Goal: Task Accomplishment & Management: Use online tool/utility

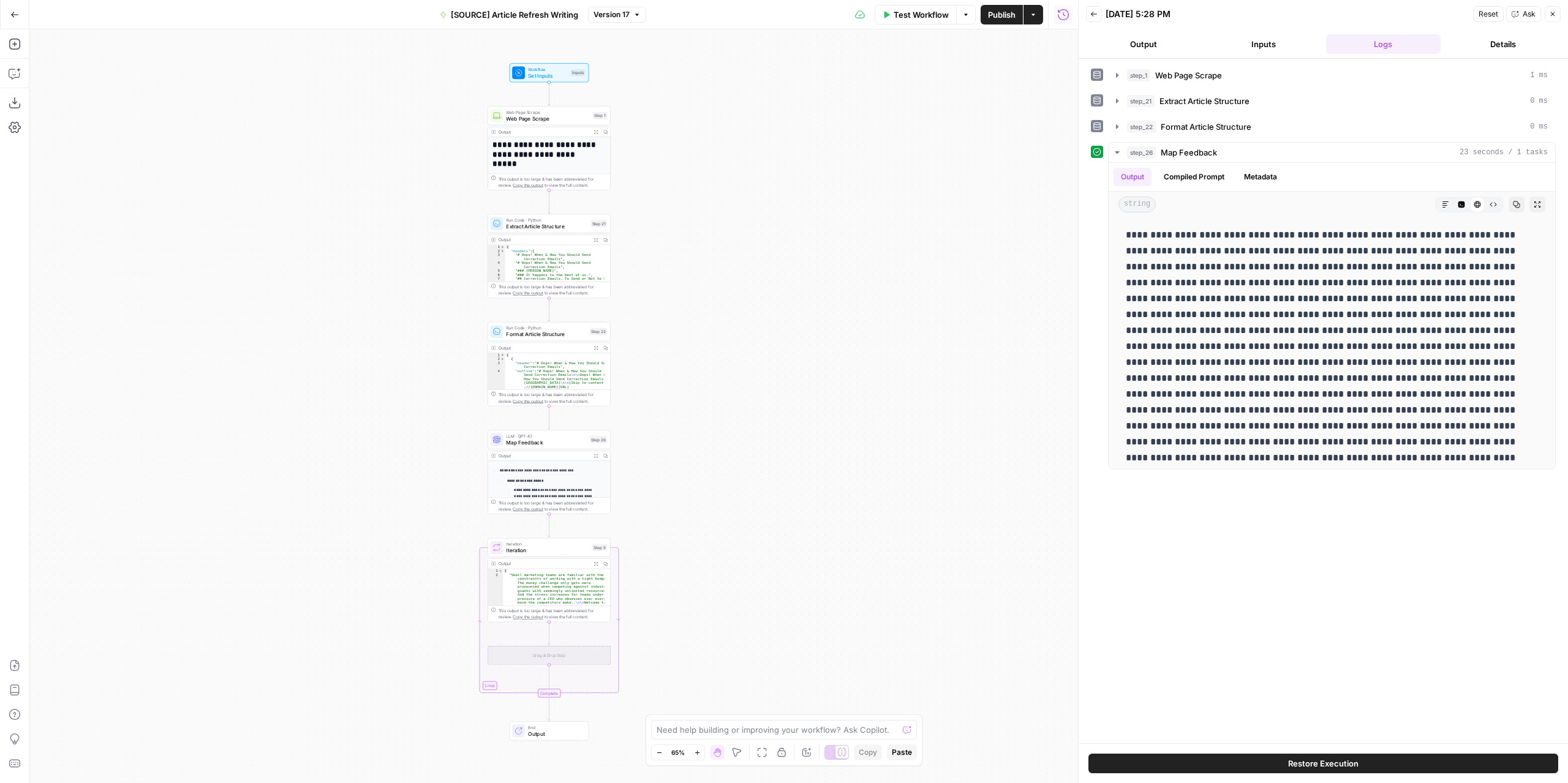
click at [553, 445] on span "Map Feedback" at bounding box center [546, 443] width 80 height 8
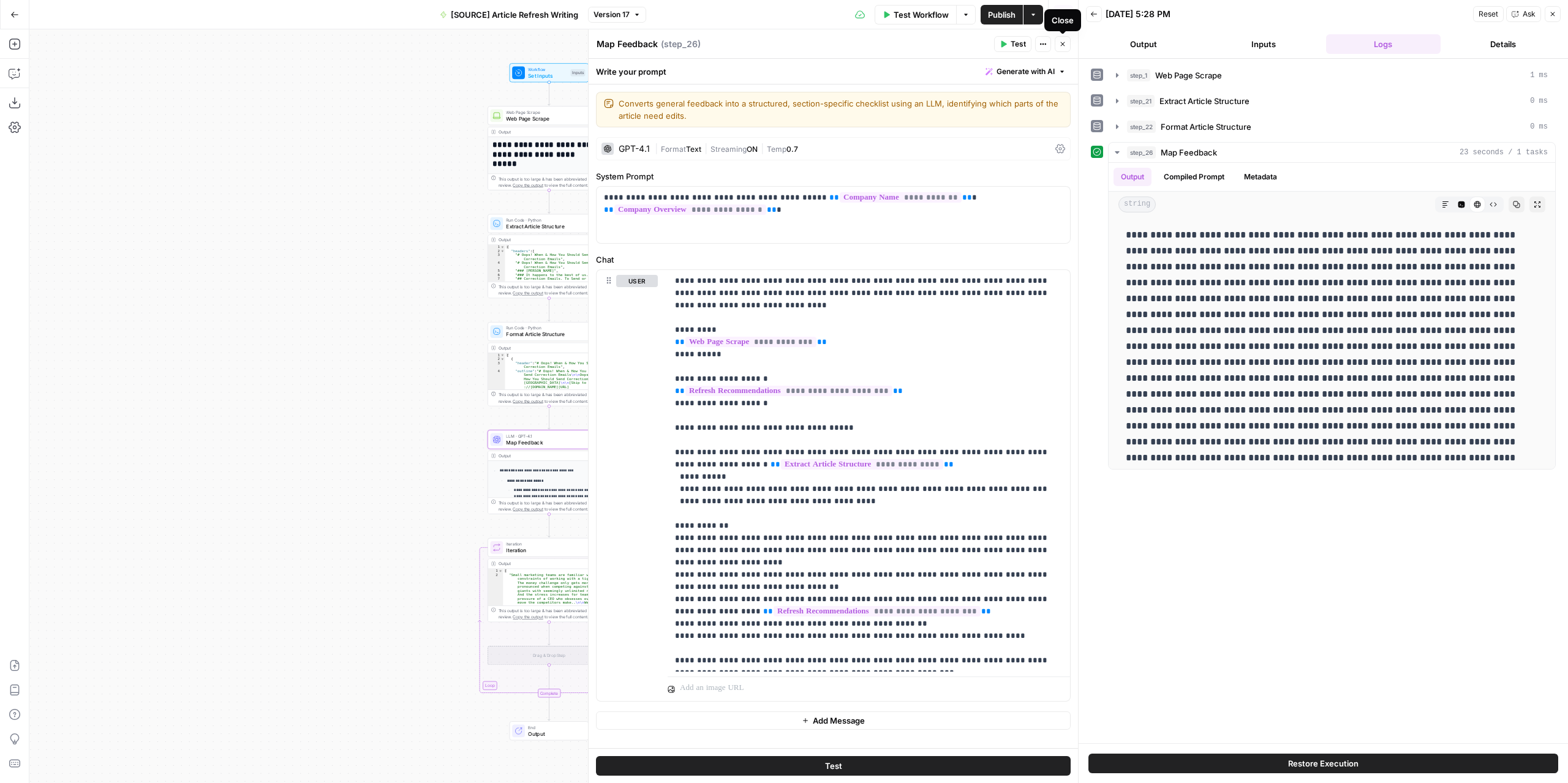
click at [1061, 54] on header "Map Feedback Map Feedback ( step_26 ) Test Actions Close" at bounding box center [833, 44] width 489 height 30
click at [1061, 50] on button "Close" at bounding box center [1062, 44] width 16 height 16
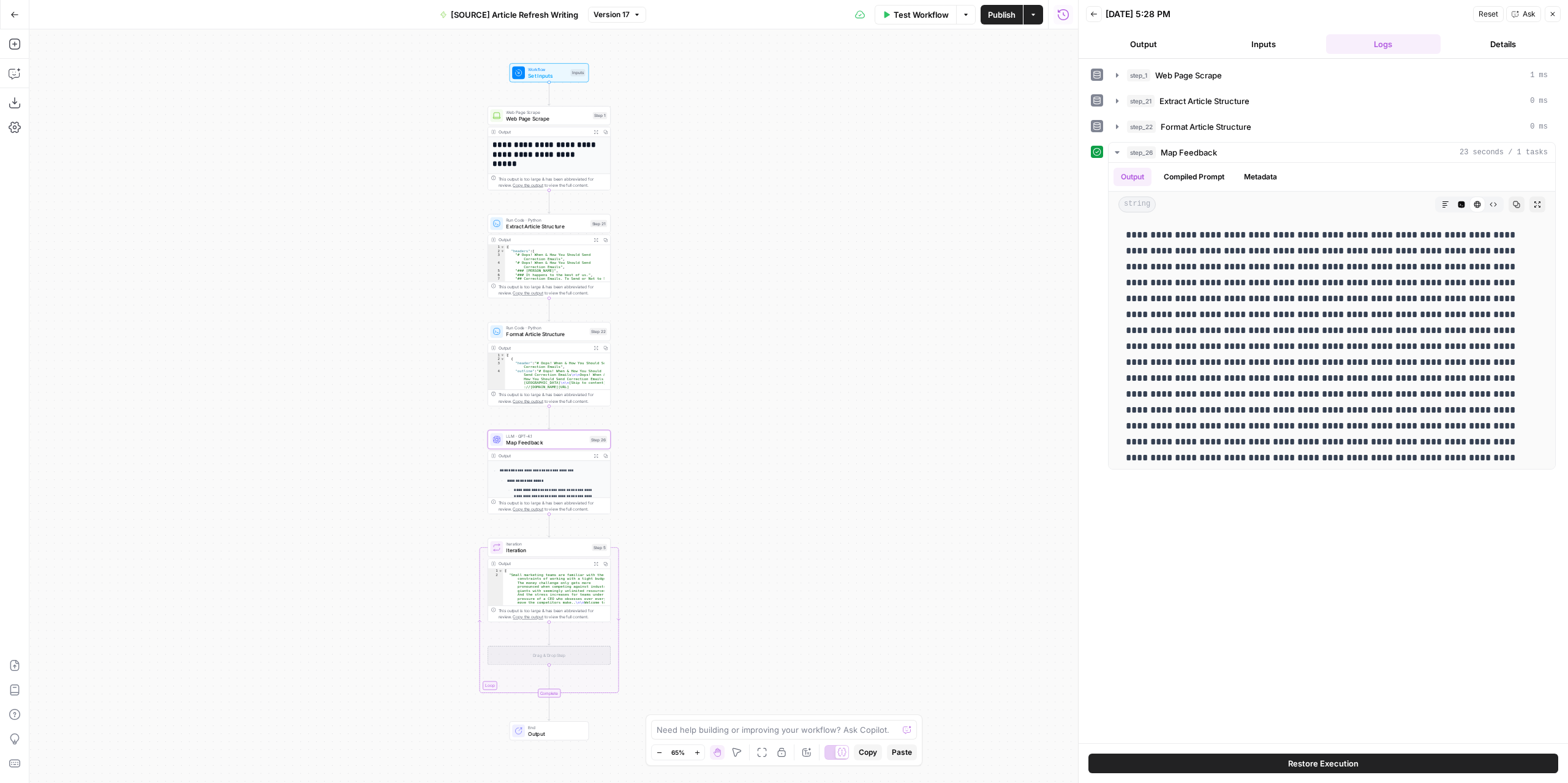
click at [597, 451] on button "Expand Output" at bounding box center [596, 456] width 10 height 10
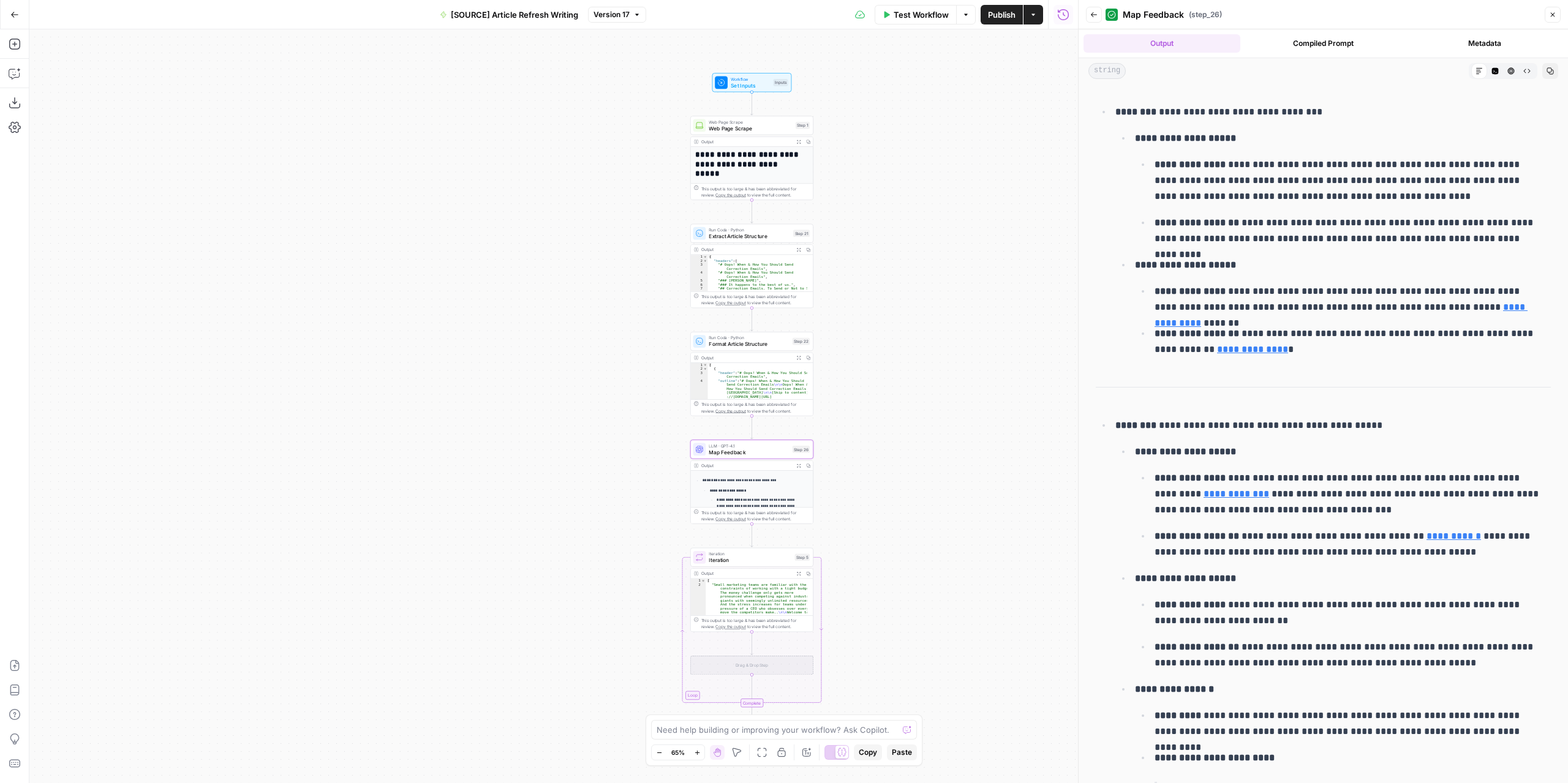
drag, startPoint x: 704, startPoint y: 342, endPoint x: 907, endPoint y: 352, distance: 203.2
click at [907, 352] on div "**********" at bounding box center [553, 406] width 1048 height 753
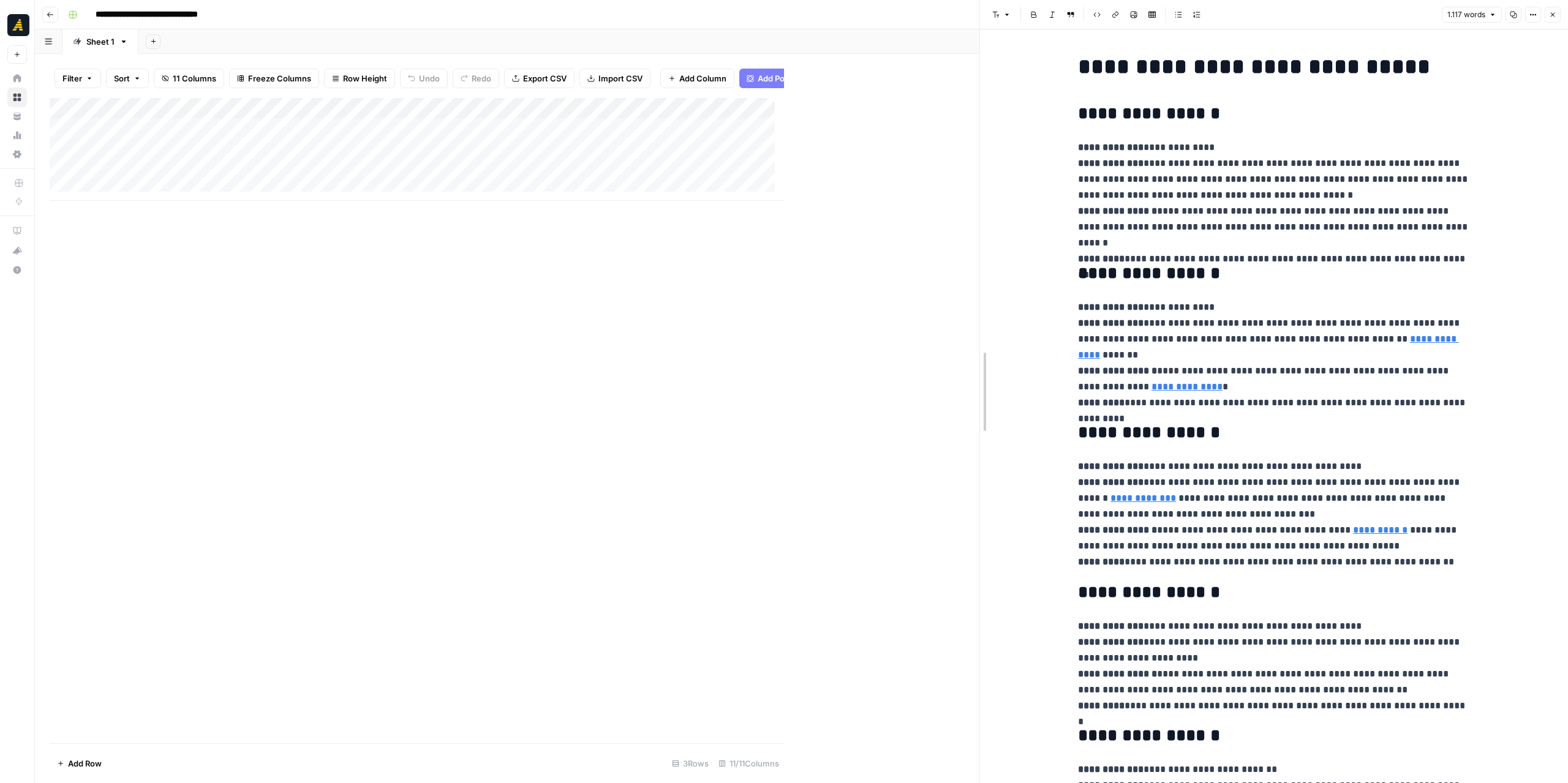
drag, startPoint x: 785, startPoint y: 230, endPoint x: 980, endPoint y: 237, distance: 195.1
click at [586, 105] on div "Add Column" at bounding box center [514, 150] width 930 height 103
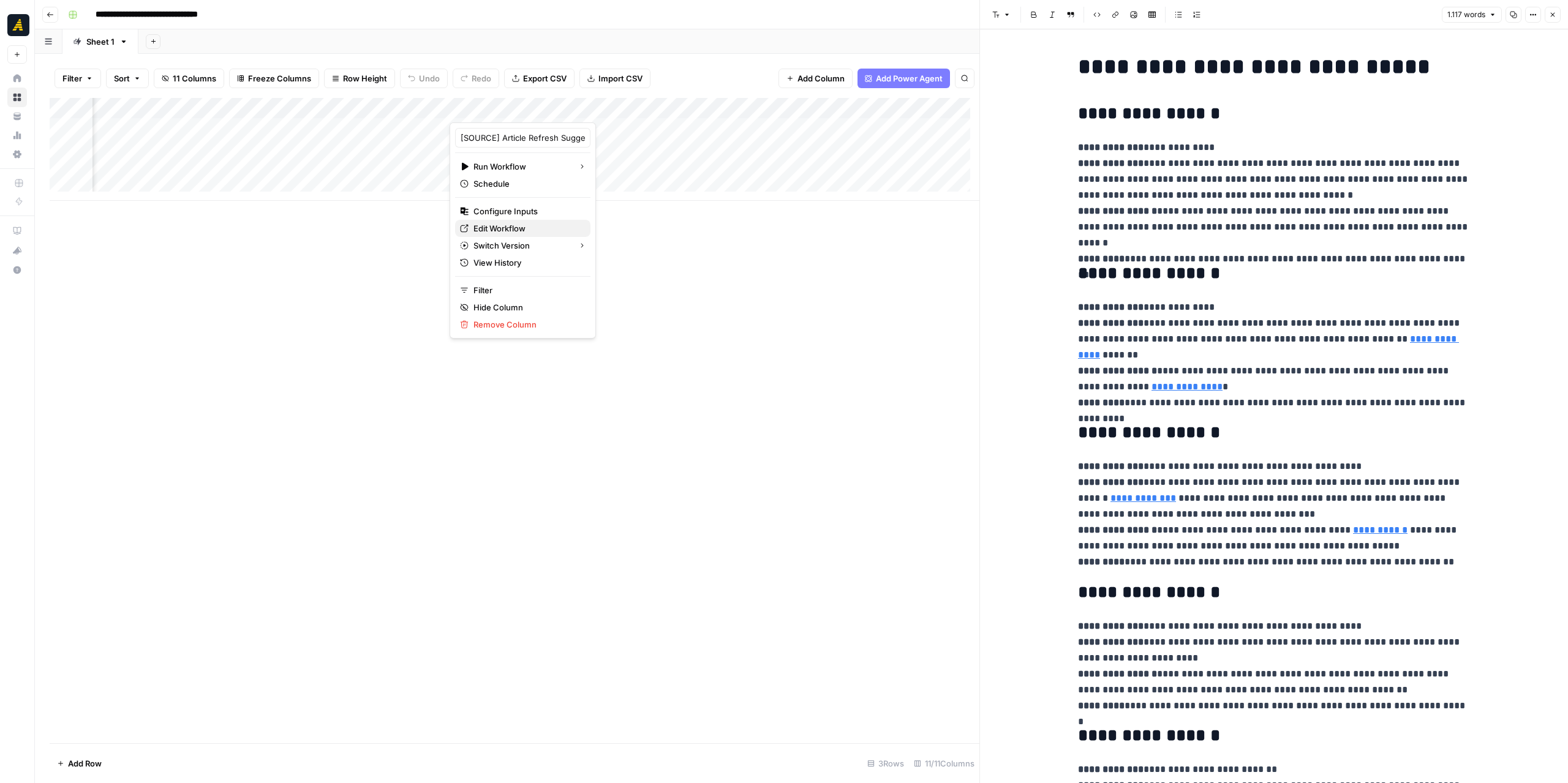
click at [513, 223] on span "Edit Workflow" at bounding box center [527, 229] width 107 height 12
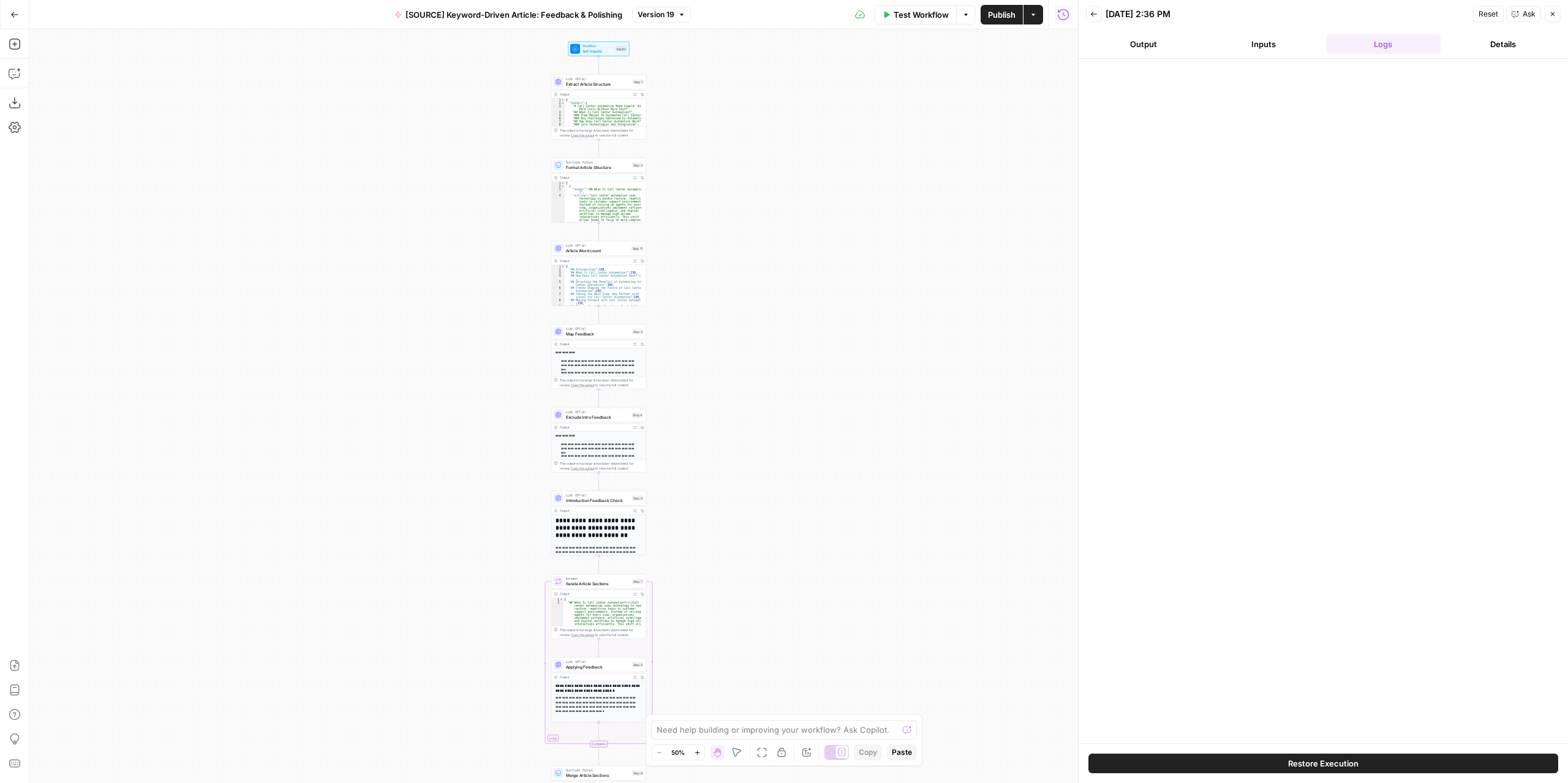
drag, startPoint x: 637, startPoint y: 279, endPoint x: 687, endPoint y: 413, distance: 143.0
click at [687, 413] on div "Workflow Set Inputs Inputs LLM · GPT-4.1 Extract Article Structure Step 1 Outpu…" at bounding box center [553, 406] width 1048 height 753
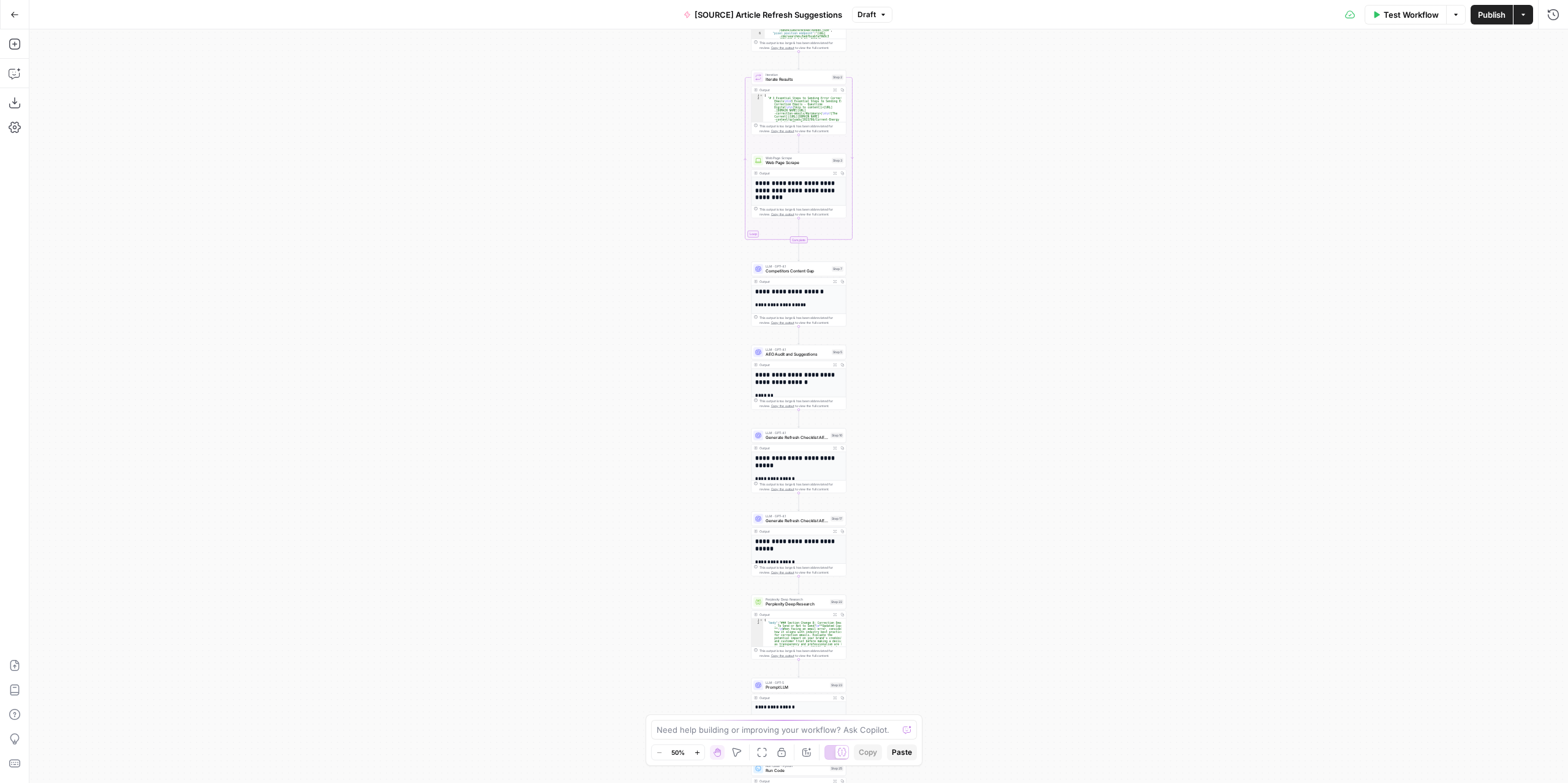
click at [925, 268] on div "**********" at bounding box center [798, 406] width 1538 height 753
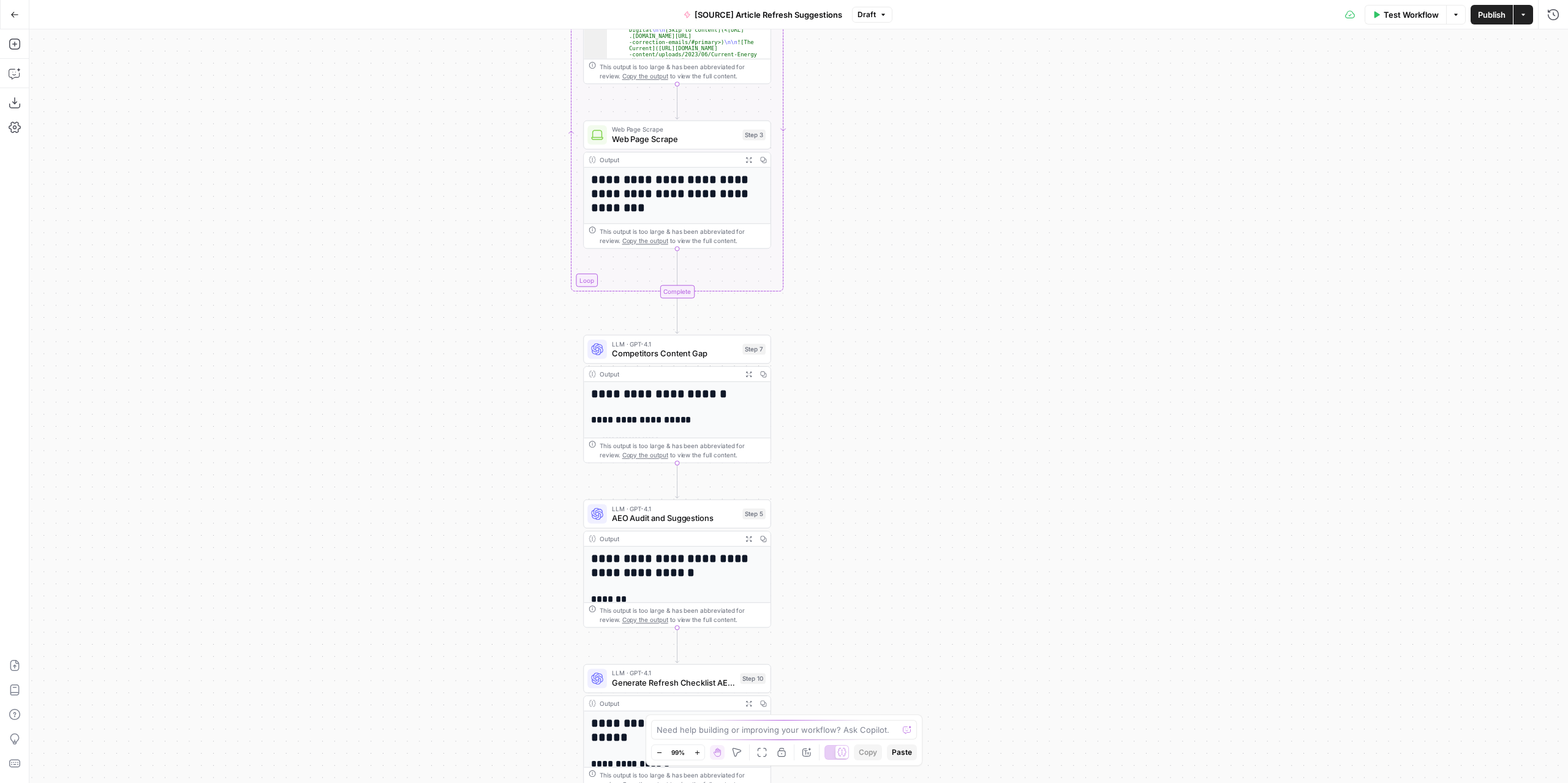
drag, startPoint x: 919, startPoint y: 233, endPoint x: 956, endPoint y: 440, distance: 210.3
click at [956, 440] on div "**********" at bounding box center [798, 406] width 1538 height 753
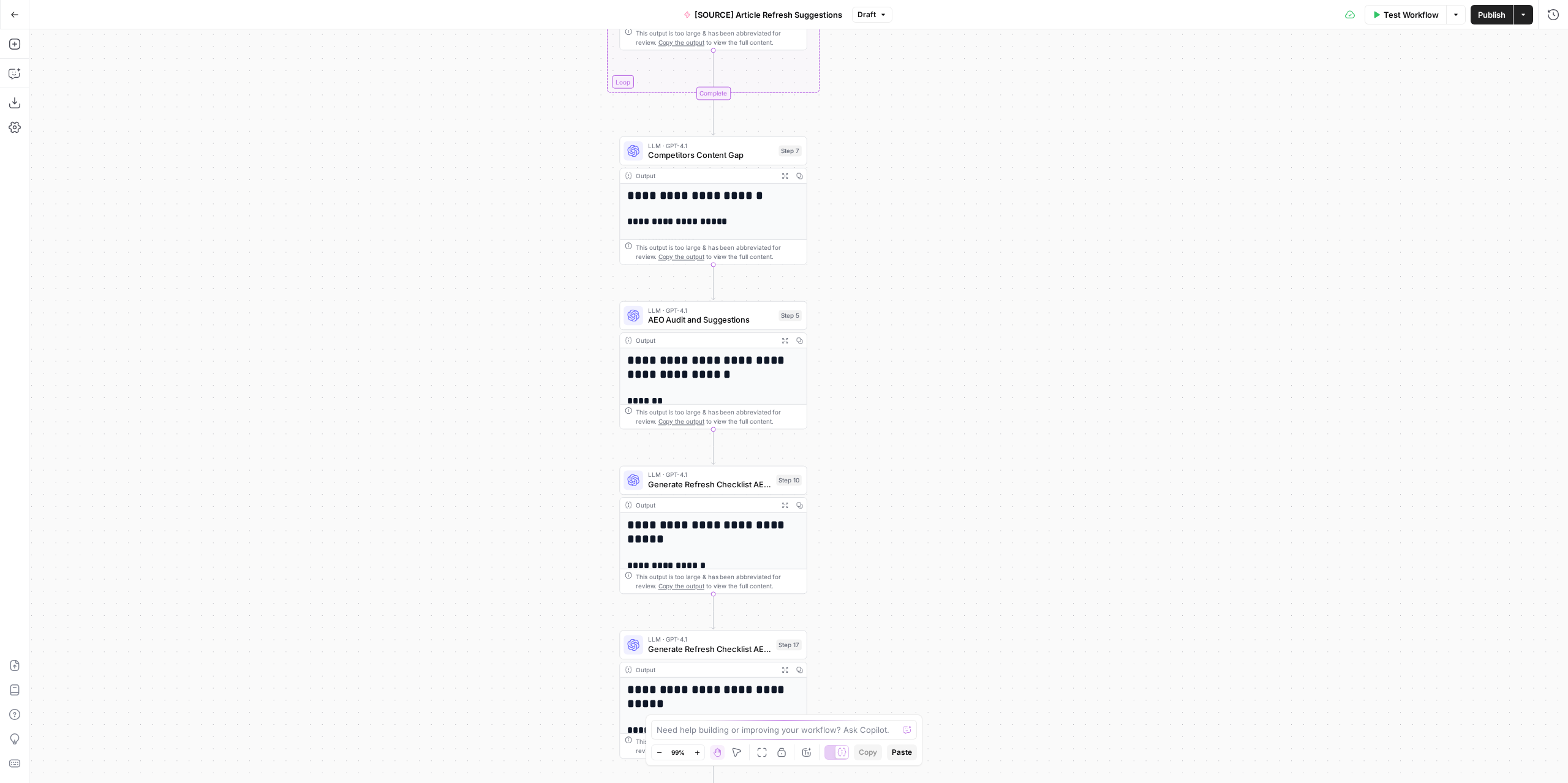
drag, startPoint x: 925, startPoint y: 207, endPoint x: 923, endPoint y: 231, distance: 24.1
click at [923, 231] on div "**********" at bounding box center [798, 406] width 1538 height 753
click at [748, 156] on span "Competitors Content Gap" at bounding box center [711, 156] width 126 height 12
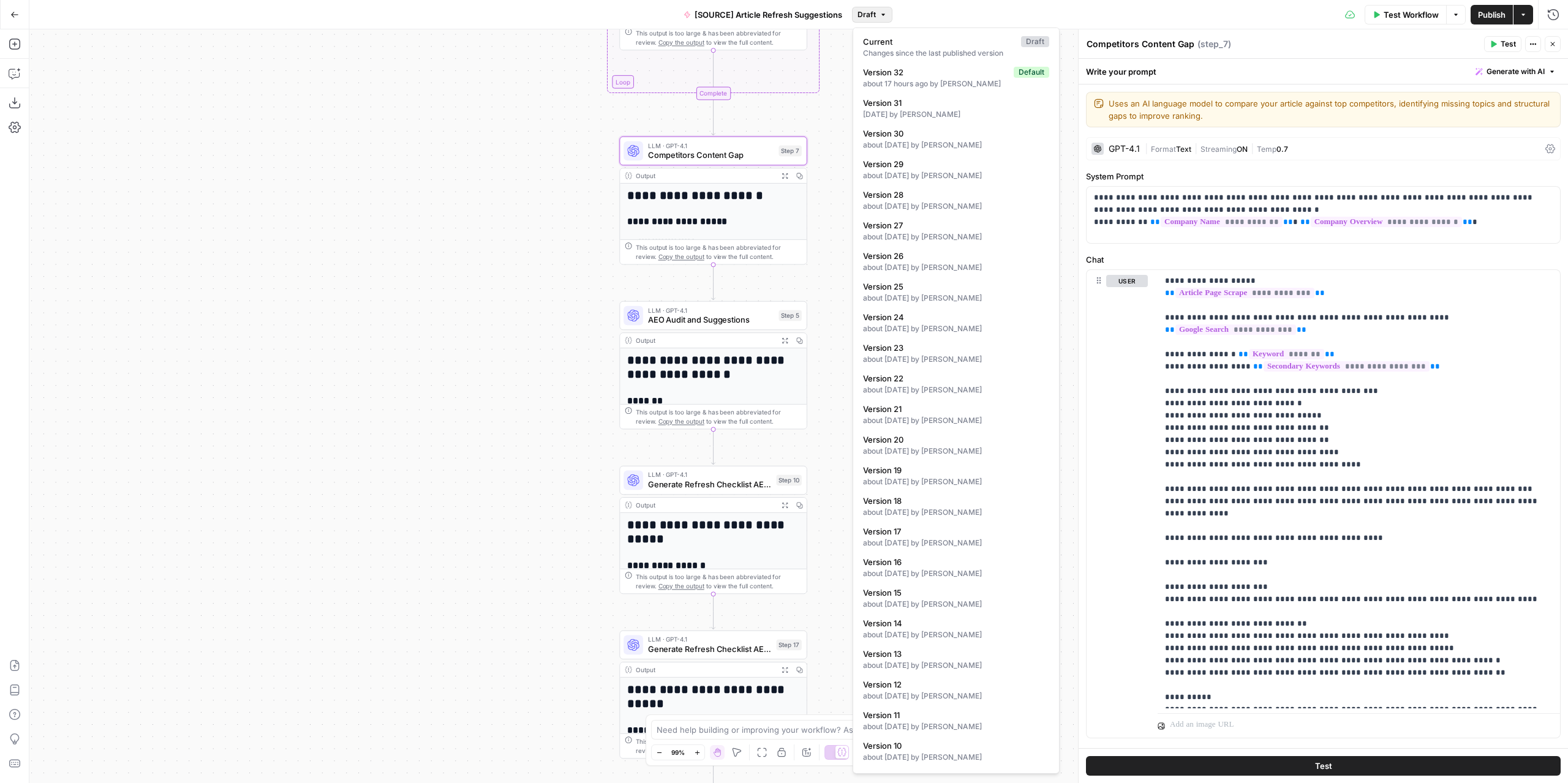
click at [857, 14] on button "Draft" at bounding box center [872, 14] width 41 height 16
click at [903, 80] on div "about 17 hours ago by Nicolás Fernández" at bounding box center [956, 84] width 186 height 11
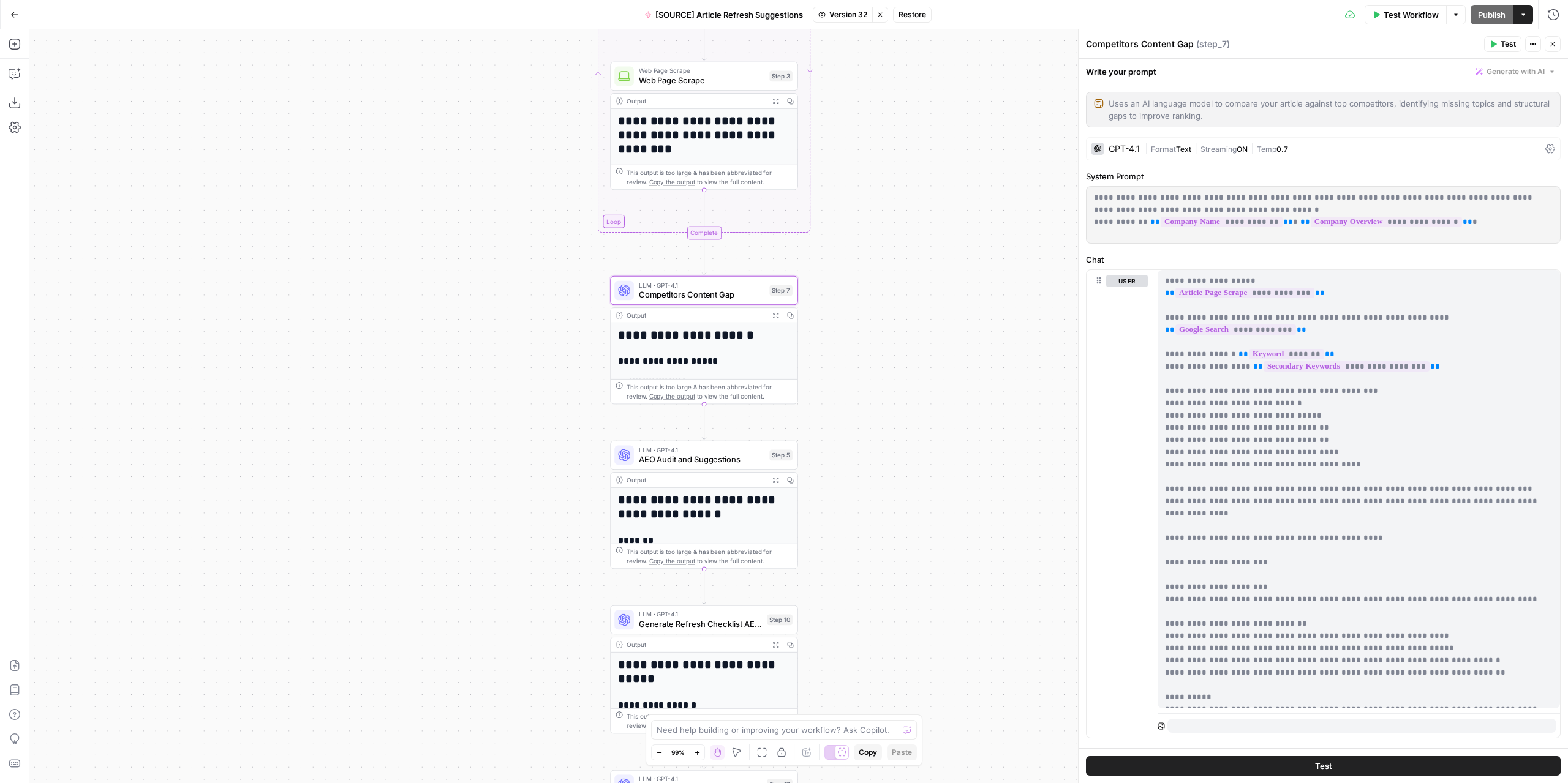
drag, startPoint x: 953, startPoint y: 201, endPoint x: 931, endPoint y: 316, distance: 117.1
click at [937, 332] on div "**********" at bounding box center [798, 406] width 1538 height 753
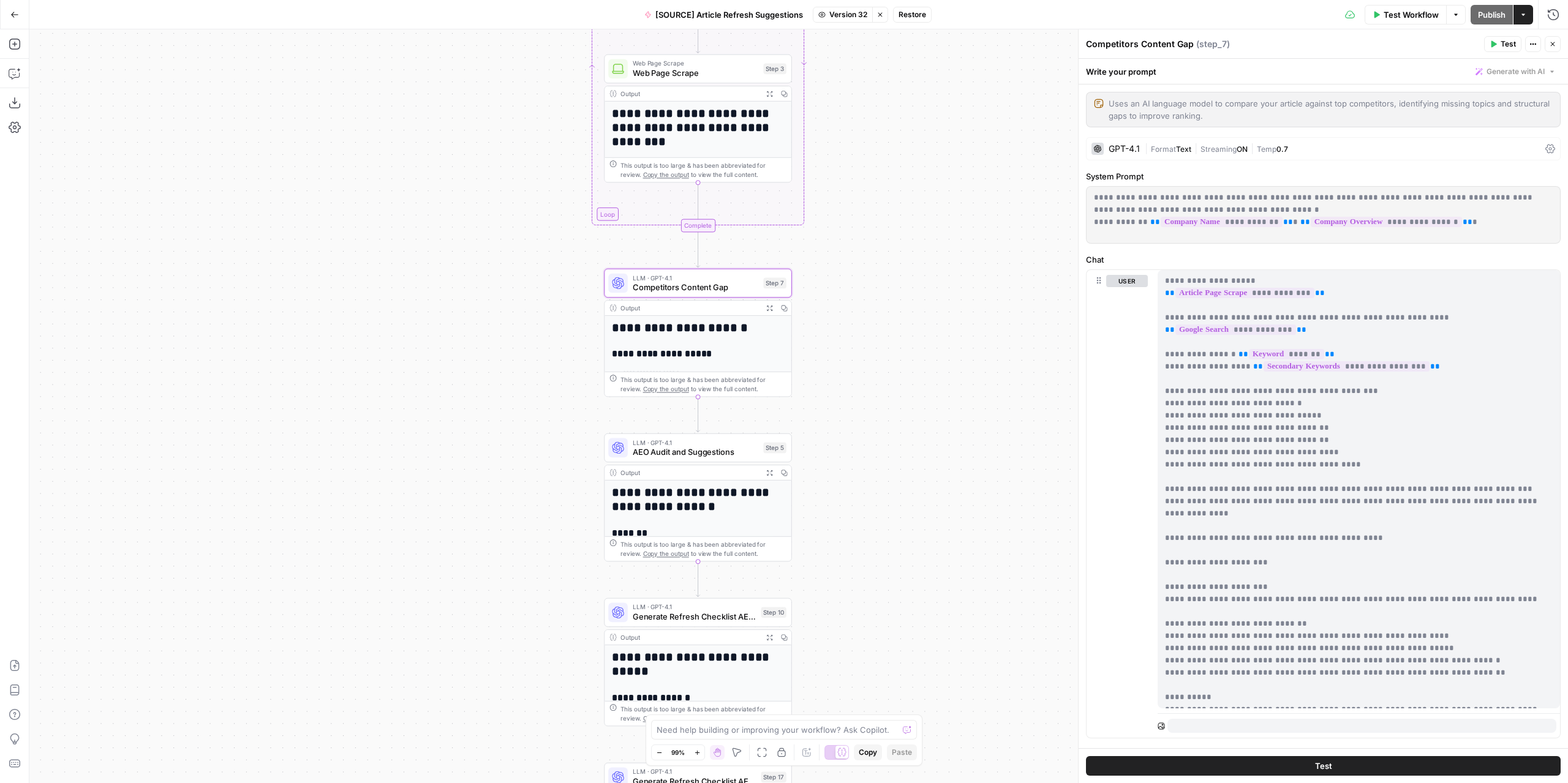
click at [853, 10] on span "Version 32" at bounding box center [848, 14] width 38 height 11
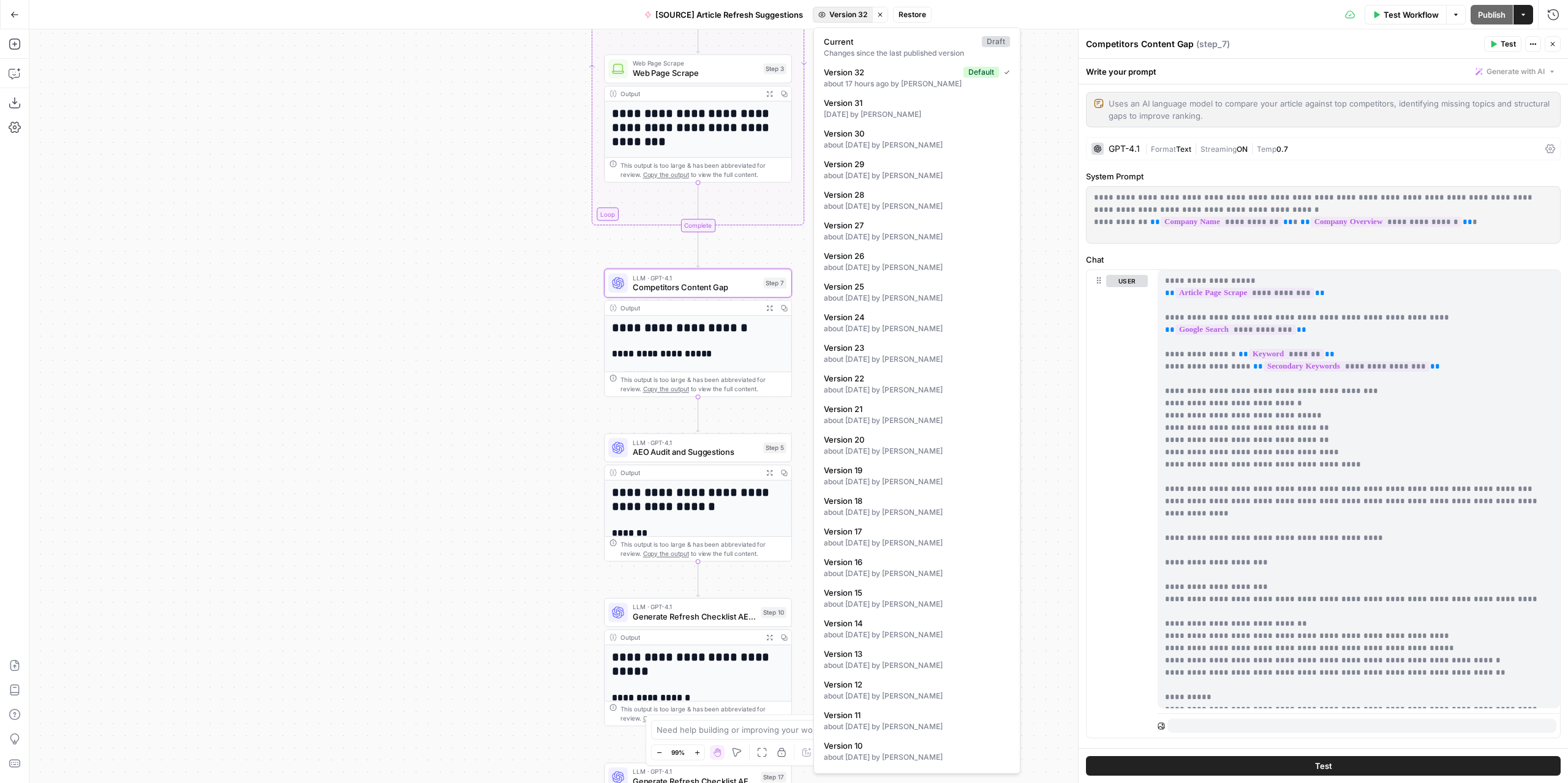
click at [1058, 410] on div "**********" at bounding box center [798, 406] width 1538 height 753
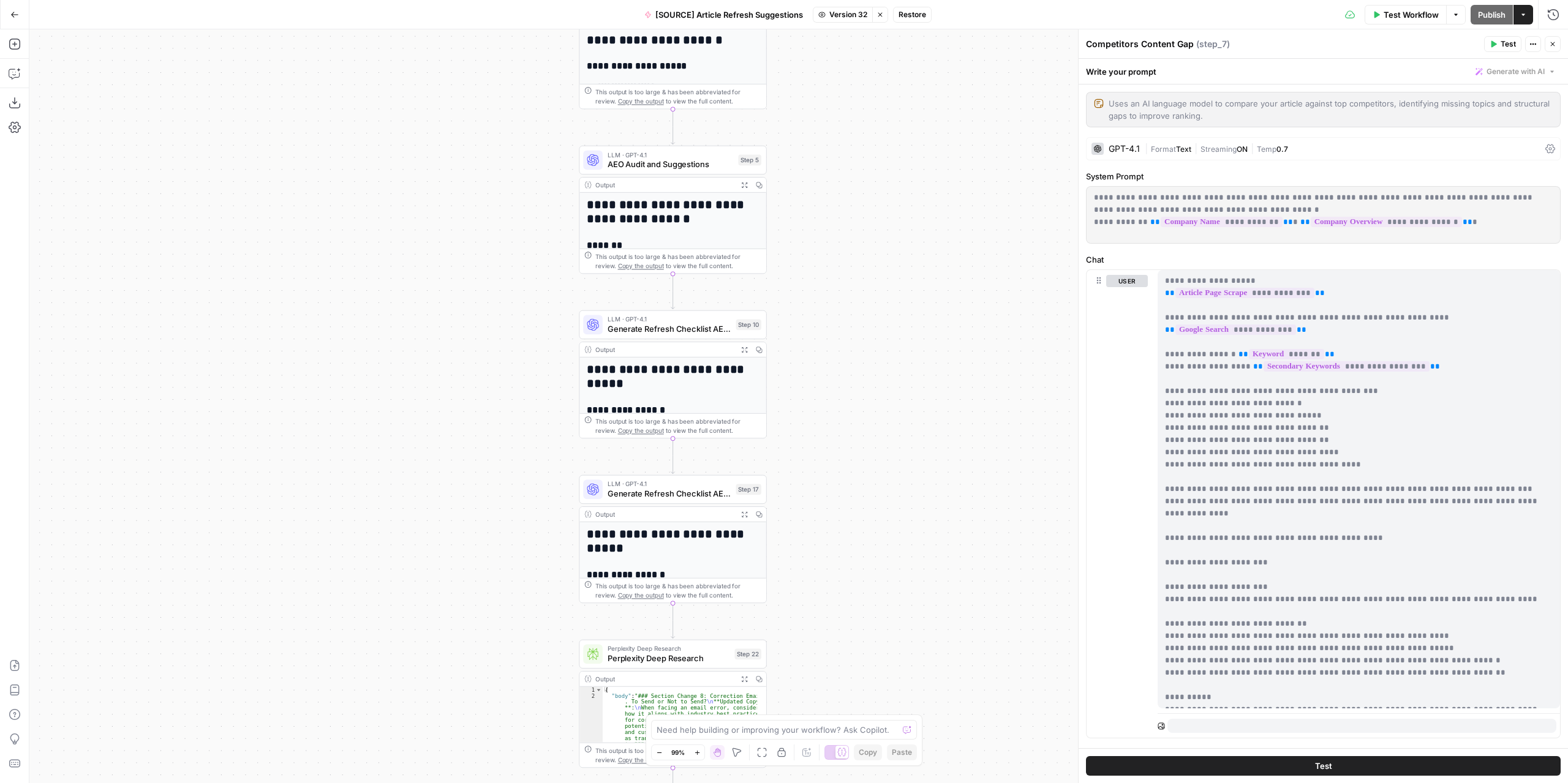
drag, startPoint x: 954, startPoint y: 564, endPoint x: 927, endPoint y: 268, distance: 297.2
click at [927, 268] on div "**********" at bounding box center [798, 406] width 1538 height 753
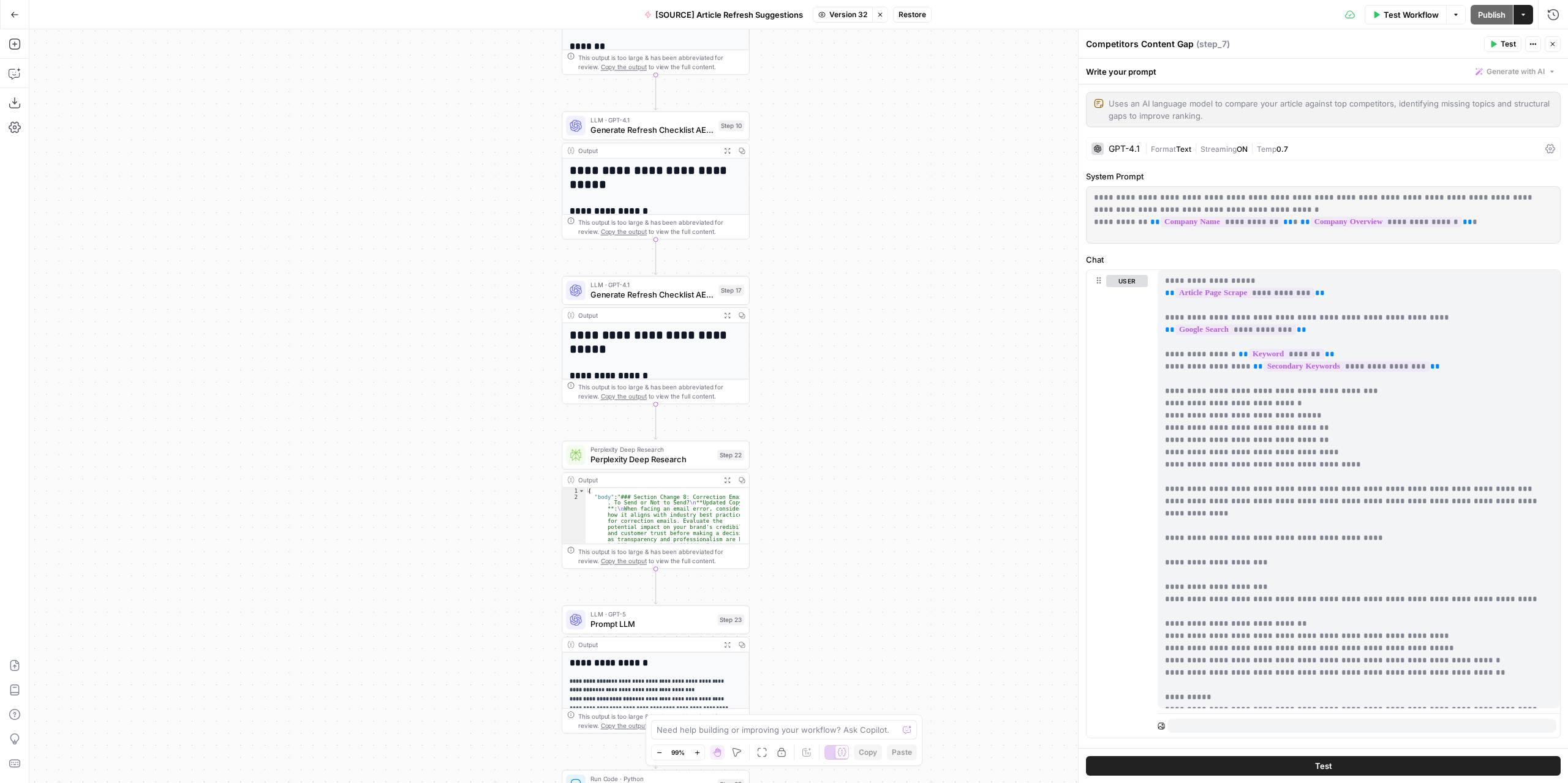
drag, startPoint x: 923, startPoint y: 588, endPoint x: 895, endPoint y: 316, distance: 273.4
click at [895, 316] on div "**********" at bounding box center [798, 406] width 1538 height 753
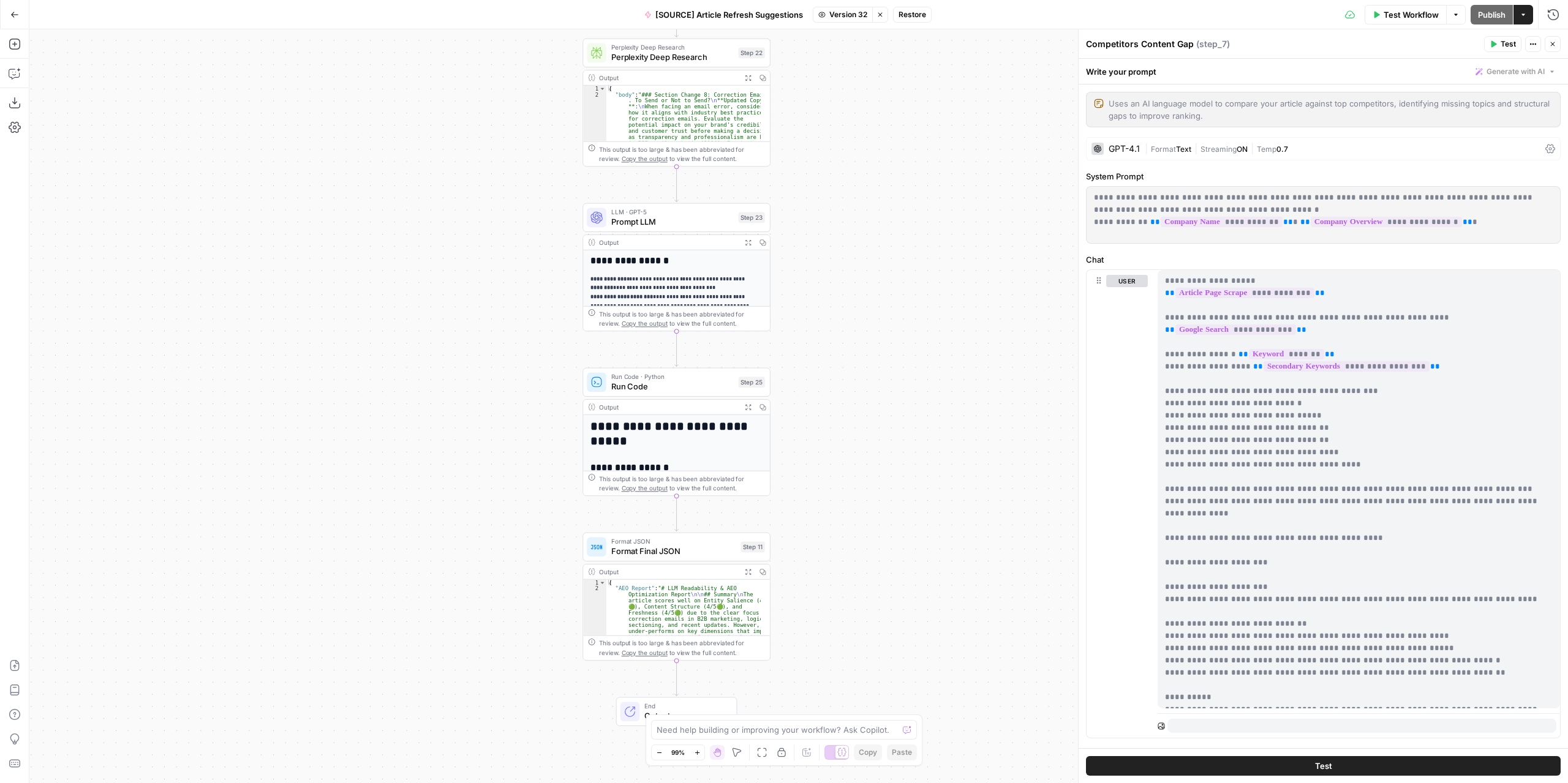
drag, startPoint x: 835, startPoint y: 616, endPoint x: 868, endPoint y: 294, distance: 323.7
click at [868, 294] on div "**********" at bounding box center [798, 406] width 1538 height 753
click at [1400, 15] on span "Test Workflow" at bounding box center [1411, 14] width 55 height 12
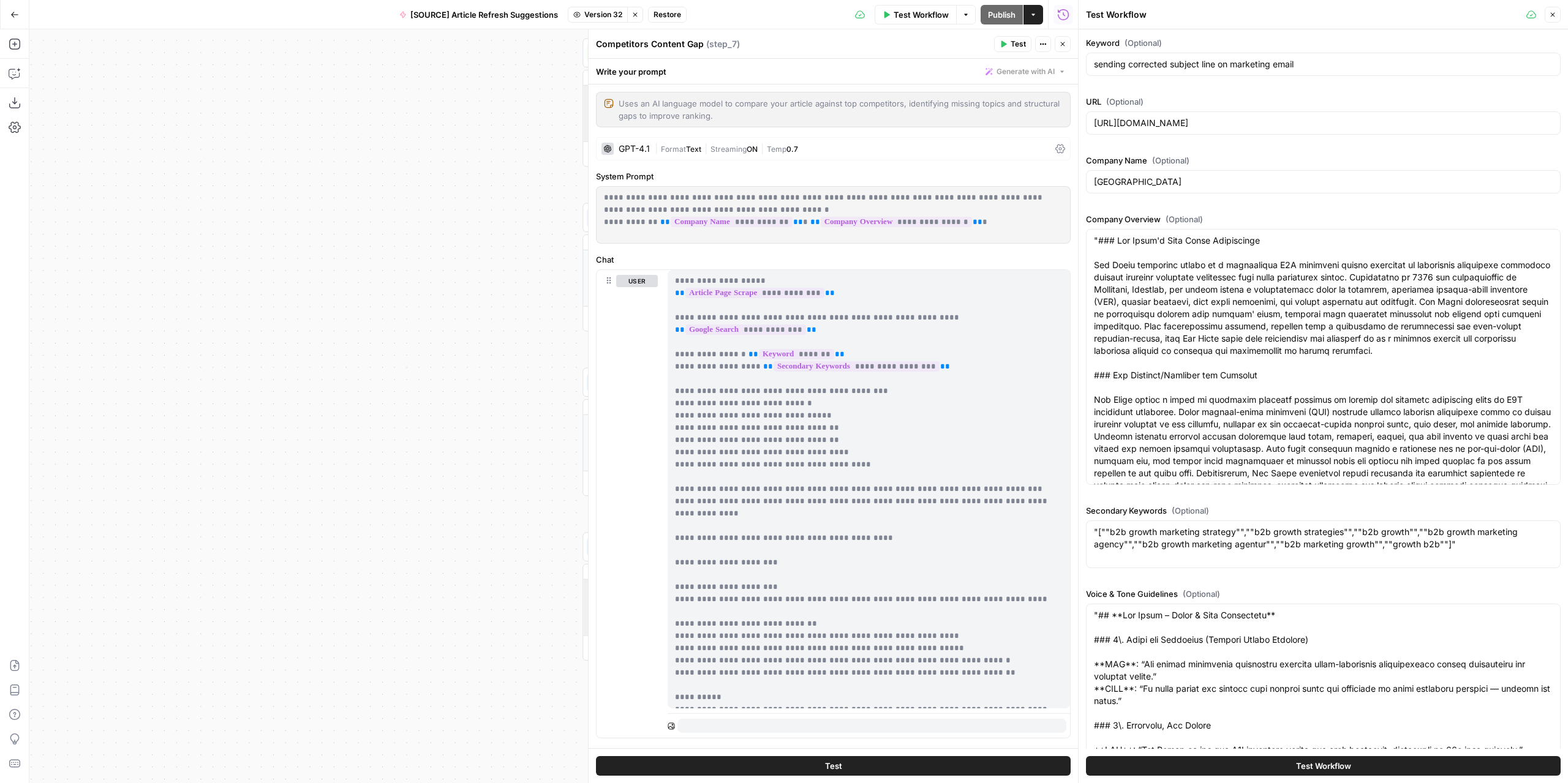
click at [1067, 40] on button "Close" at bounding box center [1062, 44] width 16 height 16
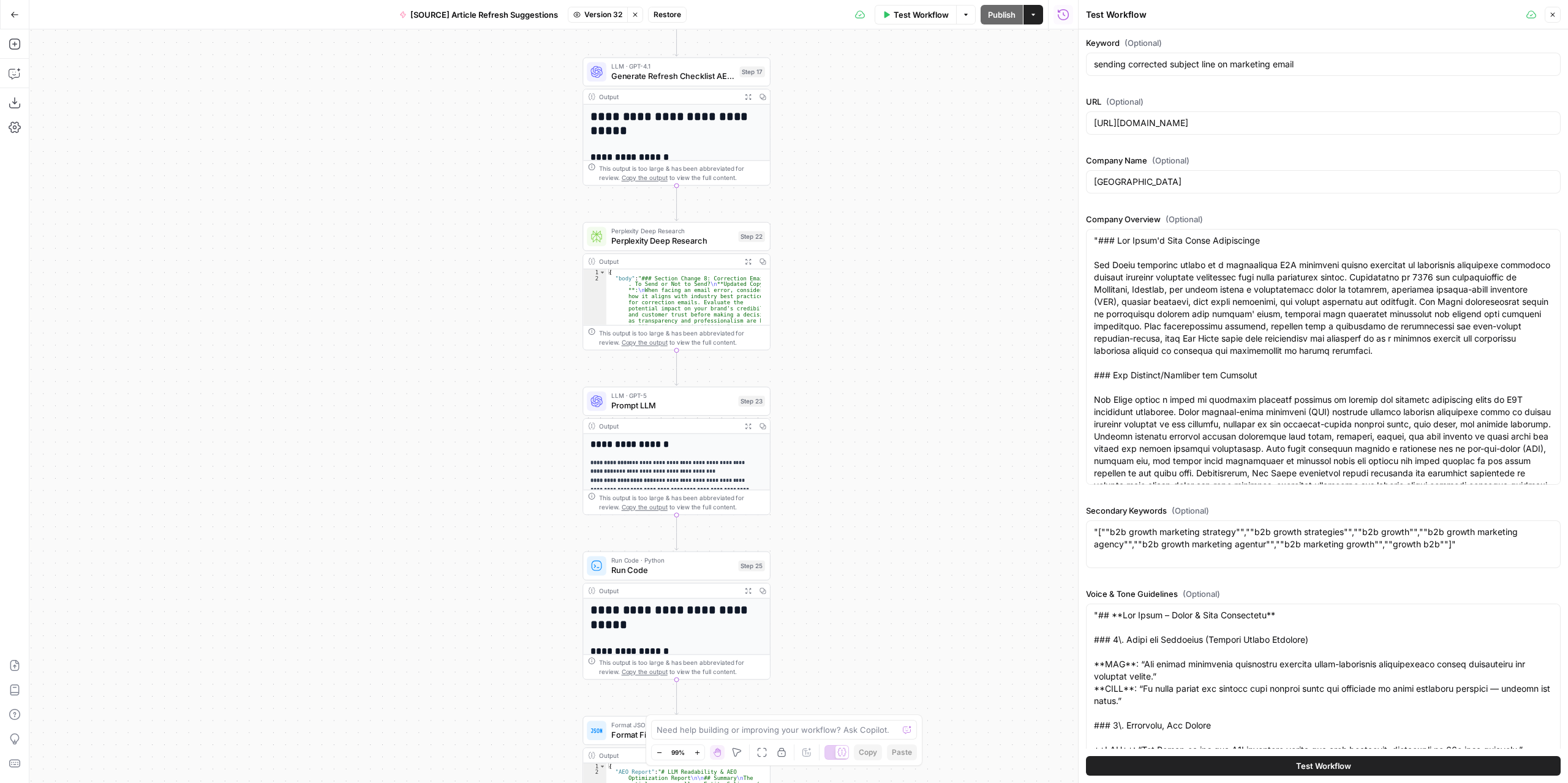
click at [687, 409] on span "Prompt LLM" at bounding box center [672, 406] width 122 height 12
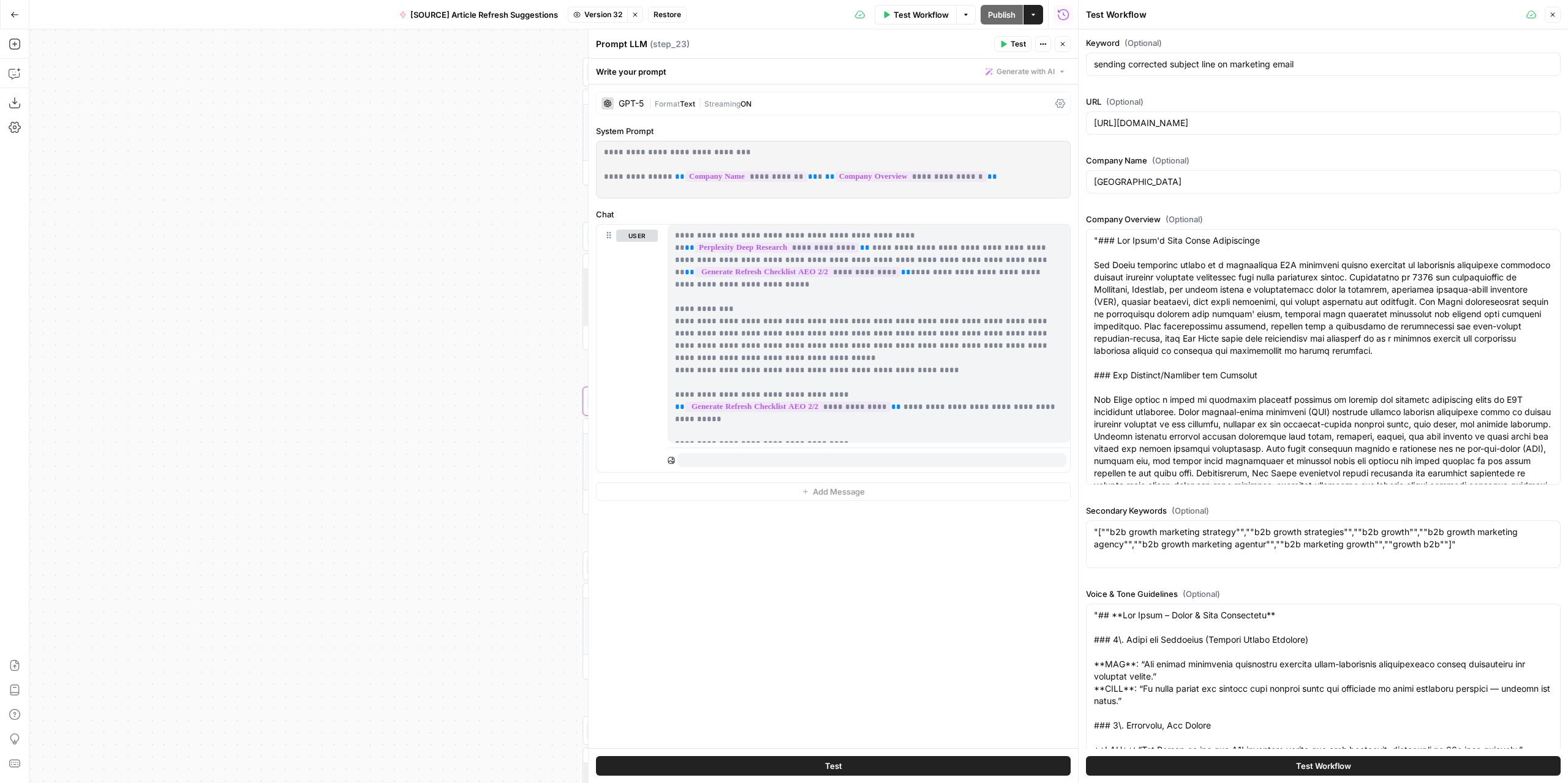
click at [658, 43] on span "( step_23 )" at bounding box center [669, 44] width 40 height 12
click at [686, 102] on span "Text" at bounding box center [687, 104] width 15 height 9
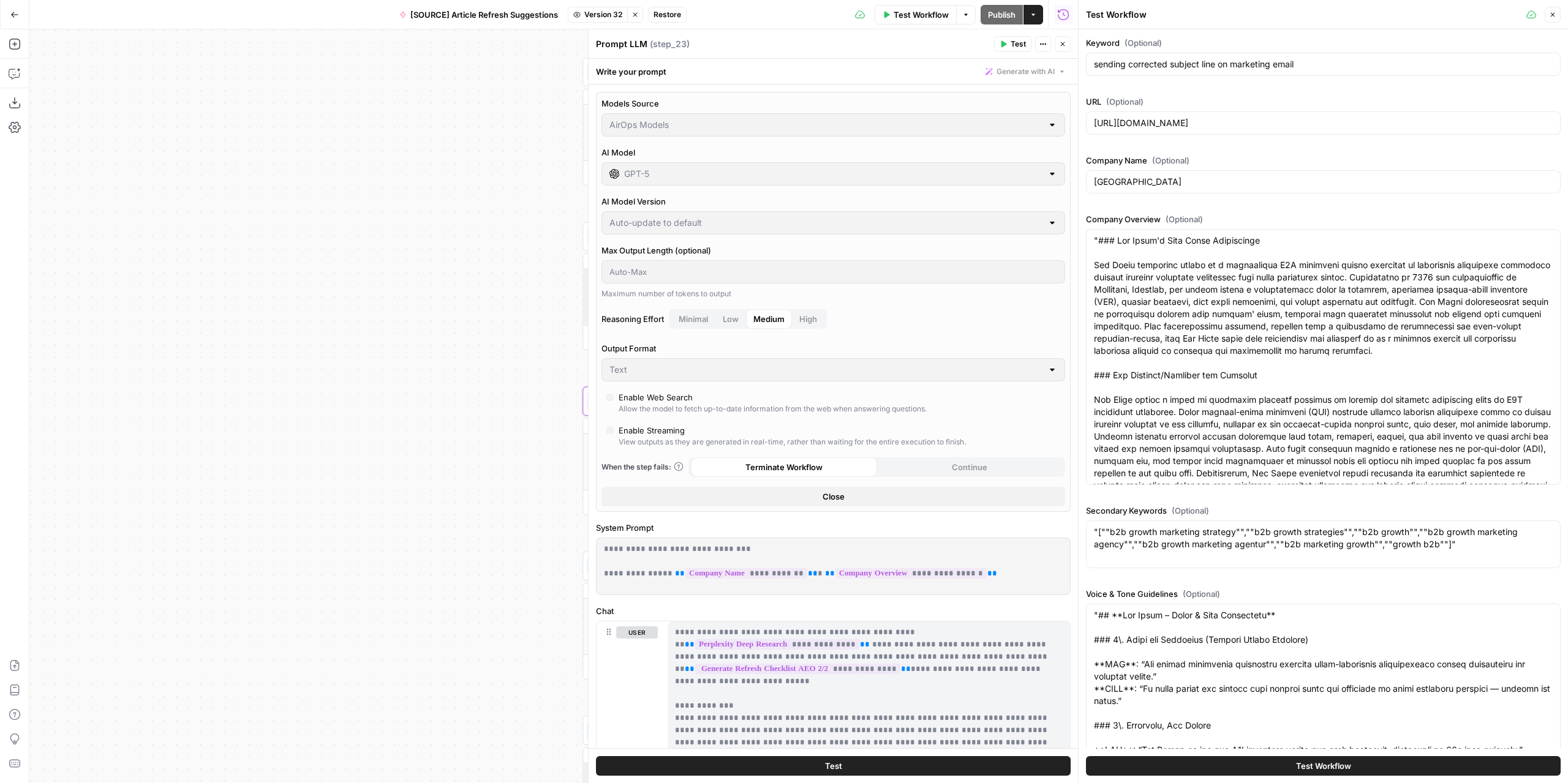
click at [1065, 48] on button "Close" at bounding box center [1062, 44] width 16 height 16
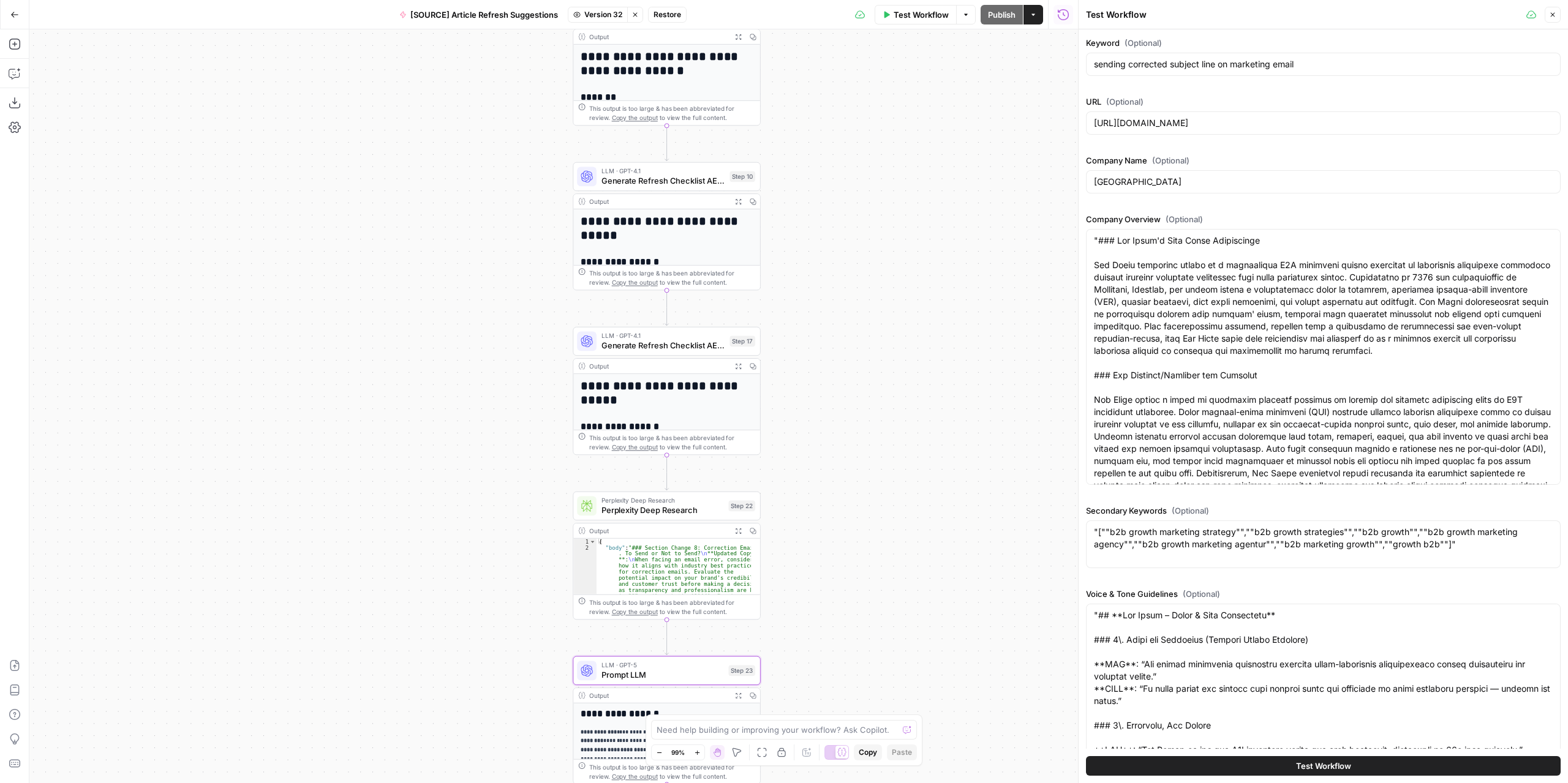
drag, startPoint x: 938, startPoint y: 290, endPoint x: 936, endPoint y: 507, distance: 217.0
click at [936, 507] on div "**********" at bounding box center [553, 406] width 1048 height 753
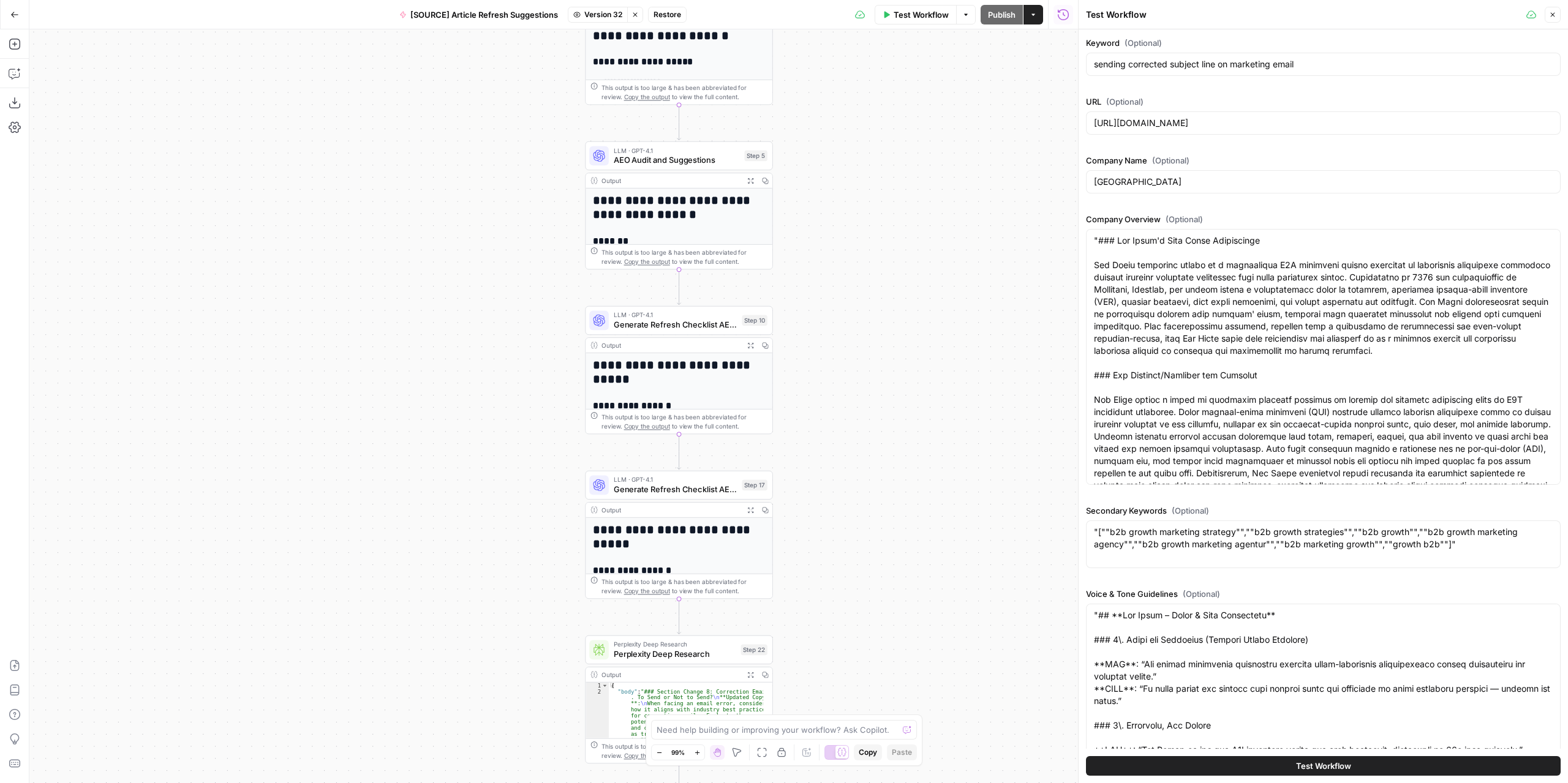
drag, startPoint x: 838, startPoint y: 163, endPoint x: 849, endPoint y: 300, distance: 137.4
click at [849, 300] on div "**********" at bounding box center [553, 406] width 1048 height 753
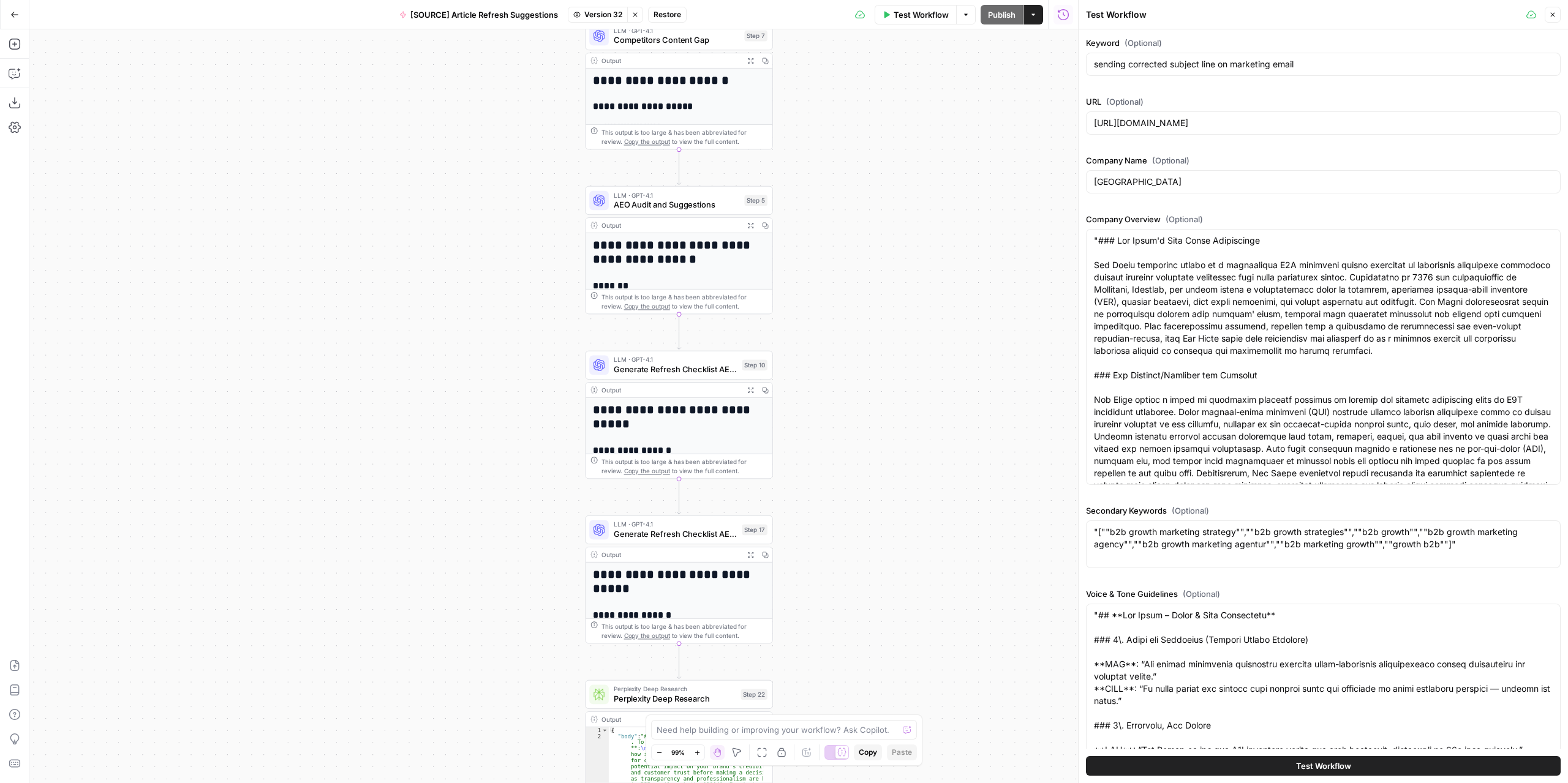
drag, startPoint x: 838, startPoint y: 226, endPoint x: 839, endPoint y: 152, distance: 74.0
click at [839, 151] on div "**********" at bounding box center [553, 406] width 1048 height 753
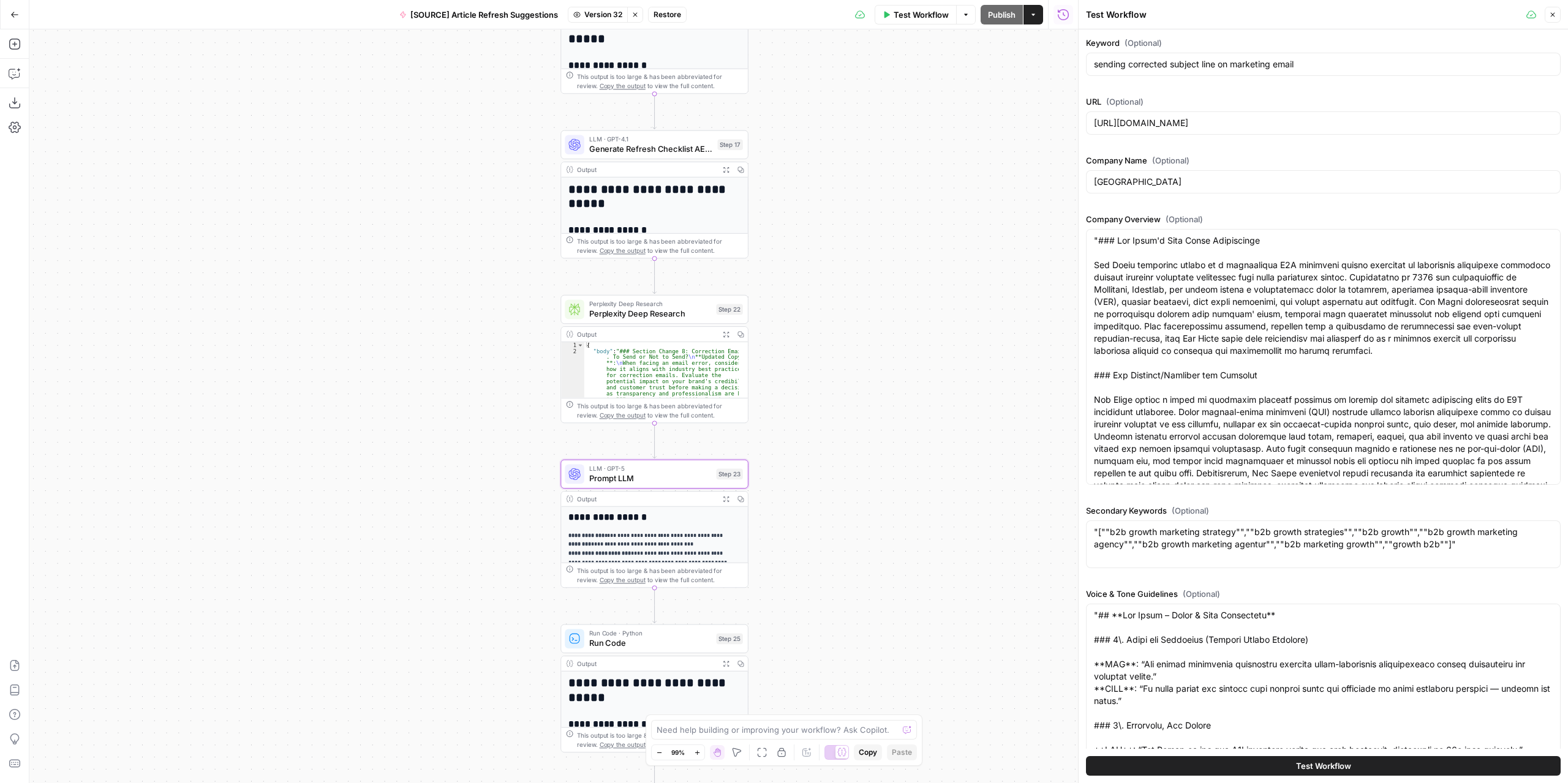
drag, startPoint x: 858, startPoint y: 467, endPoint x: 833, endPoint y: 201, distance: 267.2
click at [833, 201] on div "**********" at bounding box center [553, 406] width 1048 height 753
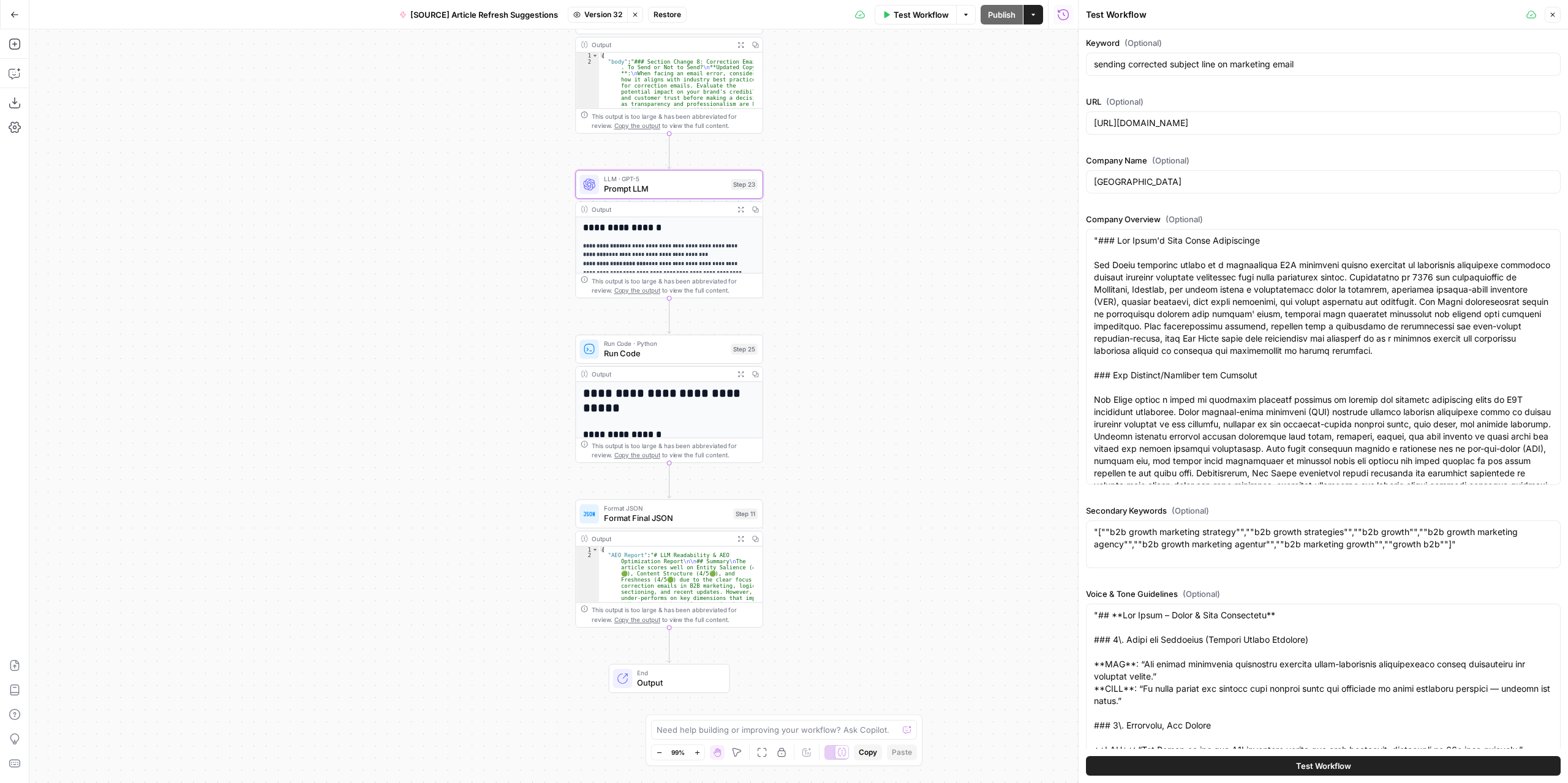
drag, startPoint x: 831, startPoint y: 525, endPoint x: 842, endPoint y: 218, distance: 307.2
click at [842, 218] on div "**********" at bounding box center [553, 406] width 1048 height 753
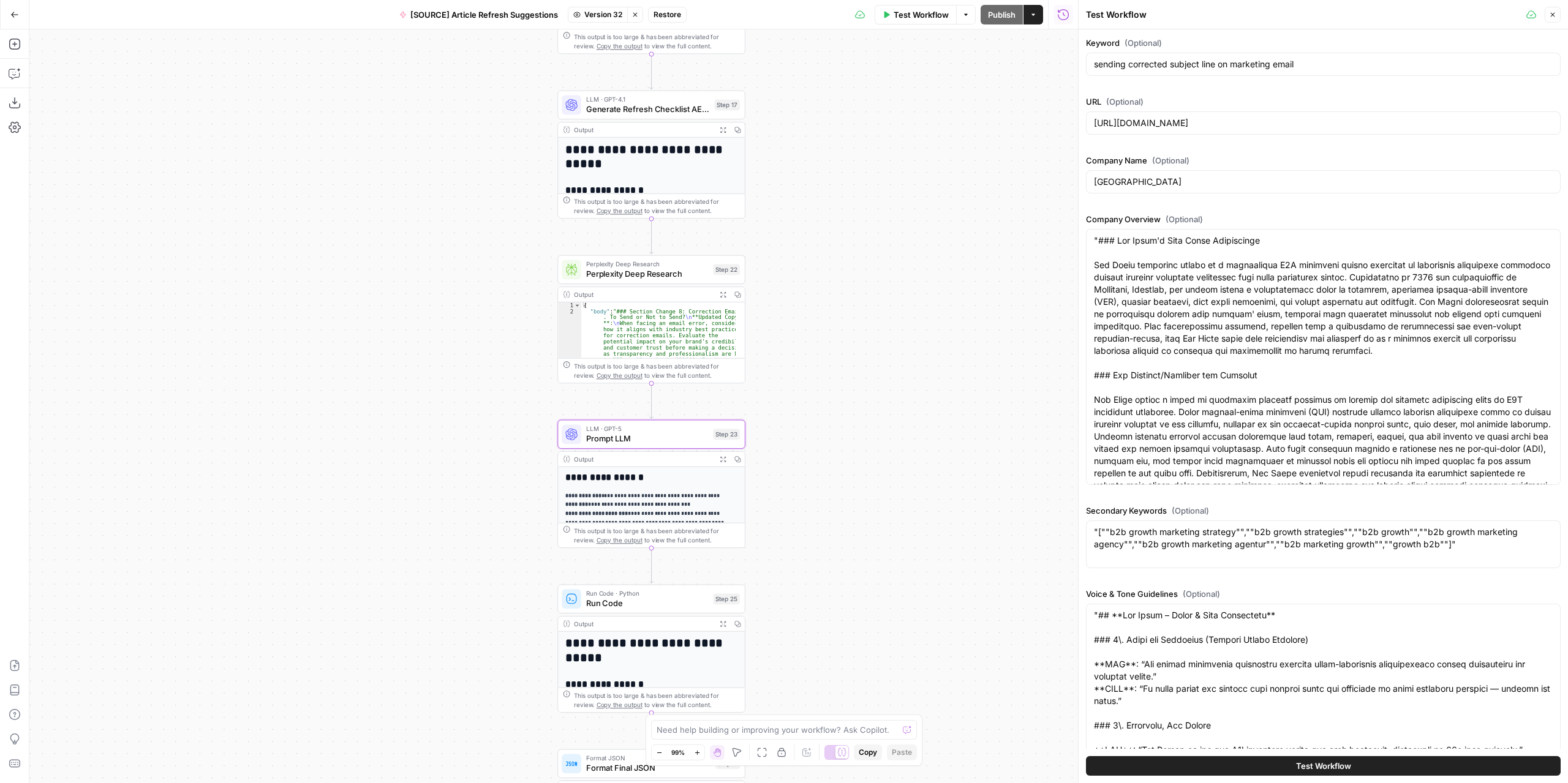
drag, startPoint x: 831, startPoint y: 271, endPoint x: 823, endPoint y: 474, distance: 203.2
click at [823, 474] on div "**********" at bounding box center [553, 406] width 1048 height 753
click at [680, 441] on span "Prompt LLM" at bounding box center [647, 439] width 122 height 12
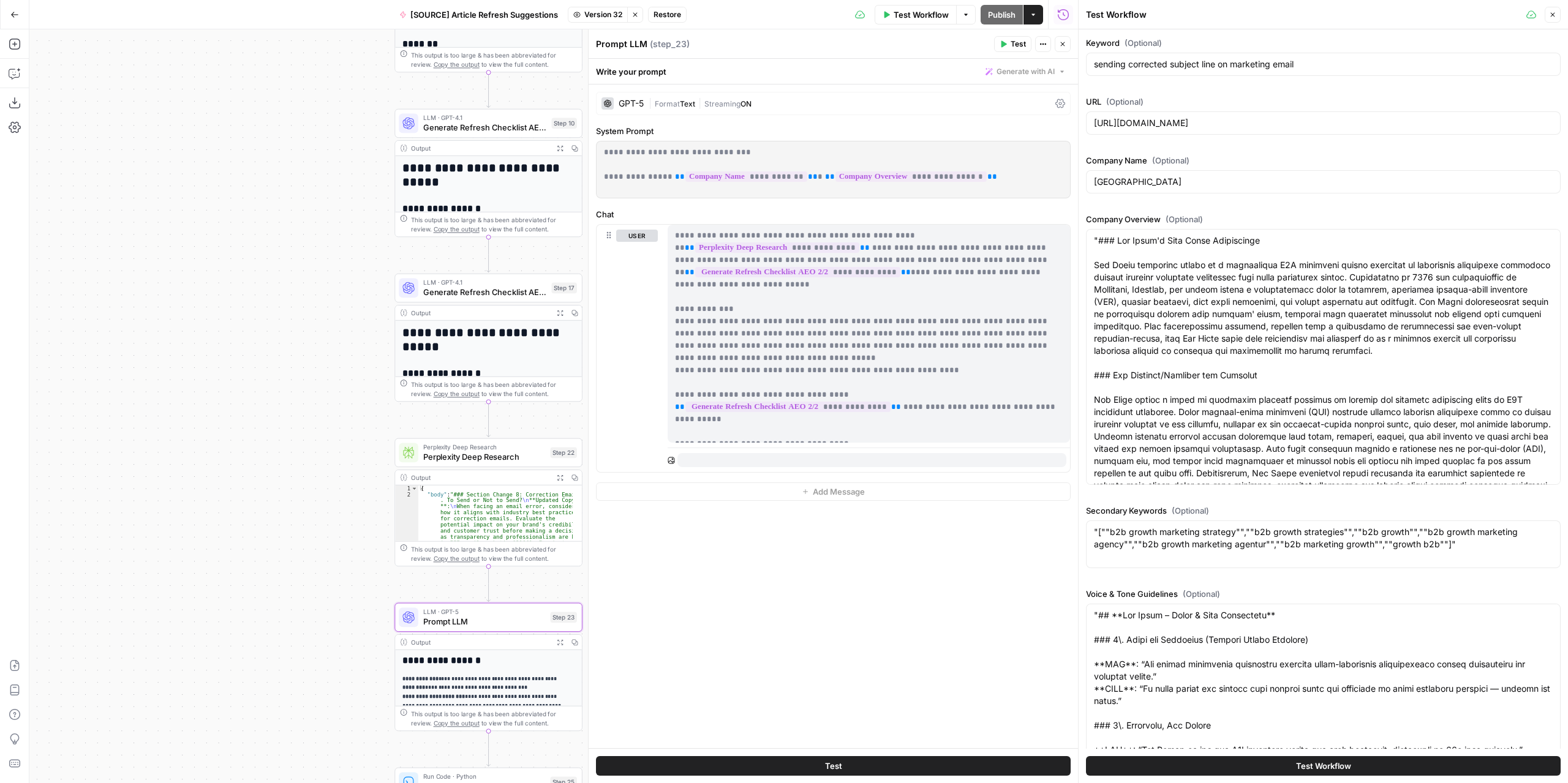
drag, startPoint x: 459, startPoint y: 282, endPoint x: 297, endPoint y: 439, distance: 225.6
click at [294, 467] on div "**********" at bounding box center [553, 406] width 1048 height 753
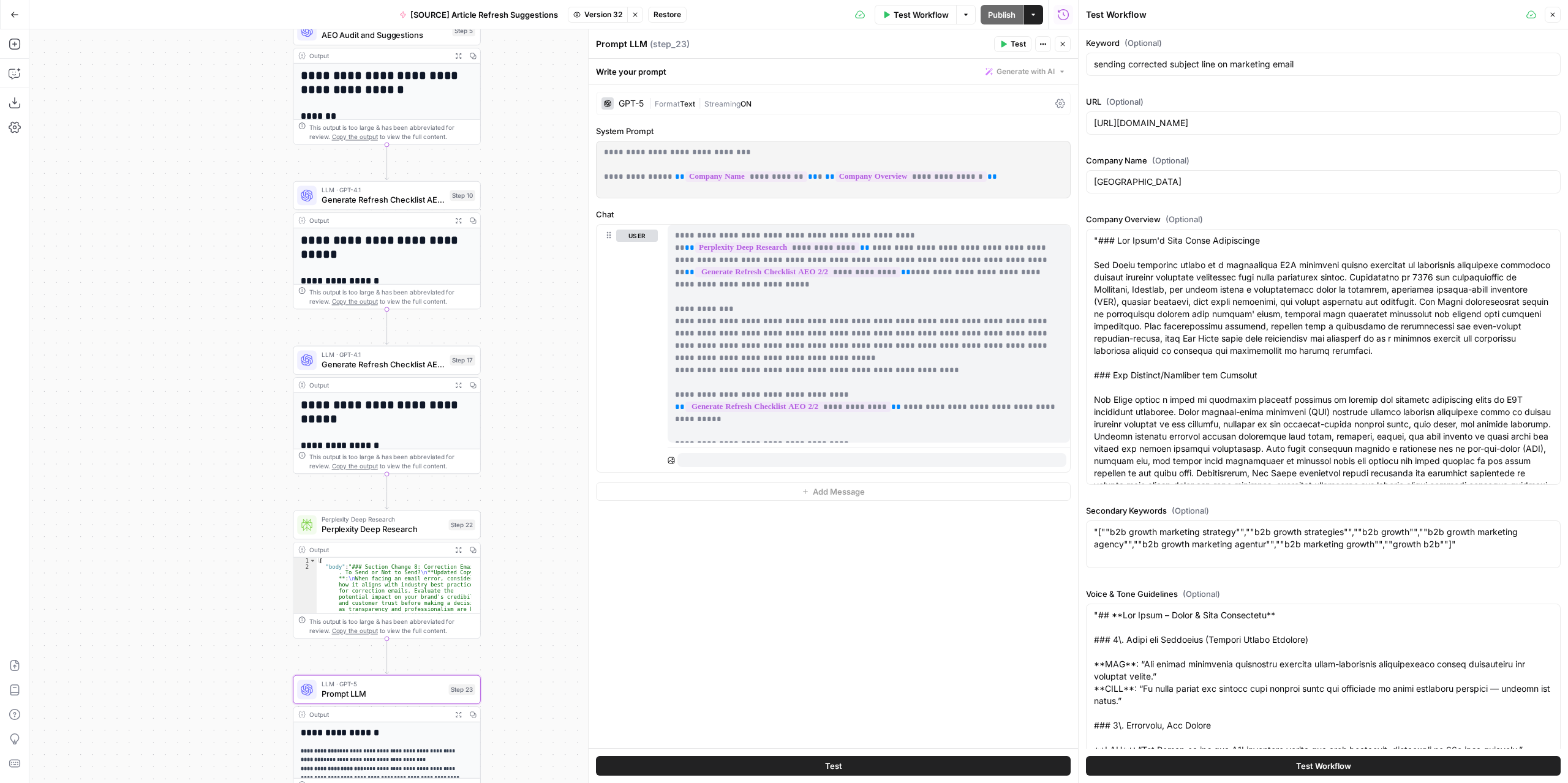
drag, startPoint x: 349, startPoint y: 308, endPoint x: 247, endPoint y: 379, distance: 124.3
click at [247, 379] on div "**********" at bounding box center [553, 406] width 1048 height 753
drag, startPoint x: 567, startPoint y: 292, endPoint x: 557, endPoint y: 355, distance: 63.8
click at [557, 355] on body "**********" at bounding box center [784, 391] width 1568 height 783
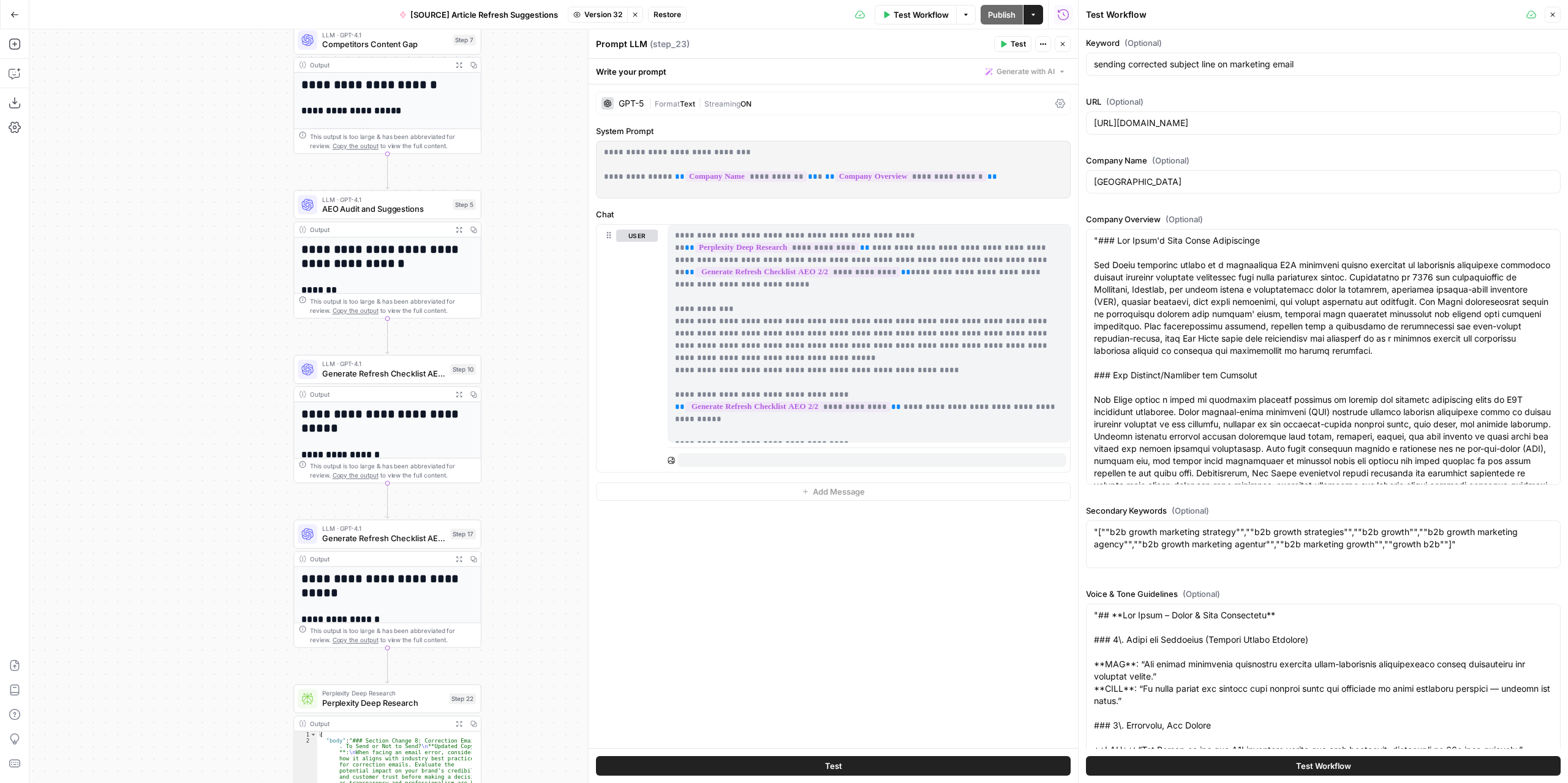
drag, startPoint x: 531, startPoint y: 268, endPoint x: 536, endPoint y: 419, distance: 151.1
click at [536, 419] on div "**********" at bounding box center [553, 406] width 1048 height 753
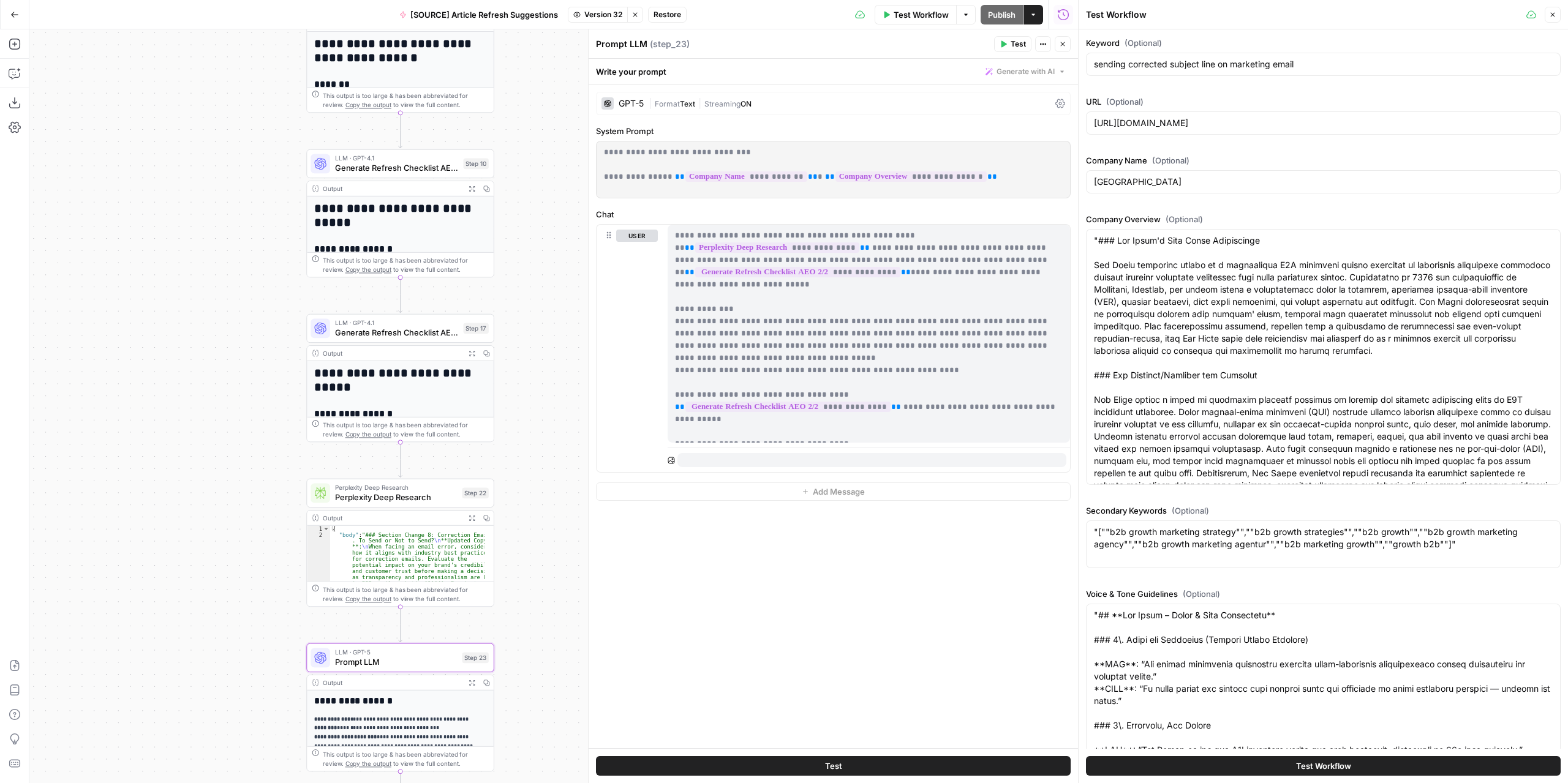
drag, startPoint x: 529, startPoint y: 473, endPoint x: 542, endPoint y: 319, distance: 154.5
click at [542, 319] on div "**********" at bounding box center [553, 406] width 1048 height 753
click at [426, 163] on span "Generate Refresh Checklist AEO 1/2" at bounding box center [397, 167] width 124 height 12
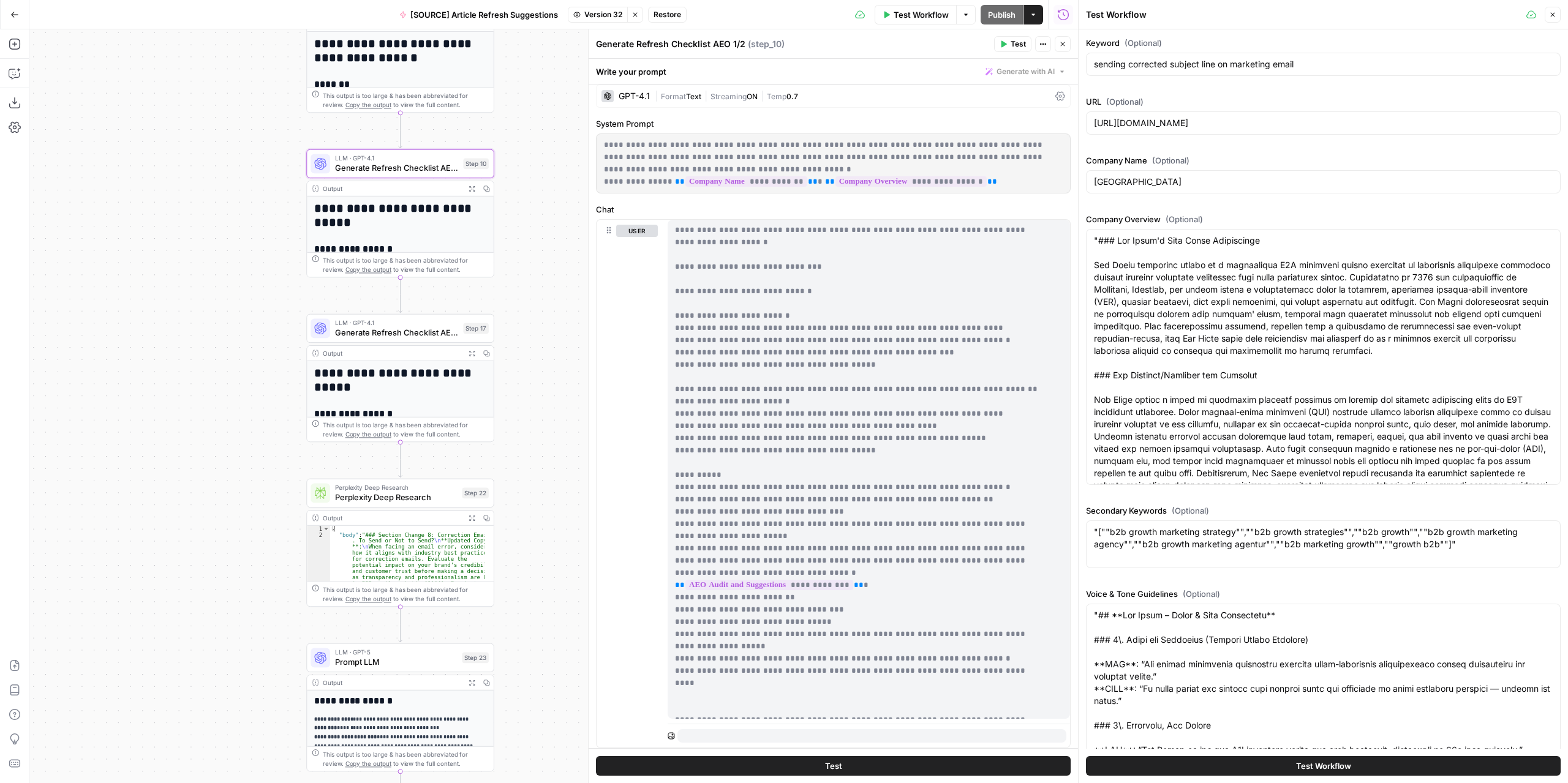
scroll to position [73, 0]
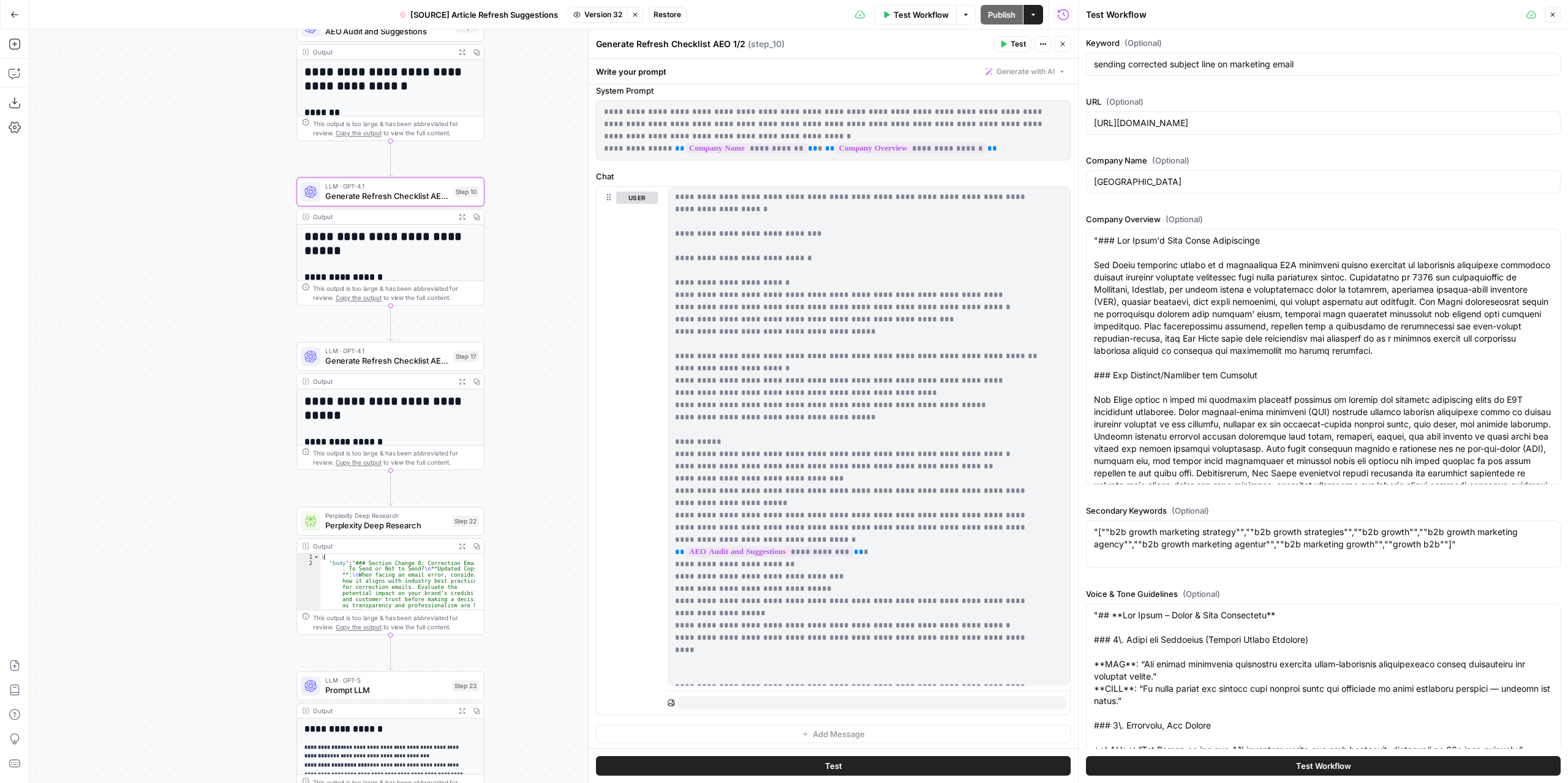
drag, startPoint x: 557, startPoint y: 305, endPoint x: 547, endPoint y: 334, distance: 30.7
click at [547, 334] on div "**********" at bounding box center [553, 406] width 1048 height 753
click at [431, 519] on span "Perplexity Deep Research" at bounding box center [387, 525] width 122 height 12
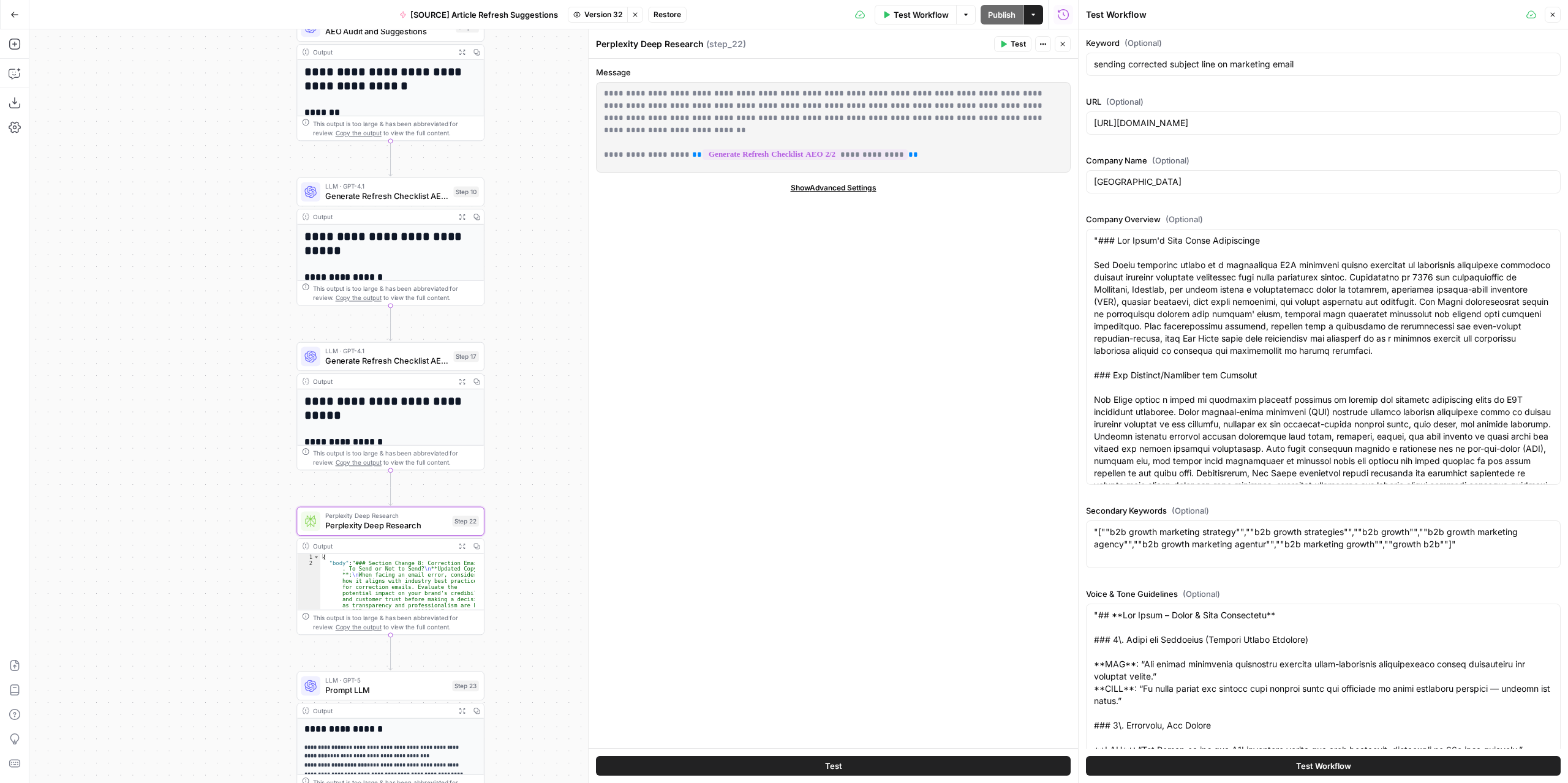
click at [407, 366] on span "Generate Refresh Checklist AEO 2/2" at bounding box center [387, 360] width 124 height 12
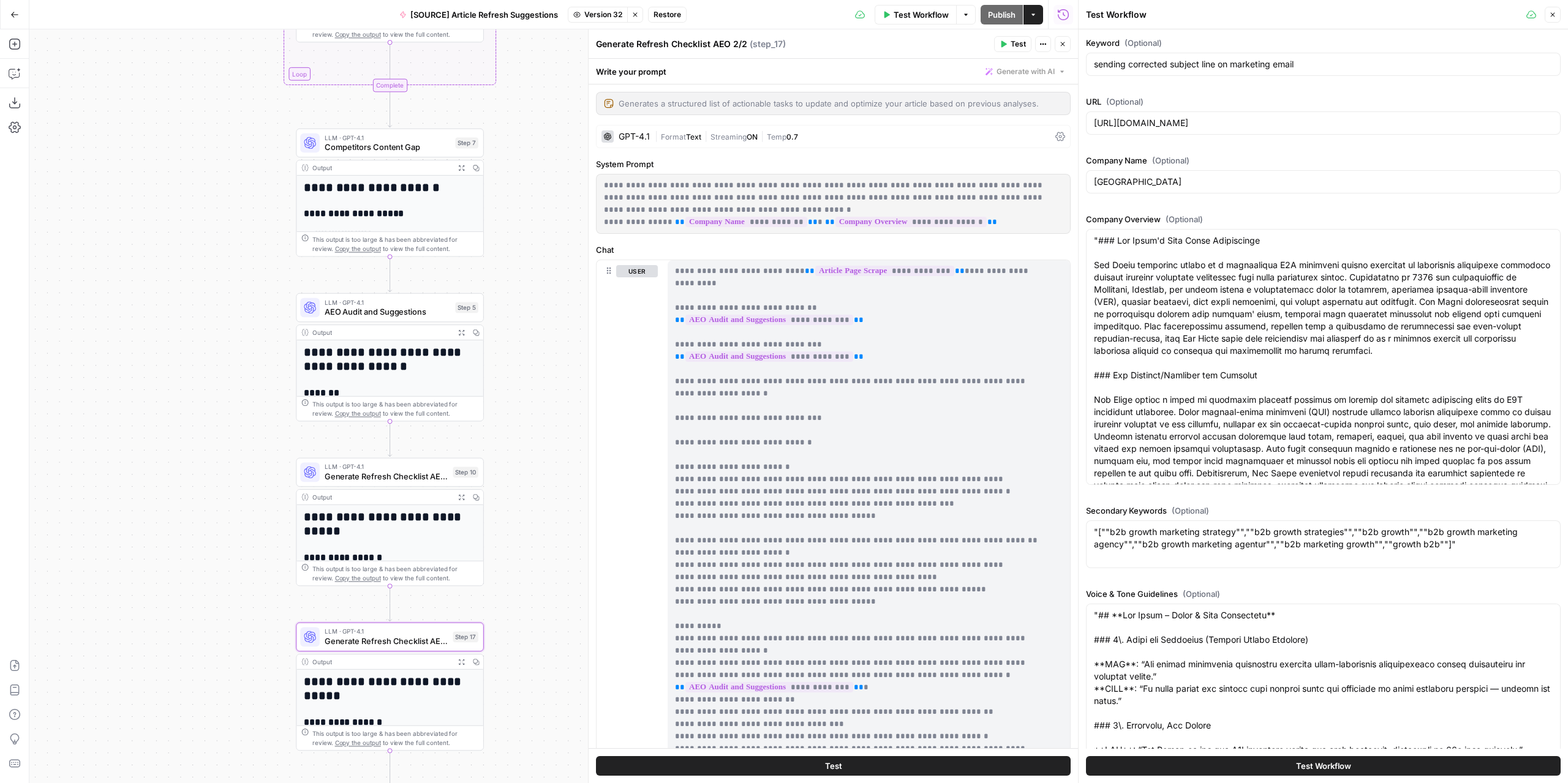
drag, startPoint x: 533, startPoint y: 266, endPoint x: 532, endPoint y: 546, distance: 280.0
click at [532, 546] on div "**********" at bounding box center [553, 406] width 1048 height 753
click at [408, 482] on span "Generate Refresh Checklist AEO 1/2" at bounding box center [387, 476] width 124 height 12
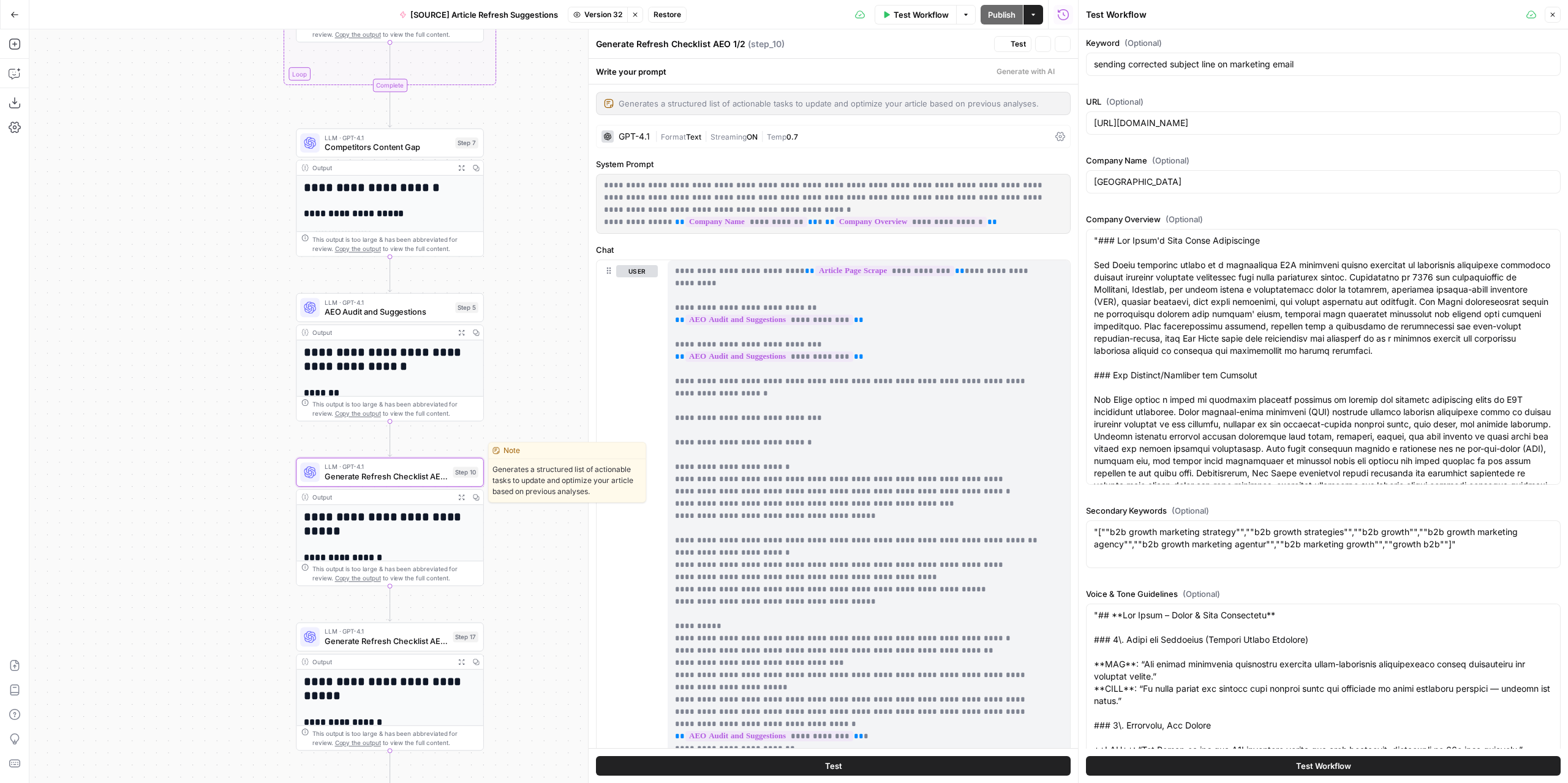
click at [408, 482] on span "Generate Refresh Checklist AEO 1/2" at bounding box center [387, 476] width 124 height 12
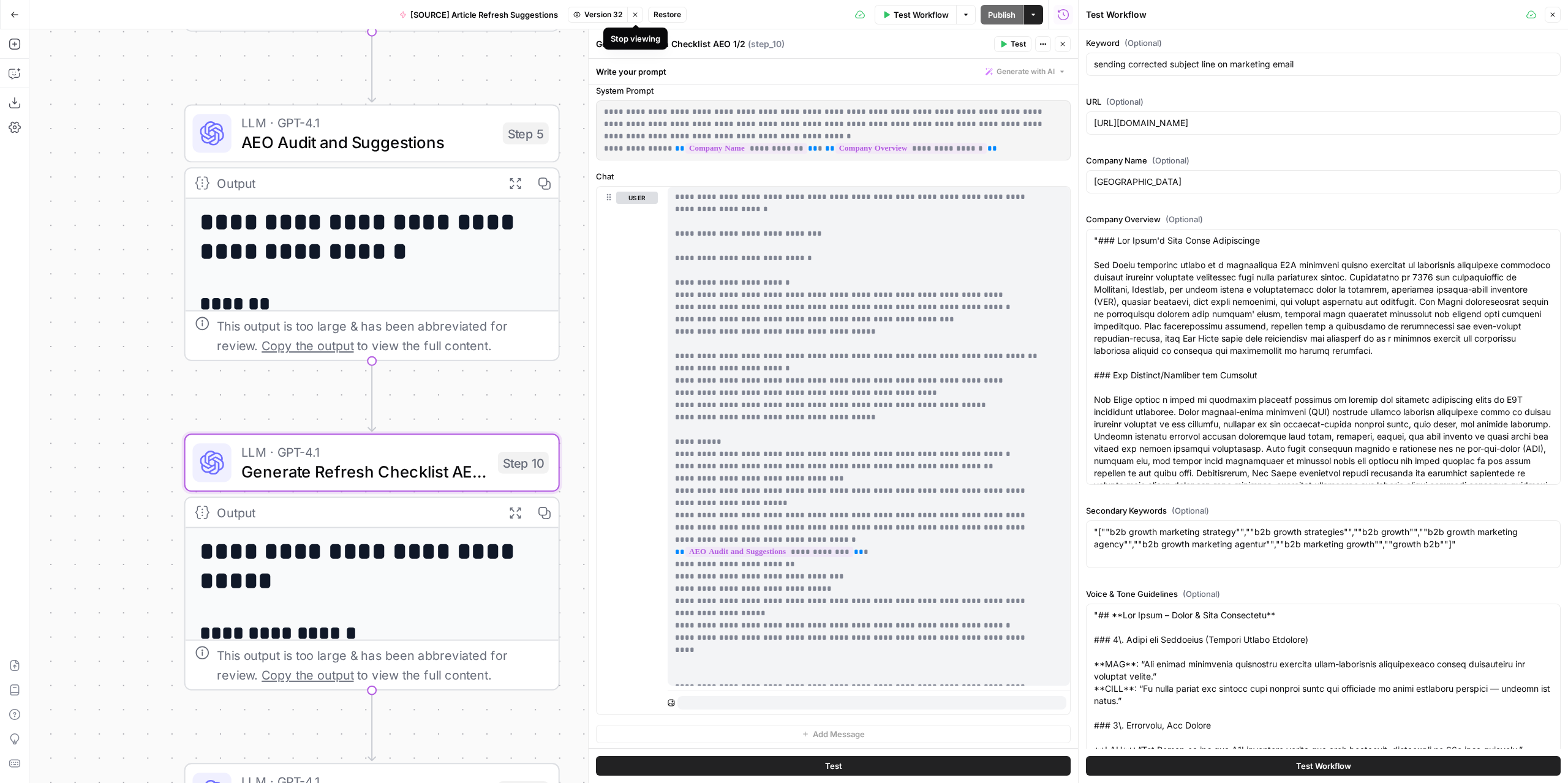
click at [635, 15] on icon "button" at bounding box center [635, 14] width 8 height 8
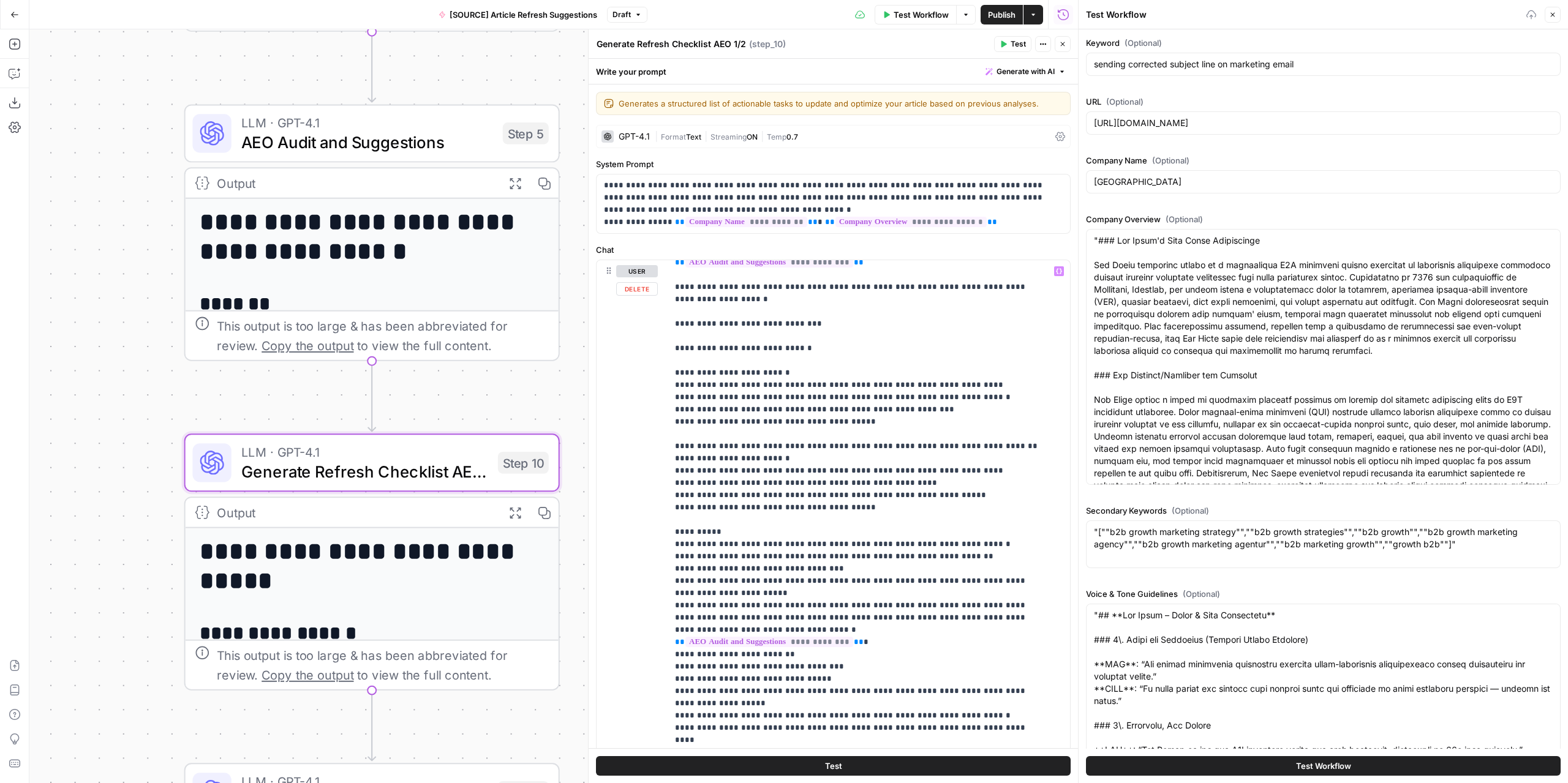
scroll to position [110, 0]
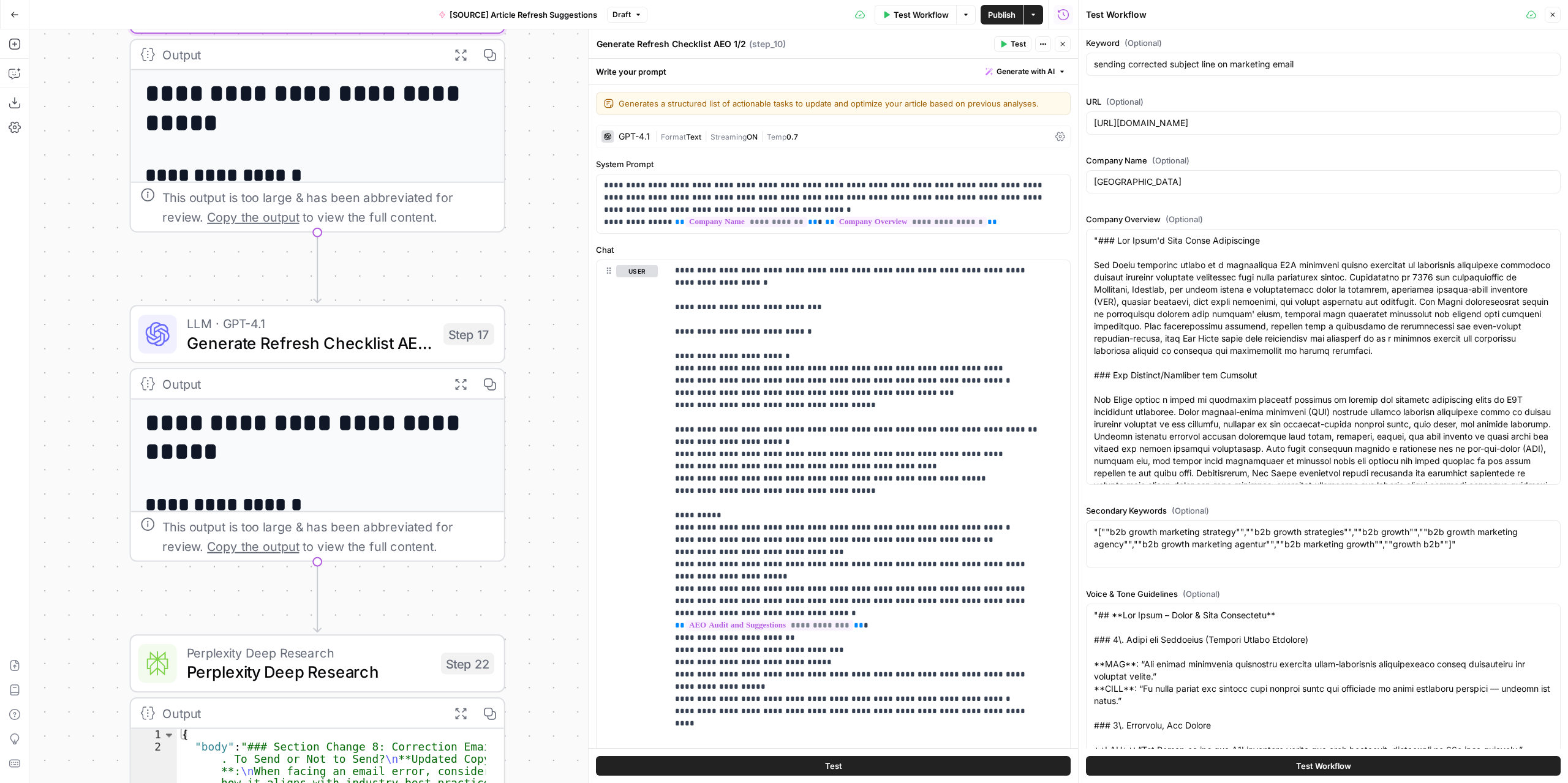
drag, startPoint x: 428, startPoint y: 716, endPoint x: 373, endPoint y: 288, distance: 431.5
click at [373, 288] on div "**********" at bounding box center [553, 406] width 1048 height 753
click at [364, 333] on span "Generate Refresh Checklist AEO 2/2" at bounding box center [310, 343] width 246 height 25
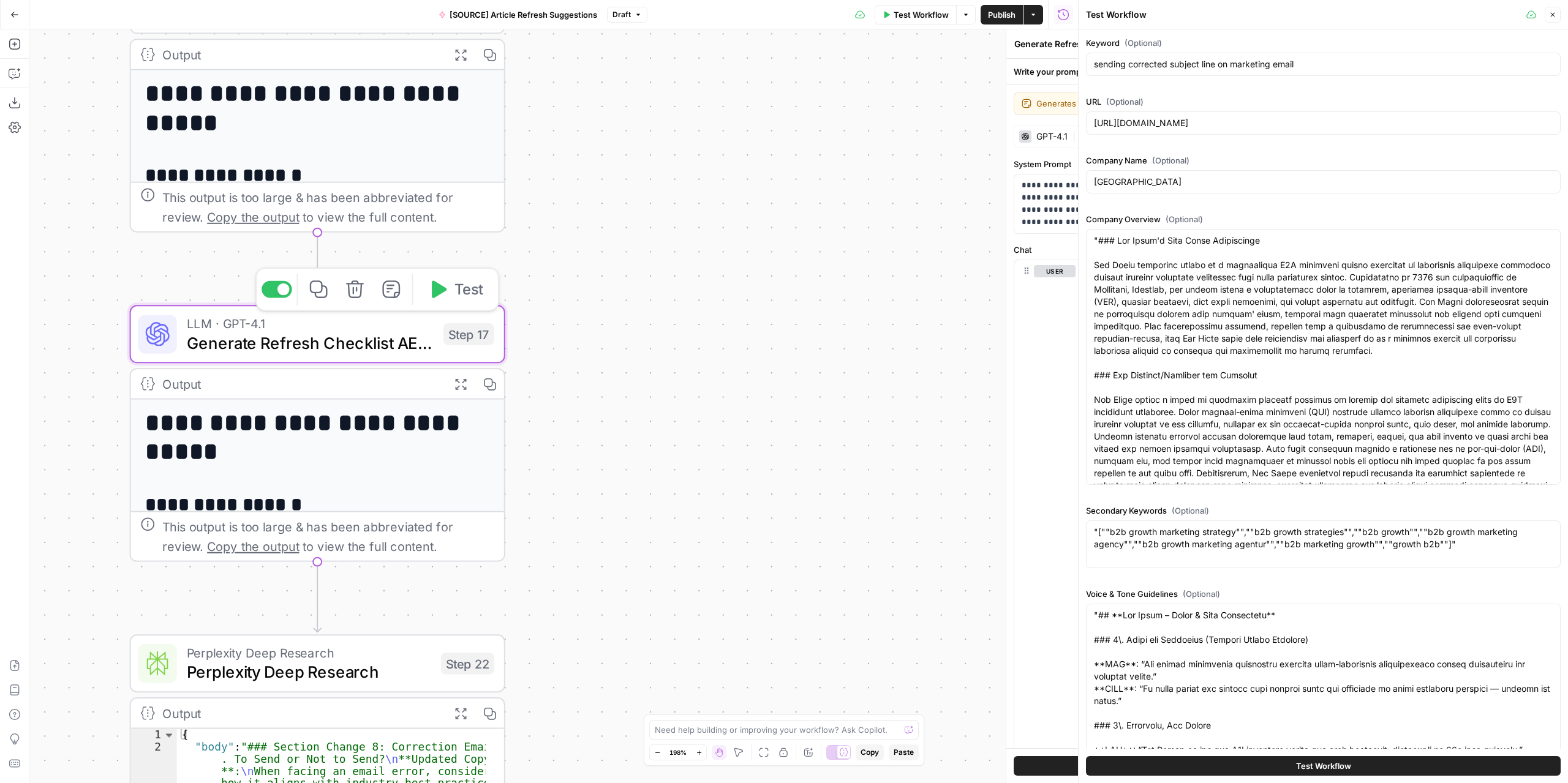
type textarea "Generate Refresh Checklist AEO 2/2"
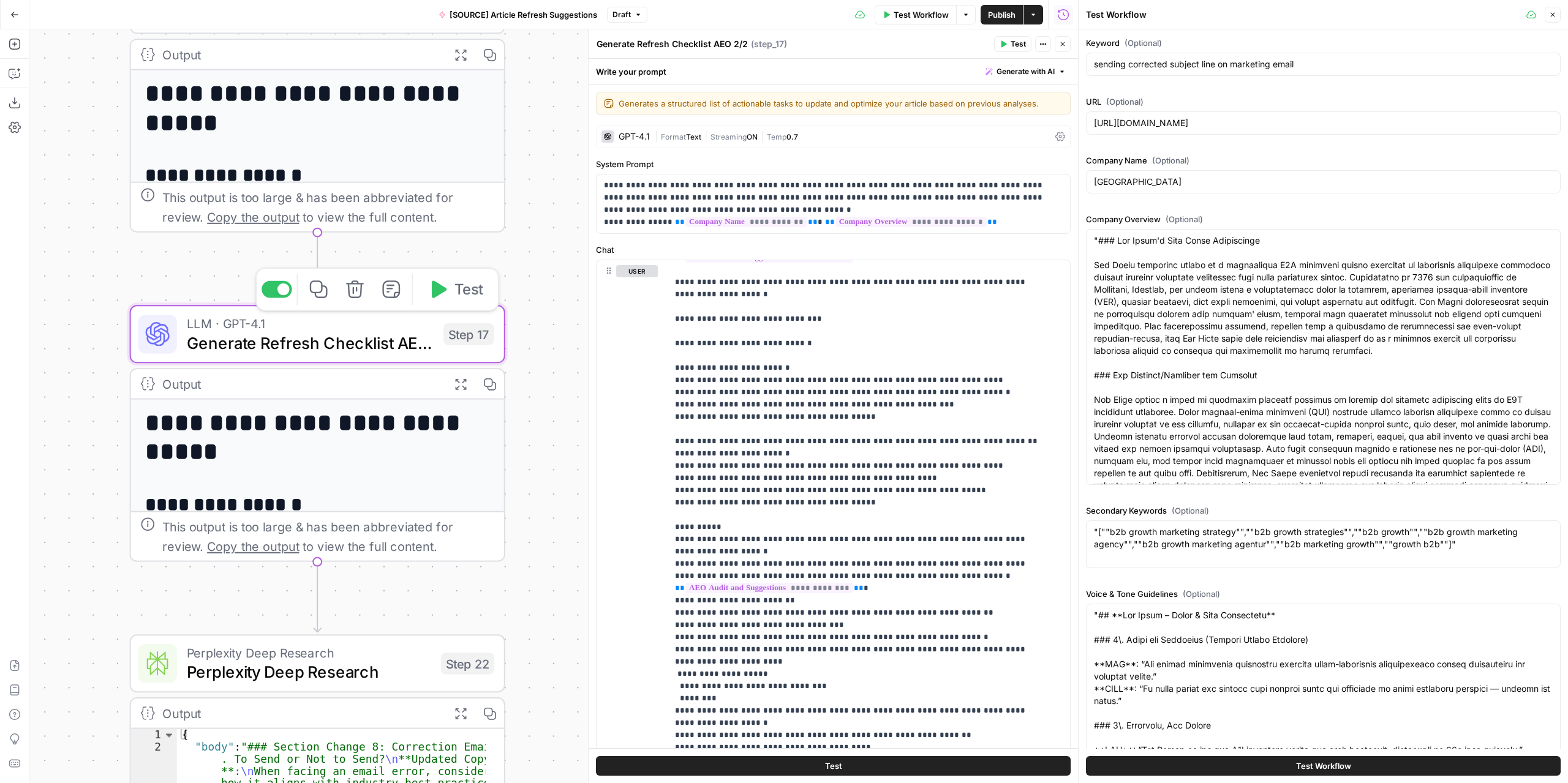
scroll to position [123, 0]
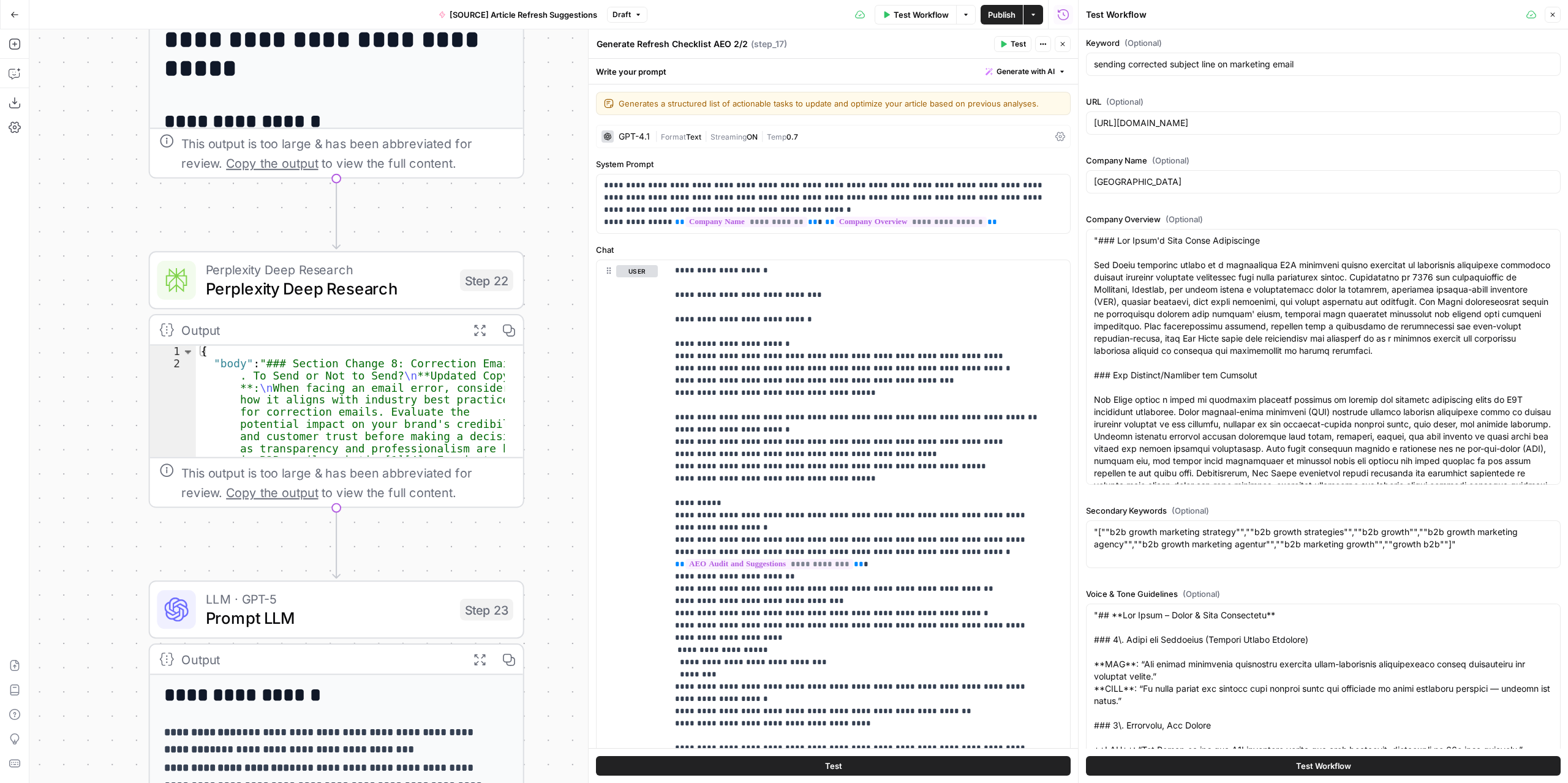
drag, startPoint x: 535, startPoint y: 524, endPoint x: 547, endPoint y: 126, distance: 398.2
click at [547, 124] on div "**********" at bounding box center [553, 406] width 1048 height 753
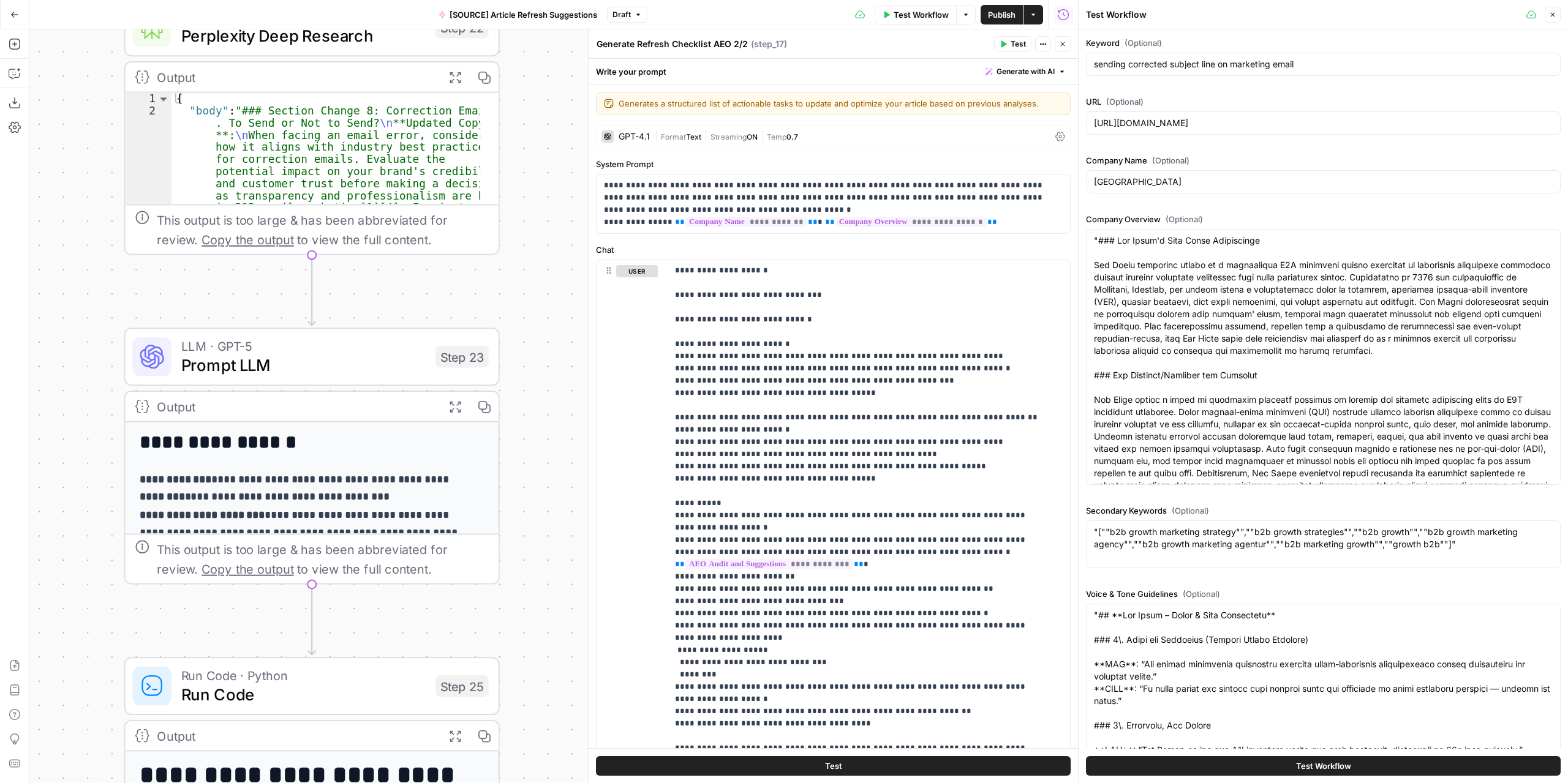
drag, startPoint x: 536, startPoint y: 496, endPoint x: 504, endPoint y: 220, distance: 277.8
click at [506, 219] on div "**********" at bounding box center [553, 406] width 1048 height 753
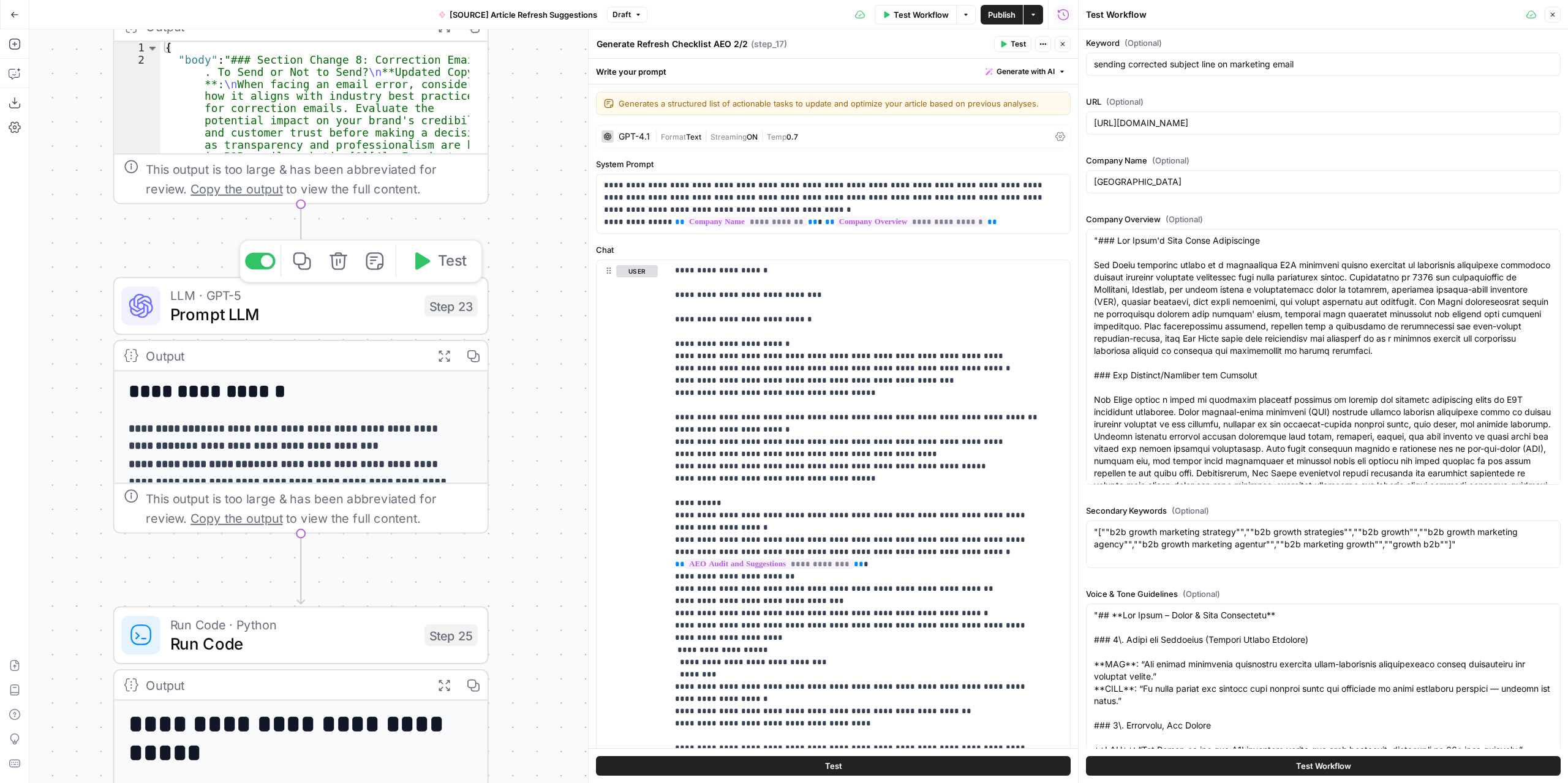
click at [335, 321] on span "Prompt LLM" at bounding box center [292, 315] width 245 height 25
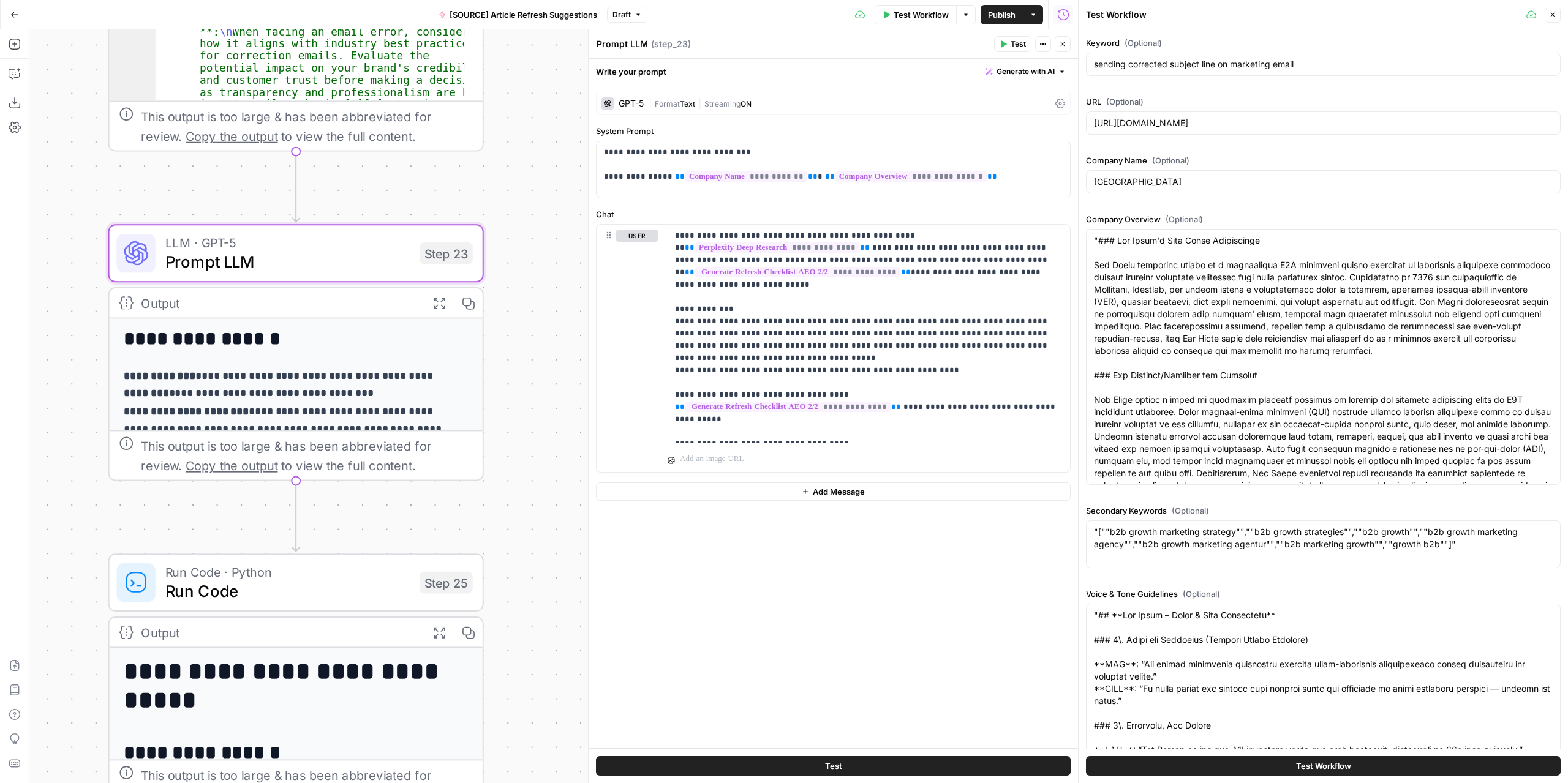
drag, startPoint x: 499, startPoint y: 592, endPoint x: 494, endPoint y: 539, distance: 53.2
click at [494, 539] on div "**********" at bounding box center [553, 406] width 1048 height 753
click at [621, 10] on span "Draft" at bounding box center [621, 14] width 19 height 11
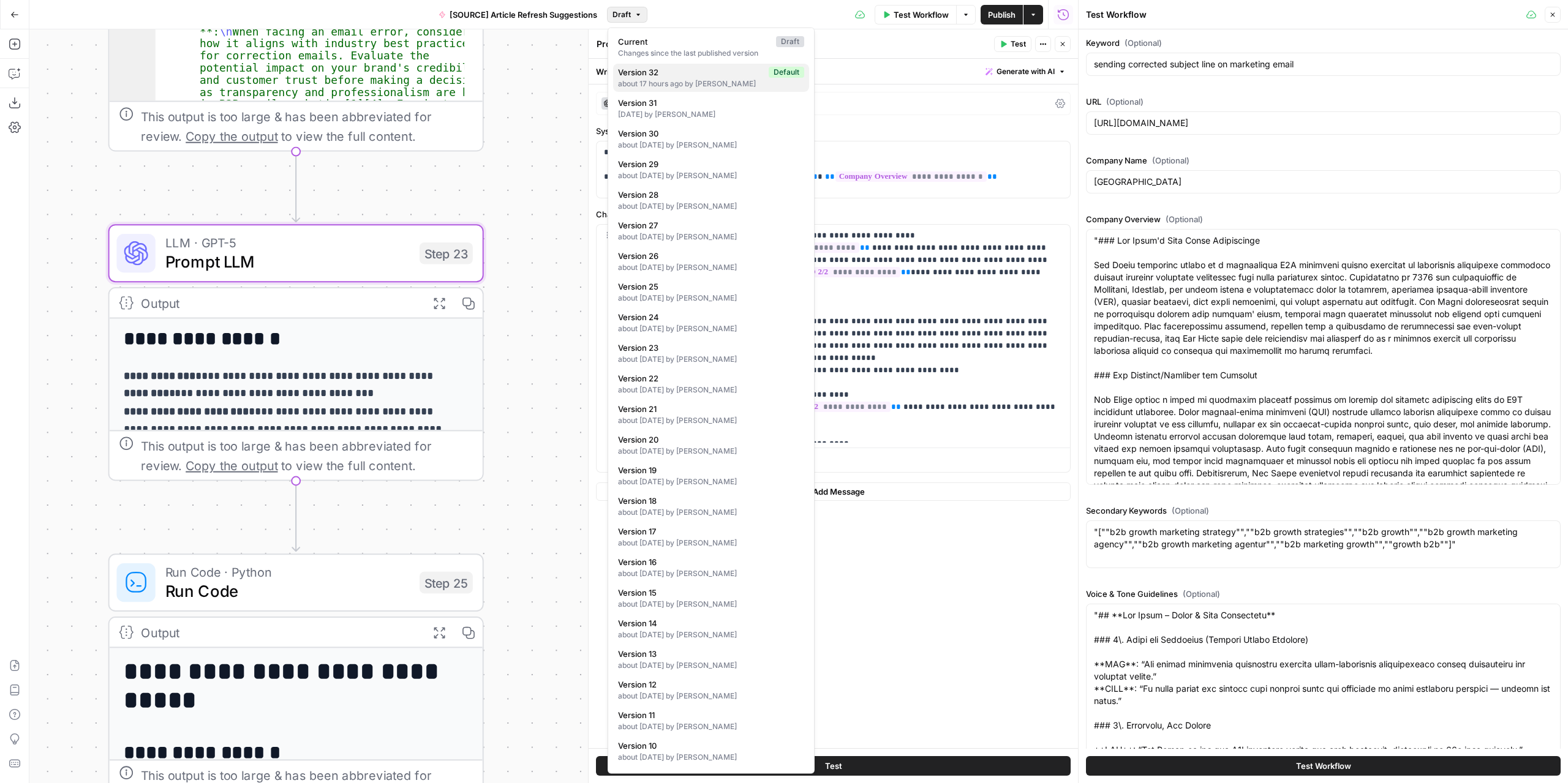
click at [656, 75] on span "Version 32" at bounding box center [691, 72] width 146 height 12
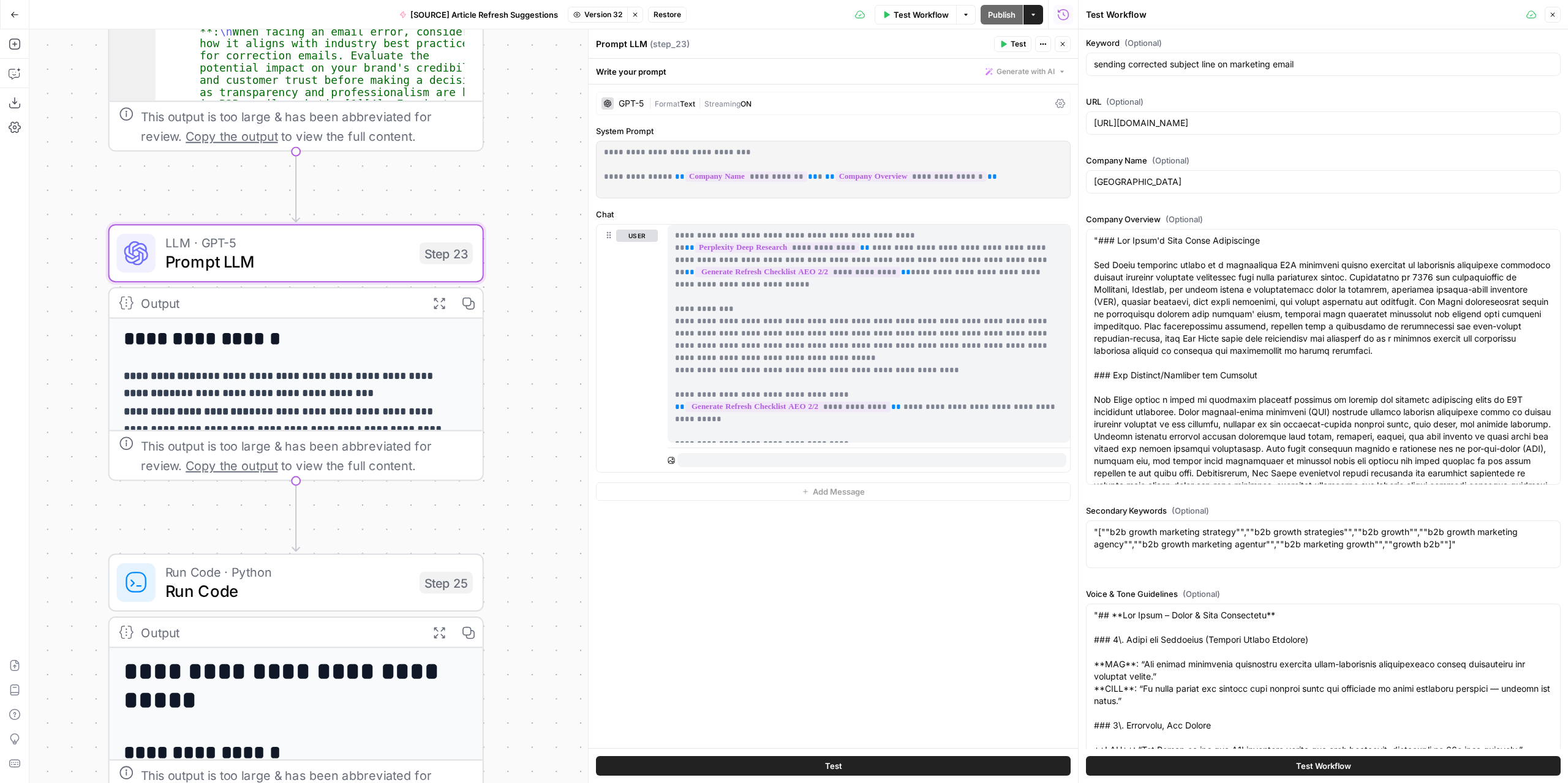
click at [919, 14] on span "Test Workflow" at bounding box center [921, 14] width 55 height 12
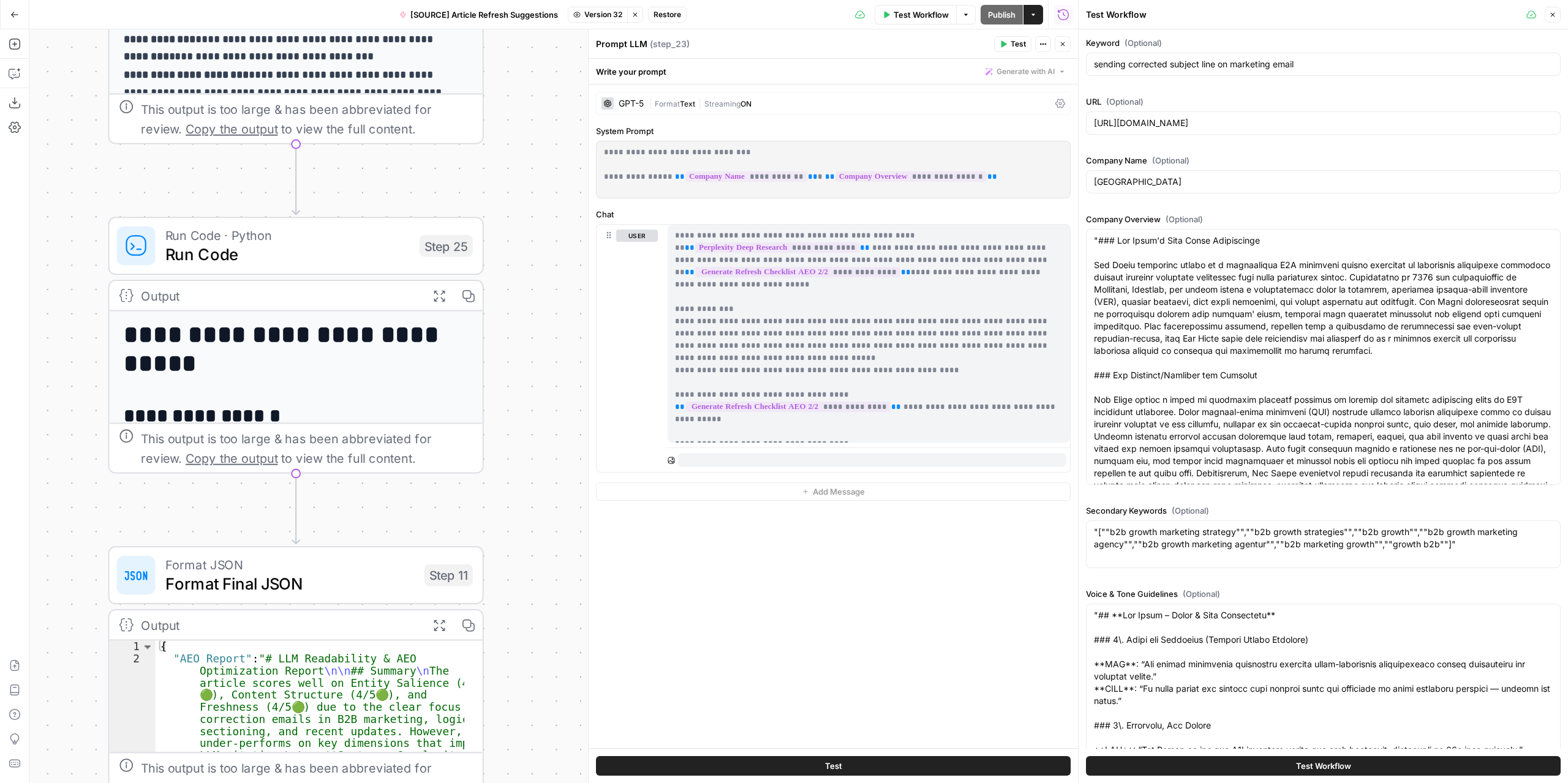
click at [528, 343] on div "**********" at bounding box center [553, 406] width 1048 height 753
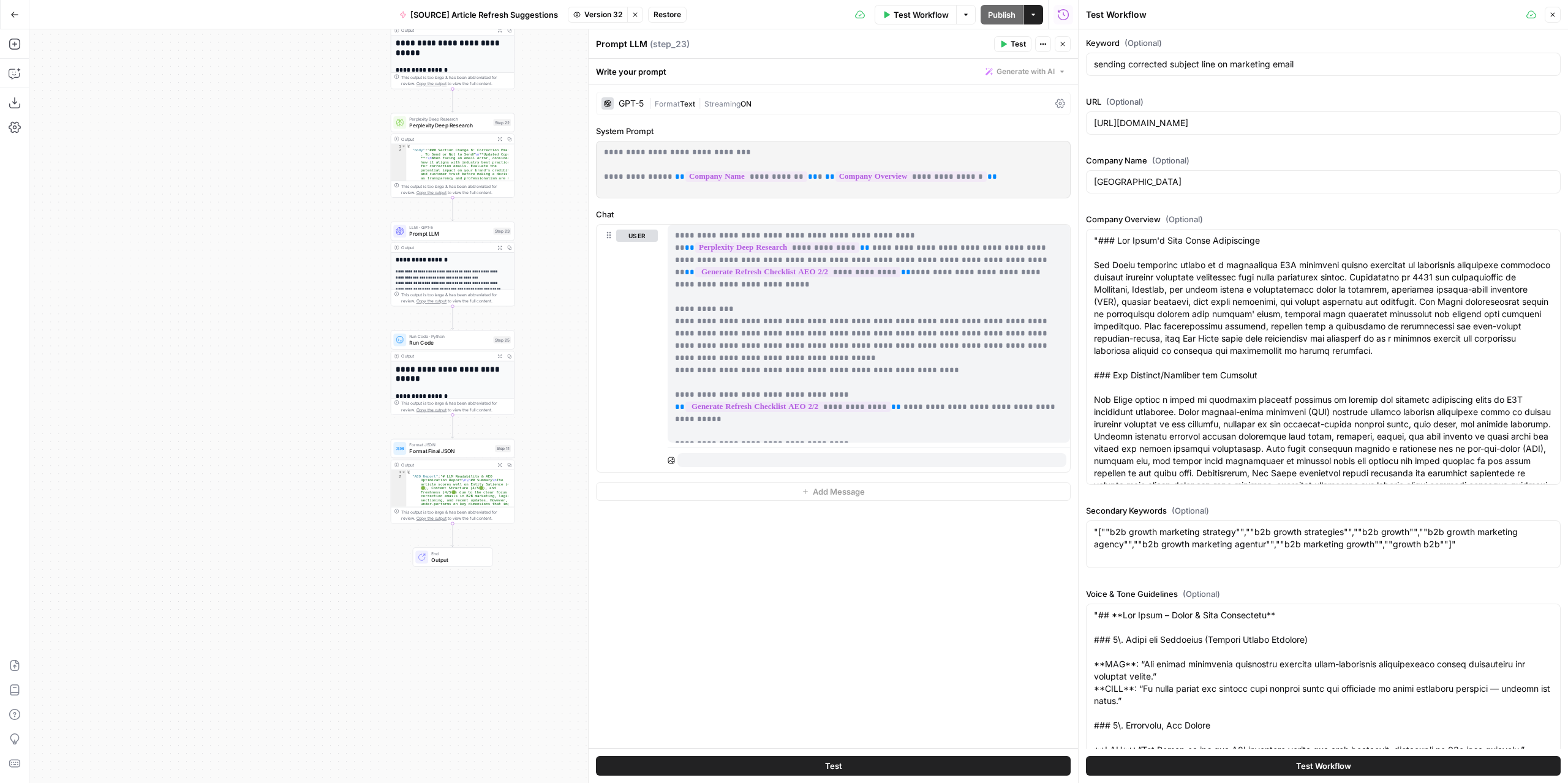
drag, startPoint x: 547, startPoint y: 342, endPoint x: 536, endPoint y: 561, distance: 219.3
click at [539, 558] on div "**********" at bounding box center [553, 406] width 1048 height 753
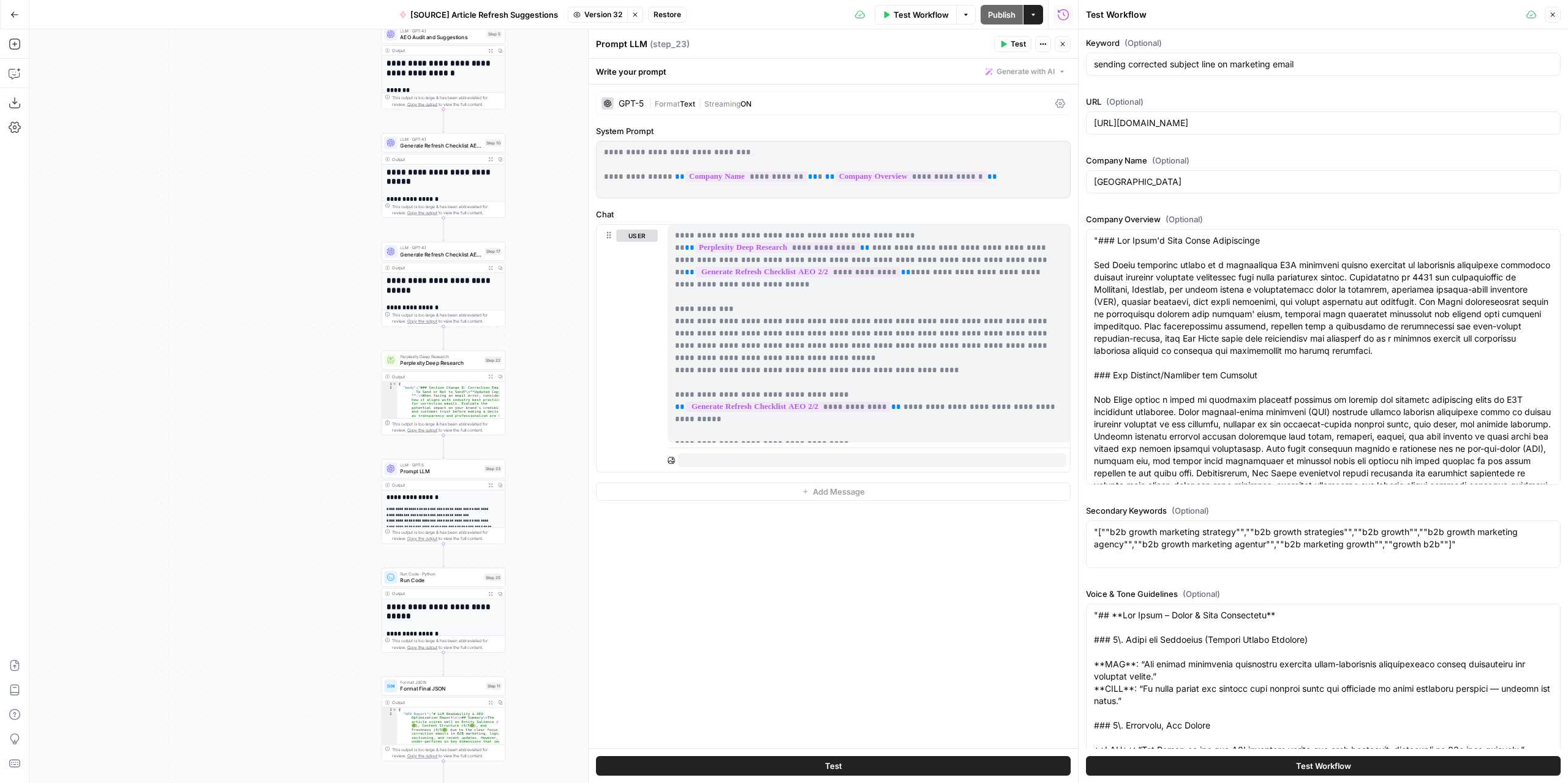
drag, startPoint x: 529, startPoint y: 360, endPoint x: 505, endPoint y: 591, distance: 232.2
click at [505, 591] on div "**********" at bounding box center [553, 406] width 1048 height 753
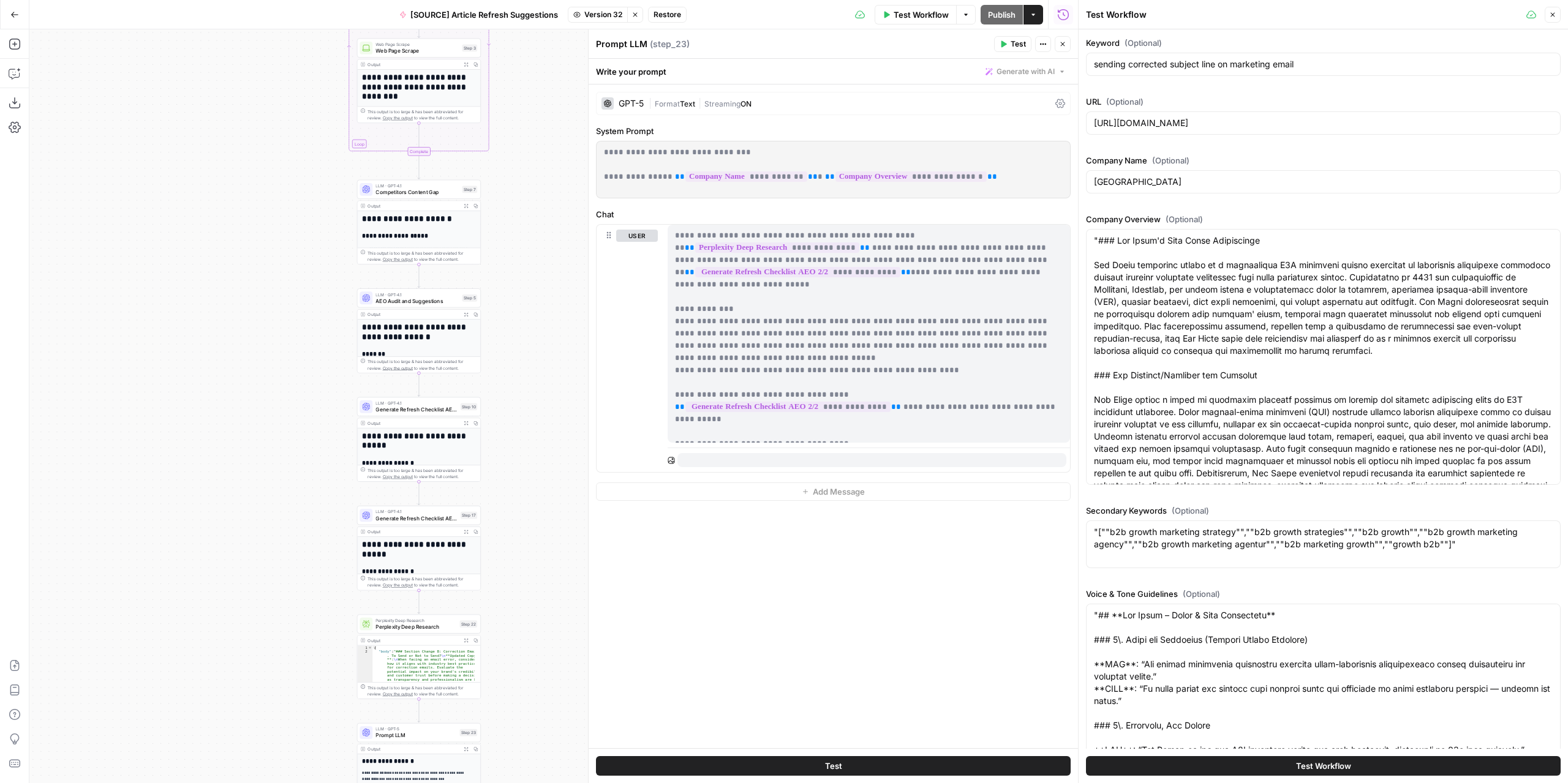
drag, startPoint x: 514, startPoint y: 373, endPoint x: 523, endPoint y: 541, distance: 168.2
click at [524, 559] on div "**********" at bounding box center [553, 406] width 1048 height 753
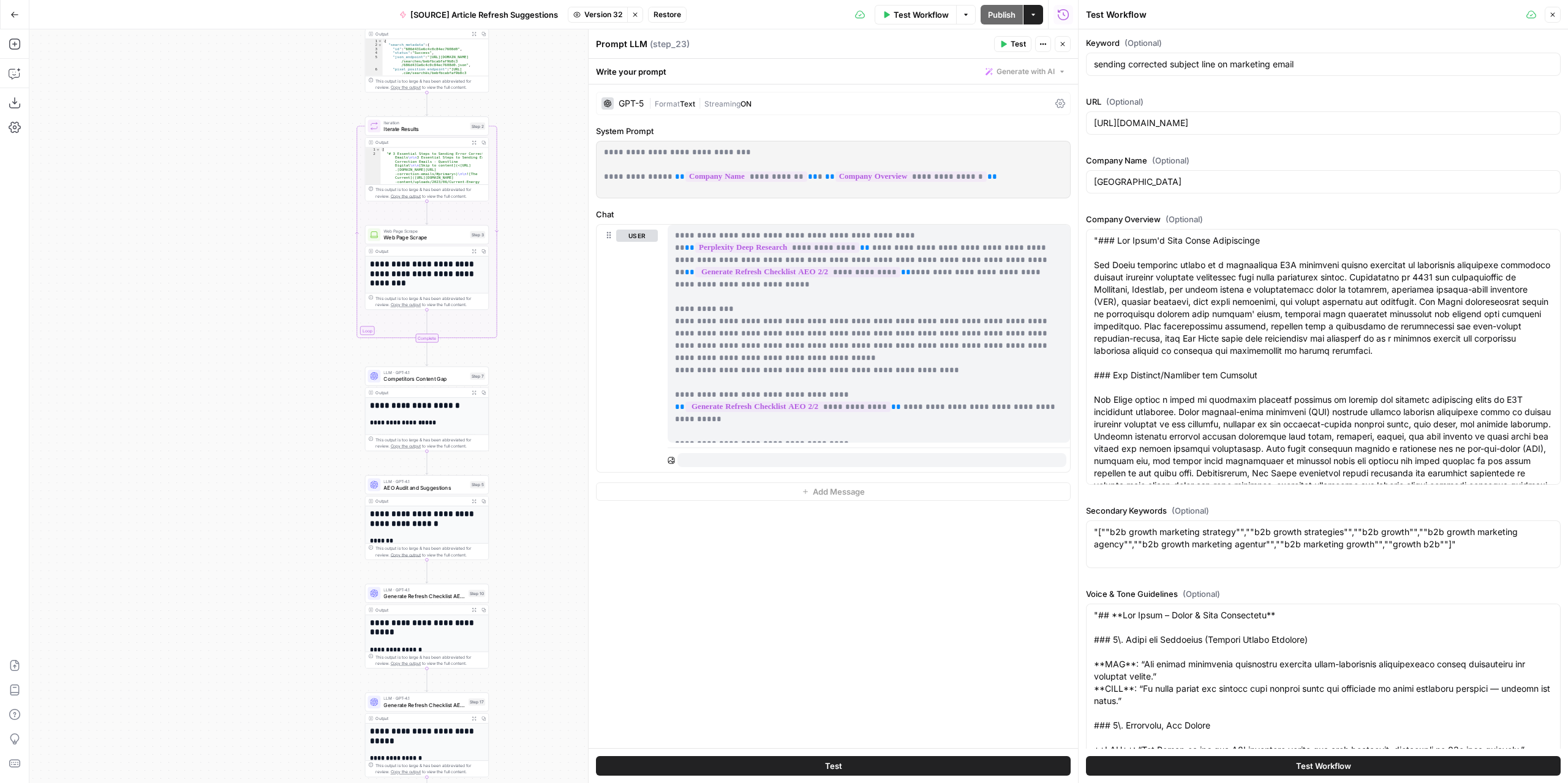
drag, startPoint x: 514, startPoint y: 360, endPoint x: 492, endPoint y: 532, distance: 173.4
click at [496, 583] on div "**********" at bounding box center [553, 406] width 1048 height 753
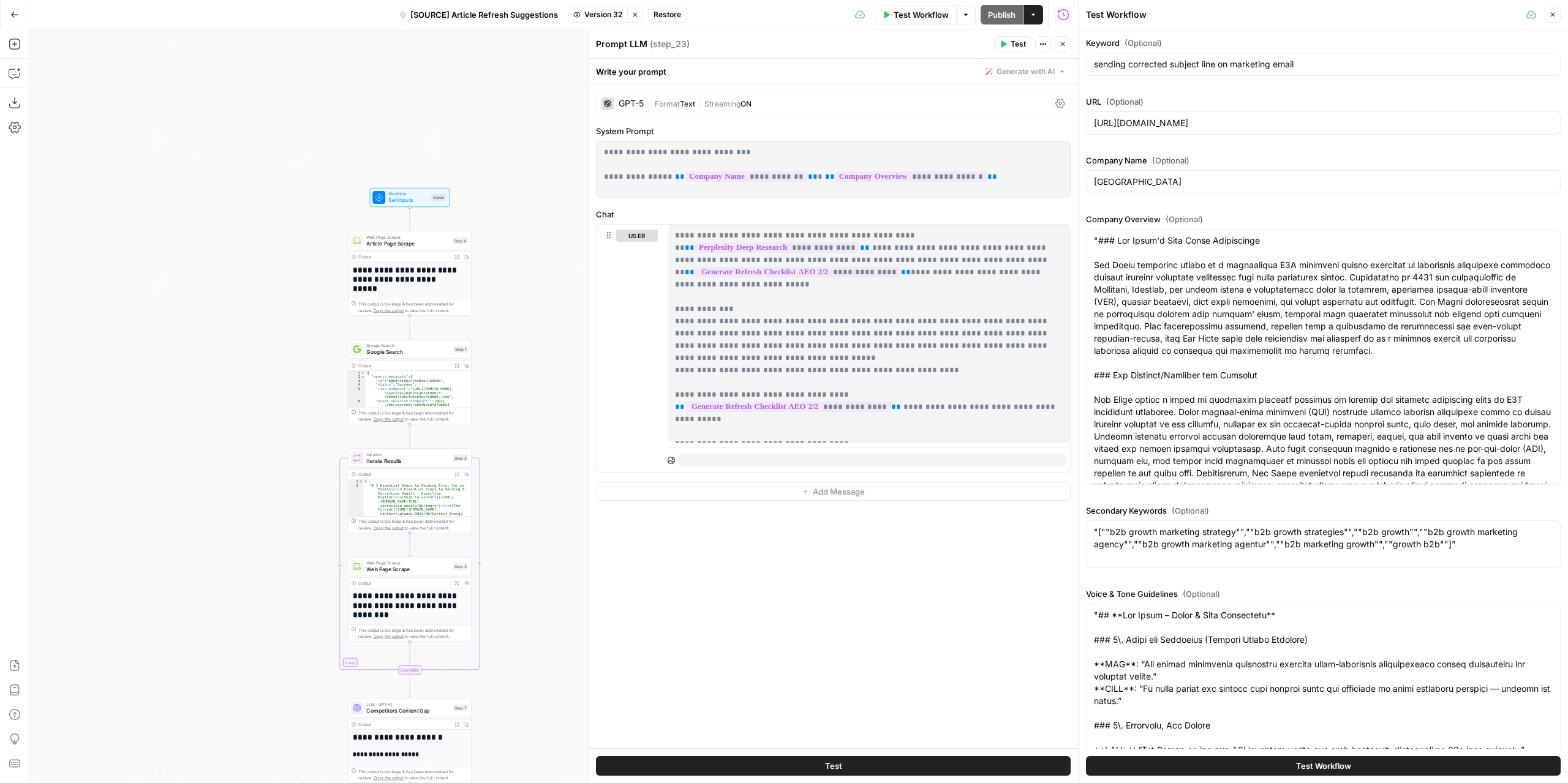
drag, startPoint x: 526, startPoint y: 360, endPoint x: 524, endPoint y: 489, distance: 129.0
click at [524, 489] on div "**********" at bounding box center [553, 406] width 1048 height 753
click at [914, 16] on span "Test Workflow" at bounding box center [921, 14] width 55 height 12
click at [1400, 762] on button "Test Workflow" at bounding box center [1323, 766] width 474 height 20
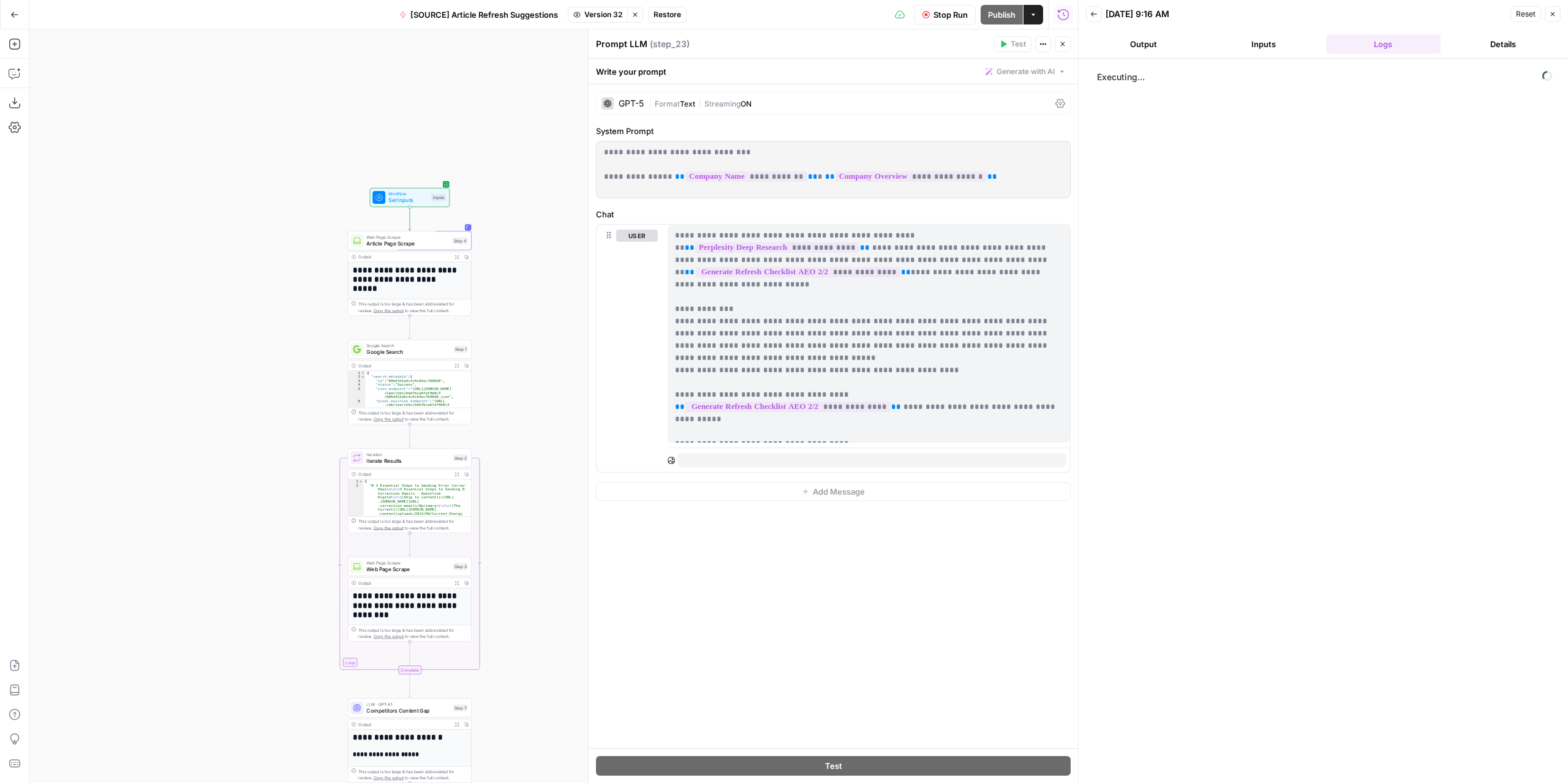
click at [1138, 48] on button "Output" at bounding box center [1144, 44] width 115 height 20
click at [1370, 47] on button "Logs" at bounding box center [1383, 44] width 115 height 20
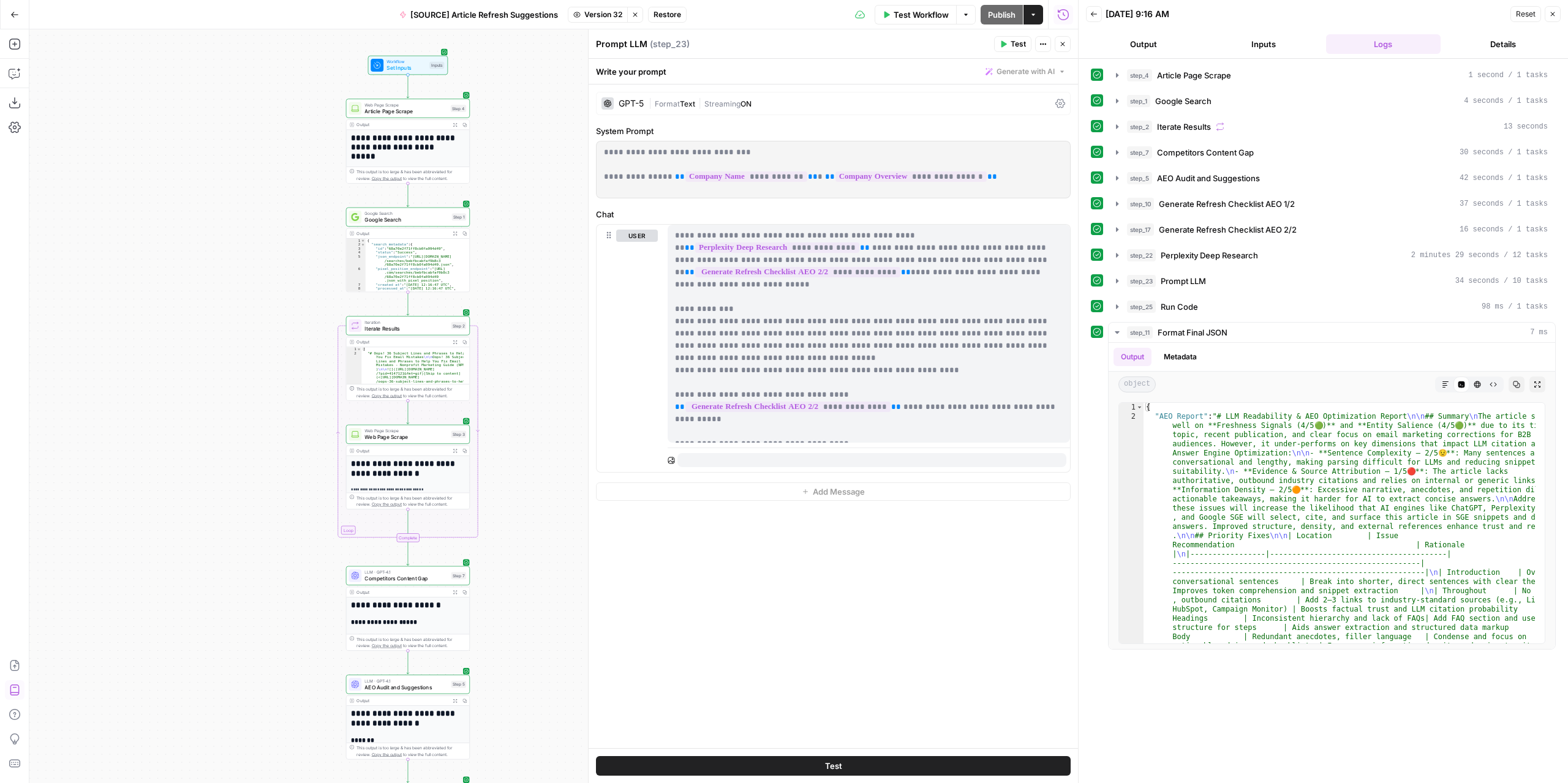
drag, startPoint x: 301, startPoint y: 422, endPoint x: 299, endPoint y: 290, distance: 132.0
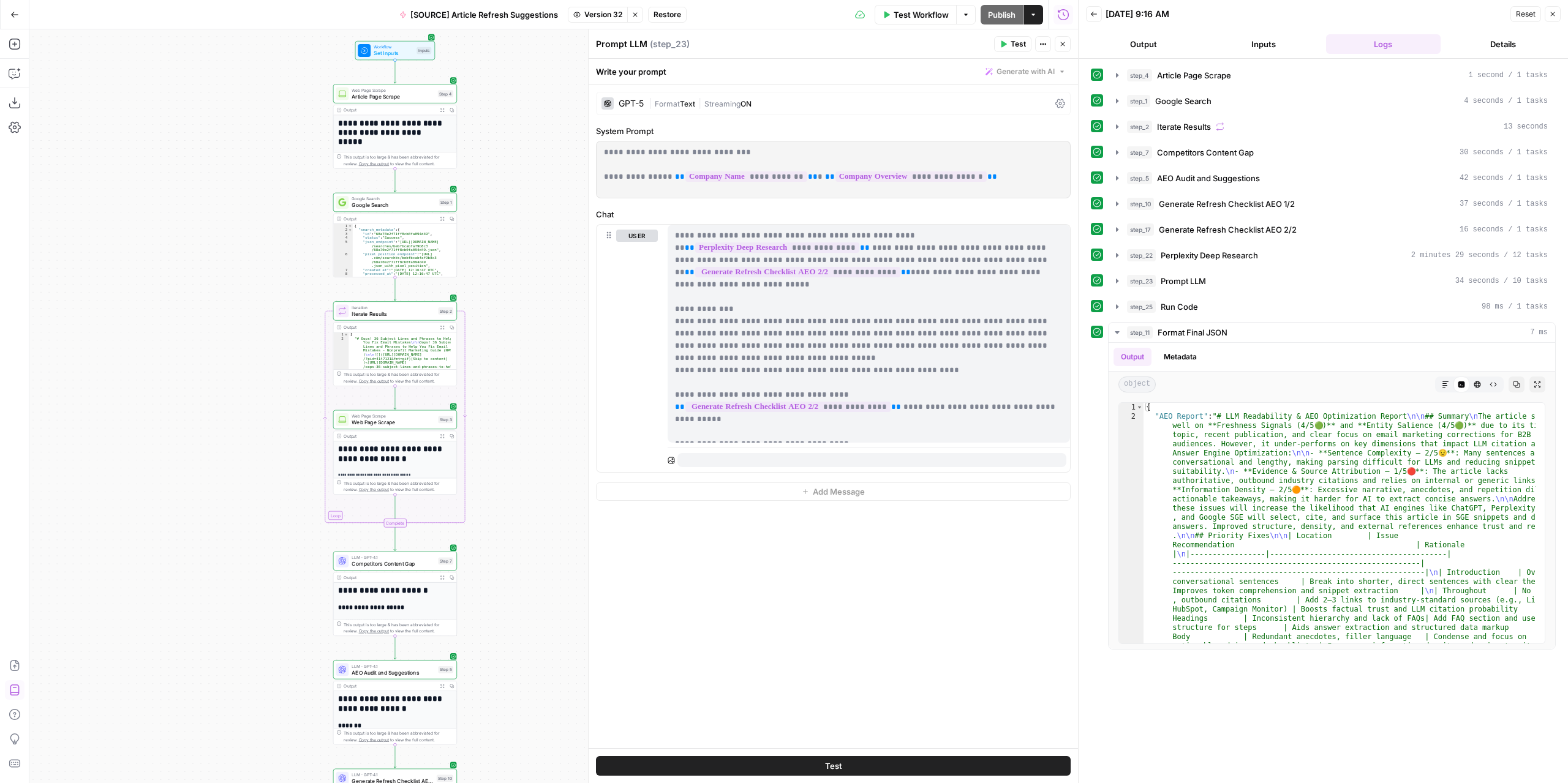
drag, startPoint x: 549, startPoint y: 294, endPoint x: 605, endPoint y: 213, distance: 98.5
click at [535, 282] on div "**********" at bounding box center [553, 406] width 1048 height 753
click at [415, 315] on span "Iterate Results" at bounding box center [393, 314] width 83 height 8
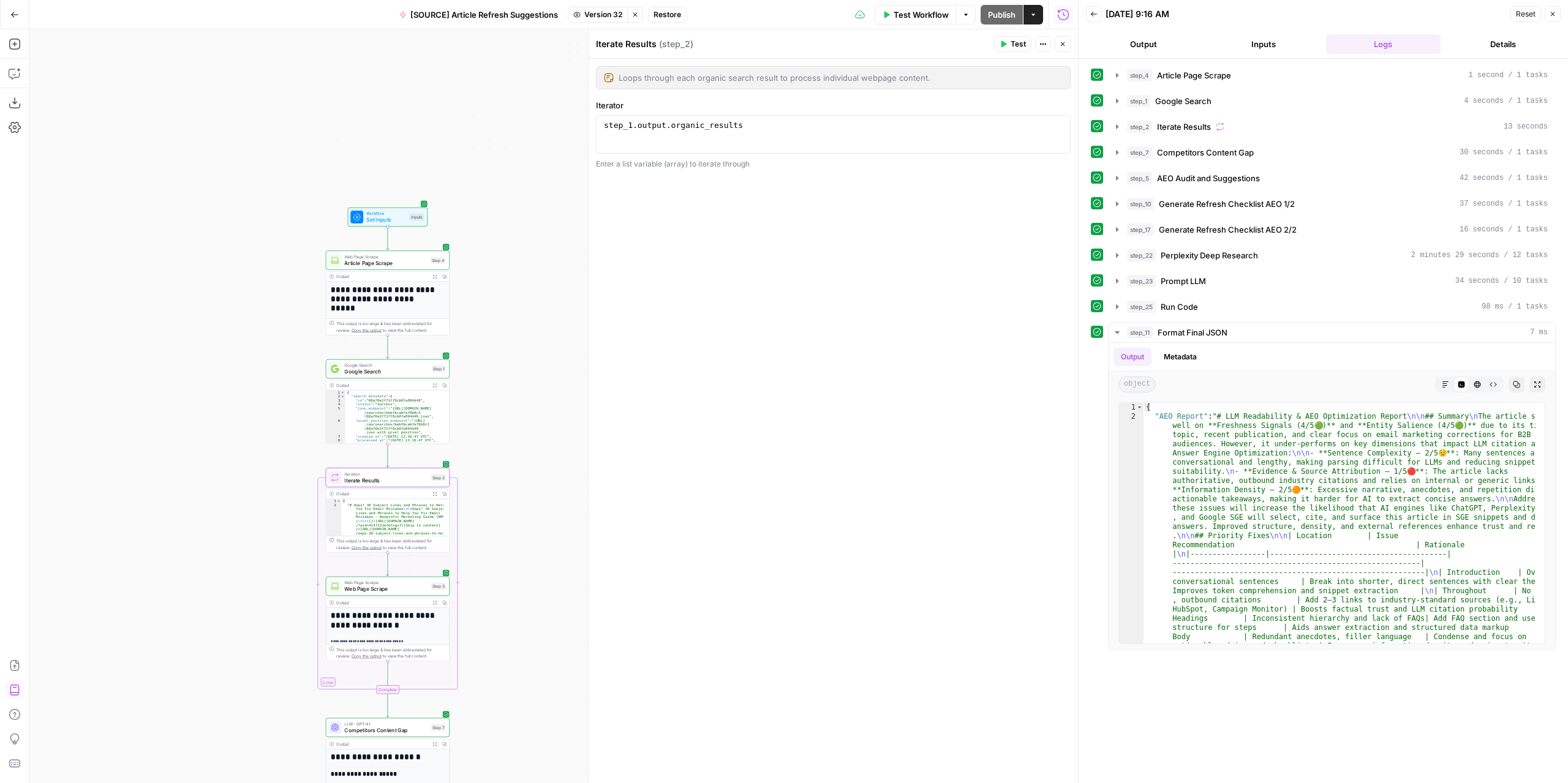
drag, startPoint x: 516, startPoint y: 204, endPoint x: 507, endPoint y: 353, distance: 149.3
click at [507, 354] on div "**********" at bounding box center [553, 406] width 1048 height 753
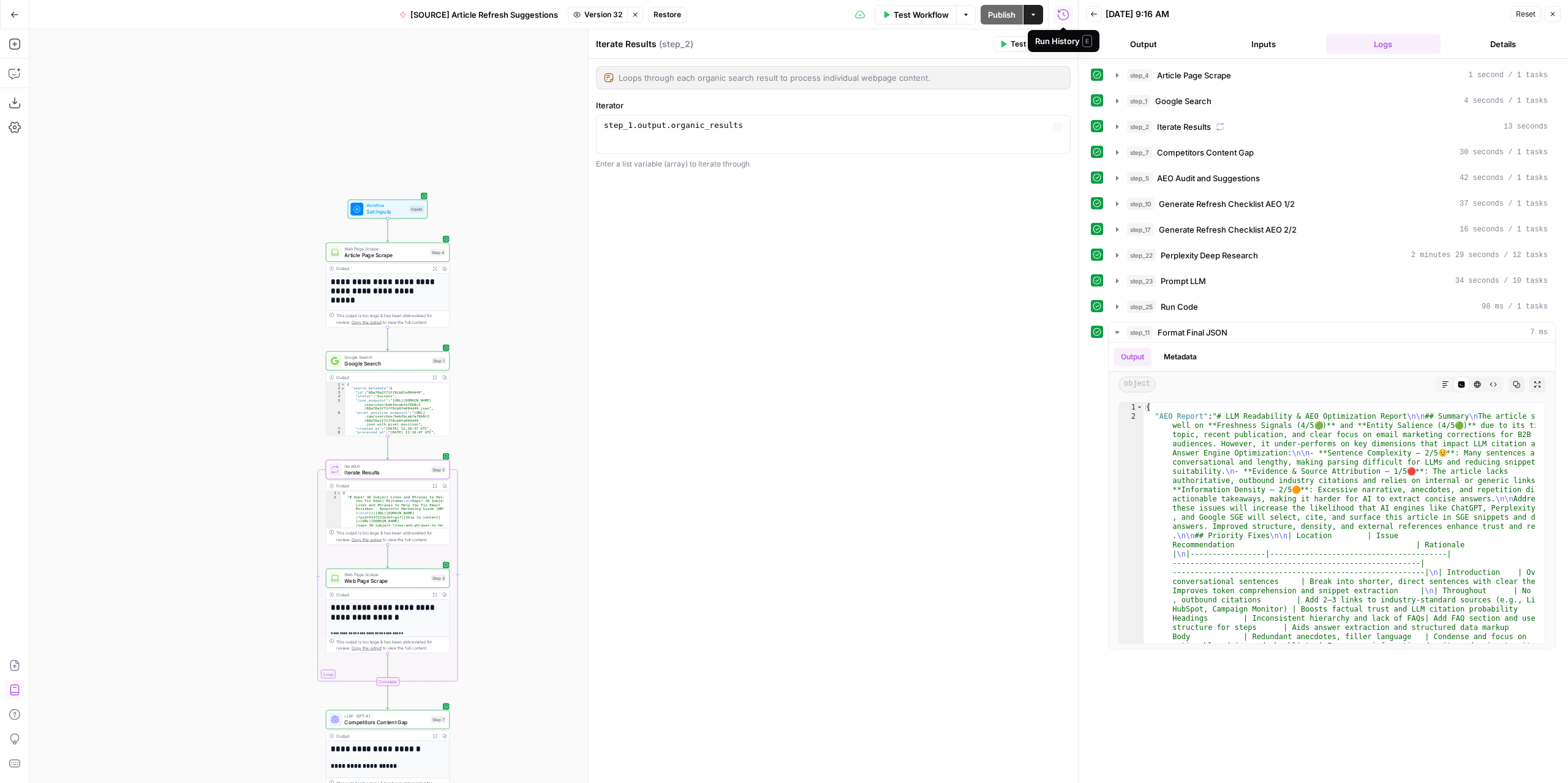
click at [982, 231] on div "Loops through each organic search result to process individual webpage content.…" at bounding box center [833, 421] width 489 height 724
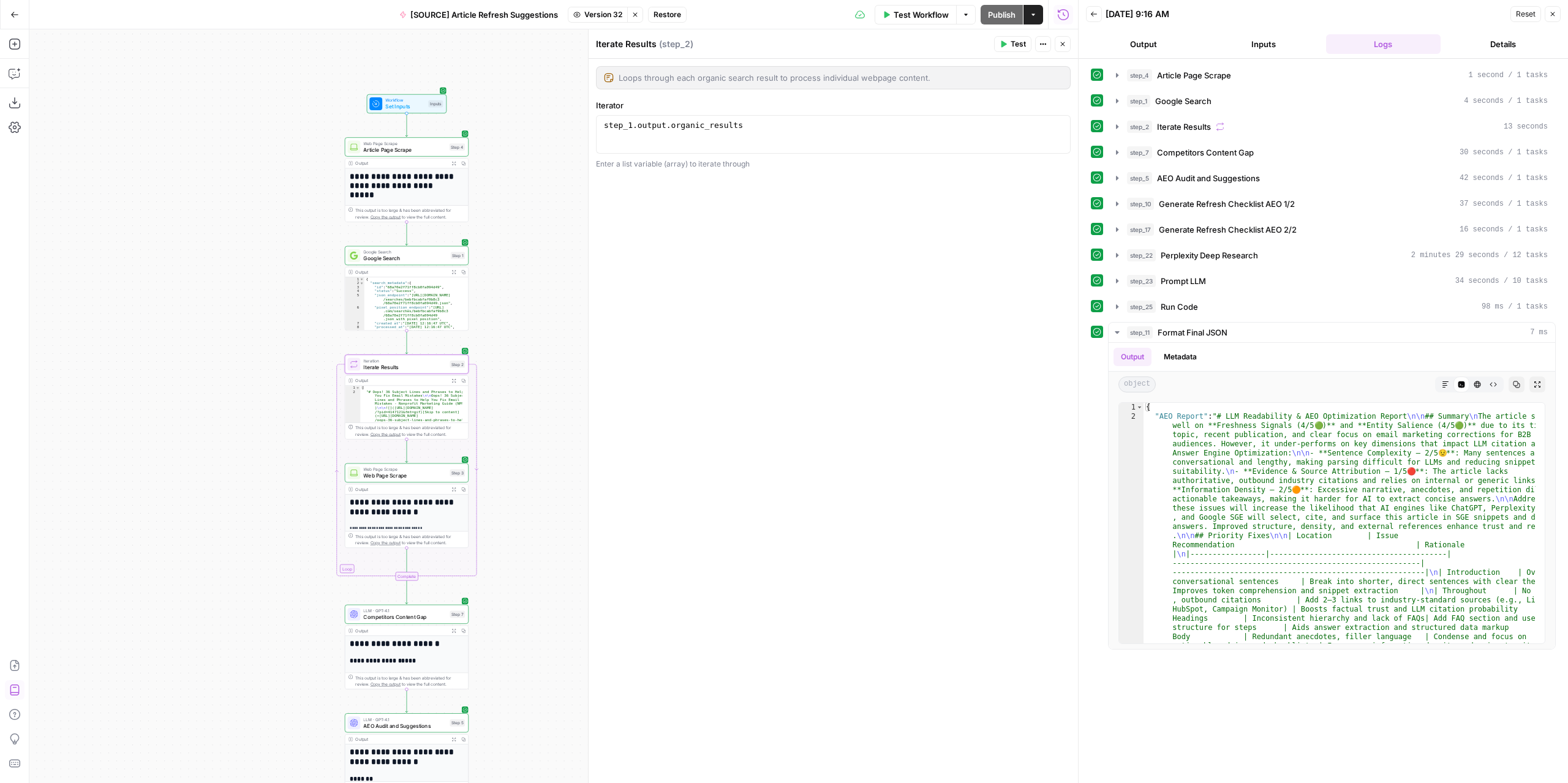
drag, startPoint x: 519, startPoint y: 330, endPoint x: 539, endPoint y: 217, distance: 114.8
click at [538, 218] on div "**********" at bounding box center [553, 406] width 1048 height 753
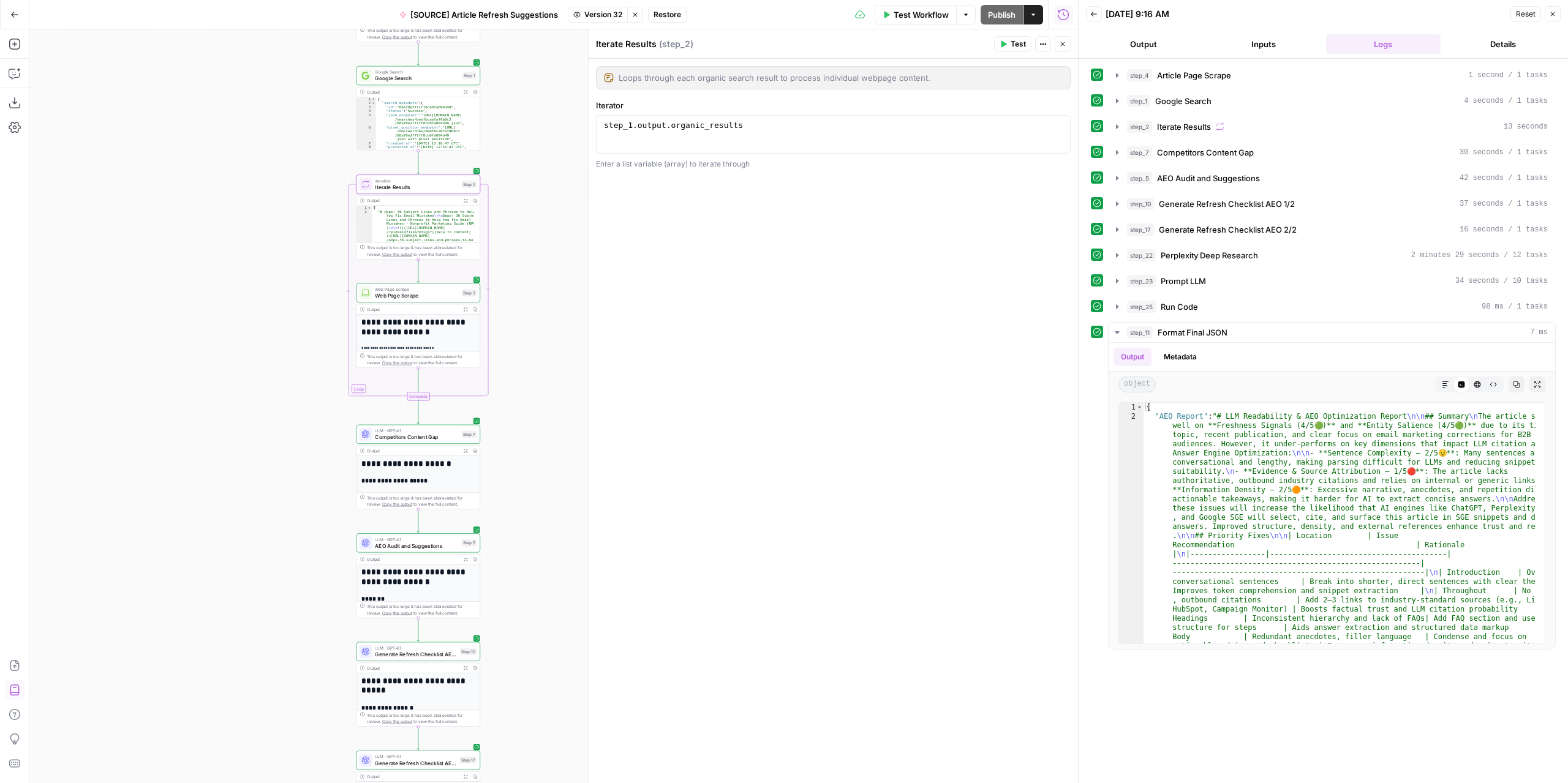
drag, startPoint x: 518, startPoint y: 451, endPoint x: 529, endPoint y: 273, distance: 178.3
click at [529, 273] on div "**********" at bounding box center [553, 406] width 1048 height 753
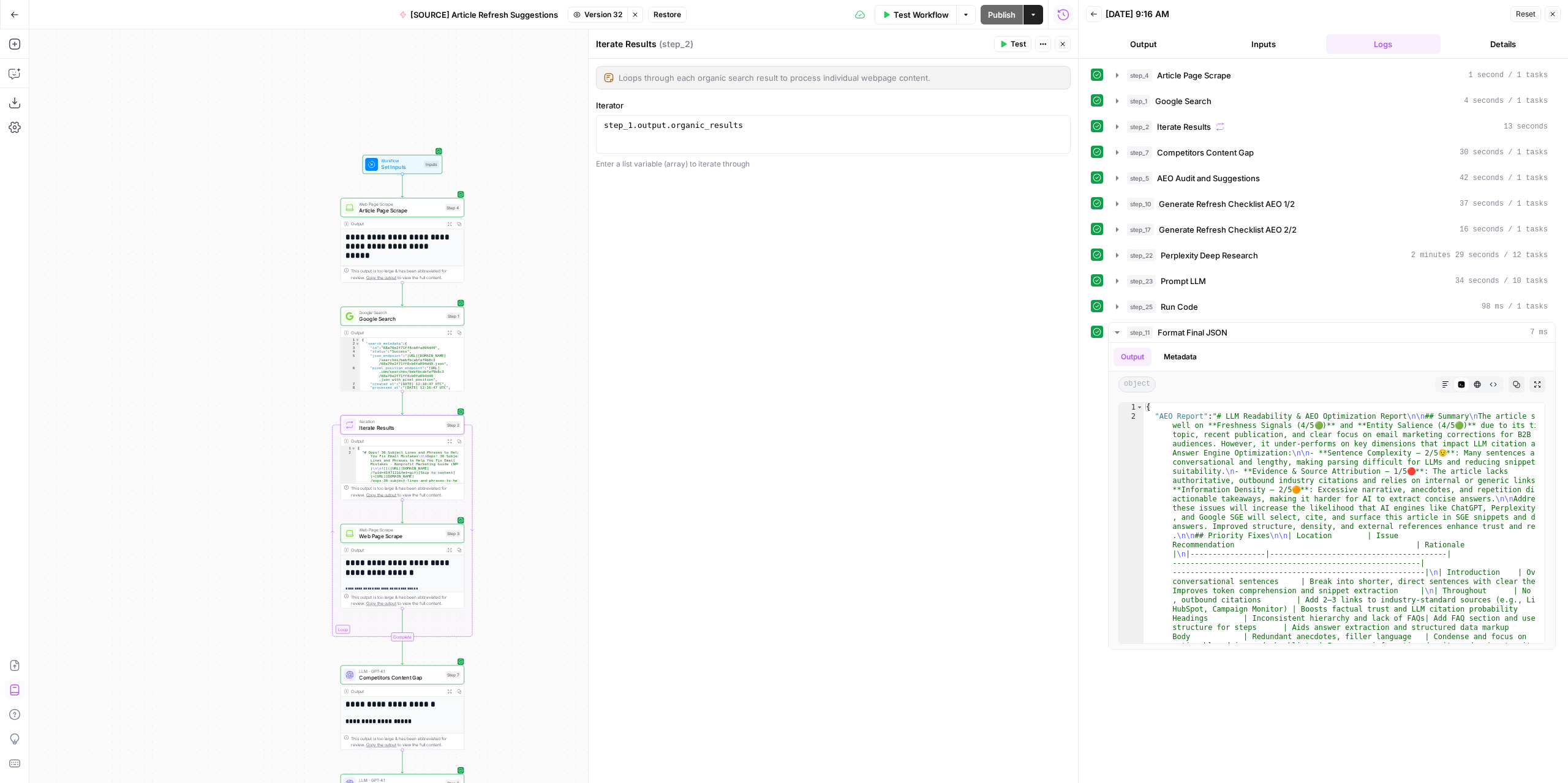
drag, startPoint x: 536, startPoint y: 421, endPoint x: 520, endPoint y: 666, distance: 245.5
click at [520, 666] on div "**********" at bounding box center [553, 406] width 1048 height 753
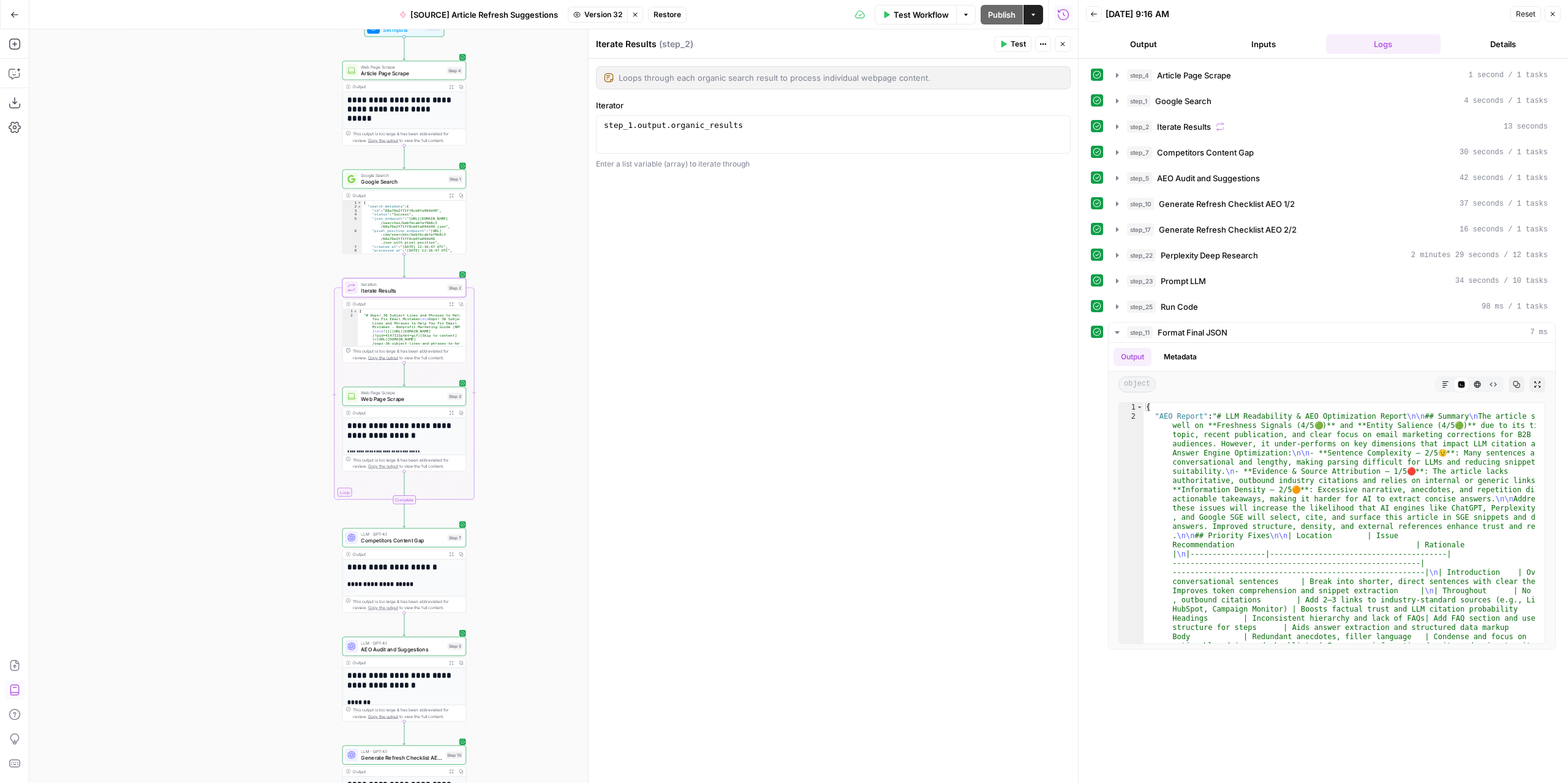
drag, startPoint x: 521, startPoint y: 438, endPoint x: 518, endPoint y: 292, distance: 146.0
click at [523, 308] on div "**********" at bounding box center [553, 406] width 1048 height 753
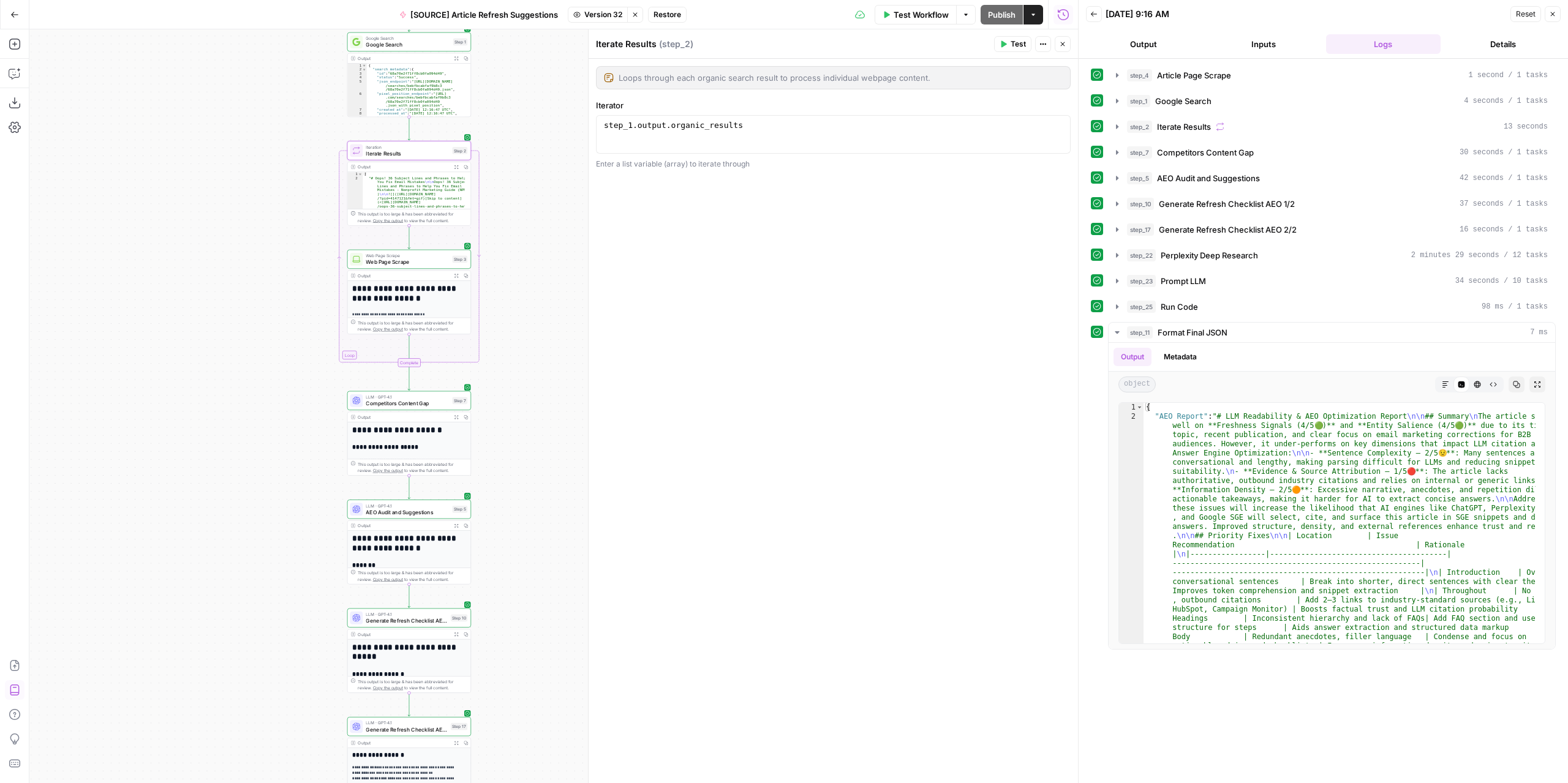
drag, startPoint x: 527, startPoint y: 366, endPoint x: 528, endPoint y: 252, distance: 114.0
click at [528, 252] on div "**********" at bounding box center [553, 406] width 1048 height 753
drag, startPoint x: 543, startPoint y: 282, endPoint x: 542, endPoint y: 270, distance: 12.0
click at [542, 270] on div "**********" at bounding box center [553, 406] width 1048 height 753
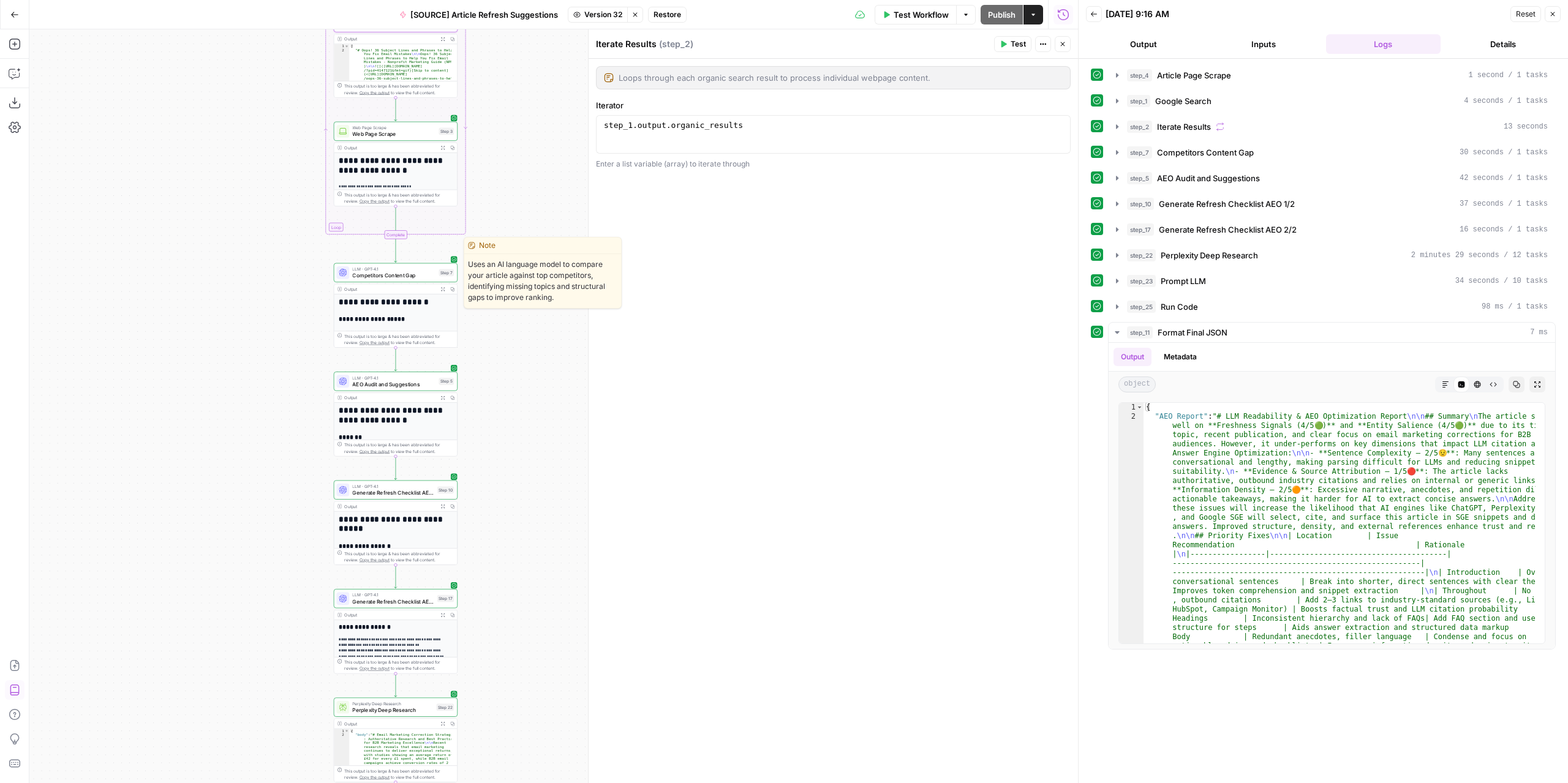
click at [404, 273] on span "Competitors Content Gap" at bounding box center [393, 275] width 83 height 8
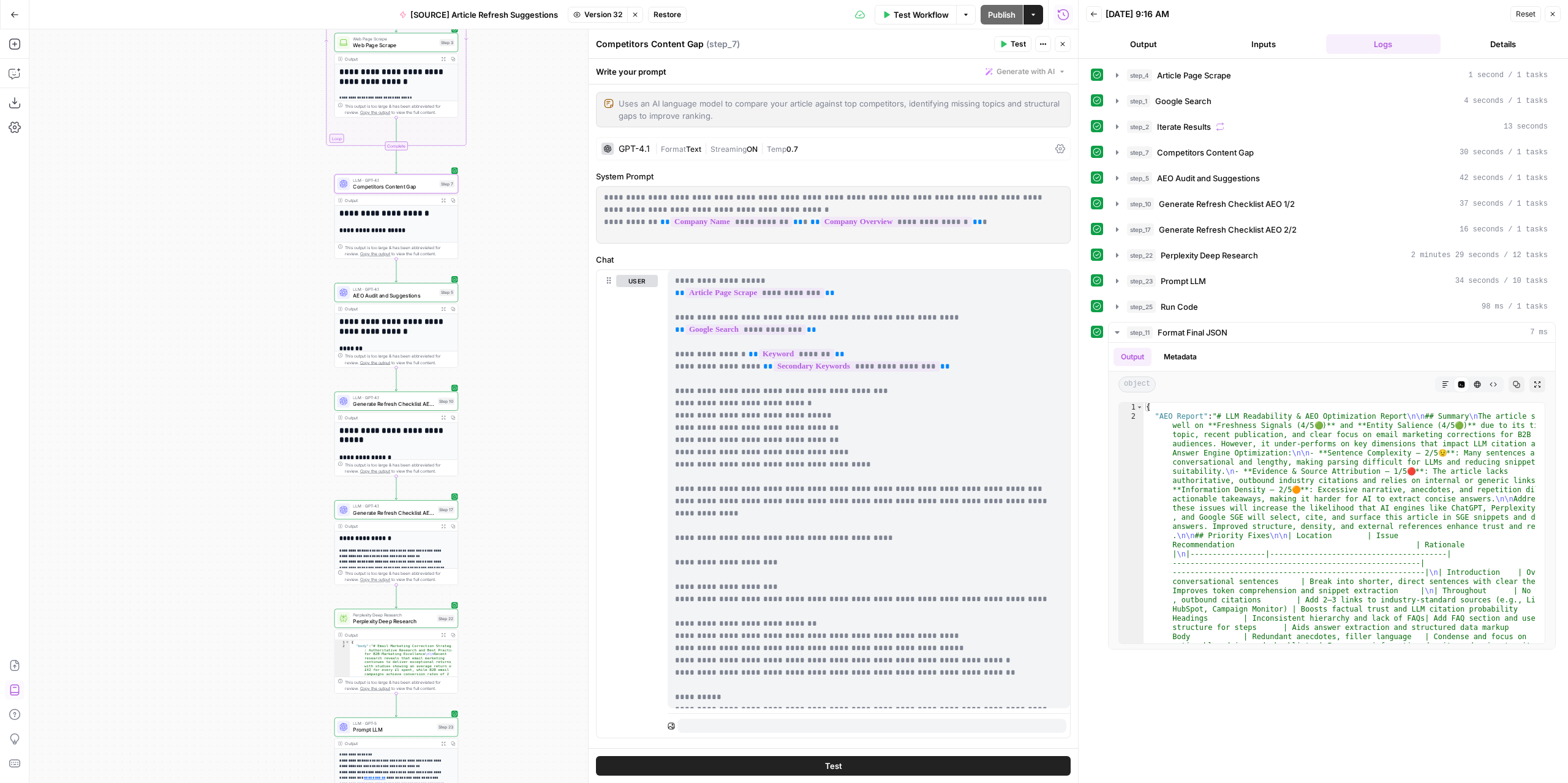
drag, startPoint x: 507, startPoint y: 406, endPoint x: 508, endPoint y: 316, distance: 90.0
click at [508, 316] on div "**********" at bounding box center [553, 406] width 1048 height 753
drag, startPoint x: 513, startPoint y: 336, endPoint x: 514, endPoint y: 305, distance: 31.0
click at [514, 305] on div "**********" at bounding box center [553, 406] width 1048 height 753
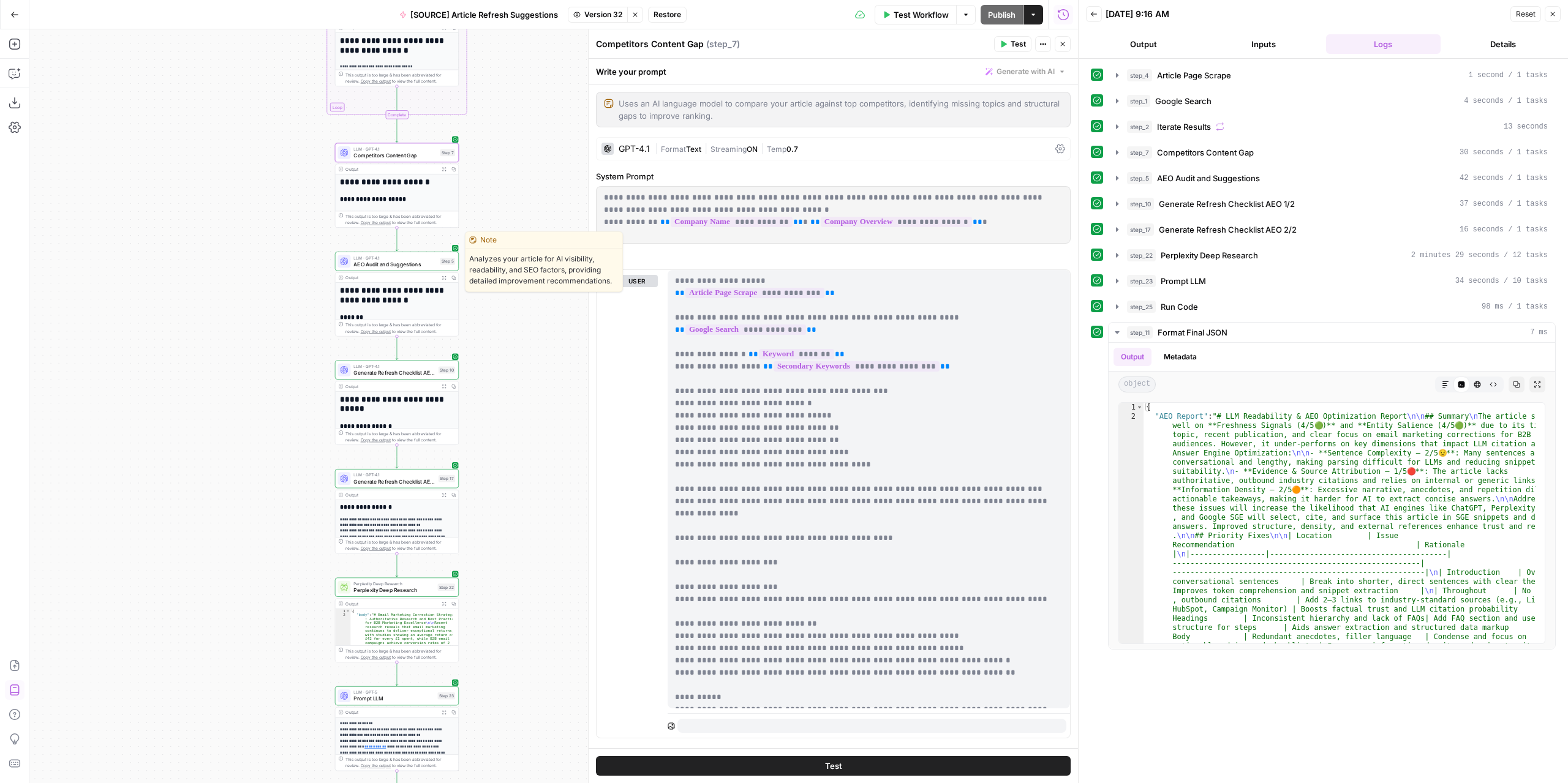
click at [404, 264] on span "AEO Audit and Suggestions" at bounding box center [395, 264] width 83 height 8
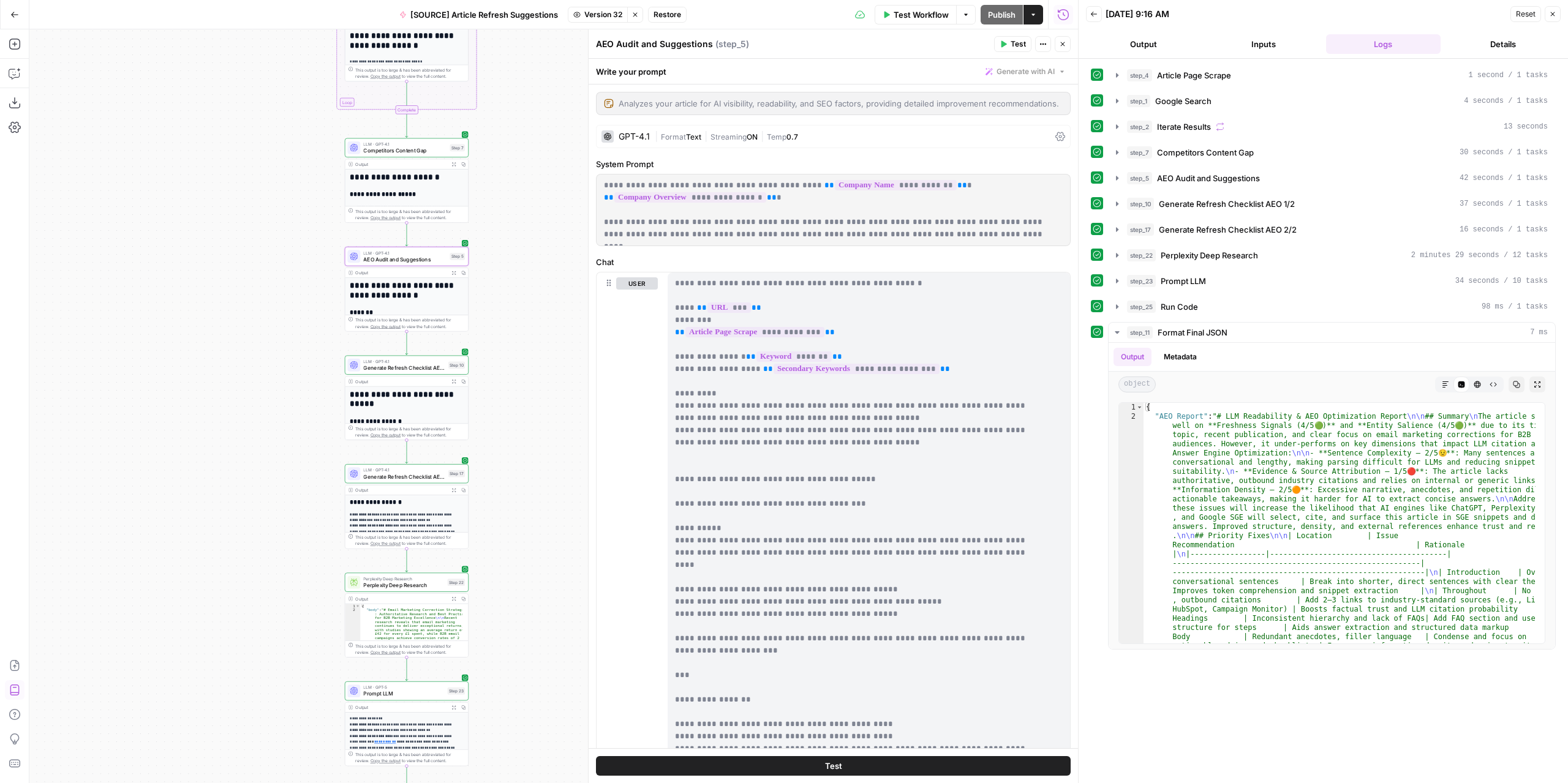
drag, startPoint x: 519, startPoint y: 398, endPoint x: 519, endPoint y: 314, distance: 84.0
click at [529, 394] on div "**********" at bounding box center [553, 406] width 1048 height 753
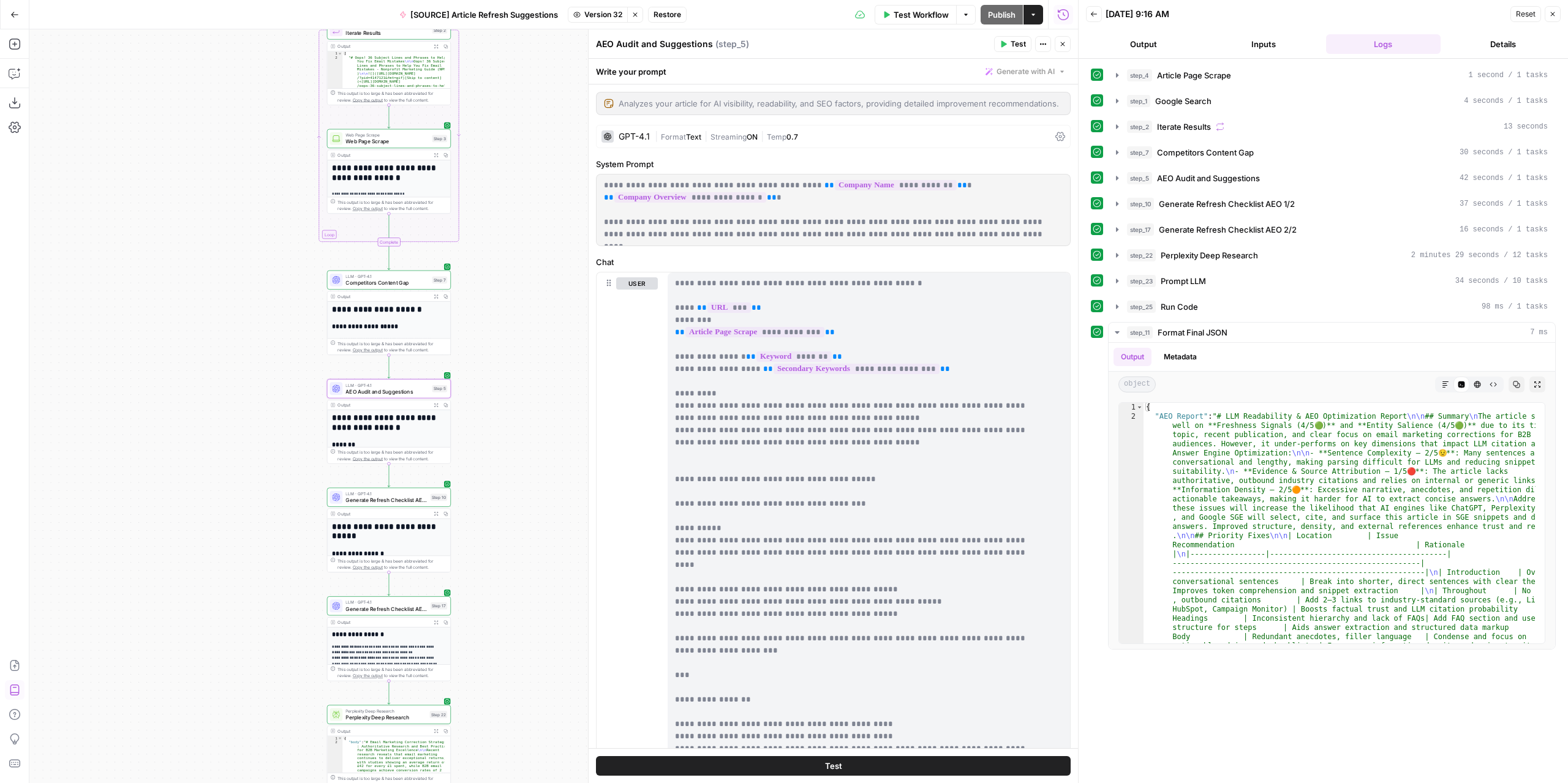
drag, startPoint x: 515, startPoint y: 261, endPoint x: 494, endPoint y: 368, distance: 109.0
click at [496, 391] on div "**********" at bounding box center [553, 406] width 1048 height 753
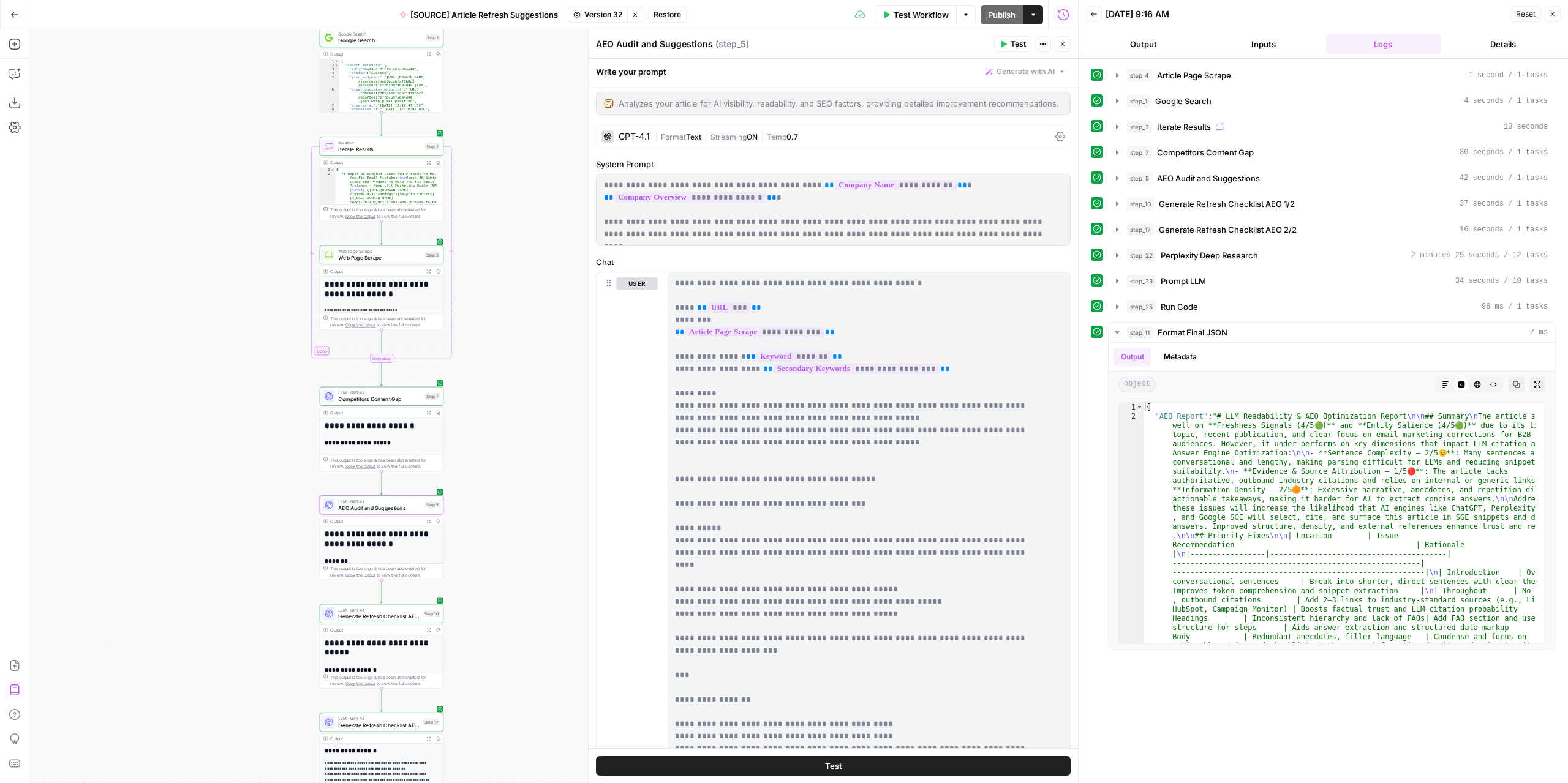
drag, startPoint x: 514, startPoint y: 355, endPoint x: 512, endPoint y: 385, distance: 30.1
click at [512, 385] on div "**********" at bounding box center [553, 406] width 1048 height 753
click at [1060, 41] on icon "button" at bounding box center [1062, 44] width 8 height 8
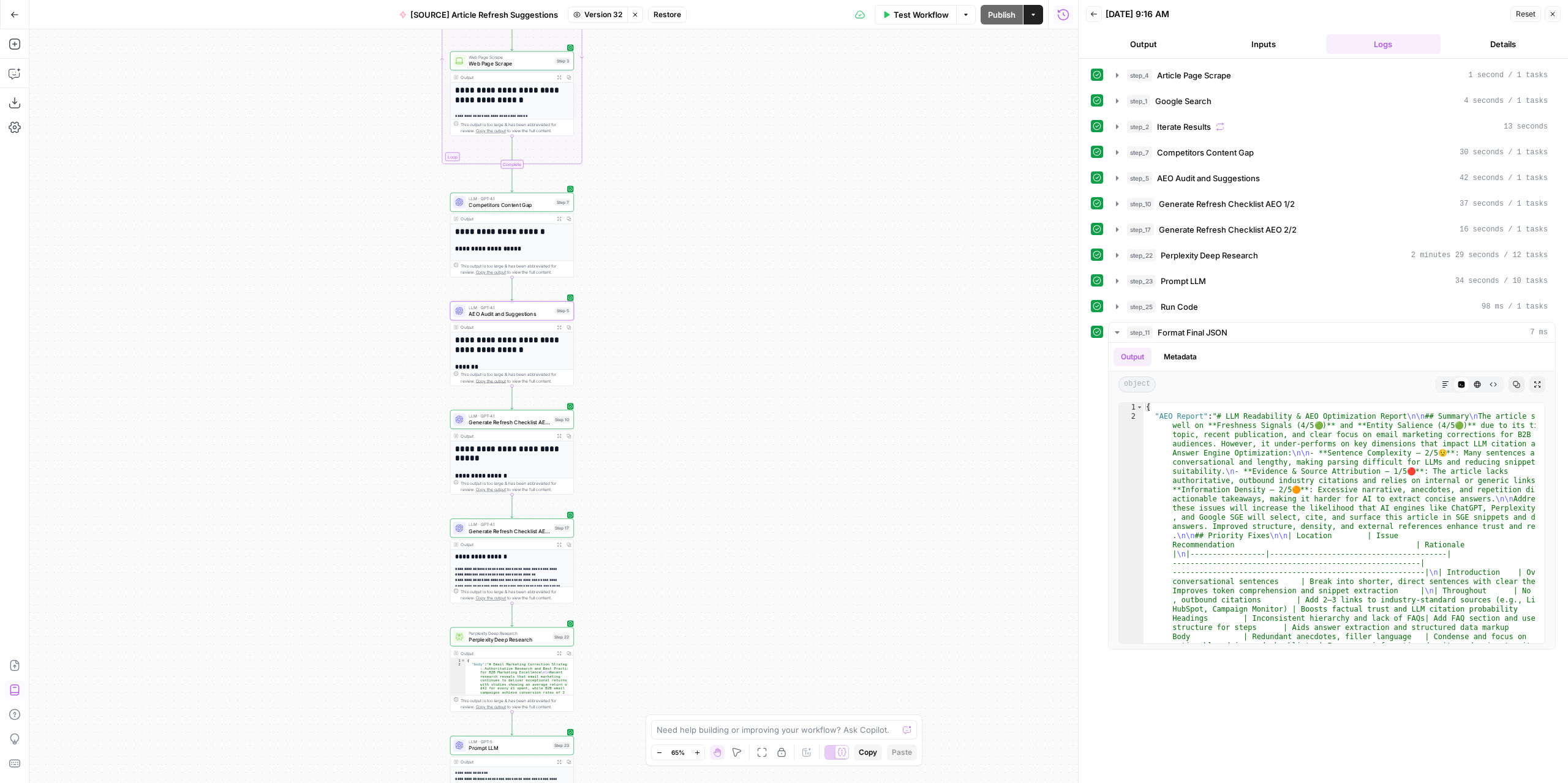
drag, startPoint x: 648, startPoint y: 388, endPoint x: 749, endPoint y: 178, distance: 233.0
click at [748, 180] on div "**********" at bounding box center [553, 406] width 1048 height 753
drag, startPoint x: 737, startPoint y: 252, endPoint x: 751, endPoint y: 414, distance: 162.6
click at [753, 417] on div "**********" at bounding box center [553, 406] width 1048 height 753
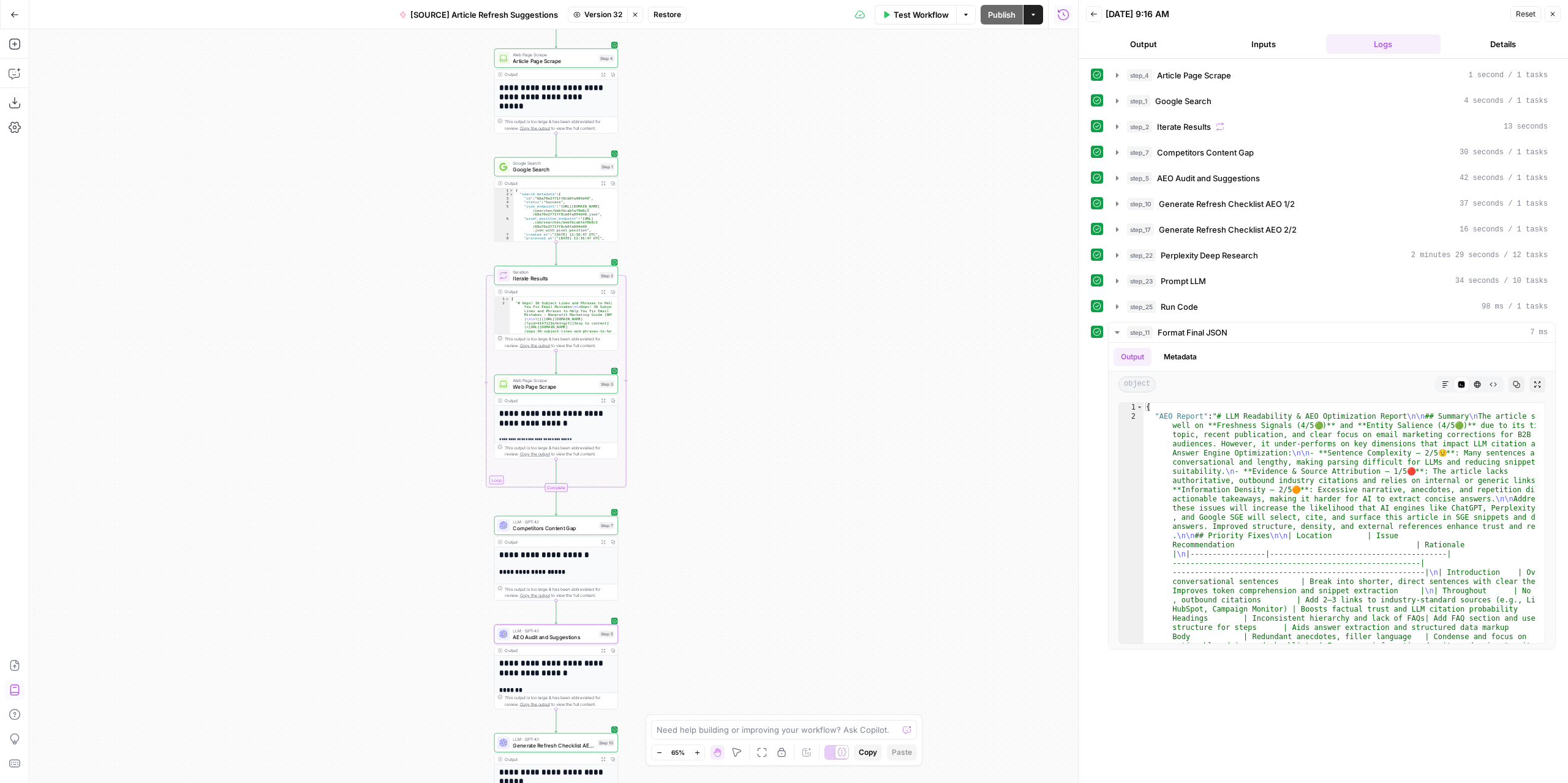
drag, startPoint x: 746, startPoint y: 260, endPoint x: 773, endPoint y: 433, distance: 175.1
click at [773, 433] on div "**********" at bounding box center [553, 406] width 1048 height 753
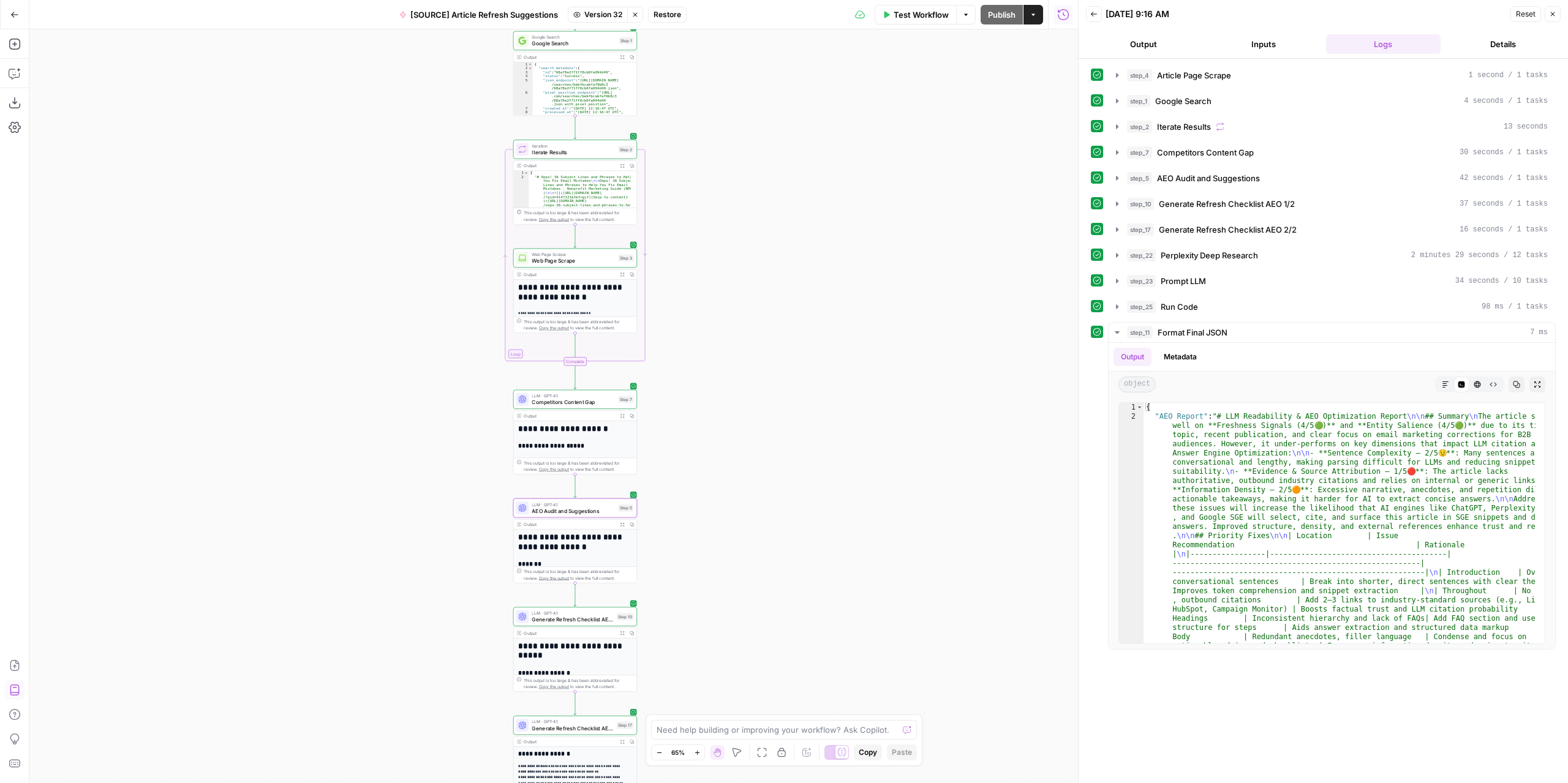
drag, startPoint x: 764, startPoint y: 447, endPoint x: 783, endPoint y: 321, distance: 127.4
click at [783, 321] on div "**********" at bounding box center [553, 406] width 1048 height 753
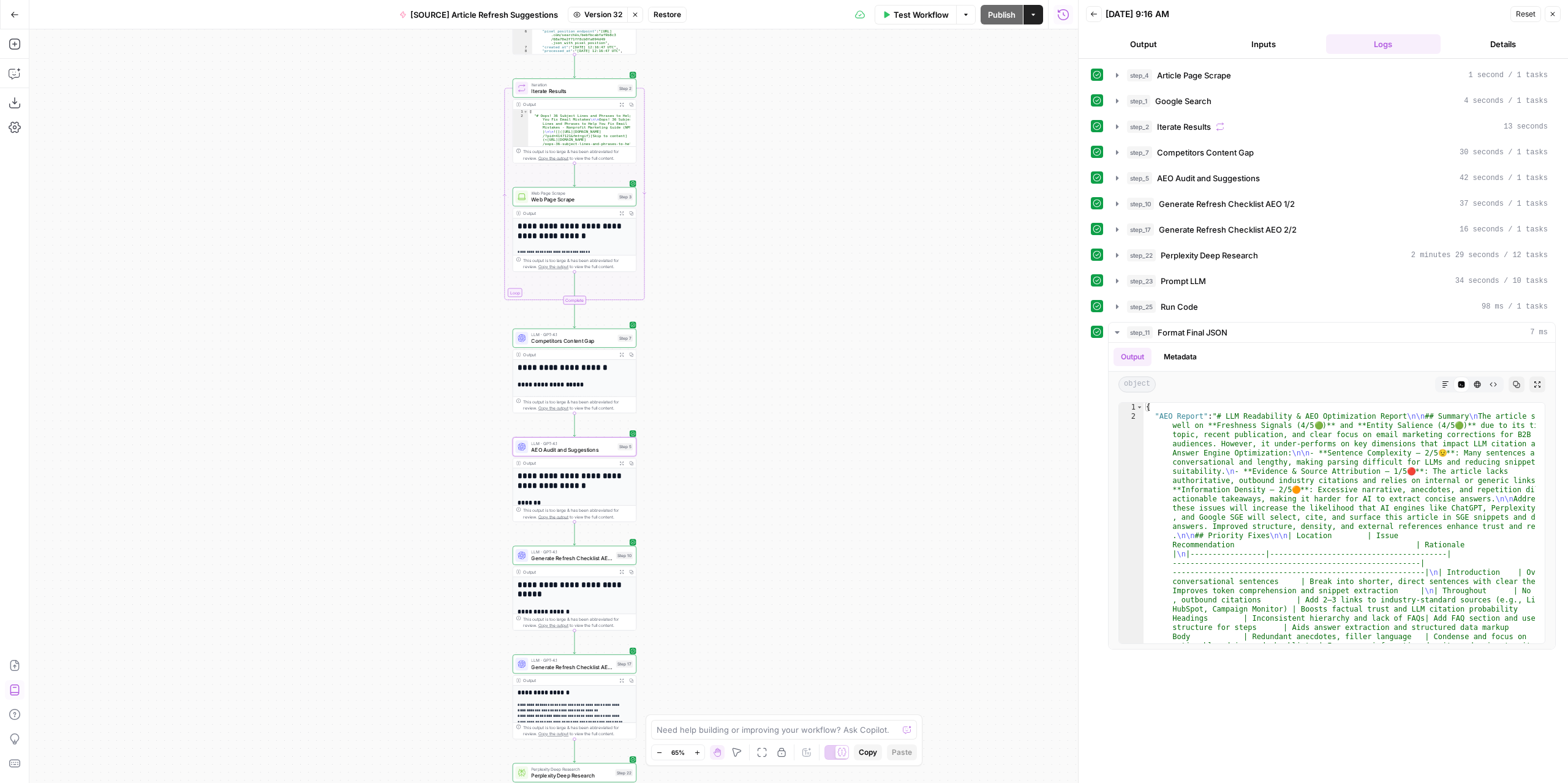
drag, startPoint x: 749, startPoint y: 406, endPoint x: 749, endPoint y: 344, distance: 62.0
click at [749, 344] on div "**********" at bounding box center [553, 406] width 1048 height 753
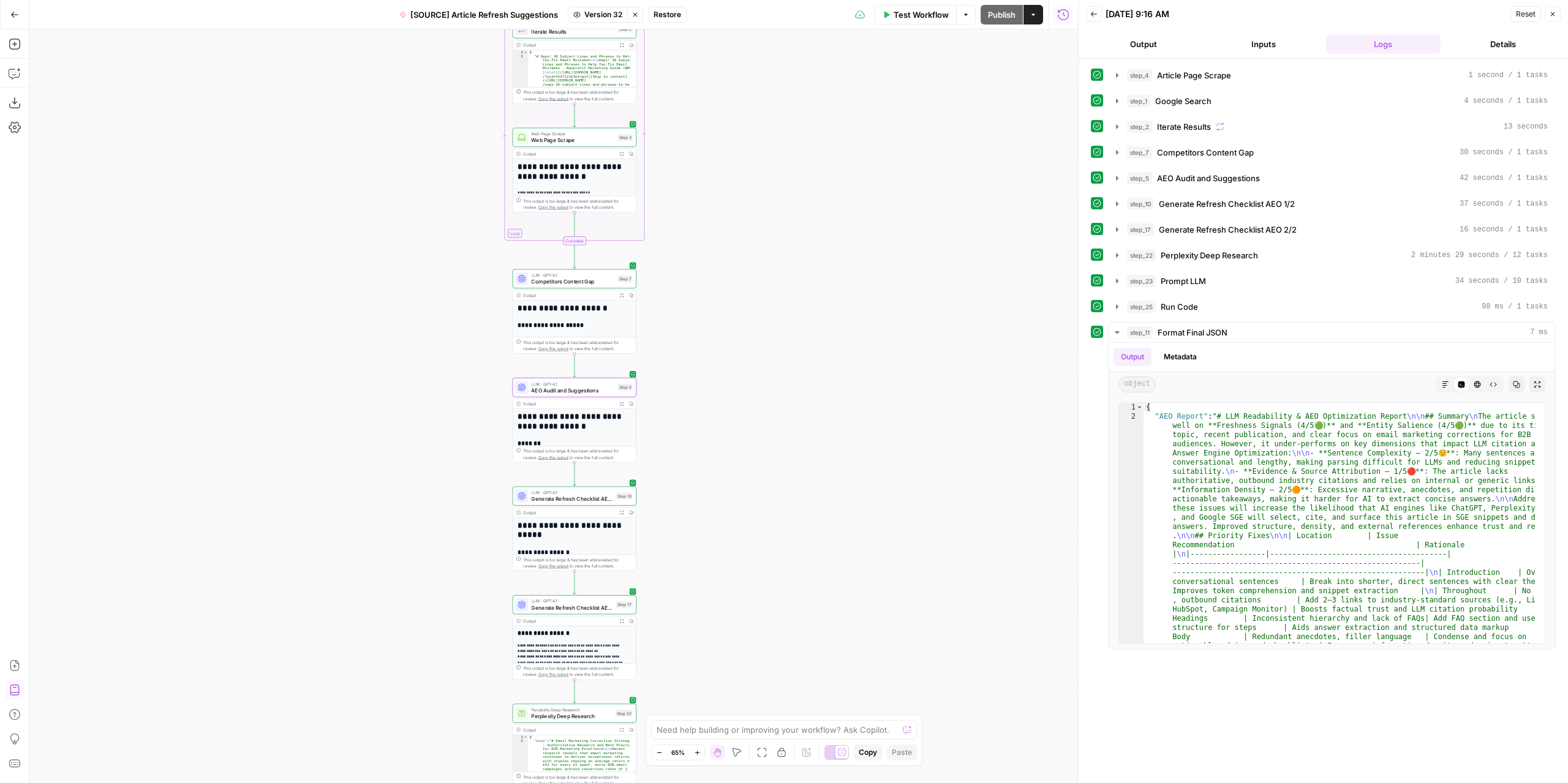
drag, startPoint x: 733, startPoint y: 427, endPoint x: 735, endPoint y: 382, distance: 45.0
click at [735, 382] on div "**********" at bounding box center [553, 406] width 1048 height 753
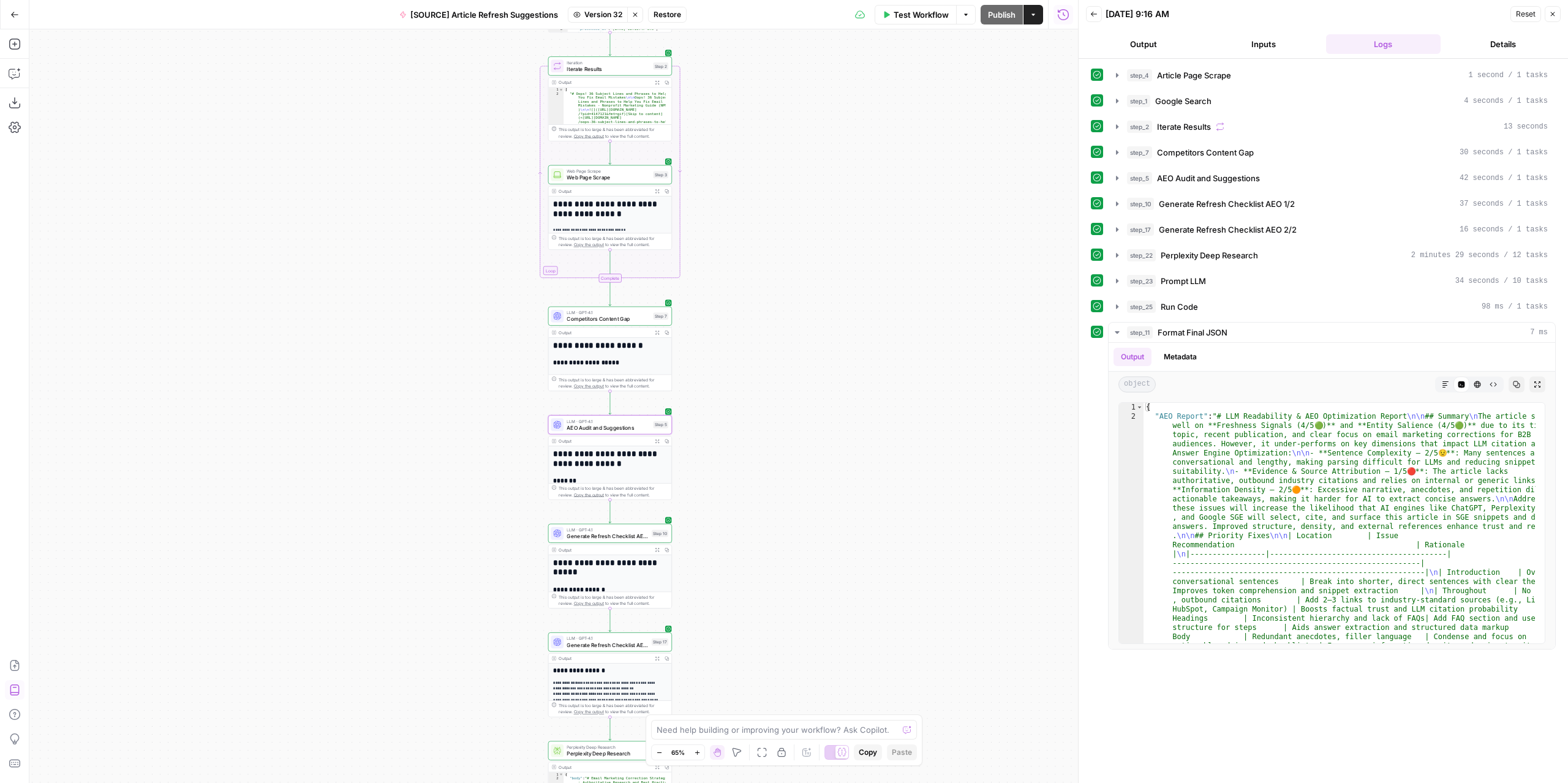
drag, startPoint x: 723, startPoint y: 423, endPoint x: 757, endPoint y: 495, distance: 79.6
click at [757, 495] on div "**********" at bounding box center [553, 406] width 1048 height 753
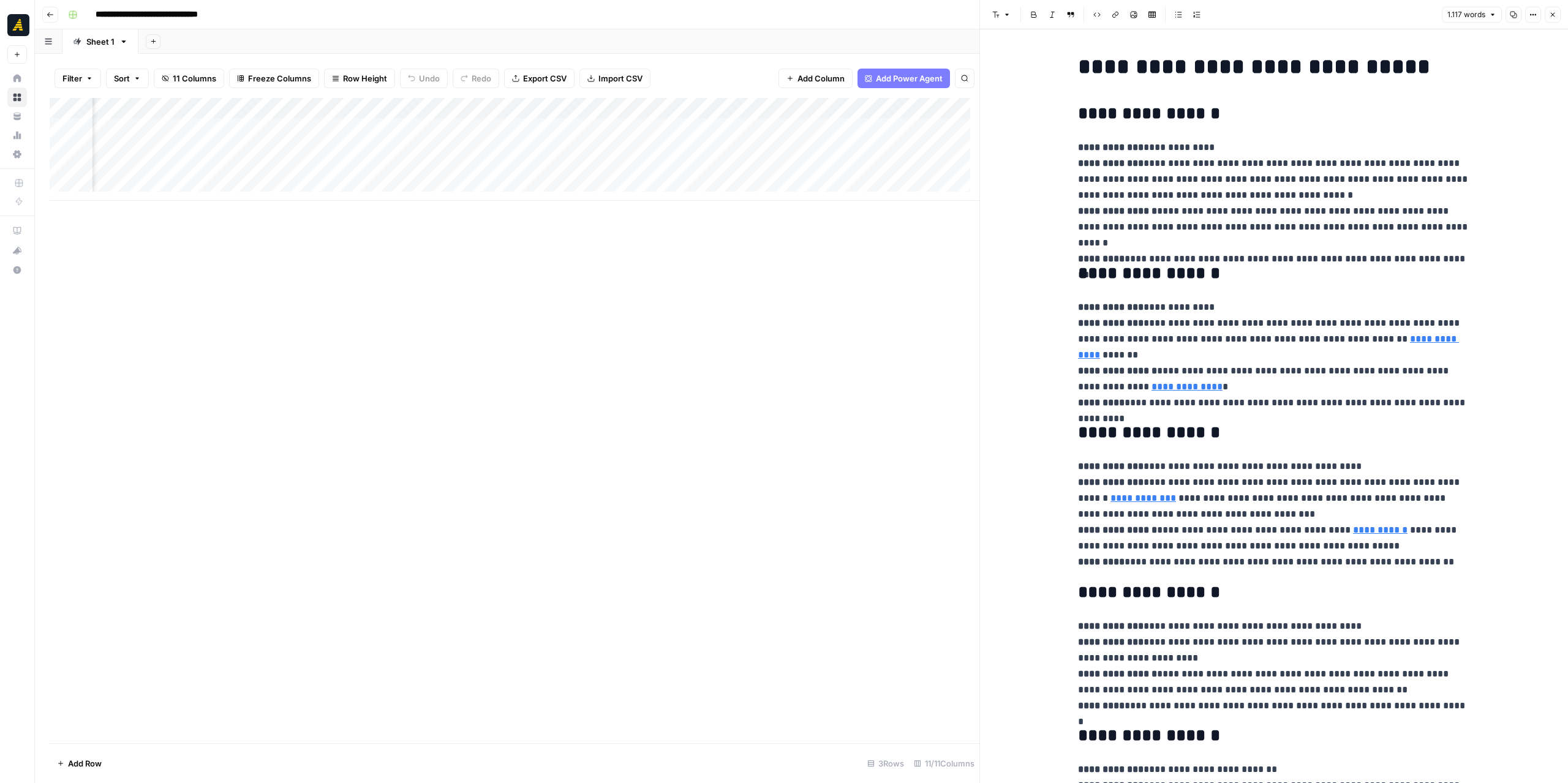
scroll to position [0, 671]
drag, startPoint x: 801, startPoint y: 201, endPoint x: 860, endPoint y: 198, distance: 59.1
click at [864, 201] on div "Add Column" at bounding box center [514, 421] width 930 height 645
click at [849, 145] on div "Add Column" at bounding box center [514, 150] width 930 height 103
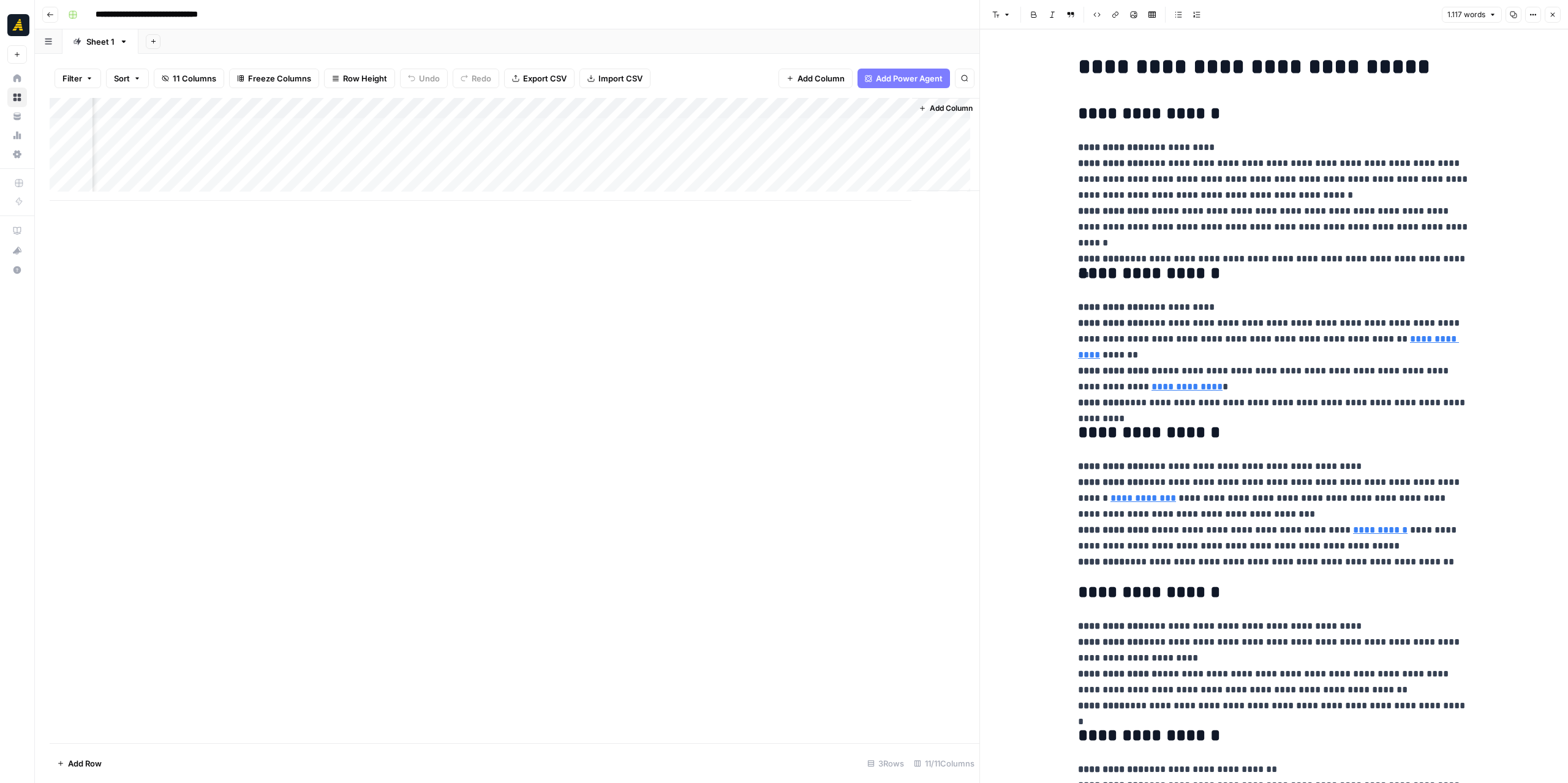
click at [849, 145] on div "Add Column" at bounding box center [514, 150] width 930 height 103
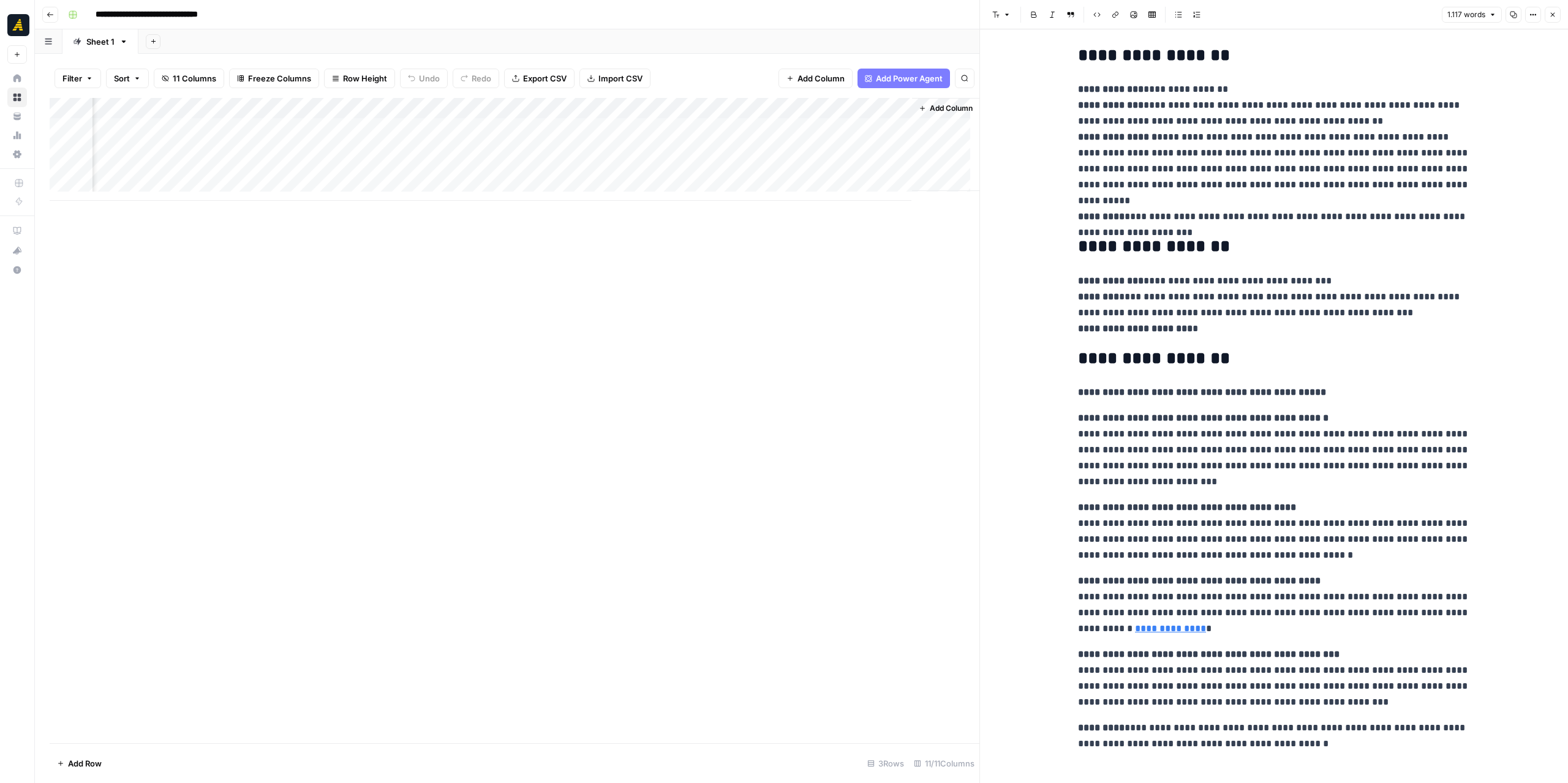
scroll to position [2011, 0]
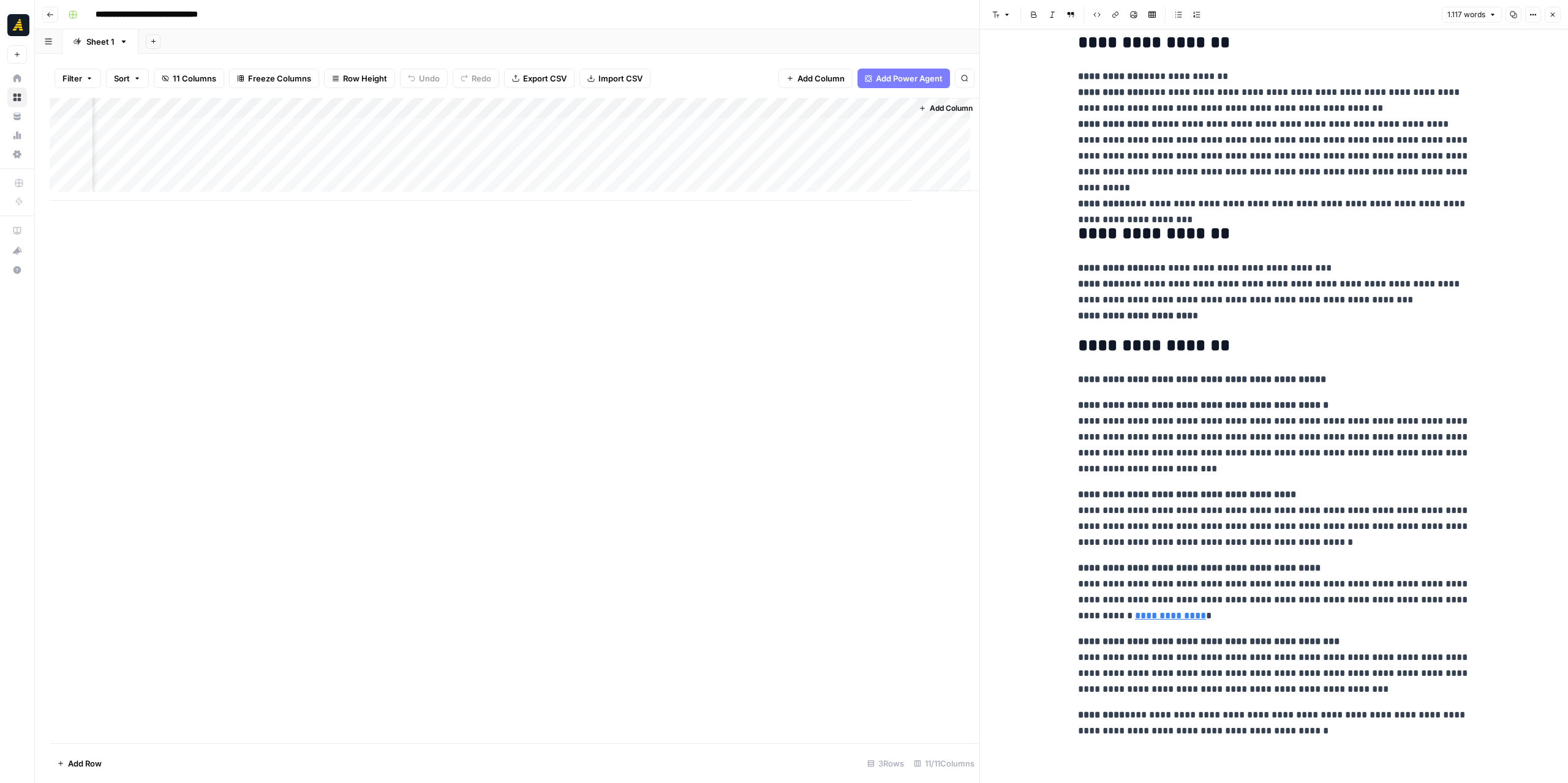
click at [930, 110] on span "Add Column" at bounding box center [951, 108] width 43 height 11
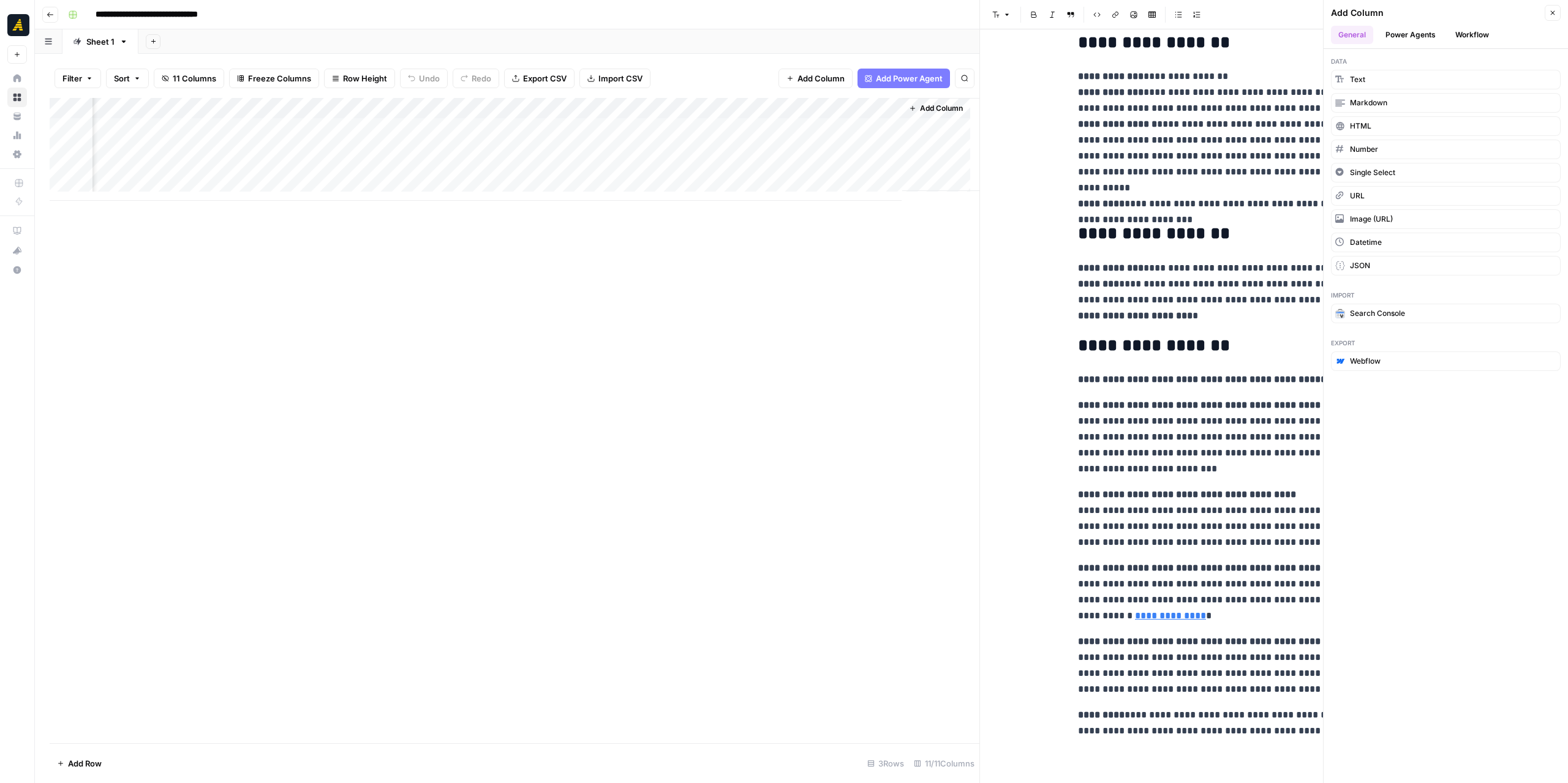
click at [1464, 33] on button "Workflow" at bounding box center [1472, 34] width 48 height 19
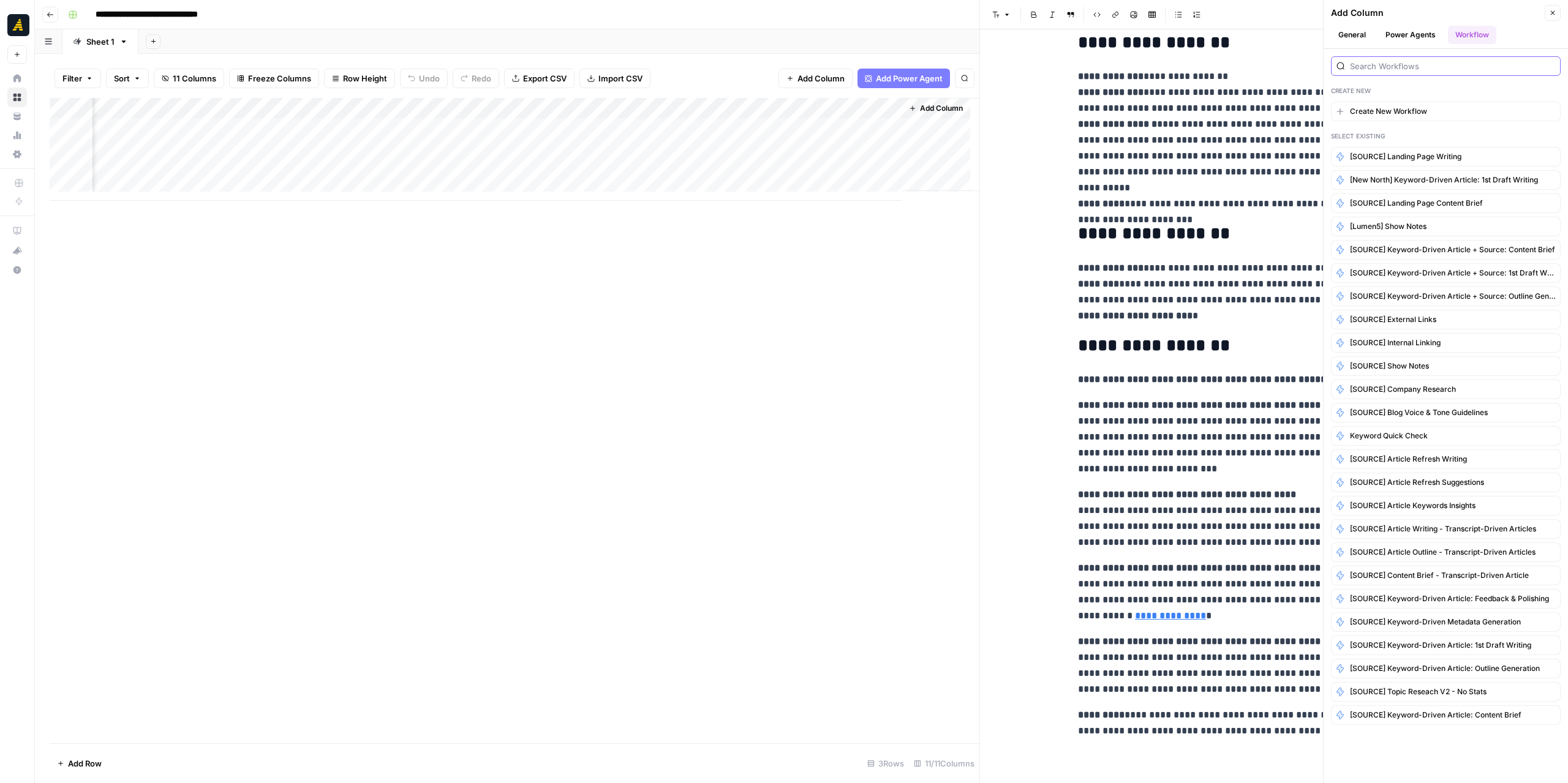
click at [1391, 65] on input "search" at bounding box center [1452, 66] width 205 height 12
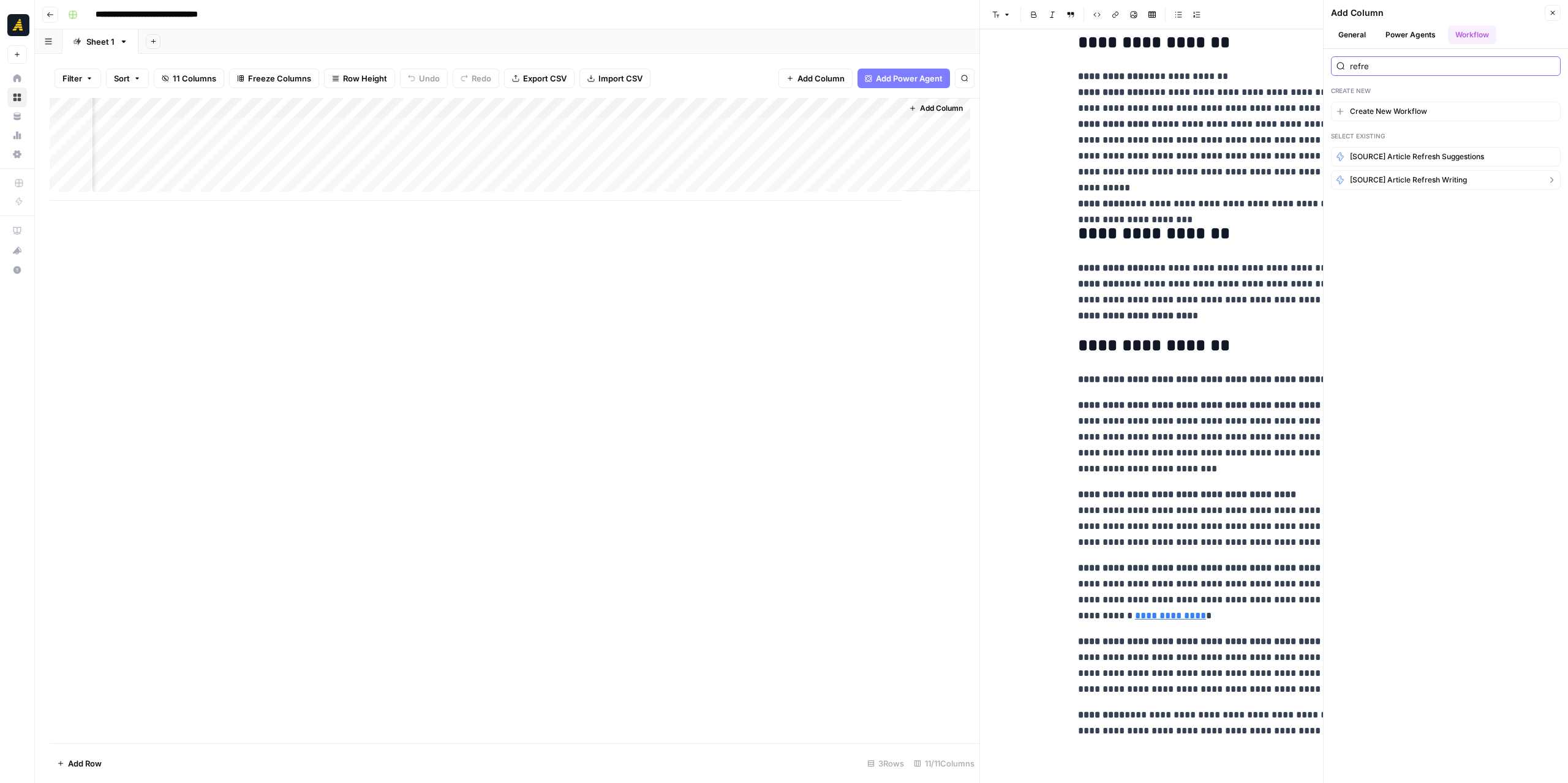
type input "refre"
click at [1405, 180] on span "[SOURCE] Article Refresh Writing" at bounding box center [1408, 180] width 117 height 11
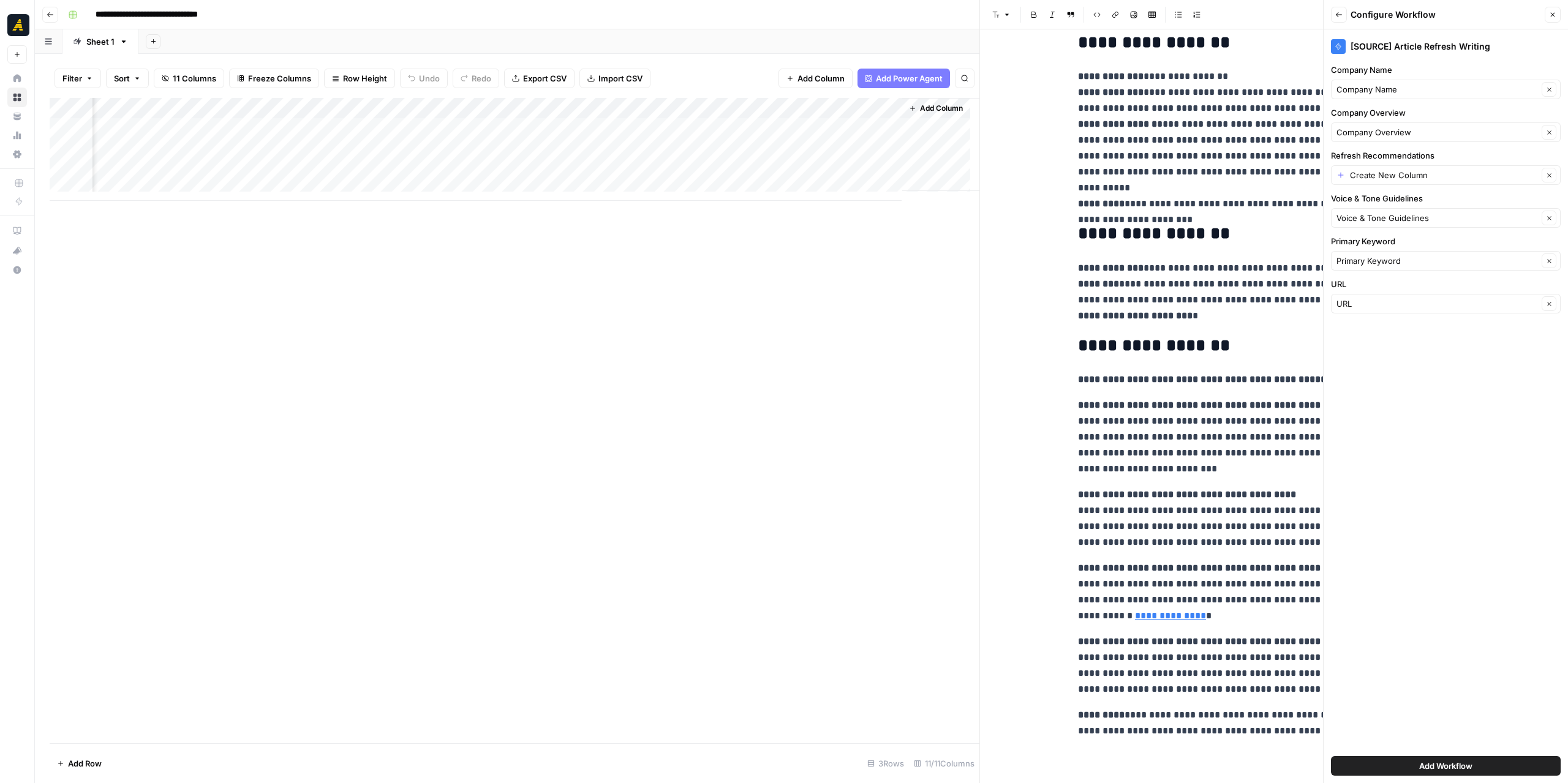
click at [1453, 765] on span "Add Workflow" at bounding box center [1446, 766] width 54 height 12
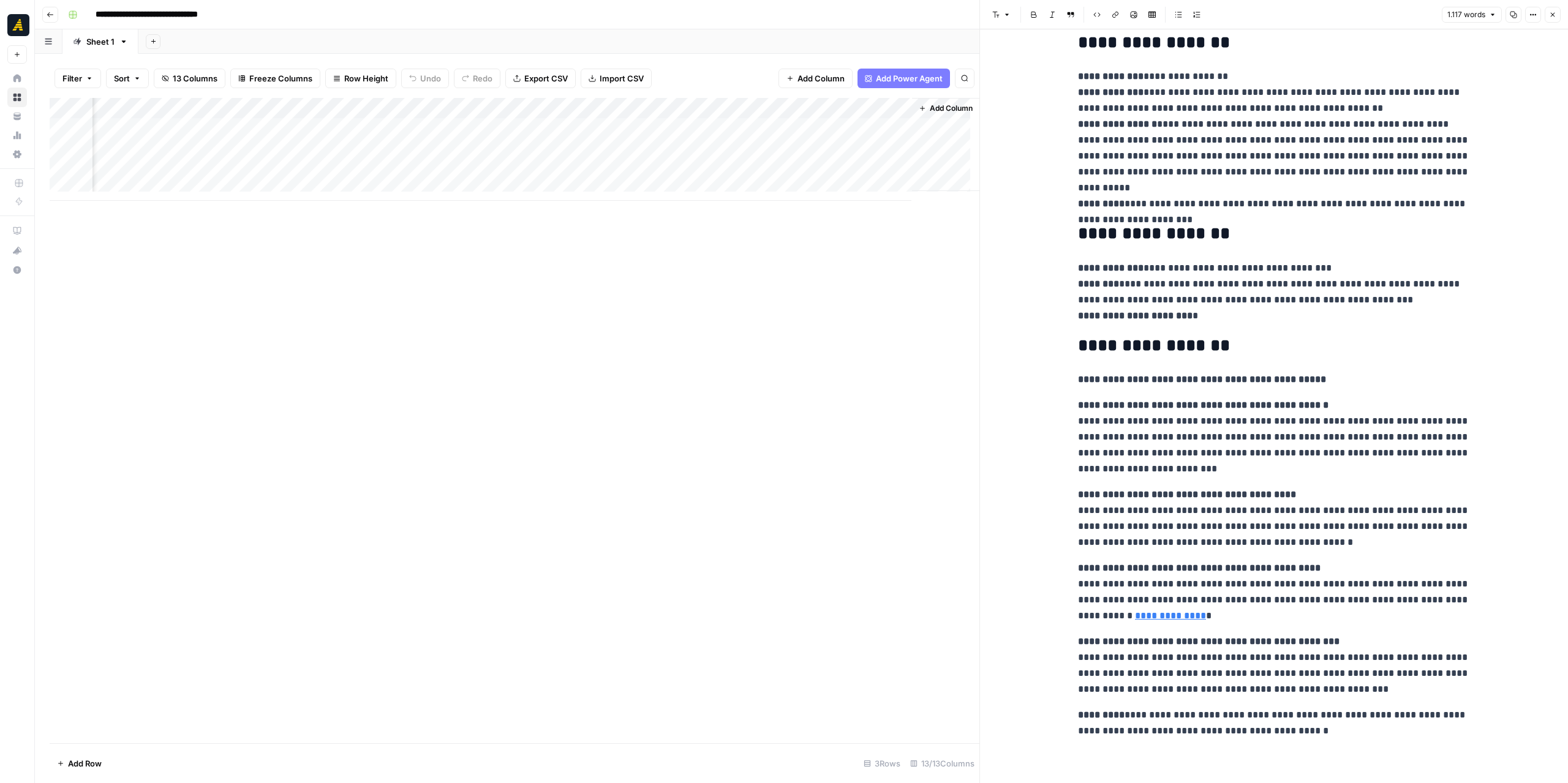
scroll to position [0, 1125]
click at [1553, 17] on icon "button" at bounding box center [1552, 14] width 8 height 8
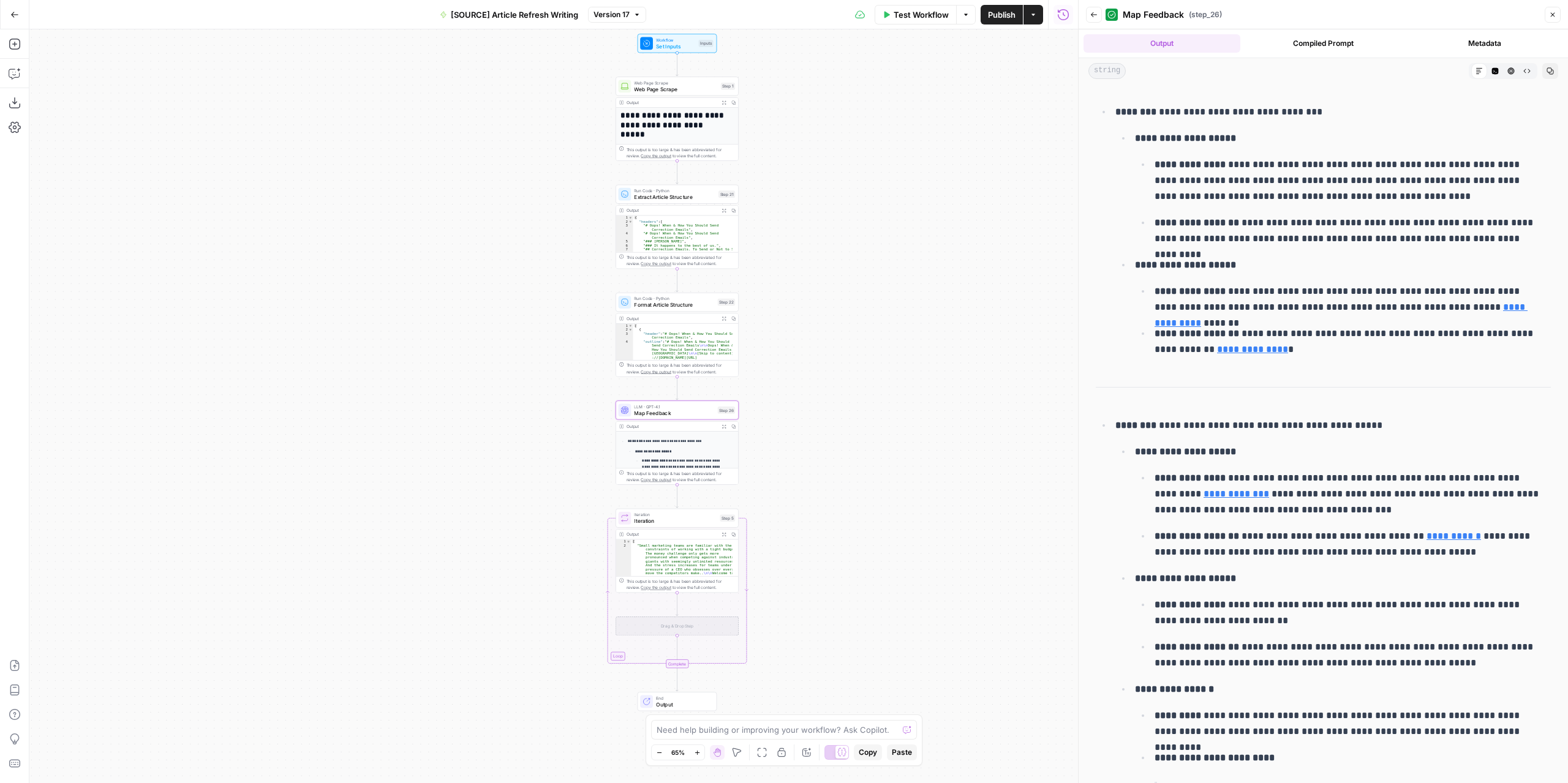
drag, startPoint x: 964, startPoint y: 382, endPoint x: 899, endPoint y: 321, distance: 89.1
click at [899, 321] on div "**********" at bounding box center [553, 406] width 1048 height 753
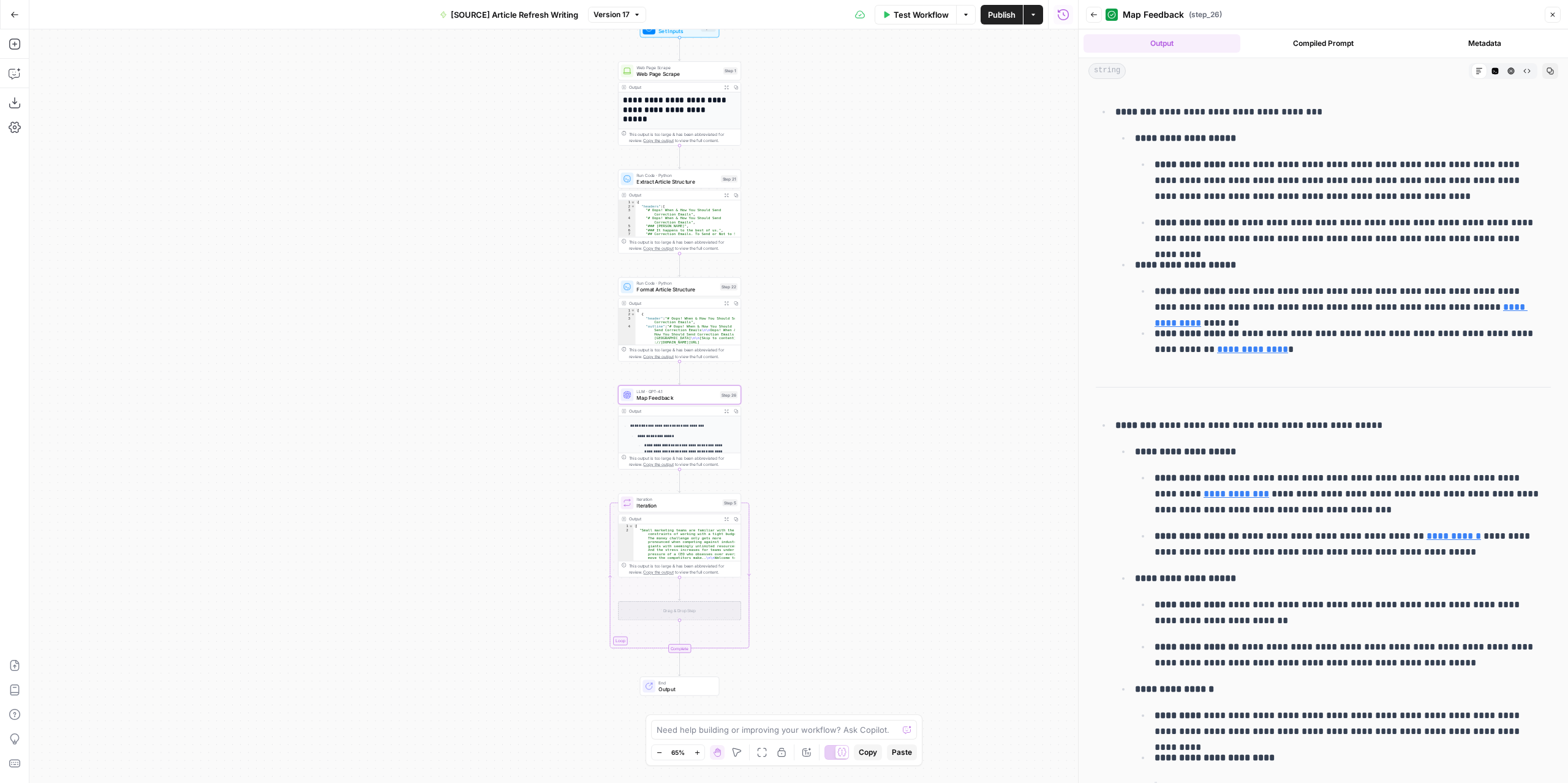
click at [841, 370] on div "**********" at bounding box center [553, 406] width 1048 height 753
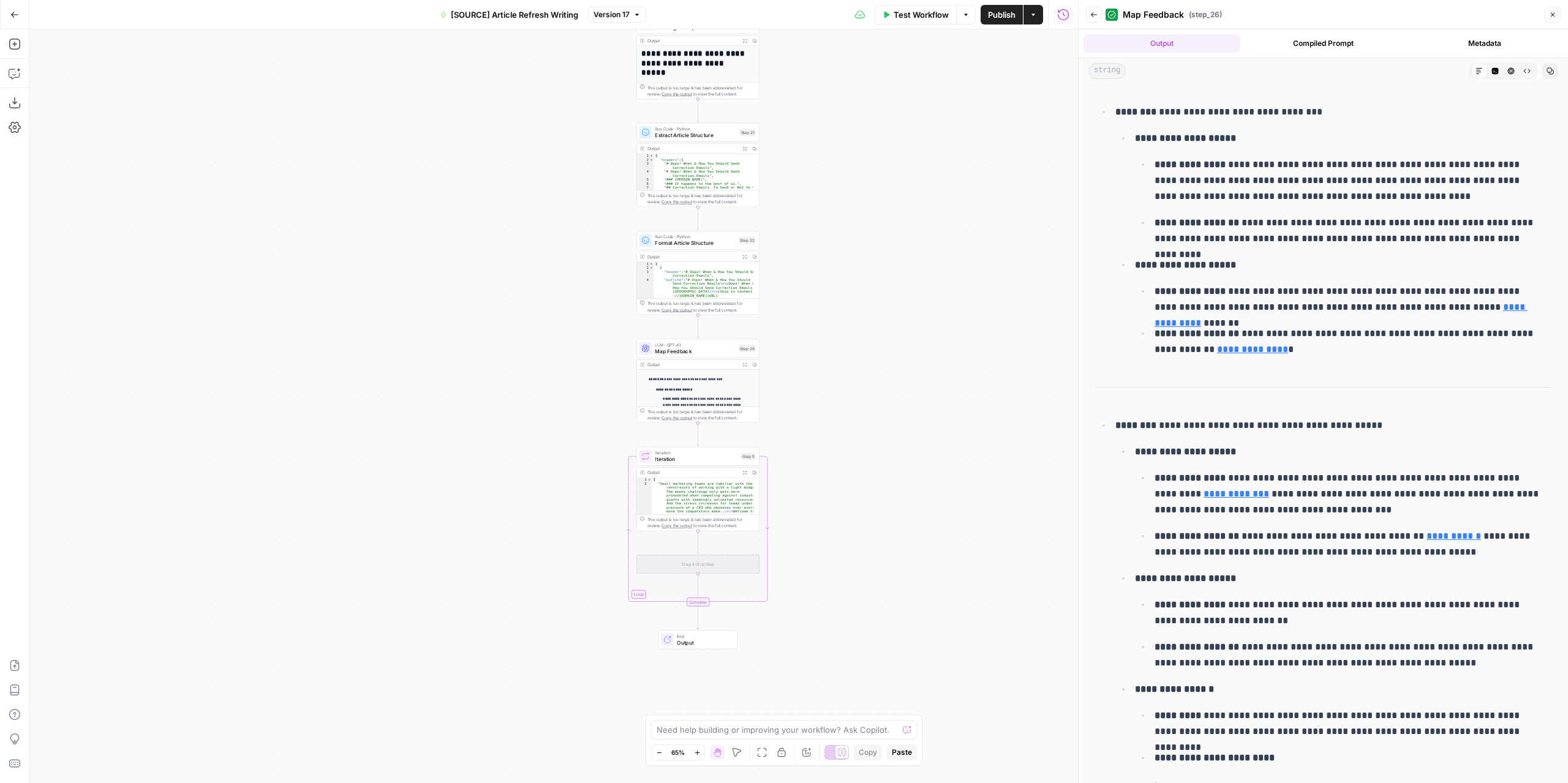
drag, startPoint x: 823, startPoint y: 404, endPoint x: 840, endPoint y: 362, distance: 45.3
click at [840, 362] on div "**********" at bounding box center [553, 406] width 1048 height 753
click at [834, 377] on div "**********" at bounding box center [553, 406] width 1048 height 753
click at [831, 394] on div "**********" at bounding box center [553, 406] width 1048 height 753
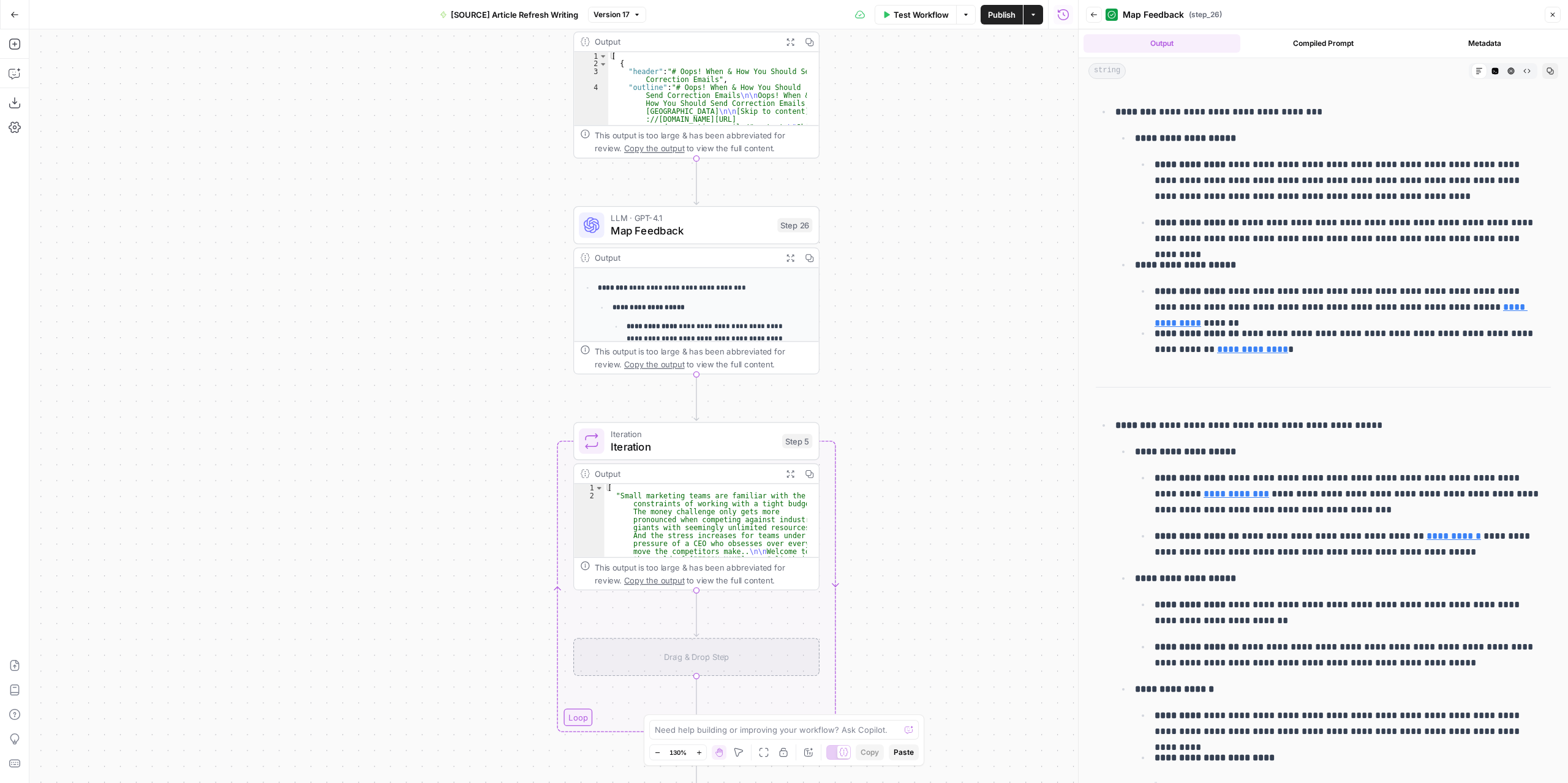
drag, startPoint x: 838, startPoint y: 384, endPoint x: 956, endPoint y: 314, distance: 137.2
click at [956, 314] on div "**********" at bounding box center [553, 406] width 1048 height 753
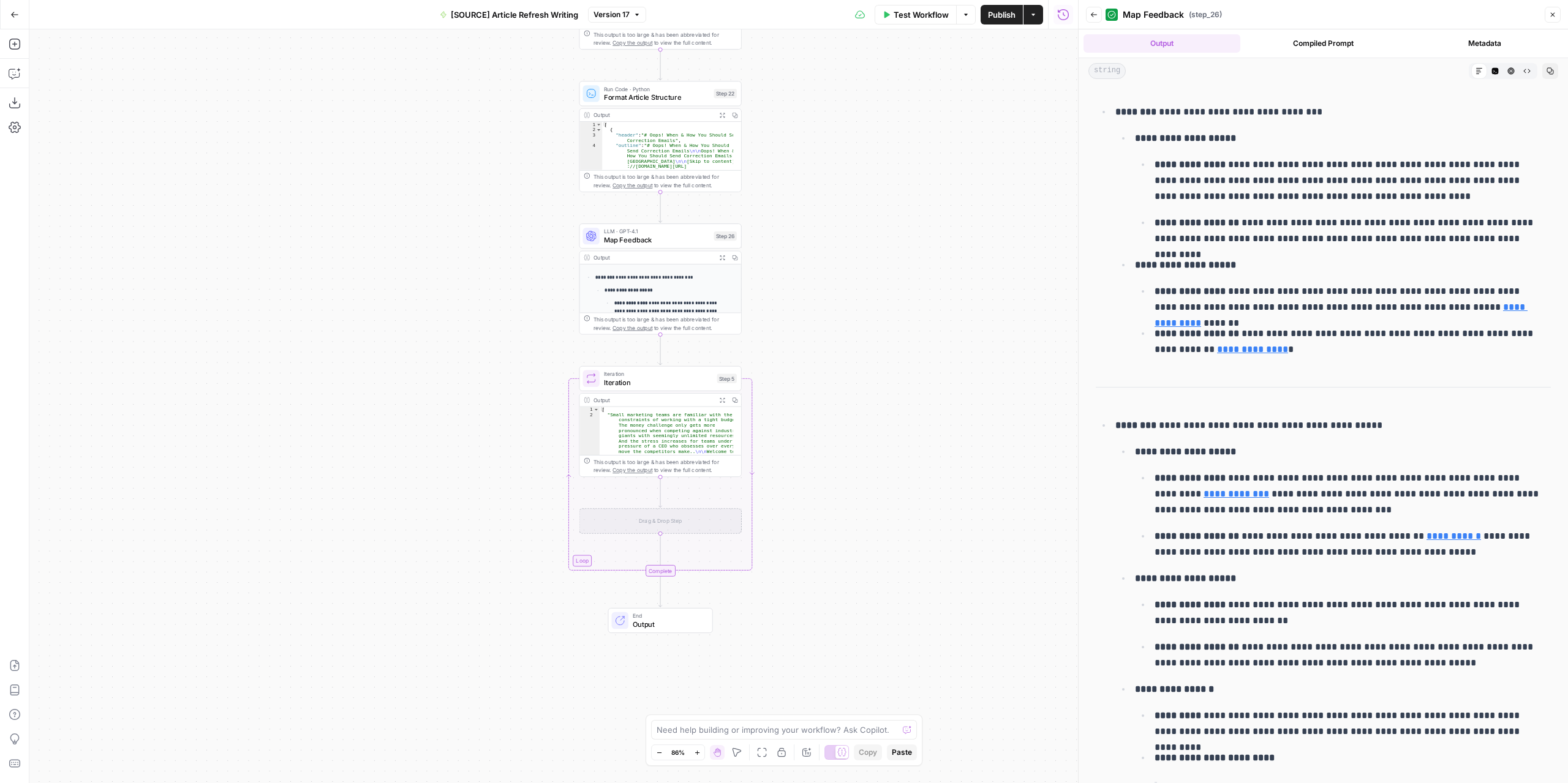
drag, startPoint x: 1001, startPoint y: 378, endPoint x: 864, endPoint y: 352, distance: 139.4
click at [865, 351] on div "**********" at bounding box center [553, 406] width 1048 height 753
click at [687, 382] on span "Iteration" at bounding box center [649, 381] width 109 height 10
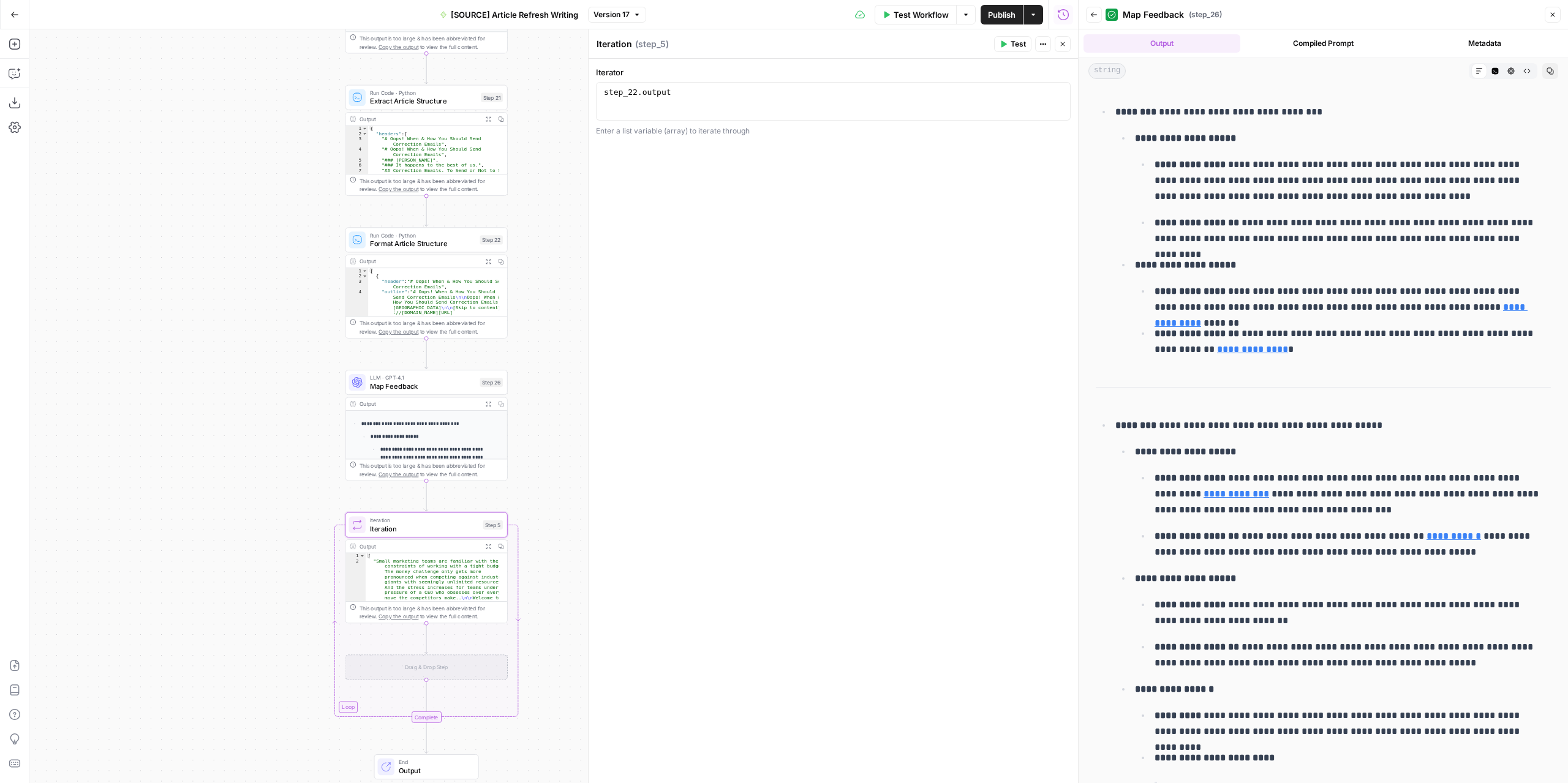
drag, startPoint x: 400, startPoint y: 304, endPoint x: 236, endPoint y: 419, distance: 200.3
click at [236, 419] on div "**********" at bounding box center [553, 406] width 1048 height 753
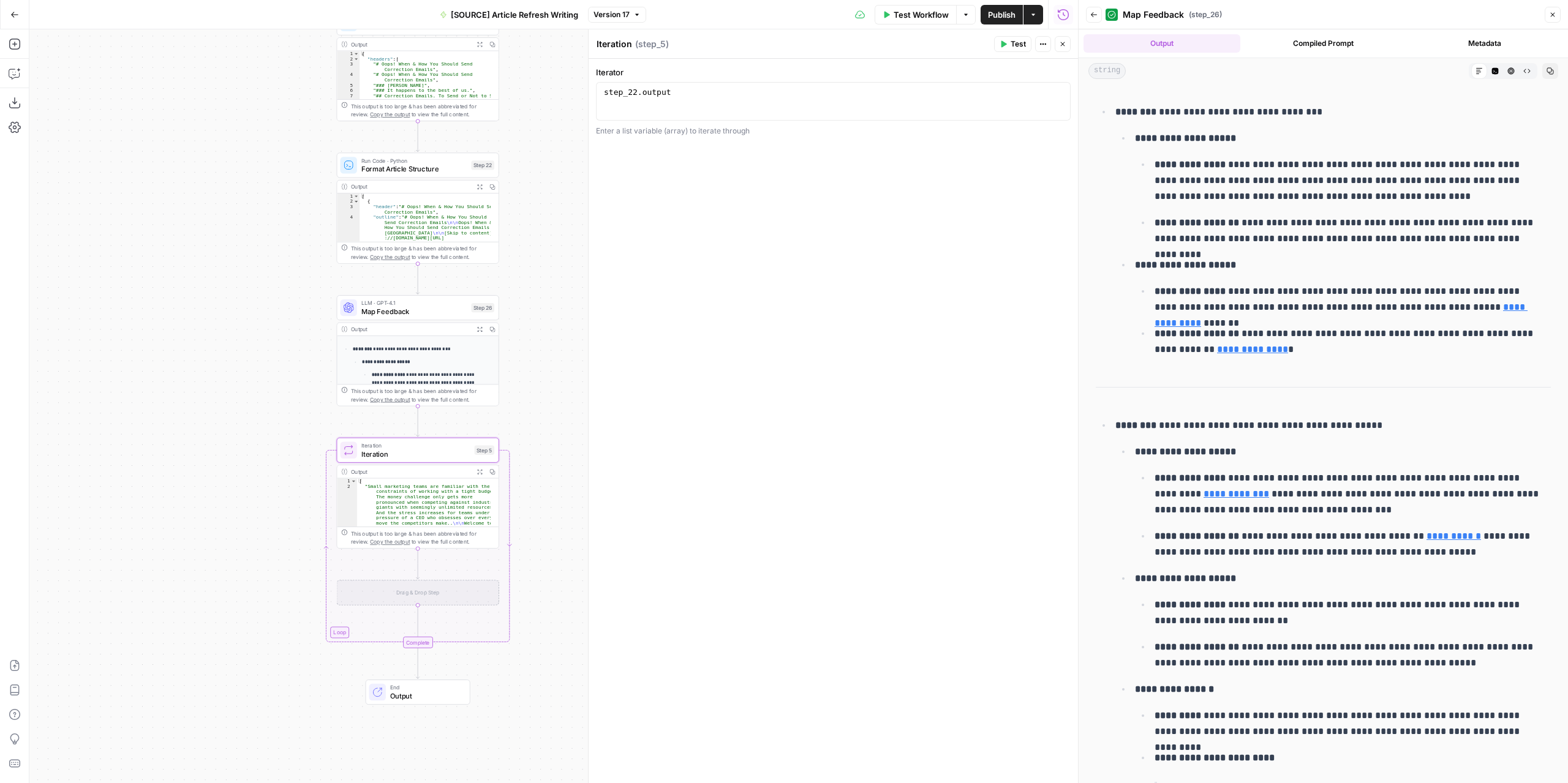
drag, startPoint x: 578, startPoint y: 306, endPoint x: 568, endPoint y: 222, distance: 84.6
click at [568, 222] on div "**********" at bounding box center [553, 406] width 1048 height 753
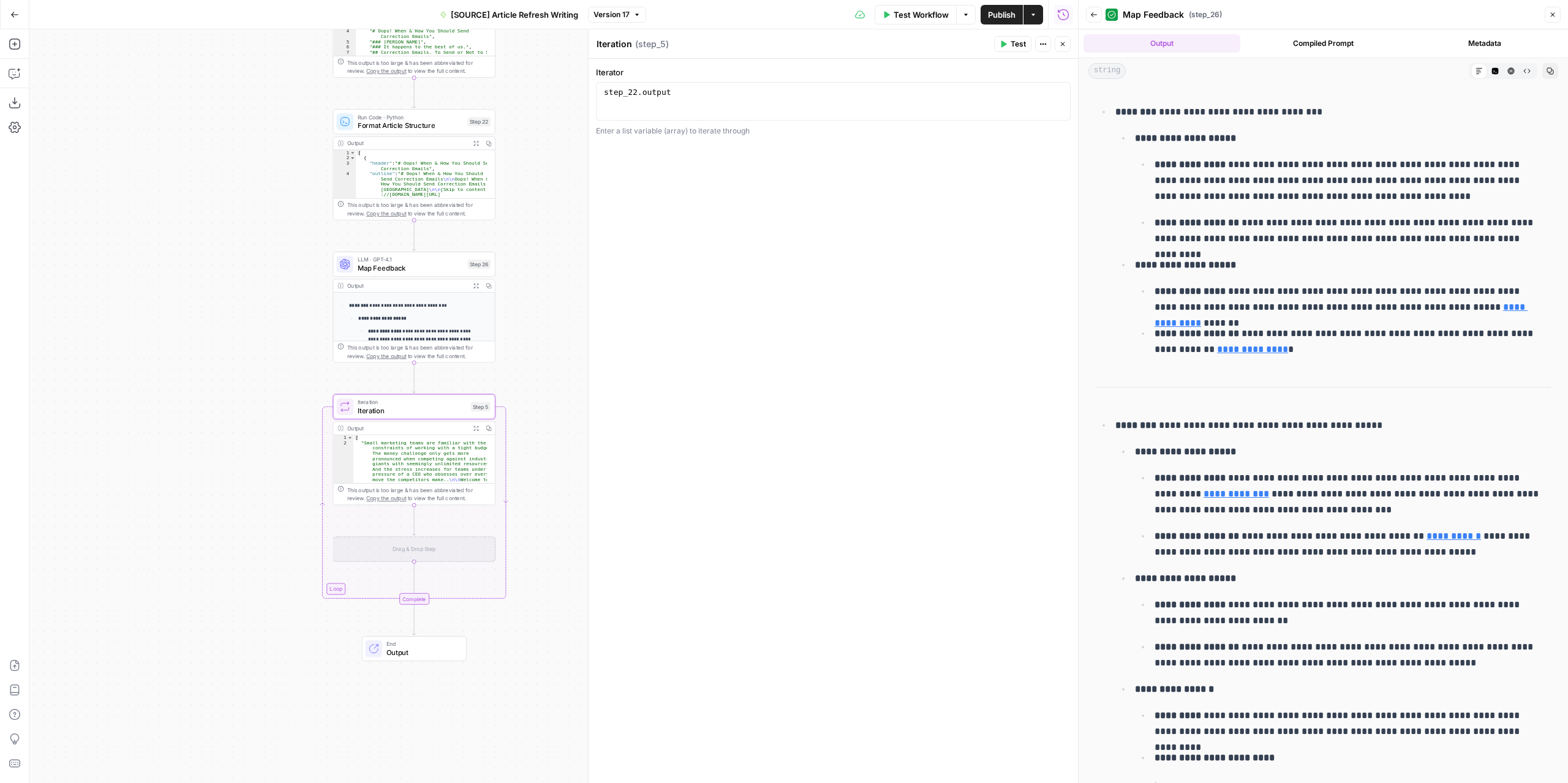
drag, startPoint x: 554, startPoint y: 404, endPoint x: 549, endPoint y: 290, distance: 114.1
click at [549, 290] on div "**********" at bounding box center [553, 406] width 1048 height 753
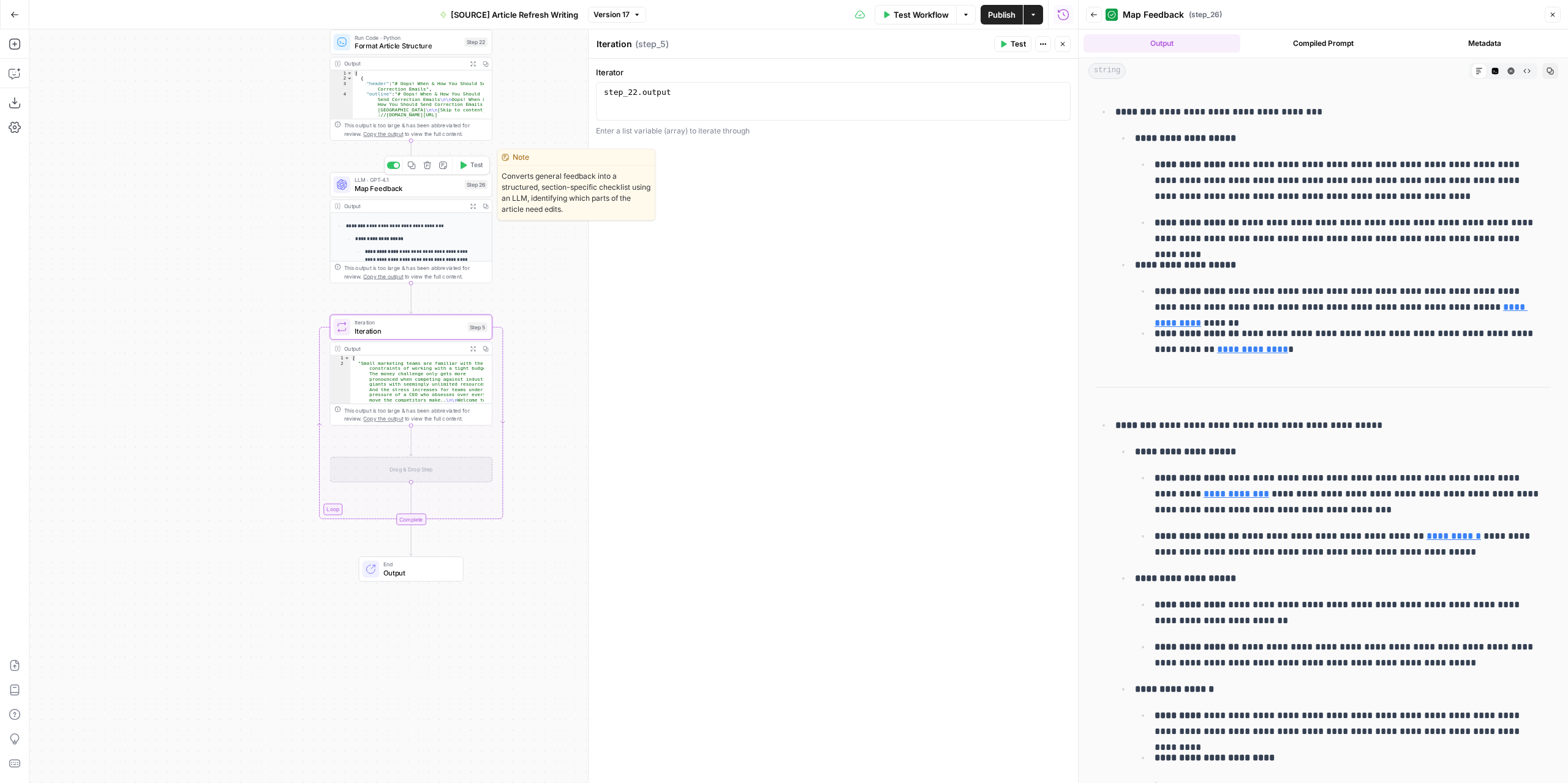
click at [398, 193] on span "Map Feedback" at bounding box center [407, 188] width 106 height 10
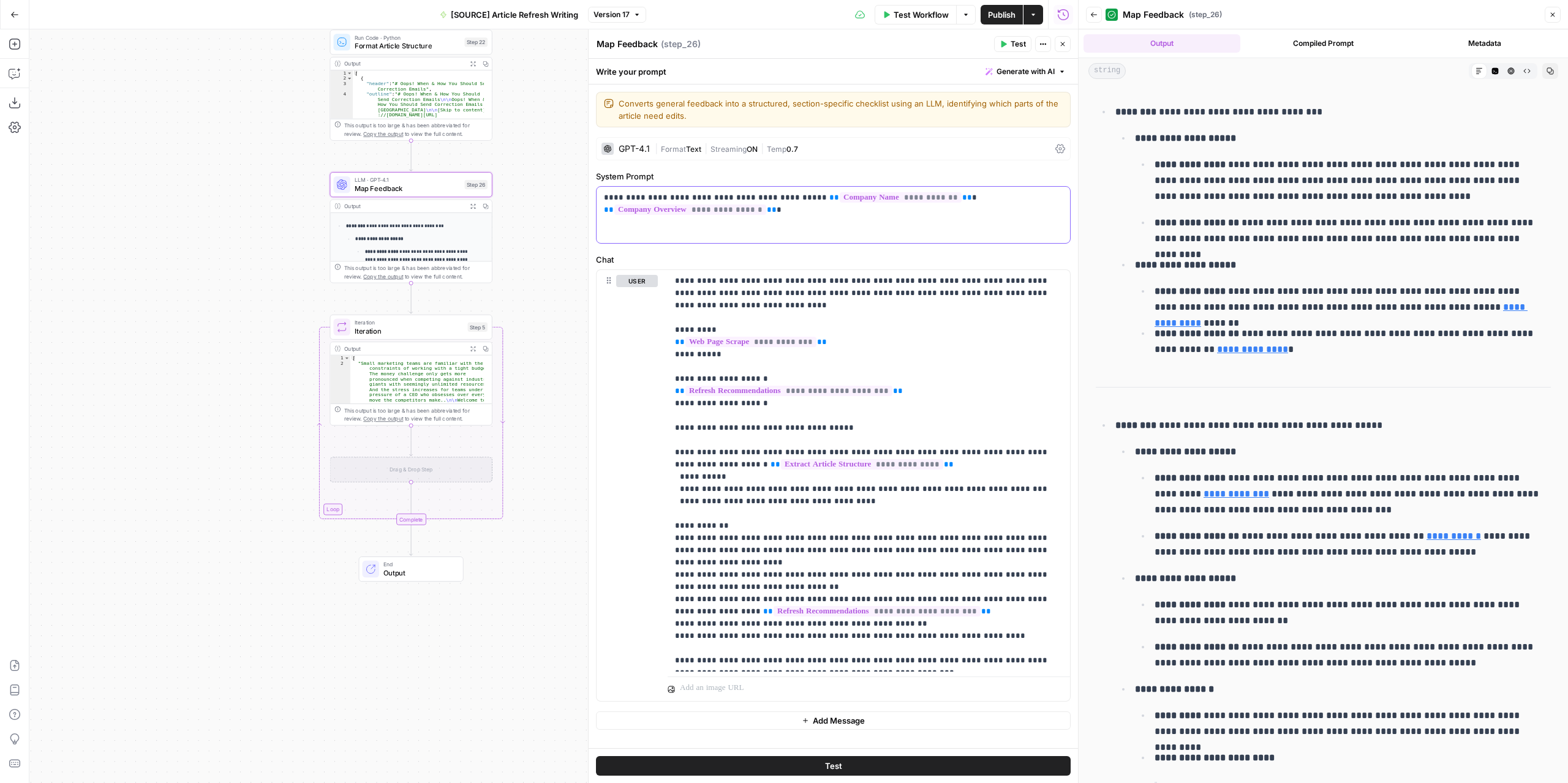
click at [744, 224] on div "**********" at bounding box center [833, 215] width 474 height 56
click at [800, 219] on div "**********" at bounding box center [833, 215] width 474 height 56
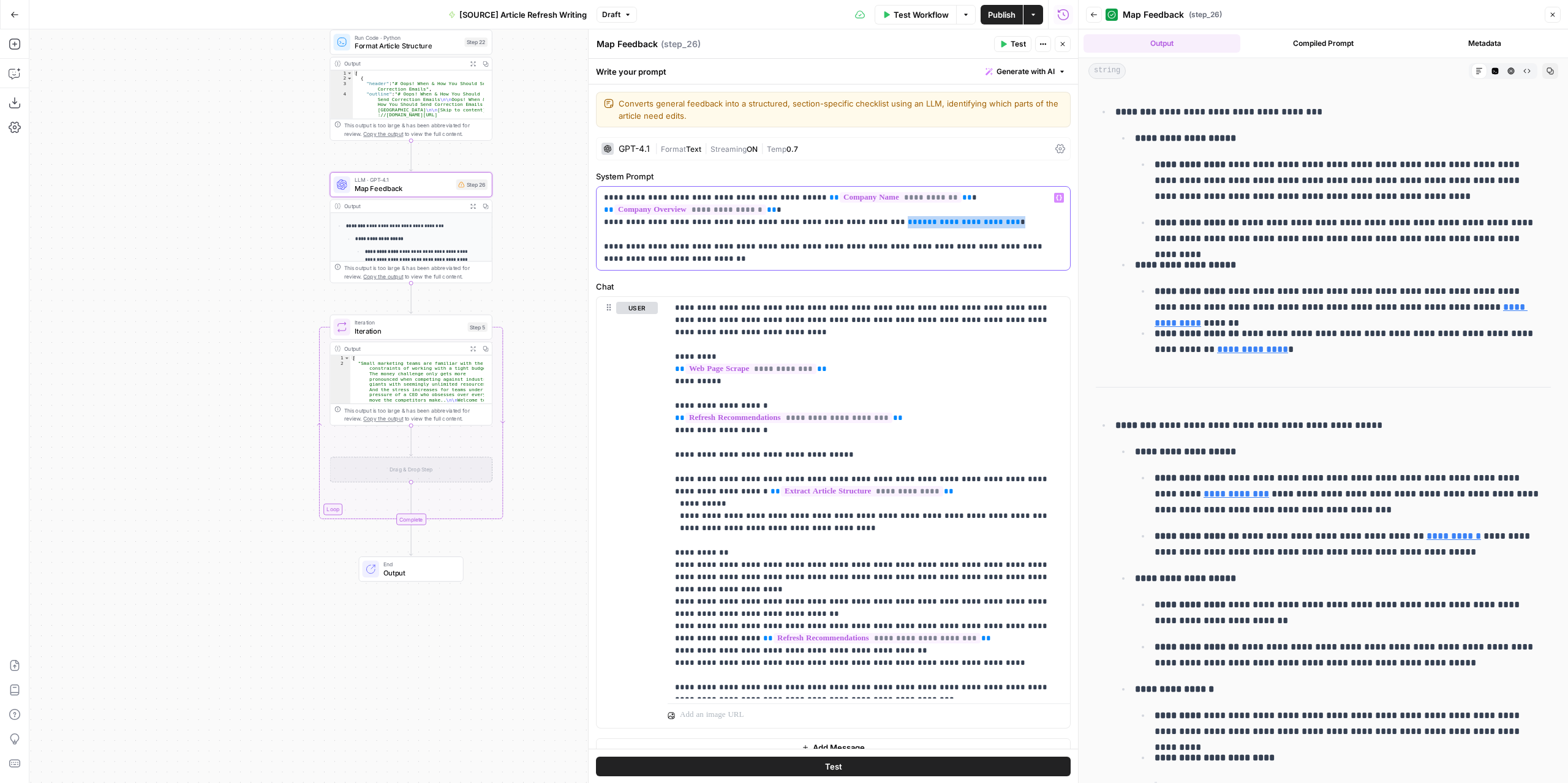
drag, startPoint x: 947, startPoint y: 222, endPoint x: 848, endPoint y: 221, distance: 99.0
click at [848, 221] on p "**********" at bounding box center [829, 228] width 450 height 73
click at [1056, 195] on icon "button" at bounding box center [1059, 198] width 6 height 6
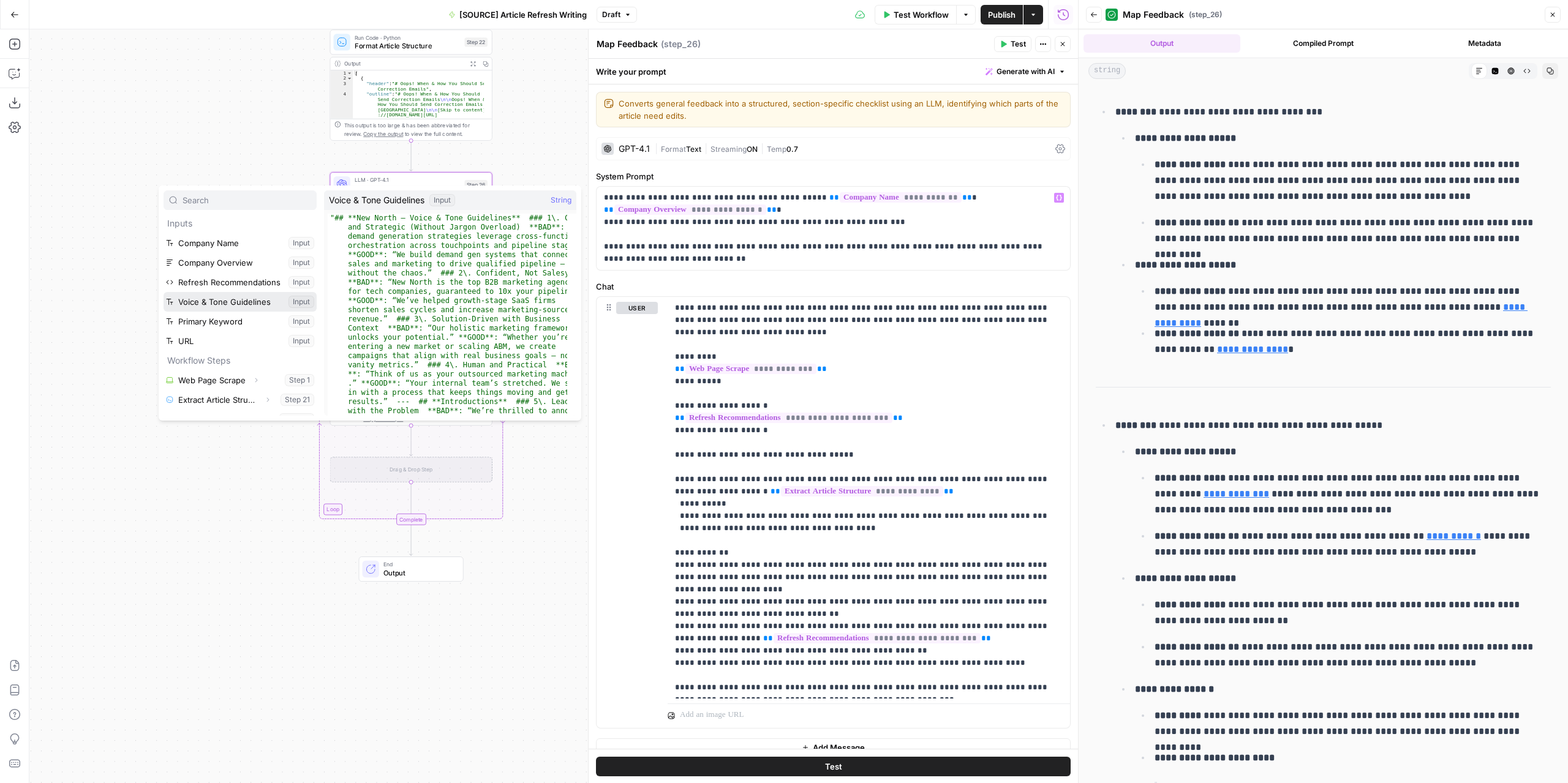
click at [231, 304] on button "Select variable Voice & Tone Guidelines" at bounding box center [240, 301] width 153 height 20
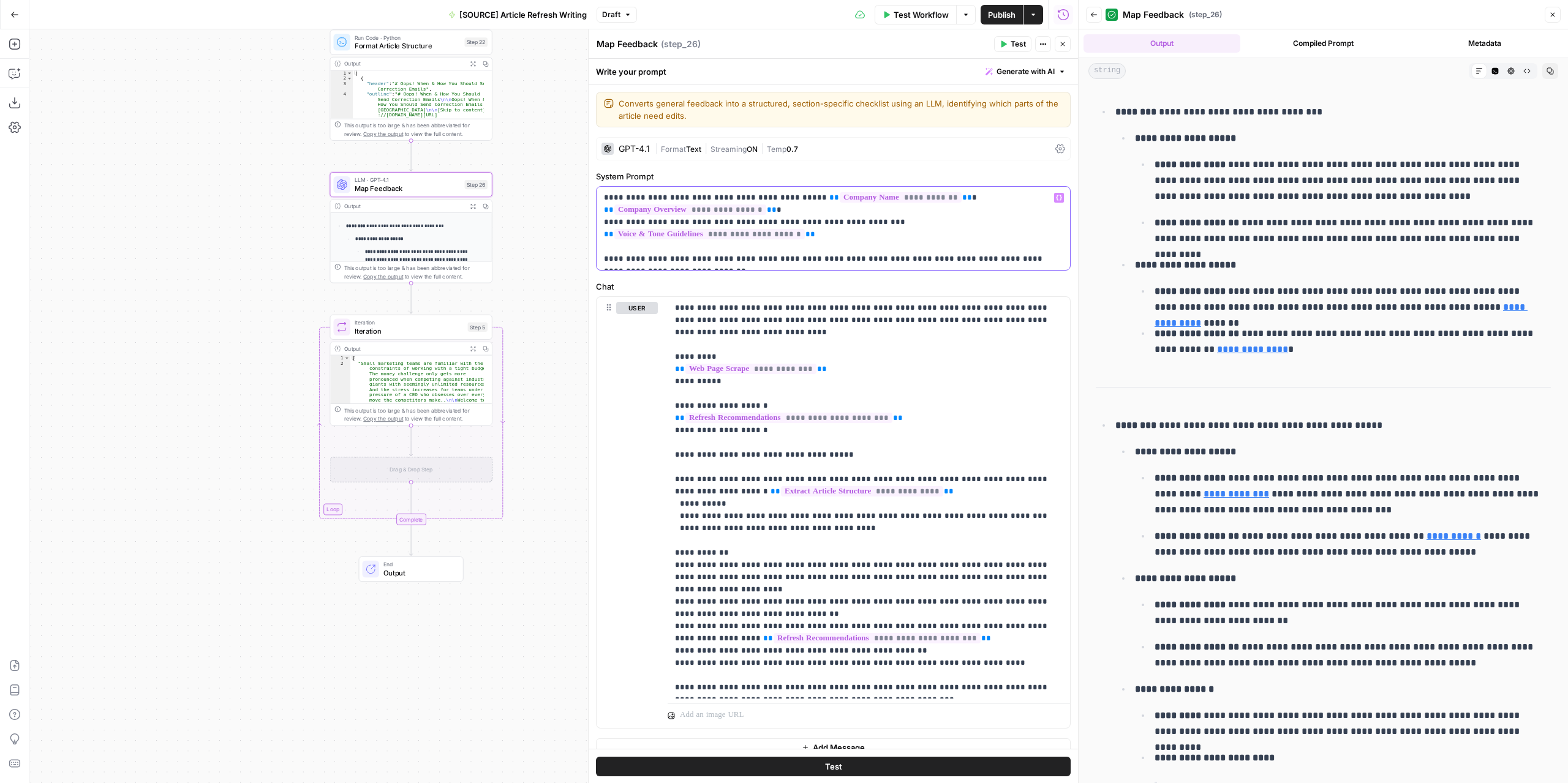
drag, startPoint x: 788, startPoint y: 246, endPoint x: 778, endPoint y: 246, distance: 10.0
click at [778, 246] on p "**********" at bounding box center [829, 228] width 450 height 73
drag, startPoint x: 1037, startPoint y: 246, endPoint x: 1046, endPoint y: 253, distance: 11.4
click at [1046, 253] on p "**********" at bounding box center [829, 228] width 450 height 73
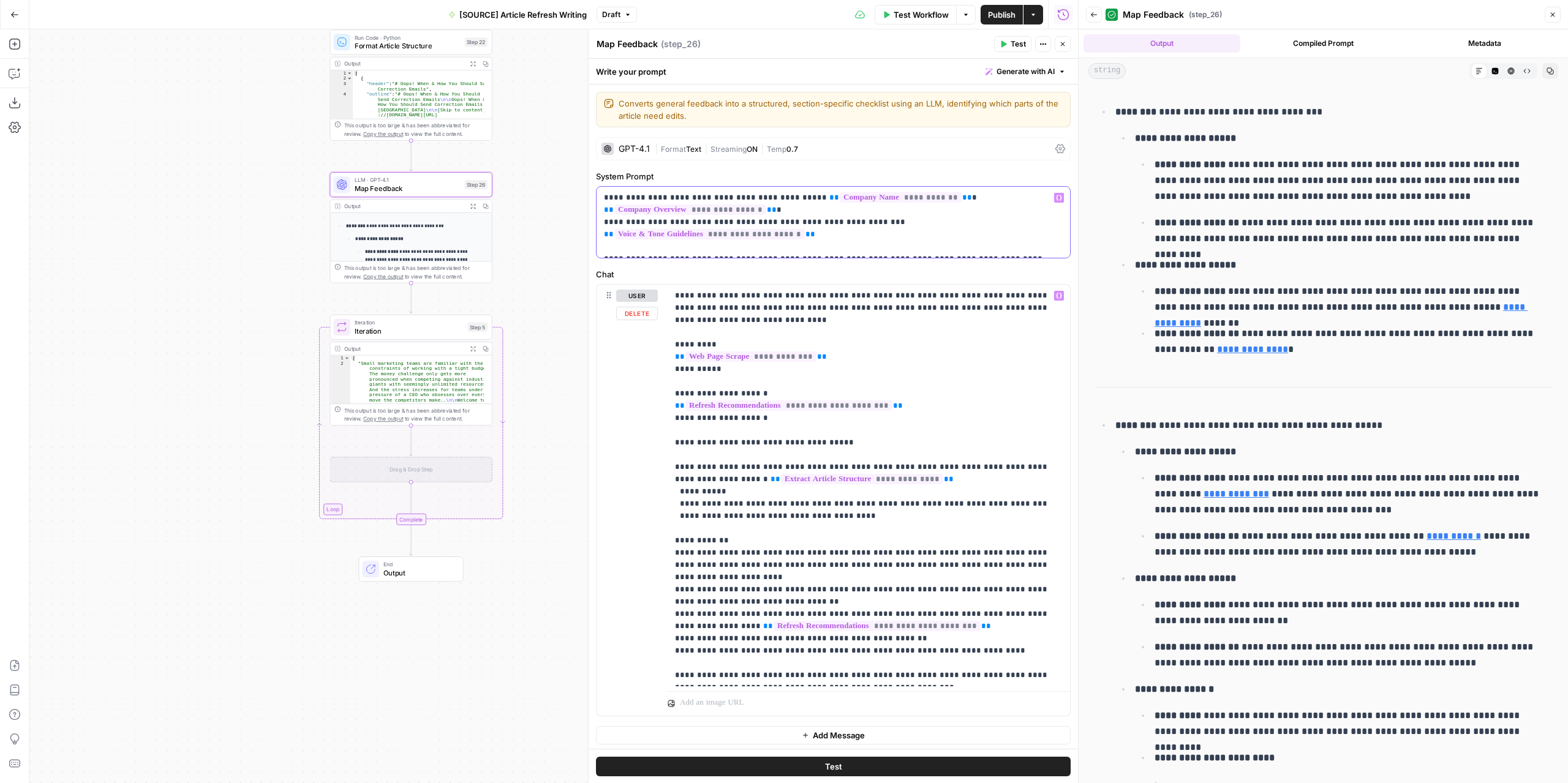
scroll to position [1, 0]
click at [414, 163] on icon "button" at bounding box center [411, 165] width 8 height 8
drag, startPoint x: 792, startPoint y: 292, endPoint x: 783, endPoint y: 292, distance: 9.0
click at [783, 292] on p "**********" at bounding box center [864, 484] width 379 height 392
click at [415, 170] on button "Copy step" at bounding box center [412, 165] width 14 height 14
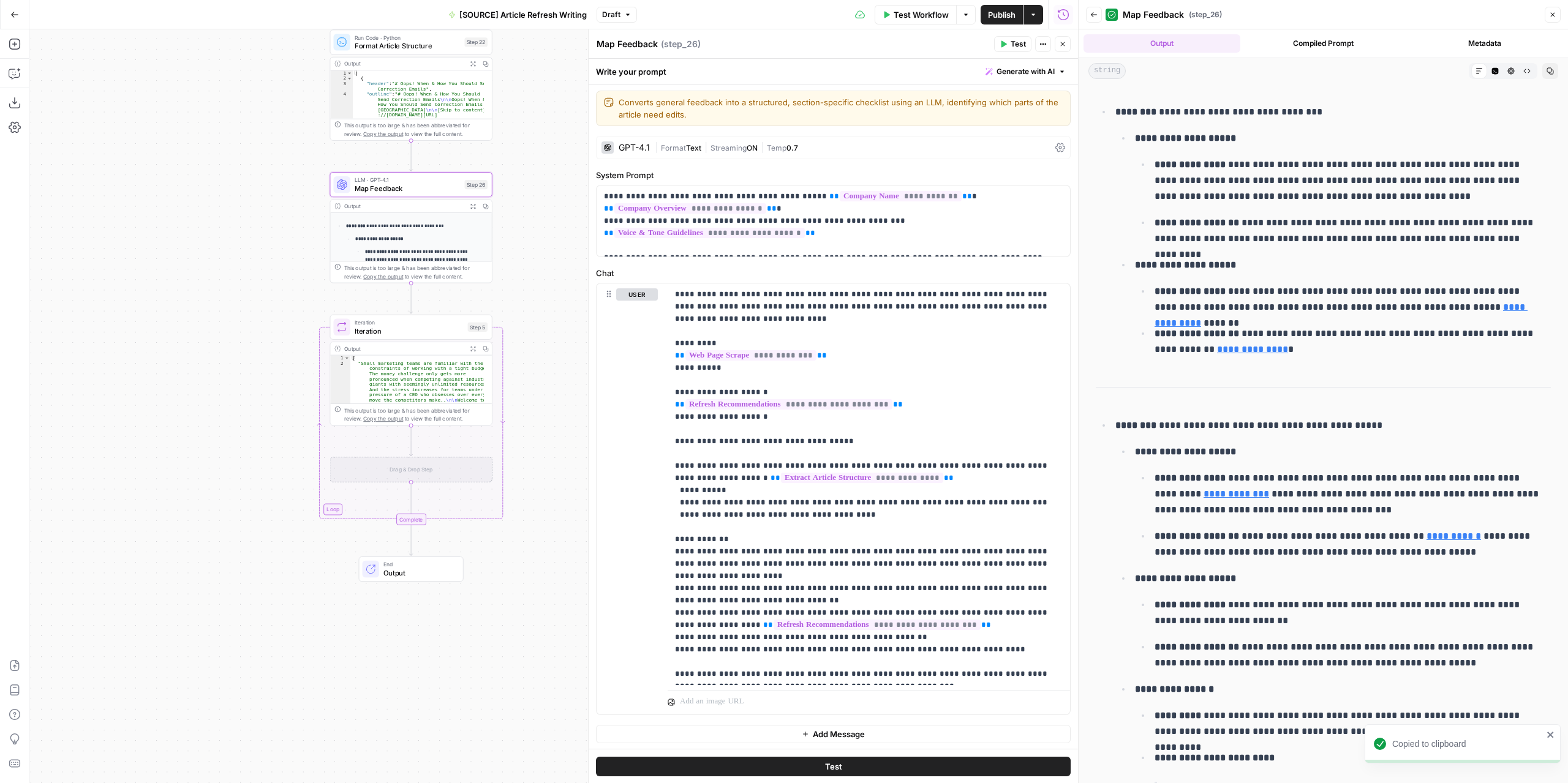
click at [411, 465] on div "Drag & Drop Step" at bounding box center [411, 469] width 162 height 25
click at [411, 443] on icon "Edge from step_5 to step_5-iteration-ghost" at bounding box center [411, 441] width 3 height 31
click at [434, 471] on span "Map Feedback" at bounding box center [407, 472] width 106 height 10
click at [805, 725] on button "Add Message" at bounding box center [833, 734] width 474 height 19
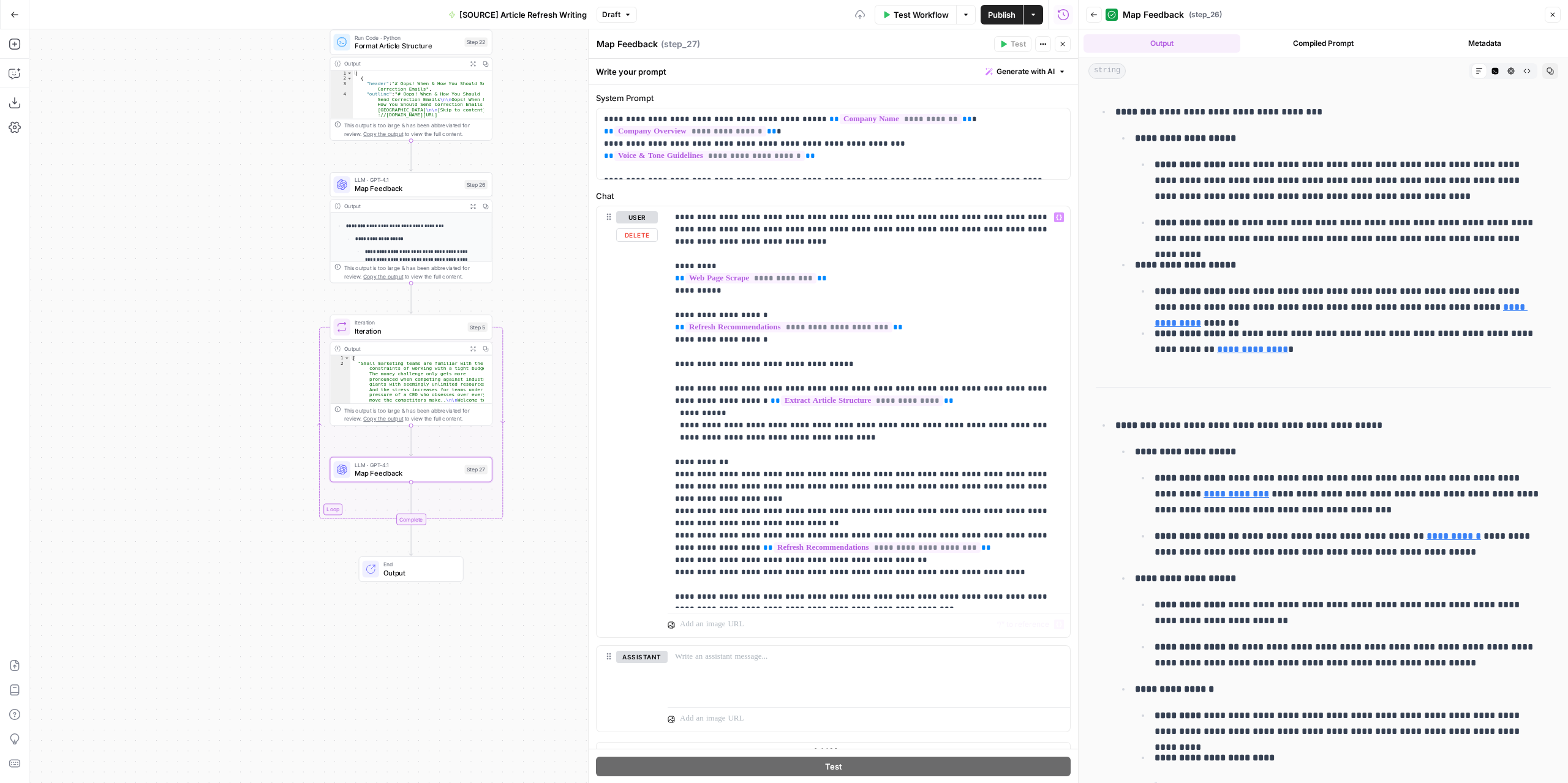
scroll to position [95, 0]
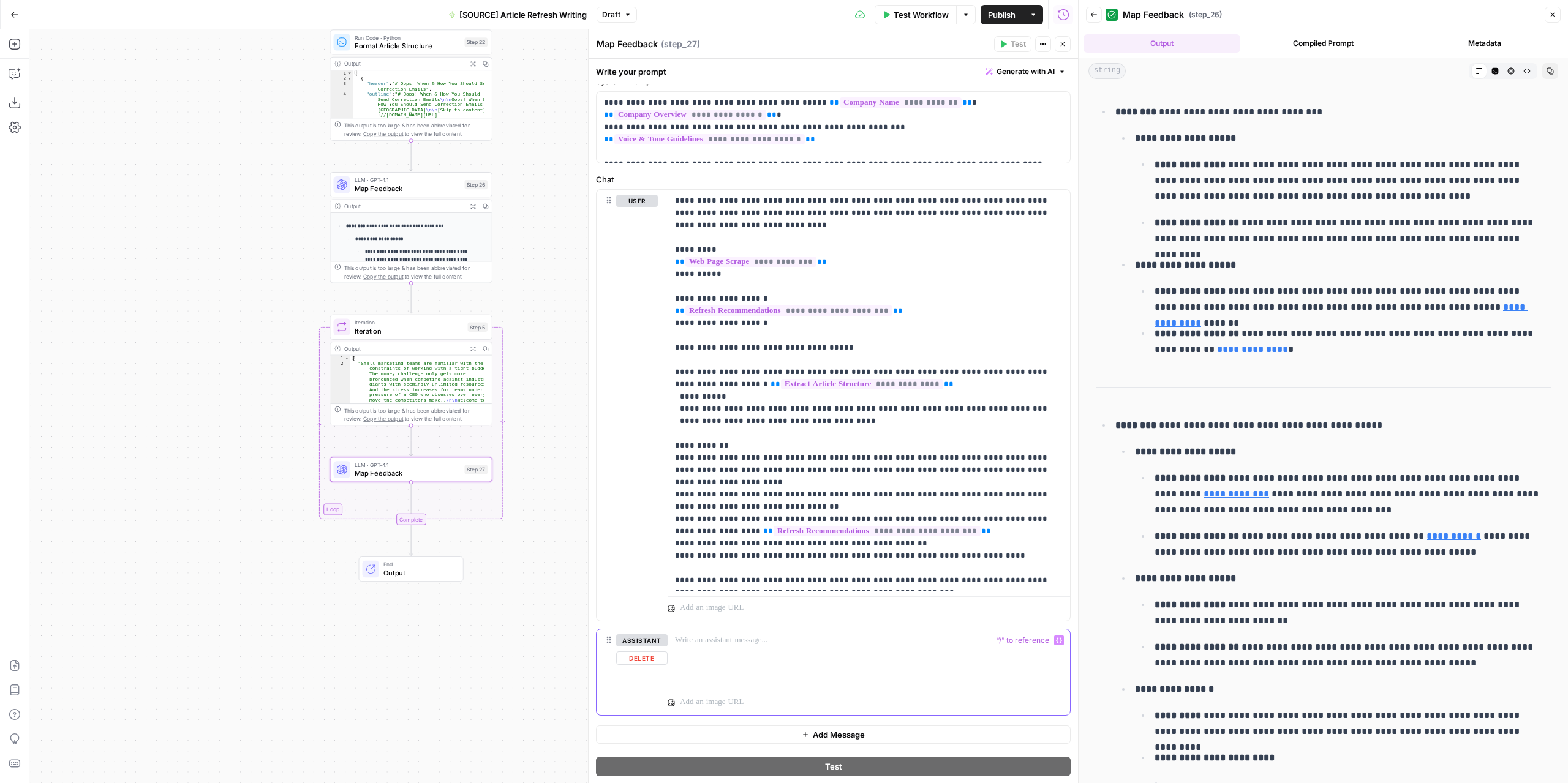
click at [1056, 638] on icon "button" at bounding box center [1059, 640] width 6 height 6
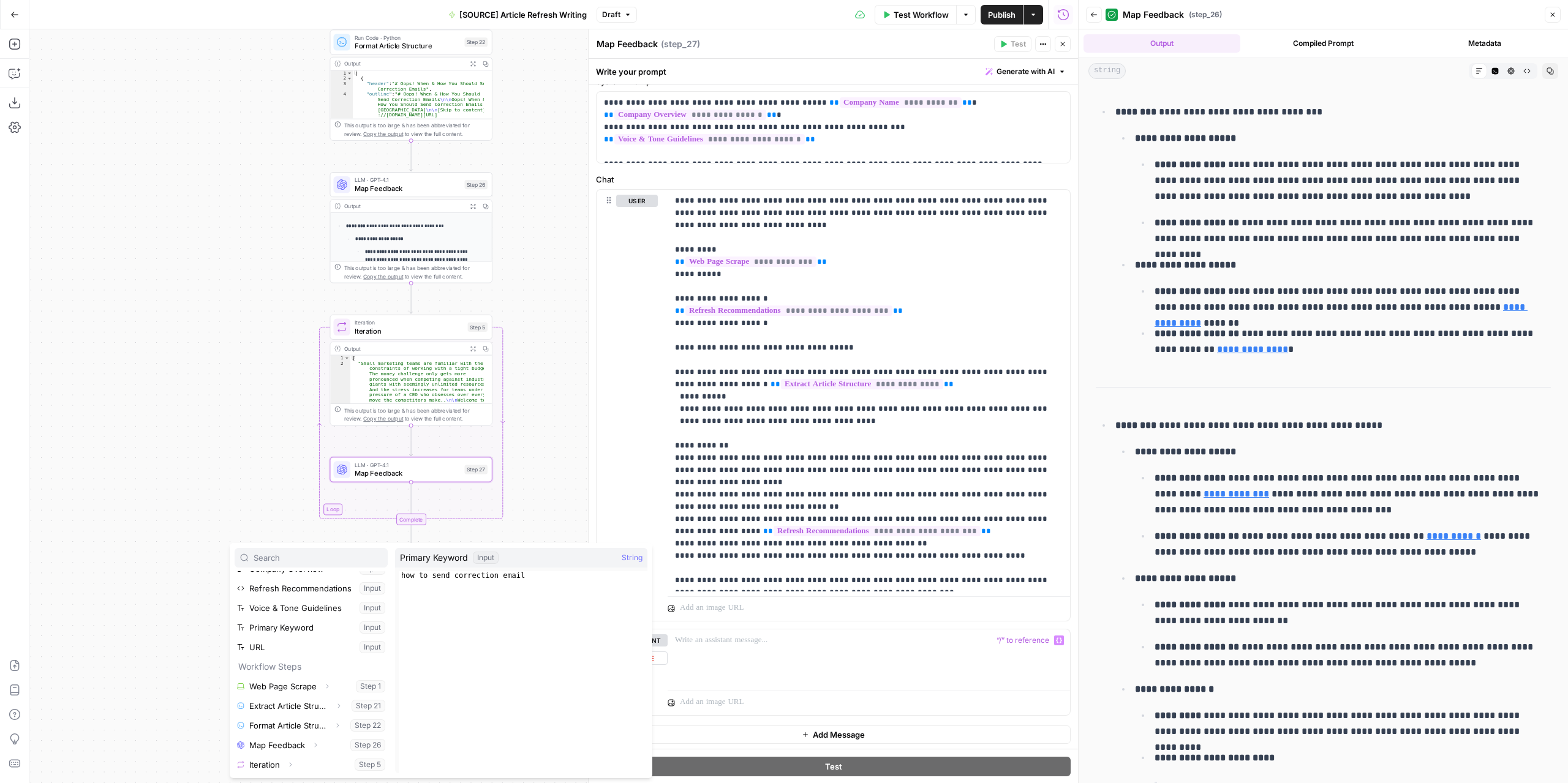
scroll to position [52, 0]
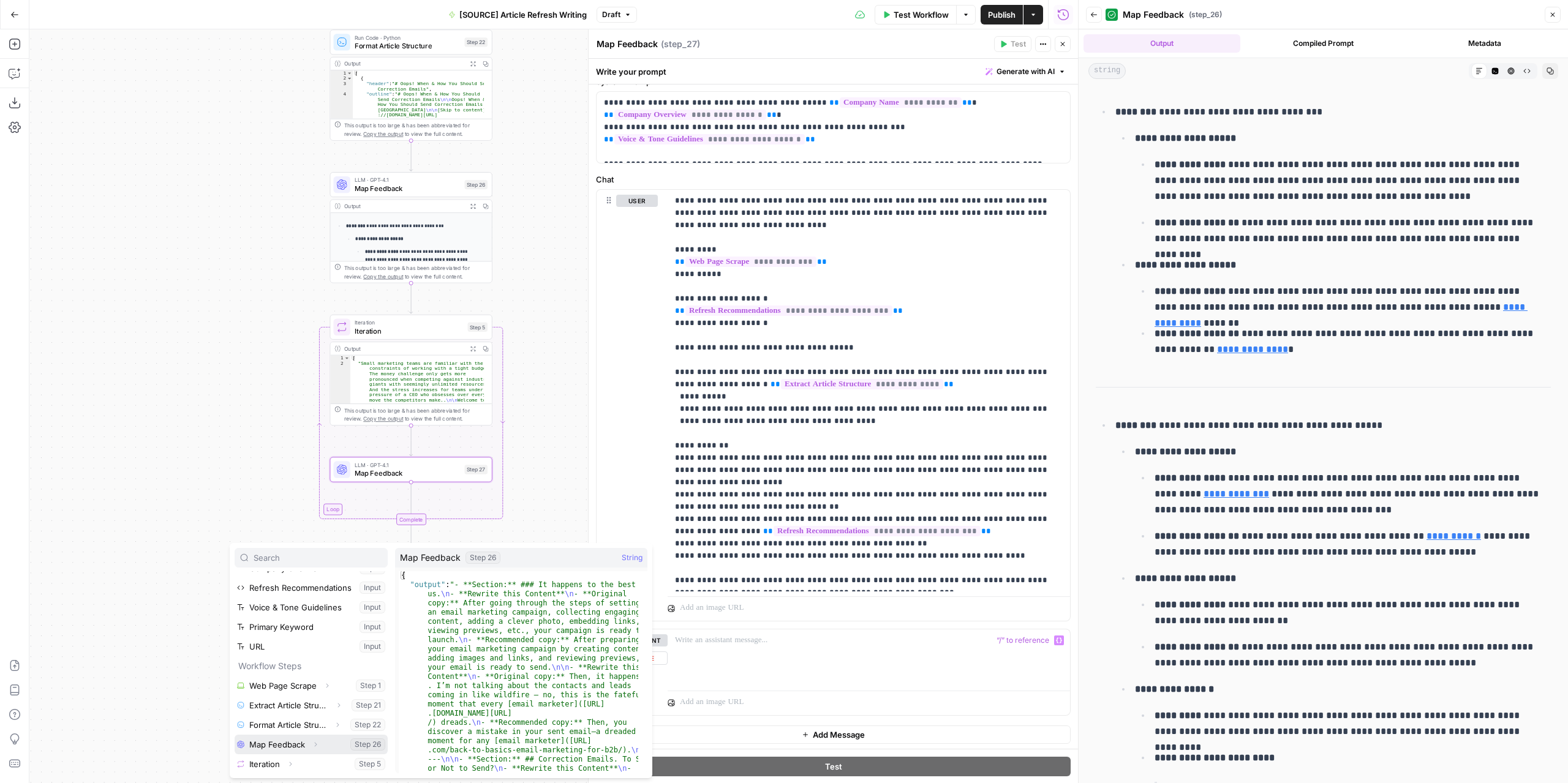
click at [284, 747] on button "Select variable Map Feedback" at bounding box center [311, 744] width 153 height 20
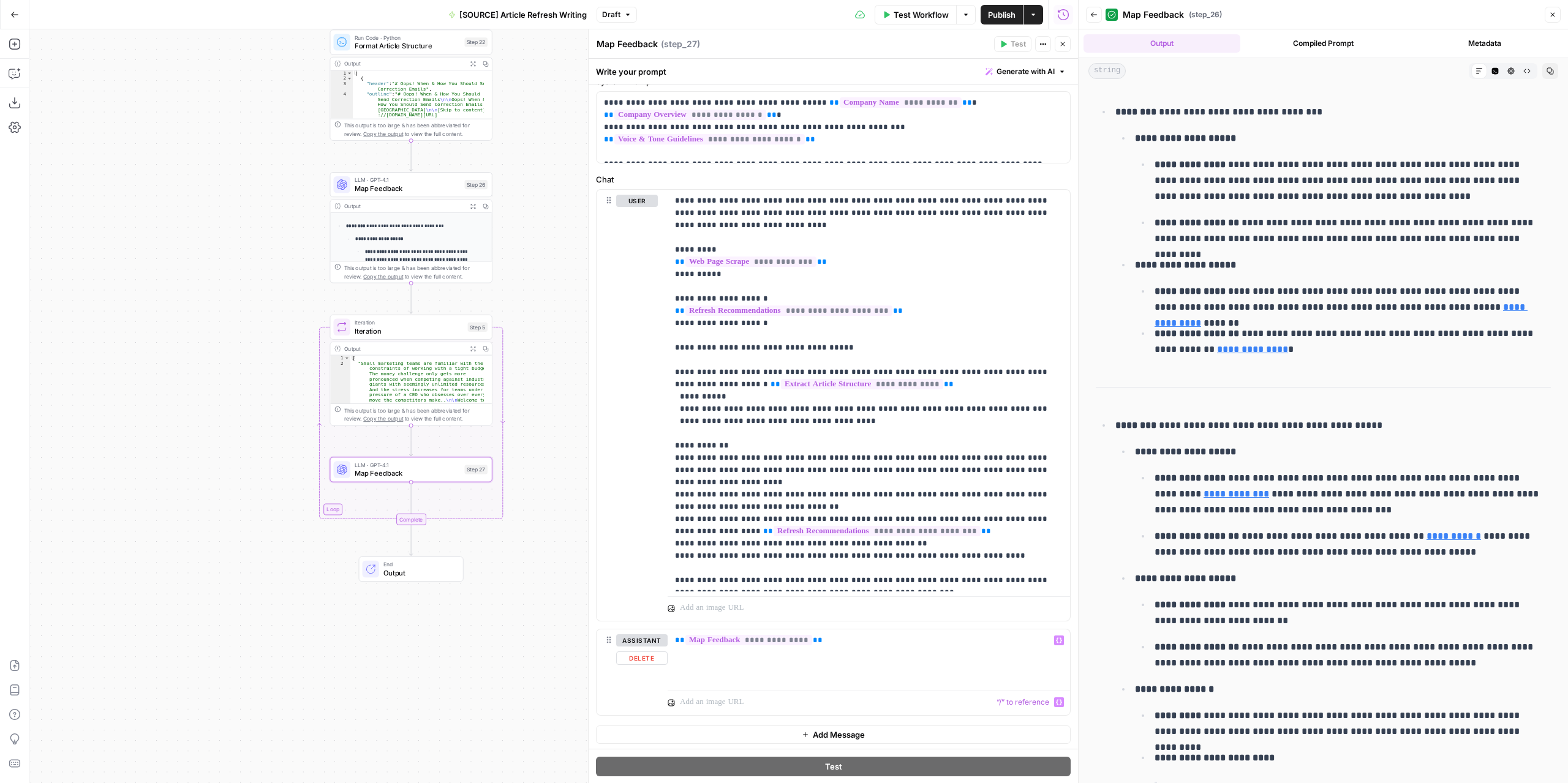
click at [813, 729] on span "Add Message" at bounding box center [839, 734] width 52 height 12
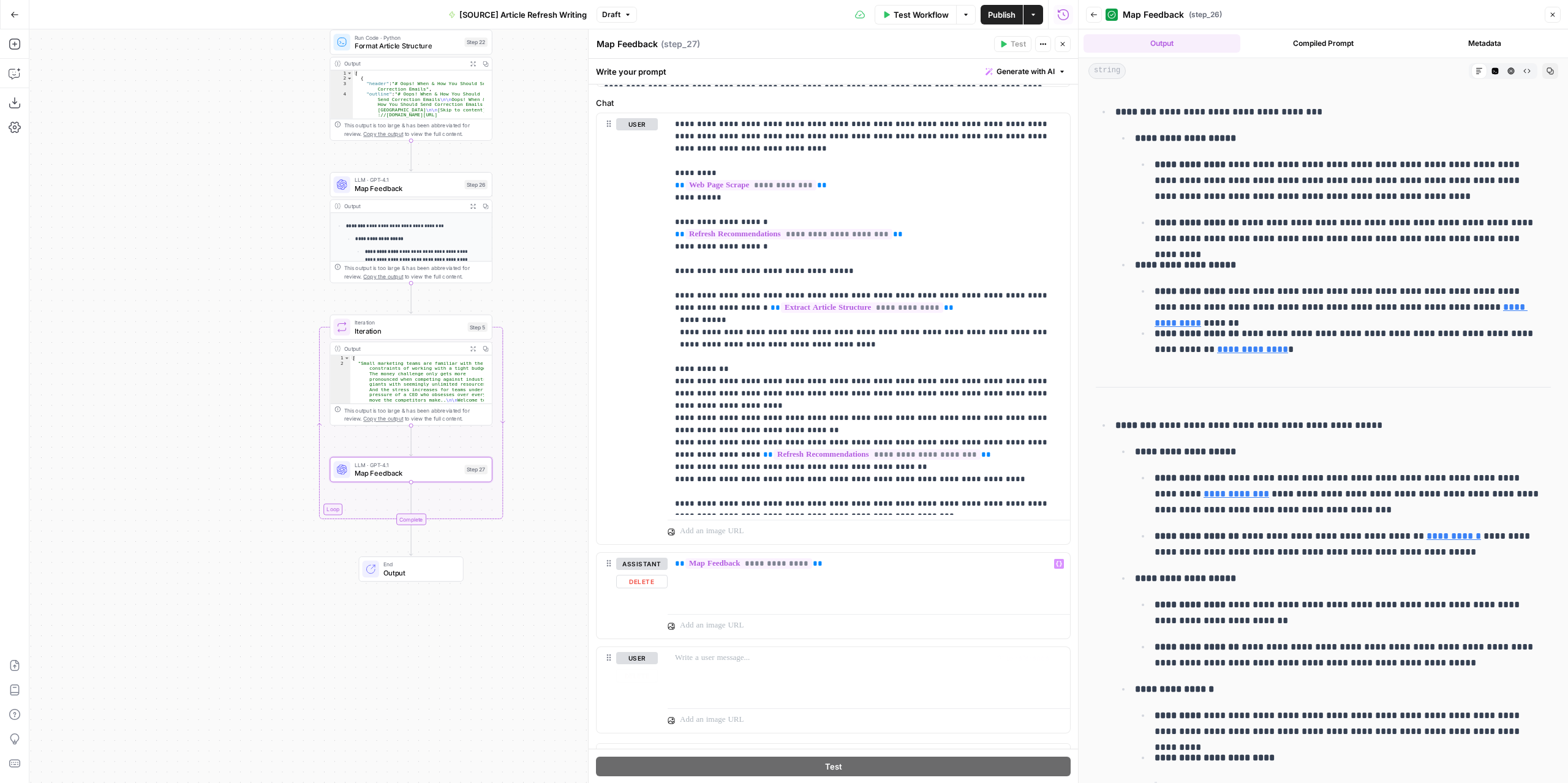
scroll to position [189, 0]
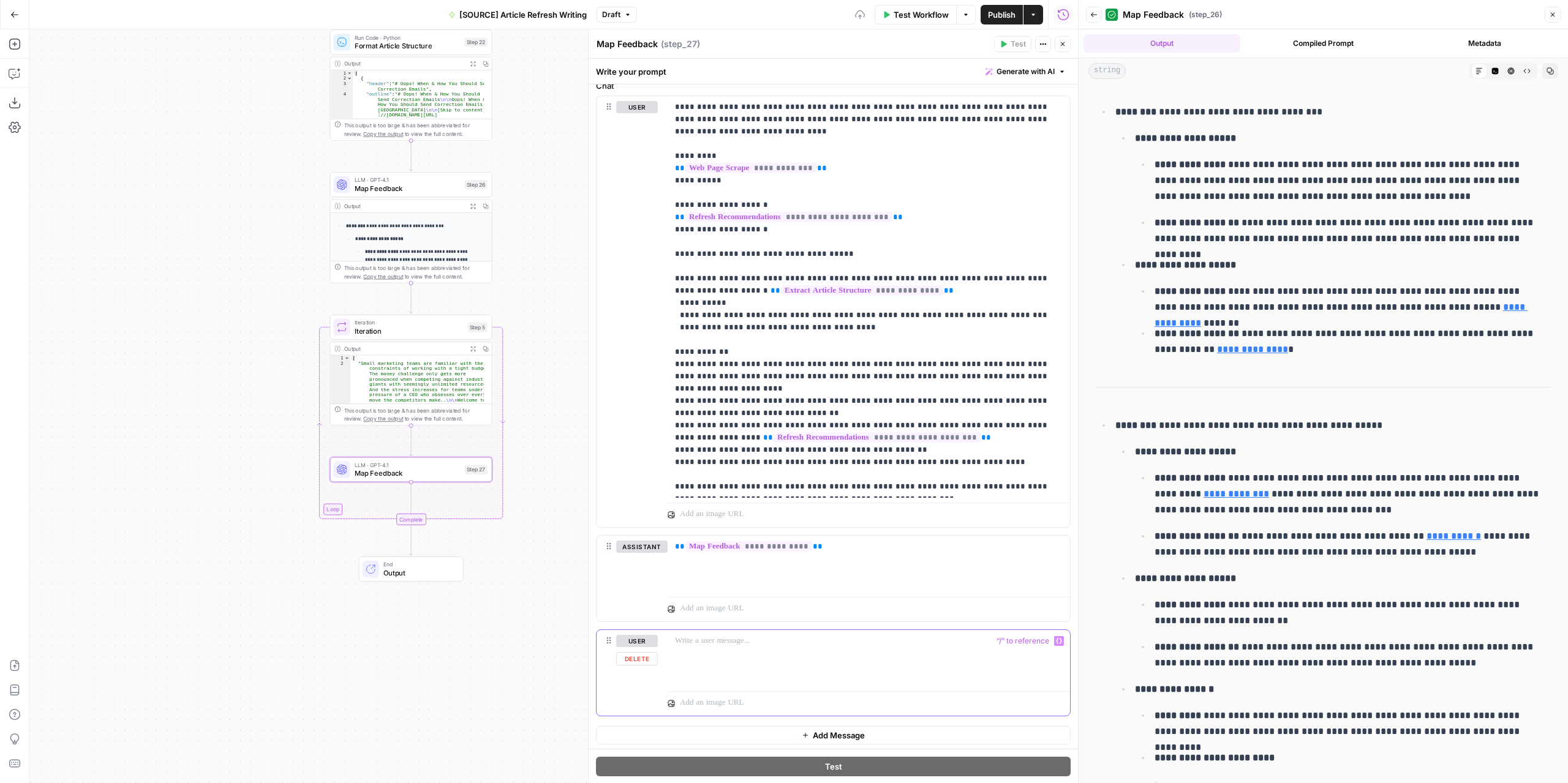
click at [772, 635] on p at bounding box center [868, 641] width 388 height 12
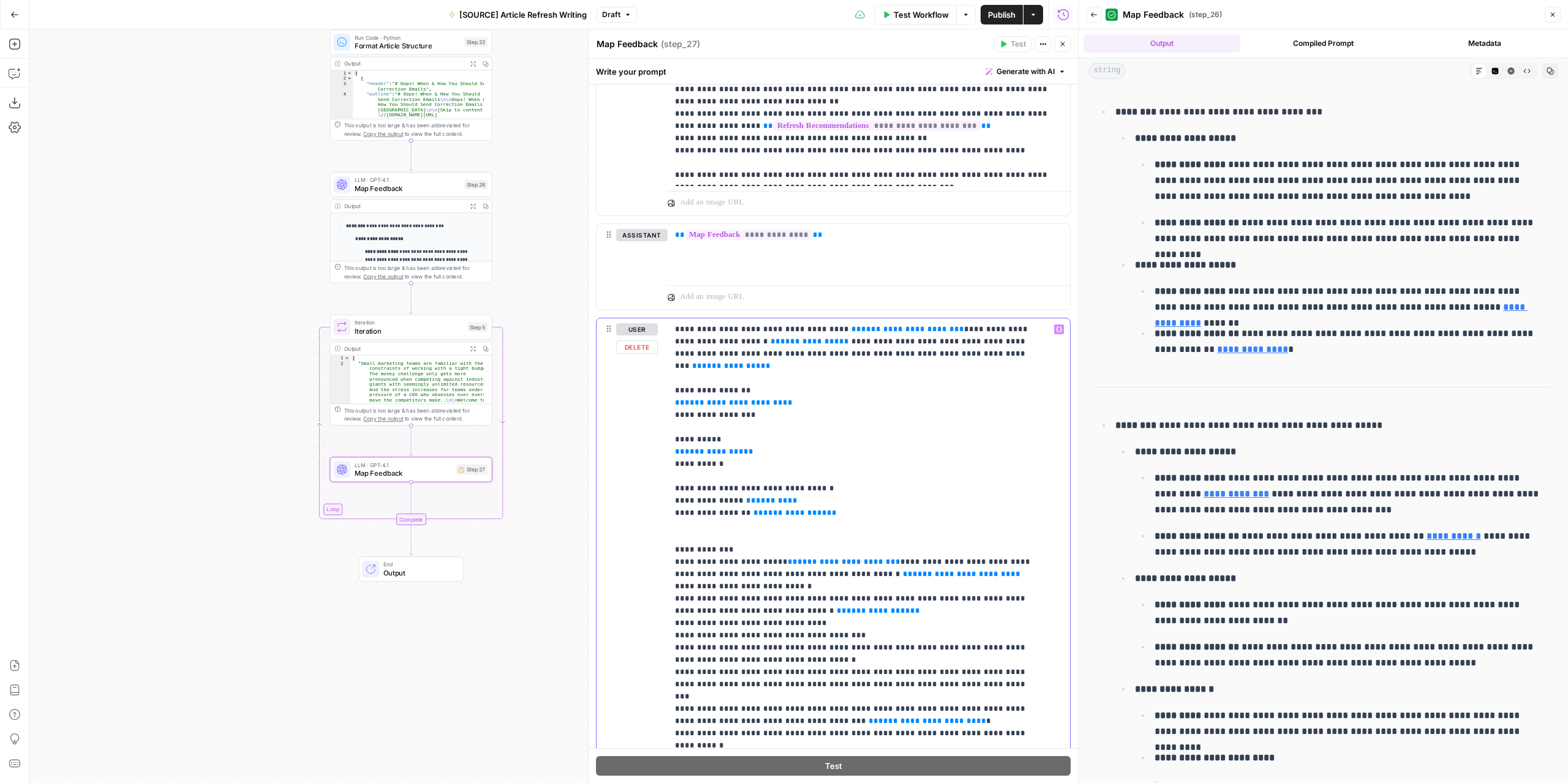
scroll to position [447, 0]
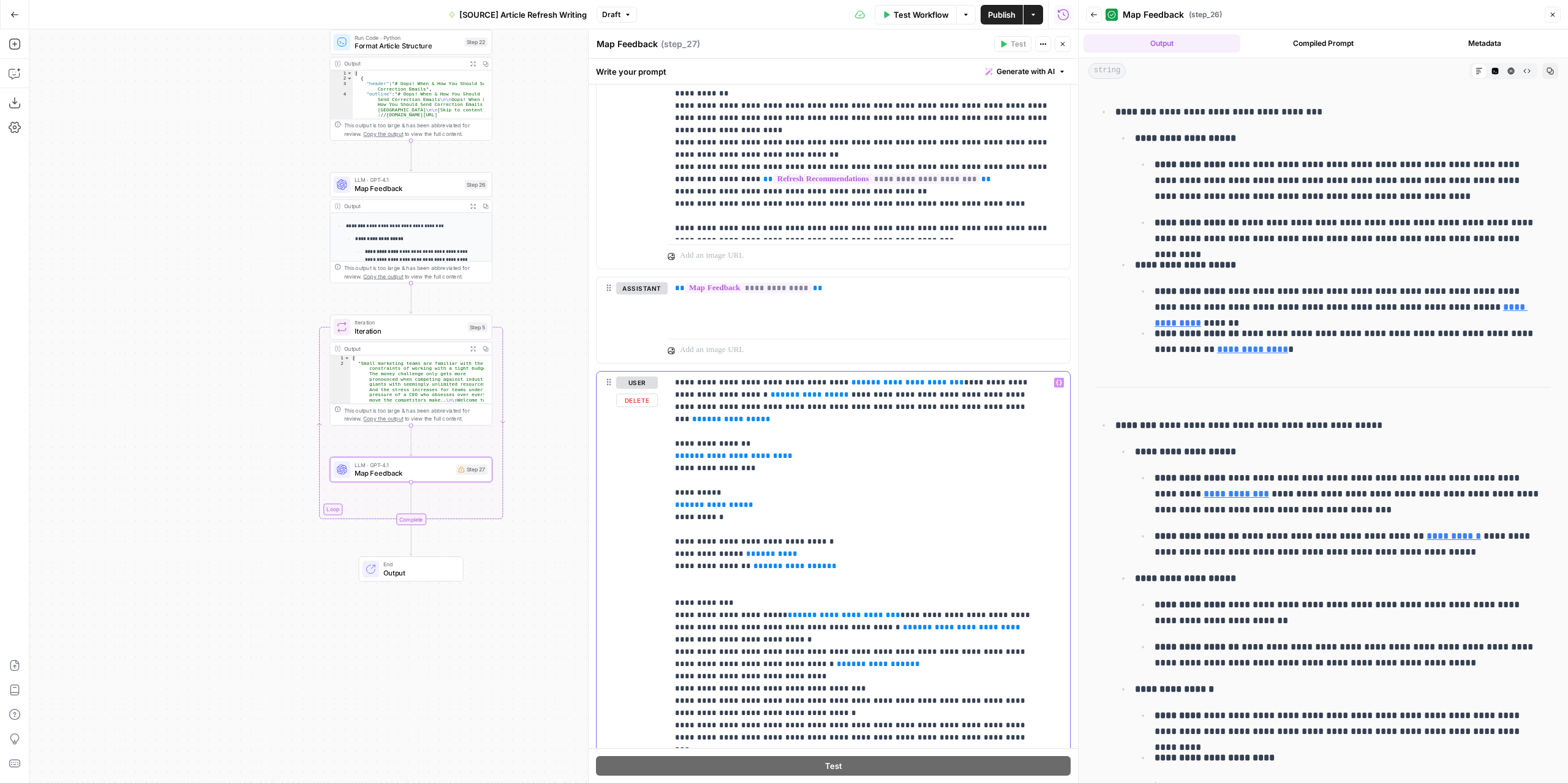
click at [861, 378] on span "**********" at bounding box center [908, 382] width 93 height 8
click at [825, 390] on span "**********" at bounding box center [854, 395] width 59 height 8
click at [812, 416] on span "**********" at bounding box center [842, 419] width 59 height 8
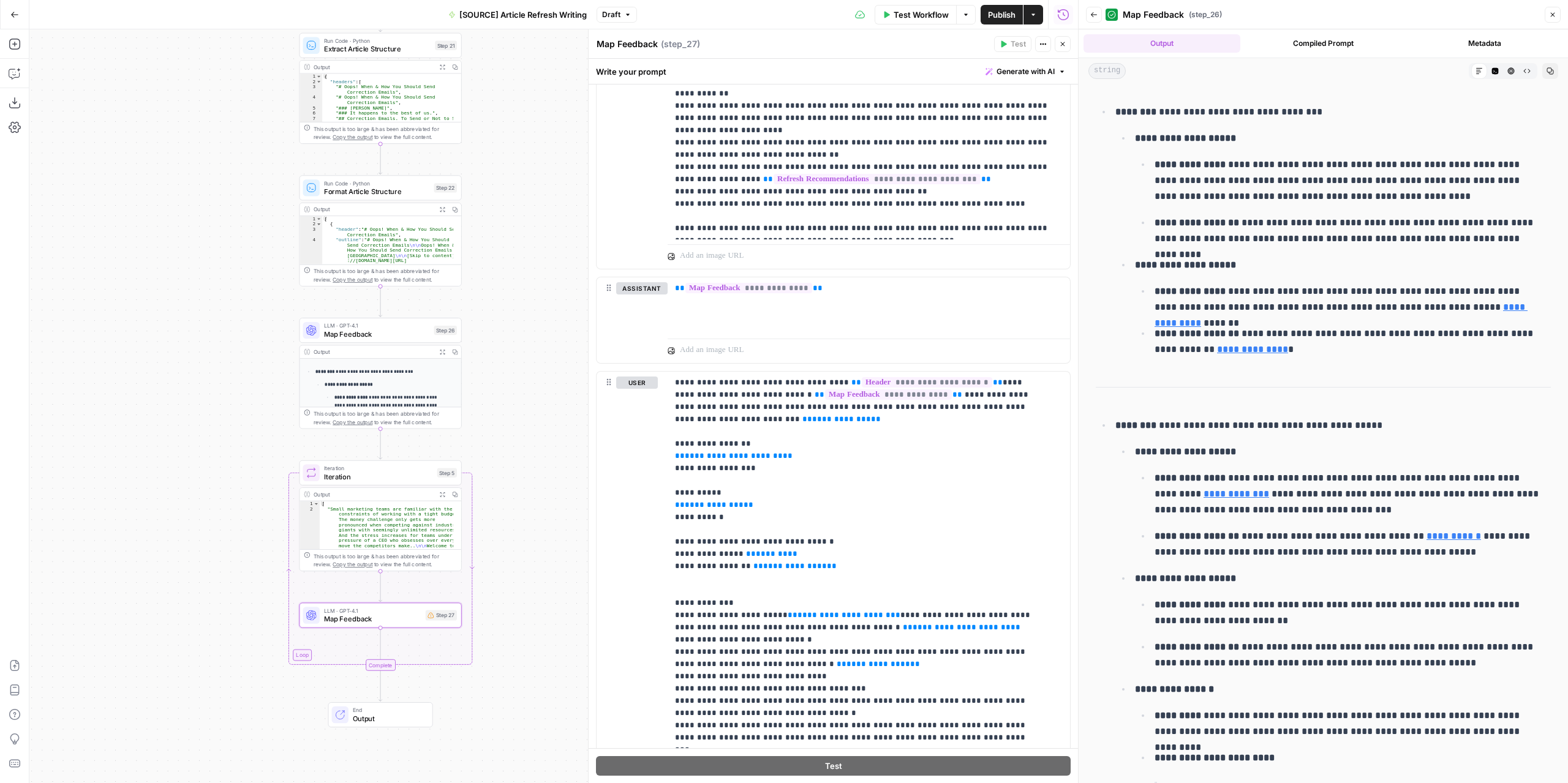
drag, startPoint x: 570, startPoint y: 324, endPoint x: 540, endPoint y: 469, distance: 148.1
click at [540, 469] on div "**********" at bounding box center [553, 406] width 1048 height 753
click at [812, 417] on span "**********" at bounding box center [842, 419] width 59 height 8
click at [701, 454] on span "**********" at bounding box center [733, 456] width 98 height 8
click at [700, 502] on span "**********" at bounding box center [714, 505] width 59 height 8
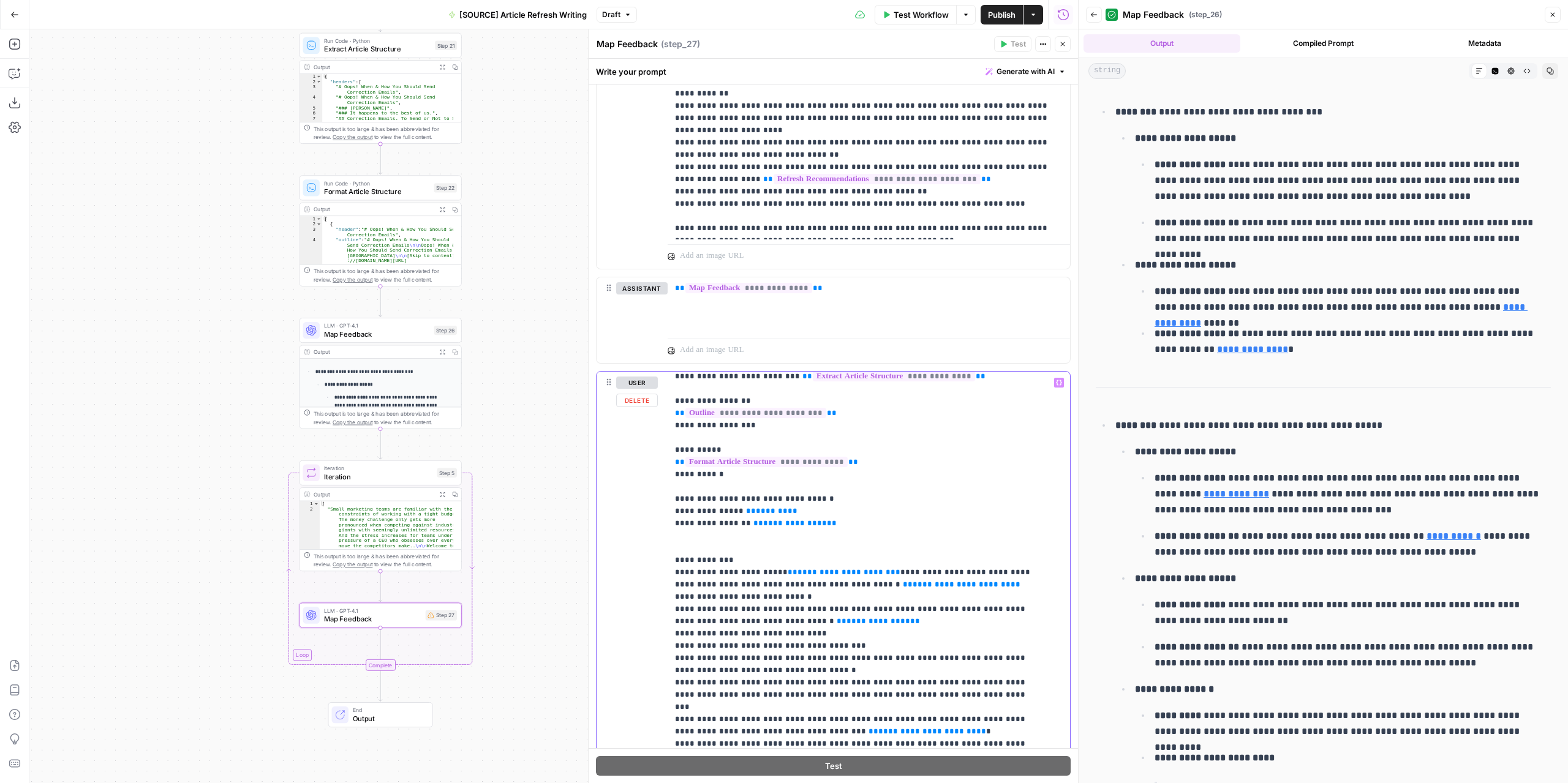
scroll to position [61, 0]
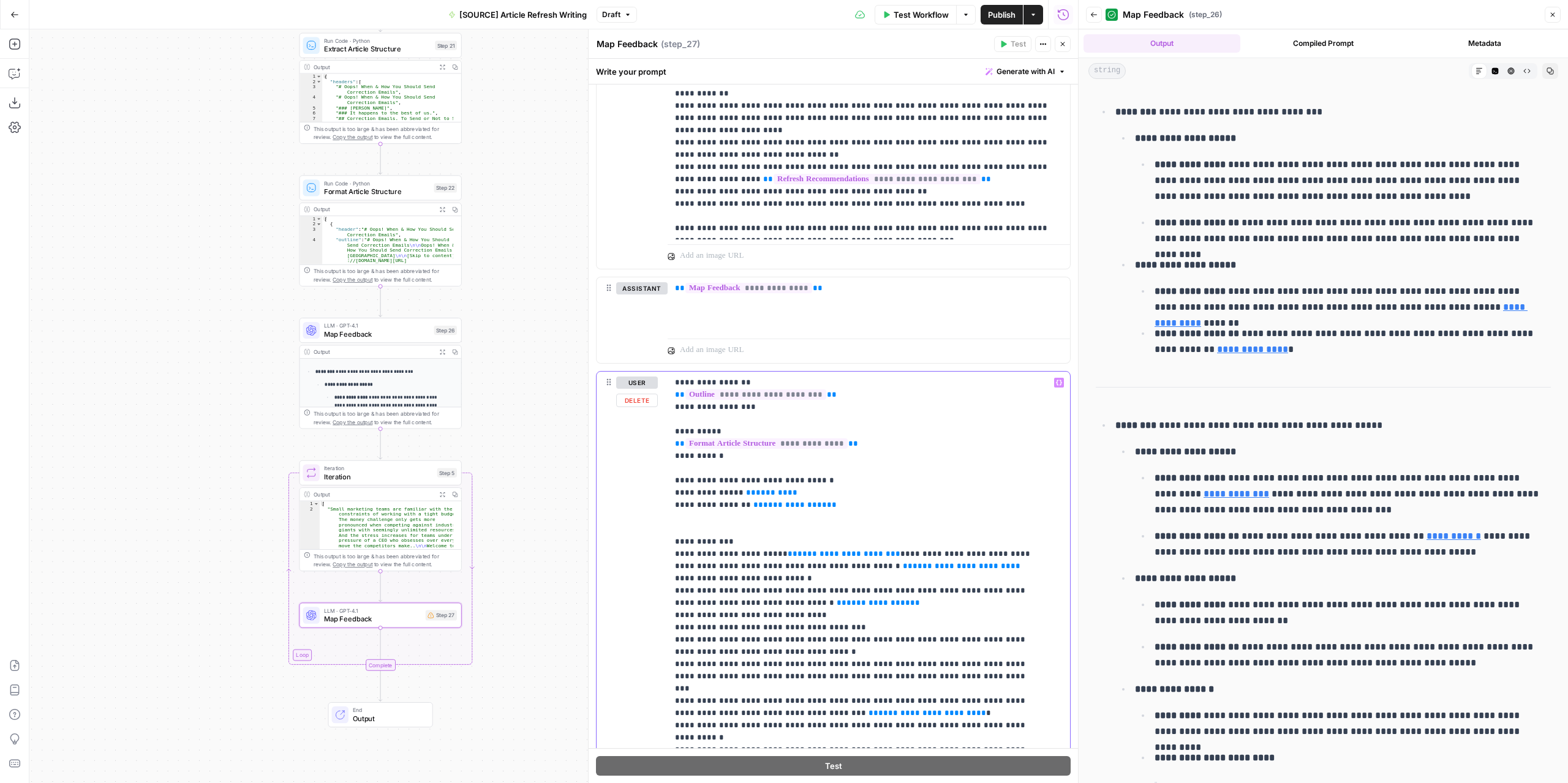
drag, startPoint x: 796, startPoint y: 488, endPoint x: 737, endPoint y: 489, distance: 59.0
click at [737, 489] on p "**********" at bounding box center [860, 603] width 369 height 575
click at [1056, 380] on icon "button" at bounding box center [1059, 382] width 6 height 6
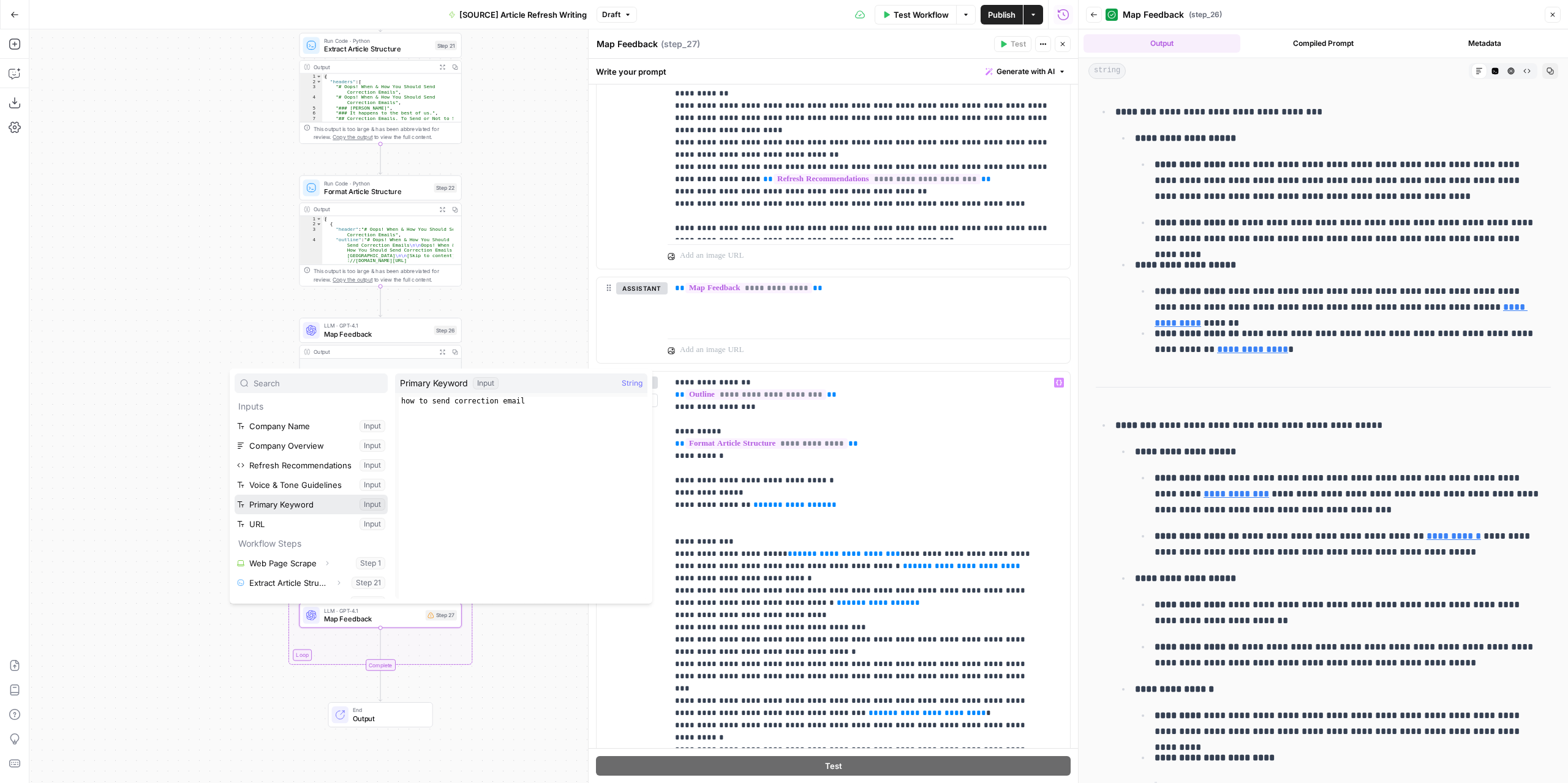
click at [320, 507] on button "Select variable Primary Keyword" at bounding box center [311, 504] width 153 height 20
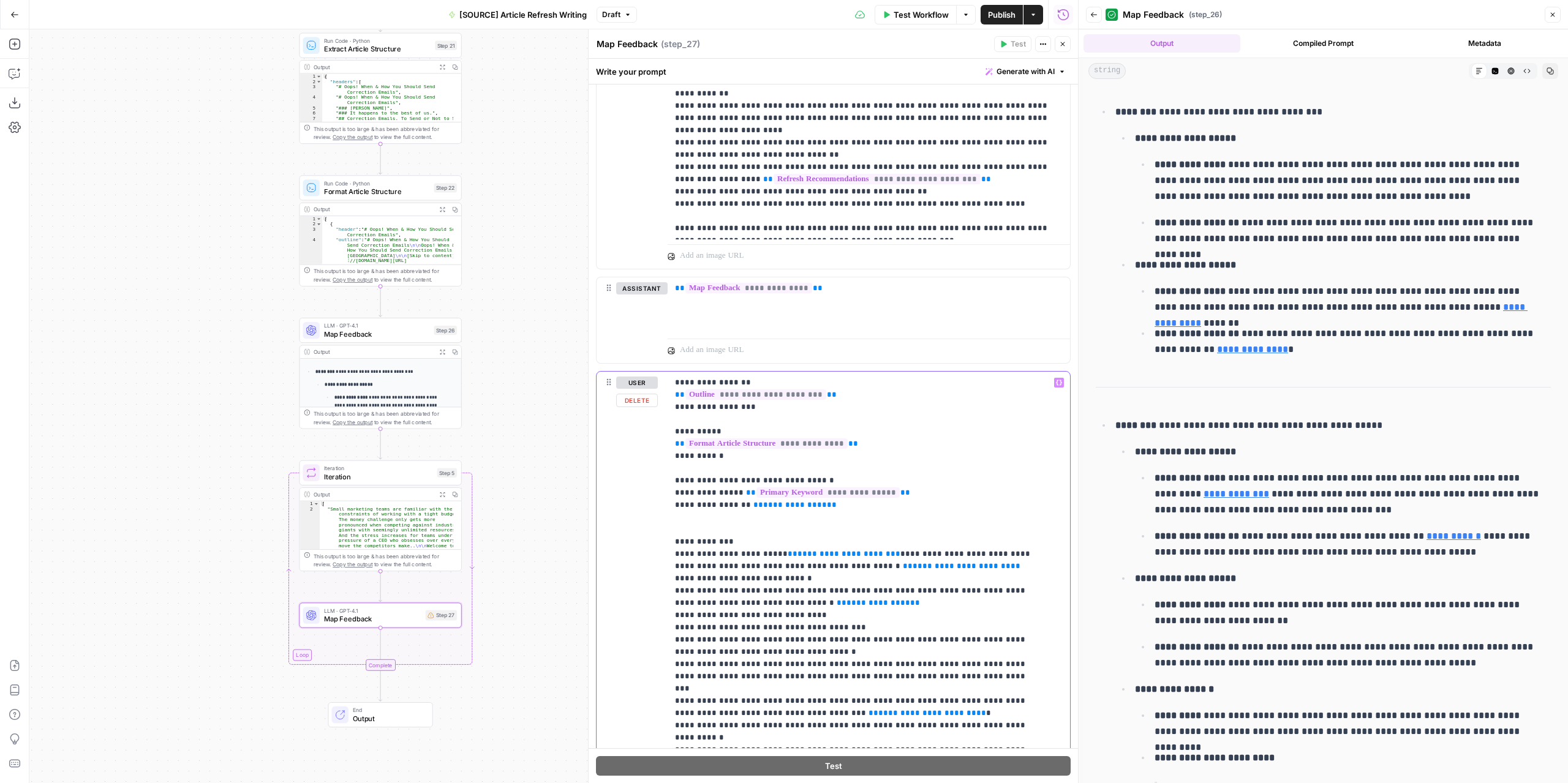
drag, startPoint x: 816, startPoint y: 506, endPoint x: 741, endPoint y: 505, distance: 75.0
click at [741, 505] on p "**********" at bounding box center [860, 603] width 369 height 575
click at [1056, 379] on icon "button" at bounding box center [1059, 382] width 6 height 6
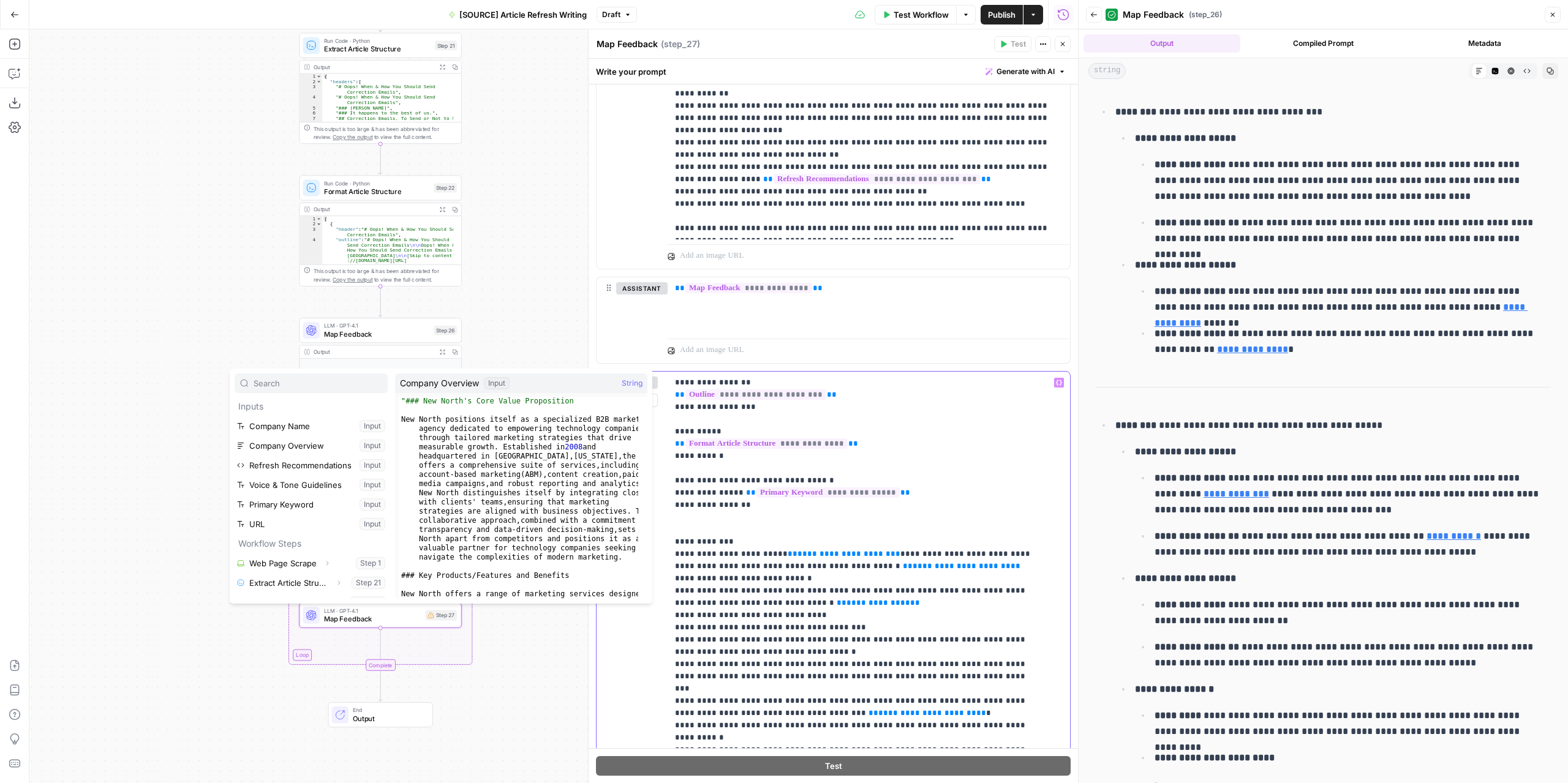
click at [756, 505] on p "**********" at bounding box center [860, 603] width 369 height 575
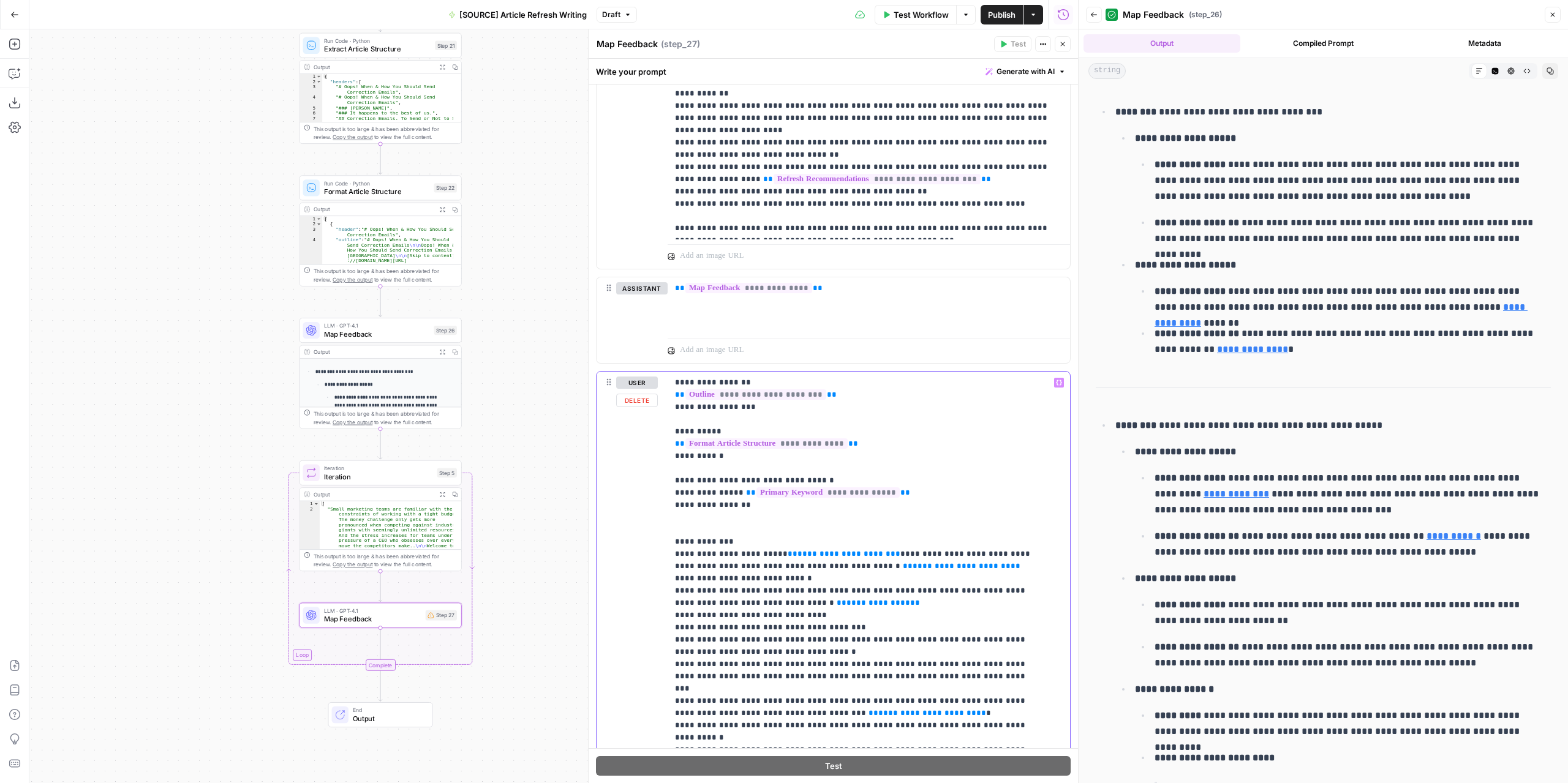
drag, startPoint x: 682, startPoint y: 506, endPoint x: 648, endPoint y: 506, distance: 34.0
click at [648, 506] on div "**********" at bounding box center [833, 635] width 474 height 528
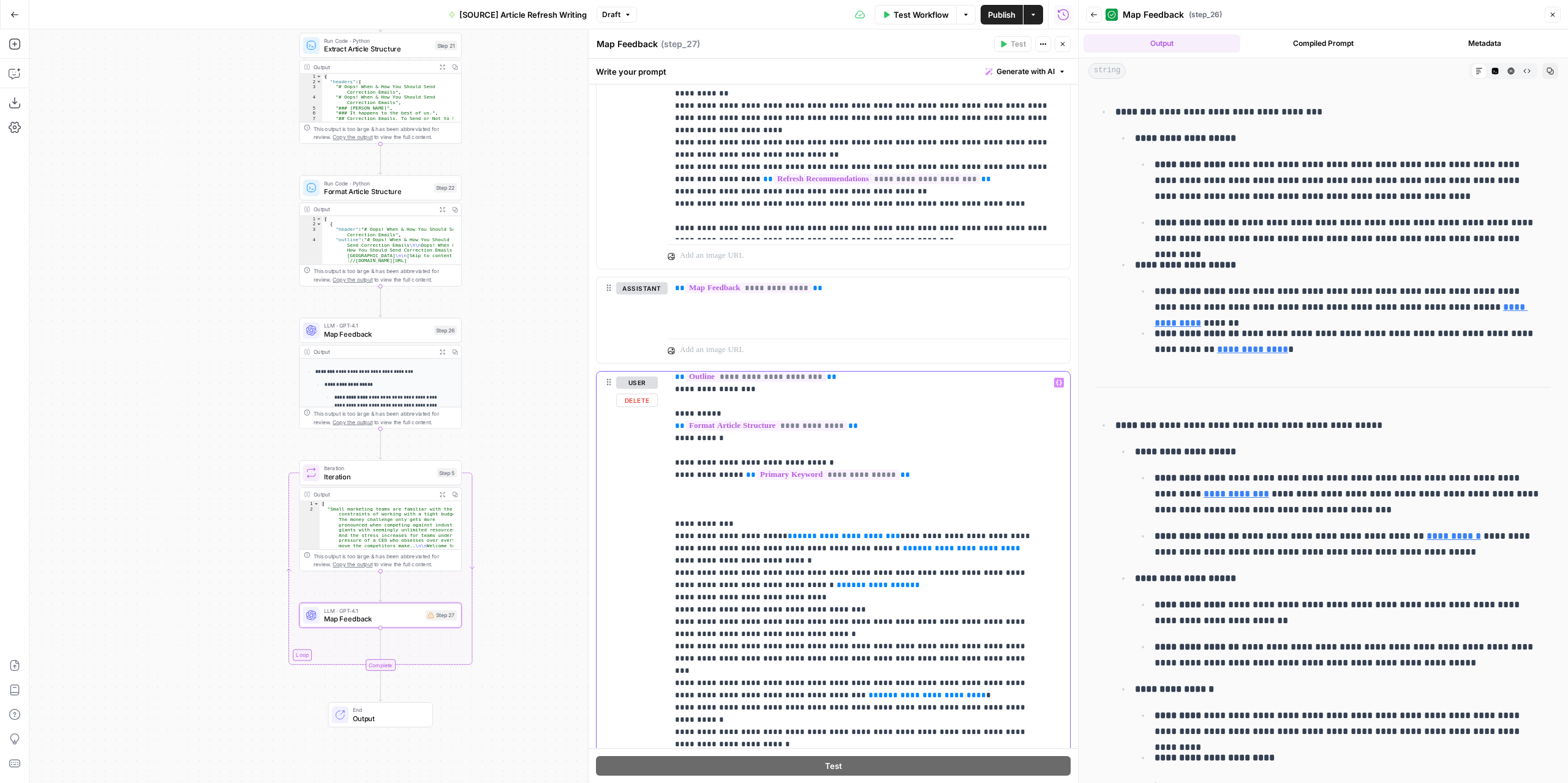
scroll to position [86, 0]
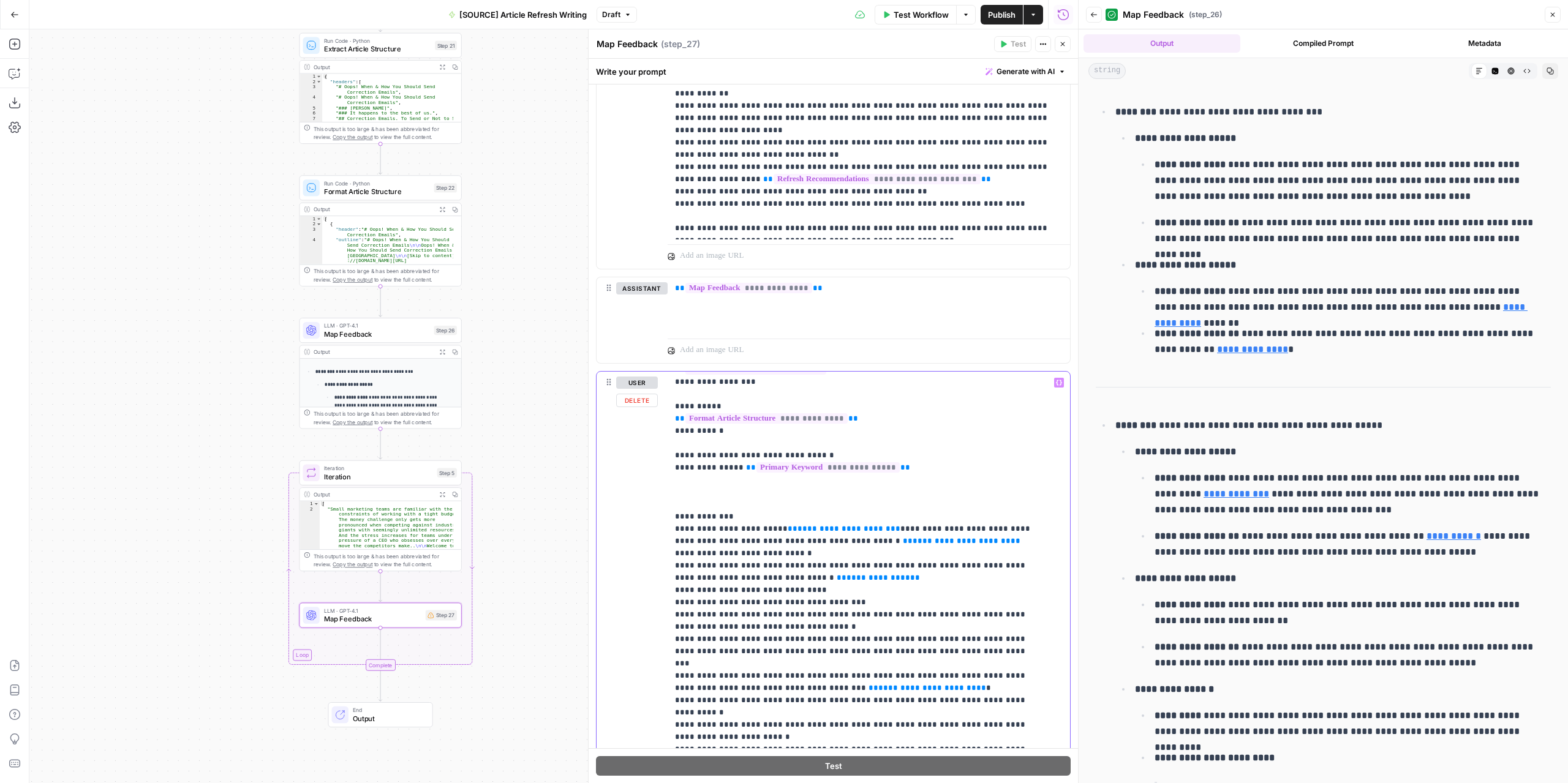
click at [797, 524] on span "**********" at bounding box center [844, 528] width 93 height 8
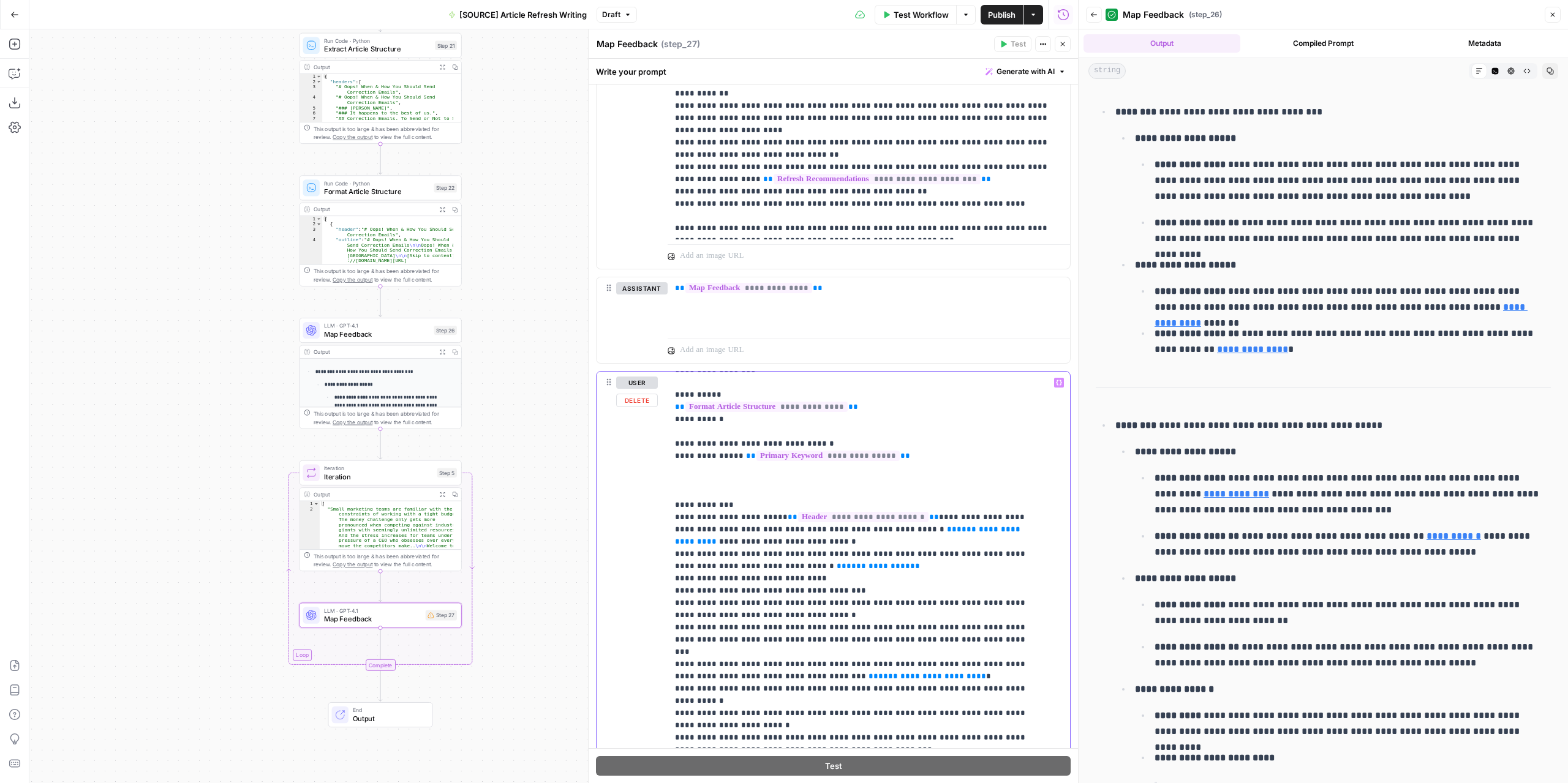
scroll to position [99, 0]
click at [881, 526] on span "**********" at bounding box center [849, 534] width 348 height 20
drag, startPoint x: 853, startPoint y: 562, endPoint x: 663, endPoint y: 552, distance: 190.3
click at [663, 552] on div "**********" at bounding box center [833, 635] width 474 height 528
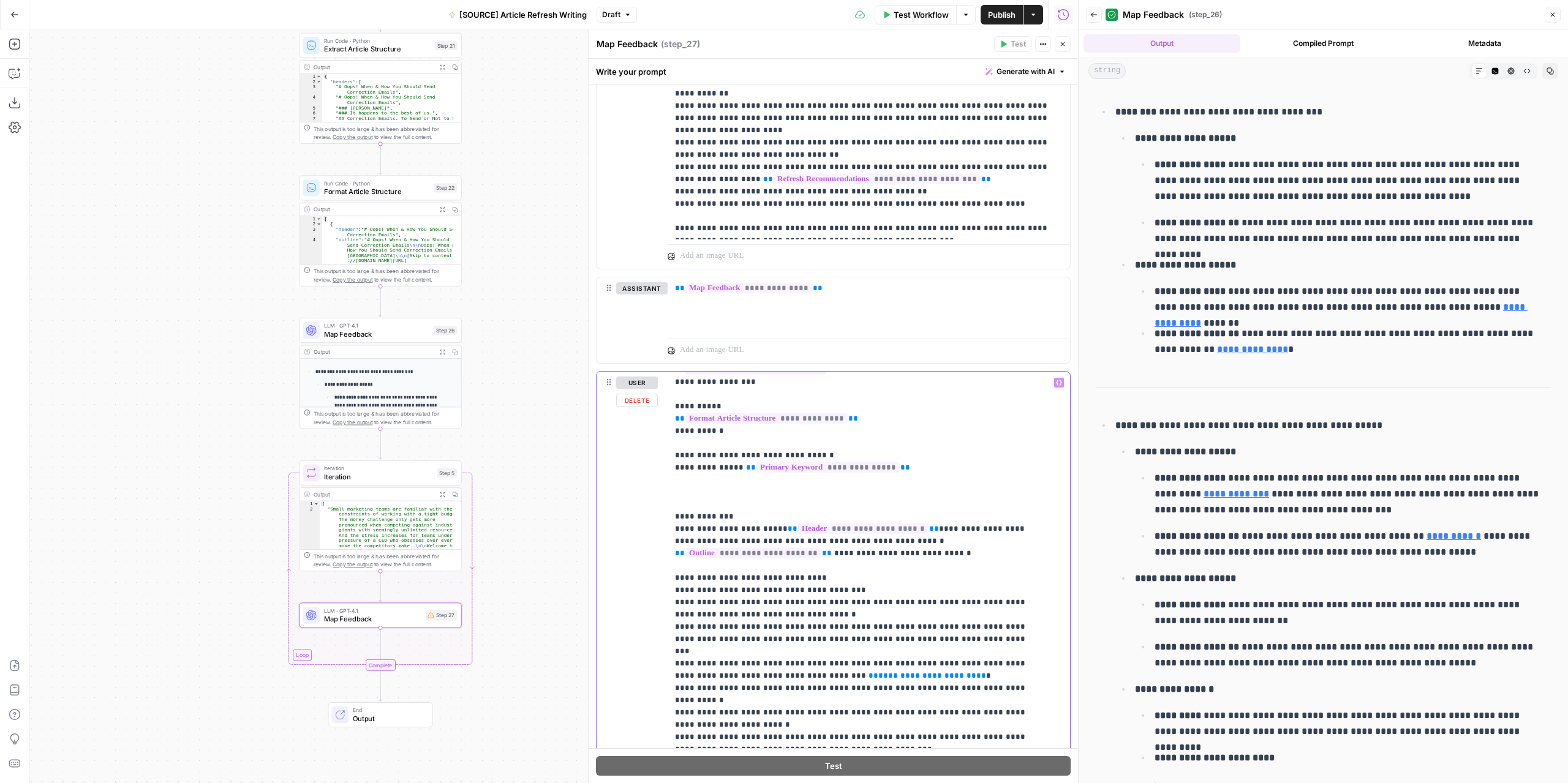
scroll to position [74, 0]
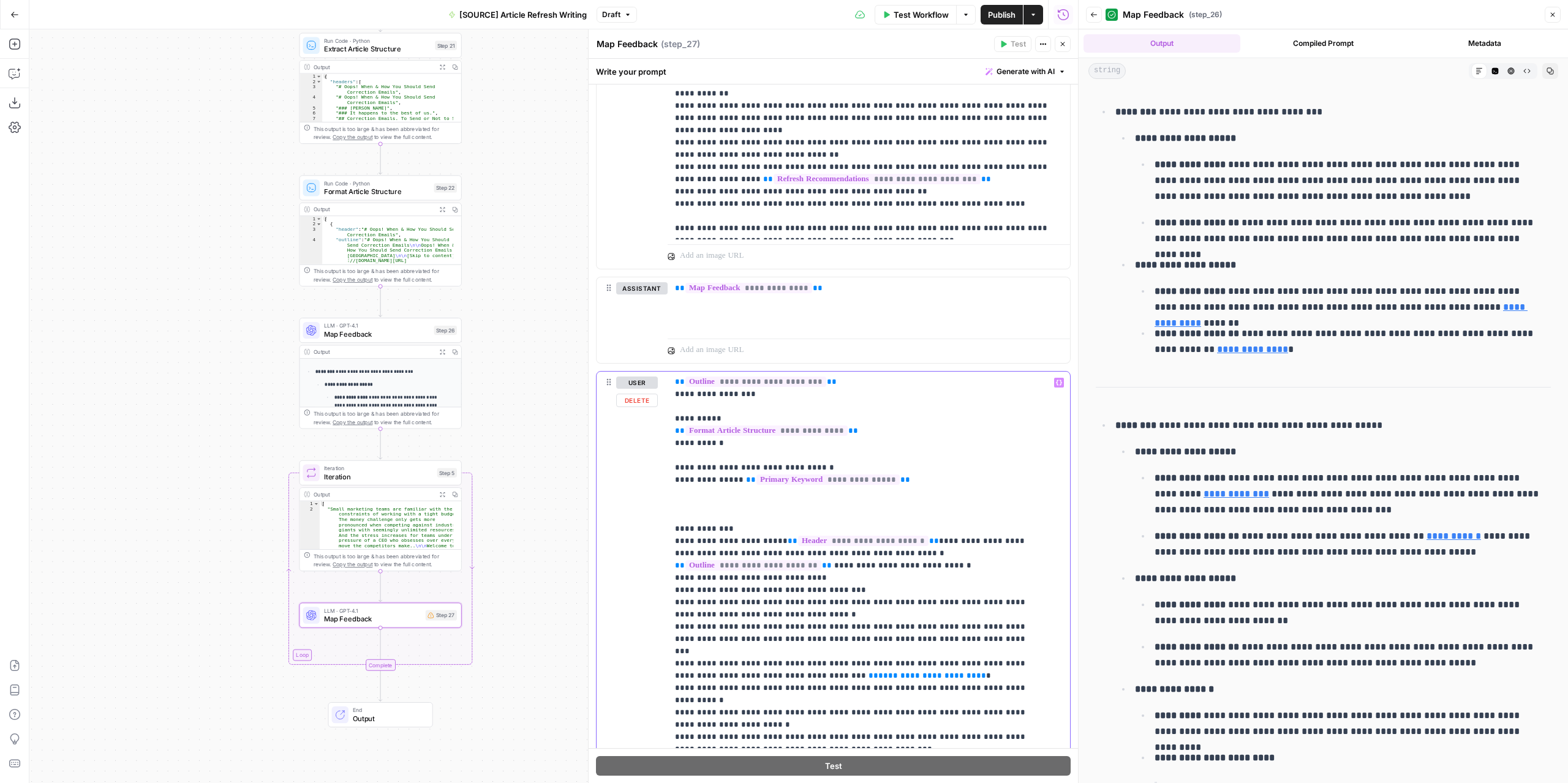
click at [878, 672] on span "**********" at bounding box center [927, 676] width 98 height 8
drag, startPoint x: 878, startPoint y: 663, endPoint x: 661, endPoint y: 651, distance: 217.3
click at [661, 651] on div "**********" at bounding box center [833, 635] width 474 height 528
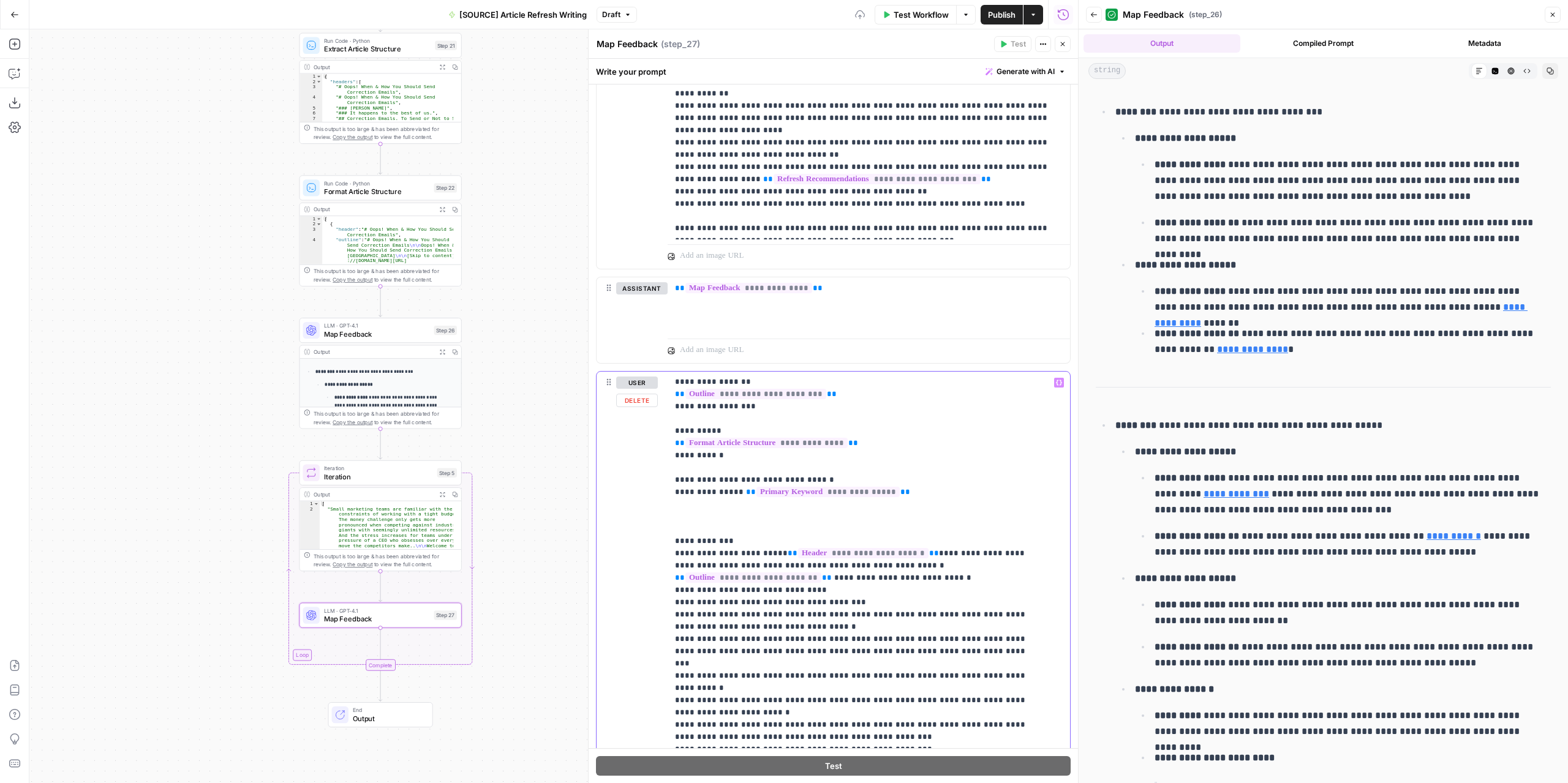
scroll to position [49, 0]
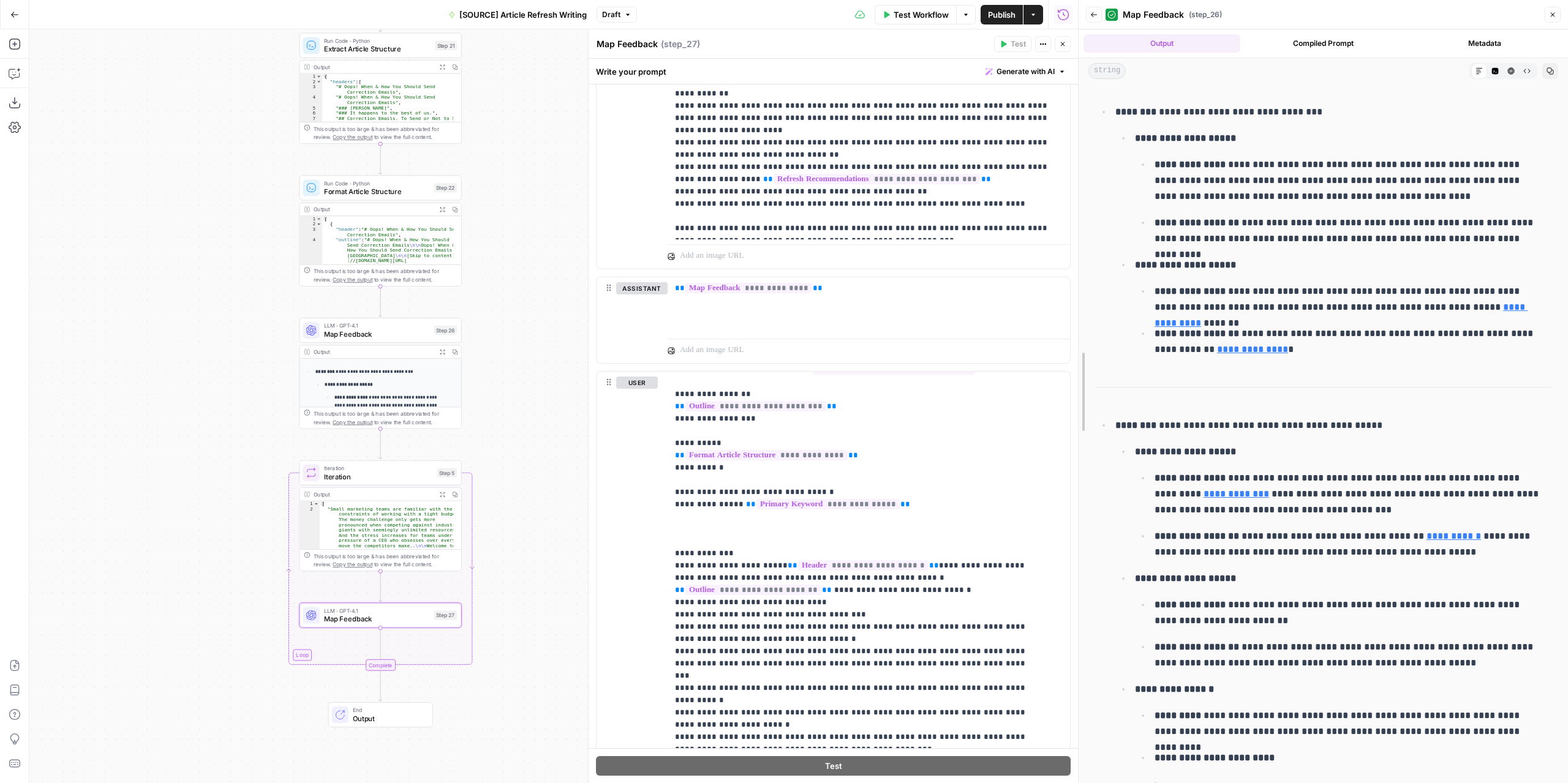
drag, startPoint x: 1072, startPoint y: 593, endPoint x: 1066, endPoint y: 646, distance: 53.3
click at [1068, 652] on body "**********" at bounding box center [784, 391] width 1568 height 783
drag, startPoint x: 1072, startPoint y: 646, endPoint x: 1074, endPoint y: 688, distance: 42.0
click at [1074, 692] on div at bounding box center [1081, 391] width 12 height 783
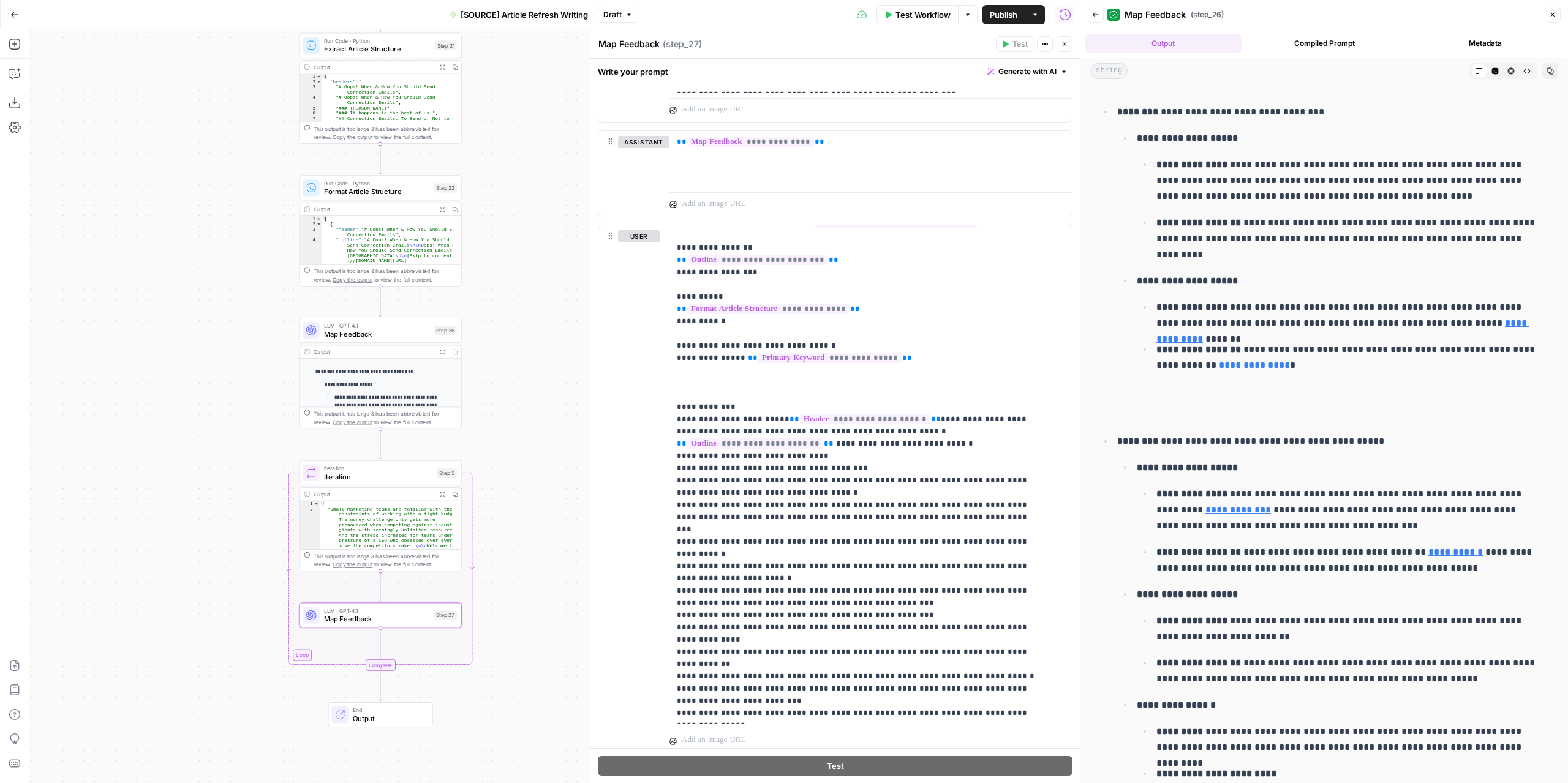
scroll to position [631, 0]
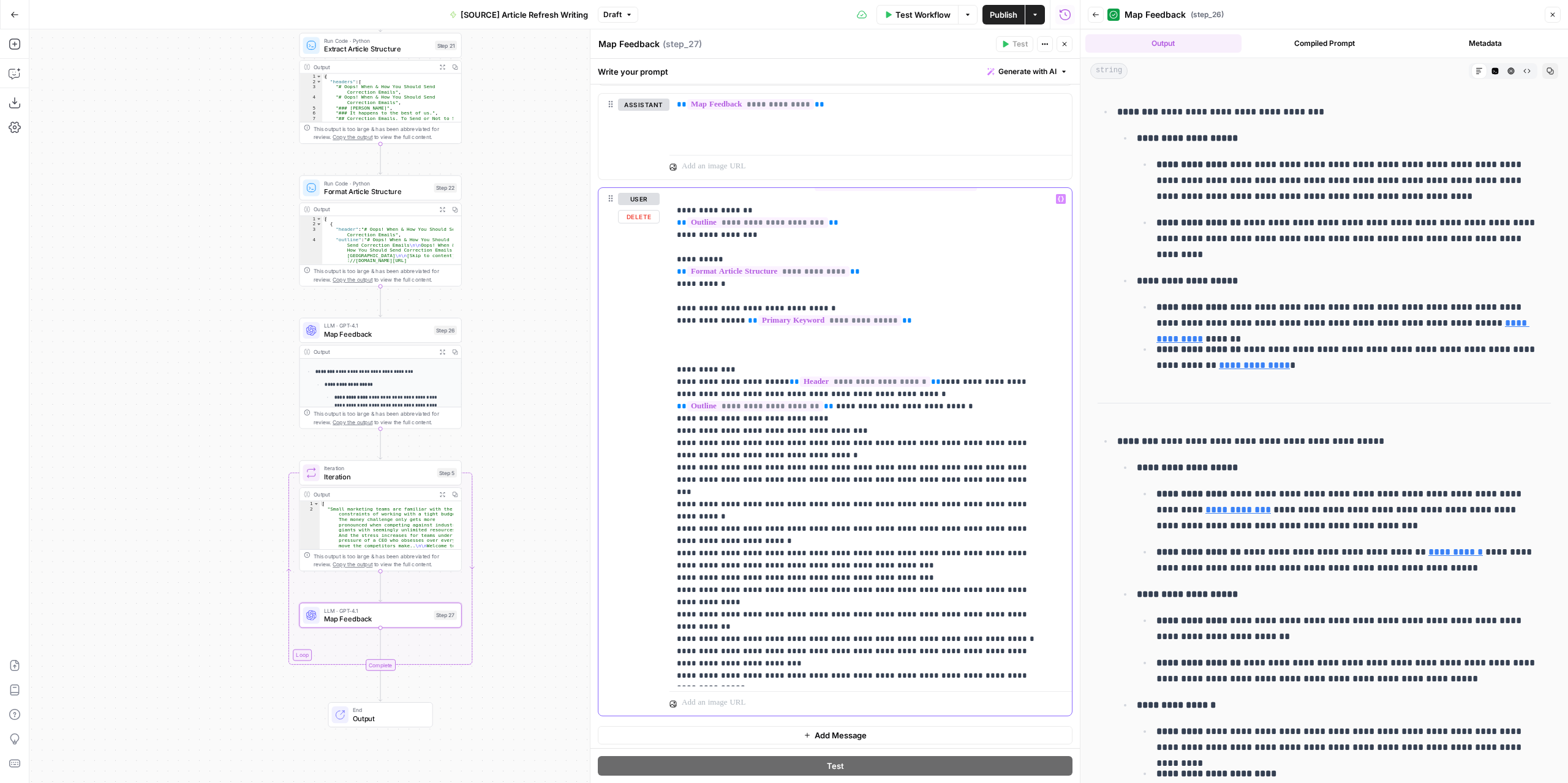
drag, startPoint x: 759, startPoint y: 511, endPoint x: 665, endPoint y: 502, distance: 94.4
click at [665, 502] on div "**********" at bounding box center [835, 452] width 474 height 528
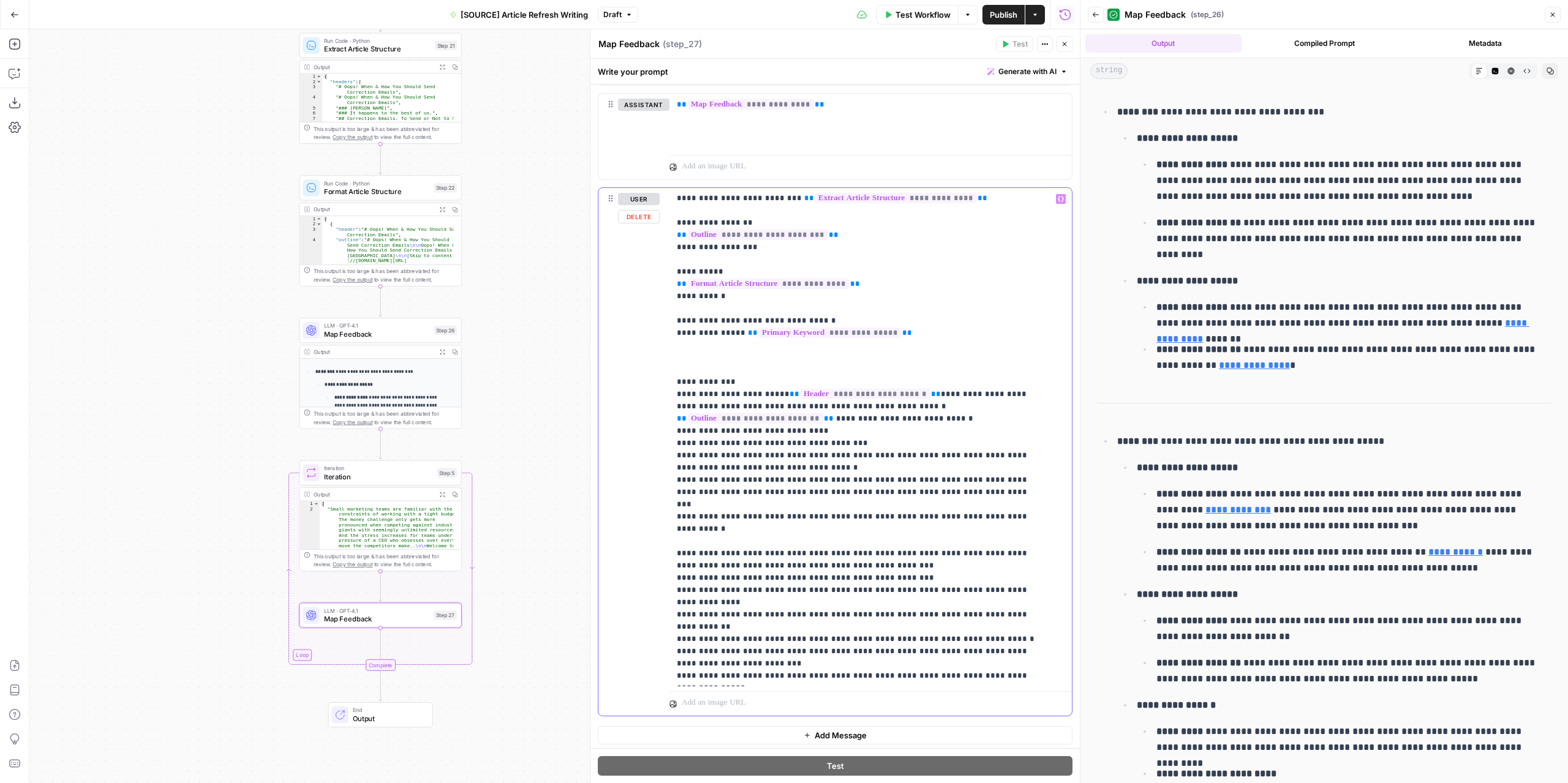
scroll to position [25, 0]
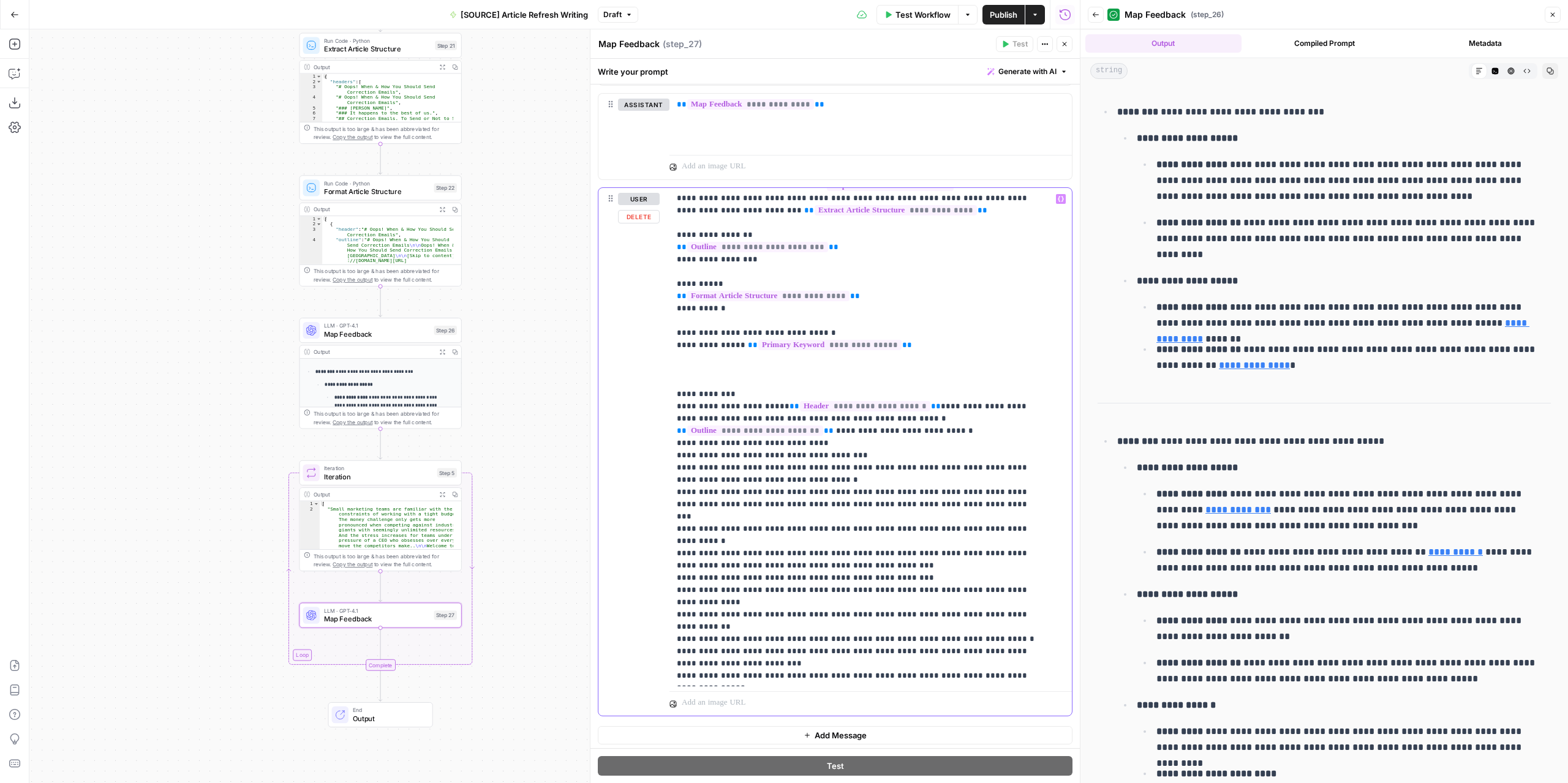
drag, startPoint x: 911, startPoint y: 602, endPoint x: 982, endPoint y: 603, distance: 71.0
click at [991, 604] on p "**********" at bounding box center [862, 424] width 369 height 514
drag, startPoint x: 743, startPoint y: 611, endPoint x: 716, endPoint y: 603, distance: 28.2
click at [707, 603] on p "**********" at bounding box center [862, 424] width 369 height 514
click at [940, 594] on p "**********" at bounding box center [862, 424] width 369 height 514
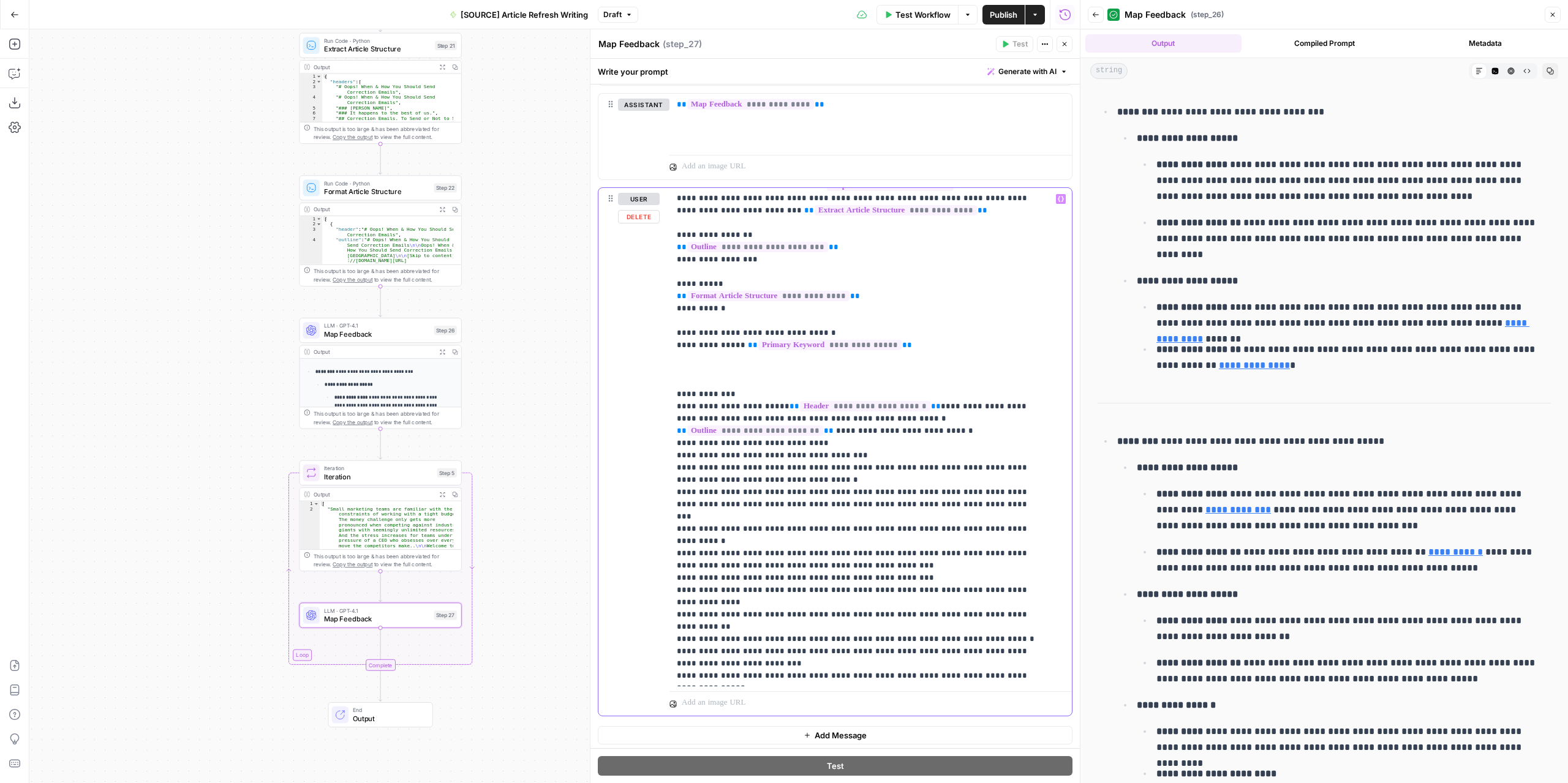
click at [933, 599] on p "**********" at bounding box center [862, 424] width 369 height 514
click at [988, 600] on p "**********" at bounding box center [862, 424] width 369 height 514
drag, startPoint x: 995, startPoint y: 599, endPoint x: 912, endPoint y: 602, distance: 83.1
click at [912, 602] on p "**********" at bounding box center [862, 424] width 369 height 514
drag, startPoint x: 746, startPoint y: 614, endPoint x: 652, endPoint y: 603, distance: 94.6
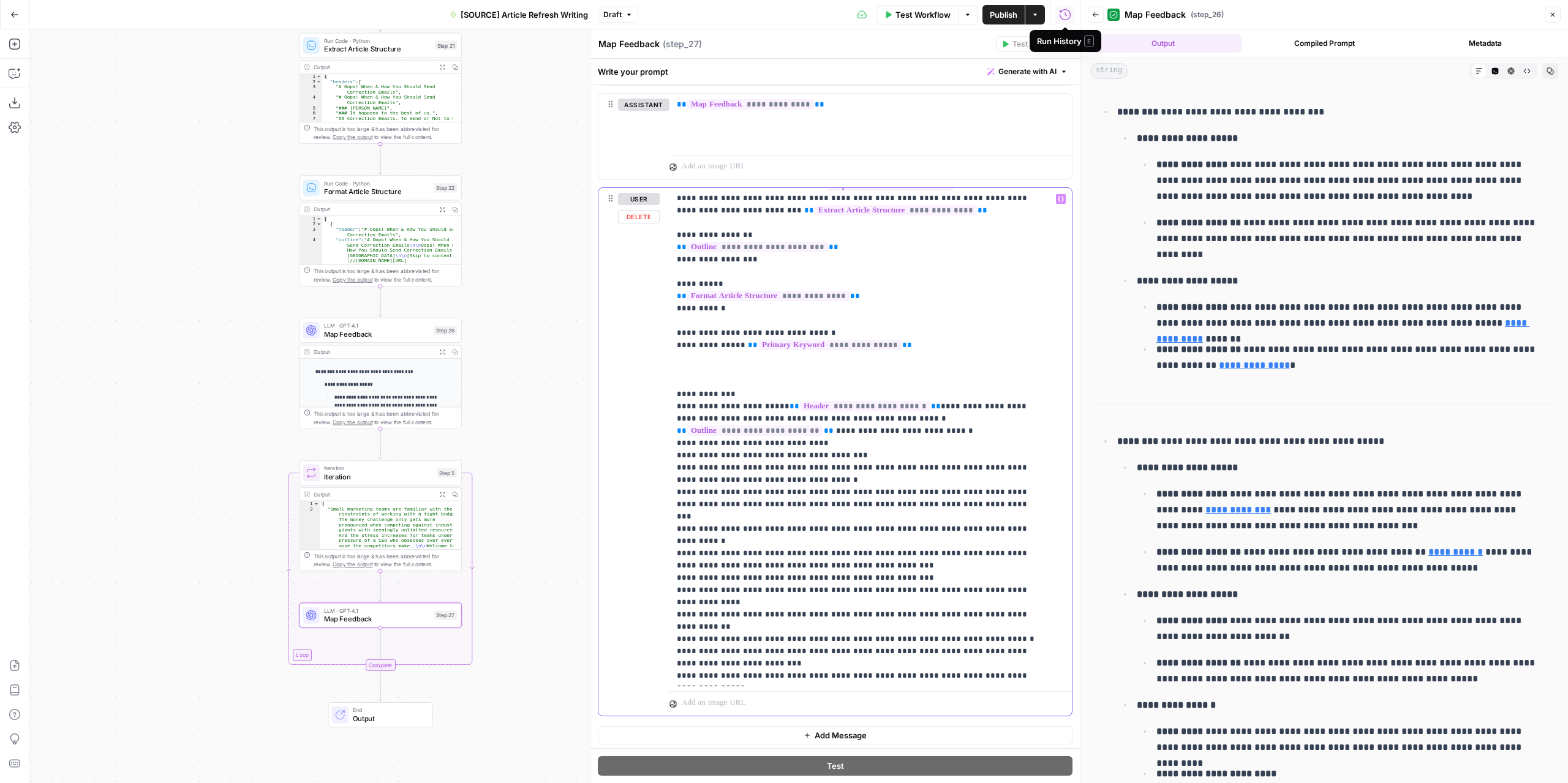
click at [652, 603] on div "**********" at bounding box center [835, 452] width 474 height 528
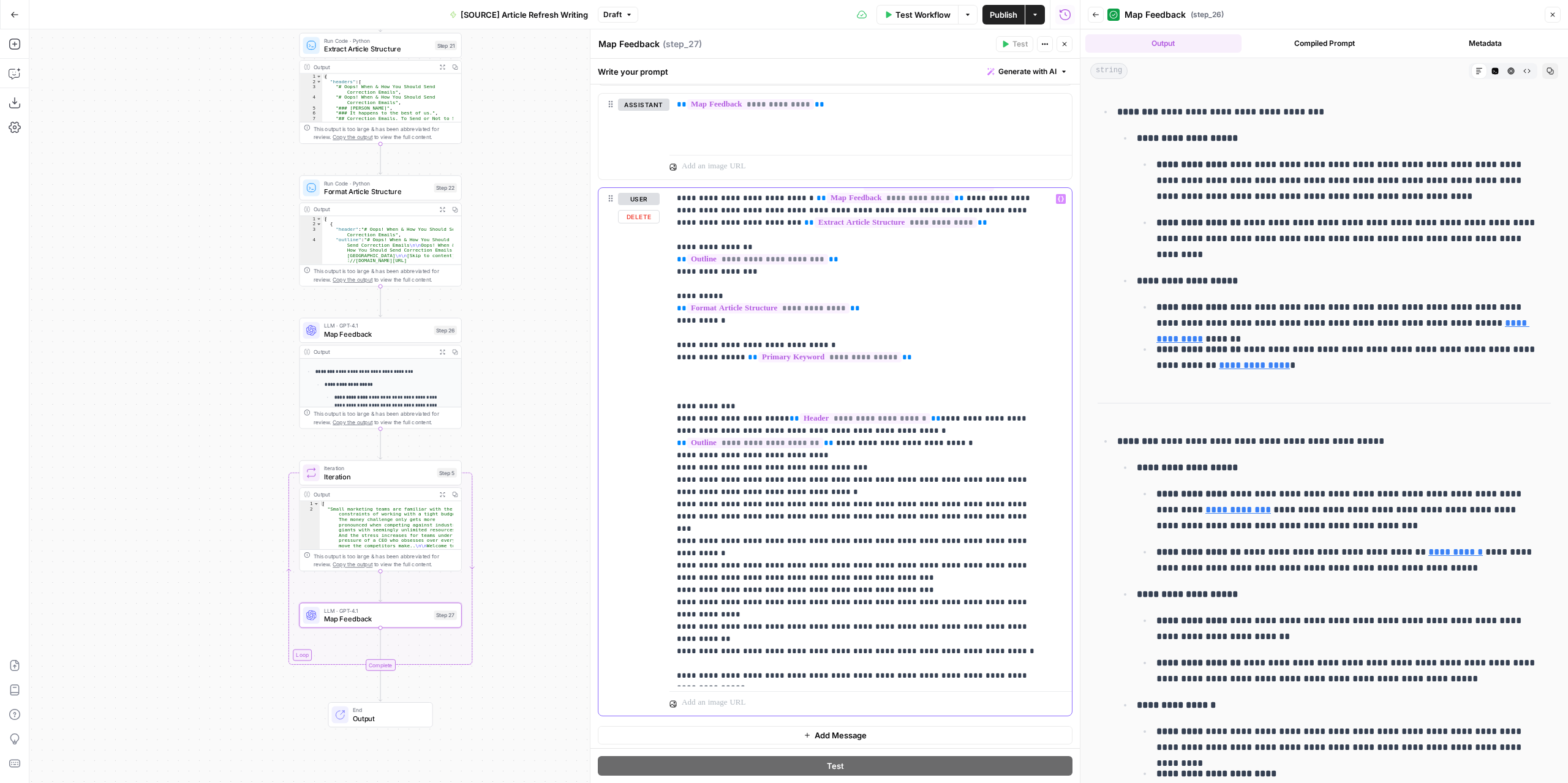
scroll to position [1, 0]
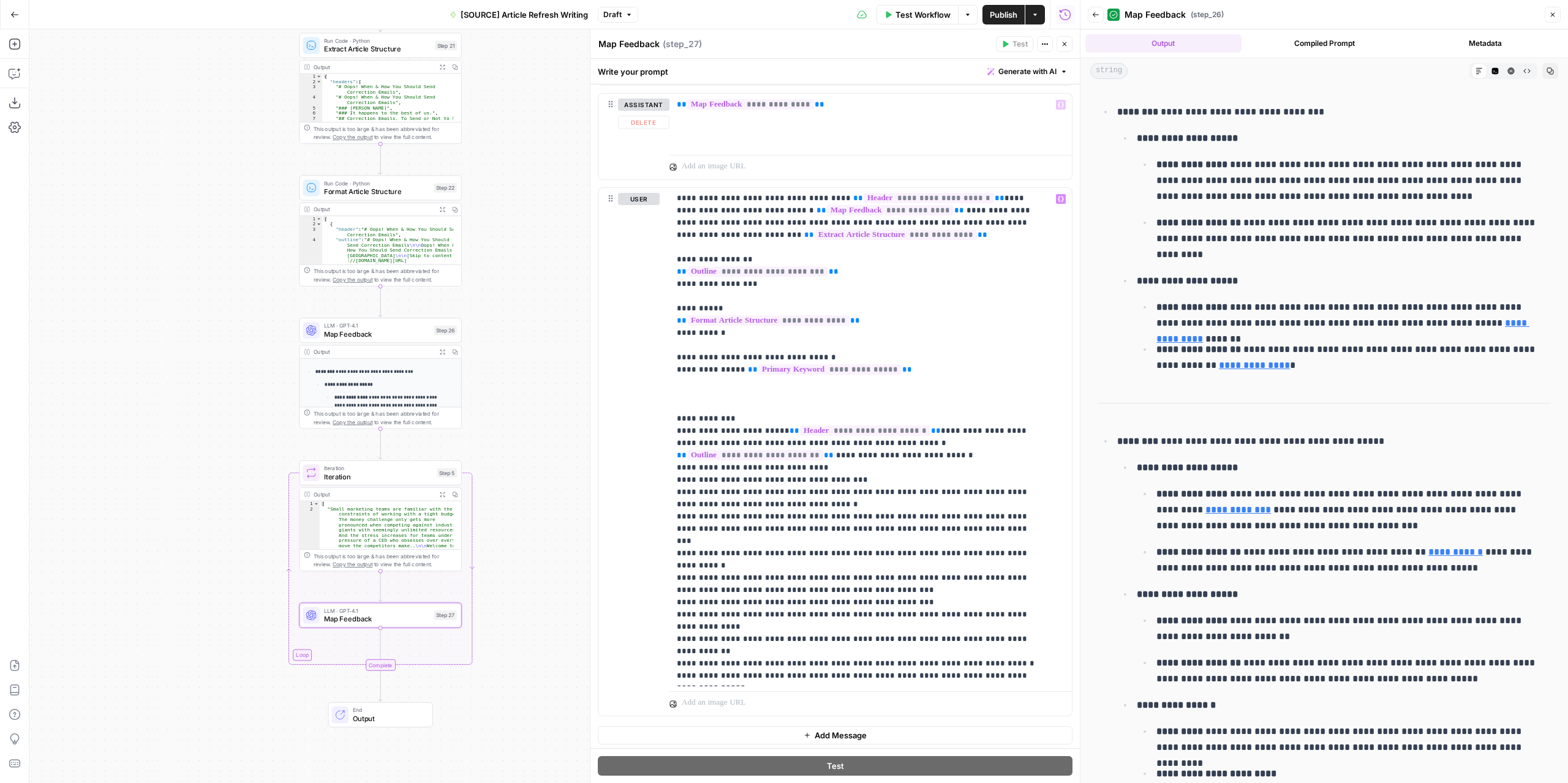
click at [912, 10] on span "Test Workflow" at bounding box center [923, 14] width 55 height 12
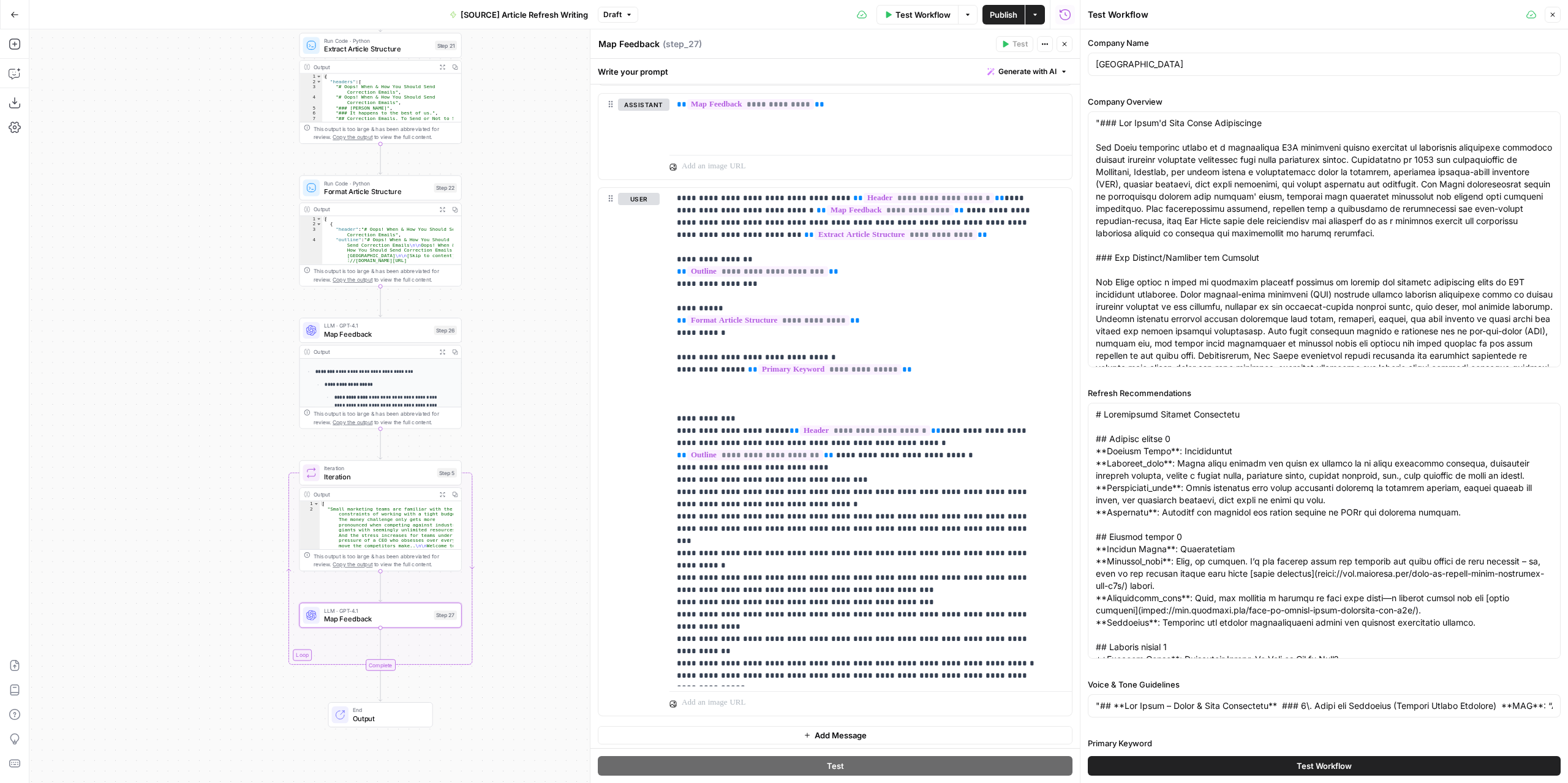
click at [1335, 772] on button "Test Workflow" at bounding box center [1324, 766] width 473 height 20
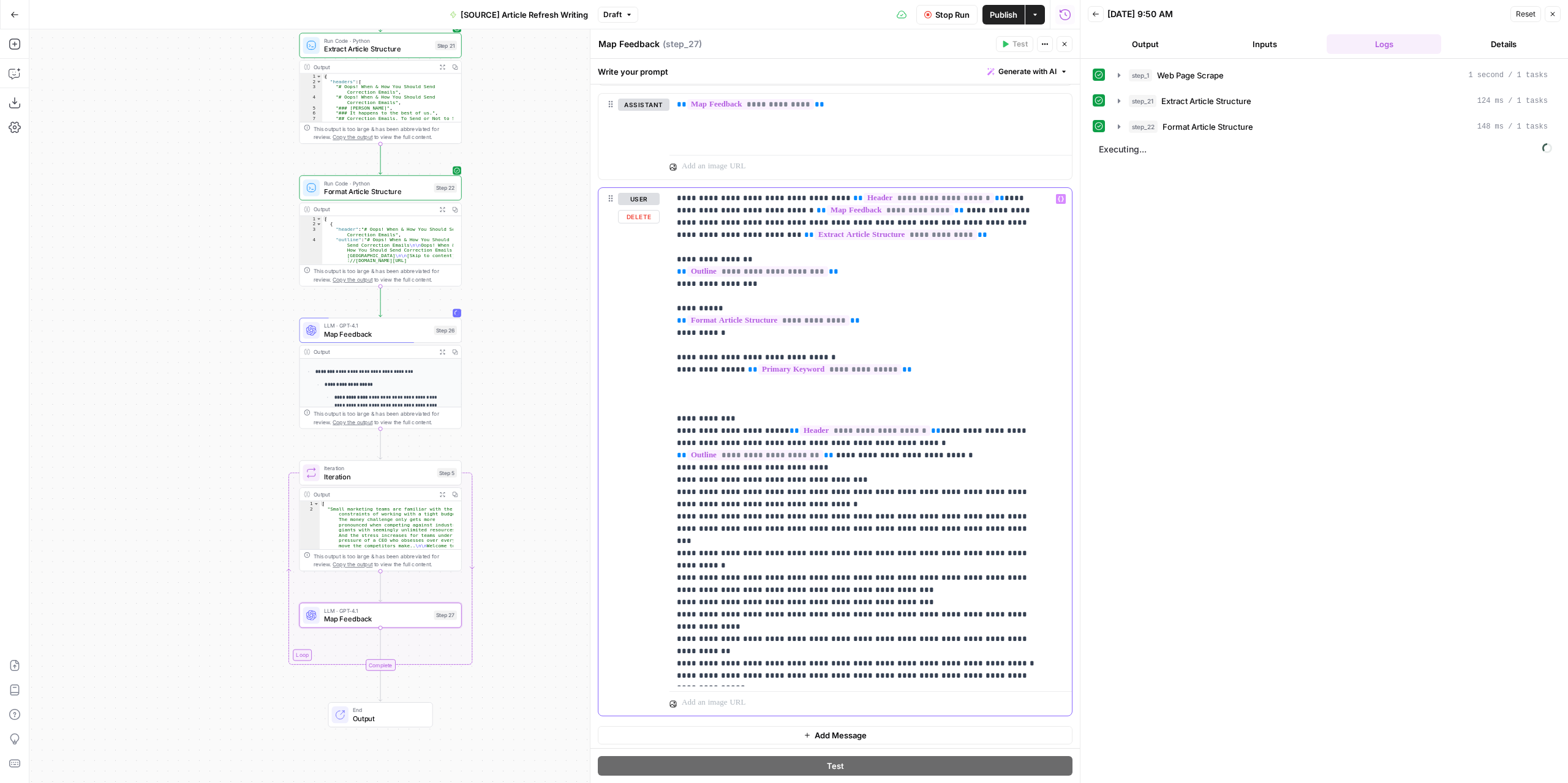
click at [700, 402] on p "**********" at bounding box center [862, 437] width 369 height 490
click at [935, 12] on span "Stop Run" at bounding box center [952, 14] width 34 height 12
click at [671, 419] on div "**********" at bounding box center [866, 437] width 394 height 499
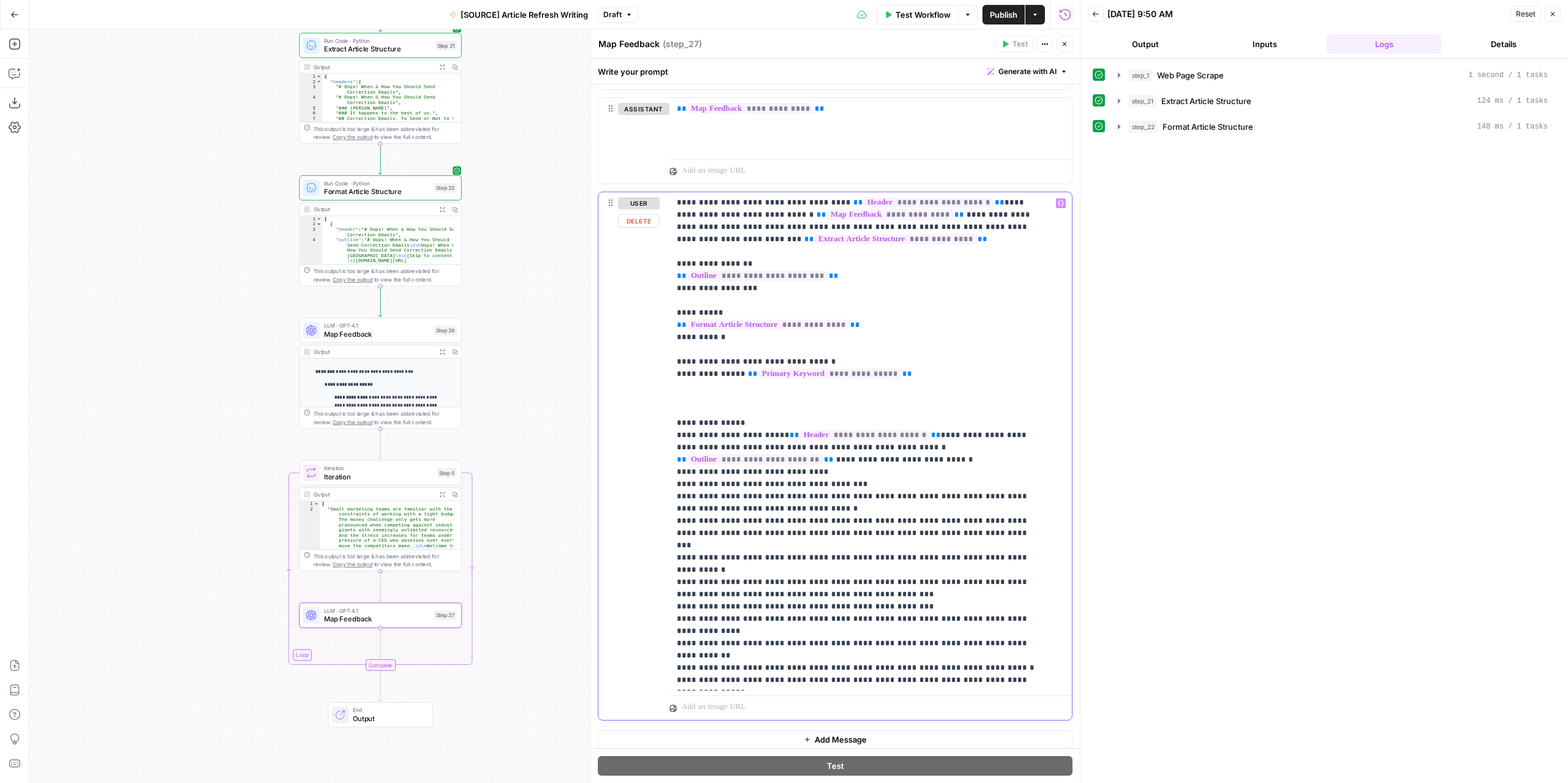
scroll to position [631, 0]
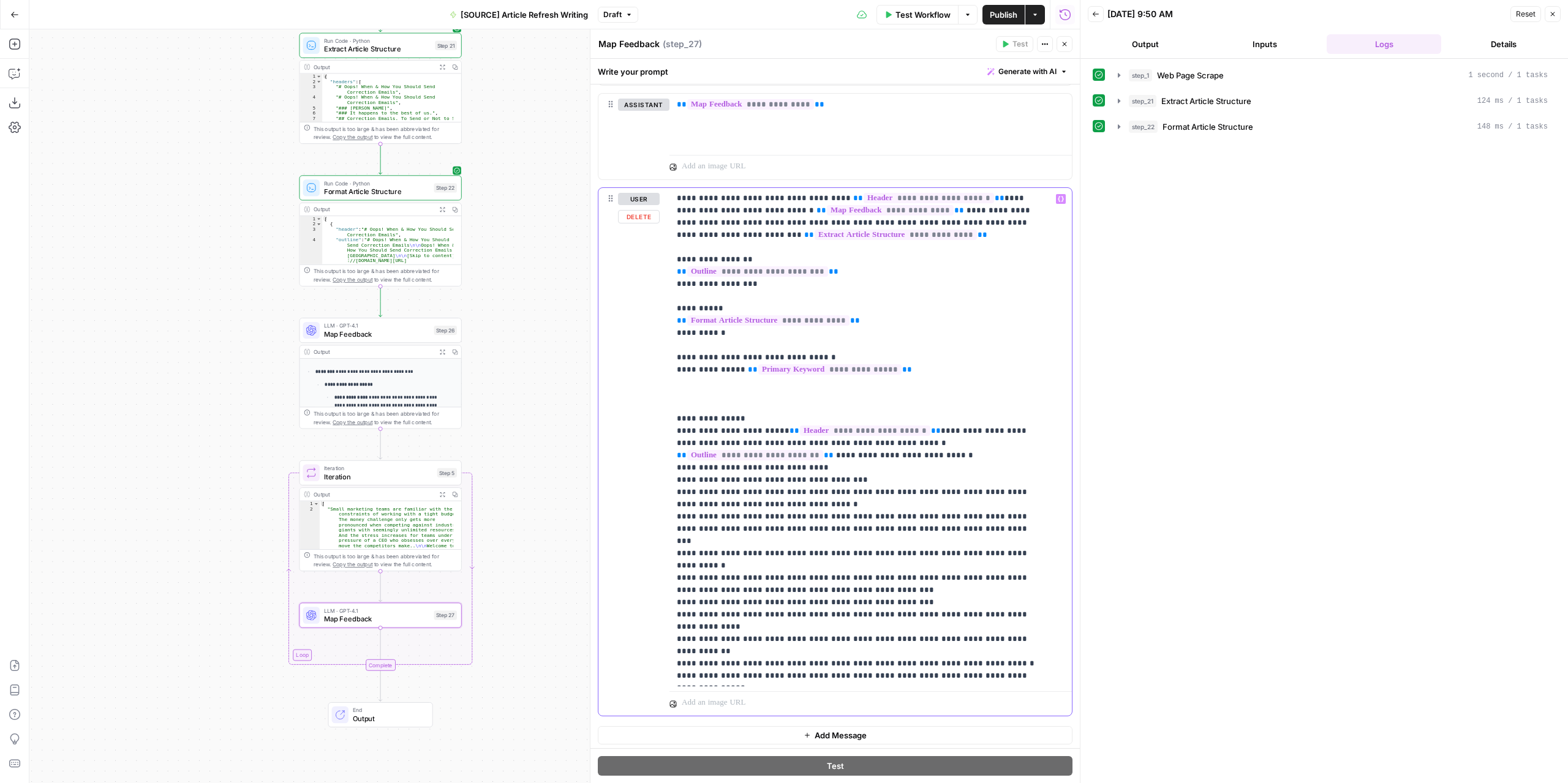
click at [677, 659] on p "**********" at bounding box center [862, 437] width 369 height 490
click at [932, 18] on span "Test Workflow" at bounding box center [923, 14] width 55 height 12
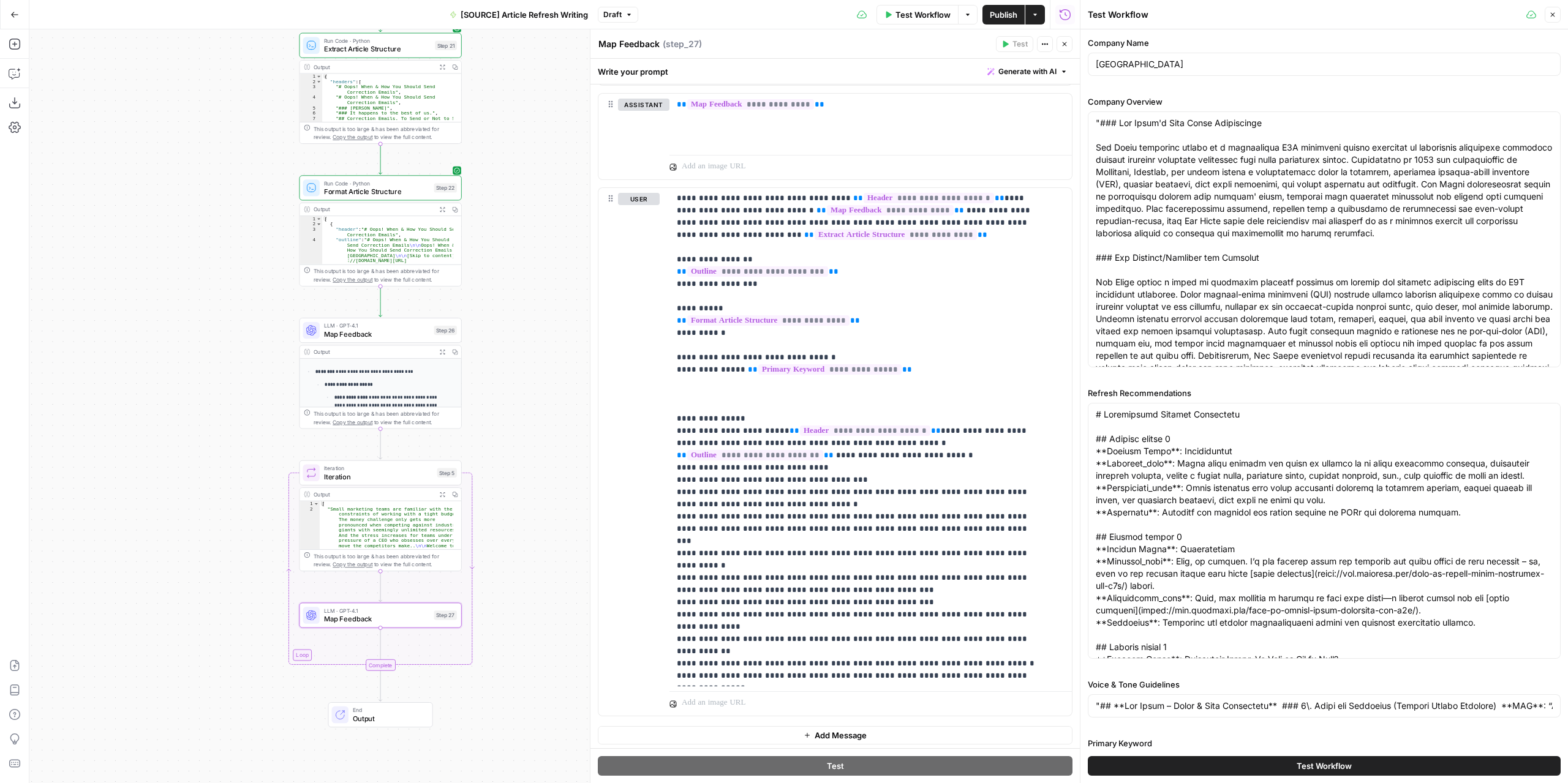
click at [1269, 768] on button "Test Workflow" at bounding box center [1324, 766] width 473 height 20
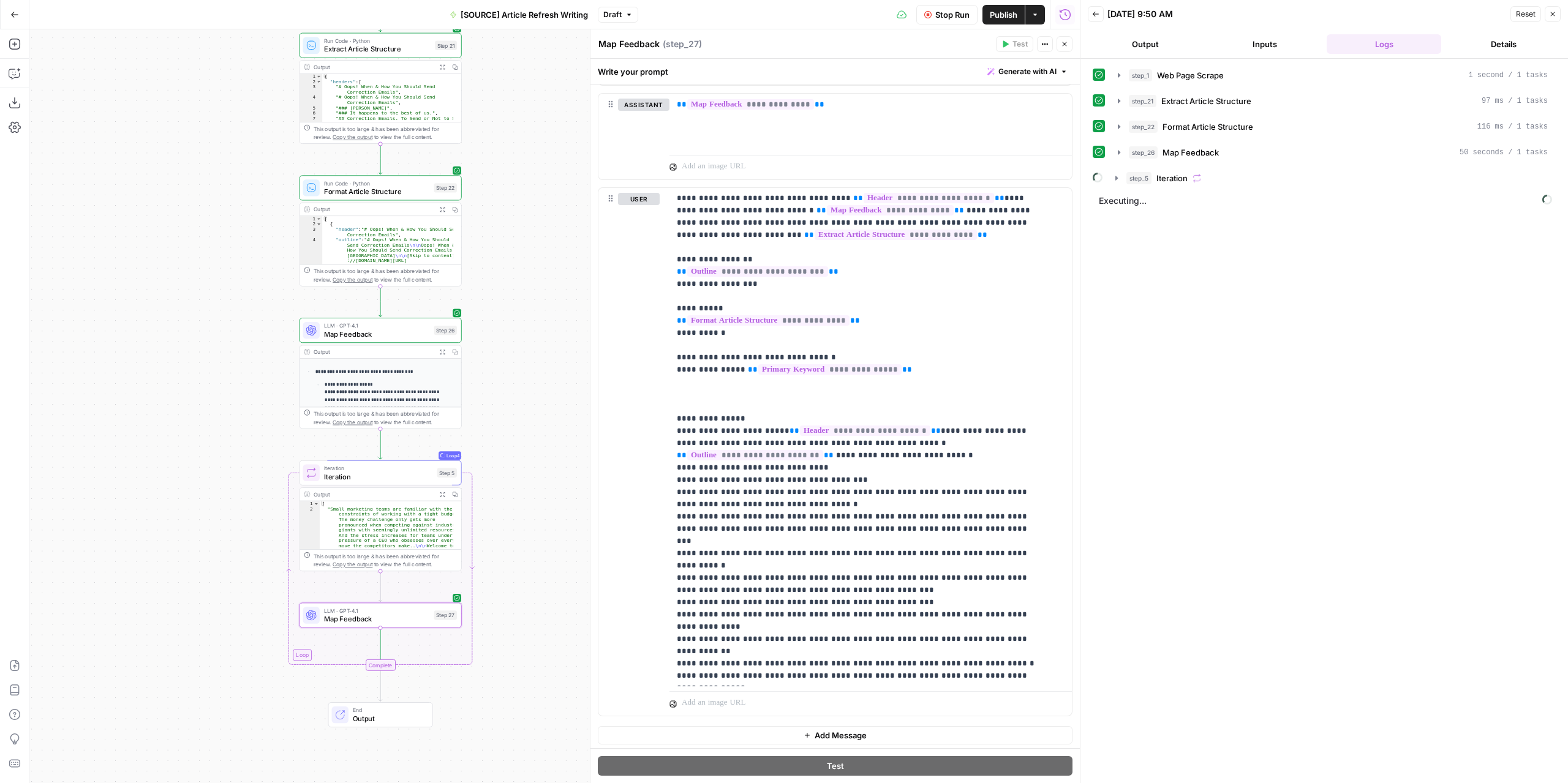
click at [1170, 43] on button "Output" at bounding box center [1144, 44] width 115 height 20
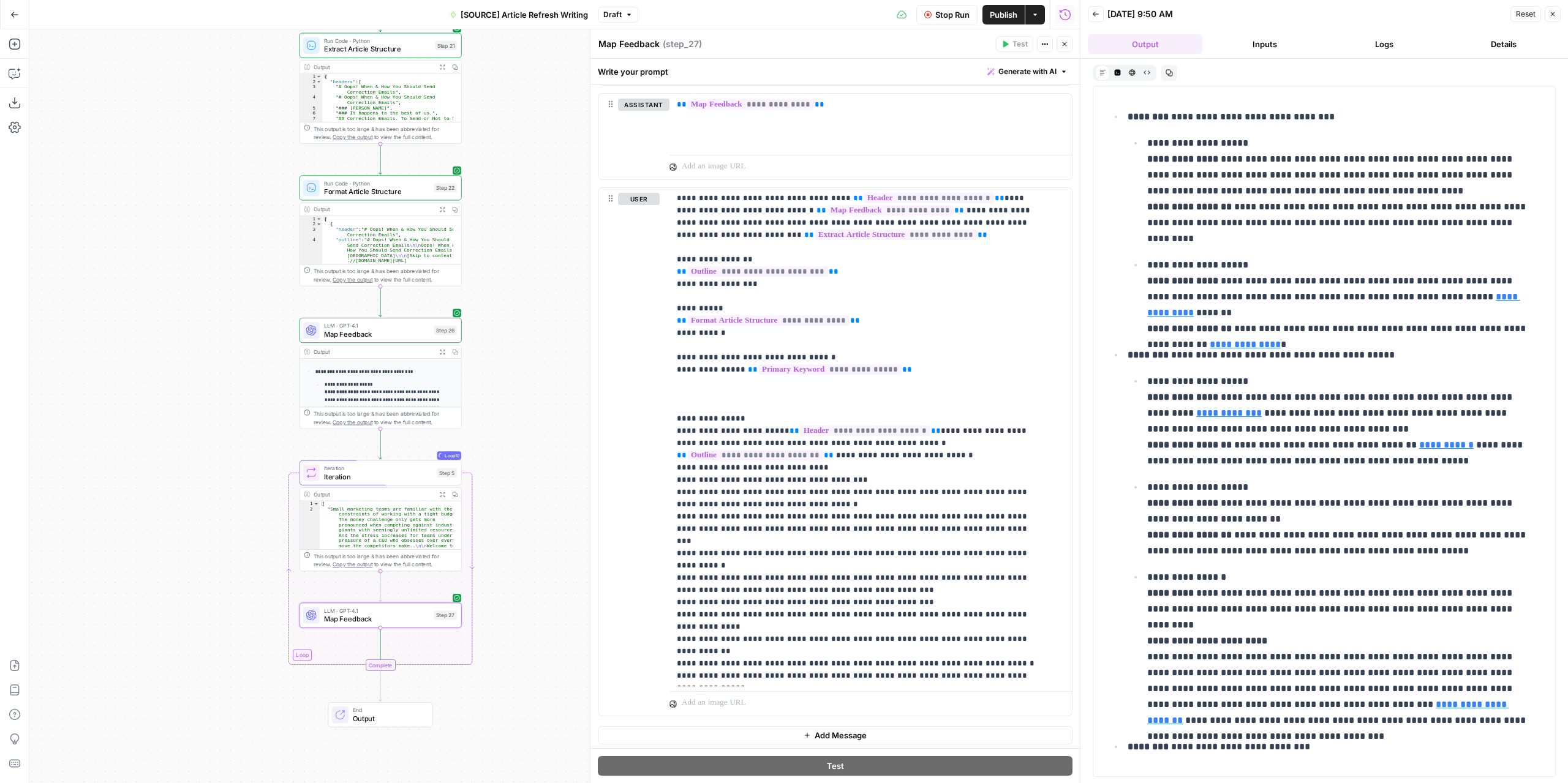
click at [1100, 16] on button "Back" at bounding box center [1095, 14] width 16 height 16
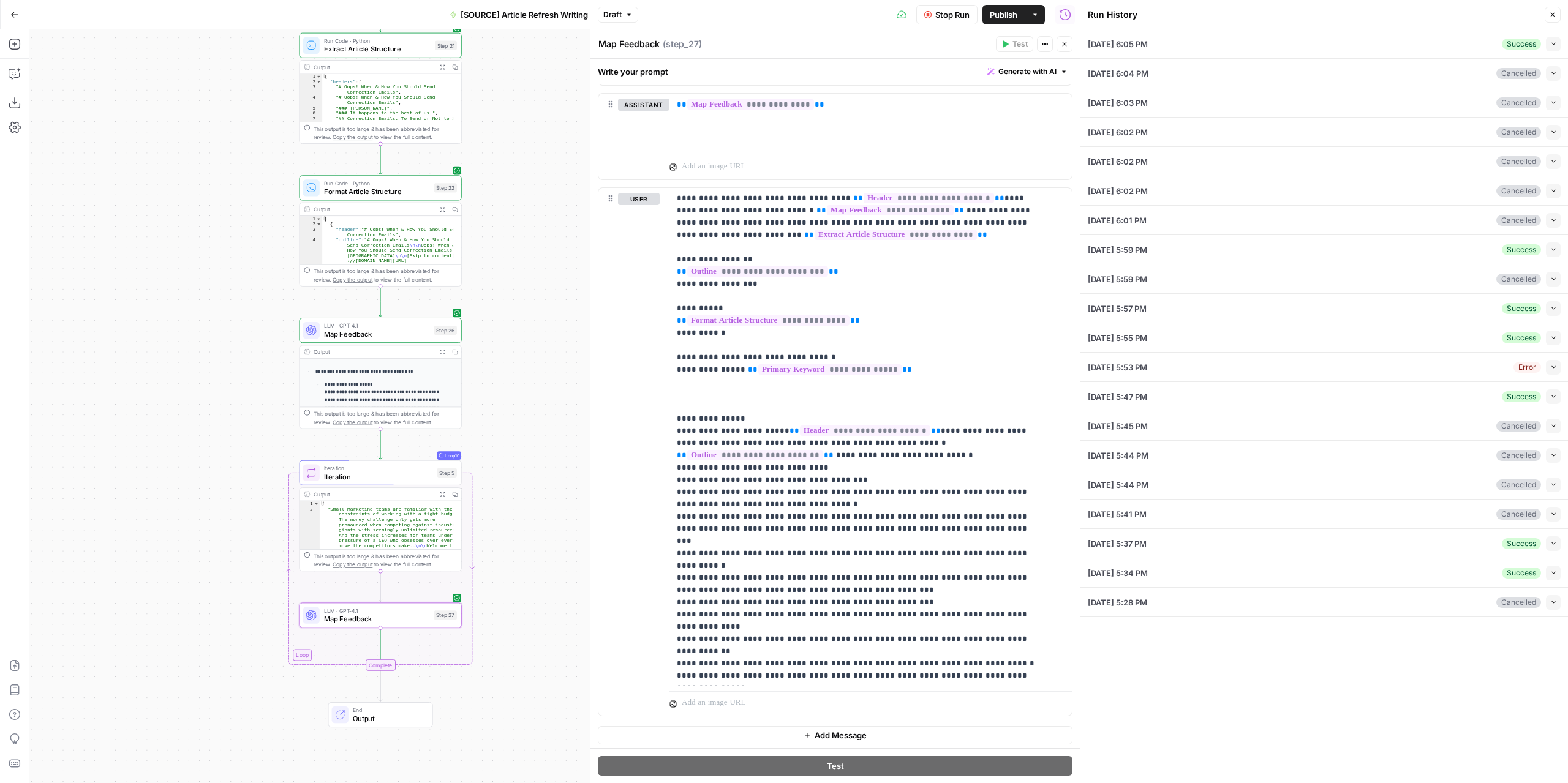
click at [1549, 17] on button "Close" at bounding box center [1552, 14] width 16 height 16
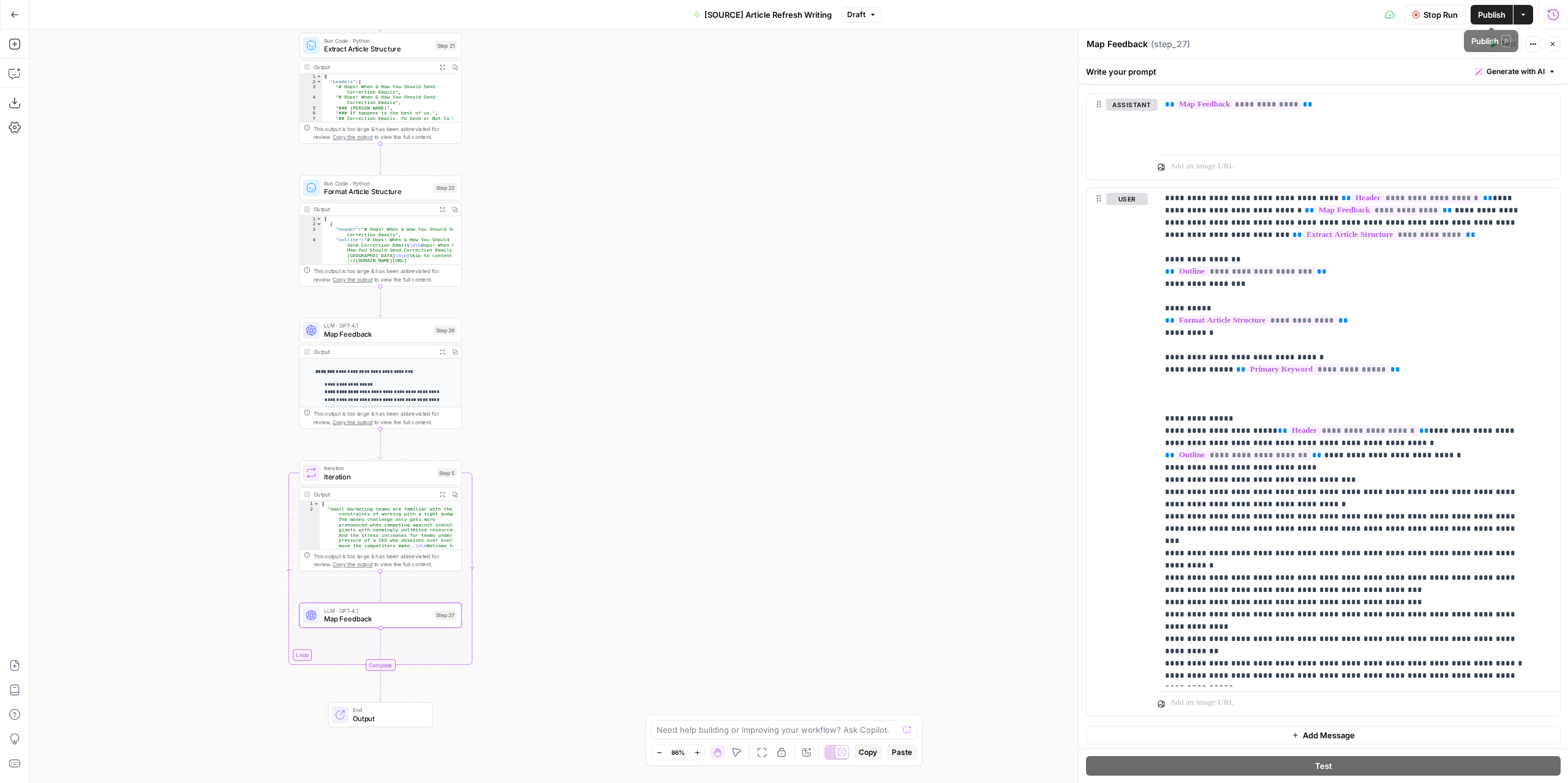
click at [1451, 13] on span "Stop Run" at bounding box center [1440, 14] width 34 height 12
click at [1408, 14] on span "Test Workflow" at bounding box center [1411, 14] width 55 height 12
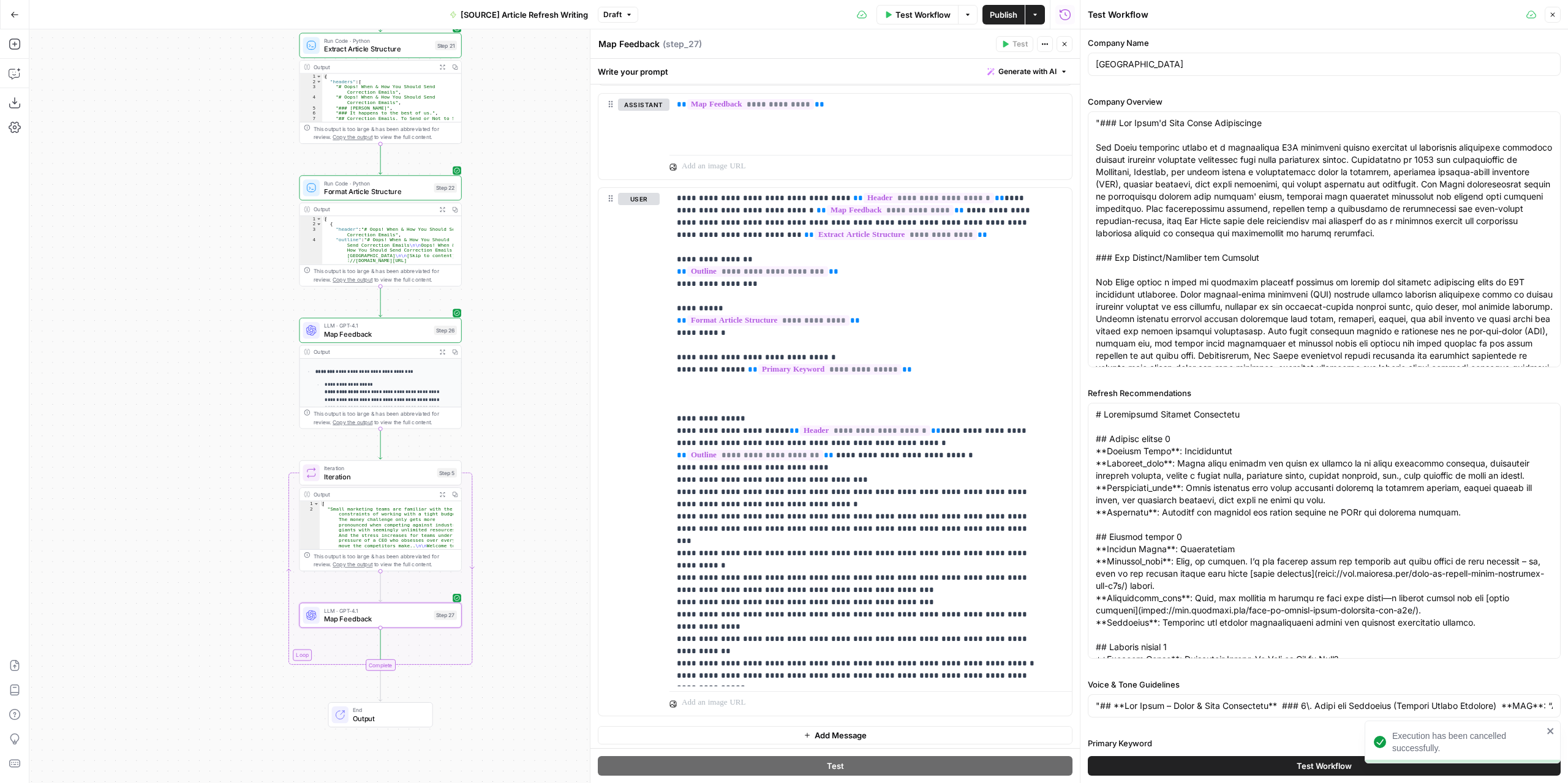
click at [1335, 763] on span "Test Workflow" at bounding box center [1324, 766] width 55 height 12
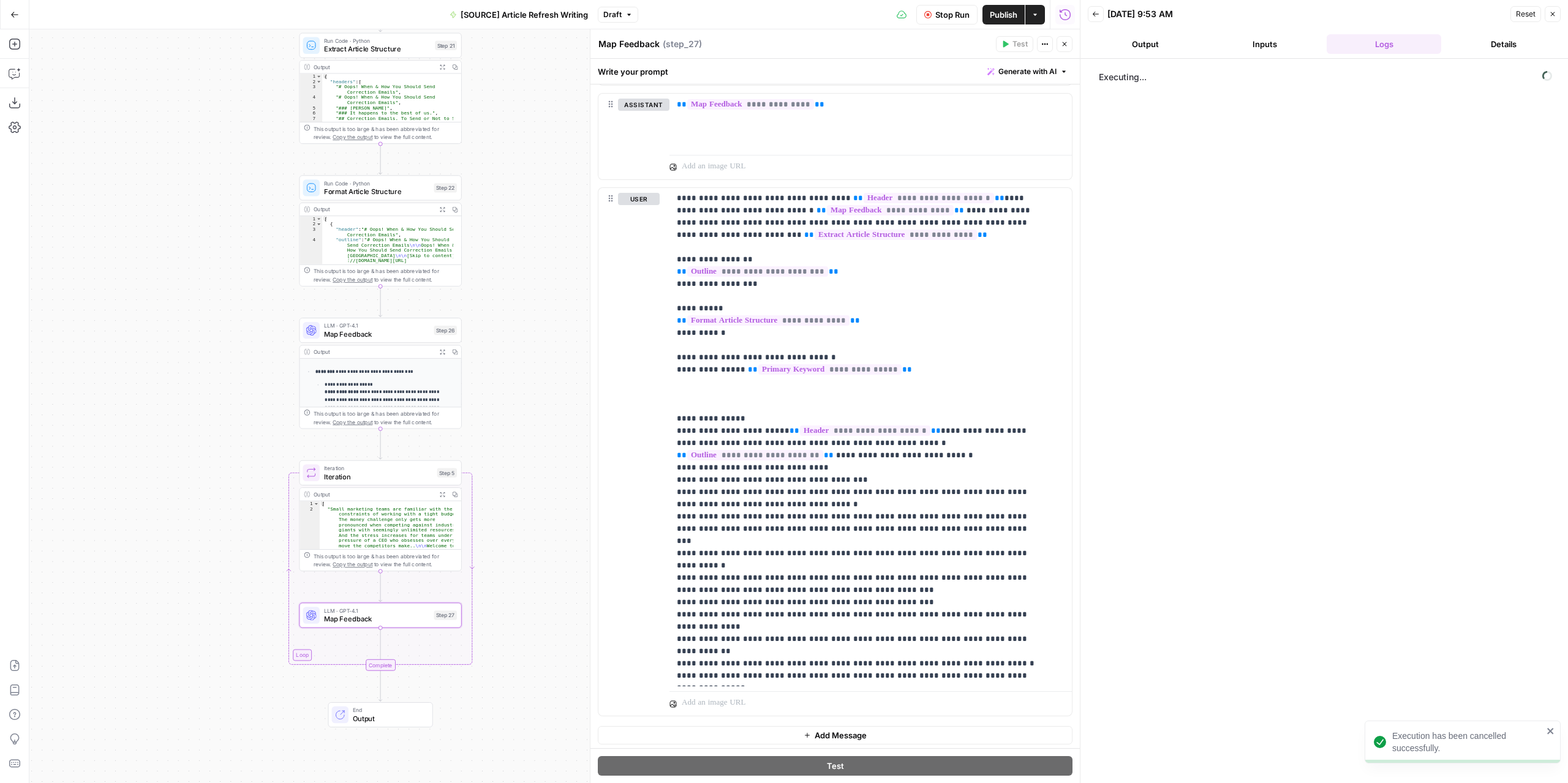
click at [1549, 734] on icon "close" at bounding box center [1550, 731] width 8 height 10
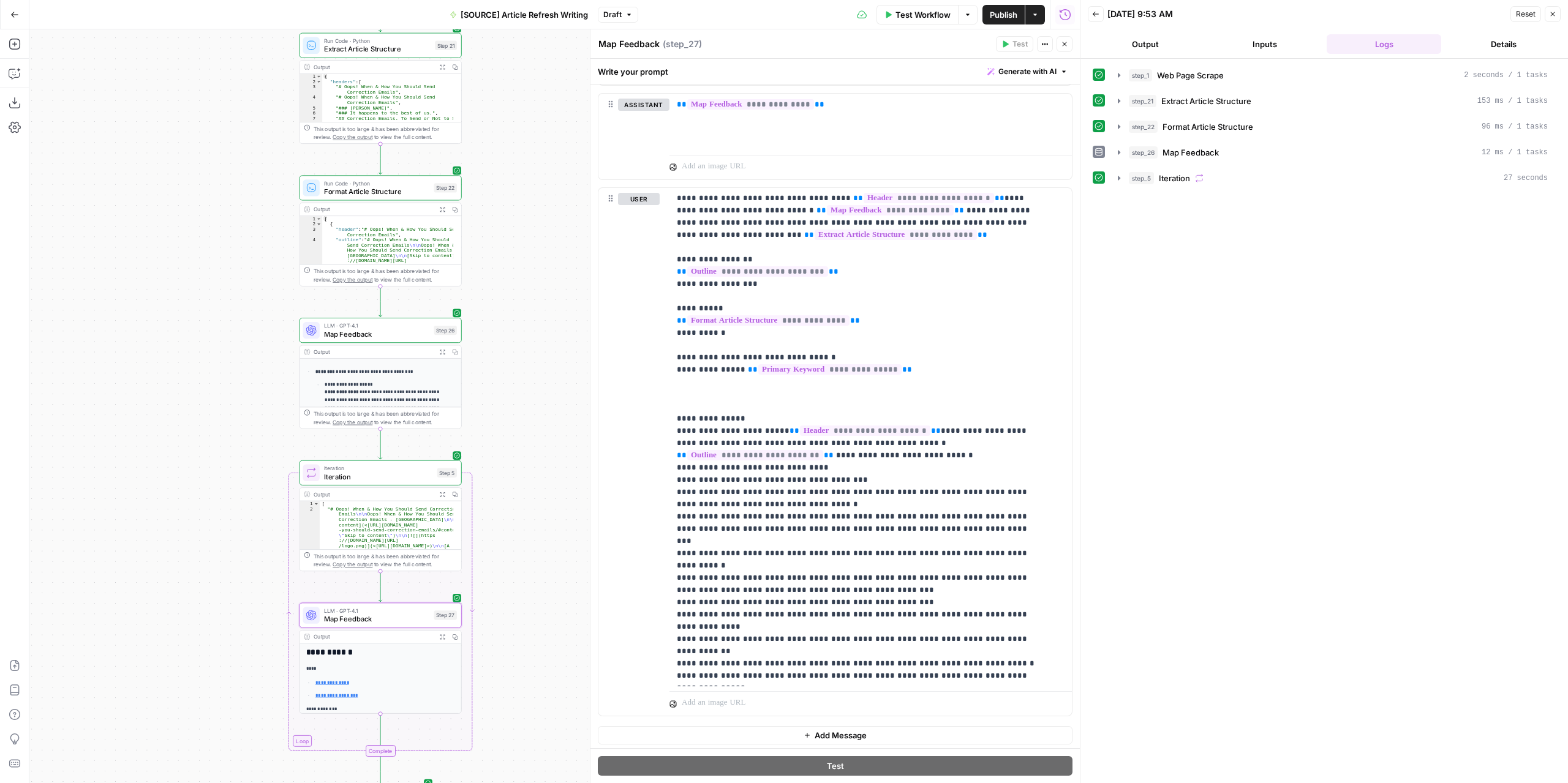
click at [1158, 39] on button "Output" at bounding box center [1144, 44] width 115 height 20
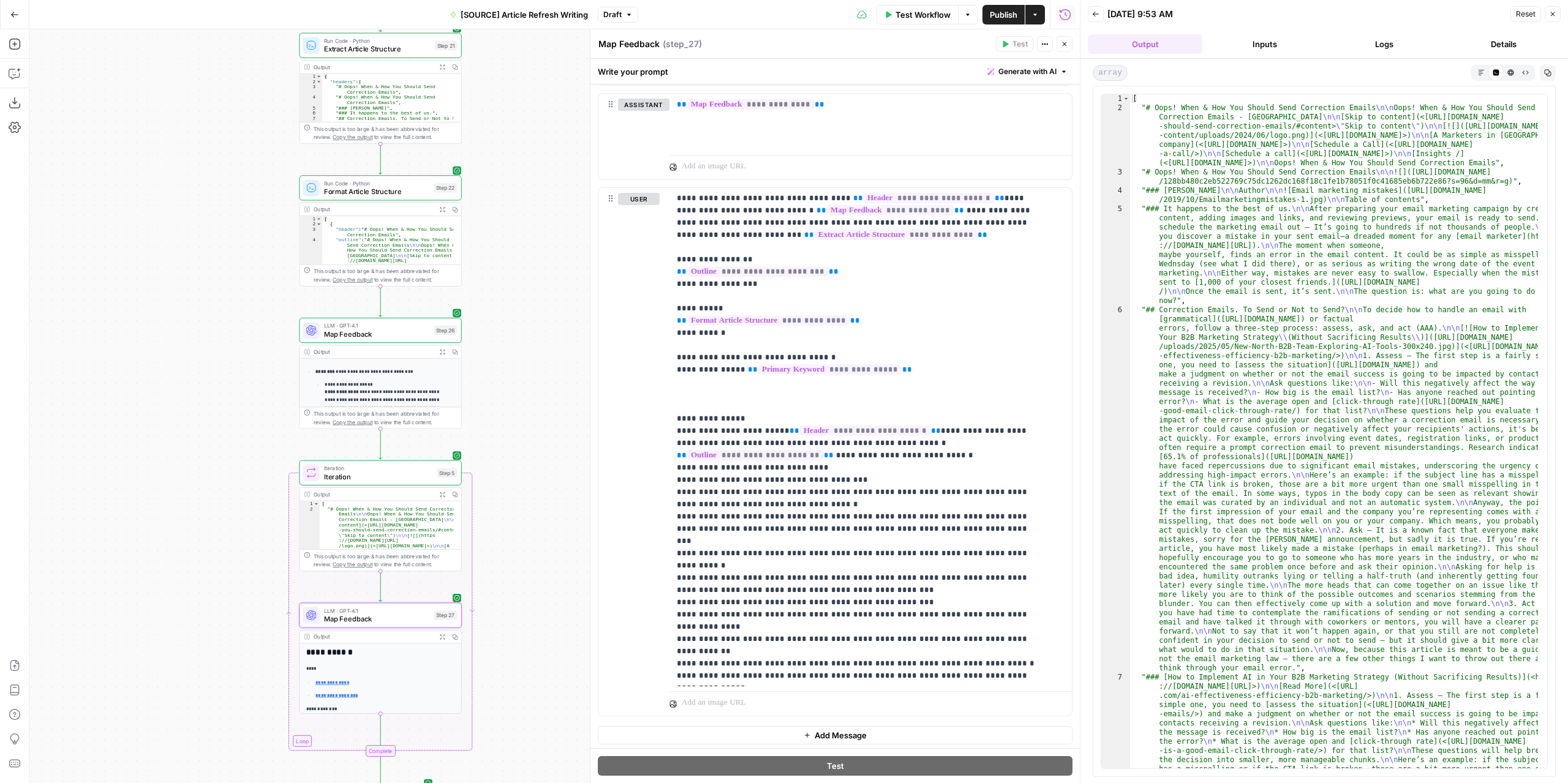
click at [1479, 75] on button "Markdown" at bounding box center [1480, 72] width 14 height 14
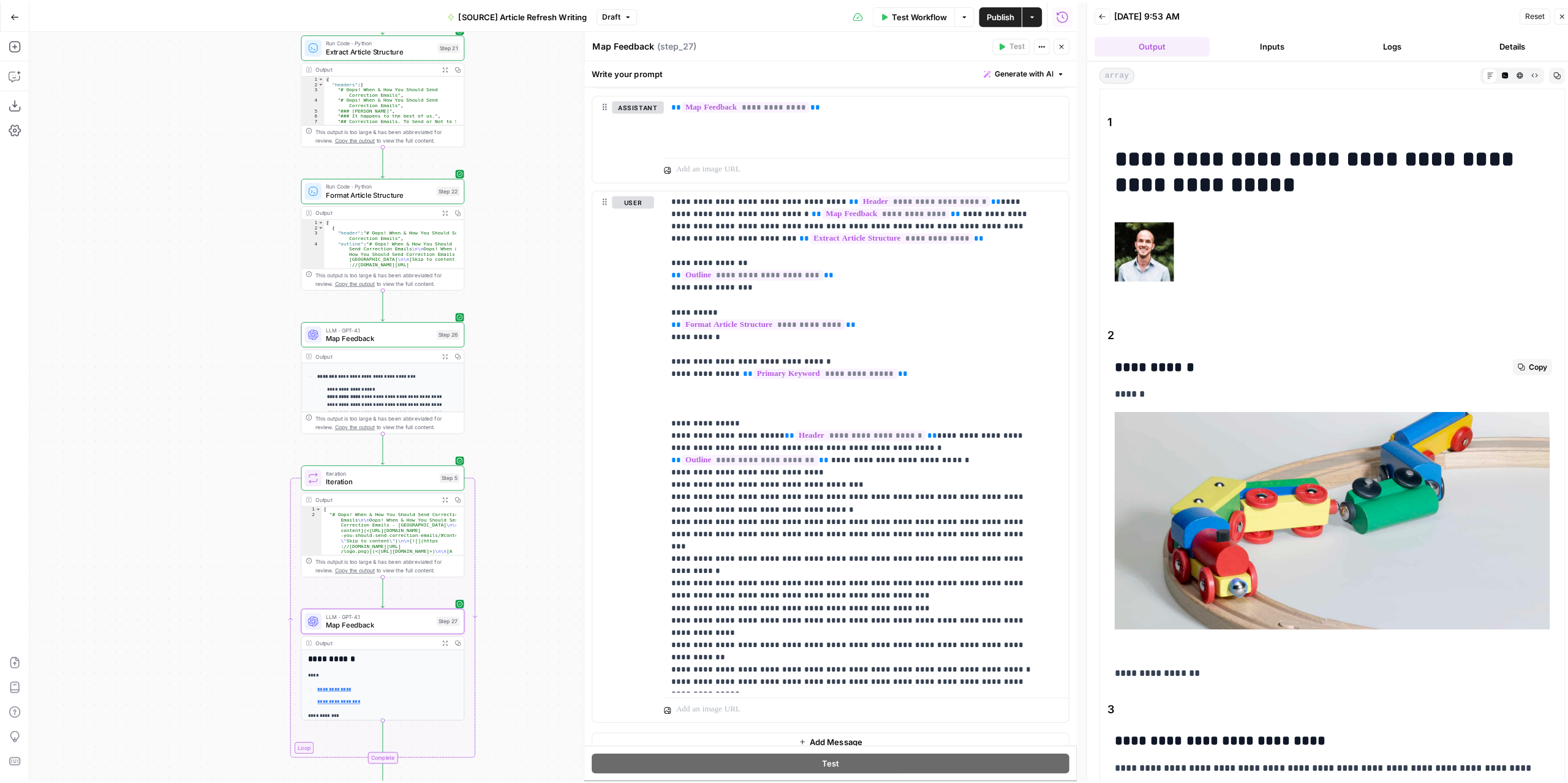
scroll to position [213, 0]
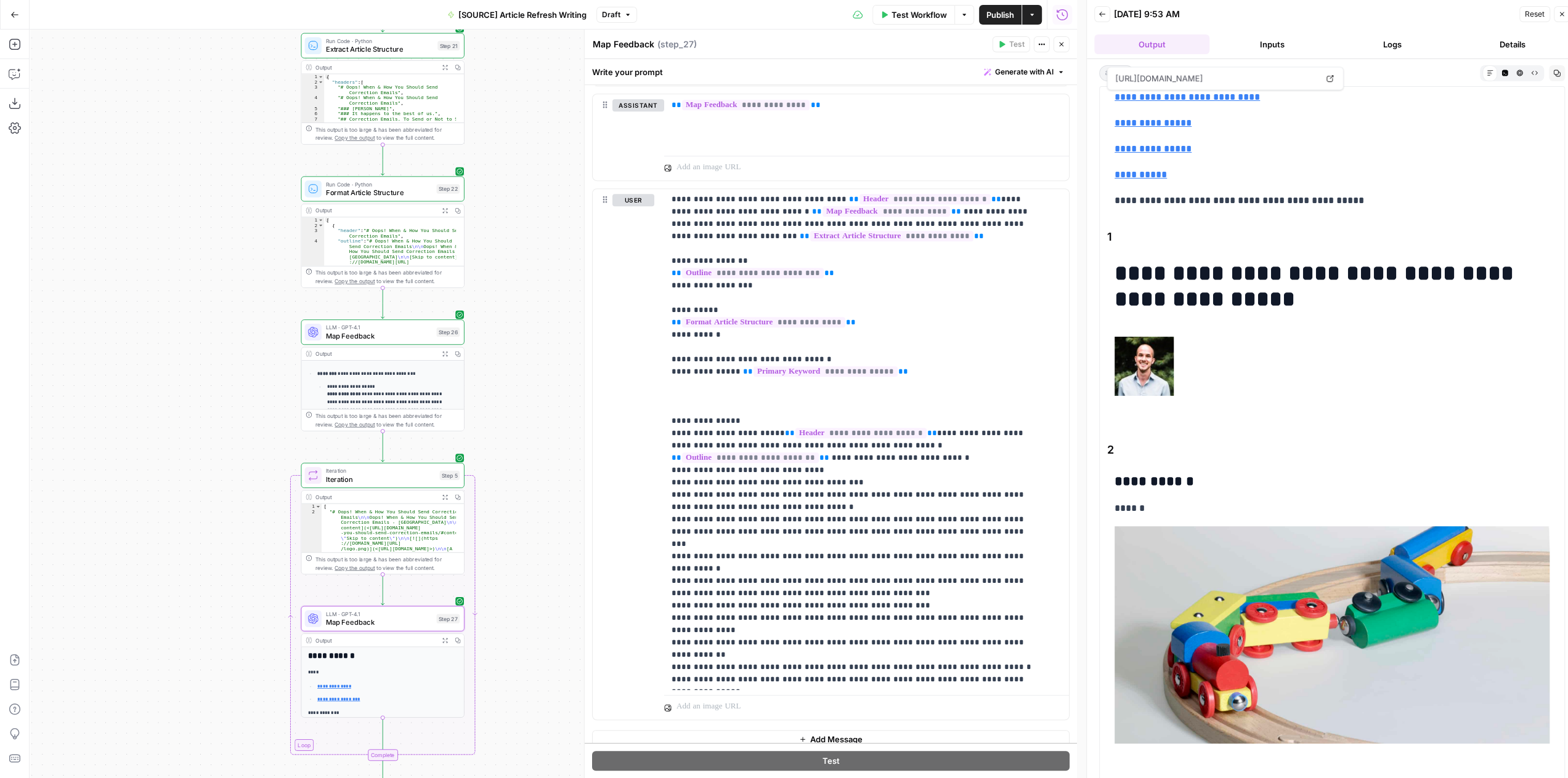
drag, startPoint x: 1263, startPoint y: 48, endPoint x: 1283, endPoint y: 52, distance: 20.4
click at [1263, 48] on button "Inputs" at bounding box center [1272, 44] width 115 height 20
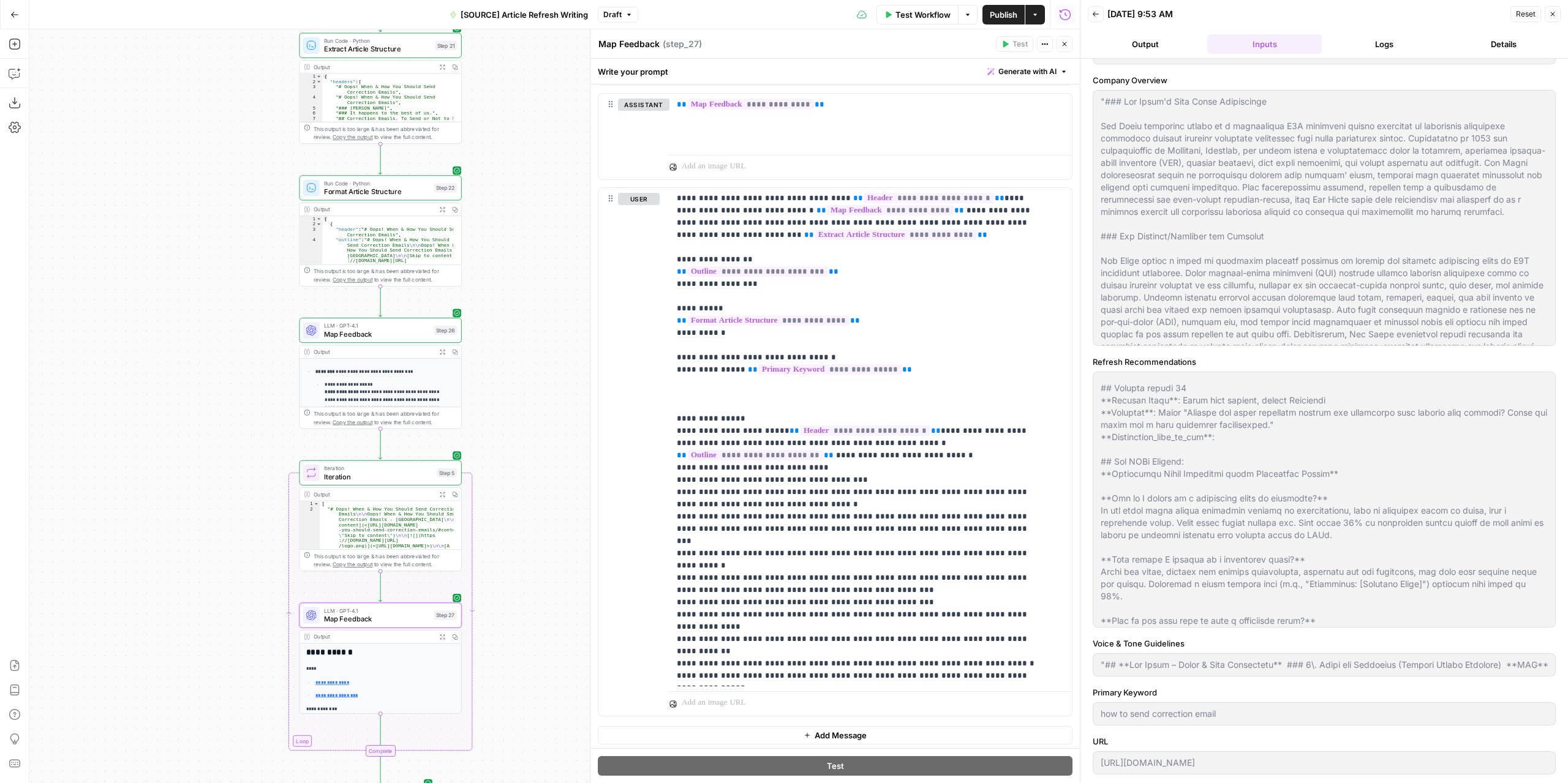
scroll to position [1469, 0]
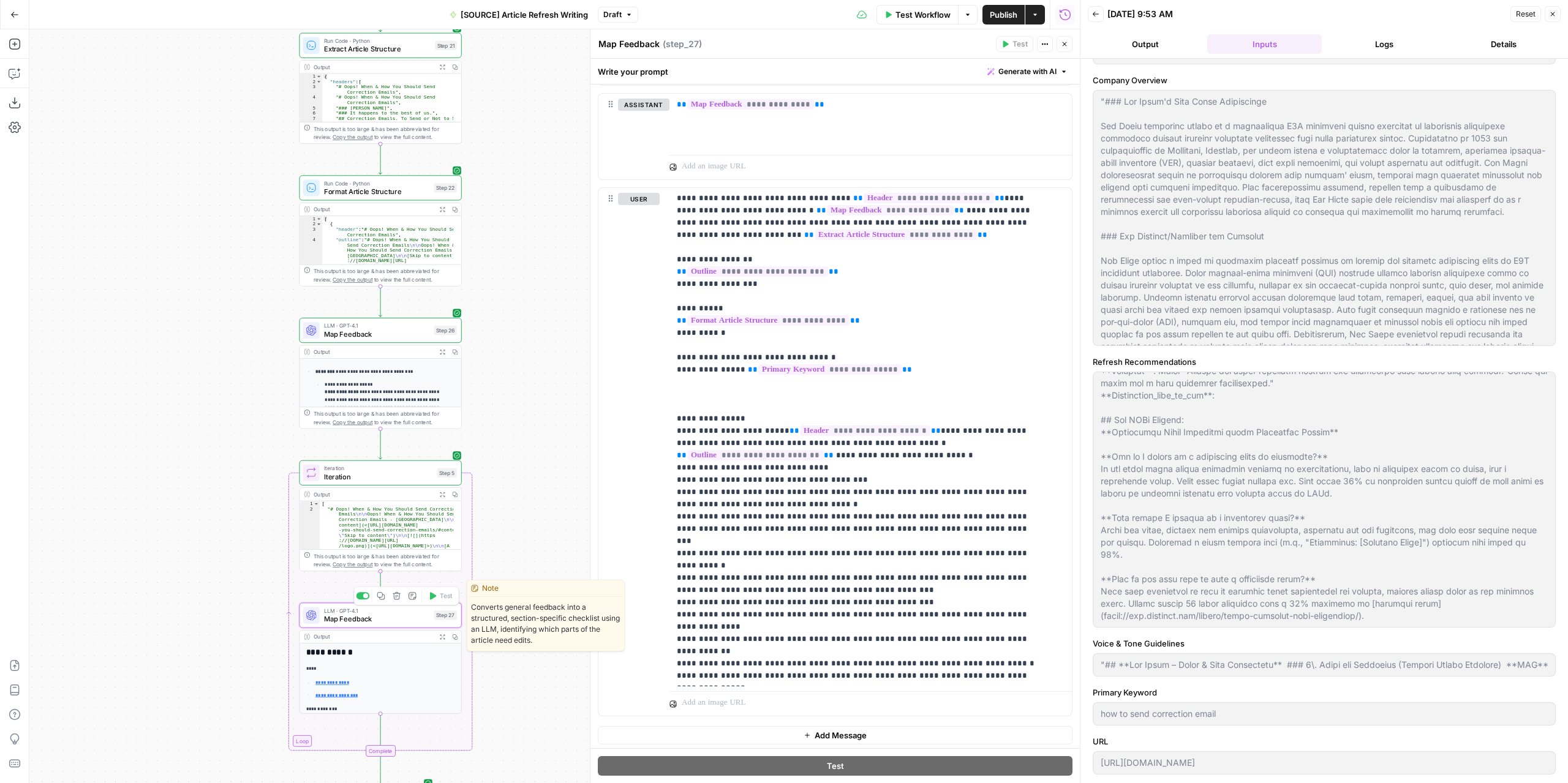
click at [408, 615] on span "Map Feedback" at bounding box center [377, 618] width 106 height 10
click at [391, 333] on span "Map Feedback" at bounding box center [377, 334] width 106 height 10
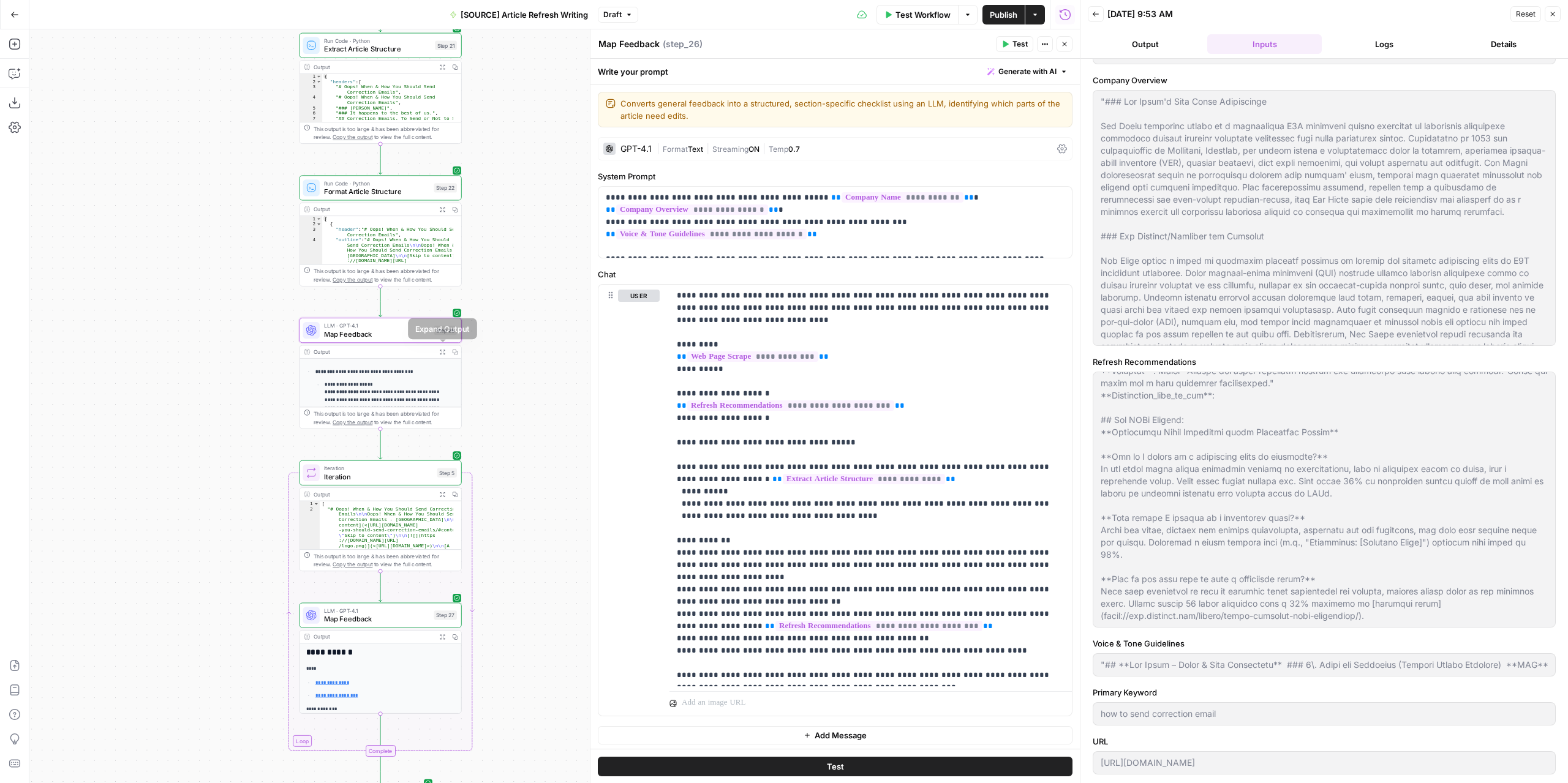
click at [441, 351] on icon "button" at bounding box center [442, 351] width 5 height 5
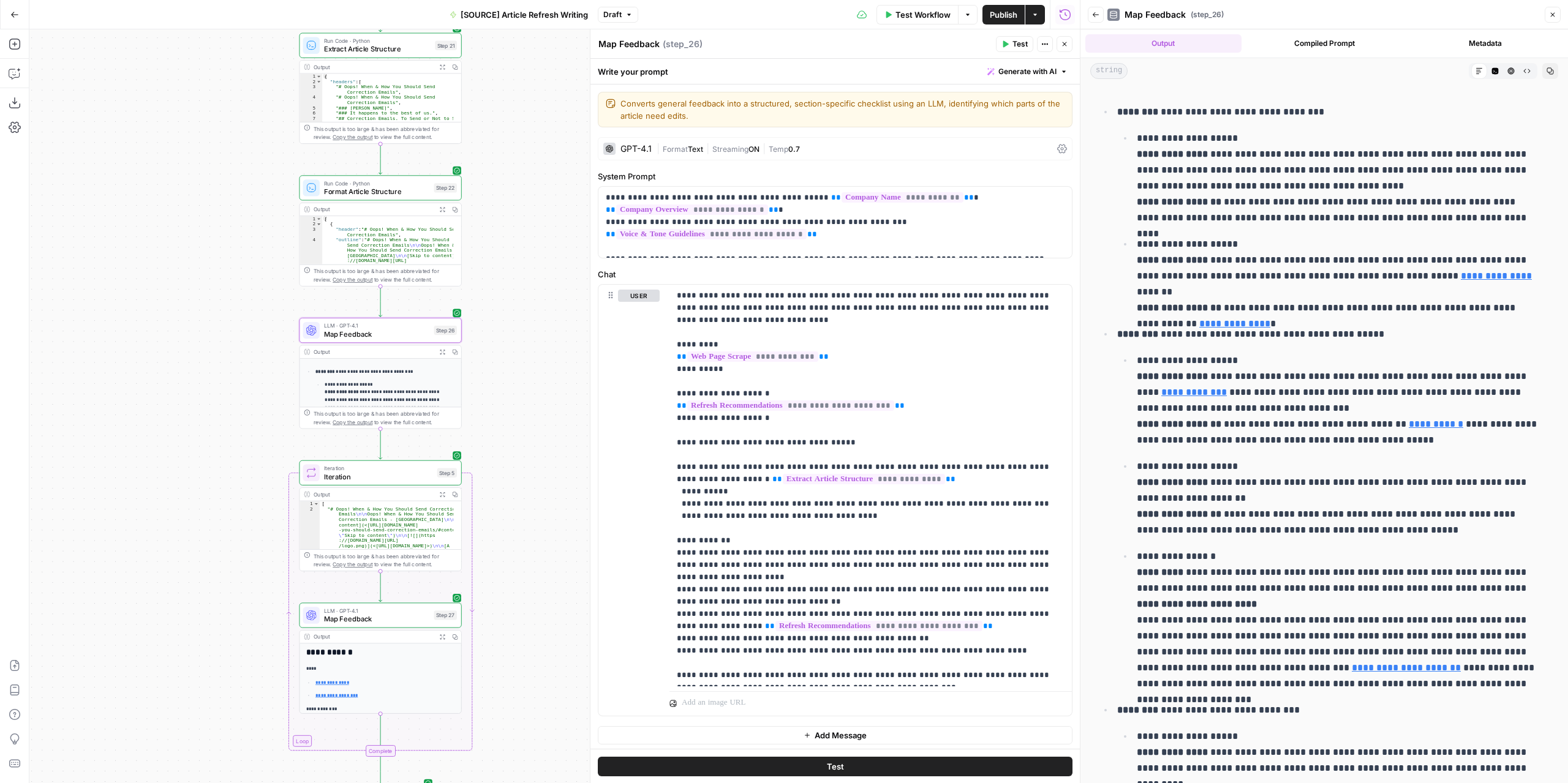
click at [443, 352] on icon "button" at bounding box center [441, 351] width 5 height 5
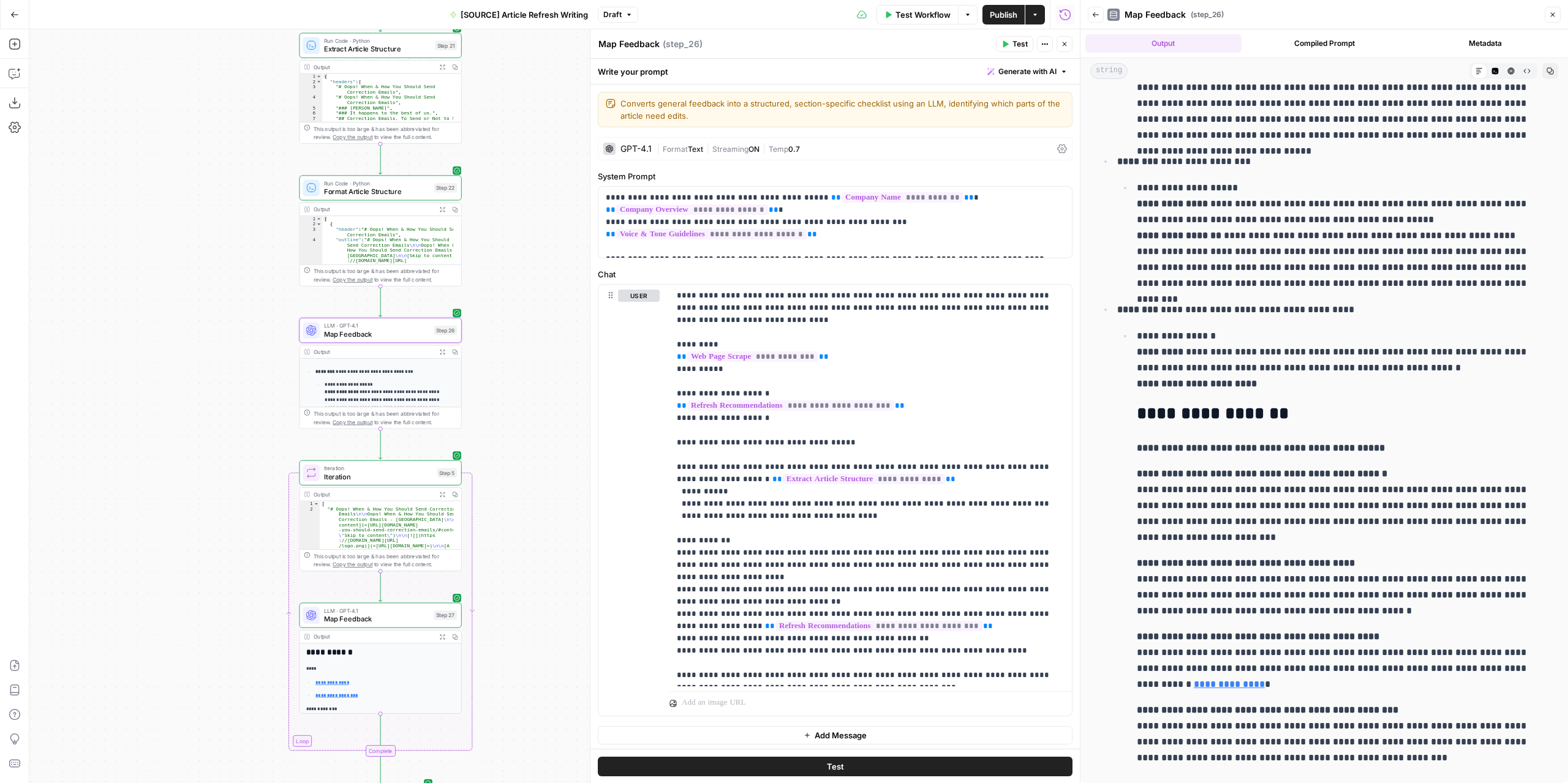
scroll to position [1351, 0]
click at [408, 329] on span "Map Feedback" at bounding box center [377, 334] width 106 height 10
click at [1062, 44] on button "Close" at bounding box center [1064, 44] width 16 height 16
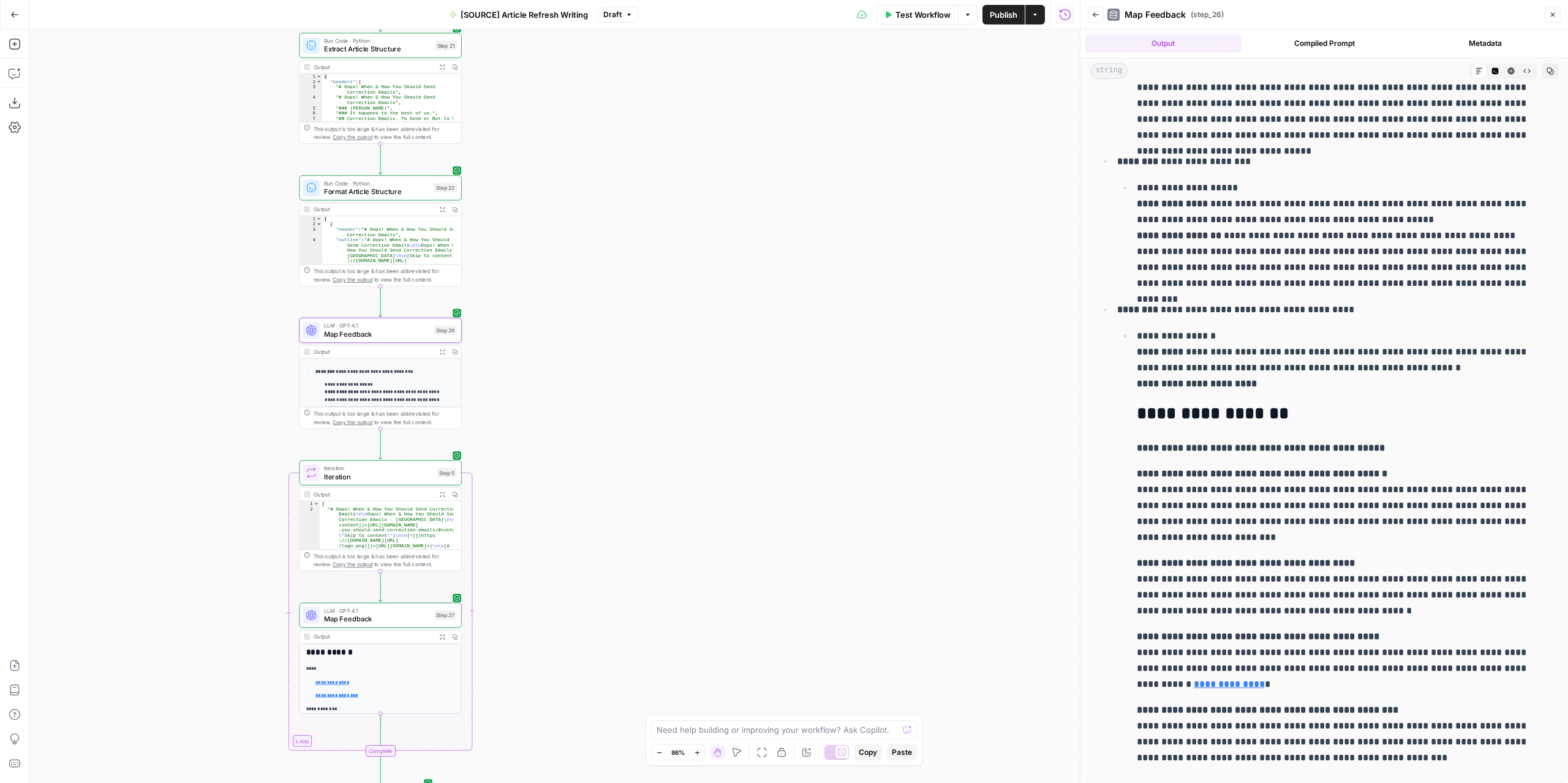
click at [373, 337] on span "Map Feedback" at bounding box center [377, 334] width 106 height 10
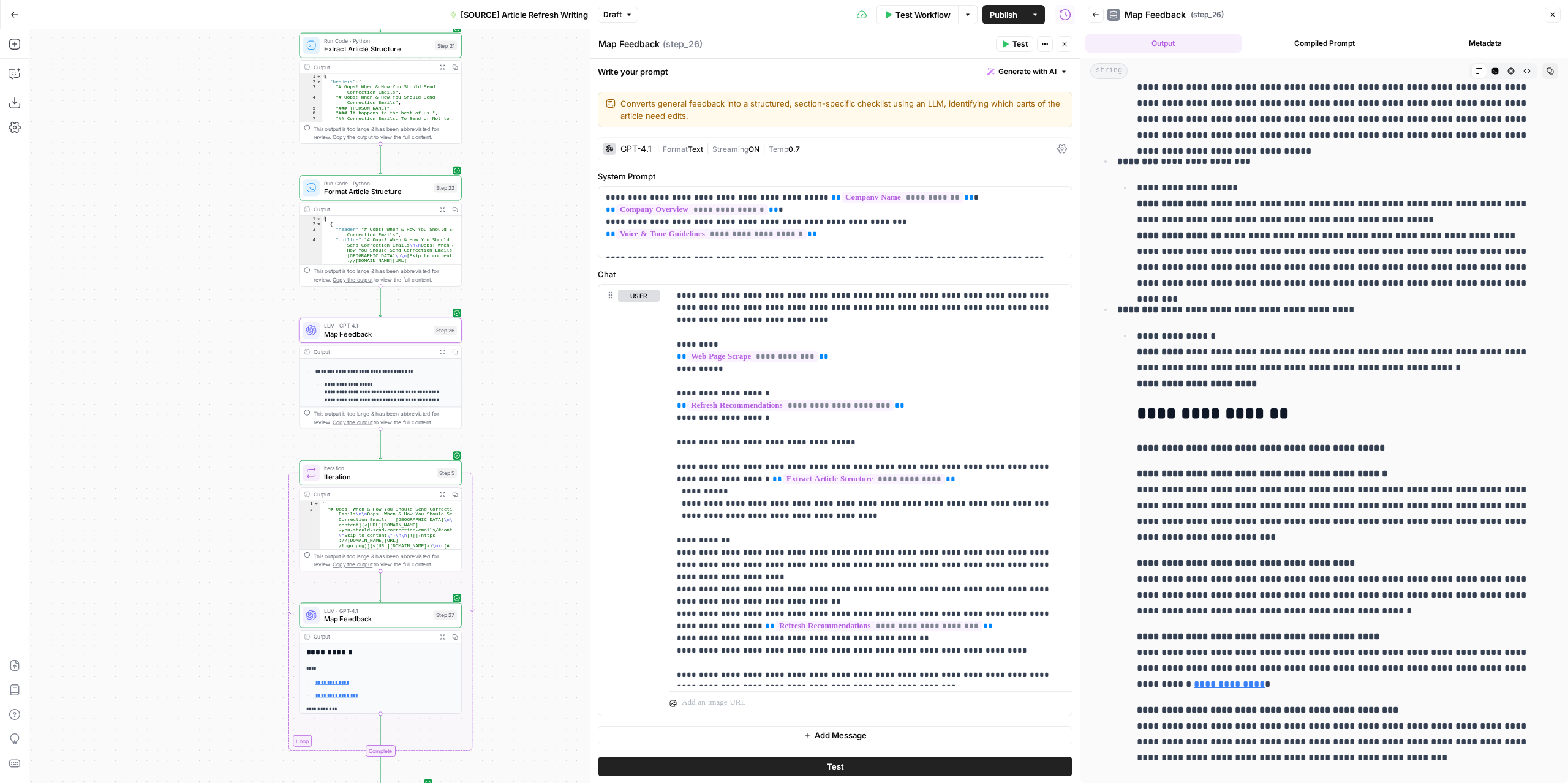
scroll to position [1, 0]
click at [906, 624] on p "**********" at bounding box center [866, 484] width 379 height 392
click at [1007, 43] on icon "button" at bounding box center [1006, 45] width 5 height 7
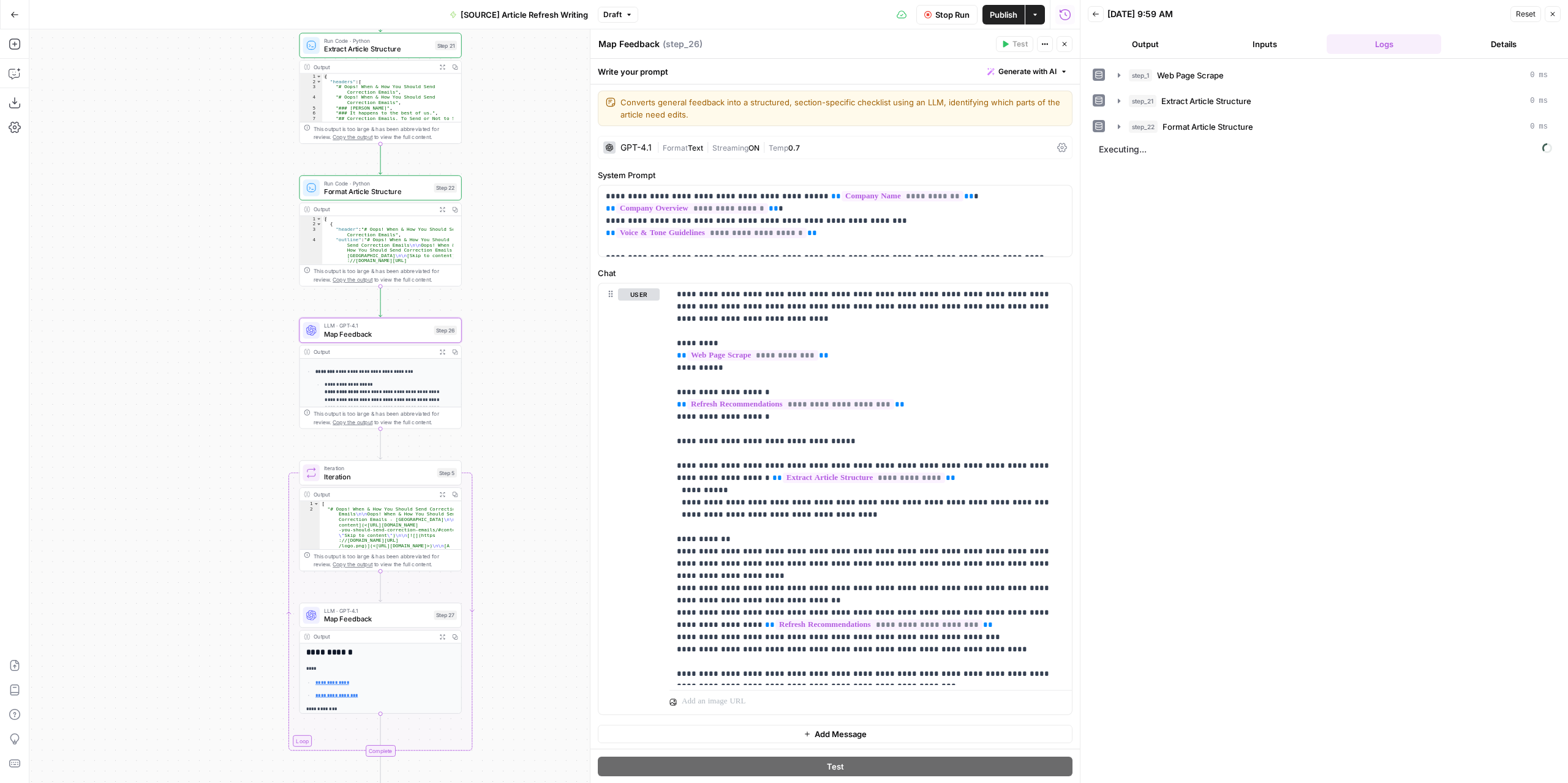
click at [1155, 45] on button "Output" at bounding box center [1144, 44] width 115 height 20
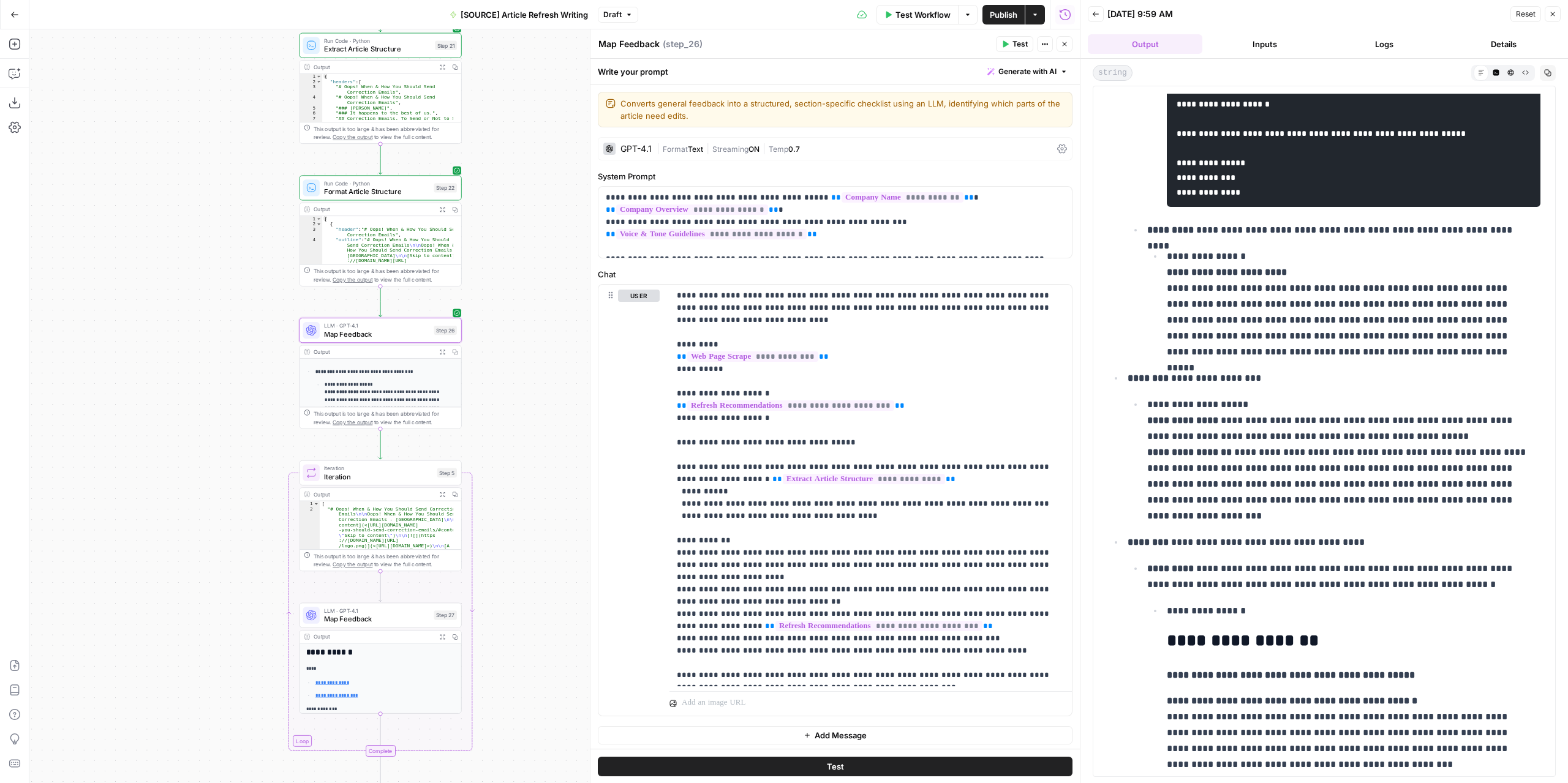
click at [906, 10] on span "Test Workflow" at bounding box center [923, 14] width 55 height 12
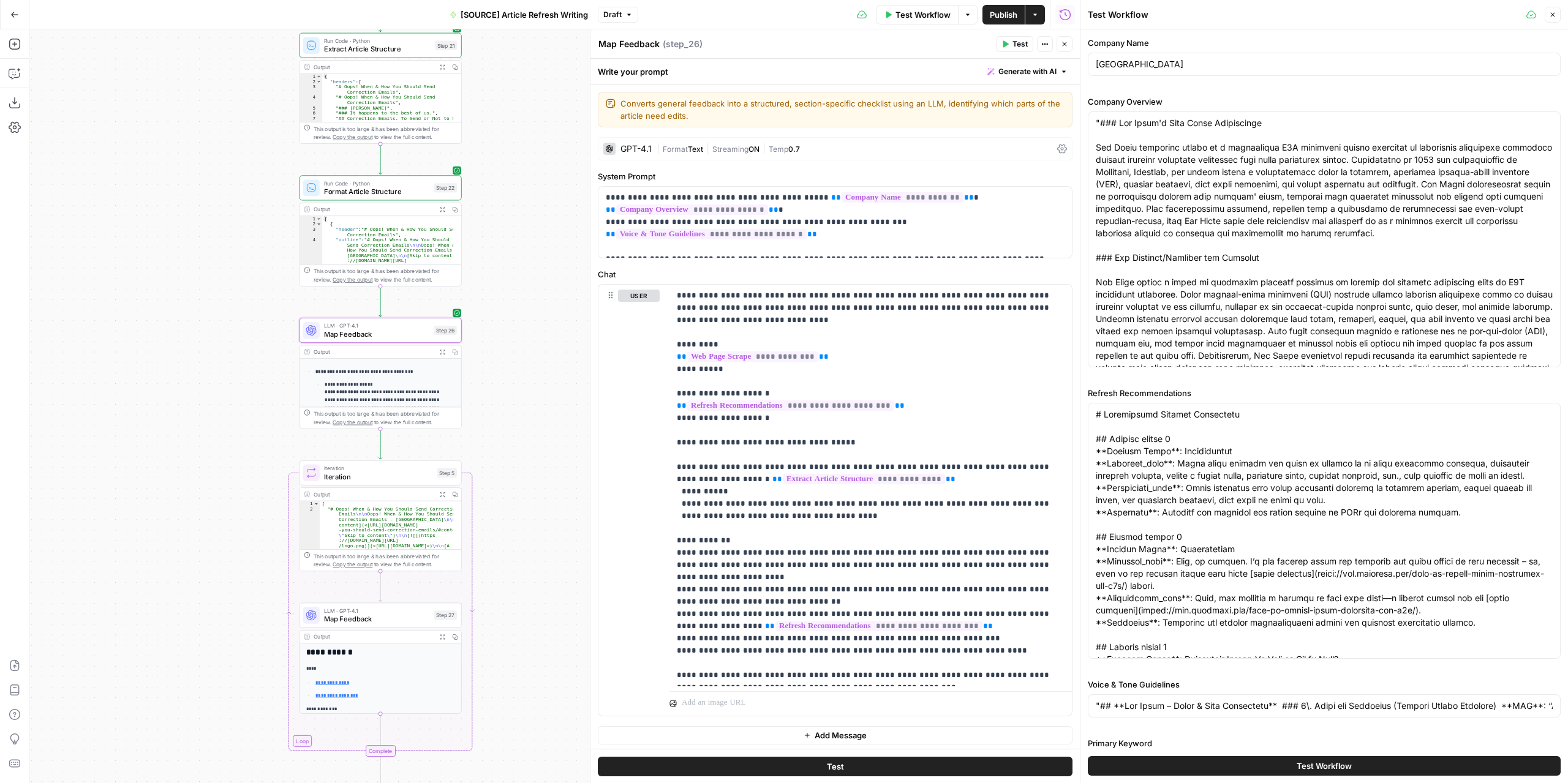
click at [1352, 766] on button "Test Workflow" at bounding box center [1324, 766] width 473 height 20
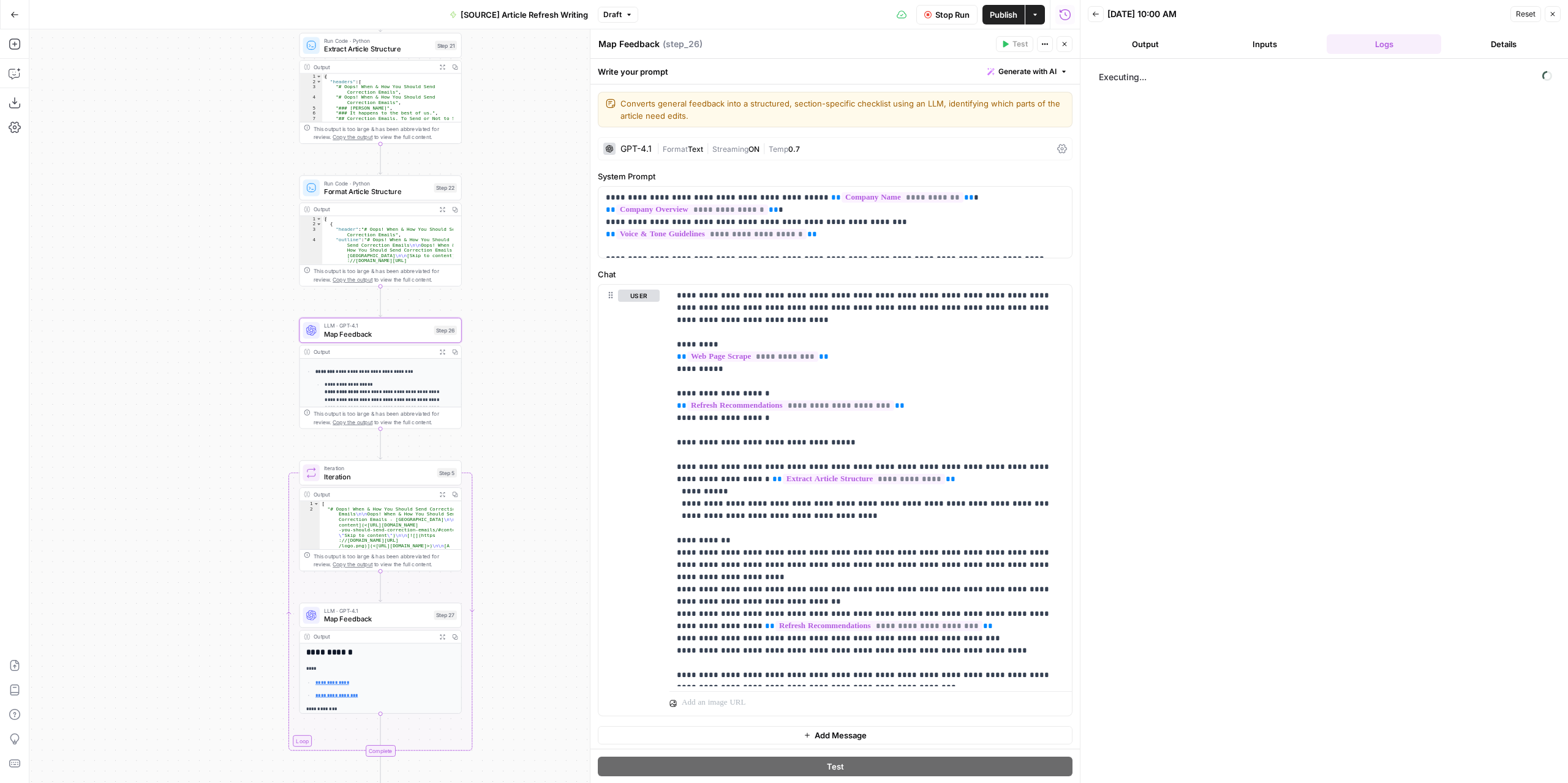
click at [1160, 47] on button "Output" at bounding box center [1144, 44] width 115 height 20
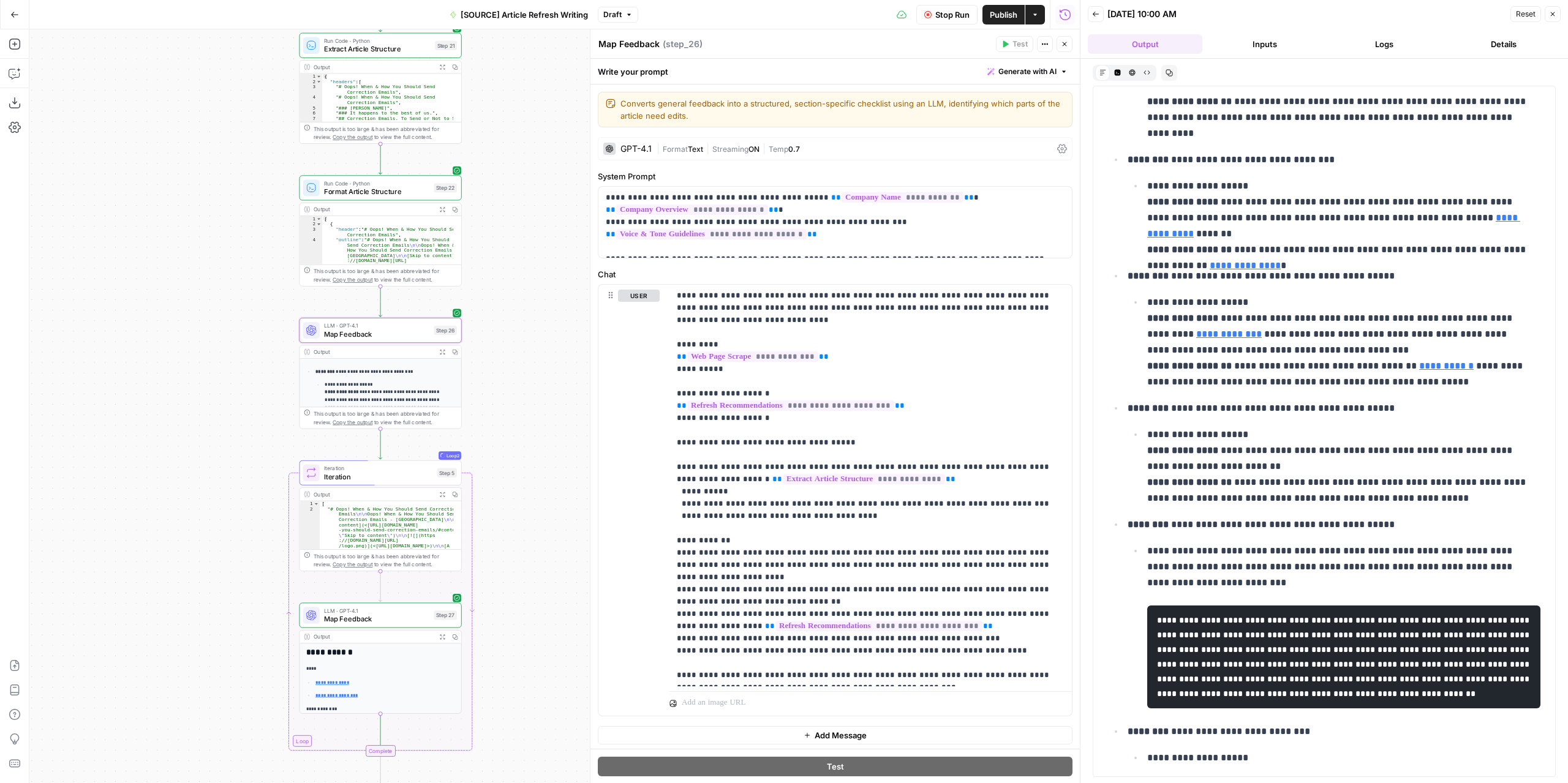
scroll to position [245, 0]
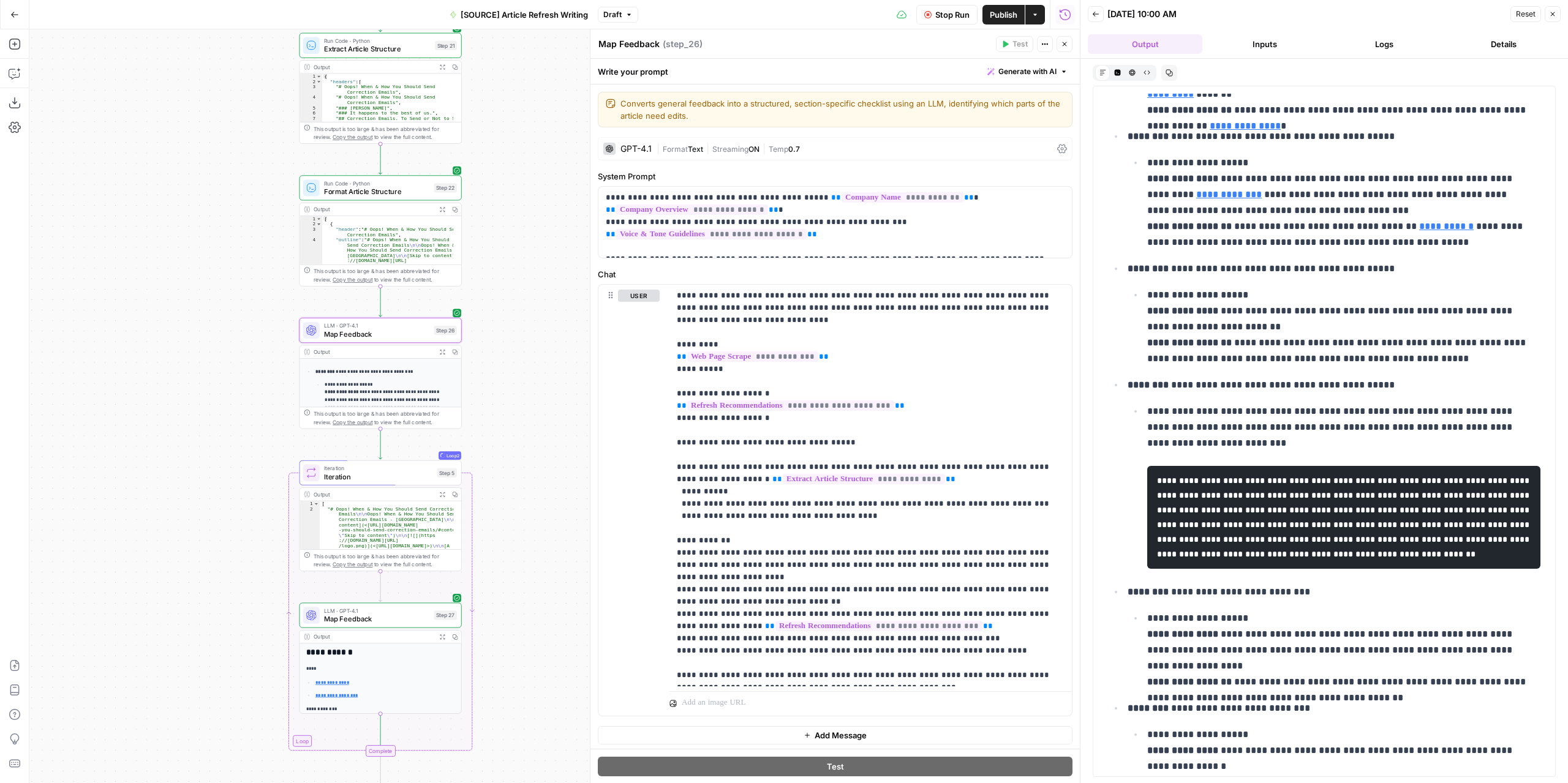
click at [1388, 47] on button "Logs" at bounding box center [1383, 44] width 115 height 20
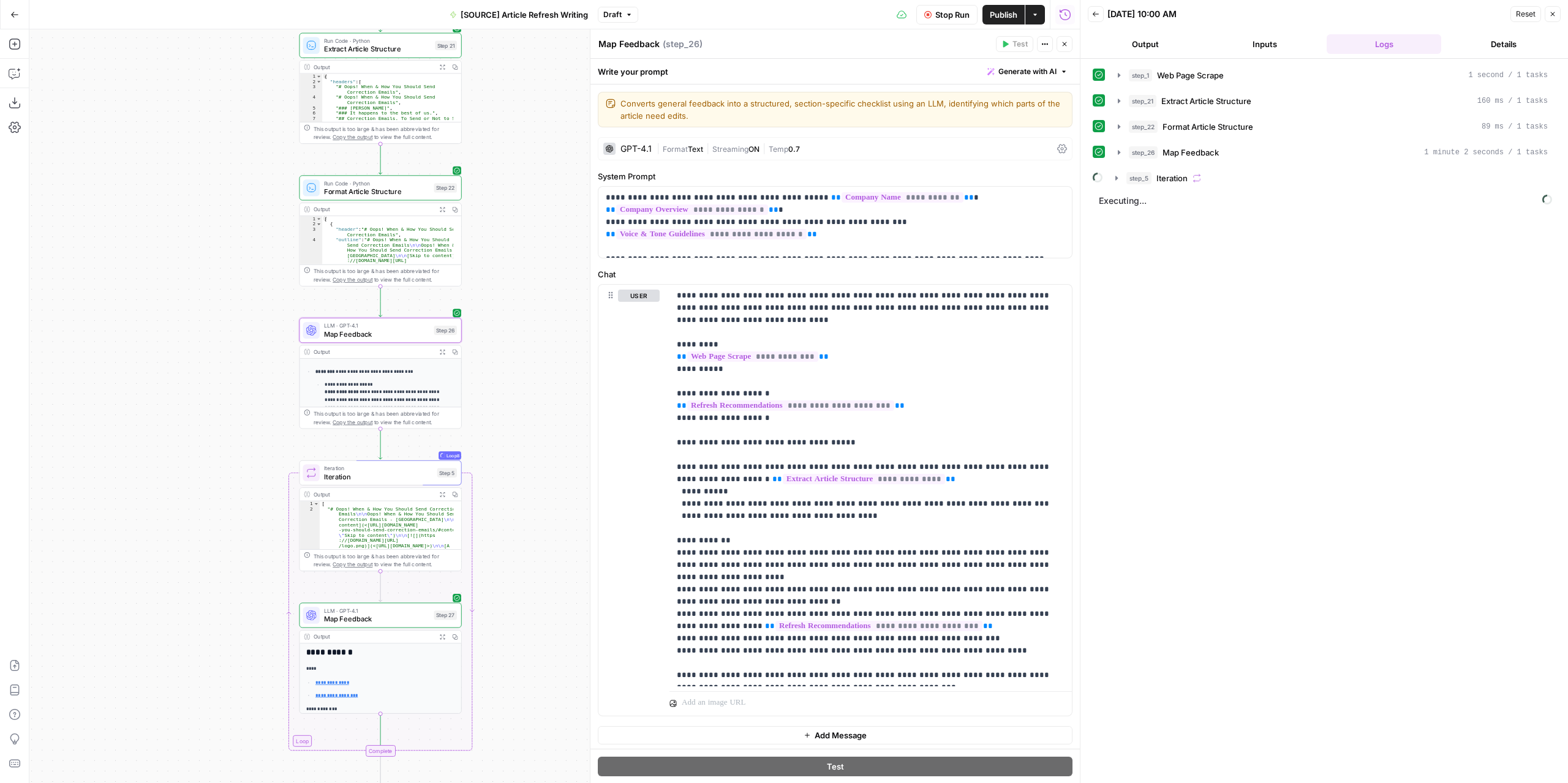
click at [1165, 45] on button "Output" at bounding box center [1144, 44] width 115 height 20
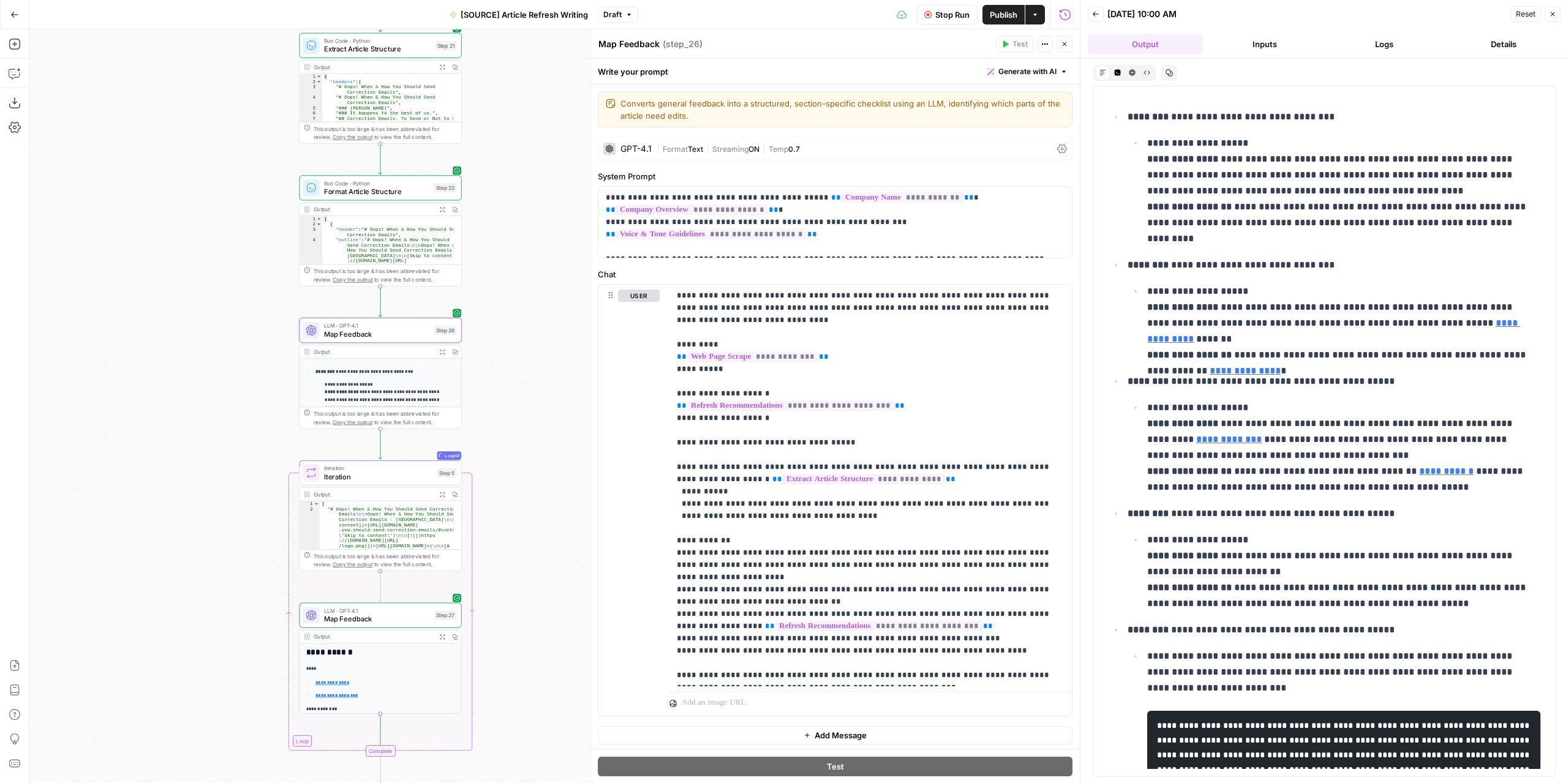
click at [1370, 45] on button "Logs" at bounding box center [1383, 44] width 115 height 20
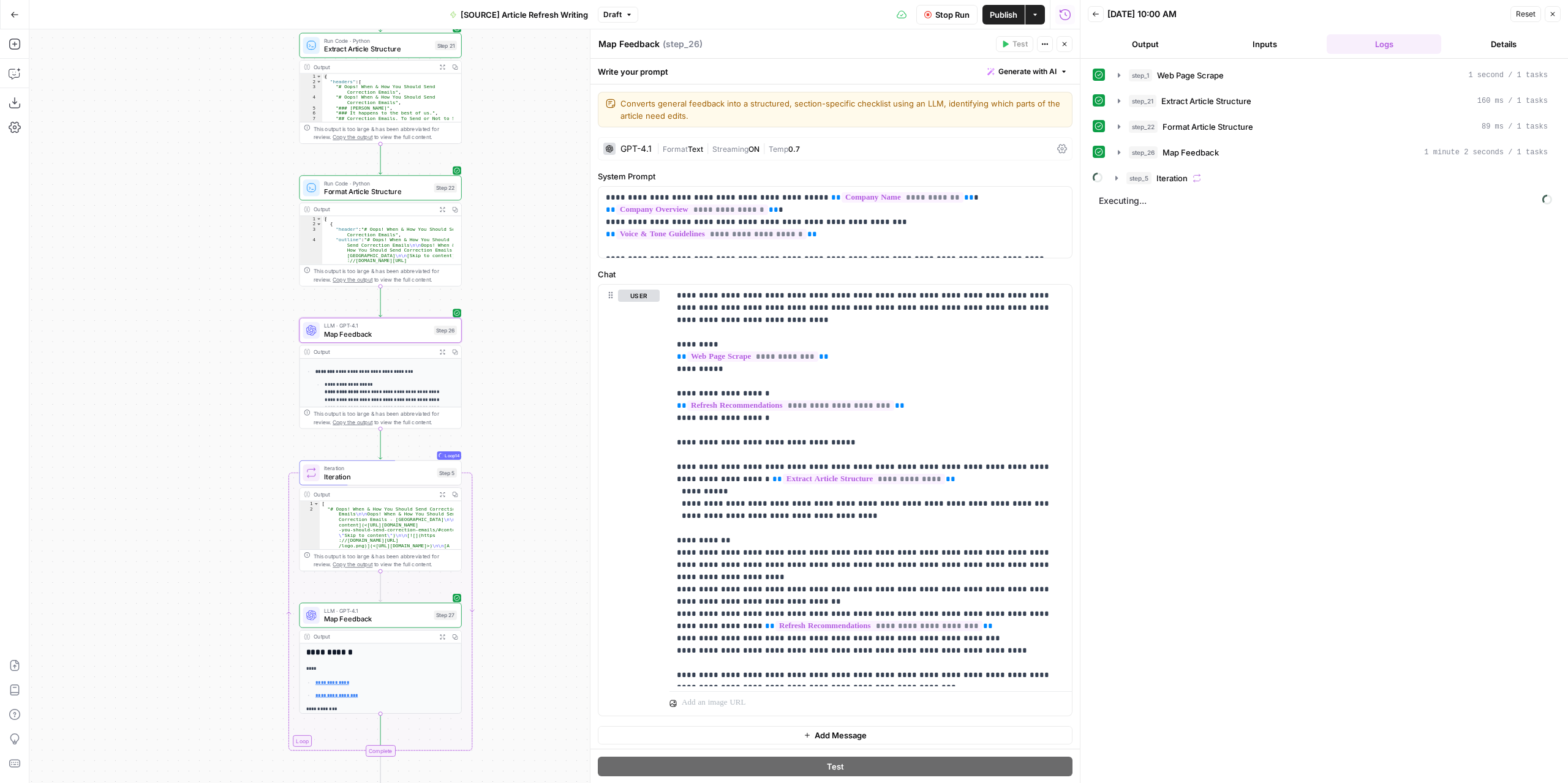
click at [1162, 51] on button "Output" at bounding box center [1144, 44] width 115 height 20
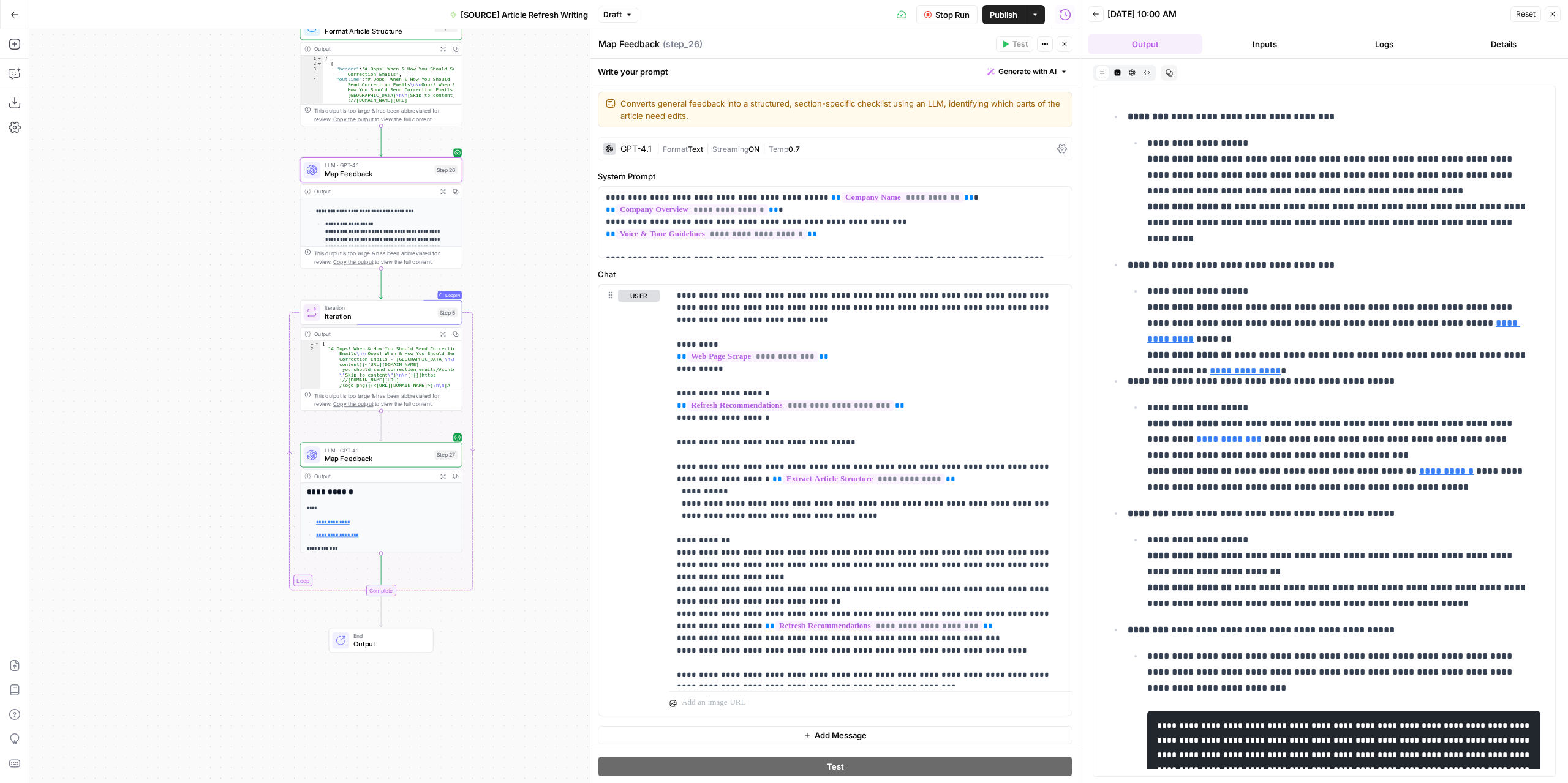
drag, startPoint x: 544, startPoint y: 363, endPoint x: 534, endPoint y: 278, distance: 85.6
click at [534, 278] on div "**********" at bounding box center [555, 406] width 1050 height 753
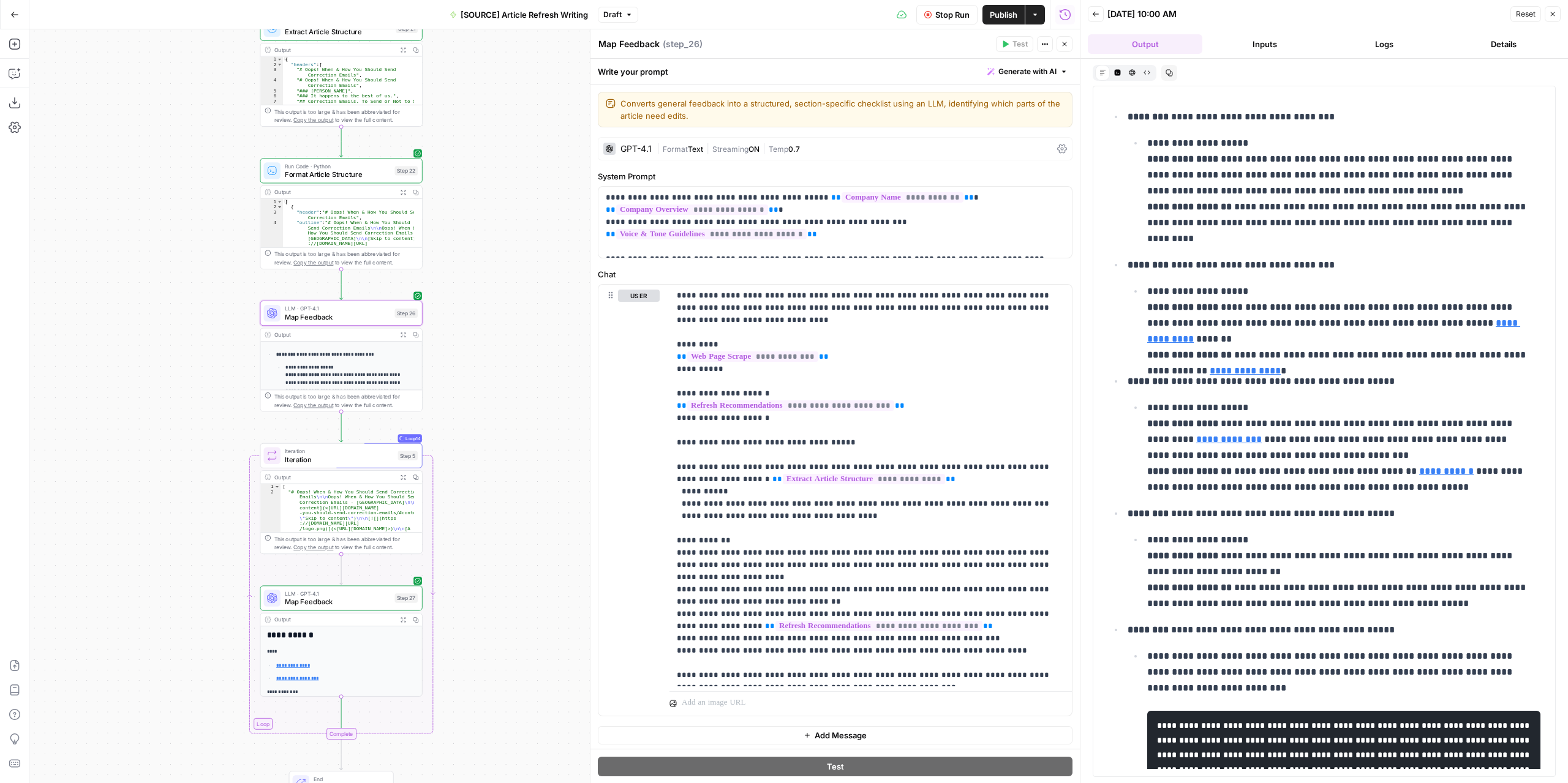
drag, startPoint x: 538, startPoint y: 368, endPoint x: 523, endPoint y: 515, distance: 147.8
click at [500, 616] on div "**********" at bounding box center [555, 406] width 1050 height 753
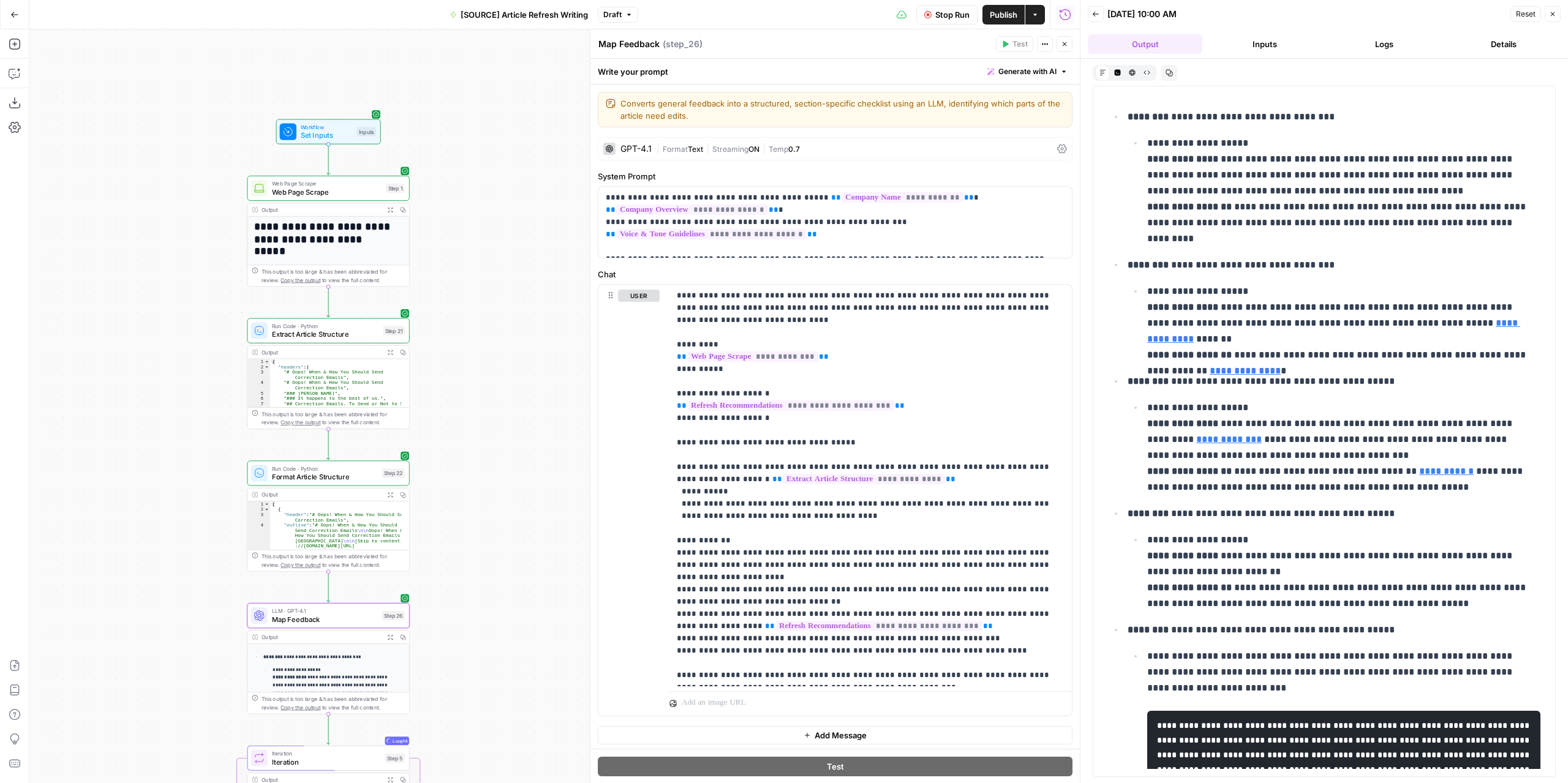
drag, startPoint x: 530, startPoint y: 330, endPoint x: 555, endPoint y: 283, distance: 53.2
click at [555, 286] on div "**********" at bounding box center [555, 406] width 1050 height 753
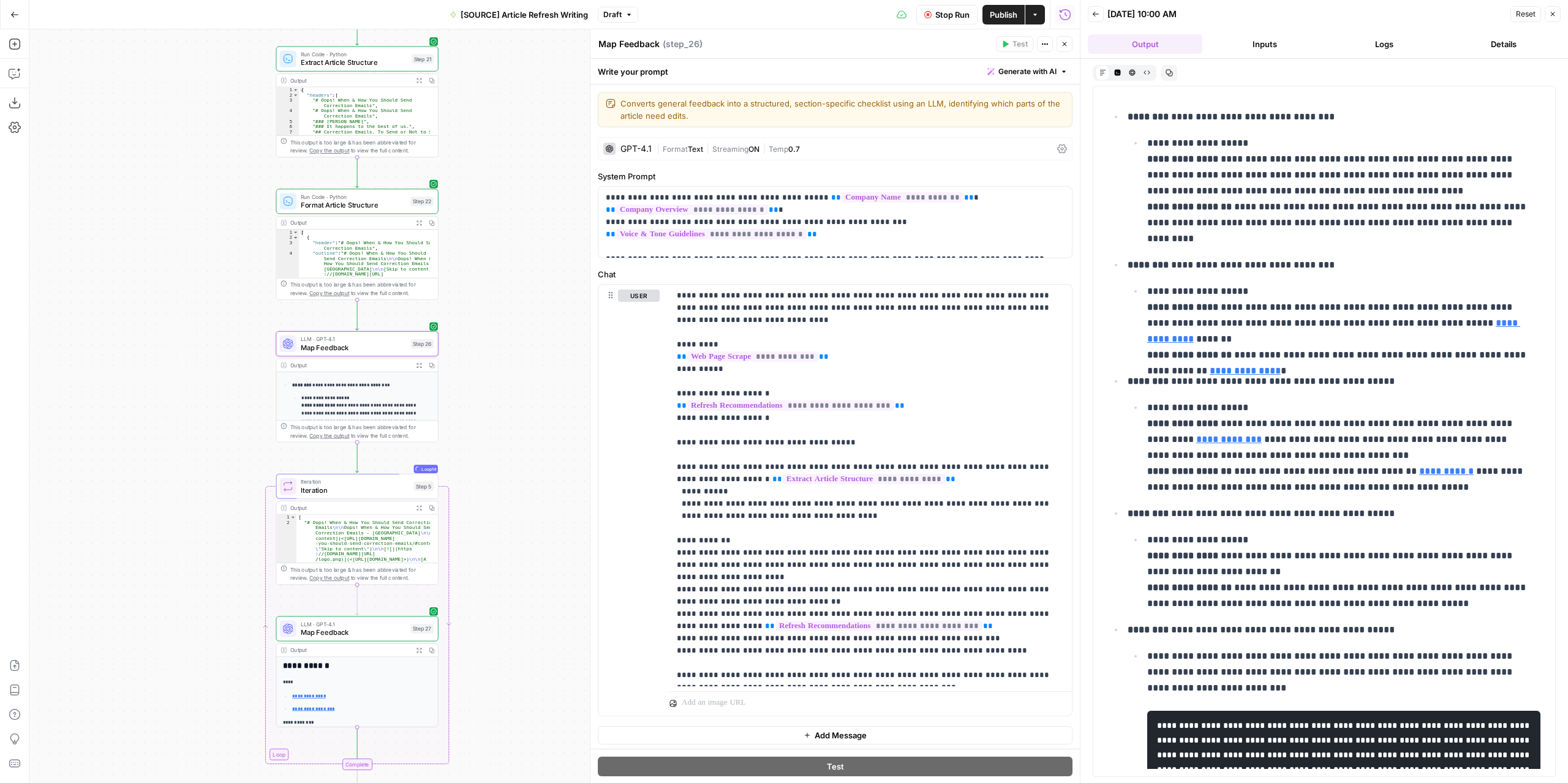
drag, startPoint x: 537, startPoint y: 521, endPoint x: 535, endPoint y: 318, distance: 203.0
click at [535, 318] on div "**********" at bounding box center [555, 406] width 1050 height 753
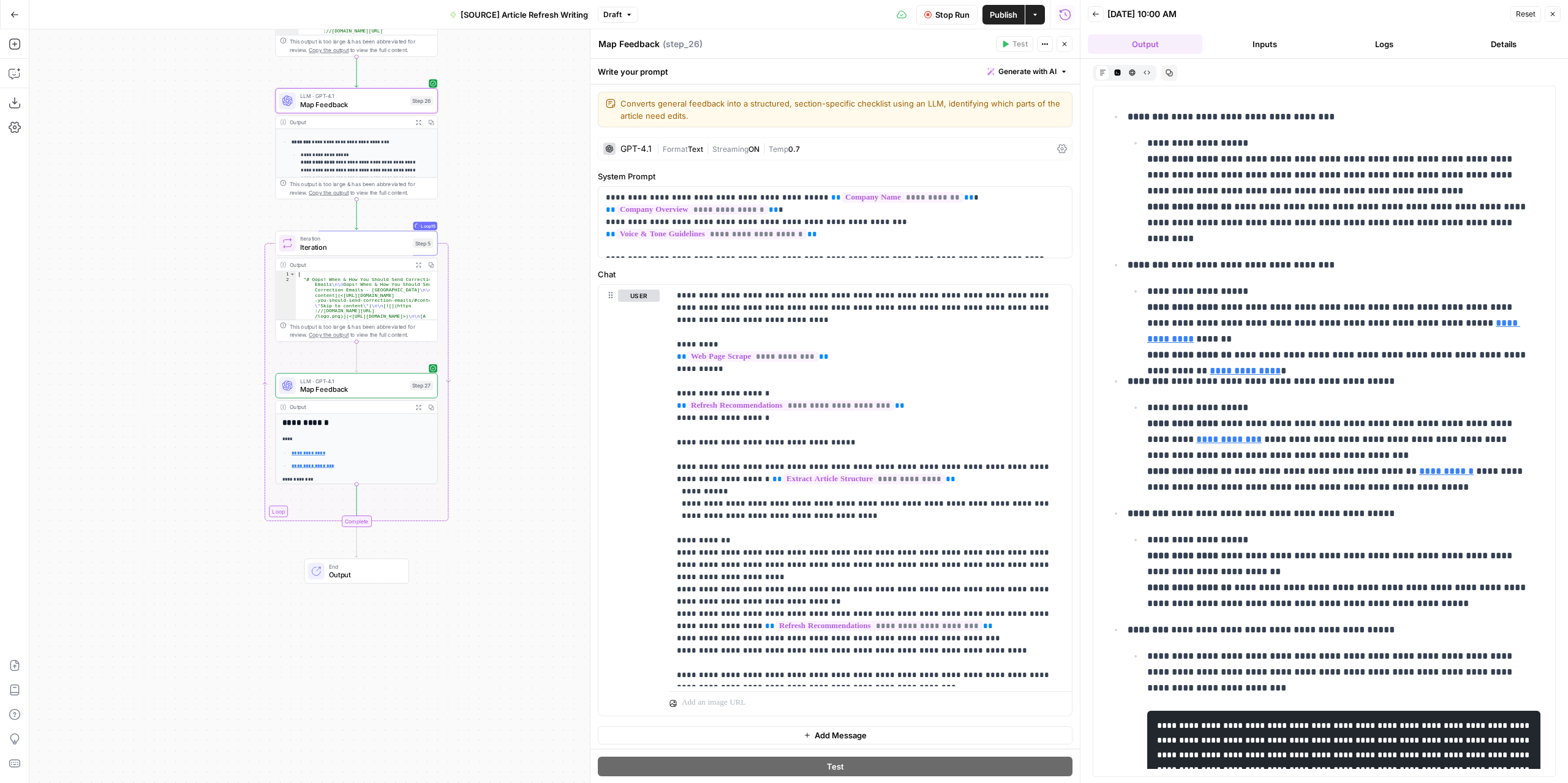
drag, startPoint x: 531, startPoint y: 441, endPoint x: 535, endPoint y: 395, distance: 46.2
click at [535, 395] on div "**********" at bounding box center [555, 406] width 1050 height 753
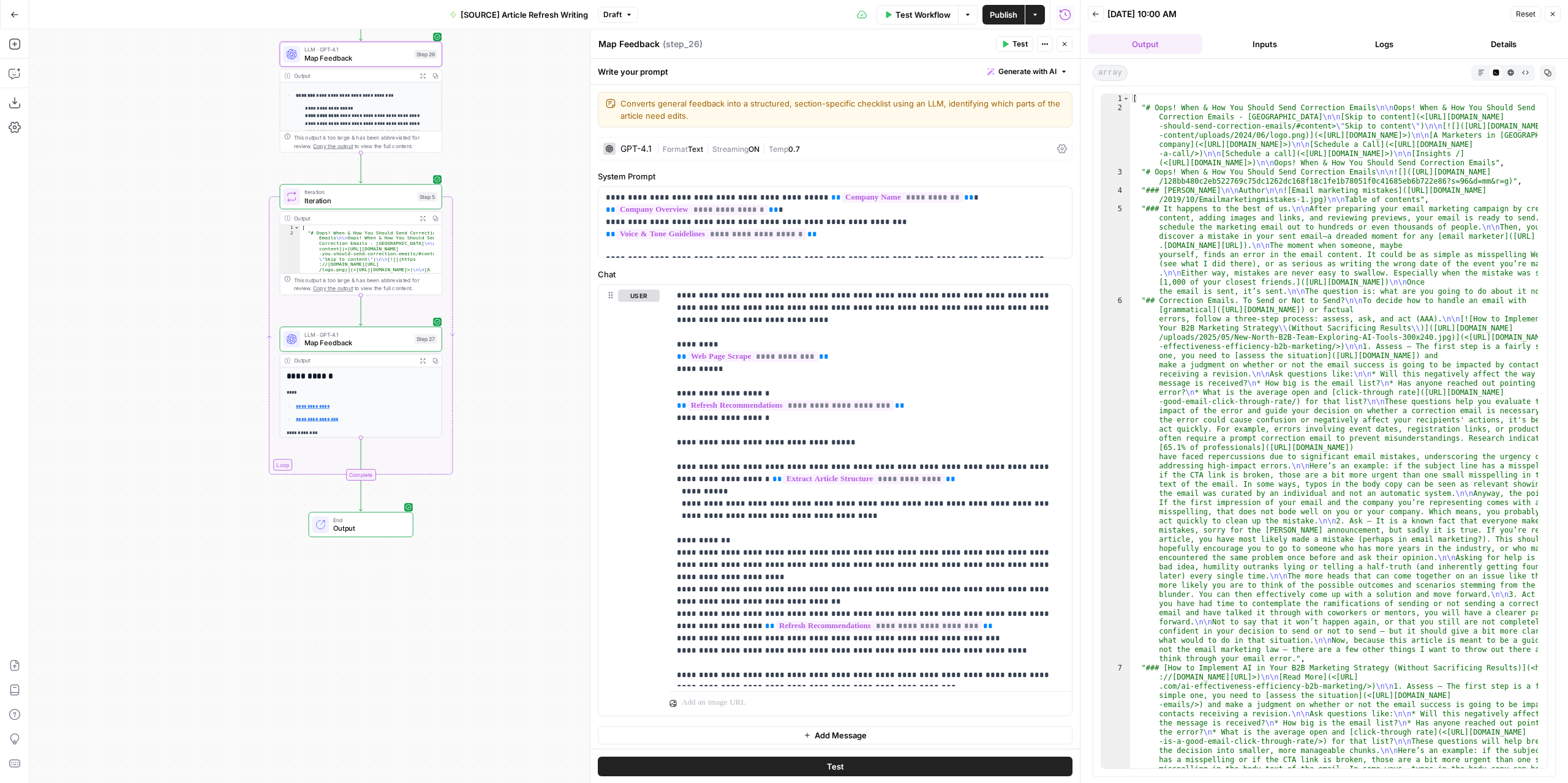
click at [1475, 75] on button "Markdown" at bounding box center [1480, 72] width 14 height 14
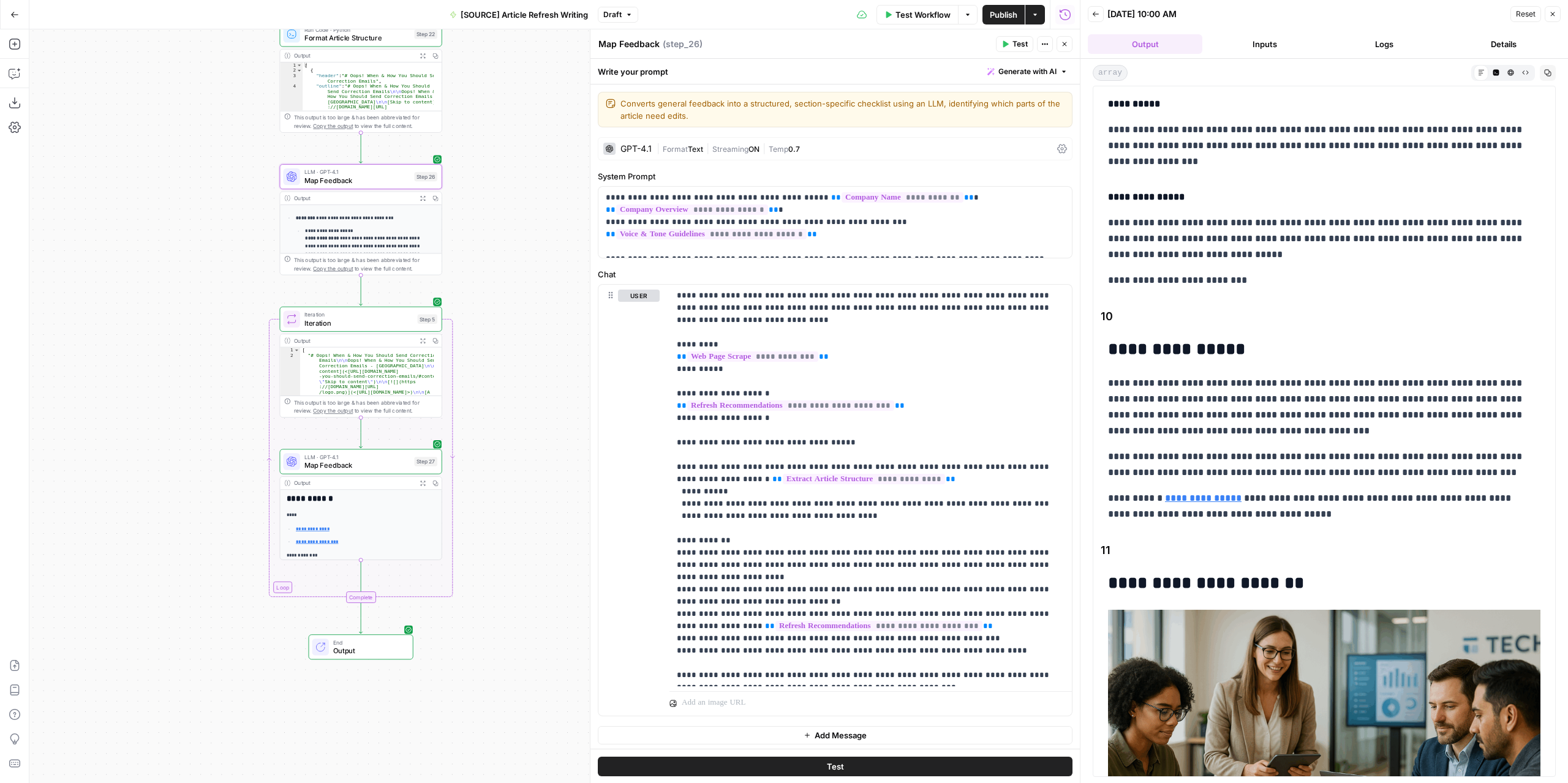
scroll to position [5514, 0]
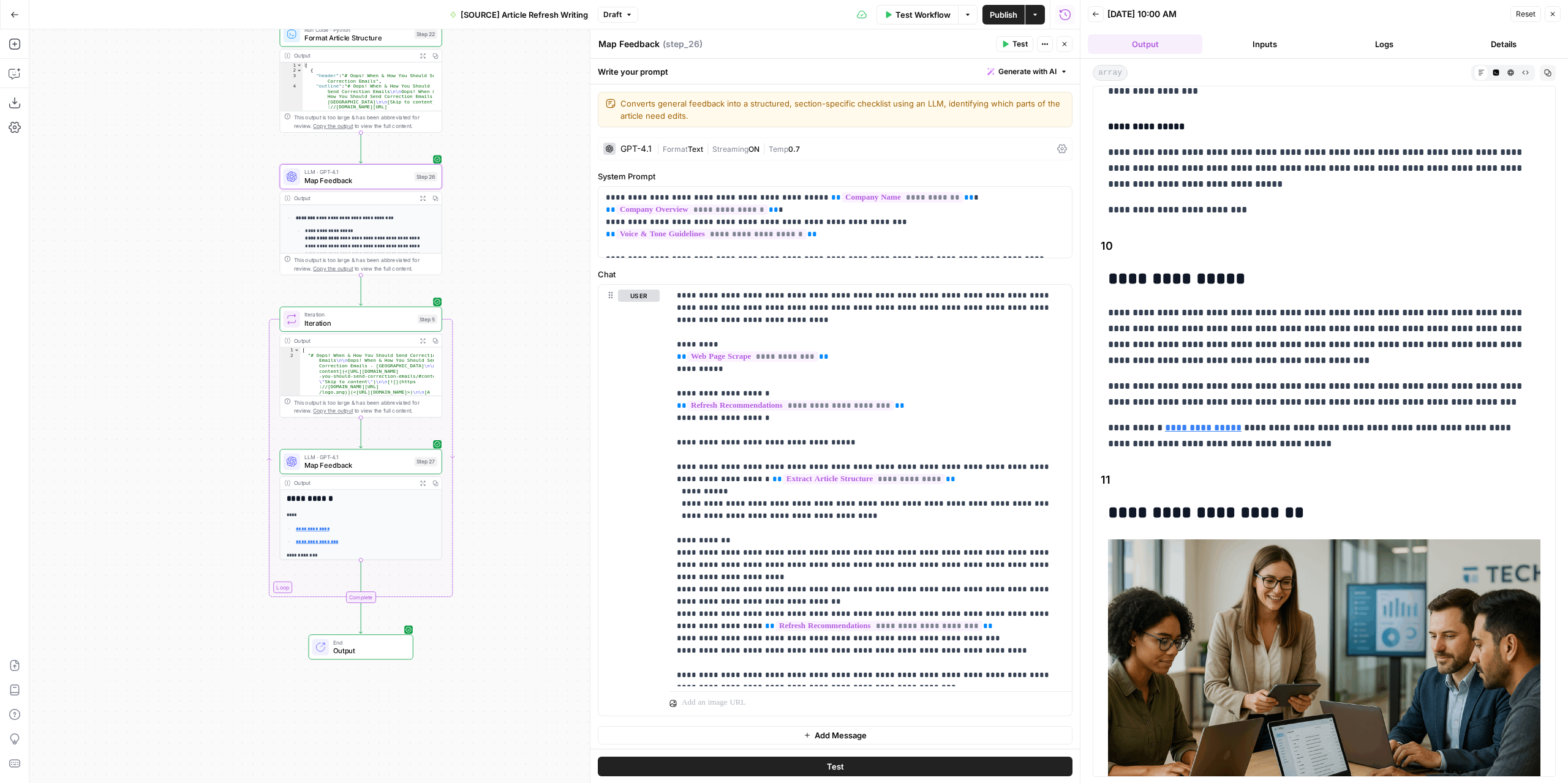
click at [420, 197] on icon "button" at bounding box center [422, 198] width 5 height 5
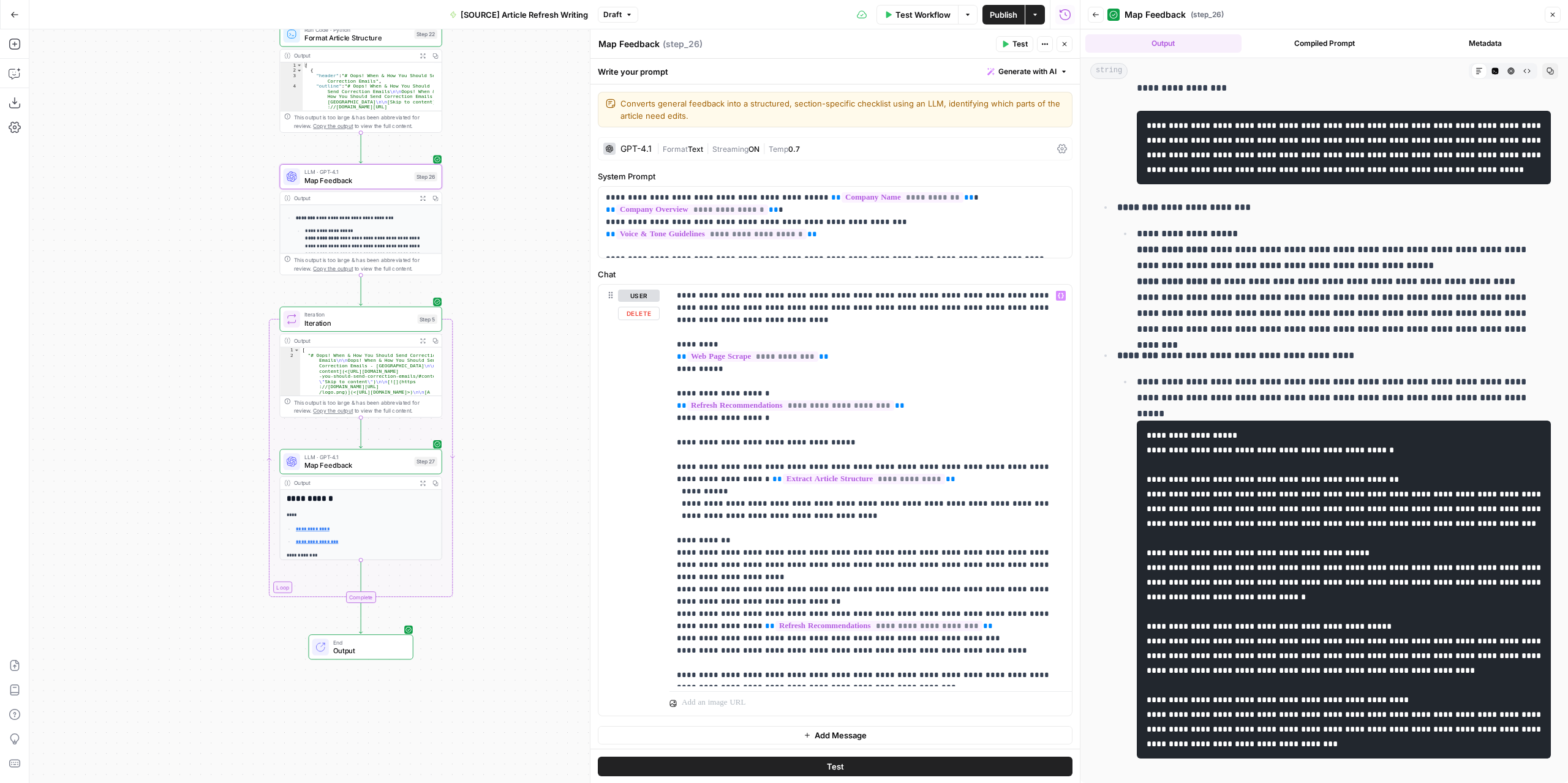
scroll to position [1, 0]
click at [978, 624] on p "**********" at bounding box center [866, 484] width 379 height 392
click at [1058, 292] on icon "button" at bounding box center [1061, 294] width 6 height 6
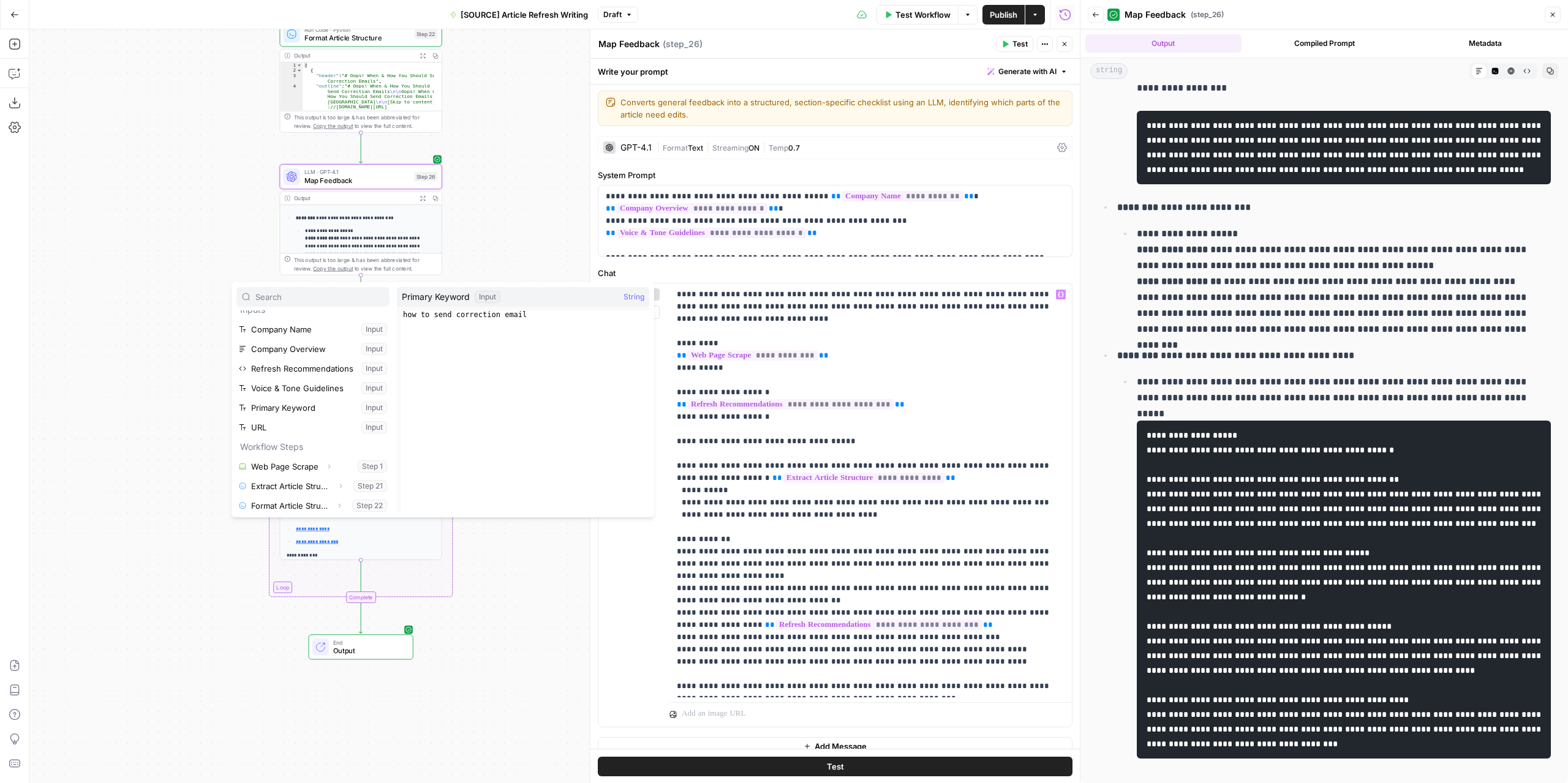
scroll to position [13, 0]
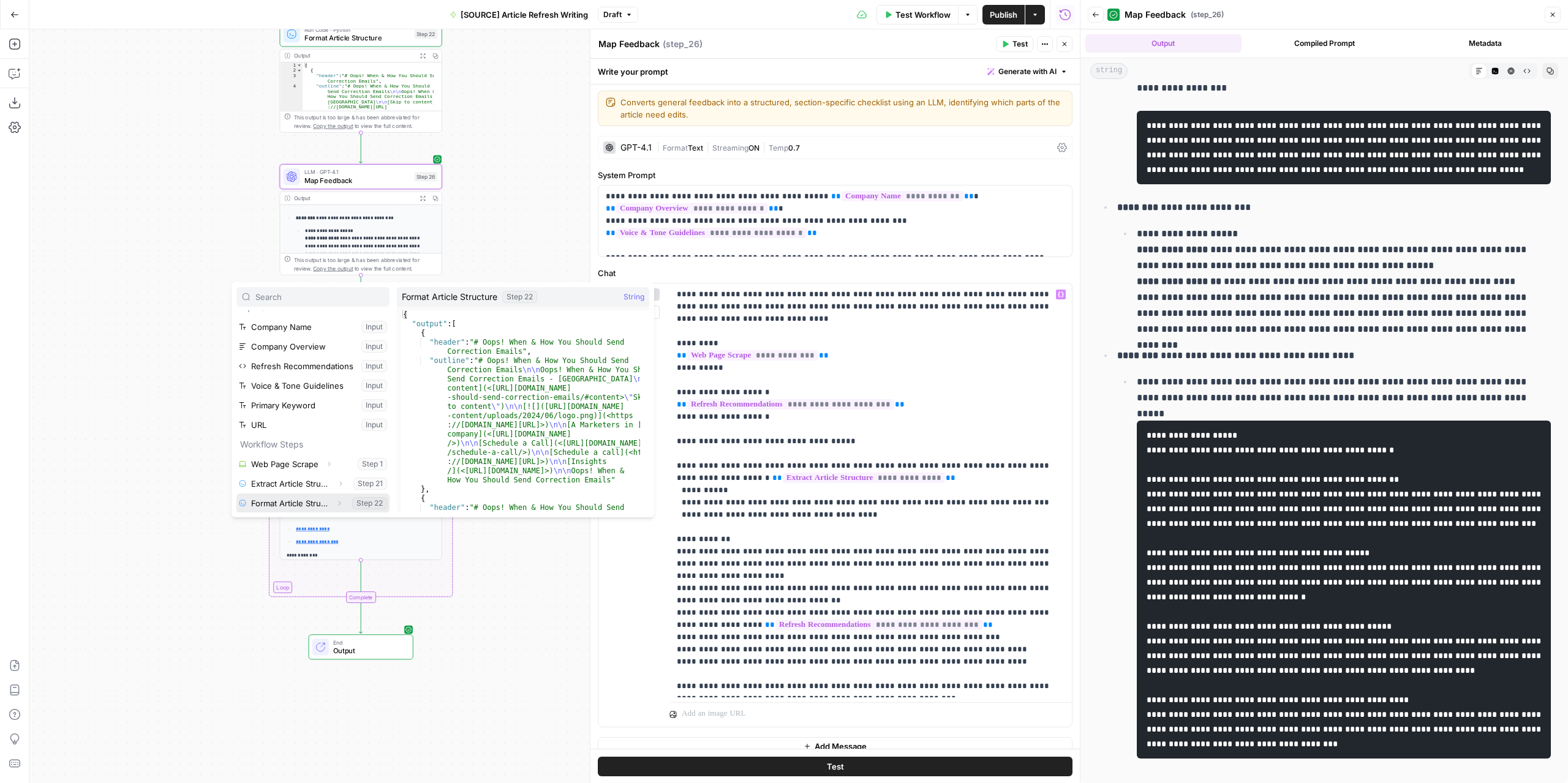
click at [292, 496] on button "Select variable Format Article Structure" at bounding box center [312, 503] width 153 height 20
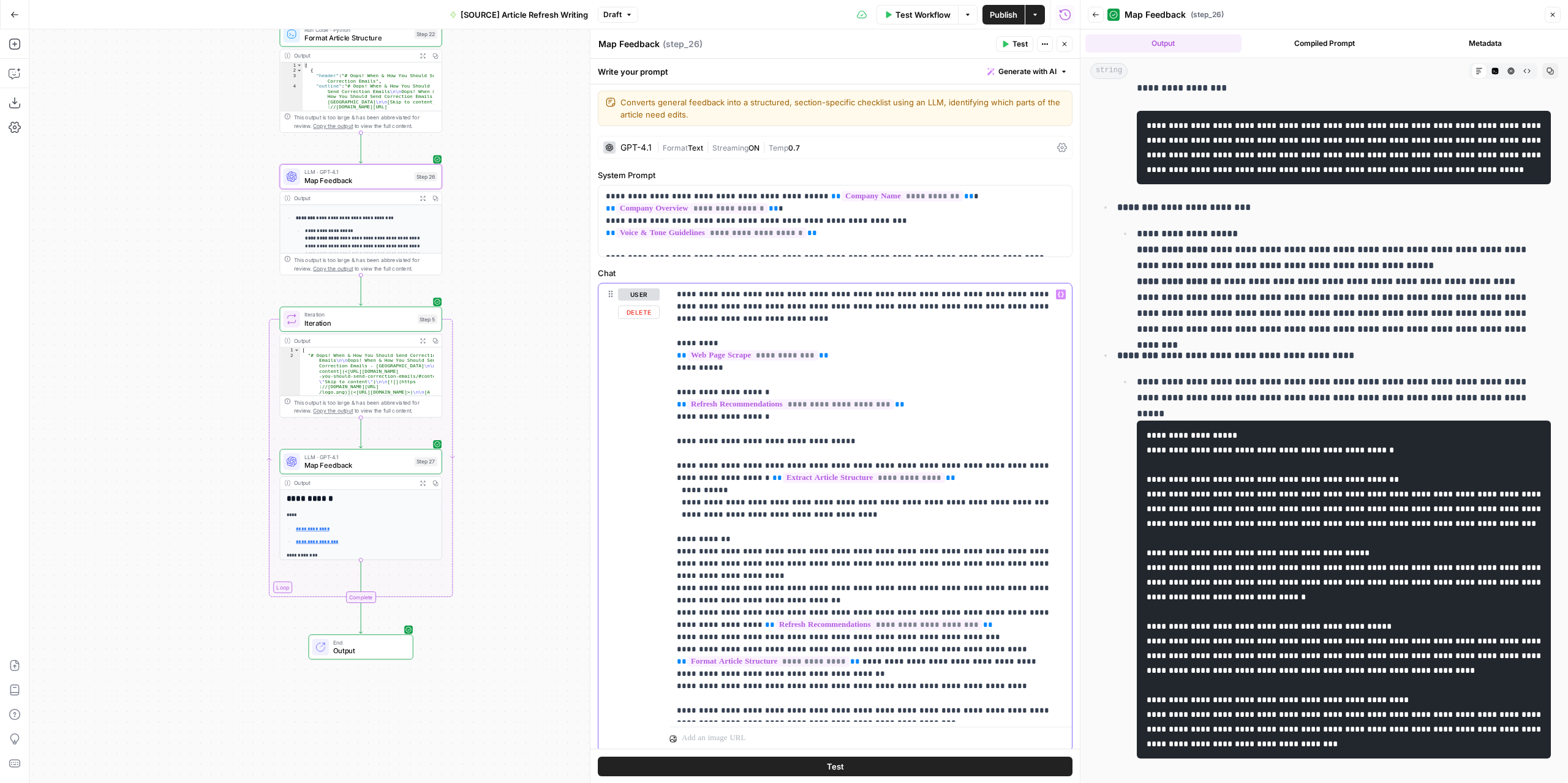
drag, startPoint x: 726, startPoint y: 660, endPoint x: 735, endPoint y: 661, distance: 9.1
click at [730, 660] on p "**********" at bounding box center [866, 502] width 379 height 428
click at [733, 663] on p "**********" at bounding box center [866, 502] width 379 height 428
drag, startPoint x: 728, startPoint y: 663, endPoint x: 805, endPoint y: 664, distance: 77.0
click at [805, 664] on p "**********" at bounding box center [866, 502] width 379 height 428
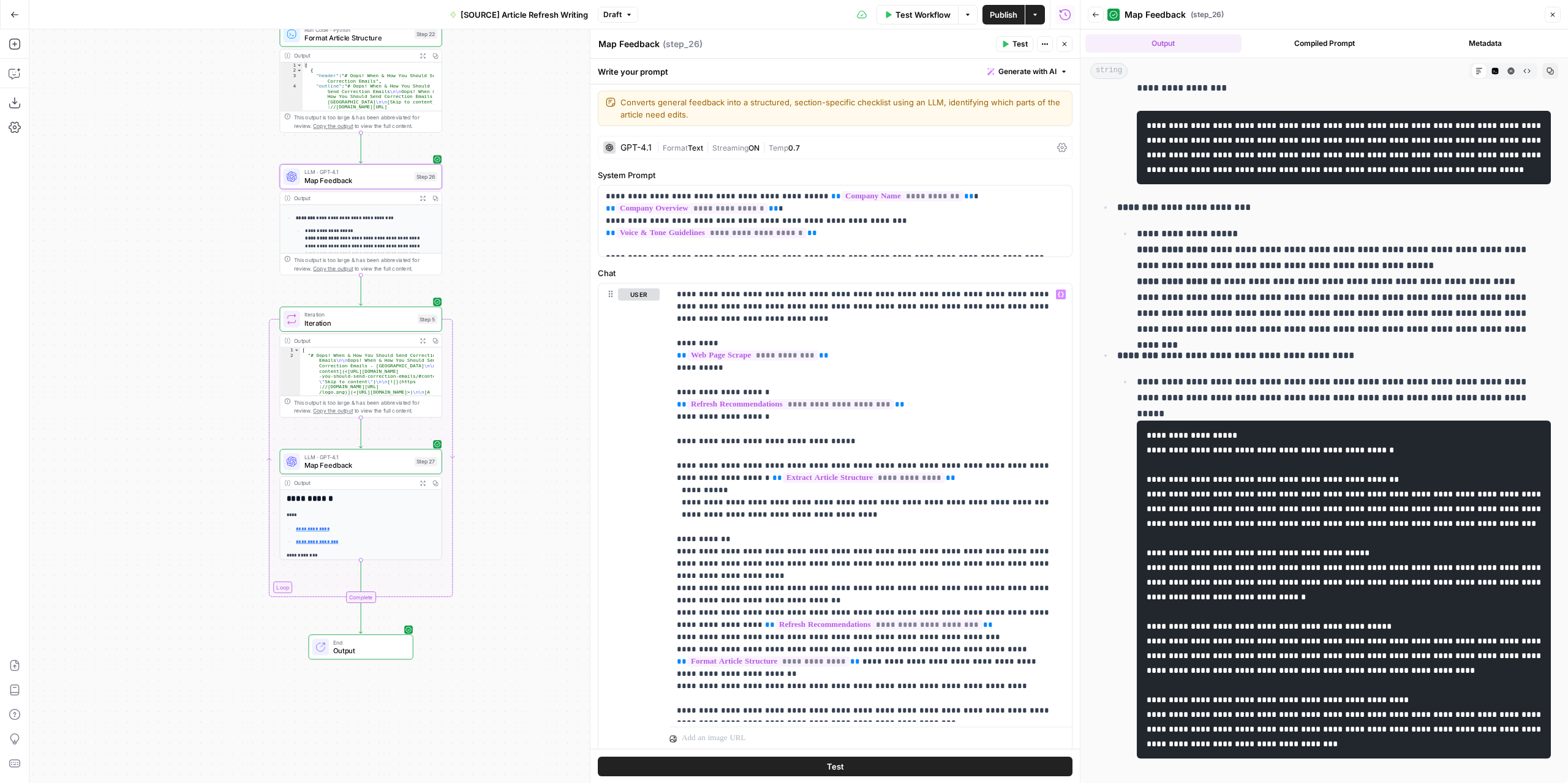
click at [1008, 41] on icon "button" at bounding box center [1004, 44] width 8 height 8
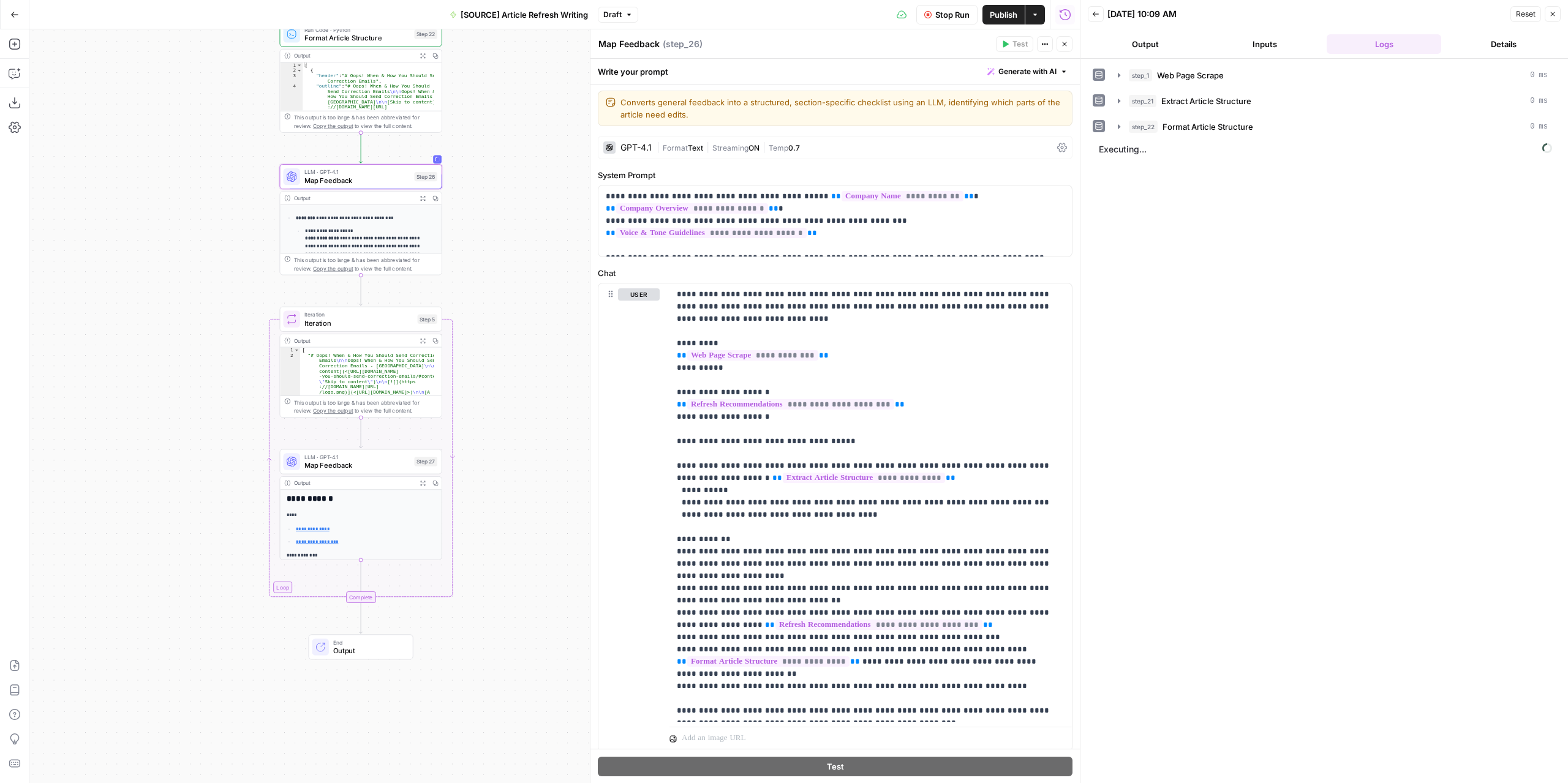
click at [1176, 38] on button "Output" at bounding box center [1144, 44] width 115 height 20
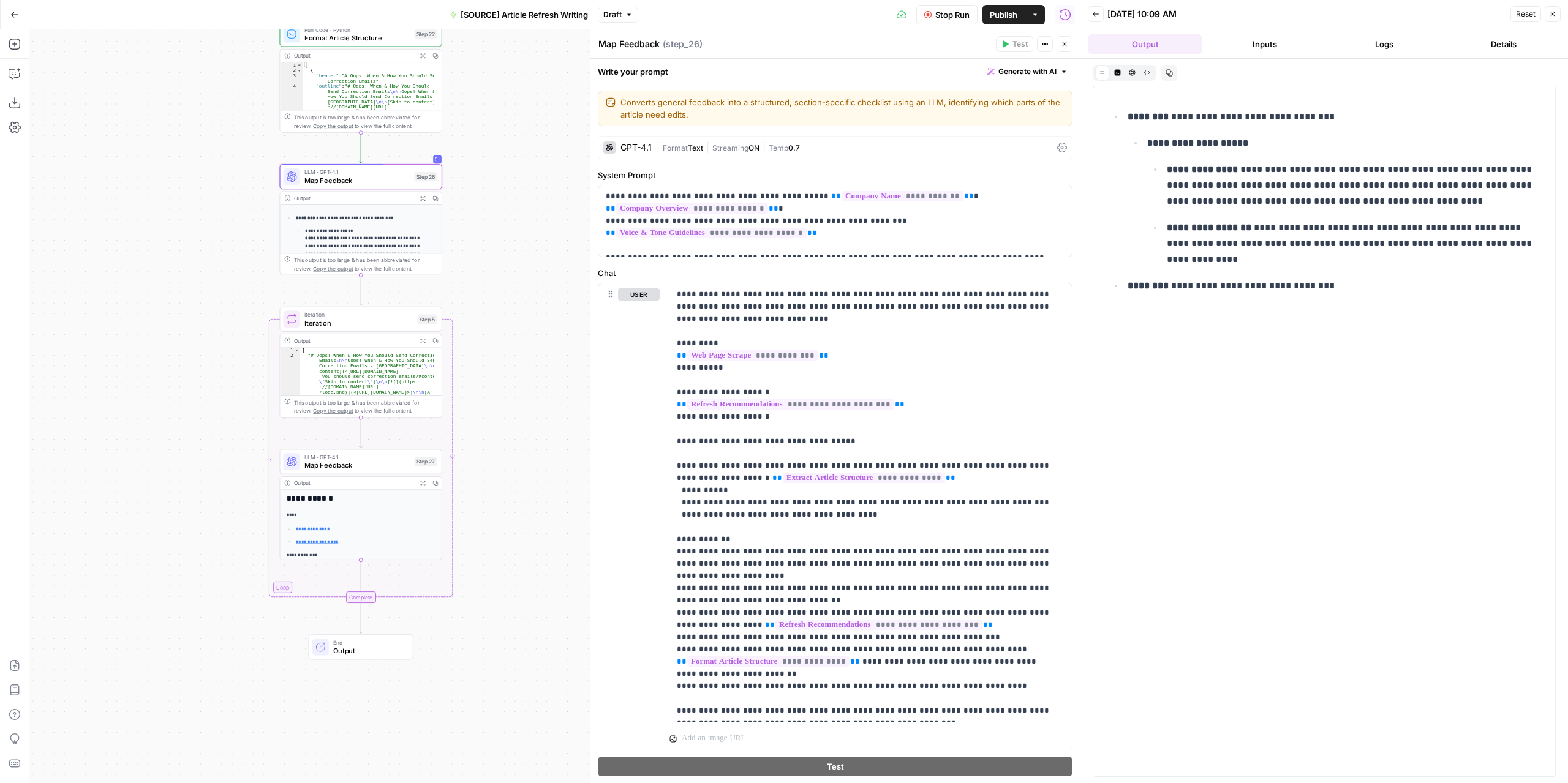
click at [931, 10] on button "Stop Run" at bounding box center [946, 14] width 61 height 20
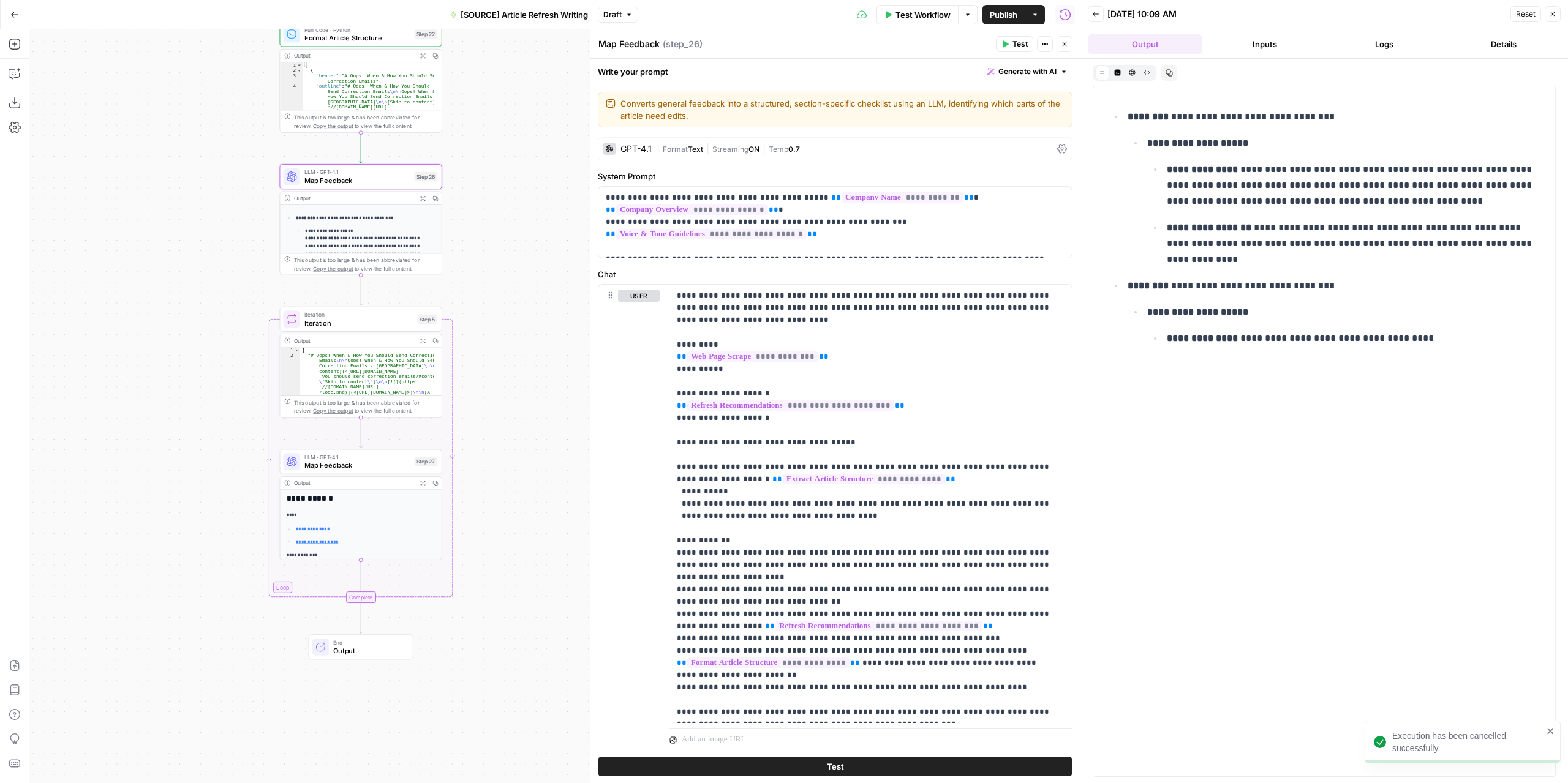
click at [702, 143] on div "| Format Text | Streaming ON | Temp 0.7" at bounding box center [854, 149] width 395 height 12
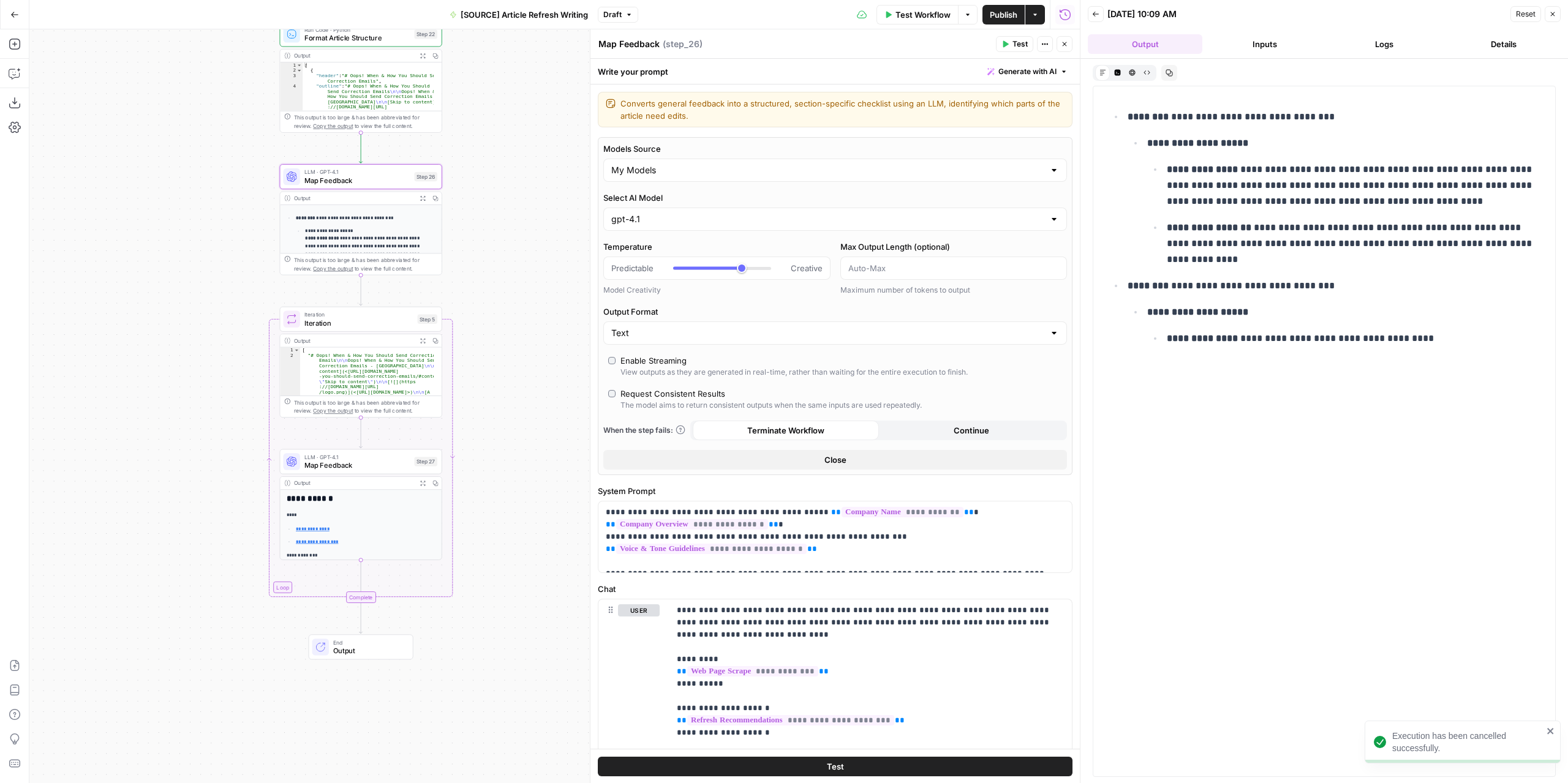
click at [1006, 47] on icon "button" at bounding box center [1004, 44] width 8 height 8
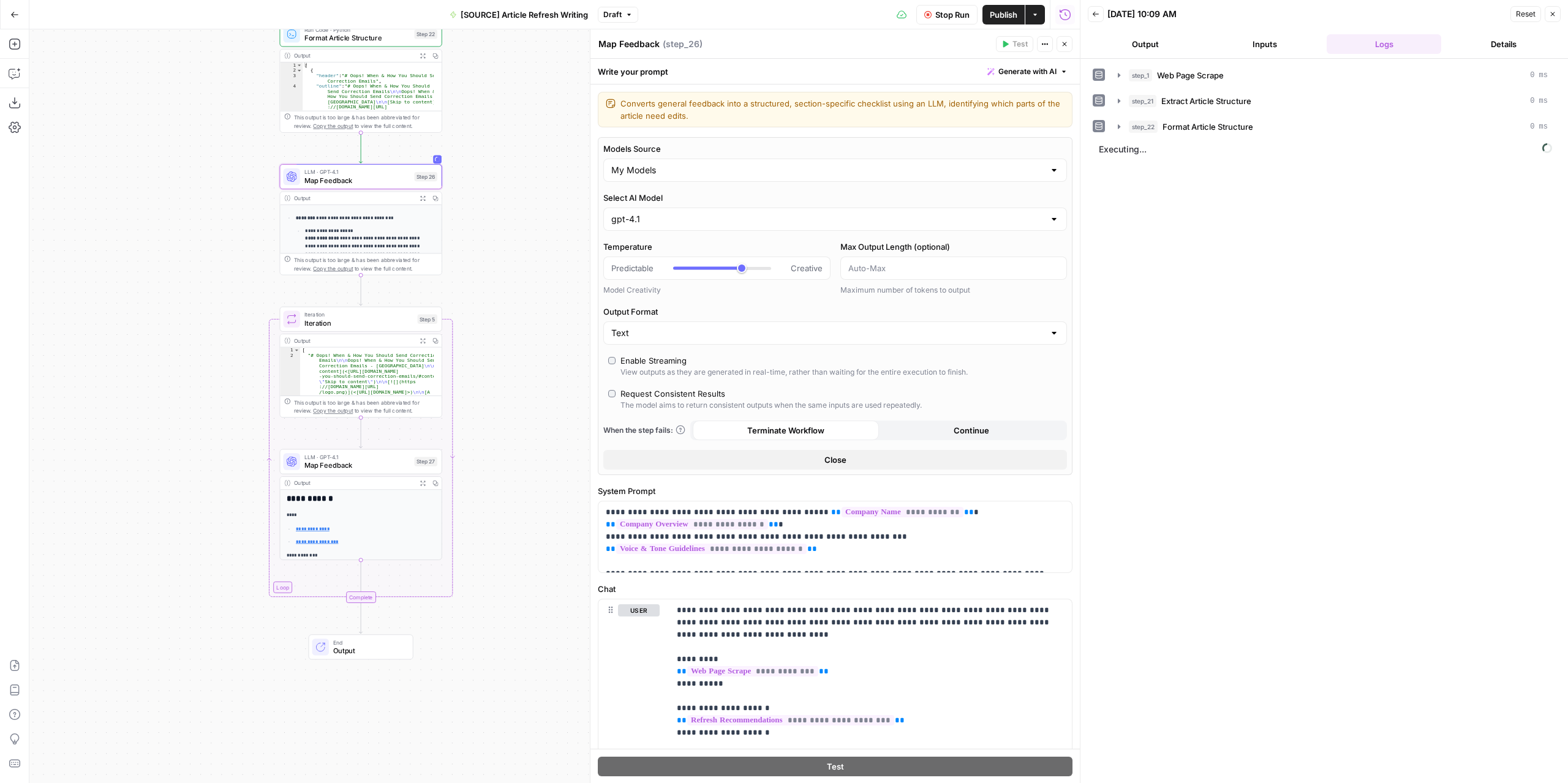
click at [1167, 47] on button "Output" at bounding box center [1144, 44] width 115 height 20
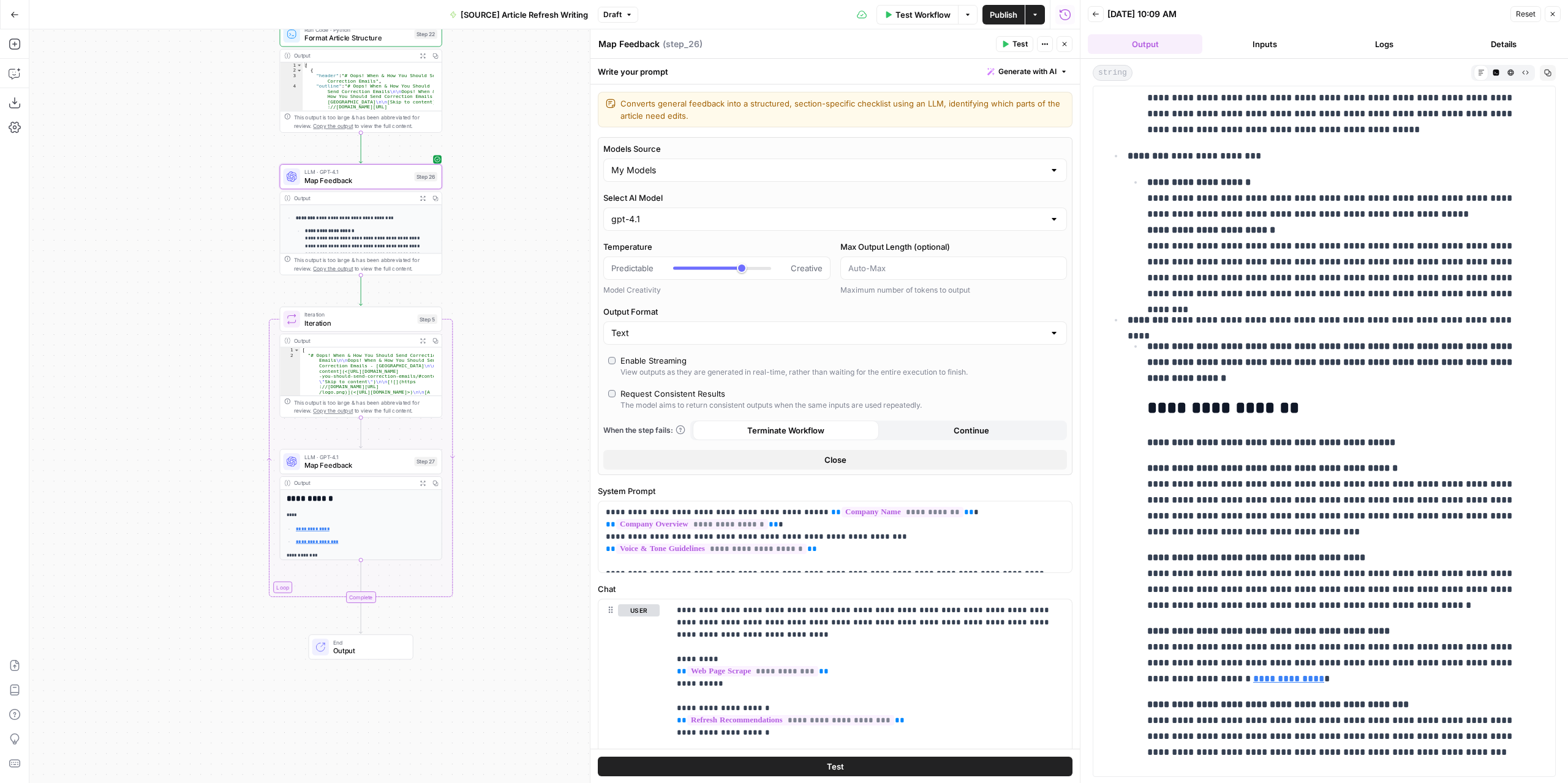
scroll to position [1442, 0]
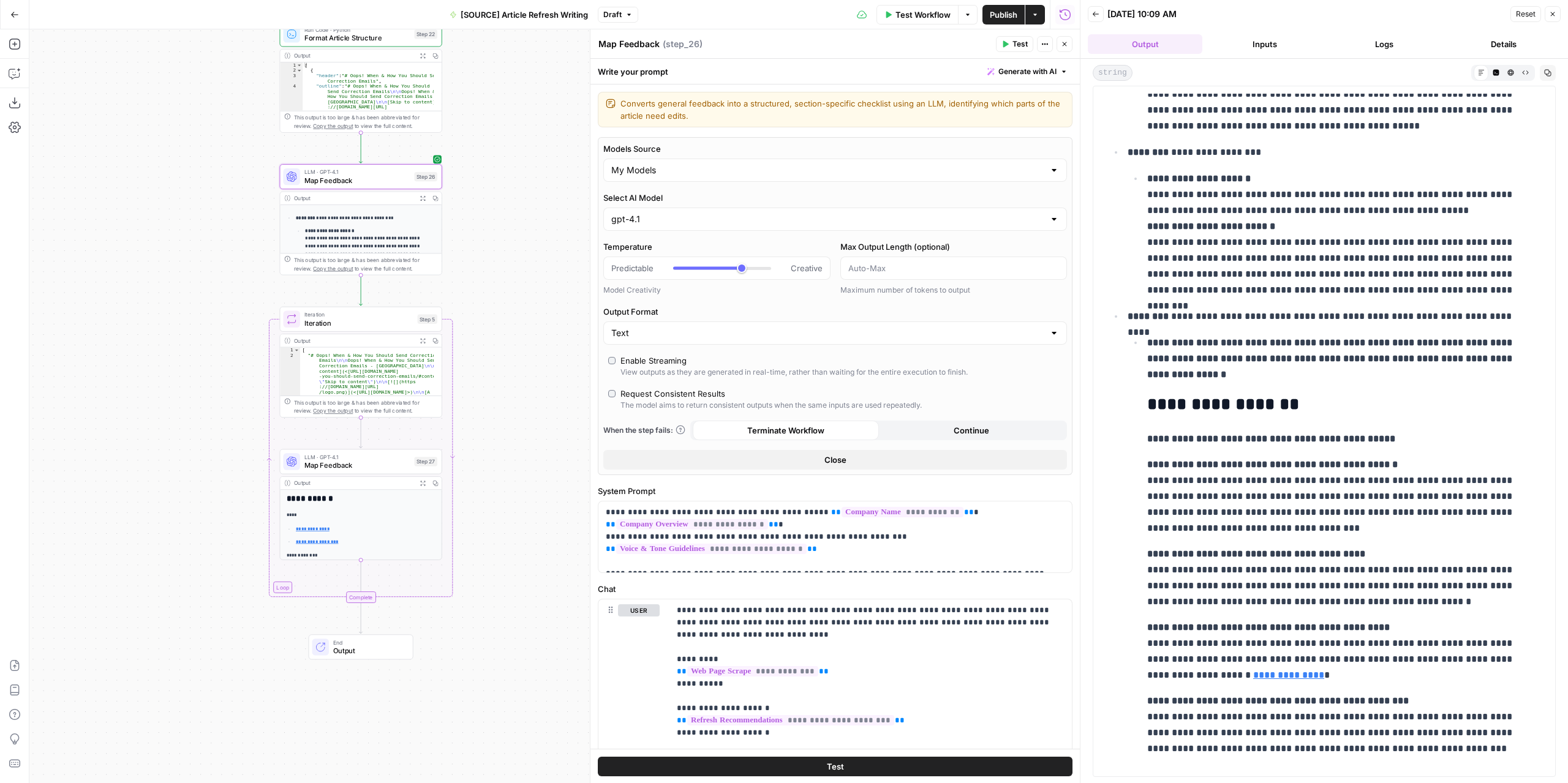
click at [923, 15] on span "Test Workflow" at bounding box center [923, 14] width 55 height 12
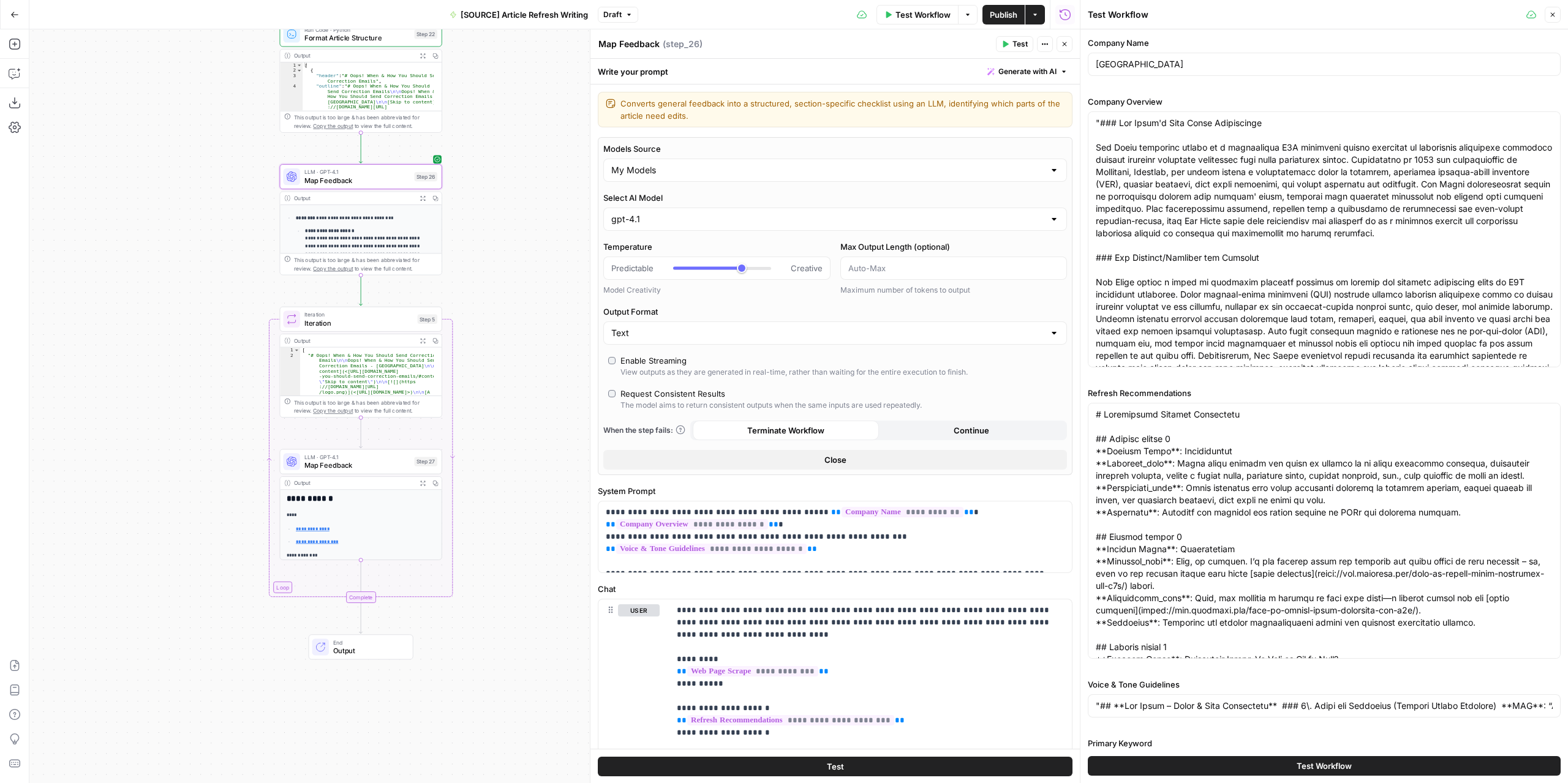
click at [1324, 768] on span "Test Workflow" at bounding box center [1324, 766] width 55 height 12
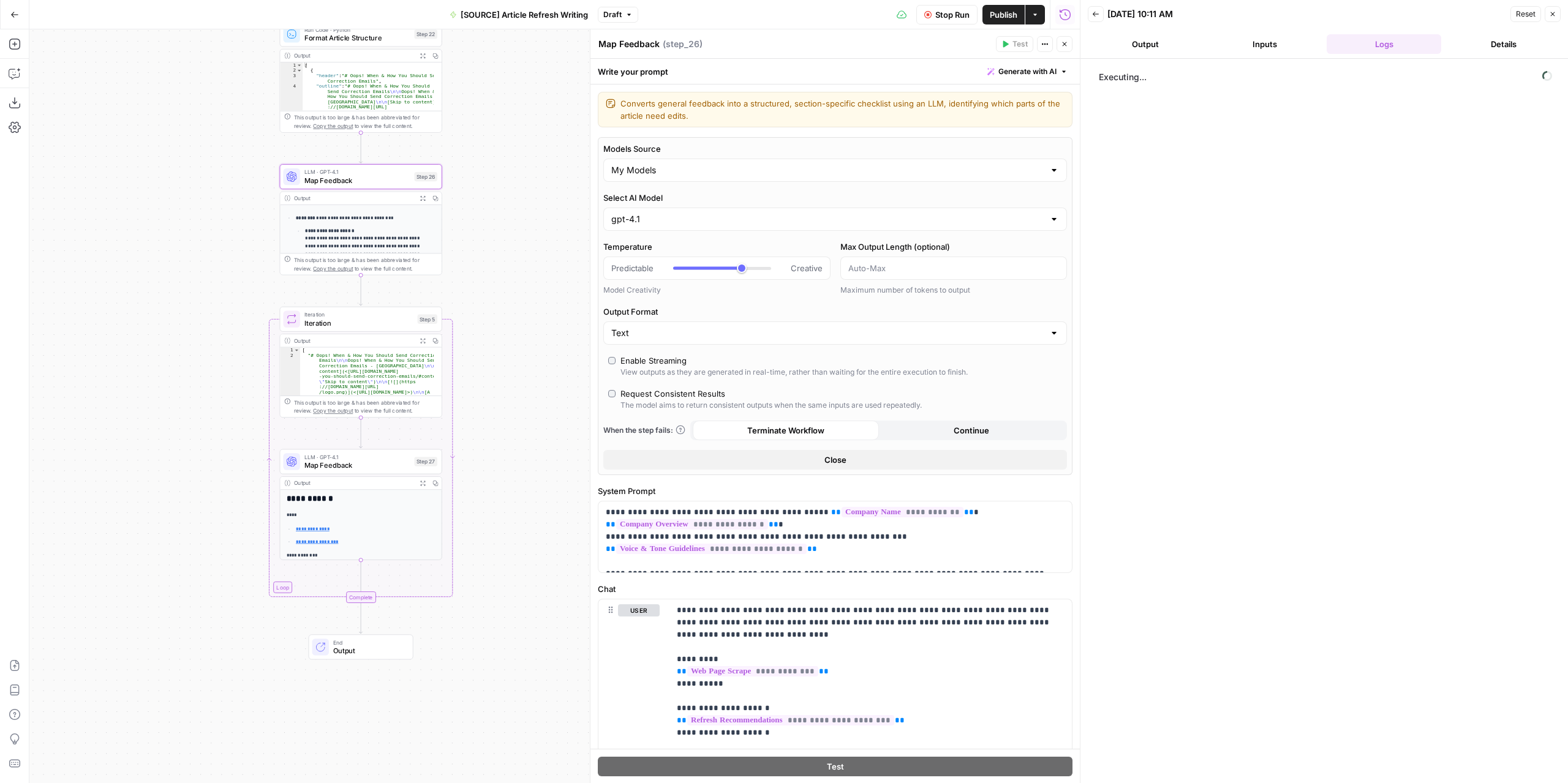
click at [1146, 37] on button "Output" at bounding box center [1144, 44] width 115 height 20
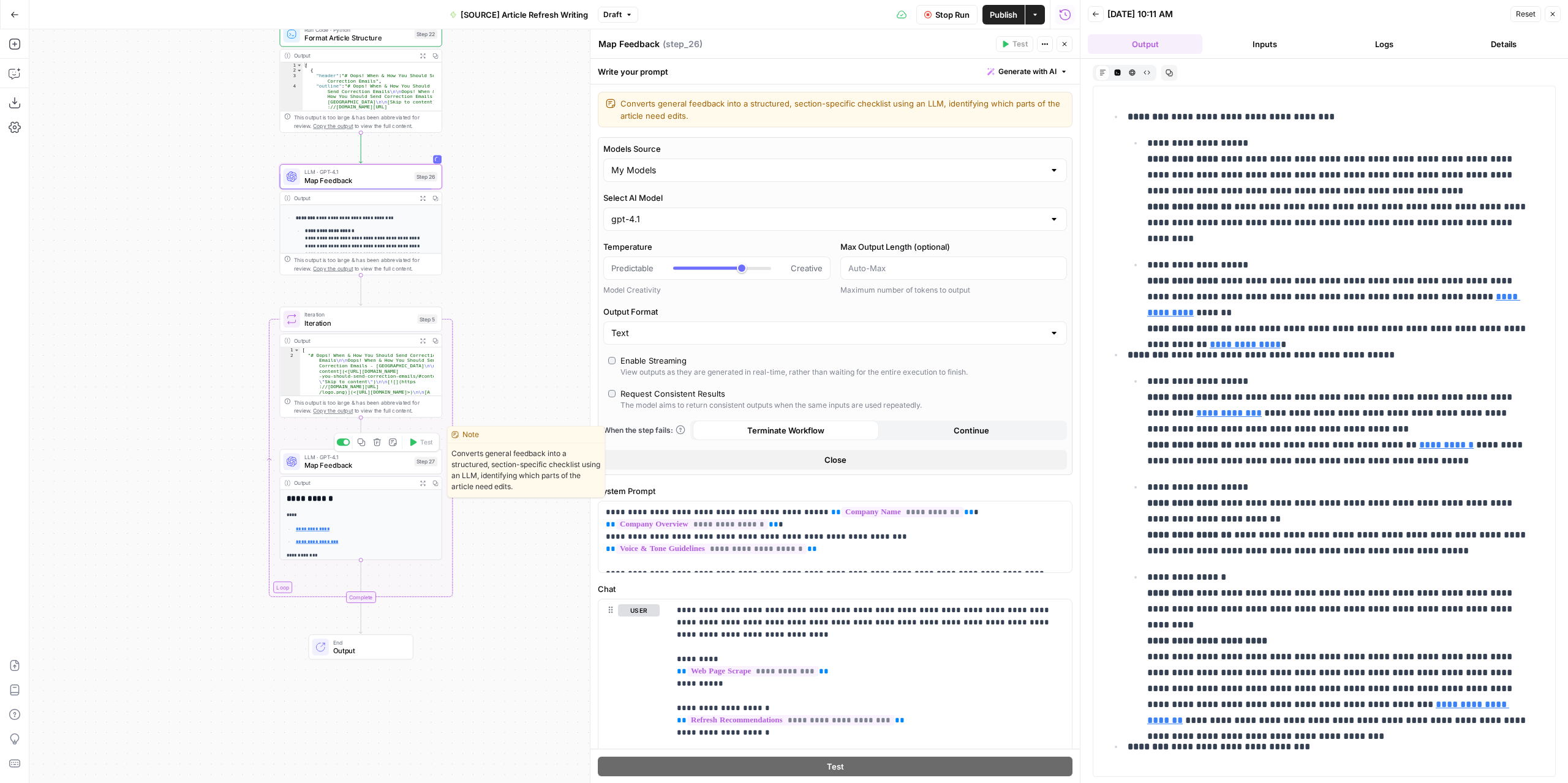
click at [370, 467] on span "Map Feedback" at bounding box center [357, 465] width 106 height 10
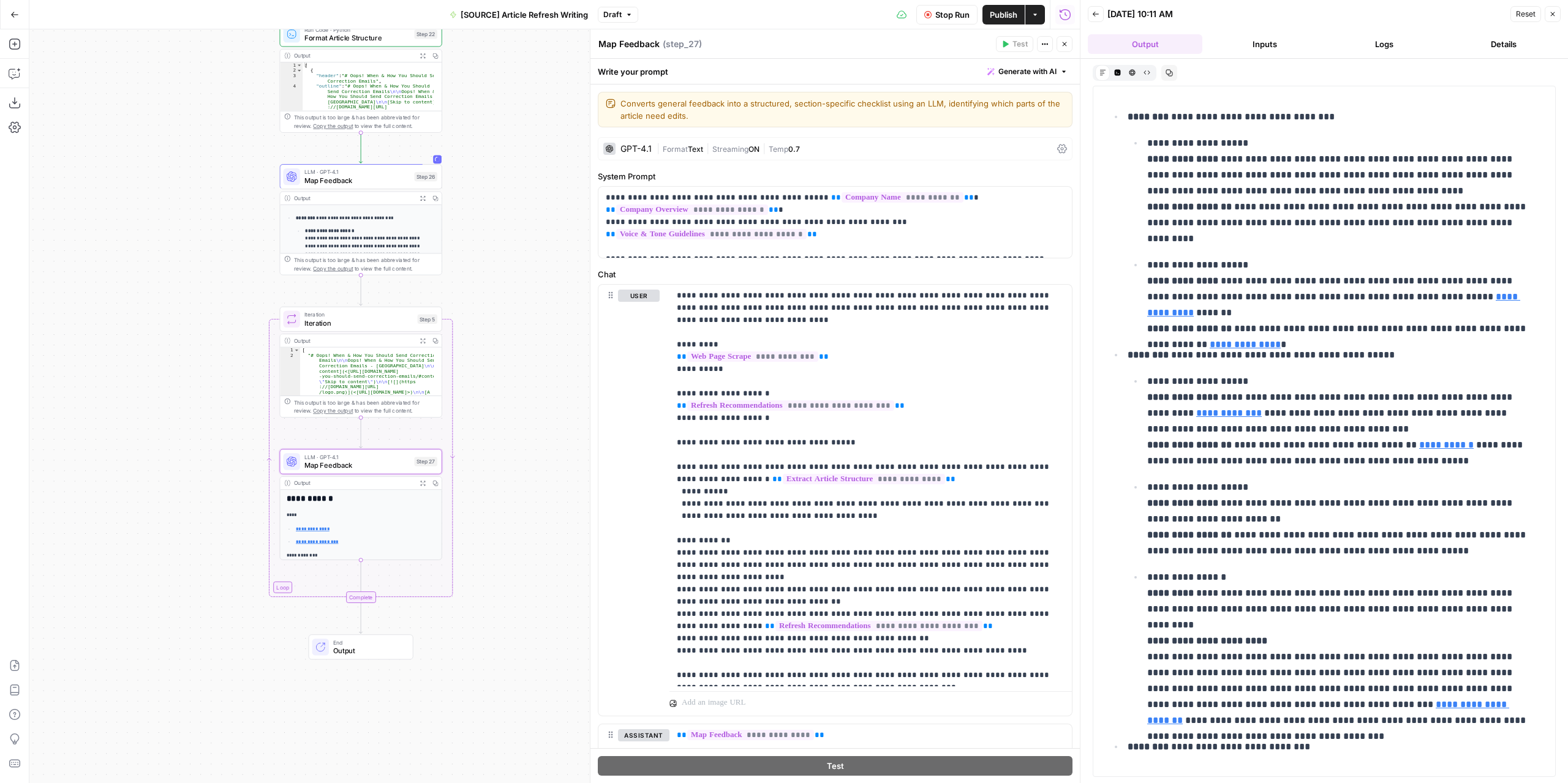
click at [649, 51] on header "Map Feedback Map Feedback ( step_27 ) Test Actions Close" at bounding box center [835, 44] width 489 height 30
click at [649, 51] on div "Map Feedback Map Feedback ( step_27 ) Test Actions Close" at bounding box center [835, 44] width 474 height 16
click at [649, 49] on textarea "Map Feedback" at bounding box center [628, 44] width 61 height 12
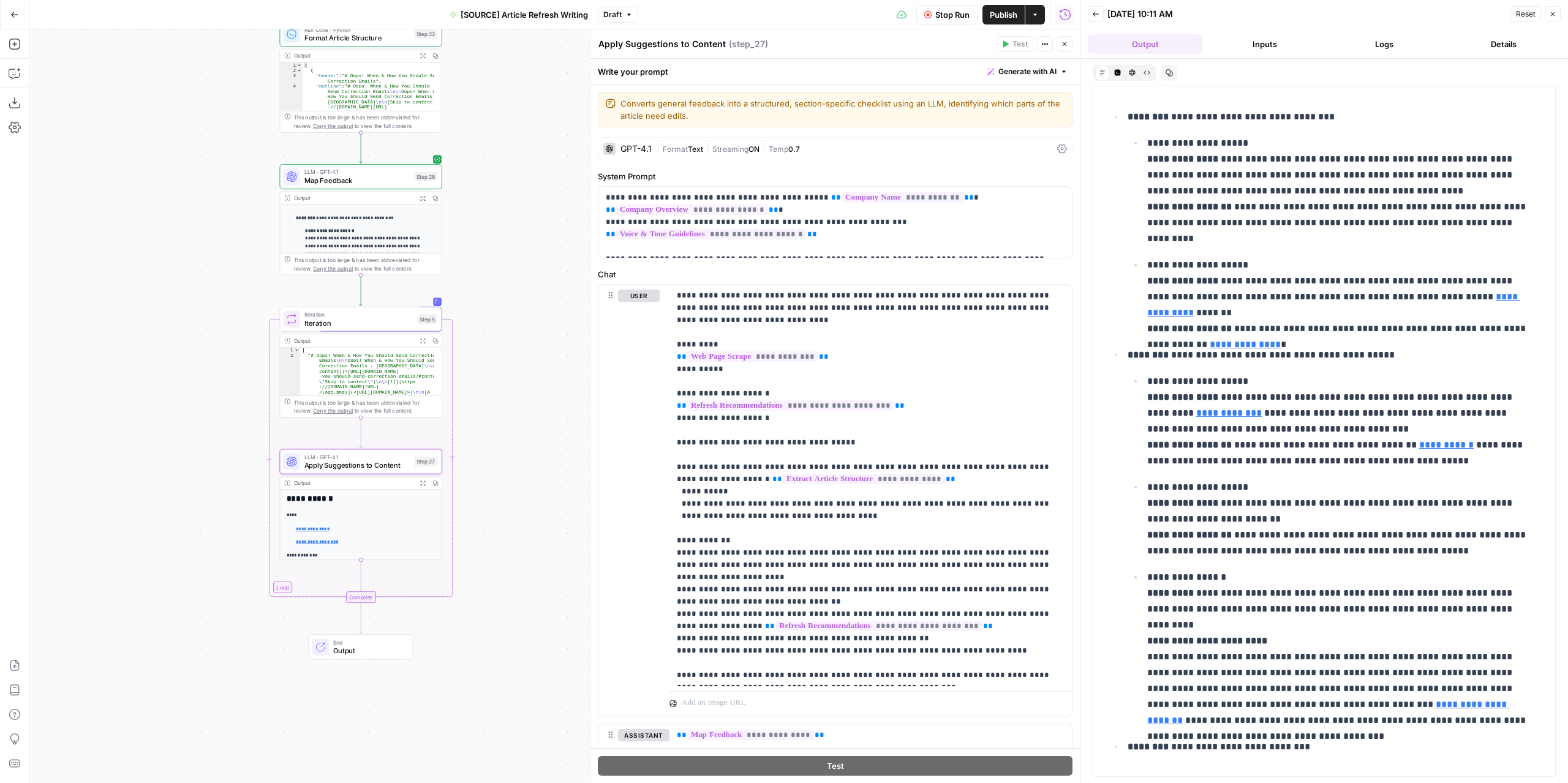
type textarea "Apply Suggestions to Content"
click at [762, 58] on header "Apply Suggestions to Content Apply Suggestions to Content ( step_27 ) Test Acti…" at bounding box center [835, 44] width 489 height 30
click at [810, 60] on div "Write your prompt Generate with AI" at bounding box center [835, 71] width 489 height 25
click at [1370, 38] on button "Logs" at bounding box center [1383, 44] width 115 height 20
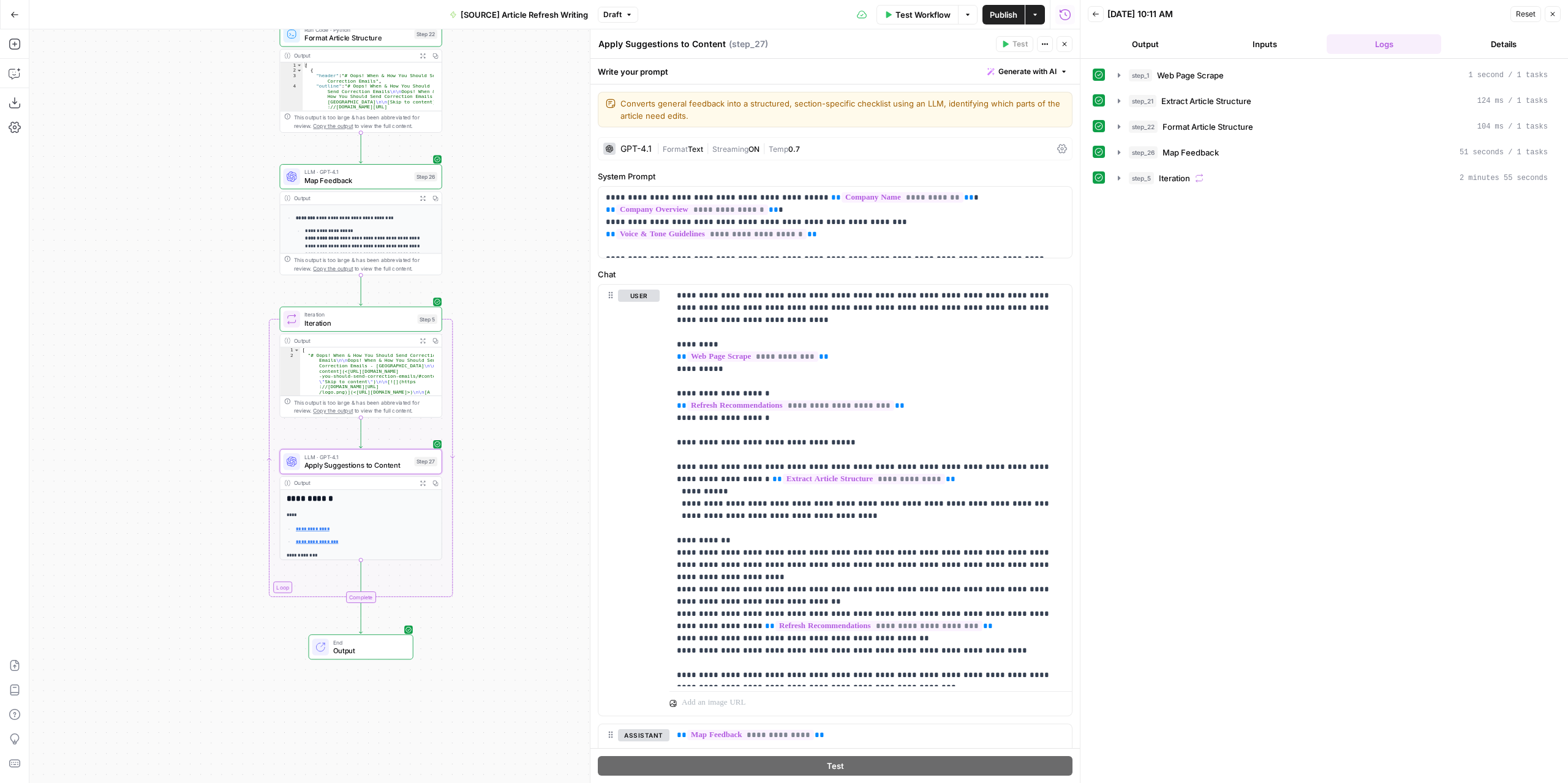
click at [1149, 54] on header "Back 08/21/25 at 10:11 AM Reset Close Output Inputs Logs Details" at bounding box center [1324, 30] width 487 height 59
click at [1151, 47] on button "Output" at bounding box center [1144, 44] width 115 height 20
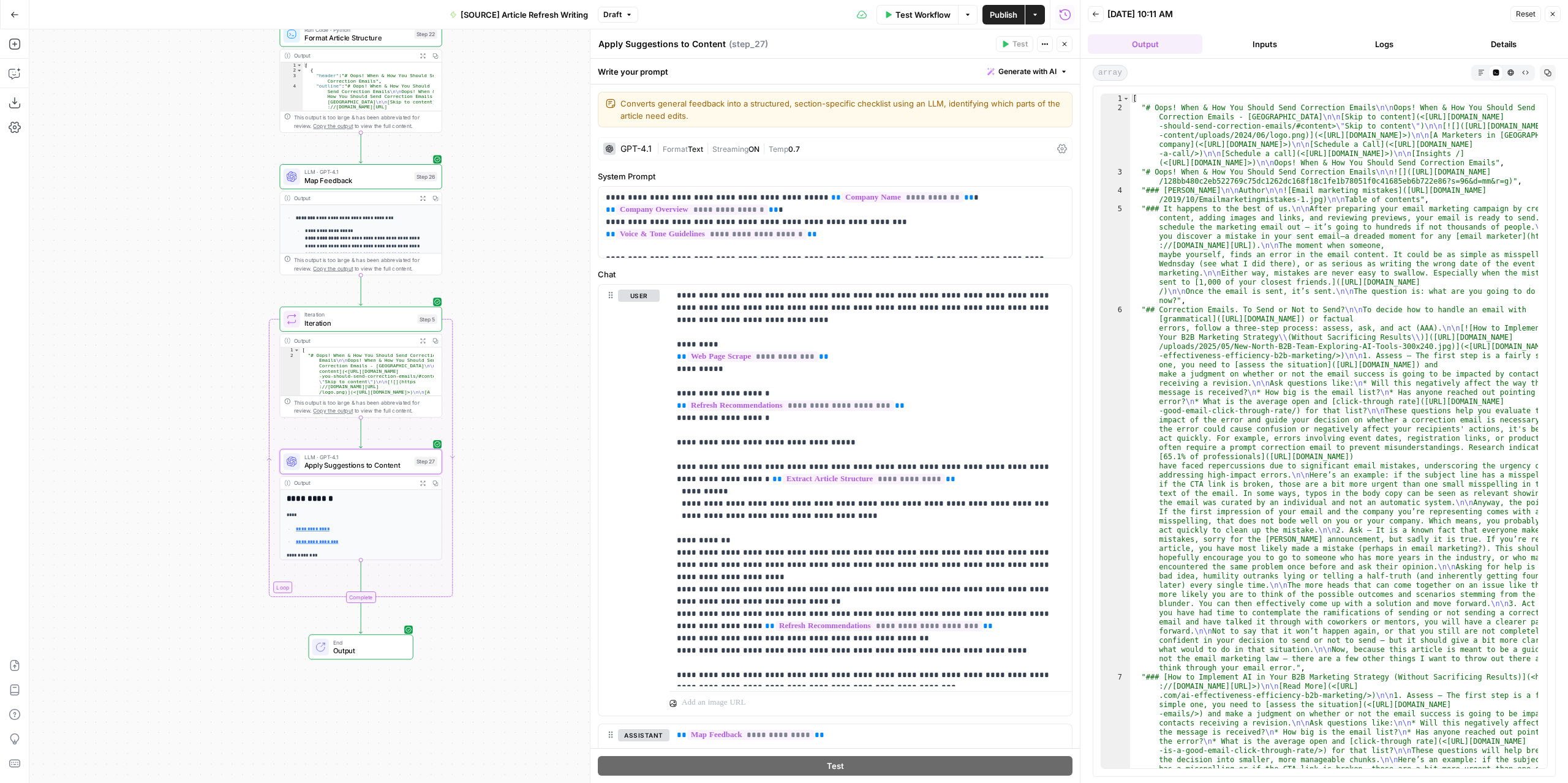
click at [1480, 77] on button "Markdown" at bounding box center [1480, 72] width 14 height 14
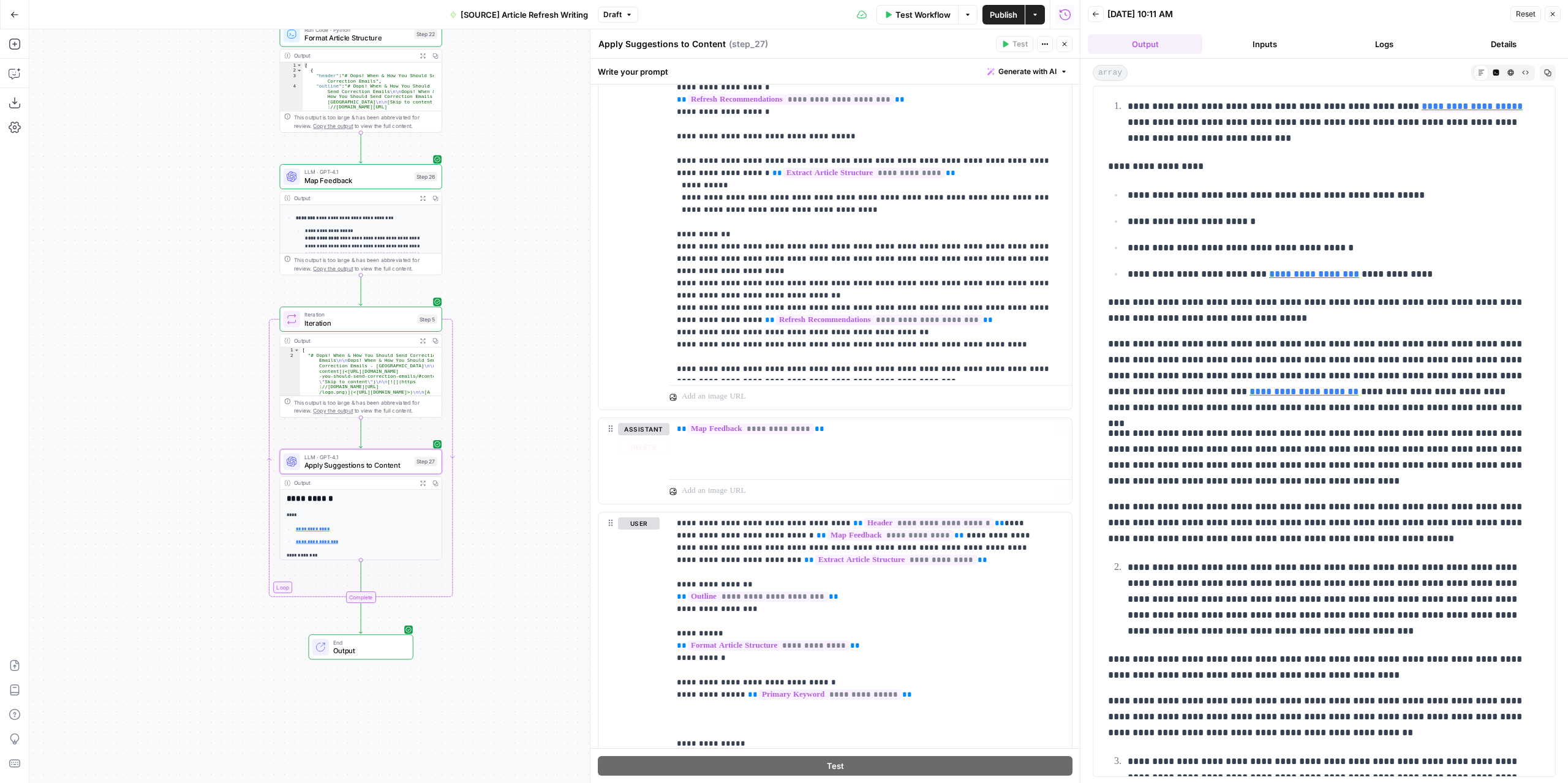
scroll to position [631, 0]
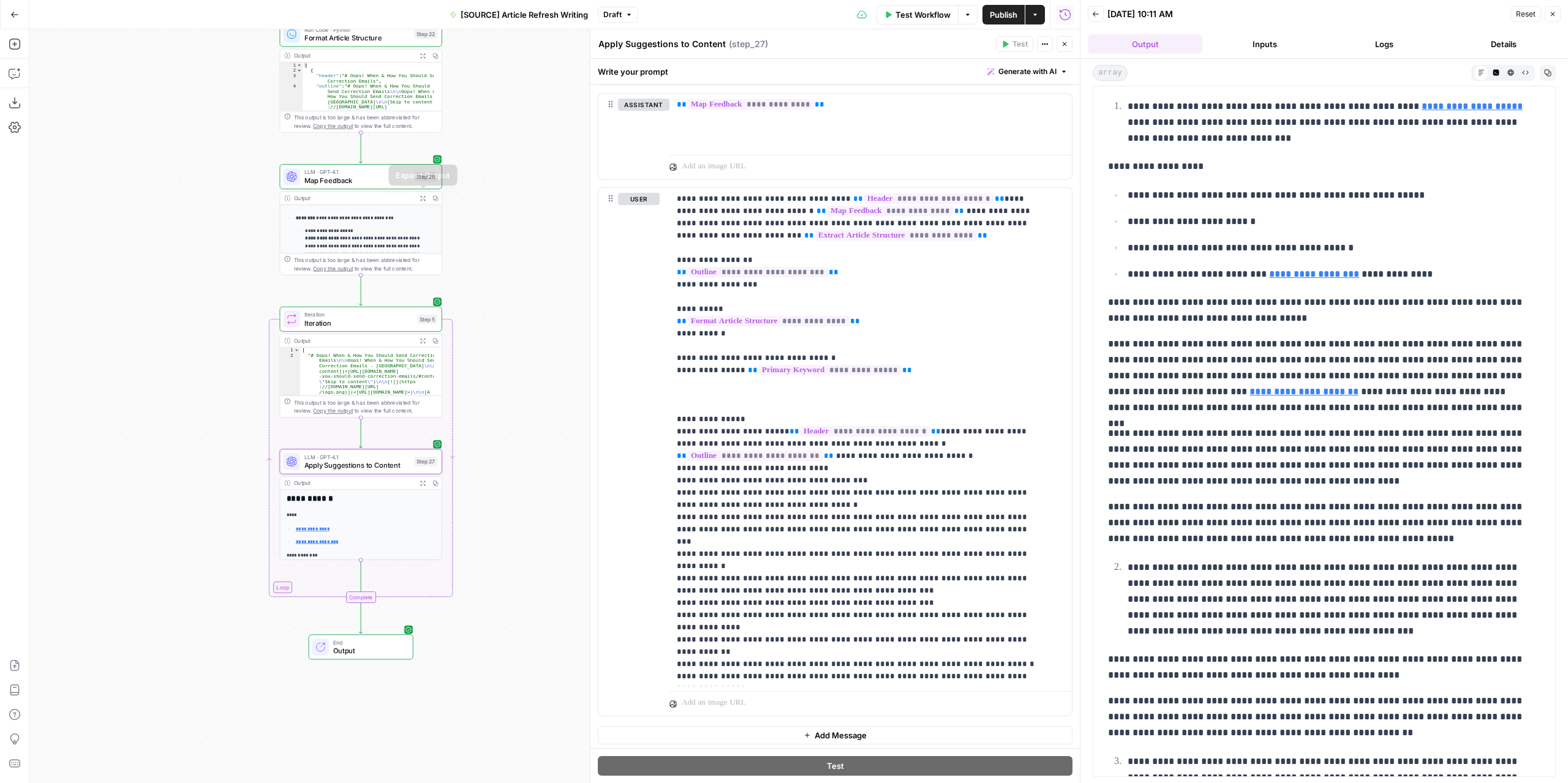
click at [421, 196] on icon "button" at bounding box center [422, 198] width 5 height 5
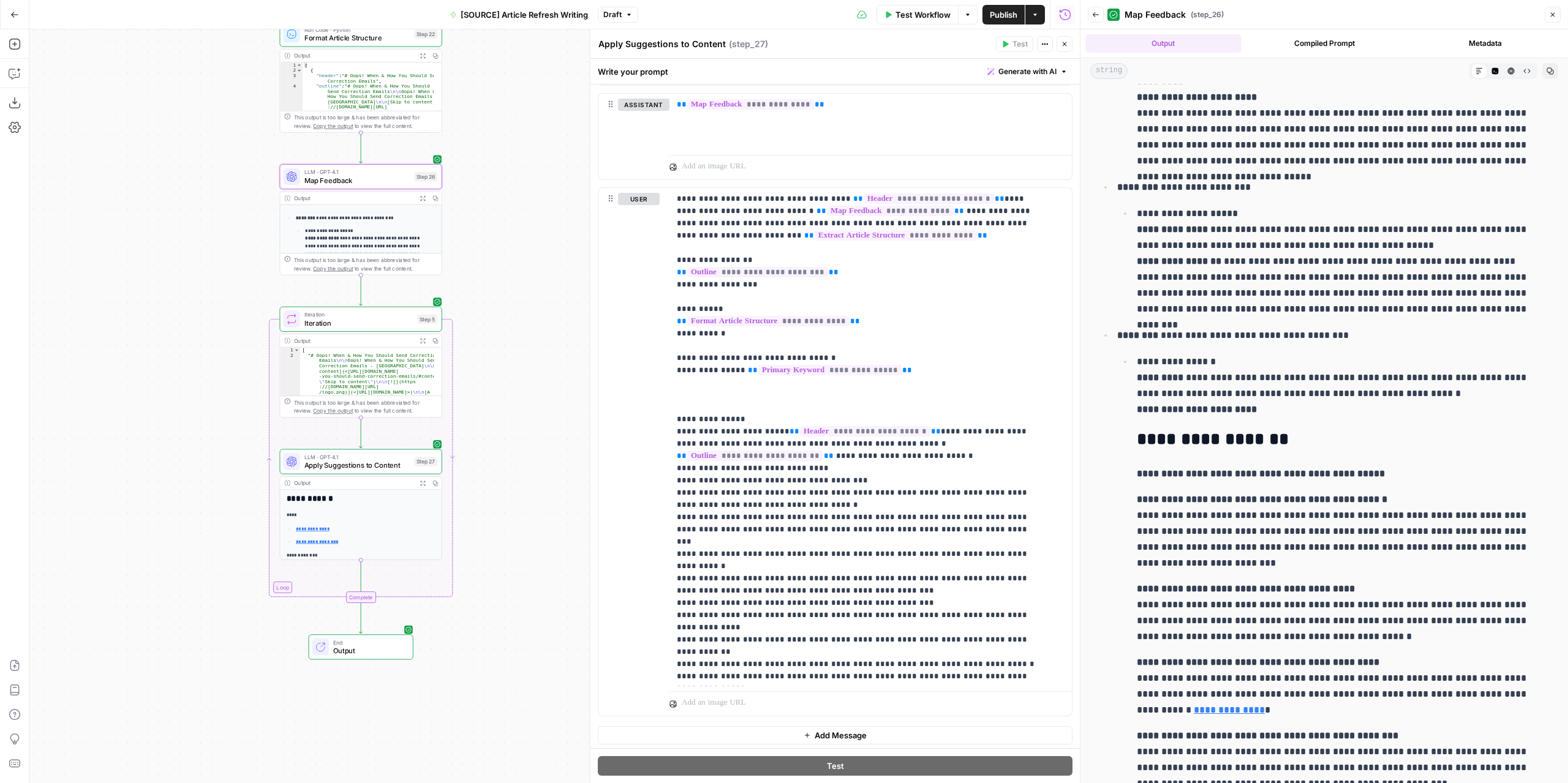
scroll to position [1351, 0]
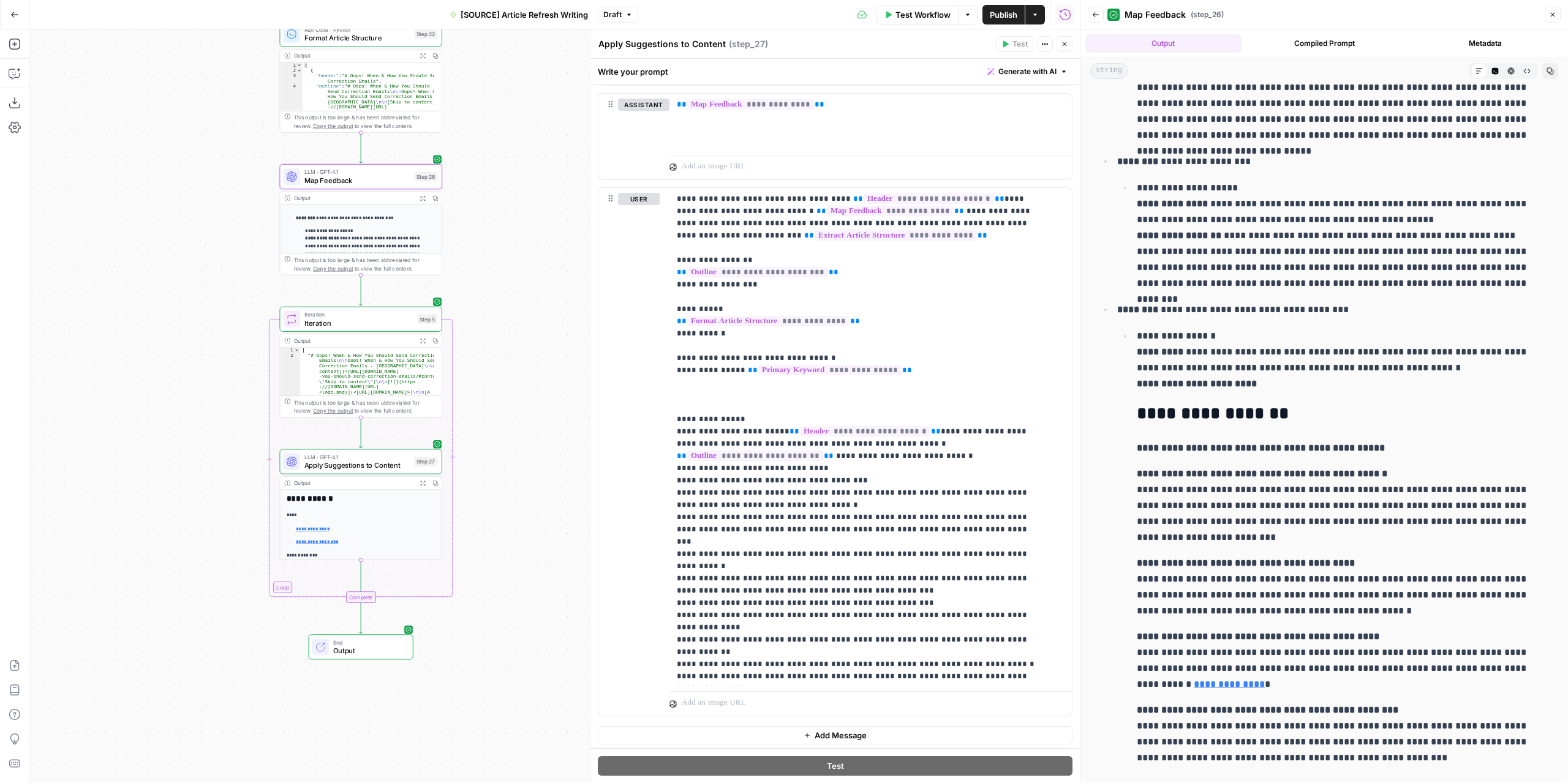
click at [1160, 416] on h2 "**********" at bounding box center [1339, 414] width 405 height 20
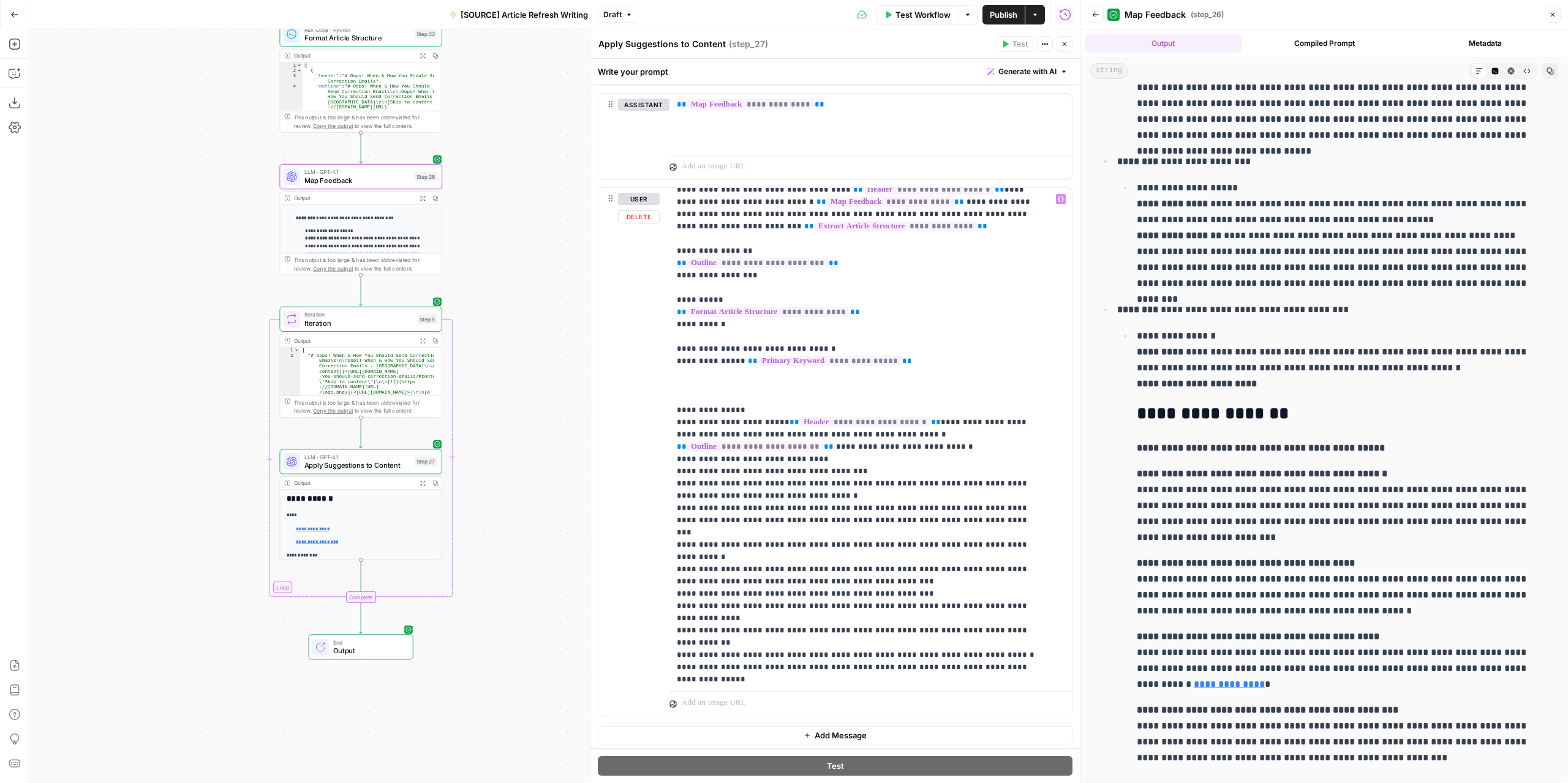
scroll to position [13, 0]
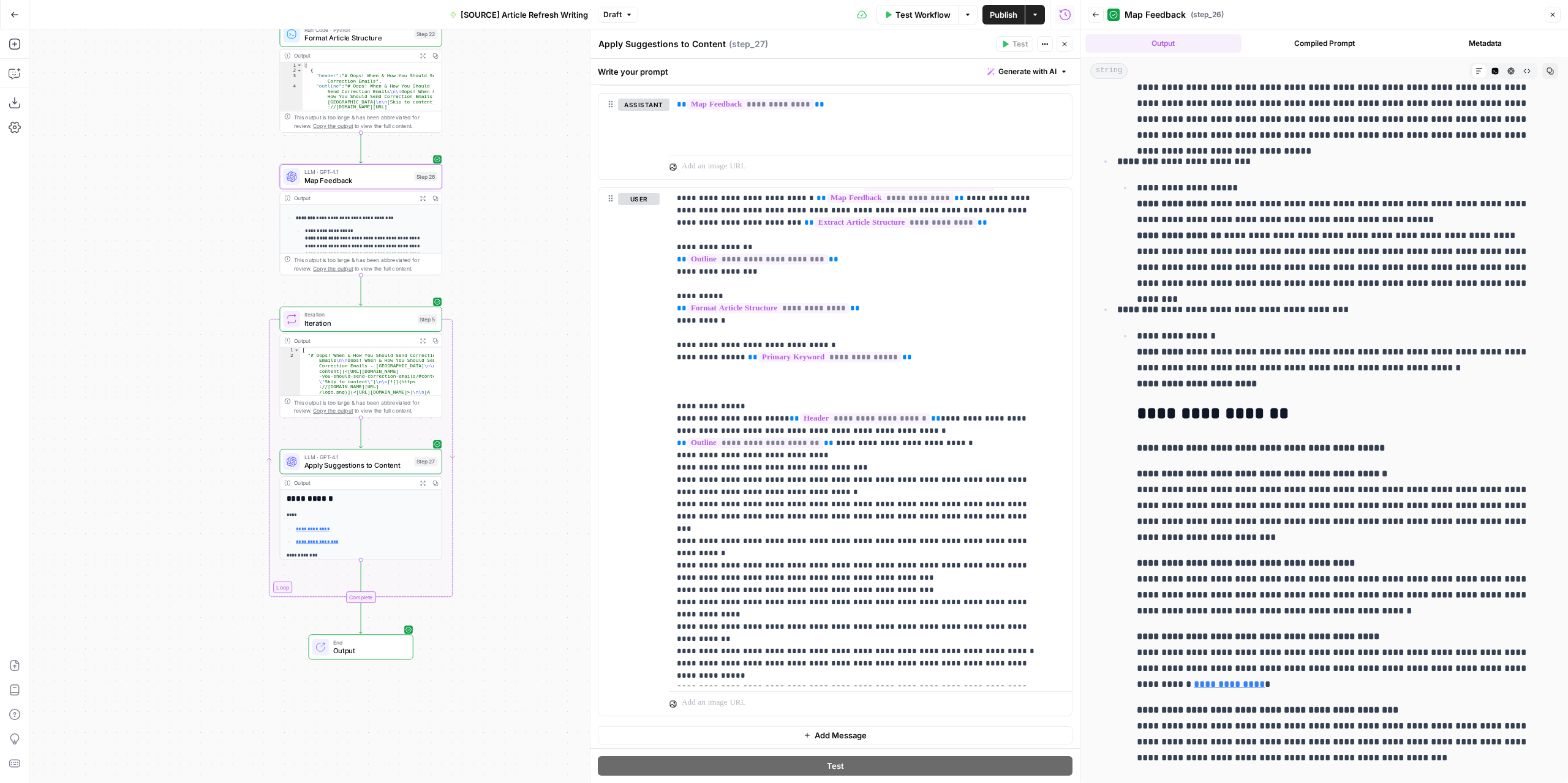
click at [422, 200] on button "Expand Output" at bounding box center [423, 198] width 13 height 13
click at [984, 598] on p "**********" at bounding box center [862, 430] width 369 height 502
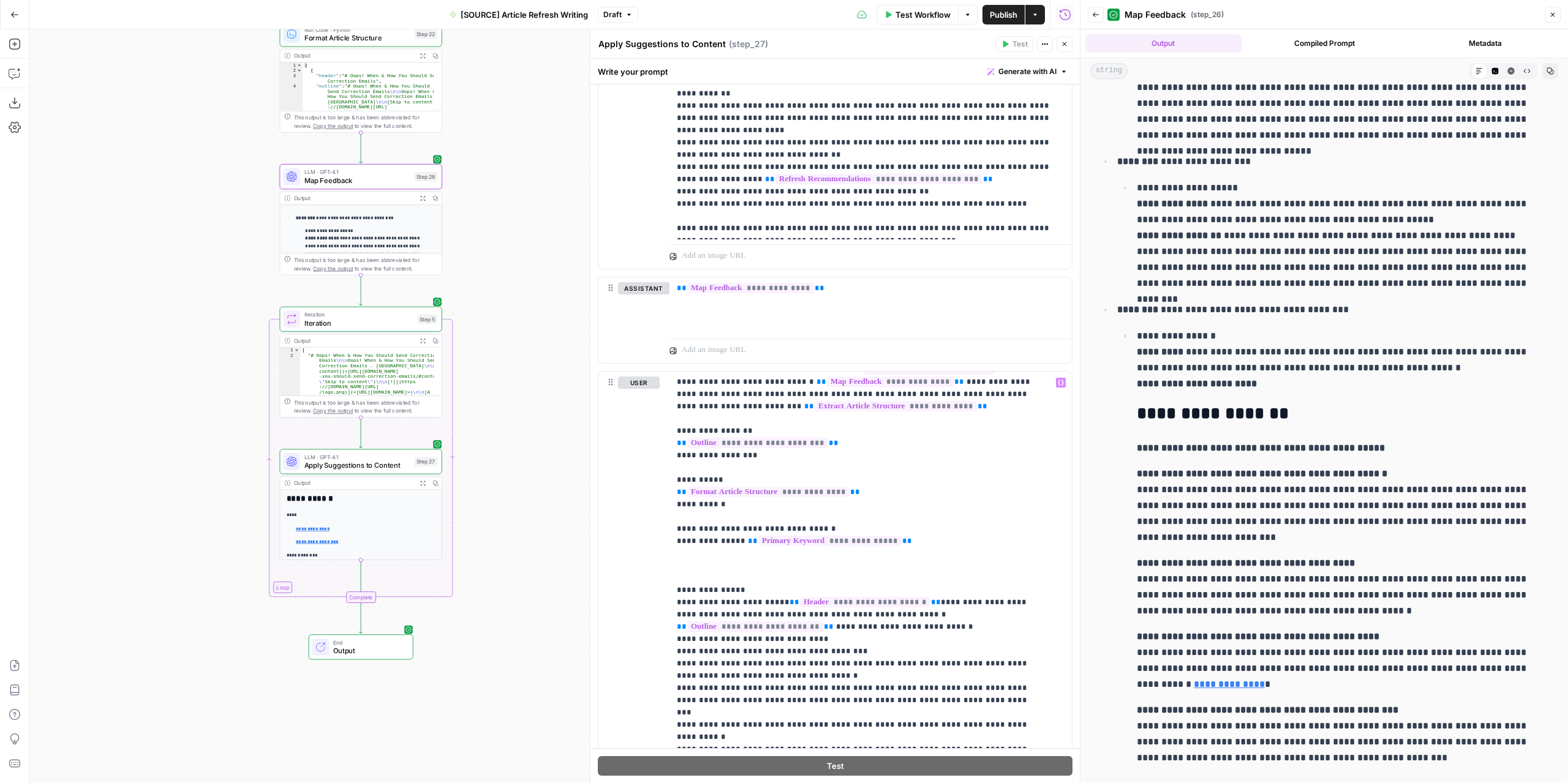
click at [379, 184] on span "Map Feedback" at bounding box center [357, 180] width 106 height 10
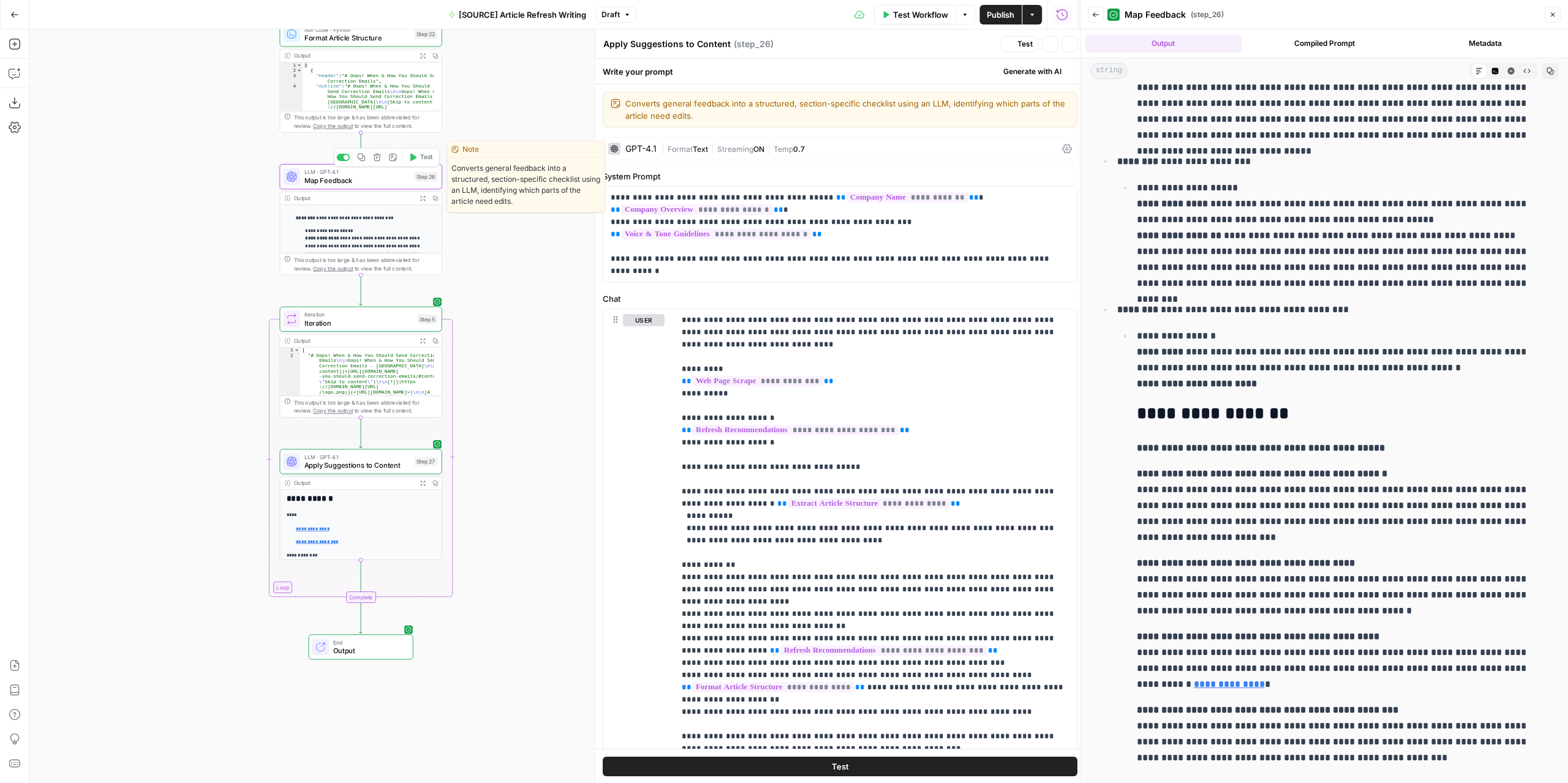
type textarea "Map Feedback"
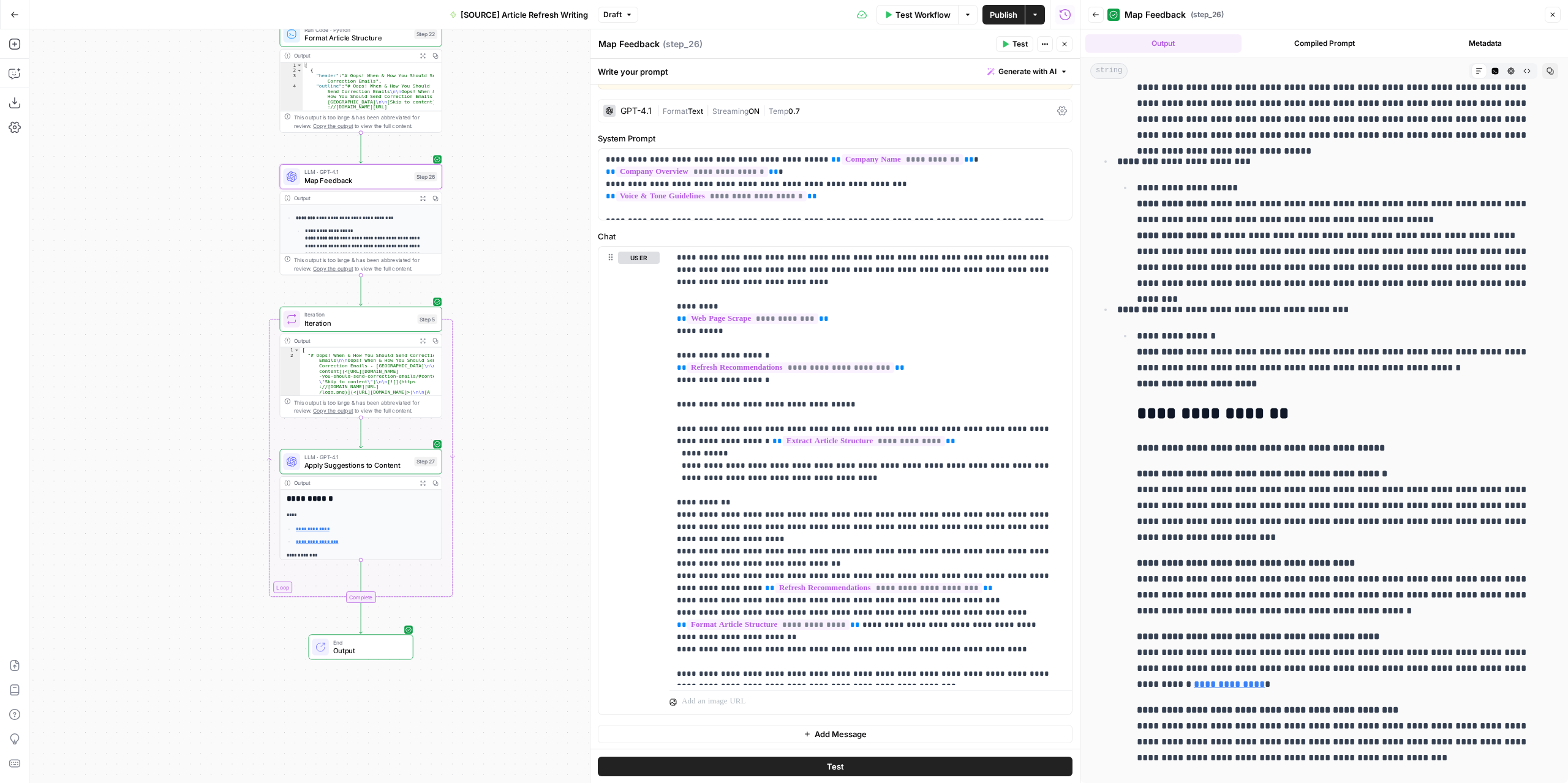
scroll to position [1167, 0]
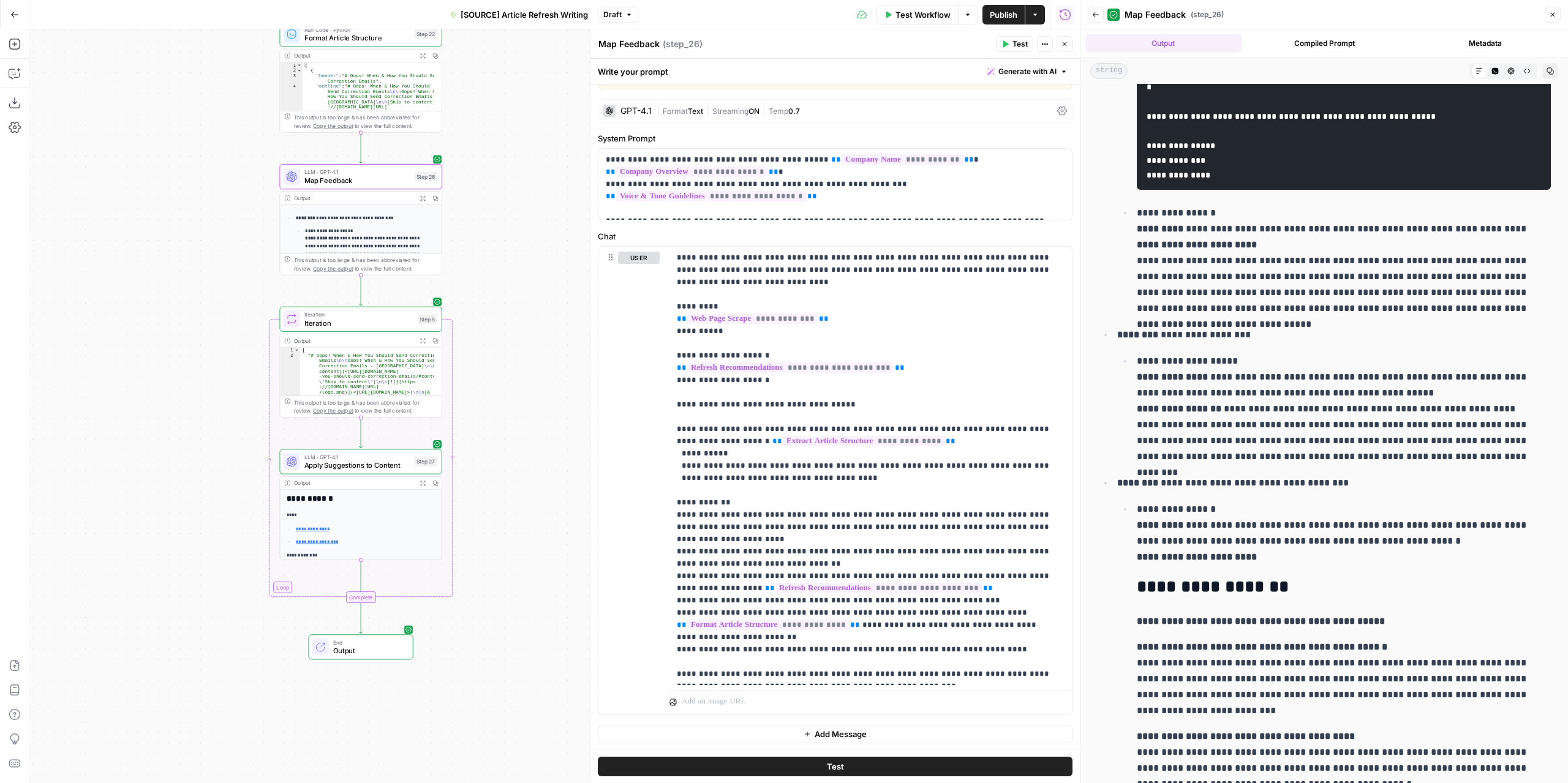
click at [1094, 12] on icon "button" at bounding box center [1095, 14] width 8 height 8
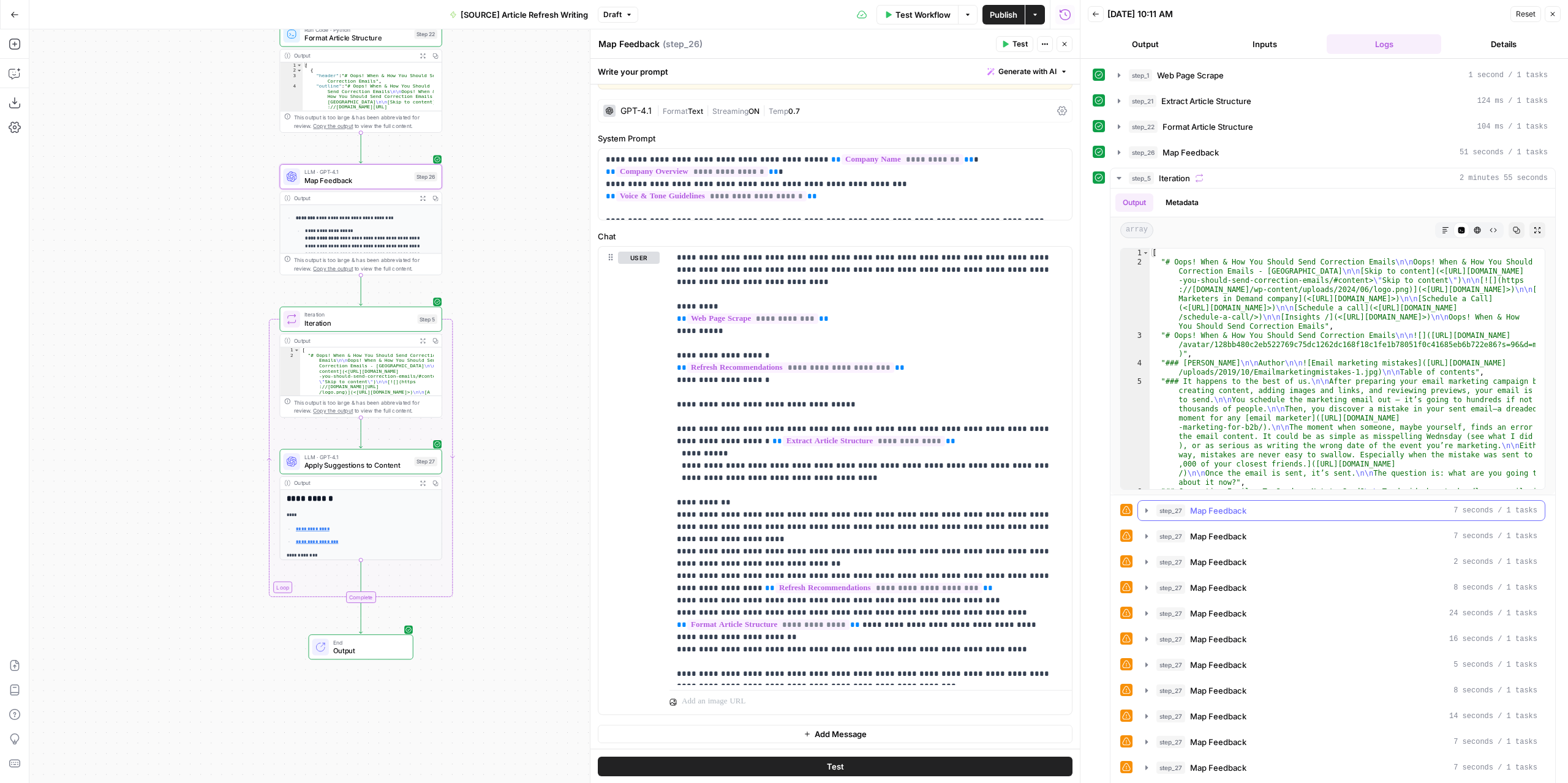
click at [1145, 512] on icon "button" at bounding box center [1146, 511] width 10 height 10
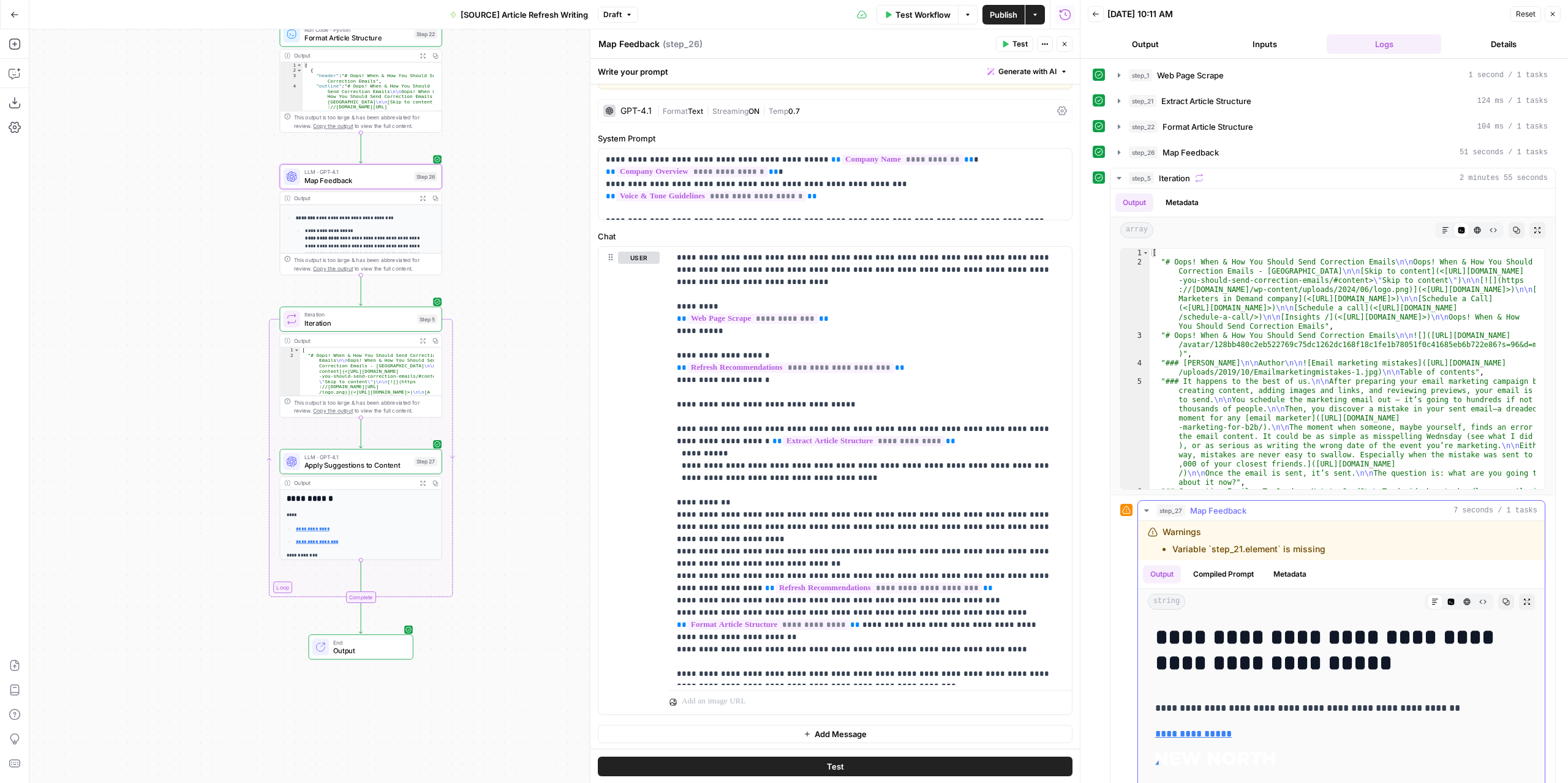
click at [1145, 512] on icon "button" at bounding box center [1146, 511] width 10 height 10
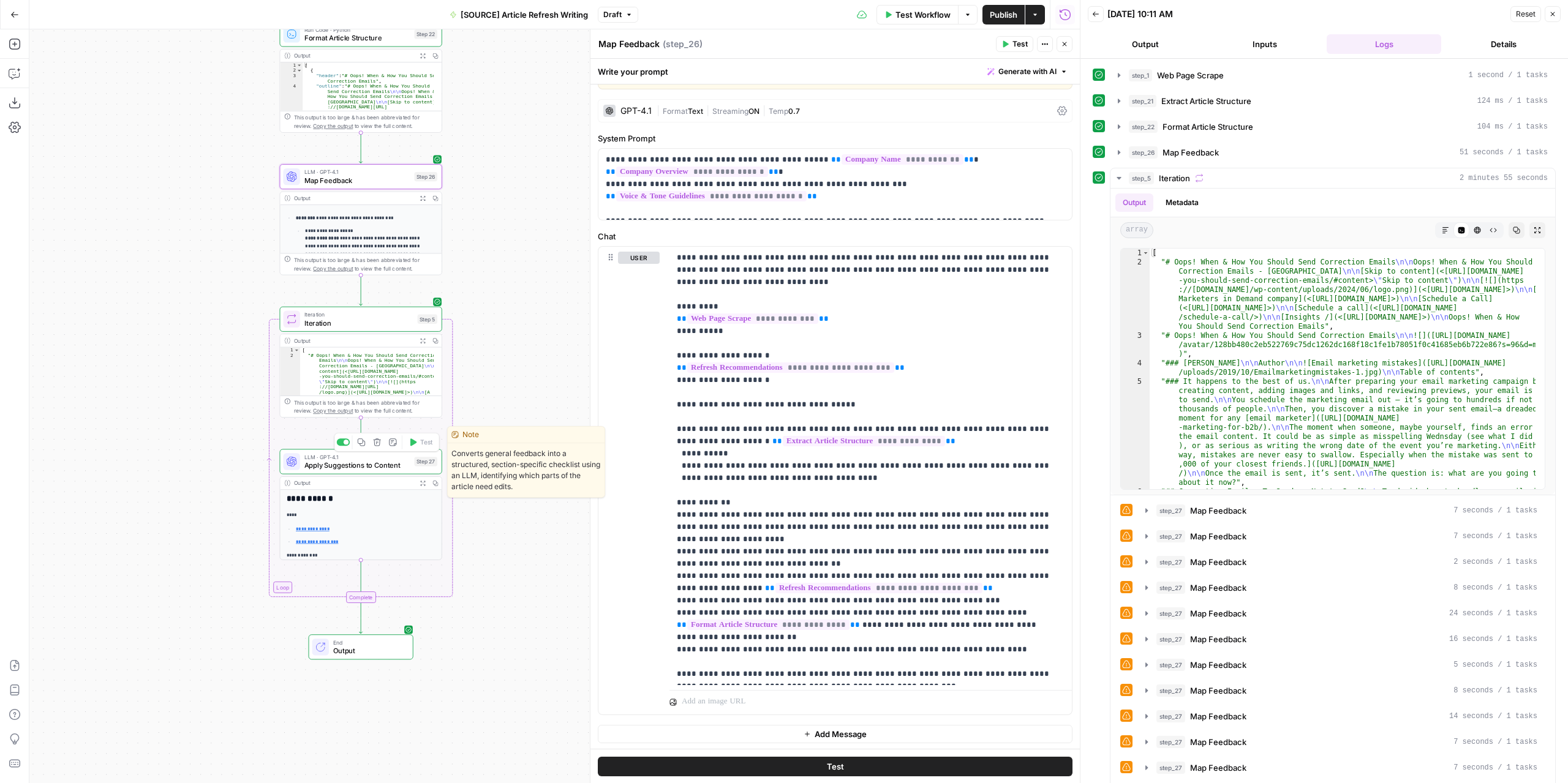
click at [373, 465] on span "Apply Suggestions to Content" at bounding box center [357, 465] width 106 height 10
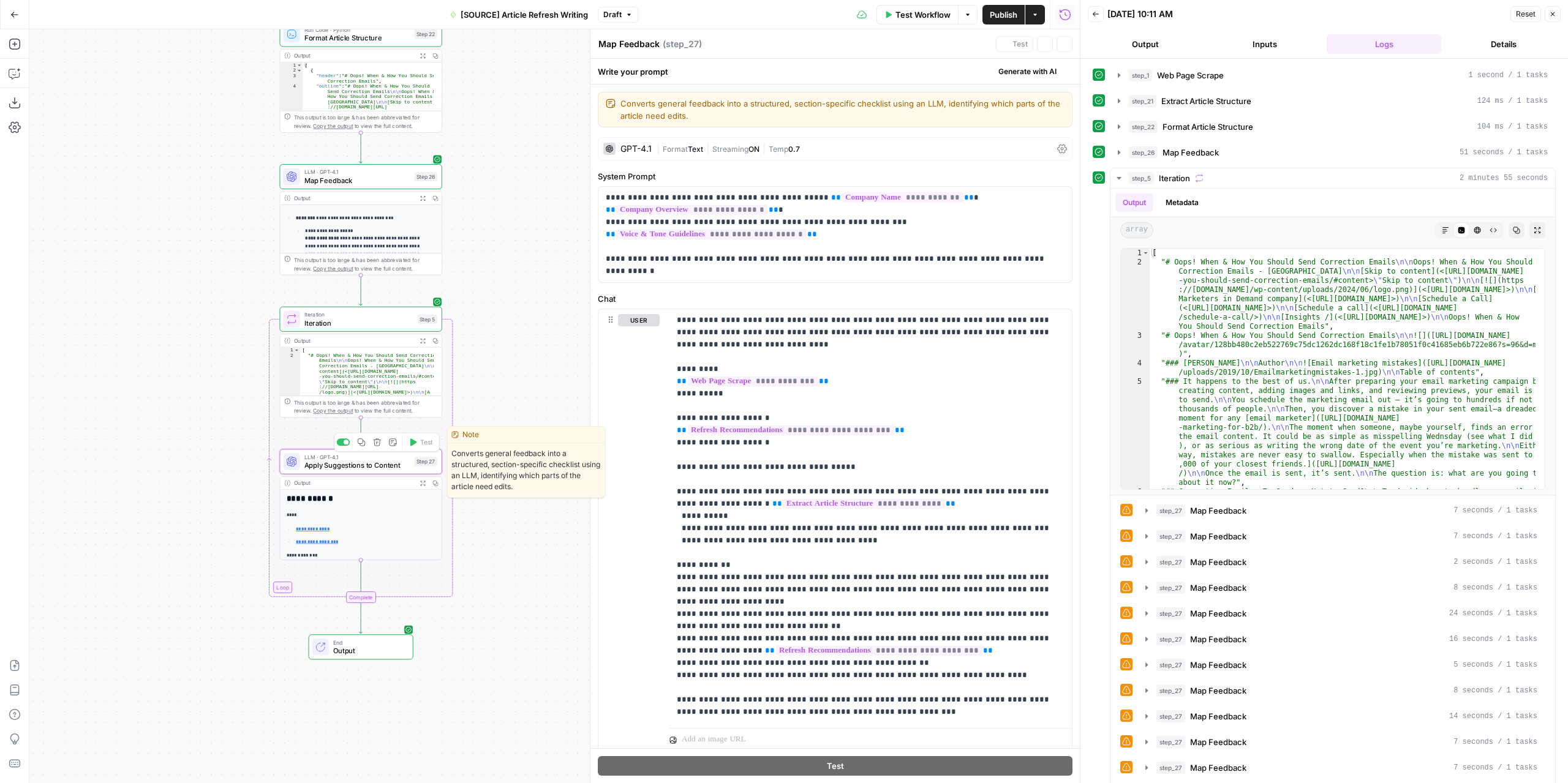
type textarea "Apply Suggestions to Content"
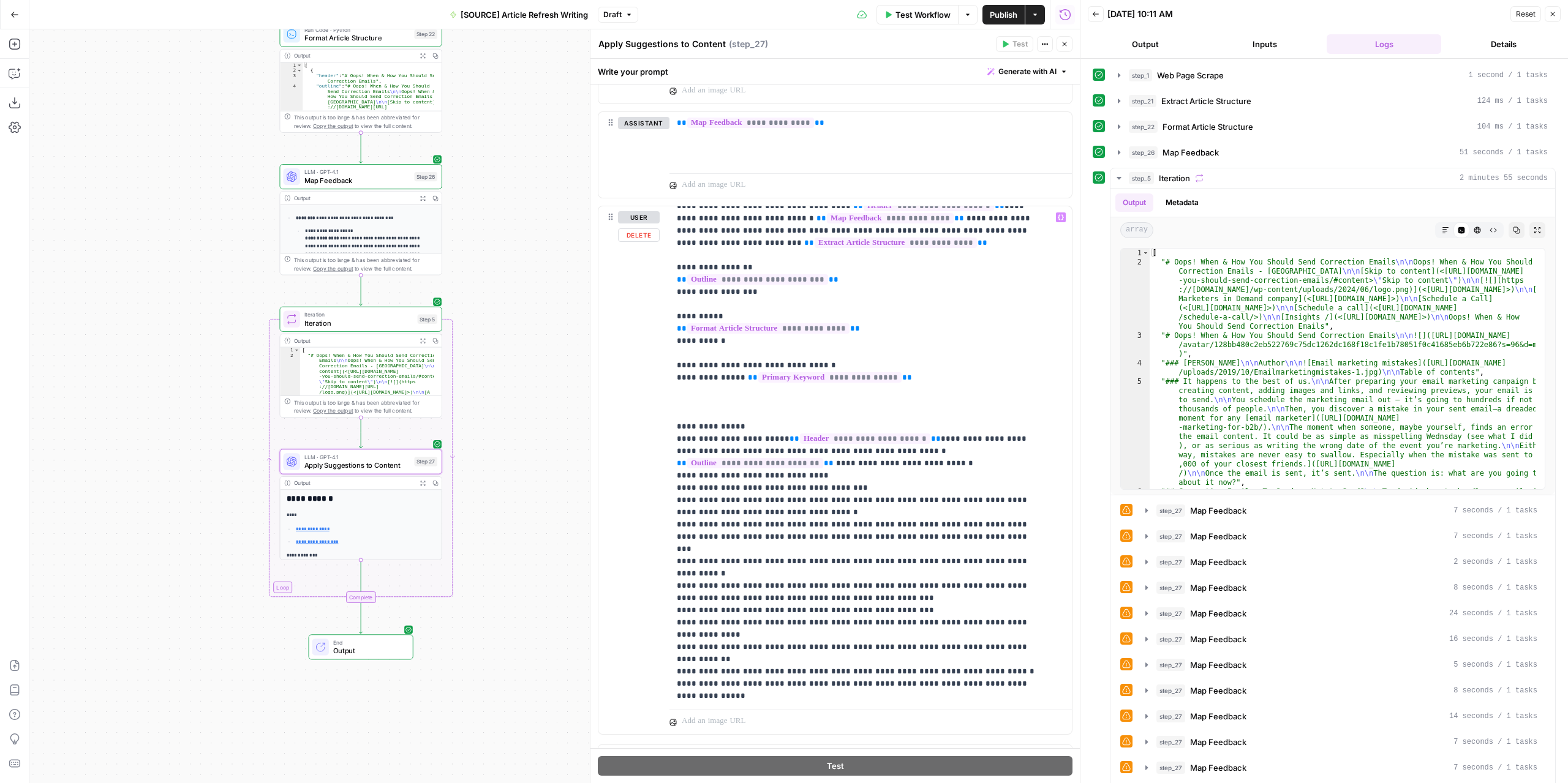
scroll to position [13, 0]
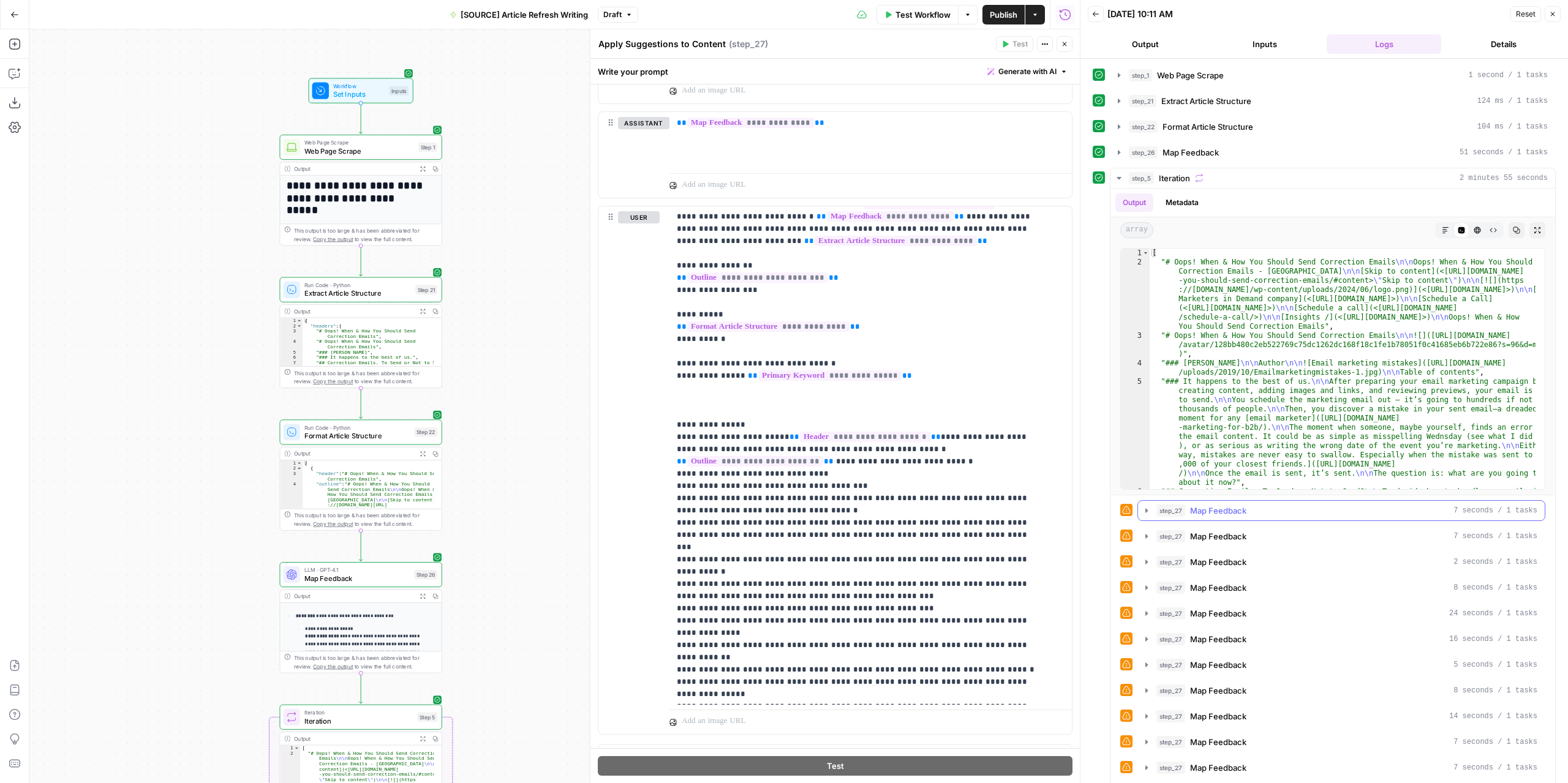
click at [1140, 510] on button "step_27 Map Feedback 7 seconds / 1 tasks" at bounding box center [1341, 511] width 406 height 20
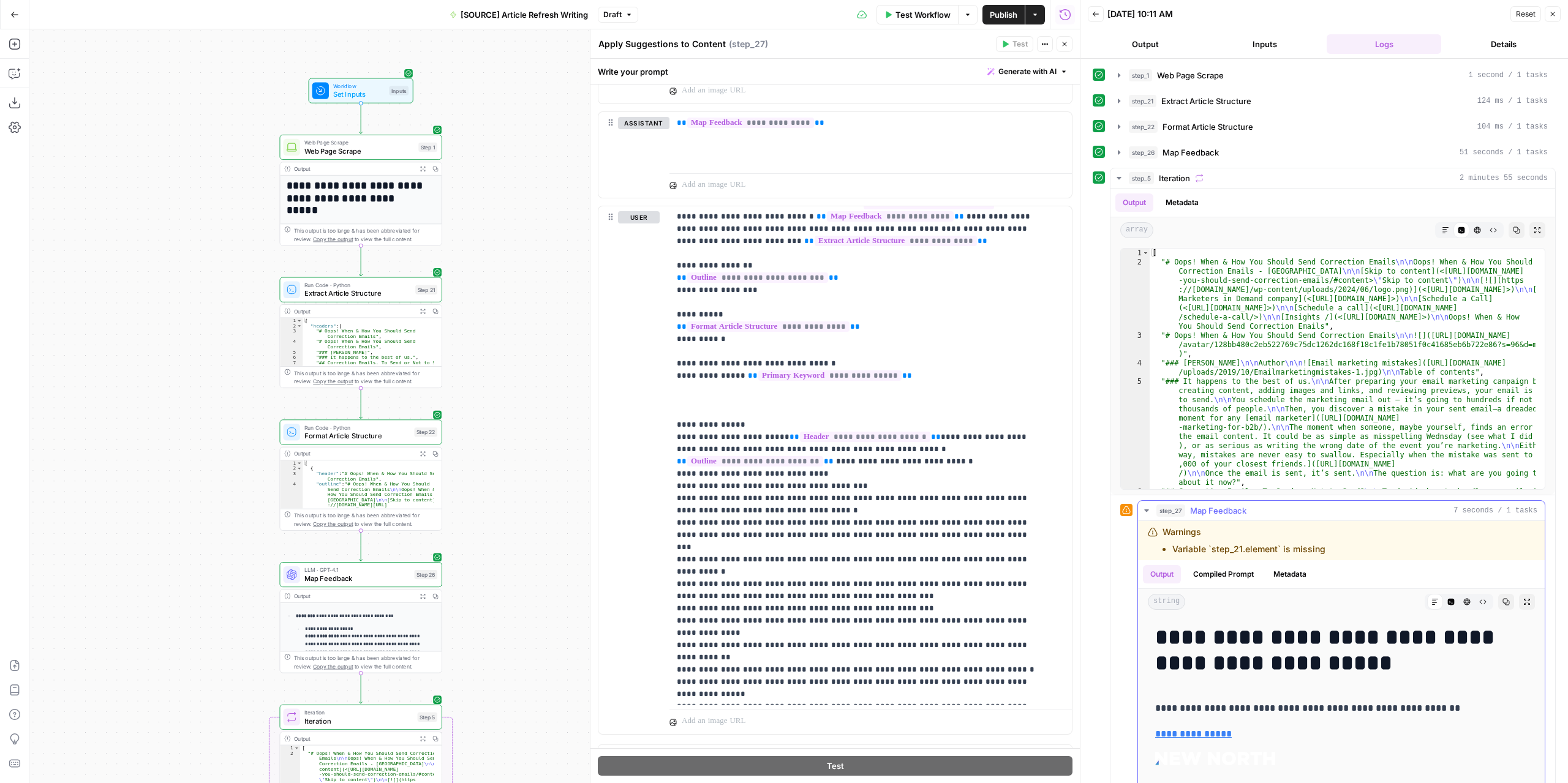
click at [1145, 509] on icon "button" at bounding box center [1146, 511] width 4 height 3
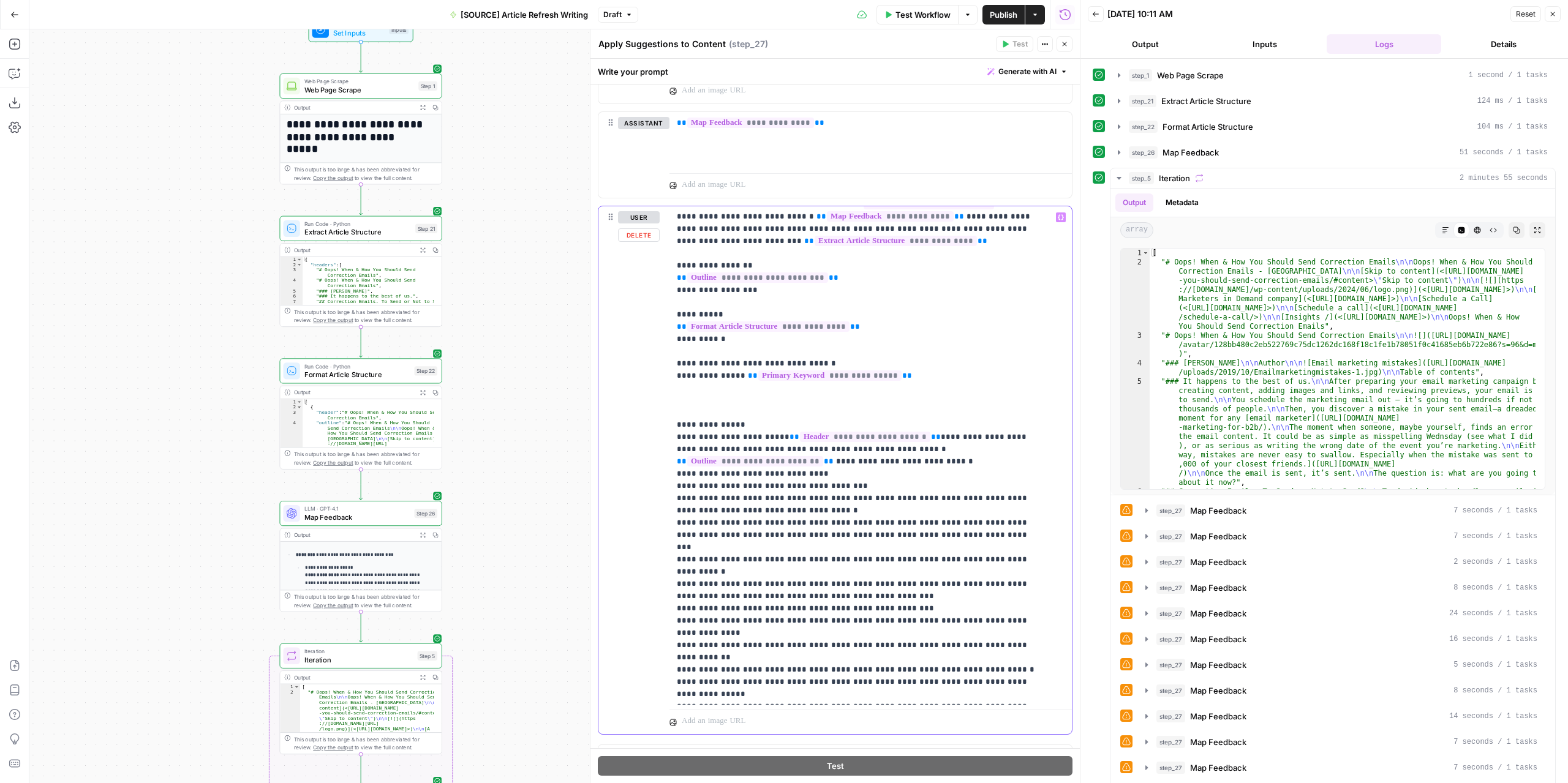
click at [774, 274] on span "**********" at bounding box center [757, 277] width 141 height 10
drag, startPoint x: 816, startPoint y: 273, endPoint x: 674, endPoint y: 276, distance: 142.0
click at [674, 276] on div "**********" at bounding box center [866, 456] width 394 height 499
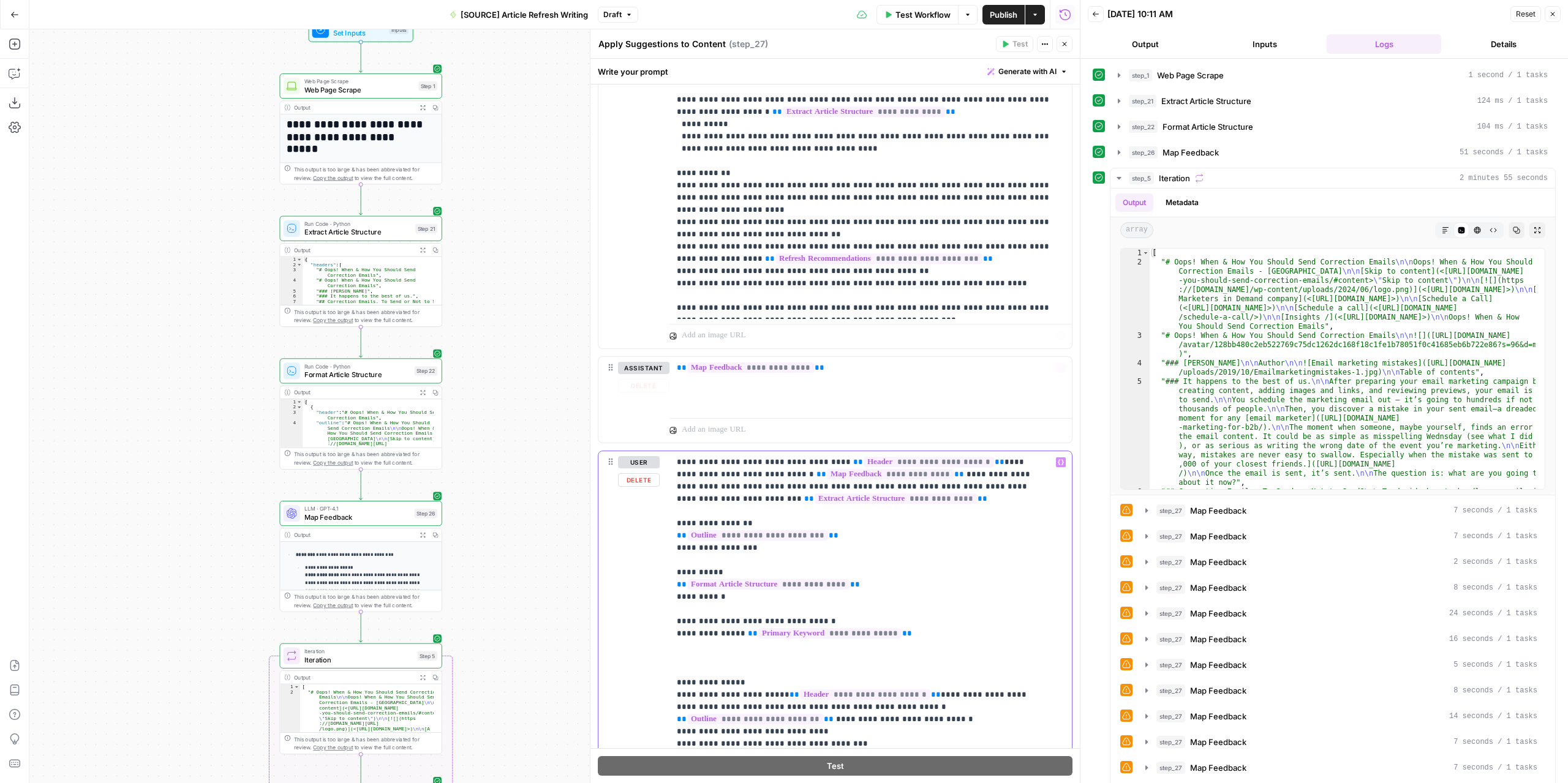
scroll to position [367, 0]
click at [1056, 458] on button "Variables Menu" at bounding box center [1061, 462] width 10 height 10
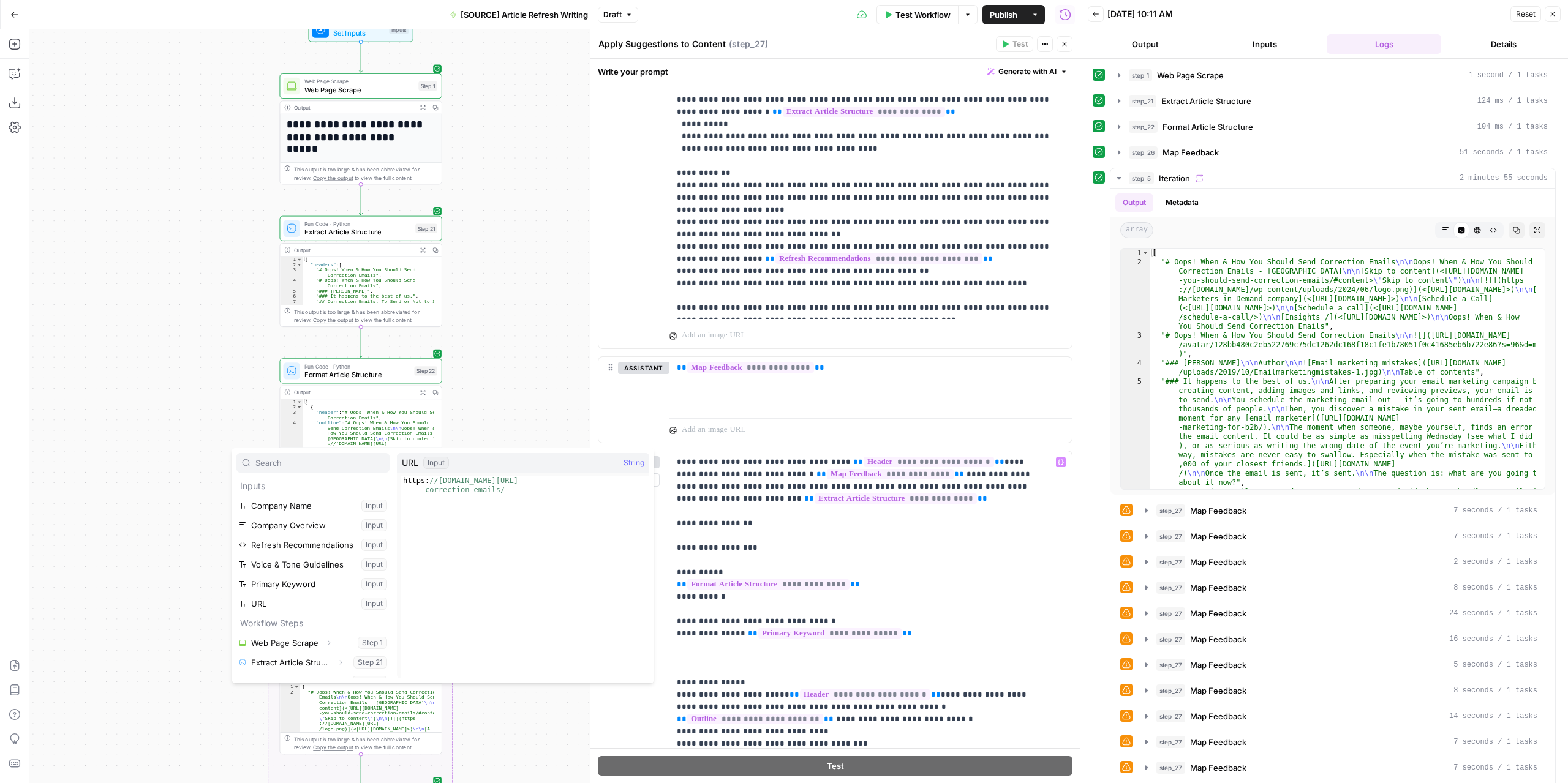
scroll to position [52, 0]
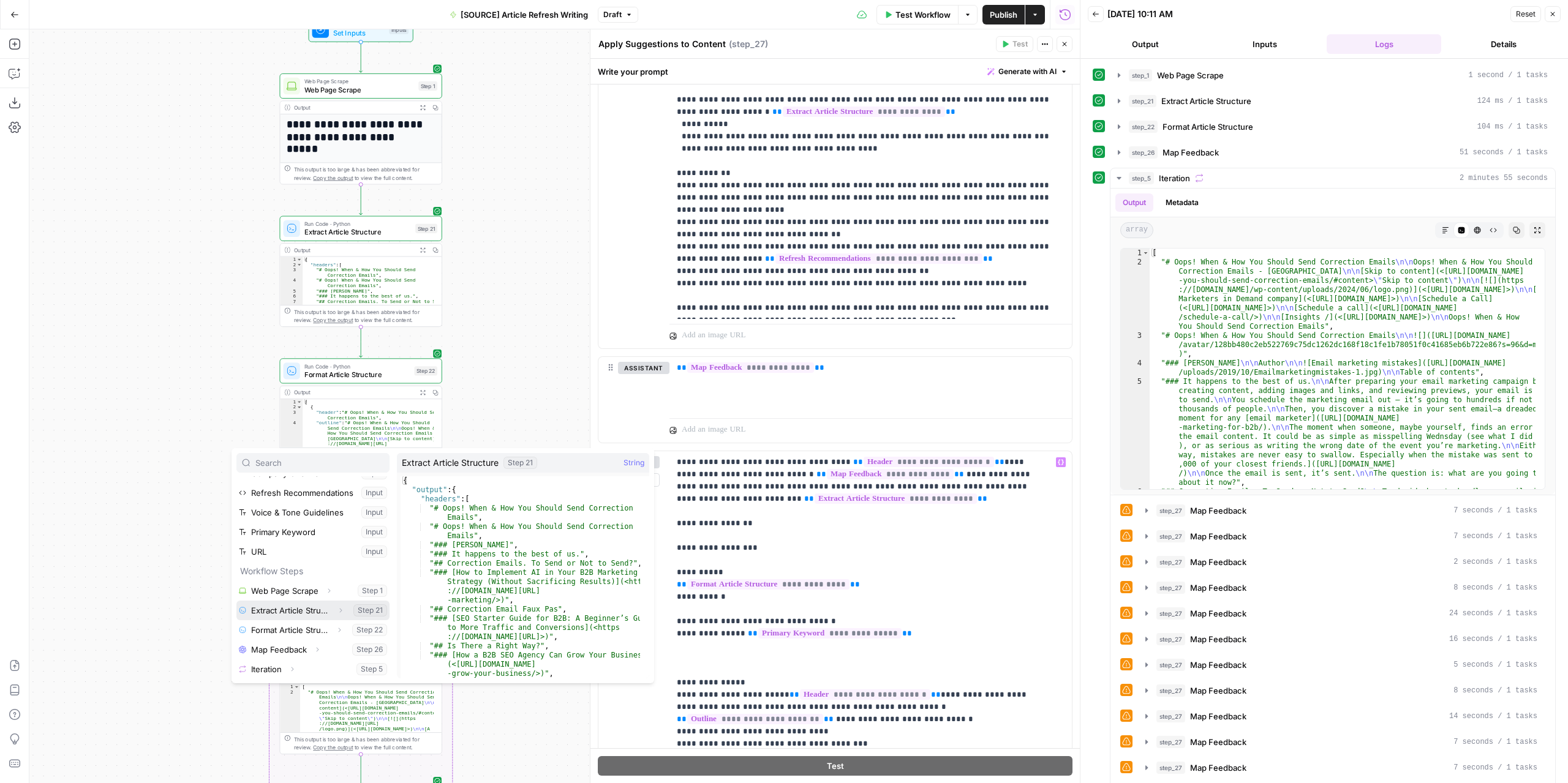
click at [340, 609] on icon "button" at bounding box center [341, 611] width 3 height 4
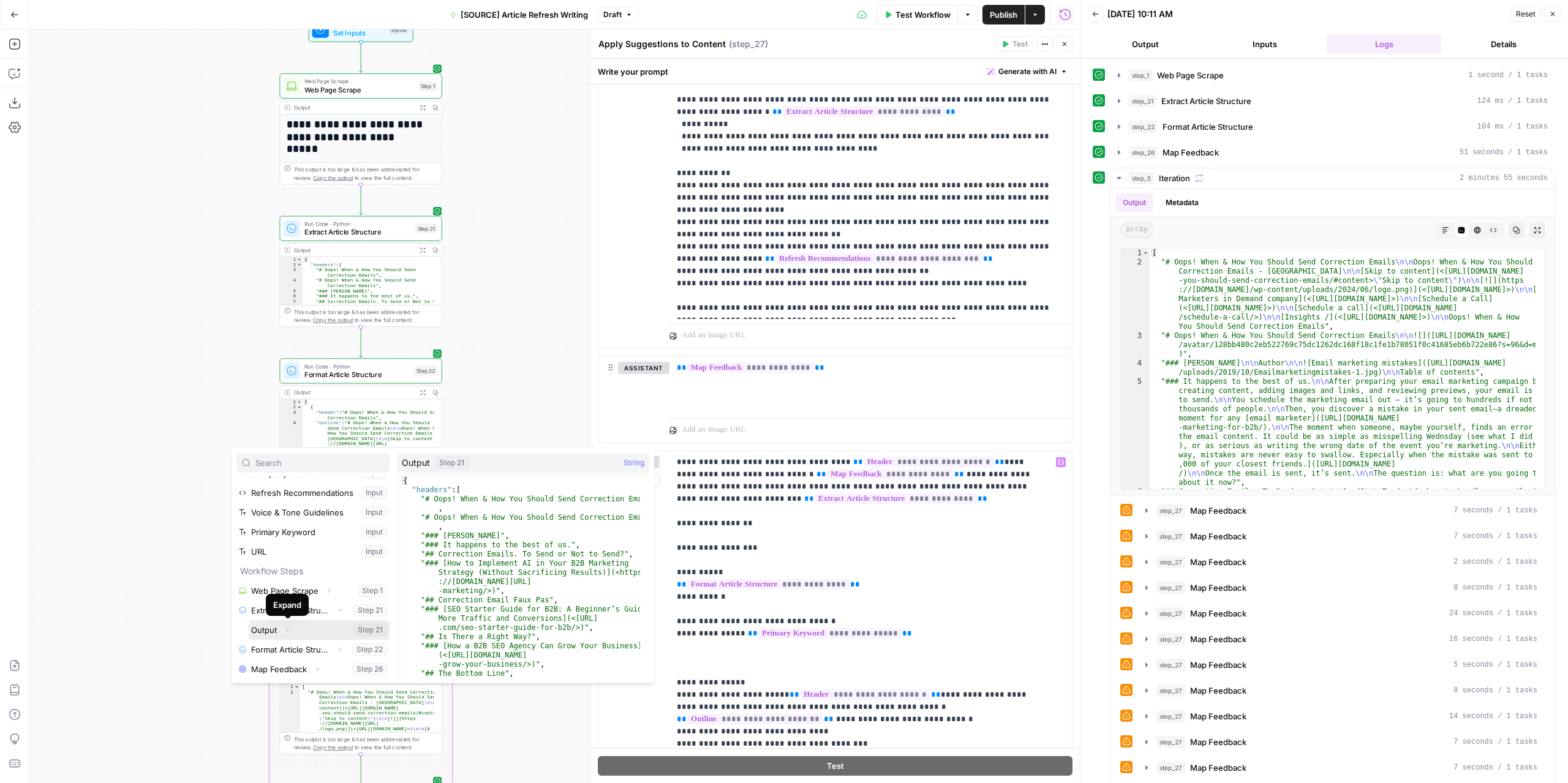
click at [287, 628] on icon "button" at bounding box center [288, 630] width 3 height 4
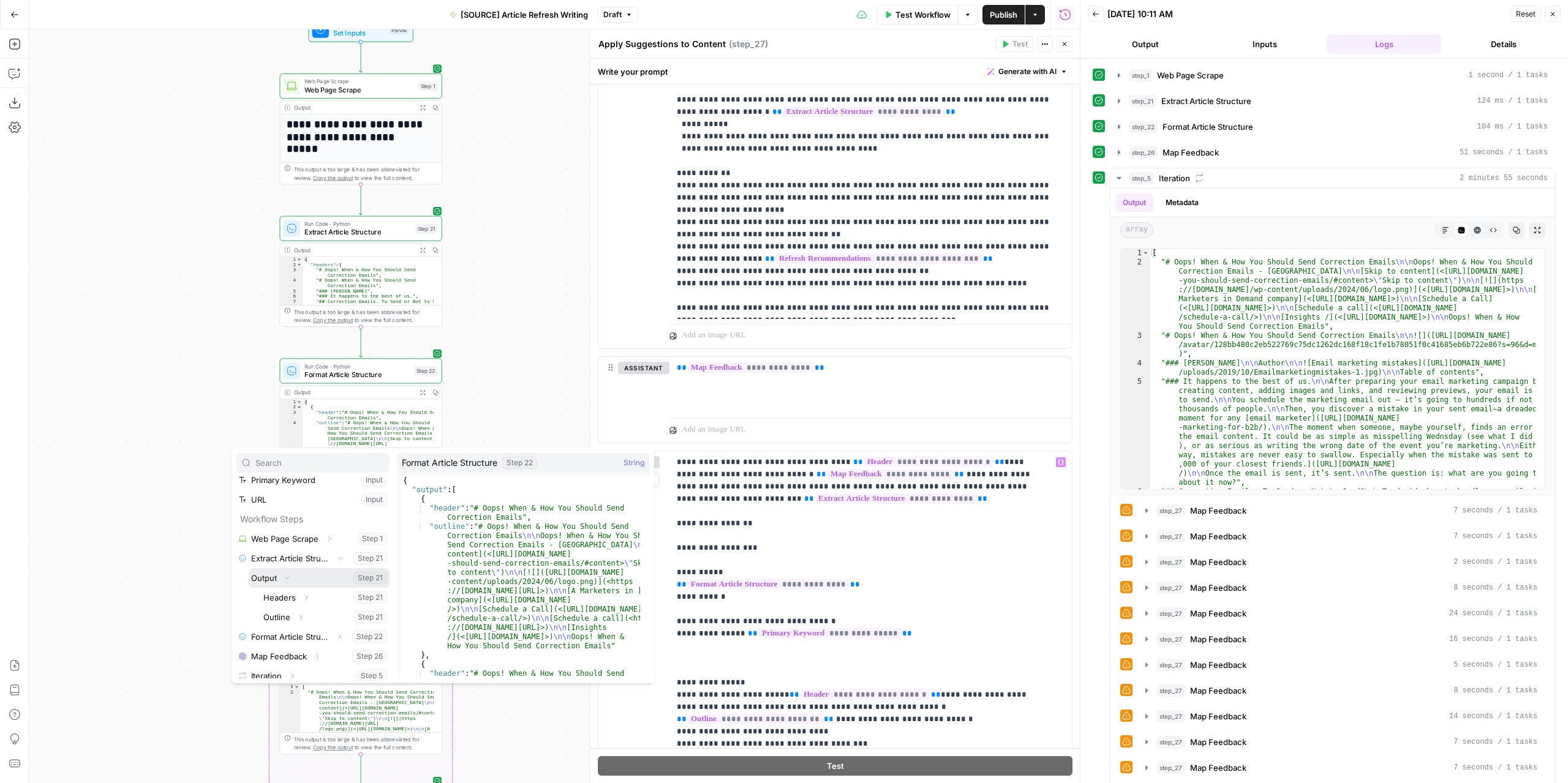
scroll to position [110, 0]
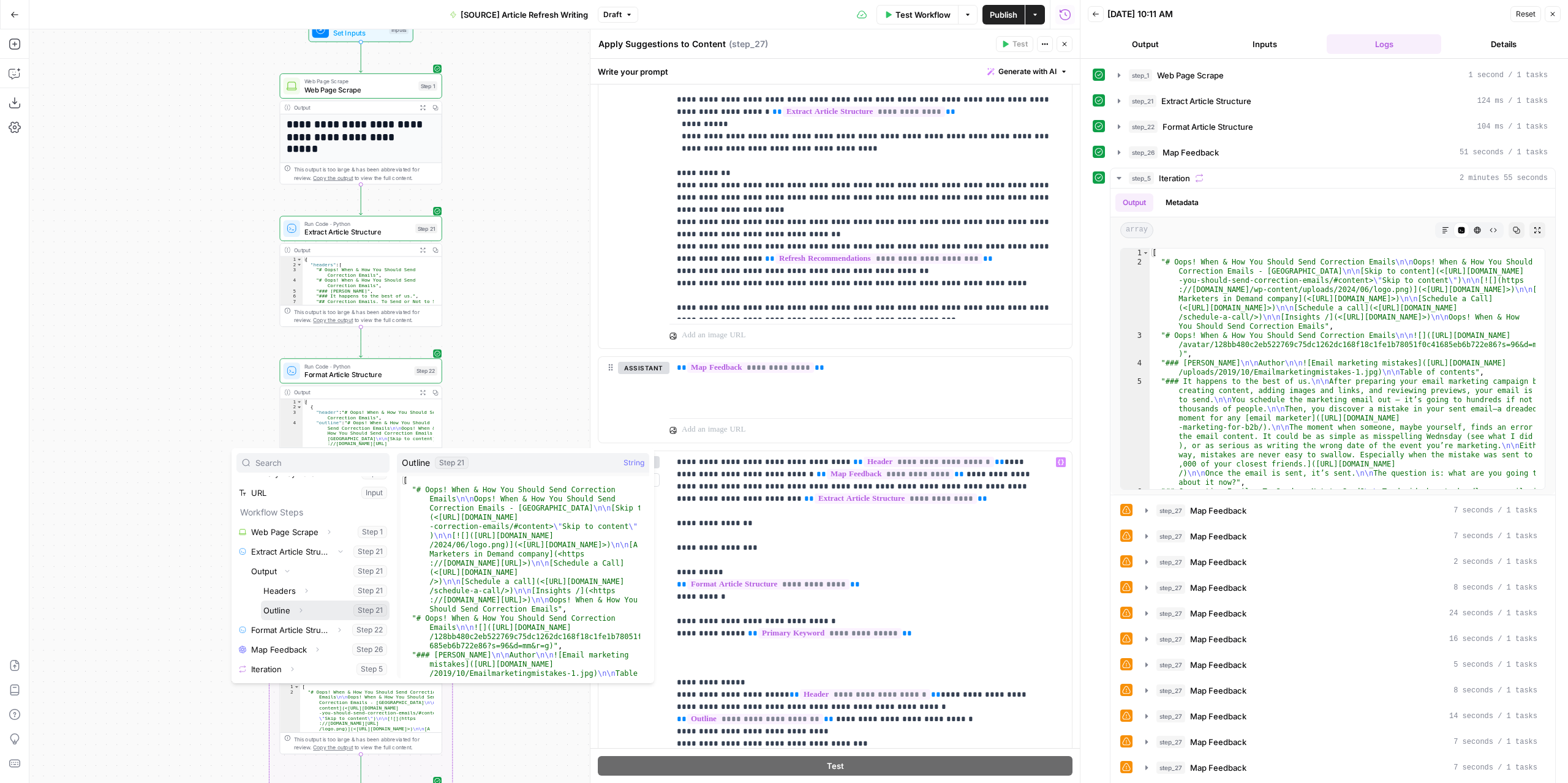
click at [283, 613] on button "Select variable Outline" at bounding box center [325, 610] width 128 height 20
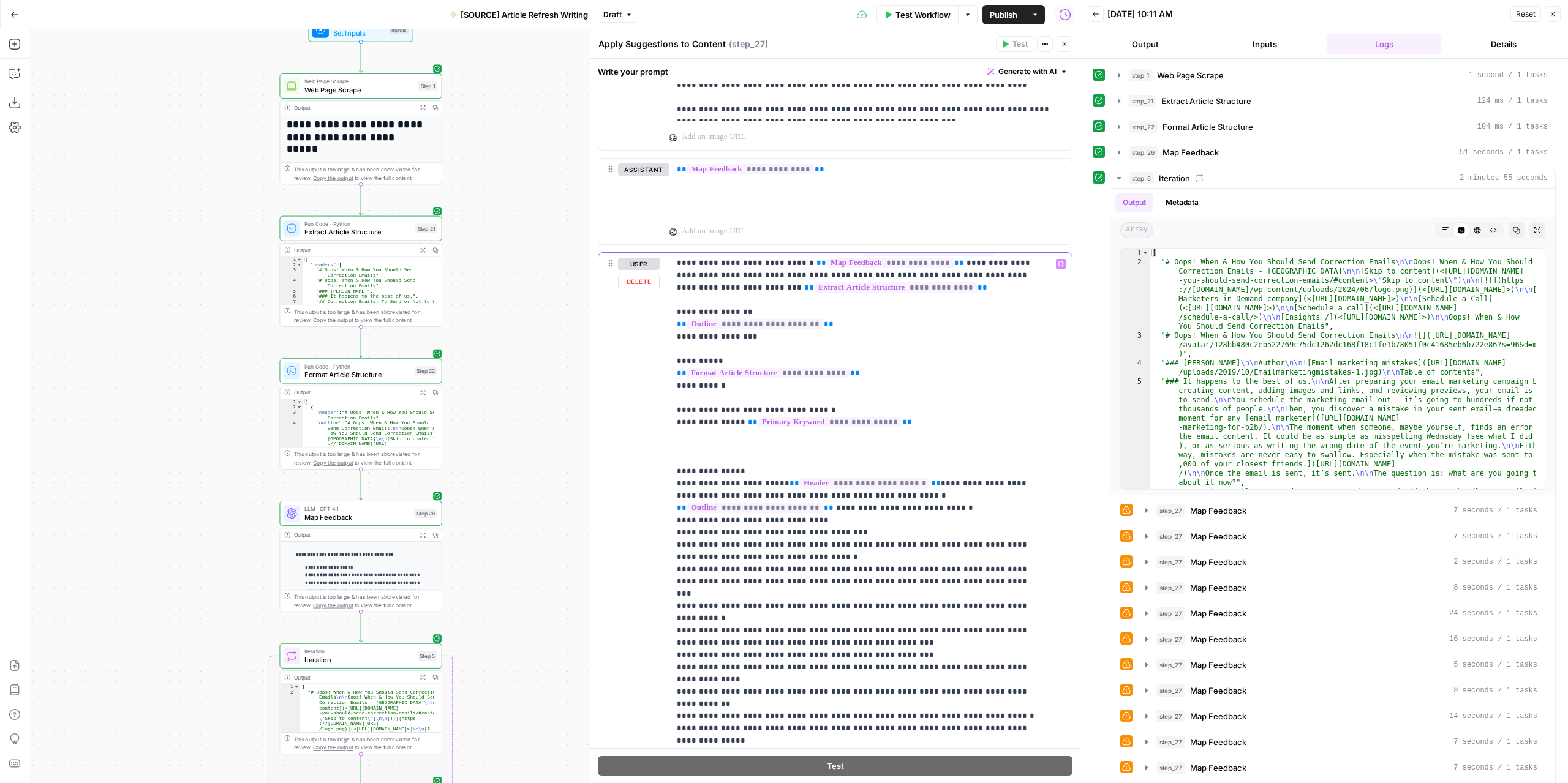
scroll to position [631, 0]
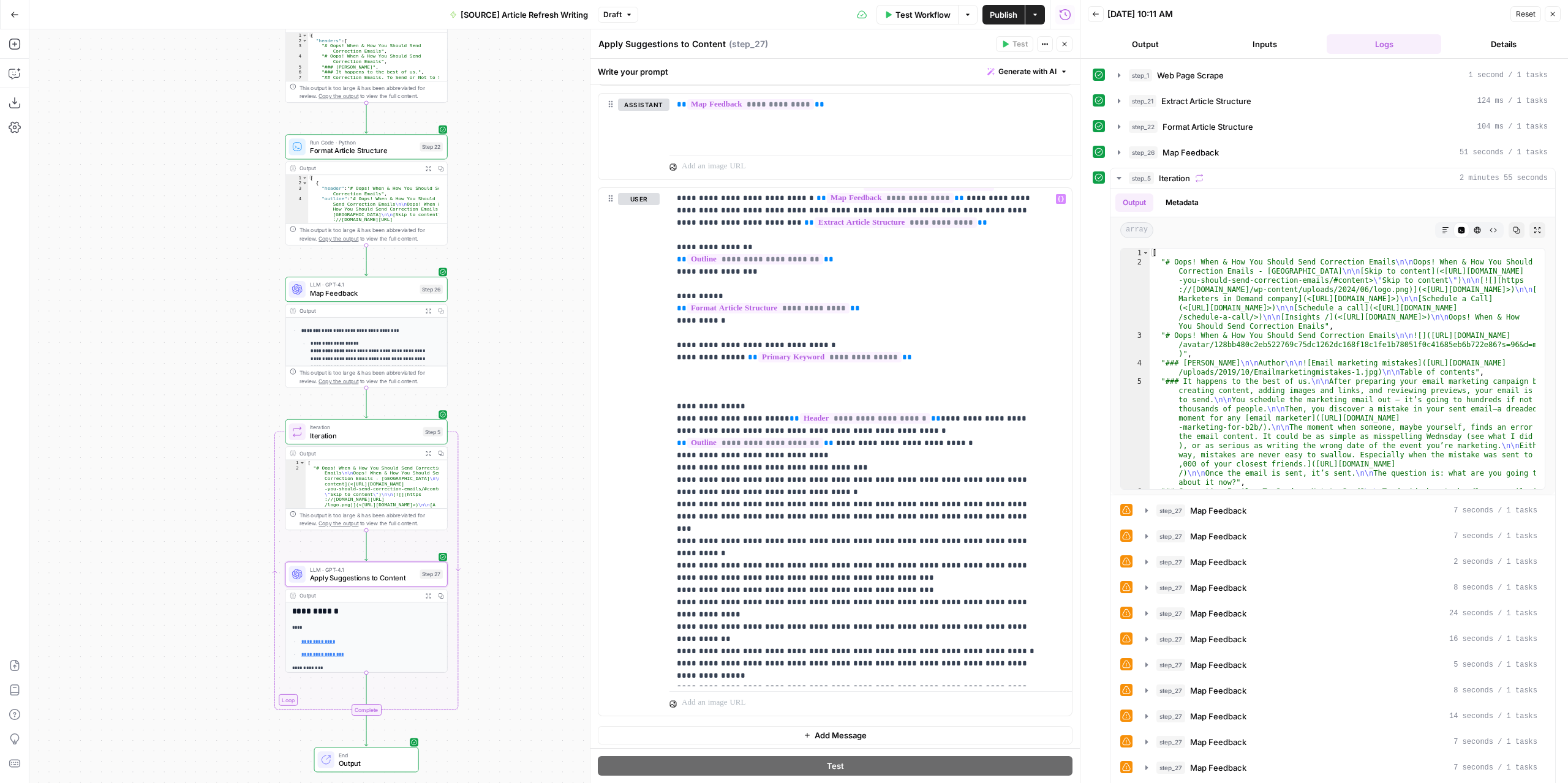
drag, startPoint x: 509, startPoint y: 620, endPoint x: 492, endPoint y: 404, distance: 216.7
click at [509, 392] on div "**********" at bounding box center [555, 406] width 1050 height 753
click at [417, 409] on icon "button" at bounding box center [413, 408] width 8 height 8
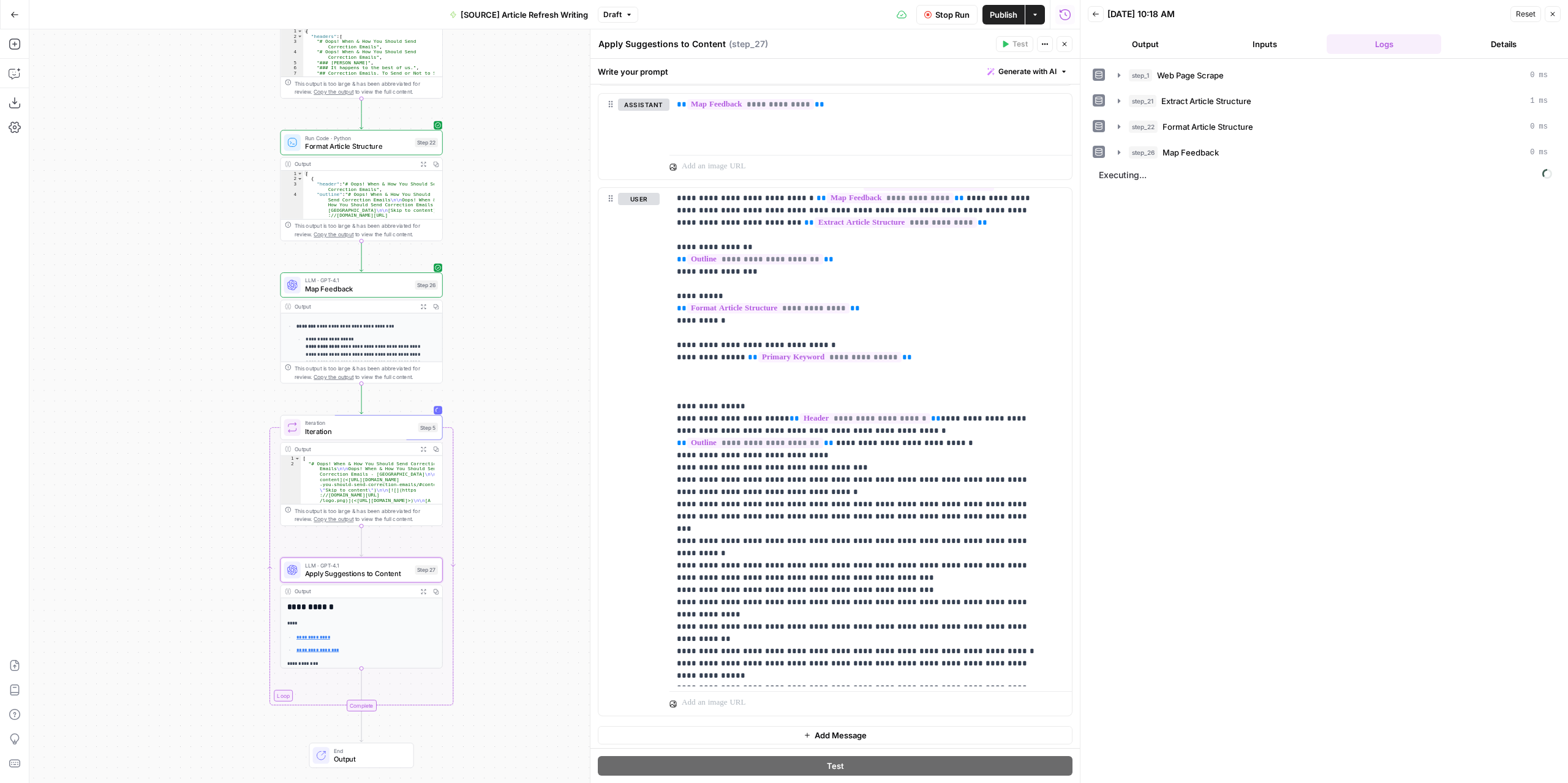
click at [1142, 39] on button "Output" at bounding box center [1144, 44] width 115 height 20
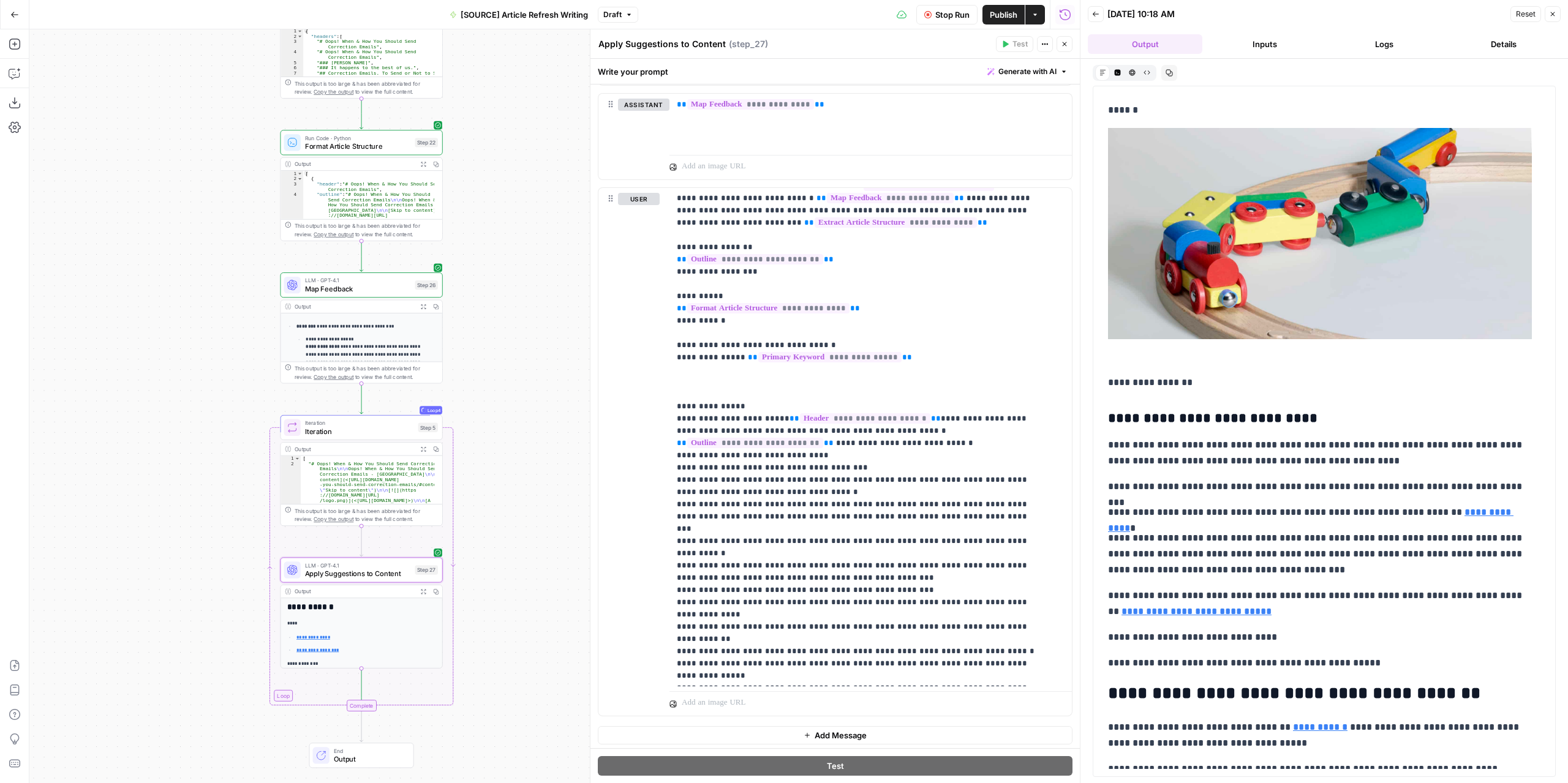
scroll to position [535, 0]
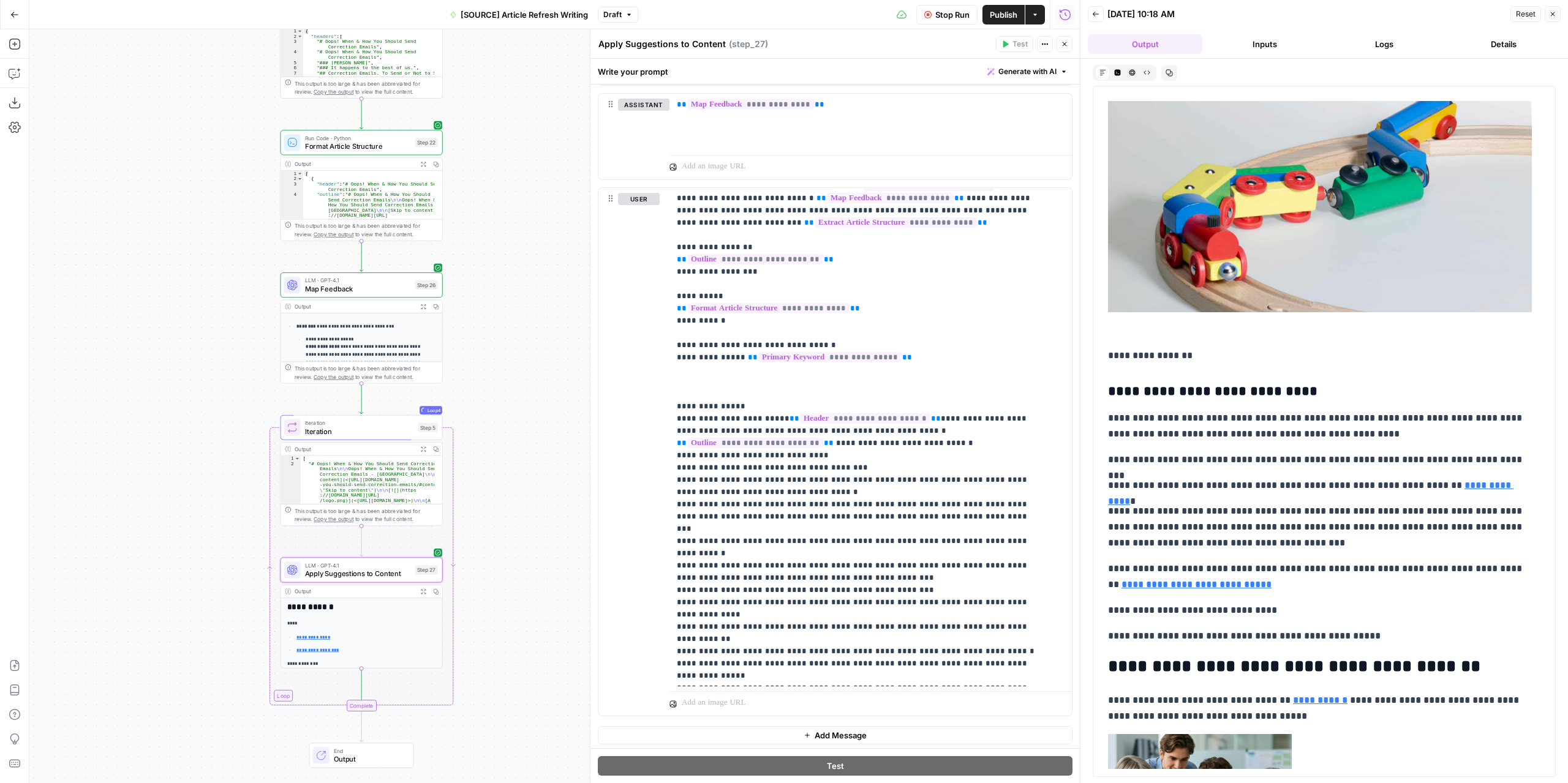
click at [422, 305] on icon "button" at bounding box center [423, 306] width 5 height 5
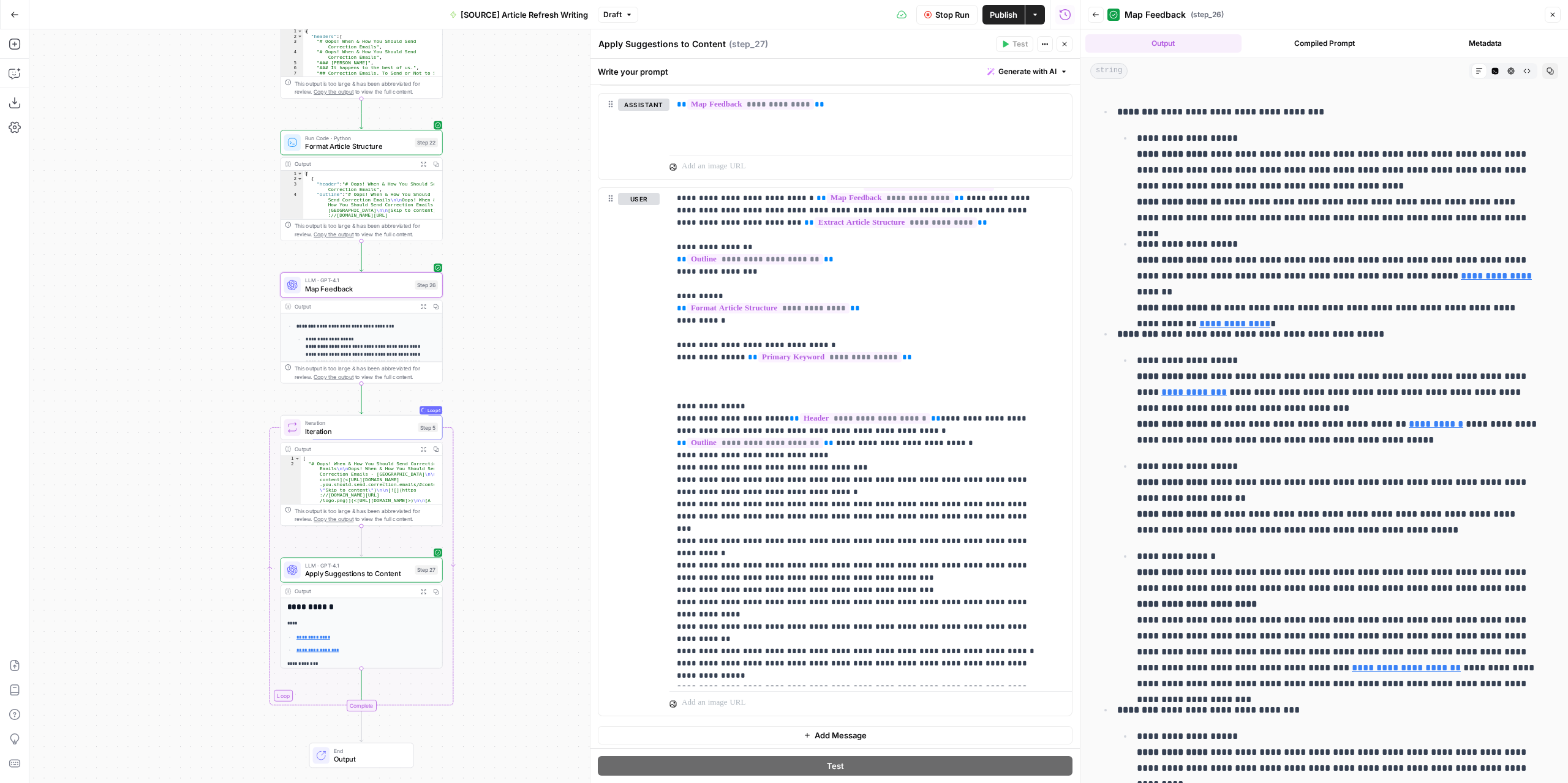
click at [1100, 11] on button "Back" at bounding box center [1095, 14] width 16 height 16
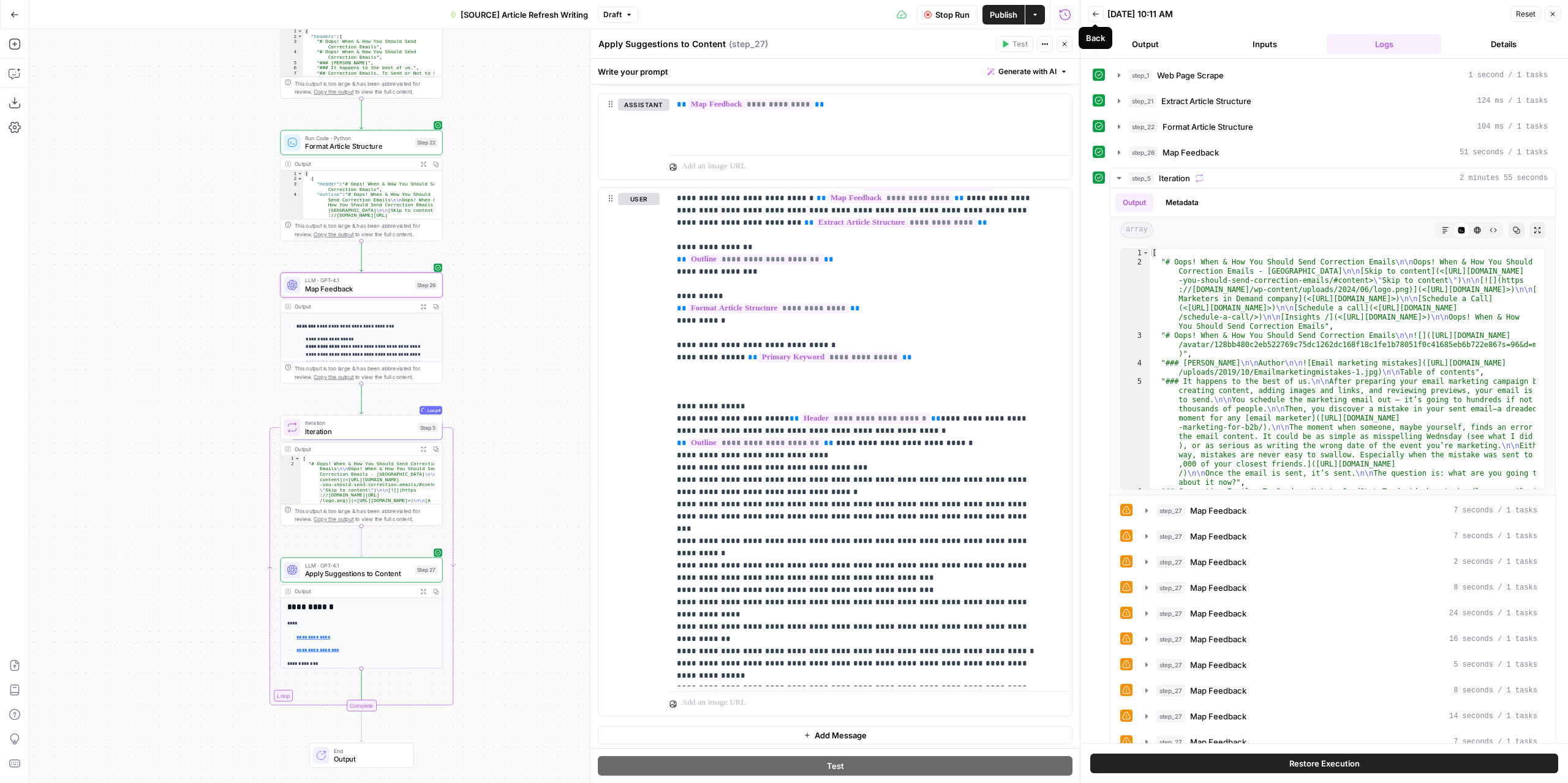
click at [1171, 41] on button "Output" at bounding box center [1144, 44] width 115 height 20
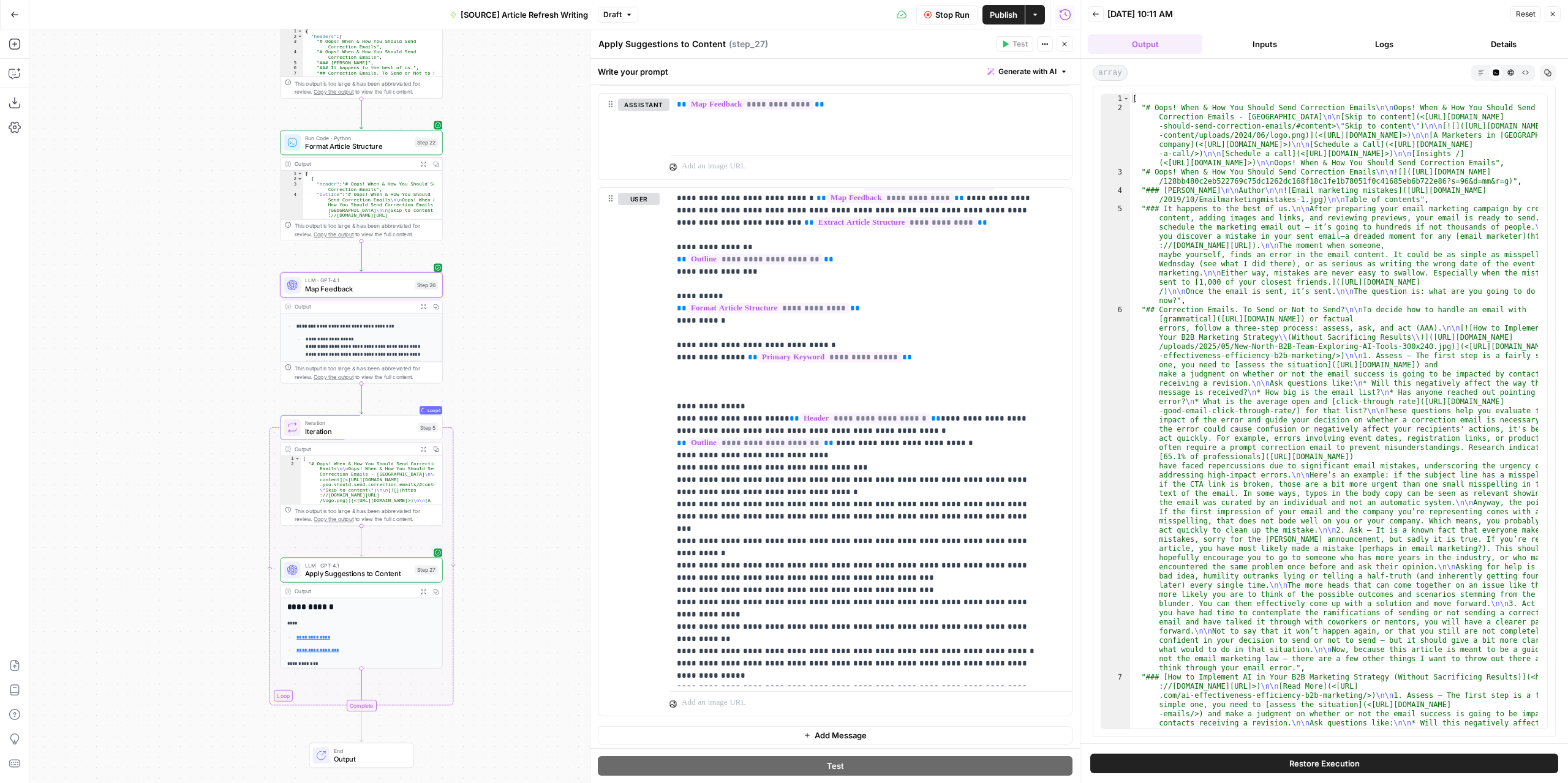
click at [1398, 46] on button "Logs" at bounding box center [1383, 44] width 115 height 20
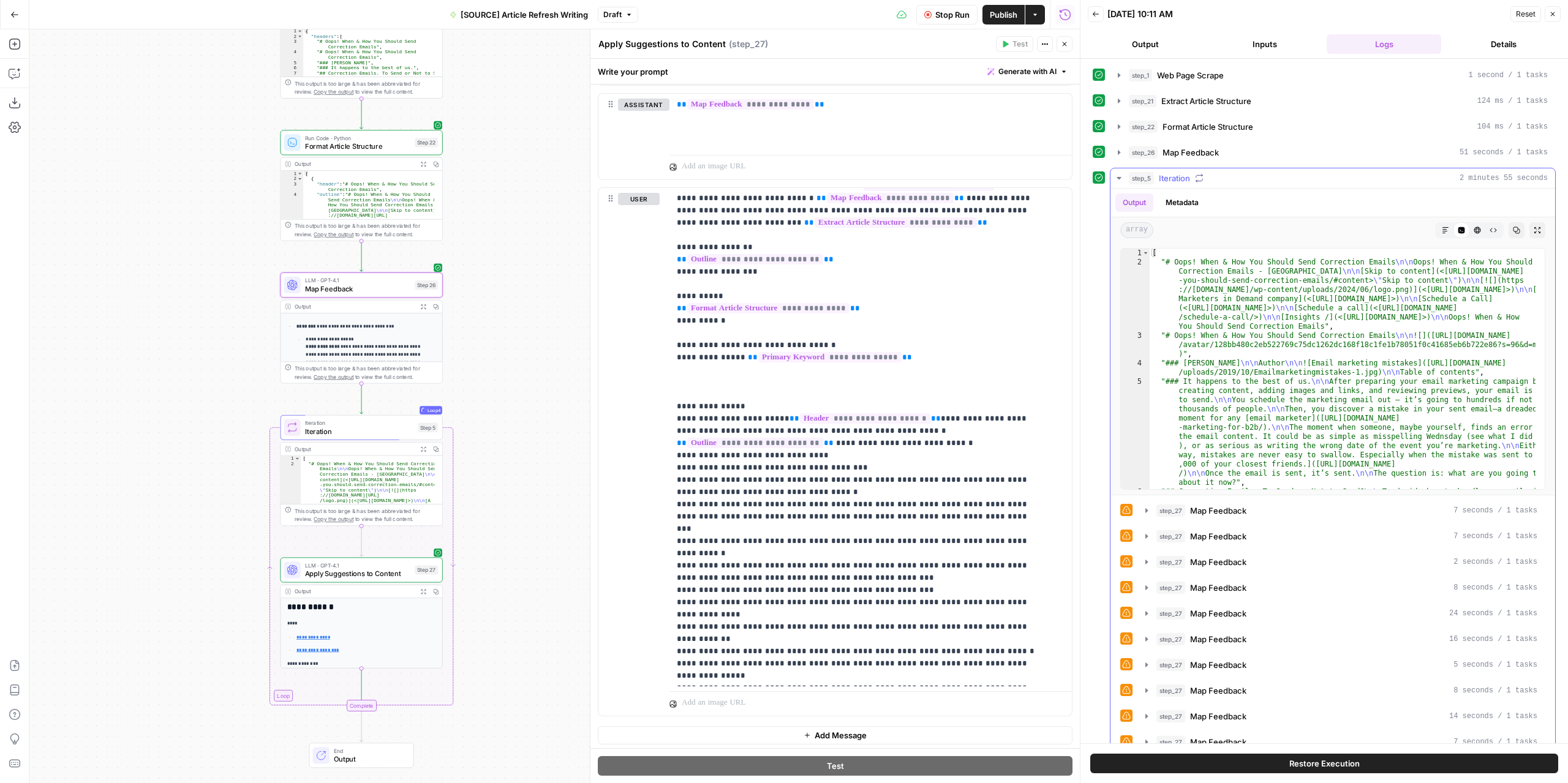
click at [1118, 173] on icon "button" at bounding box center [1119, 178] width 10 height 10
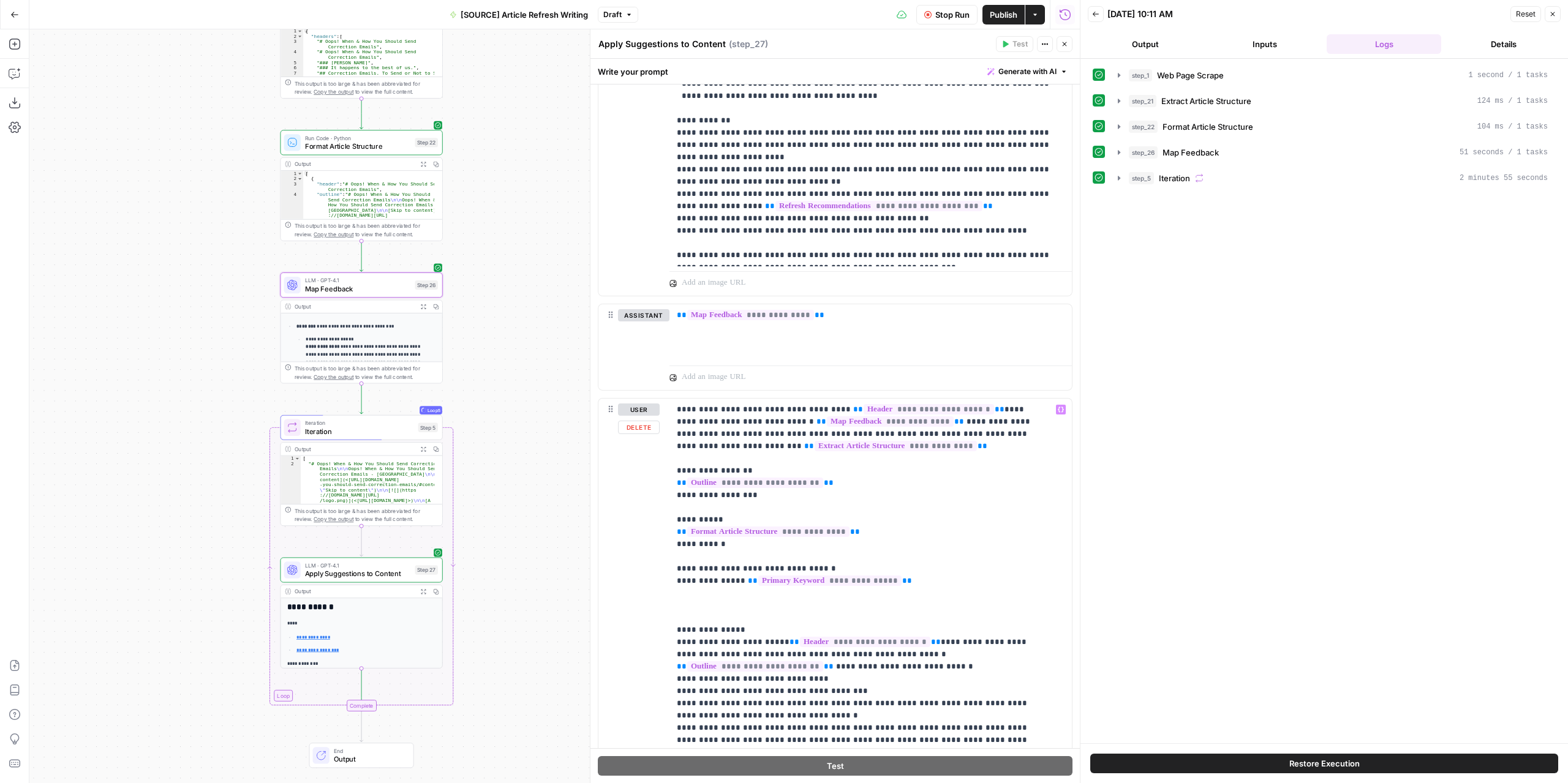
scroll to position [386, 0]
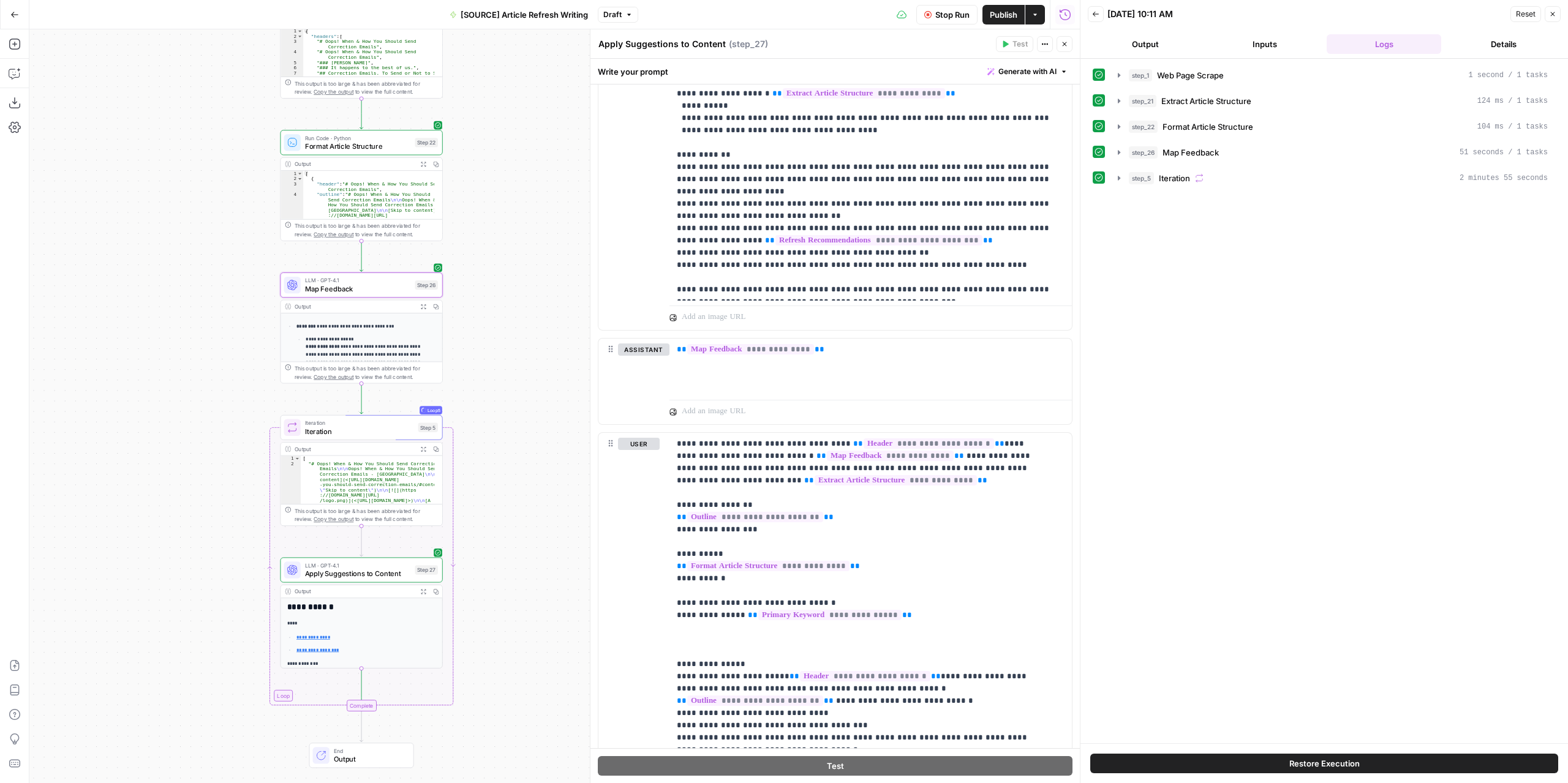
click at [424, 308] on icon "button" at bounding box center [423, 306] width 5 height 5
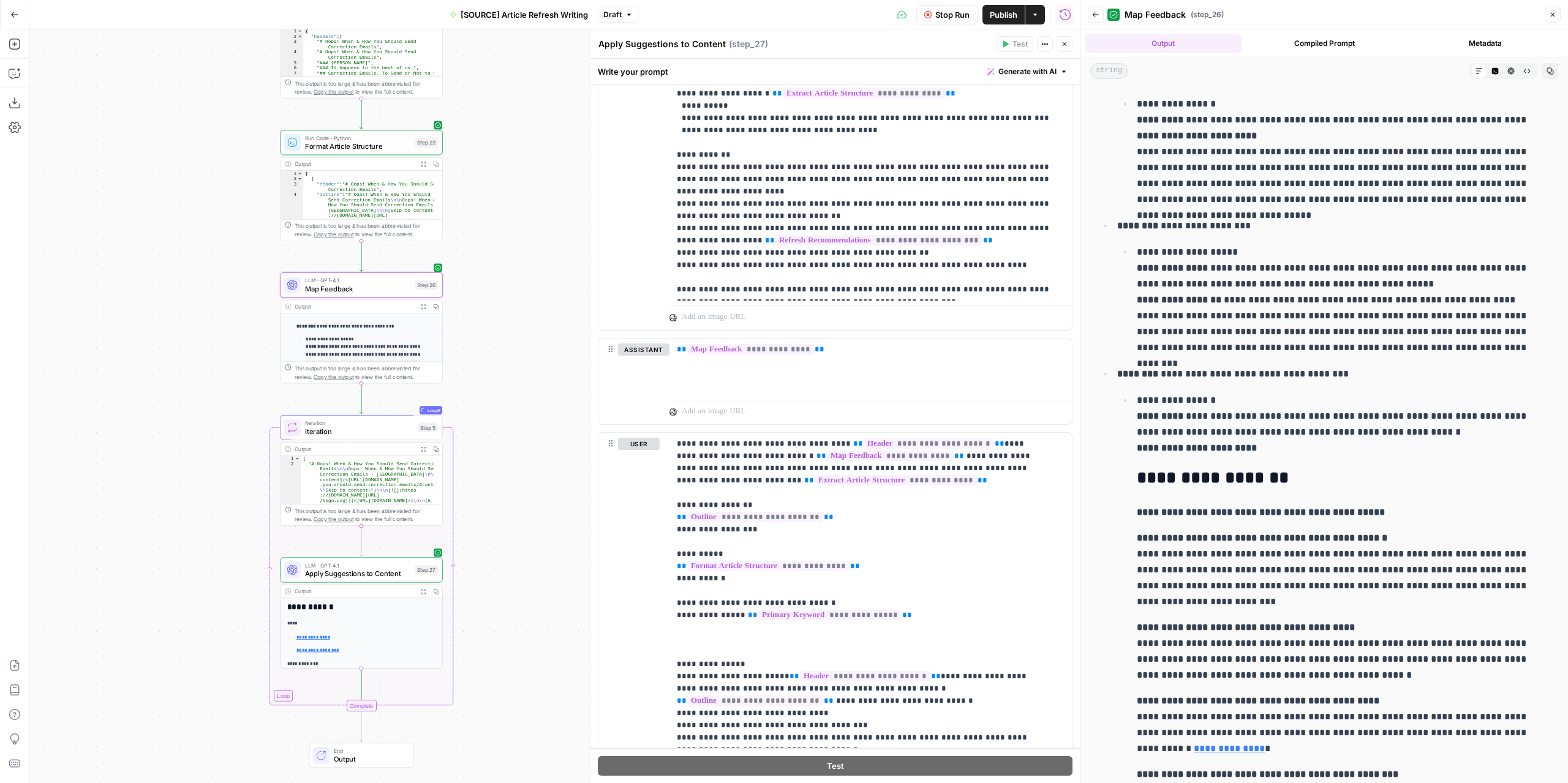
scroll to position [1351, 0]
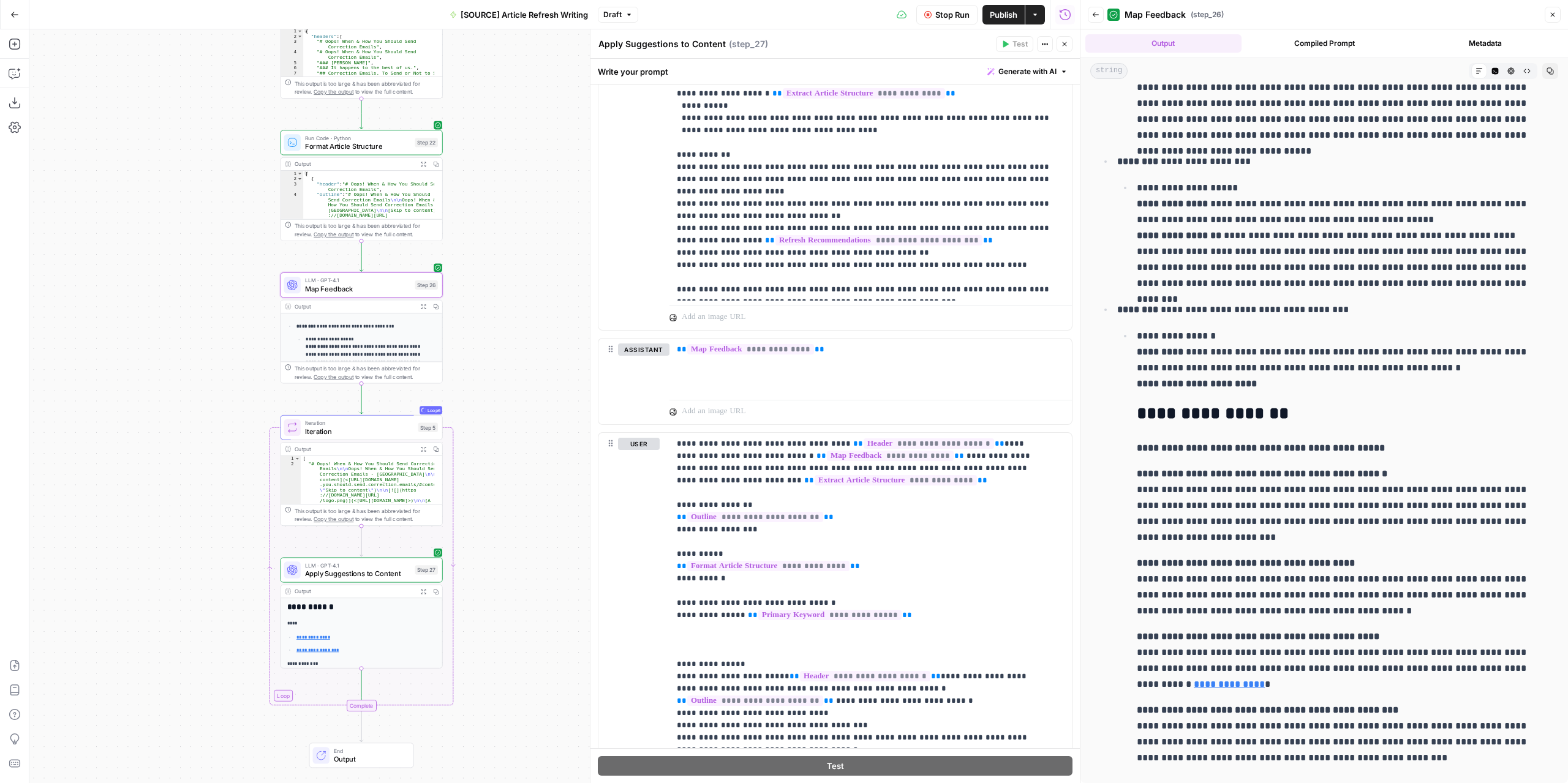
click at [1188, 419] on h2 "**********" at bounding box center [1339, 414] width 405 height 20
drag, startPoint x: 1171, startPoint y: 412, endPoint x: 1226, endPoint y: 412, distance: 55.0
click at [1226, 412] on h2 "**********" at bounding box center [1339, 414] width 405 height 20
click at [1263, 427] on li "**********" at bounding box center [1341, 546] width 417 height 439
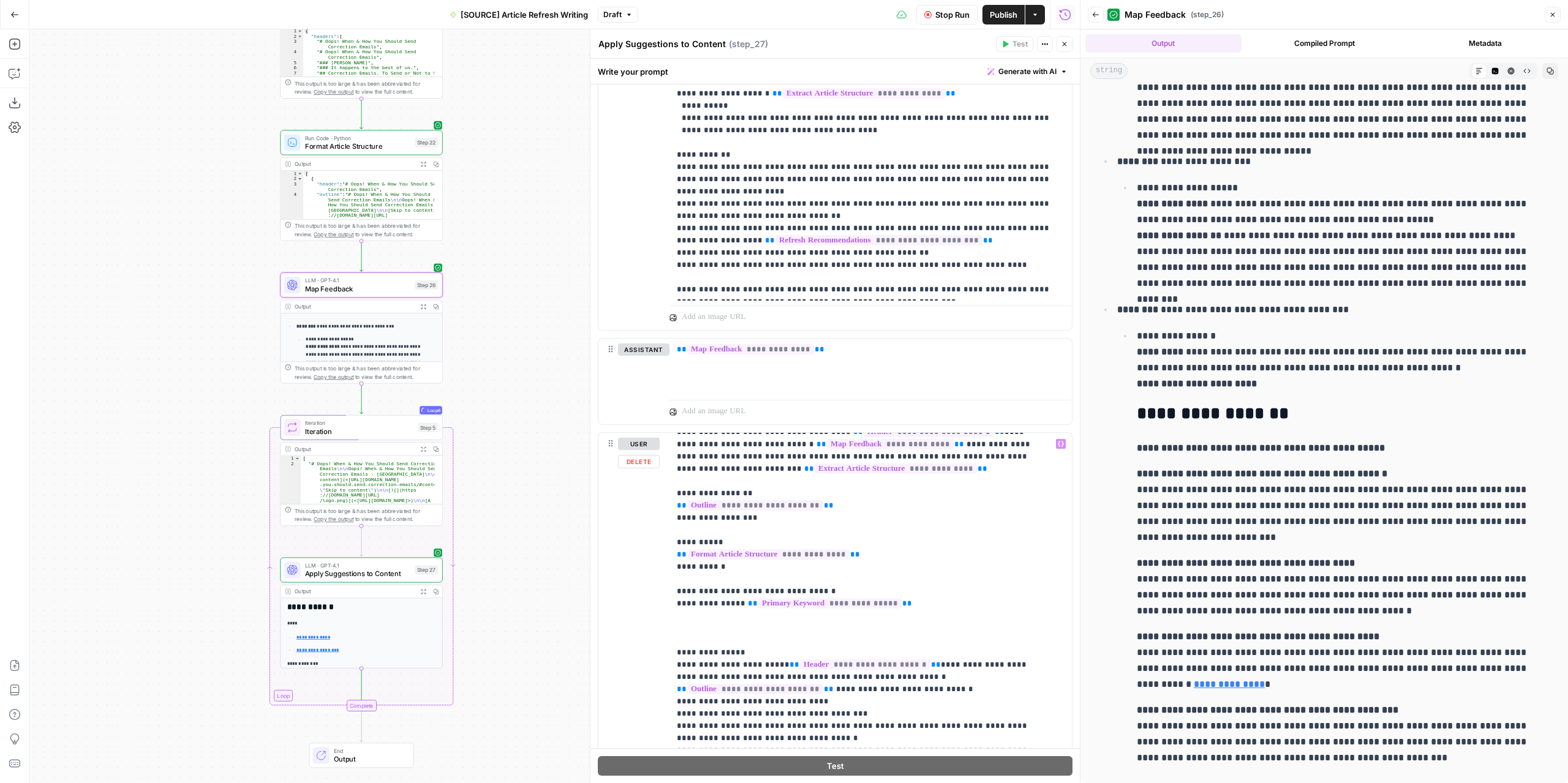
scroll to position [13, 0]
drag, startPoint x: 411, startPoint y: 288, endPoint x: 404, endPoint y: 286, distance: 7.3
click at [406, 286] on div "Expand Output" at bounding box center [423, 283] width 57 height 12
click at [384, 286] on span "Map Feedback" at bounding box center [358, 288] width 106 height 10
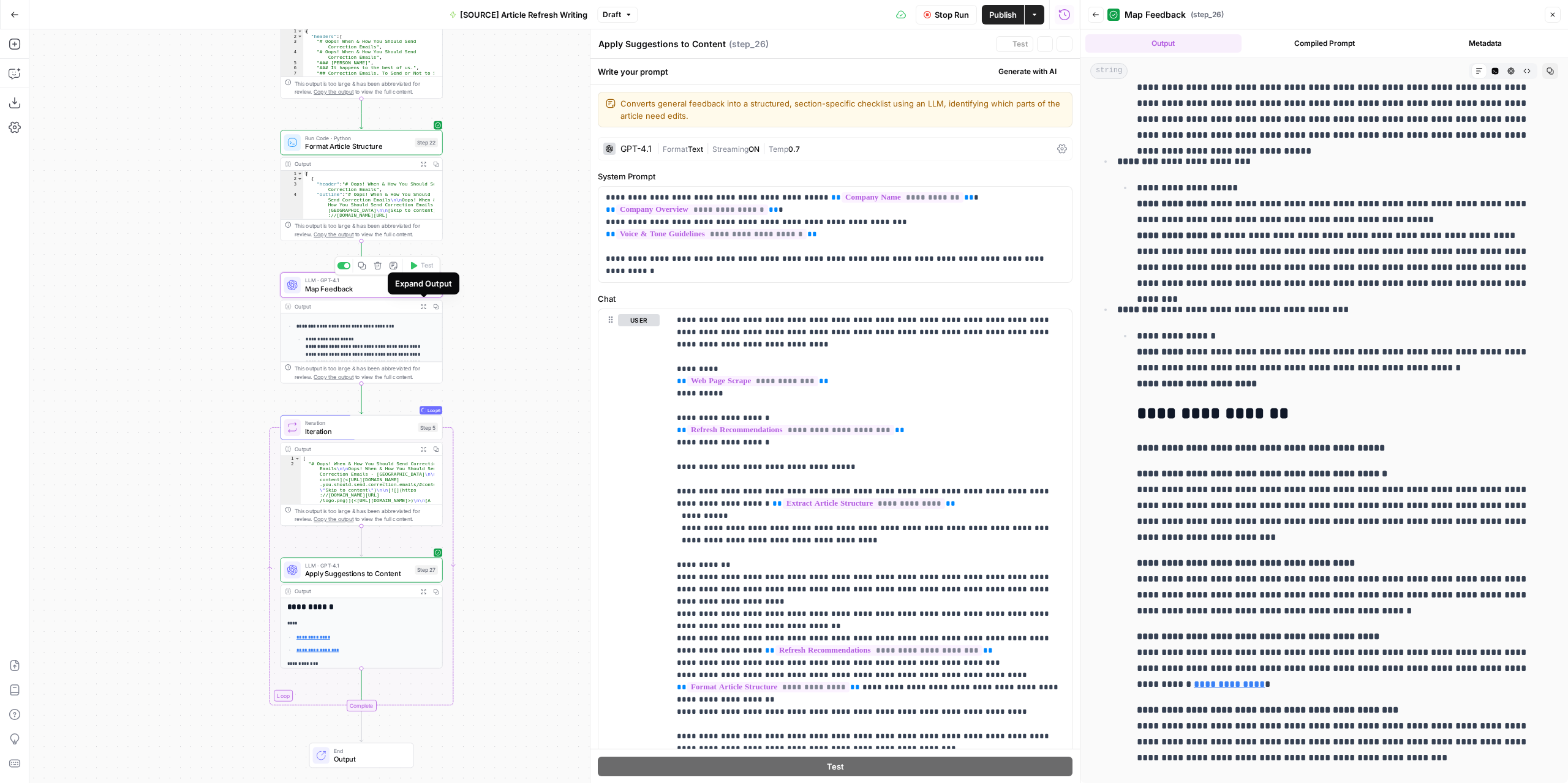
type textarea "Map Feedback"
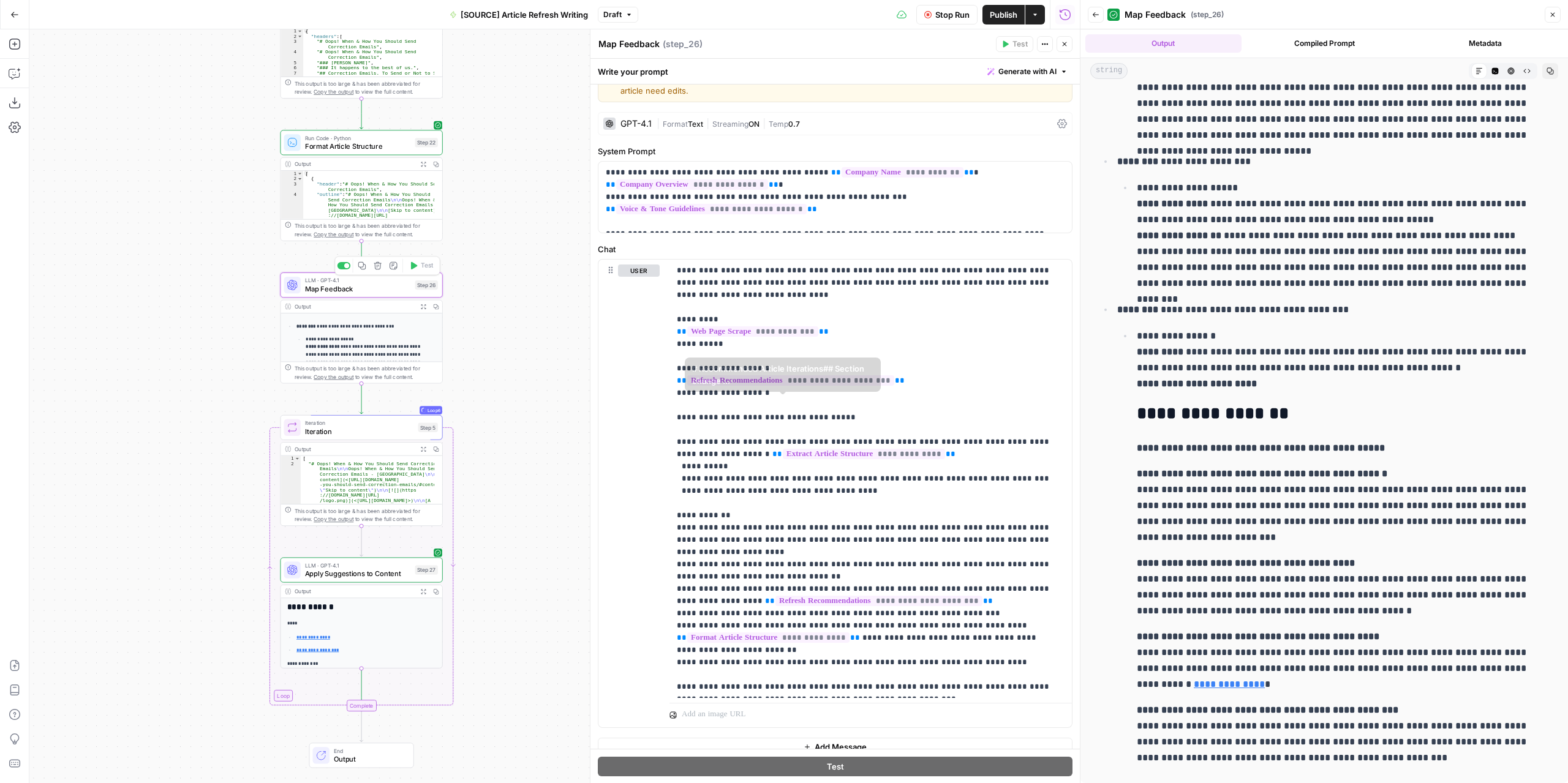
scroll to position [38, 0]
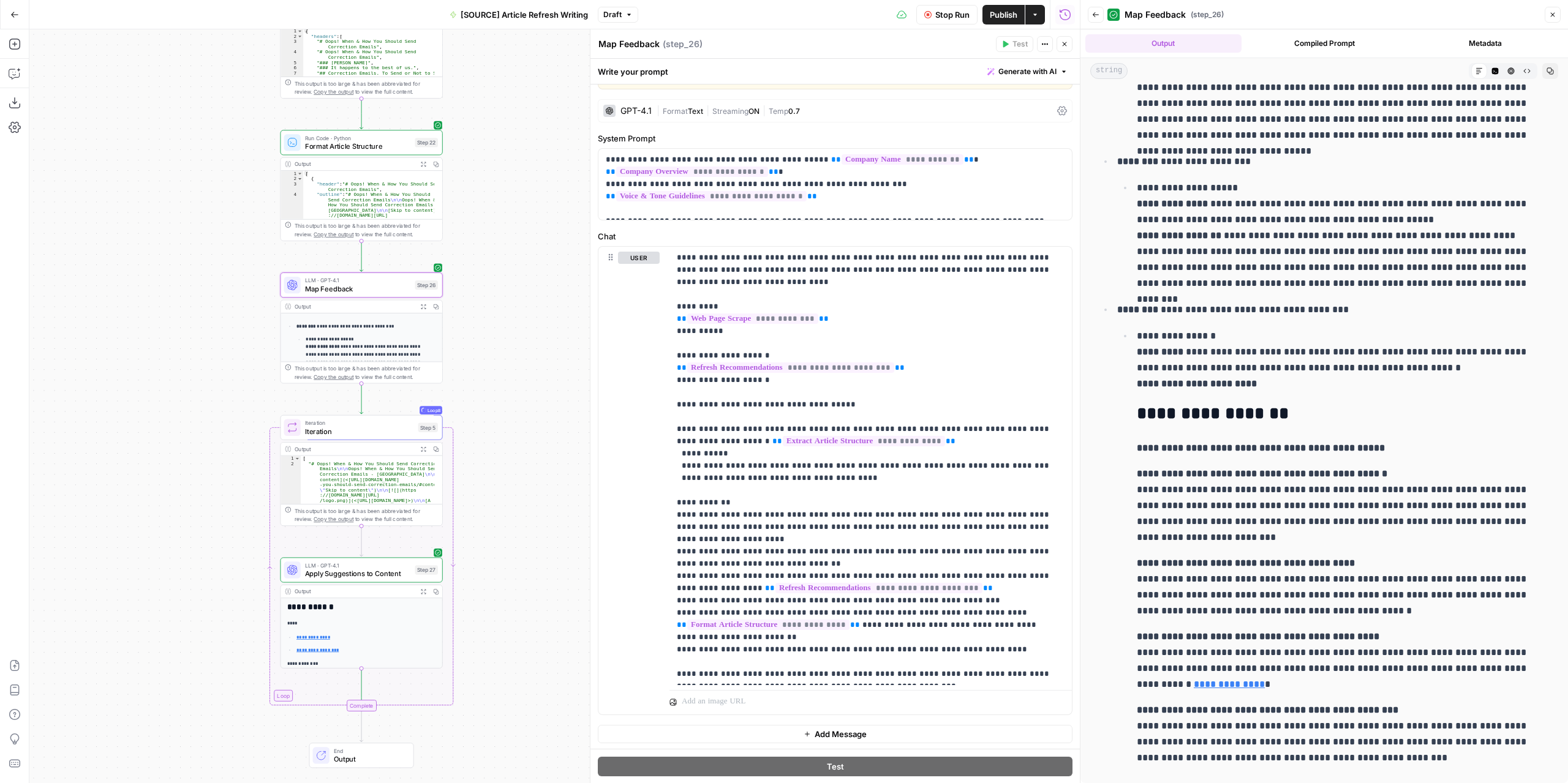
click at [1092, 16] on icon "button" at bounding box center [1095, 14] width 8 height 8
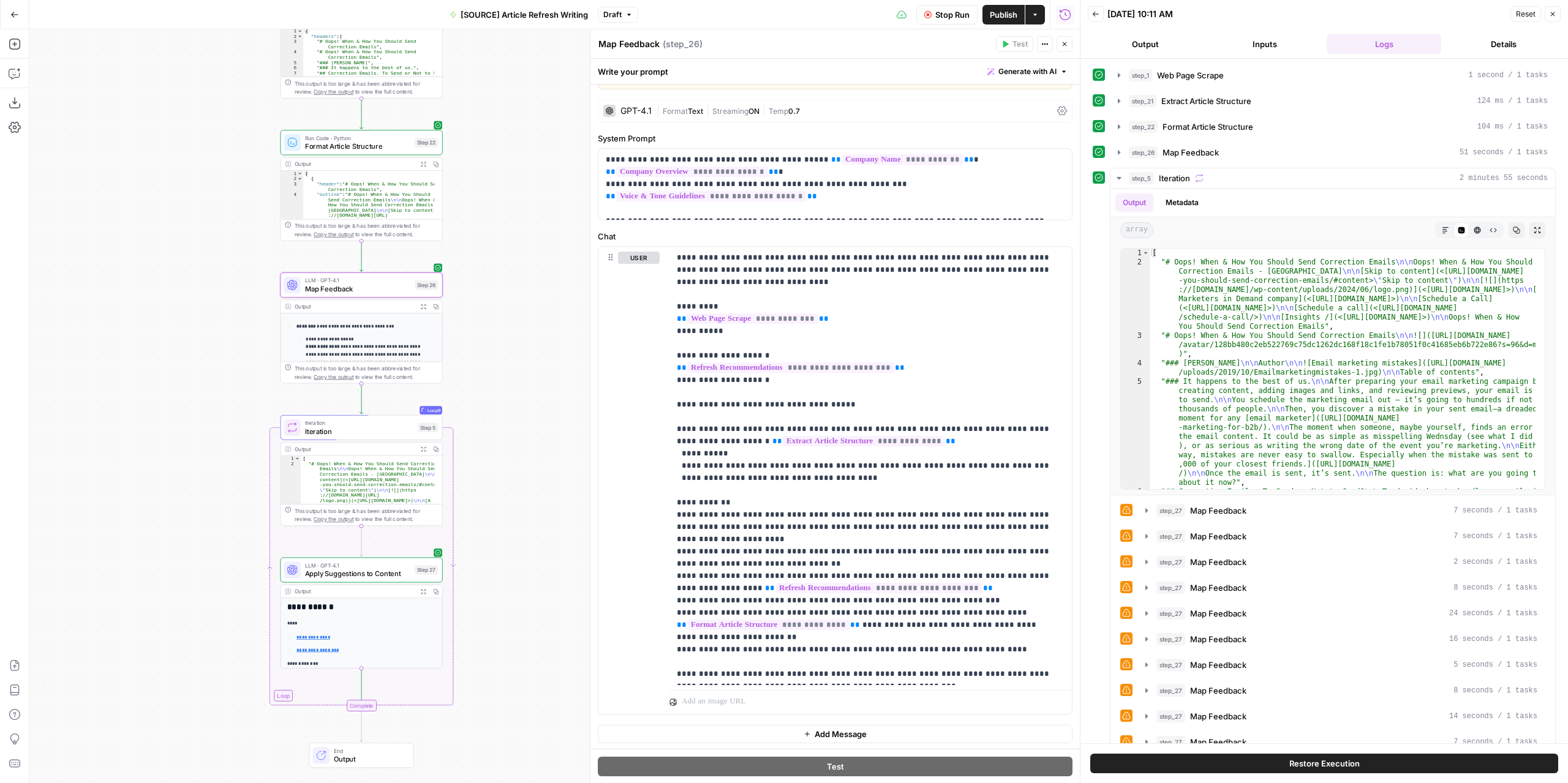
click at [954, 16] on span "Stop Run" at bounding box center [952, 14] width 34 height 12
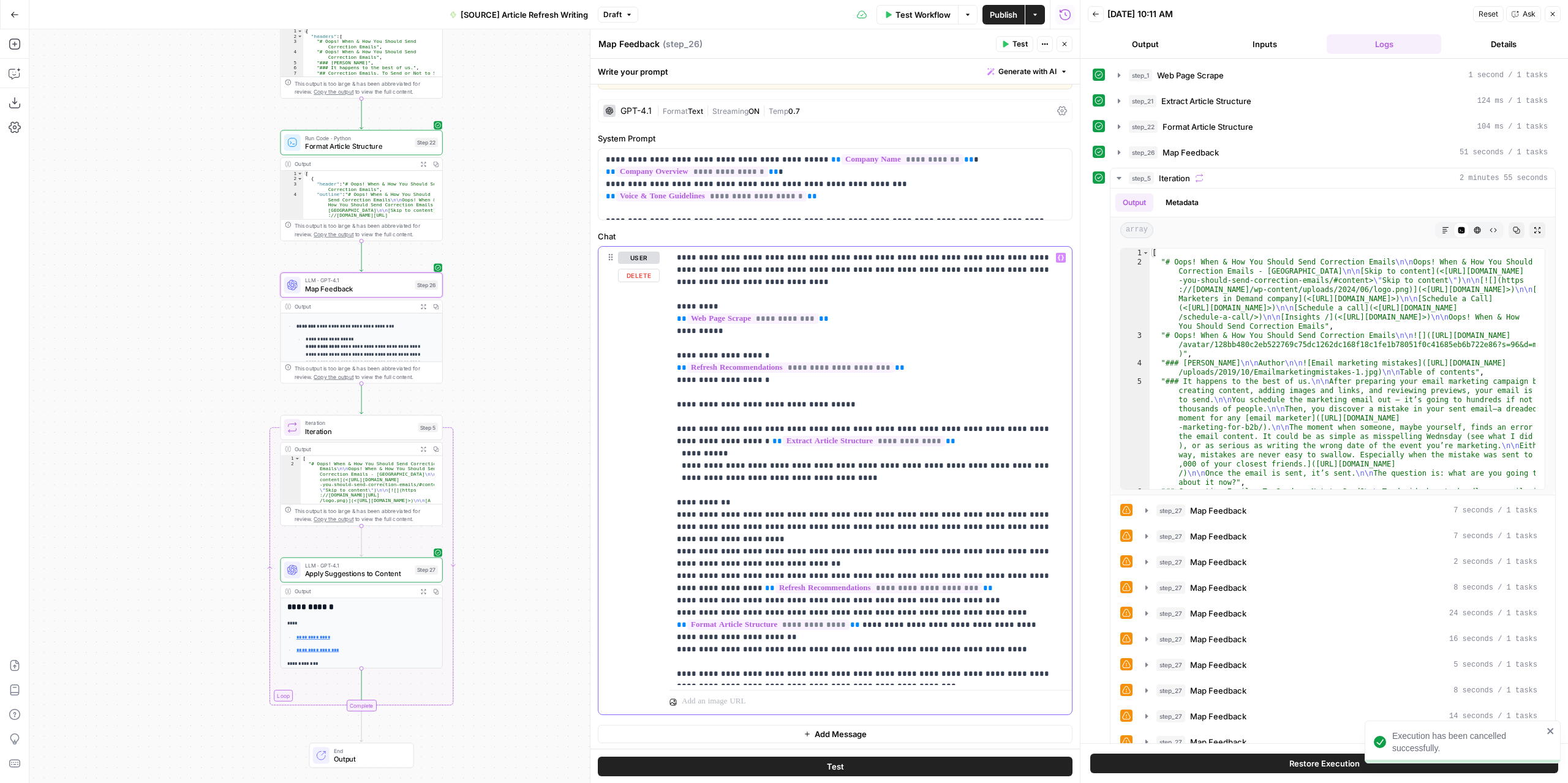
drag, startPoint x: 763, startPoint y: 627, endPoint x: 662, endPoint y: 604, distance: 103.6
click at [662, 604] on div "**********" at bounding box center [835, 480] width 474 height 467
click at [940, 16] on span "Test Workflow" at bounding box center [923, 14] width 55 height 12
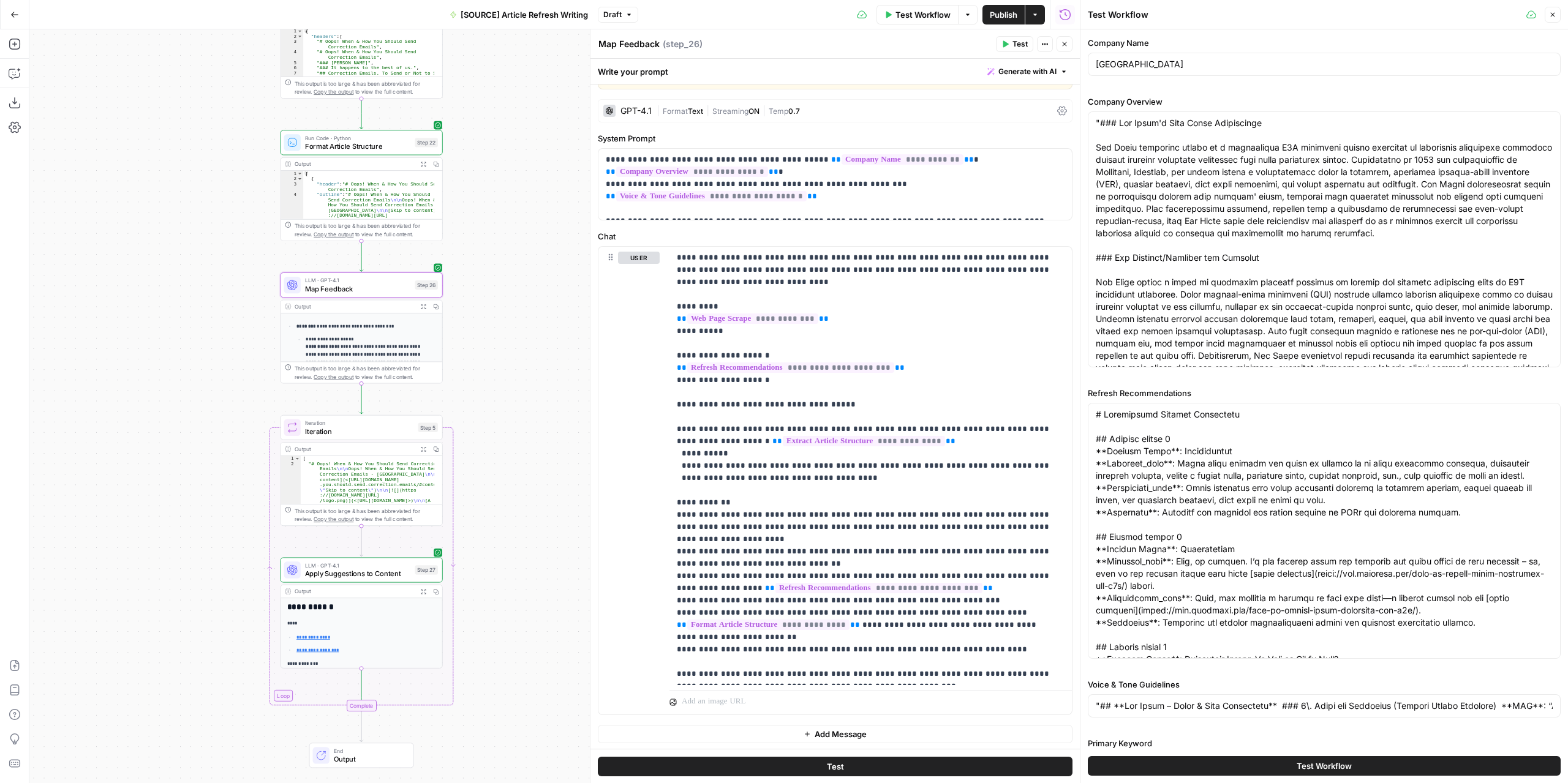
click at [1273, 768] on button "Test Workflow" at bounding box center [1324, 766] width 473 height 20
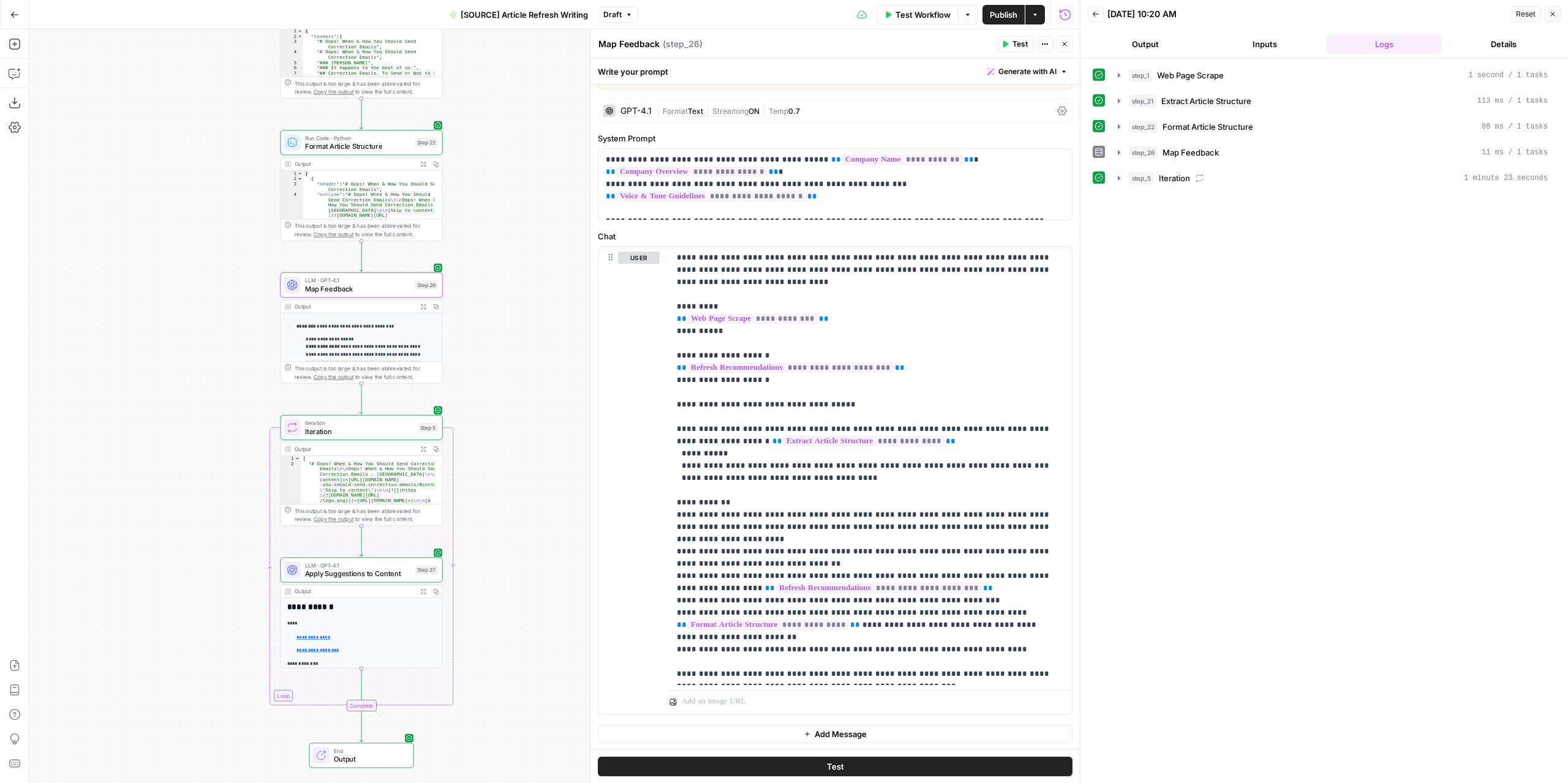
click at [1157, 41] on button "Output" at bounding box center [1144, 44] width 115 height 20
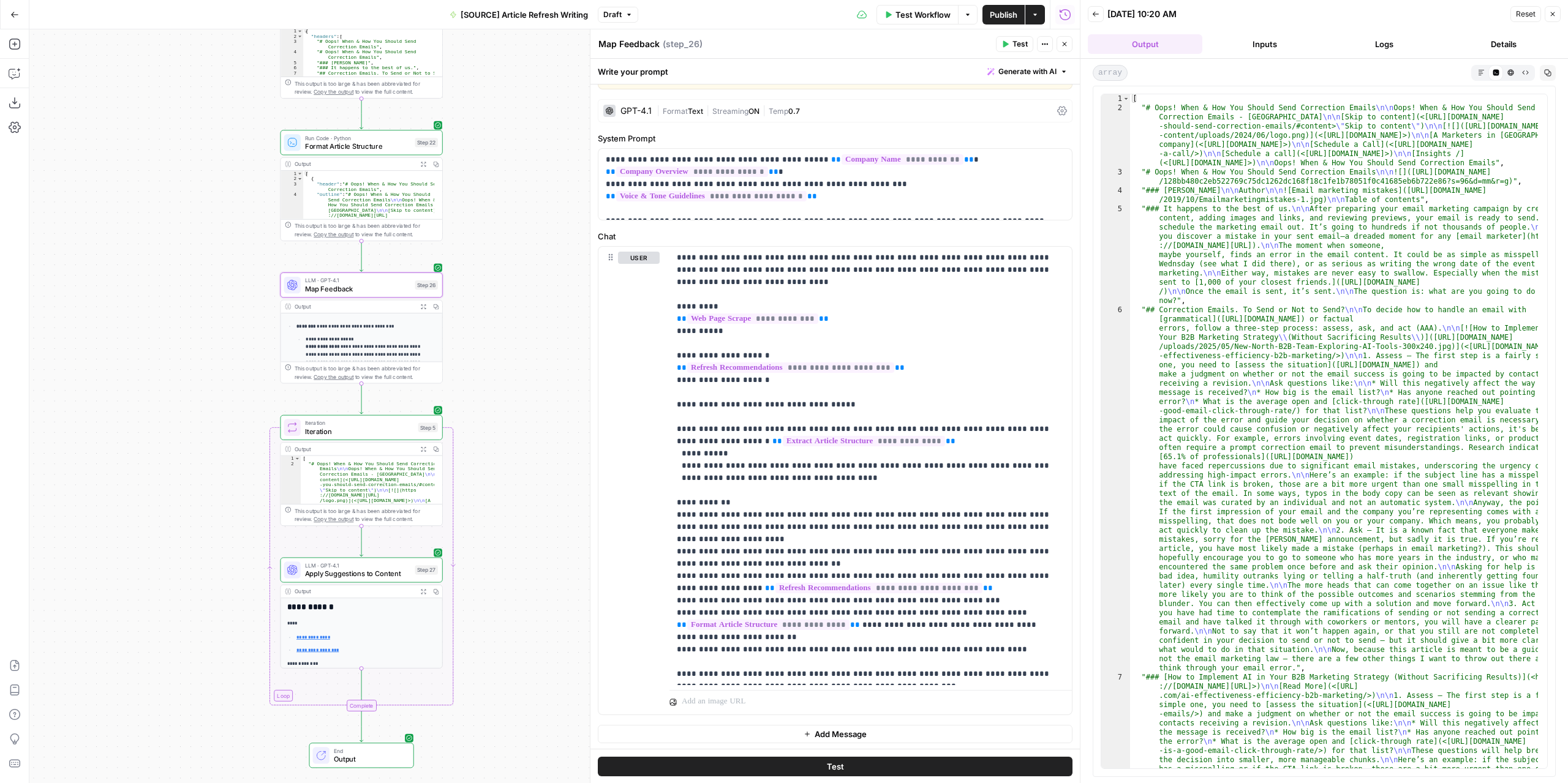
click at [1483, 73] on icon "button" at bounding box center [1481, 73] width 7 height 7
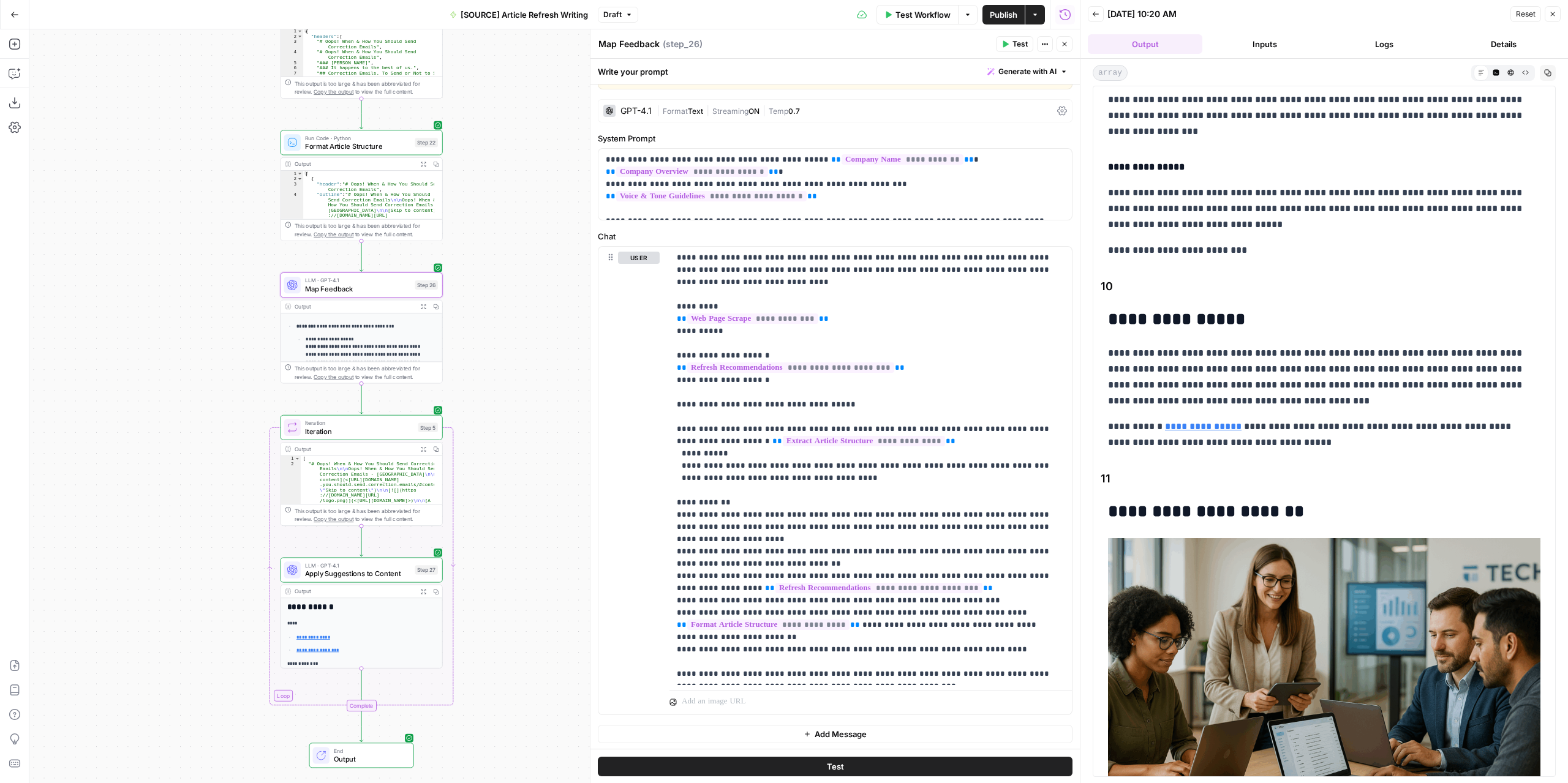
scroll to position [4817, 0]
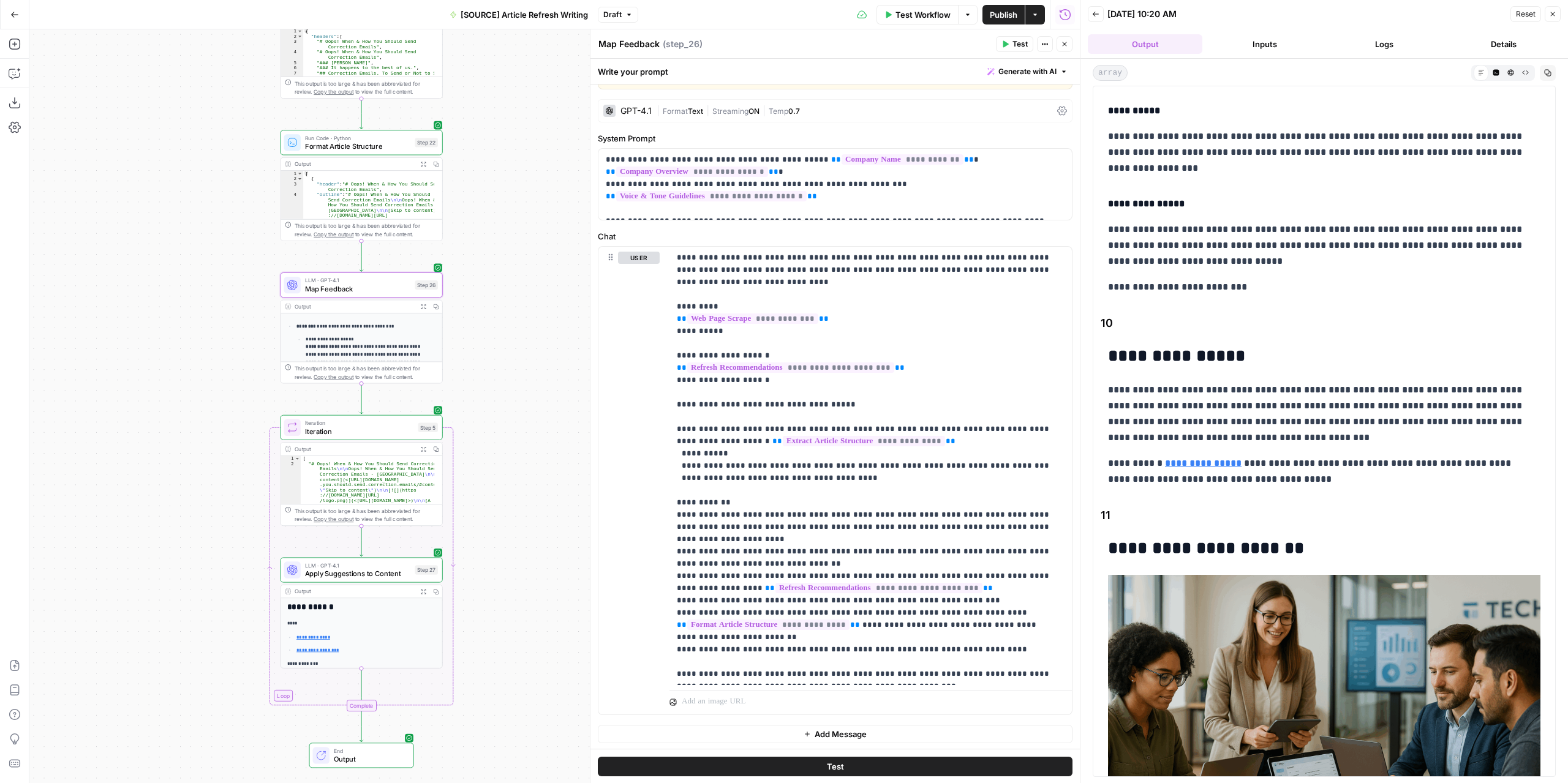
click at [420, 307] on icon "button" at bounding box center [423, 306] width 5 height 5
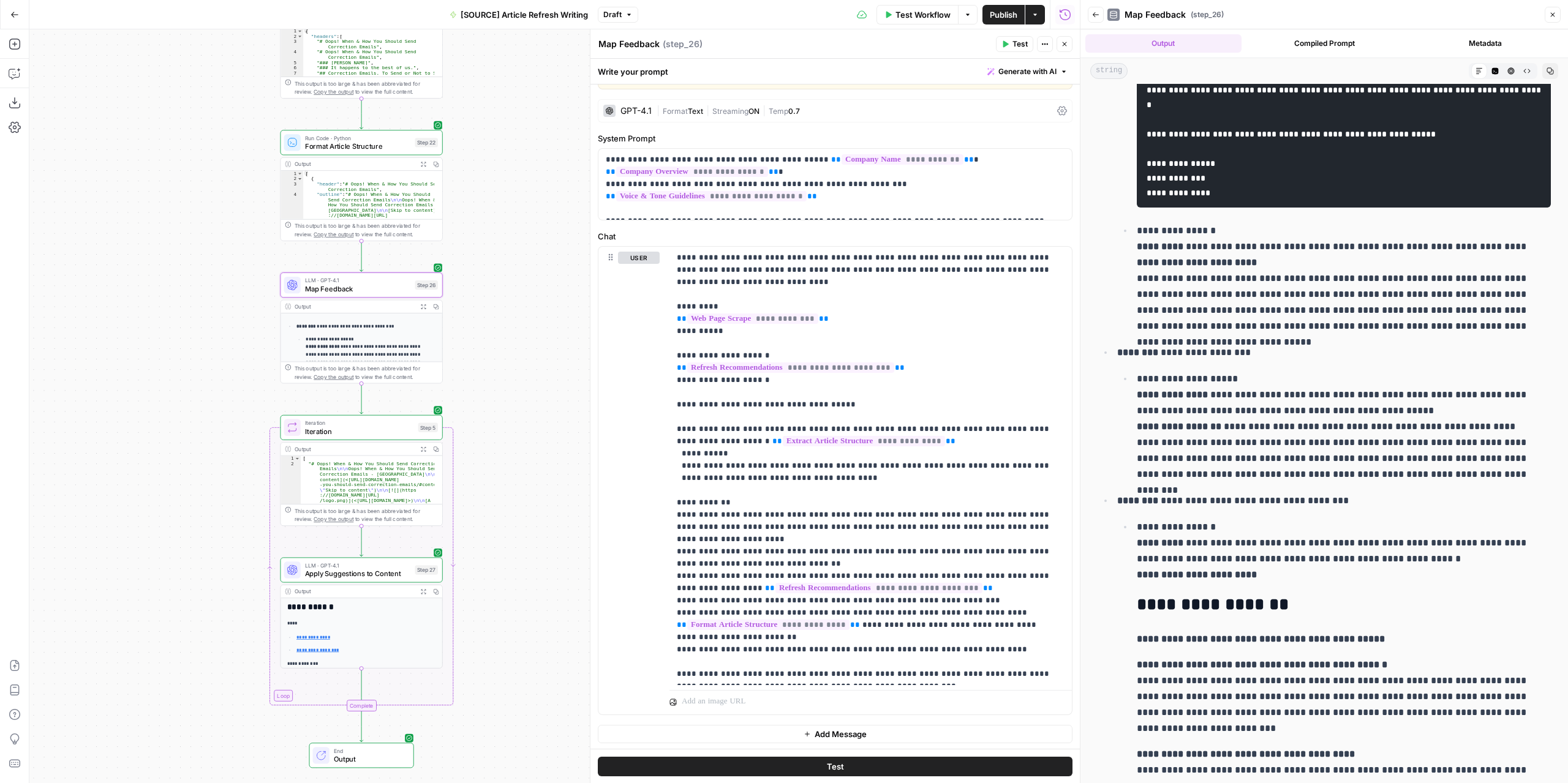
scroll to position [1351, 0]
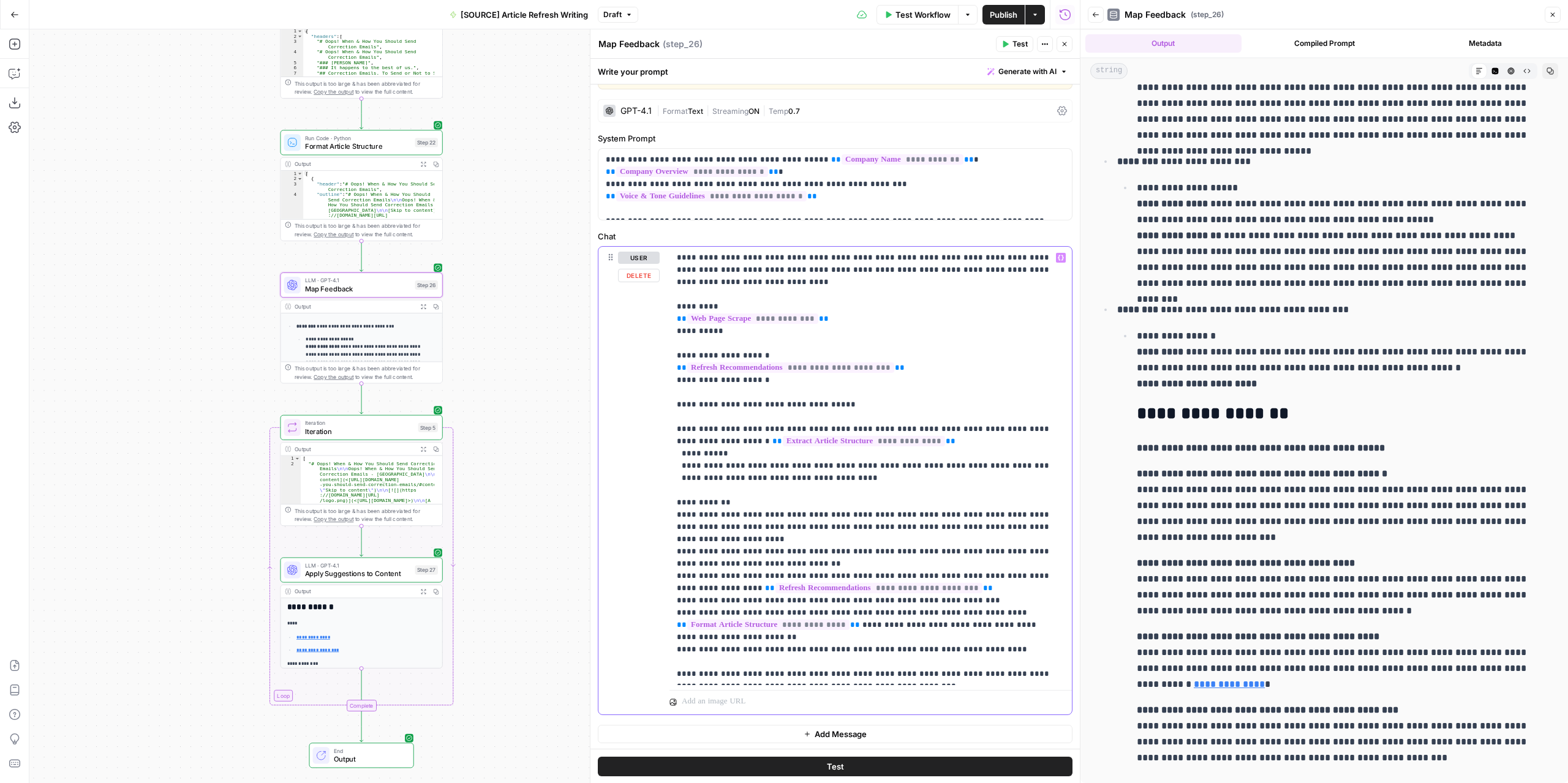
click at [736, 629] on p "**********" at bounding box center [866, 466] width 379 height 428
drag, startPoint x: 737, startPoint y: 627, endPoint x: 664, endPoint y: 602, distance: 77.2
click at [664, 602] on div "**********" at bounding box center [835, 480] width 474 height 467
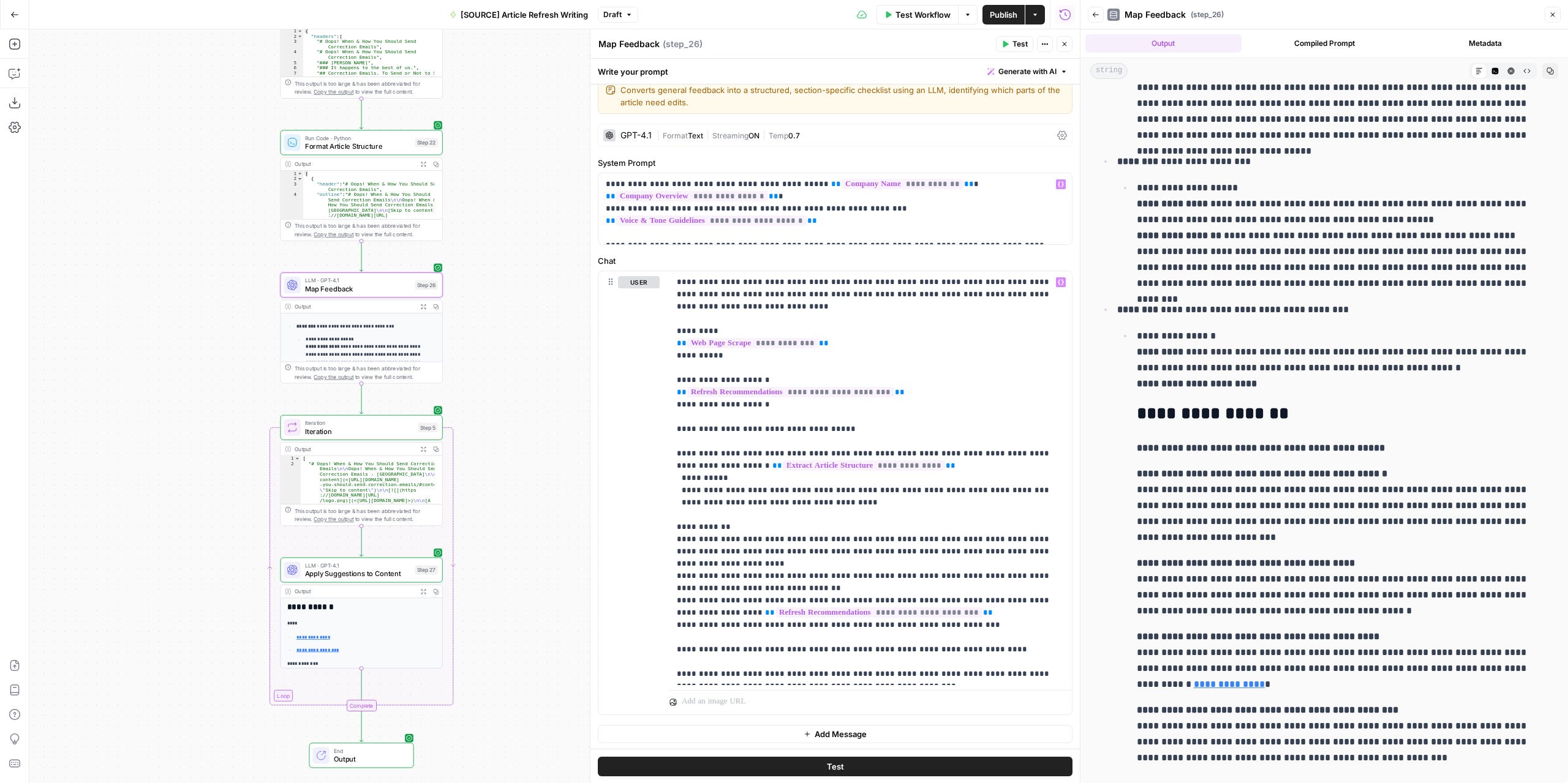
click at [1011, 43] on button "Test" at bounding box center [1014, 44] width 37 height 16
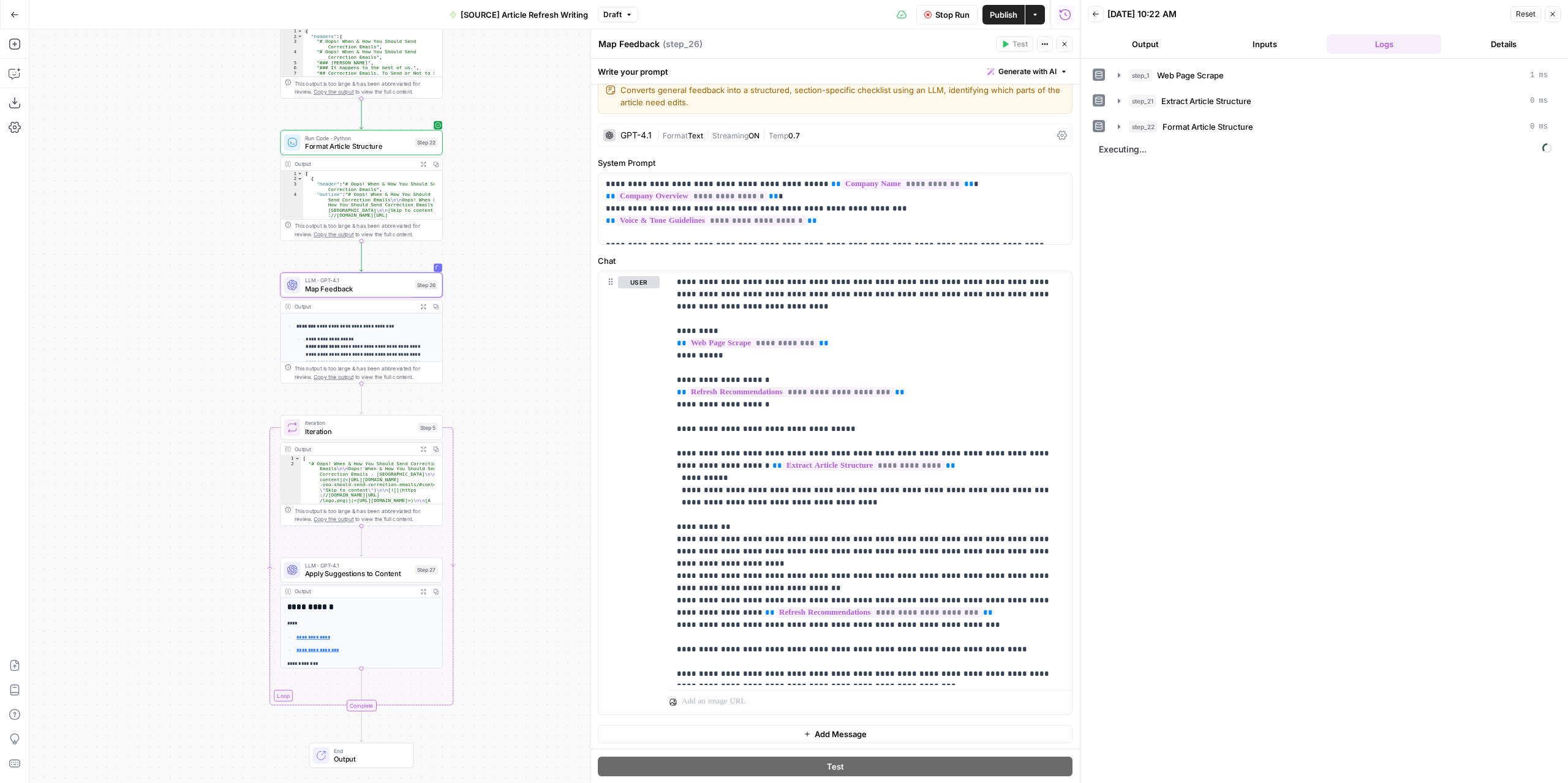
click at [1137, 47] on button "Output" at bounding box center [1144, 44] width 115 height 20
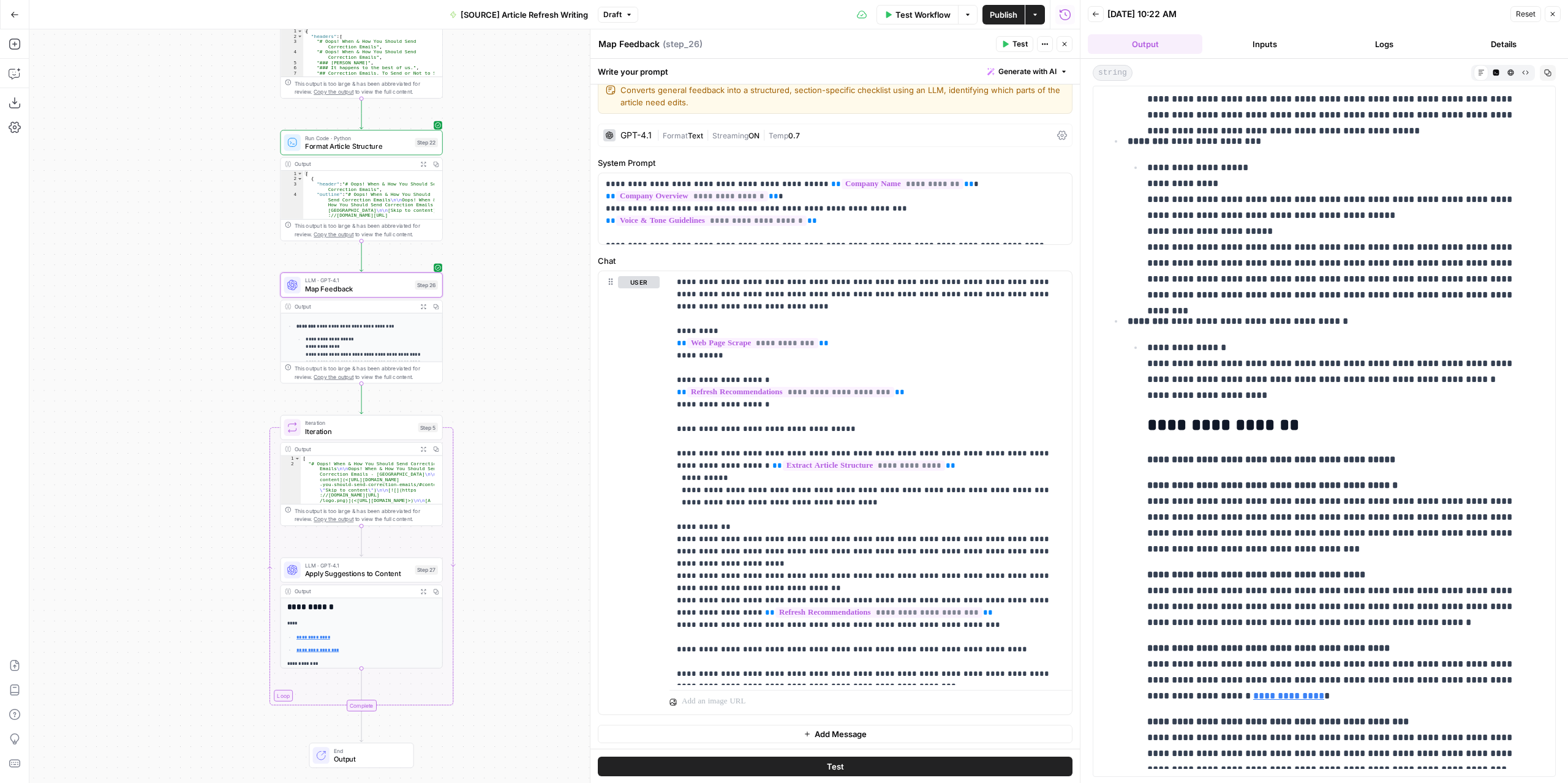
scroll to position [1686, 0]
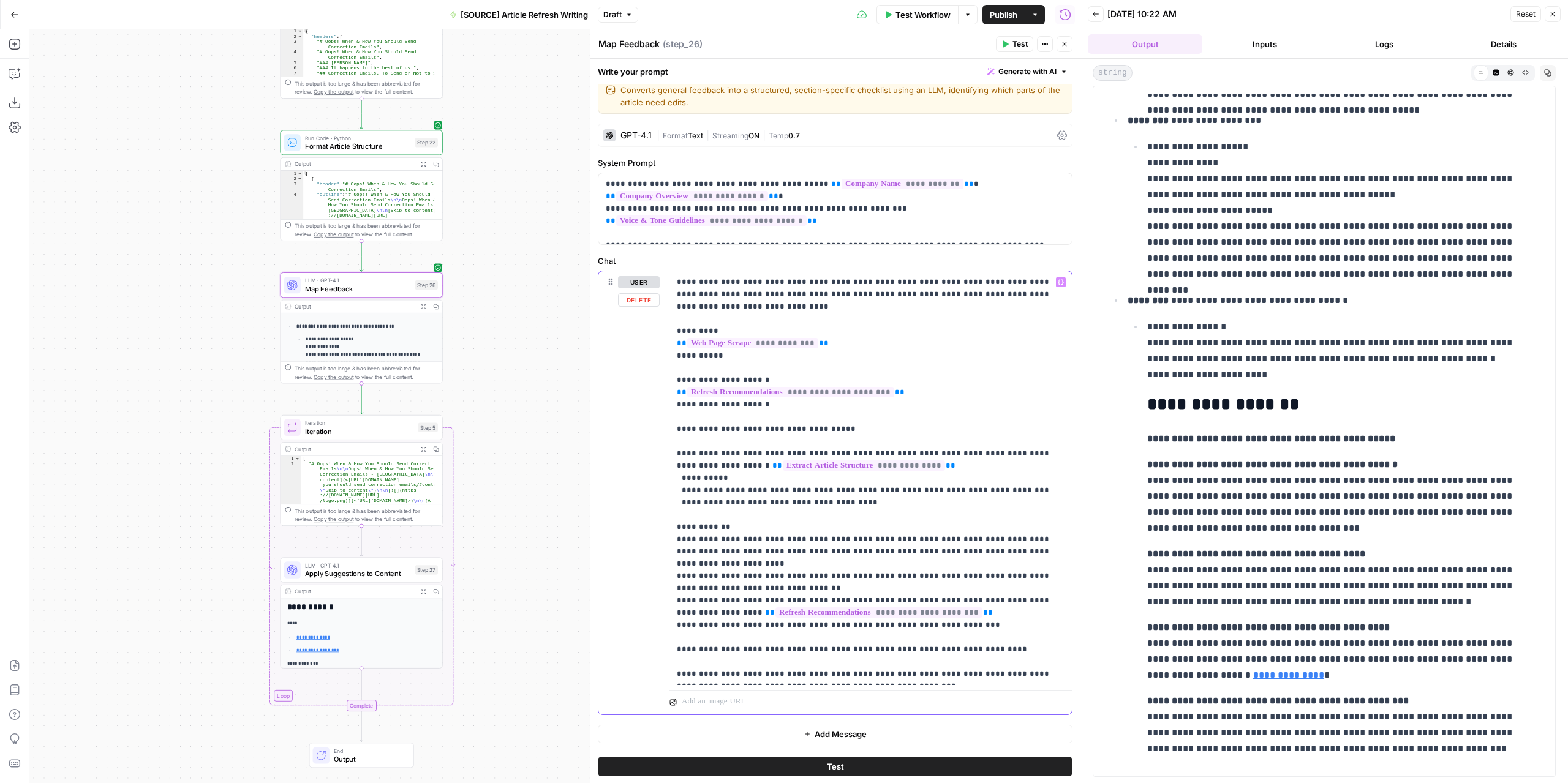
click at [986, 610] on p "**********" at bounding box center [866, 478] width 379 height 404
click at [1054, 619] on p "**********" at bounding box center [866, 484] width 379 height 417
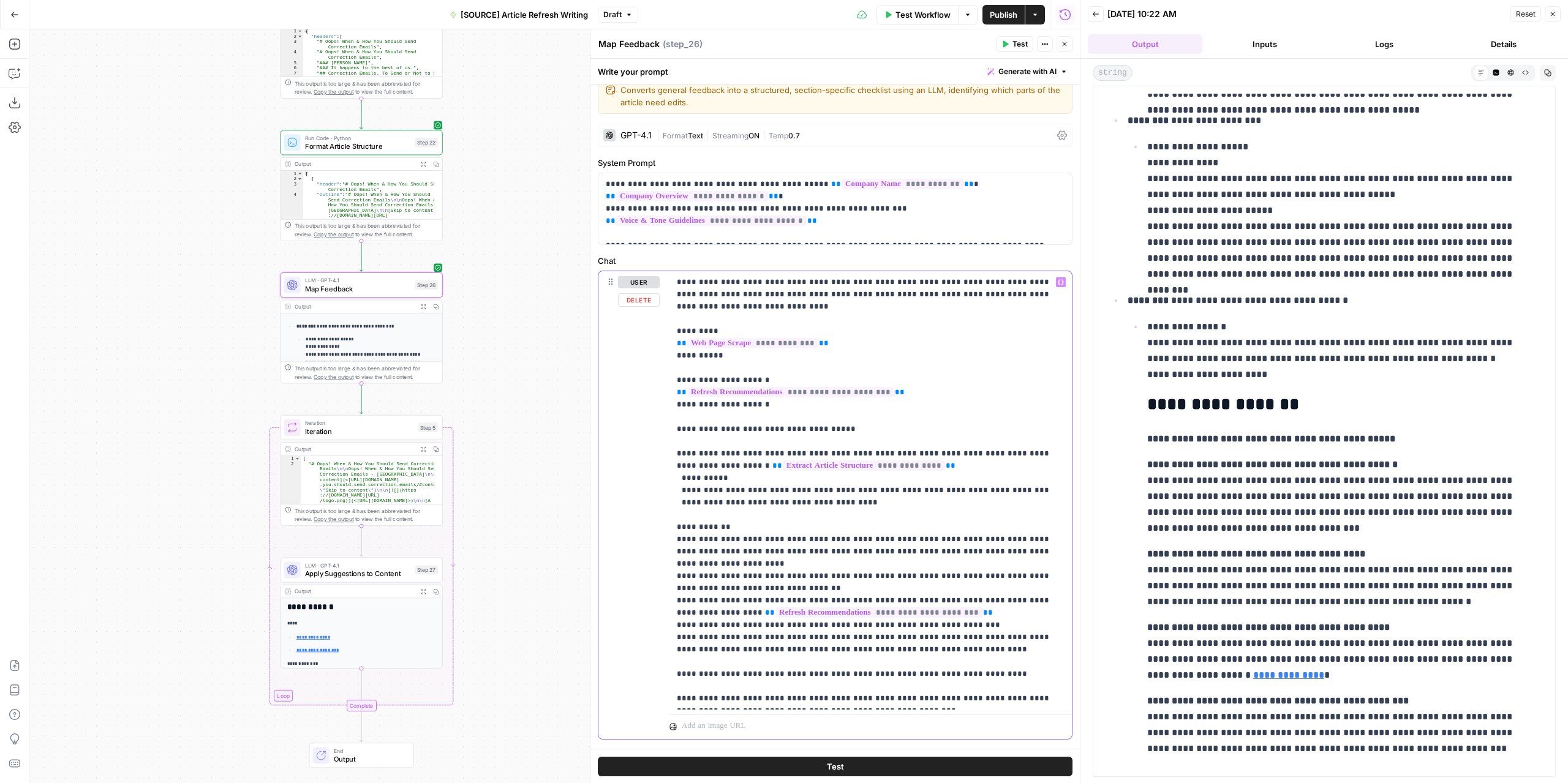
click at [774, 640] on p "**********" at bounding box center [866, 490] width 379 height 428
drag, startPoint x: 960, startPoint y: 635, endPoint x: 886, endPoint y: 633, distance: 74.0
click at [886, 633] on p "**********" at bounding box center [866, 490] width 379 height 428
click at [1010, 43] on button "Test" at bounding box center [1014, 44] width 37 height 16
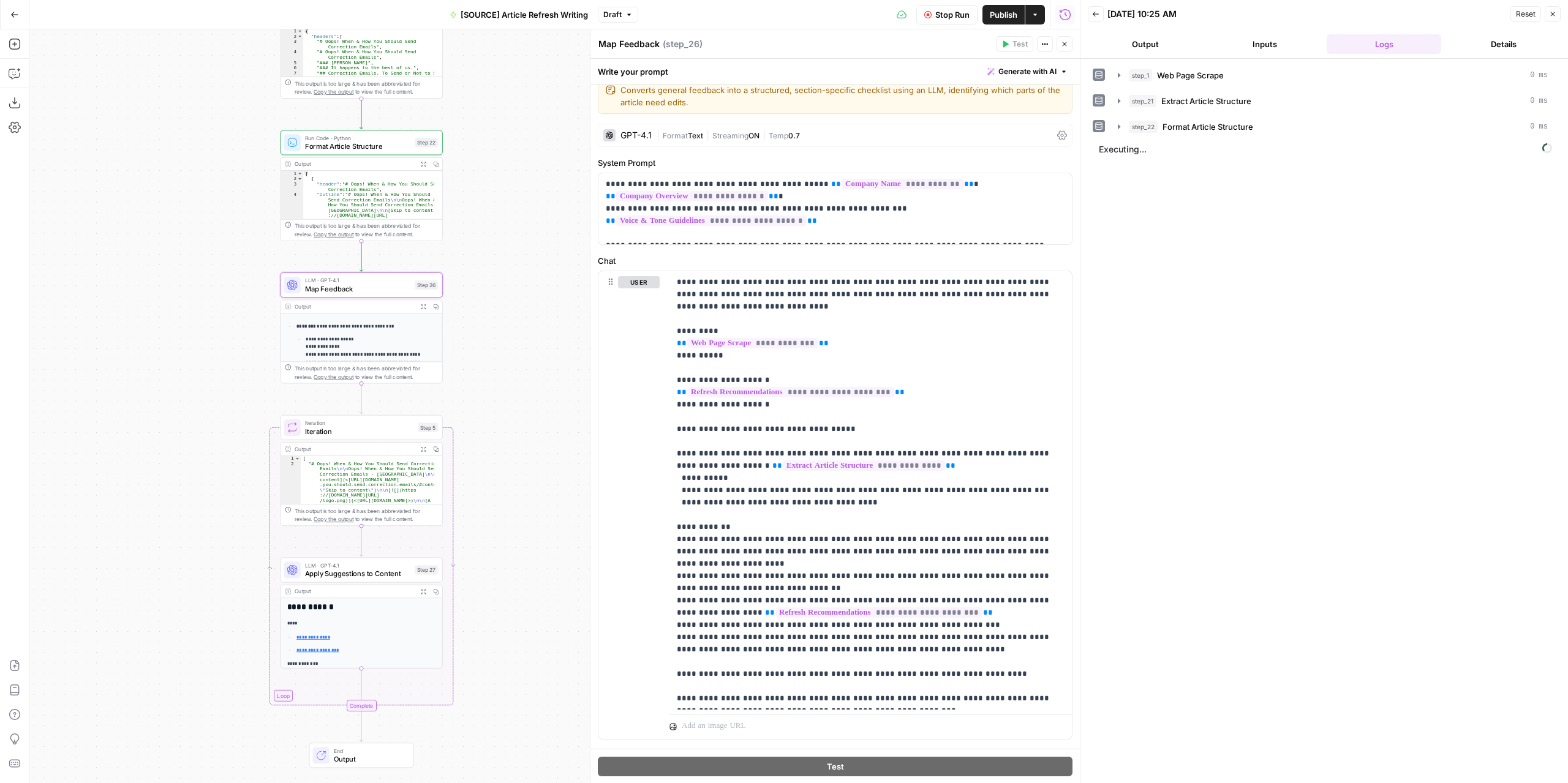
click at [1163, 43] on button "Output" at bounding box center [1144, 44] width 115 height 20
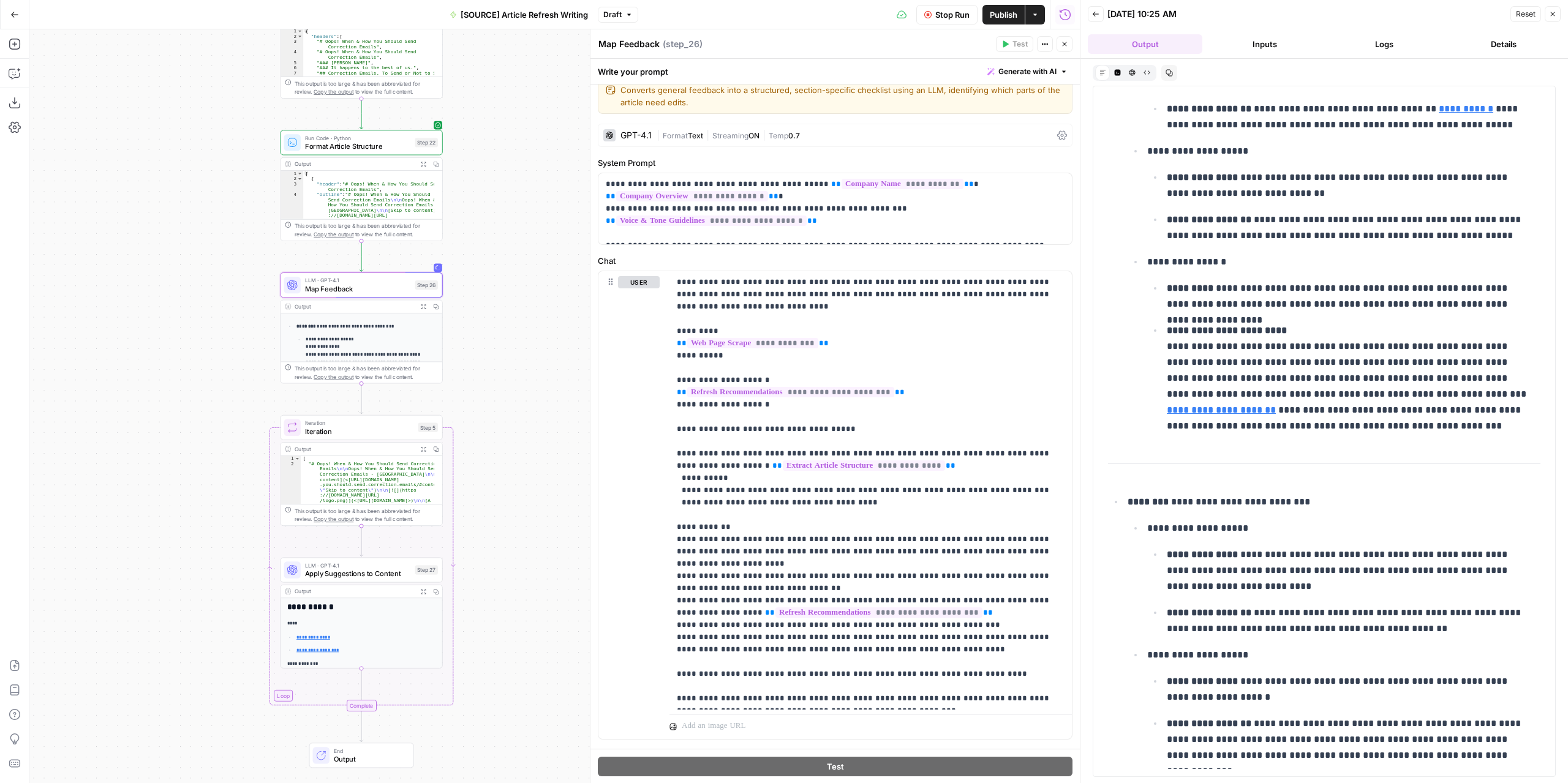
scroll to position [464, 0]
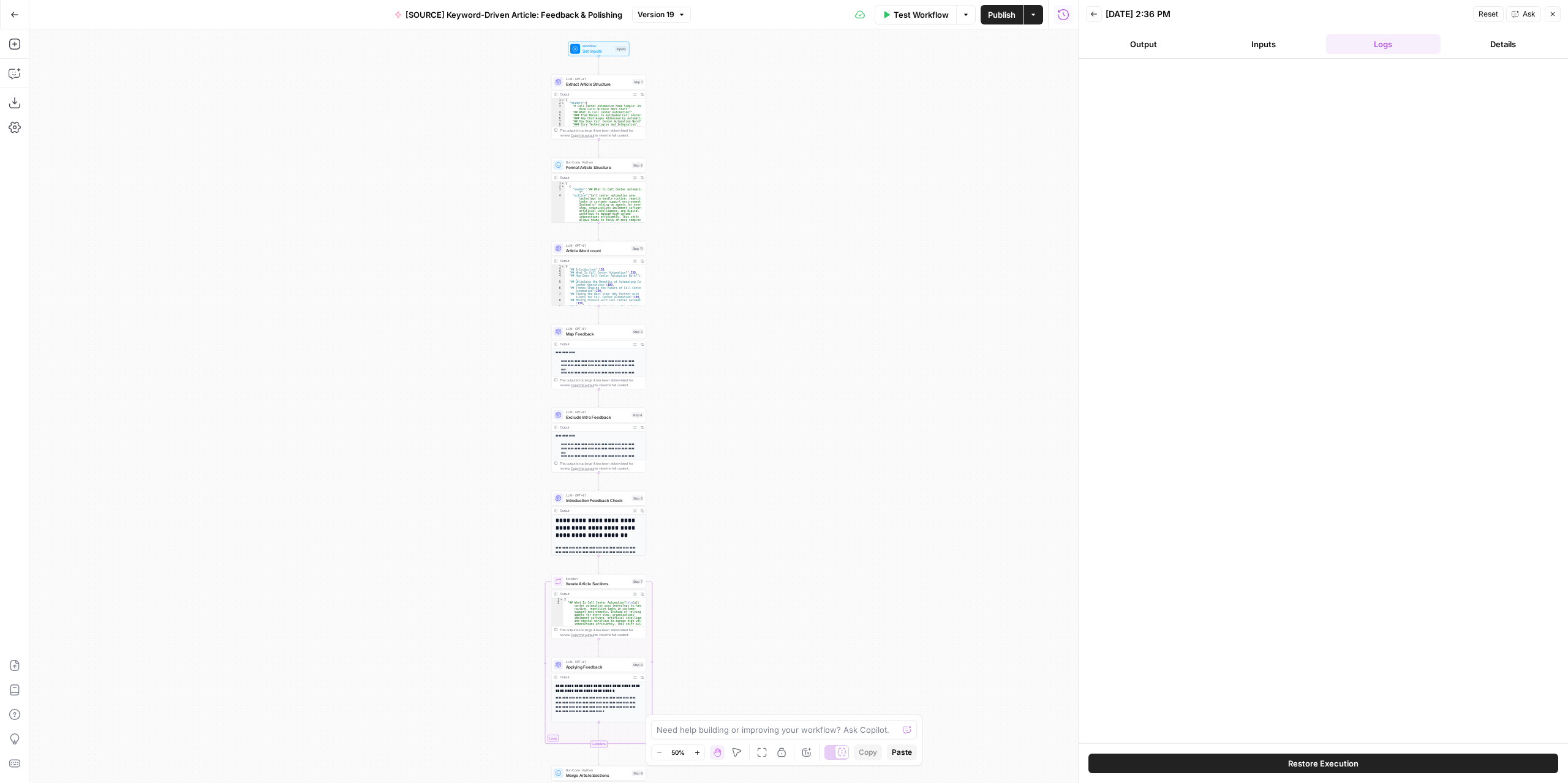
click at [689, 332] on div "Workflow Set Inputs Inputs LLM · GPT-4.1 Extract Article Structure Step 1 Outpu…" at bounding box center [553, 406] width 1048 height 753
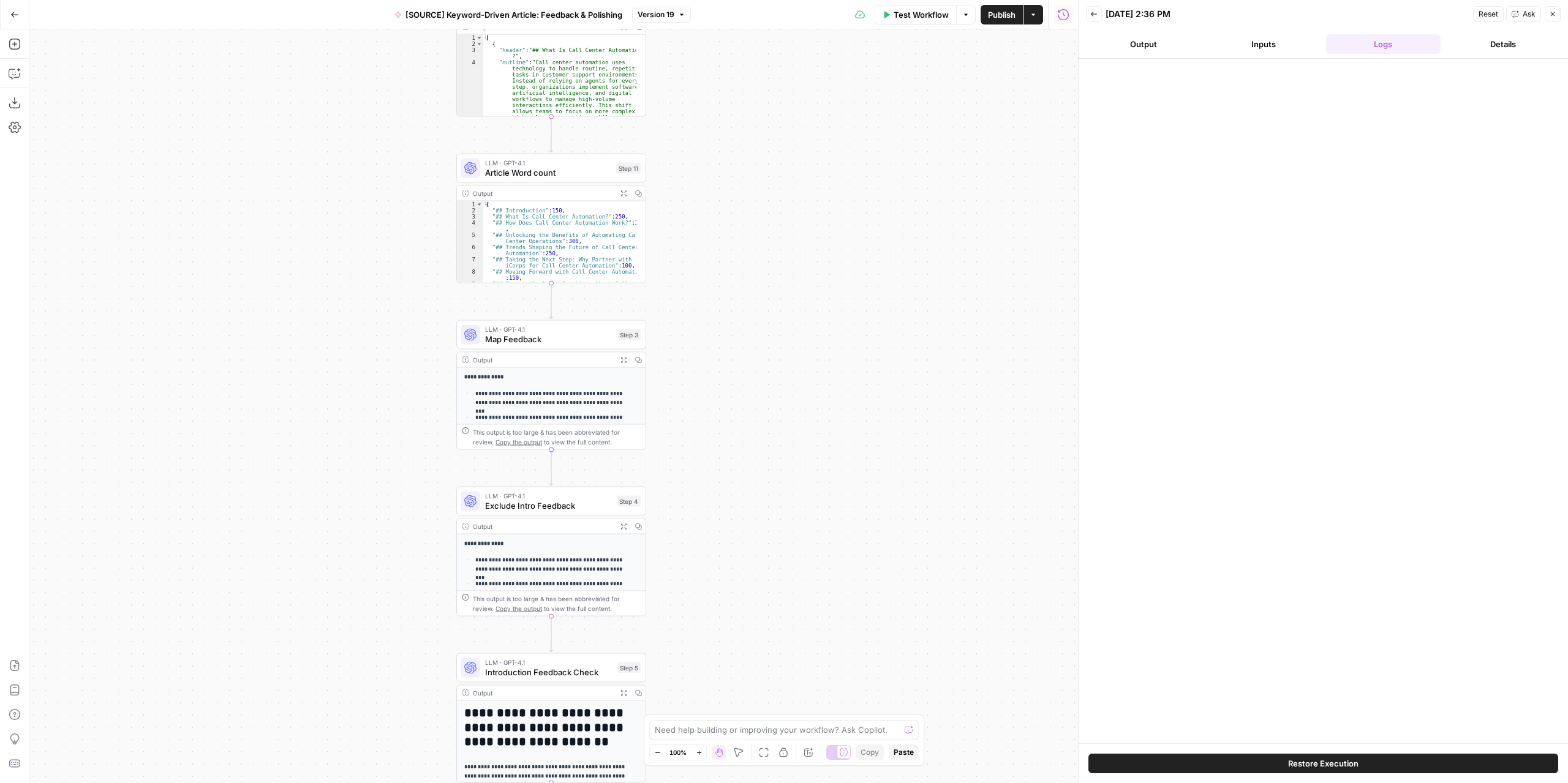
drag, startPoint x: 682, startPoint y: 349, endPoint x: 717, endPoint y: 353, distance: 35.2
click at [717, 353] on div "Workflow Set Inputs Inputs LLM · GPT-4.1 Extract Article Structure Step 1 Outpu…" at bounding box center [553, 406] width 1048 height 753
click at [573, 498] on span "LLM · GPT-4.1" at bounding box center [549, 496] width 127 height 10
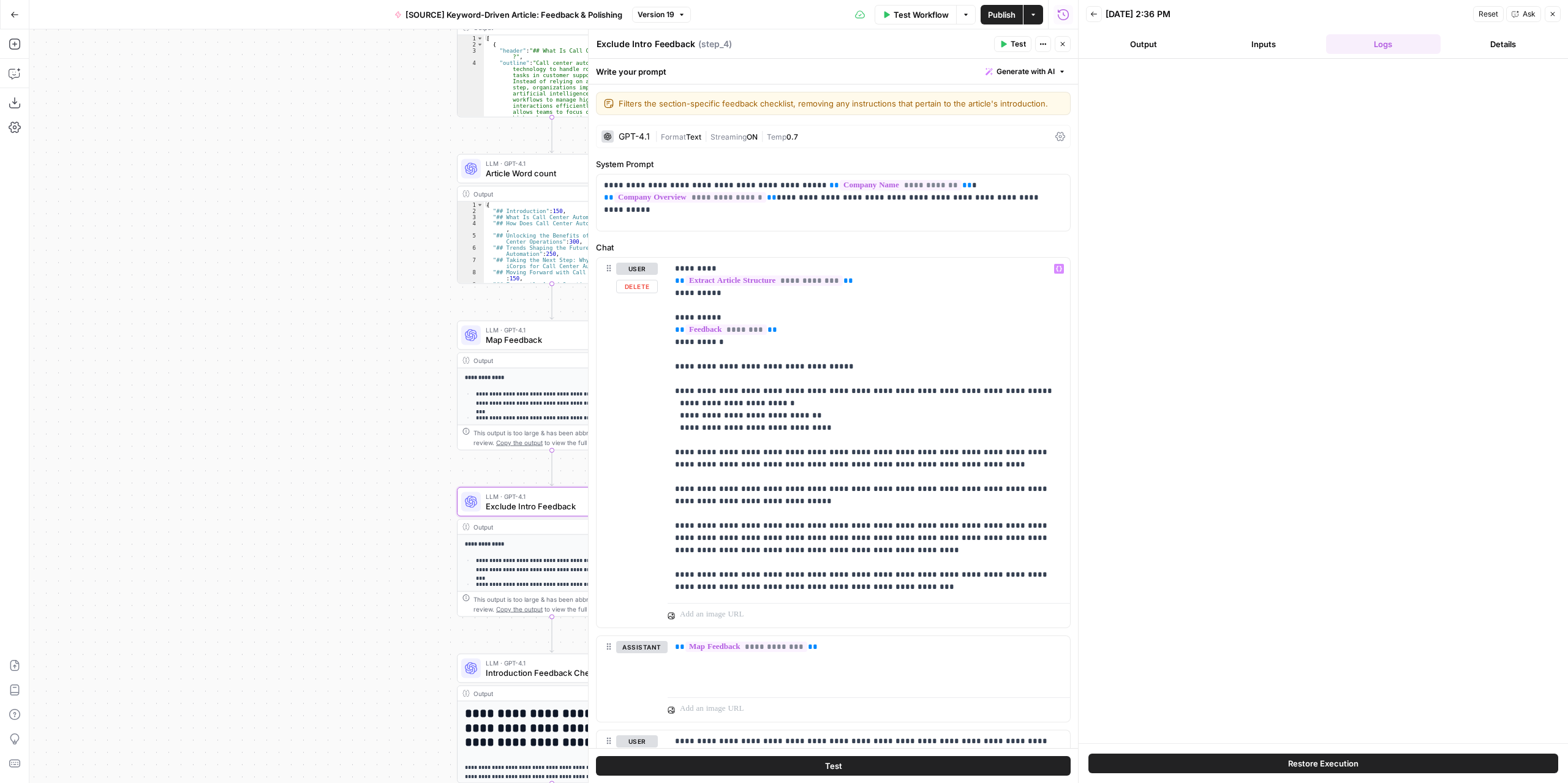
scroll to position [100, 0]
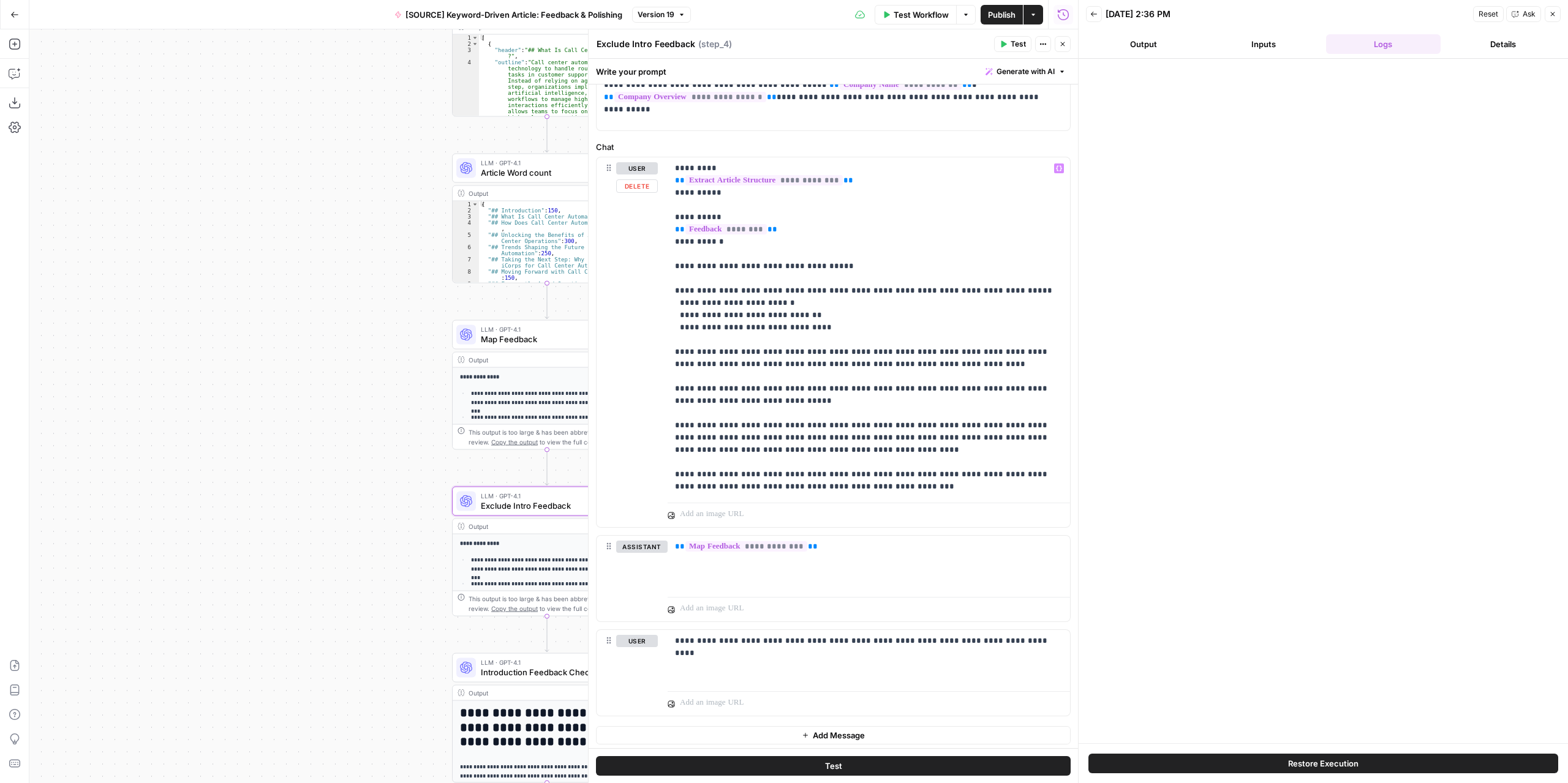
drag, startPoint x: 347, startPoint y: 373, endPoint x: 318, endPoint y: 373, distance: 29.0
click at [318, 373] on div "Workflow Set Inputs Inputs LLM · GPT-4.1 Extract Article Structure Step 1 Outpu…" at bounding box center [553, 406] width 1048 height 753
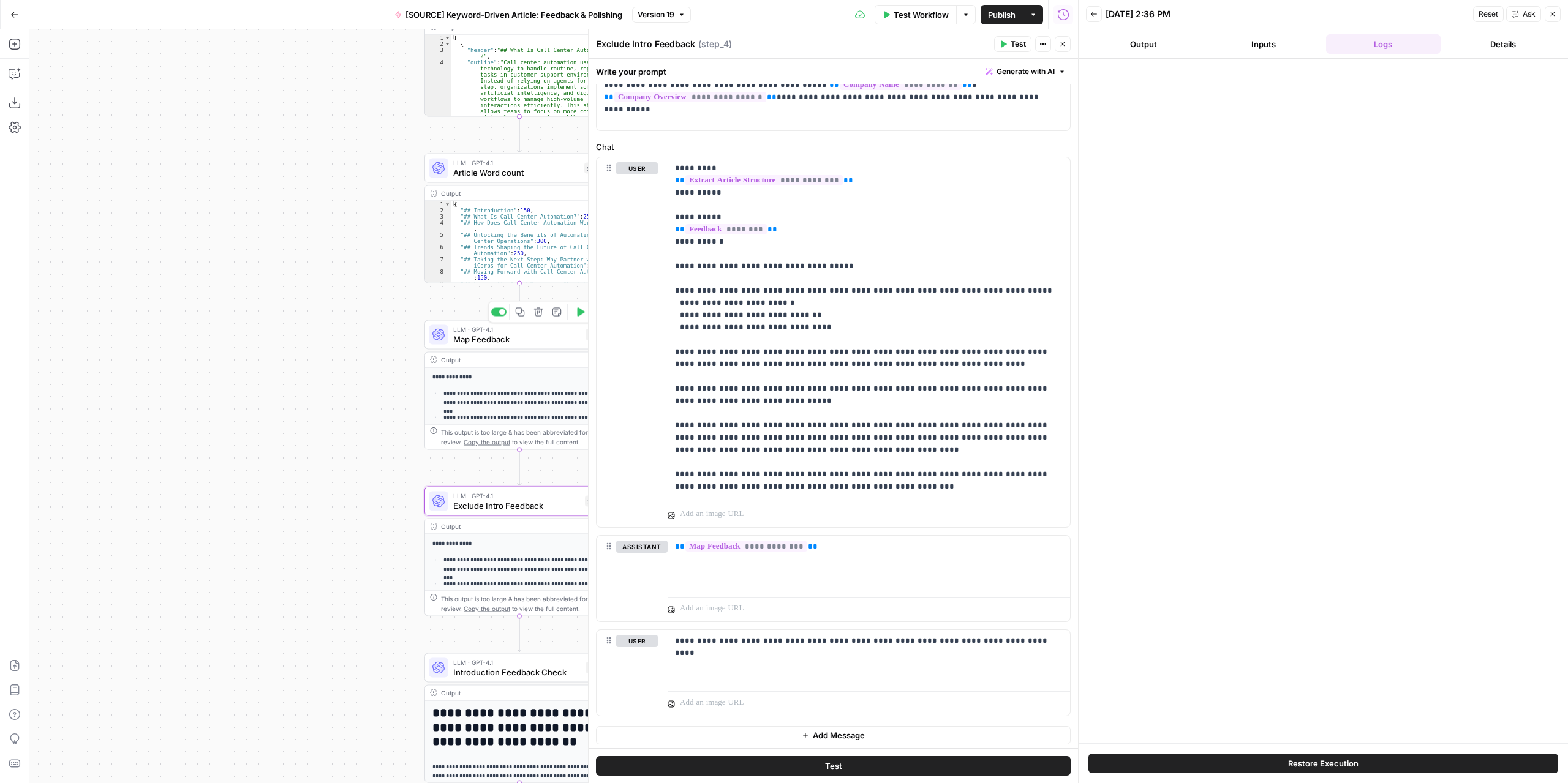
click at [511, 349] on div "LLM · GPT-4.1 Map Feedback Step 3 Copy step Delete step Edit Note Test" at bounding box center [519, 335] width 190 height 30
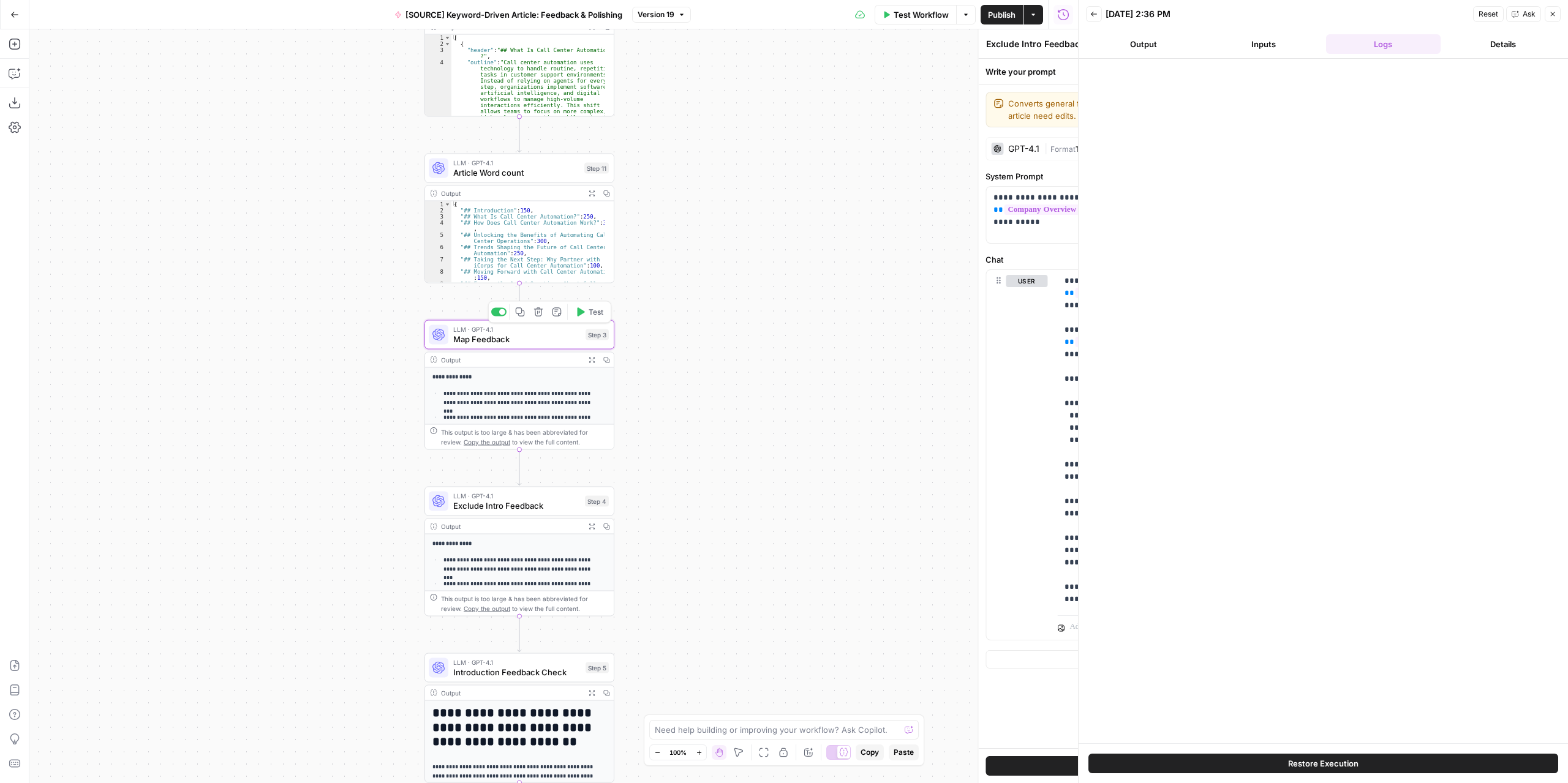
type textarea "Map Feedback"
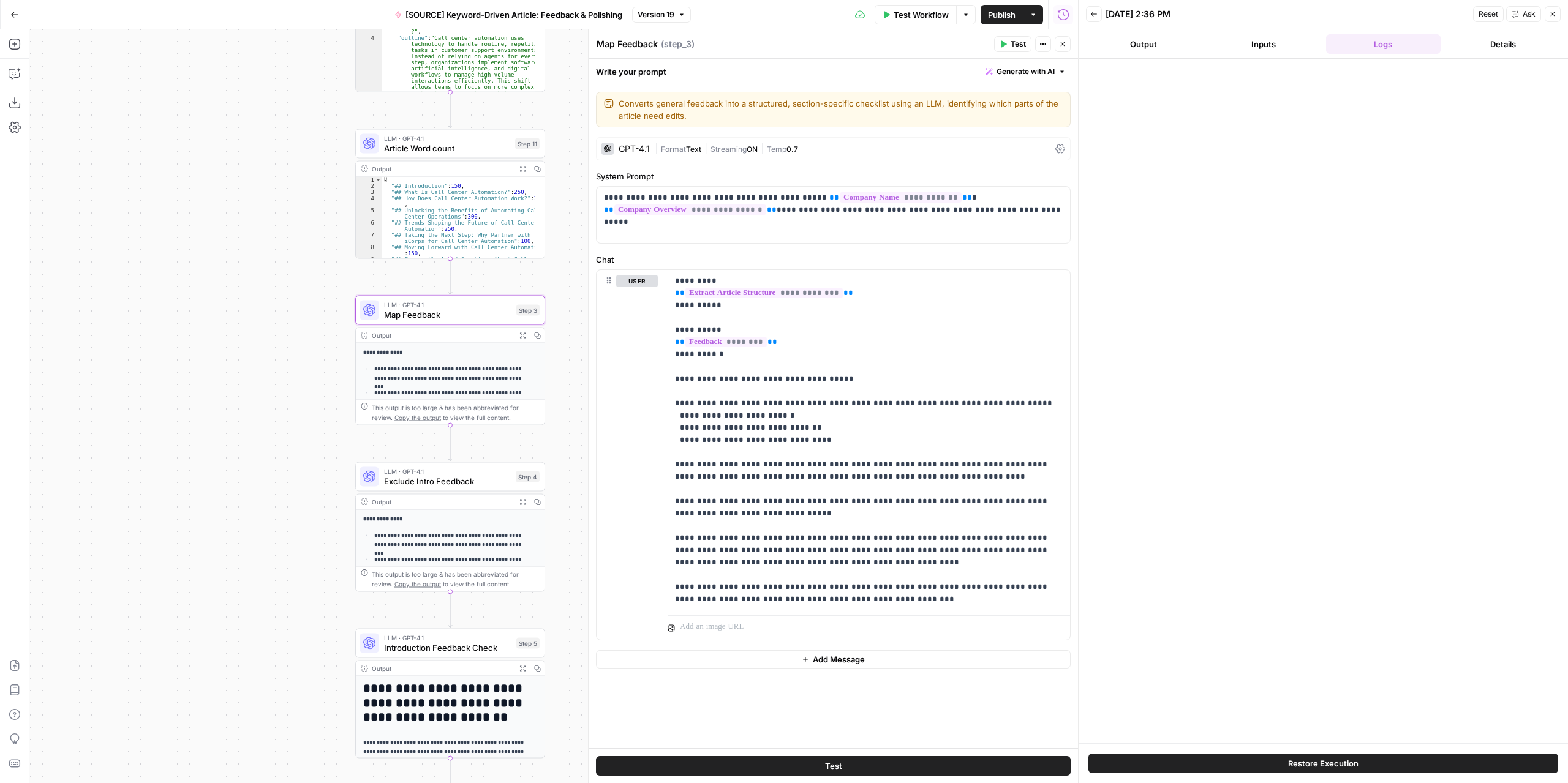
drag, startPoint x: 306, startPoint y: 352, endPoint x: 266, endPoint y: 326, distance: 47.7
click at [266, 326] on div "Workflow Set Inputs Inputs LLM · GPT-4.1 Extract Article Structure Step 1 Outpu…" at bounding box center [553, 406] width 1048 height 753
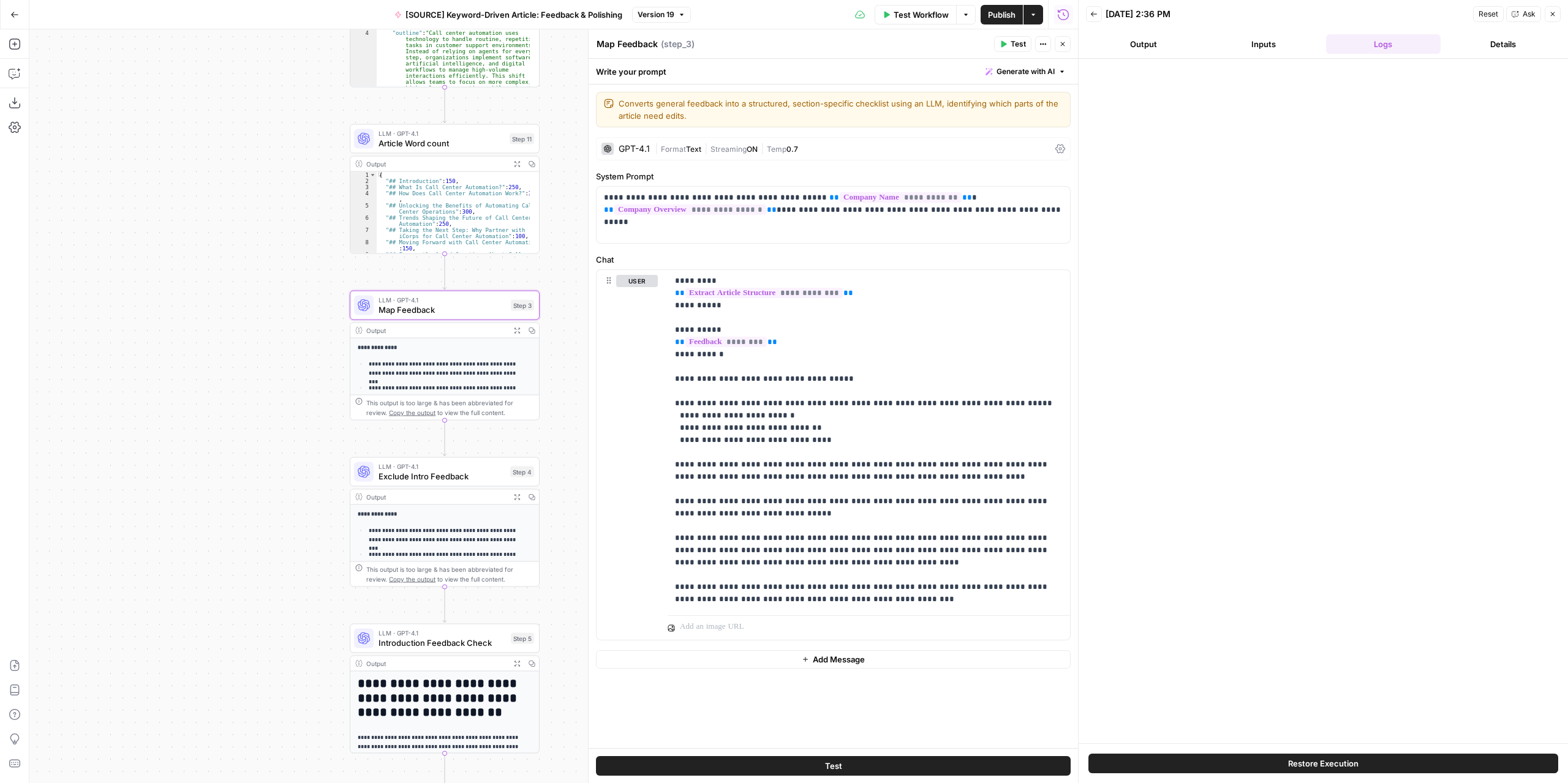
click at [514, 331] on button "Expand Output" at bounding box center [516, 330] width 14 height 14
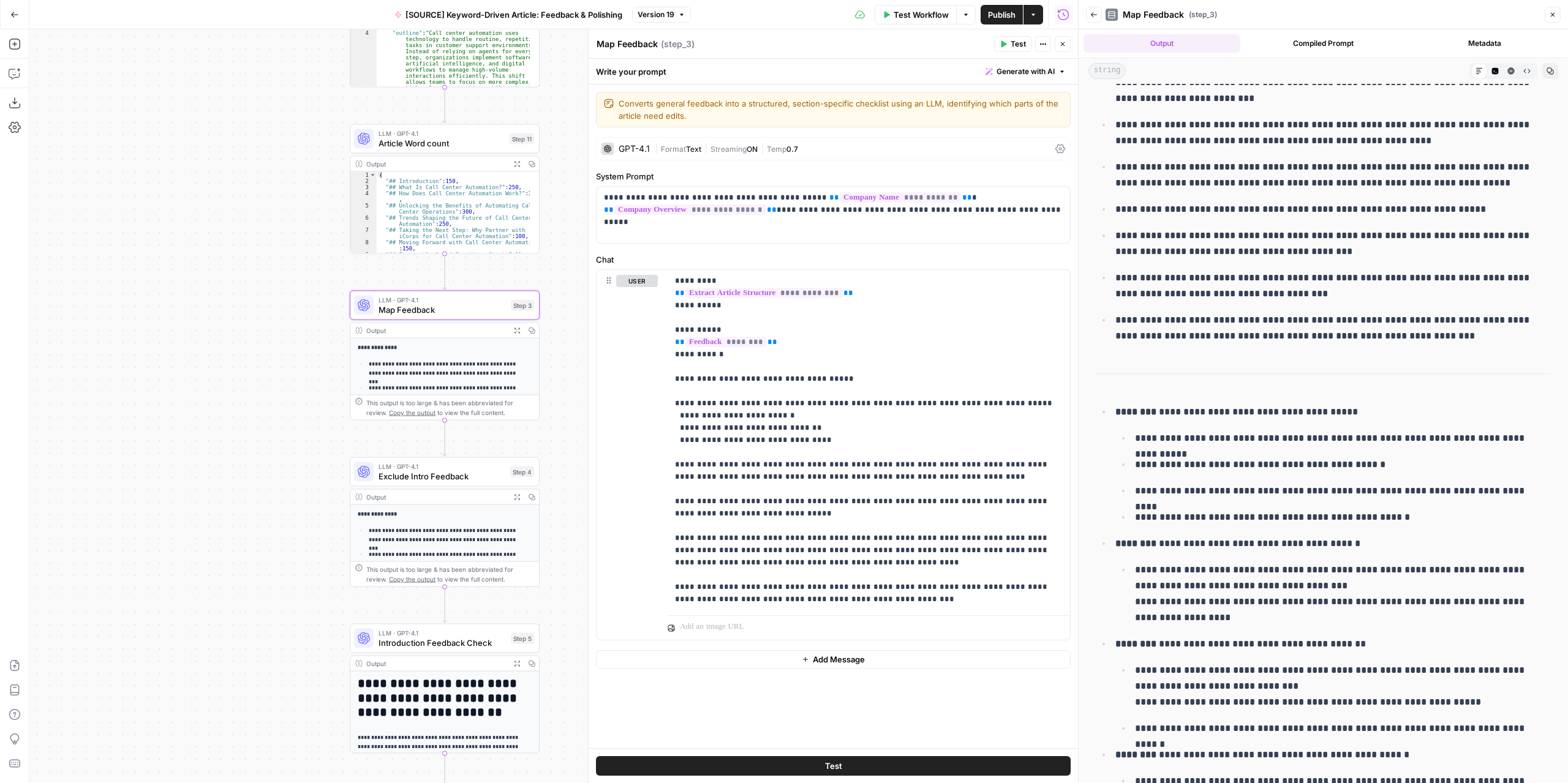
scroll to position [0, 0]
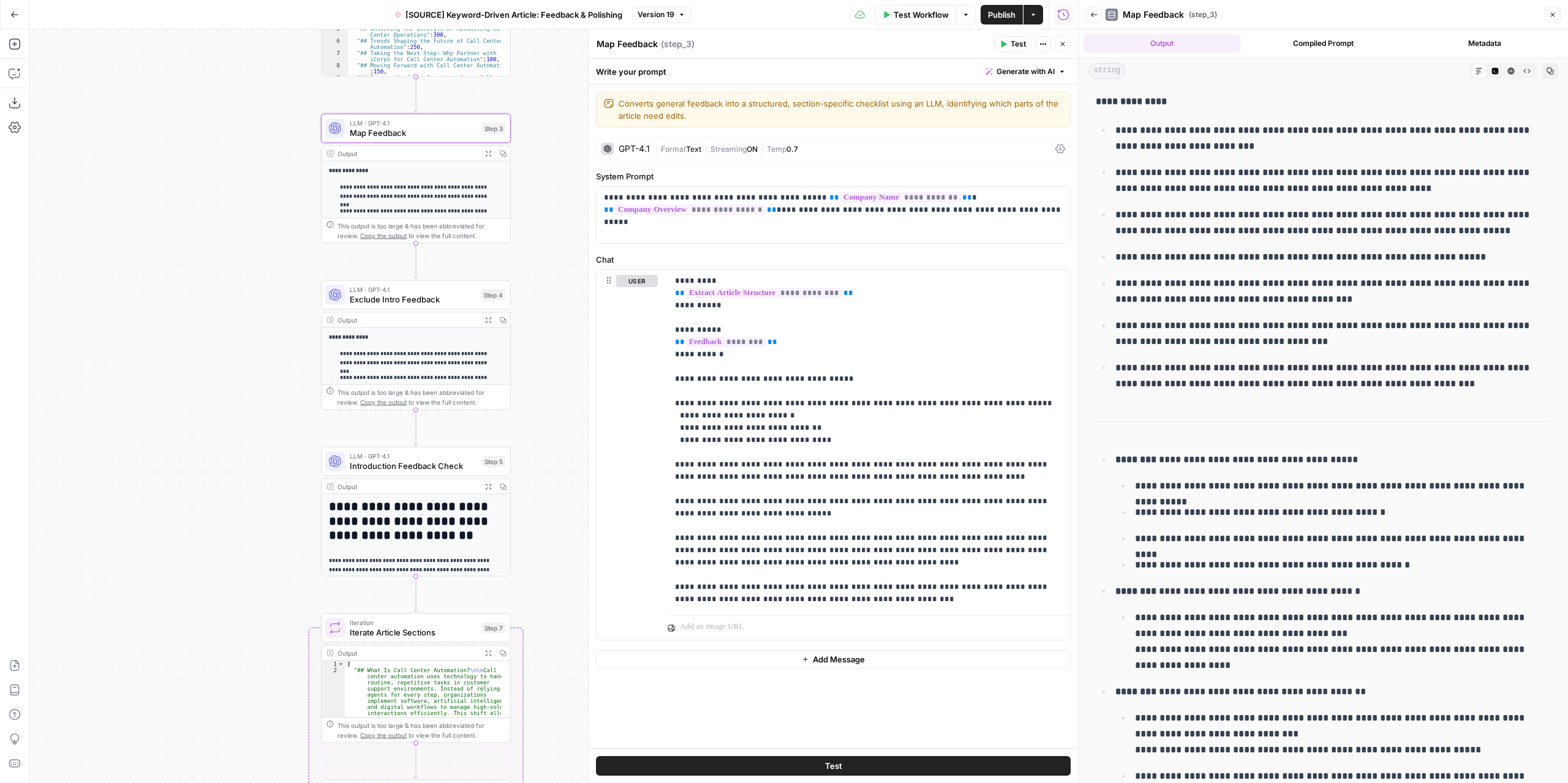
drag, startPoint x: 282, startPoint y: 558, endPoint x: 253, endPoint y: 381, distance: 179.4
click at [253, 381] on div "Workflow Set Inputs Inputs LLM · GPT-4.1 Extract Article Structure Step 1 Outpu…" at bounding box center [553, 406] width 1048 height 753
click at [485, 321] on icon "button" at bounding box center [487, 320] width 5 height 5
click at [489, 152] on icon "button" at bounding box center [488, 154] width 7 height 7
click at [486, 322] on icon "button" at bounding box center [488, 320] width 7 height 7
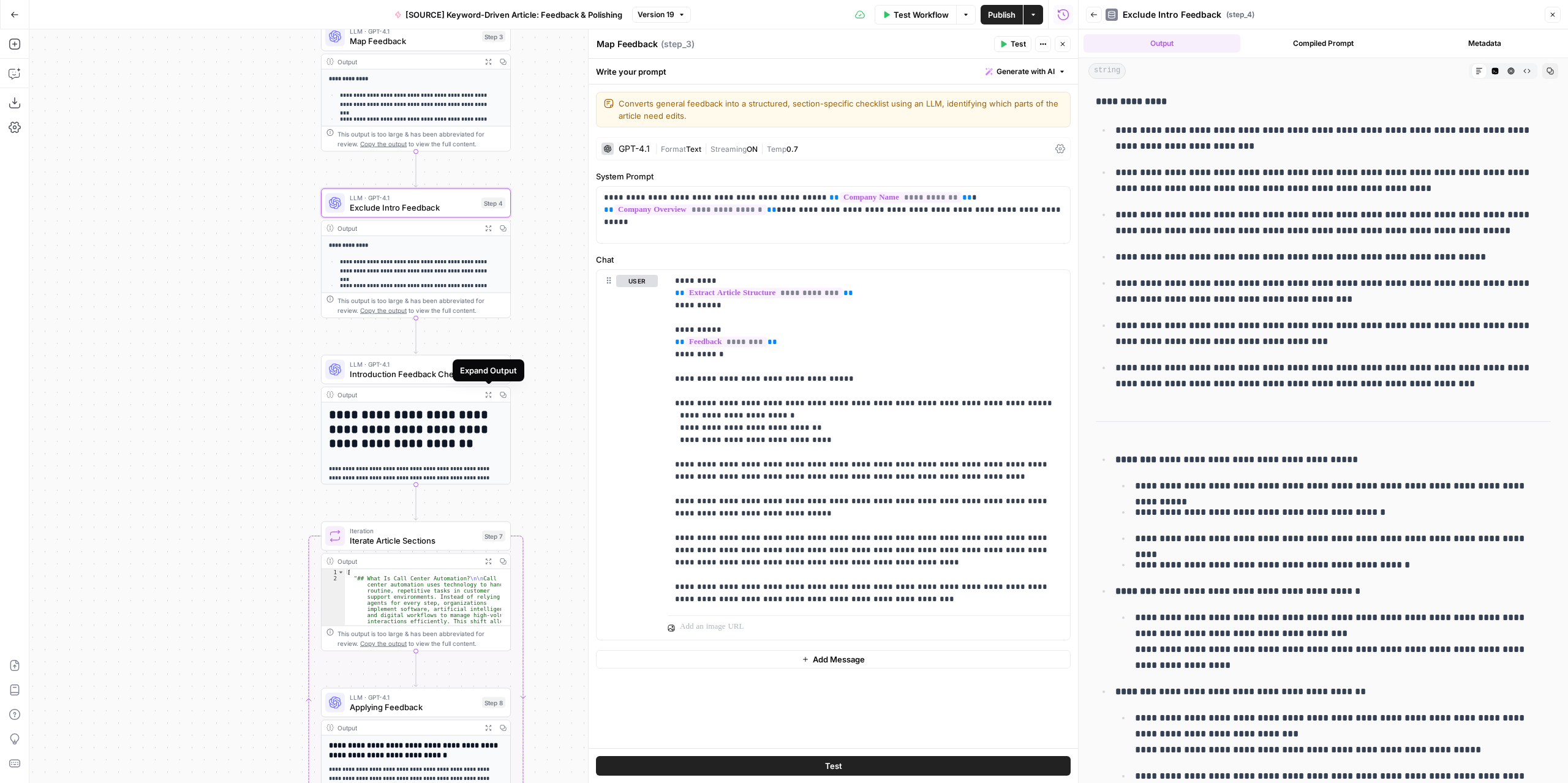
click at [490, 395] on icon "button" at bounding box center [487, 395] width 5 height 5
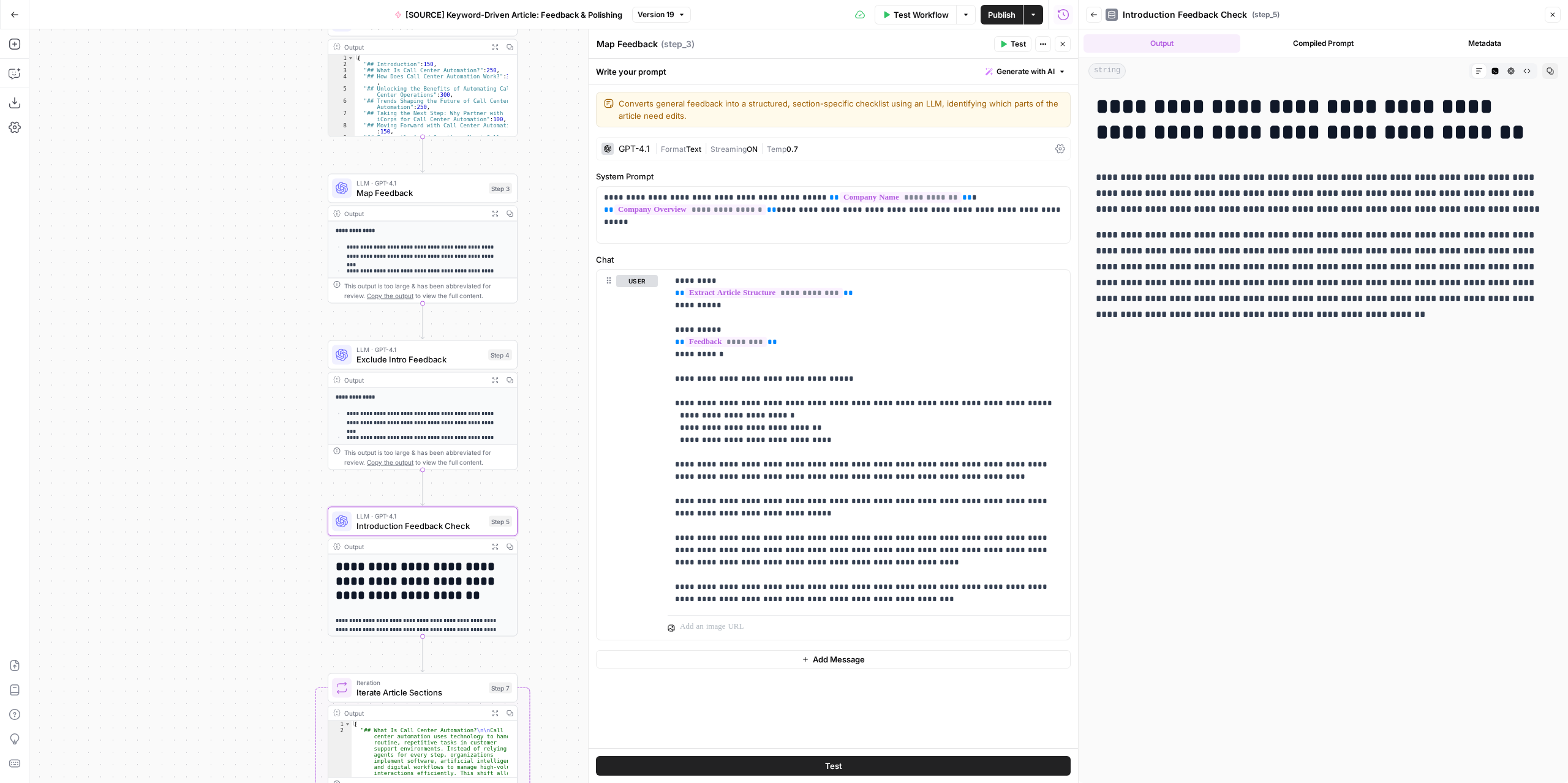
drag, startPoint x: 551, startPoint y: 505, endPoint x: 555, endPoint y: 274, distance: 231.0
click at [555, 274] on div "Workflow Set Inputs Inputs LLM · GPT-4.1 Extract Article Structure Step 1 Outpu…" at bounding box center [553, 406] width 1048 height 753
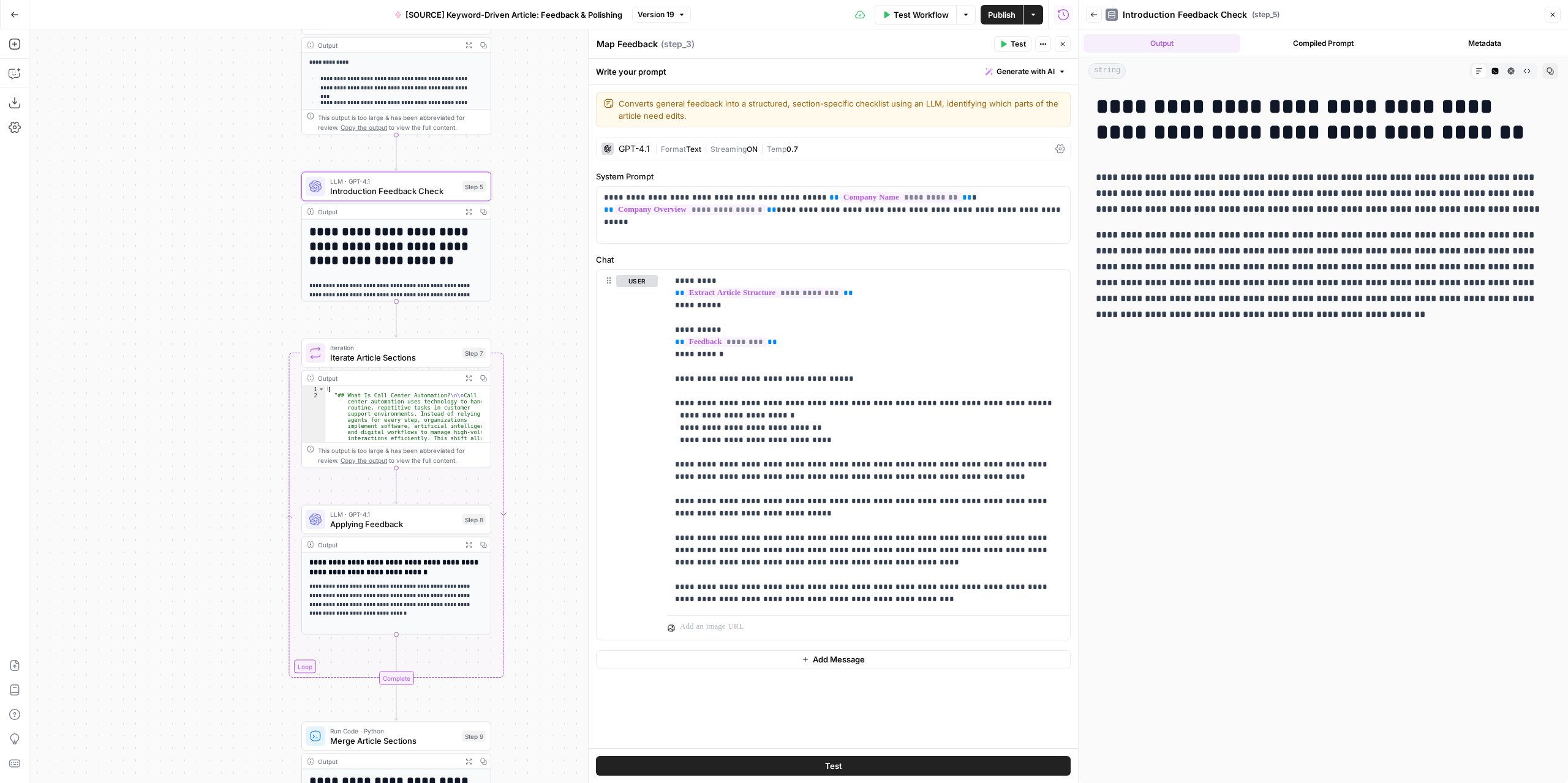
drag, startPoint x: 568, startPoint y: 522, endPoint x: 535, endPoint y: 329, distance: 195.8
click at [535, 329] on div "Workflow Set Inputs Inputs LLM · GPT-4.1 Extract Article Structure Step 1 Outpu…" at bounding box center [553, 406] width 1048 height 753
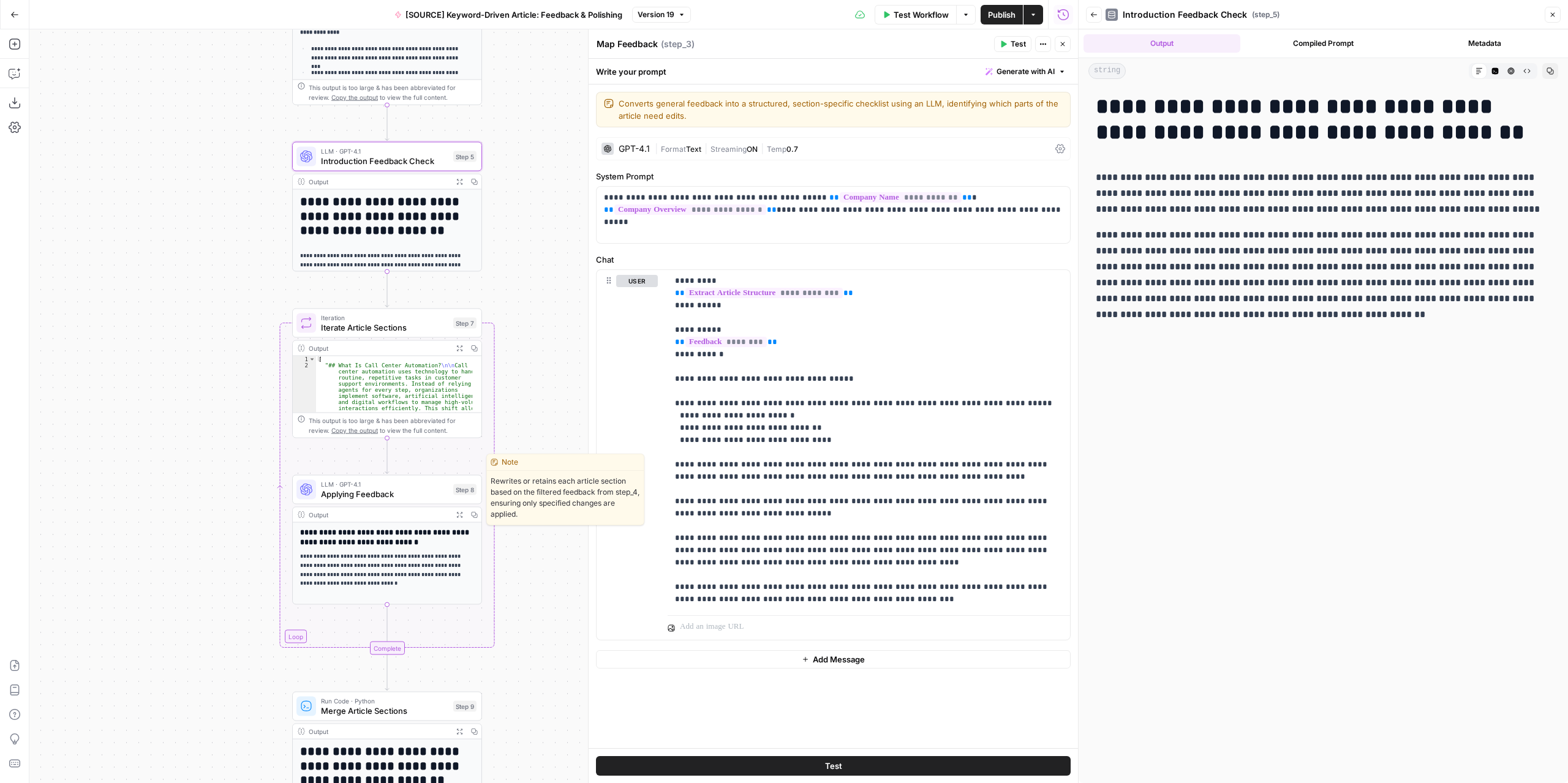
click at [426, 500] on div "LLM · GPT-4.1 Applying Feedback Step 8 Copy step Delete step Edit Note Test" at bounding box center [387, 489] width 190 height 30
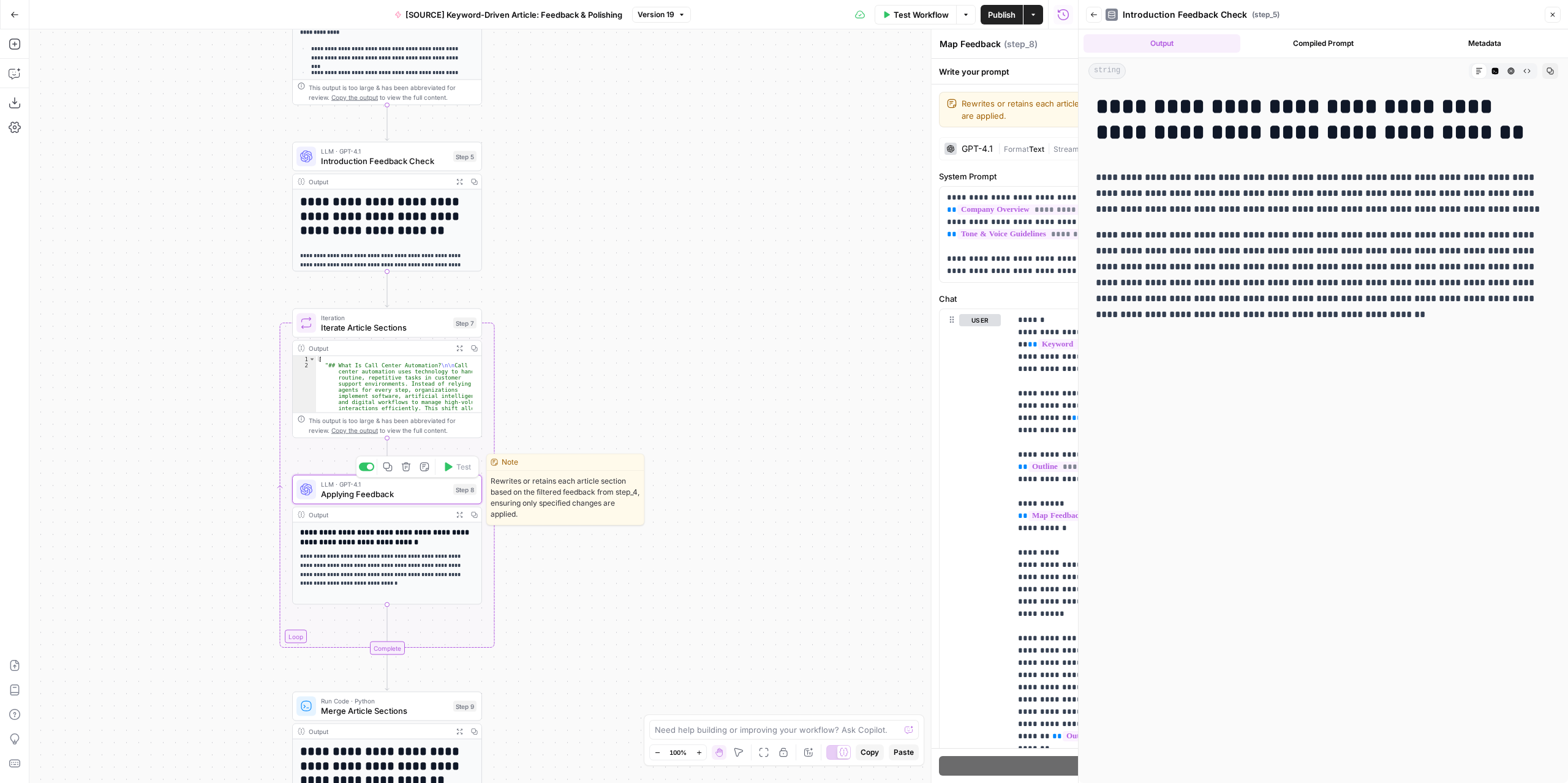
type textarea "Applying Feedback"
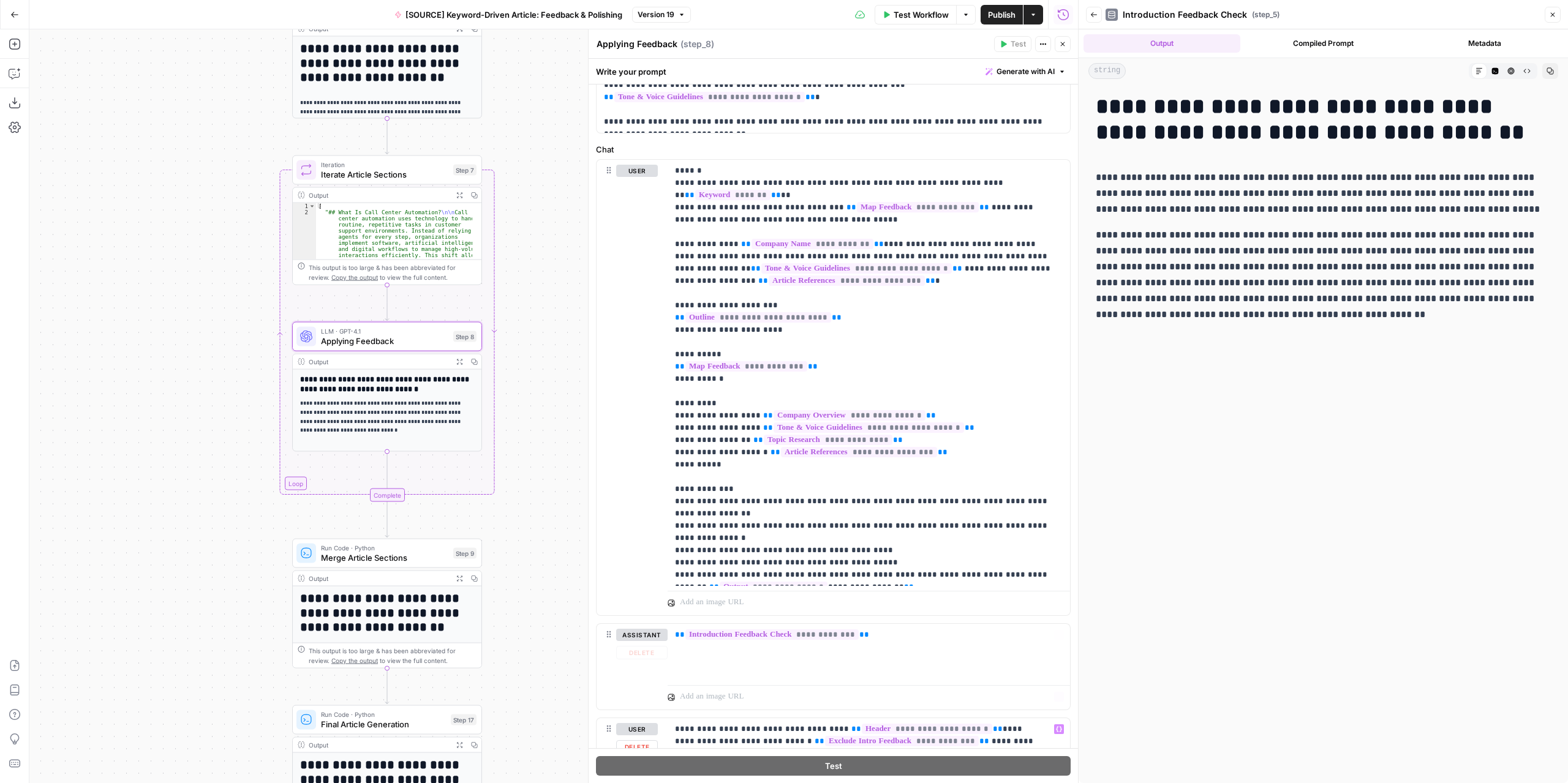
scroll to position [61, 0]
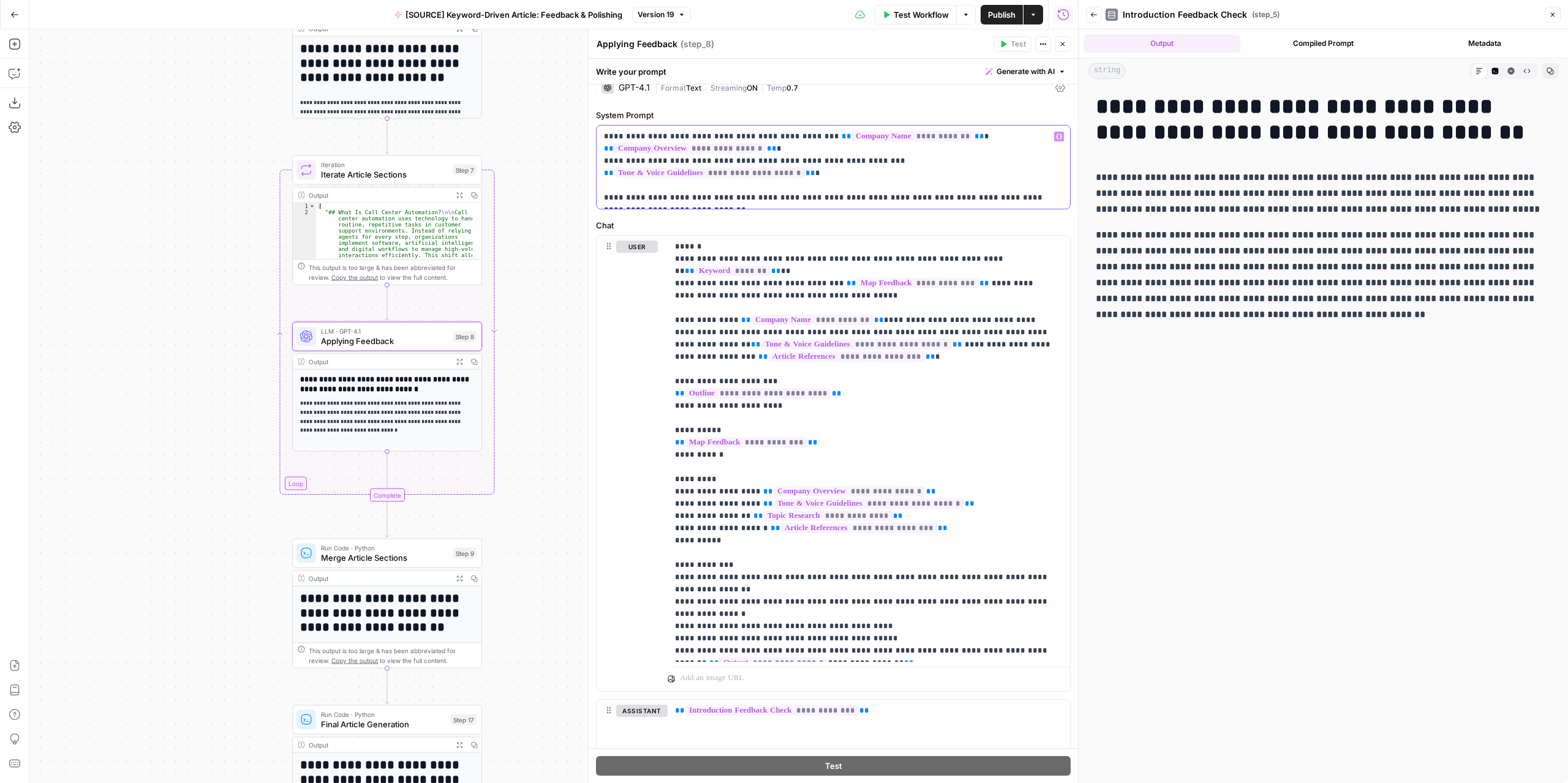
drag, startPoint x: 717, startPoint y: 200, endPoint x: 605, endPoint y: 133, distance: 130.5
click at [605, 133] on p "**********" at bounding box center [829, 167] width 450 height 73
copy p "**********"
click at [732, 191] on p "**********" at bounding box center [829, 167] width 450 height 73
drag, startPoint x: 717, startPoint y: 200, endPoint x: 592, endPoint y: 184, distance: 126.0
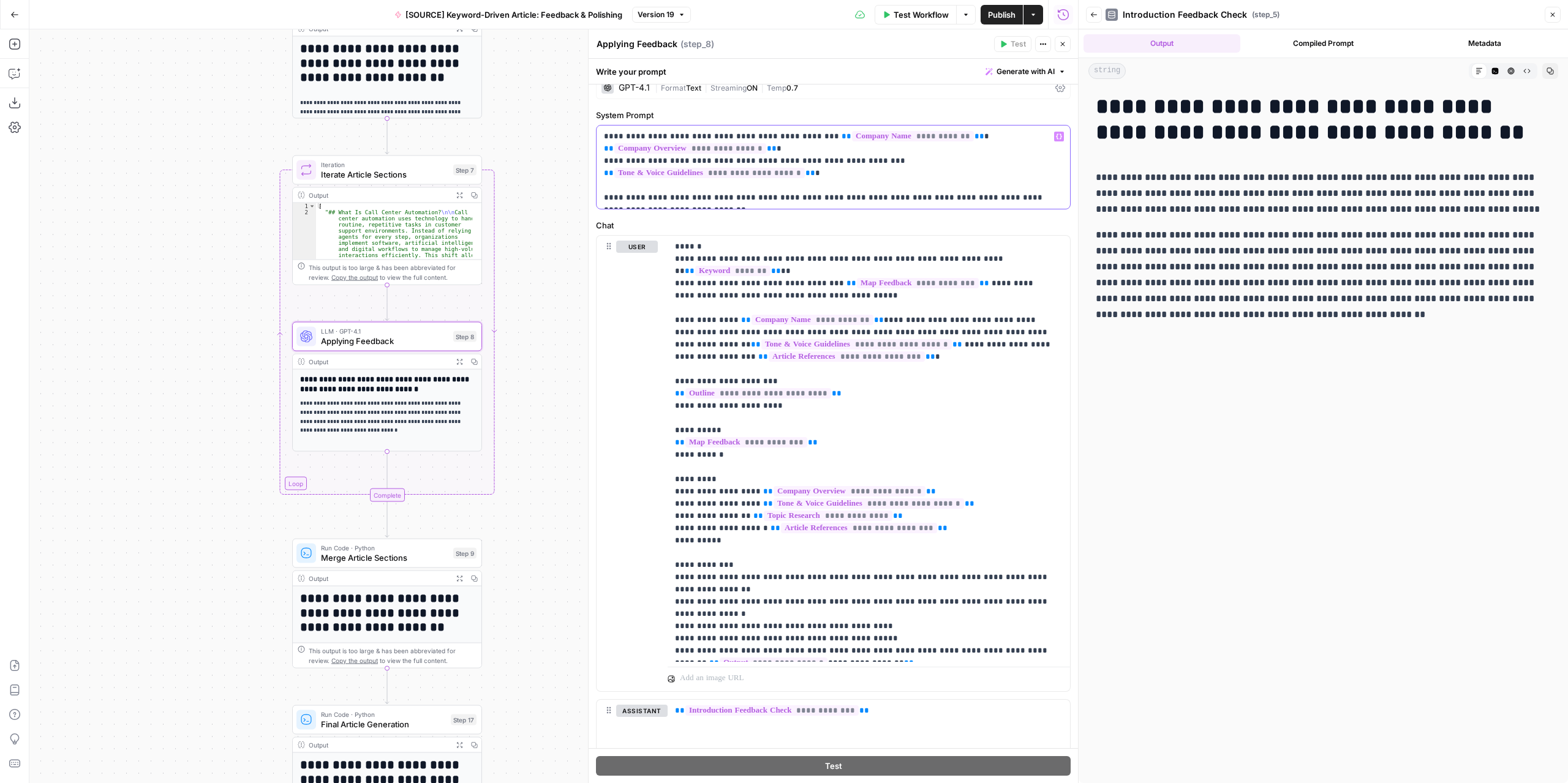
click at [592, 184] on div "**********" at bounding box center [833, 406] width 490 height 753
copy p "**********"
click at [669, 187] on p "**********" at bounding box center [829, 167] width 450 height 73
drag, startPoint x: 683, startPoint y: 198, endPoint x: 604, endPoint y: 166, distance: 85.2
click at [604, 166] on p "**********" at bounding box center [829, 167] width 450 height 73
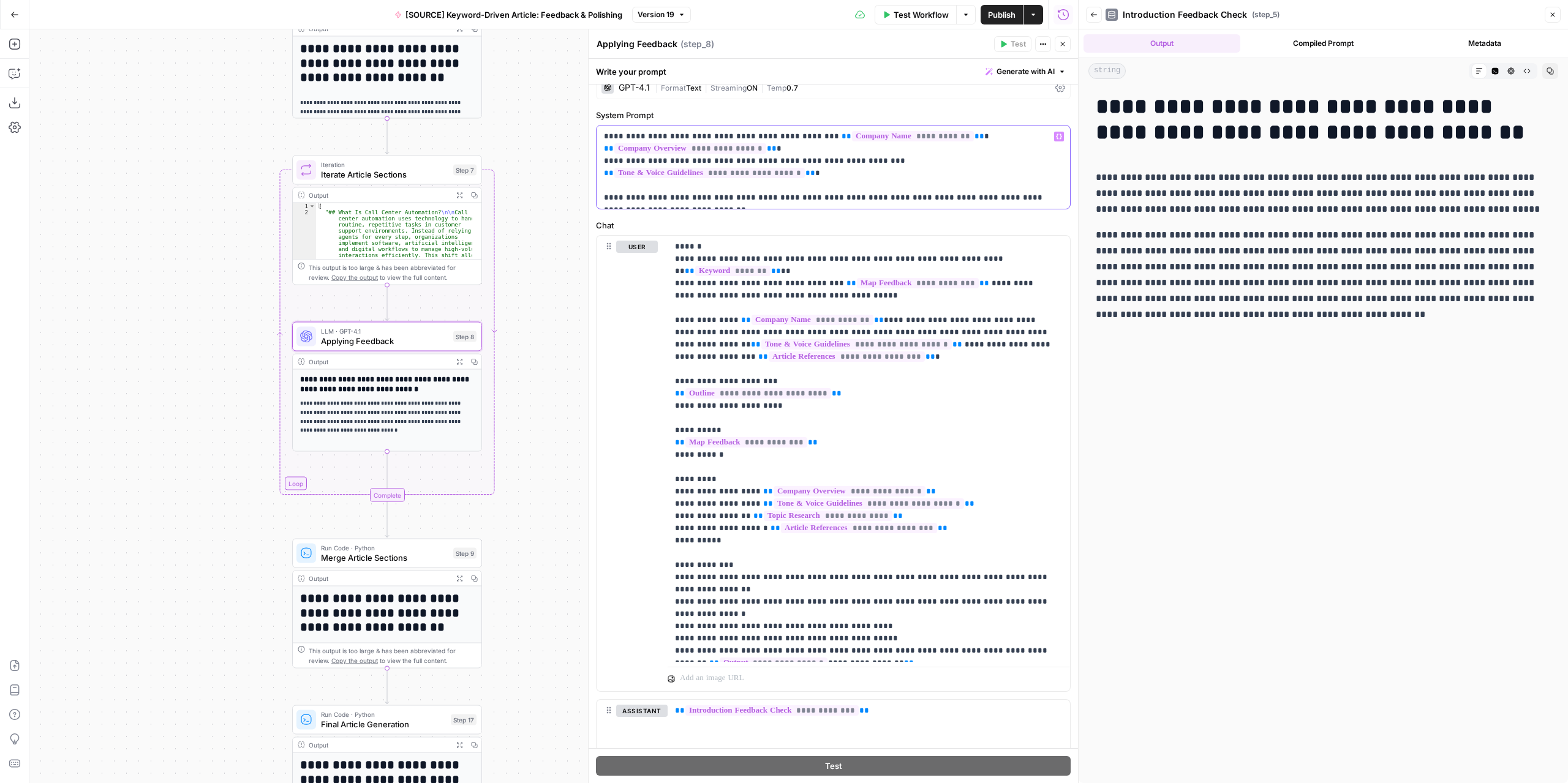
copy p "**********"
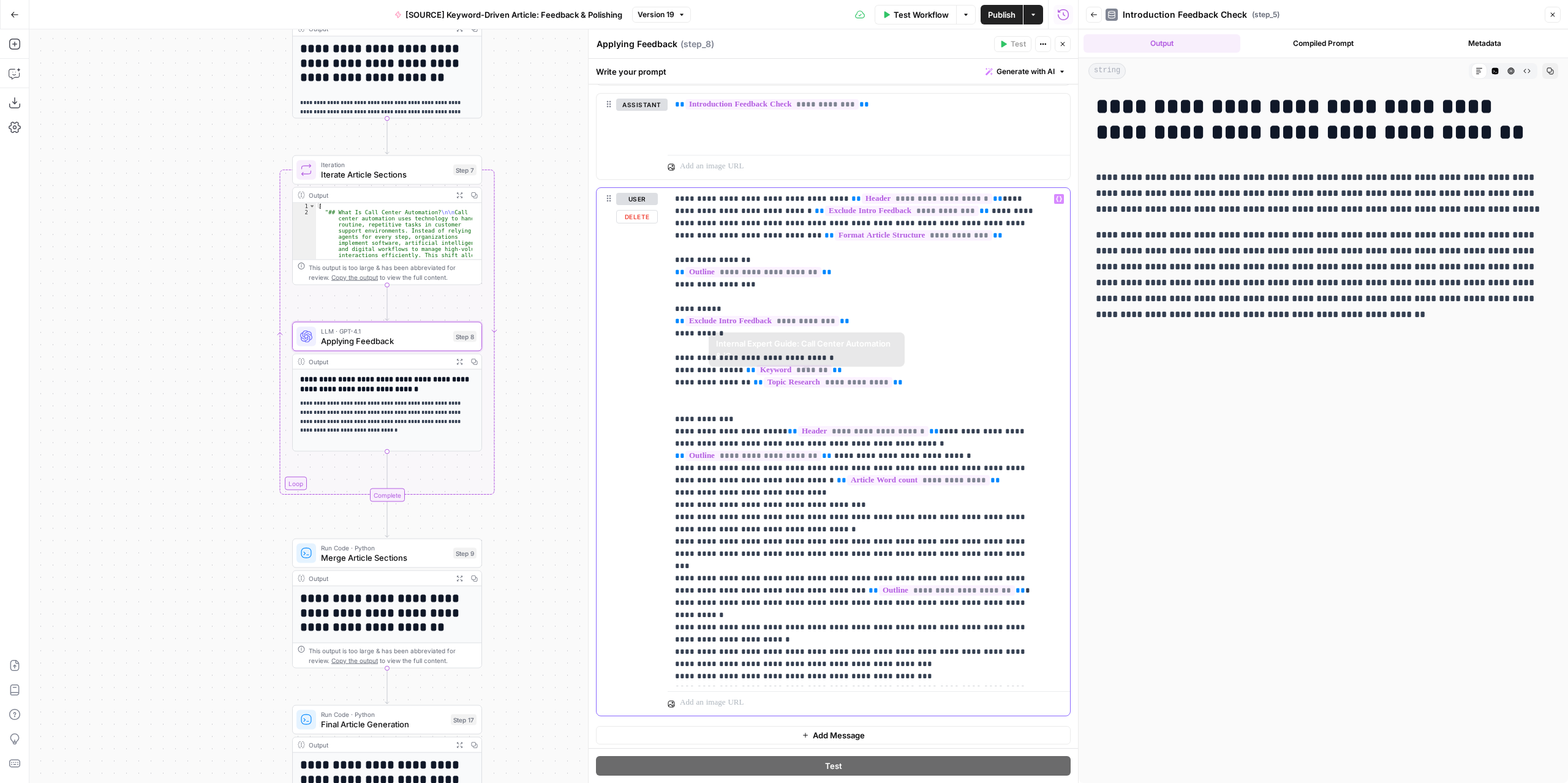
scroll to position [99, 0]
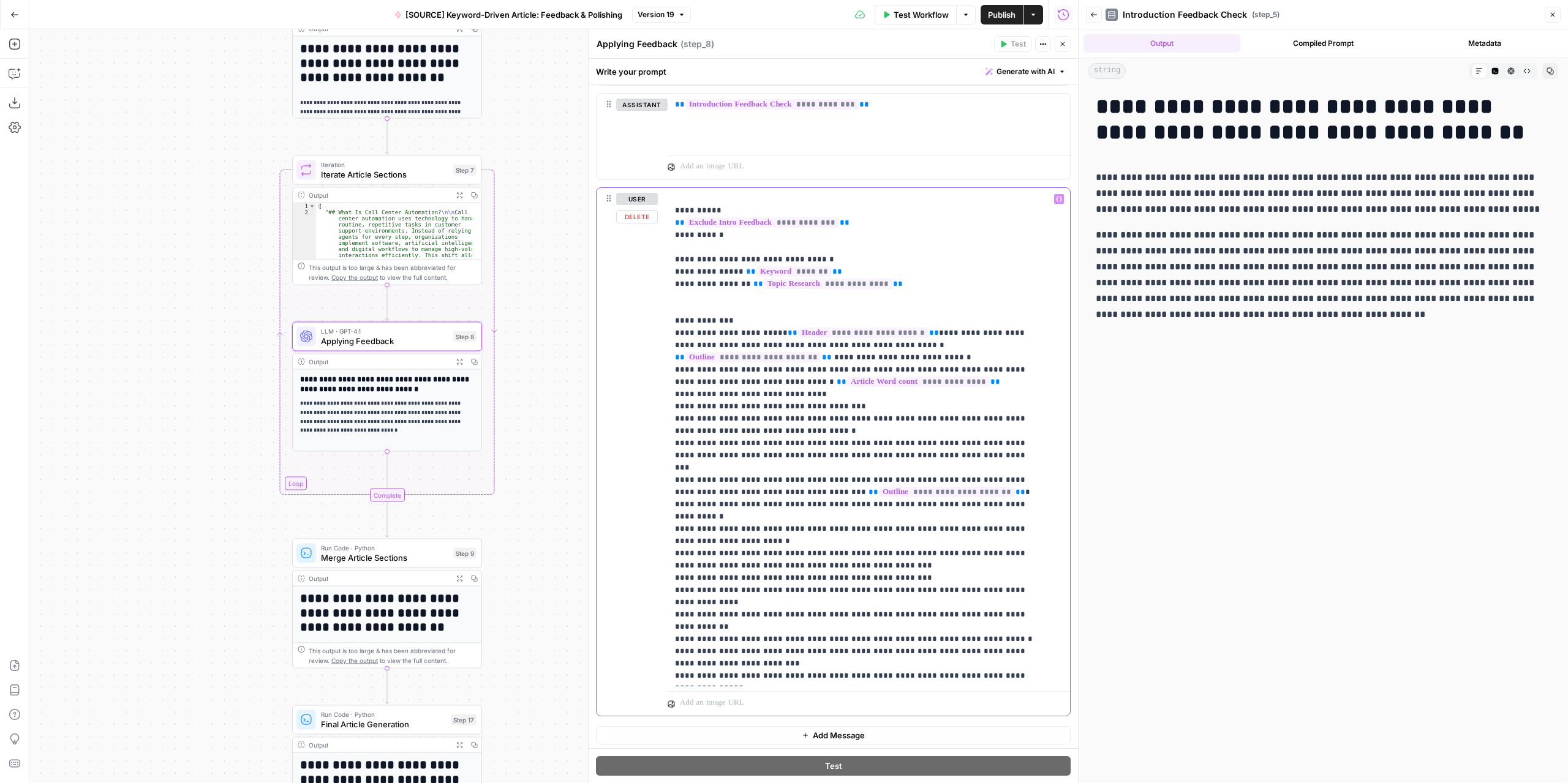
drag, startPoint x: 673, startPoint y: 198, endPoint x: 943, endPoint y: 669, distance: 542.9
click at [943, 669] on div "**********" at bounding box center [864, 437] width 394 height 499
copy p "**********"
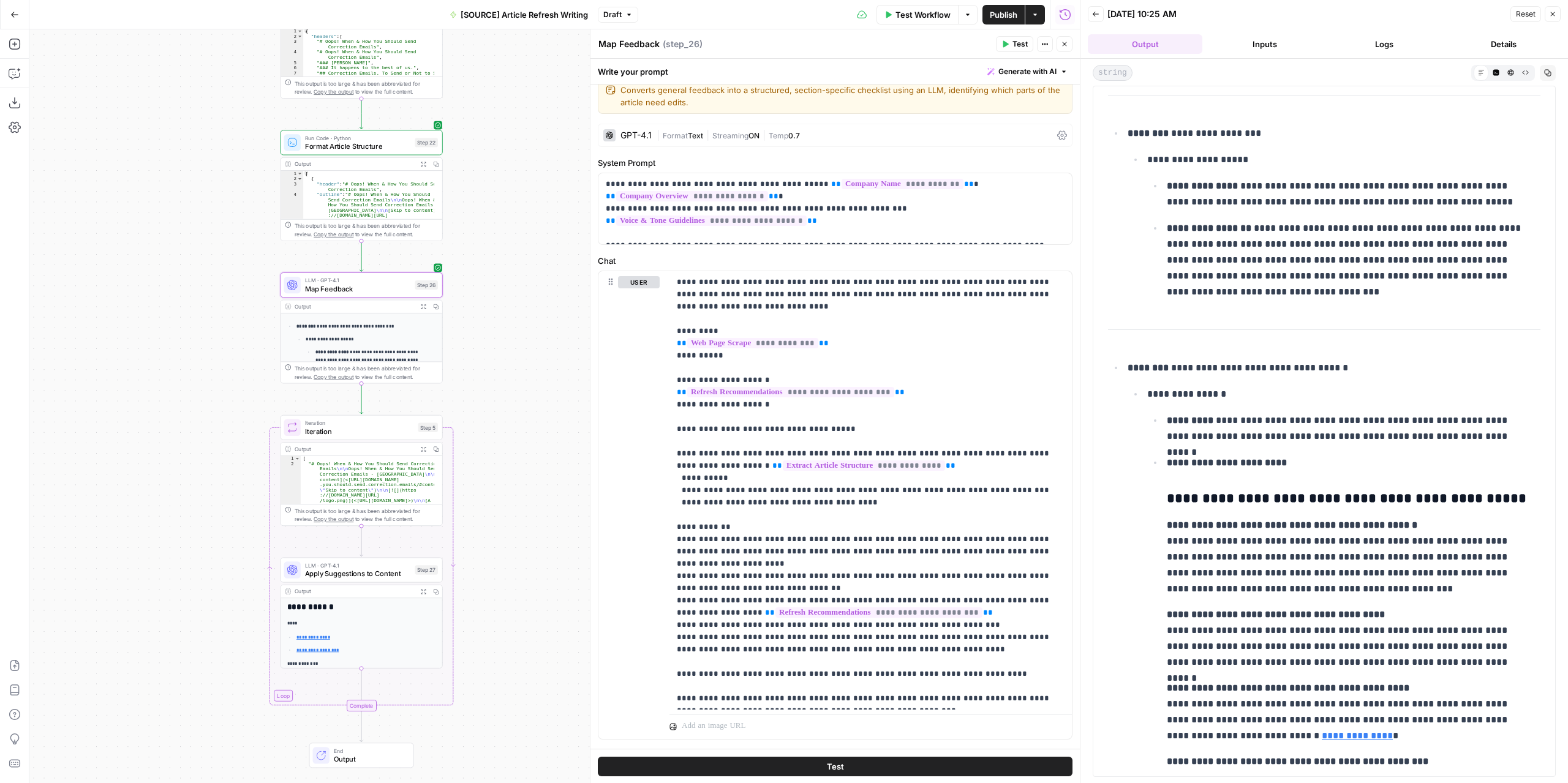
scroll to position [1955, 0]
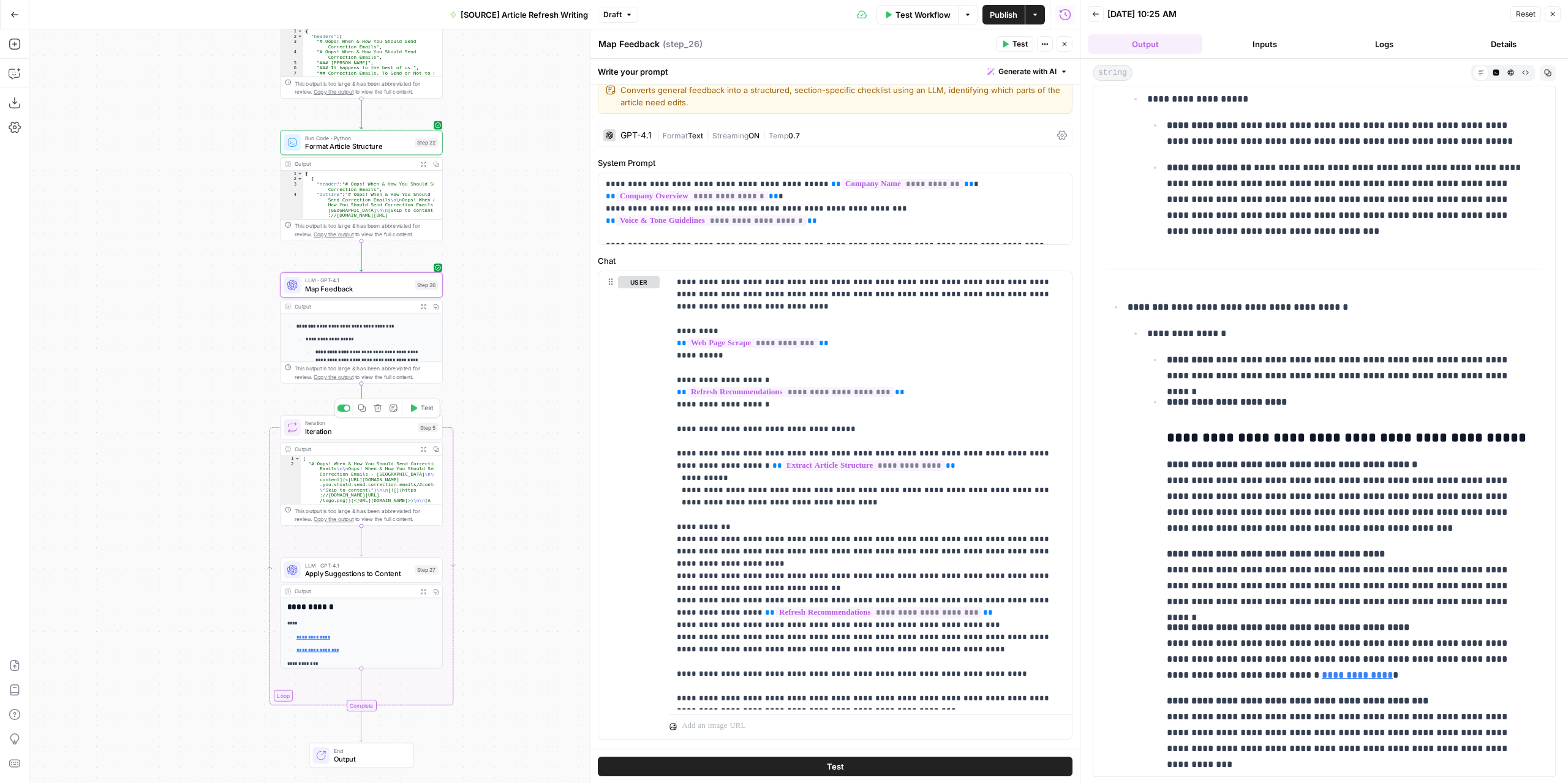
click at [422, 410] on span "Test" at bounding box center [427, 408] width 13 height 9
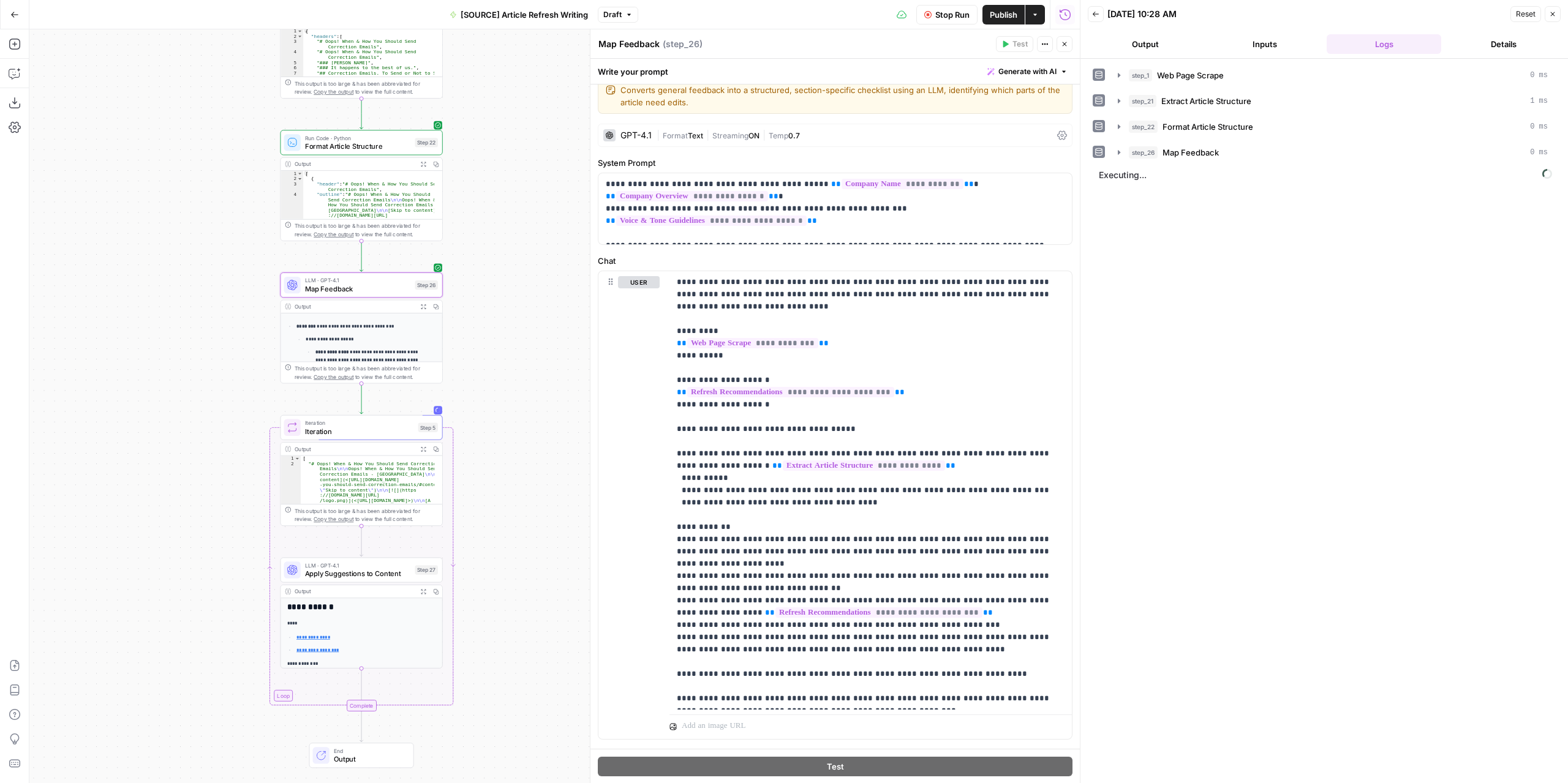
click at [421, 305] on icon "button" at bounding box center [423, 306] width 5 height 5
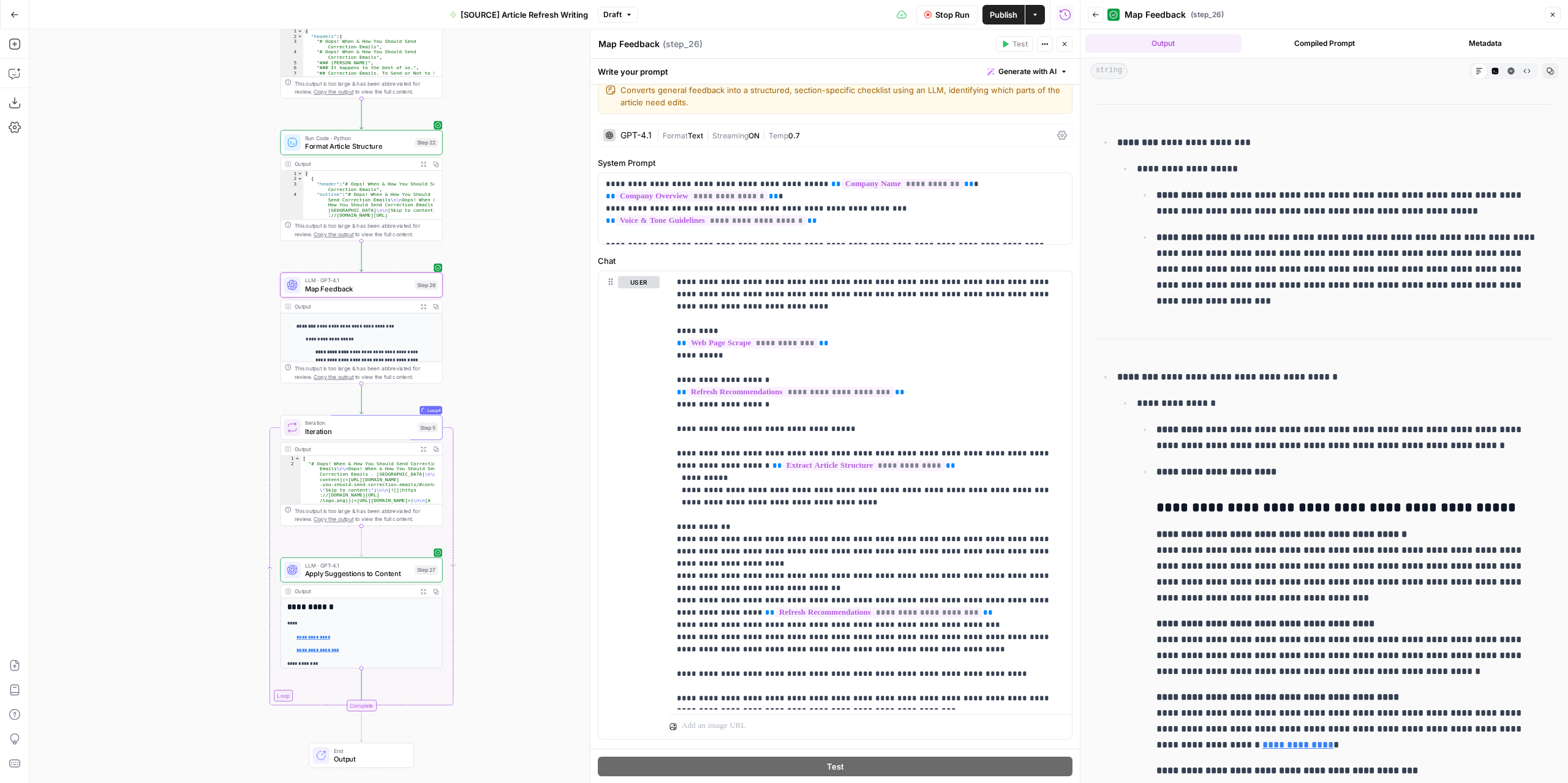
scroll to position [1878, 0]
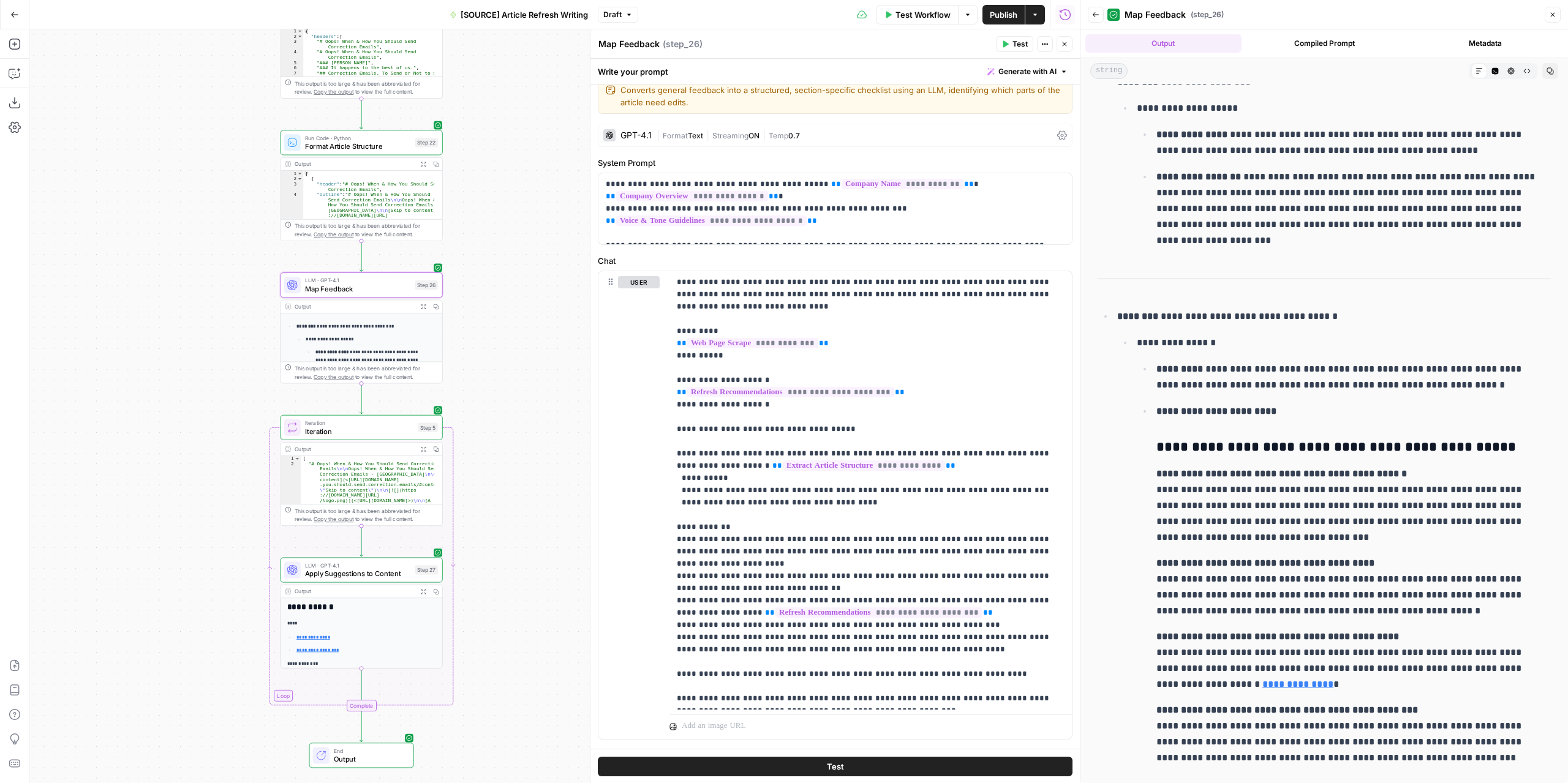
click at [1097, 14] on icon "button" at bounding box center [1095, 14] width 8 height 8
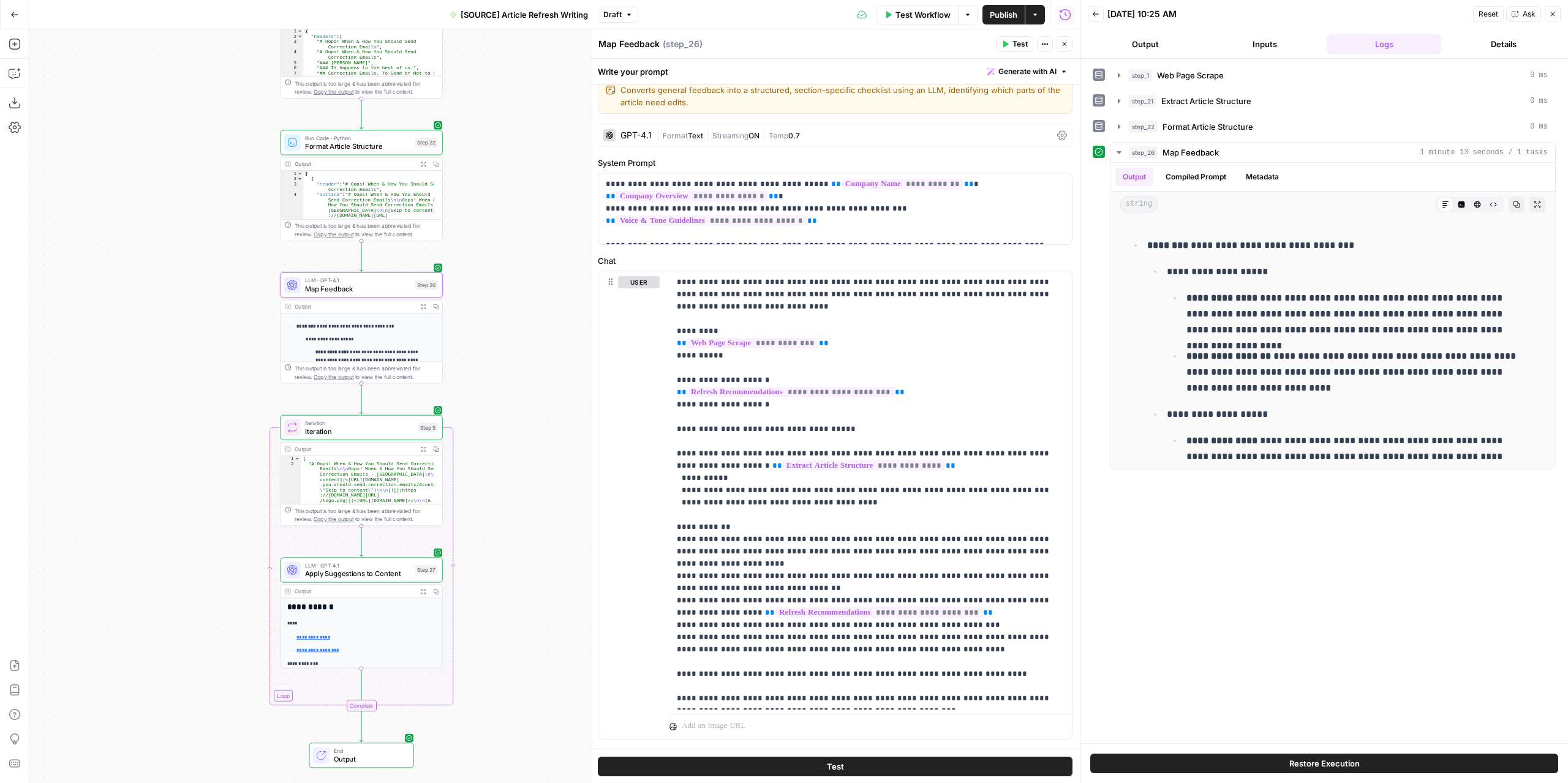
click at [1157, 46] on button "Output" at bounding box center [1144, 44] width 115 height 20
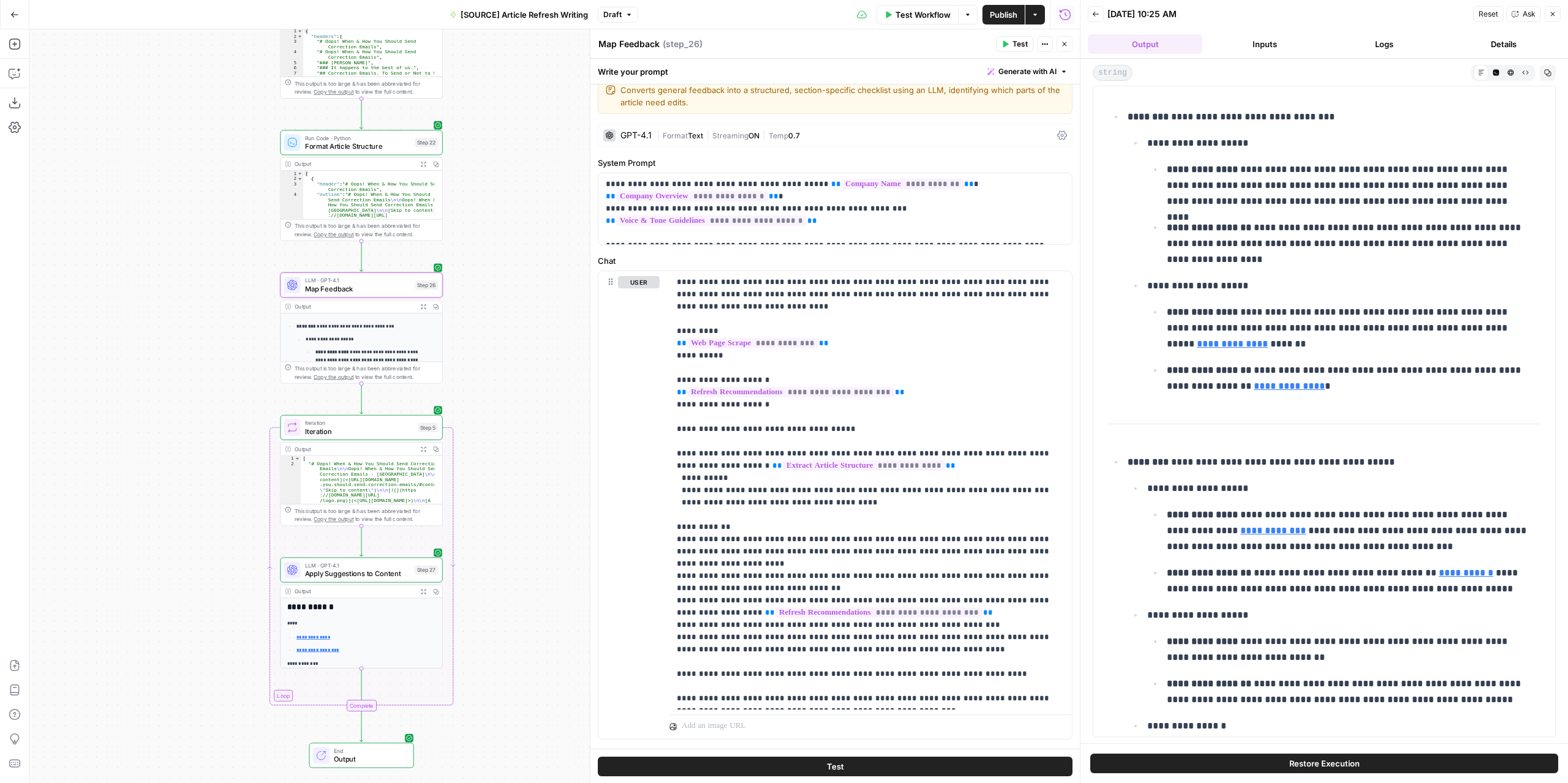
click at [391, 438] on div "Iteration Iteration Step 5 Copy step Delete step Add Note Test" at bounding box center [362, 428] width 162 height 25
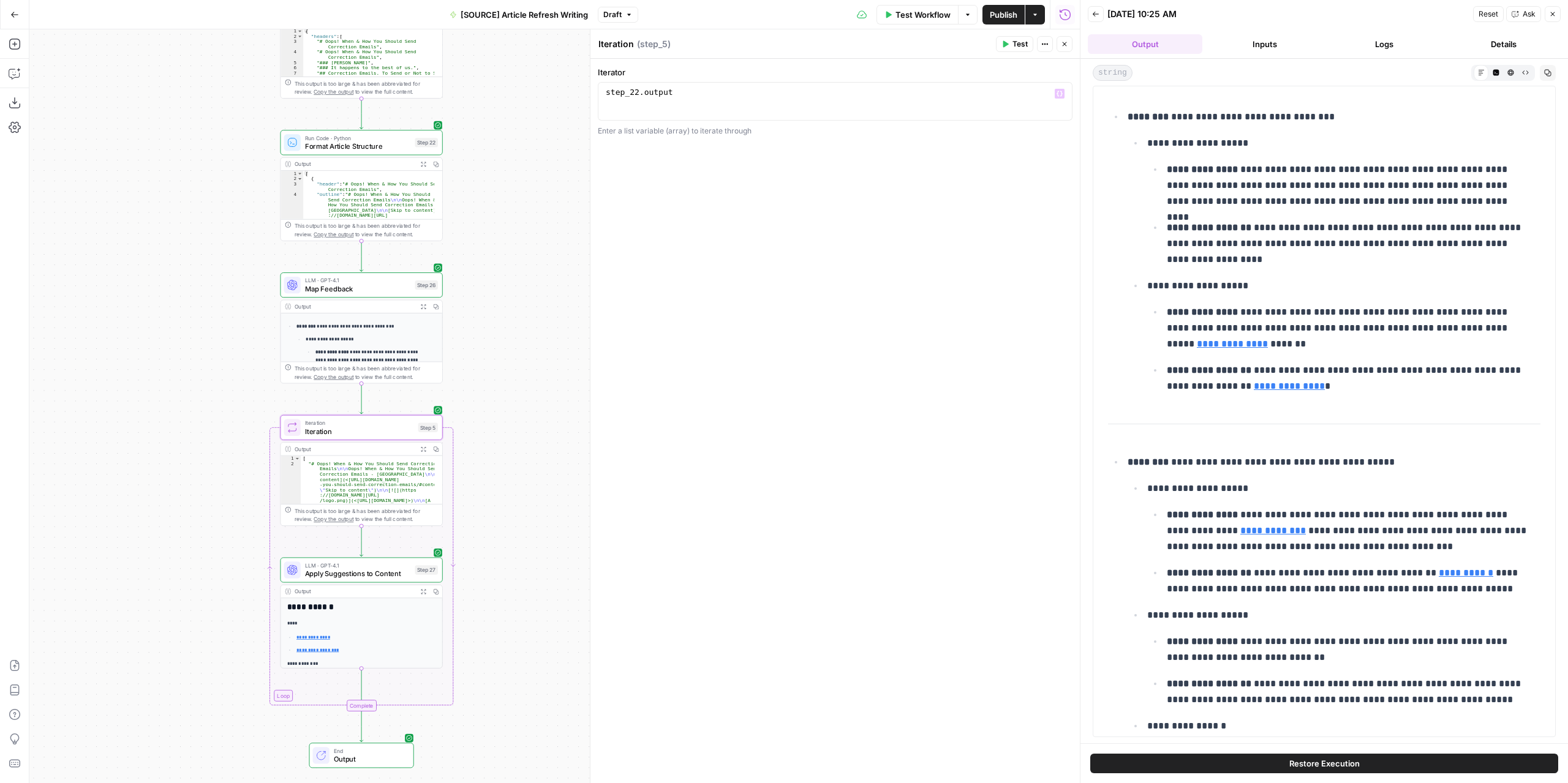
click at [1062, 48] on button "Close" at bounding box center [1064, 44] width 16 height 16
click at [1370, 46] on button "Logs" at bounding box center [1383, 44] width 115 height 20
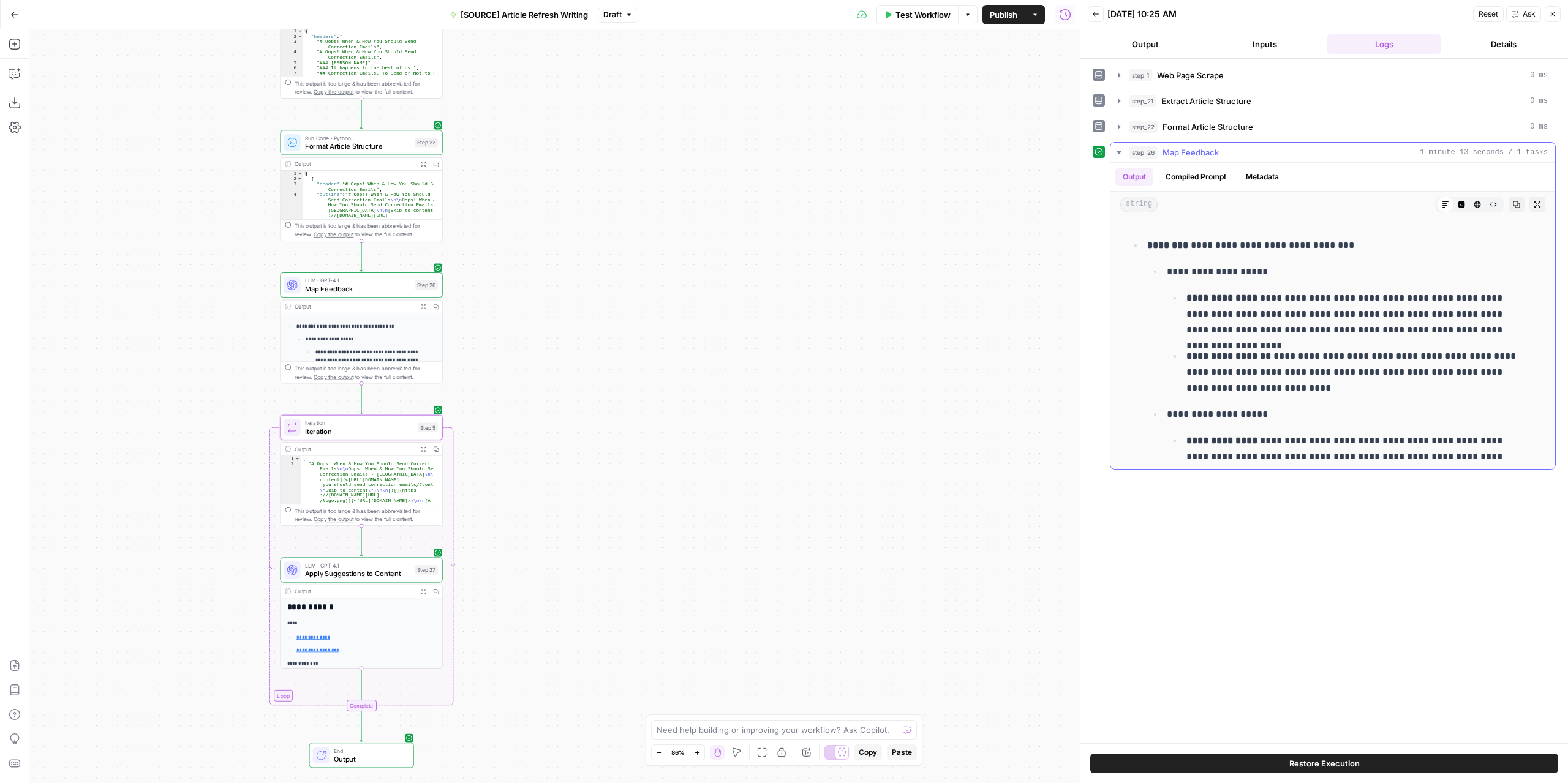
click at [1119, 151] on icon "button" at bounding box center [1118, 152] width 4 height 3
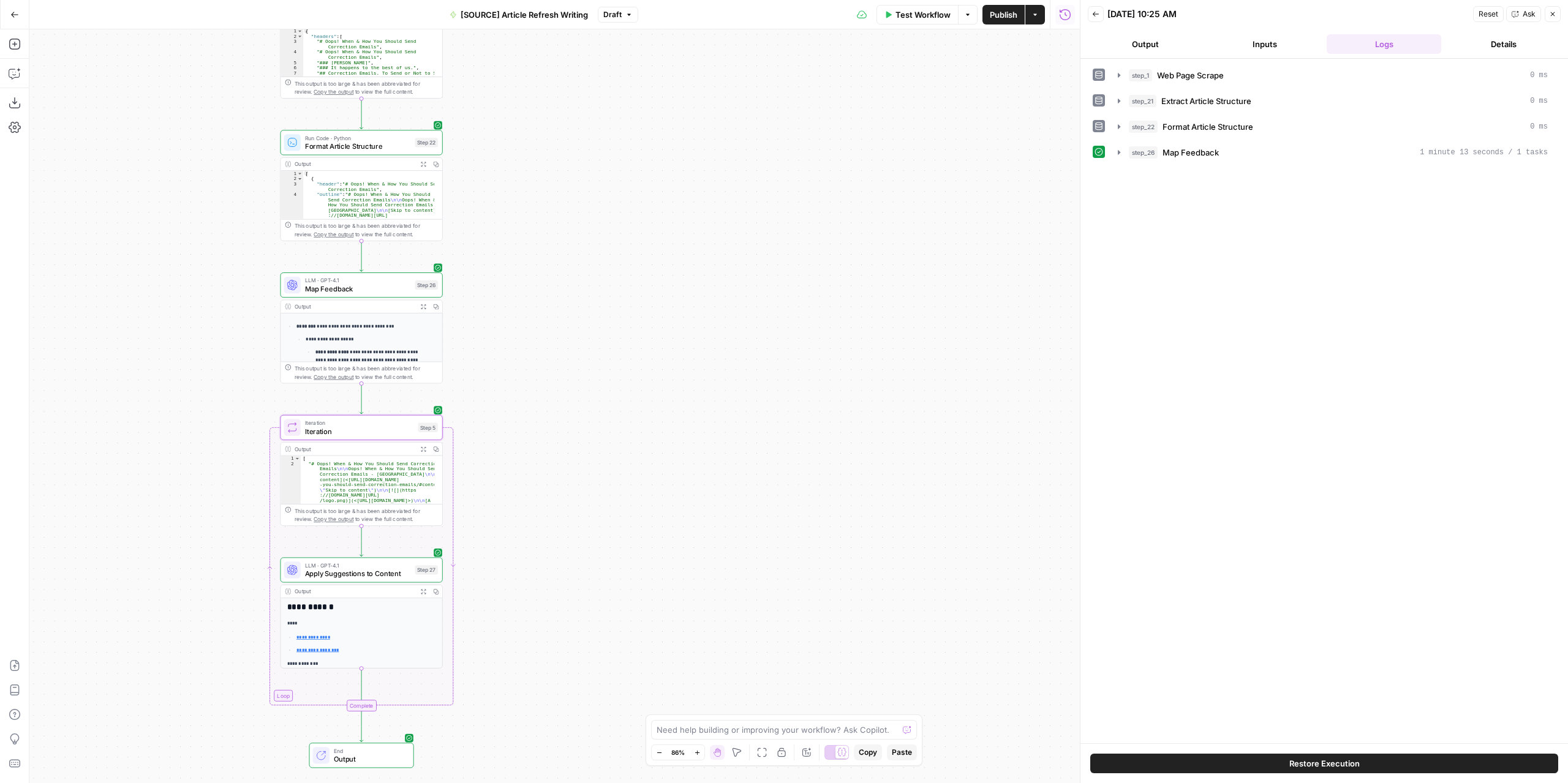
click at [938, 21] on button "Test Workflow" at bounding box center [917, 14] width 82 height 20
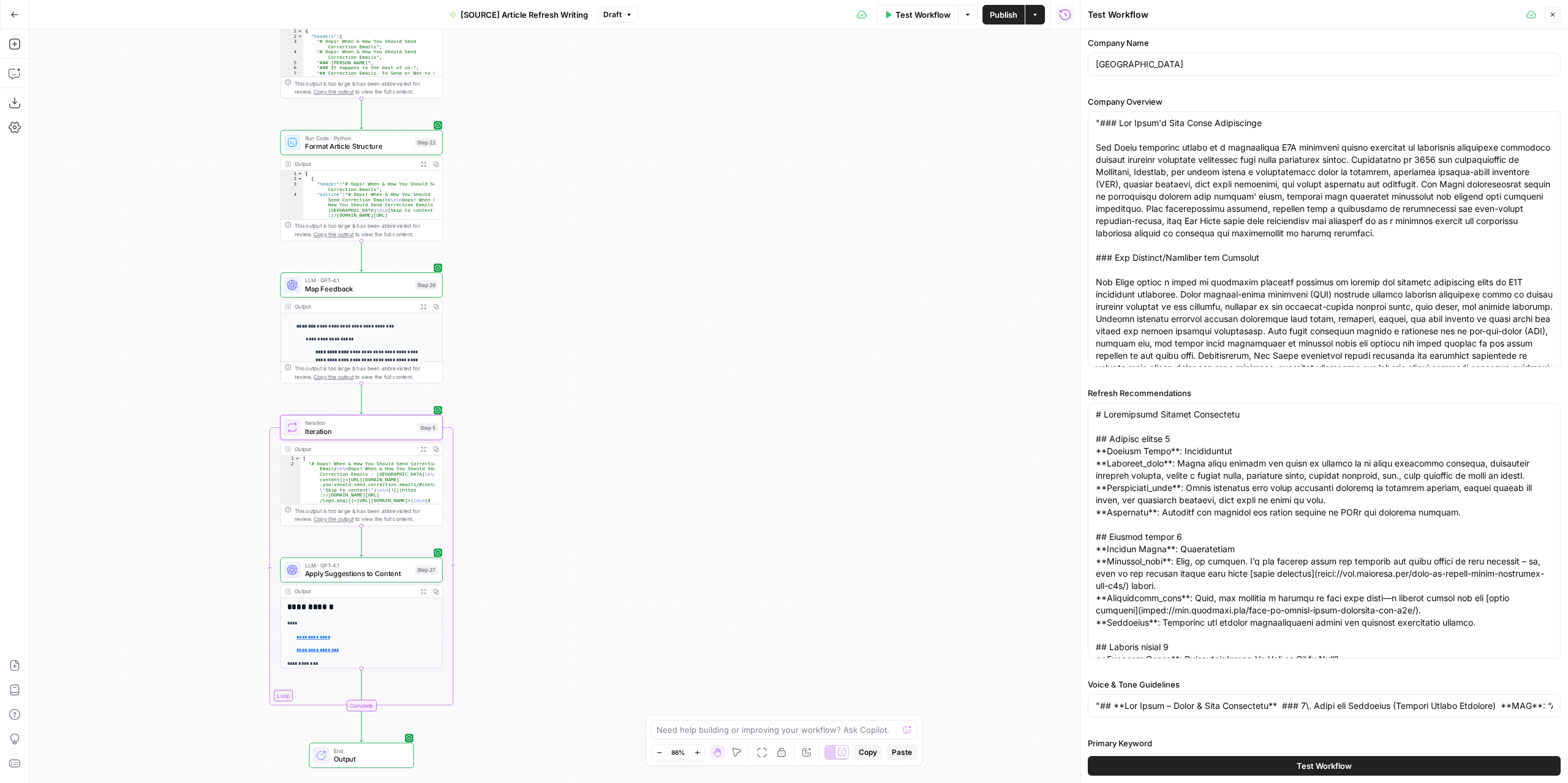
click at [1358, 757] on div "Test Workflow" at bounding box center [1324, 766] width 473 height 34
click at [1358, 757] on button "Test Workflow" at bounding box center [1324, 766] width 473 height 20
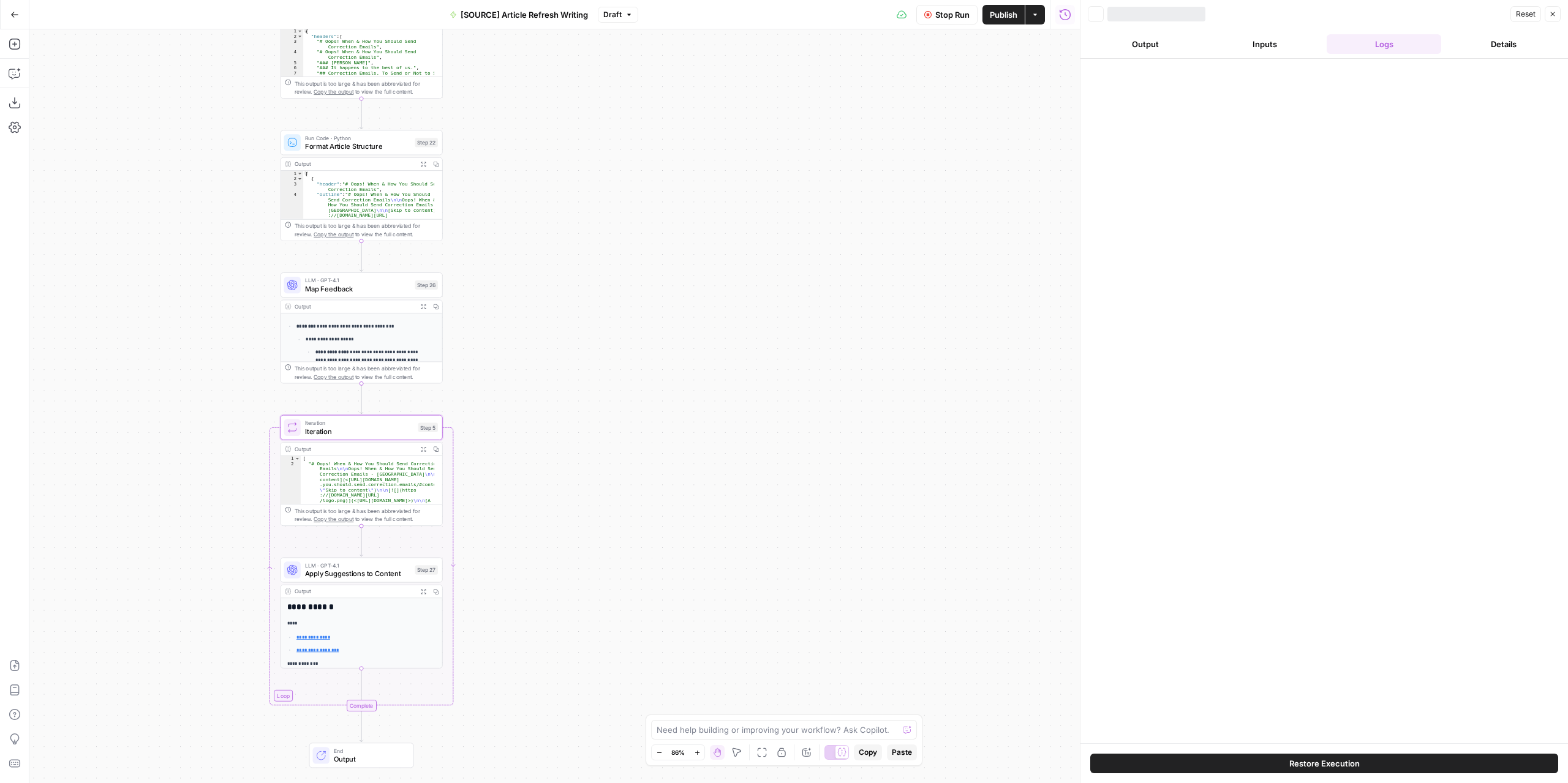
click at [1324, 767] on span "Restore Execution" at bounding box center [1324, 763] width 71 height 12
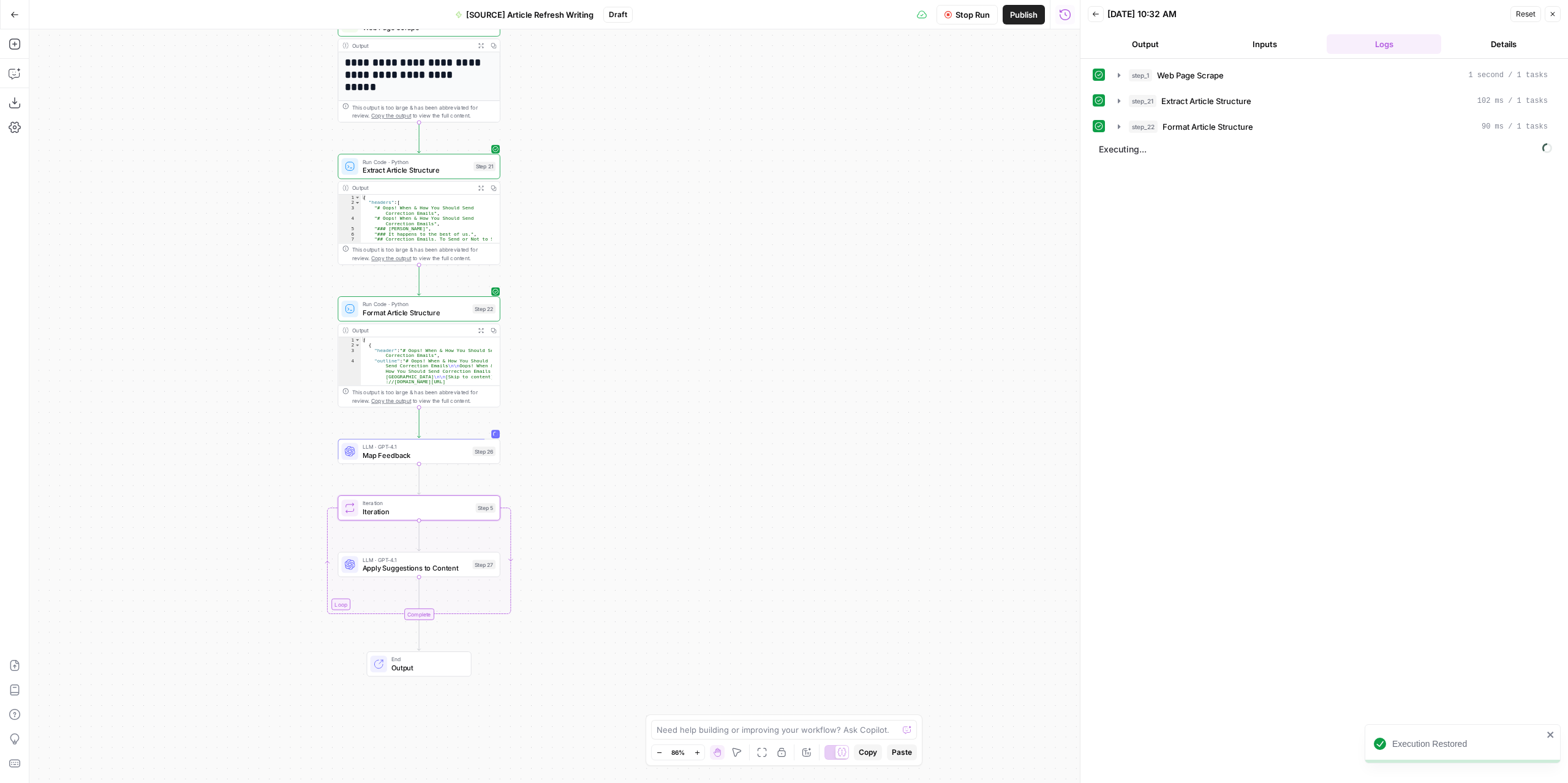
drag, startPoint x: 820, startPoint y: 320, endPoint x: 878, endPoint y: 574, distance: 260.5
click at [878, 574] on div "**********" at bounding box center [555, 406] width 1050 height 753
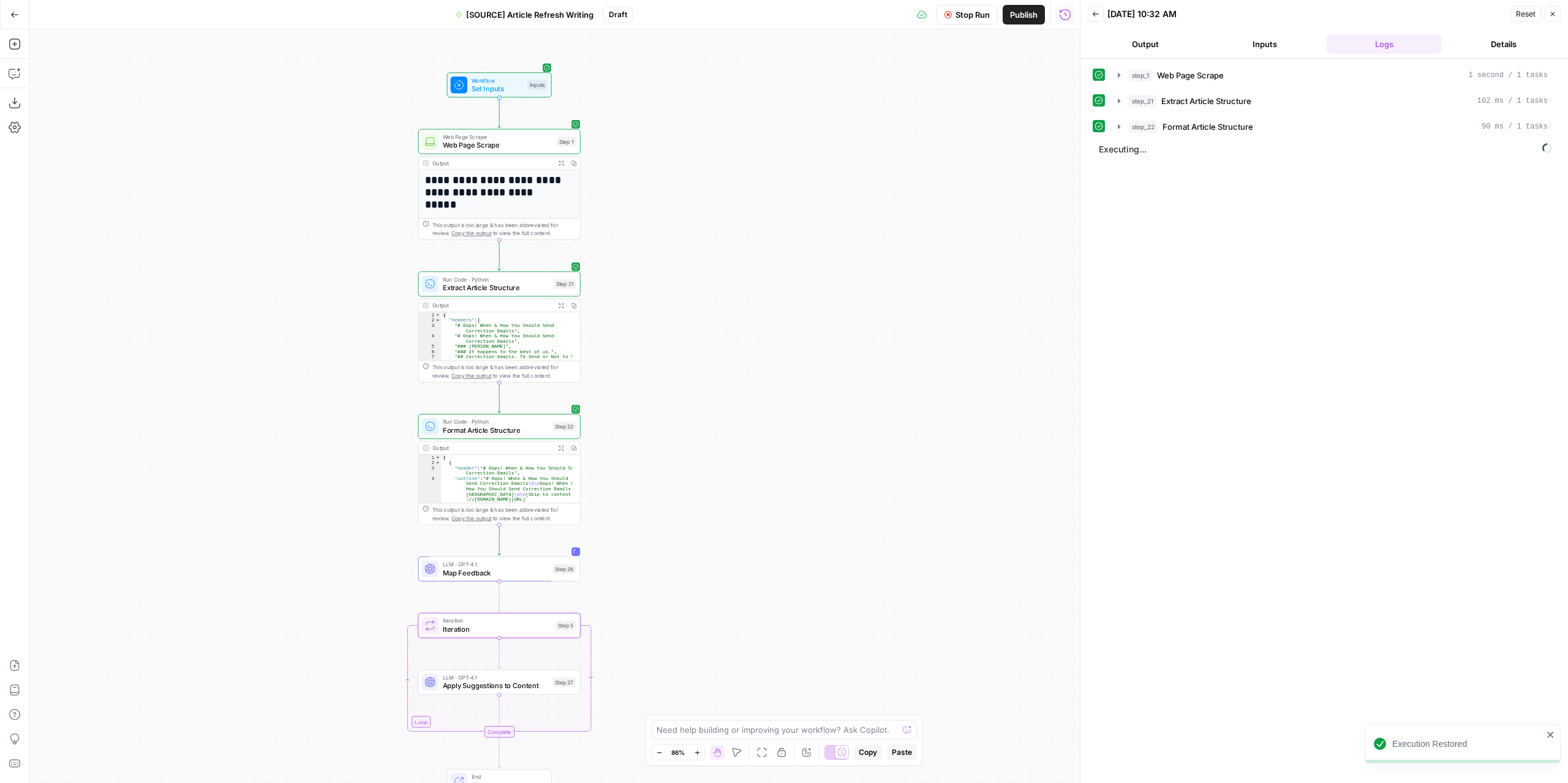
drag, startPoint x: 644, startPoint y: 271, endPoint x: 724, endPoint y: 387, distance: 140.9
click at [724, 387] on div "**********" at bounding box center [555, 406] width 1050 height 753
click at [1149, 41] on button "Output" at bounding box center [1144, 44] width 115 height 20
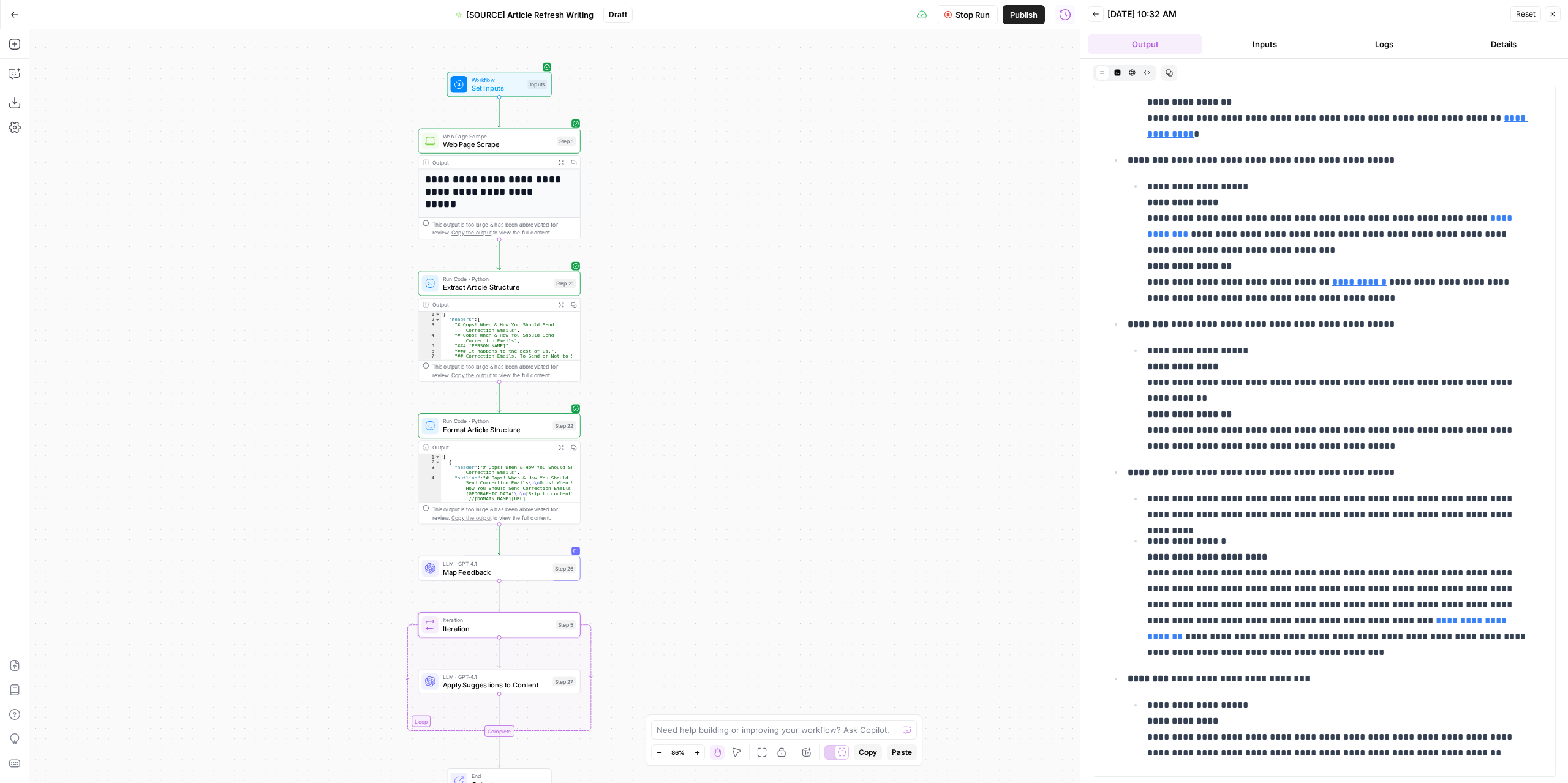
scroll to position [269, 0]
drag, startPoint x: 1085, startPoint y: 343, endPoint x: 931, endPoint y: 346, distance: 154.0
click at [931, 346] on body "**********" at bounding box center [784, 391] width 1568 height 783
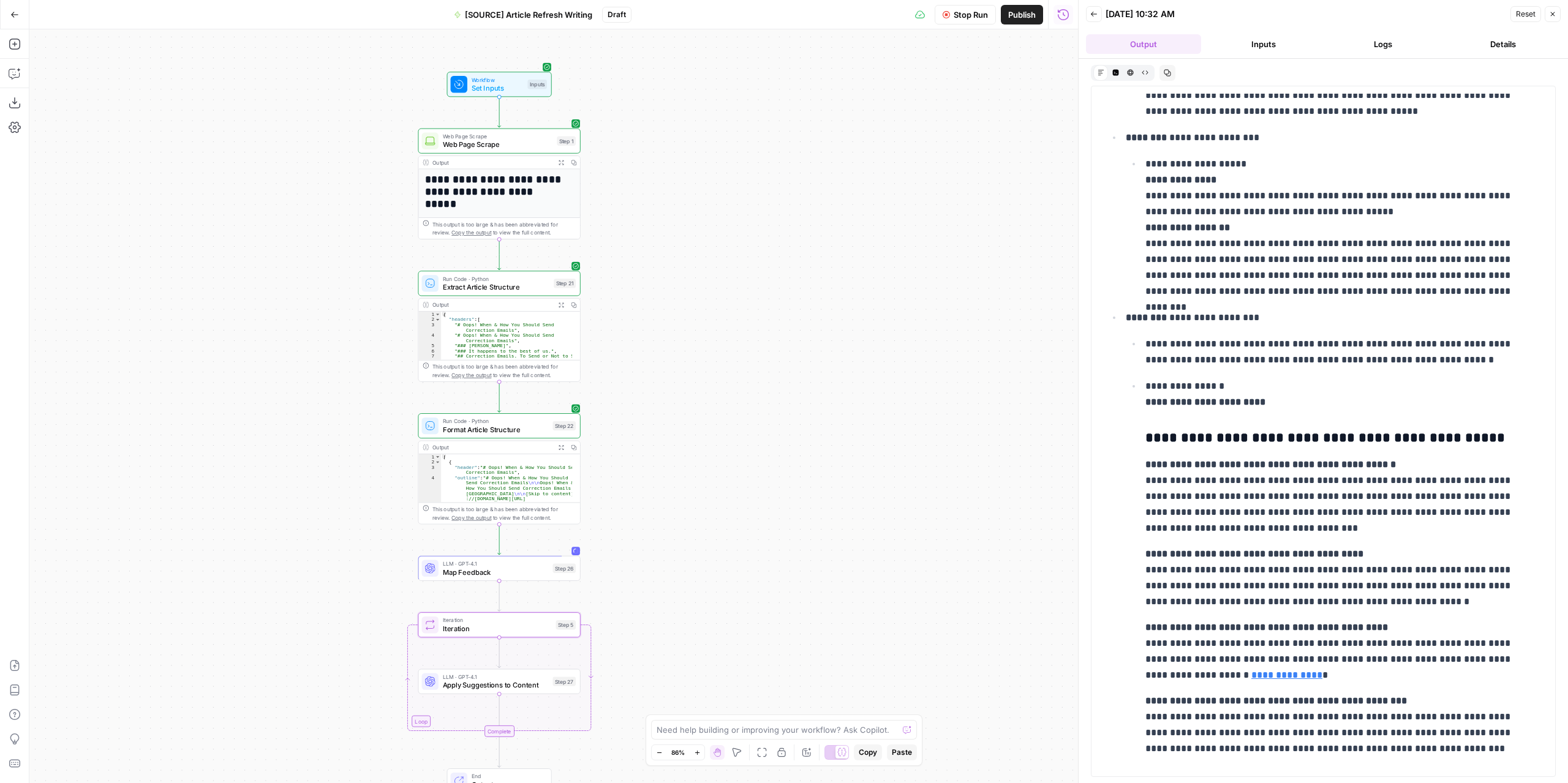
scroll to position [1804, 0]
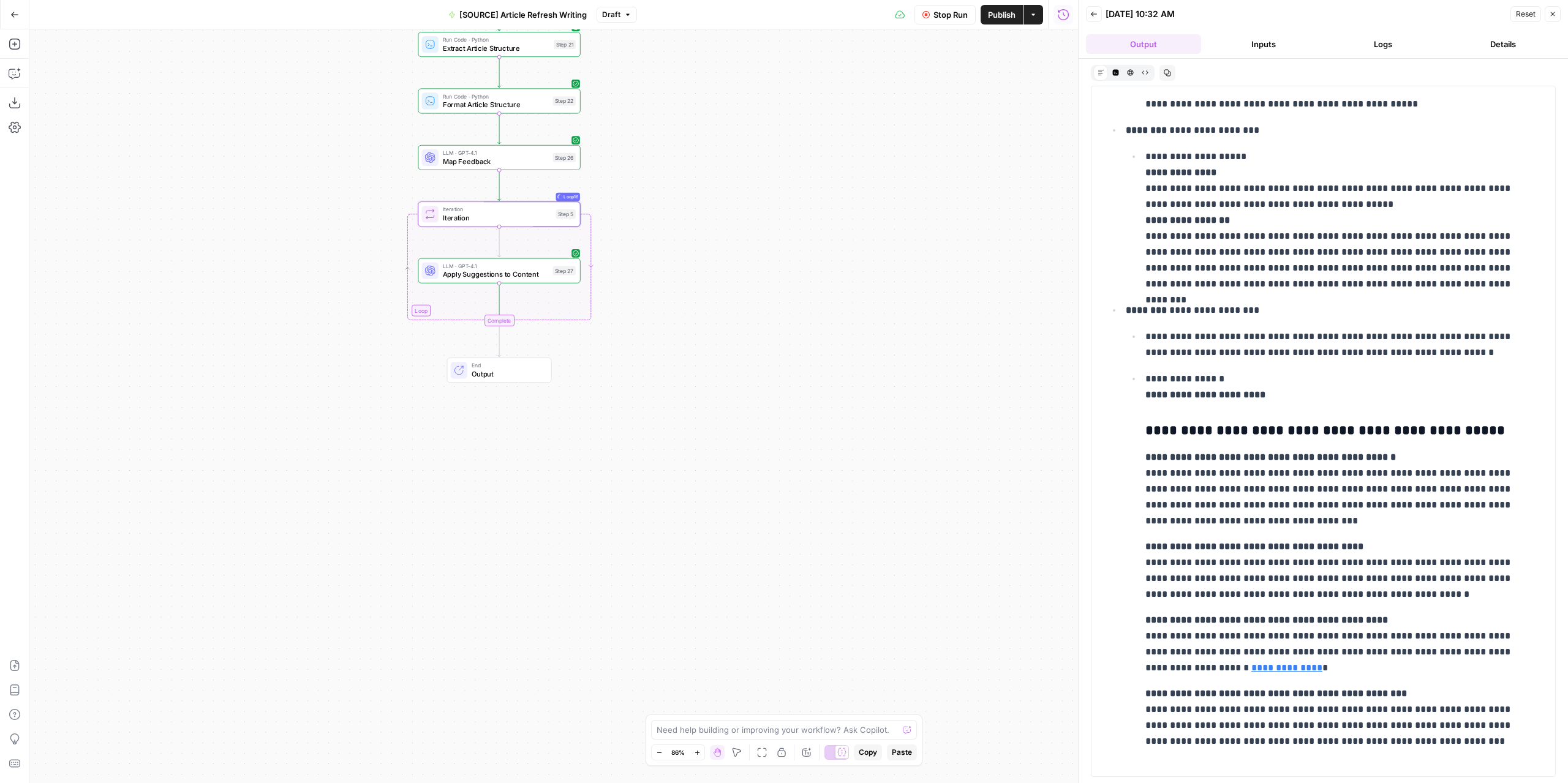
click at [884, 313] on div "Workflow Set Inputs Inputs Web Page Scrape Web Page Scrape Step 1 Run Code · Py…" at bounding box center [553, 406] width 1048 height 753
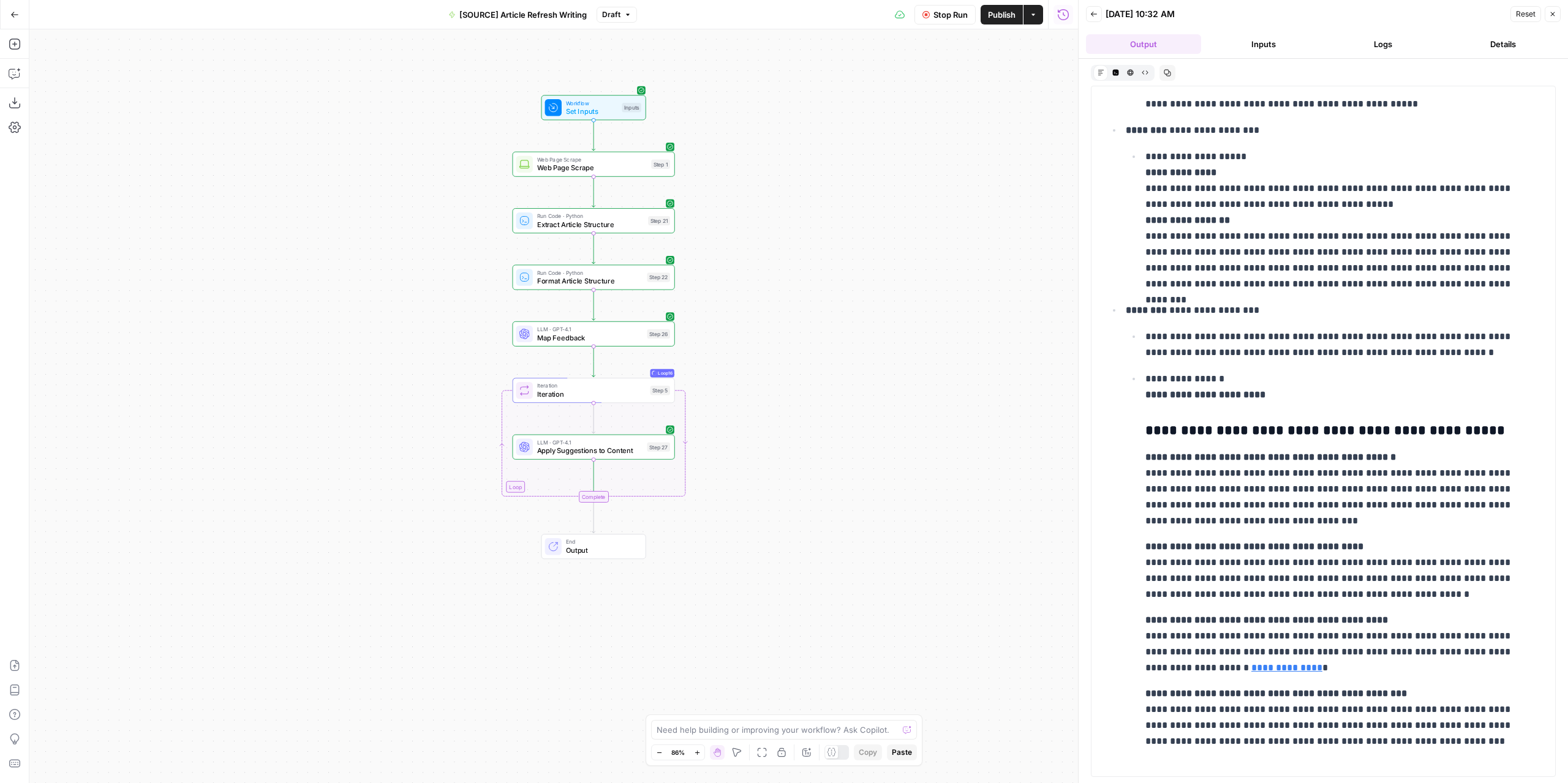
drag, startPoint x: 775, startPoint y: 294, endPoint x: 871, endPoint y: 444, distance: 178.1
click at [910, 554] on div "Workflow Set Inputs Inputs Web Page Scrape Web Page Scrape Step 1 Run Code · Py…" at bounding box center [553, 406] width 1048 height 753
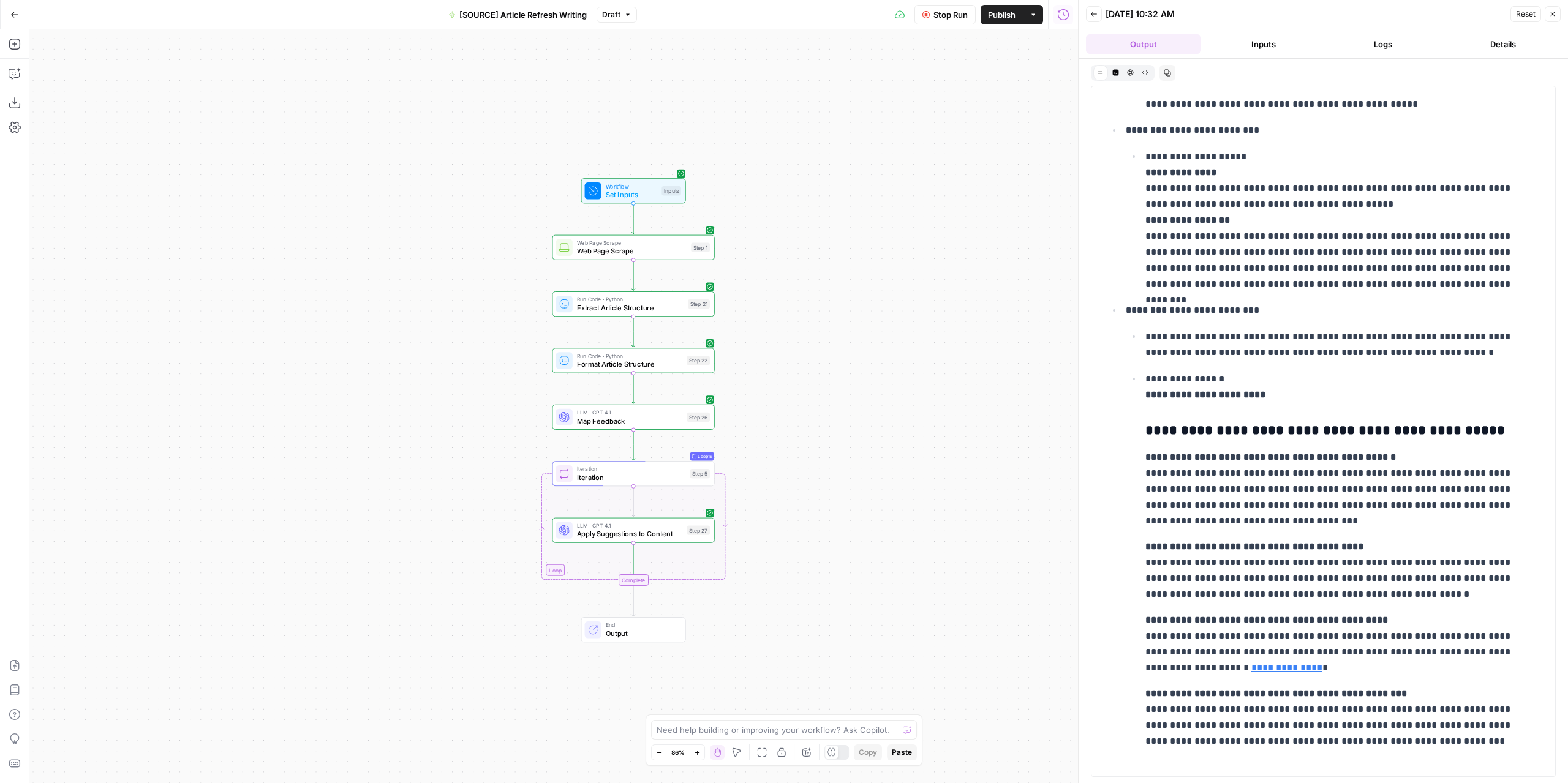
click at [855, 406] on div "Workflow Set Inputs Inputs Web Page Scrape Web Page Scrape Step 1 Run Code · Py…" at bounding box center [553, 406] width 1048 height 753
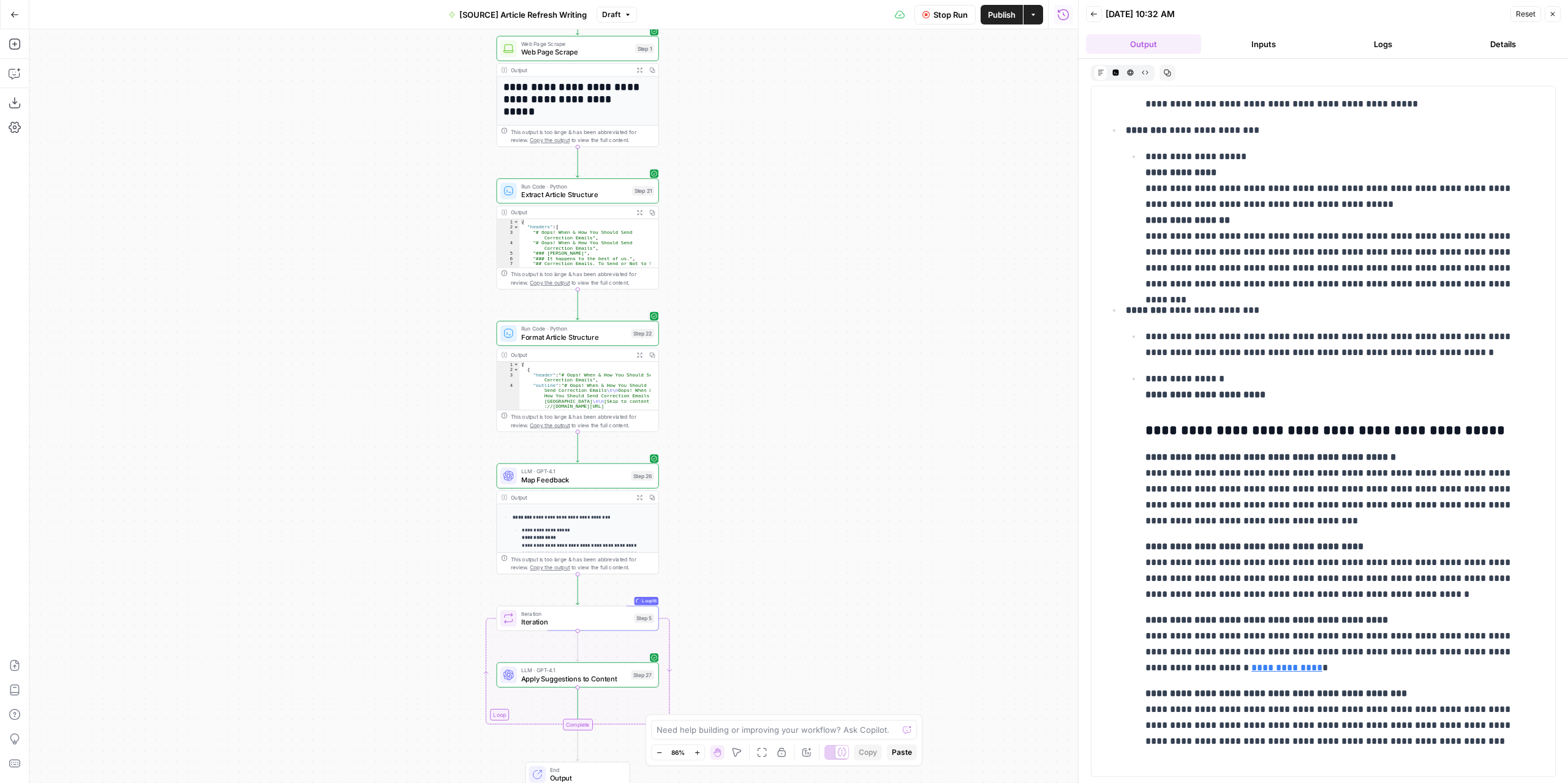
drag, startPoint x: 852, startPoint y: 366, endPoint x: 827, endPoint y: 276, distance: 93.4
click at [825, 276] on div "**********" at bounding box center [553, 406] width 1048 height 753
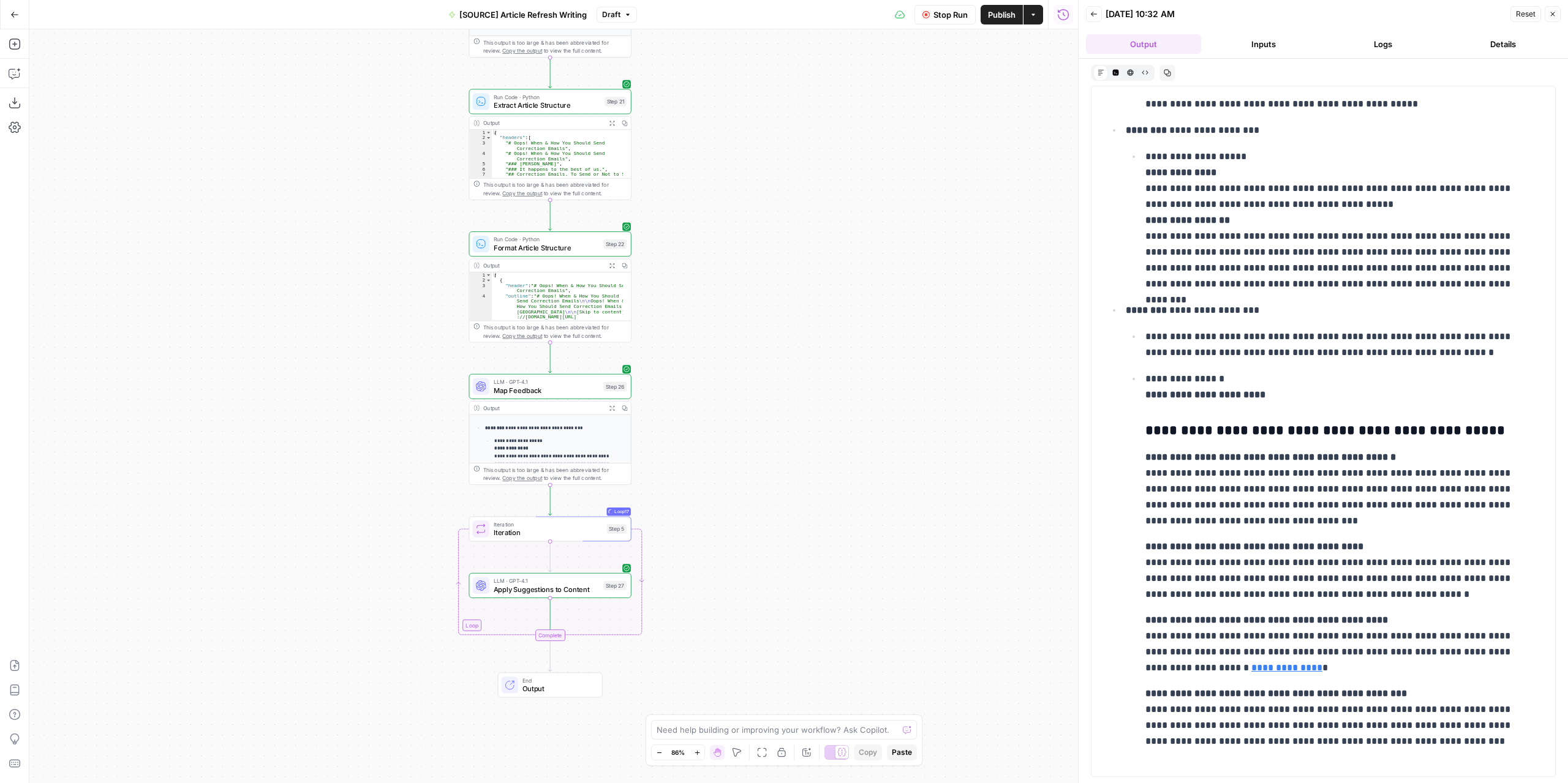
click at [1364, 45] on button "Logs" at bounding box center [1383, 44] width 115 height 20
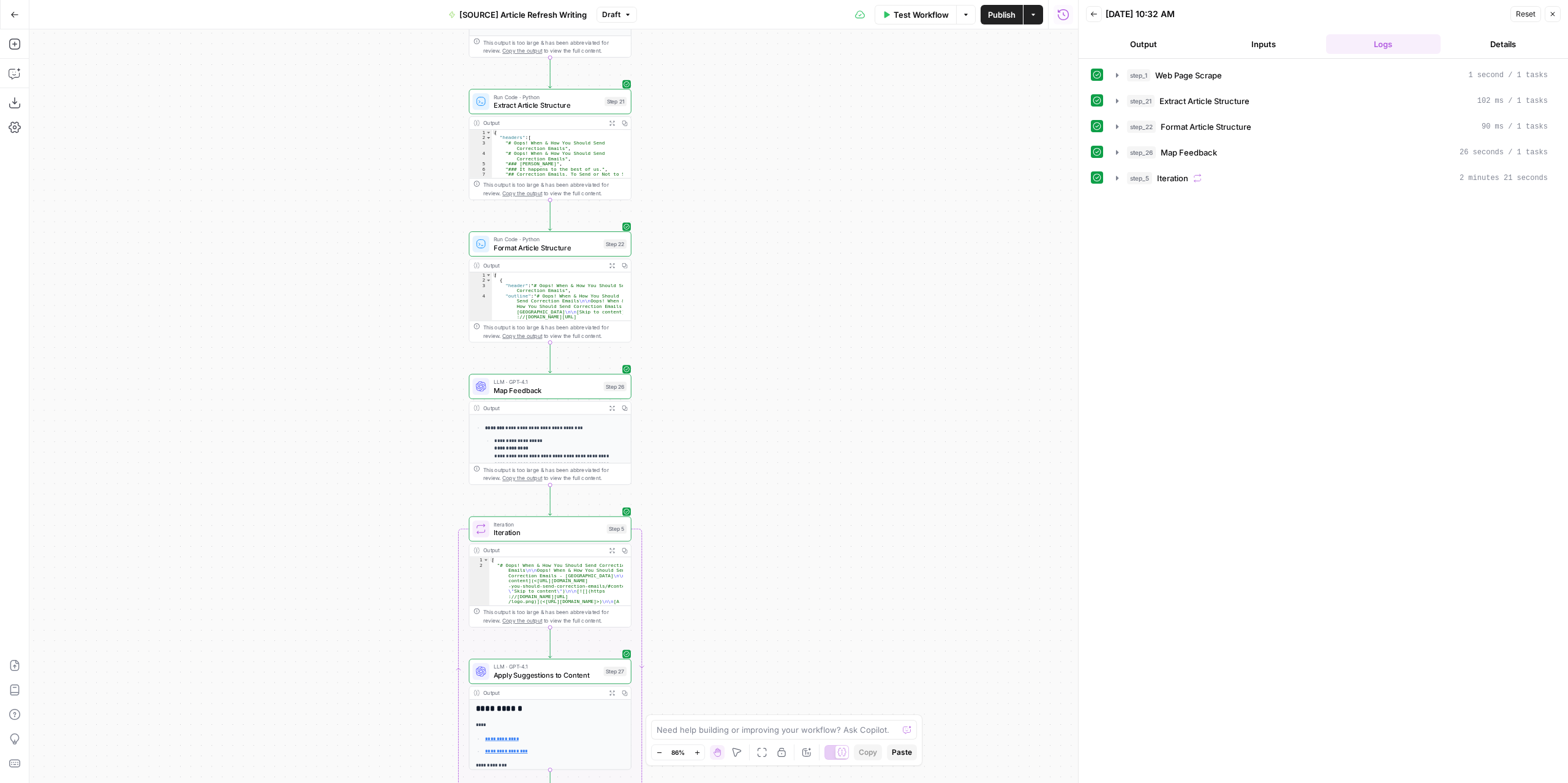
click at [1160, 38] on button "Output" at bounding box center [1144, 44] width 115 height 20
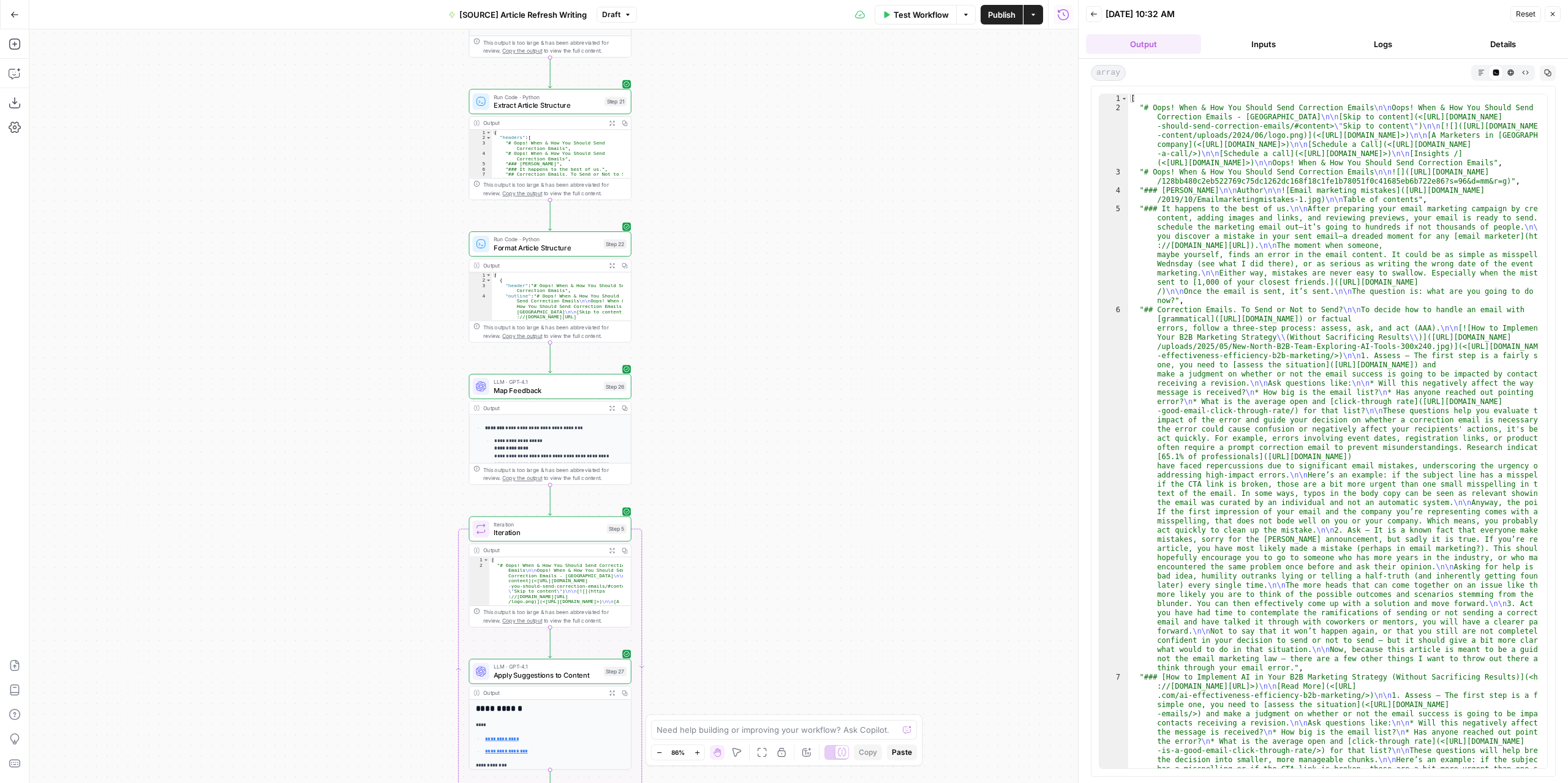
click at [1485, 68] on button "Markdown" at bounding box center [1480, 72] width 14 height 14
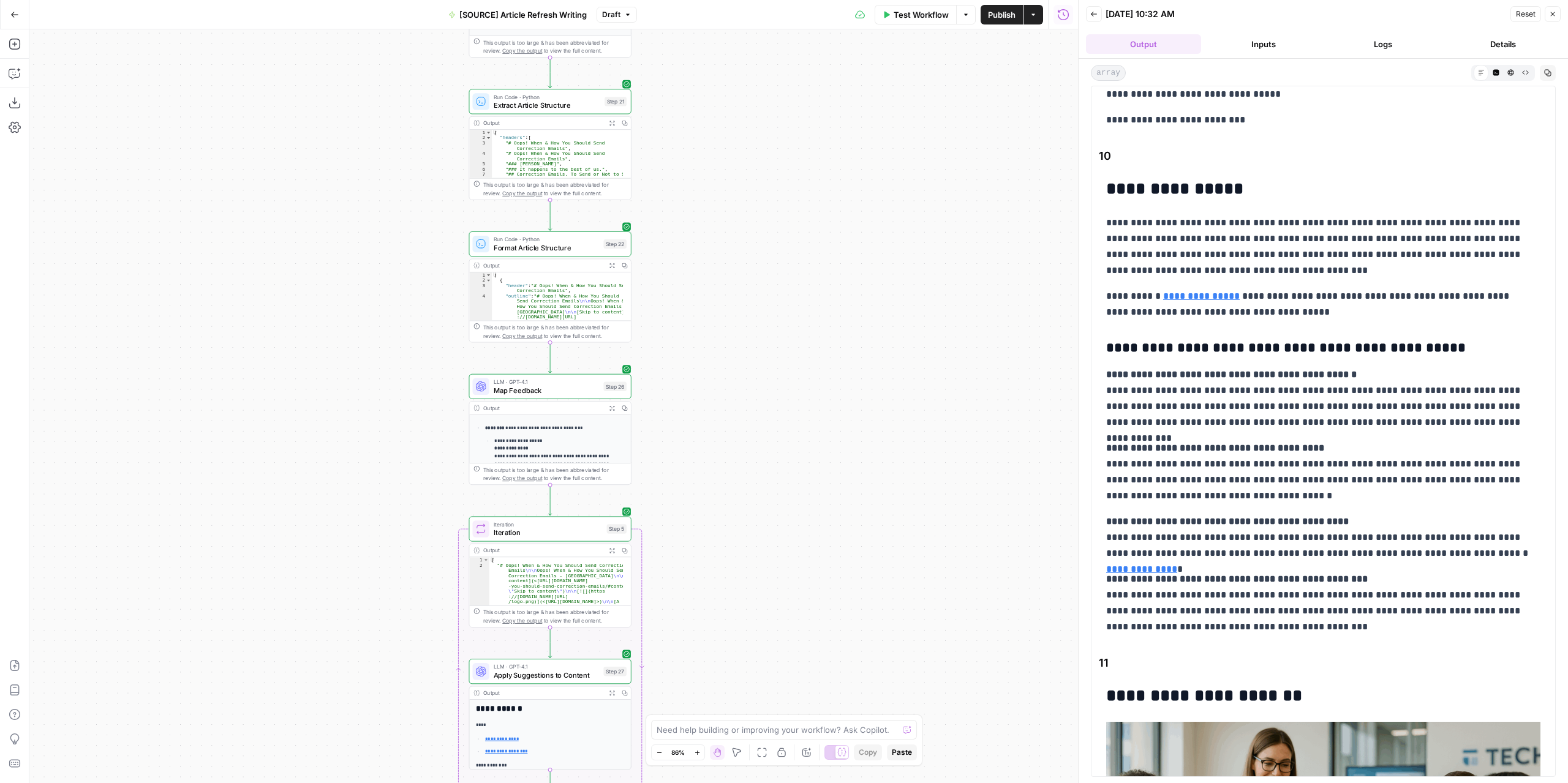
scroll to position [4955, 0]
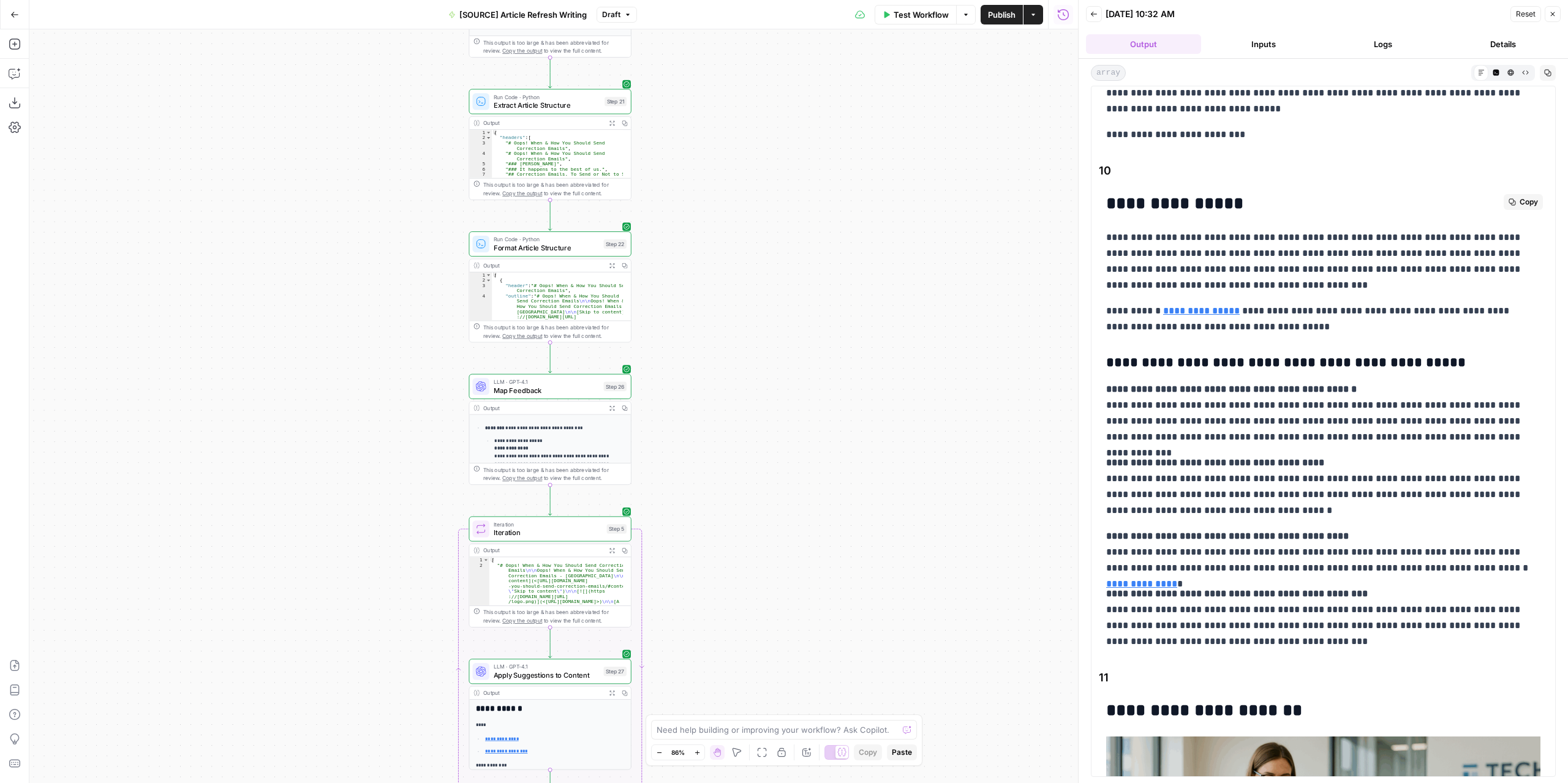
click at [1405, 354] on h3 "**********" at bounding box center [1319, 362] width 426 height 17
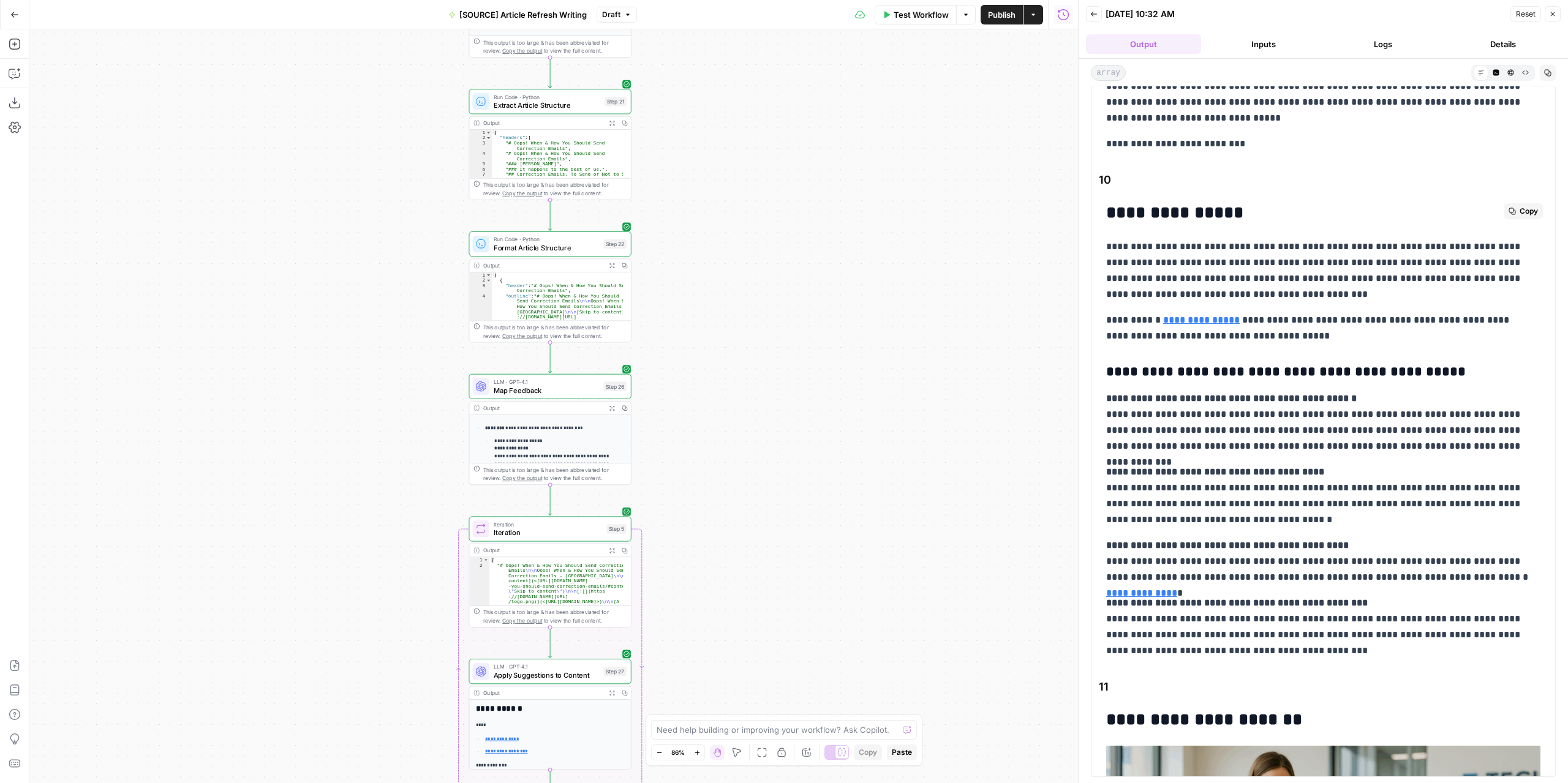
scroll to position [4833, 0]
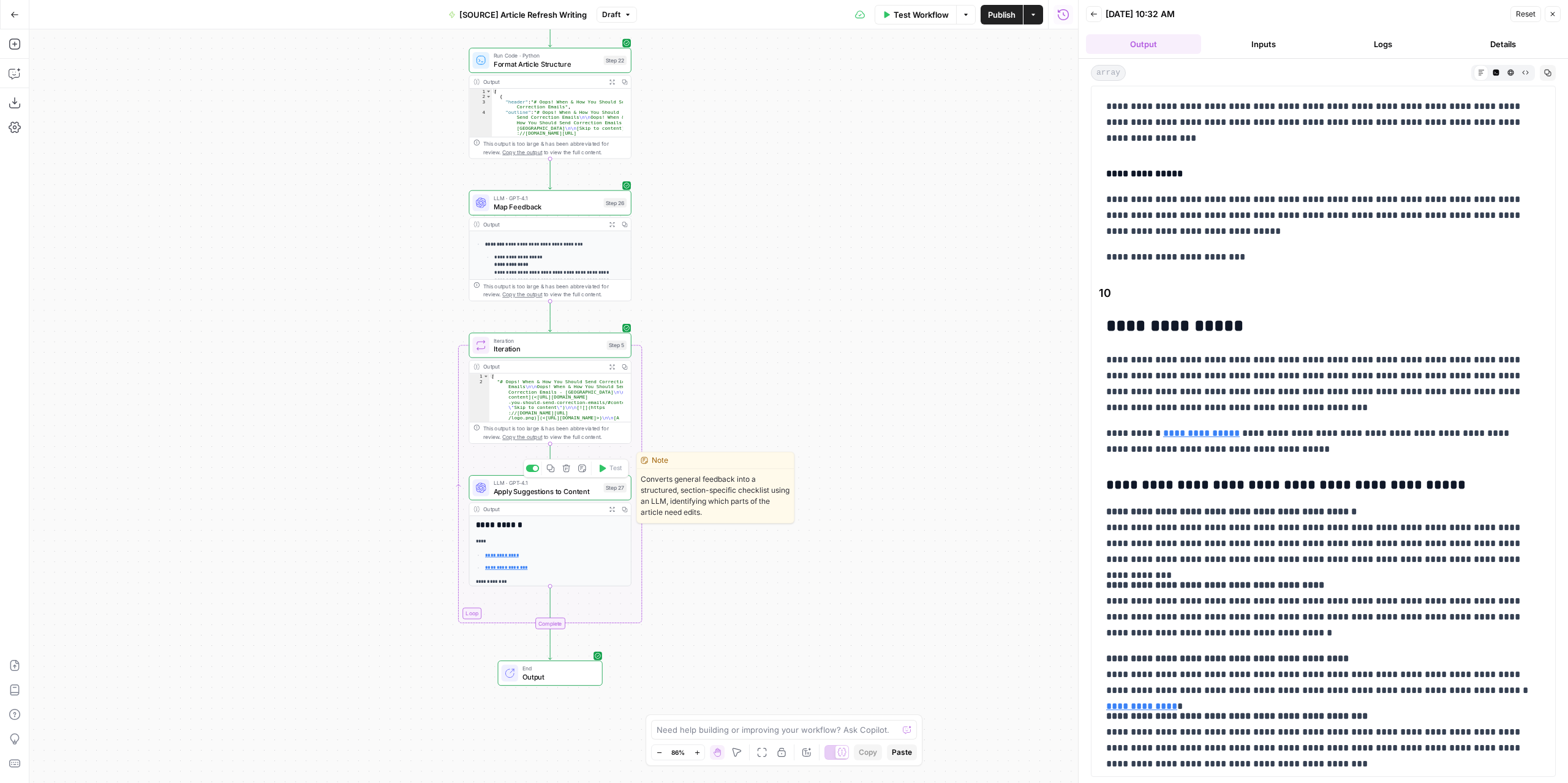
click at [562, 490] on span "Apply Suggestions to Content" at bounding box center [546, 491] width 106 height 10
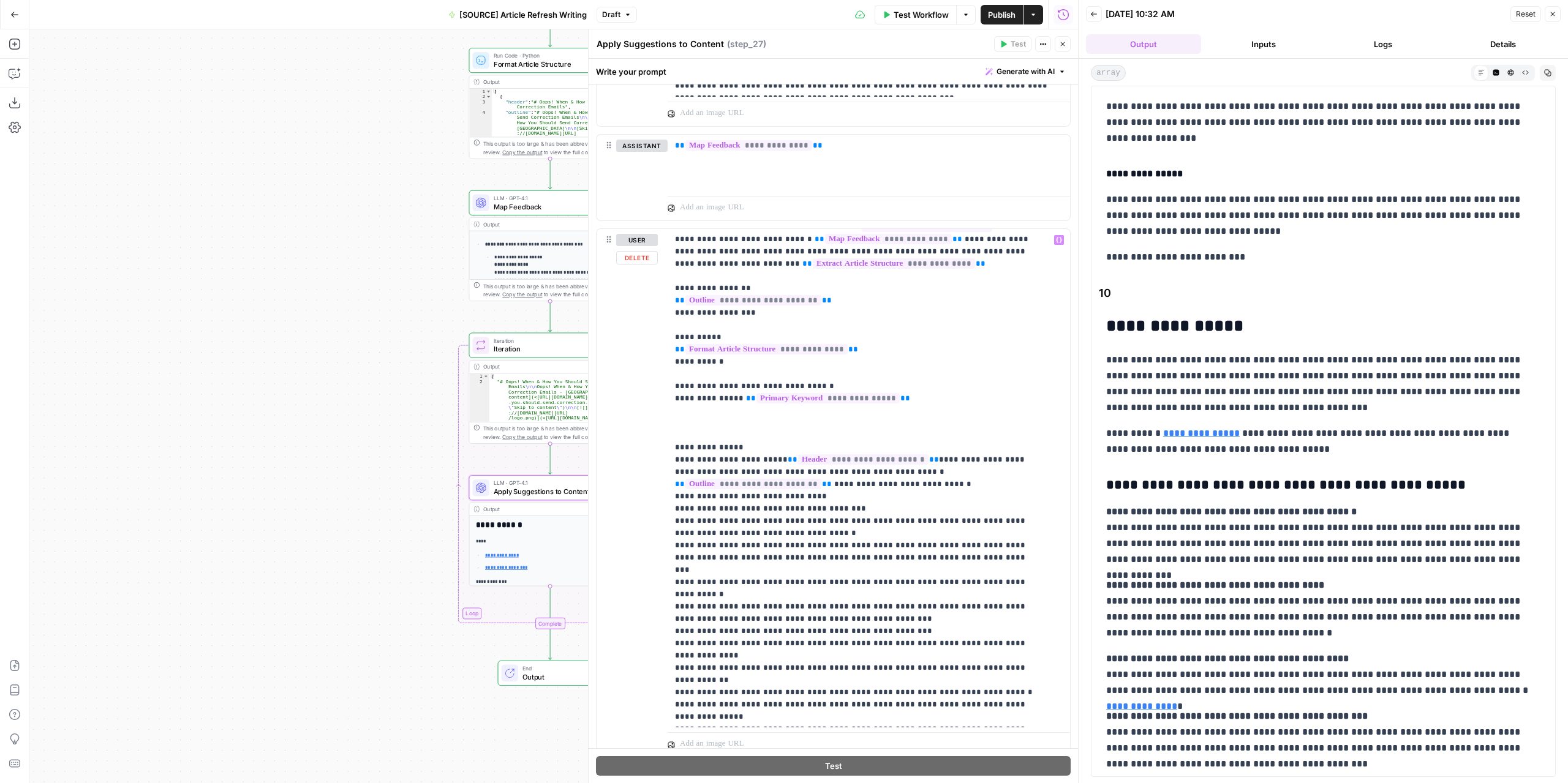
scroll to position [631, 0]
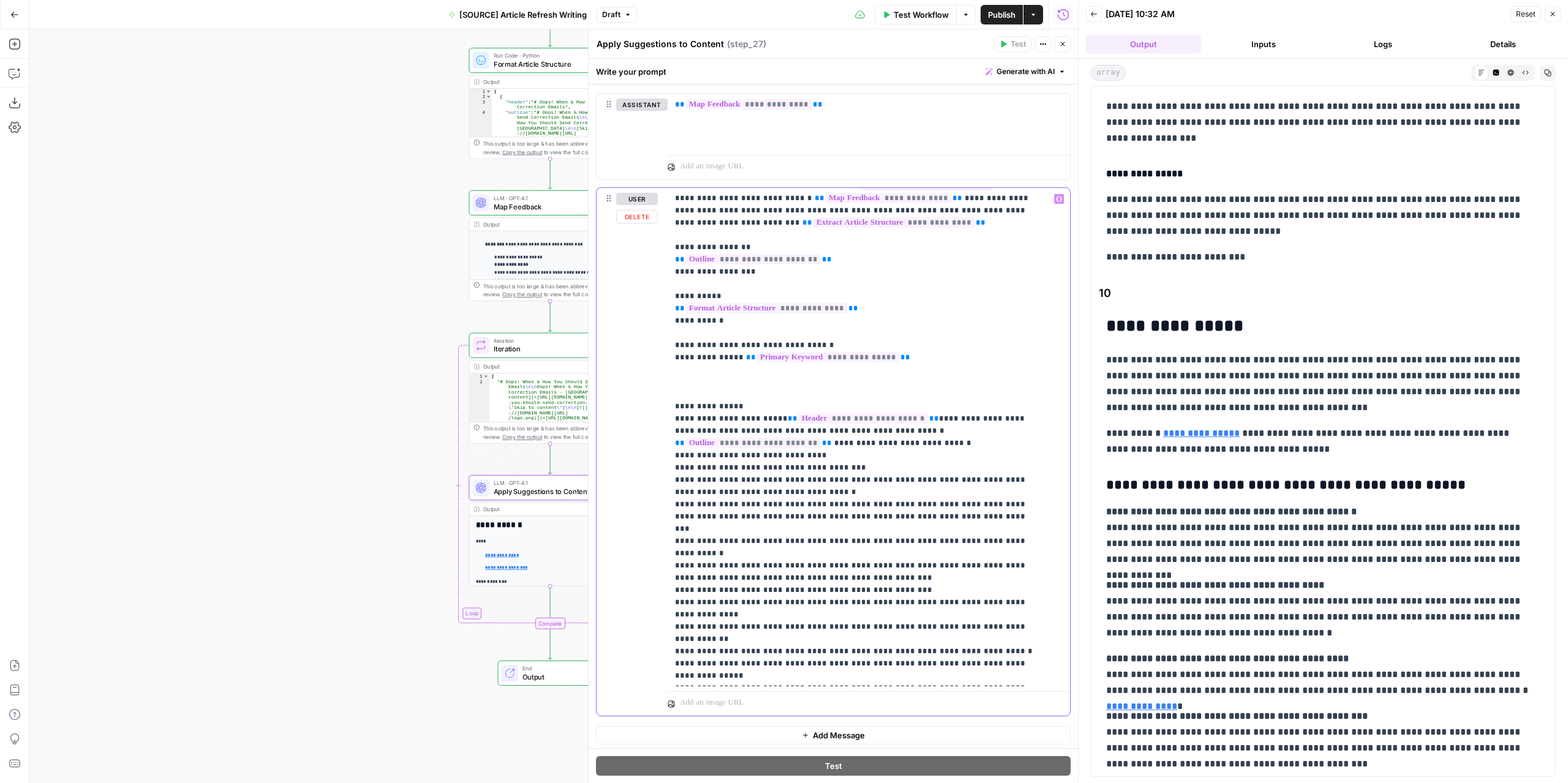
click at [1029, 627] on p "**********" at bounding box center [860, 430] width 369 height 502
click at [937, 8] on button "Test Workflow" at bounding box center [916, 14] width 82 height 20
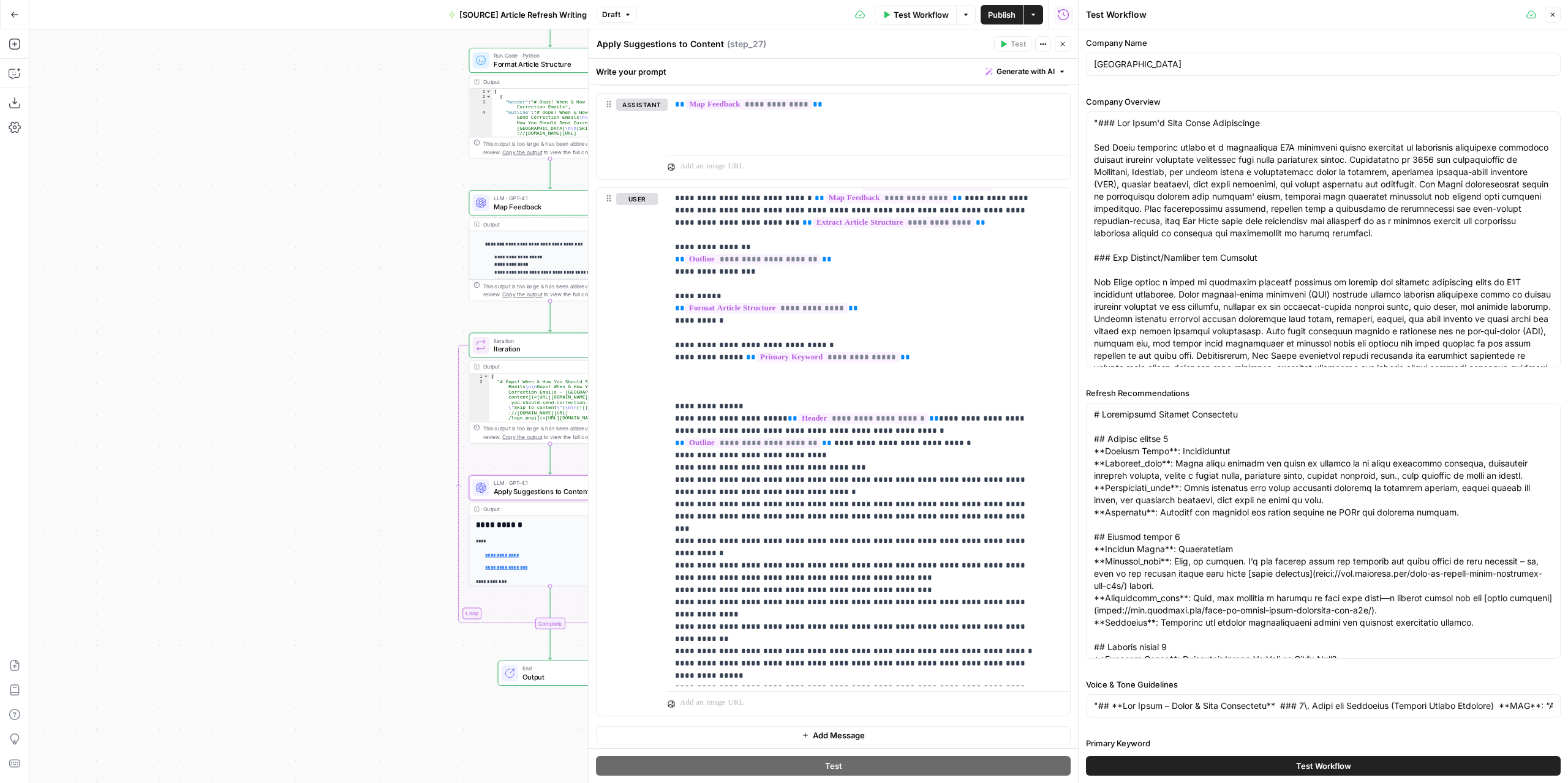
click at [1267, 763] on button "Test Workflow" at bounding box center [1323, 766] width 474 height 20
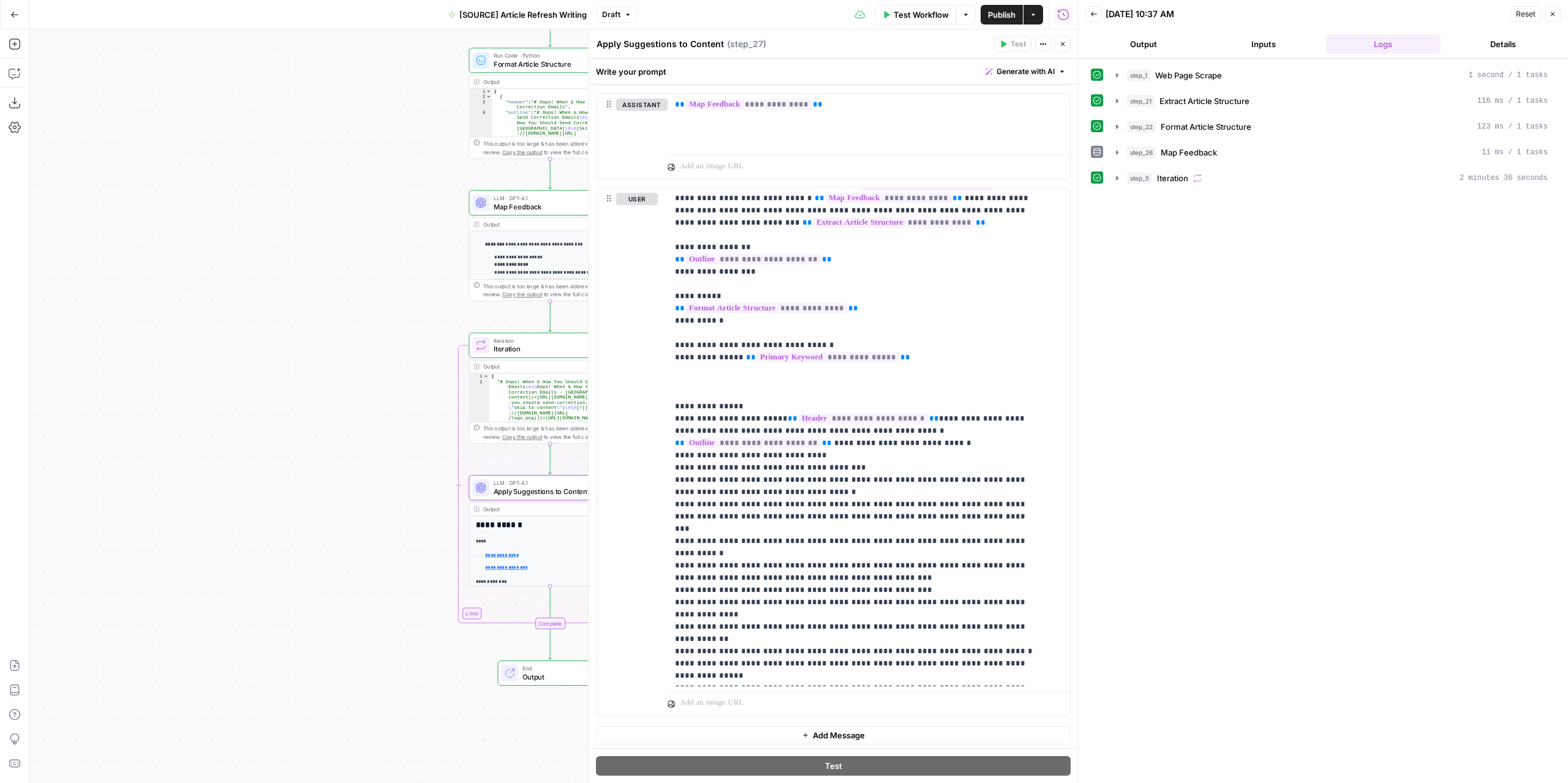
click at [1157, 39] on button "Output" at bounding box center [1144, 44] width 115 height 20
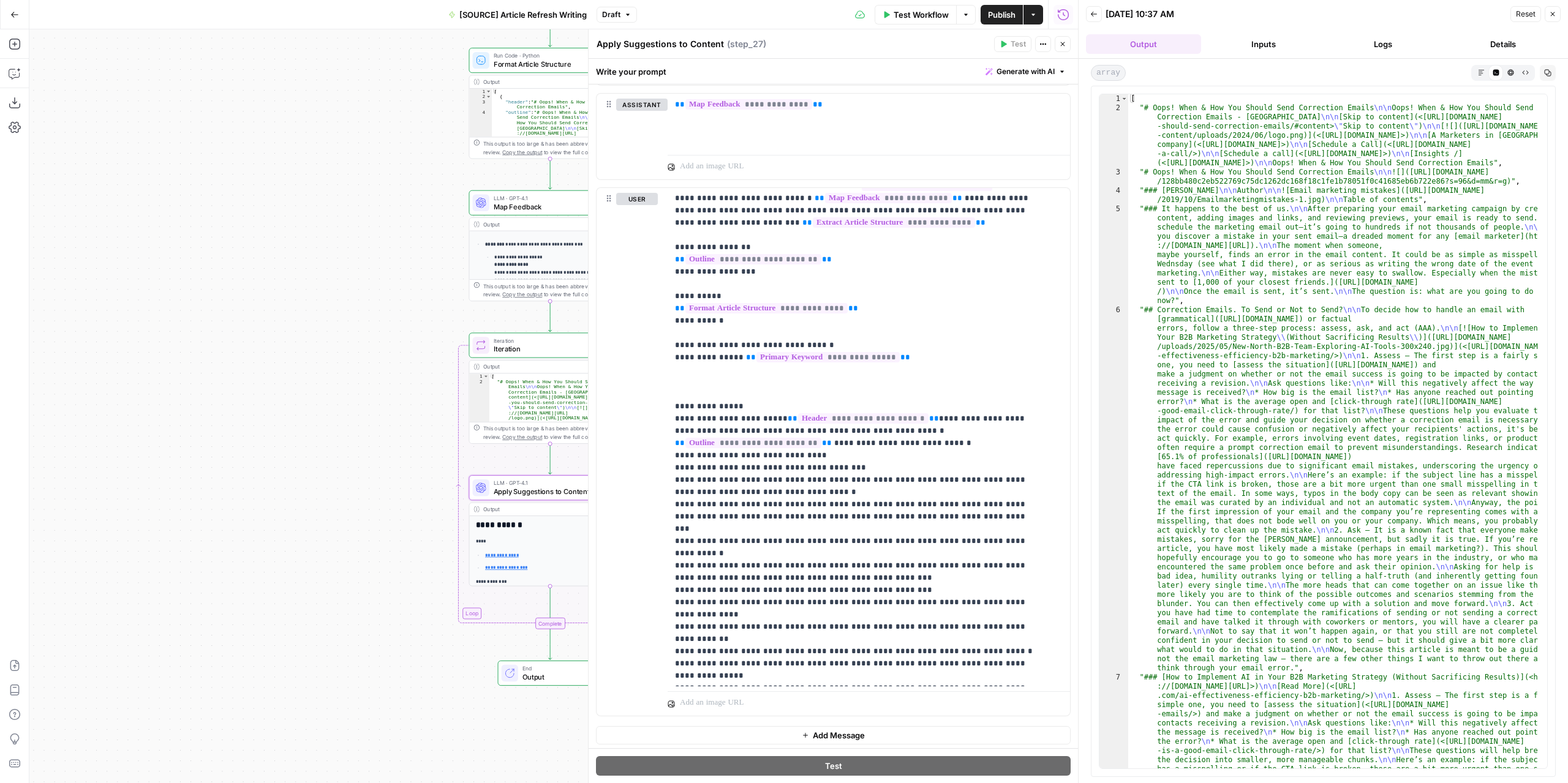
click at [1471, 71] on div "Markdown Code Editor HTML Viewer Raw Output" at bounding box center [1503, 73] width 64 height 16
click at [1484, 75] on button "Markdown" at bounding box center [1480, 72] width 14 height 14
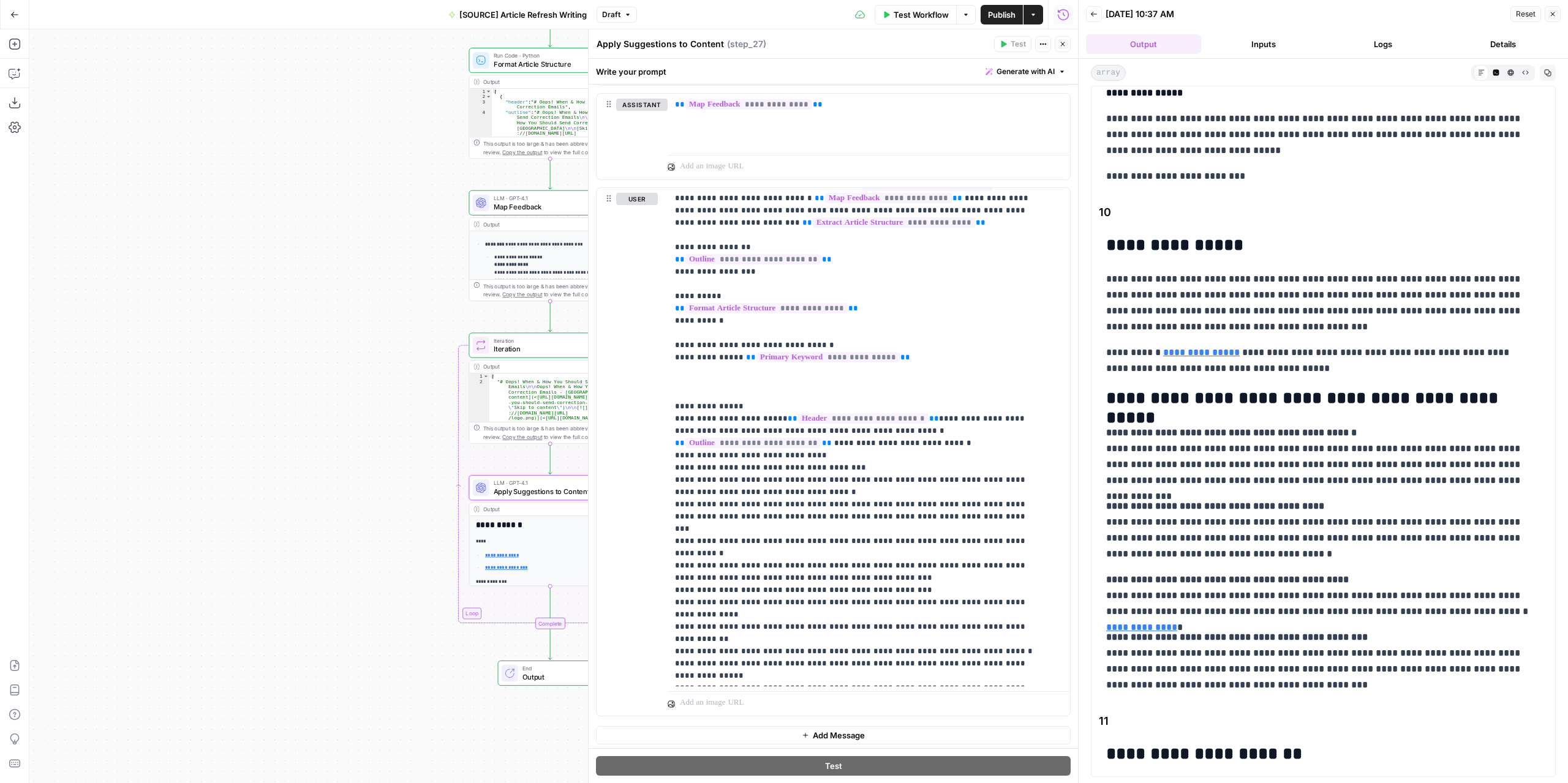
scroll to position [4942, 0]
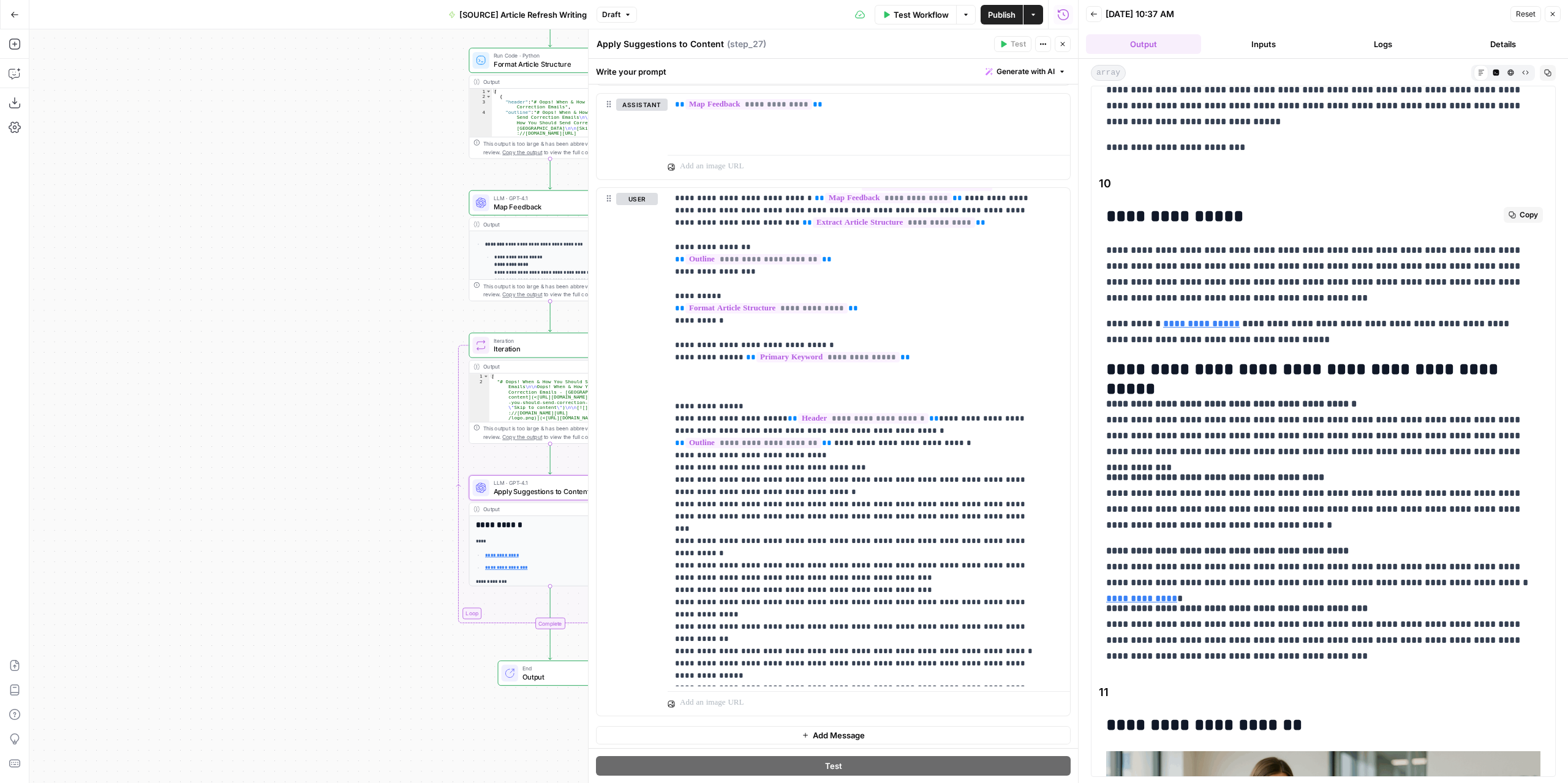
click at [1256, 366] on h2 "**********" at bounding box center [1319, 370] width 426 height 20
click at [995, 13] on span "Publish" at bounding box center [1002, 14] width 27 height 12
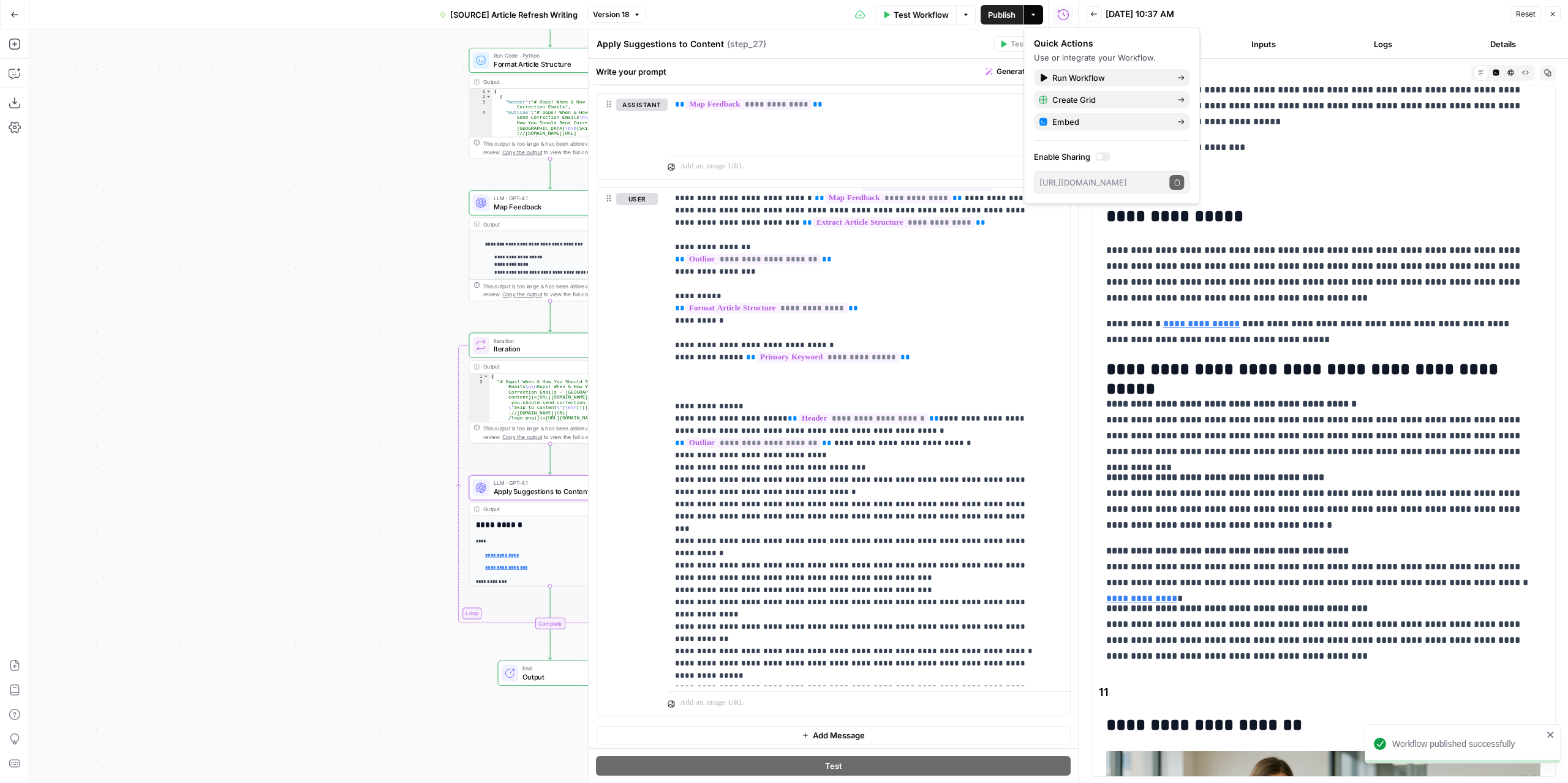
click at [928, 48] on div "Apply Suggestions to Content Apply Suggestions to Content ( step_27 )" at bounding box center [793, 44] width 394 height 14
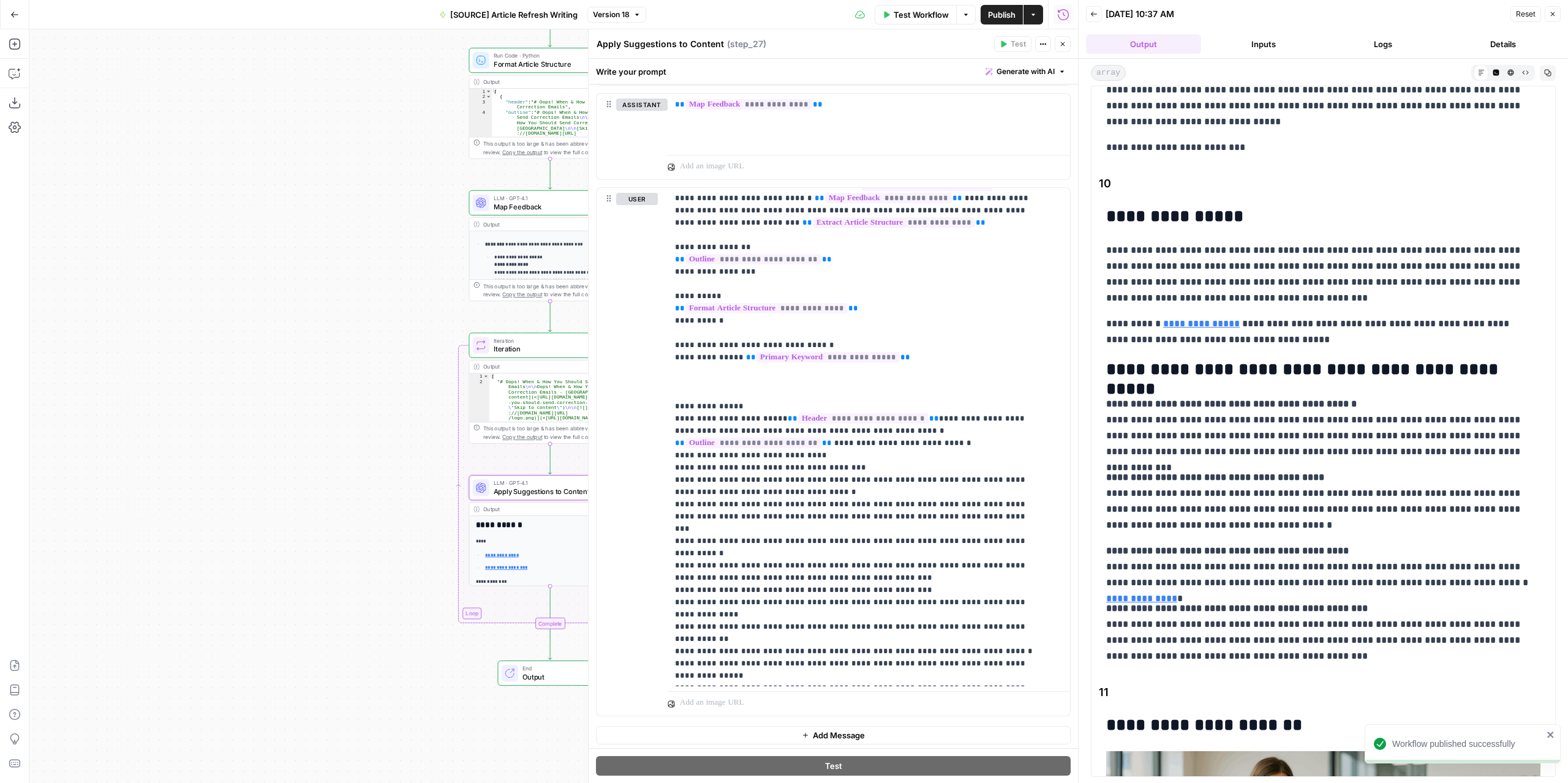
click at [1063, 47] on icon "button" at bounding box center [1062, 44] width 8 height 8
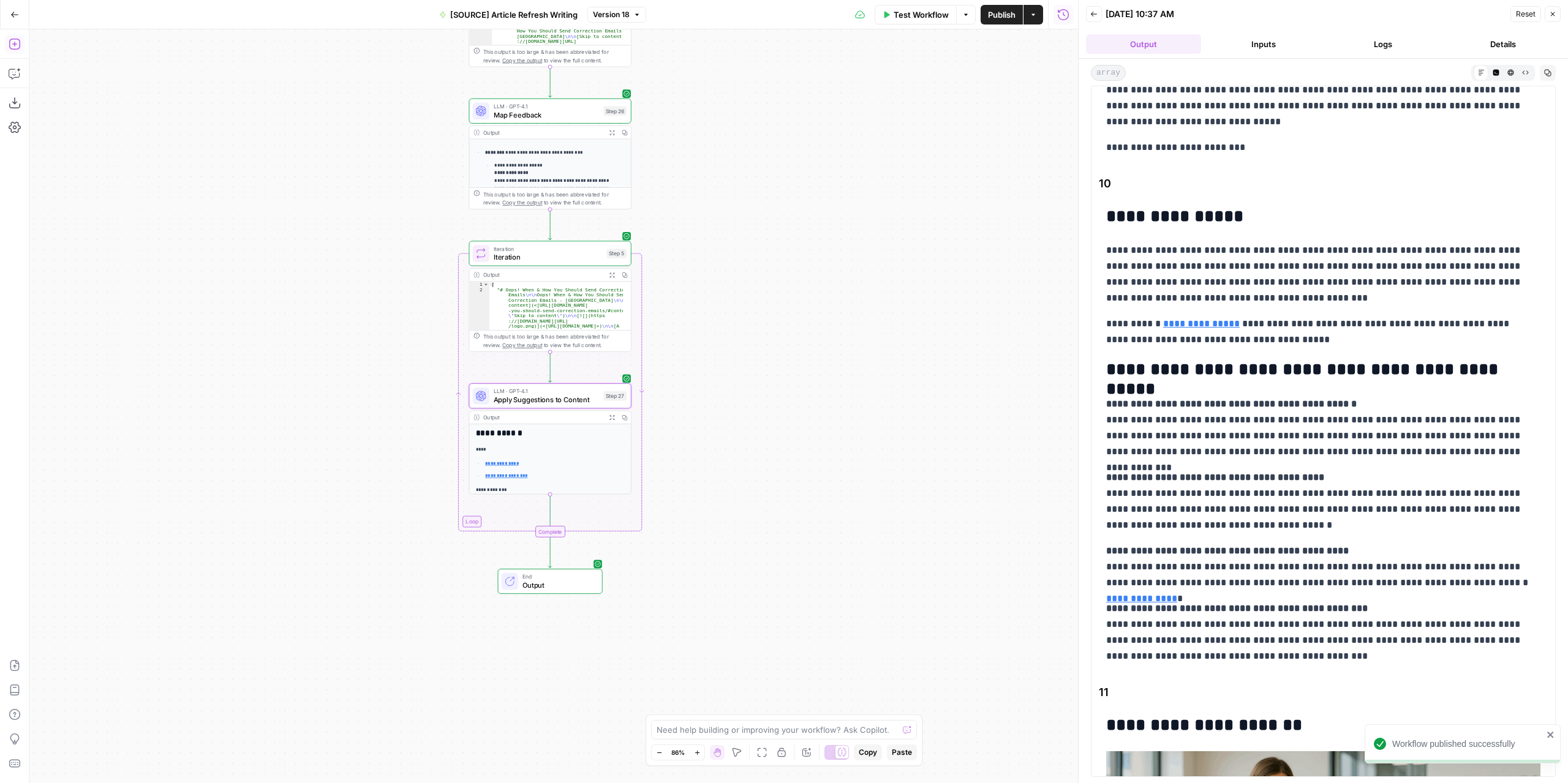
click at [19, 48] on icon "button" at bounding box center [14, 44] width 11 height 11
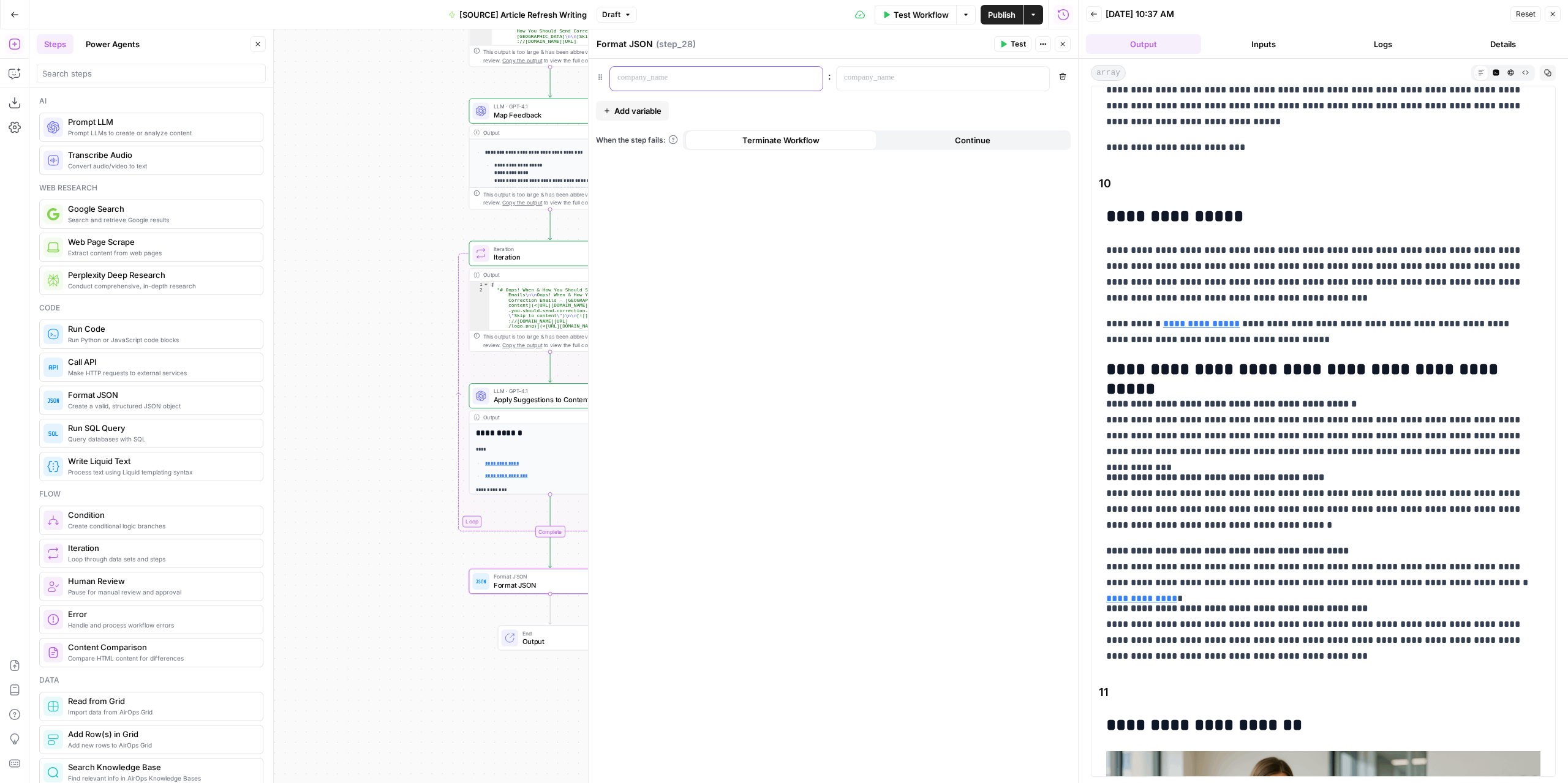
click at [714, 78] on p at bounding box center [706, 78] width 178 height 12
click at [864, 82] on p at bounding box center [933, 78] width 178 height 12
click at [1040, 80] on button "Variables Menu" at bounding box center [1038, 78] width 10 height 10
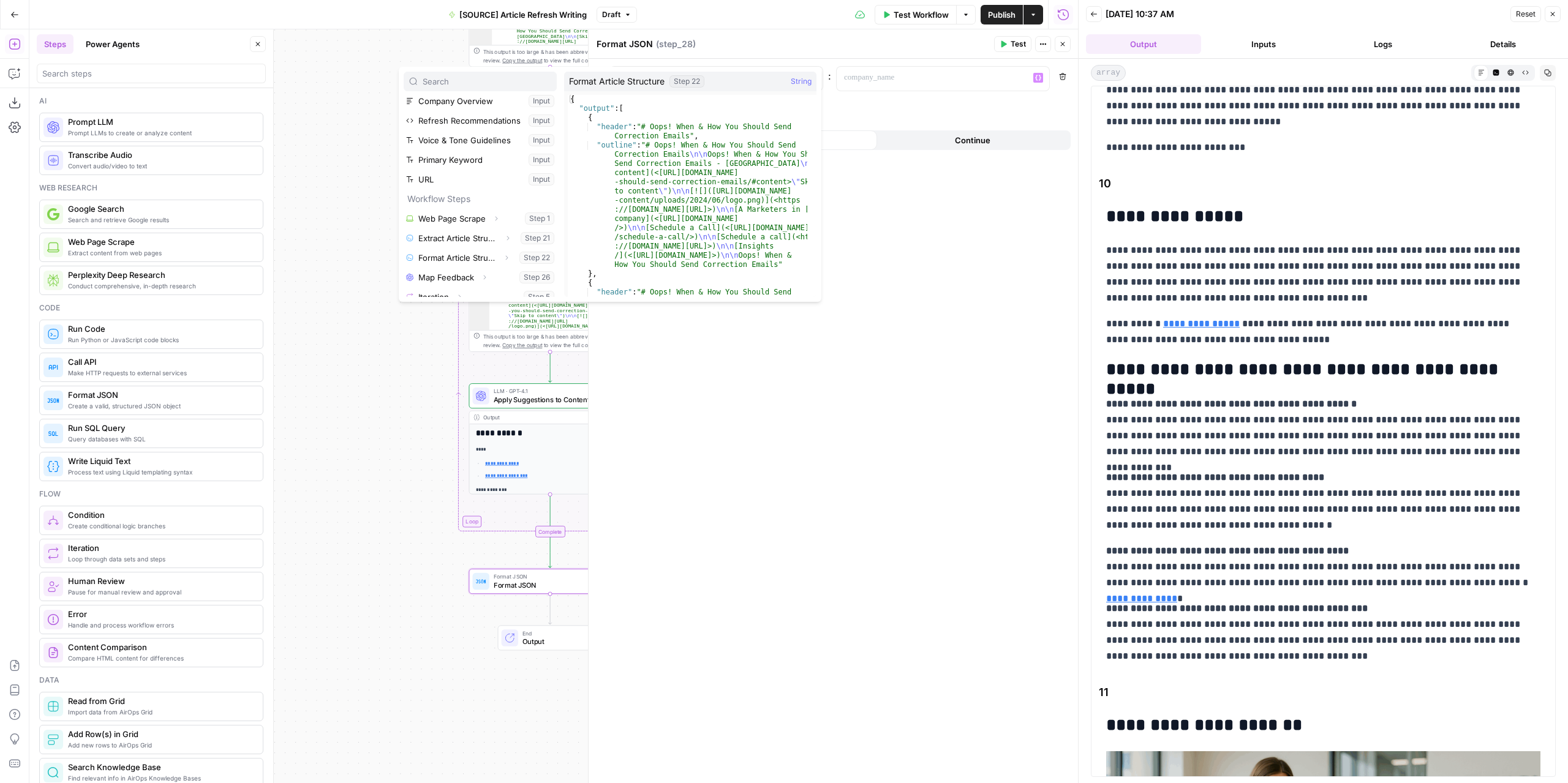
scroll to position [52, 0]
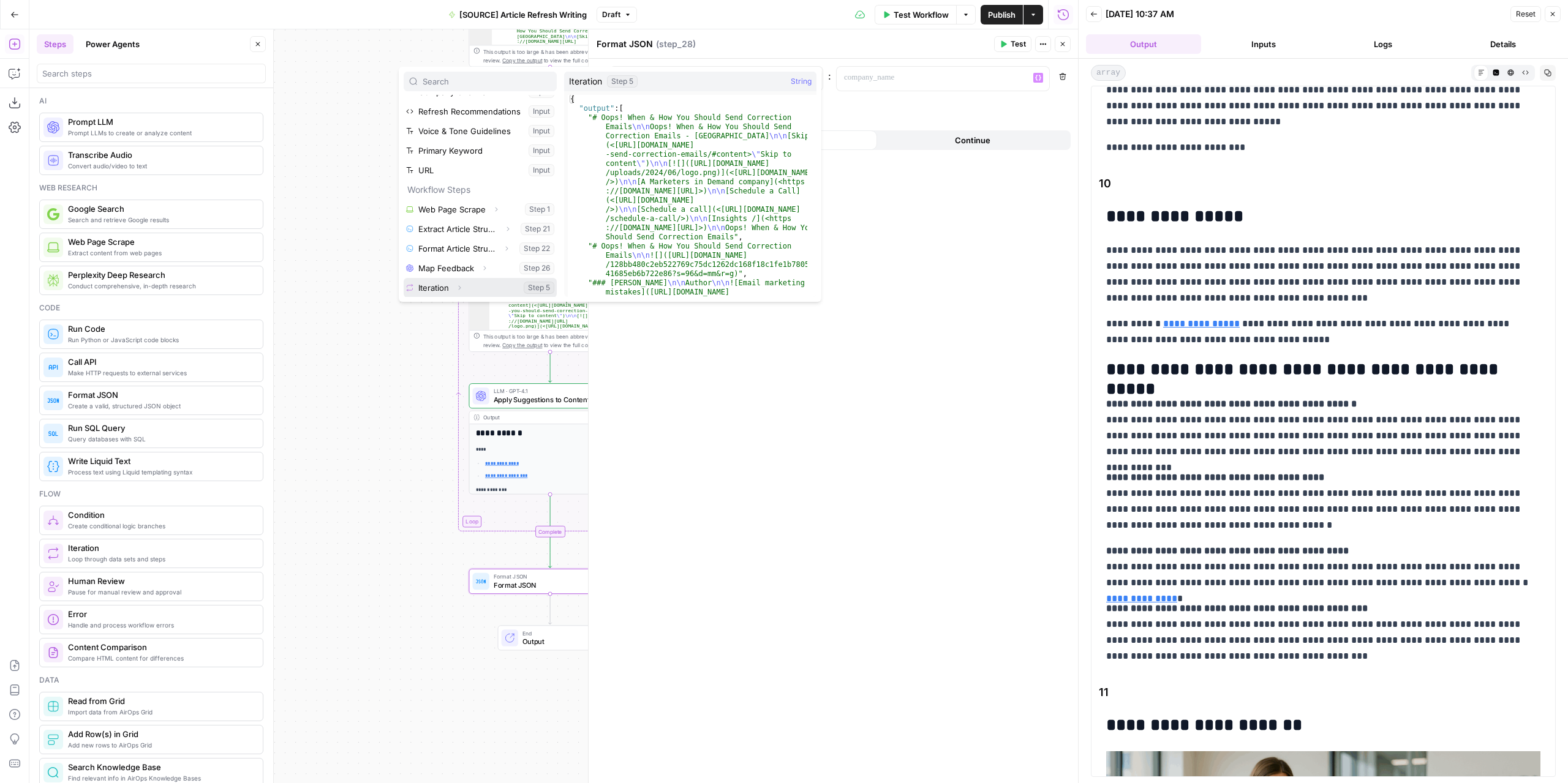
click at [445, 285] on button "Select variable Iteration" at bounding box center [480, 288] width 153 height 20
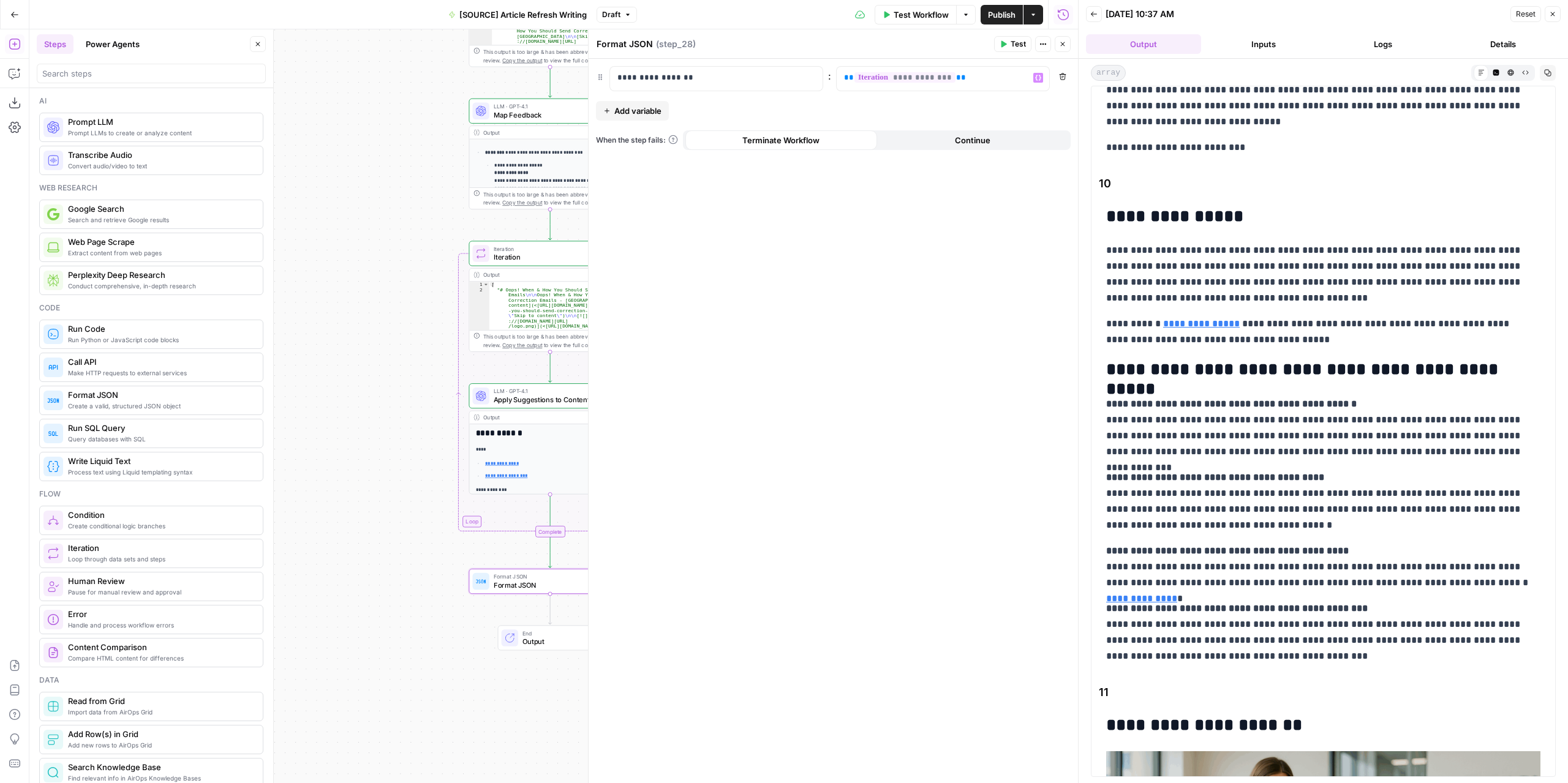
click at [1065, 43] on icon "button" at bounding box center [1062, 44] width 8 height 8
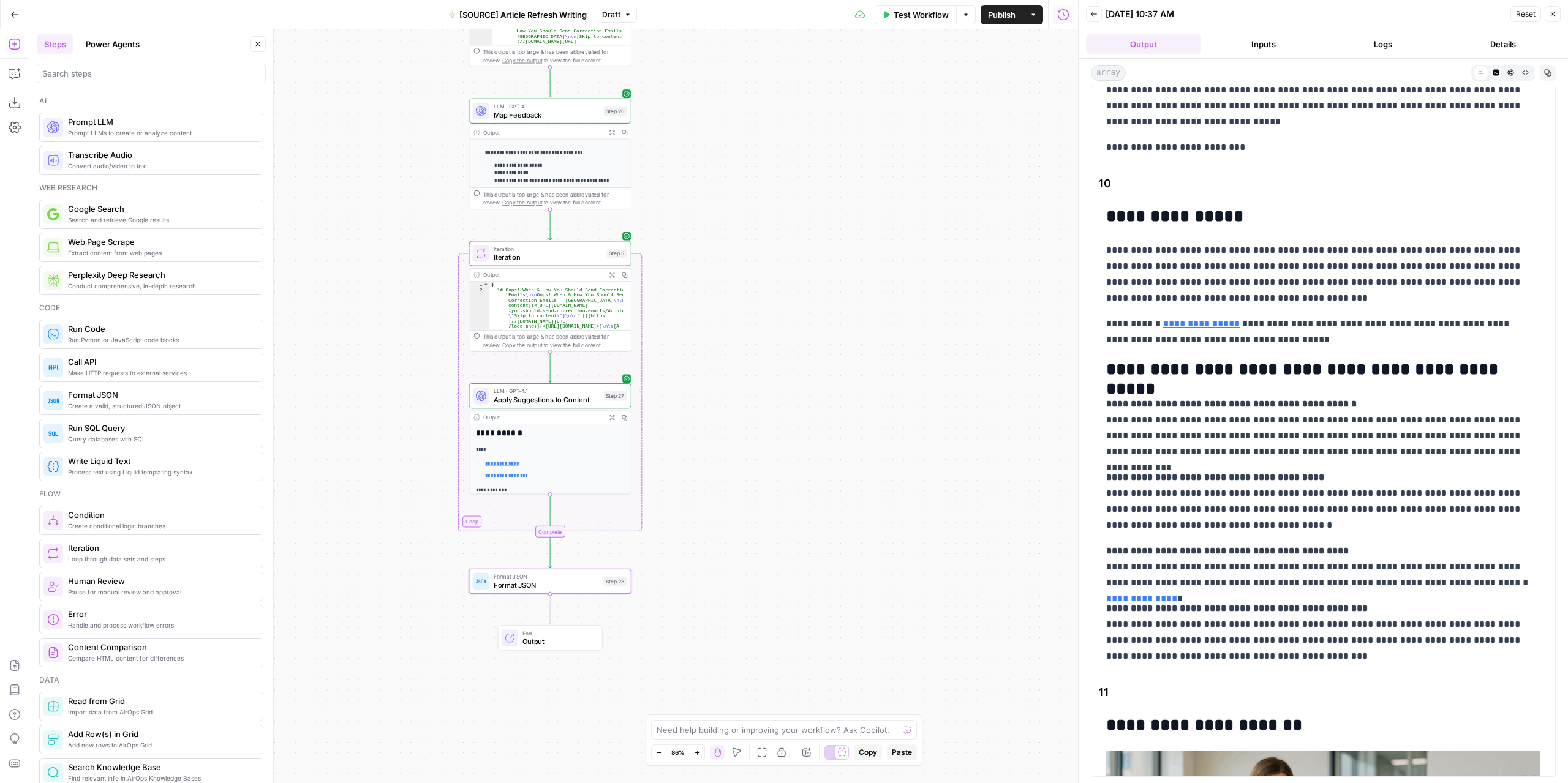
click at [989, 18] on span "Publish" at bounding box center [1002, 14] width 27 height 12
click at [1290, 360] on h2 "**********" at bounding box center [1319, 370] width 426 height 20
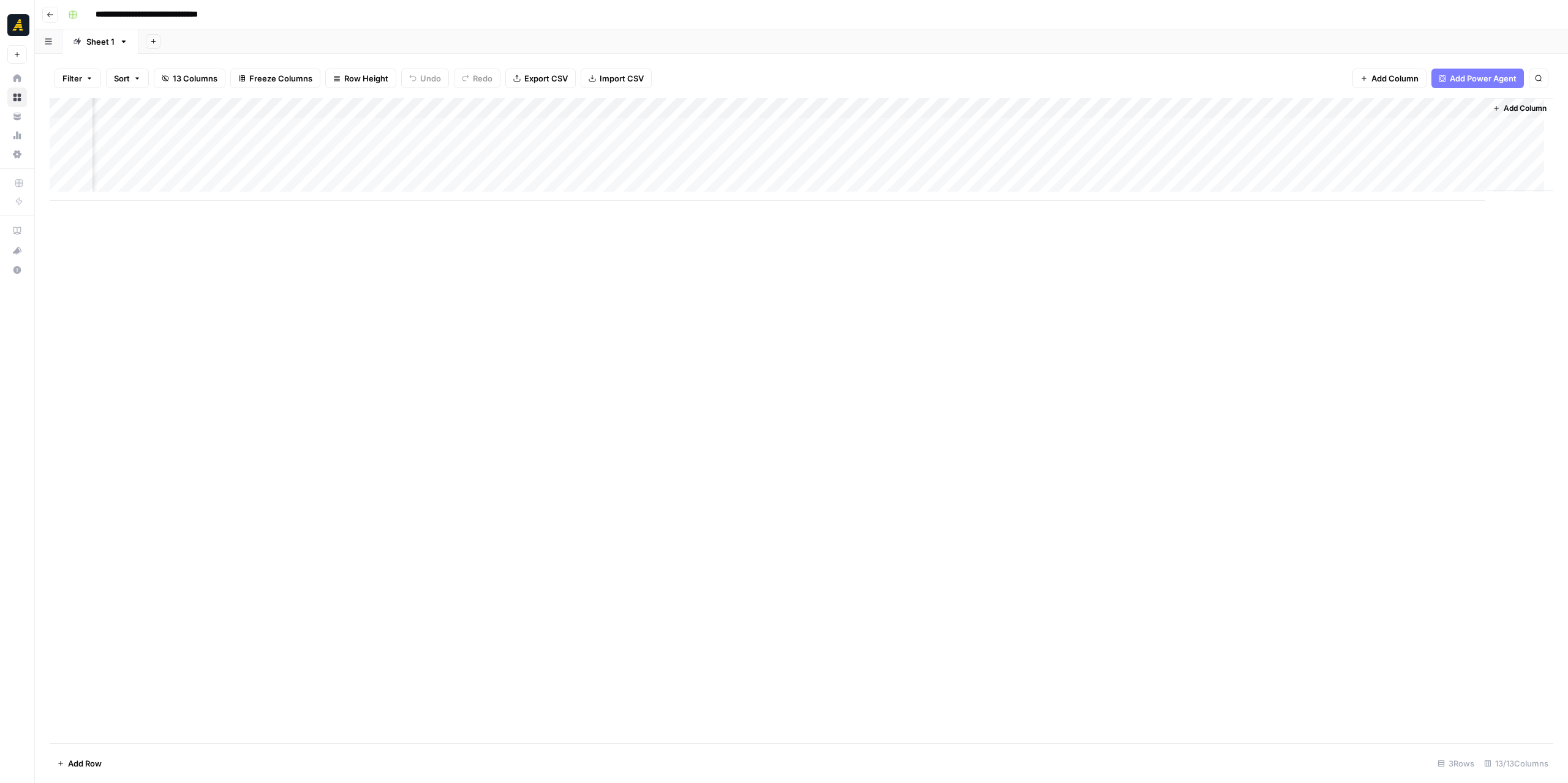
scroll to position [0, 551]
click at [1386, 104] on div "Add Column" at bounding box center [801, 150] width 1503 height 103
click at [1340, 207] on span "Configure Inputs" at bounding box center [1368, 211] width 107 height 12
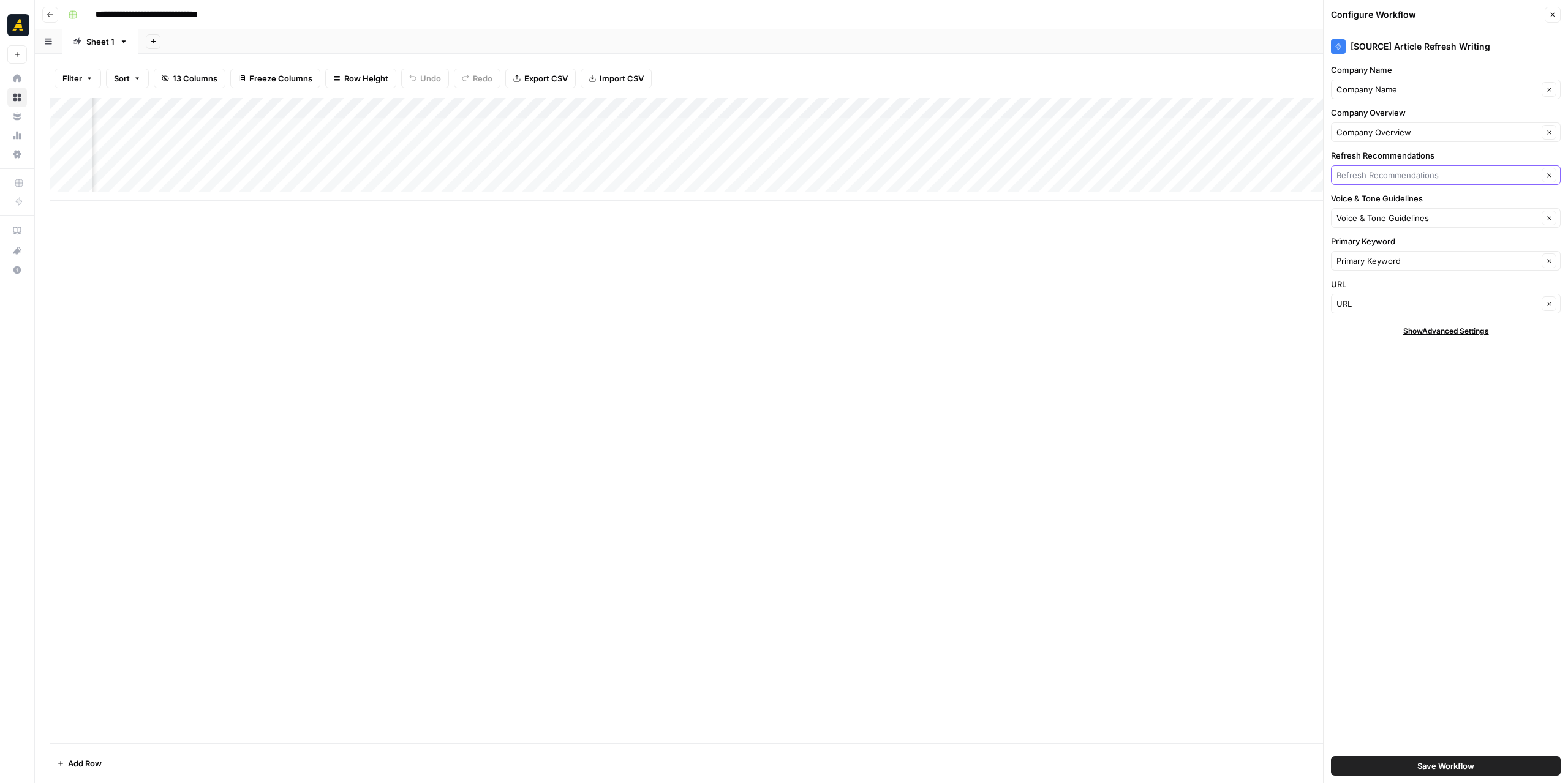
click at [1449, 174] on input "Refresh Recommendations" at bounding box center [1436, 175] width 201 height 12
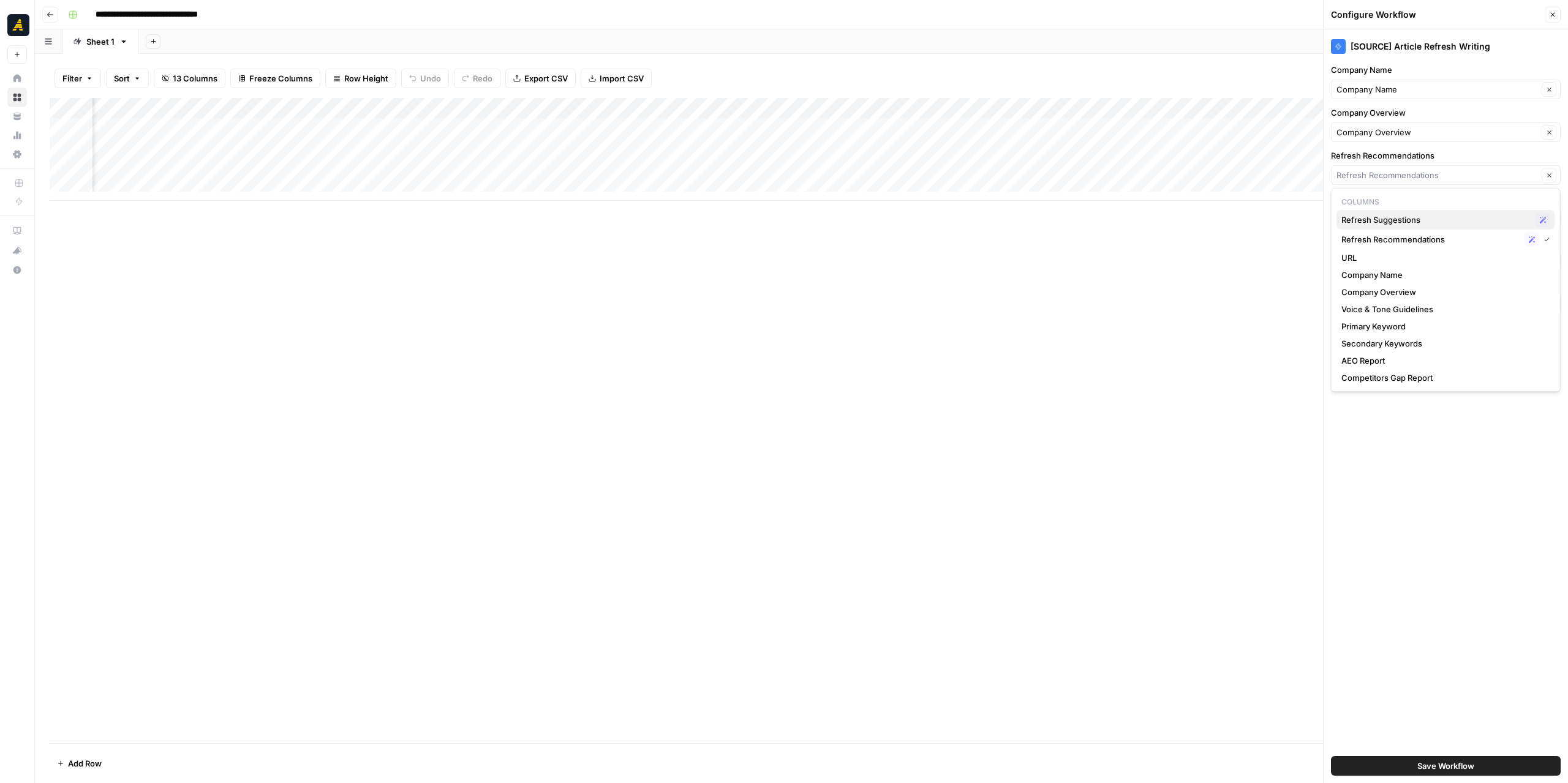
click at [1416, 220] on span "Refresh Suggestions" at bounding box center [1436, 220] width 189 height 12
type input "Refresh Suggestions"
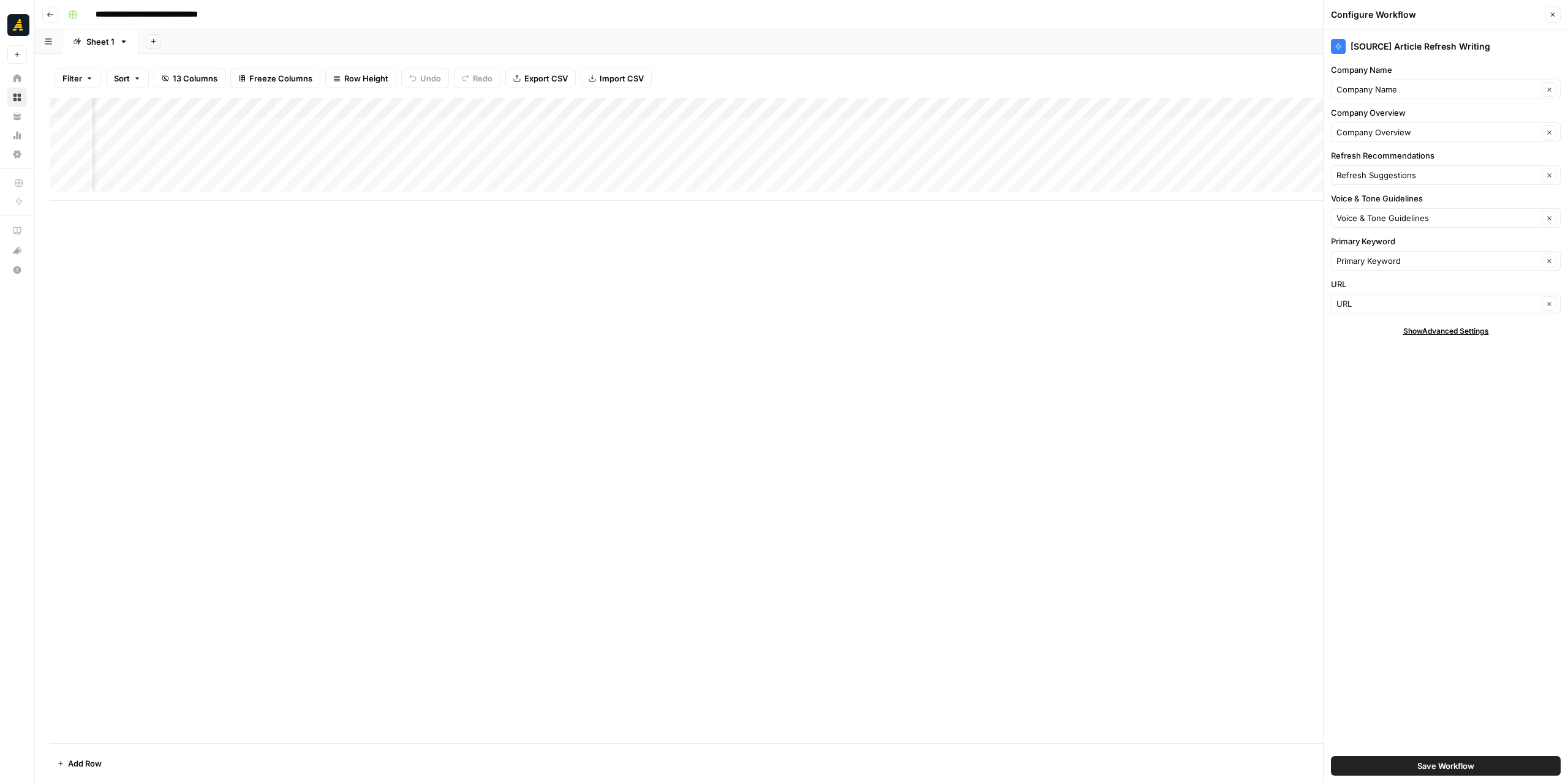
click at [1448, 767] on span "Save Workflow" at bounding box center [1445, 766] width 57 height 12
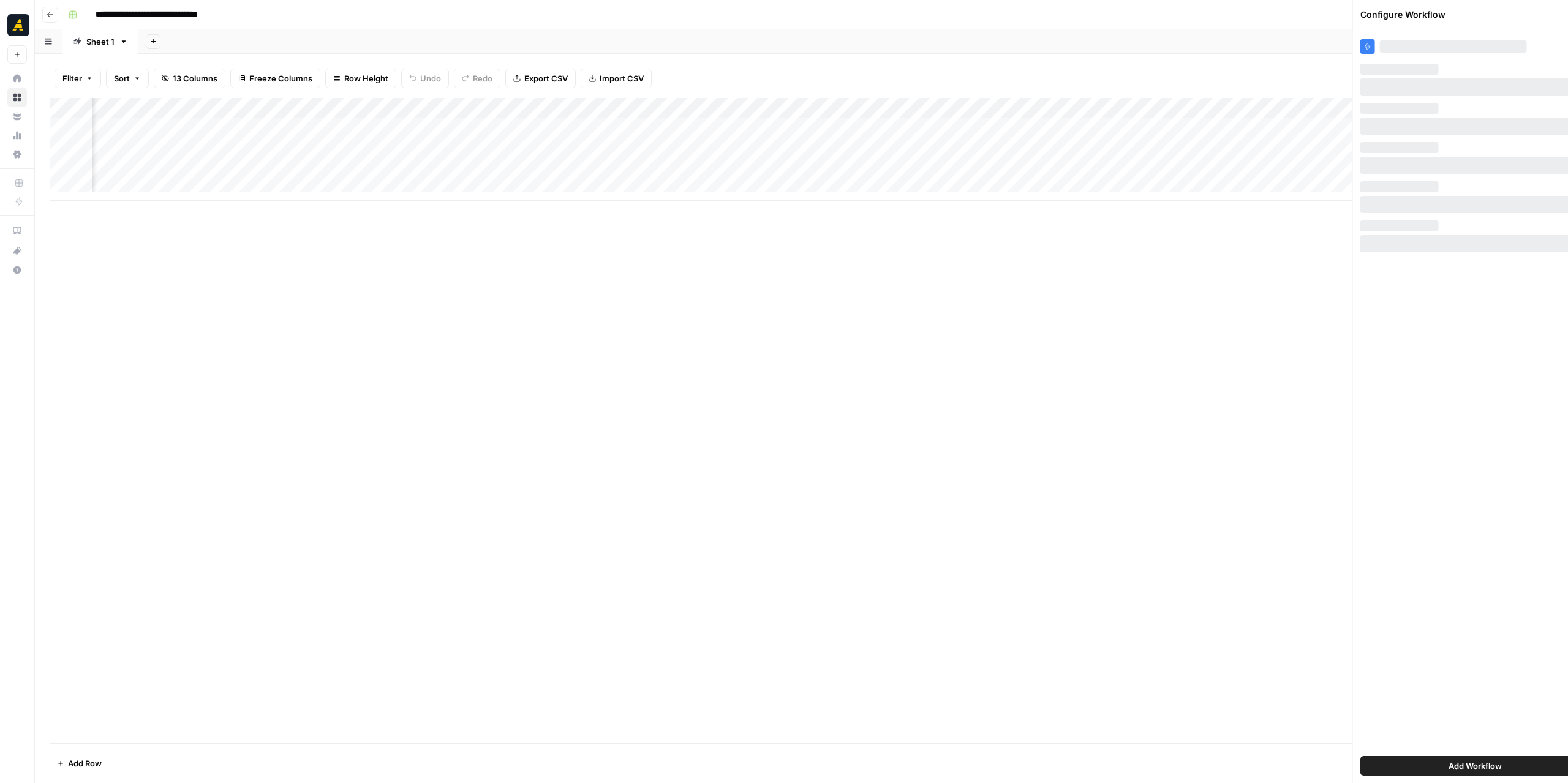
scroll to position [0, 551]
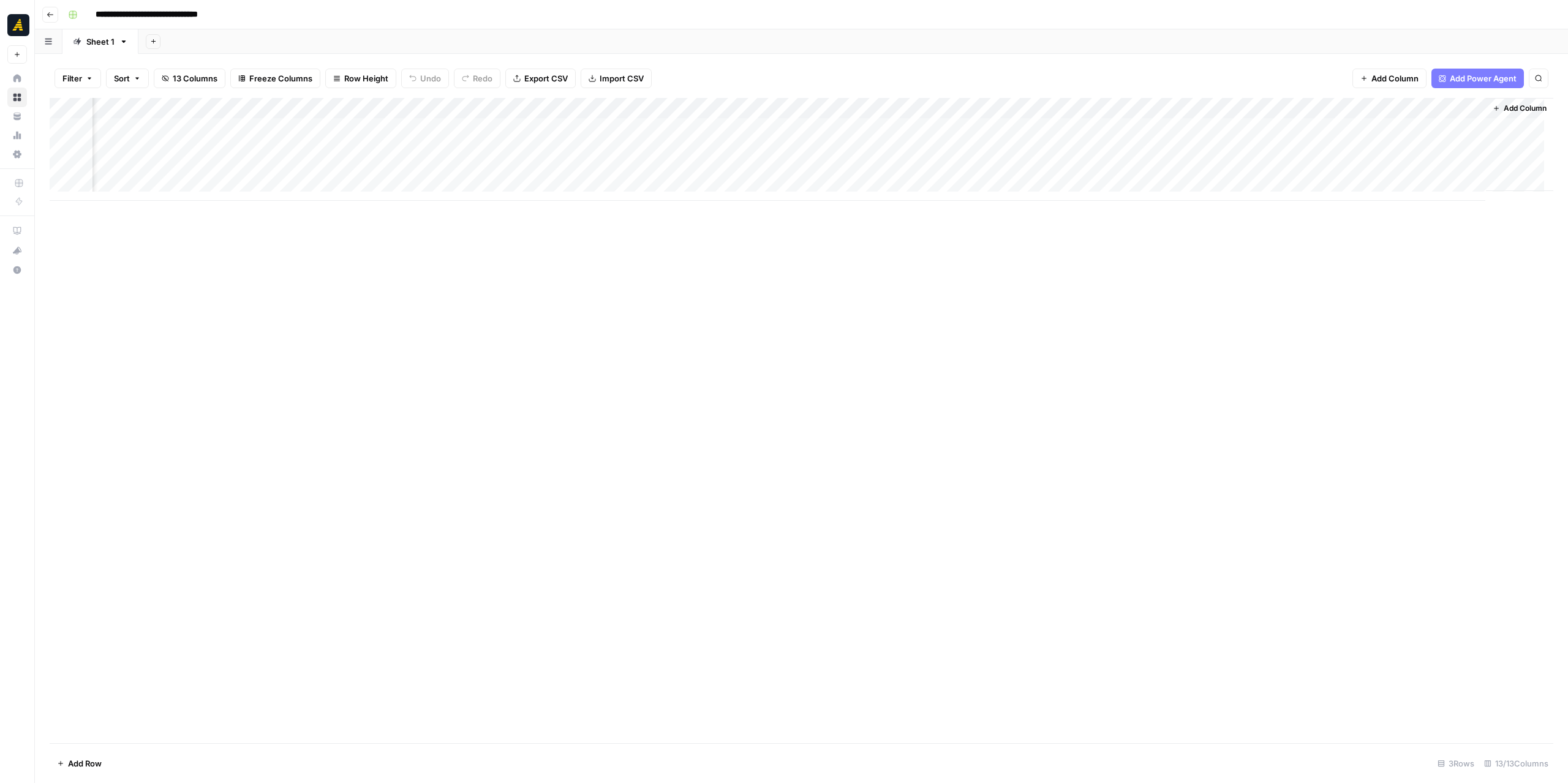
click at [1288, 110] on div "Add Column" at bounding box center [801, 150] width 1503 height 103
click at [1184, 271] on span "Remove Column" at bounding box center [1192, 273] width 107 height 12
drag, startPoint x: 750, startPoint y: 124, endPoint x: 768, endPoint y: 128, distance: 18.4
click at [750, 124] on span "Delete" at bounding box center [740, 127] width 26 height 12
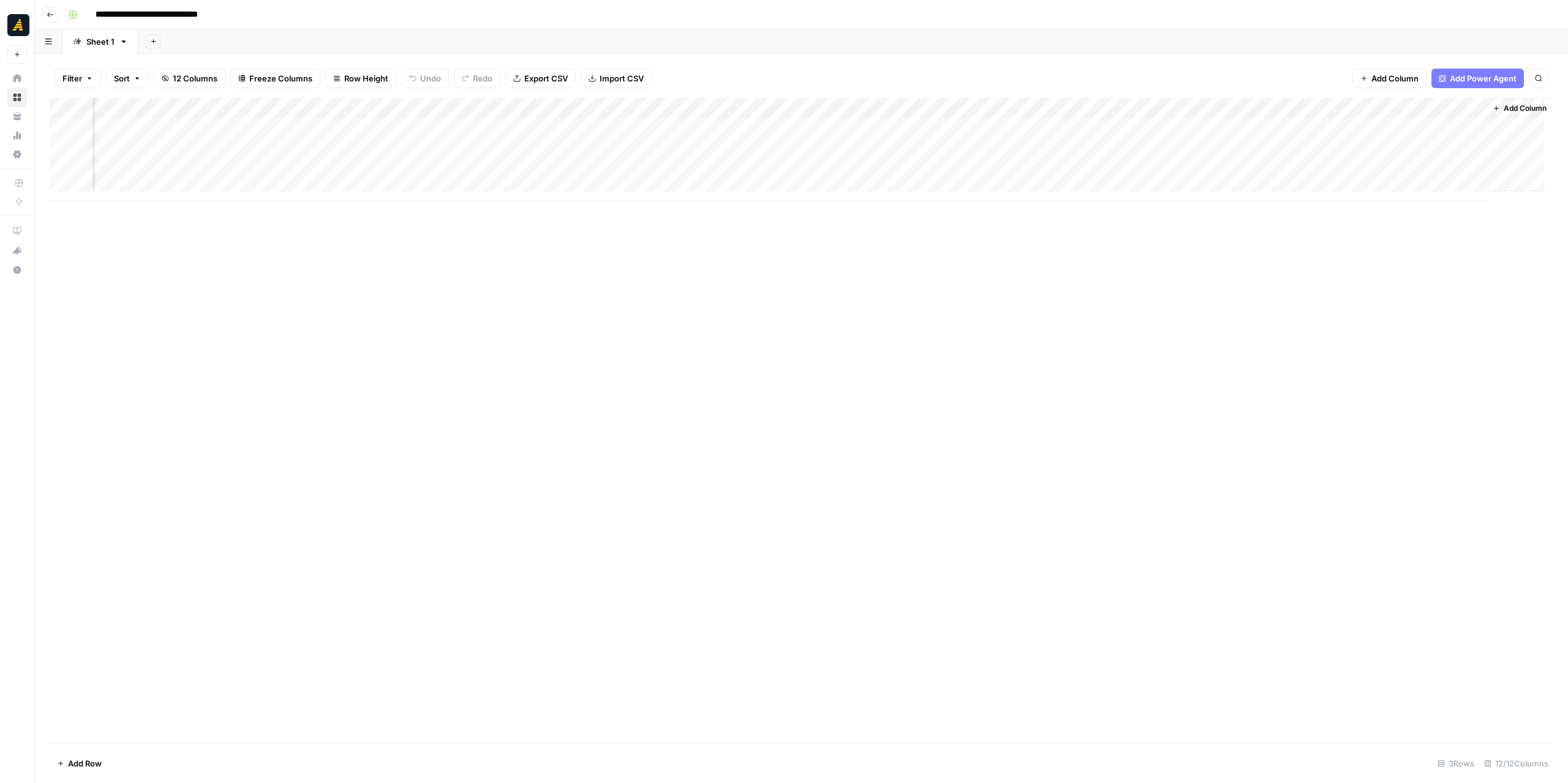
click at [1381, 145] on div "Add Column" at bounding box center [801, 150] width 1503 height 103
click at [1386, 125] on div "Add Column" at bounding box center [801, 150] width 1503 height 103
click at [1419, 110] on div "Add Column" at bounding box center [801, 150] width 1503 height 103
click at [1438, 165] on span "JSON" at bounding box center [1437, 167] width 93 height 12
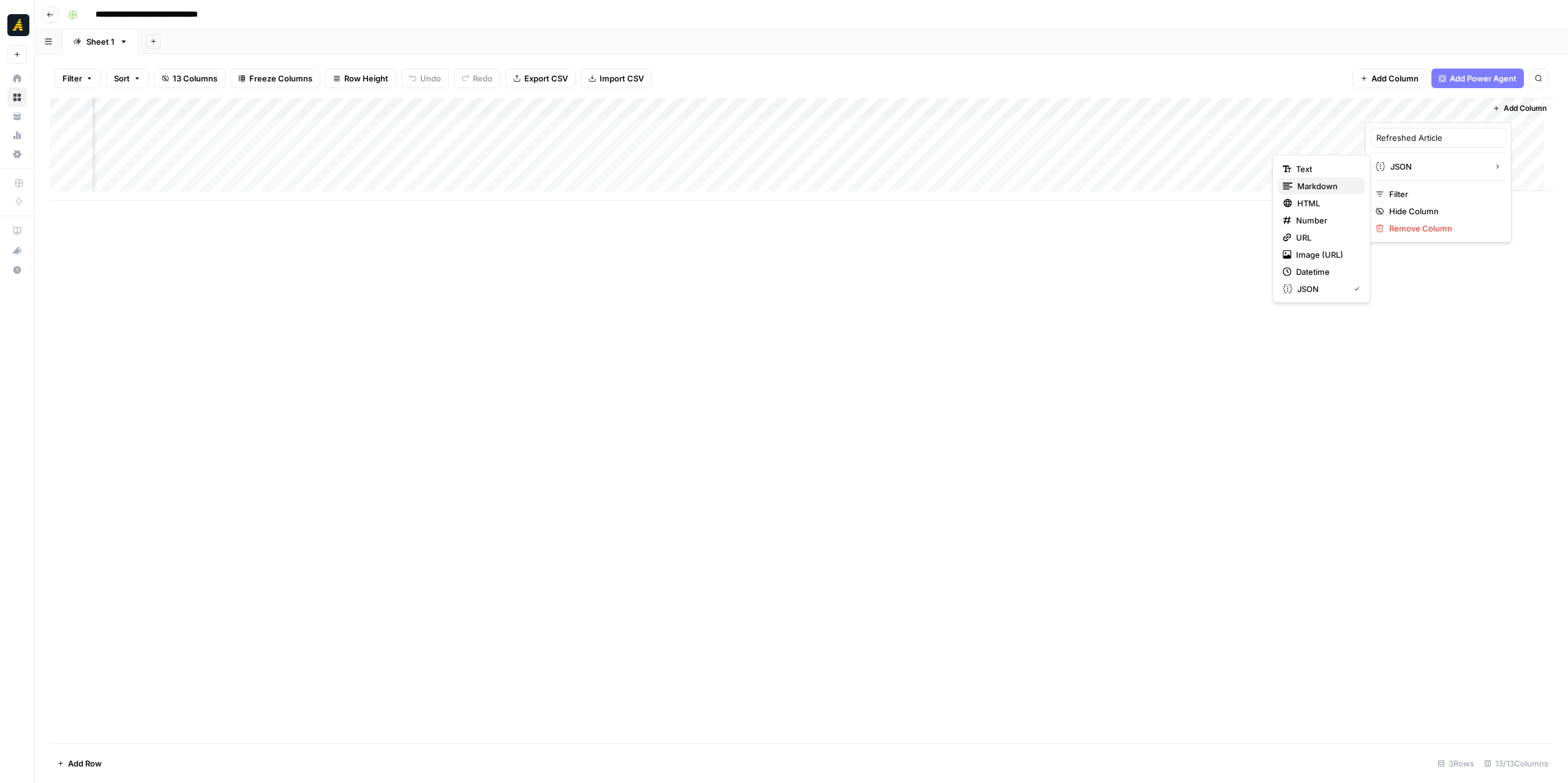
click at [1333, 181] on span "Markdown" at bounding box center [1326, 186] width 58 height 12
click at [1289, 108] on div "Add Column" at bounding box center [801, 150] width 1503 height 103
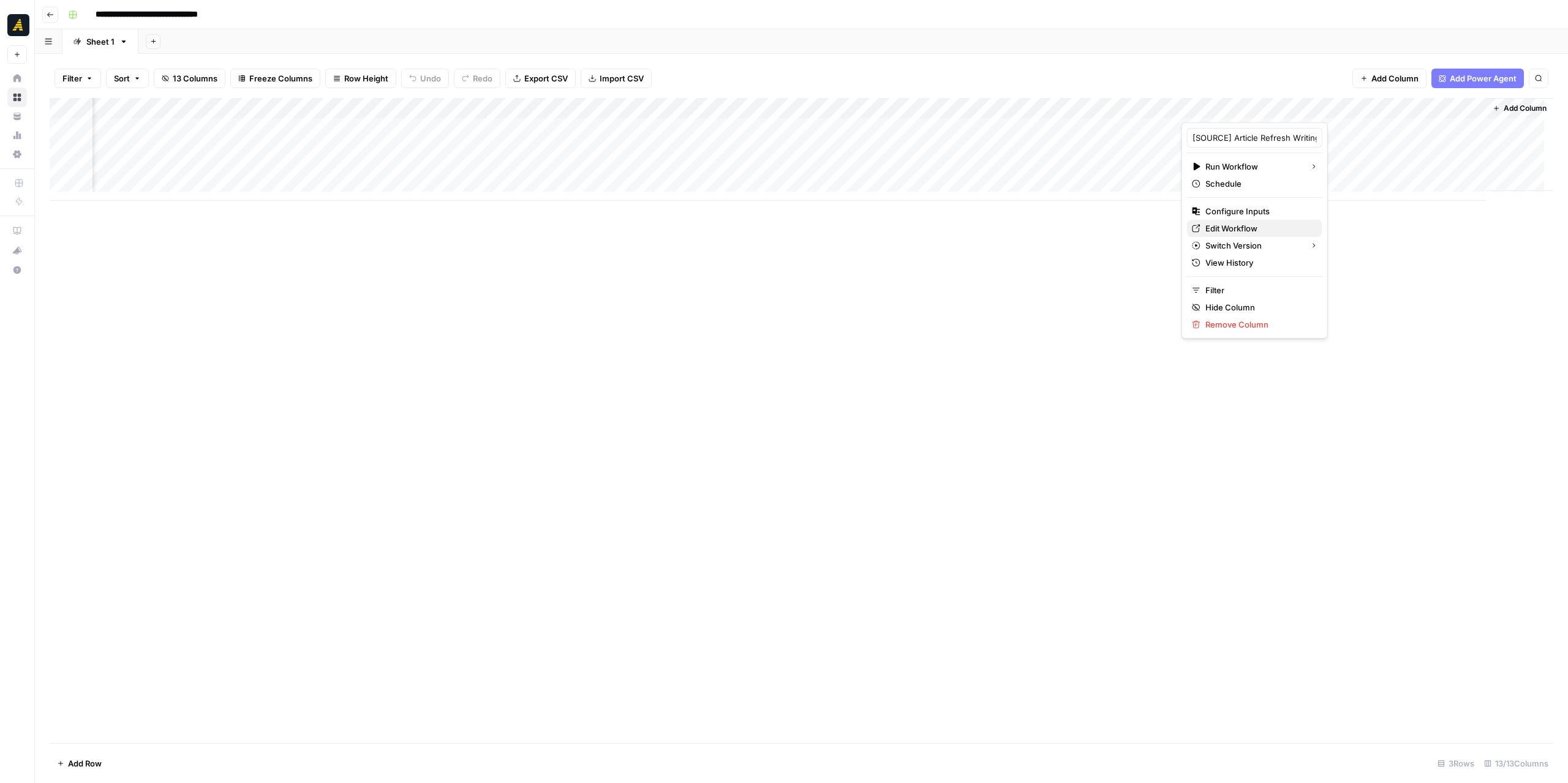
click at [1257, 225] on span "Edit Workflow" at bounding box center [1258, 229] width 107 height 12
click at [1337, 149] on div "Add Column" at bounding box center [801, 150] width 1503 height 103
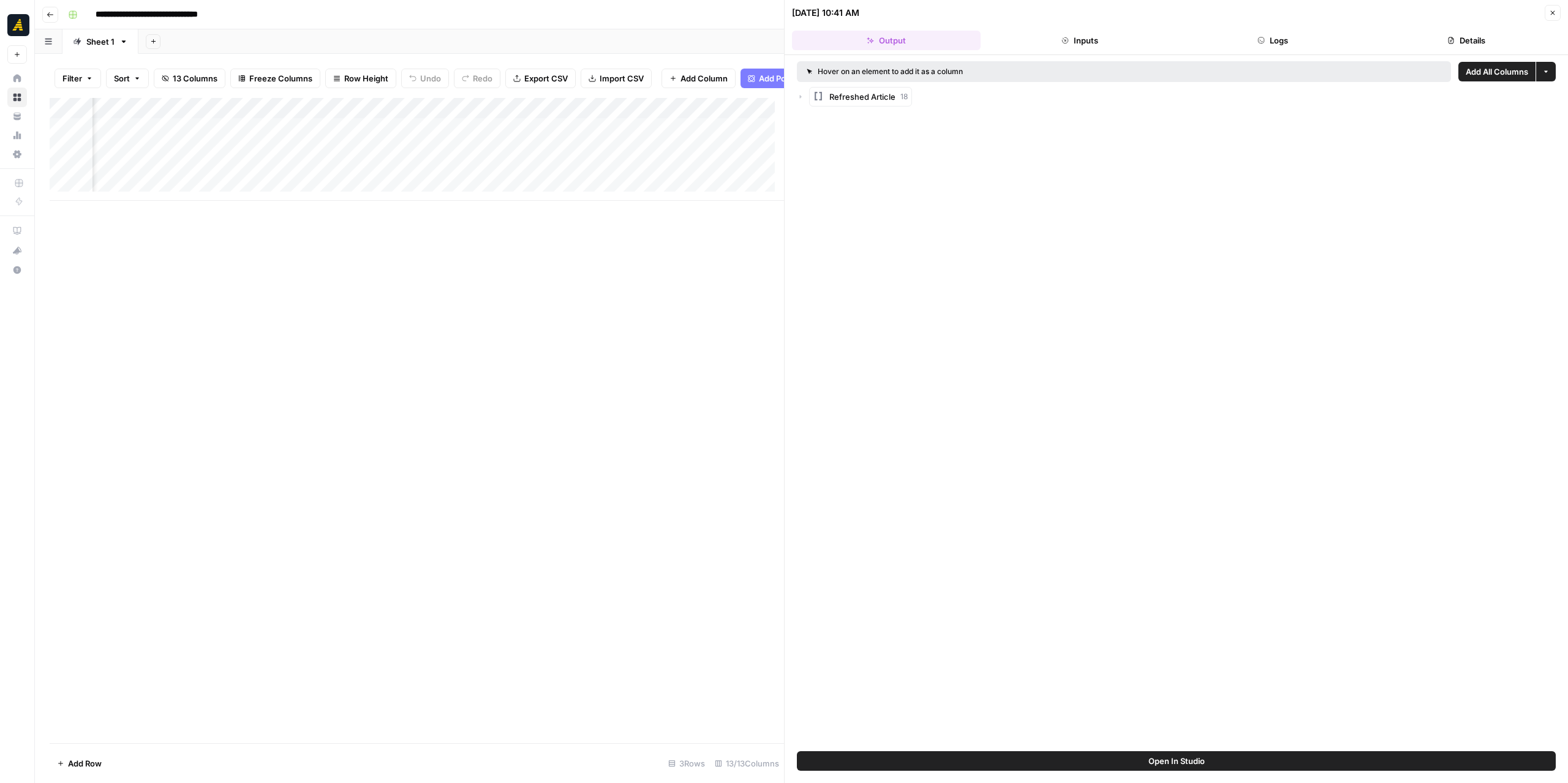
click at [1482, 72] on span "Add All Columns" at bounding box center [1497, 71] width 62 height 12
click at [1551, 9] on icon "button" at bounding box center [1552, 12] width 8 height 8
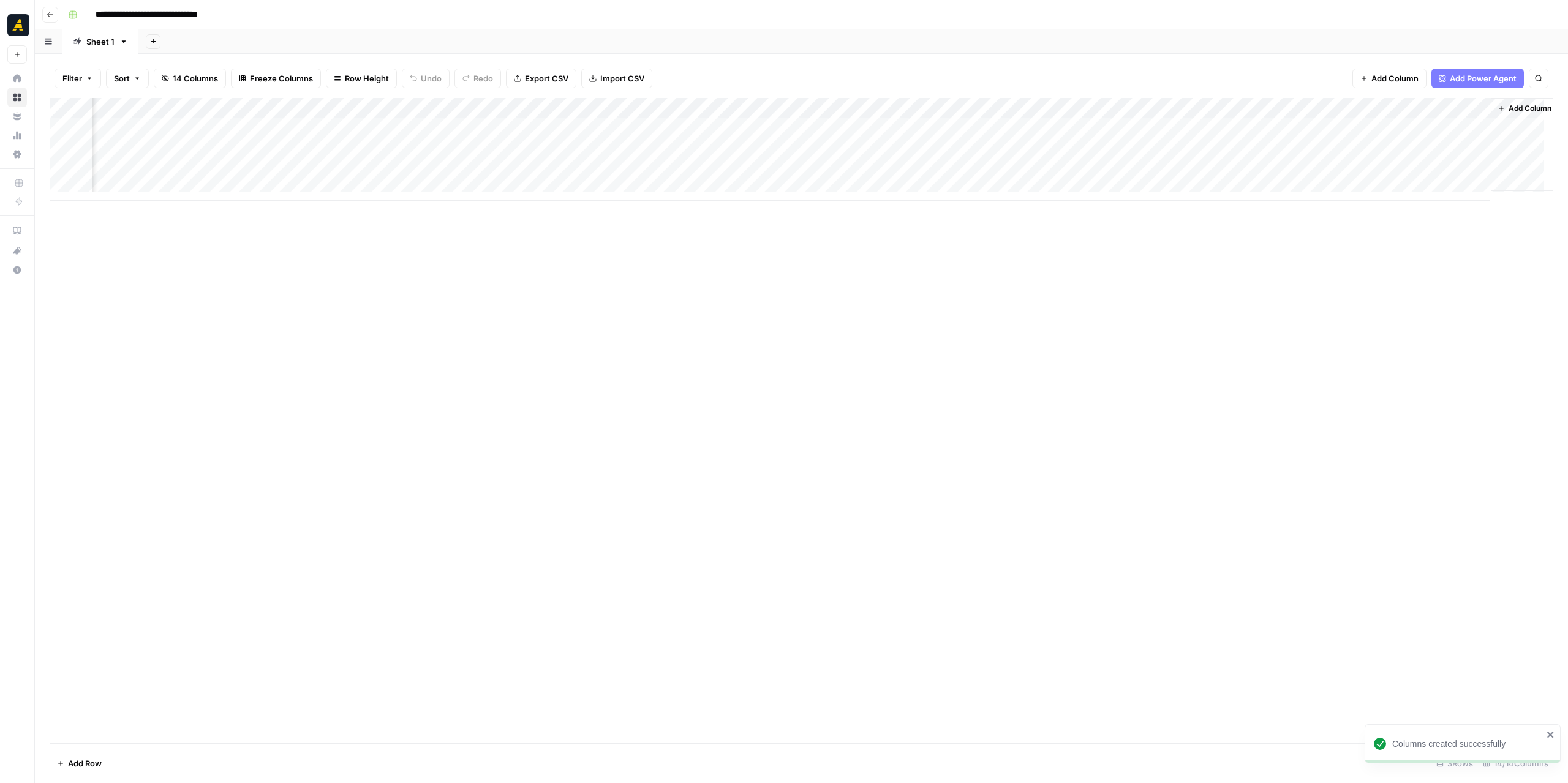
scroll to position [0, 595]
click at [1422, 107] on div "Add Column" at bounding box center [801, 150] width 1503 height 103
type input "Refreshed Article"
click at [1432, 166] on span "Markdown" at bounding box center [1437, 167] width 93 height 12
click at [1333, 187] on span "Markdown" at bounding box center [1320, 186] width 47 height 12
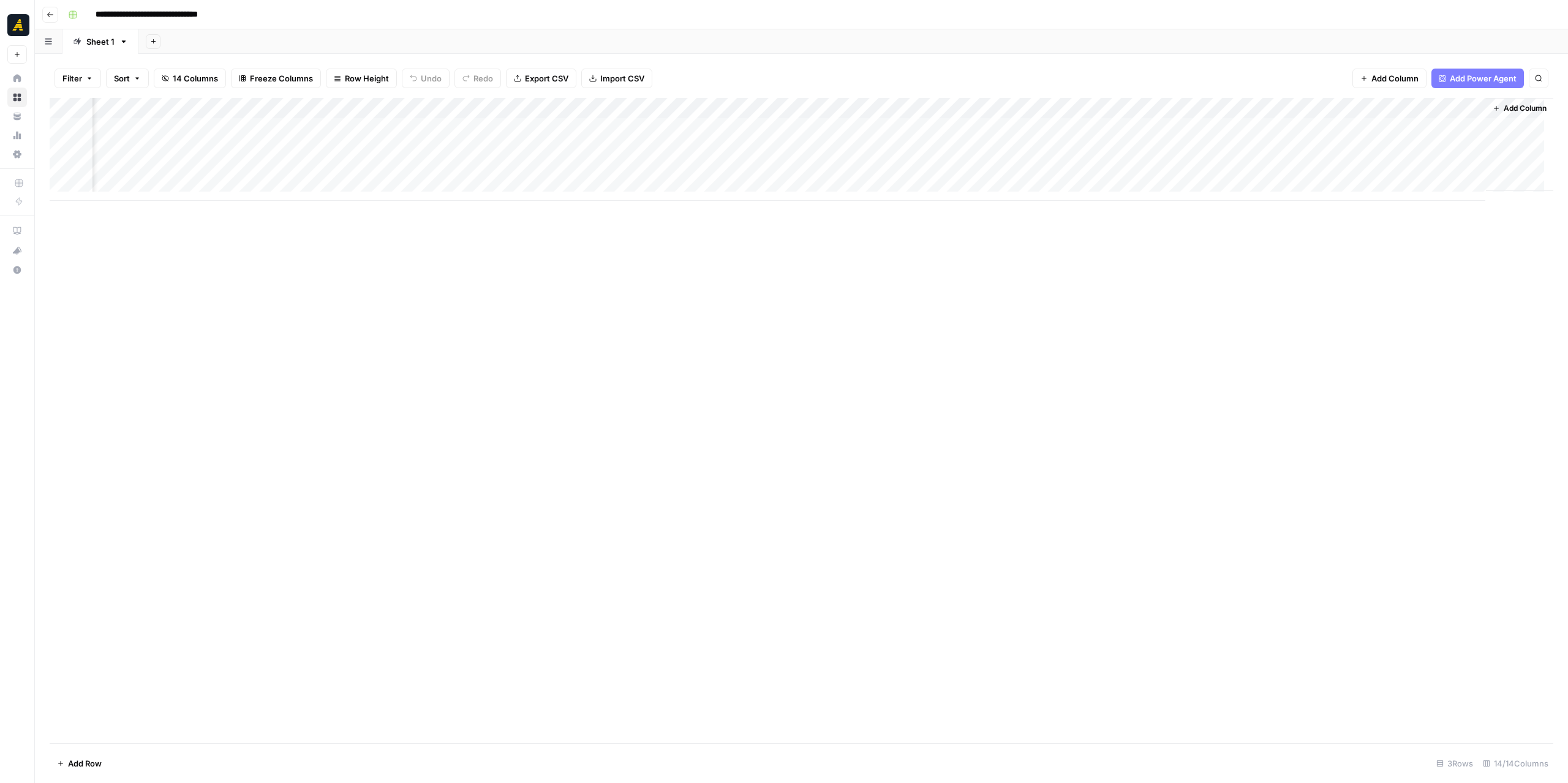
click at [1409, 146] on div "Add Column" at bounding box center [801, 150] width 1503 height 103
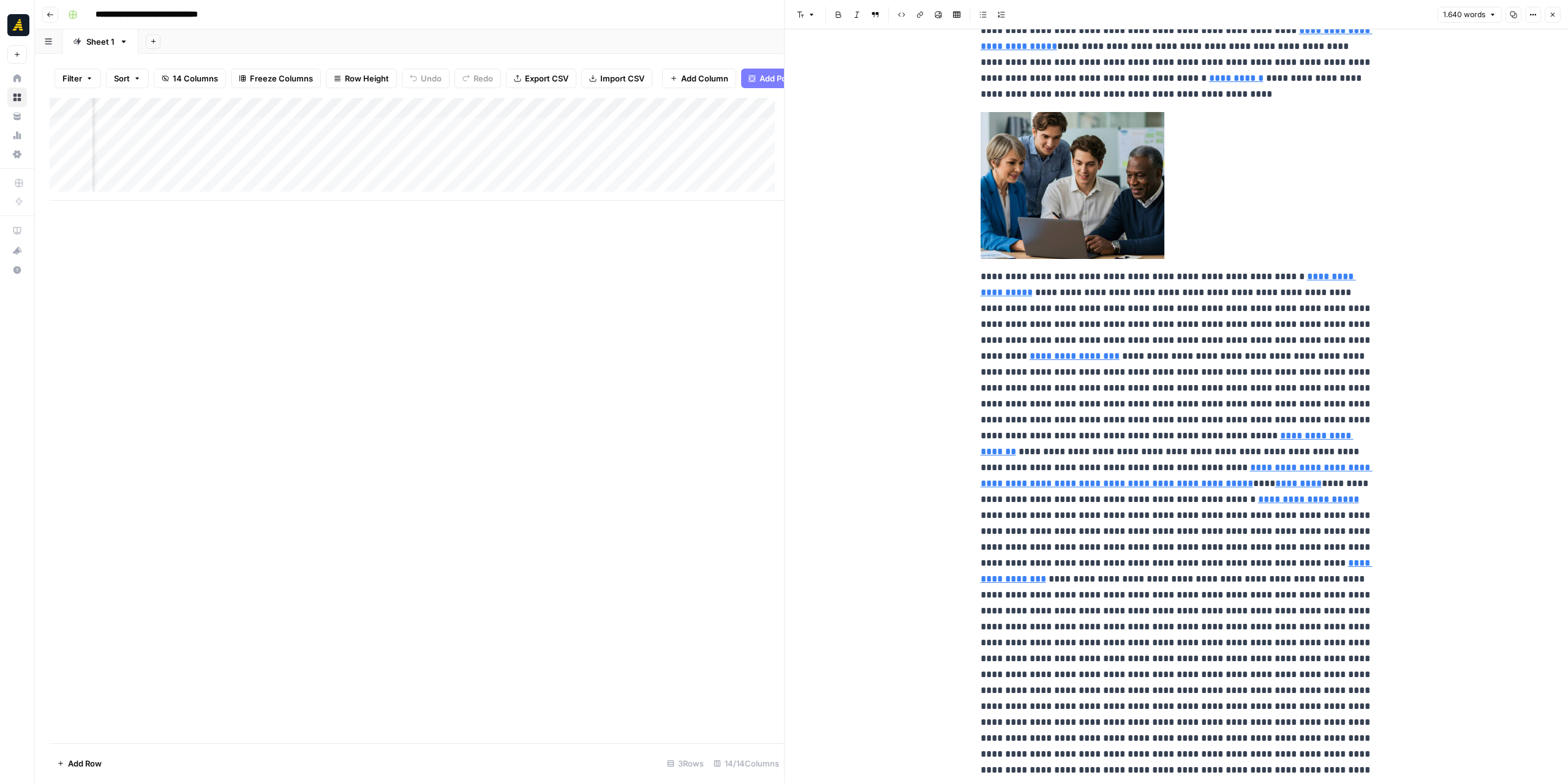
scroll to position [490, 0]
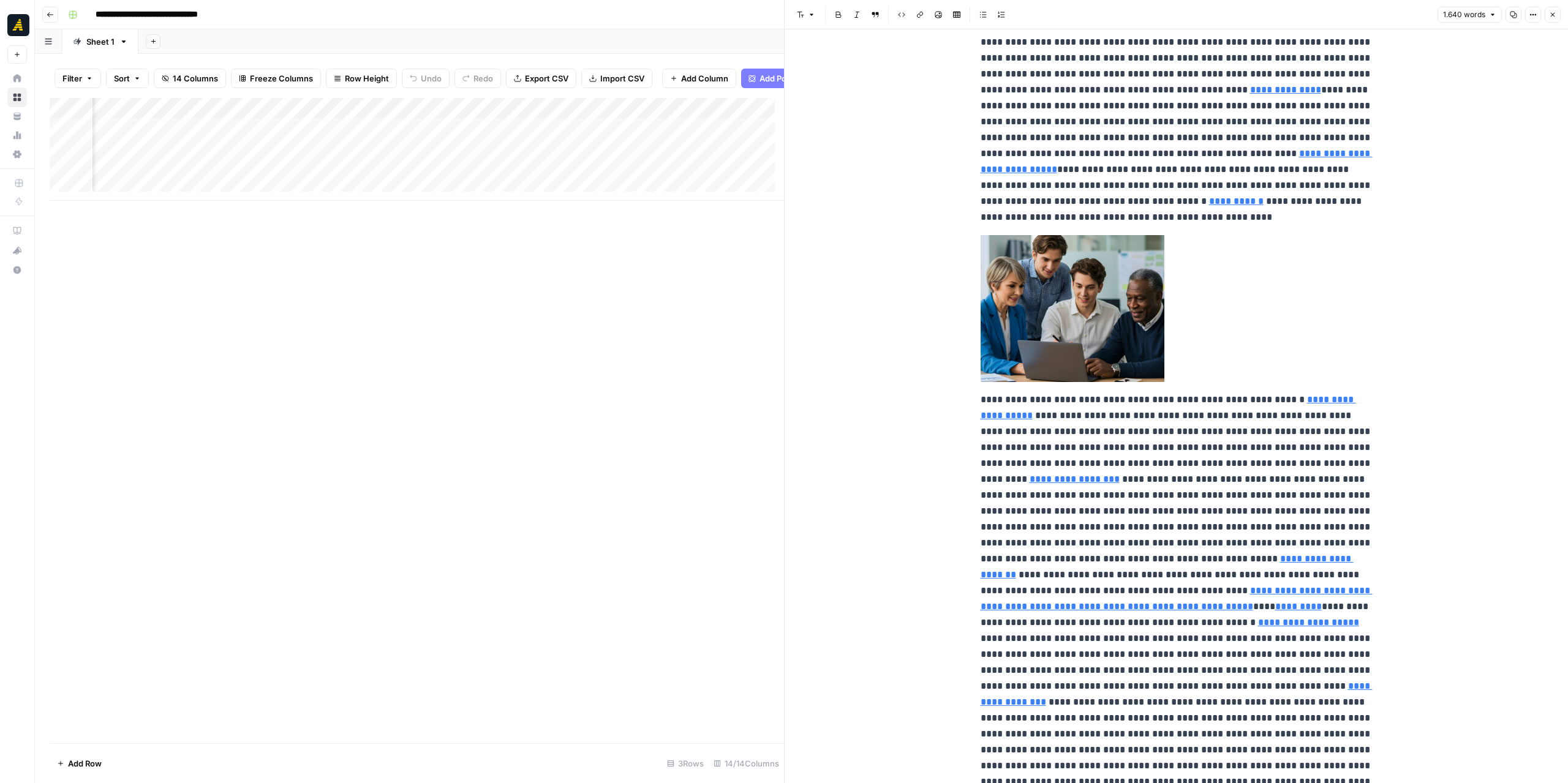
click at [1548, 18] on button "Close" at bounding box center [1552, 14] width 16 height 16
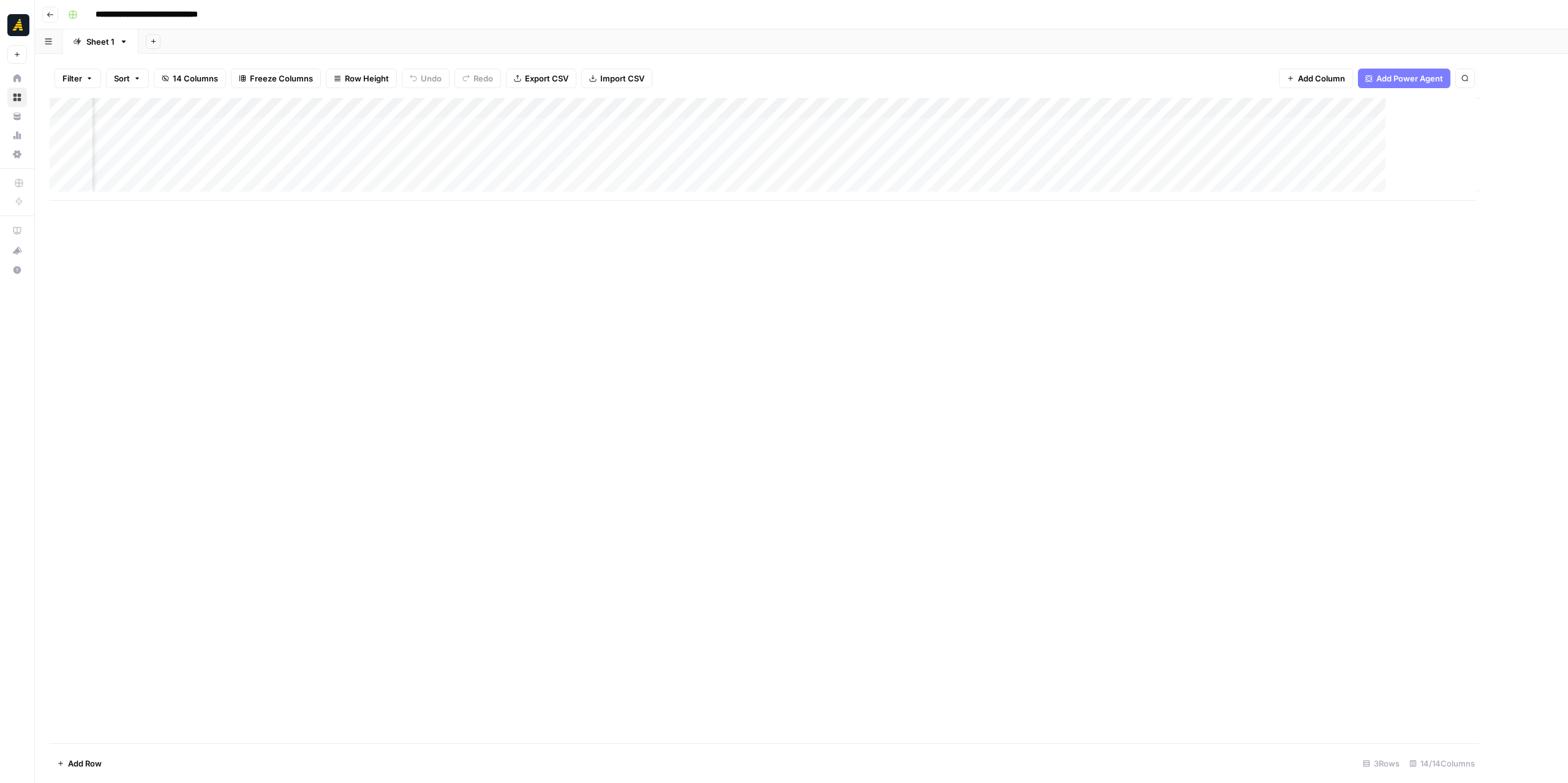
scroll to position [0, 580]
click at [1372, 105] on div "Add Column" at bounding box center [801, 150] width 1503 height 103
click at [1345, 224] on span "Remove Column" at bounding box center [1347, 229] width 107 height 12
click at [753, 126] on span "Delete" at bounding box center [740, 127] width 26 height 12
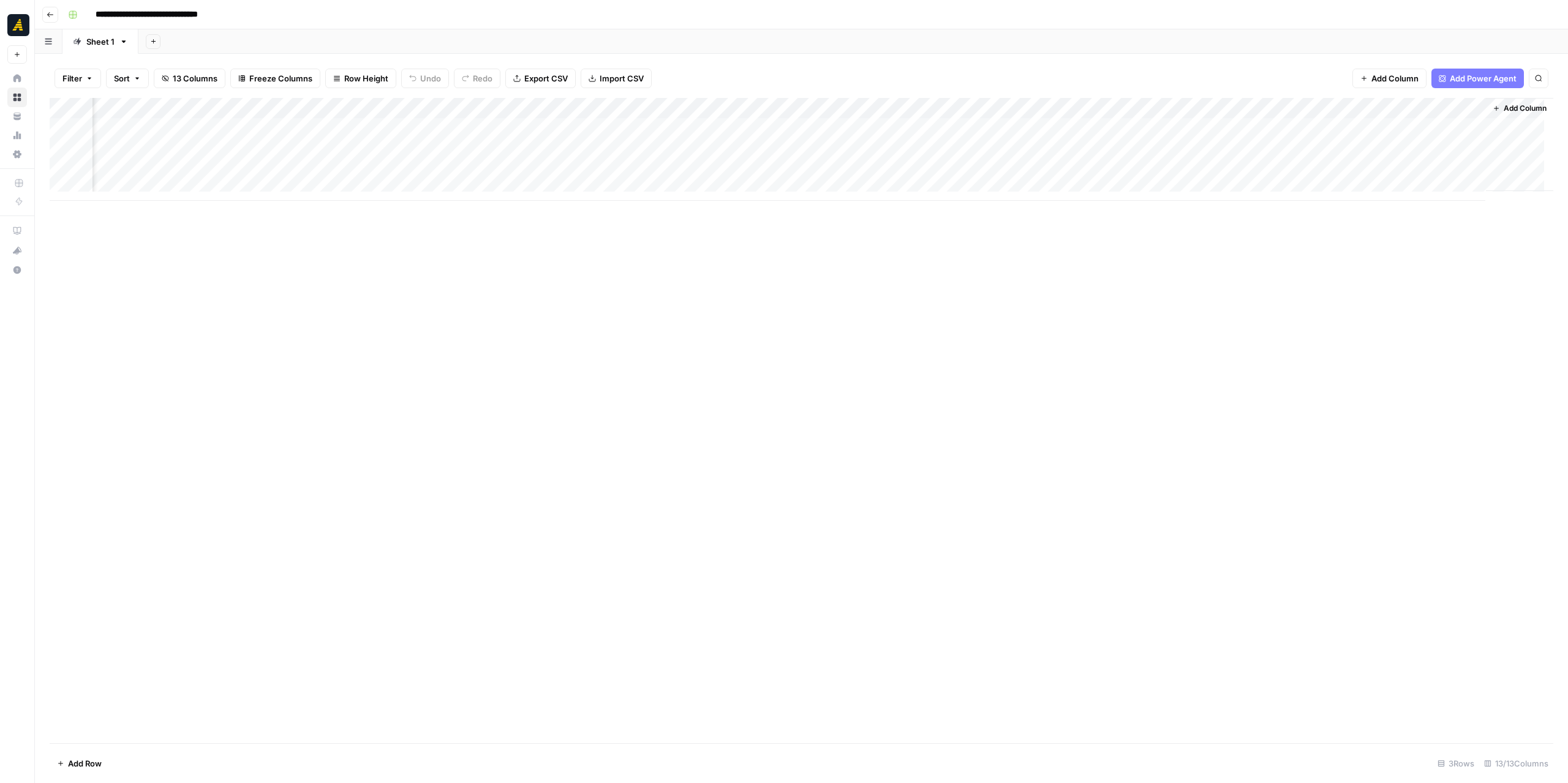
click at [1267, 106] on div "Add Column" at bounding box center [801, 150] width 1503 height 103
click at [1242, 222] on span "Edit Workflow" at bounding box center [1258, 229] width 107 height 12
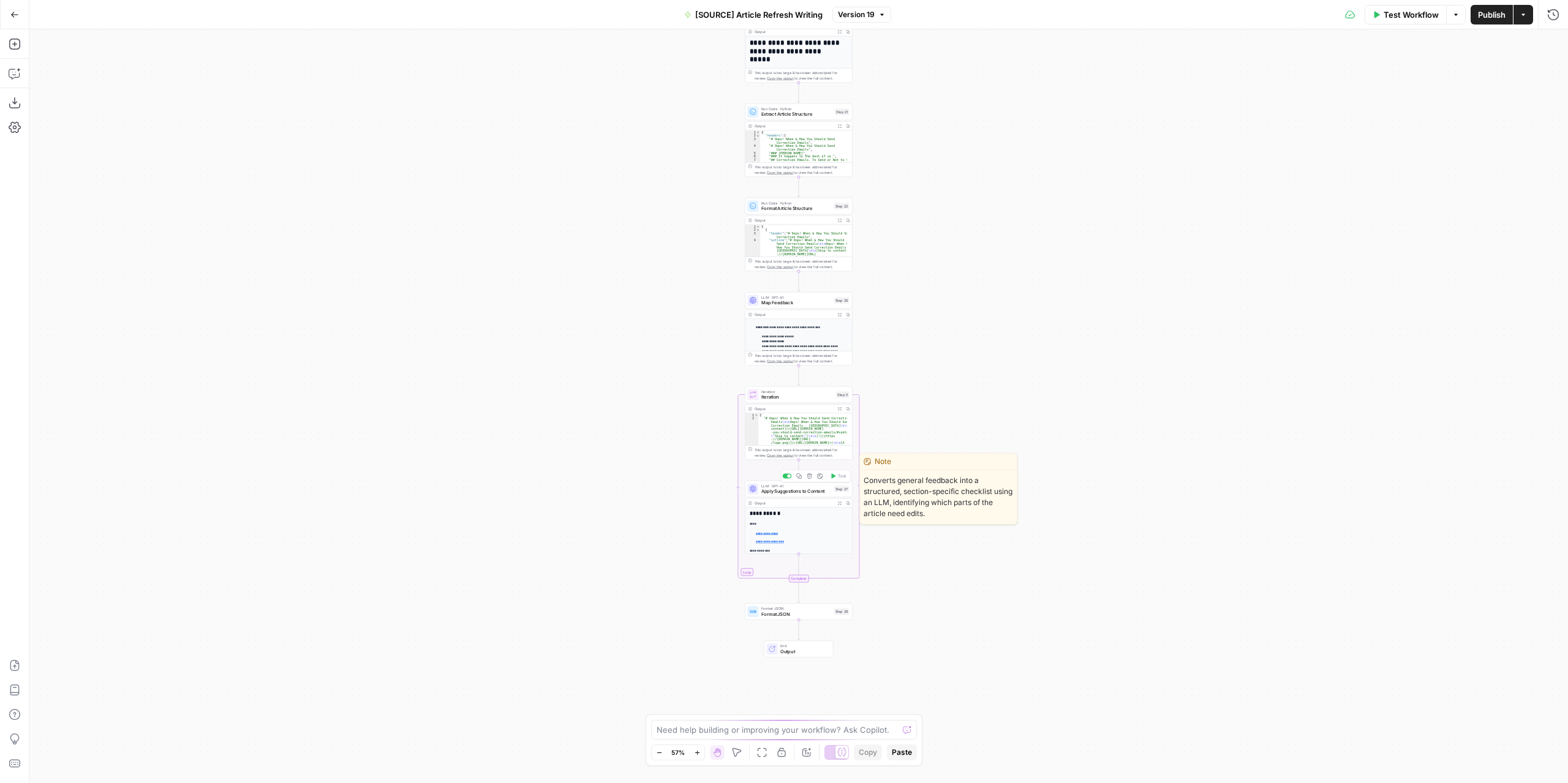
click at [809, 490] on span "Apply Suggestions to Content" at bounding box center [796, 491] width 70 height 7
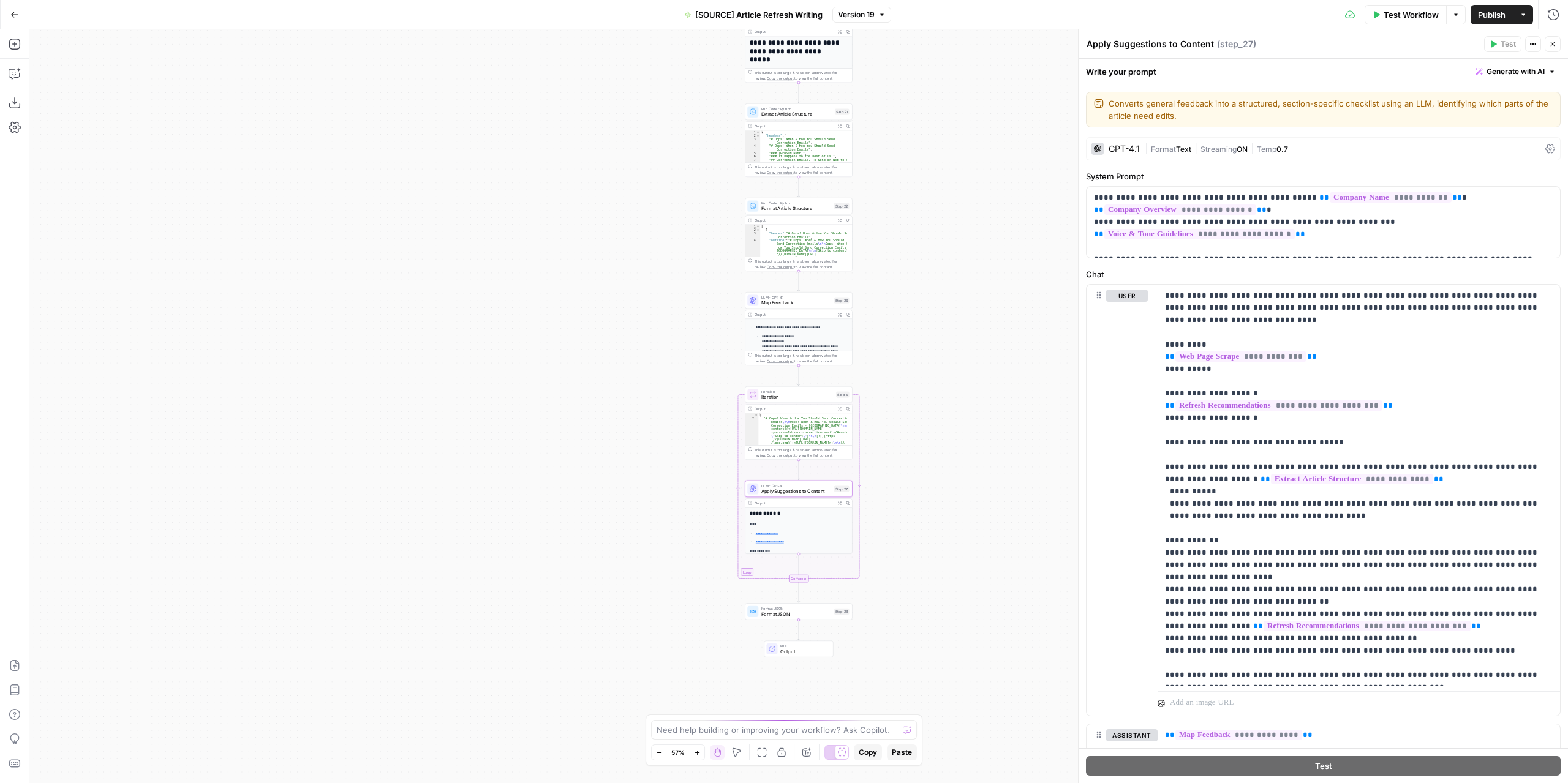
click at [1210, 145] on span "Streaming" at bounding box center [1218, 149] width 36 height 9
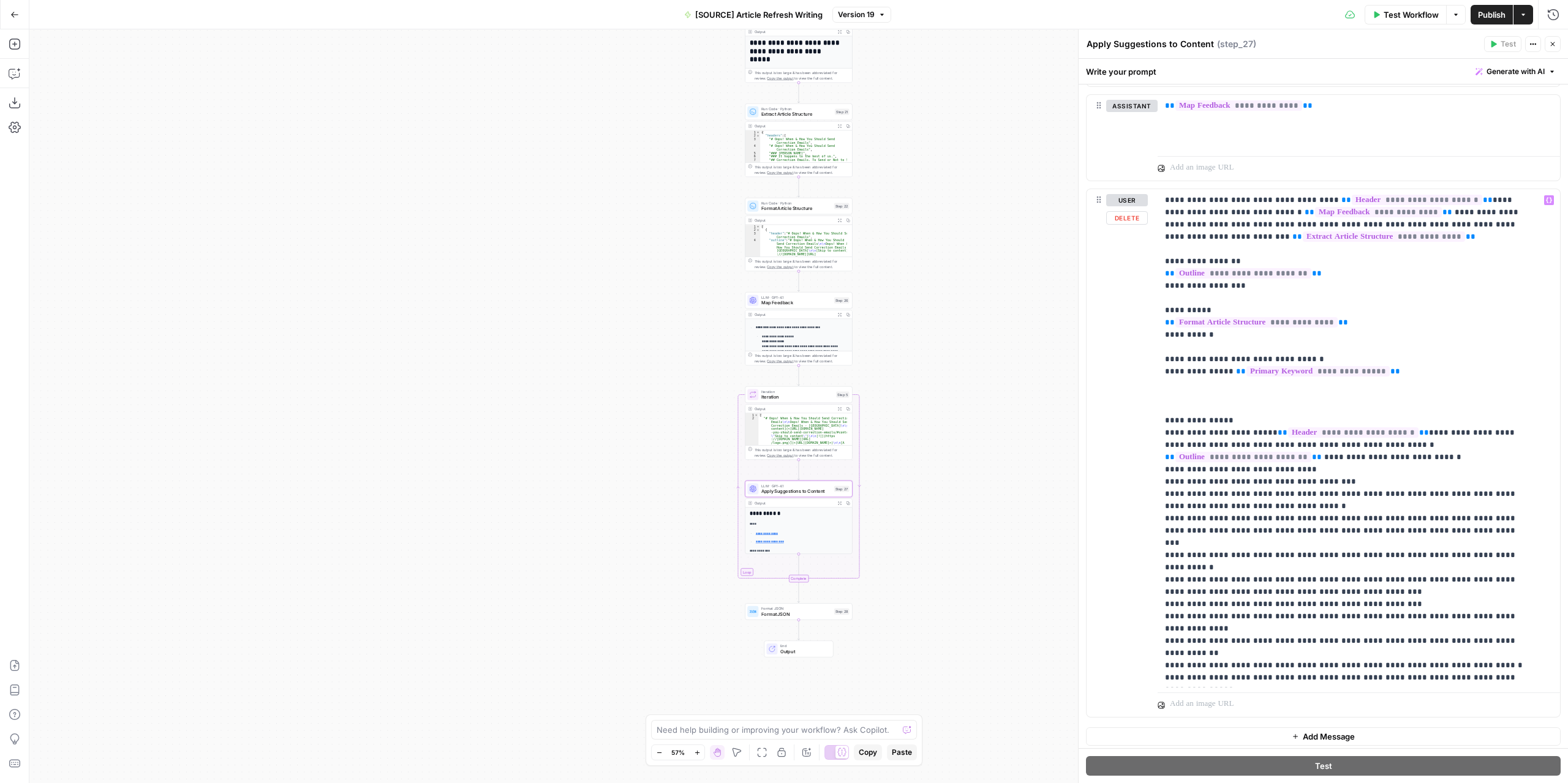
scroll to position [37, 0]
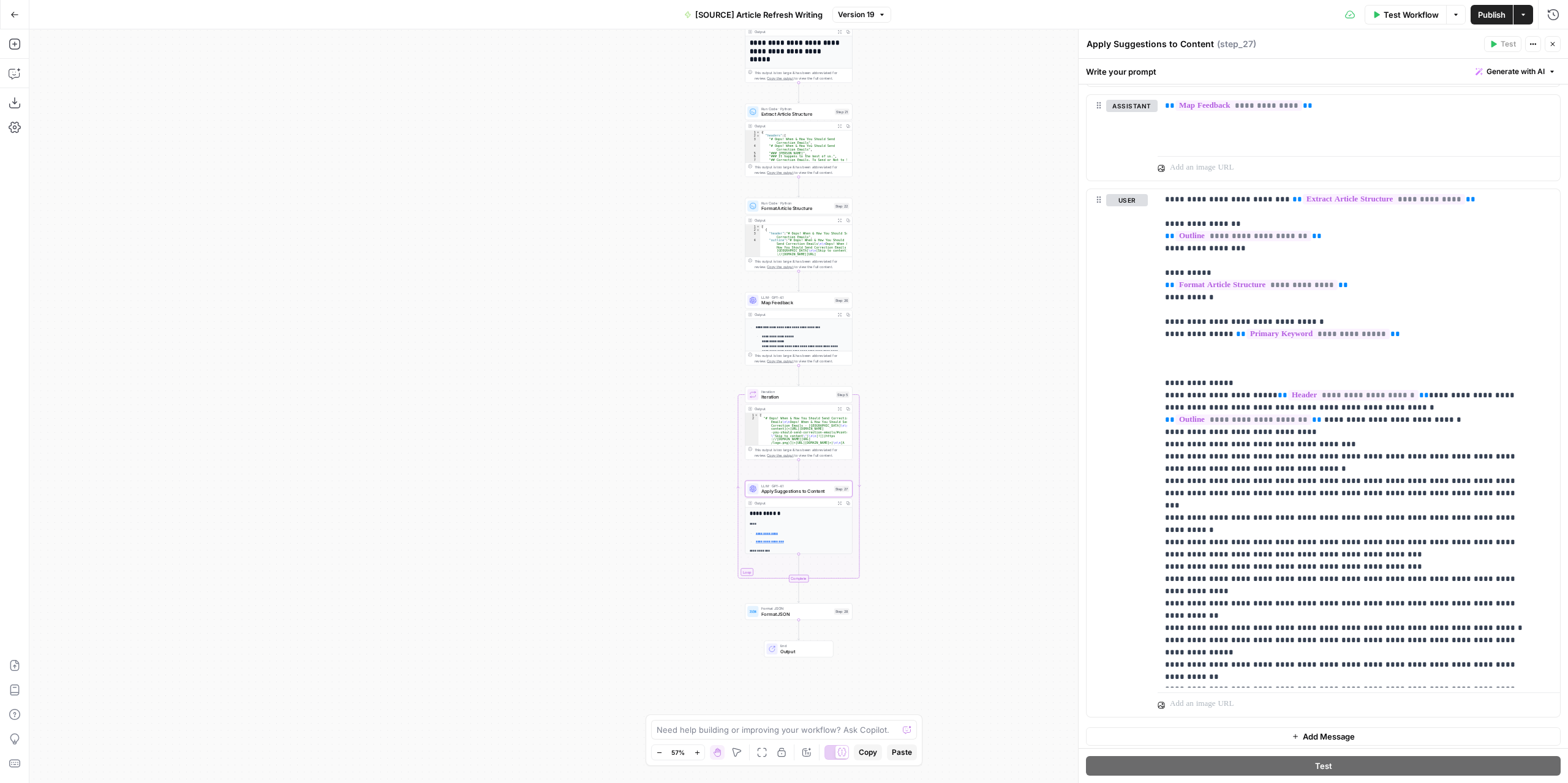
click at [1553, 41] on icon "button" at bounding box center [1552, 44] width 8 height 8
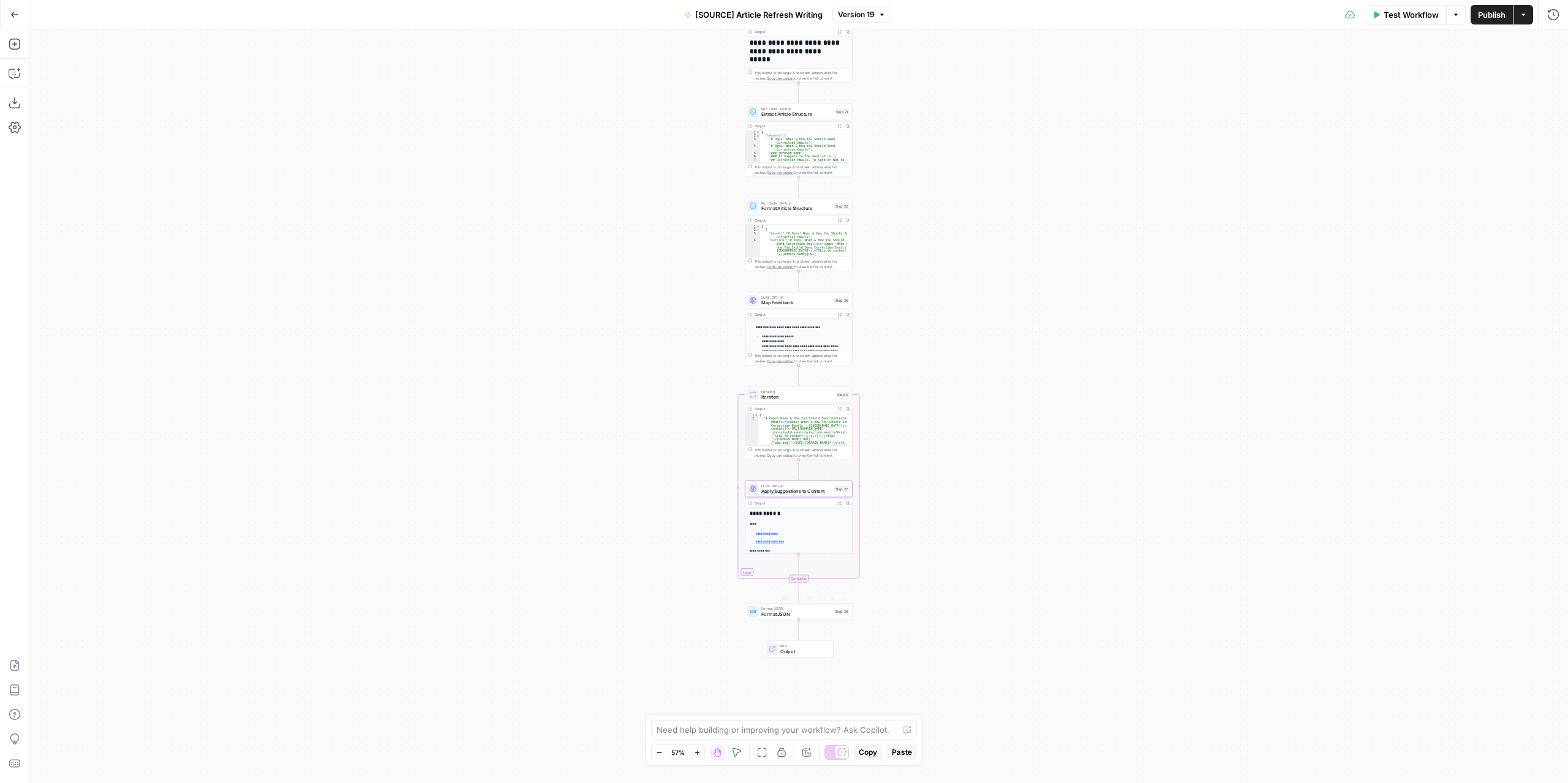
click at [825, 614] on span "Format JSON" at bounding box center [796, 613] width 70 height 7
click at [826, 493] on span "Apply Suggestions to Content" at bounding box center [796, 491] width 70 height 7
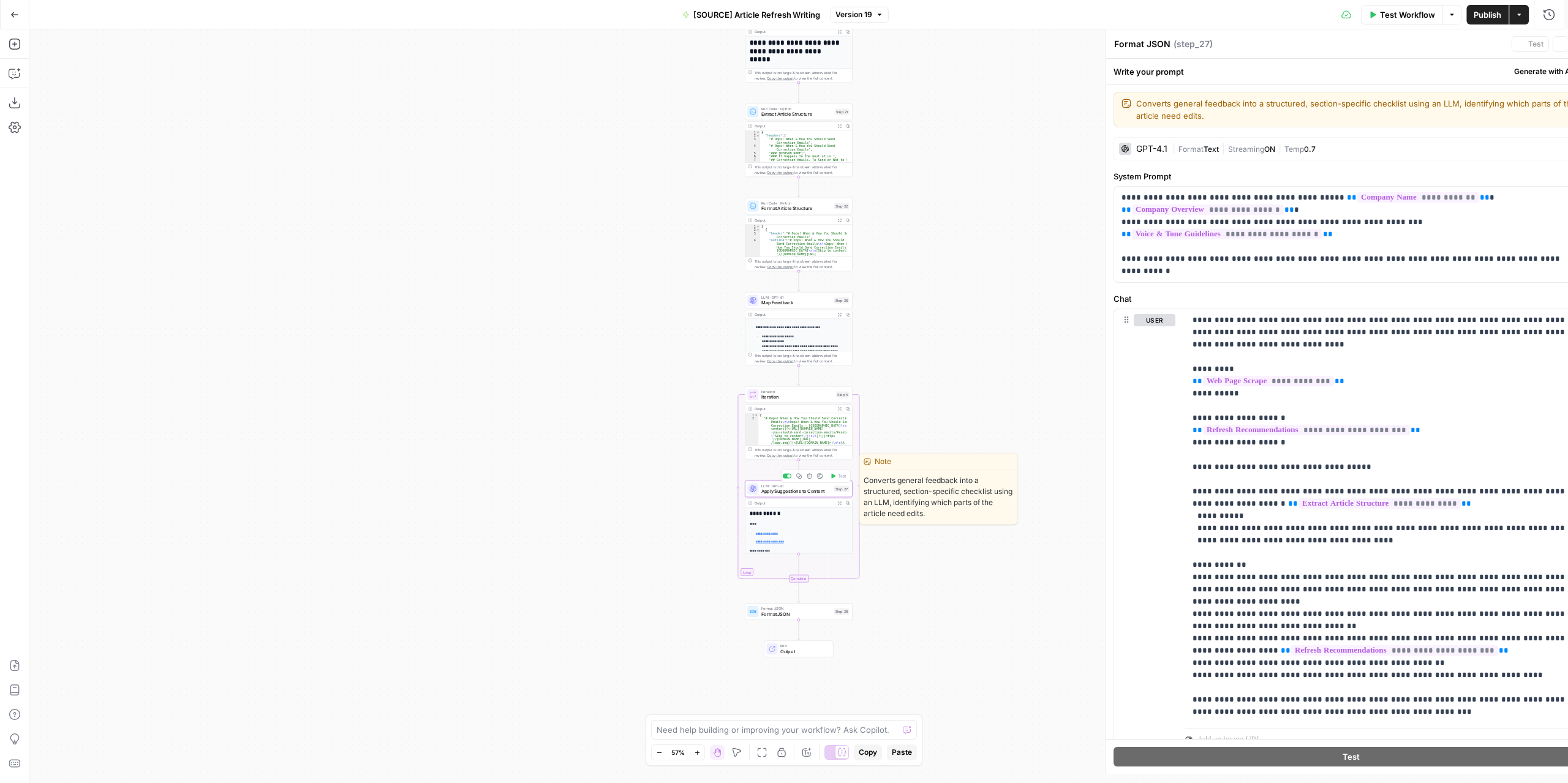
type textarea "Apply Suggestions to Content"
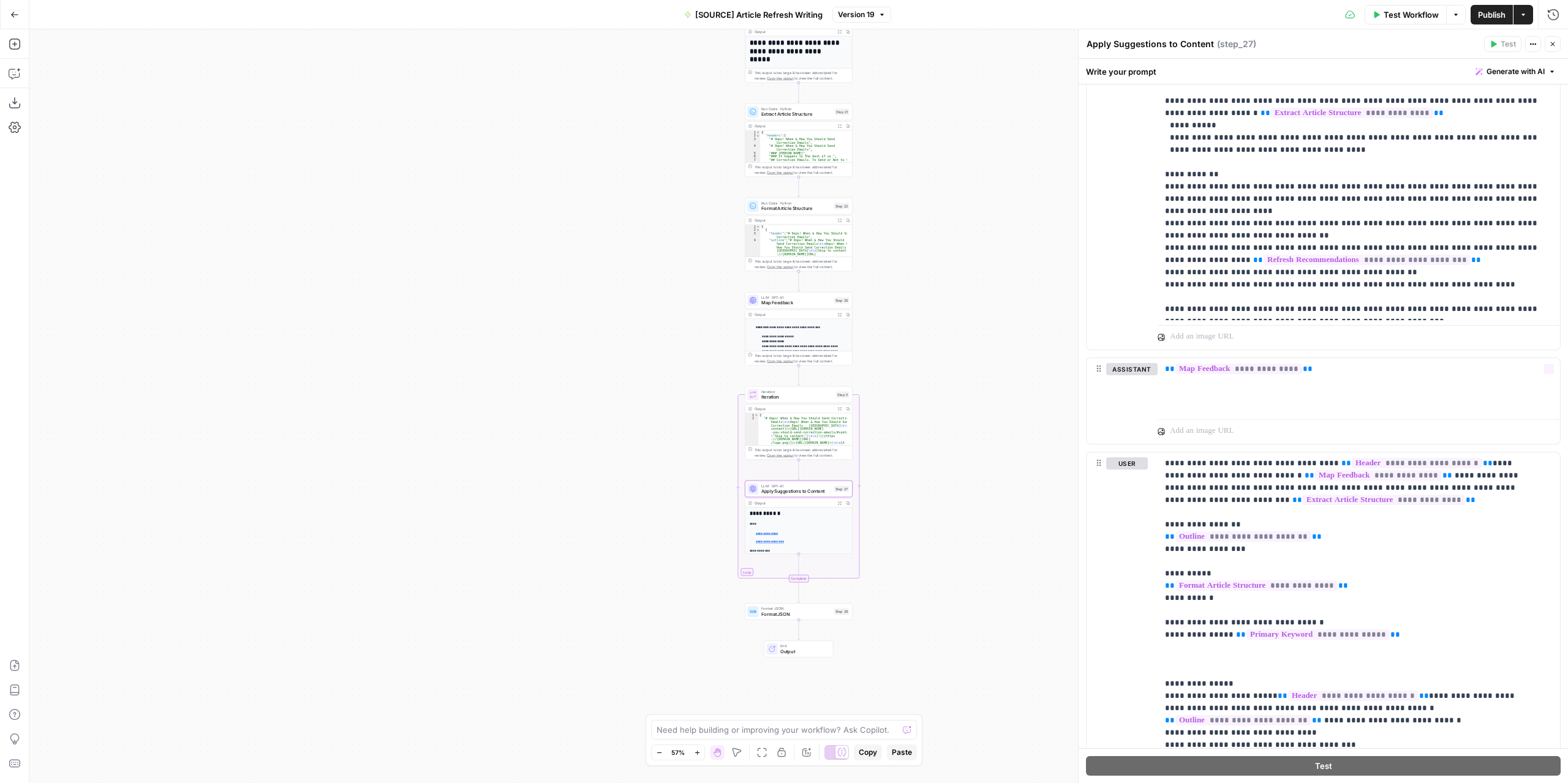
scroll to position [367, 0]
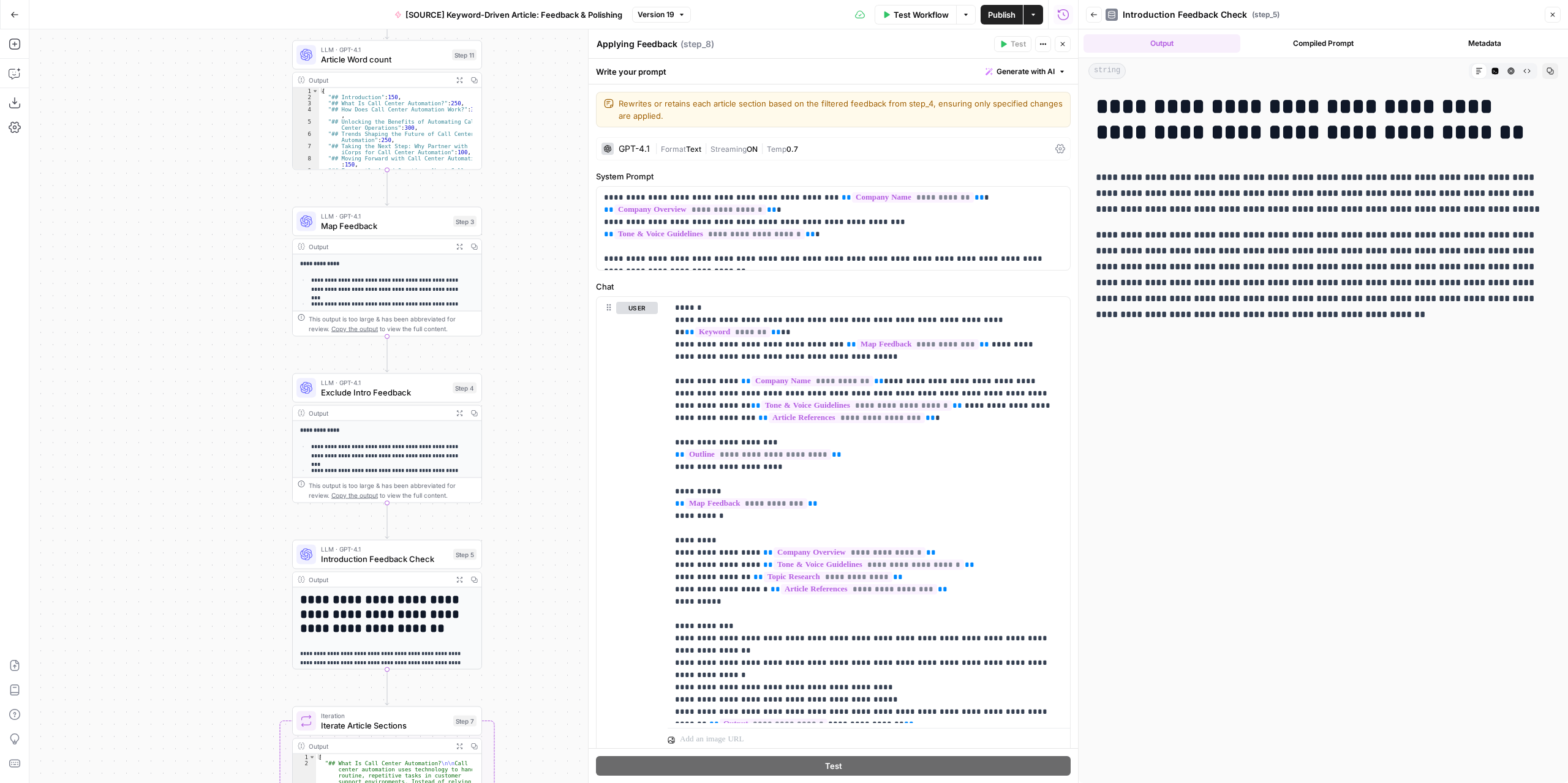
scroll to position [99, 0]
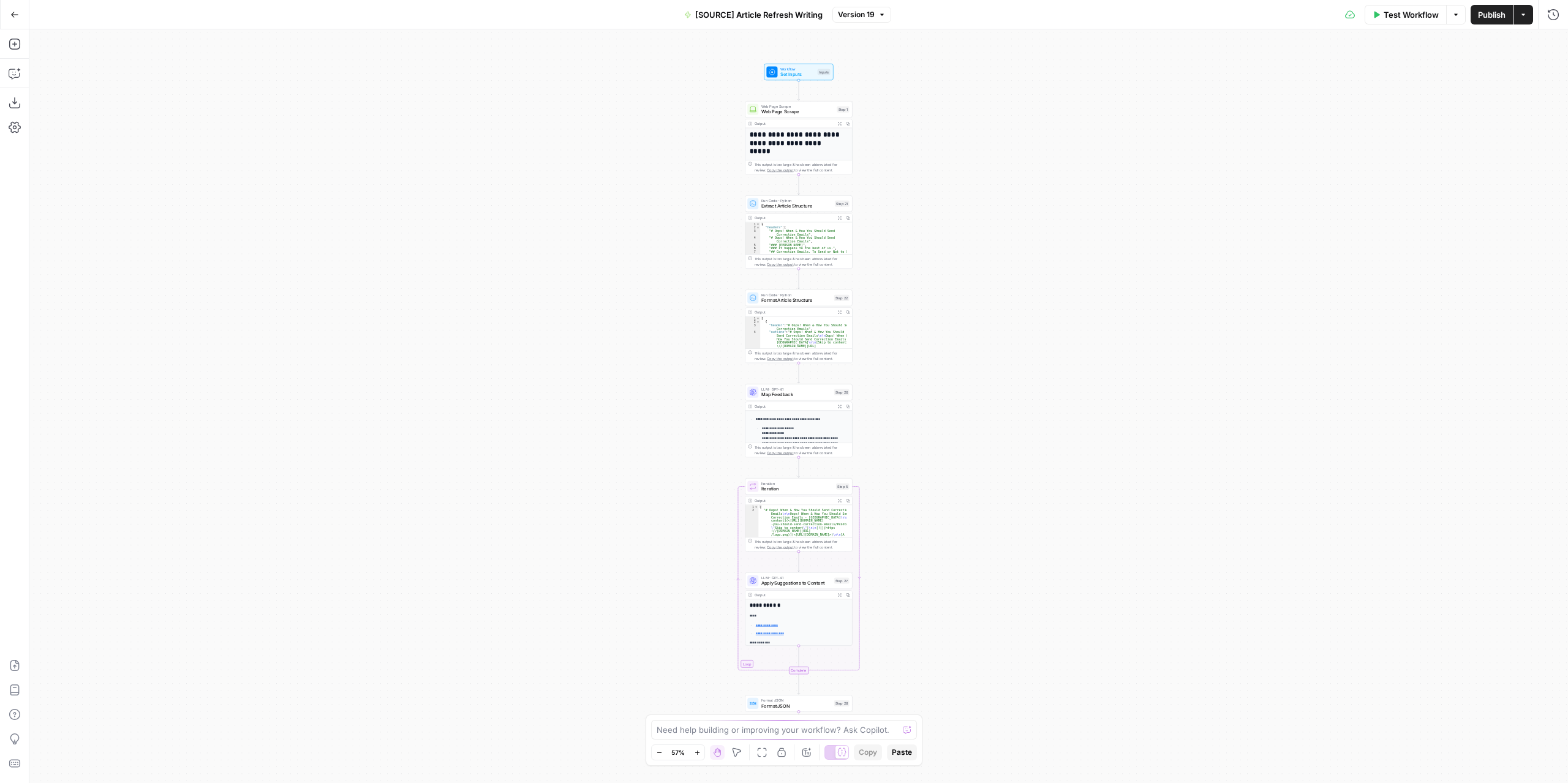
drag, startPoint x: 925, startPoint y: 579, endPoint x: 922, endPoint y: 449, distance: 130.0
click at [922, 448] on div "**********" at bounding box center [798, 406] width 1538 height 753
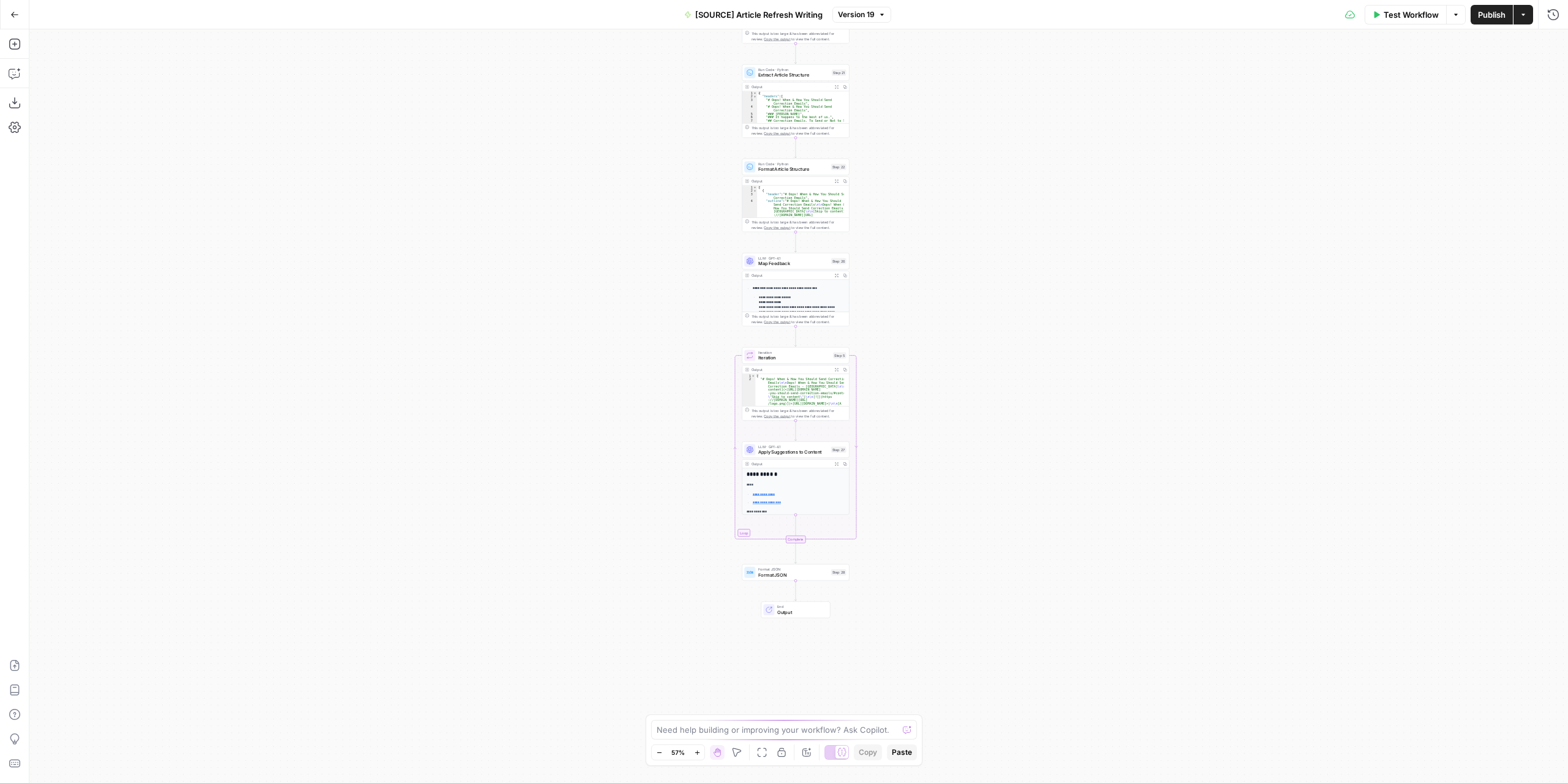
click at [910, 561] on div "**********" at bounding box center [798, 406] width 1538 height 753
drag, startPoint x: 910, startPoint y: 561, endPoint x: 897, endPoint y: 566, distance: 13.9
click at [910, 561] on div "**********" at bounding box center [798, 406] width 1538 height 753
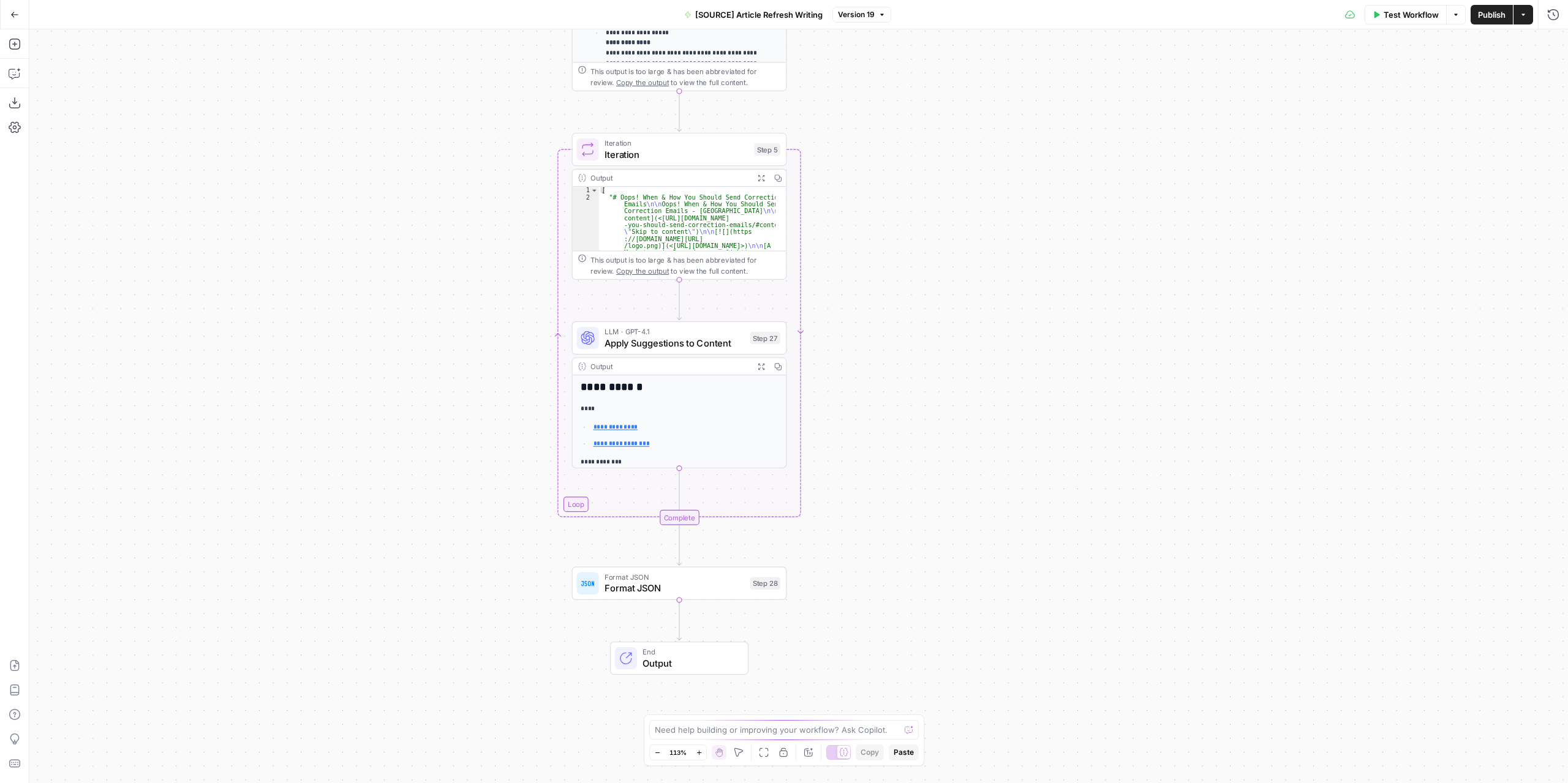
click at [717, 581] on span "Format JSON" at bounding box center [674, 588] width 140 height 14
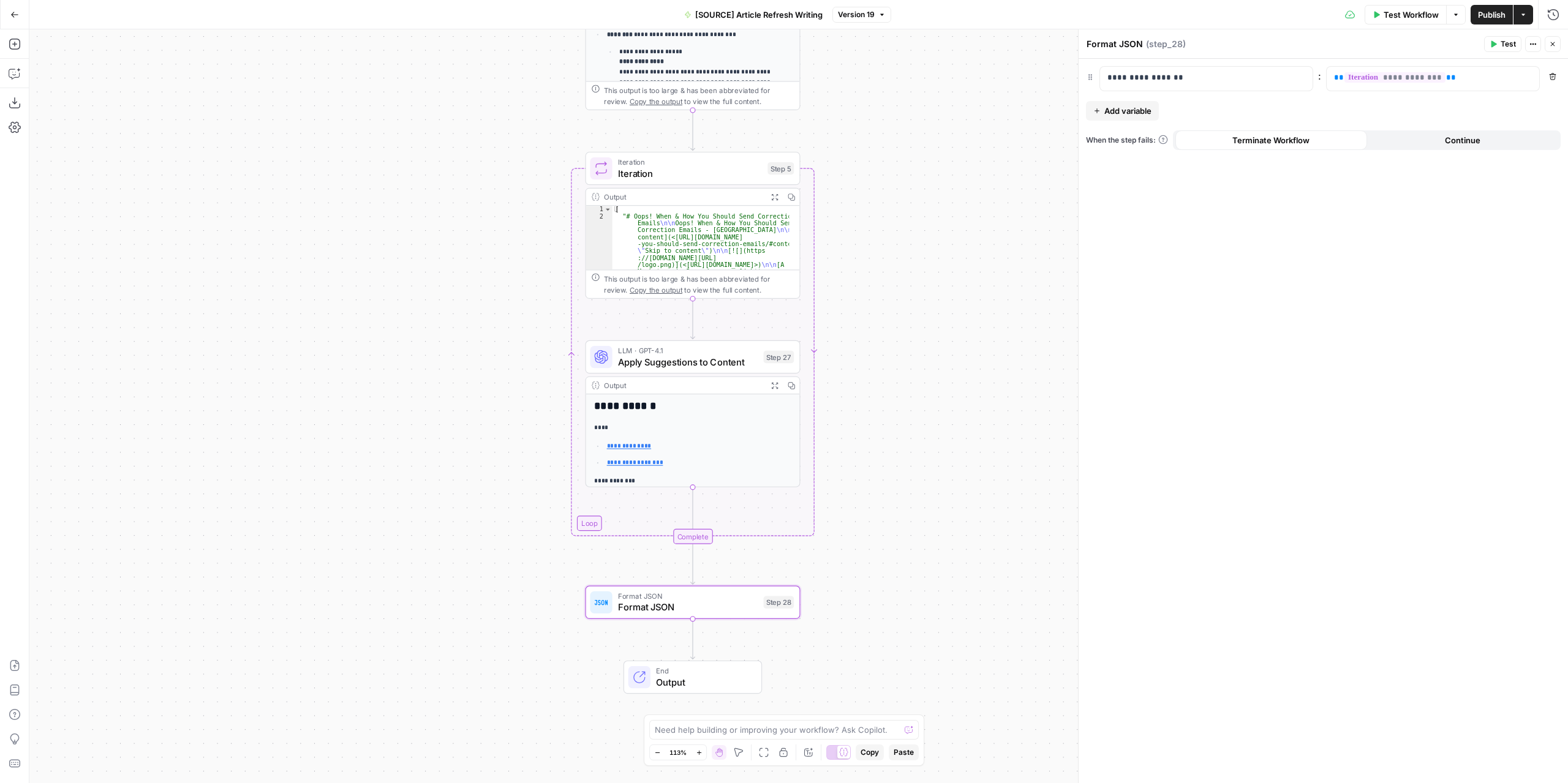
drag, startPoint x: 889, startPoint y: 231, endPoint x: 900, endPoint y: 246, distance: 18.6
click at [900, 246] on div "**********" at bounding box center [798, 406] width 1538 height 753
click at [740, 609] on span "Format JSON" at bounding box center [688, 607] width 140 height 14
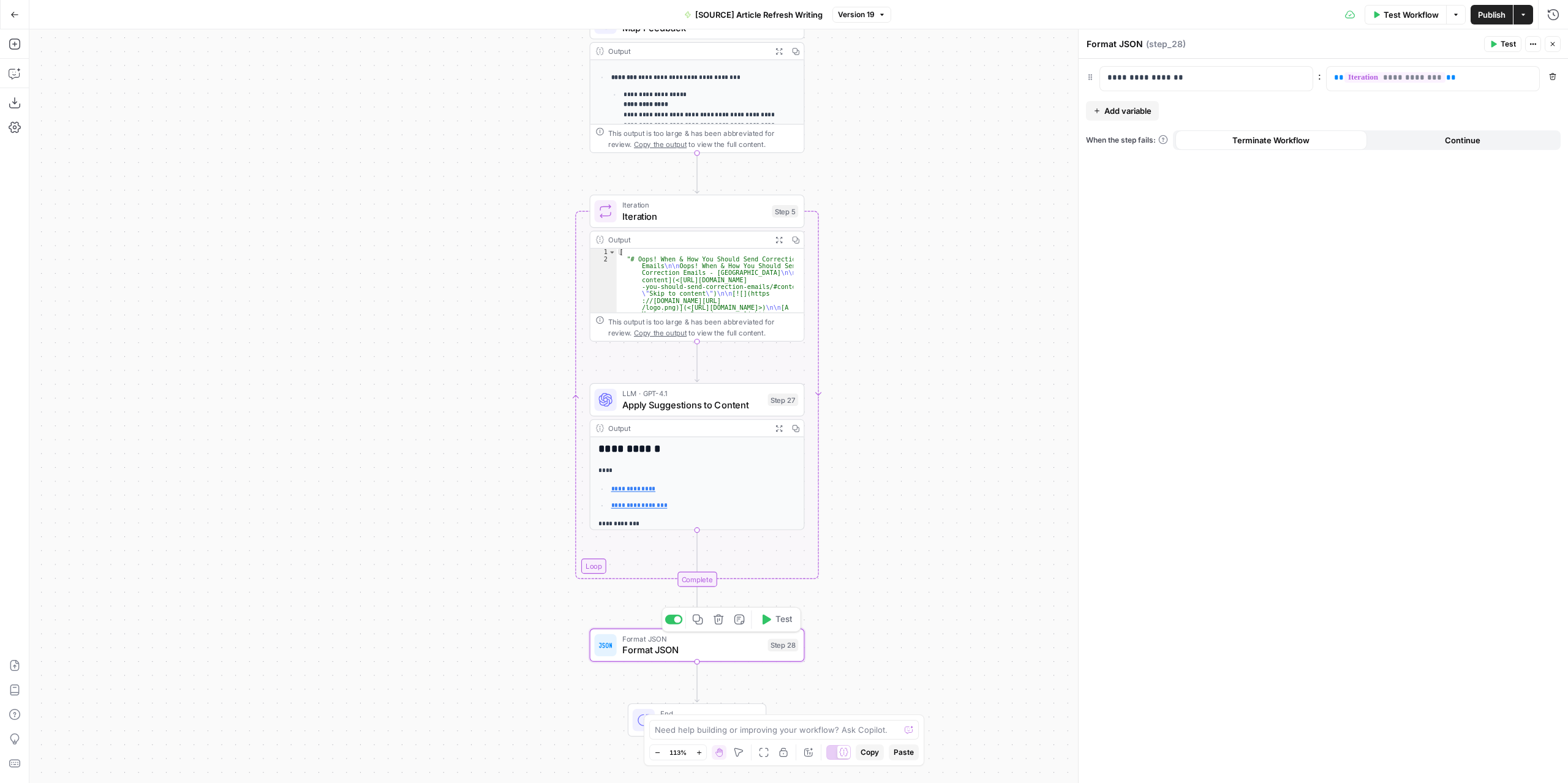
drag, startPoint x: 908, startPoint y: 281, endPoint x: 918, endPoint y: 392, distance: 111.4
click at [918, 392] on div "**********" at bounding box center [798, 406] width 1538 height 753
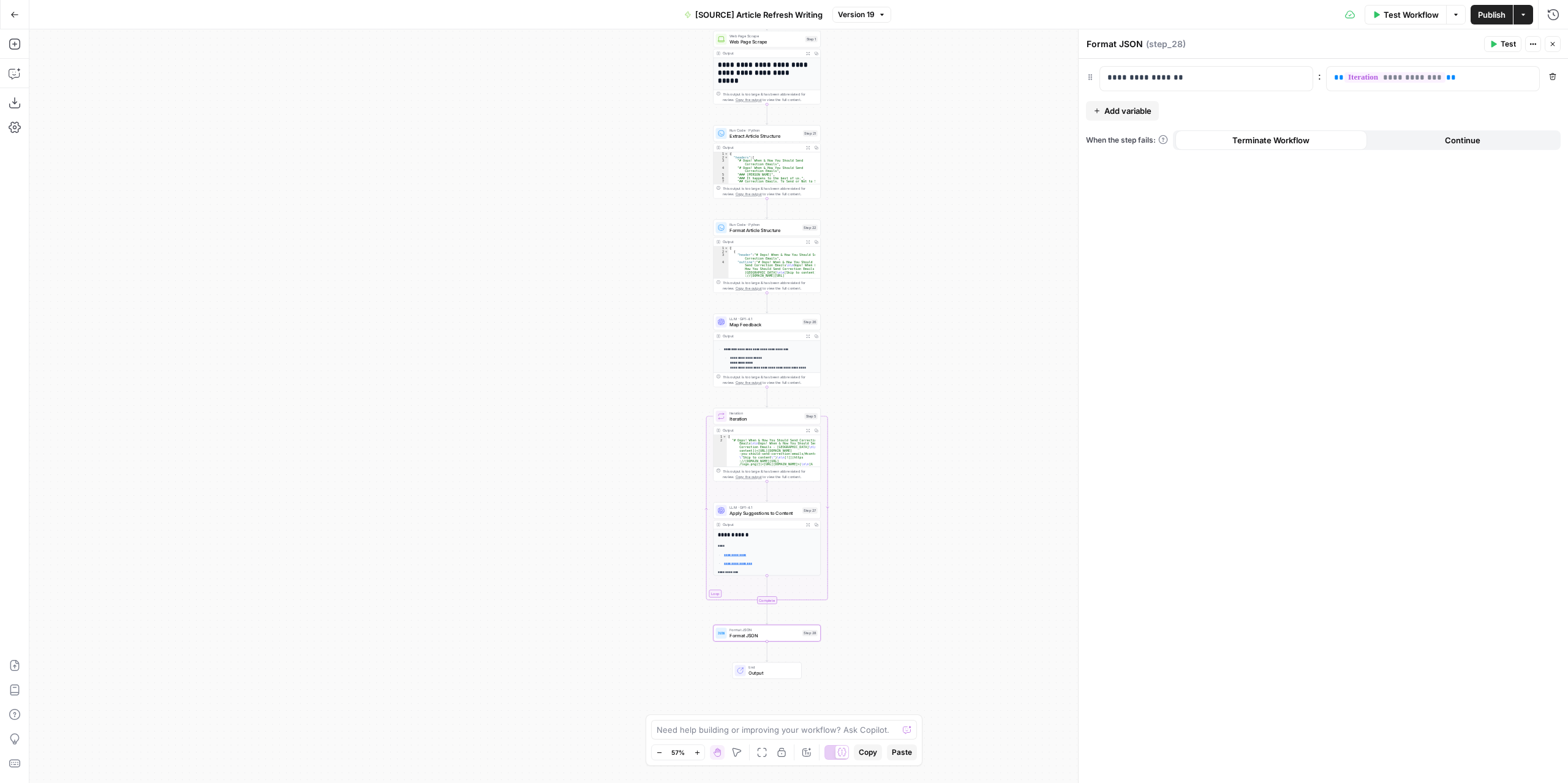
drag, startPoint x: 975, startPoint y: 268, endPoint x: 921, endPoint y: 453, distance: 192.7
click at [921, 453] on div "**********" at bounding box center [798, 406] width 1538 height 753
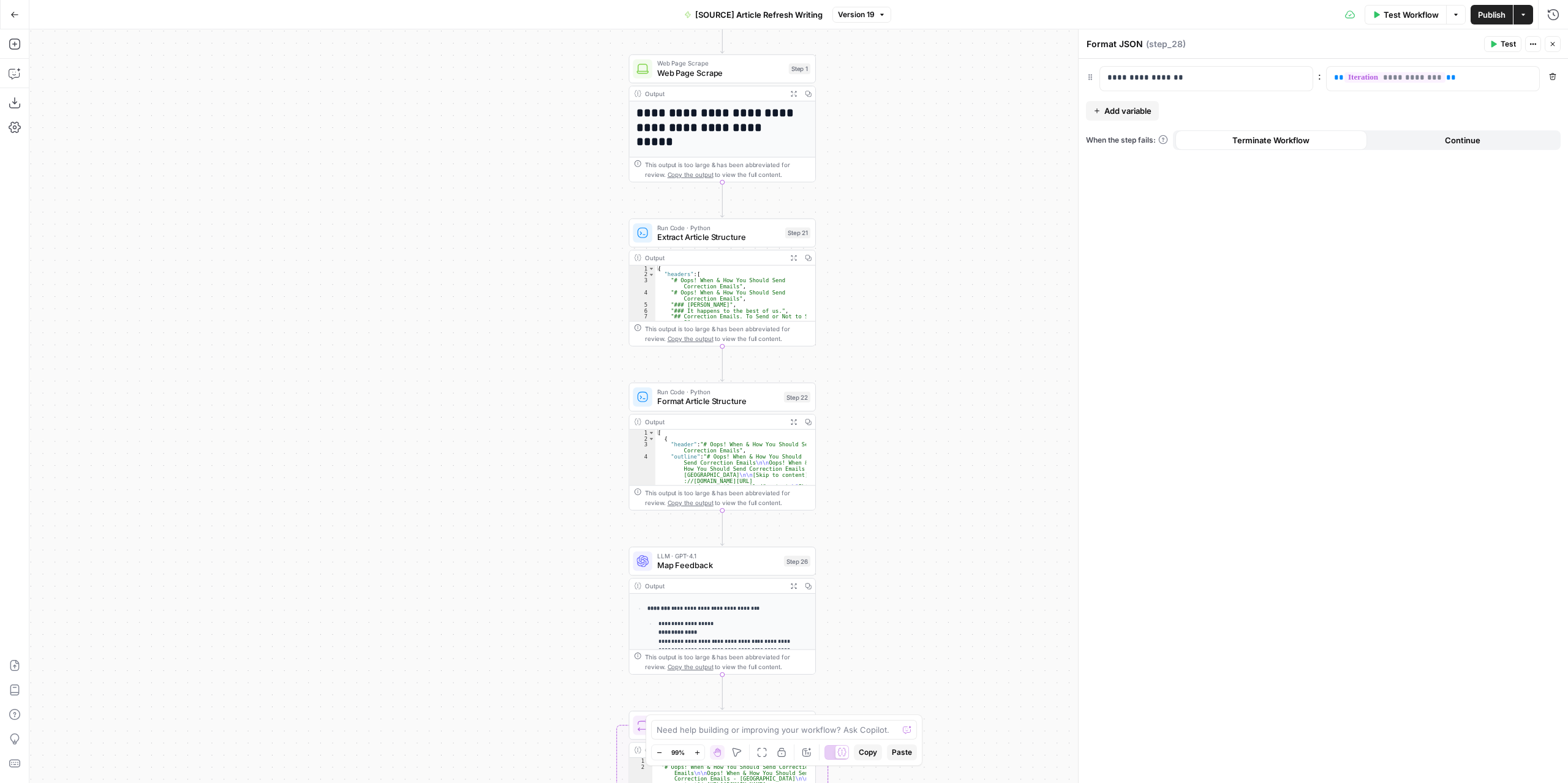
drag, startPoint x: 899, startPoint y: 238, endPoint x: 938, endPoint y: 551, distance: 315.4
click at [938, 551] on div "**********" at bounding box center [798, 406] width 1538 height 753
click at [1140, 115] on span "Add variable" at bounding box center [1127, 111] width 47 height 12
click at [1139, 102] on p at bounding box center [1197, 108] width 178 height 12
click at [1384, 108] on p at bounding box center [1423, 108] width 178 height 12
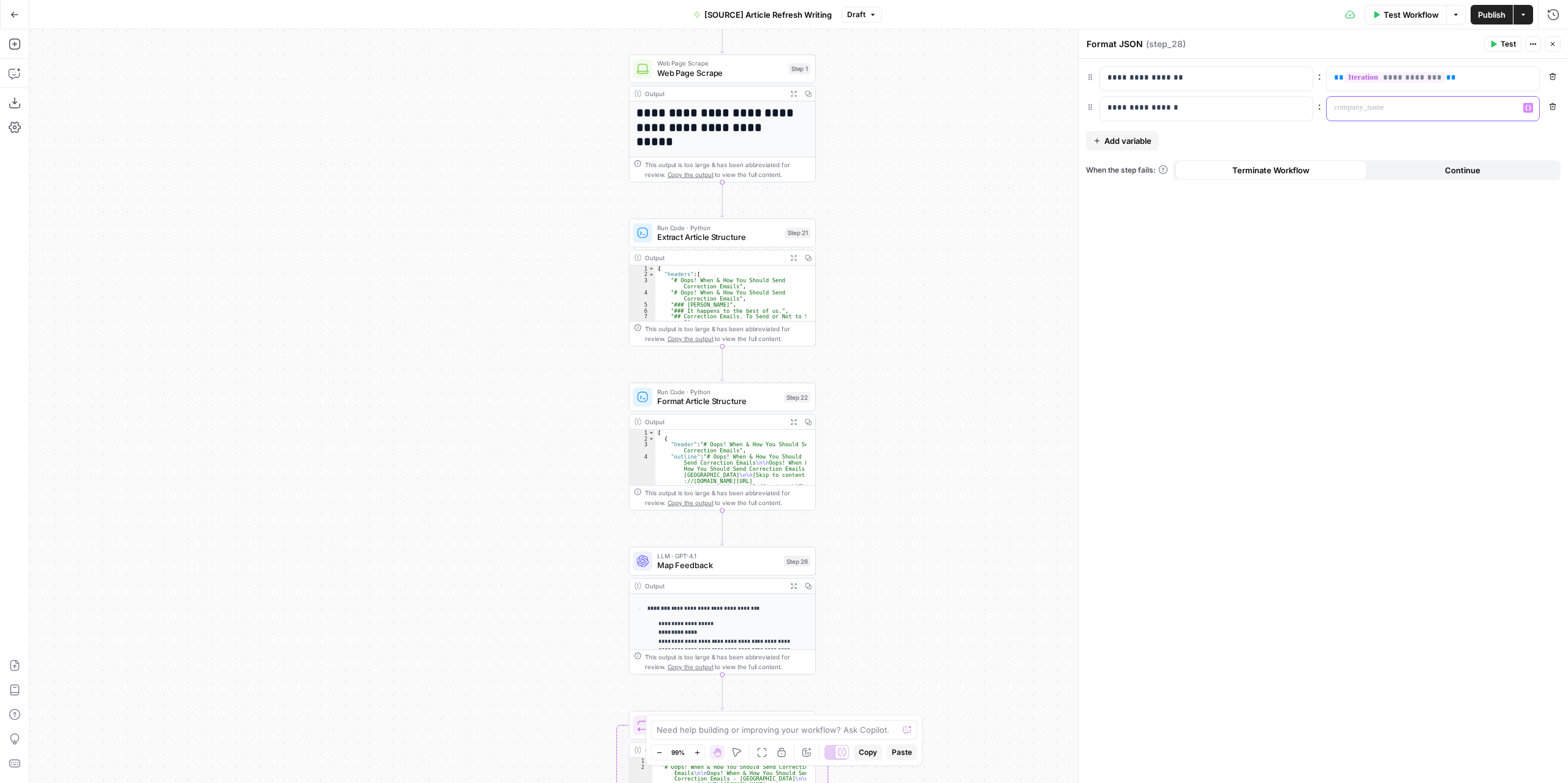
click at [1530, 103] on button "Variables Menu" at bounding box center [1527, 108] width 10 height 10
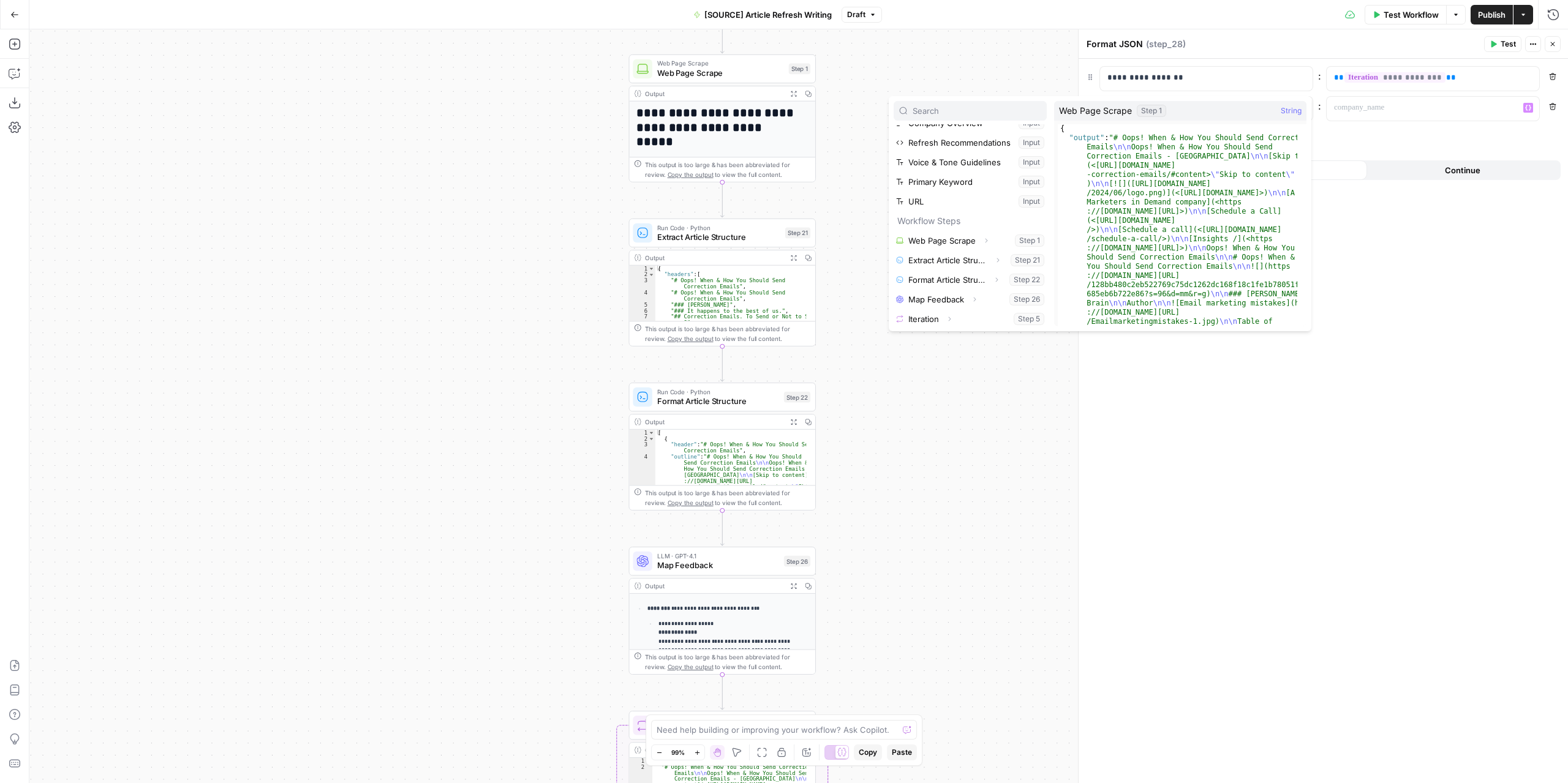
scroll to position [52, 0]
click at [984, 237] on icon "button" at bounding box center [986, 239] width 8 height 8
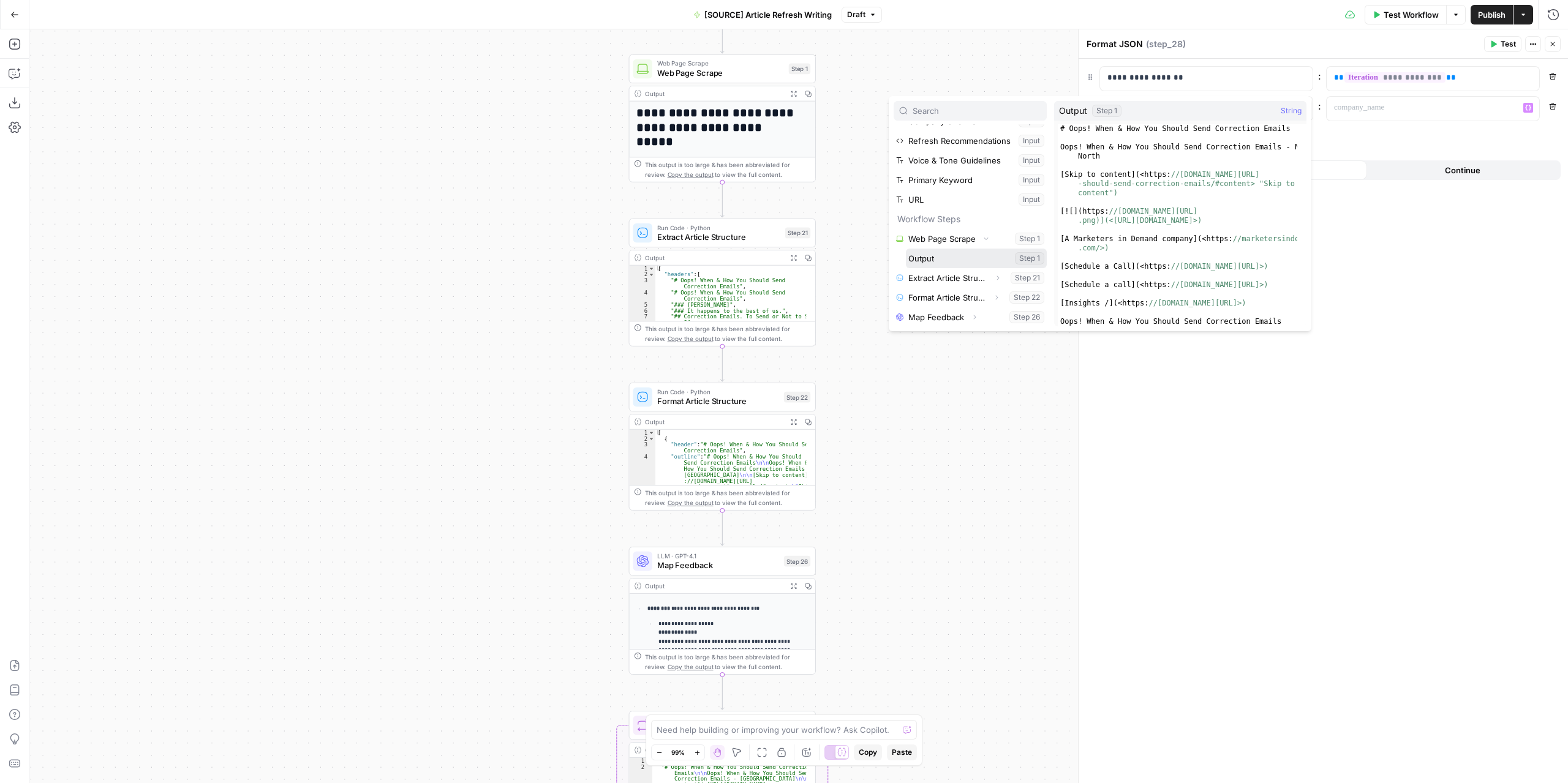
click at [943, 257] on button "Select variable Output" at bounding box center [976, 258] width 141 height 20
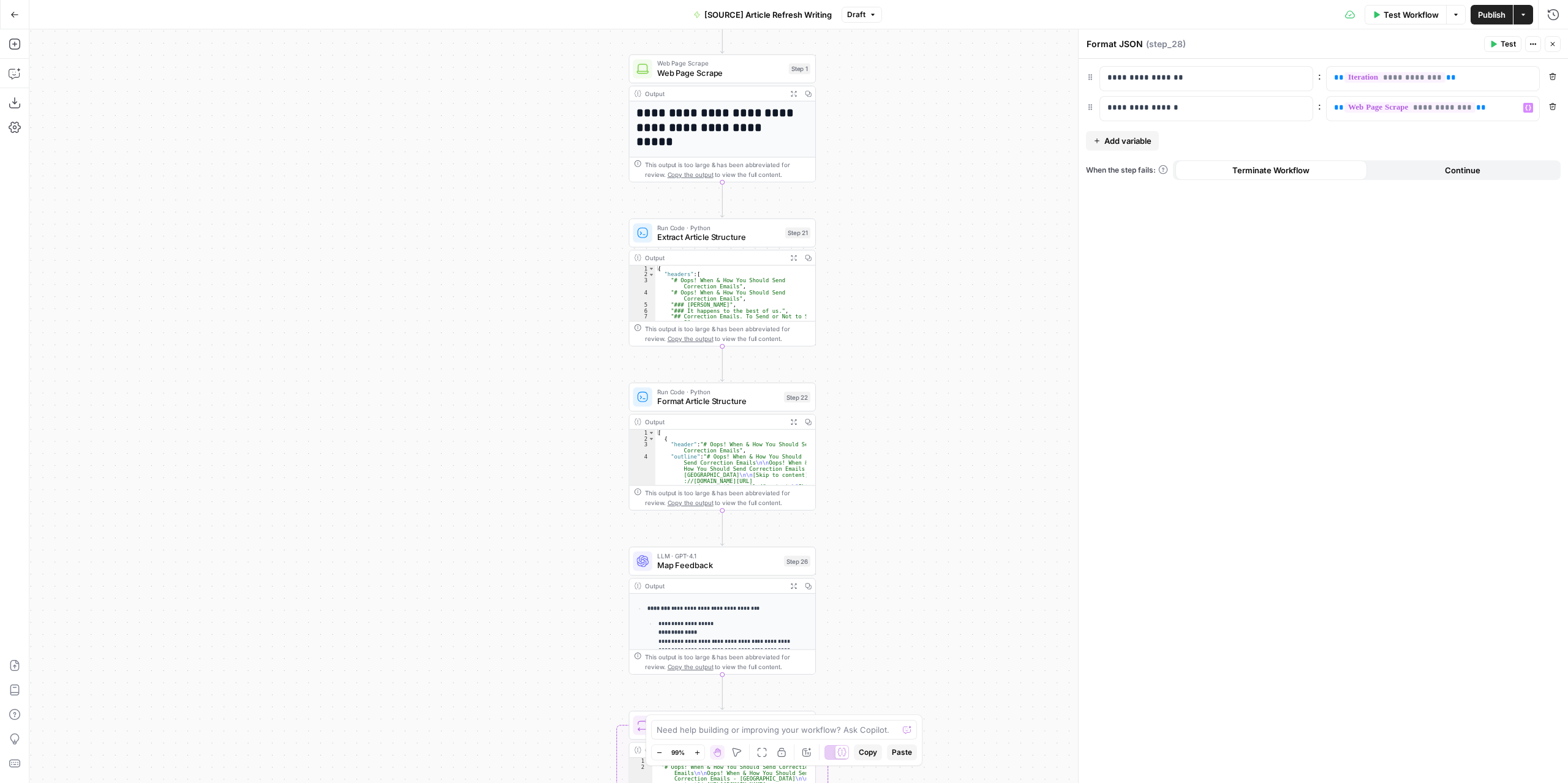
click at [1485, 17] on span "Publish" at bounding box center [1491, 14] width 27 height 12
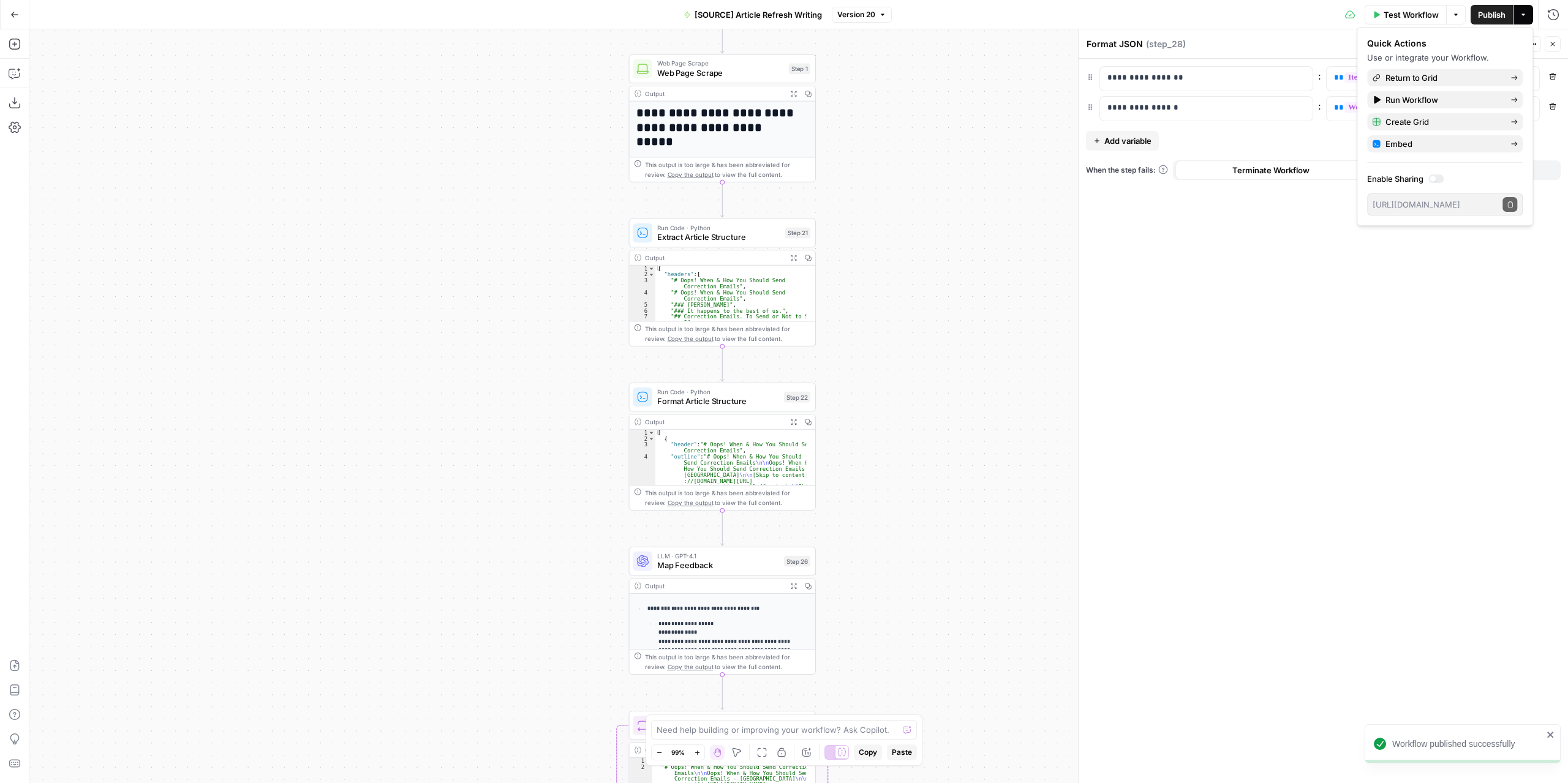
click at [1460, 78] on span "Return to Grid" at bounding box center [1443, 78] width 115 height 12
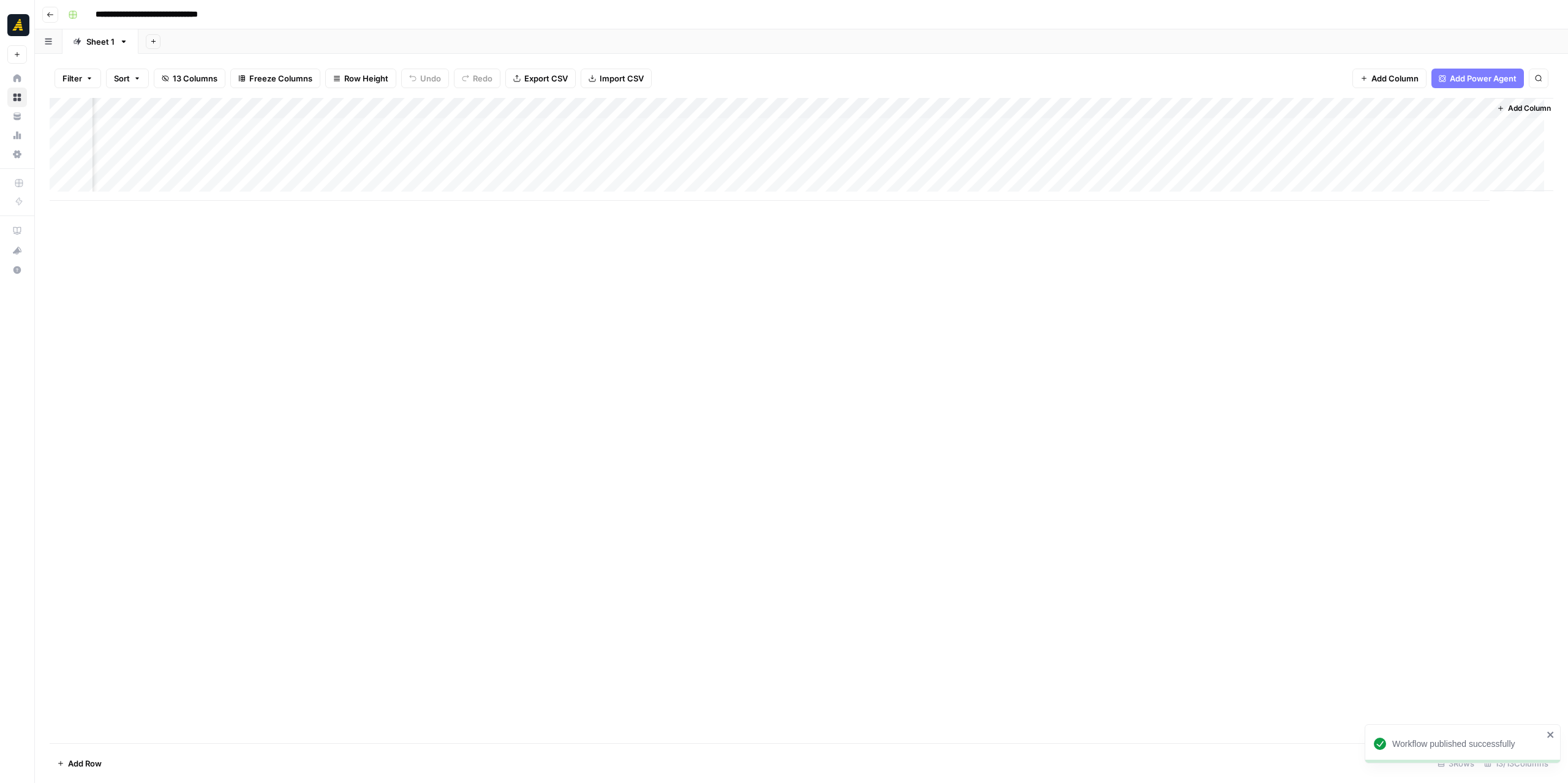
scroll to position [0, 485]
click at [1356, 148] on div "Add Column" at bounding box center [801, 150] width 1503 height 103
click at [1356, 130] on div "Add Column" at bounding box center [801, 150] width 1503 height 103
drag, startPoint x: 850, startPoint y: 104, endPoint x: 775, endPoint y: 106, distance: 75.0
click at [775, 106] on div "Add Column" at bounding box center [801, 150] width 1503 height 103
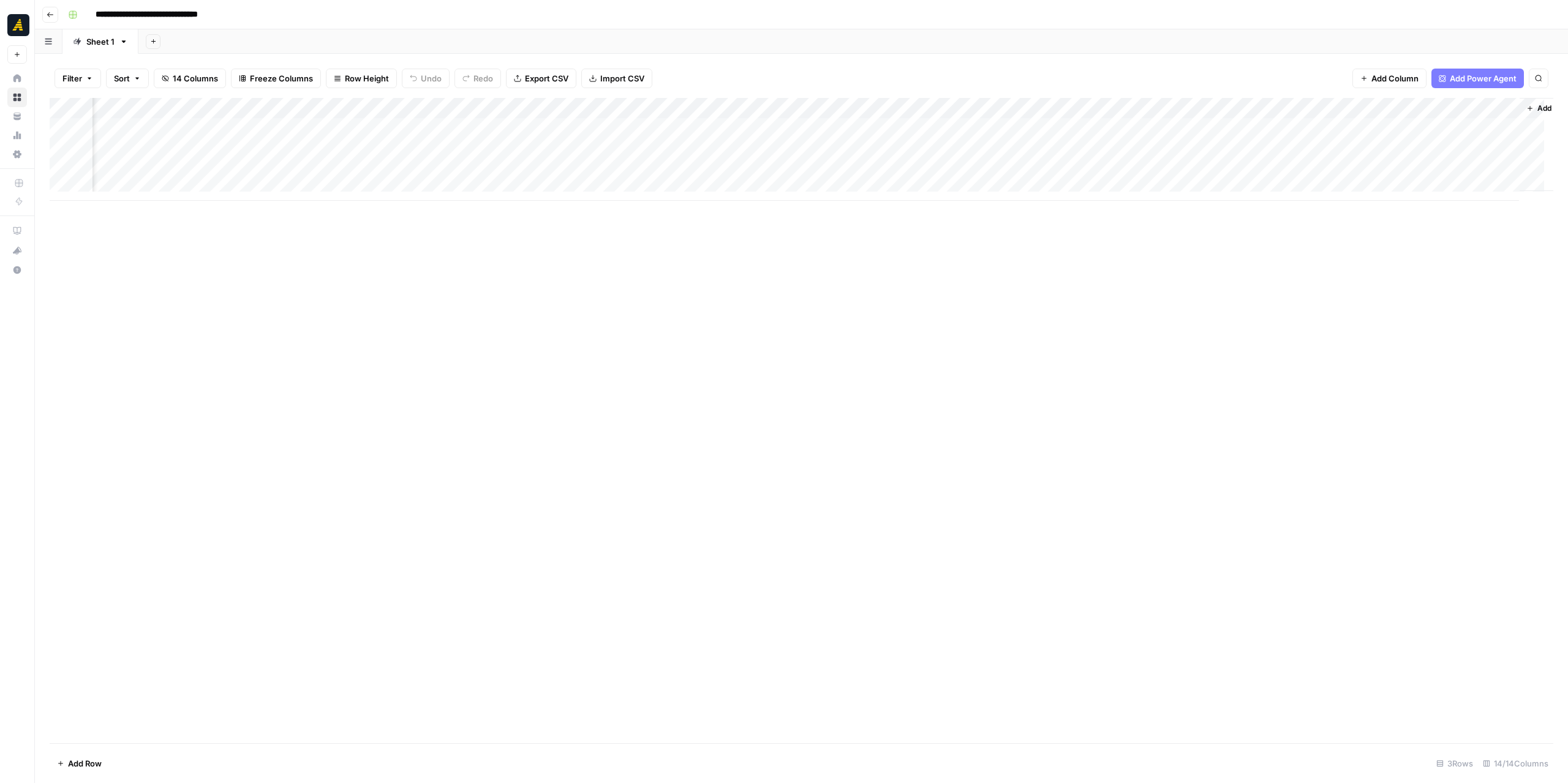
scroll to position [0, 519]
click at [1307, 110] on div "Add Column" at bounding box center [801, 150] width 1503 height 103
click at [1313, 161] on span "Markdown" at bounding box center [1326, 167] width 93 height 12
click at [1407, 186] on div "Markdown" at bounding box center [1431, 186] width 77 height 12
click at [1317, 160] on div "Add Column" at bounding box center [801, 150] width 1503 height 103
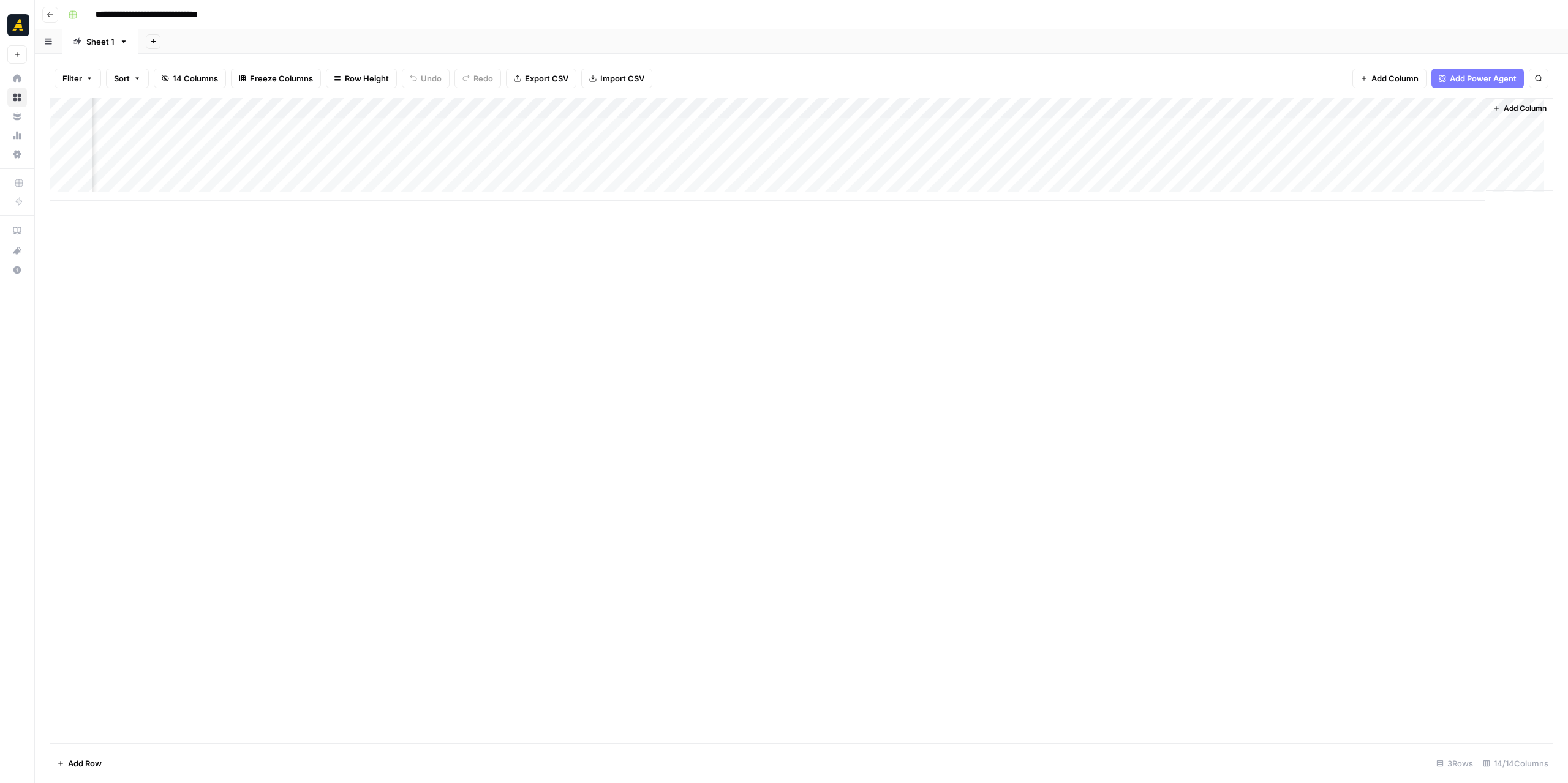
click at [1315, 155] on div "Add Column" at bounding box center [801, 150] width 1503 height 103
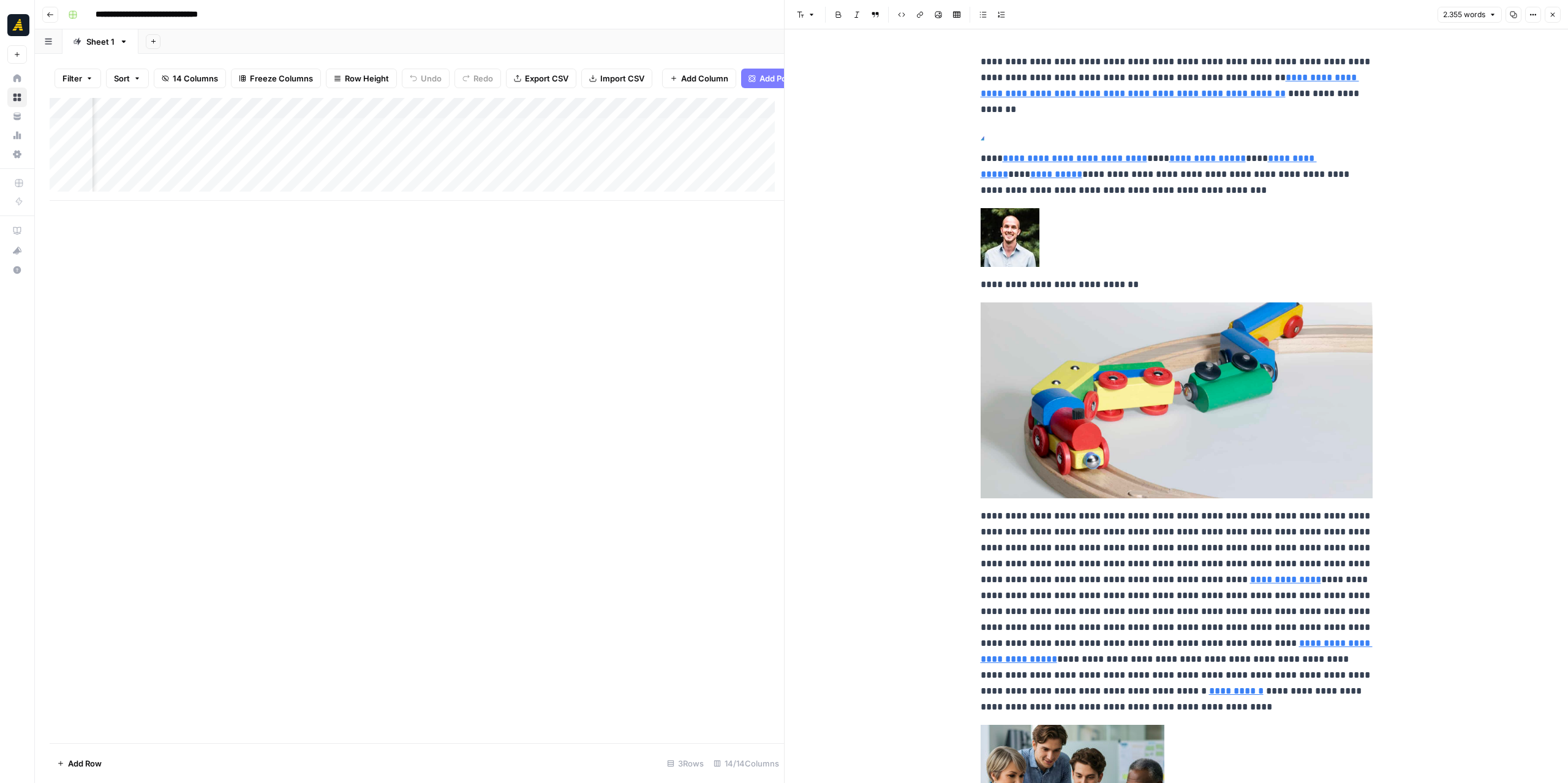
click at [1553, 15] on icon "button" at bounding box center [1553, 15] width 4 height 4
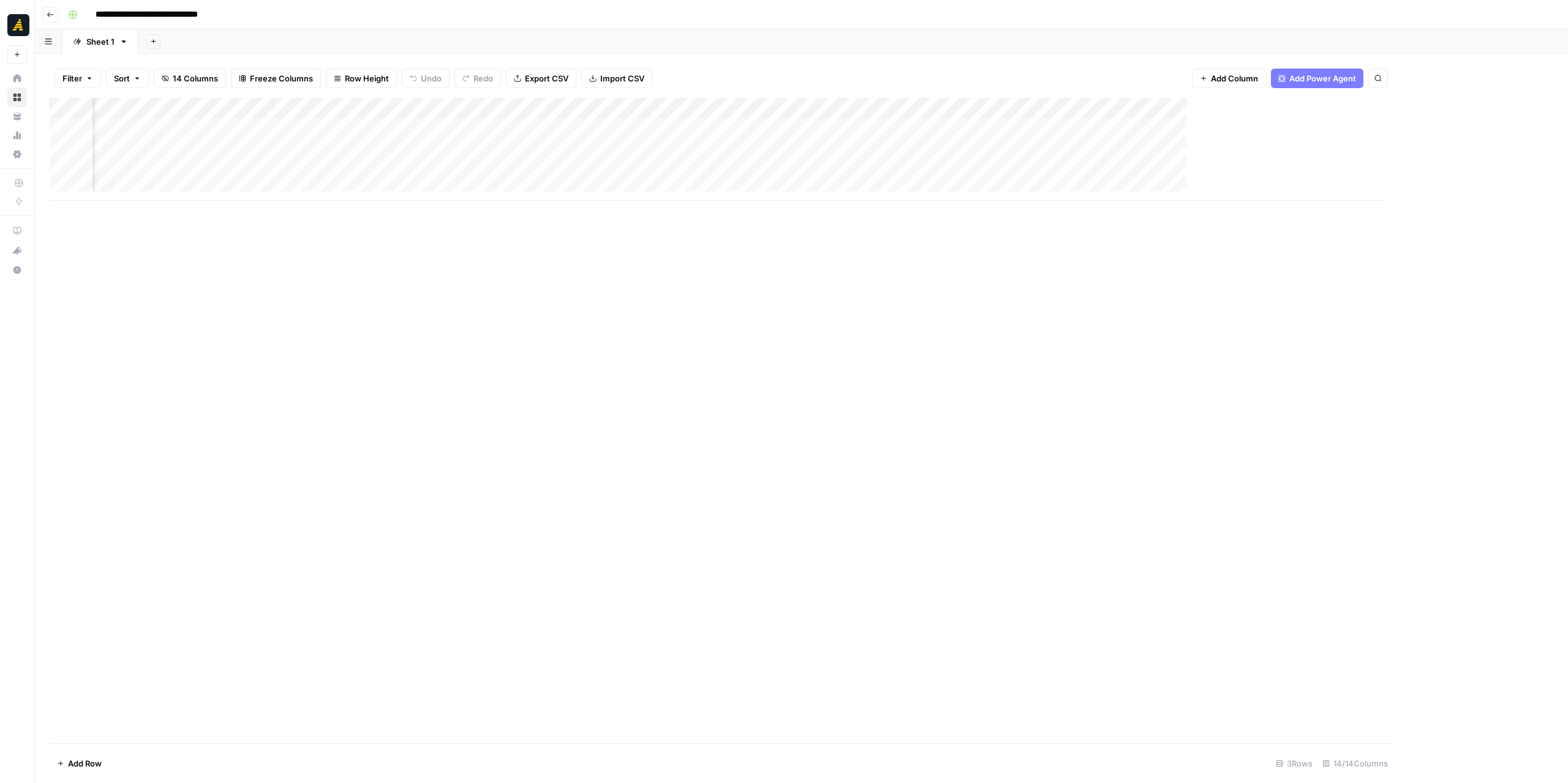
scroll to position [0, 505]
click at [1179, 107] on div "Add Column" at bounding box center [801, 150] width 1503 height 103
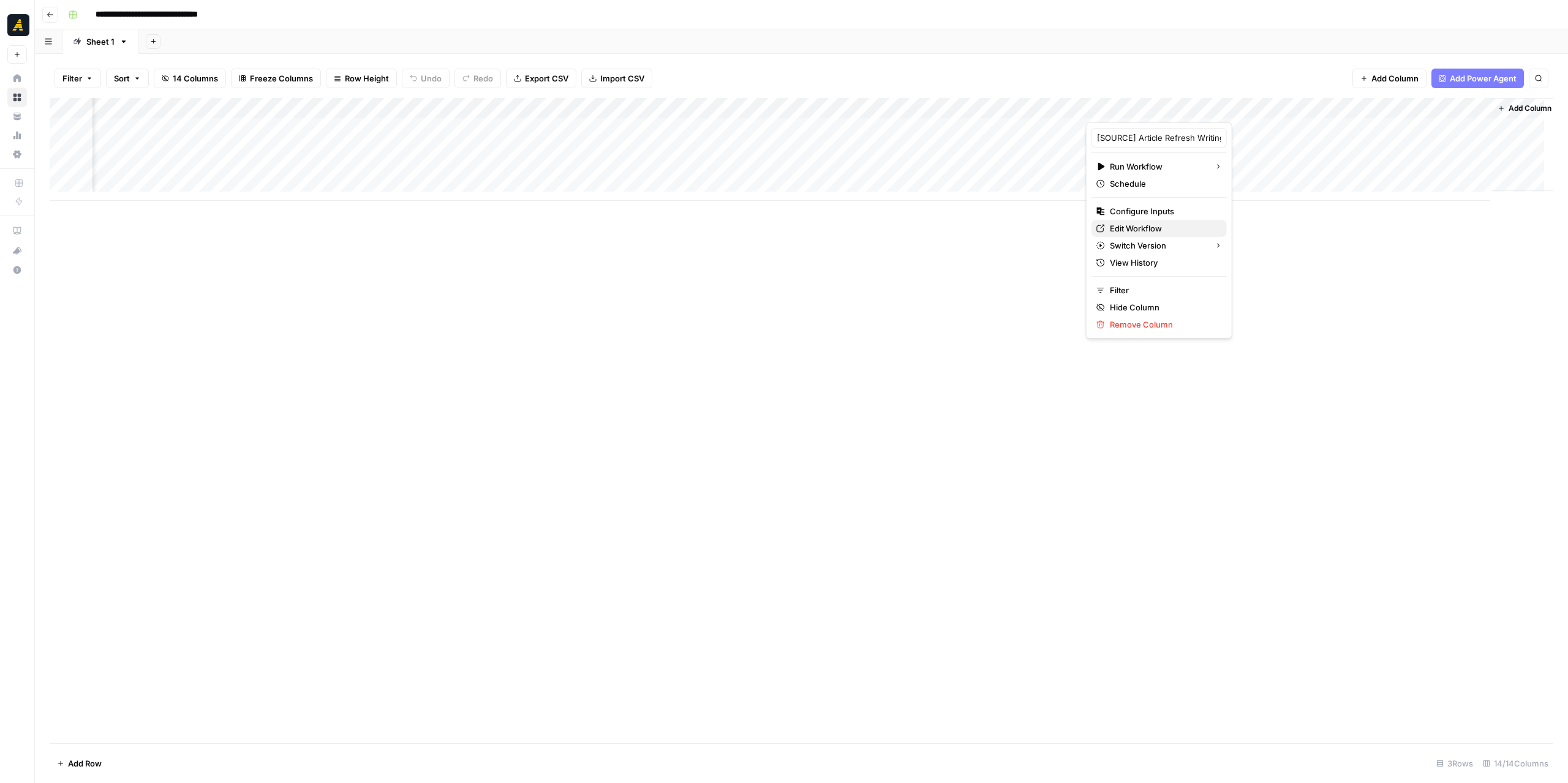
click at [1168, 227] on span "Edit Workflow" at bounding box center [1163, 229] width 107 height 12
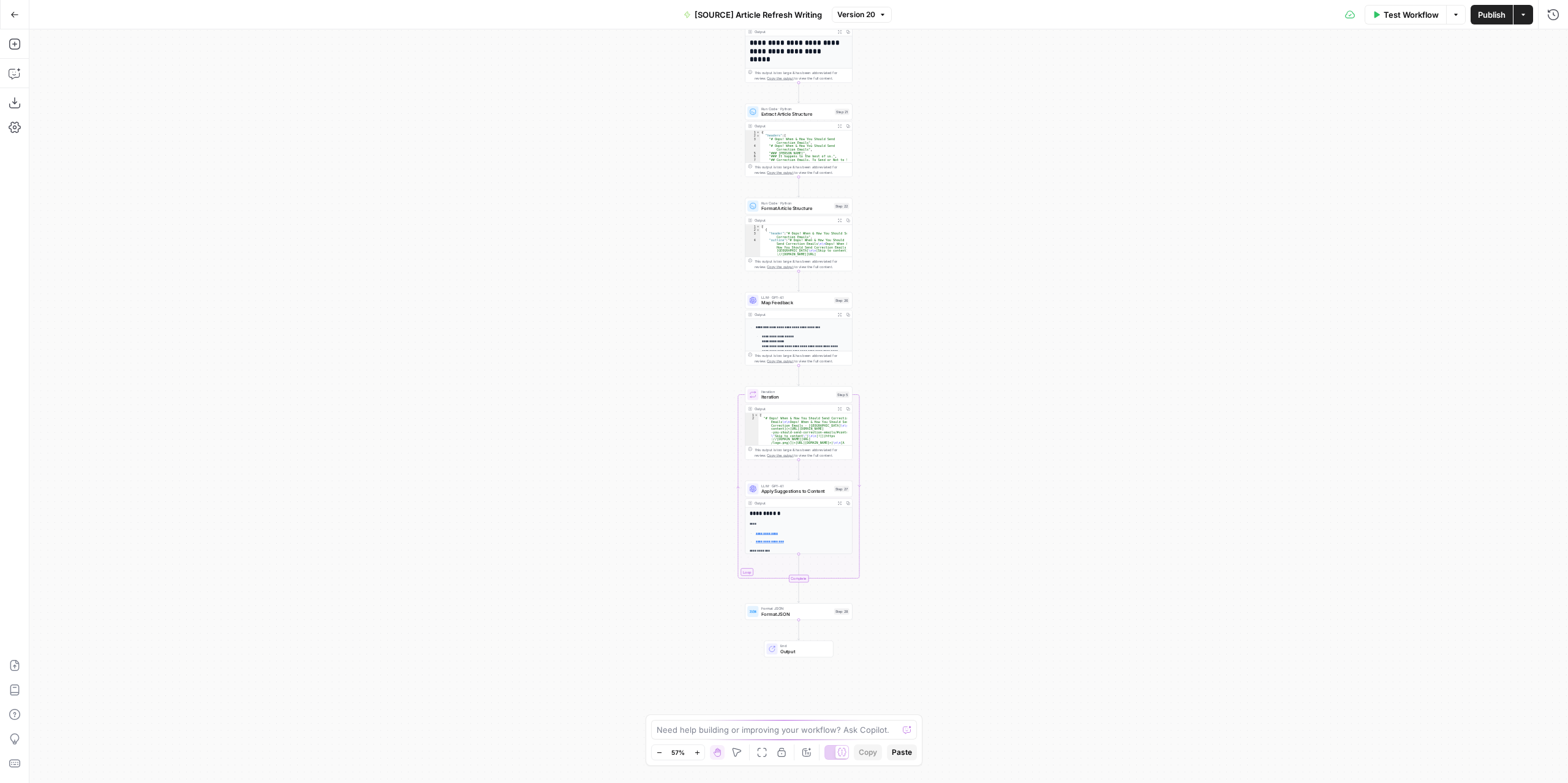
click at [903, 537] on div "**********" at bounding box center [798, 406] width 1538 height 753
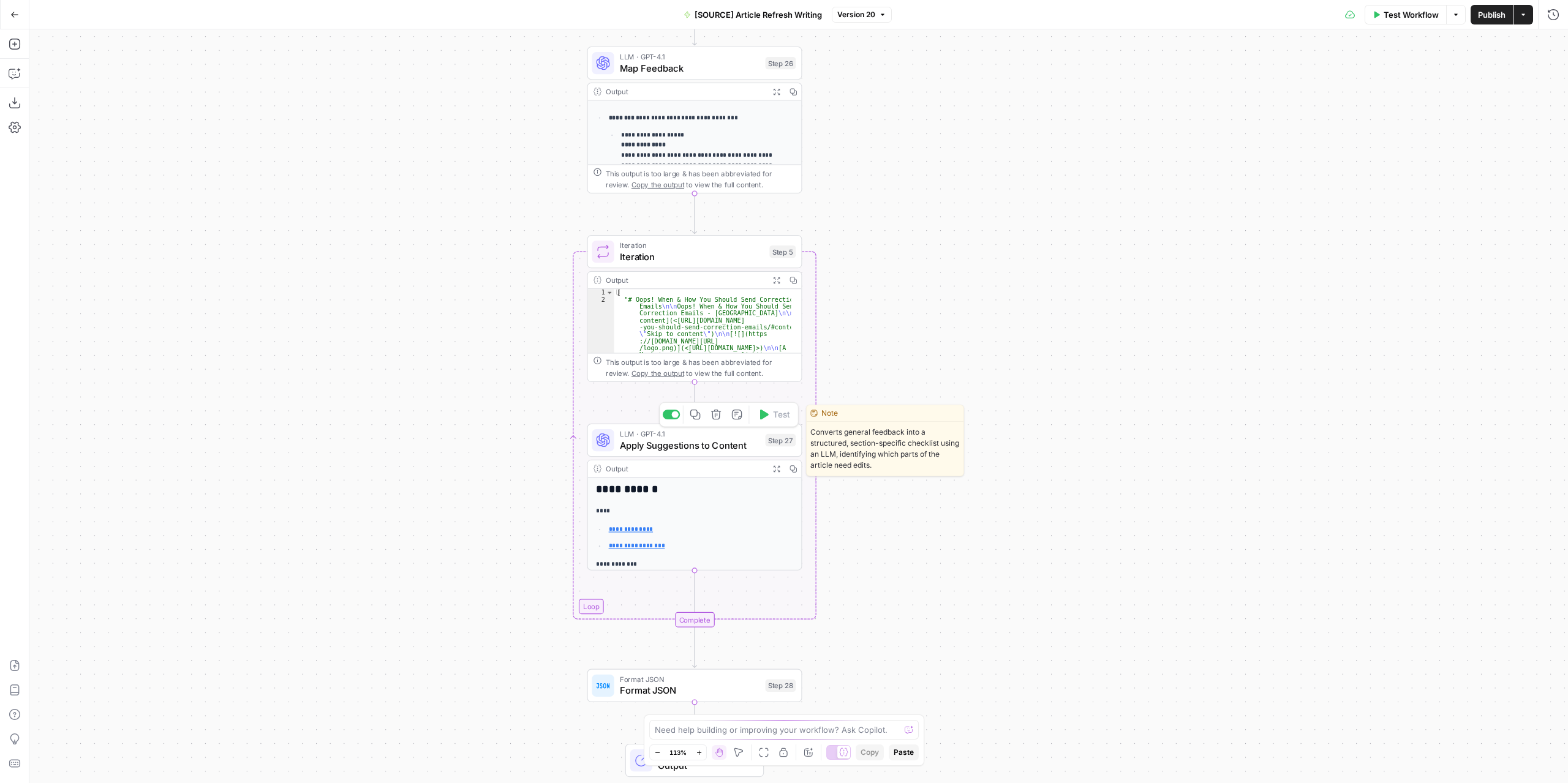
click at [724, 441] on span "Apply Suggestions to Content" at bounding box center [690, 445] width 140 height 14
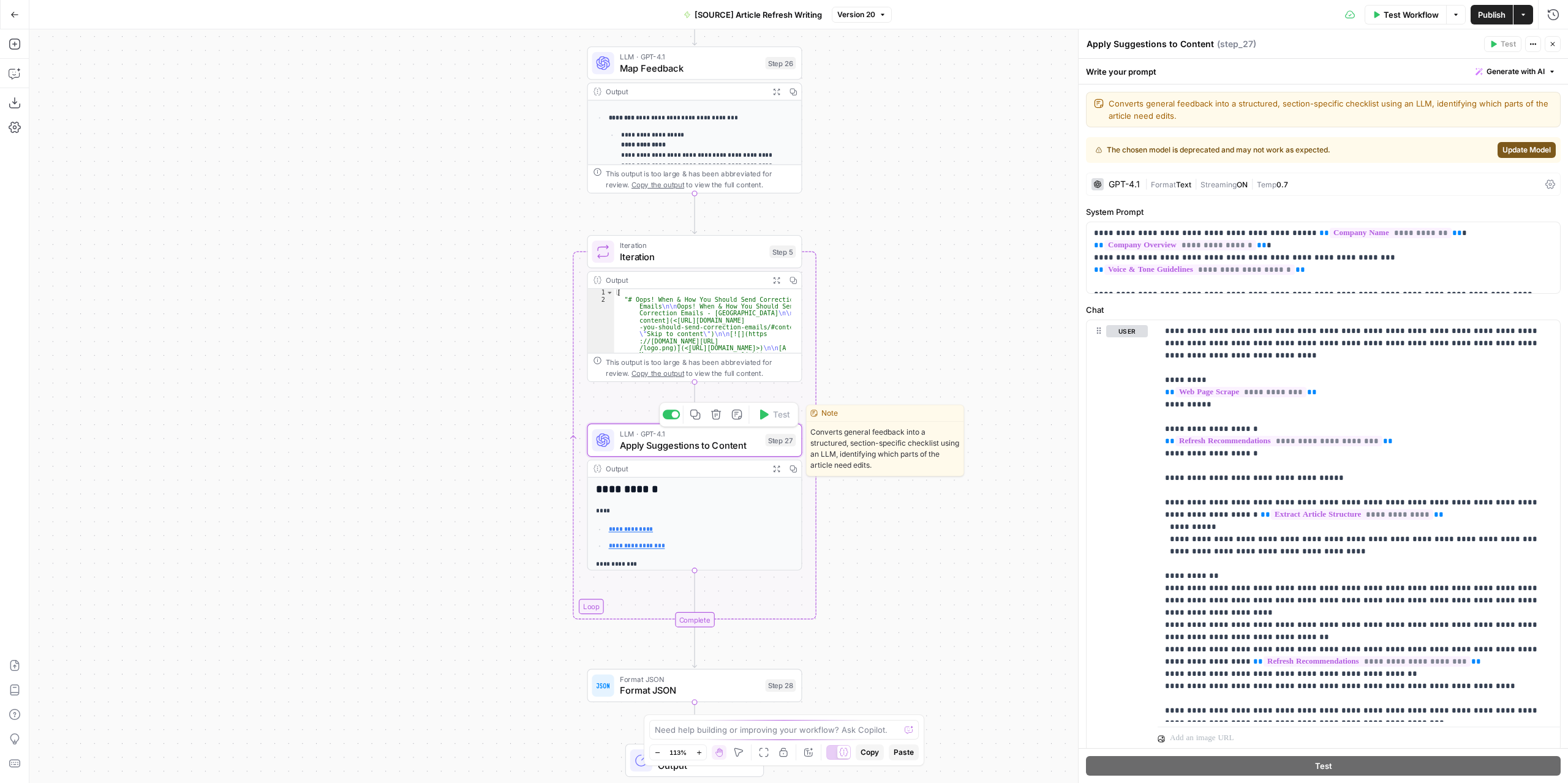
click at [779, 470] on icon "button" at bounding box center [776, 468] width 6 height 6
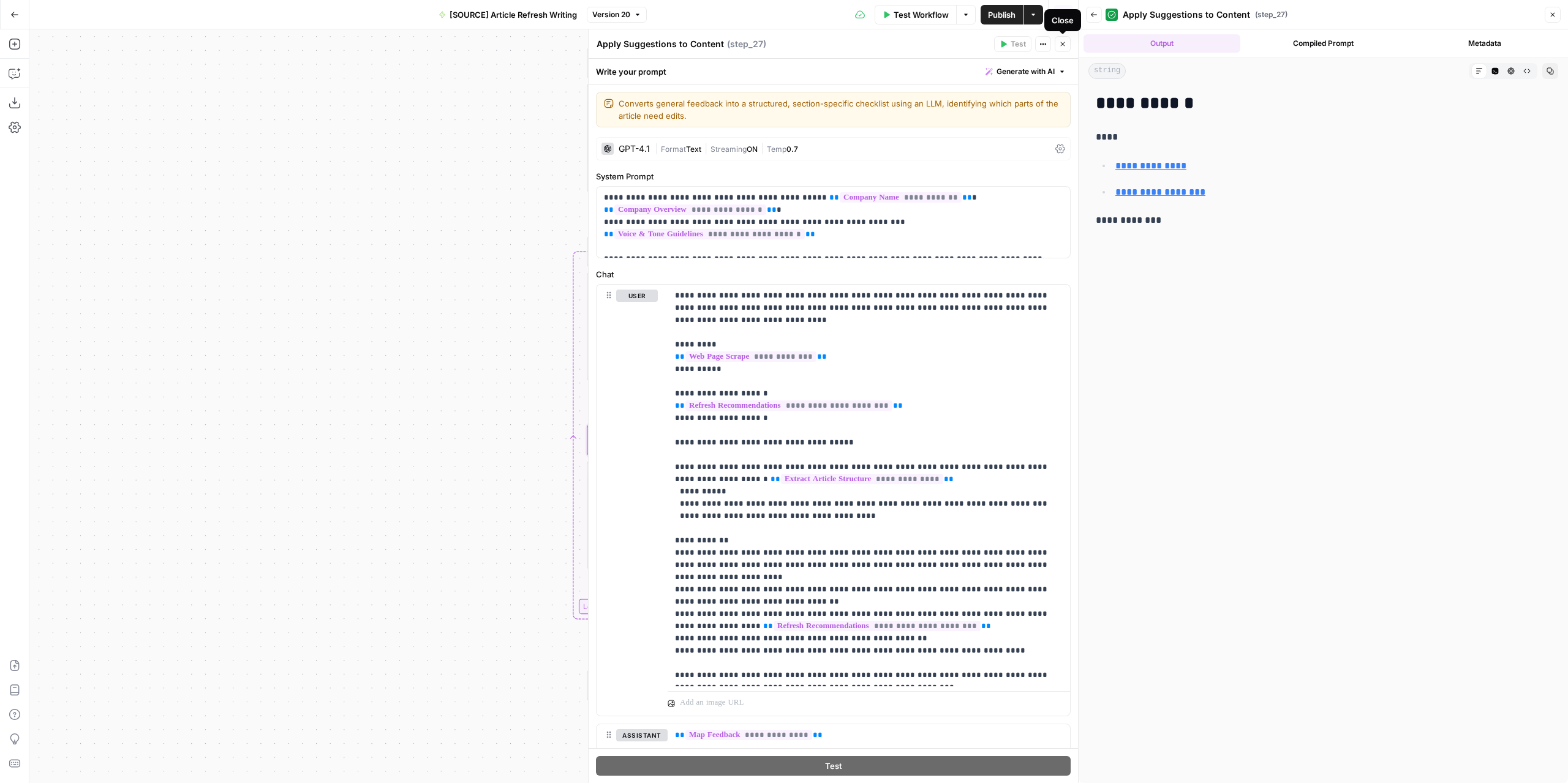
click at [1094, 19] on button "Back" at bounding box center [1094, 14] width 16 height 16
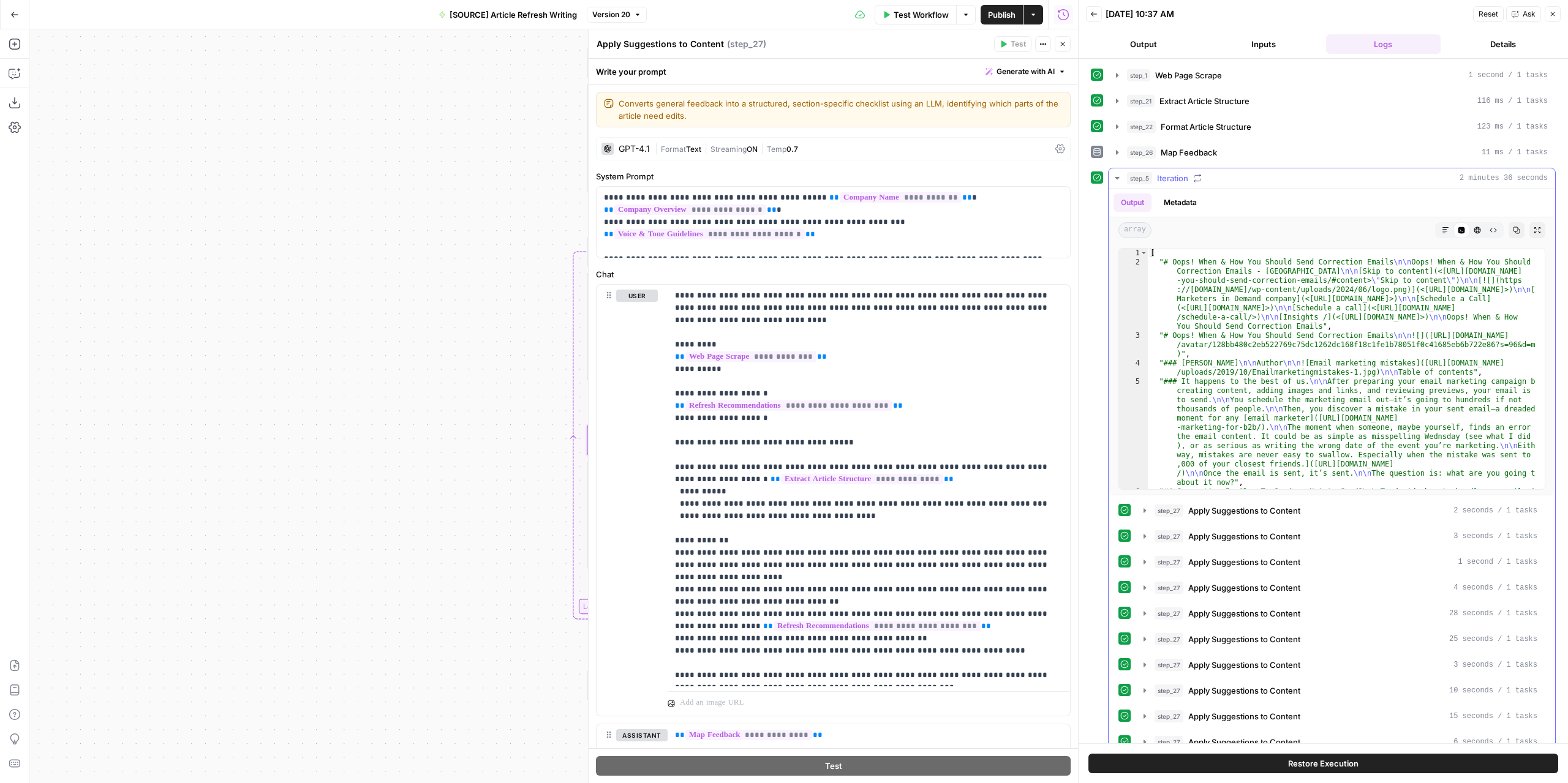
click at [1117, 177] on icon "button" at bounding box center [1116, 178] width 4 height 3
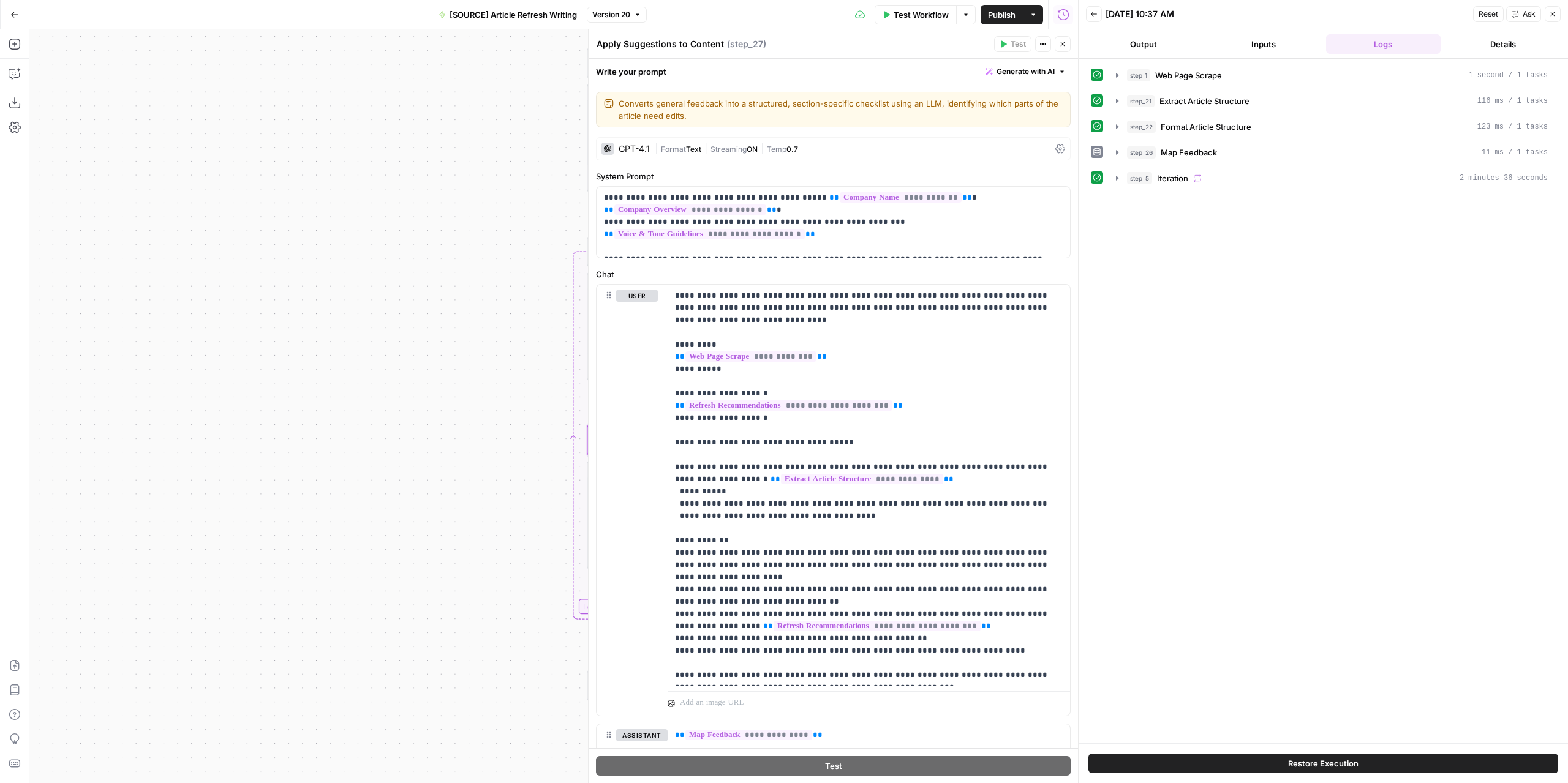
click at [1142, 43] on button "Output" at bounding box center [1144, 44] width 115 height 20
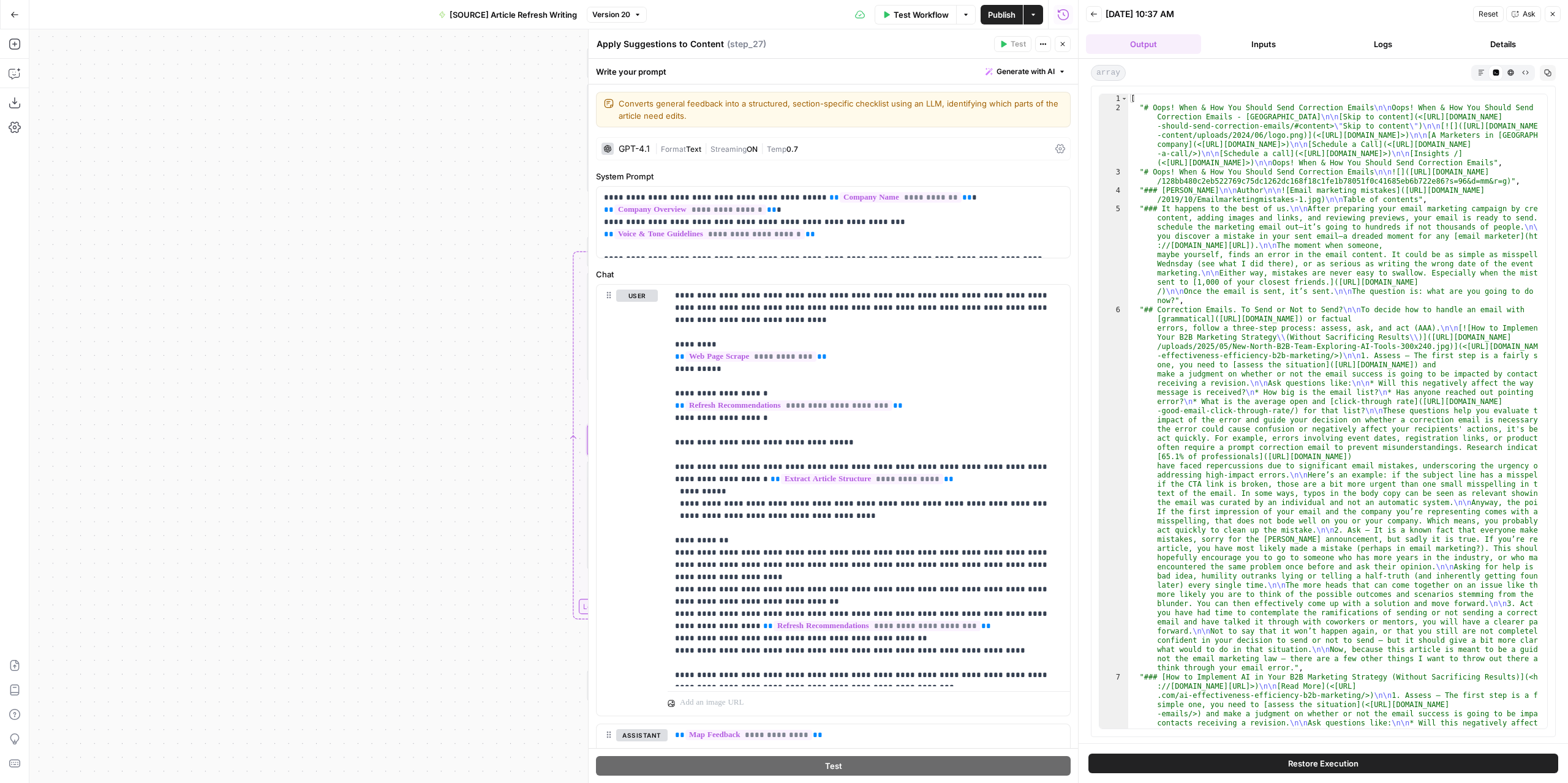
click at [1479, 65] on button "Markdown" at bounding box center [1480, 72] width 14 height 14
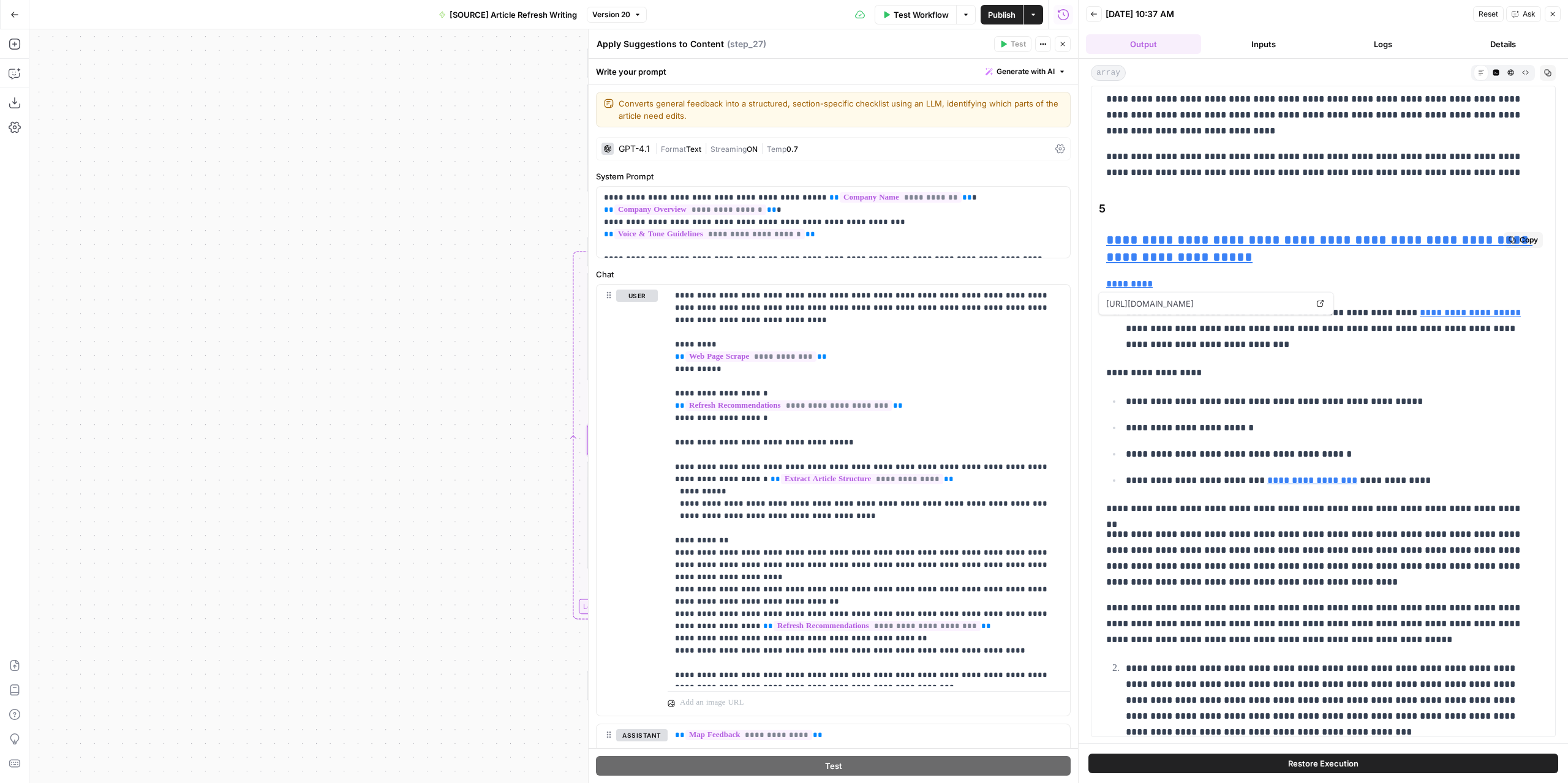
scroll to position [2387, 0]
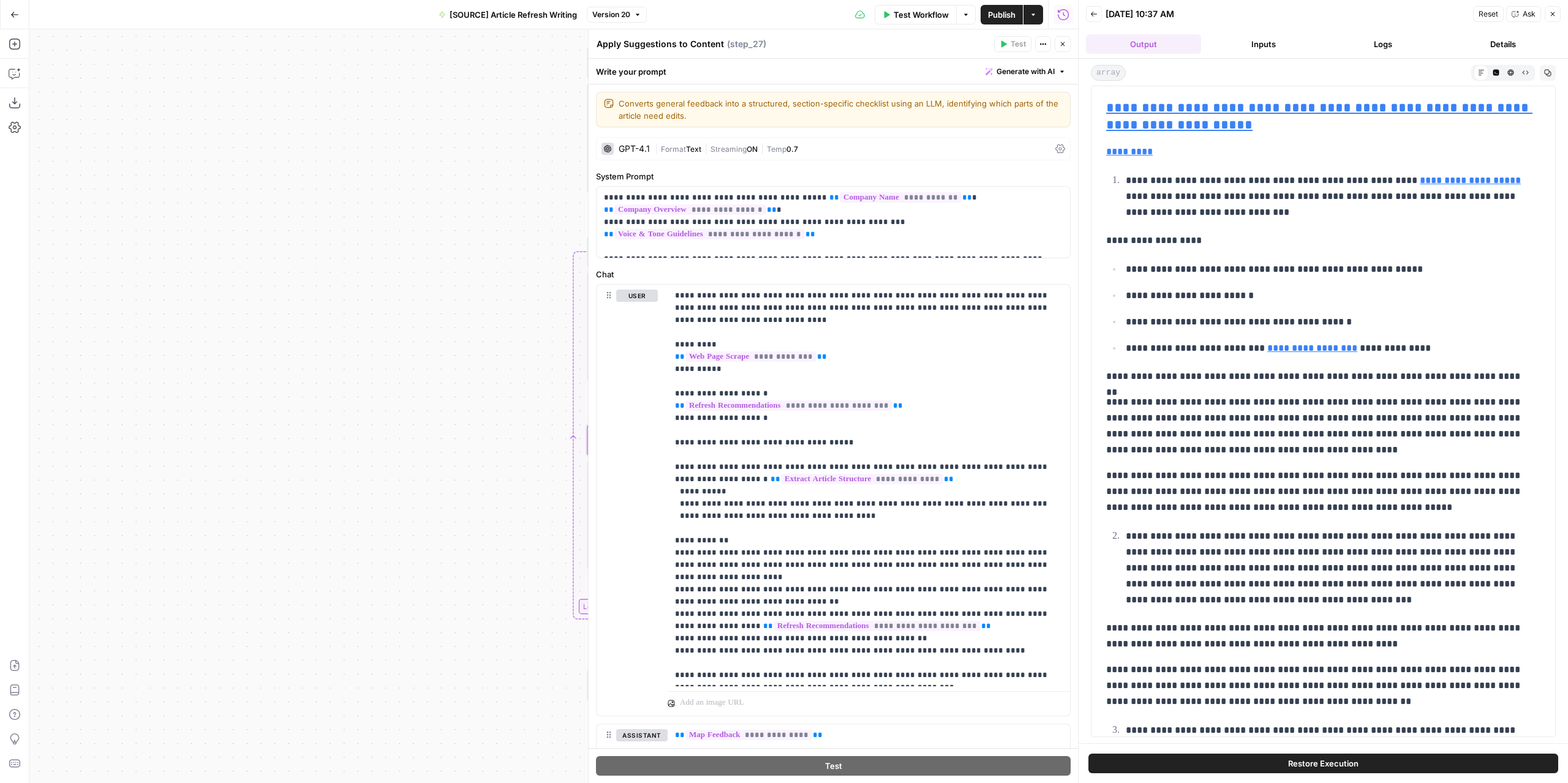
click at [1063, 43] on icon "button" at bounding box center [1063, 45] width 4 height 4
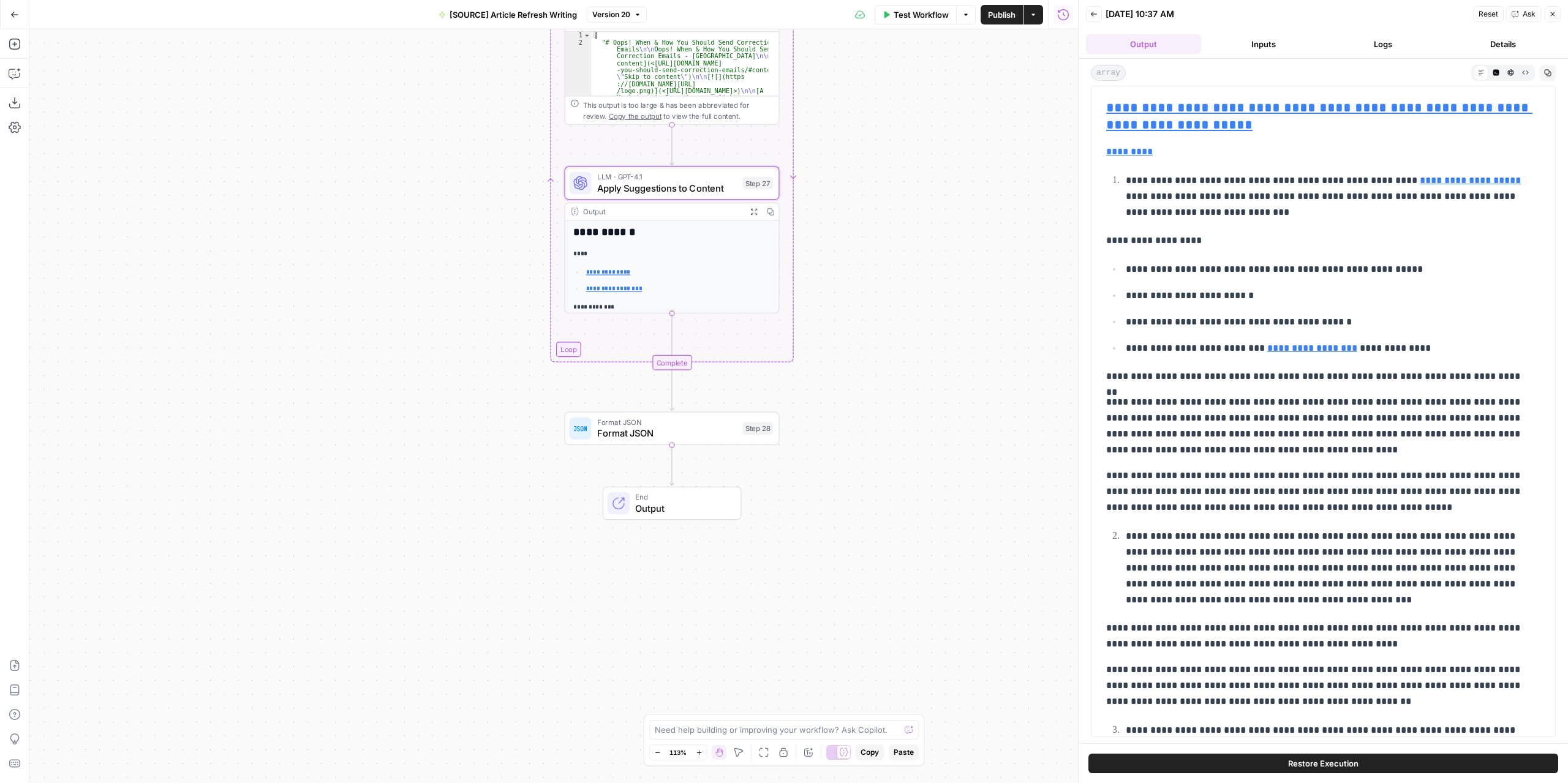
drag, startPoint x: 1003, startPoint y: 511, endPoint x: 980, endPoint y: 241, distance: 271.0
click at [980, 241] on div "**********" at bounding box center [553, 406] width 1048 height 753
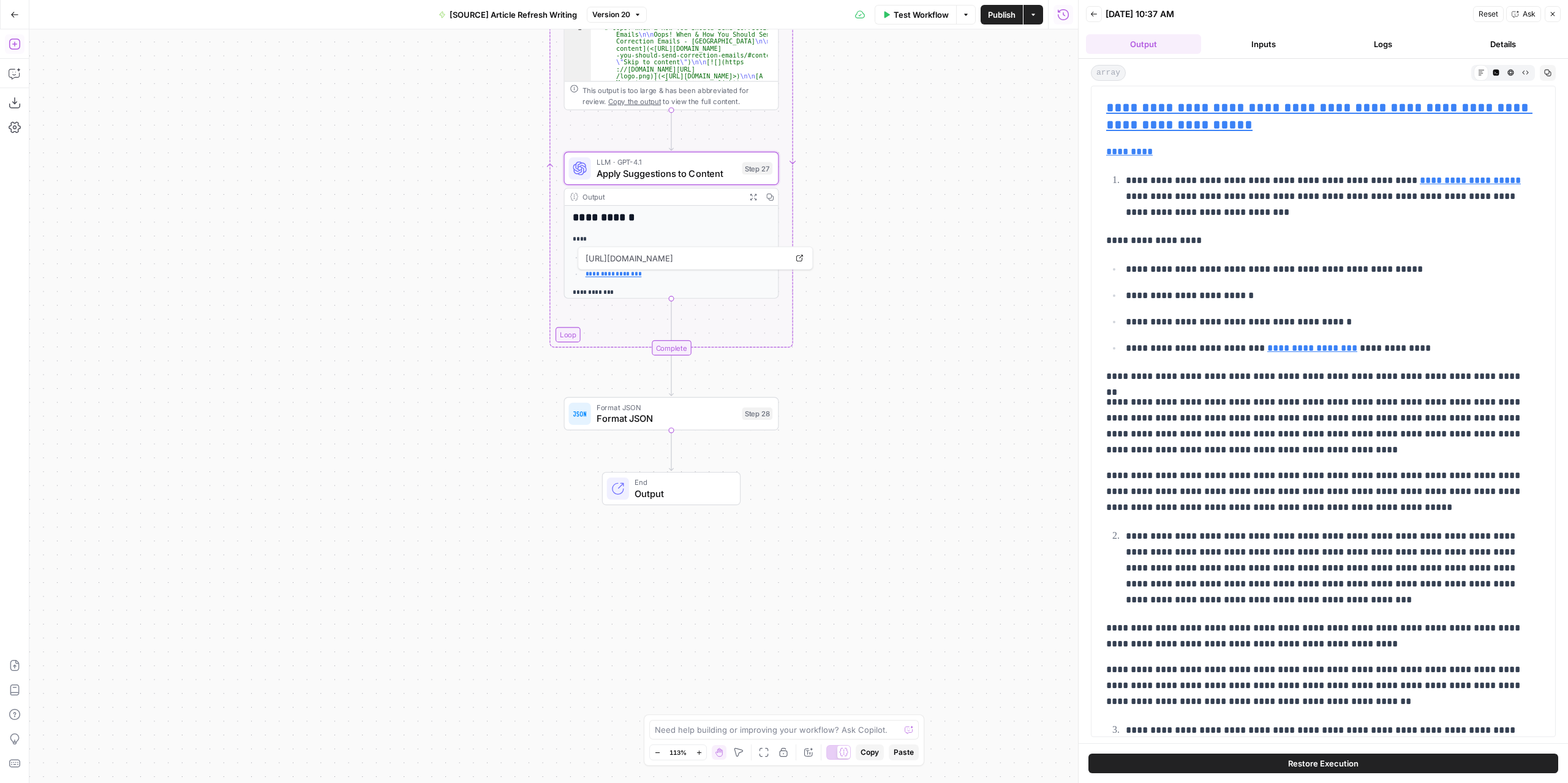
click at [20, 46] on icon "button" at bounding box center [14, 44] width 11 height 11
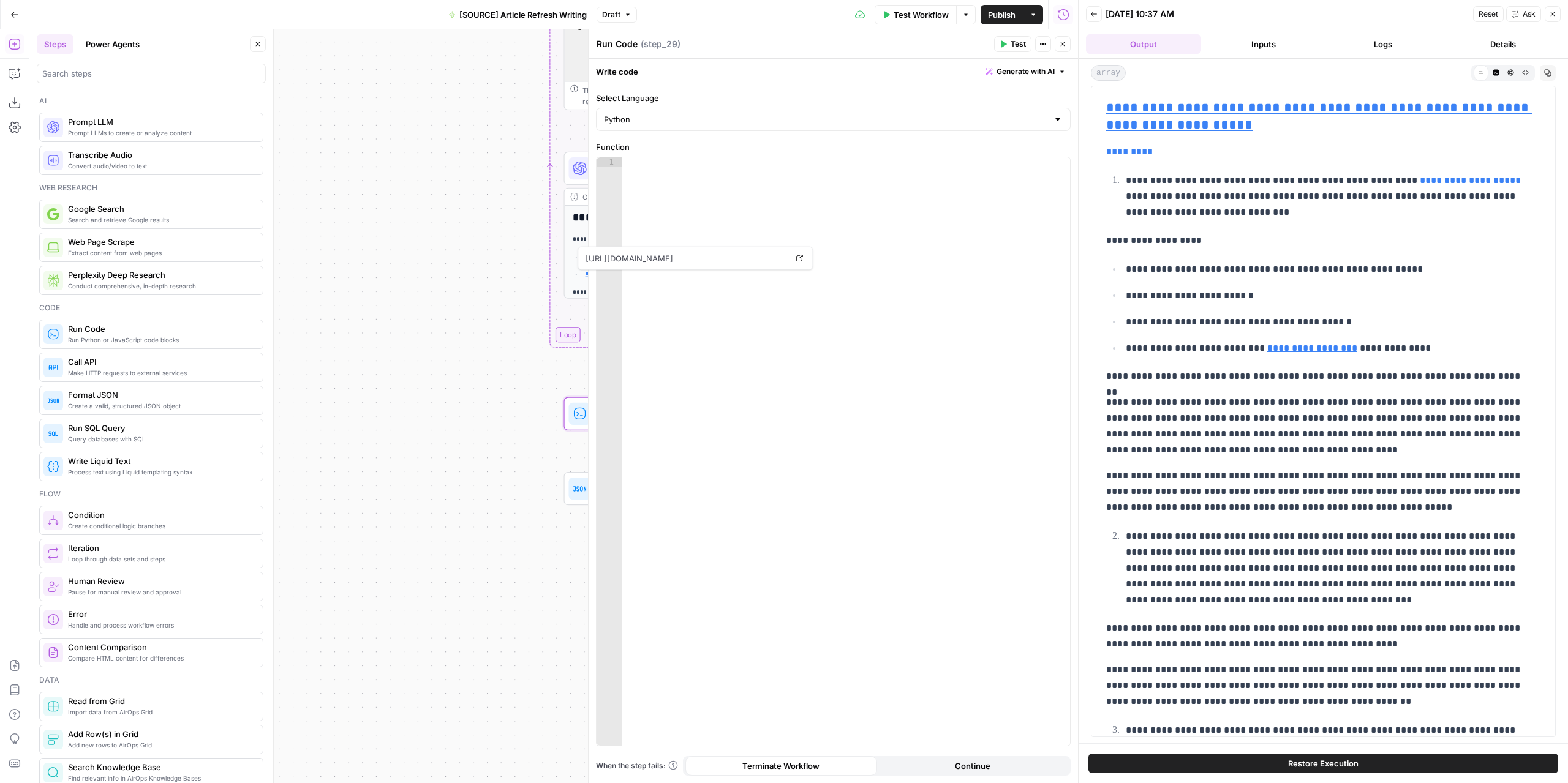
click at [1551, 15] on icon "button" at bounding box center [1553, 14] width 4 height 4
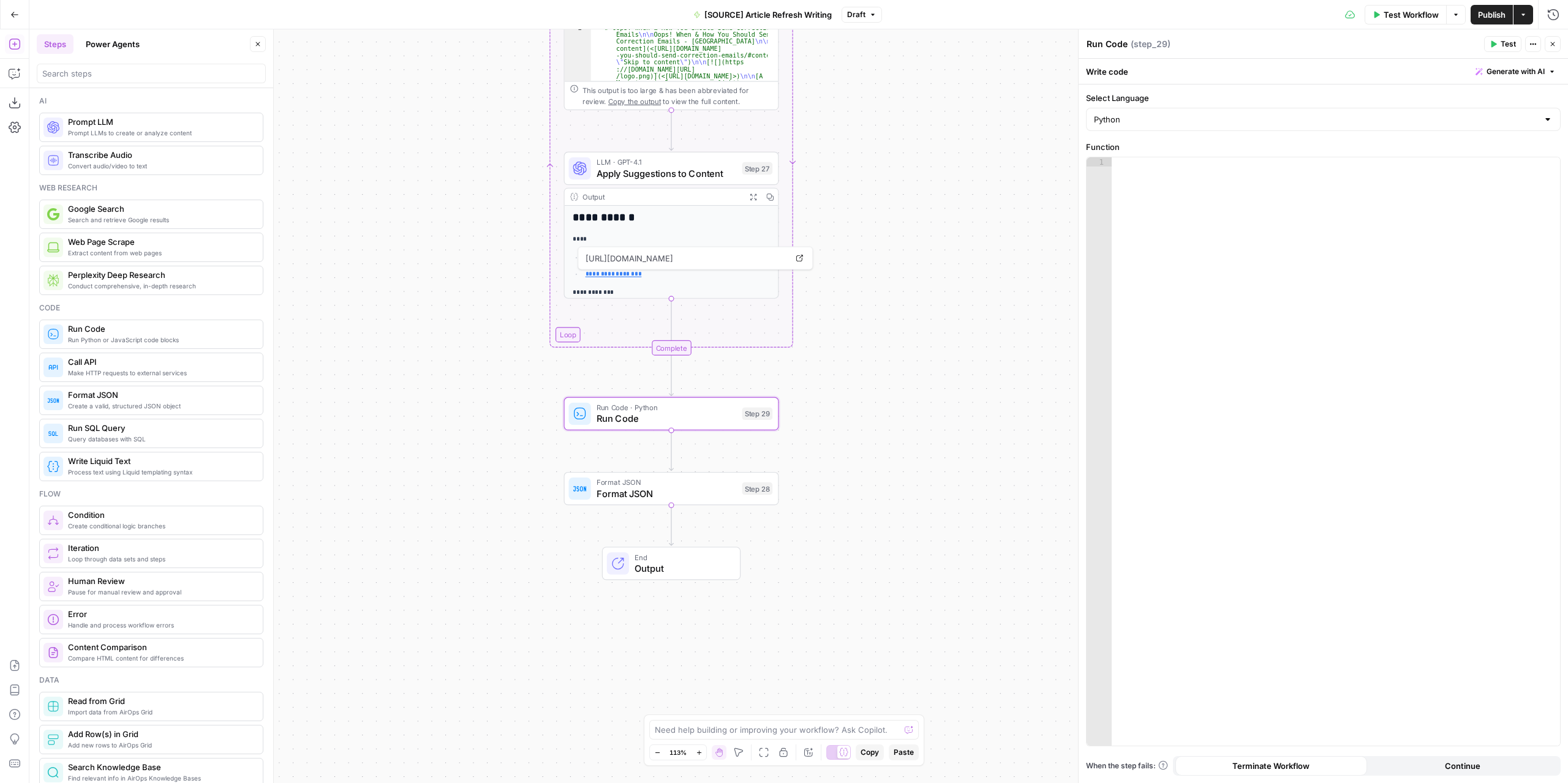
click at [1547, 45] on button "Close" at bounding box center [1552, 44] width 16 height 16
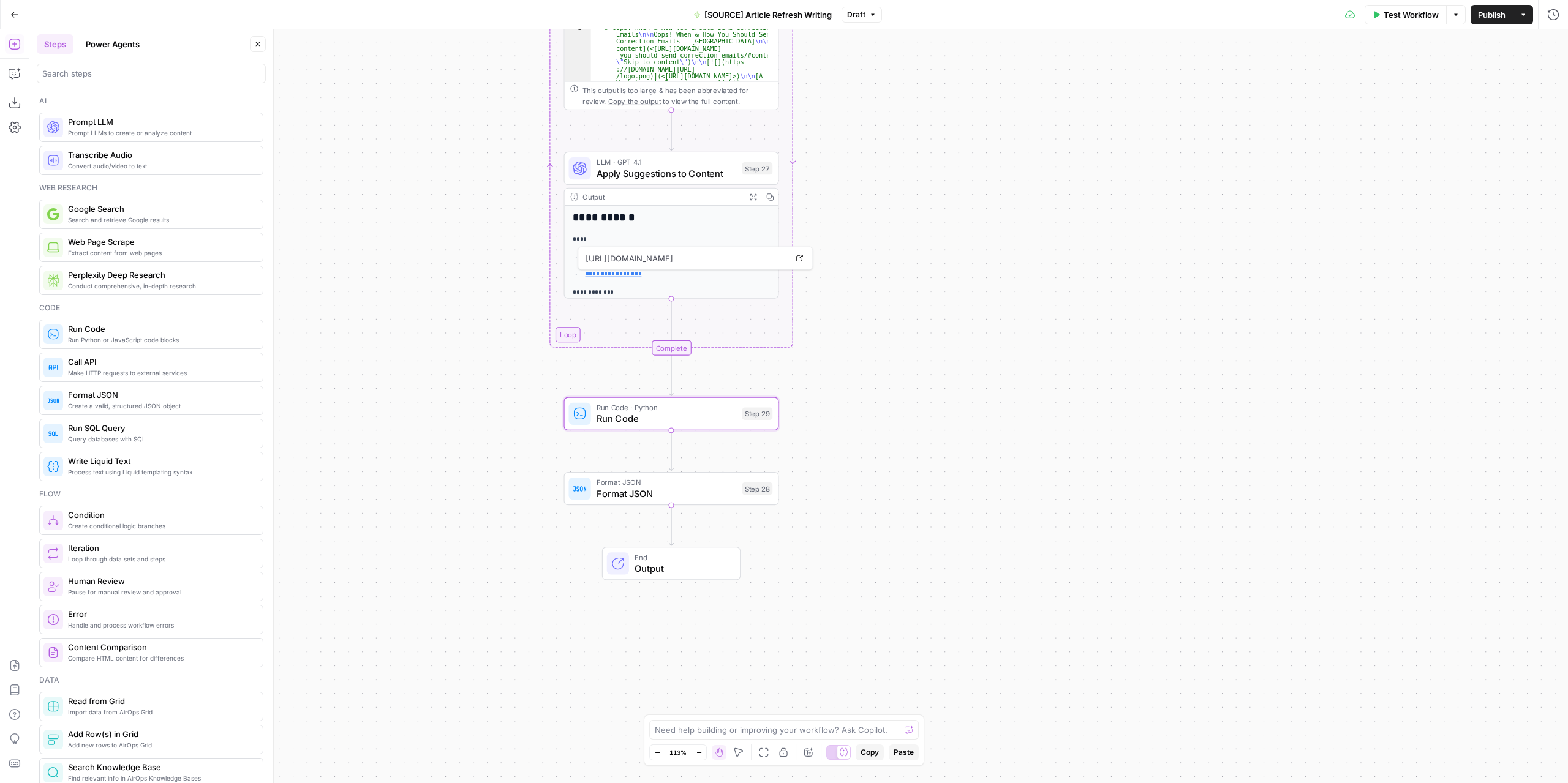
drag, startPoint x: 998, startPoint y: 171, endPoint x: 1273, endPoint y: 49, distance: 300.8
click at [1000, 170] on div "**********" at bounding box center [798, 406] width 1538 height 753
click at [724, 423] on span "Run Code" at bounding box center [668, 418] width 140 height 14
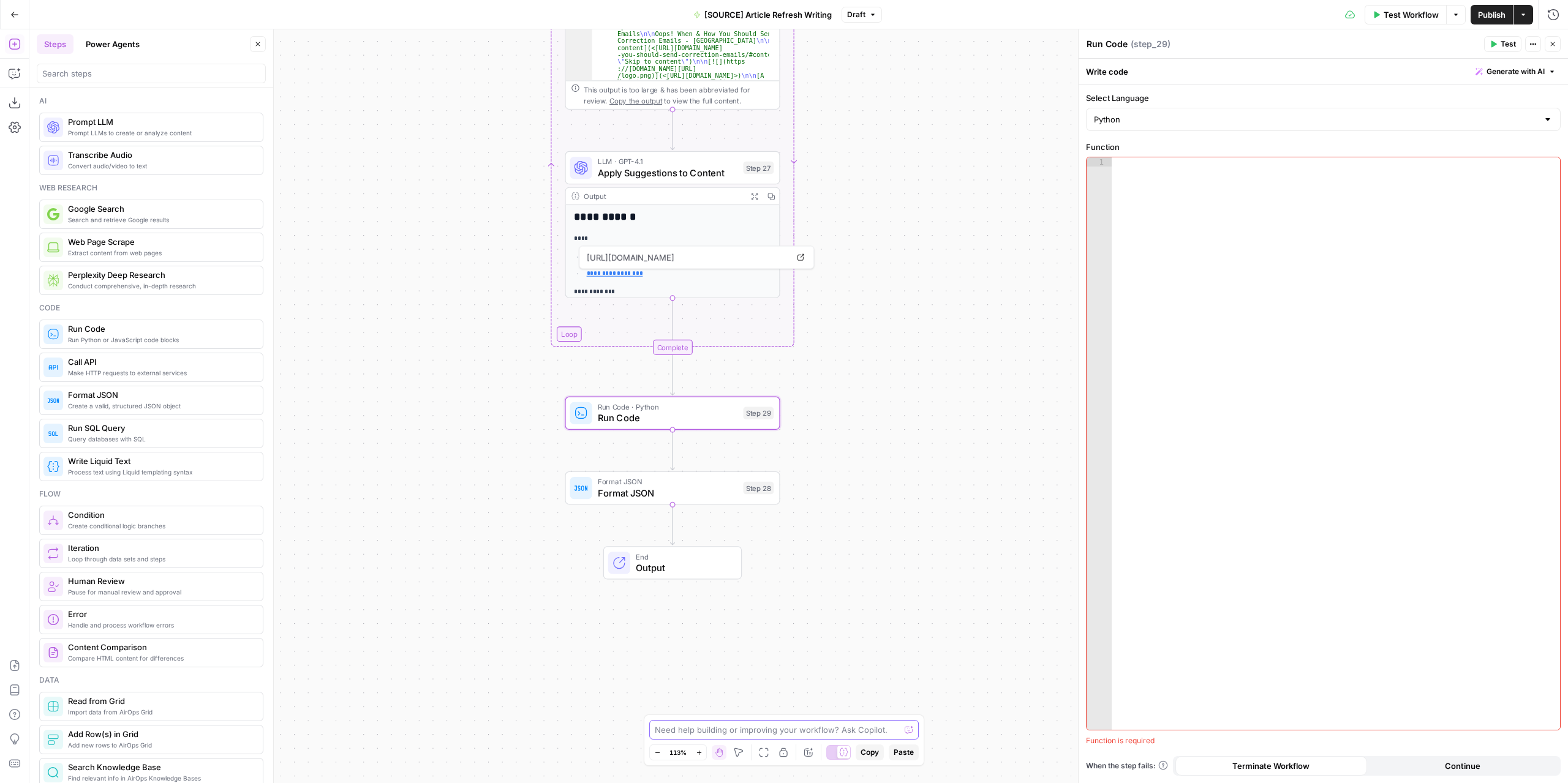
click at [788, 729] on textarea at bounding box center [777, 729] width 245 height 12
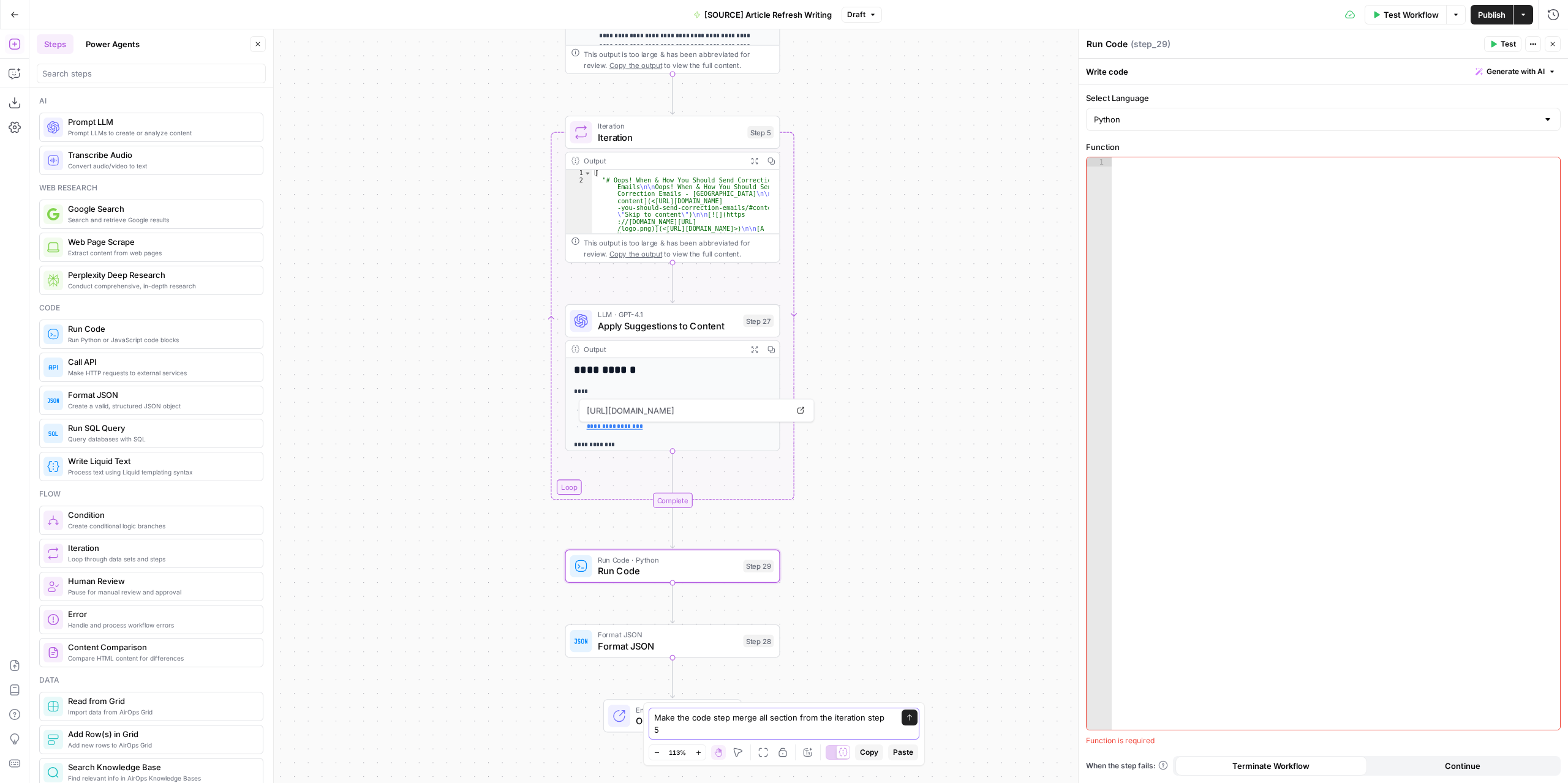
click at [726, 734] on textarea "Make the code step merge all section from the iteration step 5" at bounding box center [772, 724] width 235 height 25
click at [728, 733] on textarea "Make the code step merge all section from the iteration step 5" at bounding box center [772, 724] width 235 height 25
type textarea "Make the code step 29 merge all section from the iteration step 5"
click at [911, 719] on icon "submit" at bounding box center [909, 717] width 8 height 8
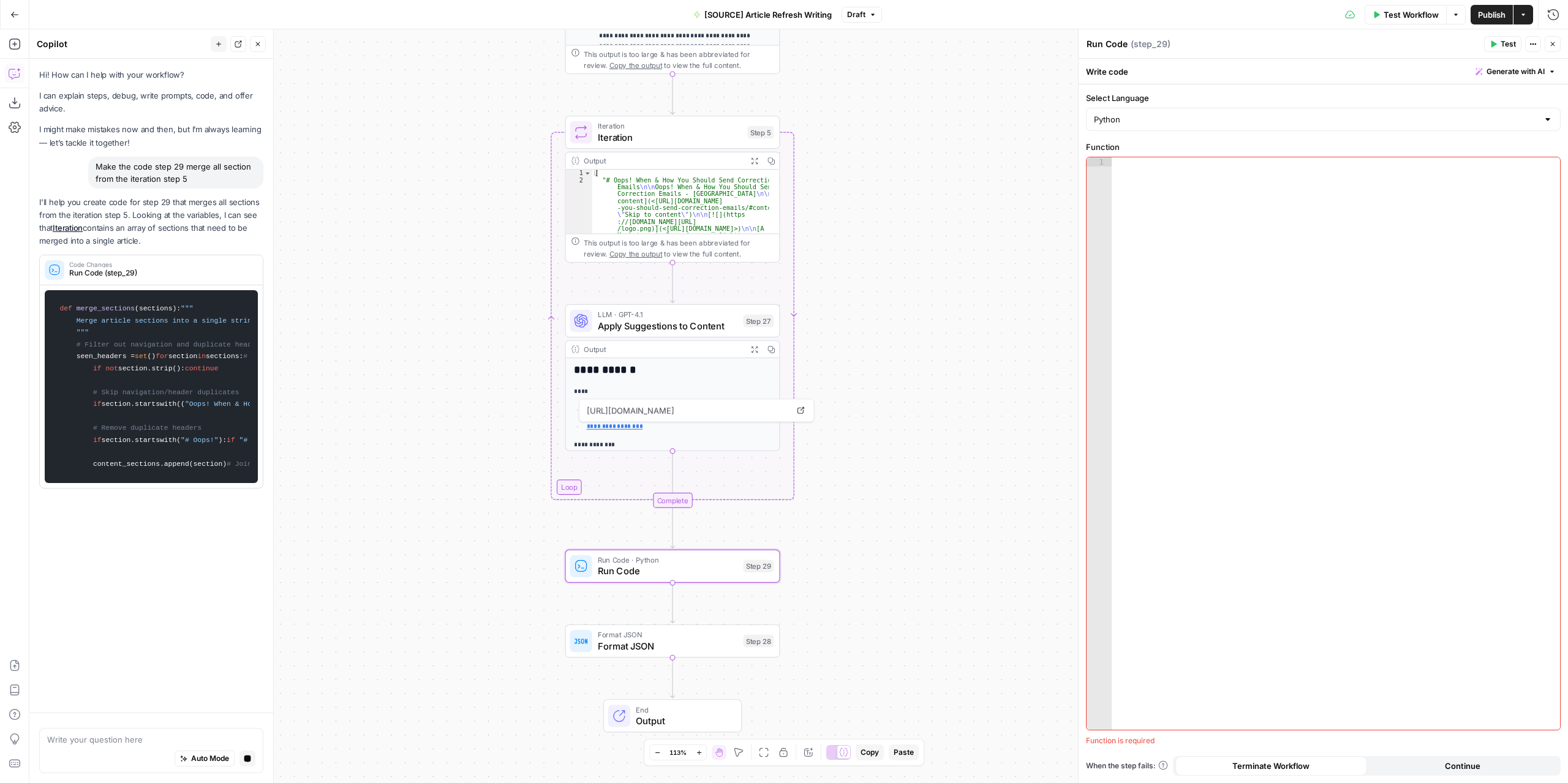
scroll to position [0, 0]
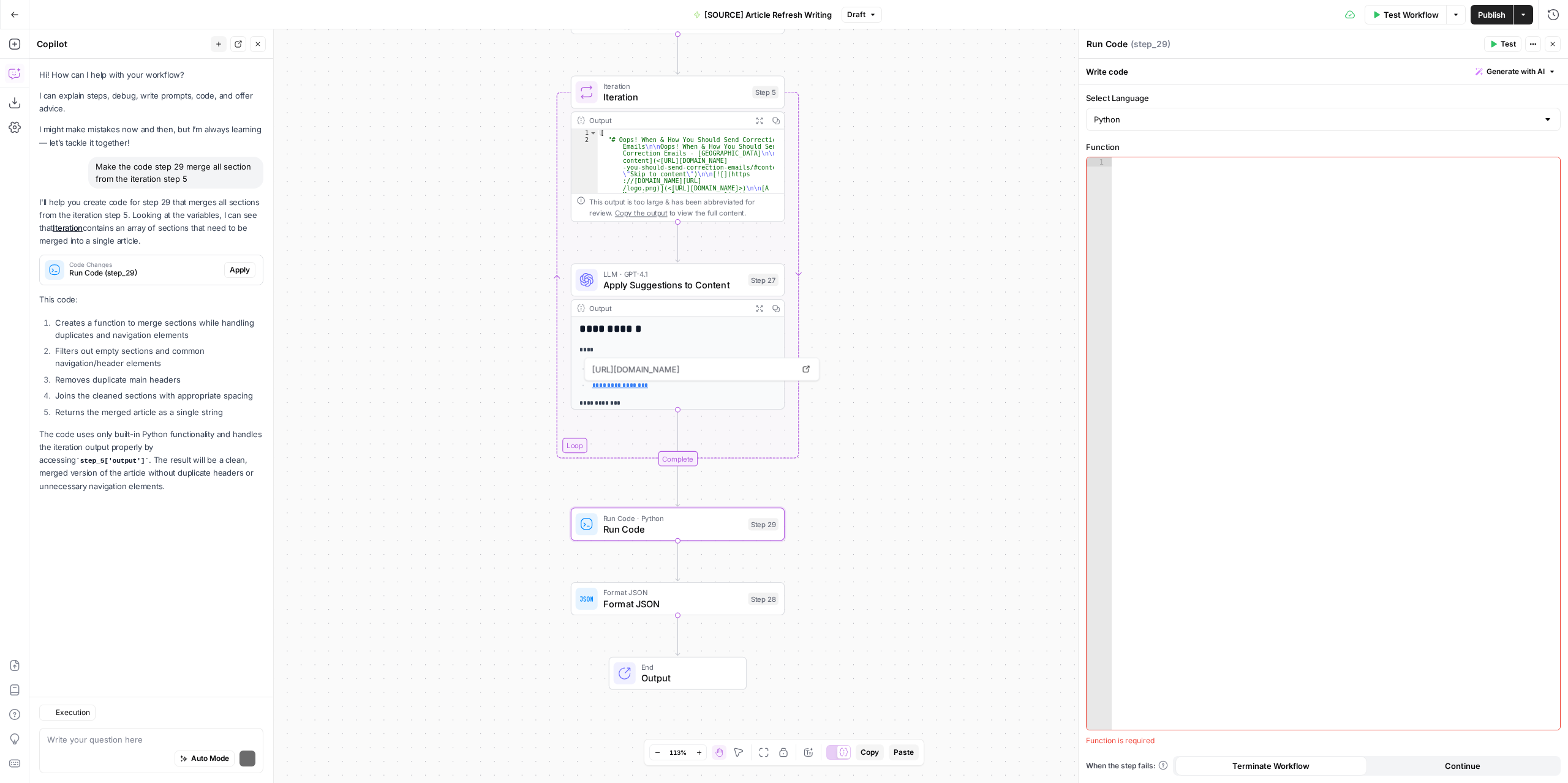
click at [249, 266] on span "Apply" at bounding box center [240, 270] width 20 height 11
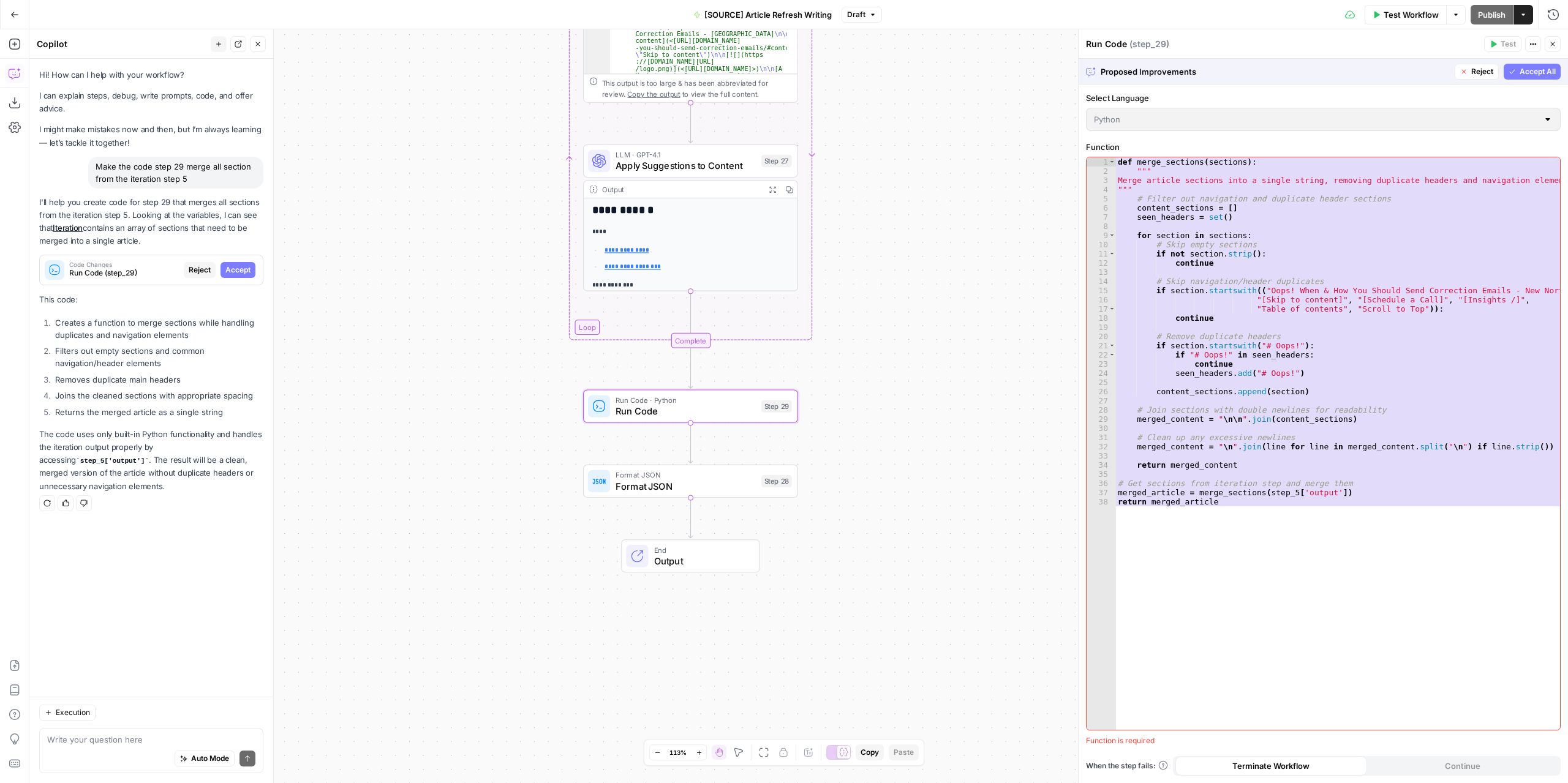
drag, startPoint x: 246, startPoint y: 272, endPoint x: 260, endPoint y: 270, distance: 14.1
click at [246, 272] on span "Accept" at bounding box center [238, 270] width 25 height 11
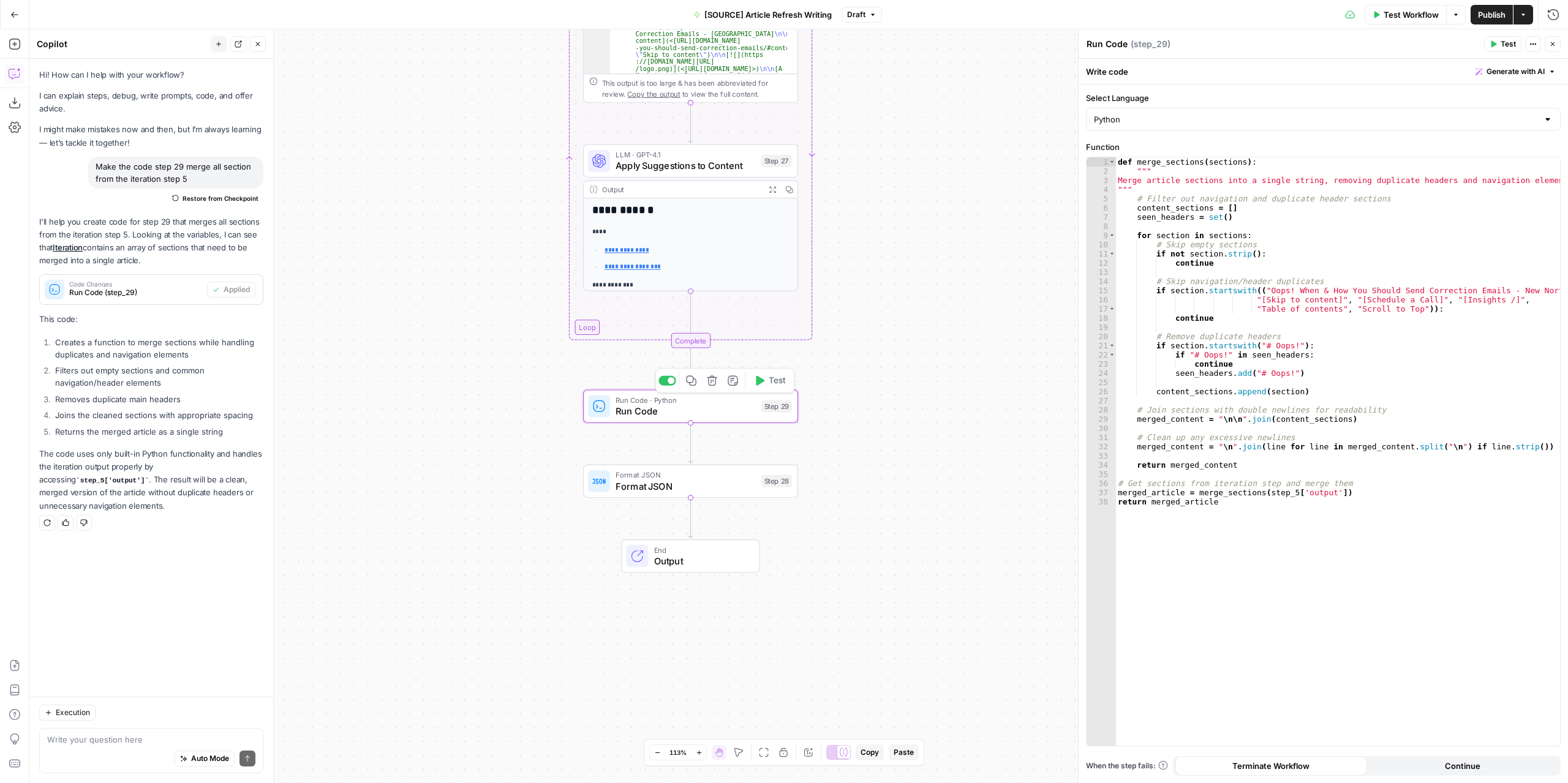
click at [783, 382] on span "Test" at bounding box center [776, 381] width 16 height 12
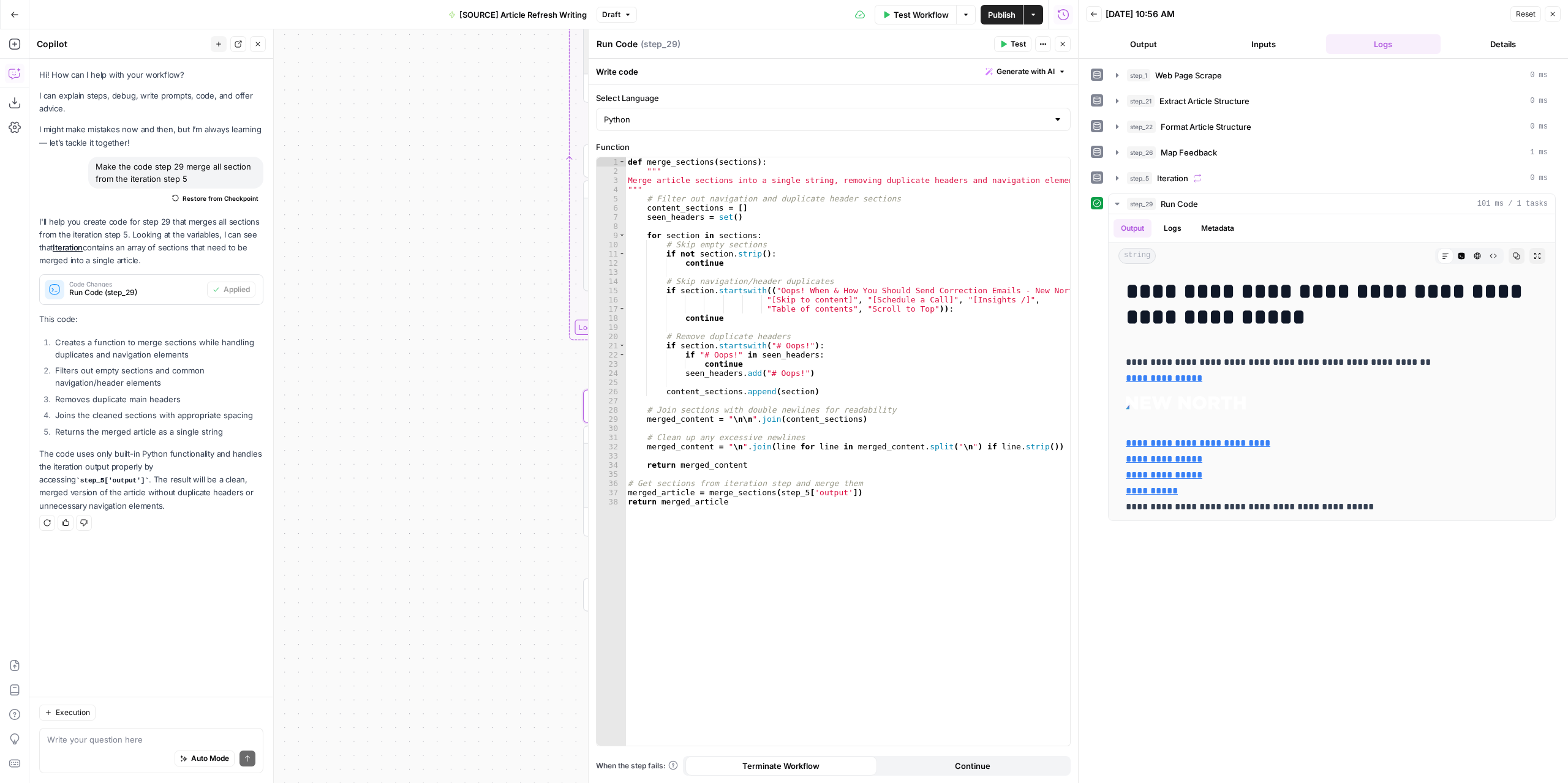
click at [1151, 47] on button "Output" at bounding box center [1144, 44] width 115 height 20
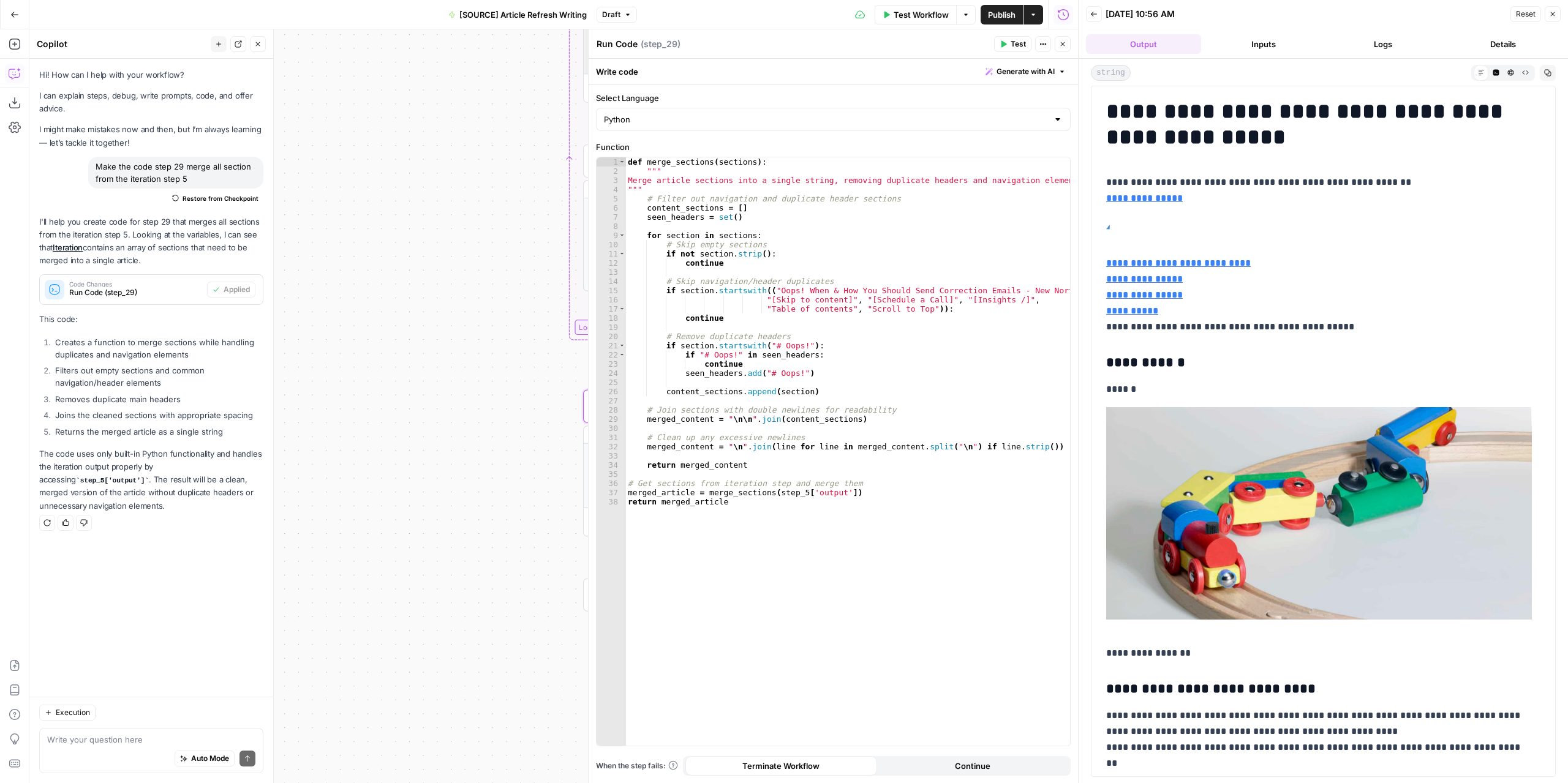
click at [1069, 43] on button "Close" at bounding box center [1062, 44] width 16 height 16
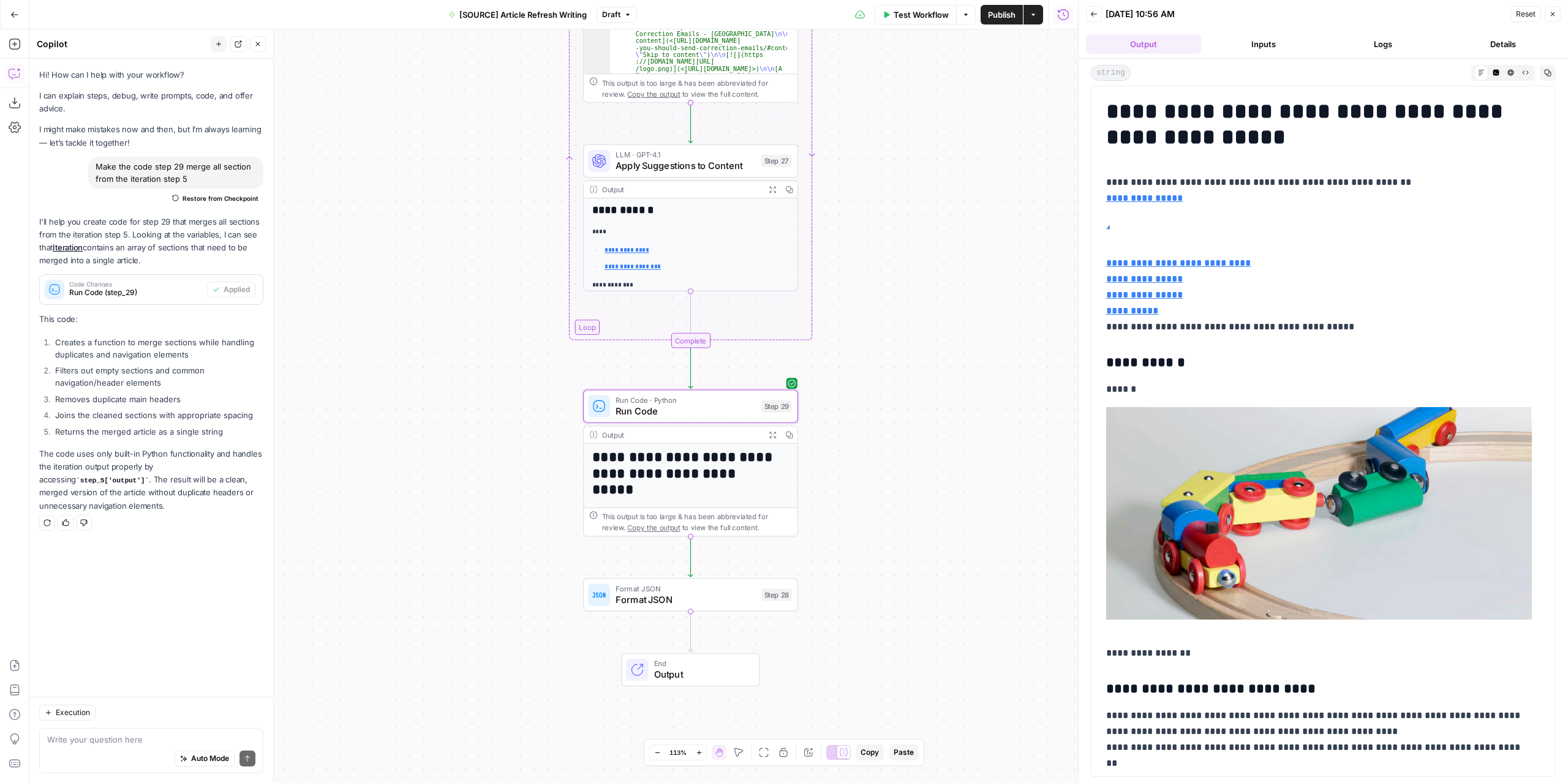
click at [695, 597] on span "Format JSON" at bounding box center [685, 599] width 140 height 14
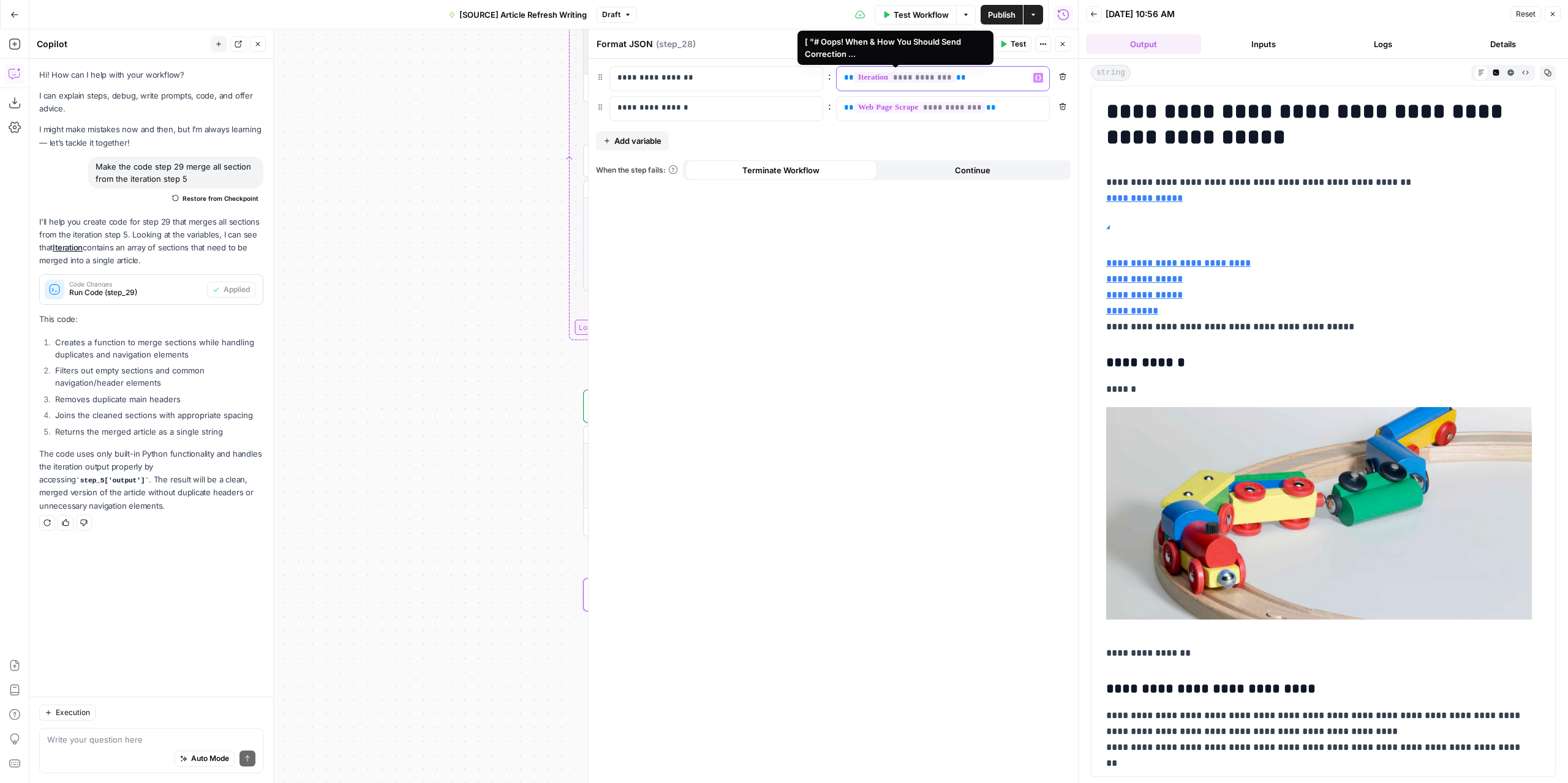
drag, startPoint x: 963, startPoint y: 82, endPoint x: 843, endPoint y: 80, distance: 120.0
click at [844, 80] on p "**********" at bounding box center [933, 78] width 178 height 12
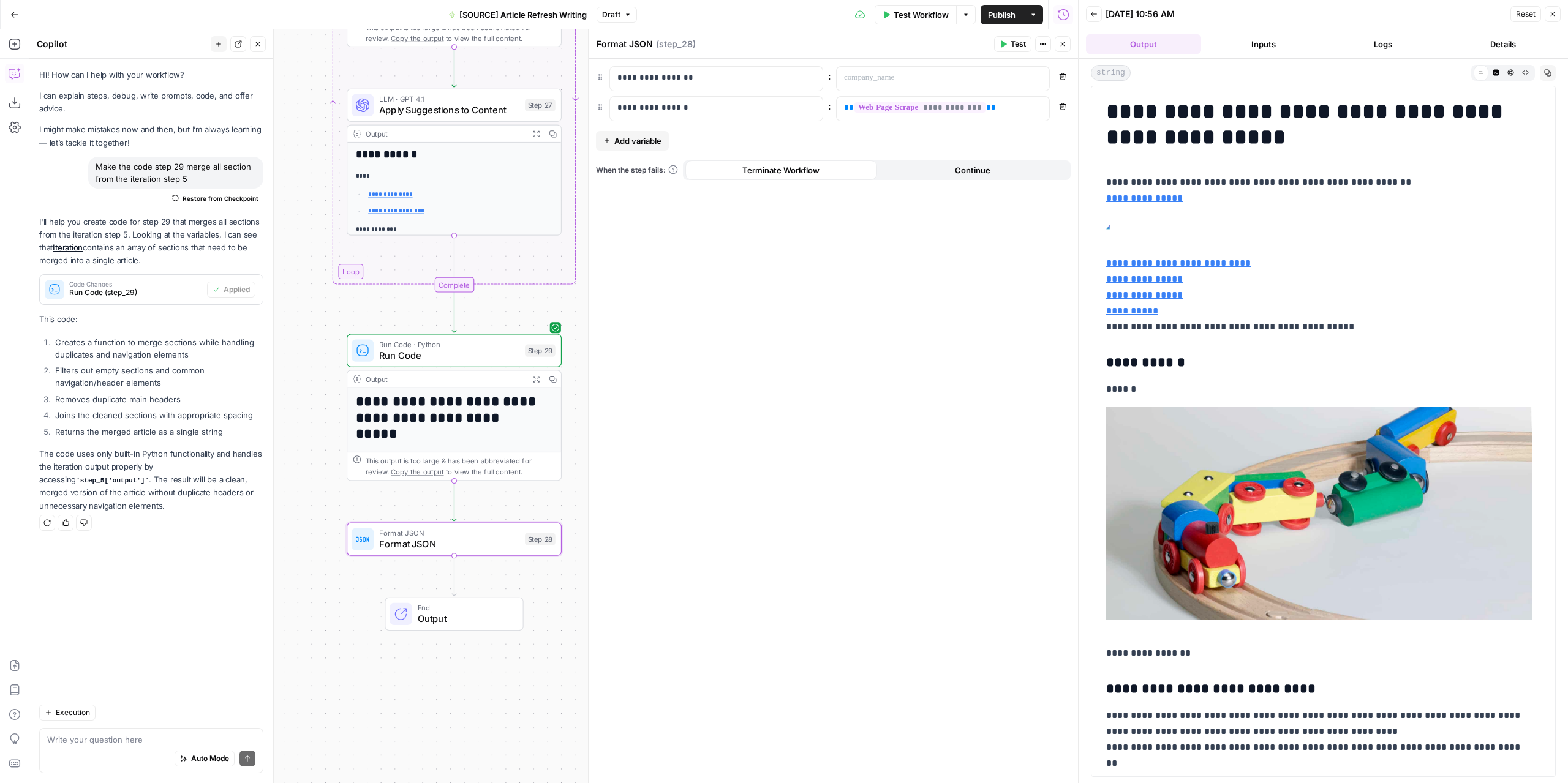
drag, startPoint x: 434, startPoint y: 230, endPoint x: 198, endPoint y: 174, distance: 242.6
click at [198, 174] on body "**********" at bounding box center [784, 391] width 1568 height 783
click at [995, 78] on p at bounding box center [933, 78] width 178 height 12
click at [1041, 74] on button "Variables Menu" at bounding box center [1038, 78] width 10 height 10
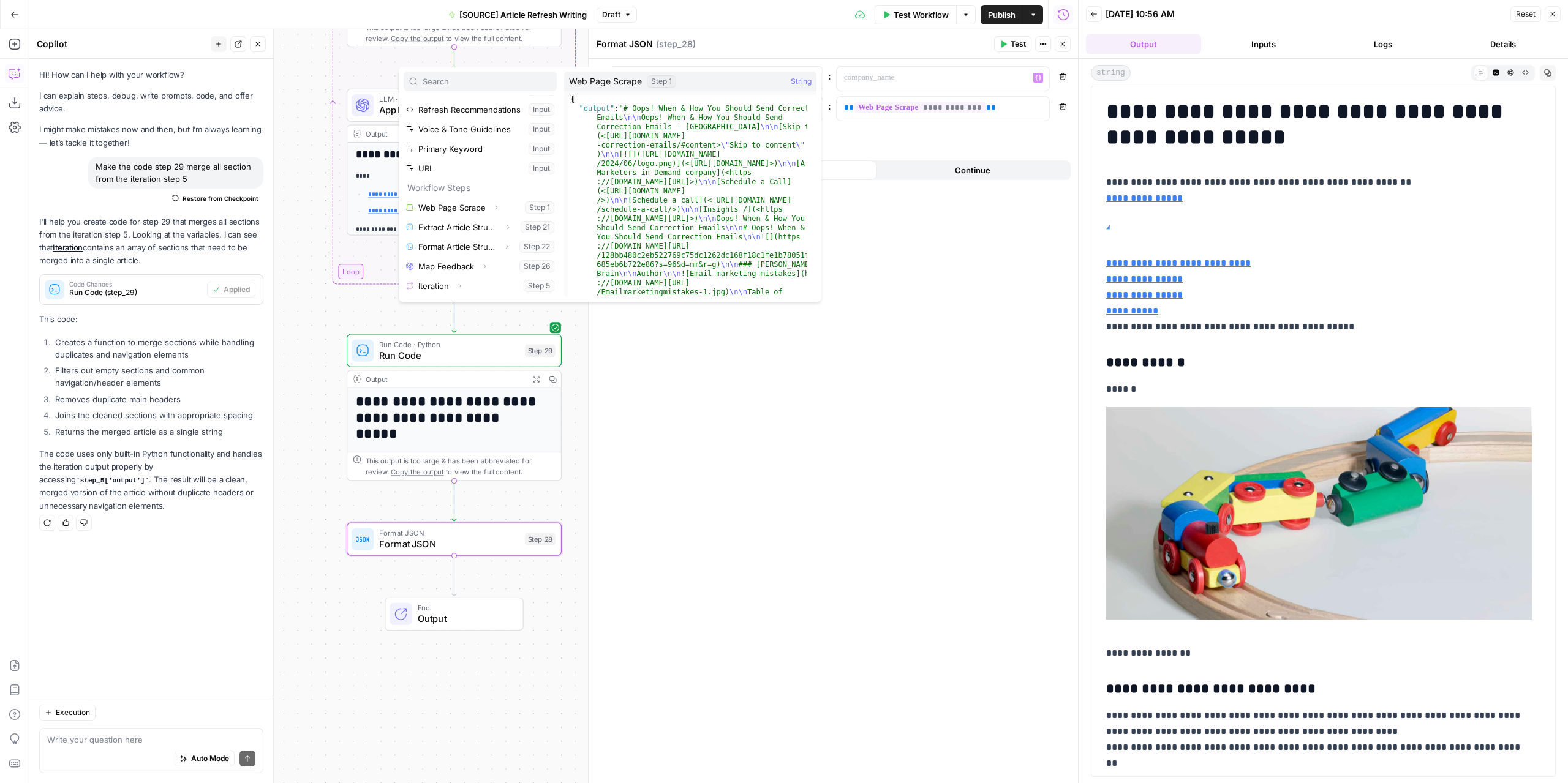
scroll to position [71, 0]
click at [452, 286] on button "Select variable Run Code" at bounding box center [480, 288] width 153 height 20
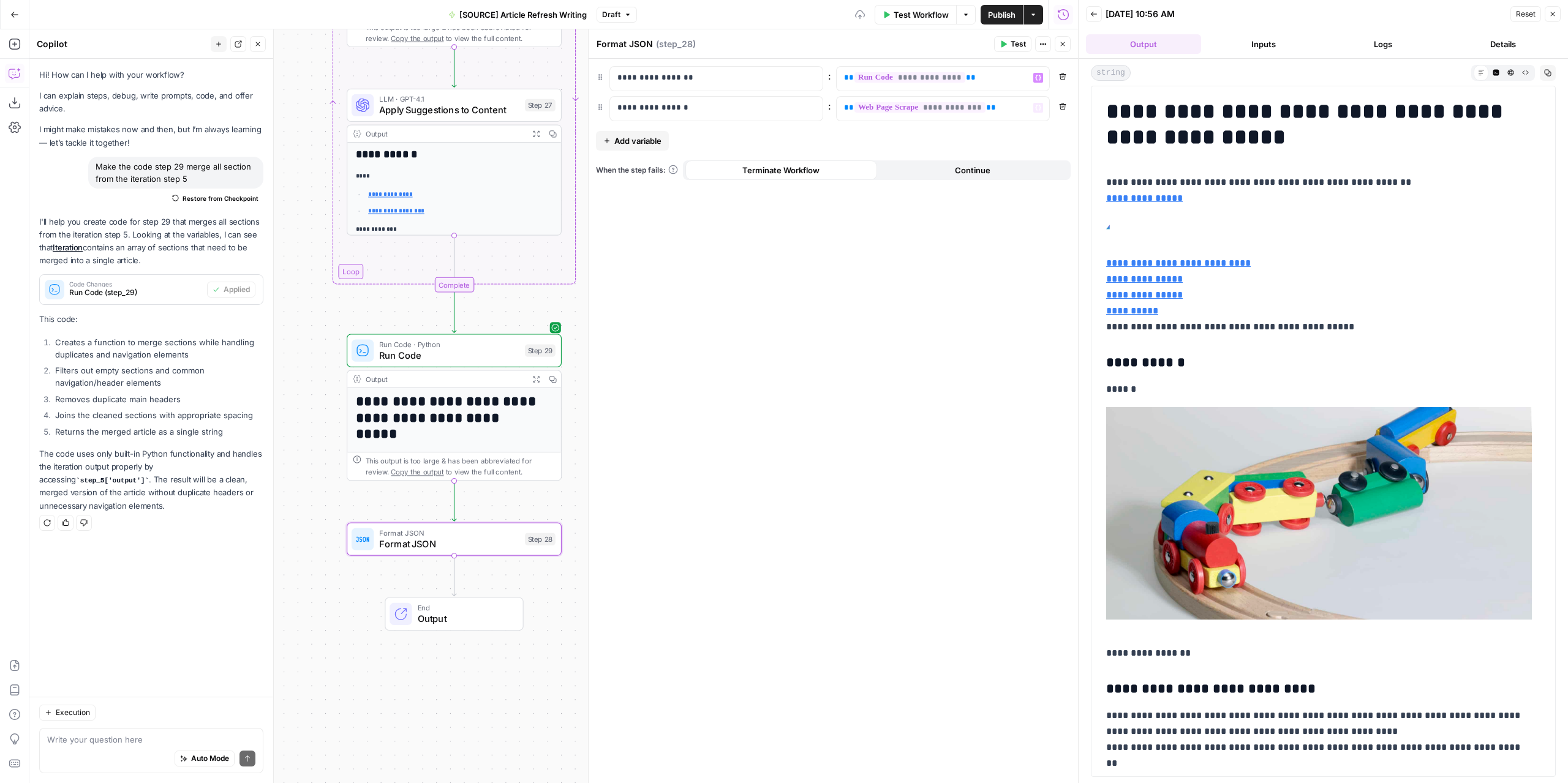
click at [995, 21] on button "Publish" at bounding box center [1002, 14] width 43 height 20
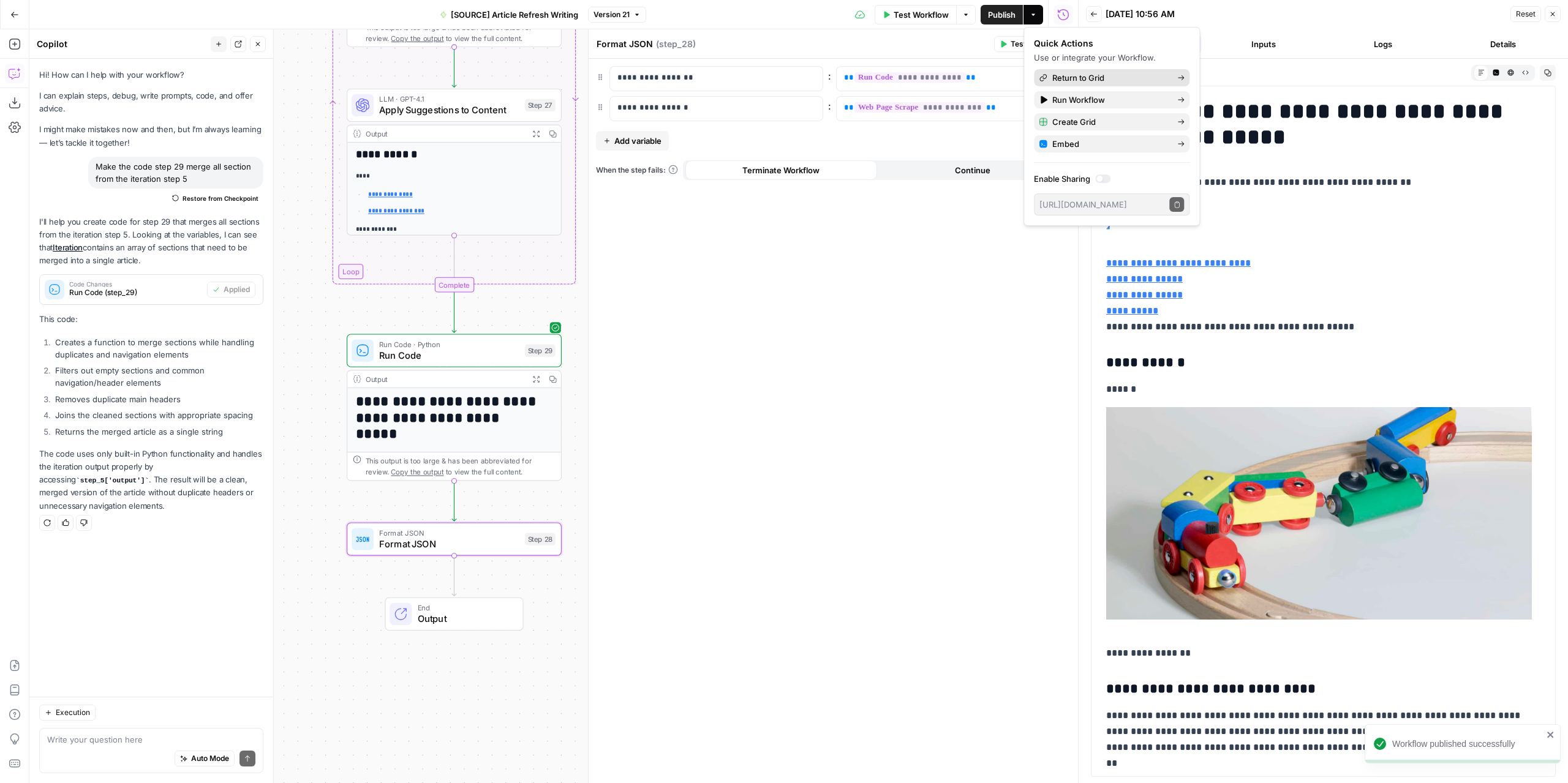
click at [1068, 82] on span "Return to Grid" at bounding box center [1109, 78] width 115 height 12
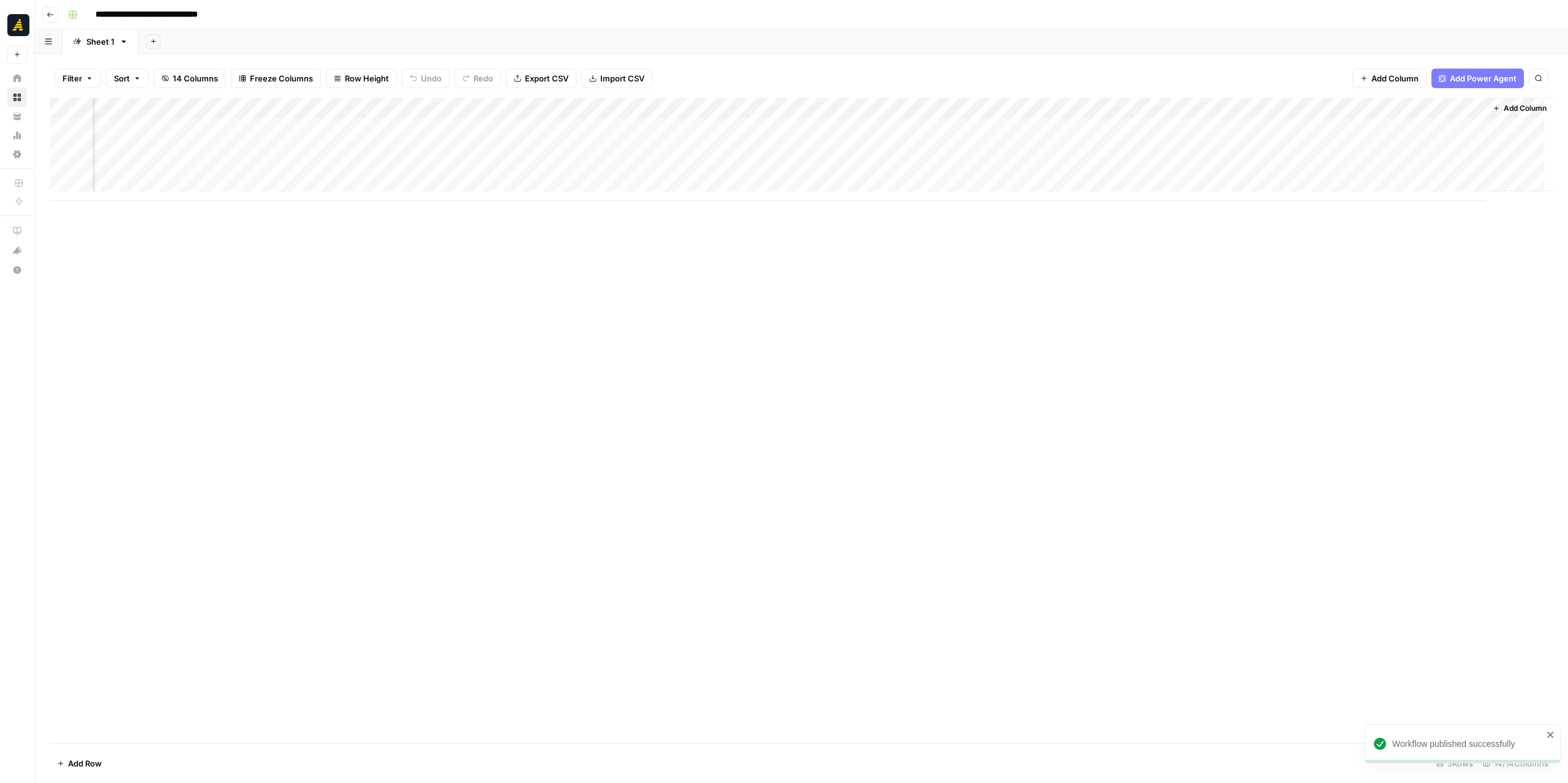
scroll to position [0, 519]
click at [1241, 129] on div "Add Column" at bounding box center [801, 150] width 1503 height 103
click at [1244, 145] on div "Add Column" at bounding box center [801, 150] width 1503 height 103
click at [1289, 132] on div "Add Column" at bounding box center [801, 150] width 1503 height 103
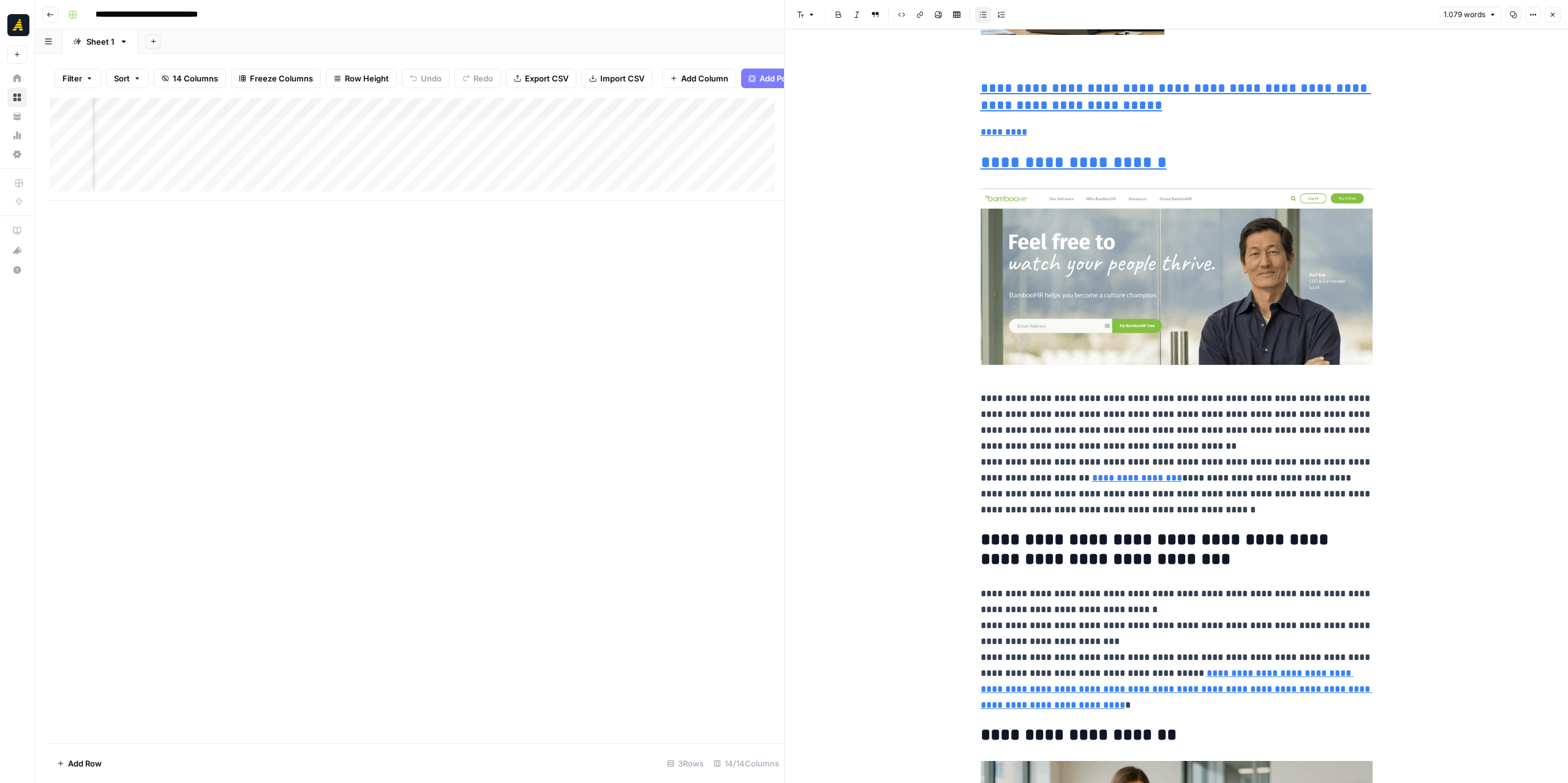
scroll to position [0, 1160]
click at [366, 135] on div "Add Column" at bounding box center [417, 150] width 735 height 103
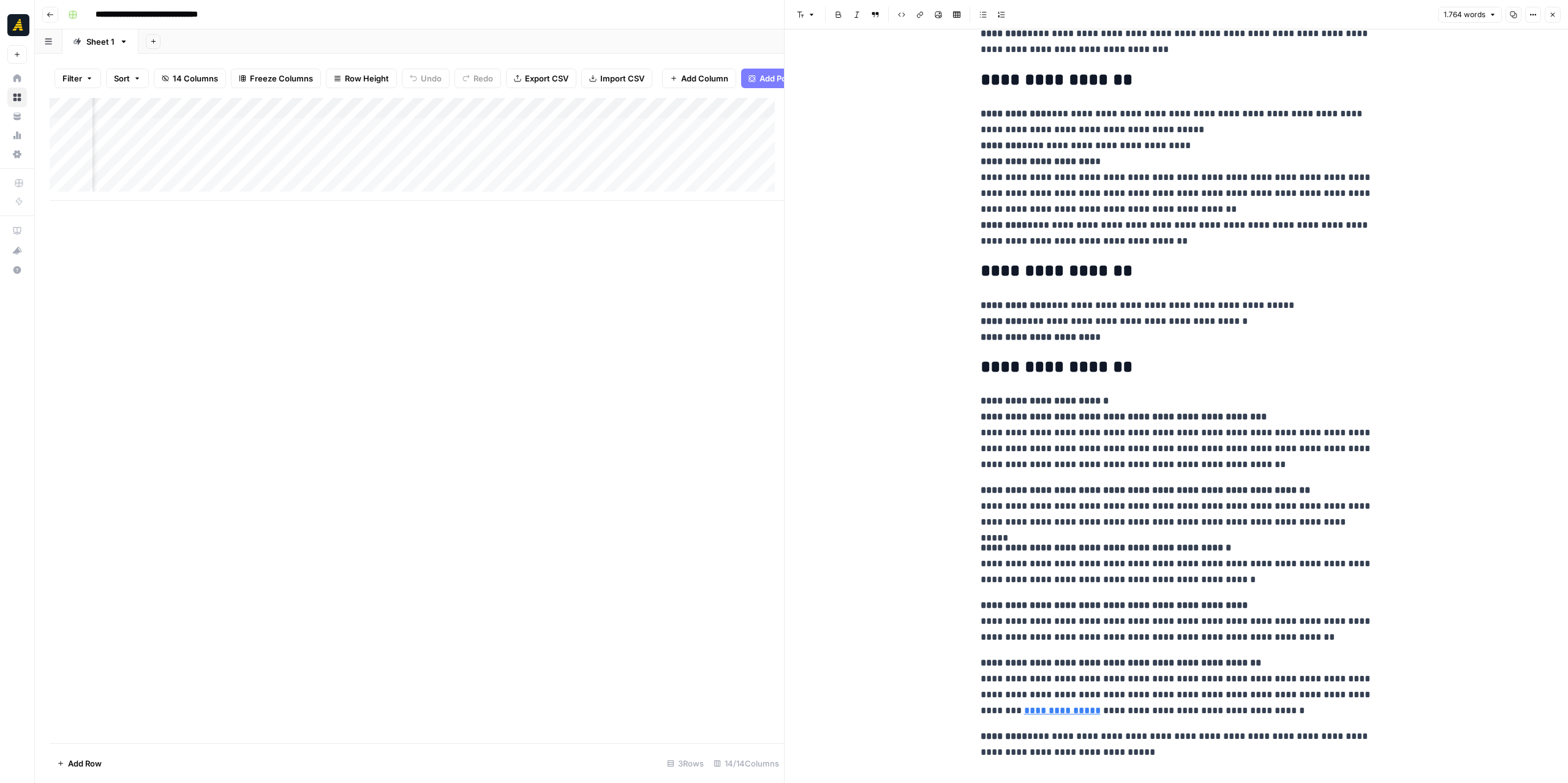
scroll to position [2944, 0]
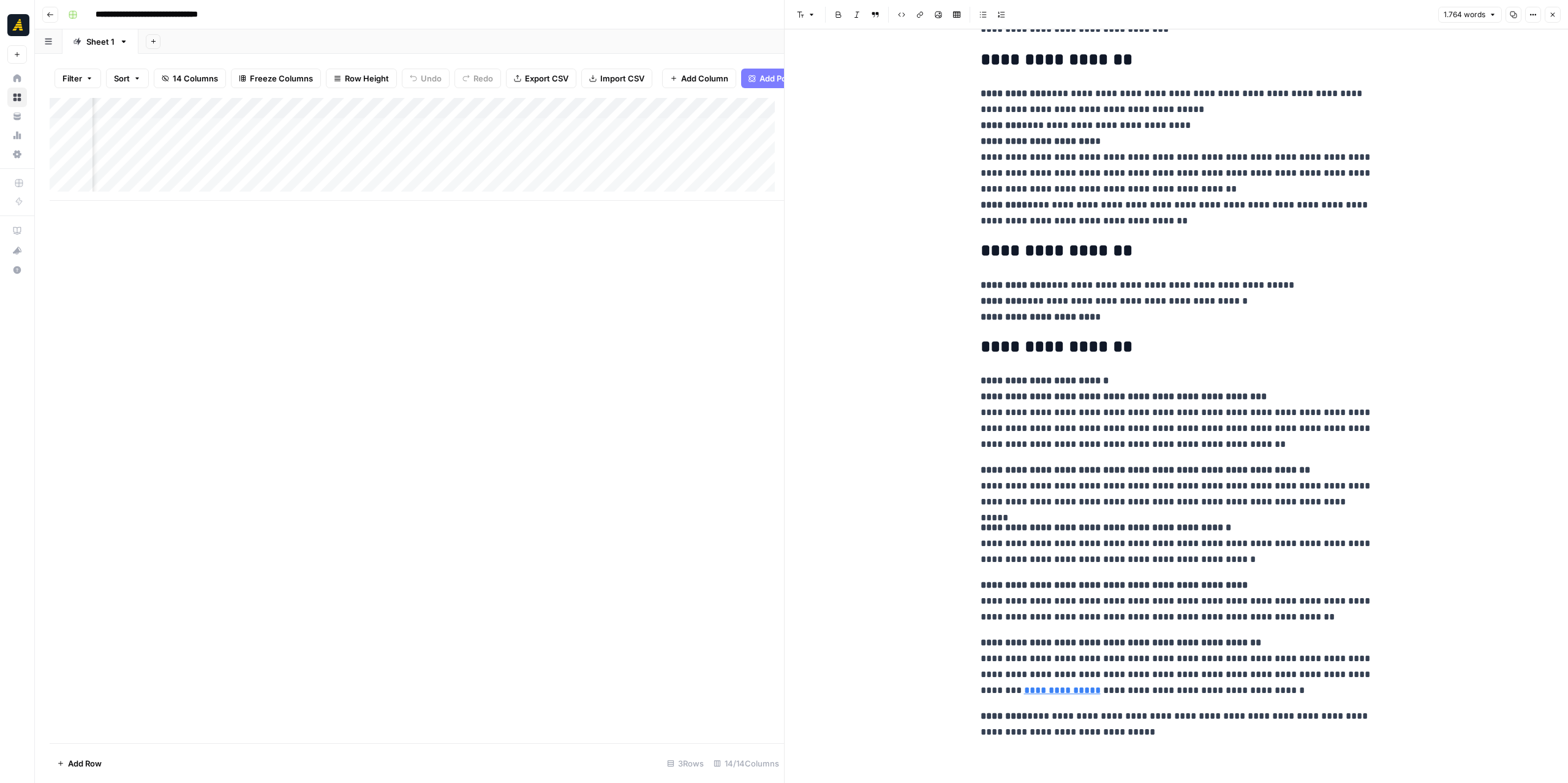
click at [398, 165] on div "Add Column" at bounding box center [417, 150] width 735 height 103
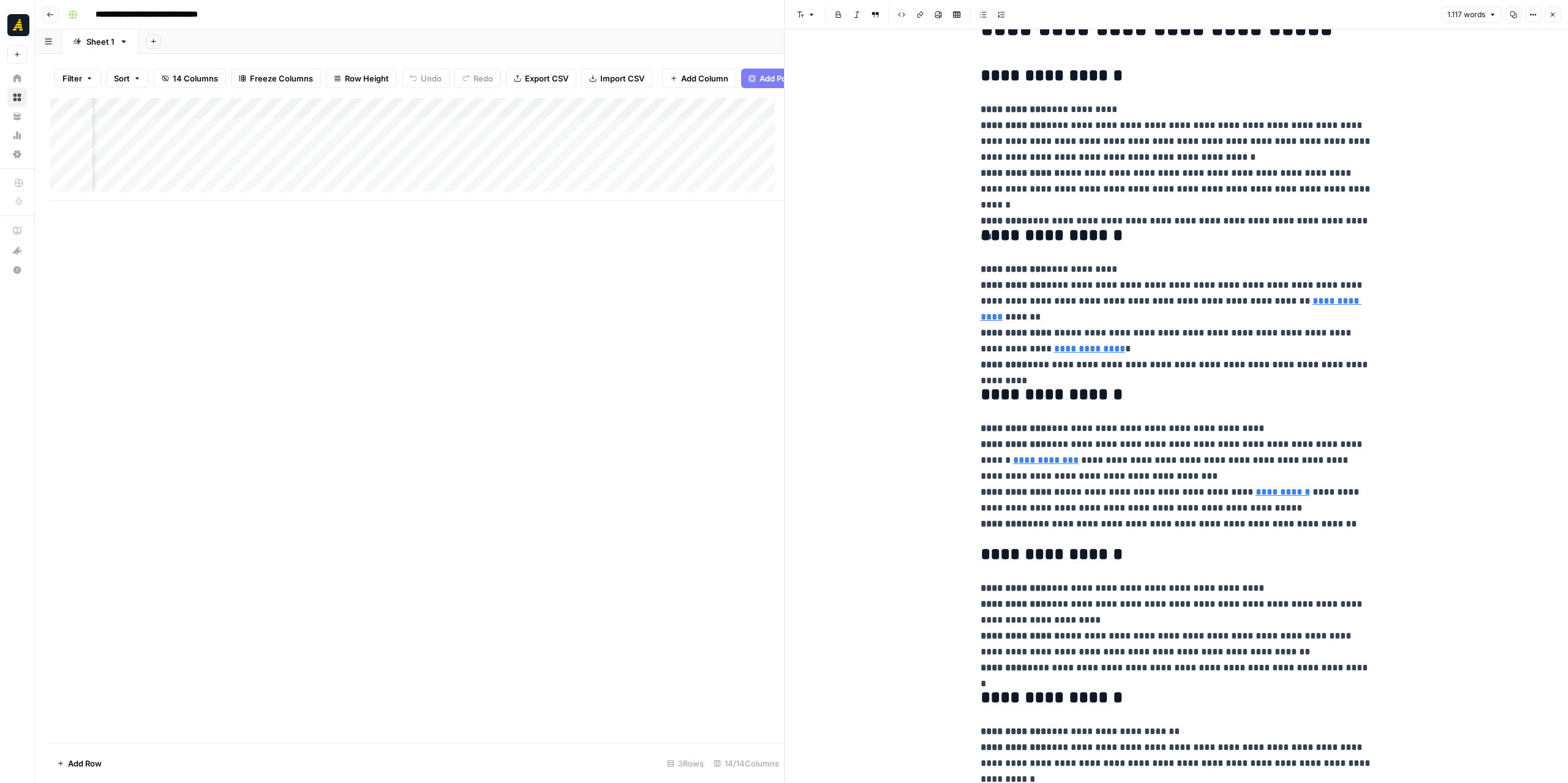
scroll to position [0, 1289]
click at [549, 157] on div "Add Column" at bounding box center [417, 150] width 735 height 103
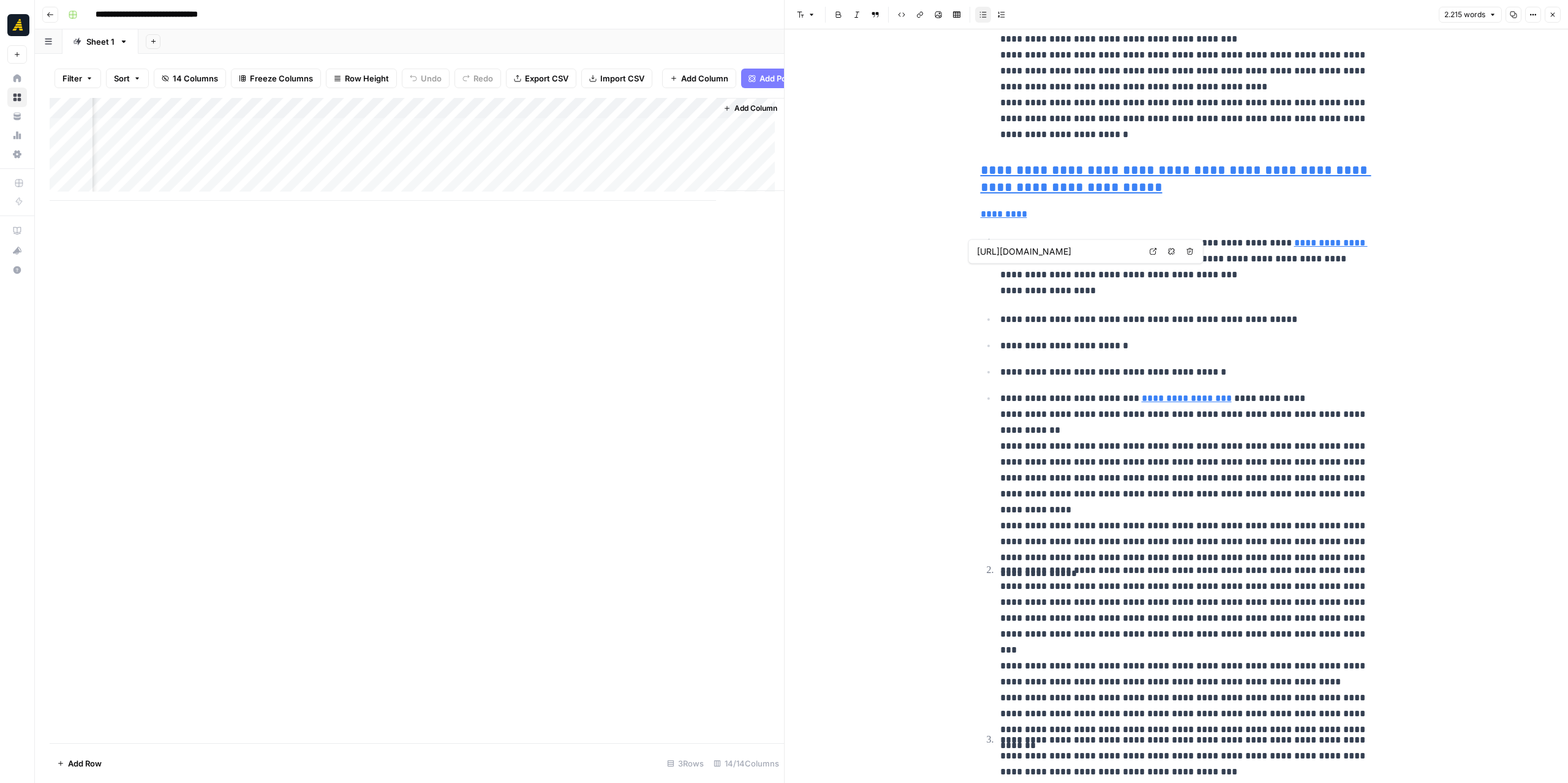
scroll to position [1738, 0]
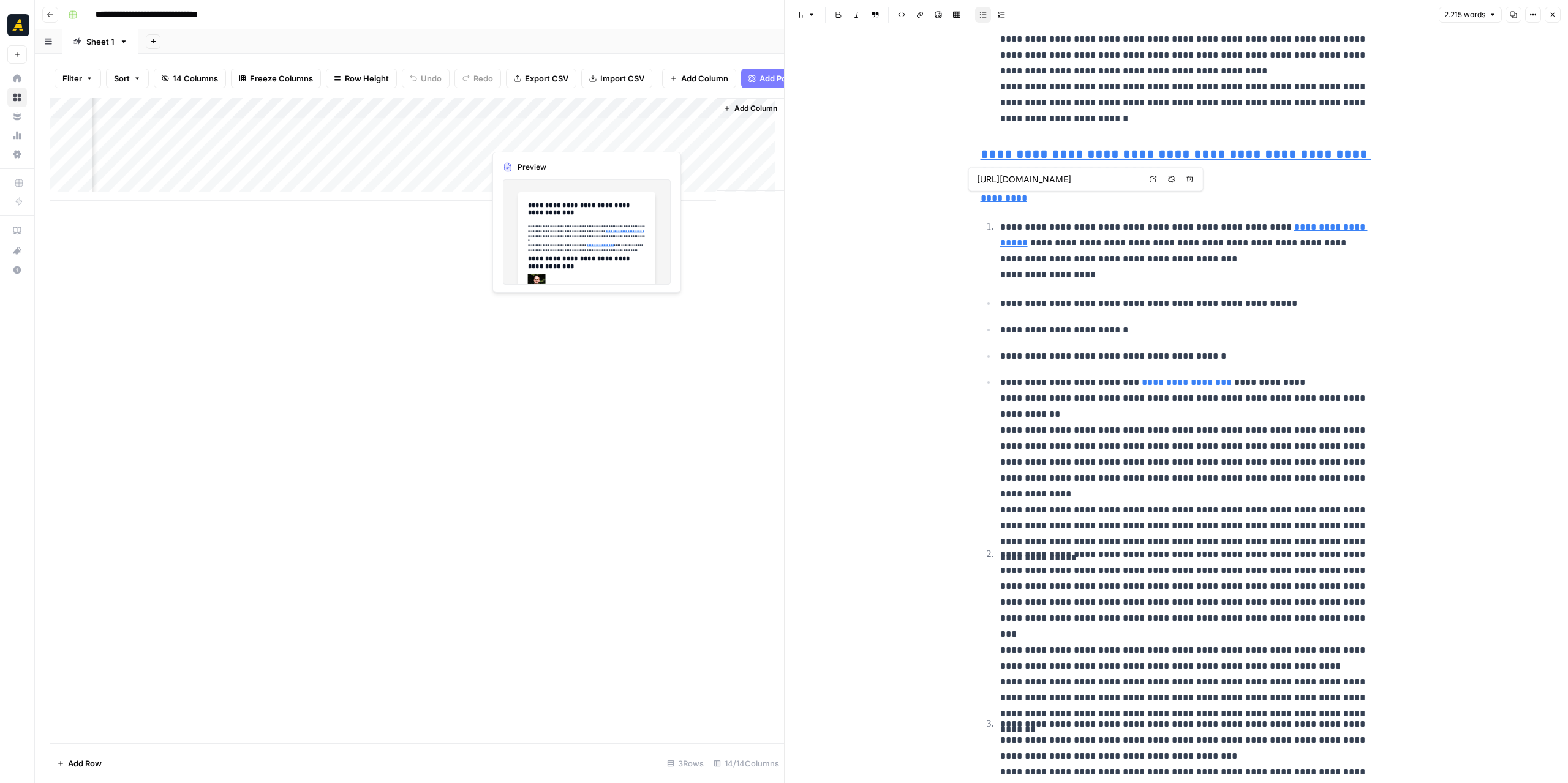
click at [557, 139] on div "Add Column" at bounding box center [417, 150] width 735 height 103
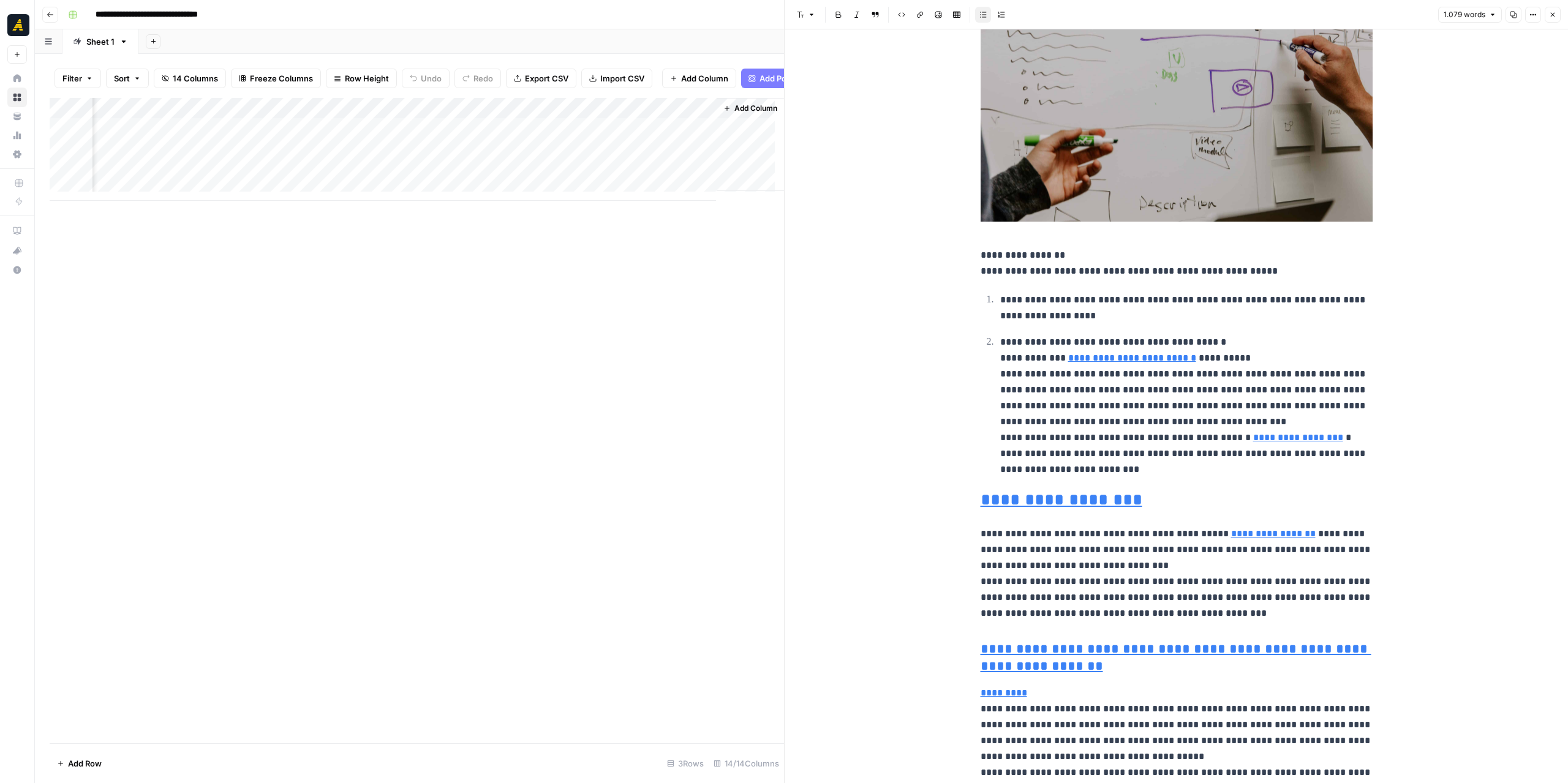
scroll to position [734, 0]
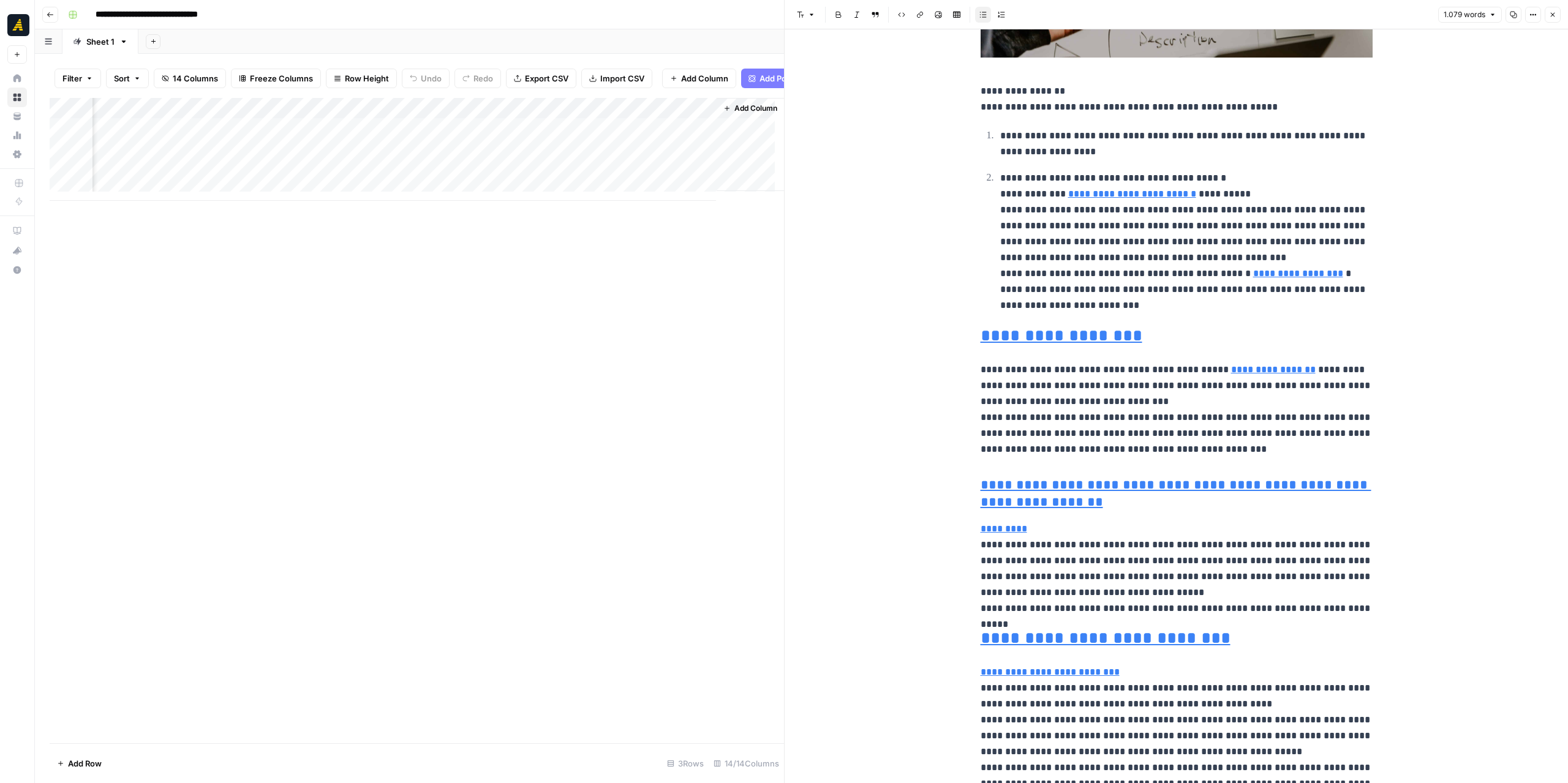
click at [258, 78] on span "Freeze Columns" at bounding box center [281, 78] width 63 height 12
click at [275, 119] on span "First 1 Column" at bounding box center [291, 121] width 102 height 12
click at [255, 134] on div "Add Column" at bounding box center [417, 150] width 735 height 103
click at [255, 134] on textarea "**********" at bounding box center [218, 138] width 251 height 17
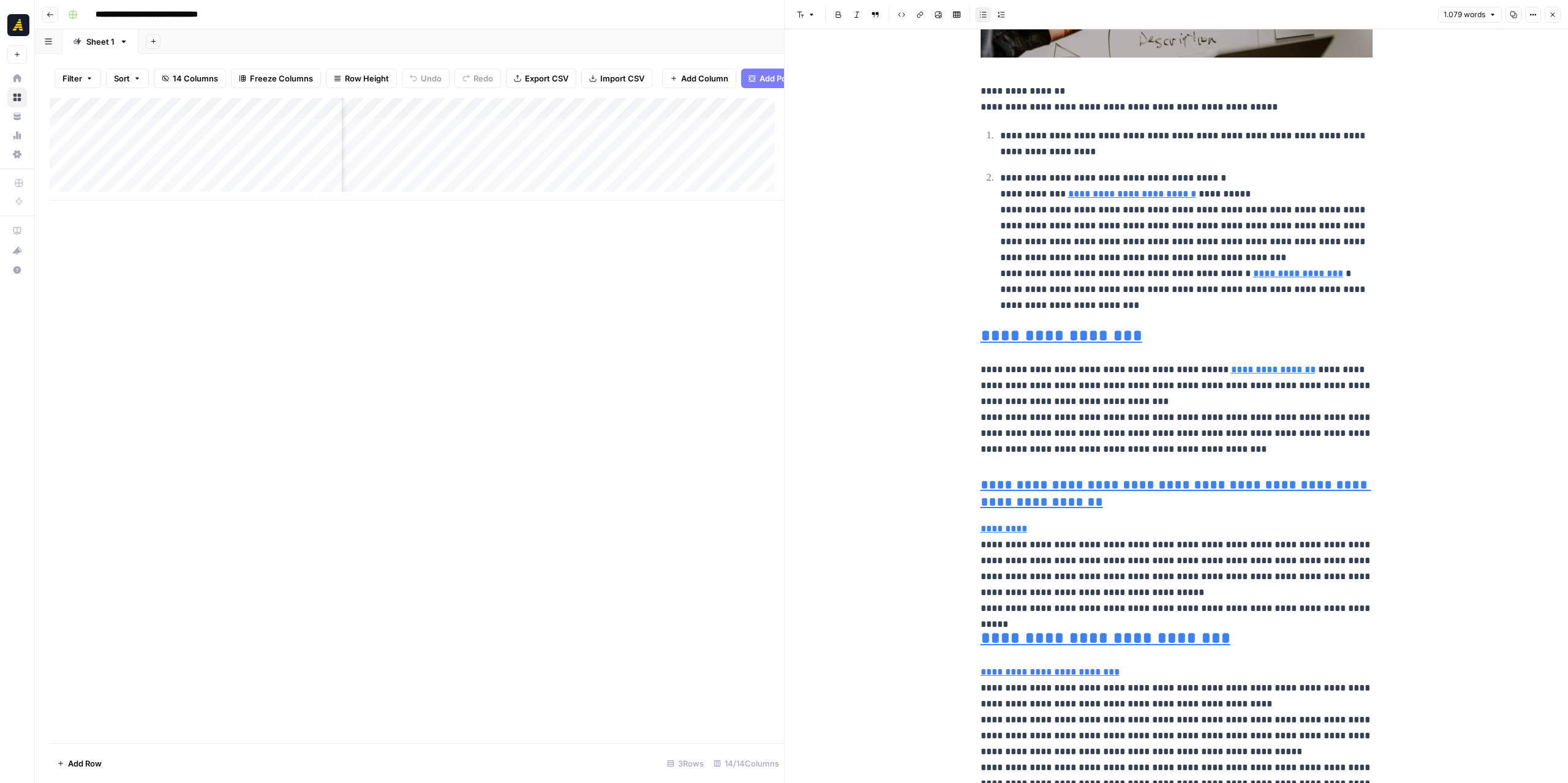
scroll to position [0, 1050]
click at [485, 138] on div "Add Column" at bounding box center [417, 150] width 735 height 103
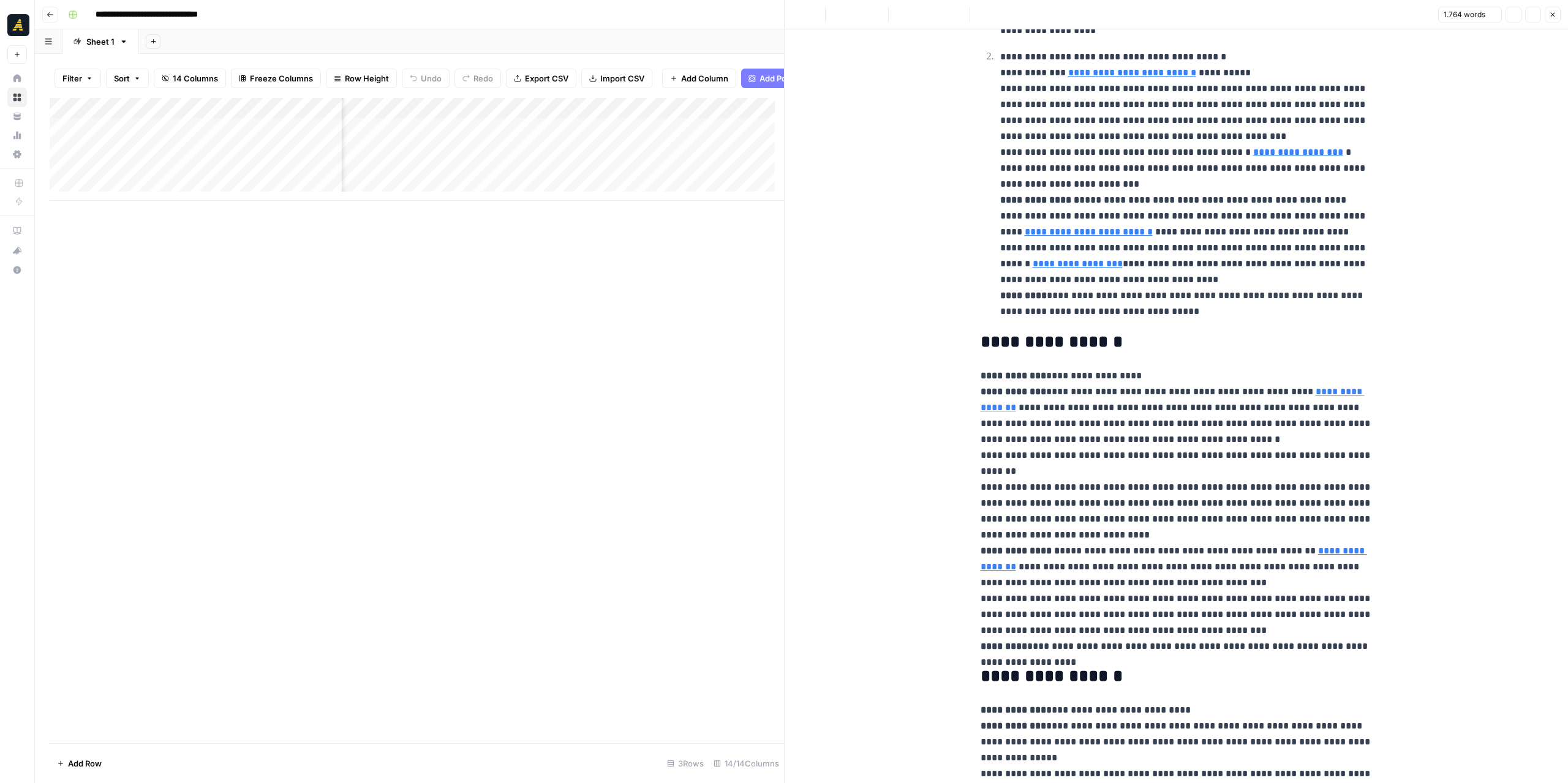
type input "https://newnorth.com/what-is-b2b-content-marketing/"
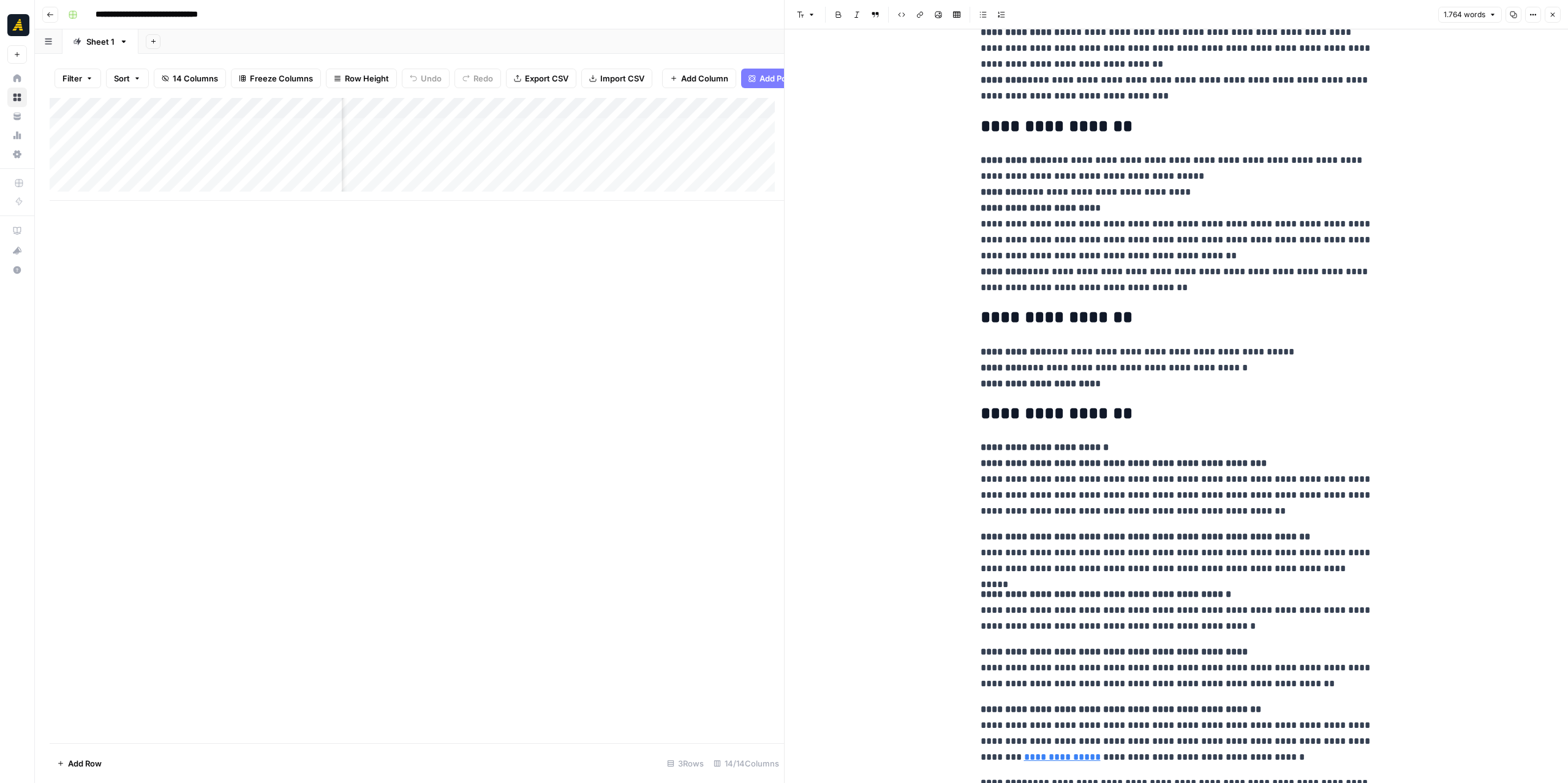
scroll to position [0, 787]
click at [460, 135] on div "Add Column" at bounding box center [417, 150] width 735 height 103
click at [667, 139] on div "Add Column" at bounding box center [417, 150] width 735 height 103
click at [757, 136] on div "Add Column" at bounding box center [417, 150] width 735 height 103
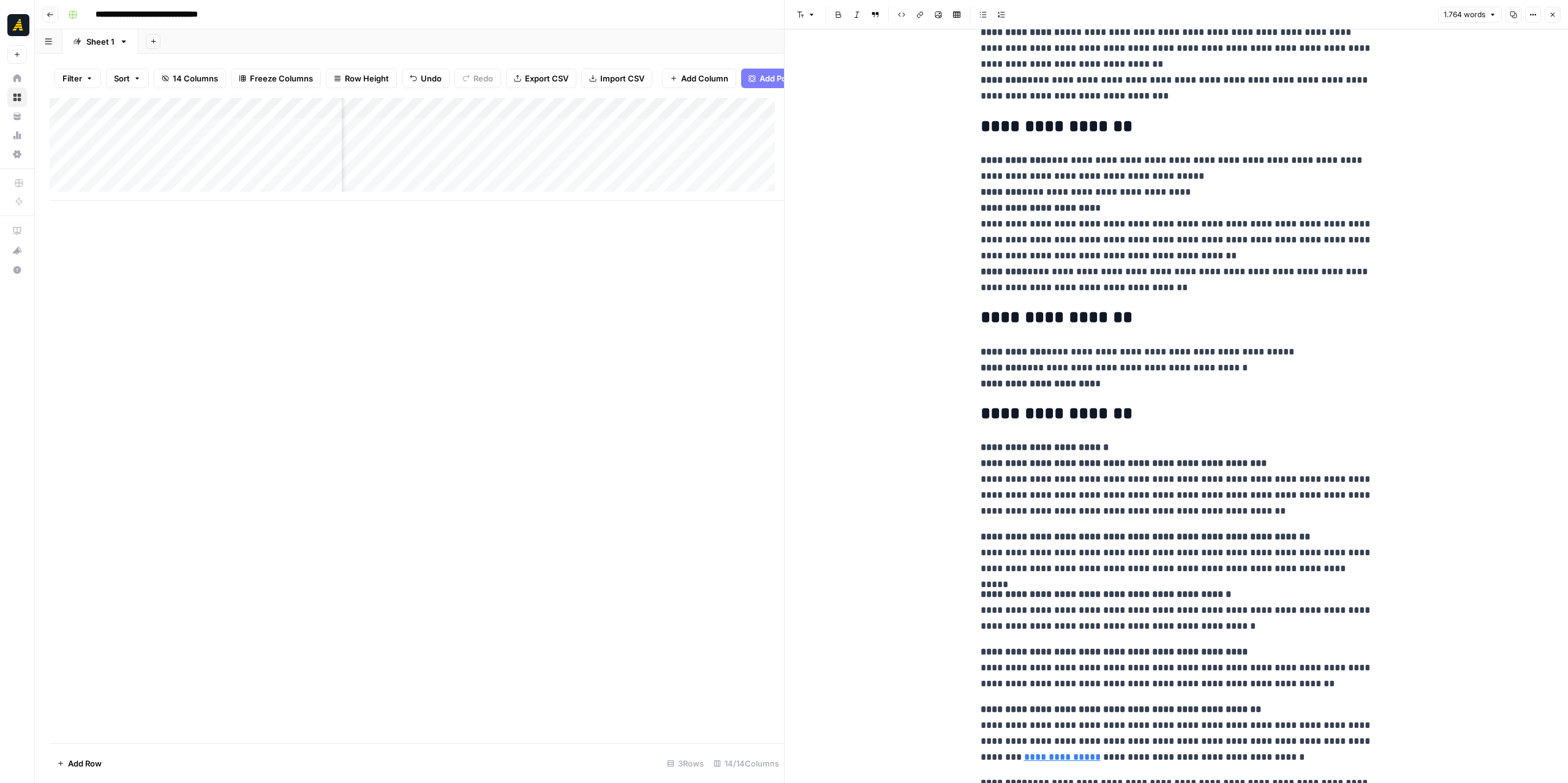
scroll to position [0, 838]
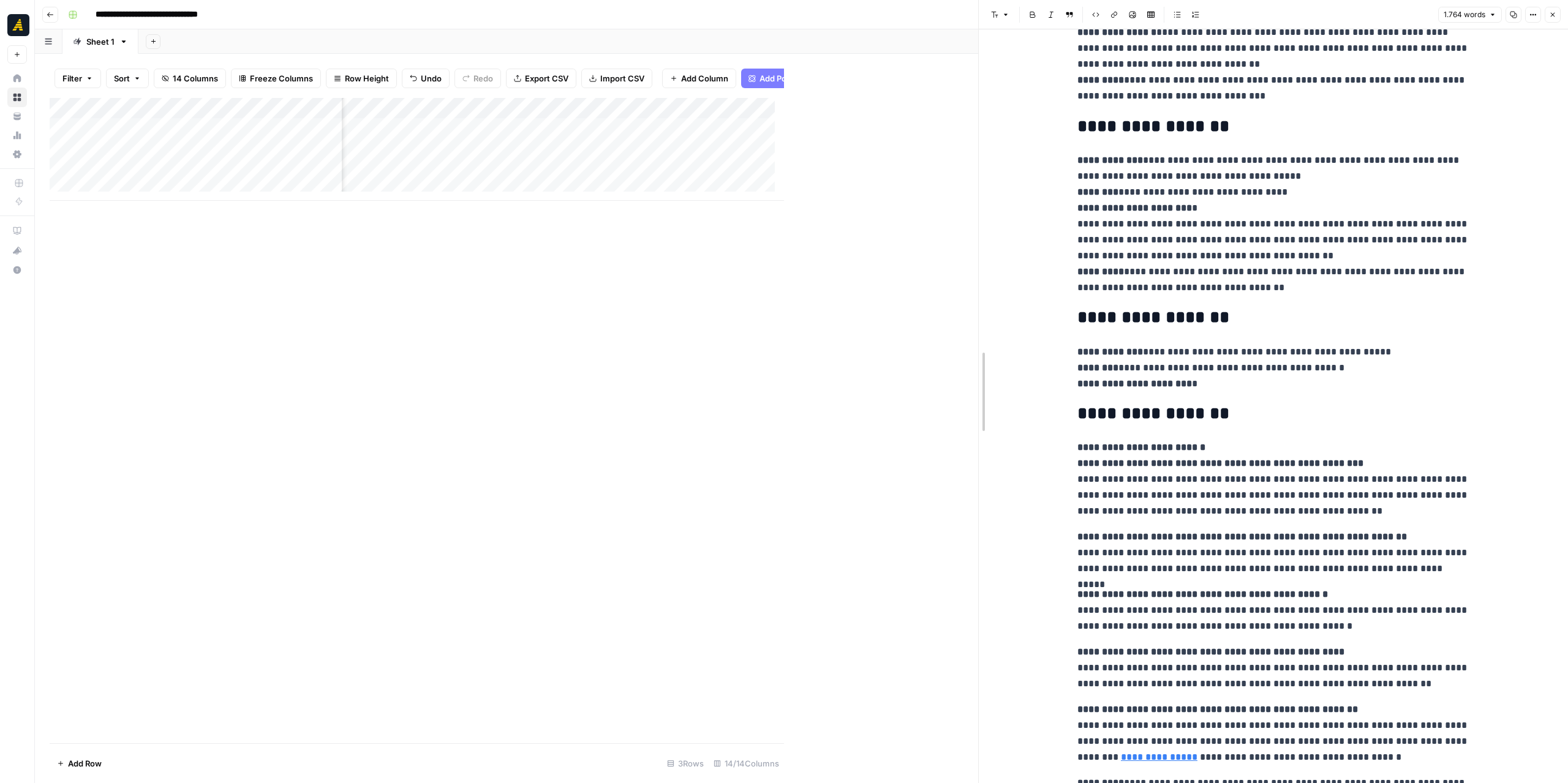
drag, startPoint x: 786, startPoint y: 321, endPoint x: 980, endPoint y: 330, distance: 194.2
drag, startPoint x: 339, startPoint y: 104, endPoint x: 241, endPoint y: 106, distance: 98.0
click at [241, 106] on div "Add Column" at bounding box center [514, 150] width 928 height 103
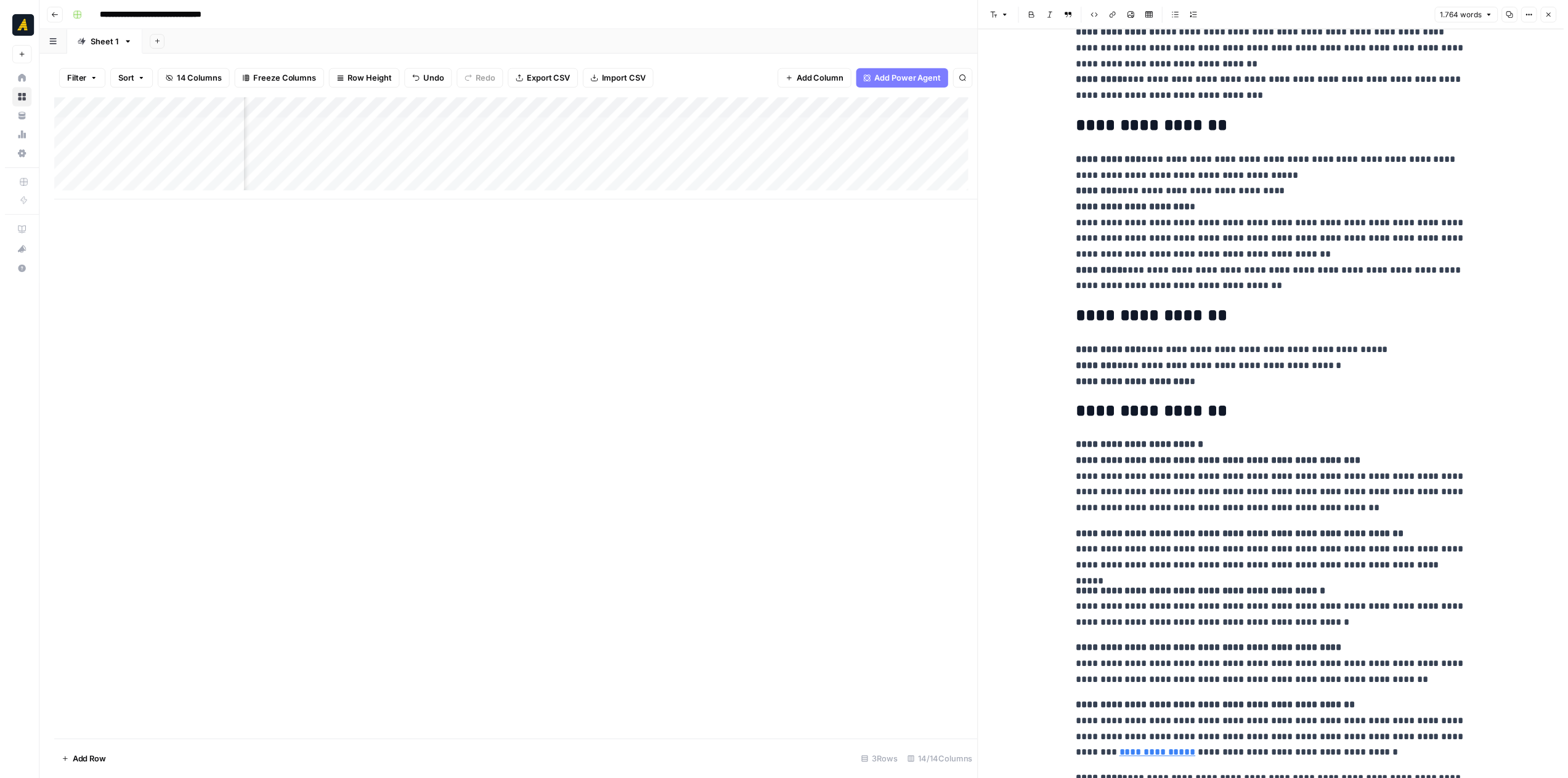
scroll to position [0, 725]
click at [413, 128] on div "Add Column" at bounding box center [517, 150] width 934 height 104
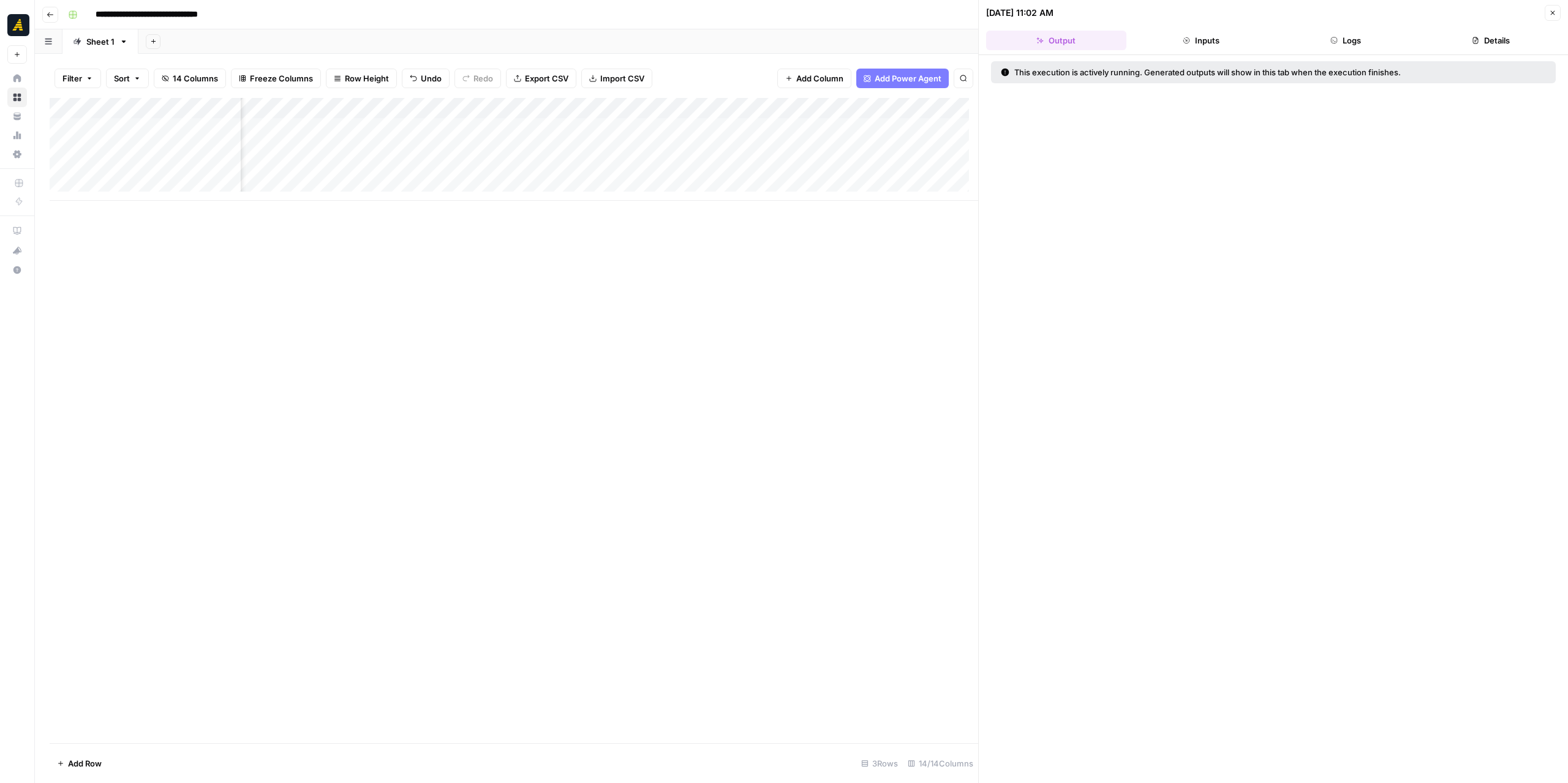
click at [1368, 32] on button "Logs" at bounding box center [1346, 40] width 140 height 20
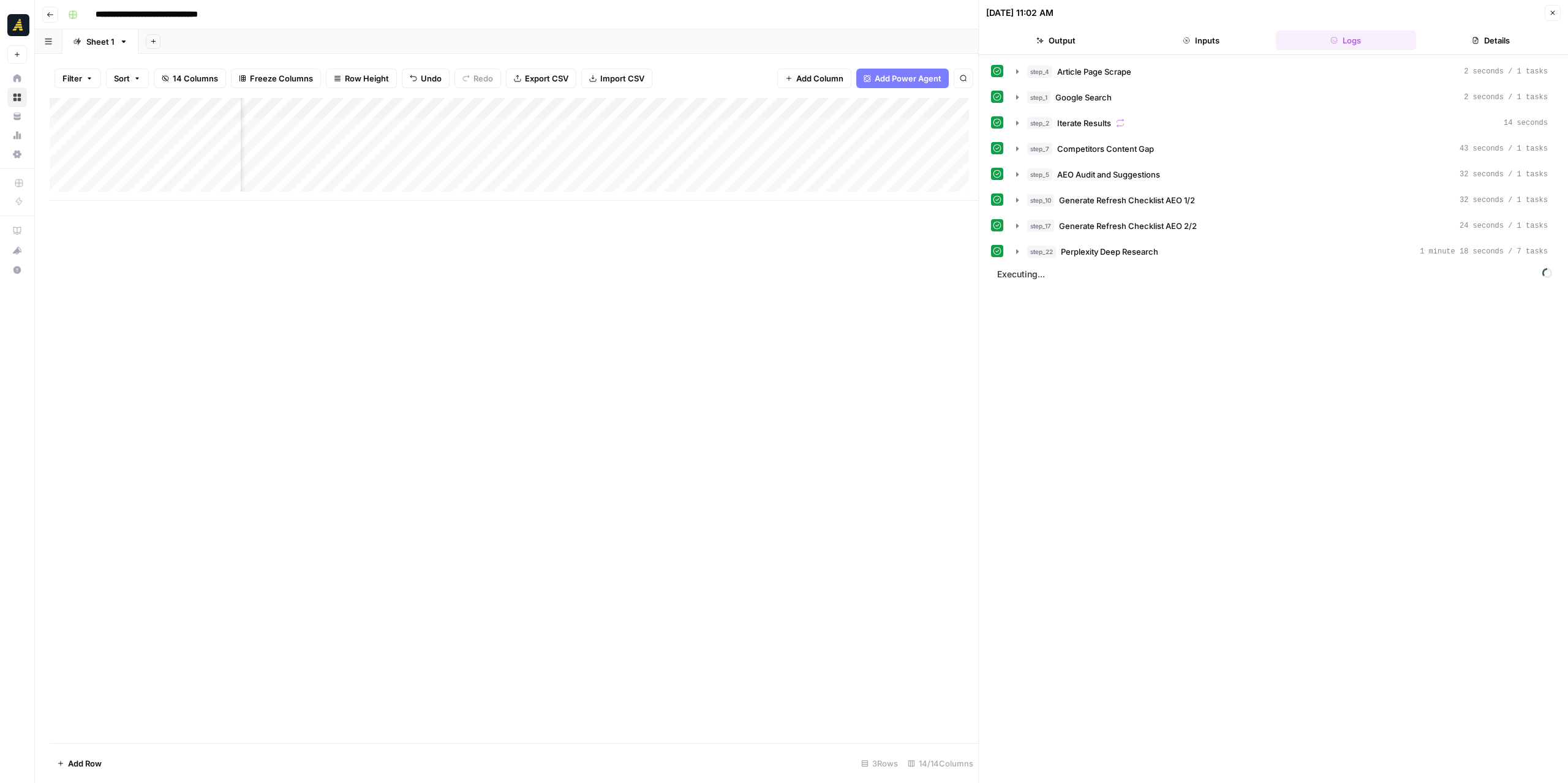
click at [1553, 16] on icon "button" at bounding box center [1552, 12] width 8 height 8
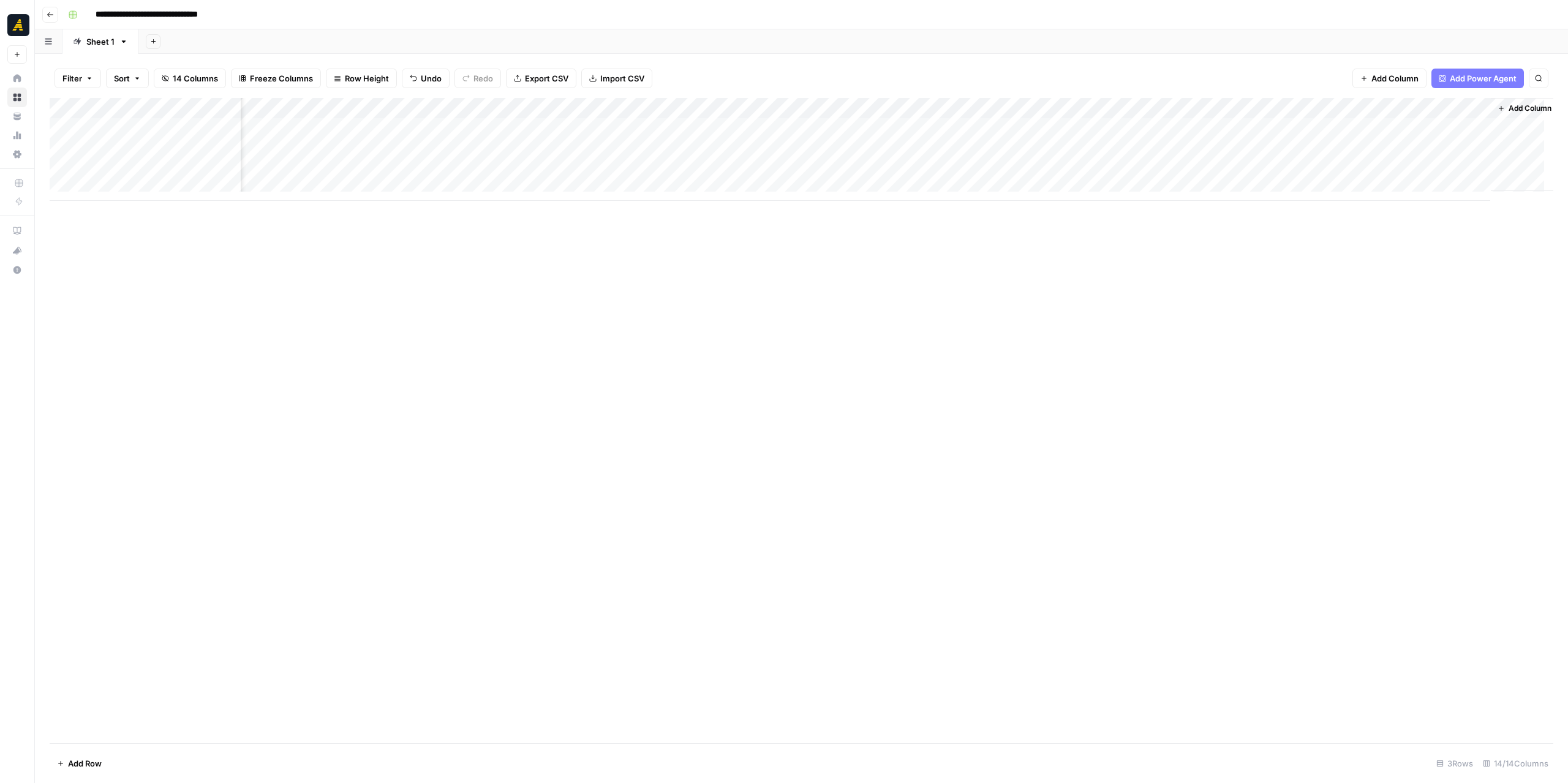
scroll to position [0, 418]
click at [1001, 130] on div "Add Column" at bounding box center [801, 150] width 1503 height 103
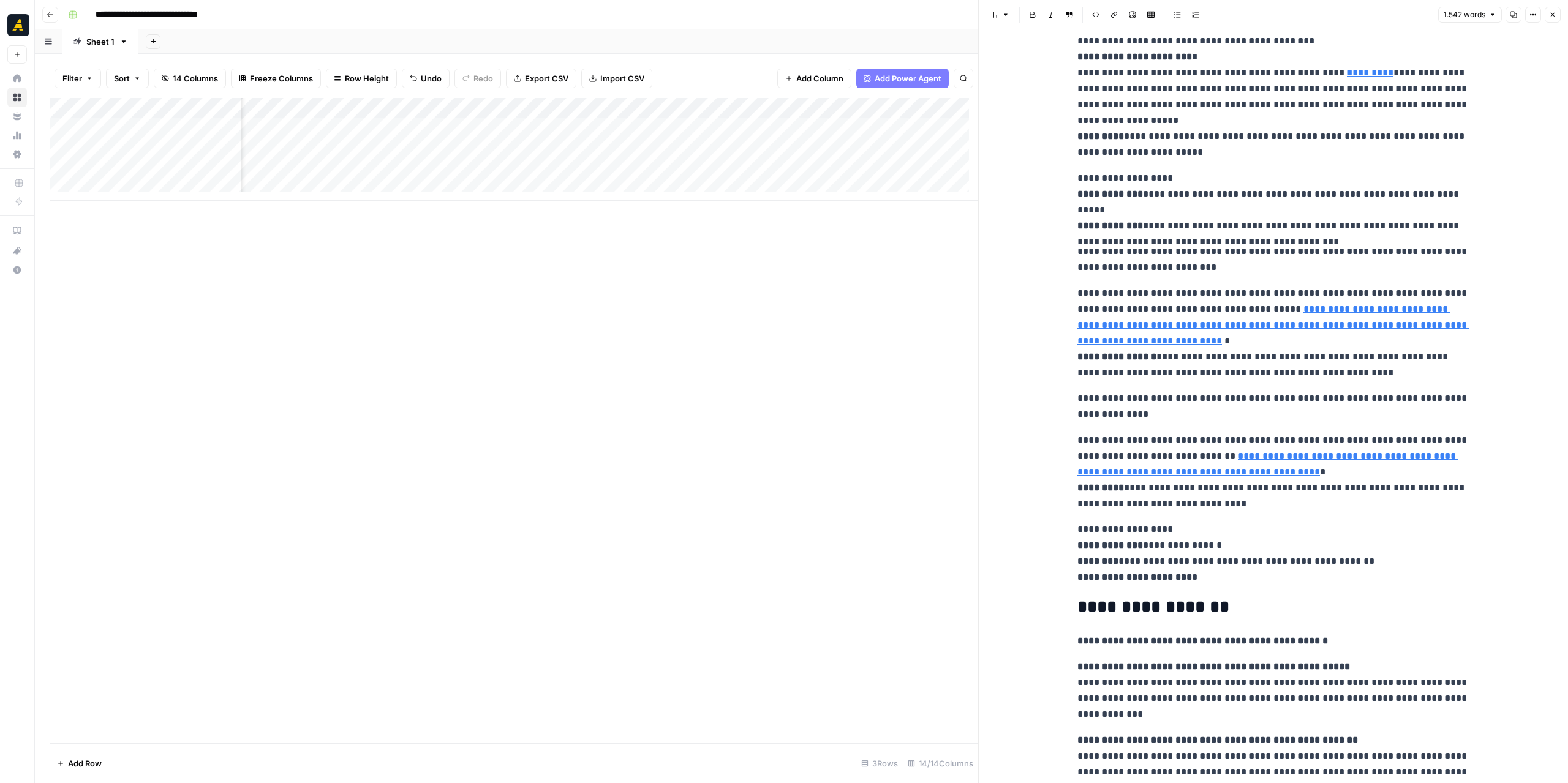
scroll to position [0, 860]
click at [799, 126] on div "Add Column" at bounding box center [514, 150] width 928 height 103
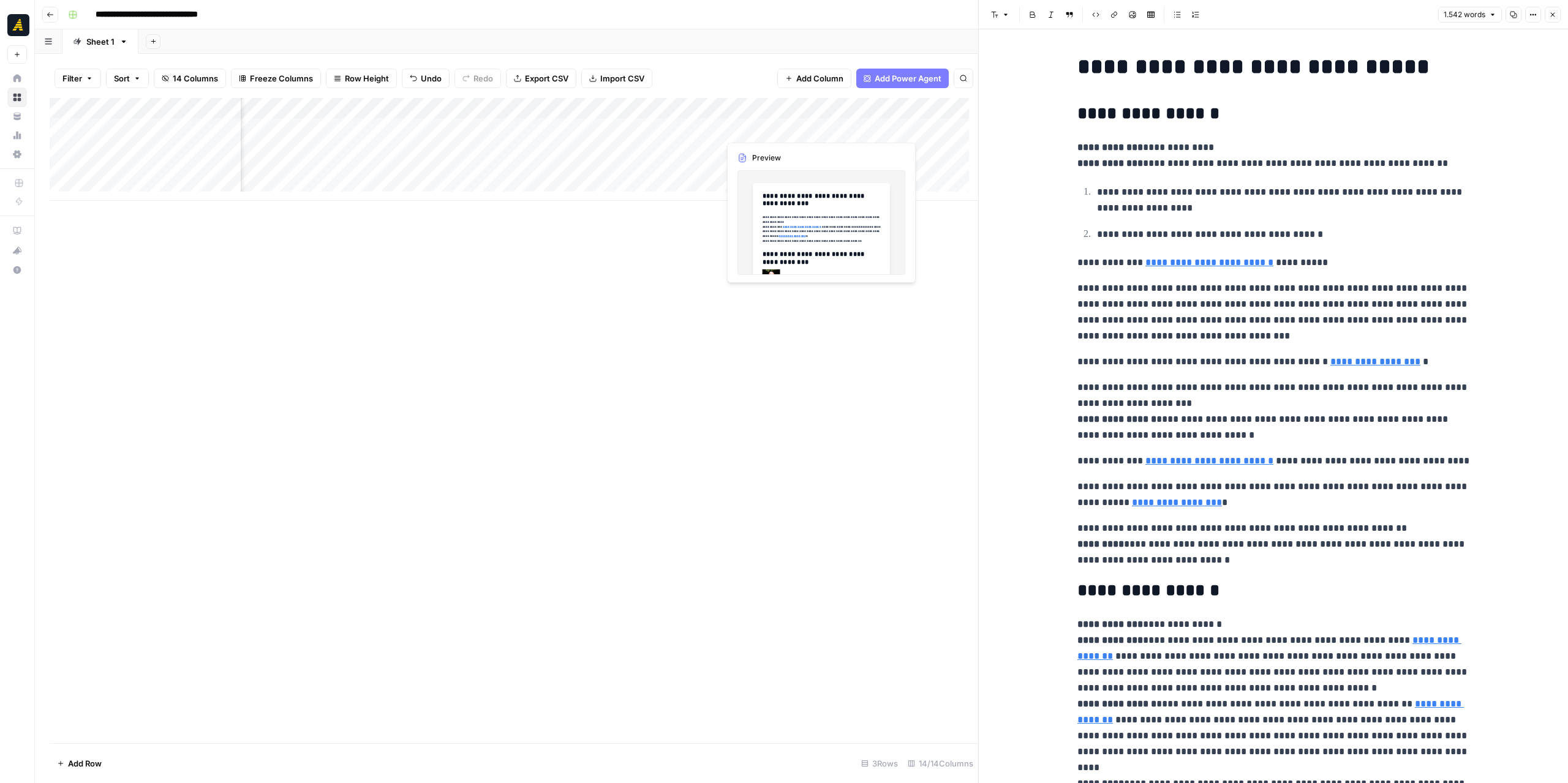
scroll to position [2383, 0]
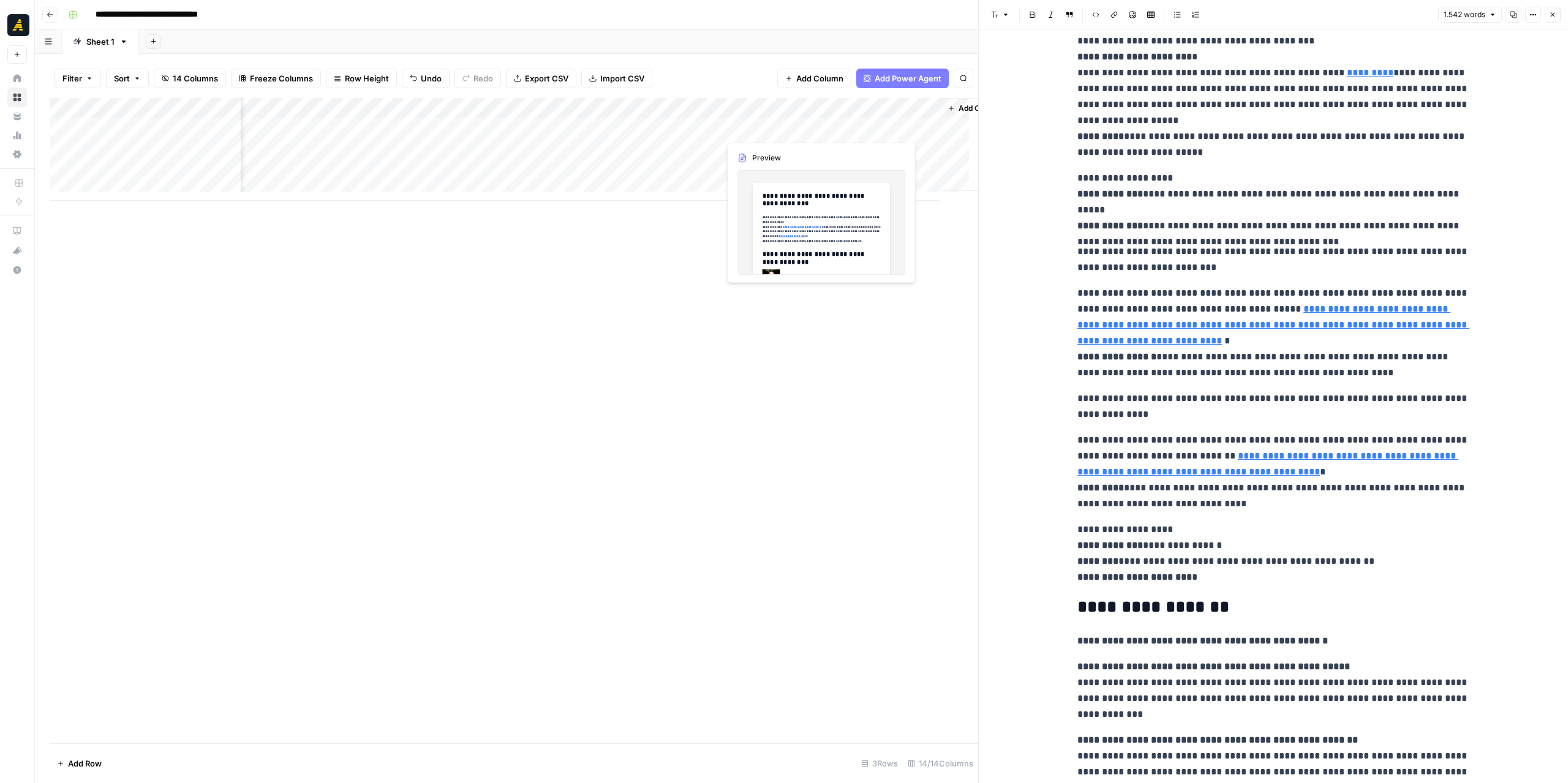
click at [759, 123] on div "Add Column" at bounding box center [514, 150] width 928 height 103
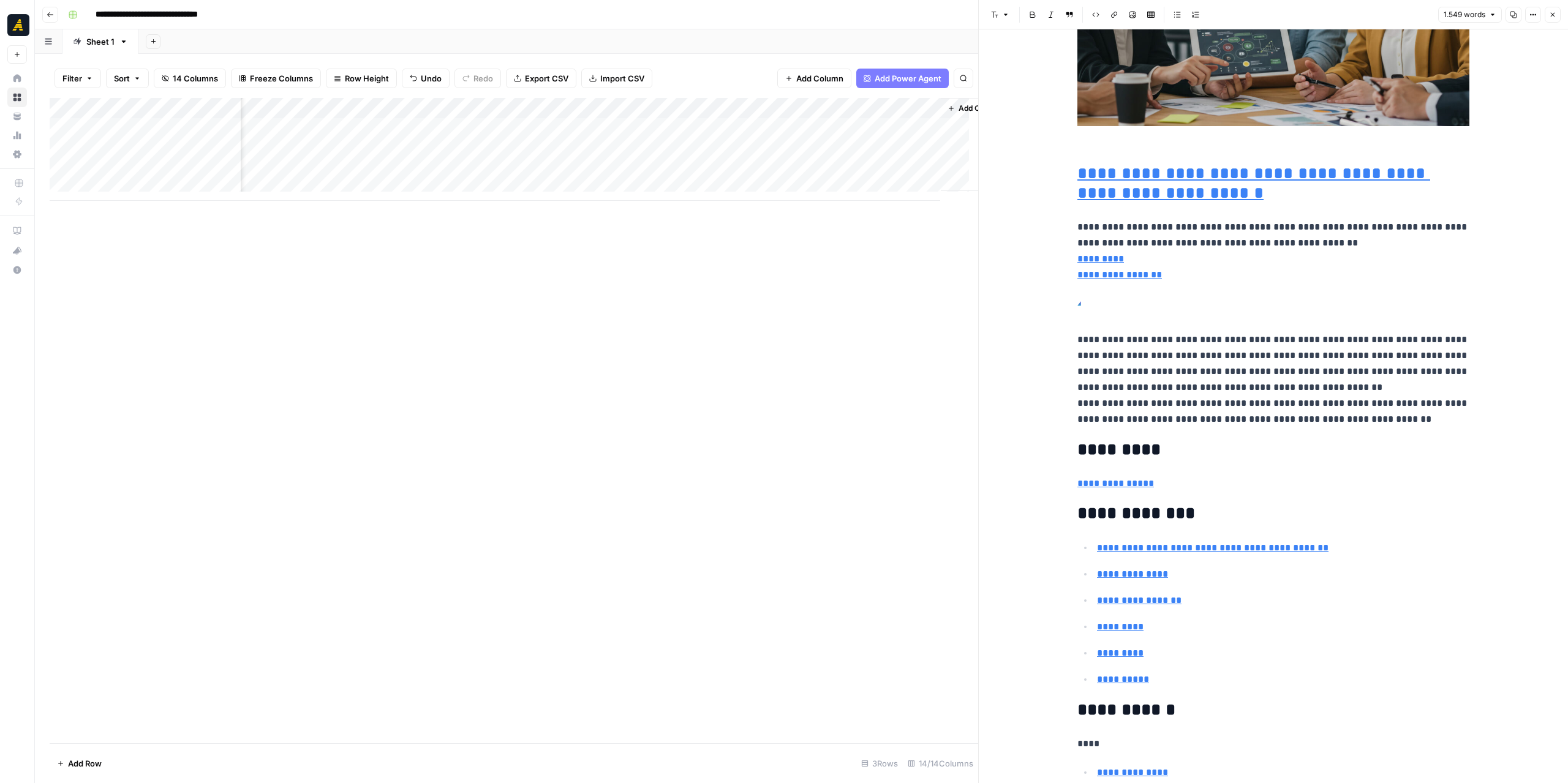
scroll to position [4863, 0]
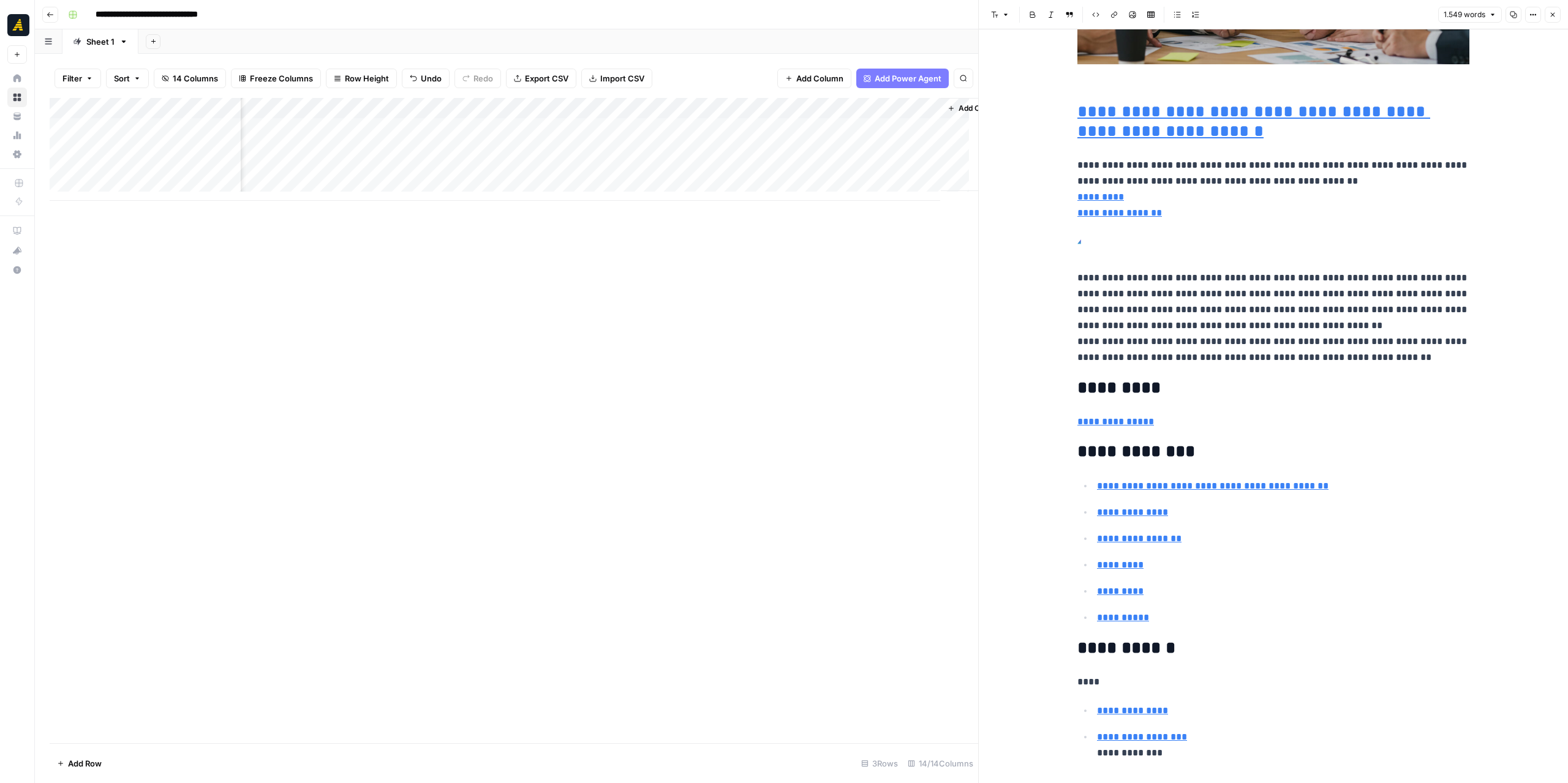
click at [472, 118] on div "Add Column" at bounding box center [514, 150] width 928 height 103
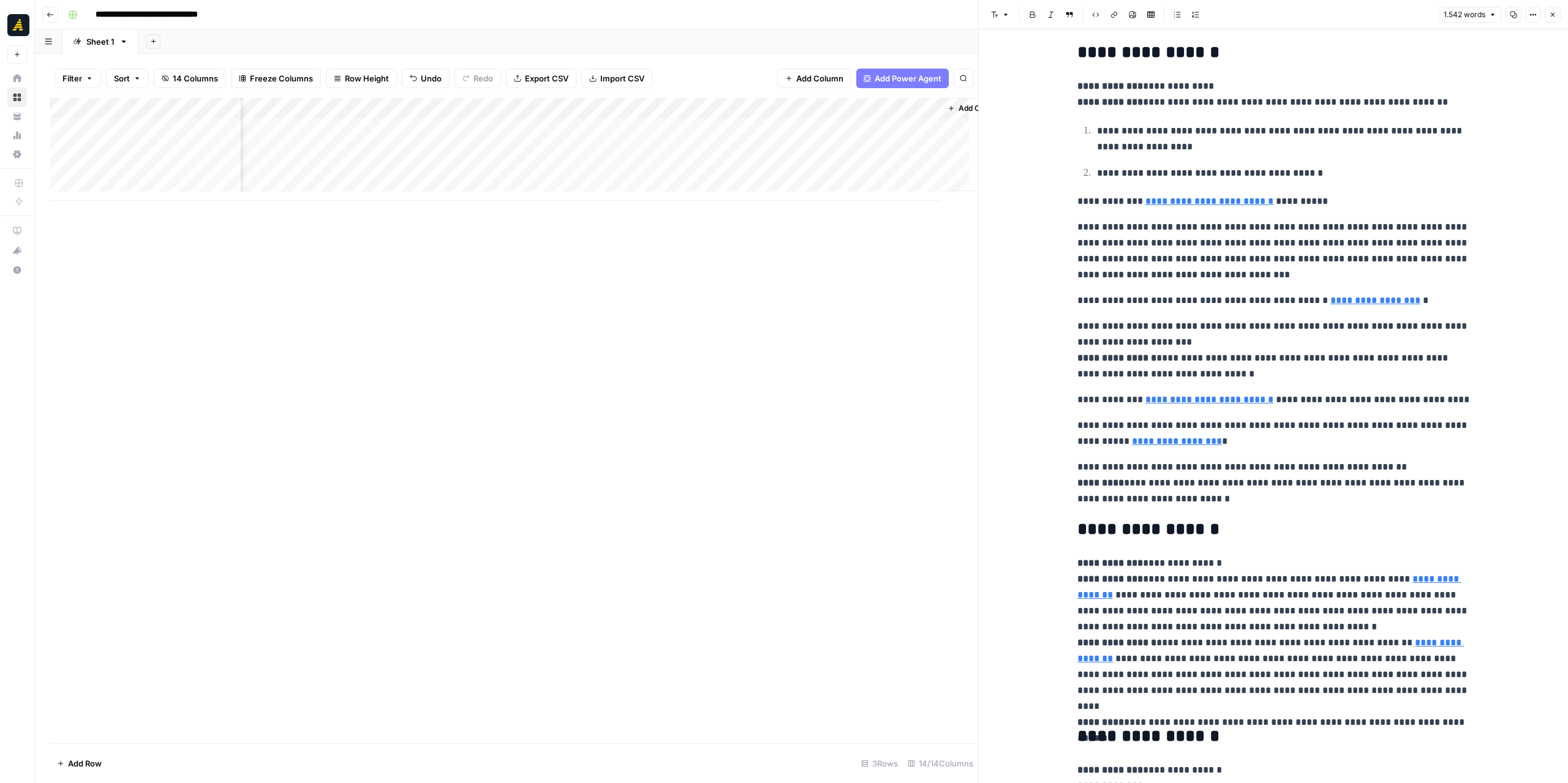
scroll to position [0, 993]
click at [736, 127] on div "Add Column" at bounding box center [514, 150] width 928 height 103
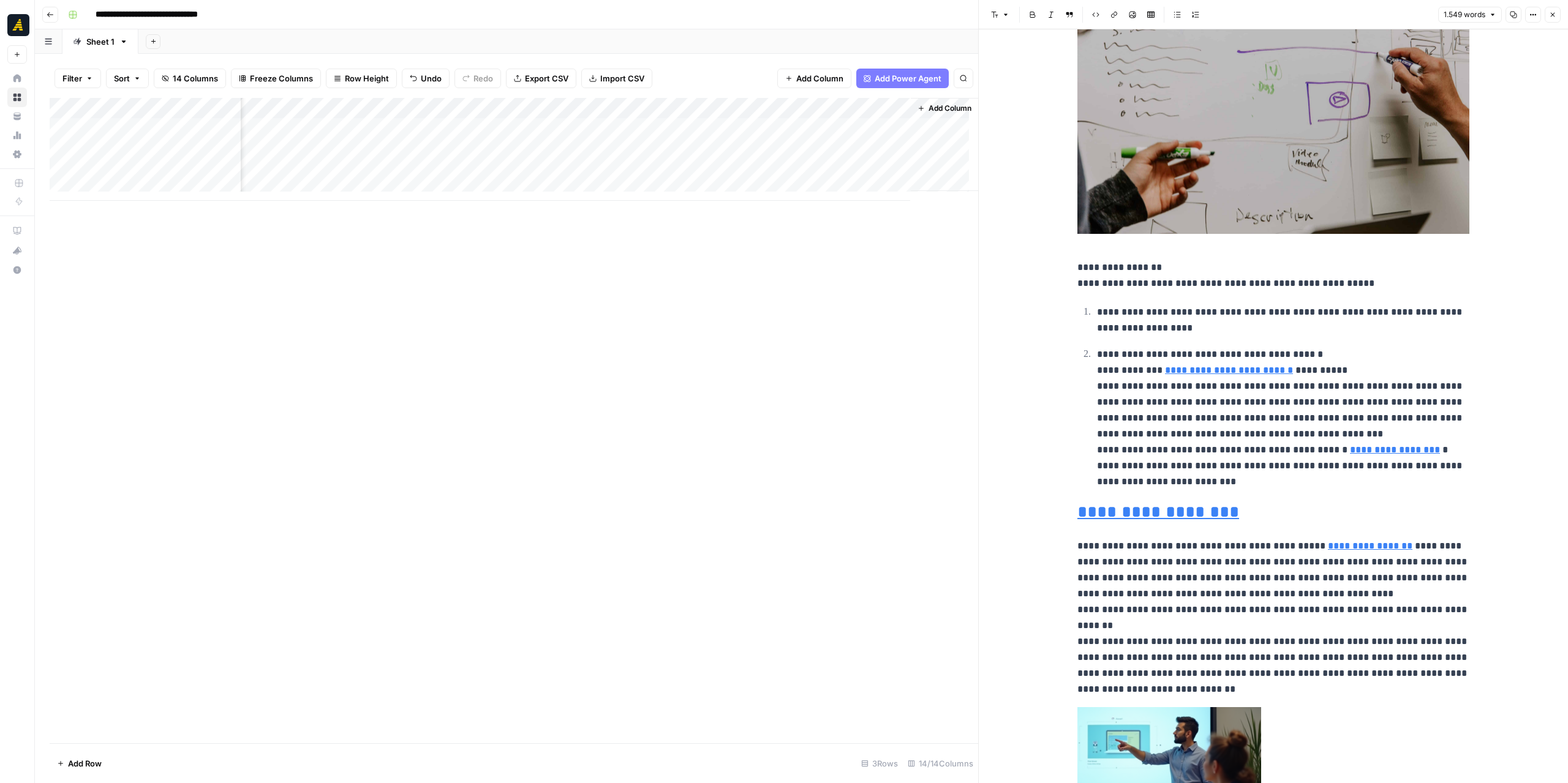
scroll to position [734, 0]
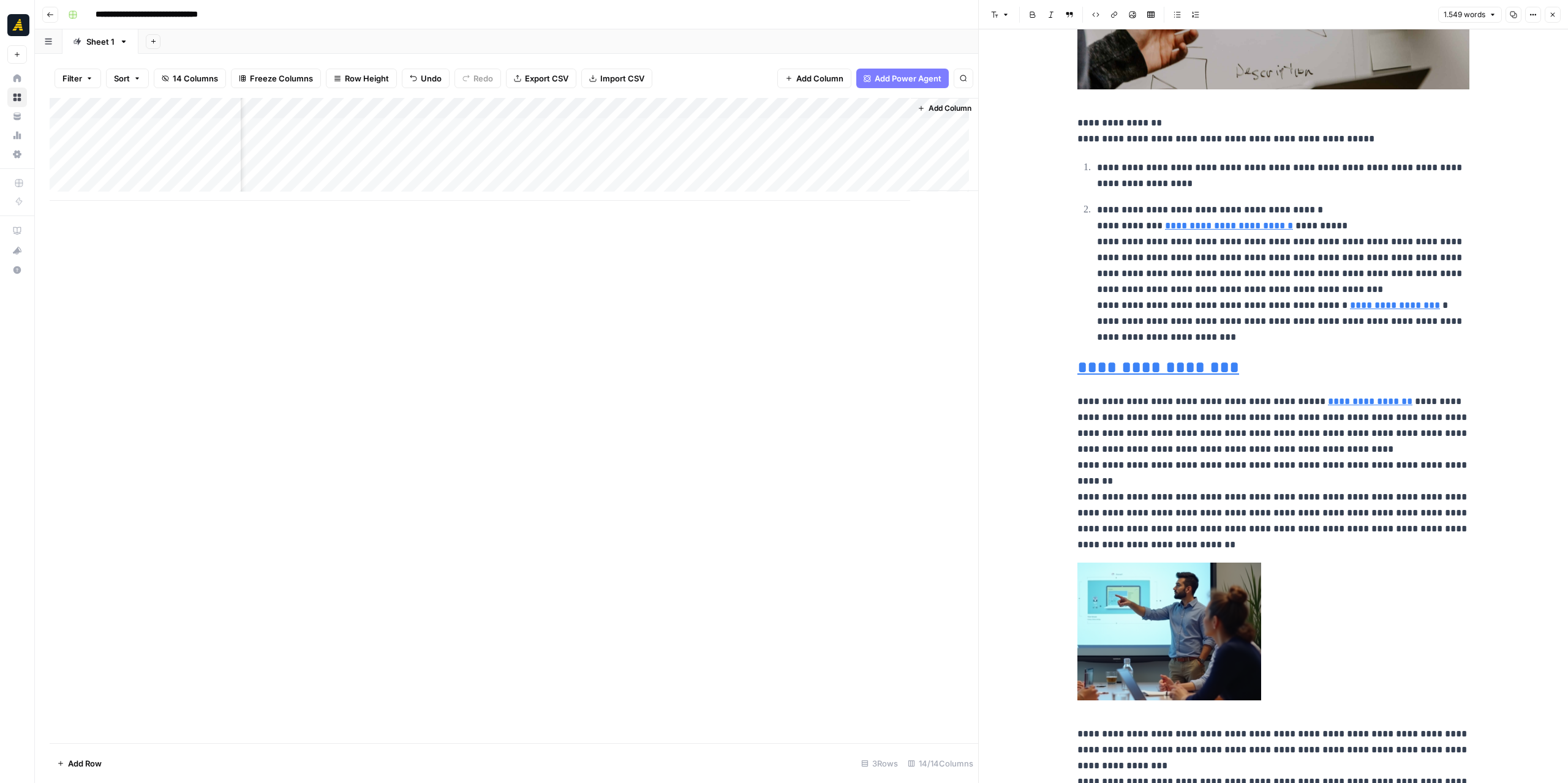
click at [415, 124] on div "Add Column" at bounding box center [514, 150] width 928 height 103
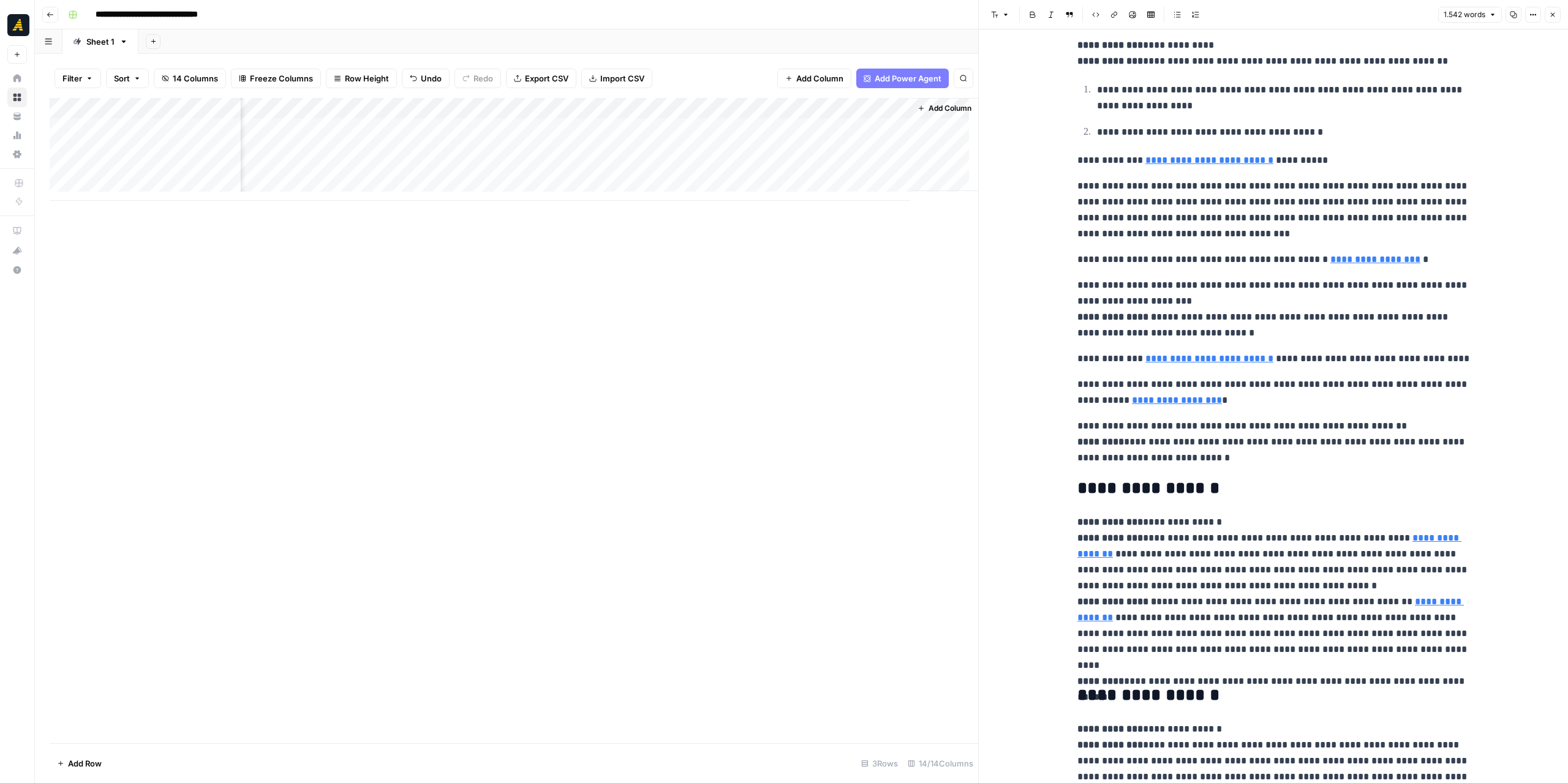
scroll to position [306, 0]
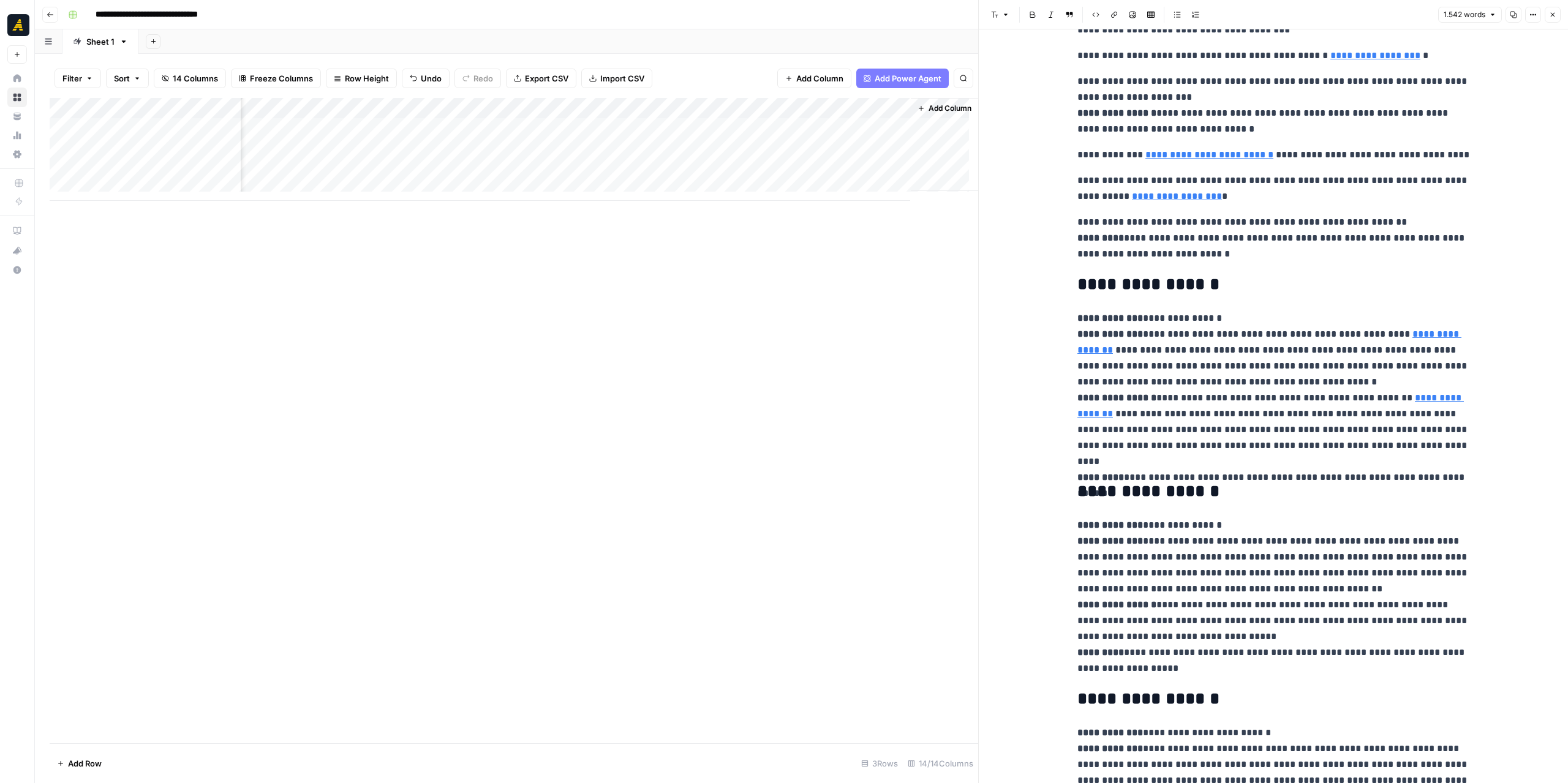
click at [753, 129] on div "Add Column" at bounding box center [514, 150] width 928 height 103
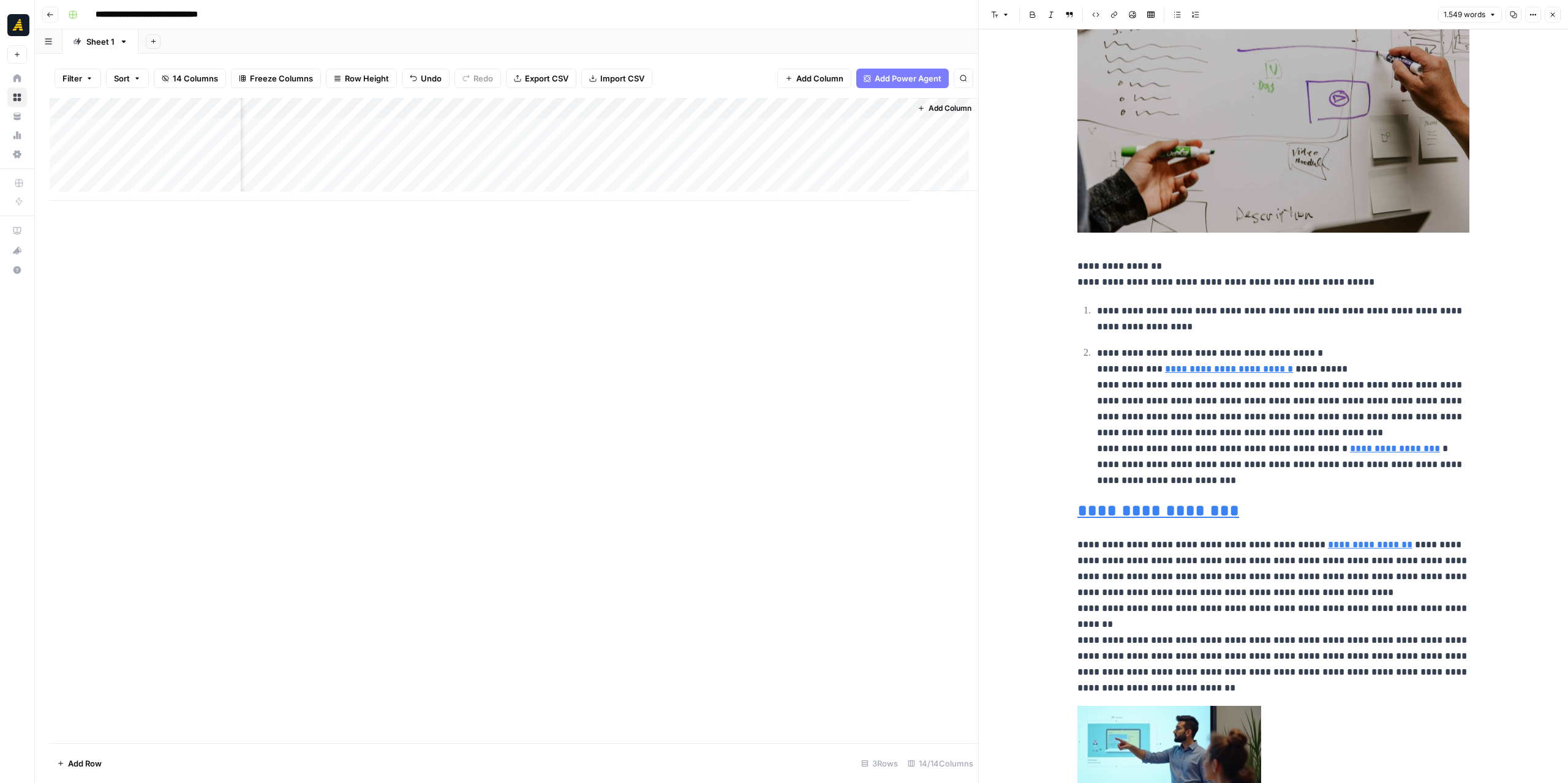
scroll to position [612, 0]
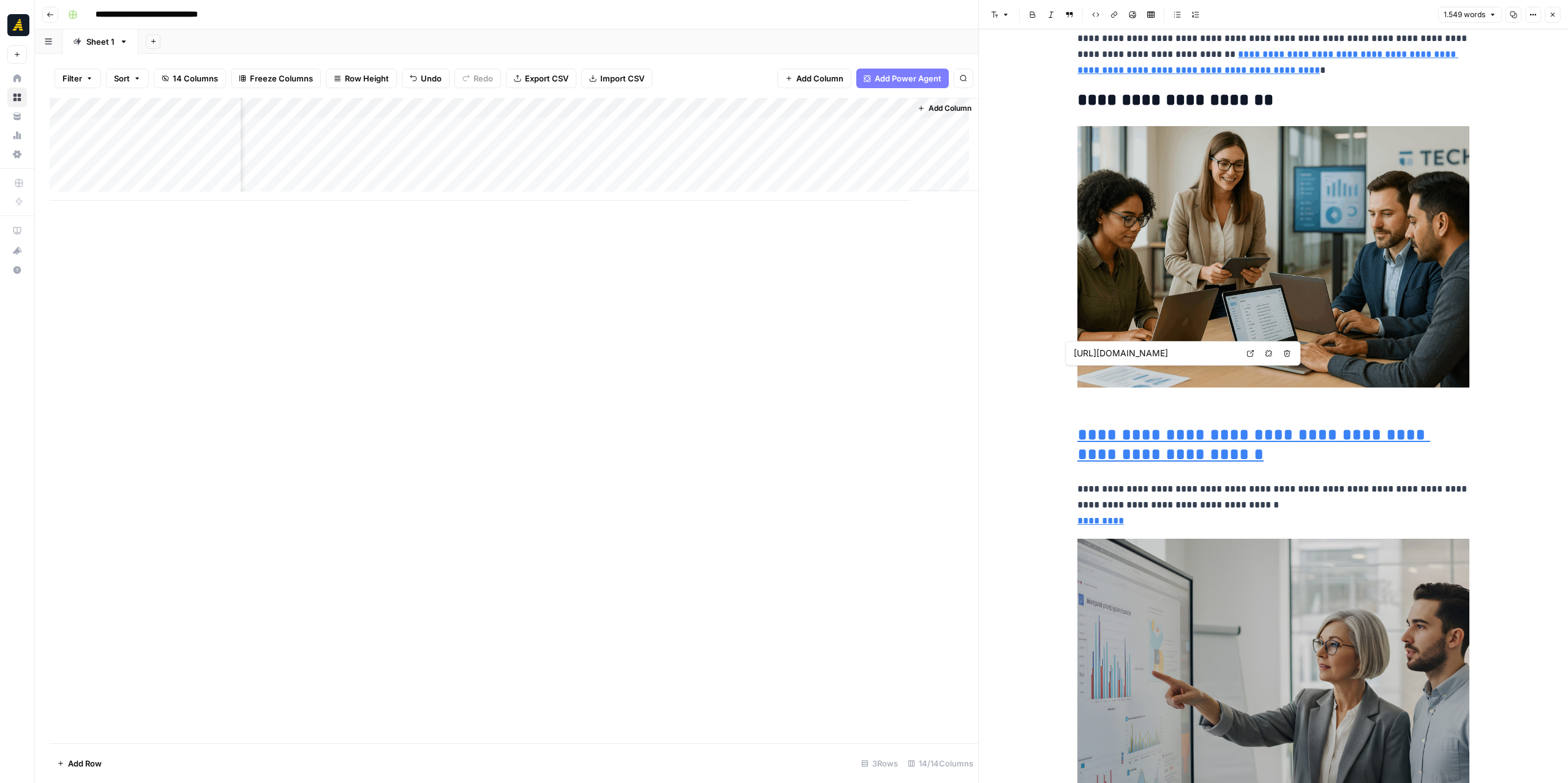
type input "[URL][DOMAIN_NAME]"
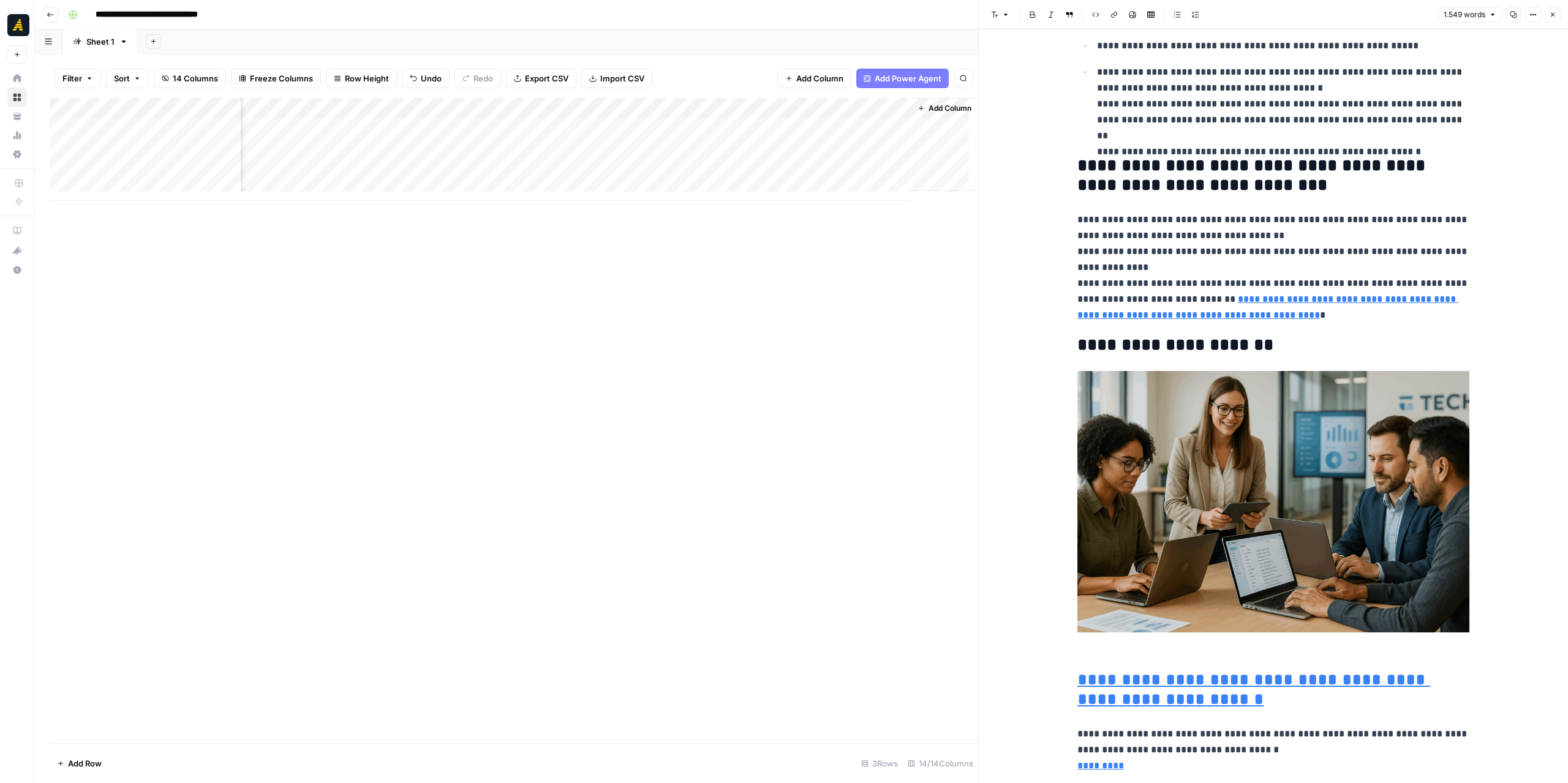
scroll to position [3183, 0]
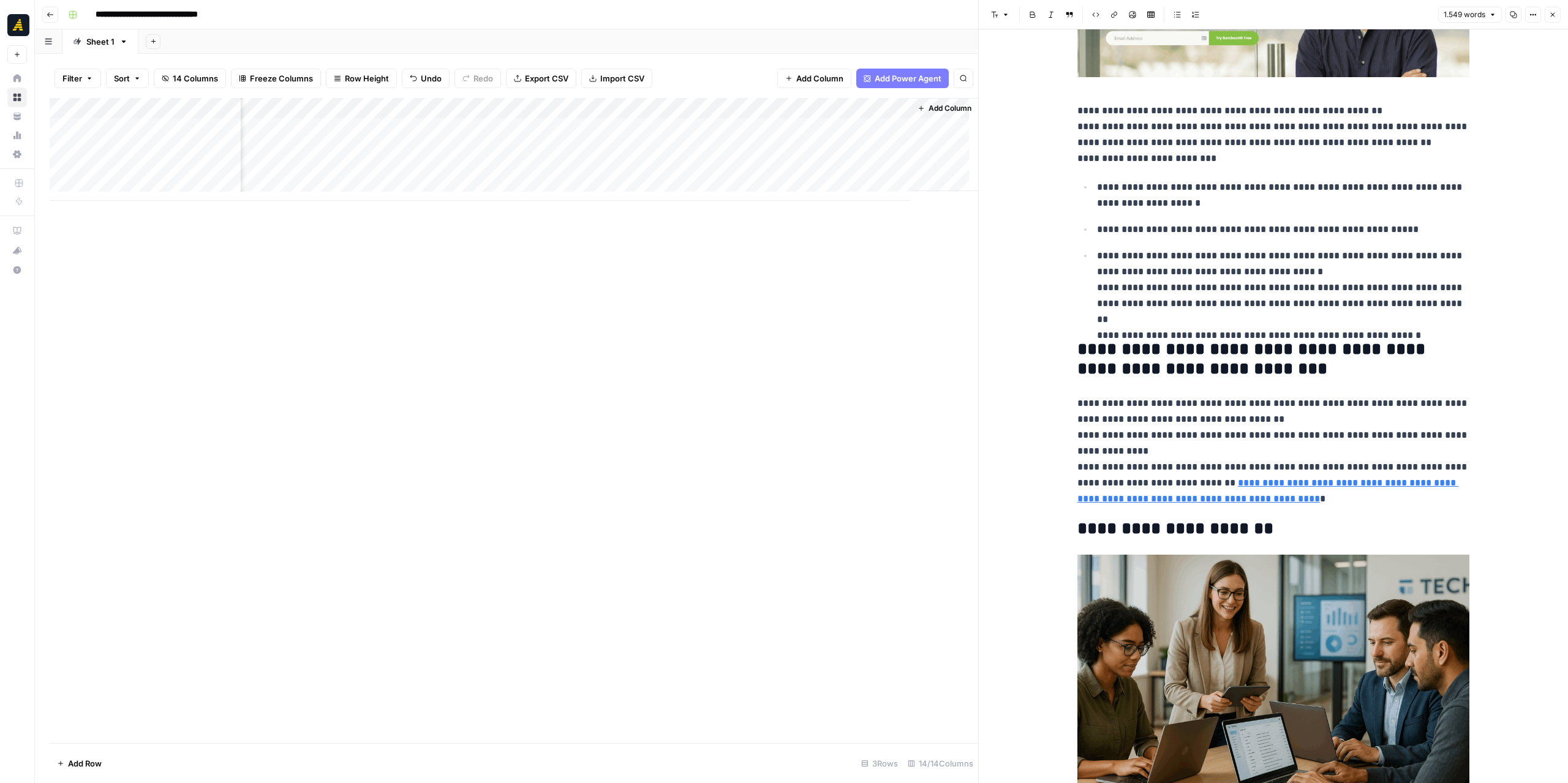
click at [730, 156] on div "Add Column" at bounding box center [514, 150] width 928 height 103
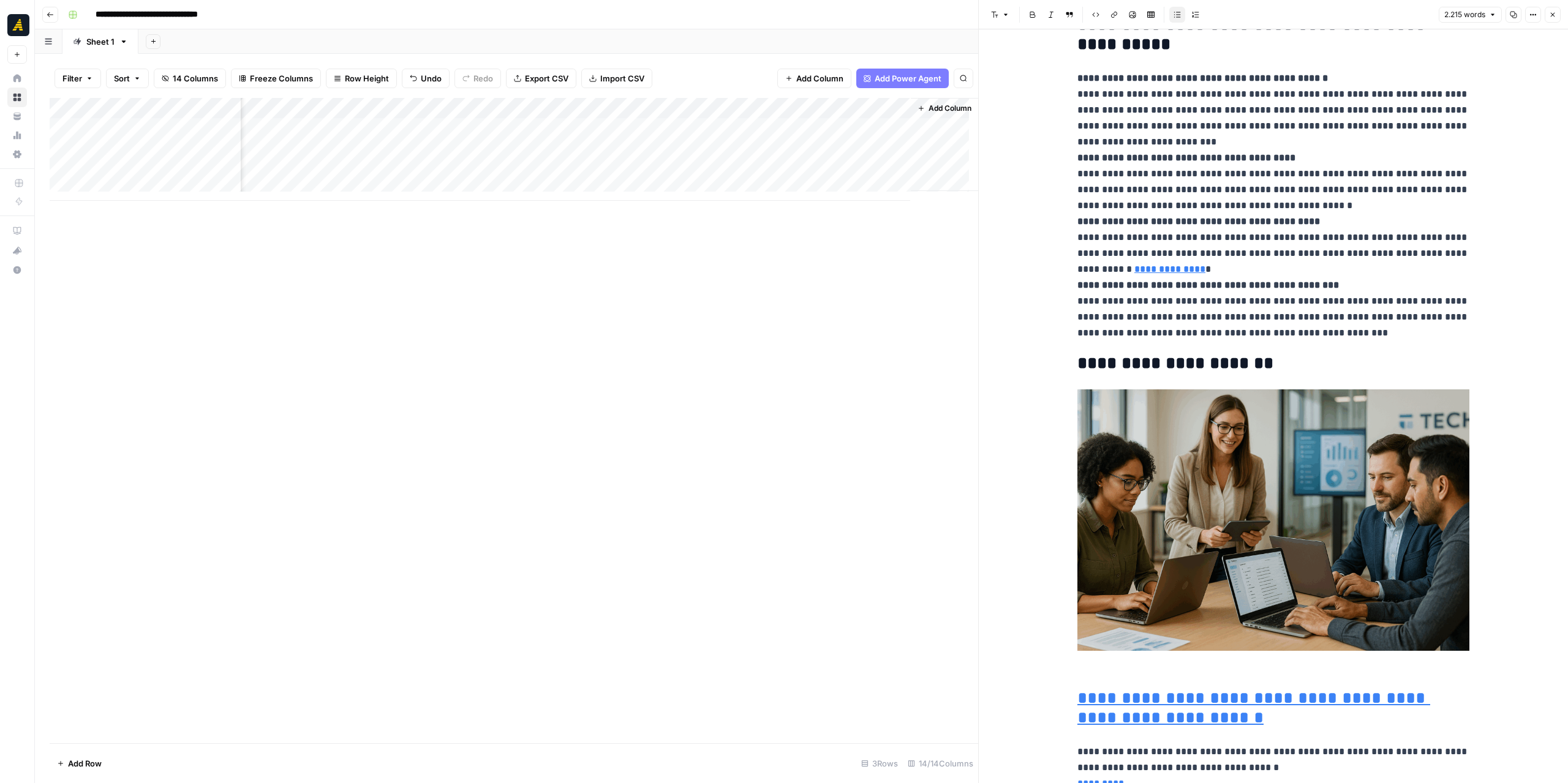
scroll to position [4138, 0]
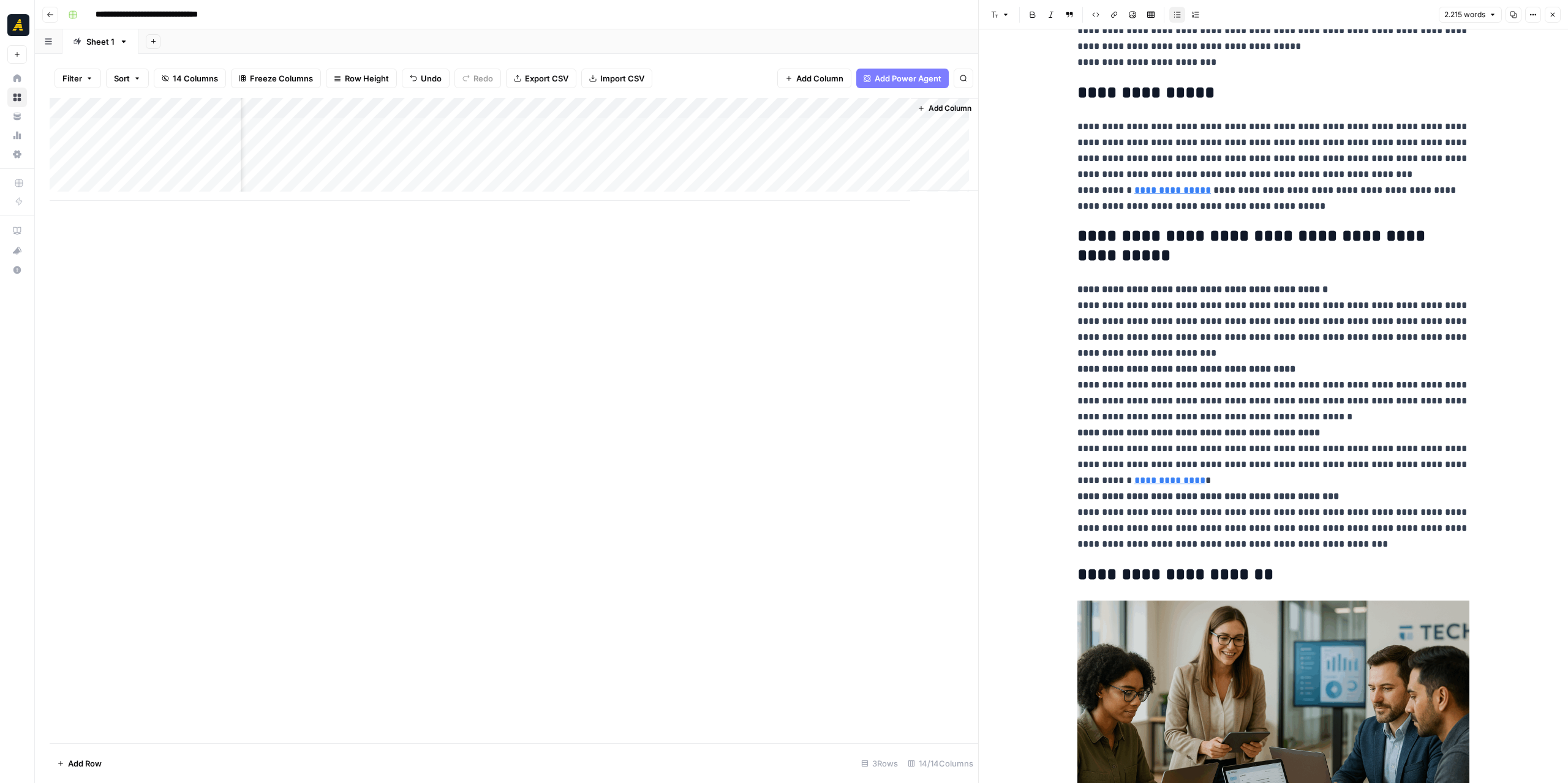
click at [595, 113] on div "Add Column" at bounding box center [514, 150] width 928 height 103
click at [575, 230] on span "Edit Workflow" at bounding box center [573, 229] width 107 height 12
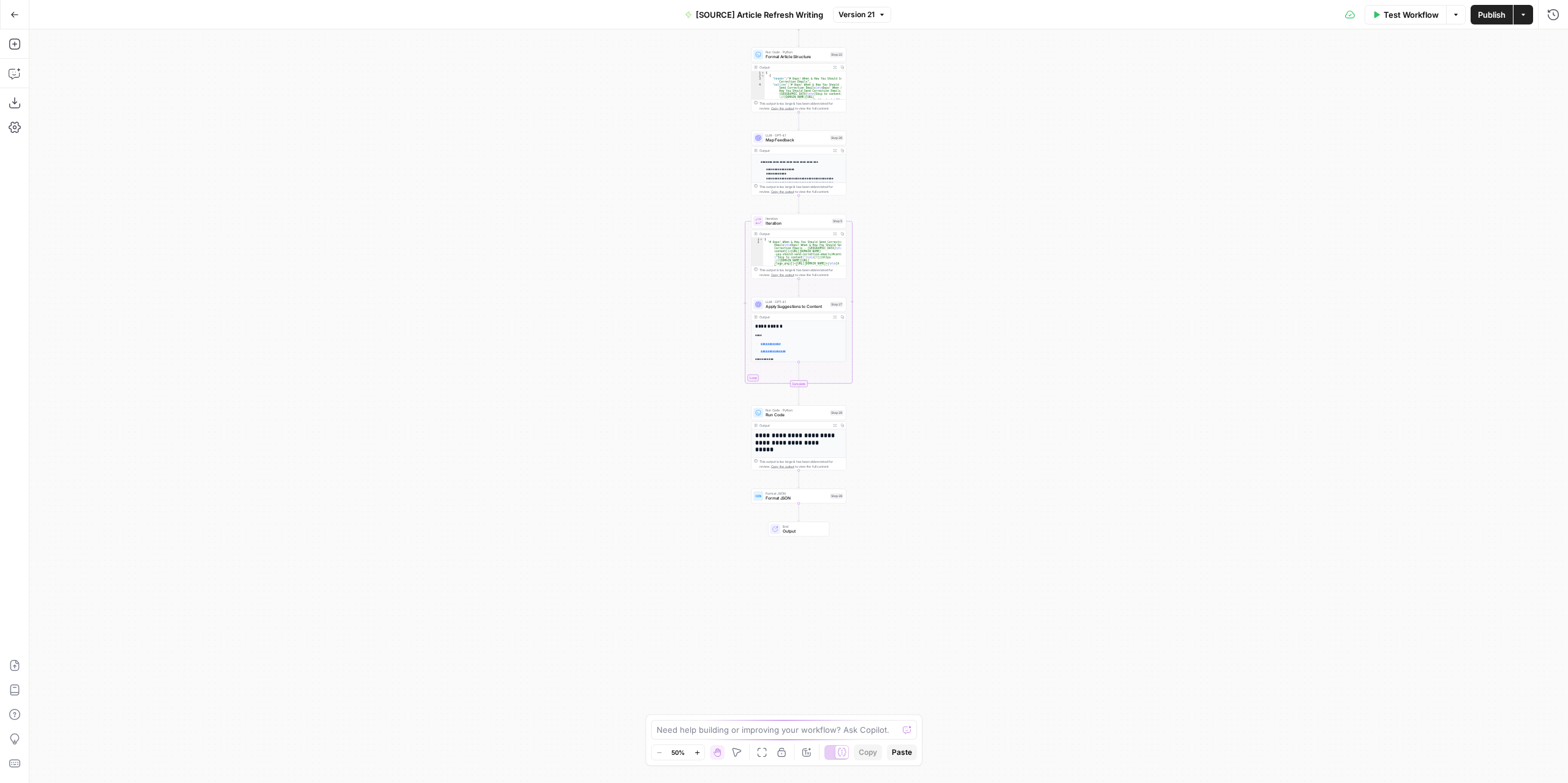
click at [926, 321] on div "**********" at bounding box center [798, 406] width 1538 height 753
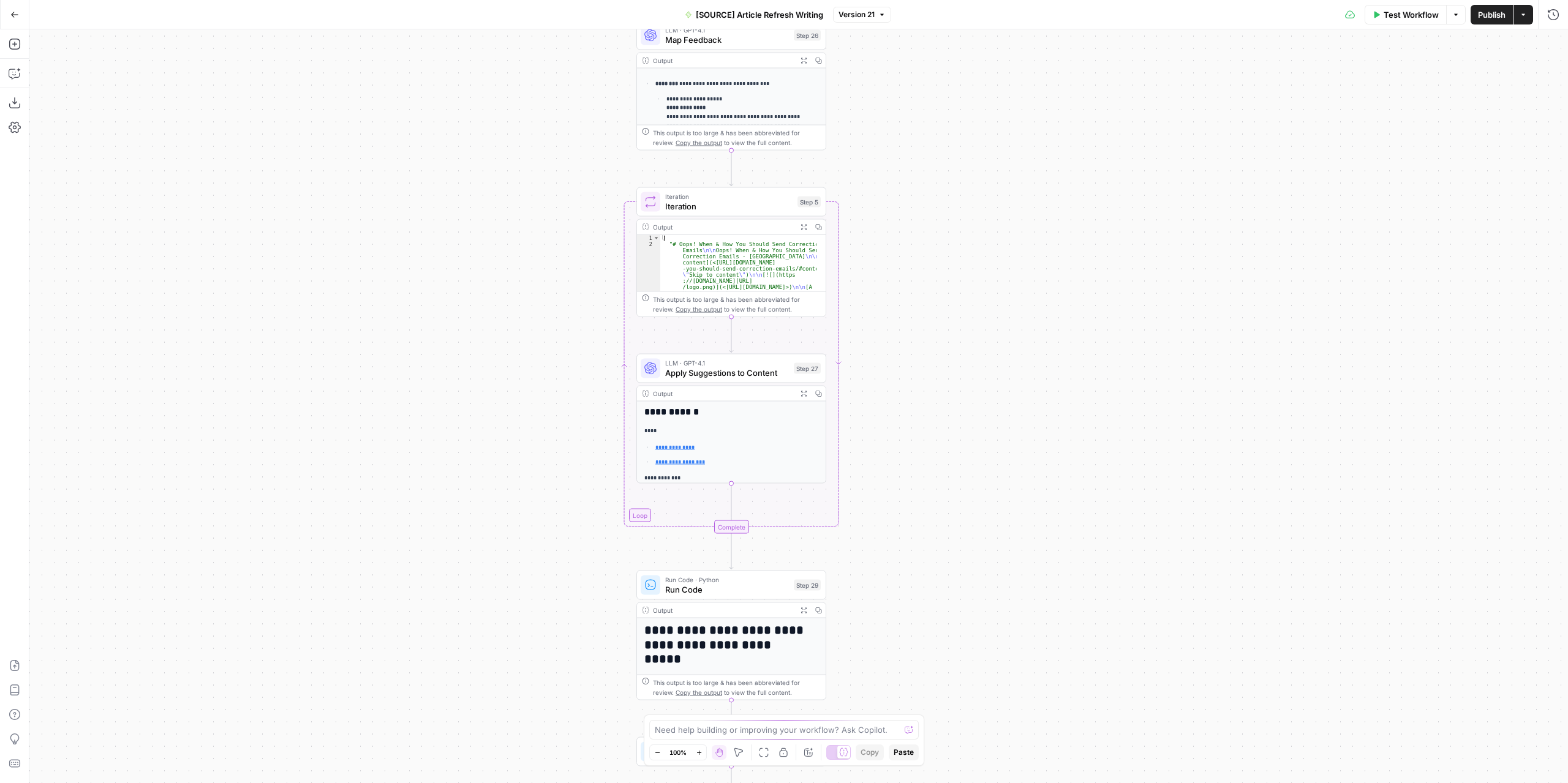
drag, startPoint x: 839, startPoint y: 283, endPoint x: 921, endPoint y: 421, distance: 160.5
click at [921, 421] on div "**********" at bounding box center [798, 406] width 1538 height 753
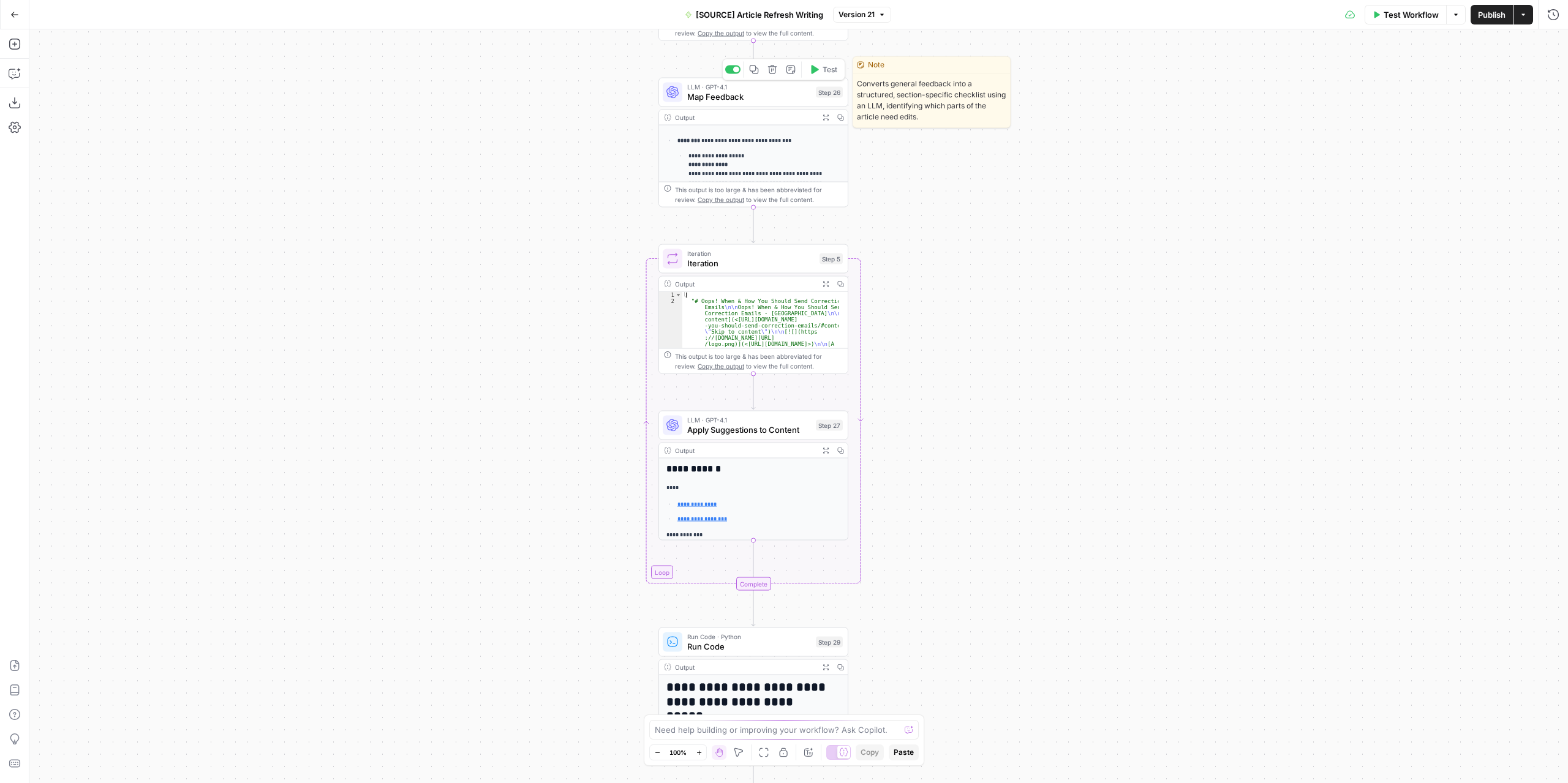
click at [746, 101] on span "Map Feedback" at bounding box center [749, 97] width 124 height 12
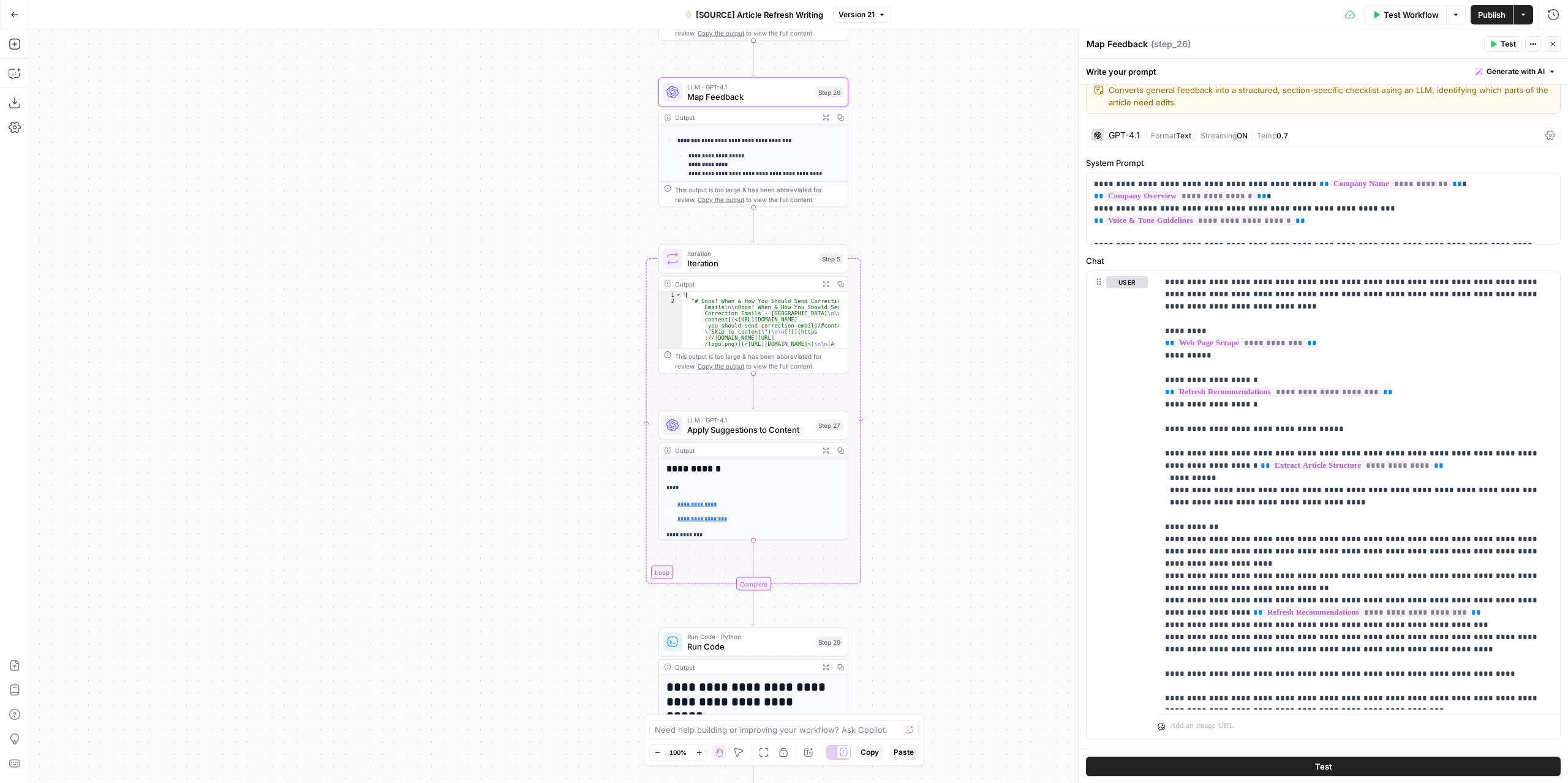
scroll to position [38, 0]
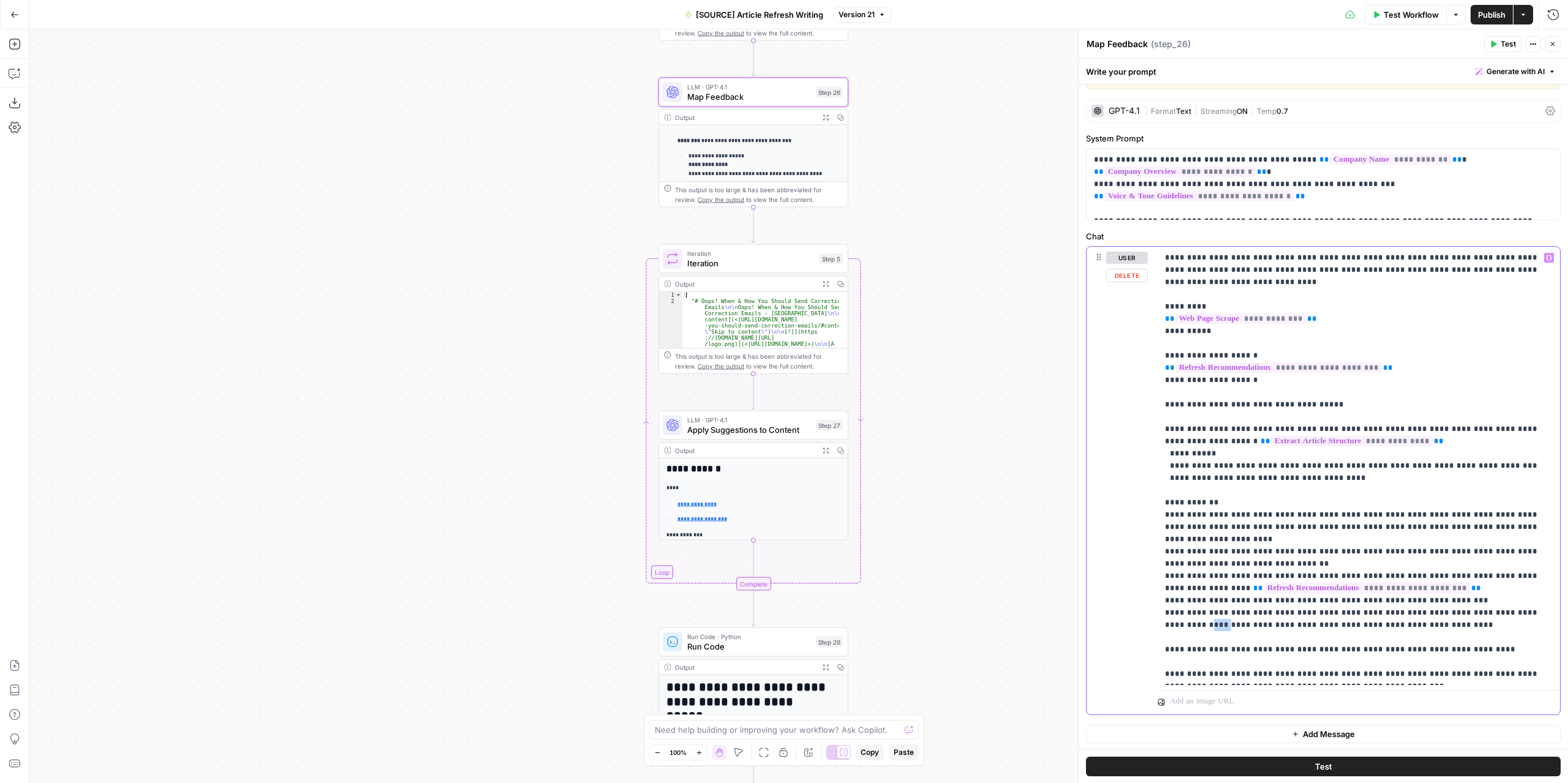
drag, startPoint x: 1532, startPoint y: 603, endPoint x: 1523, endPoint y: 603, distance: 9.0
click at [1523, 603] on p "**********" at bounding box center [1354, 466] width 379 height 428
click at [1413, 615] on p "**********" at bounding box center [1354, 466] width 379 height 428
click at [1545, 257] on icon "button" at bounding box center [1548, 258] width 6 height 5
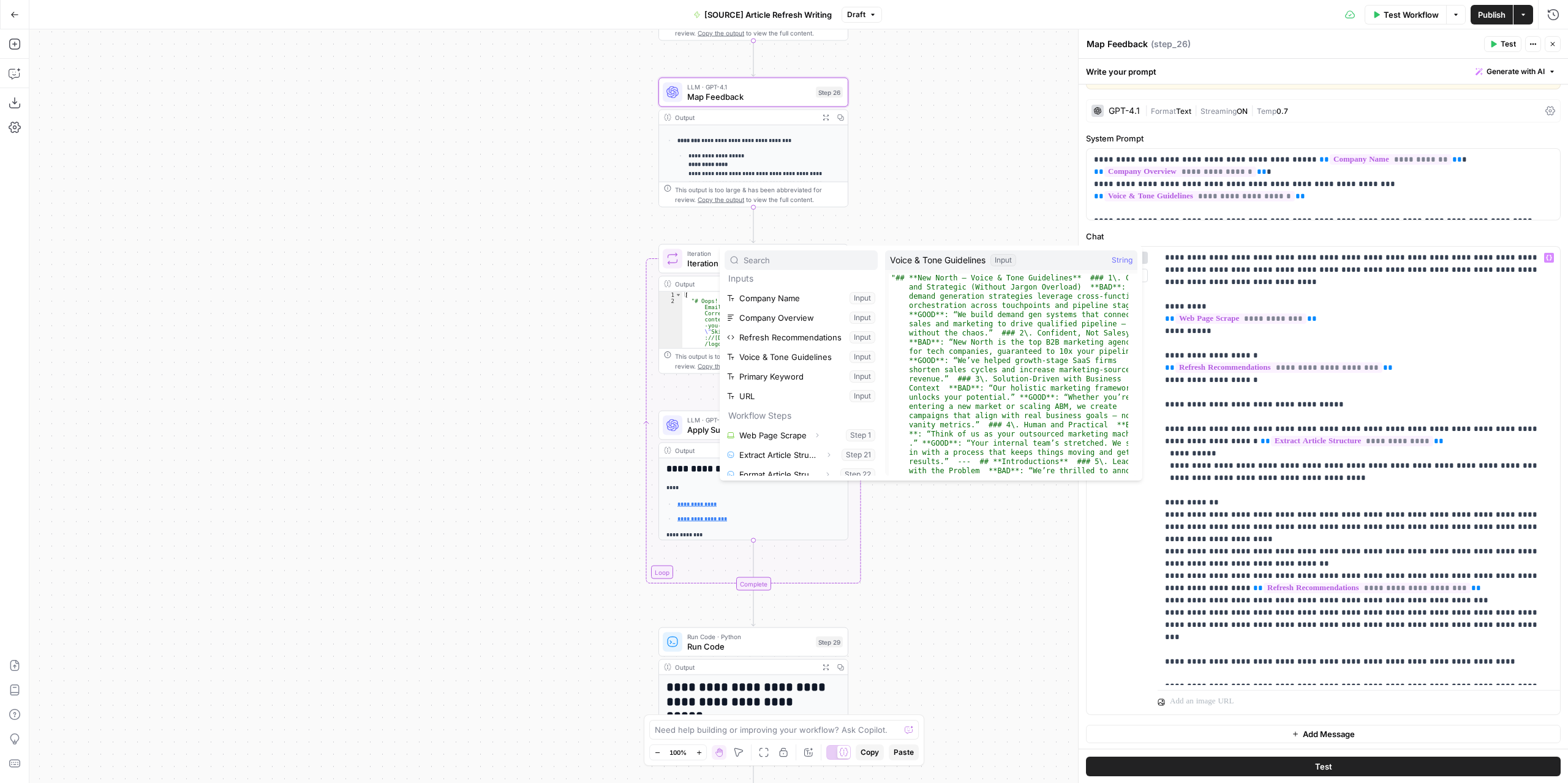
scroll to position [13, 0]
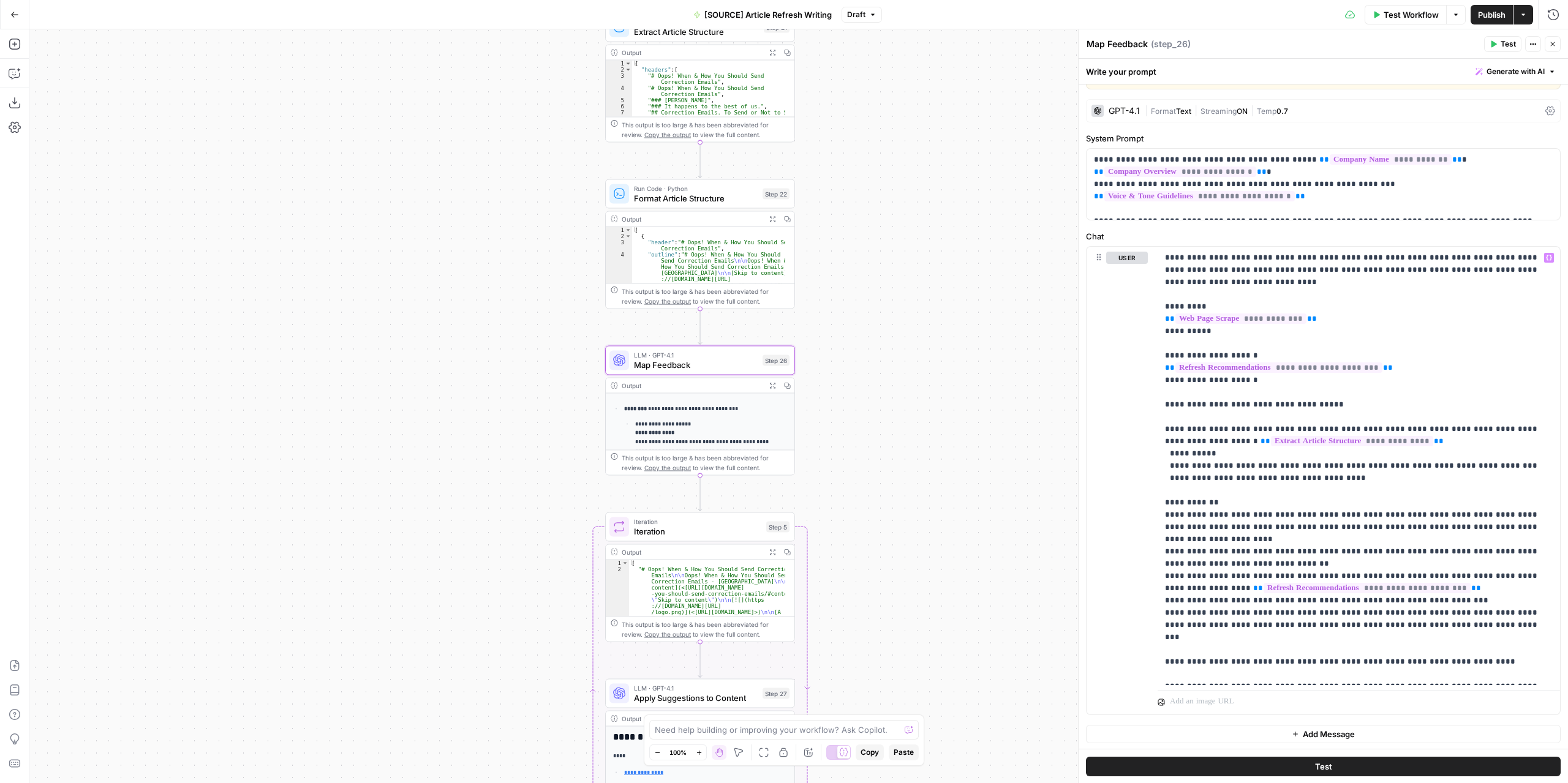
drag, startPoint x: 526, startPoint y: 325, endPoint x: 468, endPoint y: 471, distance: 157.1
click at [473, 592] on div "**********" at bounding box center [798, 406] width 1538 height 753
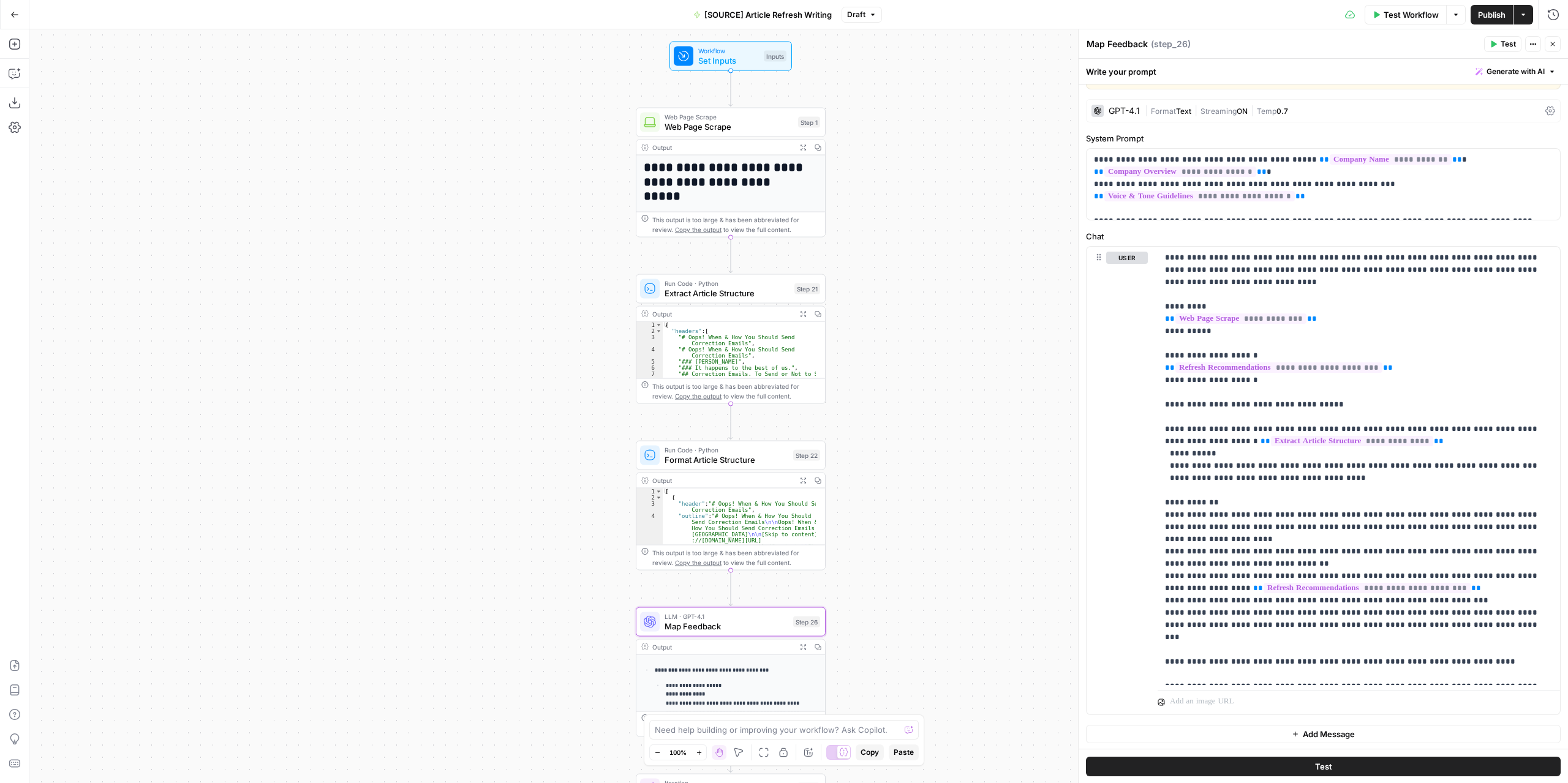
drag, startPoint x: 502, startPoint y: 336, endPoint x: 533, endPoint y: 598, distance: 263.8
click at [533, 598] on div "**********" at bounding box center [798, 406] width 1538 height 753
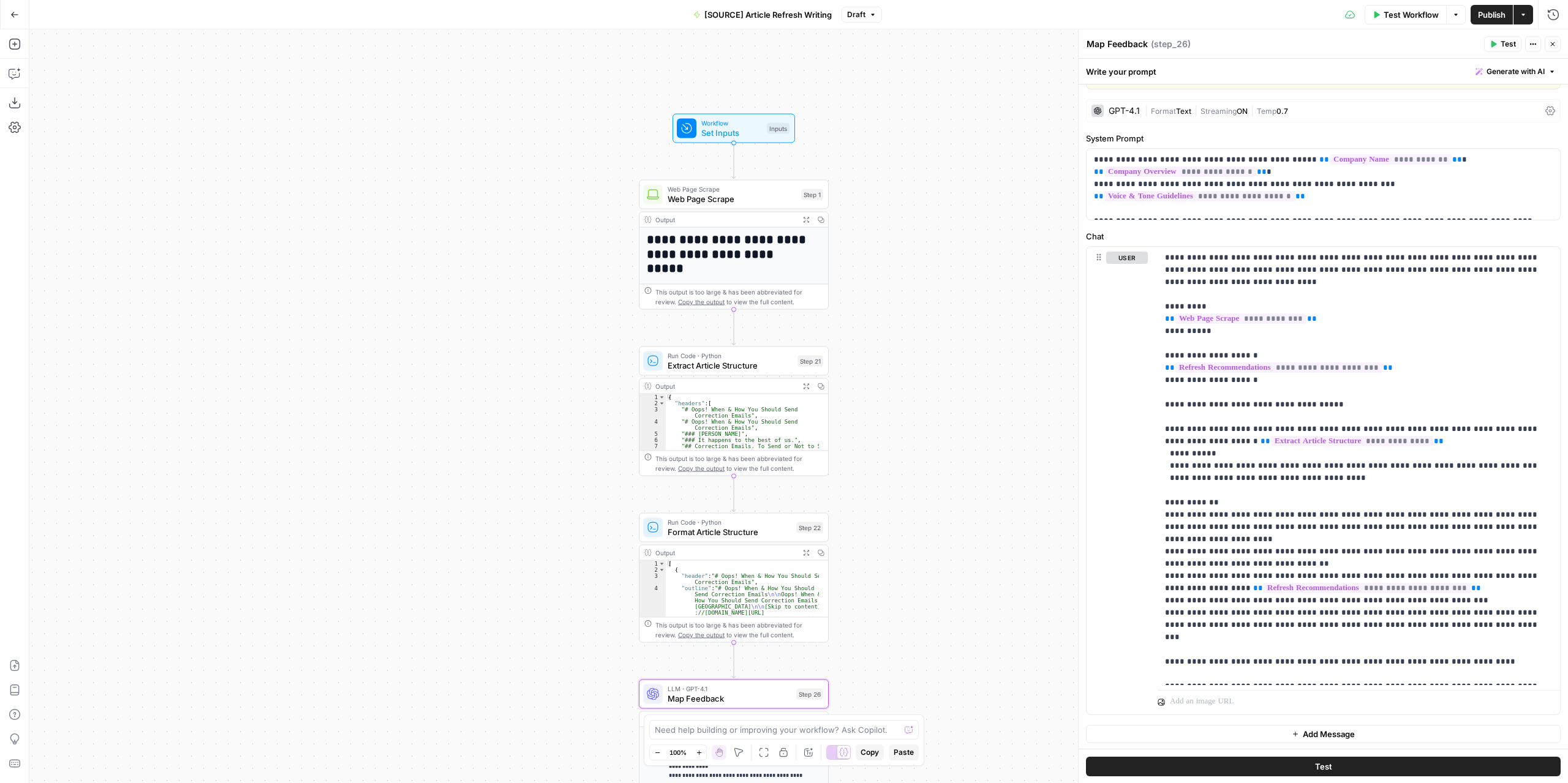
drag, startPoint x: 895, startPoint y: 306, endPoint x: 895, endPoint y: 349, distance: 43.0
click at [895, 349] on div "**********" at bounding box center [798, 406] width 1538 height 753
click at [808, 384] on icon "button" at bounding box center [805, 386] width 5 height 5
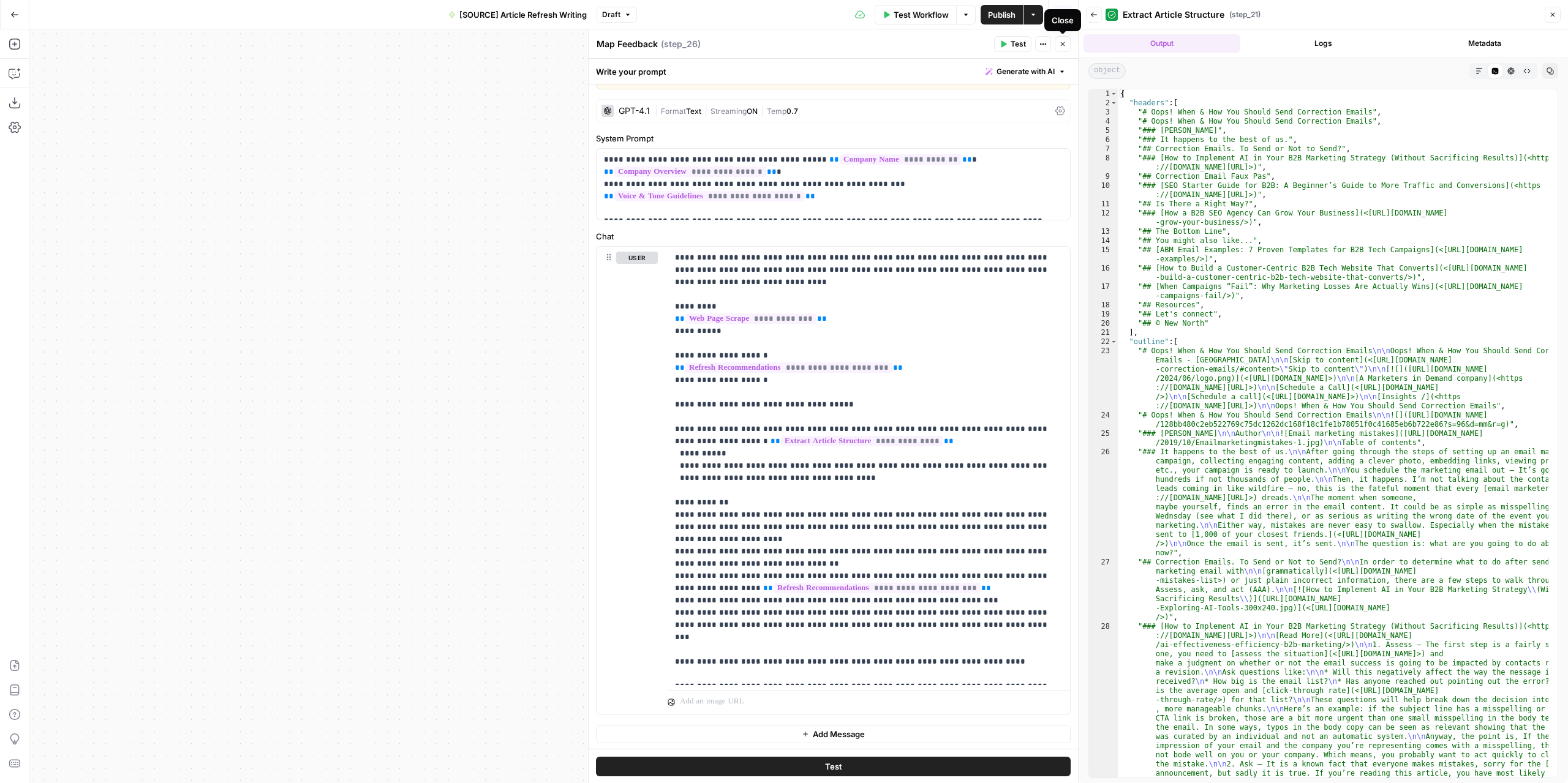
click at [1057, 43] on button "Close" at bounding box center [1062, 44] width 16 height 16
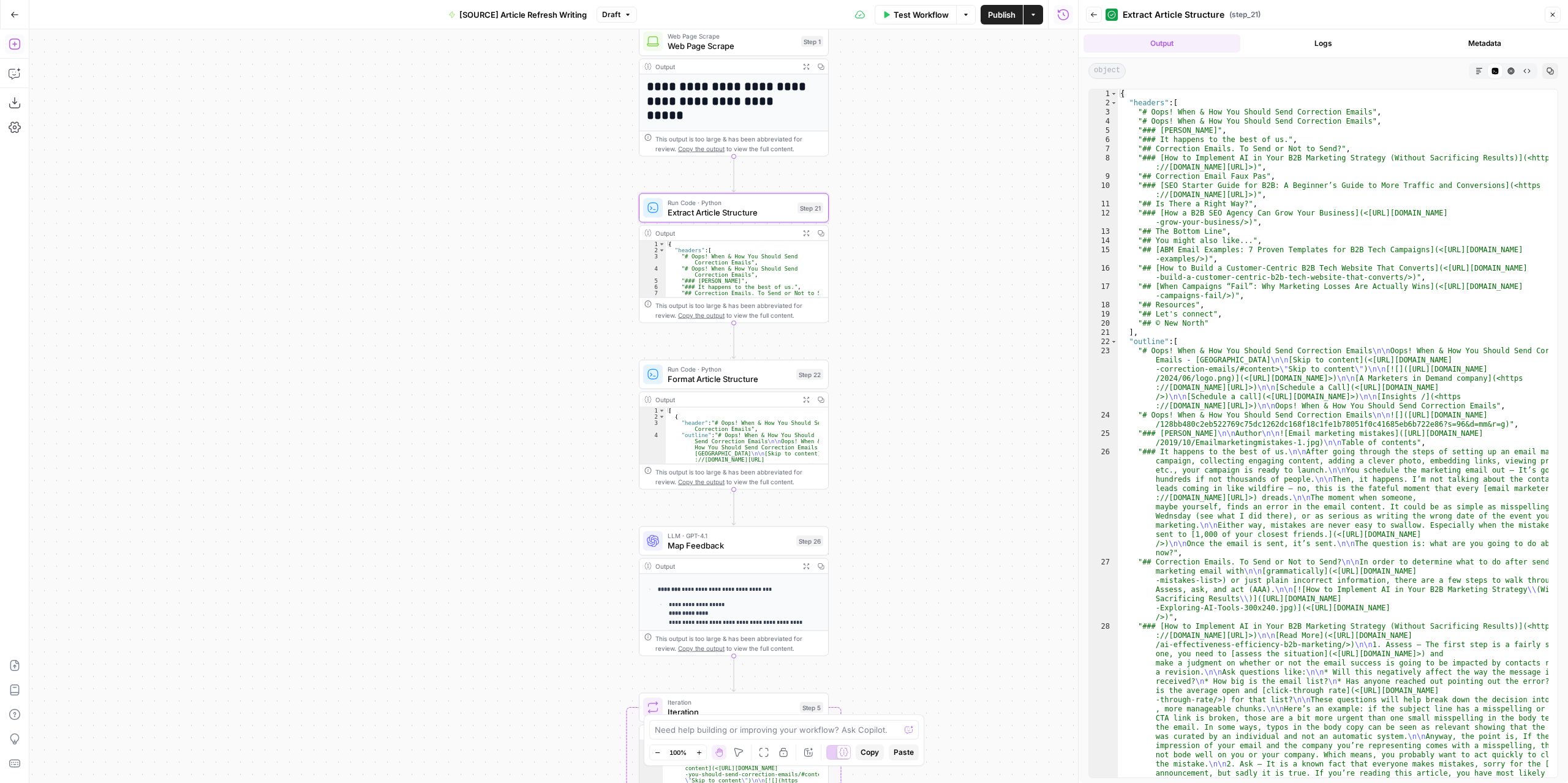
click at [20, 45] on icon "button" at bounding box center [14, 44] width 11 height 11
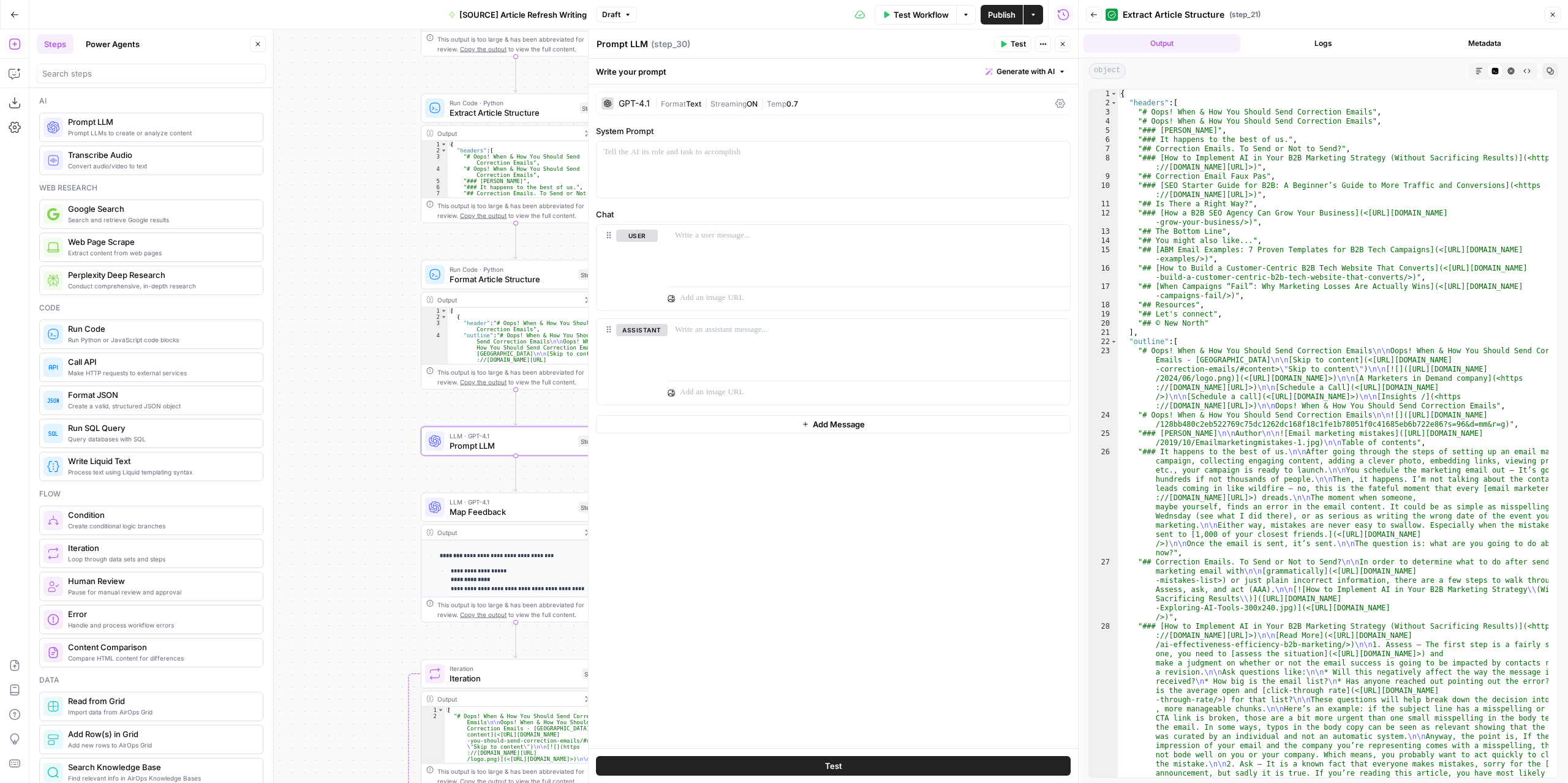
drag, startPoint x: 490, startPoint y: 394, endPoint x: 272, endPoint y: 293, distance: 240.3
click at [272, 293] on body "**********" at bounding box center [784, 391] width 1568 height 783
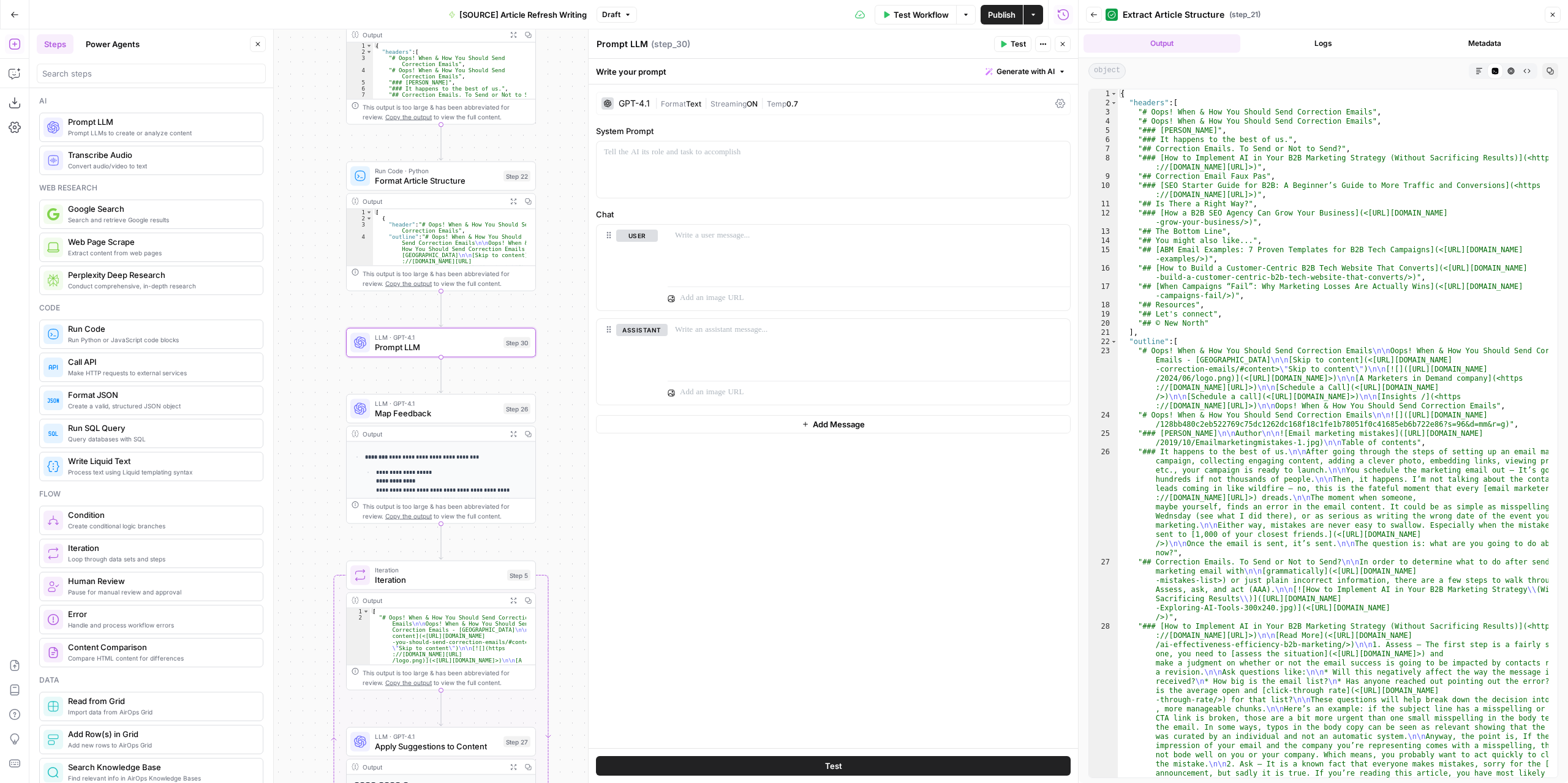
drag, startPoint x: 356, startPoint y: 432, endPoint x: 303, endPoint y: 366, distance: 84.6
click at [303, 366] on div "**********" at bounding box center [553, 406] width 1048 height 753
click at [463, 412] on span "Map Feedback" at bounding box center [437, 413] width 124 height 12
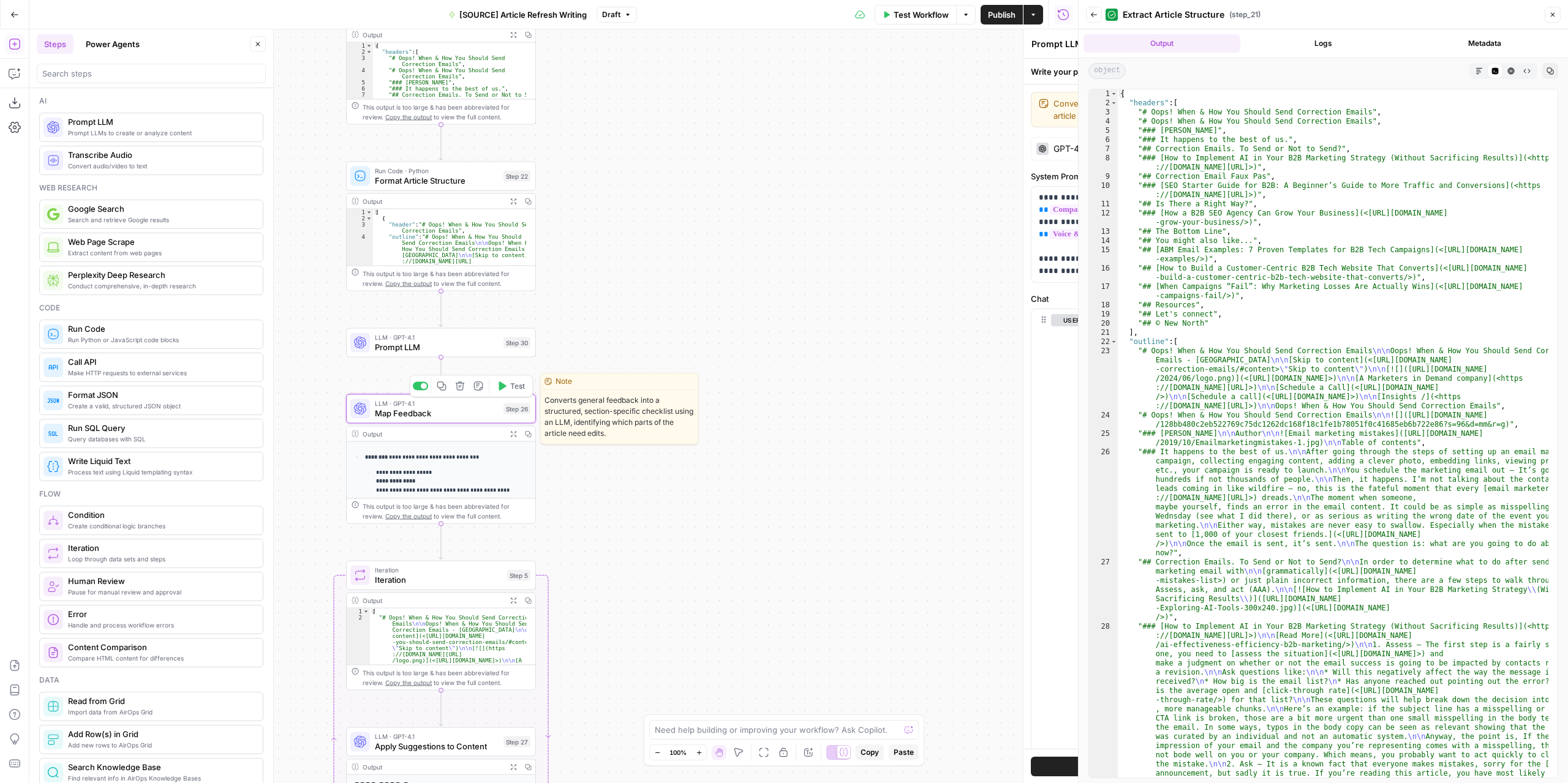
type textarea "Map Feedback"
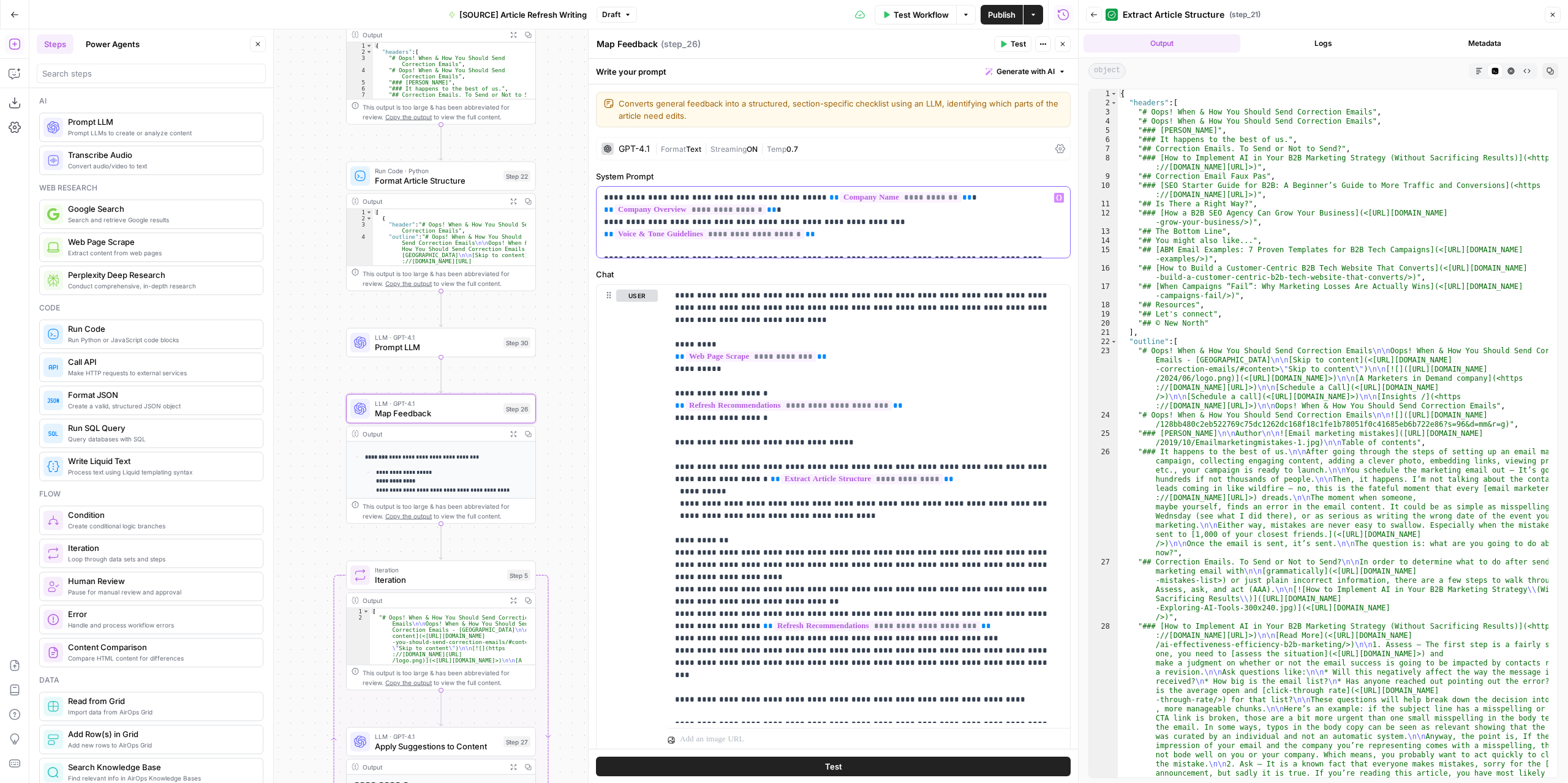
drag, startPoint x: 1041, startPoint y: 247, endPoint x: 603, endPoint y: 198, distance: 440.7
click at [603, 198] on div "**********" at bounding box center [833, 222] width 474 height 71
copy p "**********"
click at [428, 352] on span "Prompt LLM" at bounding box center [437, 347] width 124 height 12
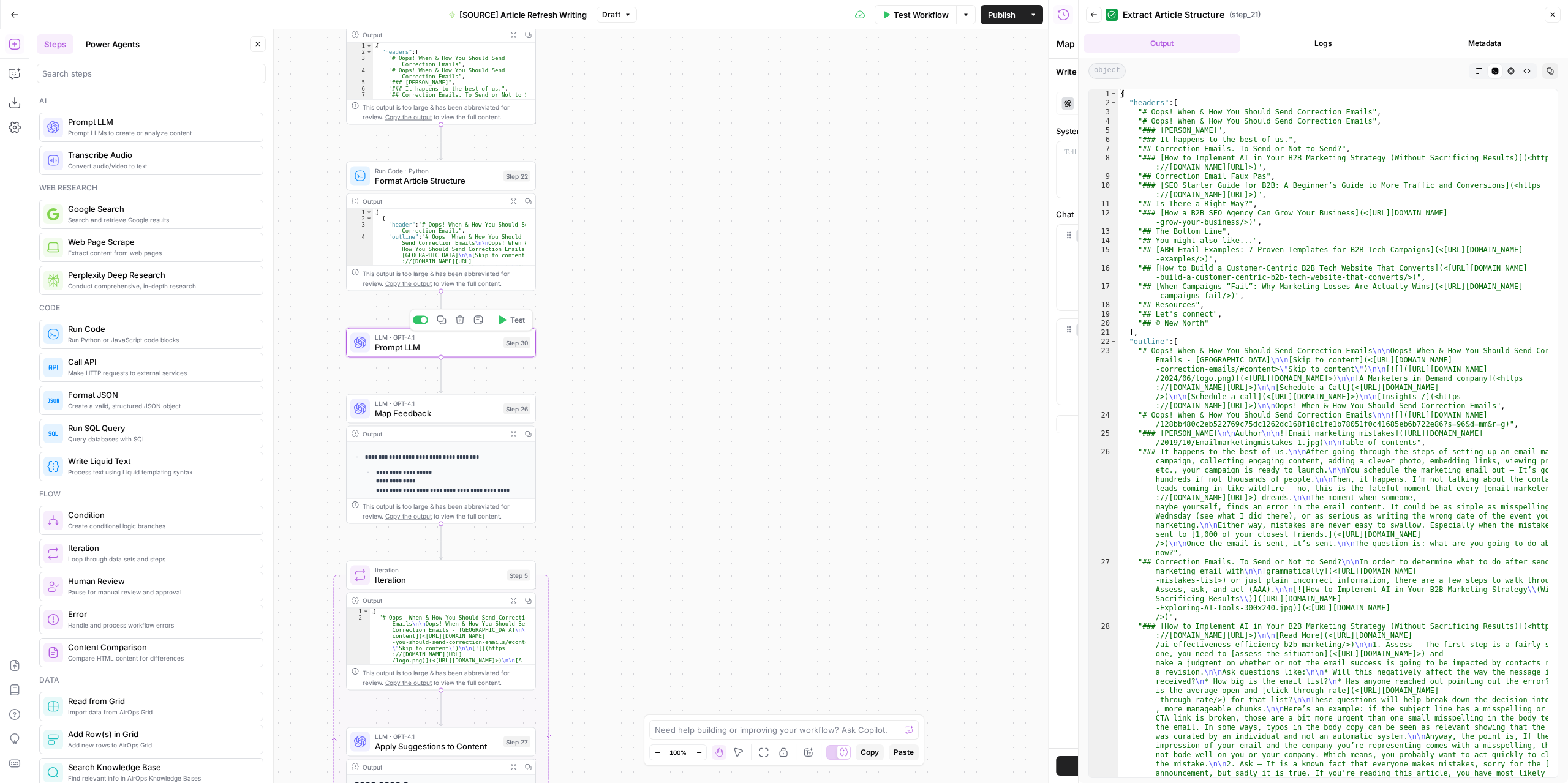
type textarea "Prompt LLM"
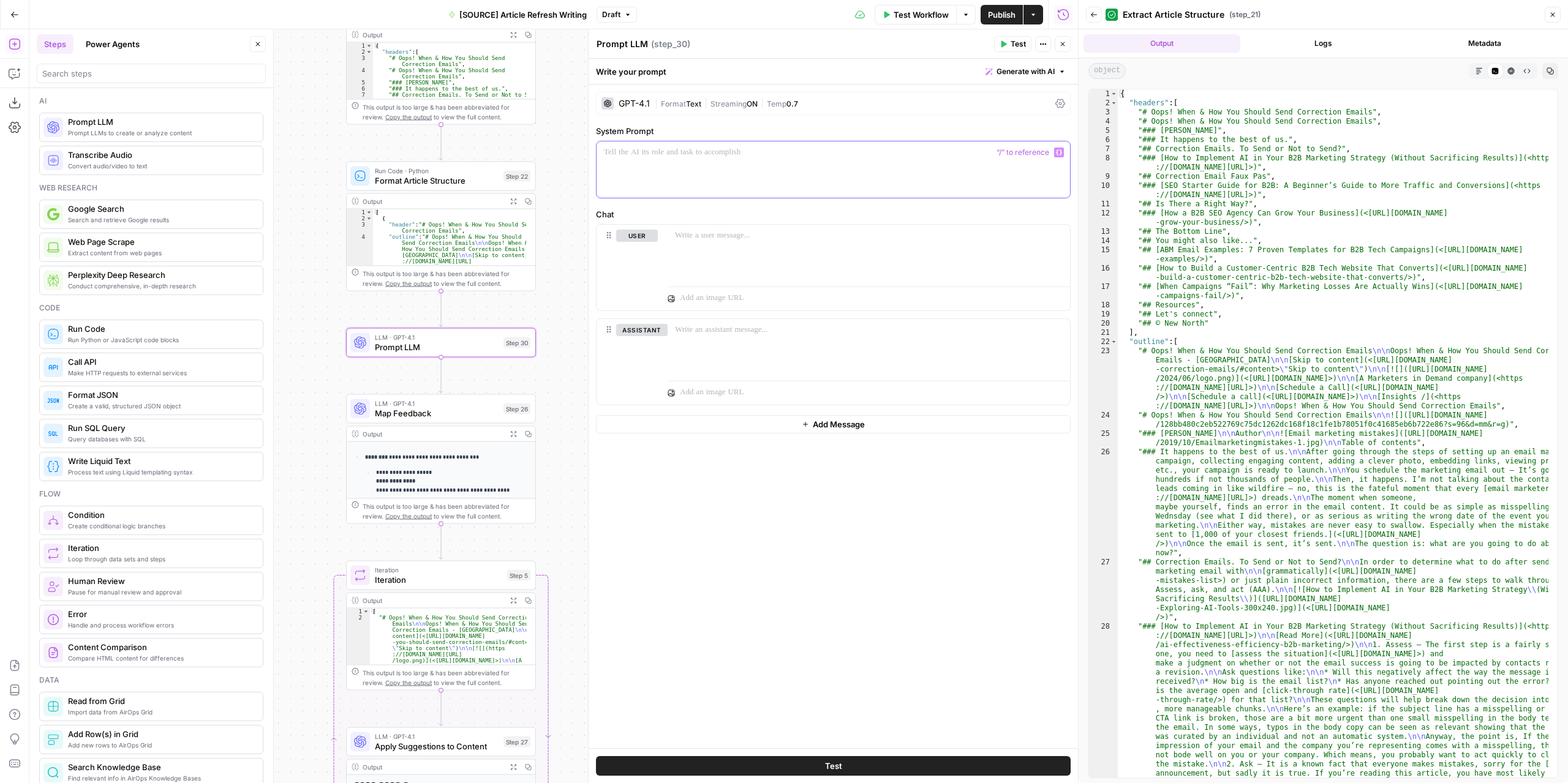
click at [779, 159] on div at bounding box center [833, 170] width 474 height 56
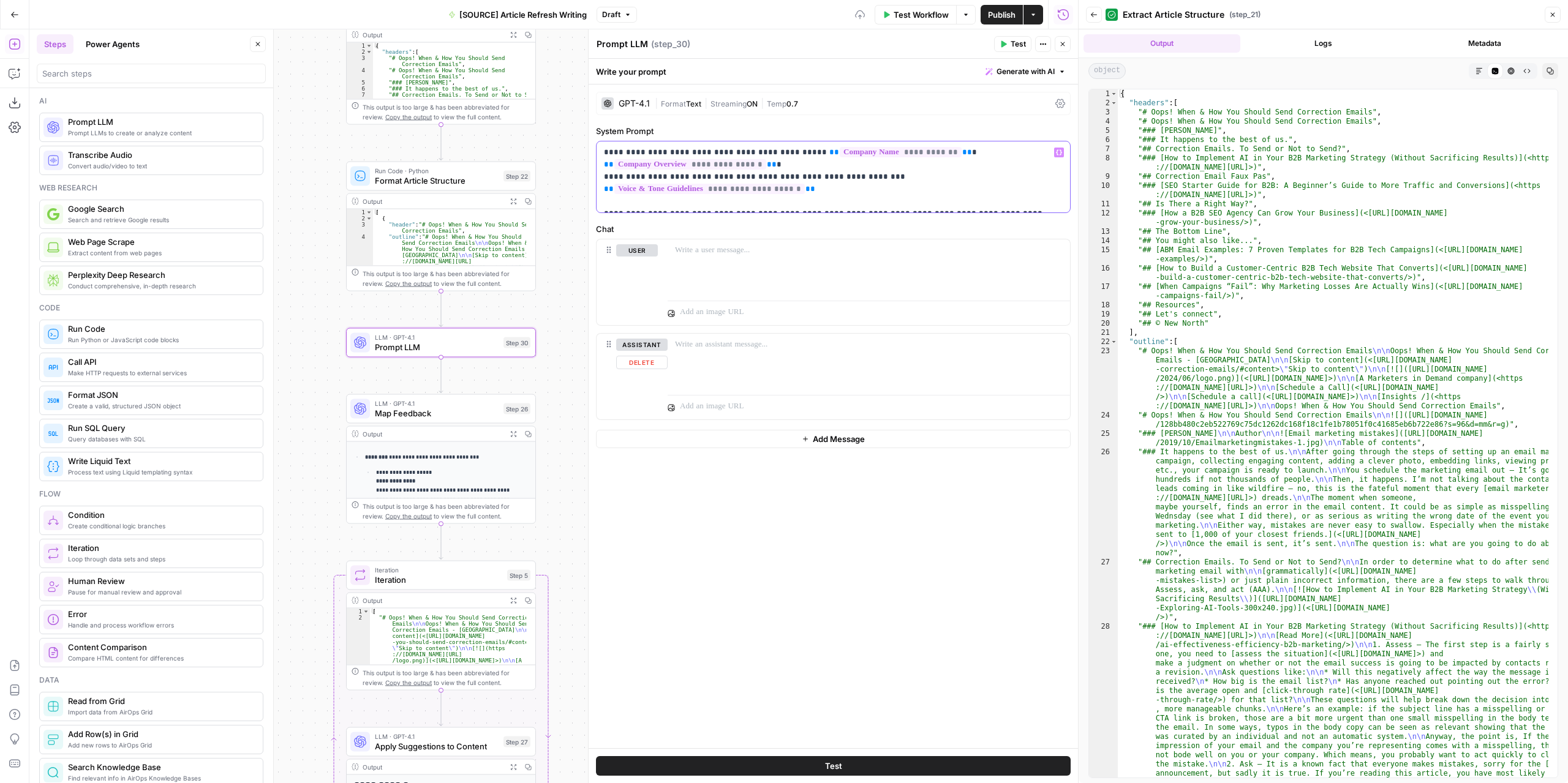
click at [640, 371] on div "assistant Delete" at bounding box center [641, 376] width 51 height 76
click at [636, 362] on button "Delete" at bounding box center [641, 362] width 51 height 14
click at [264, 49] on button "Close" at bounding box center [257, 44] width 16 height 16
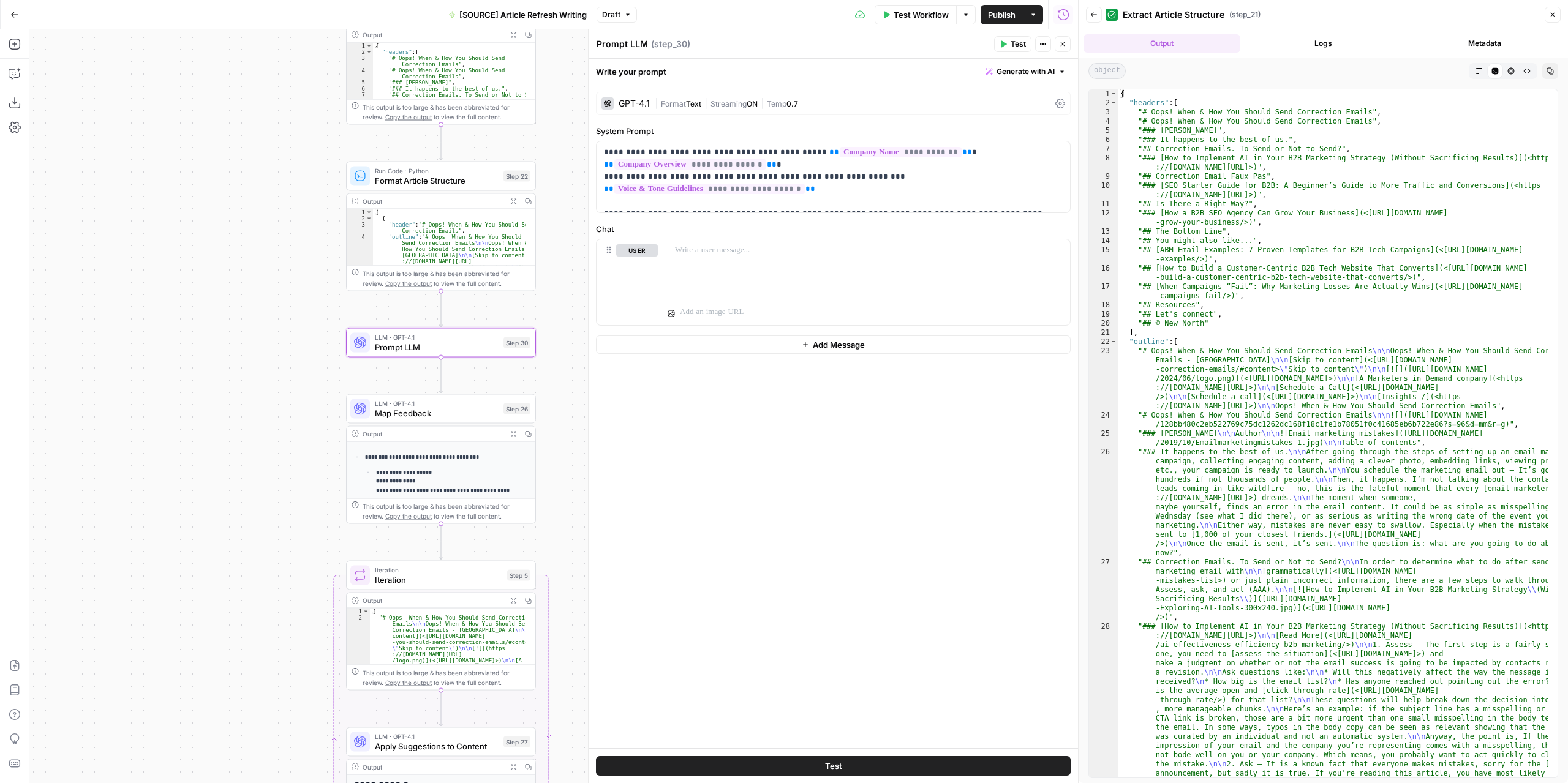
click at [466, 179] on span "Format Article Structure" at bounding box center [437, 180] width 124 height 12
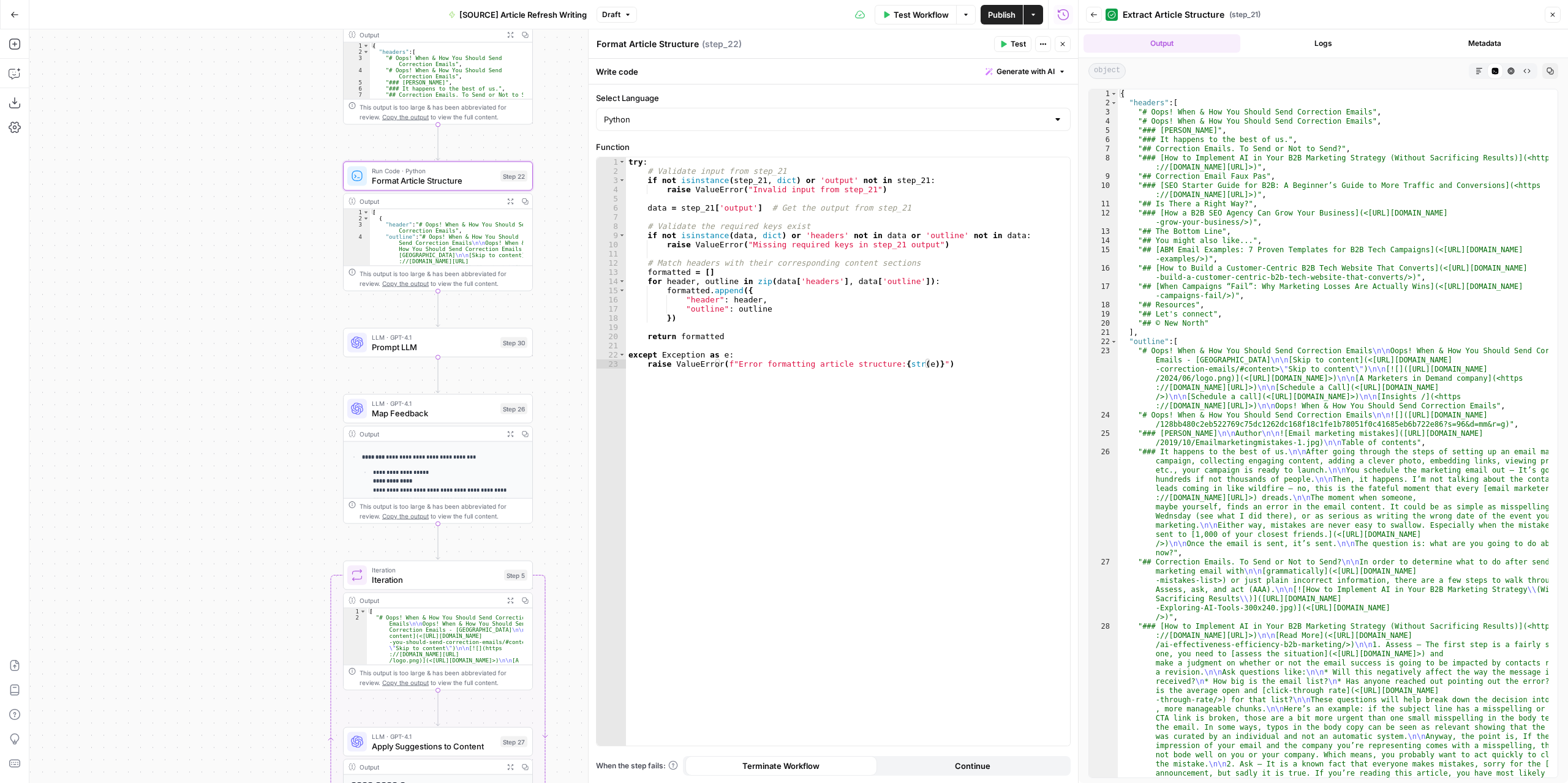
drag, startPoint x: 266, startPoint y: 264, endPoint x: 261, endPoint y: 268, distance: 6.4
click at [257, 264] on div "**********" at bounding box center [553, 406] width 1048 height 753
click at [445, 350] on span "Prompt LLM" at bounding box center [424, 349] width 124 height 12
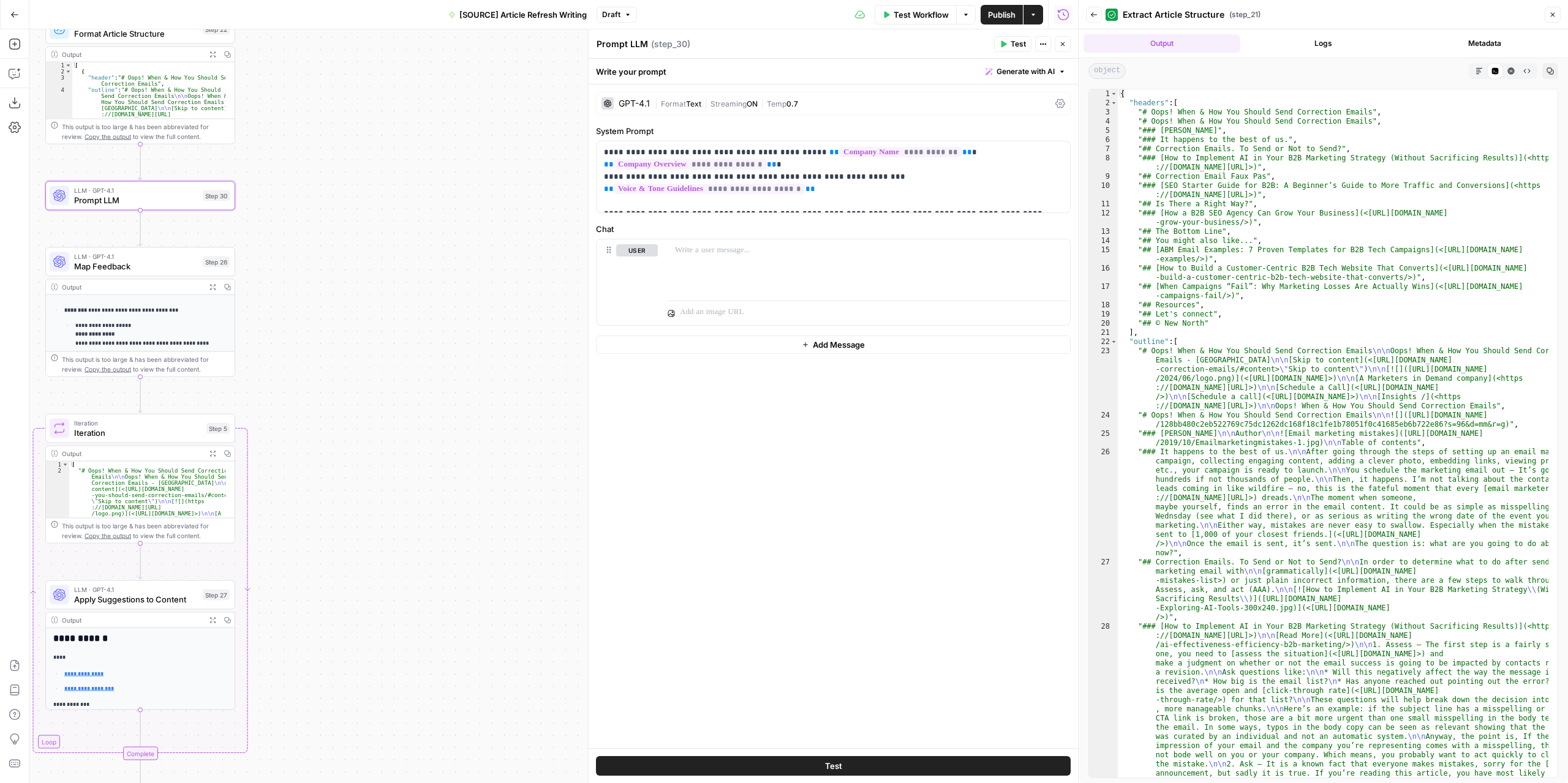
drag, startPoint x: 567, startPoint y: 622, endPoint x: 408, endPoint y: 483, distance: 211.2
click at [372, 490] on div "**********" at bounding box center [553, 406] width 1048 height 753
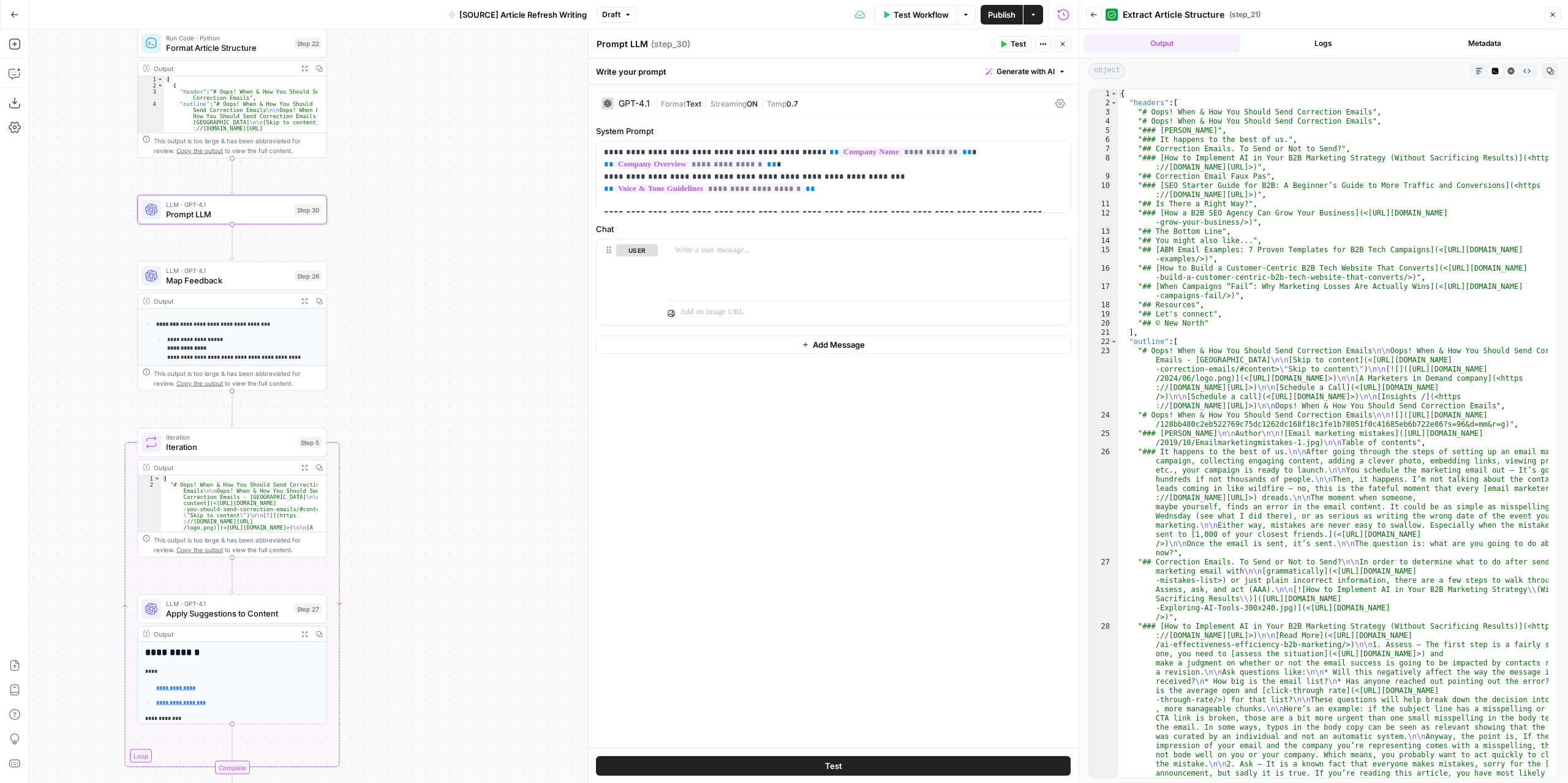
click at [1549, 15] on button "Close" at bounding box center [1552, 14] width 16 height 16
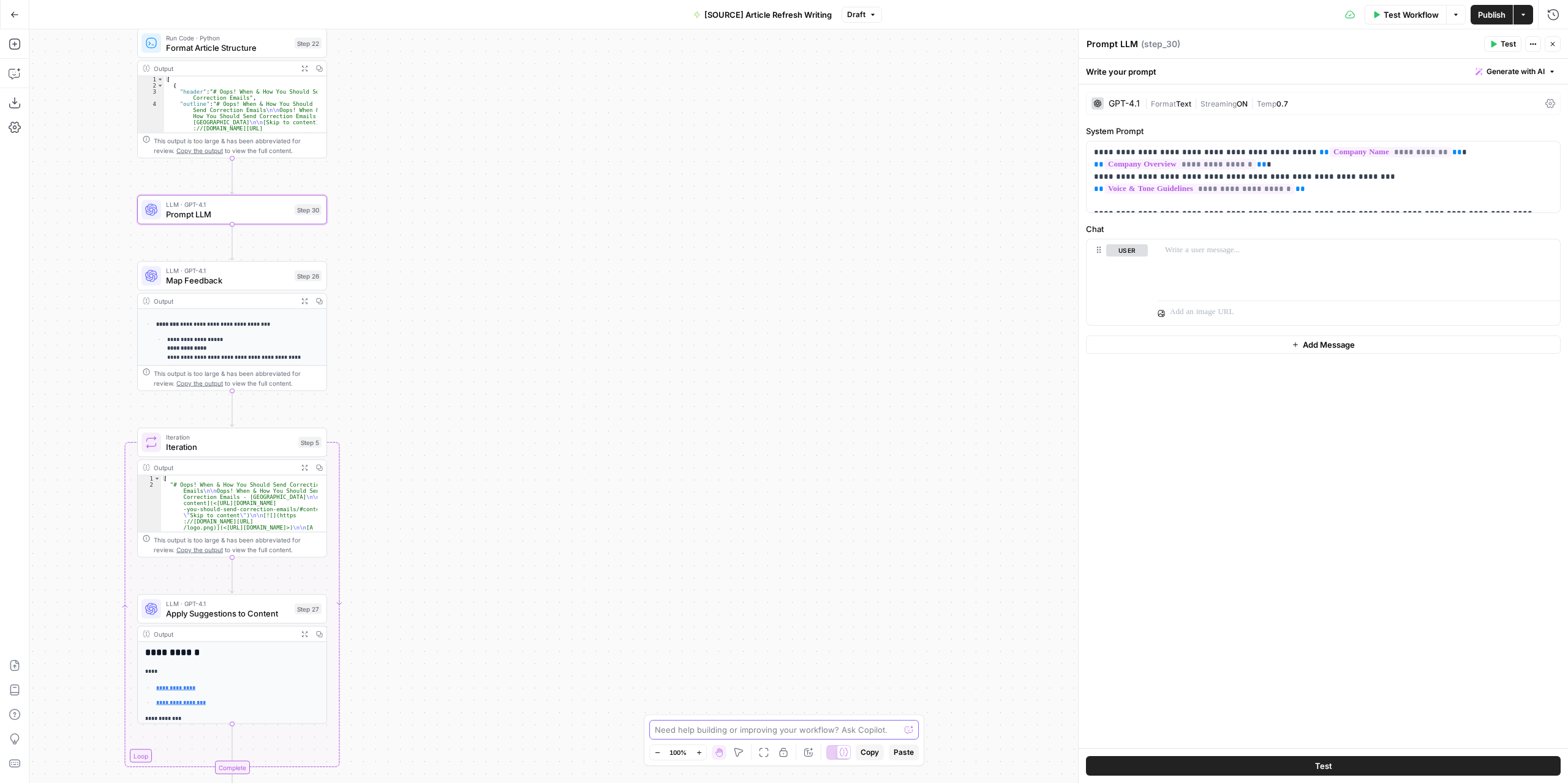
click at [779, 732] on textarea at bounding box center [777, 729] width 245 height 12
type textarea "I need step 30 to detect which is the conclusion section of the article and giv…"
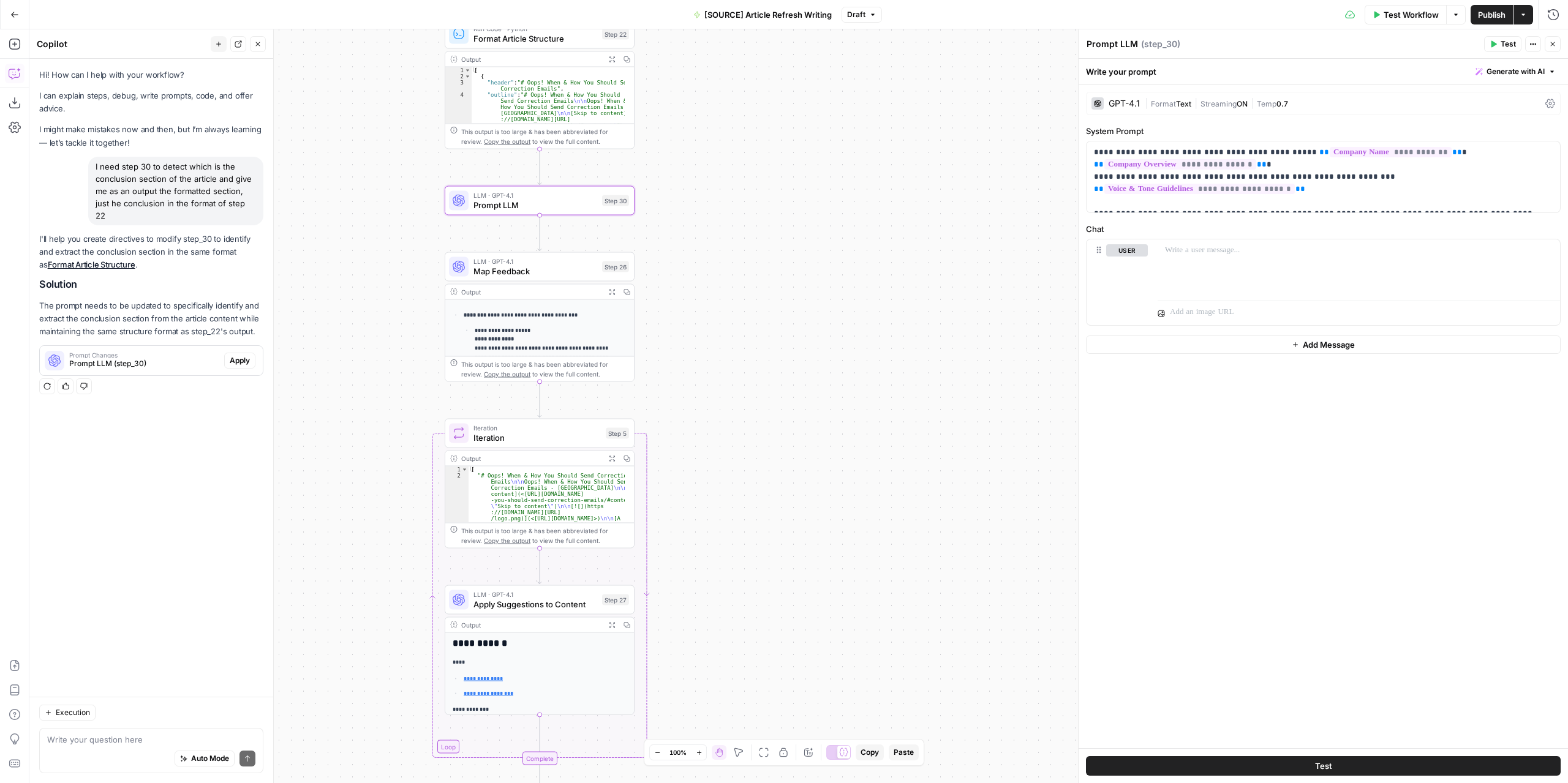
drag, startPoint x: 606, startPoint y: 349, endPoint x: 772, endPoint y: 340, distance: 166.2
click at [772, 340] on div "**********" at bounding box center [798, 406] width 1538 height 753
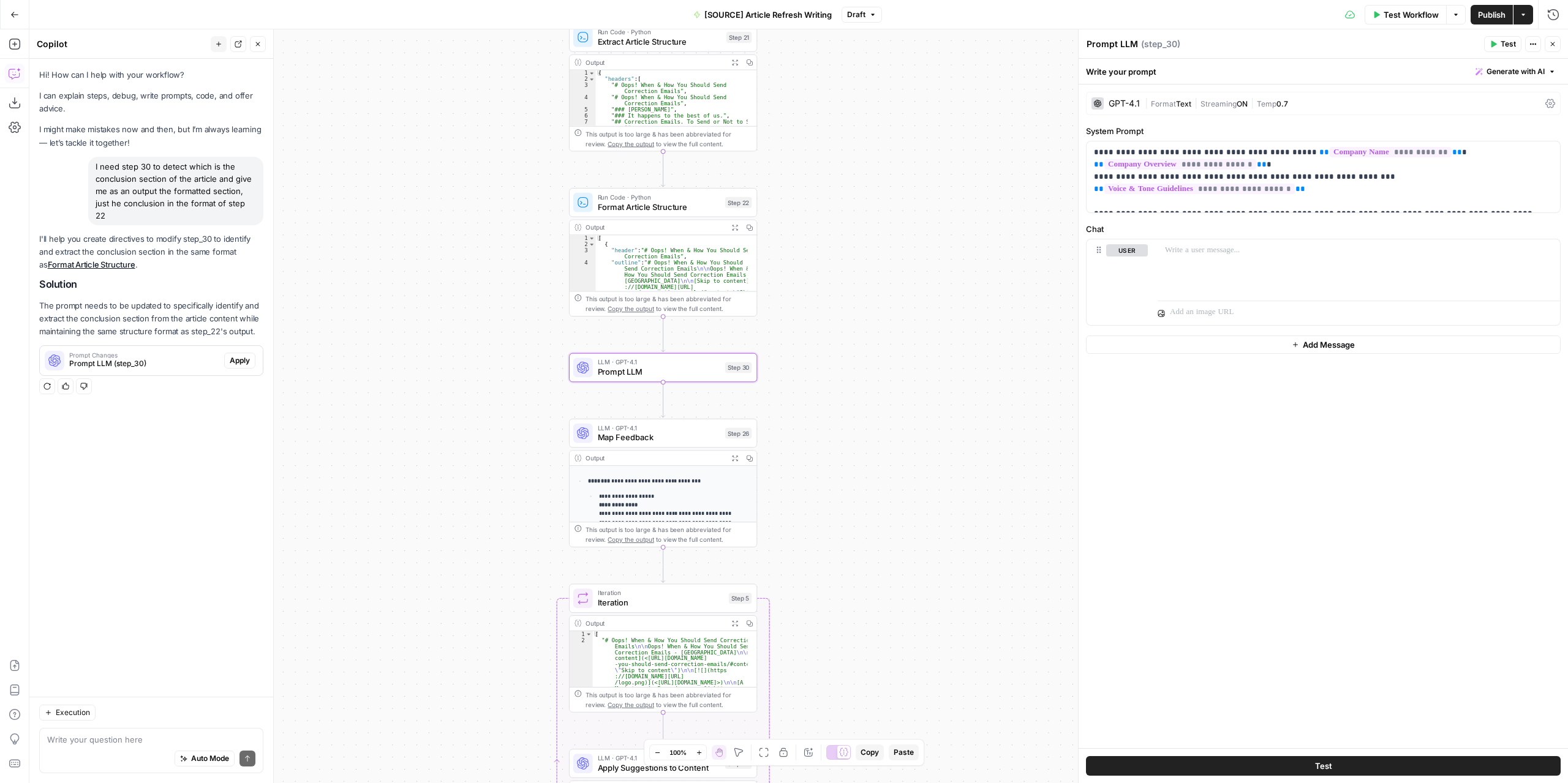
click at [242, 354] on button "Apply" at bounding box center [239, 360] width 31 height 16
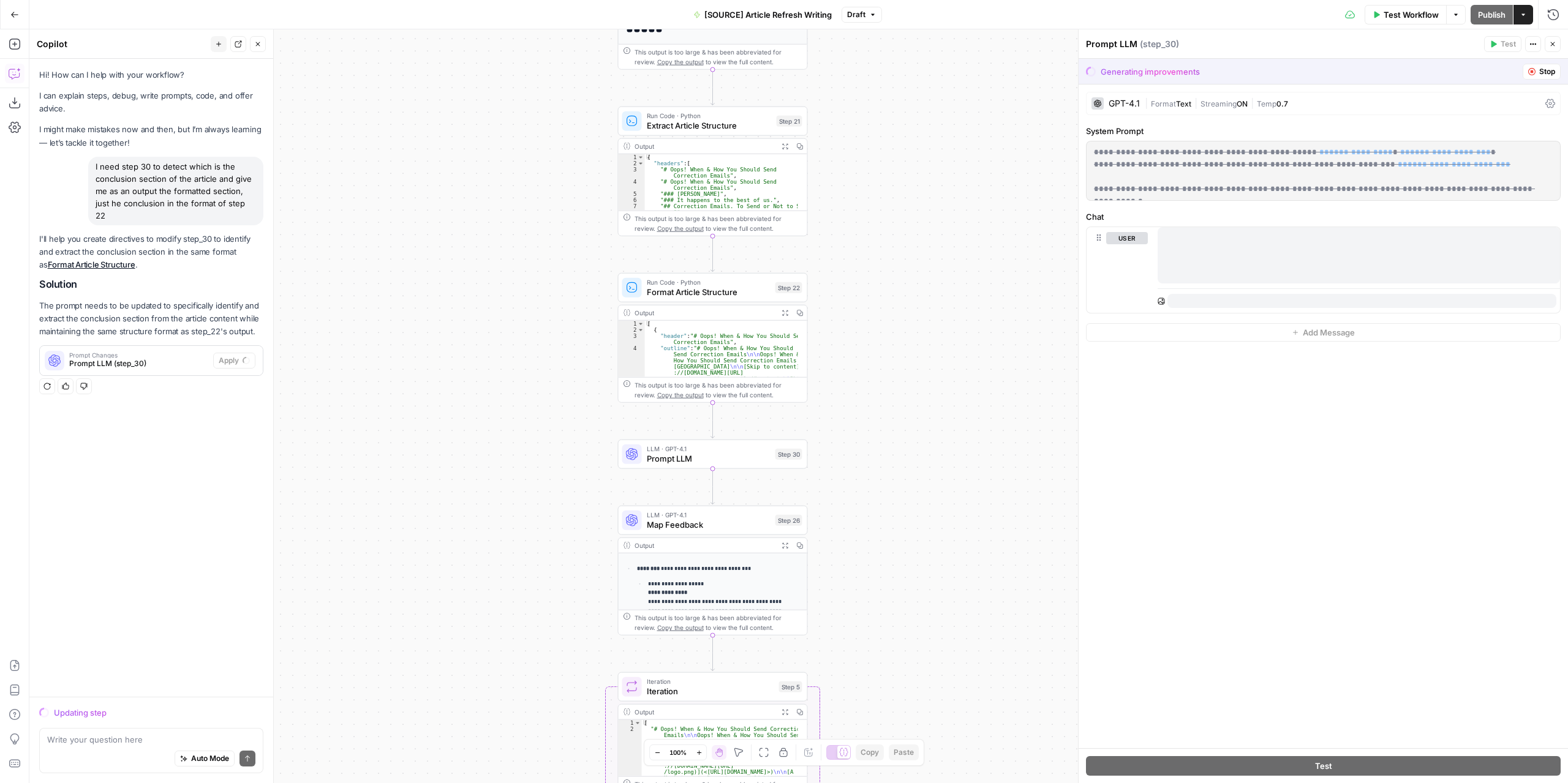
drag, startPoint x: 894, startPoint y: 269, endPoint x: 916, endPoint y: 316, distance: 51.9
click at [916, 316] on div "**********" at bounding box center [798, 406] width 1538 height 753
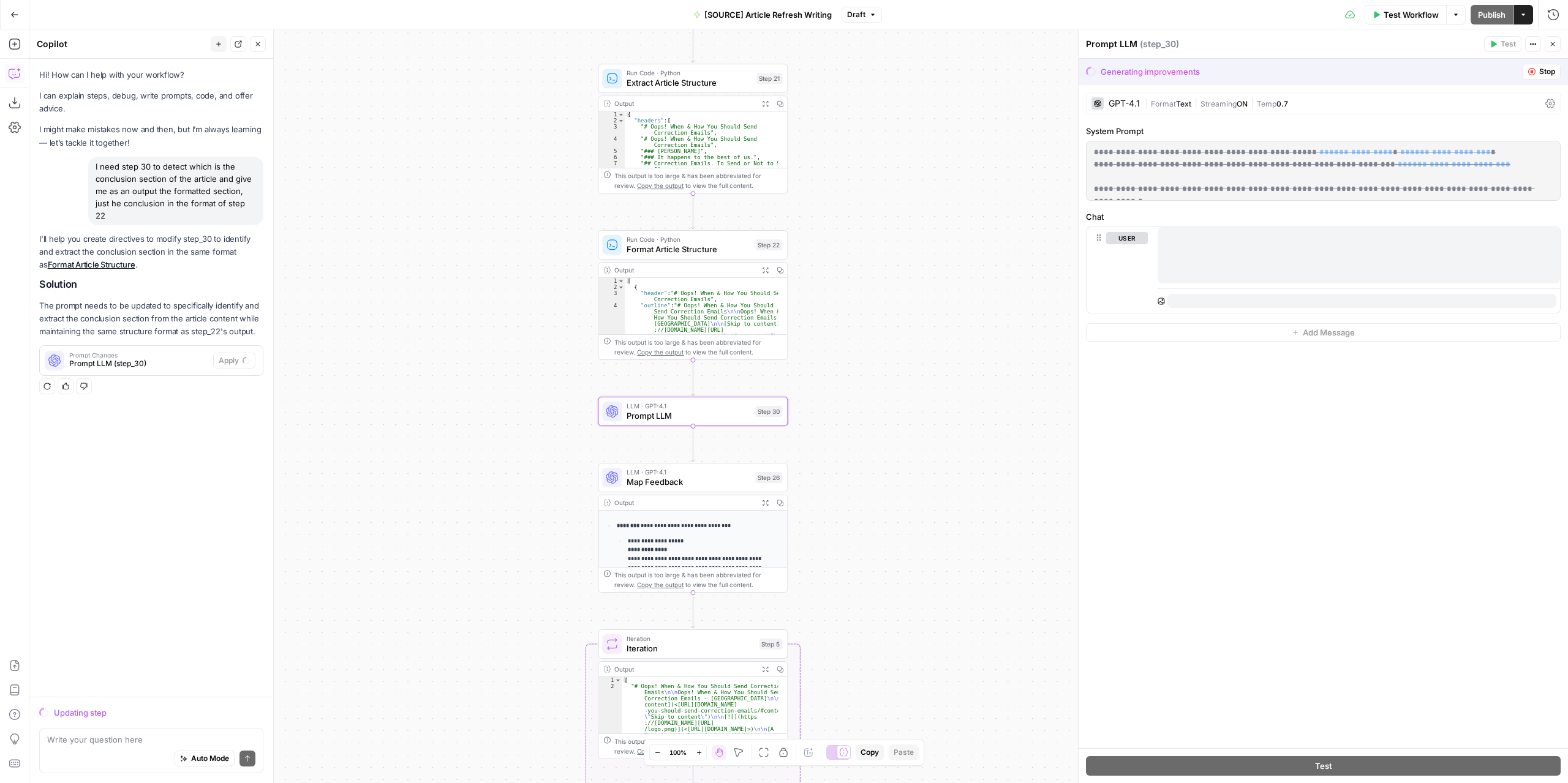
click at [162, 352] on span "Prompt Changes" at bounding box center [139, 355] width 139 height 6
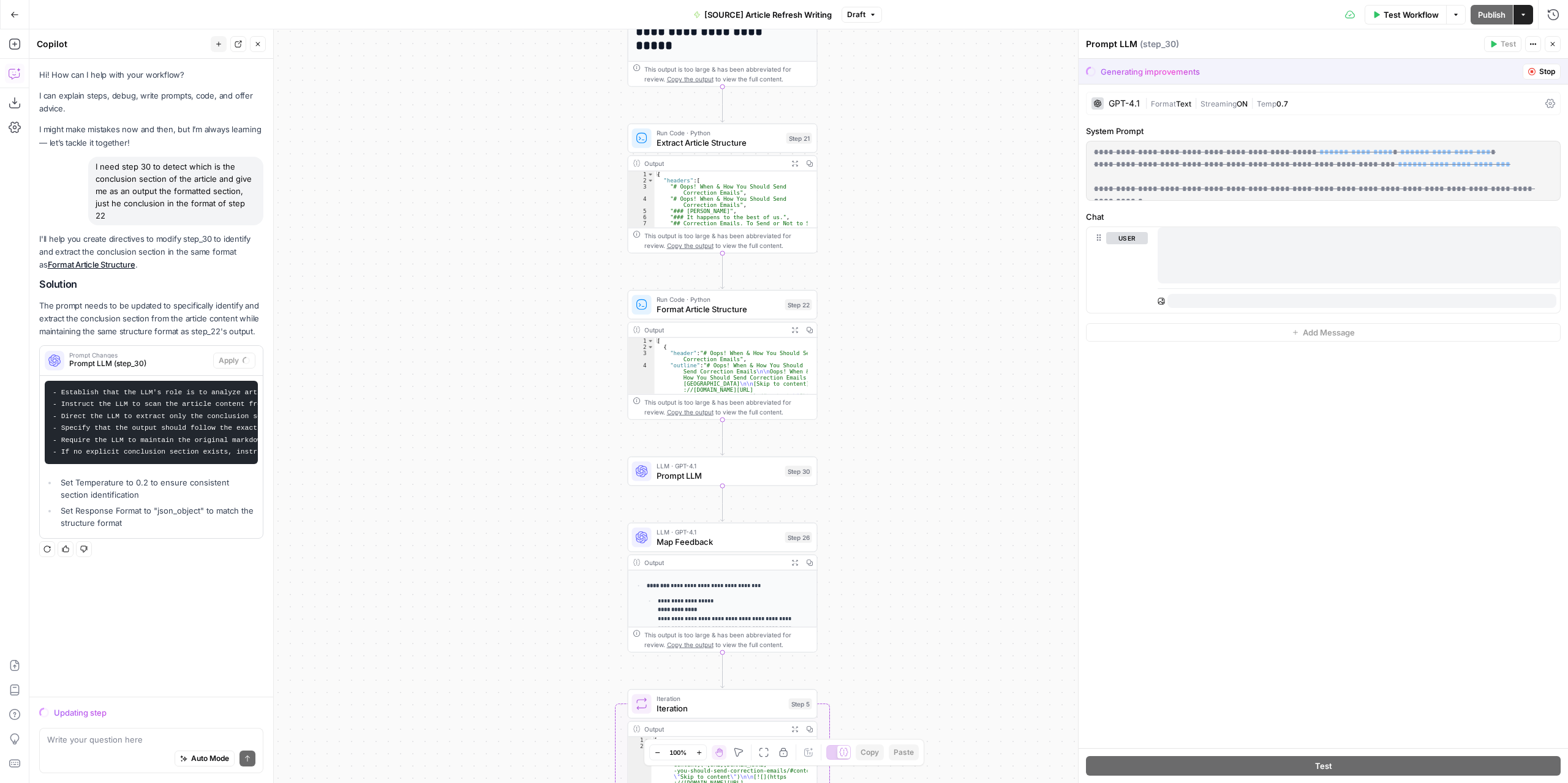
drag, startPoint x: 501, startPoint y: 329, endPoint x: 533, endPoint y: 394, distance: 72.4
click at [533, 394] on div "**********" at bounding box center [798, 406] width 1538 height 753
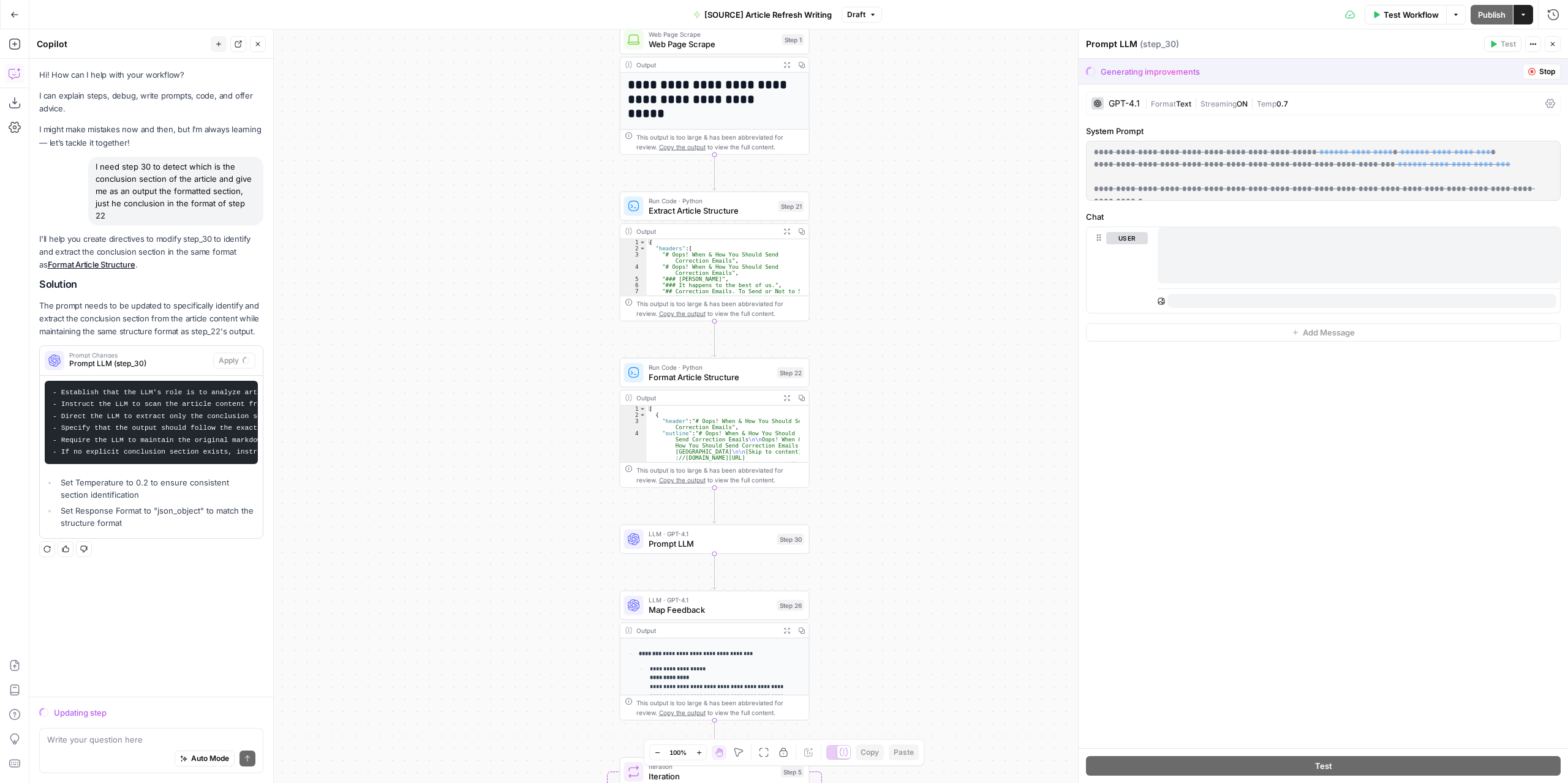
drag, startPoint x: 850, startPoint y: 344, endPoint x: 842, endPoint y: 419, distance: 75.4
click at [842, 406] on div "**********" at bounding box center [798, 406] width 1538 height 753
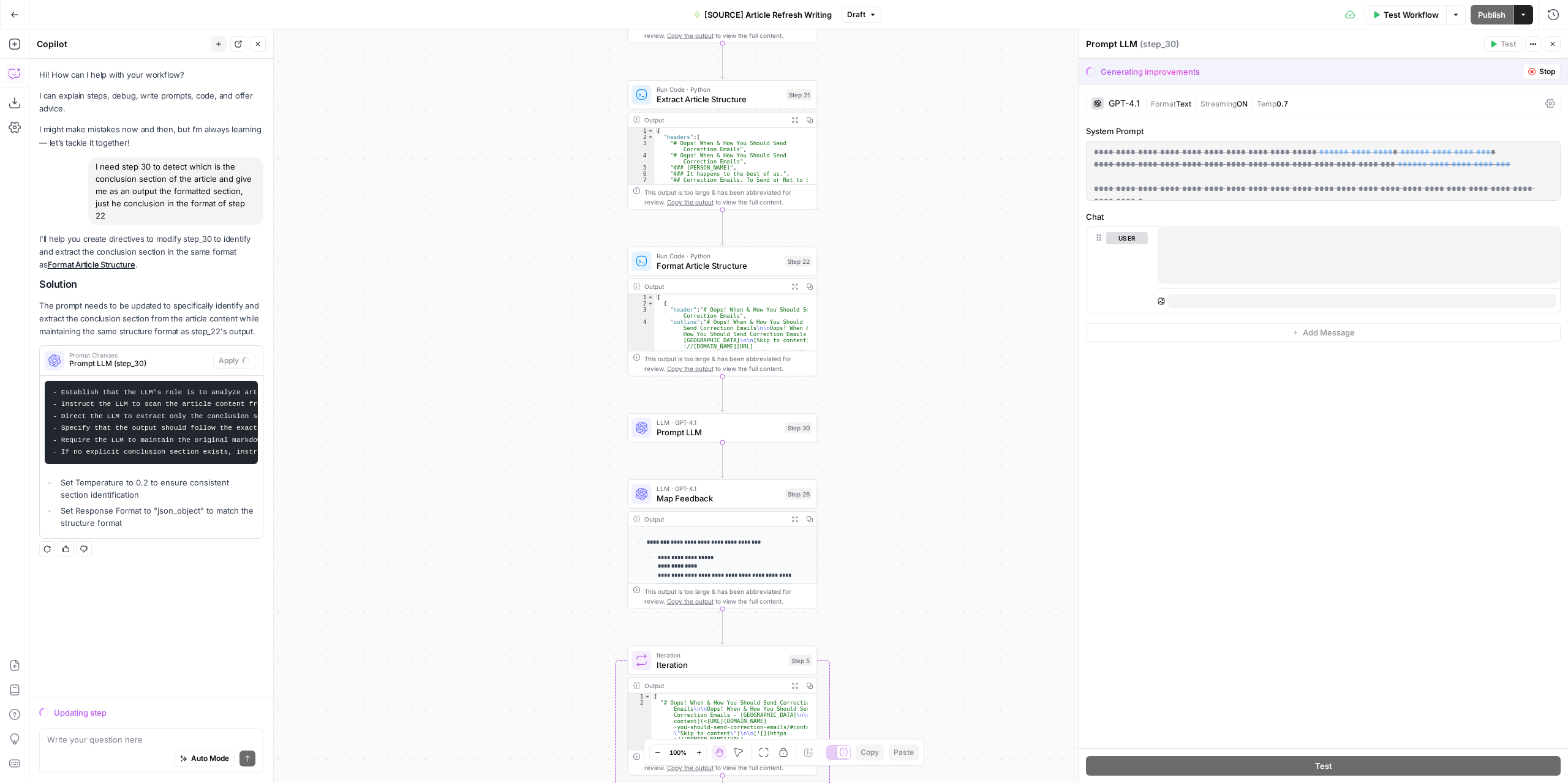
drag, startPoint x: 873, startPoint y: 467, endPoint x: 877, endPoint y: 411, distance: 56.1
click at [877, 411] on div "**********" at bounding box center [798, 406] width 1538 height 753
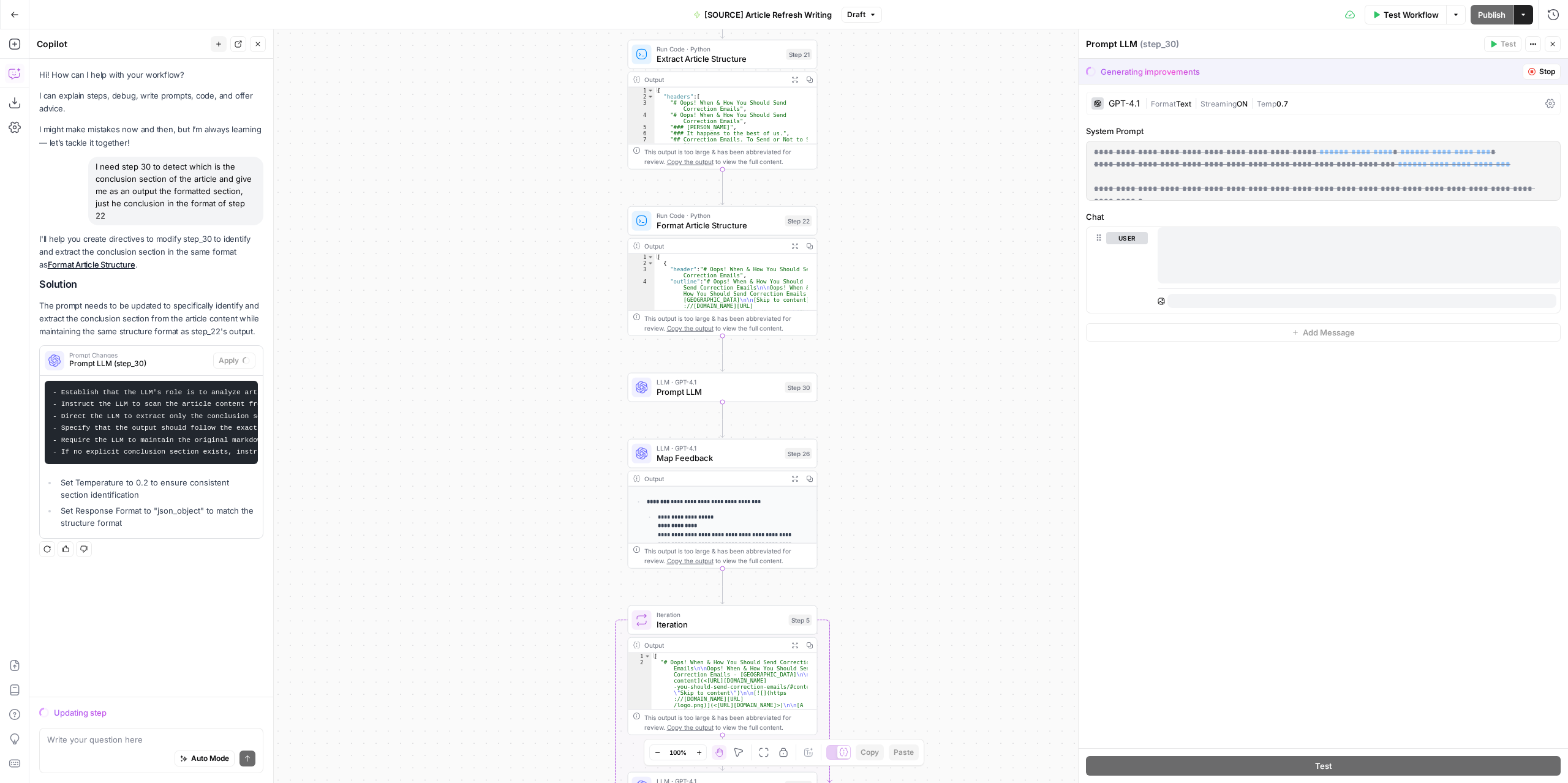
drag, startPoint x: 912, startPoint y: 629, endPoint x: 883, endPoint y: 320, distance: 310.4
click at [883, 320] on div "**********" at bounding box center [798, 406] width 1538 height 753
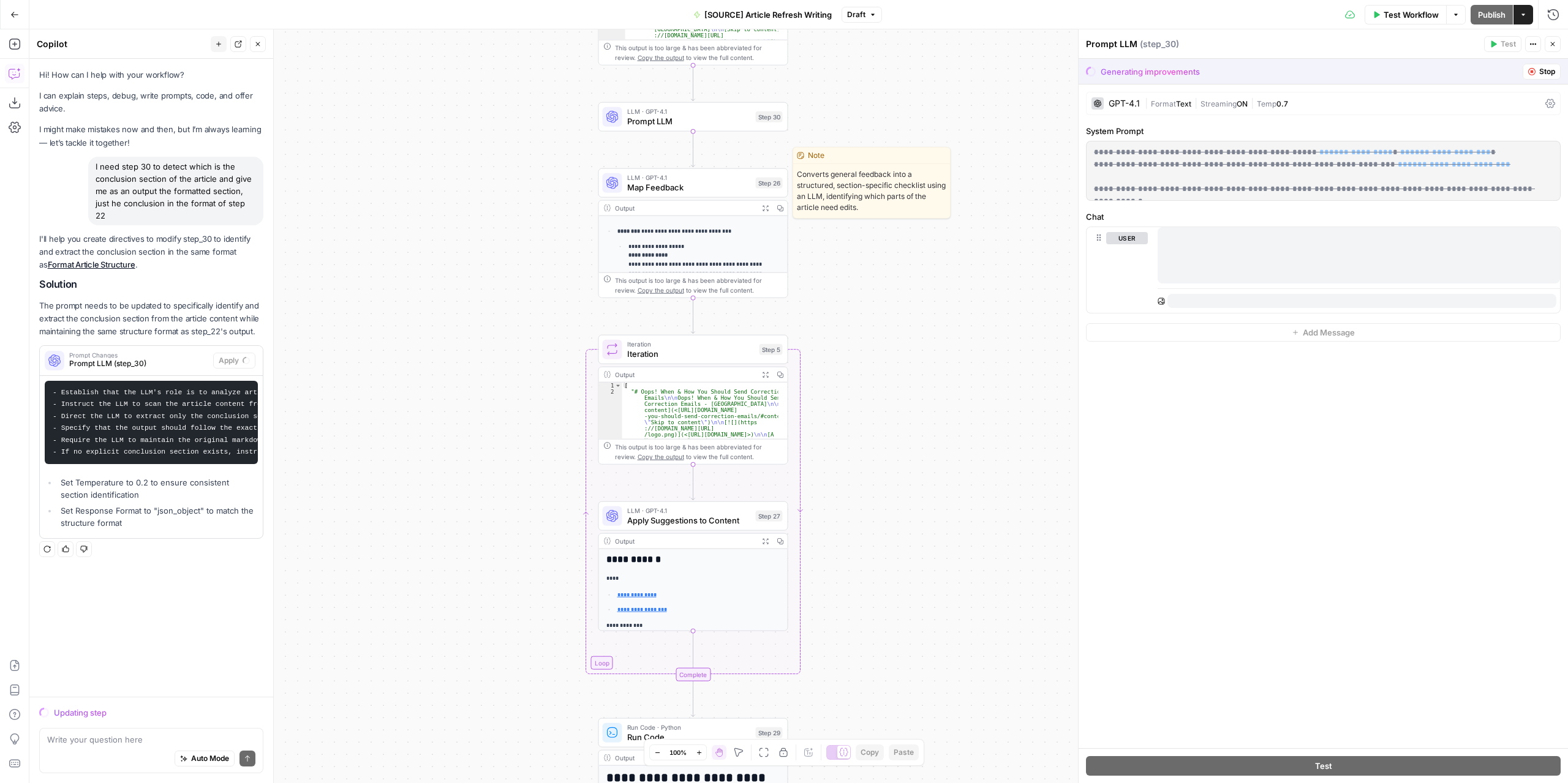
click at [731, 187] on span "Map Feedback" at bounding box center [689, 187] width 124 height 12
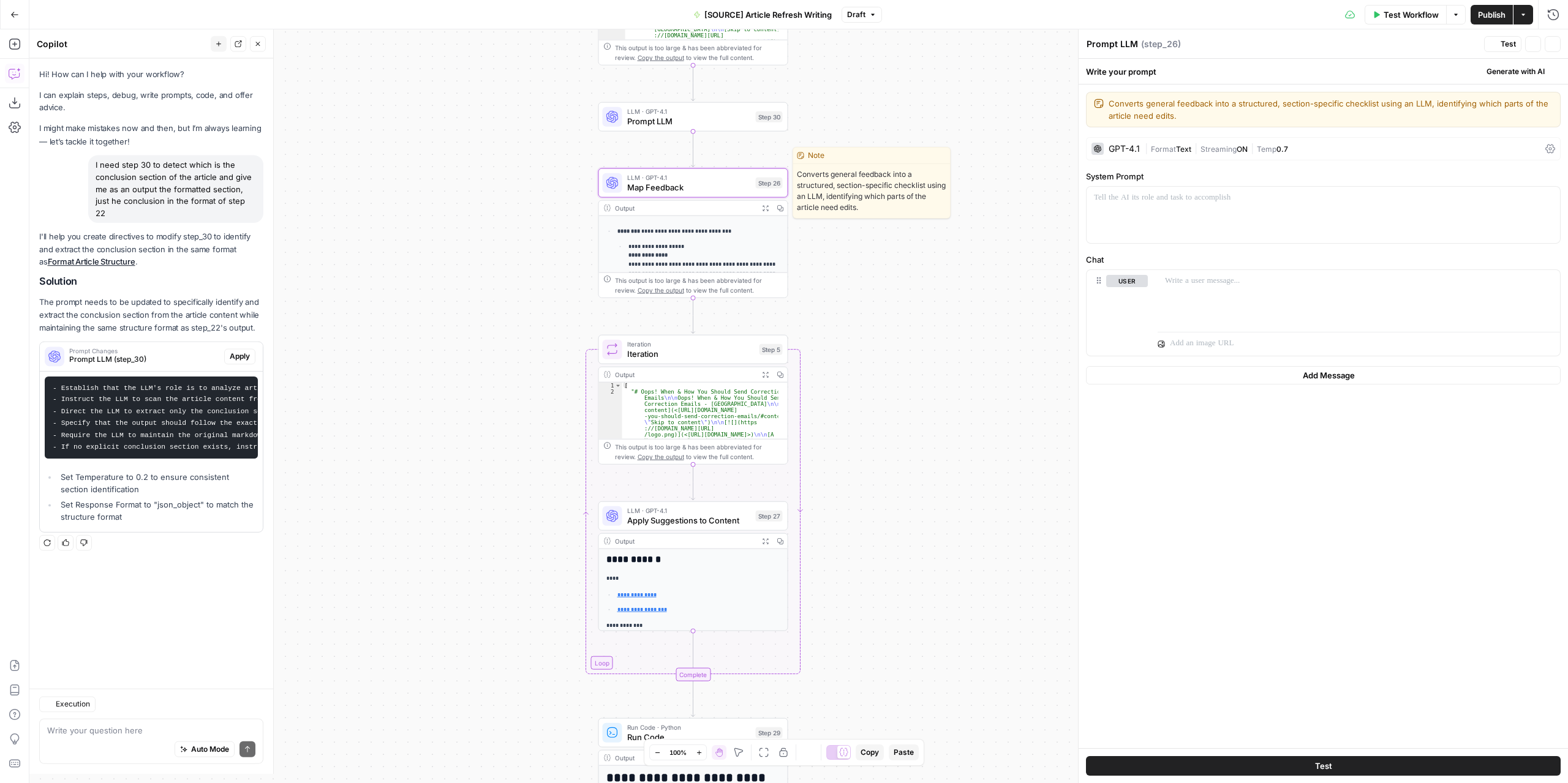
type textarea "Map Feedback"
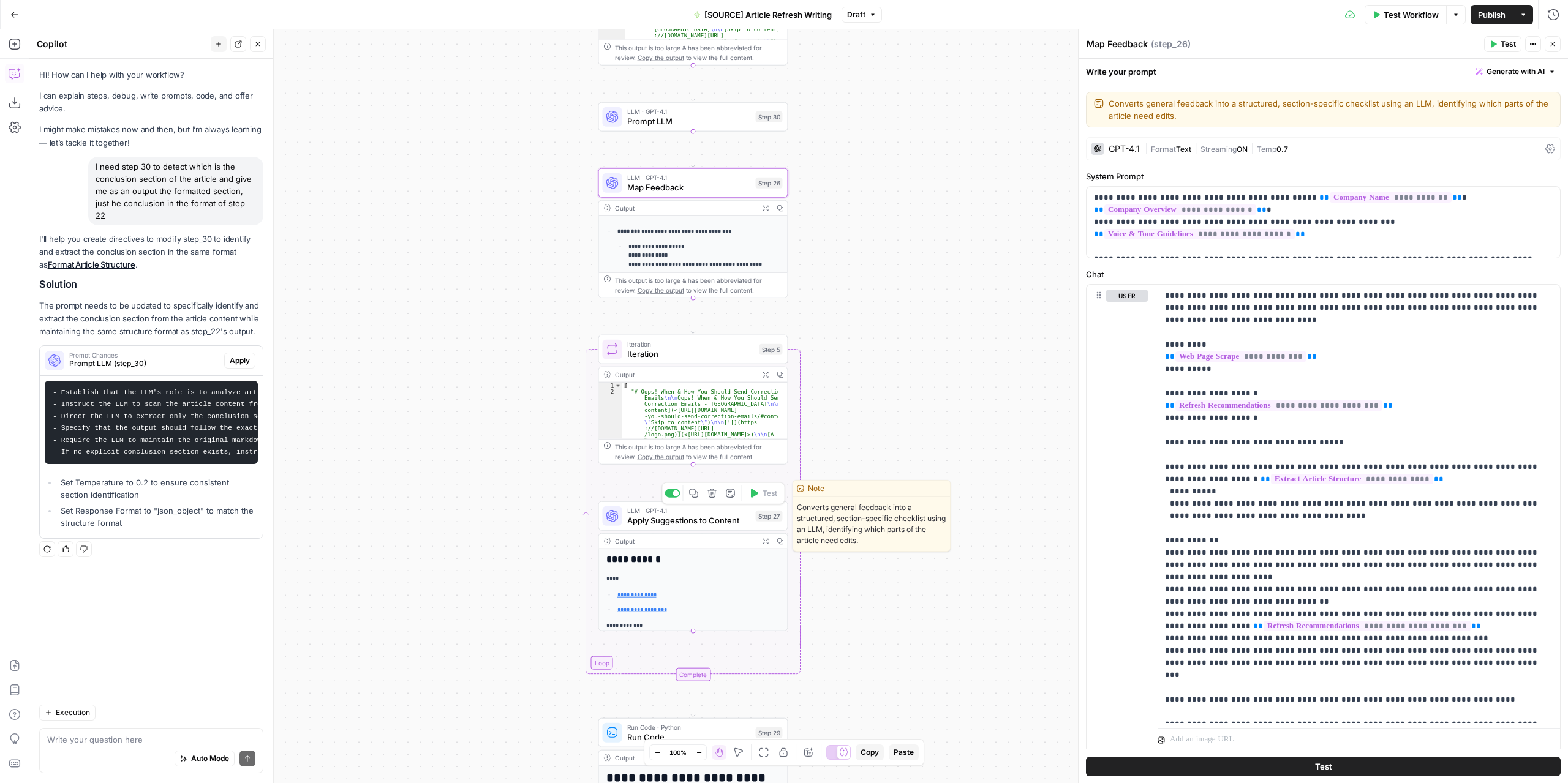
click at [724, 515] on span "Apply Suggestions to Content" at bounding box center [689, 520] width 124 height 12
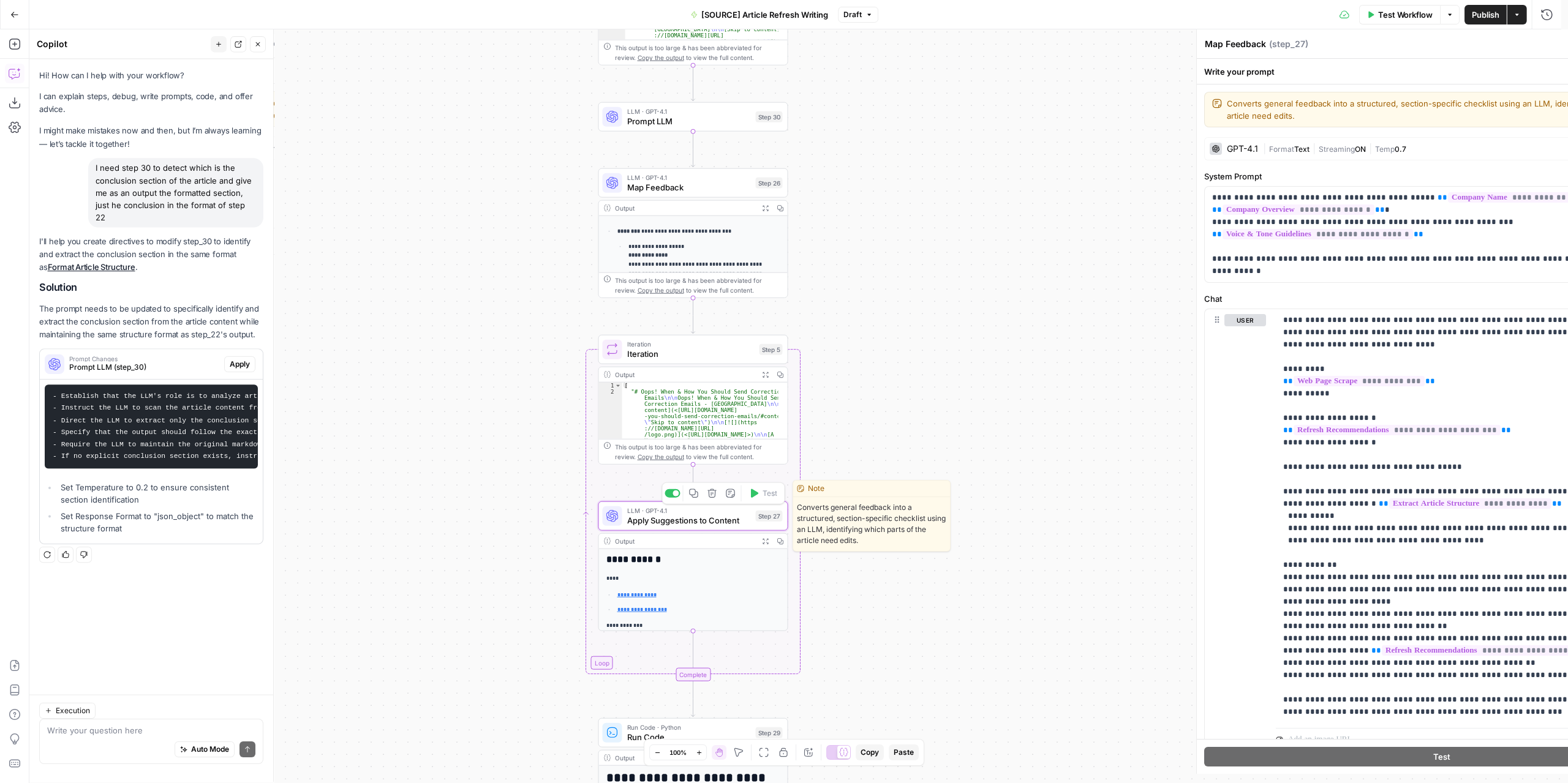
type textarea "Apply Suggestions to Content"
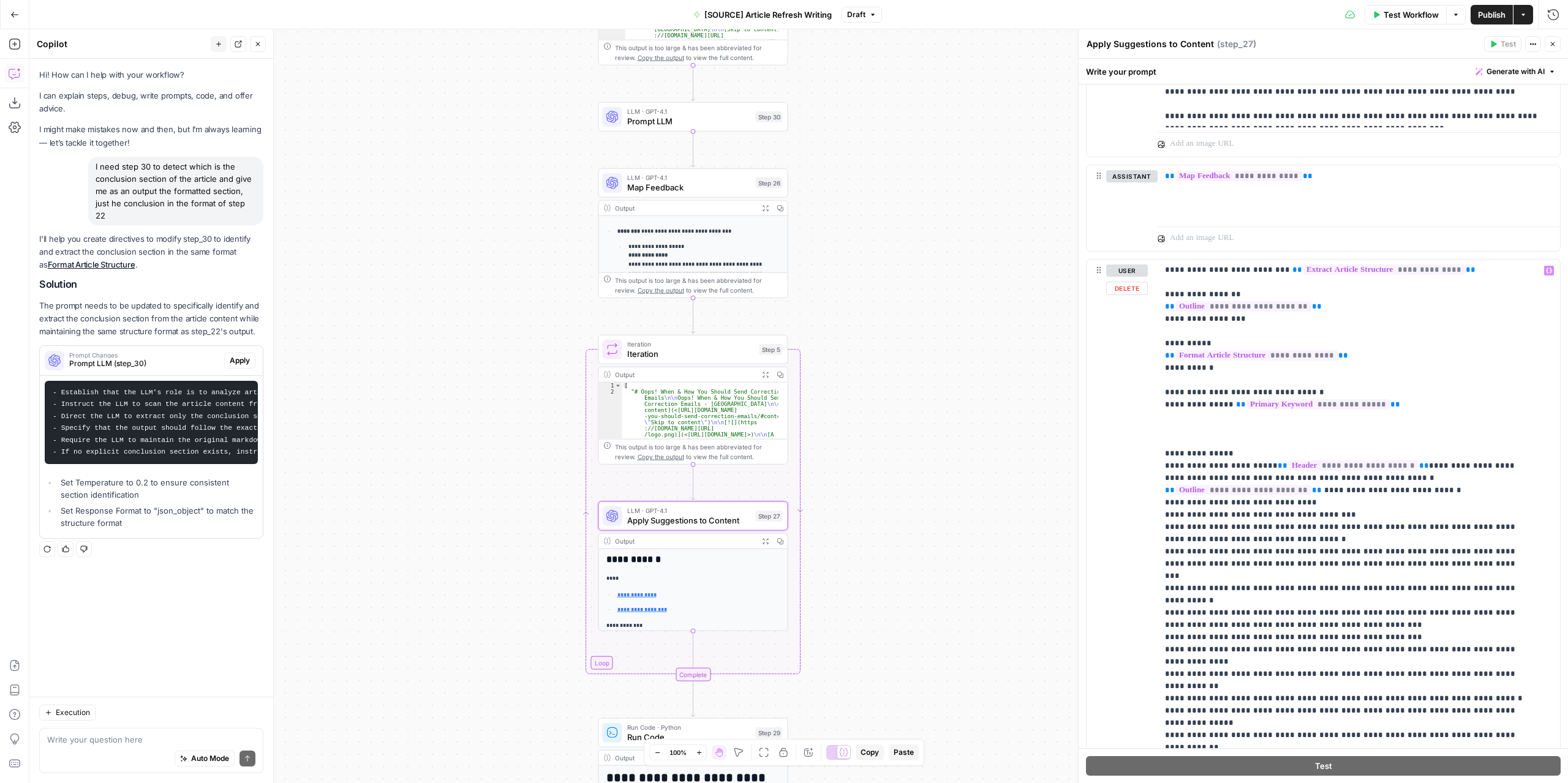
scroll to position [631, 0]
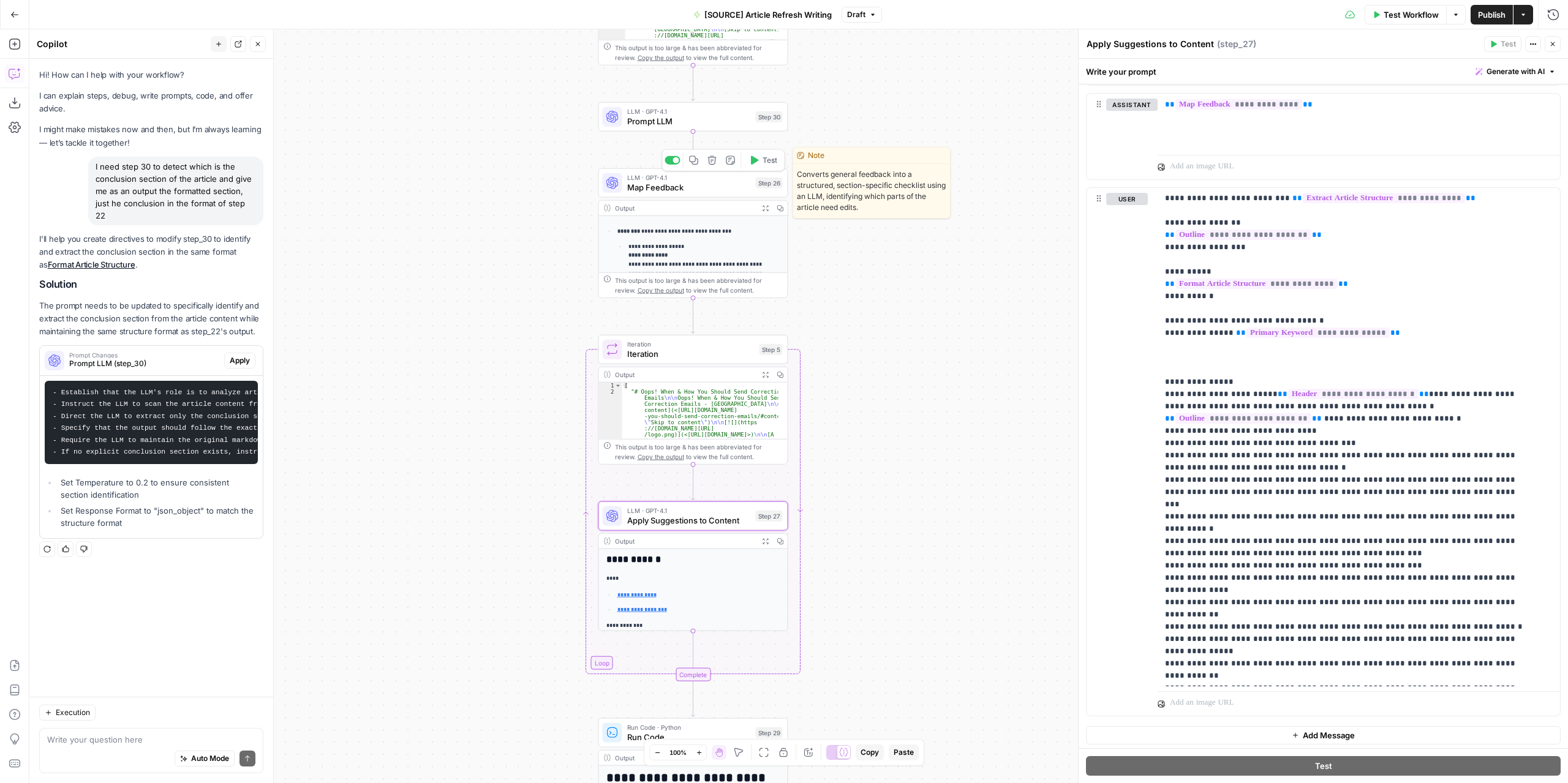
click at [706, 188] on span "Map Feedback" at bounding box center [689, 187] width 124 height 12
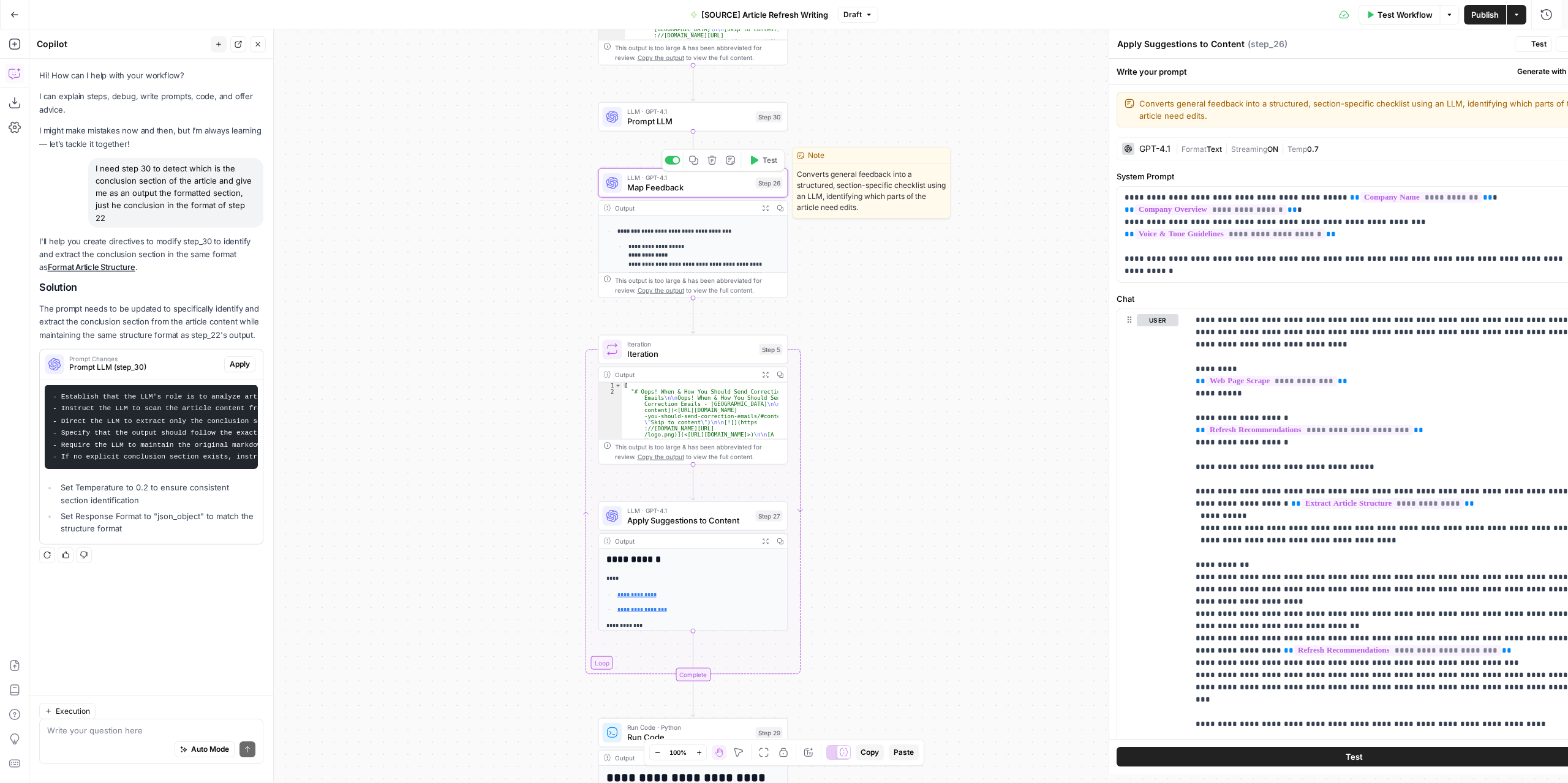
type textarea "Map Feedback"
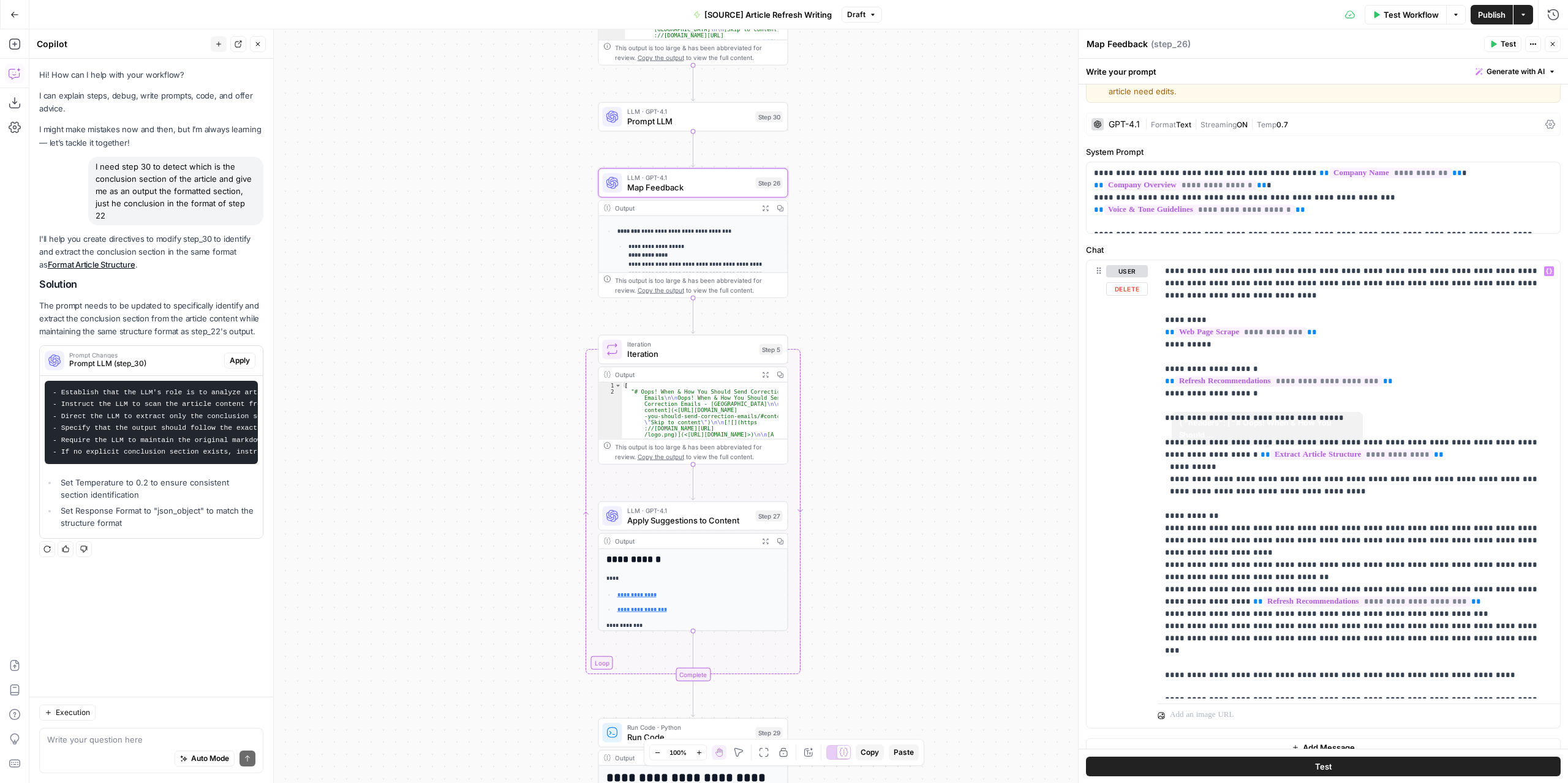
scroll to position [38, 0]
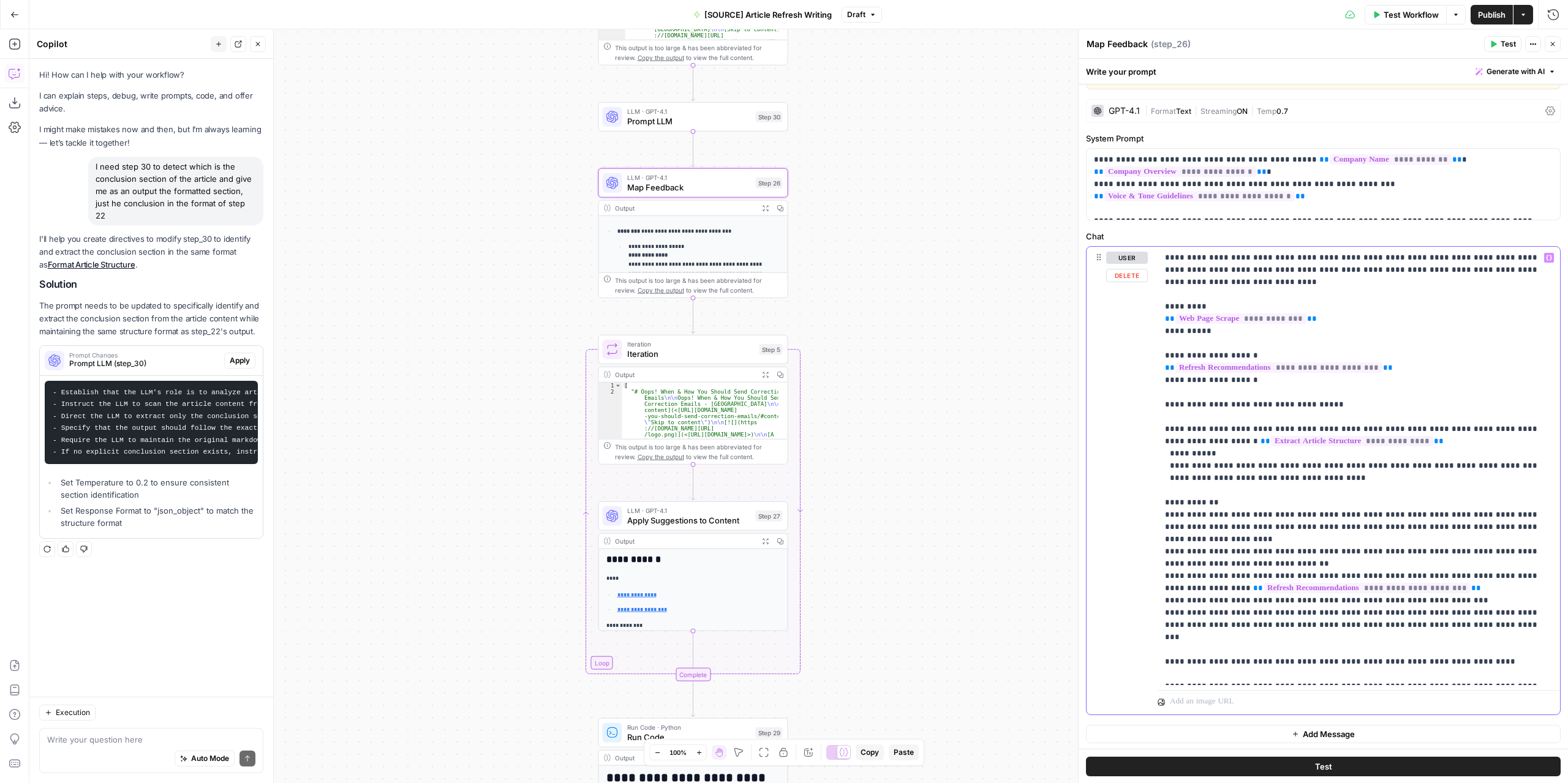
drag, startPoint x: 1426, startPoint y: 612, endPoint x: 1378, endPoint y: 614, distance: 48.0
click at [1378, 614] on p "**********" at bounding box center [1354, 466] width 379 height 428
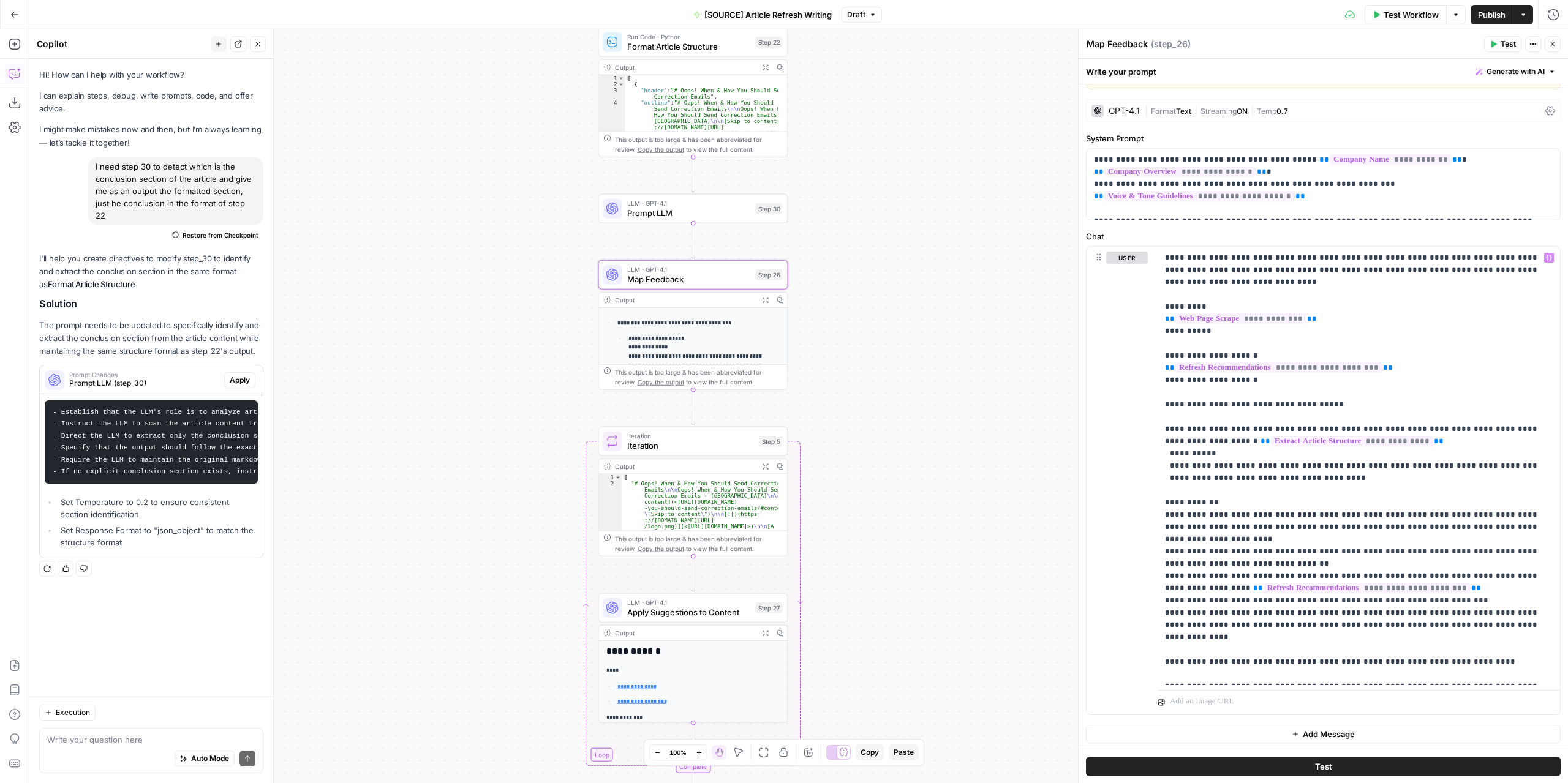
click at [735, 210] on span "Prompt LLM" at bounding box center [689, 213] width 124 height 12
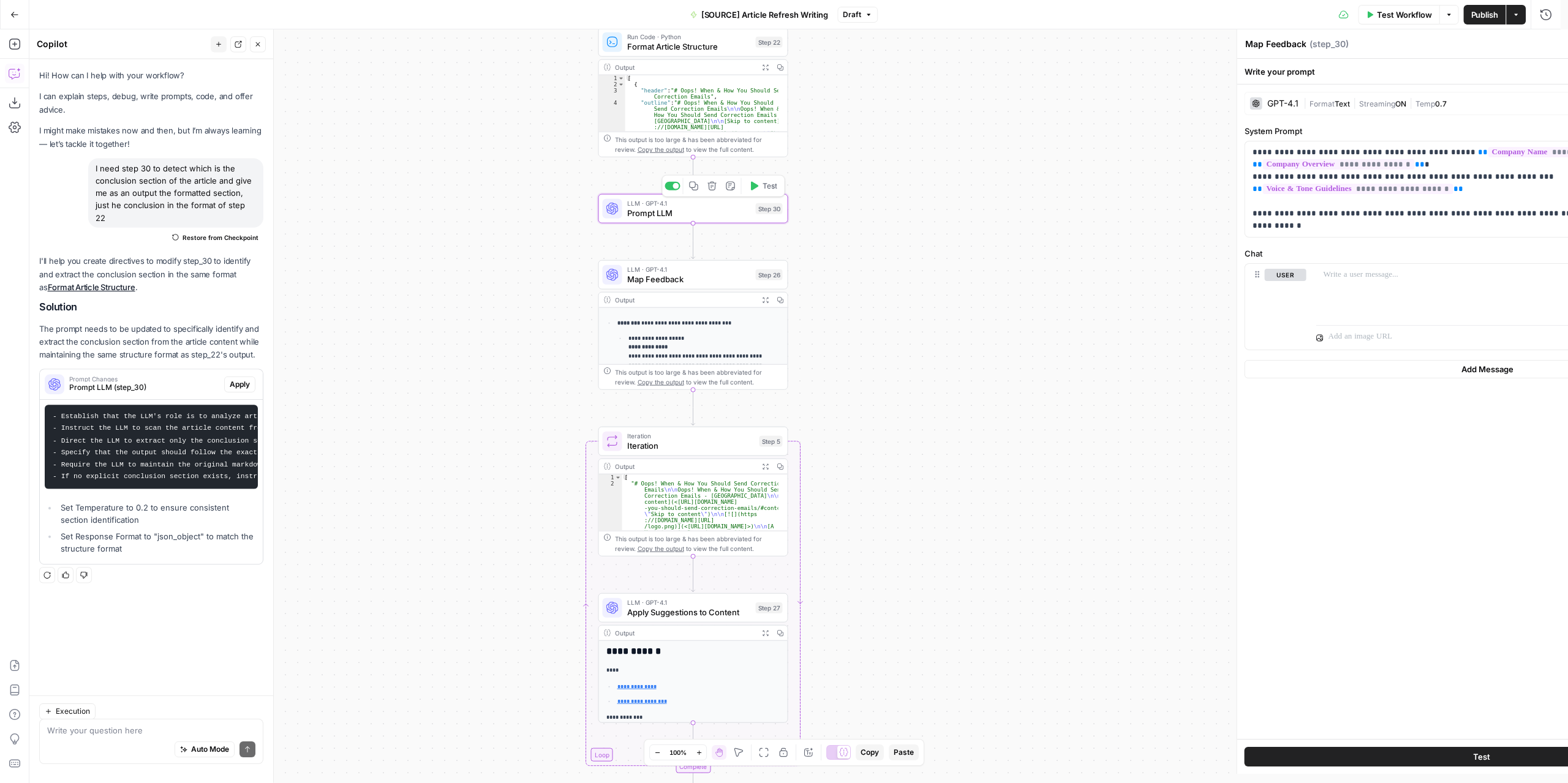
type textarea "Prompt LLM"
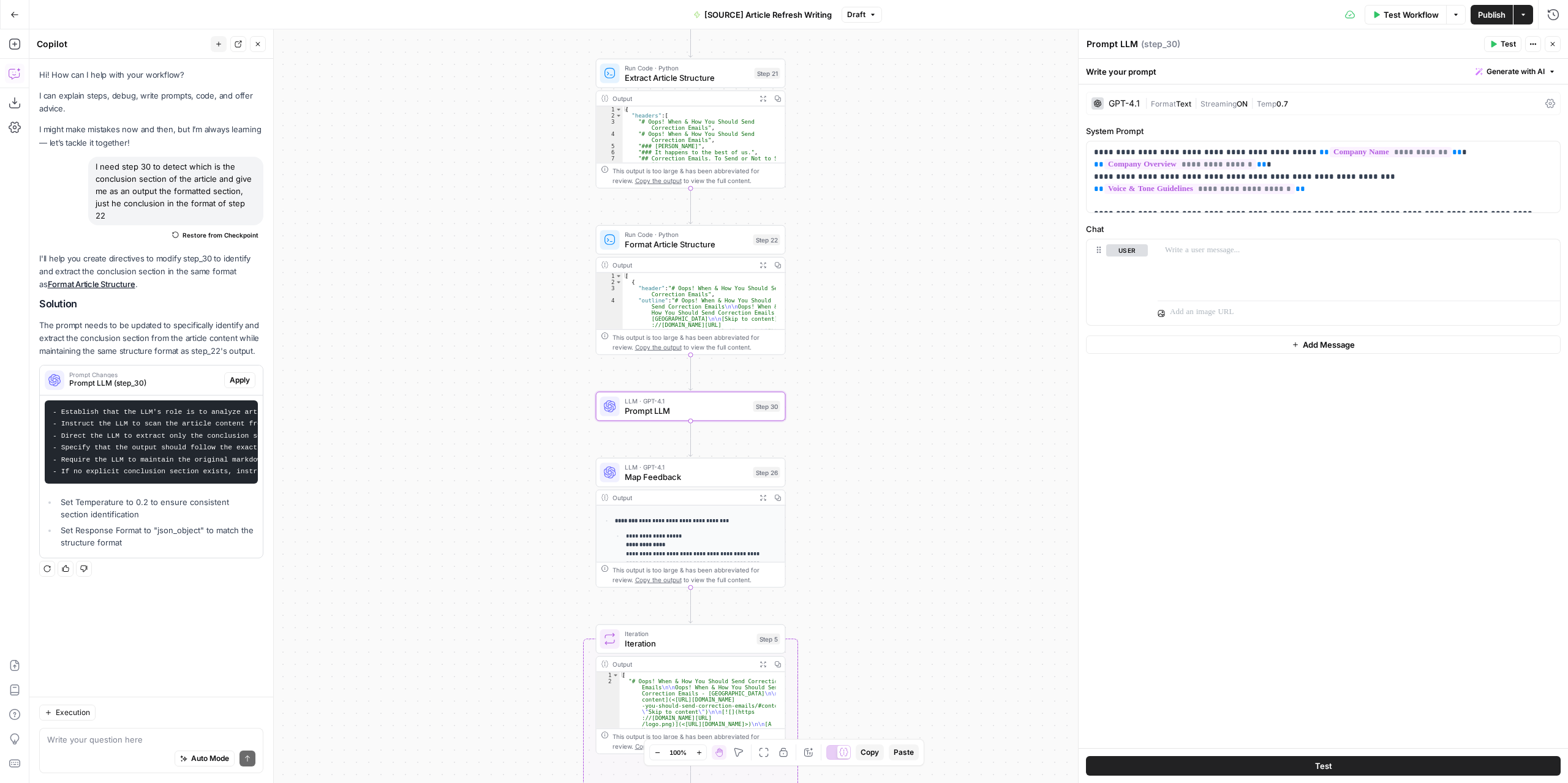
click at [238, 375] on span "Apply" at bounding box center [240, 380] width 20 height 11
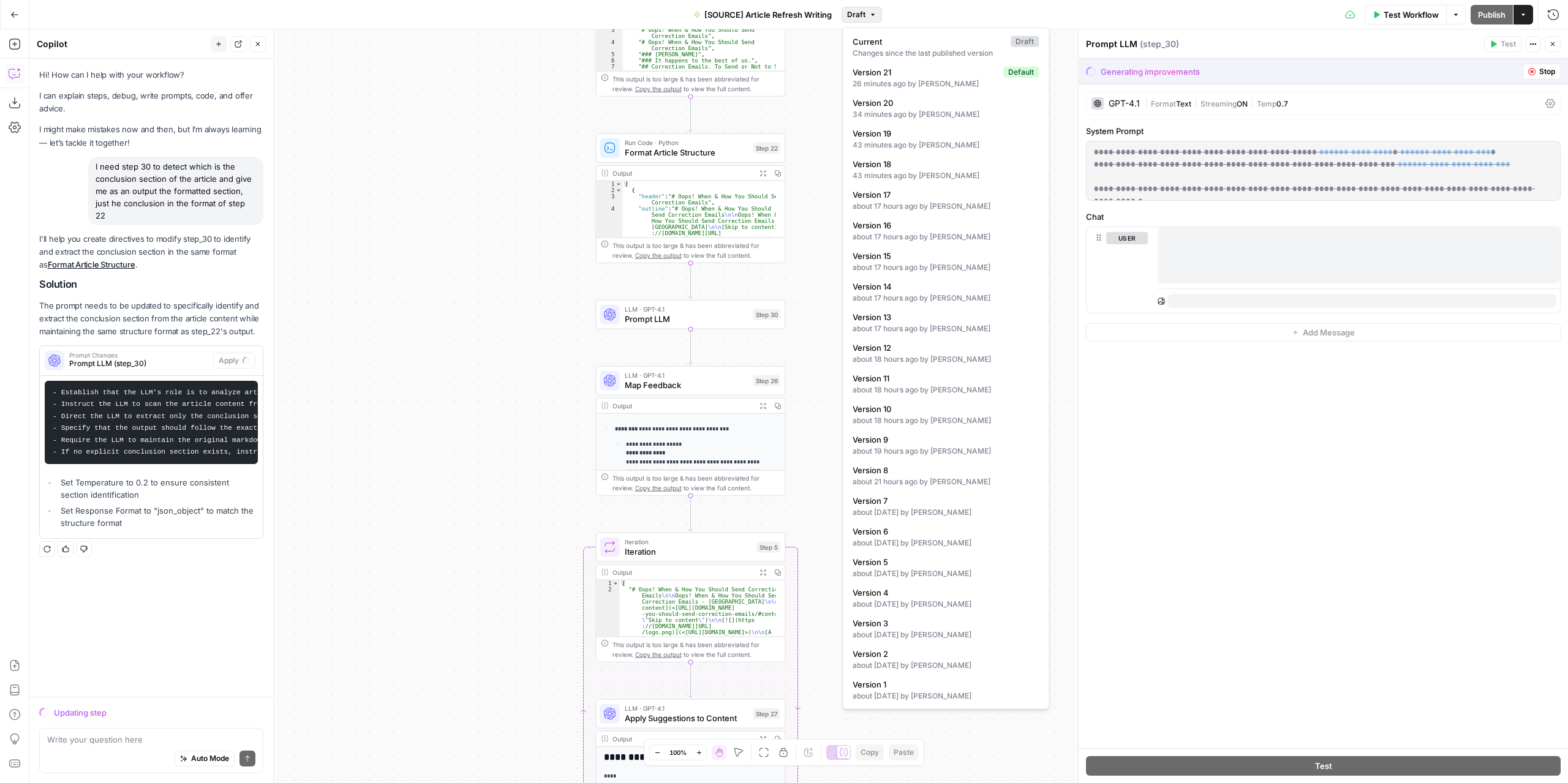
click at [862, 12] on span "Draft" at bounding box center [856, 14] width 19 height 11
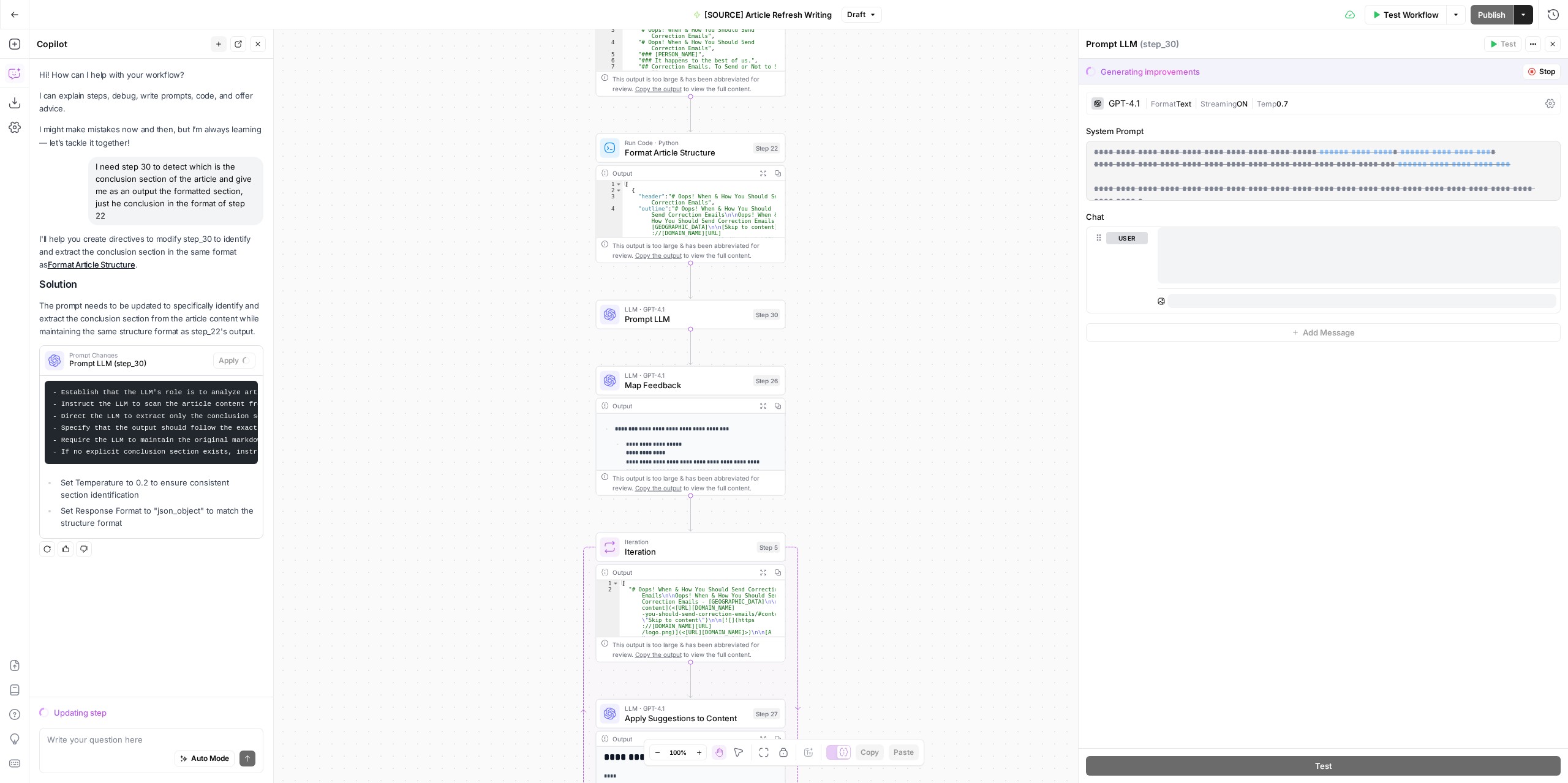
click at [825, 82] on div "**********" at bounding box center [798, 406] width 1538 height 753
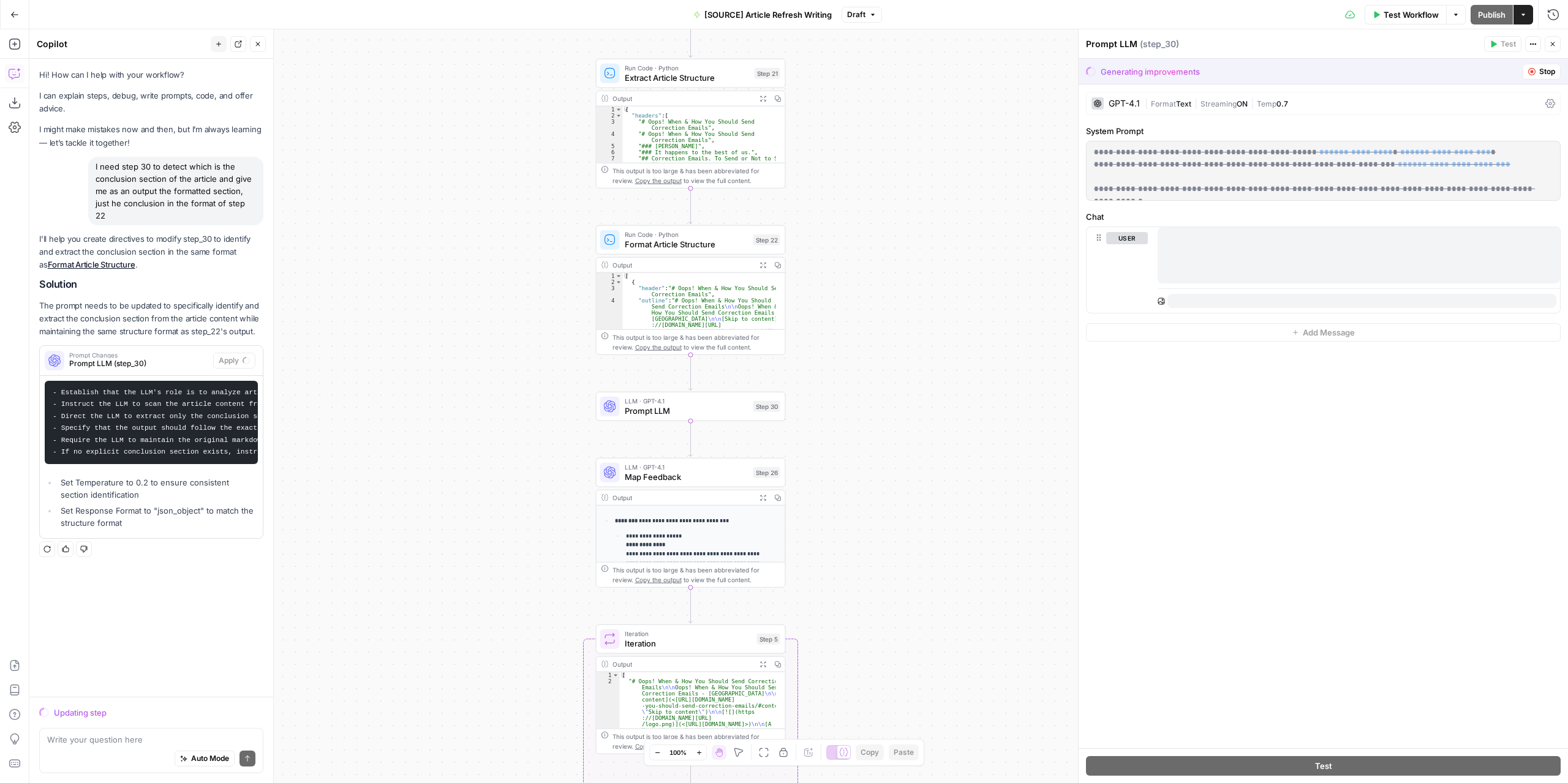
click at [1534, 68] on icon "button" at bounding box center [1532, 71] width 8 height 8
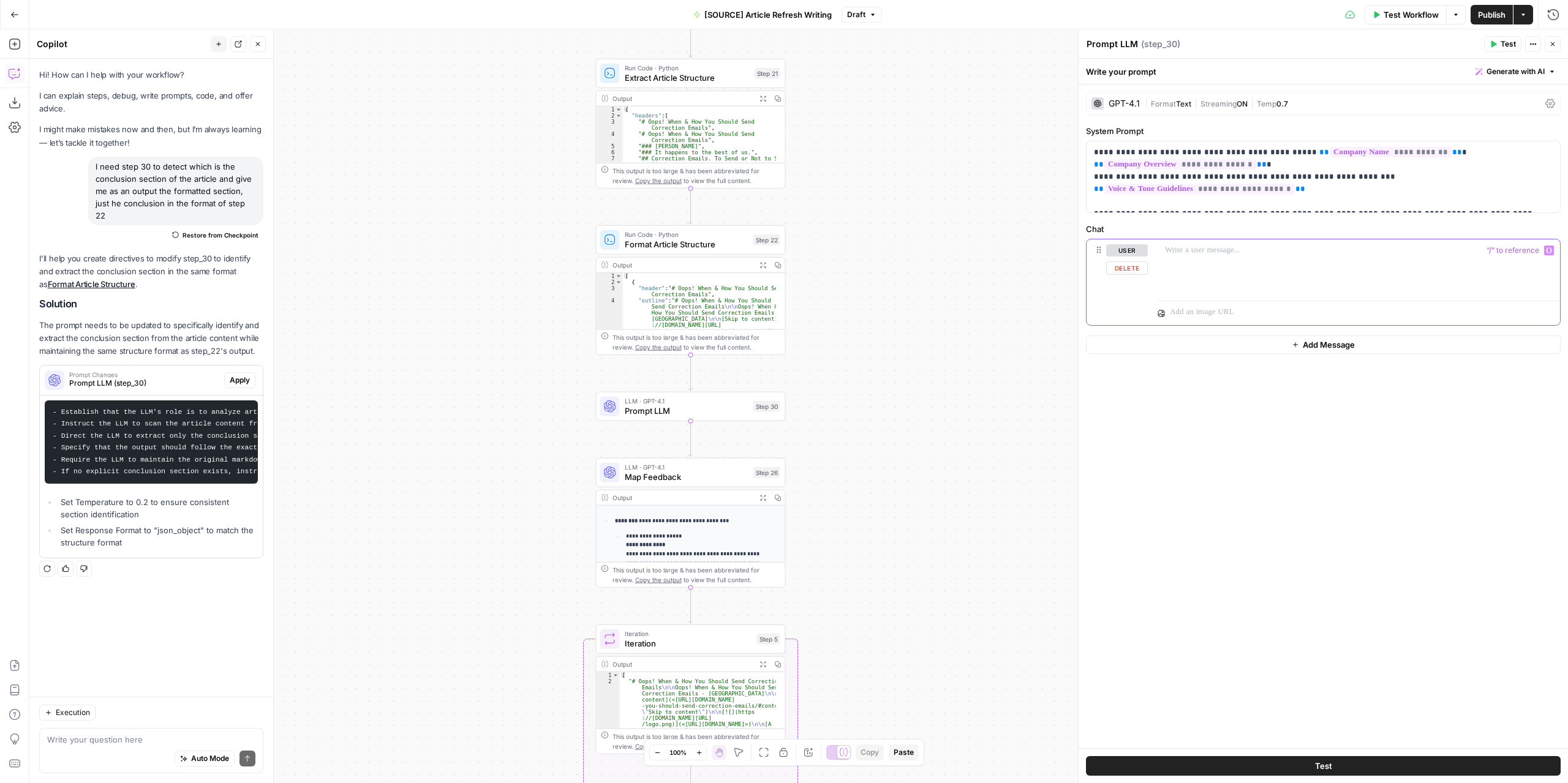
click at [1195, 259] on div at bounding box center [1359, 268] width 402 height 56
click at [1551, 247] on icon "button" at bounding box center [1548, 250] width 6 height 6
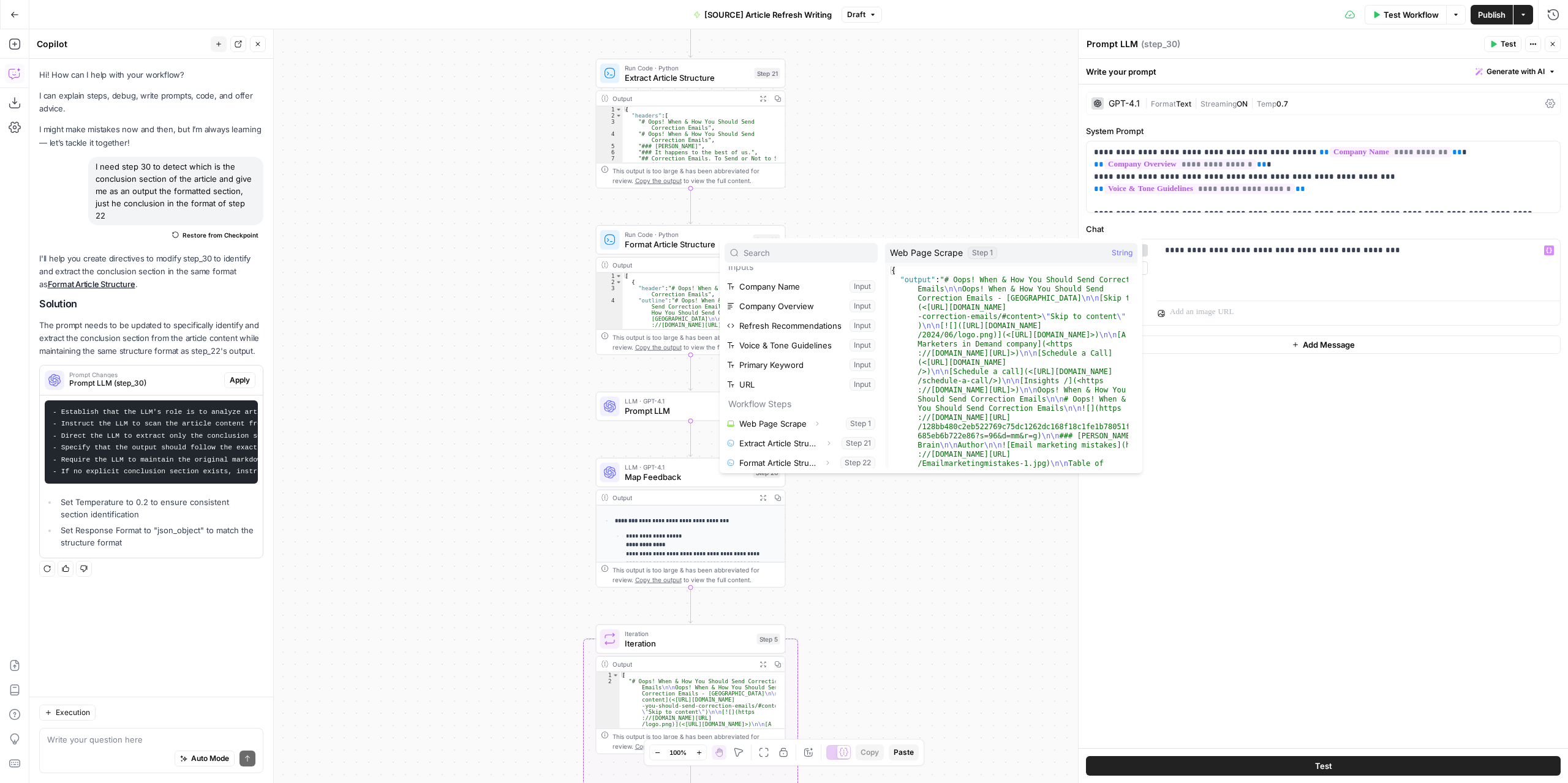
scroll to position [13, 0]
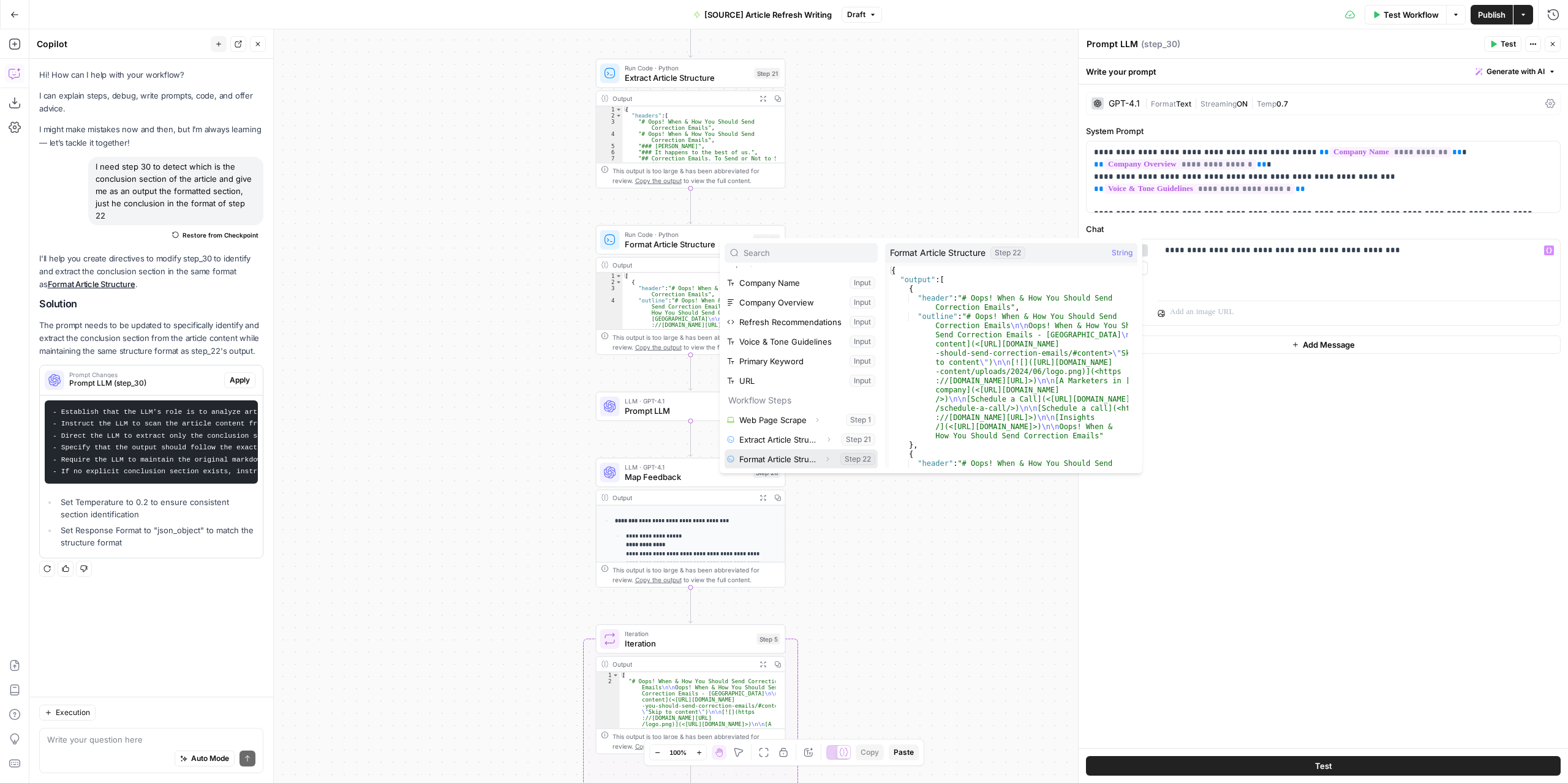
click at [780, 455] on button "Select variable Format Article Structure" at bounding box center [800, 459] width 153 height 20
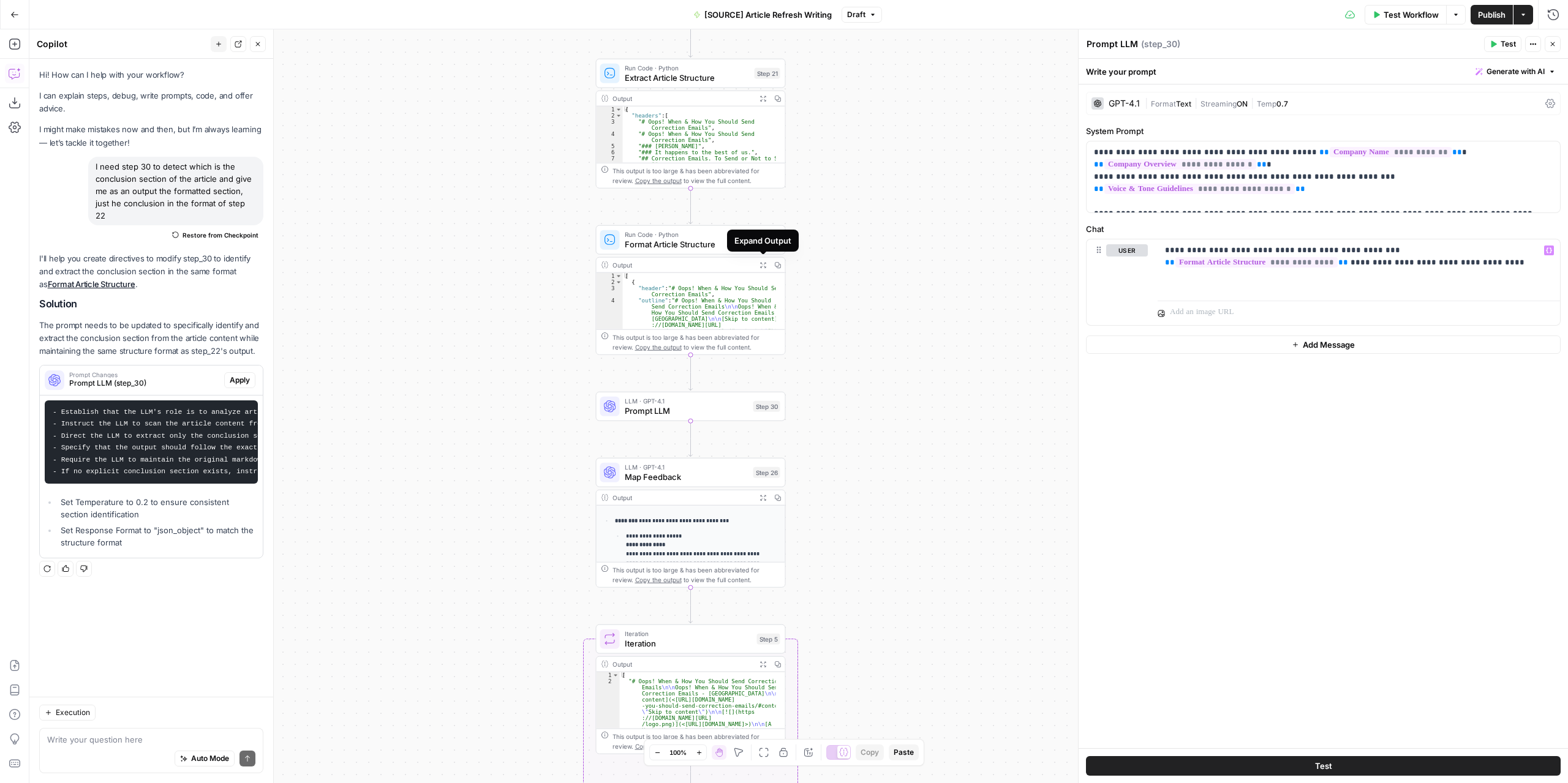
click at [763, 264] on icon "button" at bounding box center [763, 265] width 7 height 7
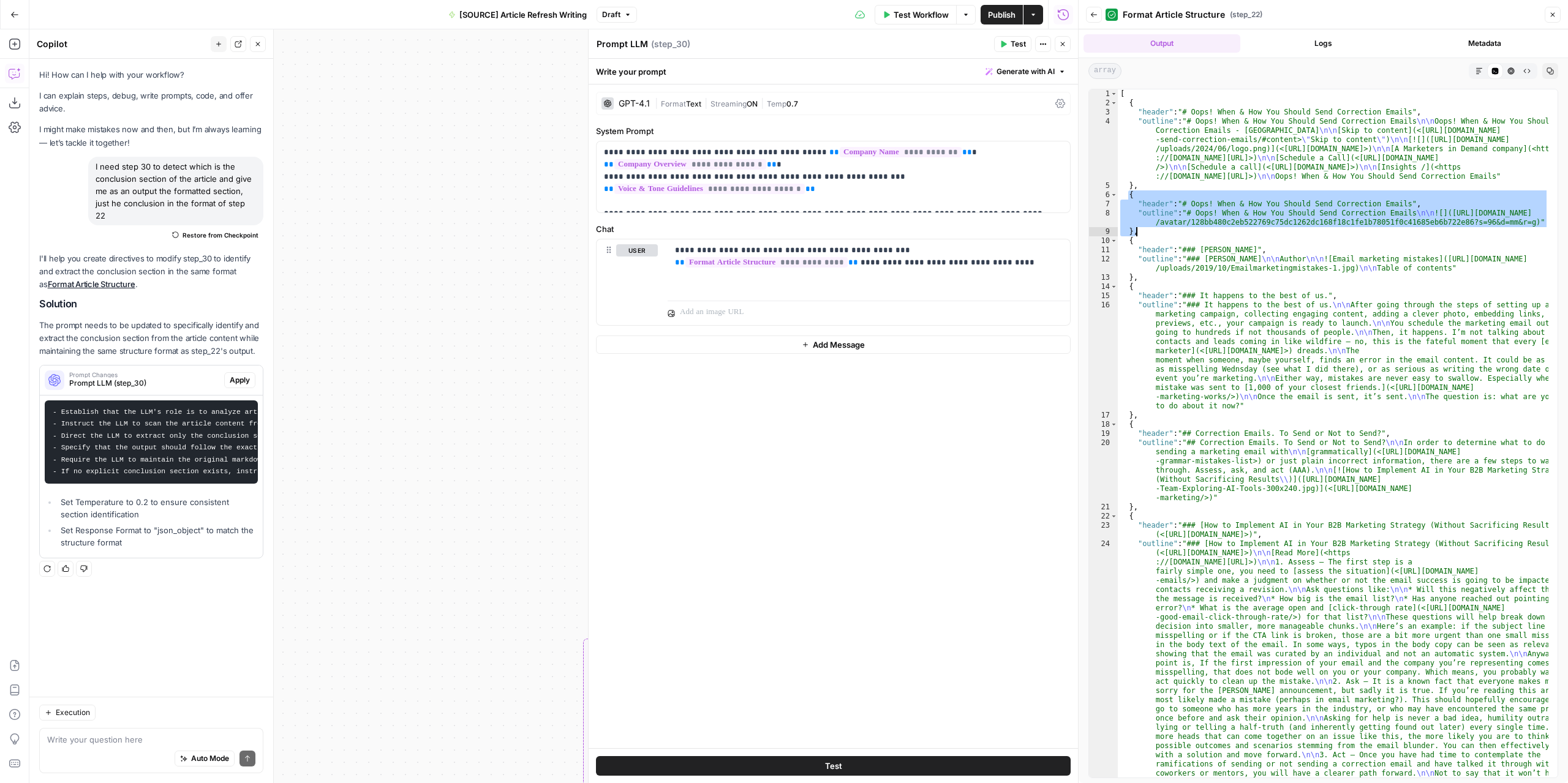
drag, startPoint x: 1127, startPoint y: 195, endPoint x: 1173, endPoint y: 233, distance: 59.7
click at [1173, 233] on div "[ { "header" : "# Oops! When & How You Should Send Correction Emails" , "outlin…" at bounding box center [1333, 576] width 431 height 973
type textarea "**********"
click at [1057, 43] on button "Close" at bounding box center [1062, 44] width 16 height 16
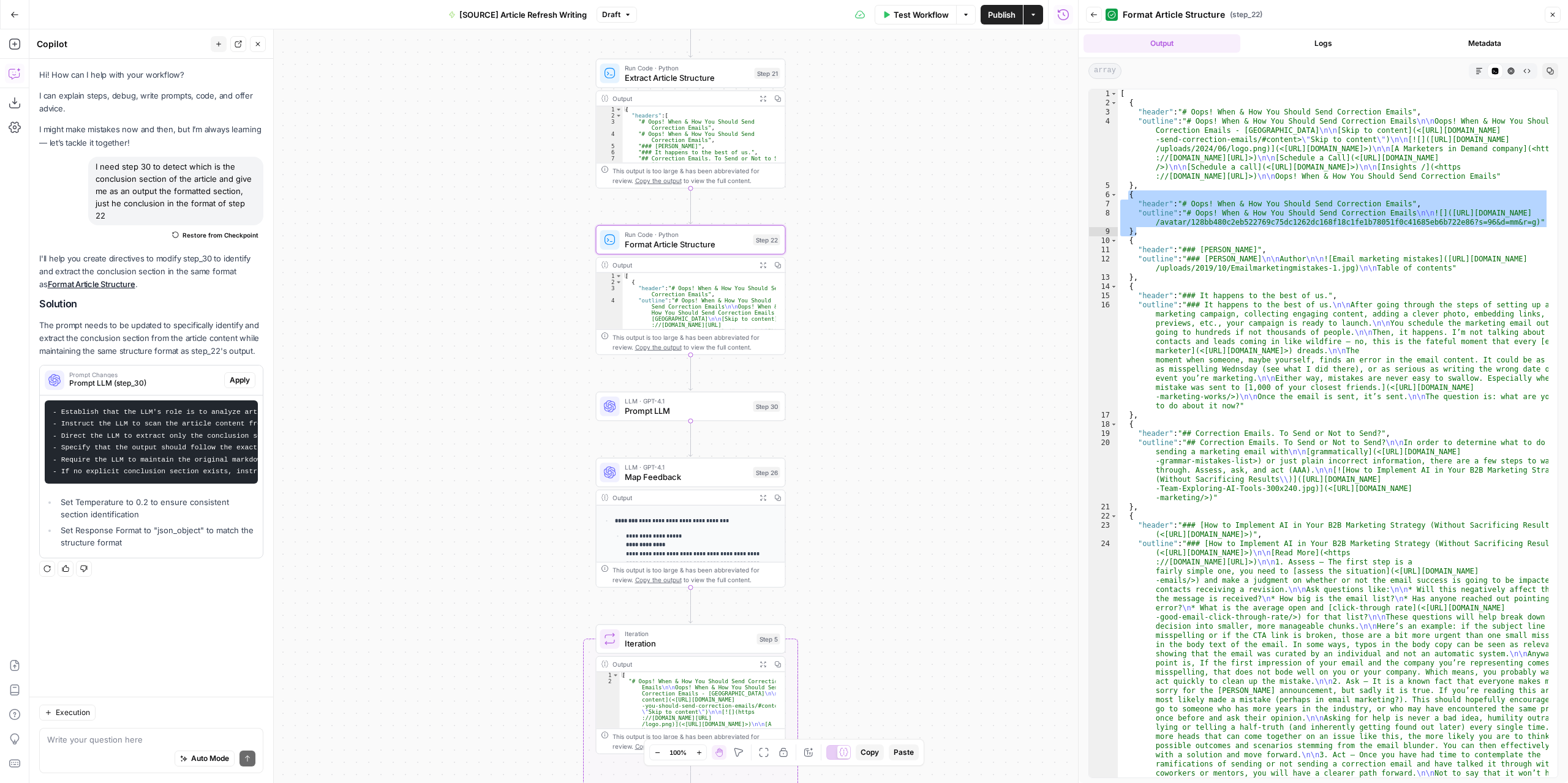
click at [728, 406] on span "Prompt LLM" at bounding box center [687, 411] width 124 height 12
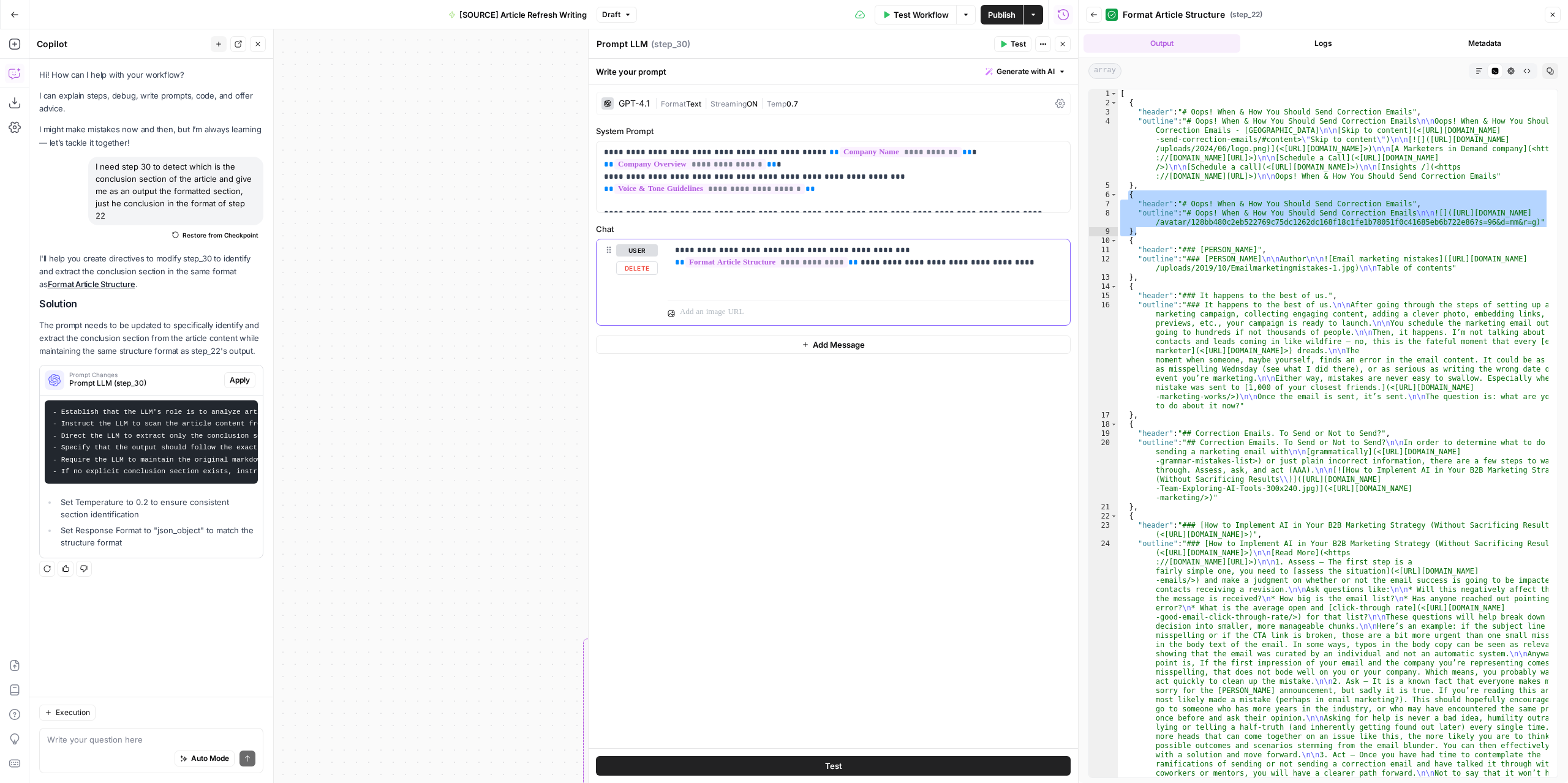
click at [895, 272] on div "**********" at bounding box center [868, 268] width 402 height 56
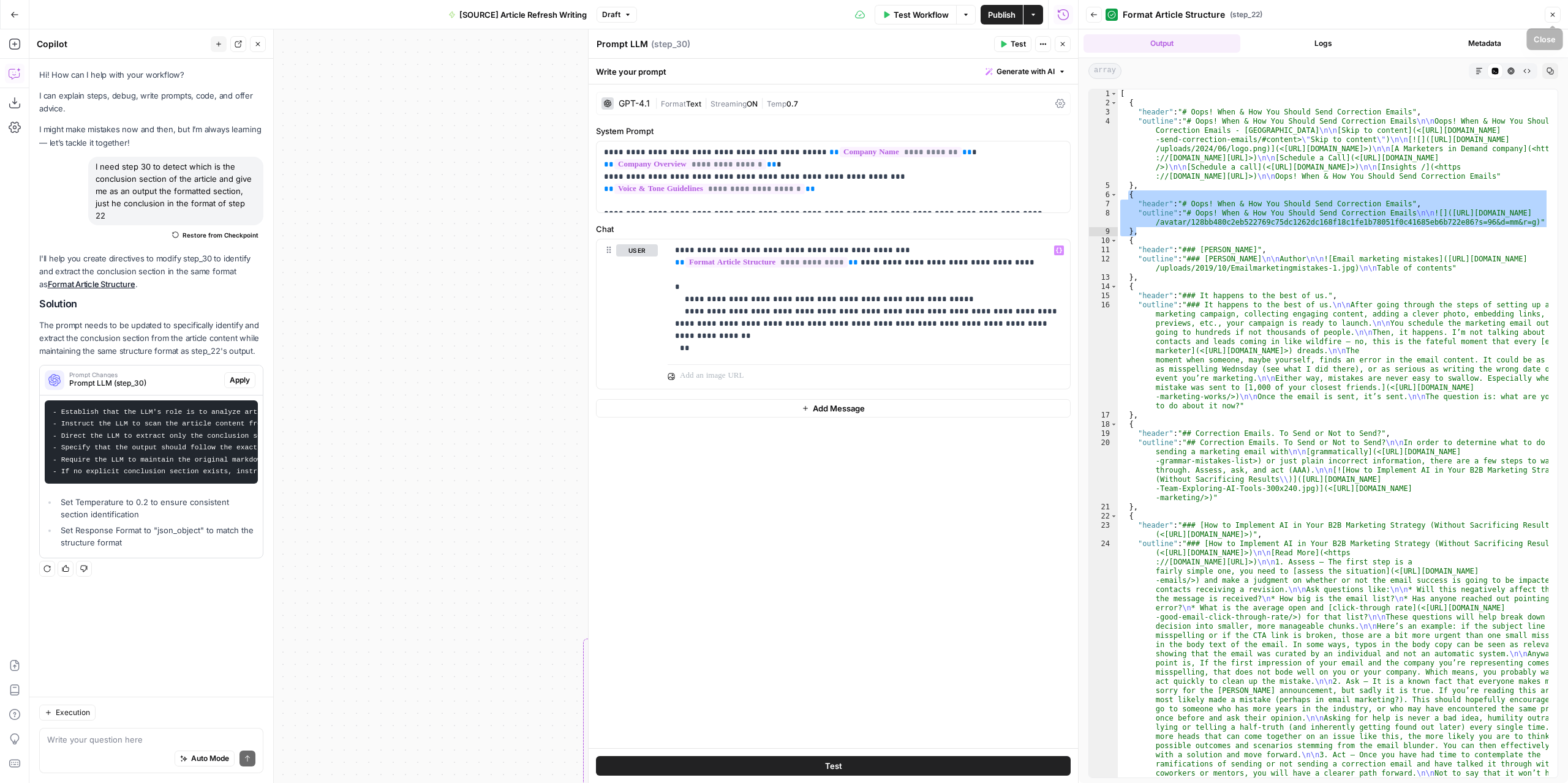
click at [1554, 18] on icon "button" at bounding box center [1552, 14] width 8 height 8
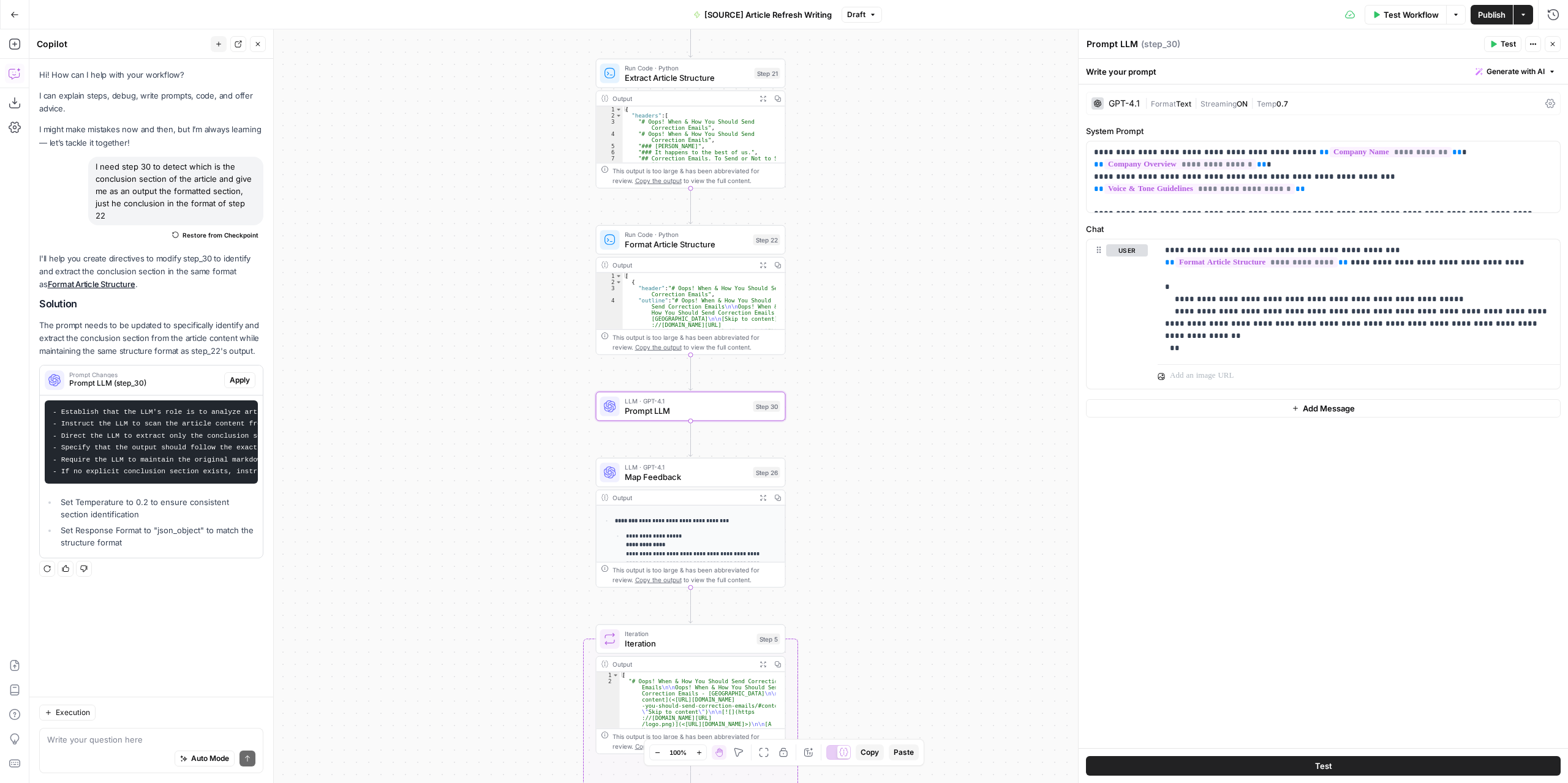
click at [1503, 40] on span "Test" at bounding box center [1508, 44] width 15 height 11
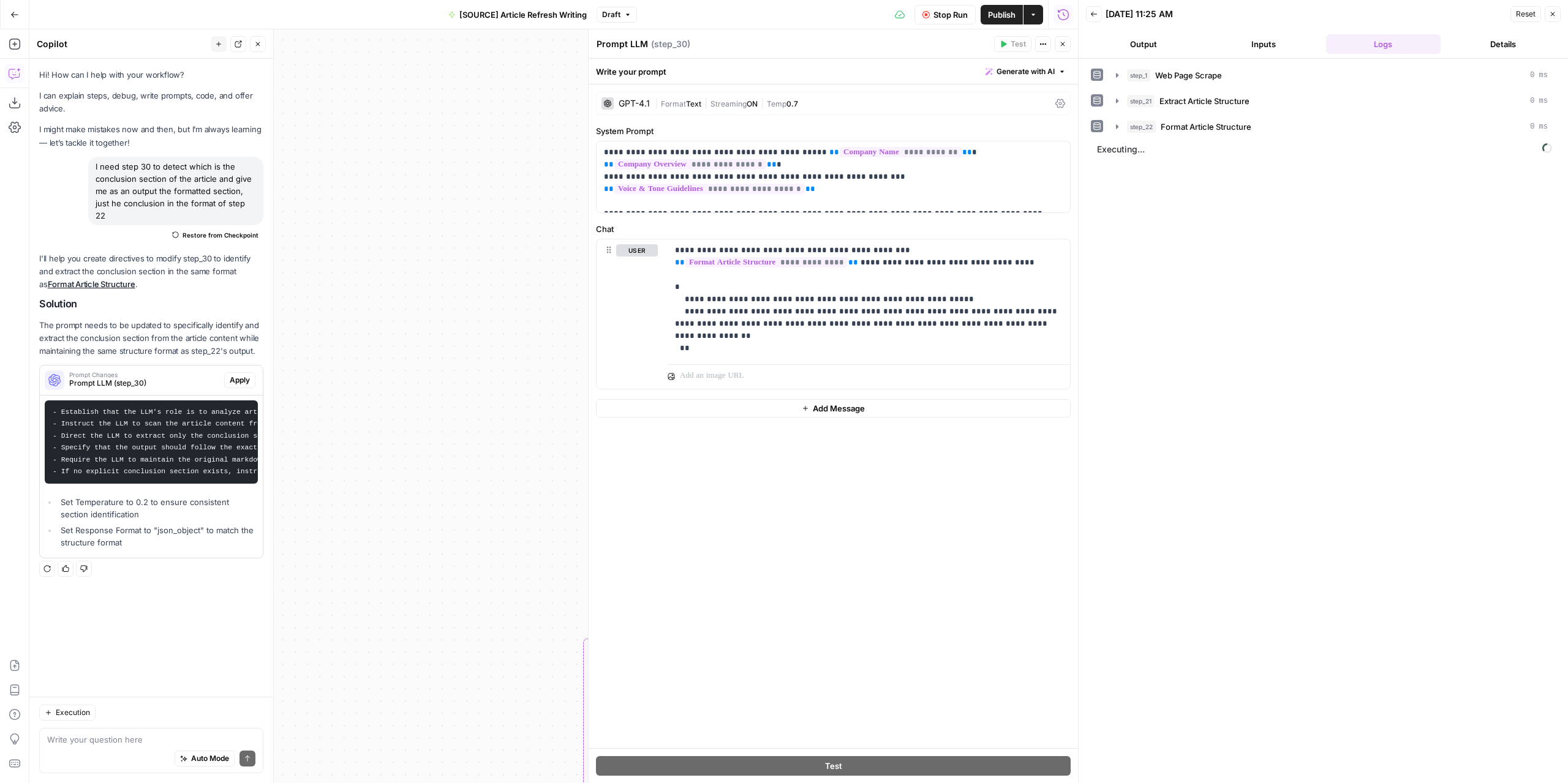
click at [1116, 40] on button "Output" at bounding box center [1144, 44] width 115 height 20
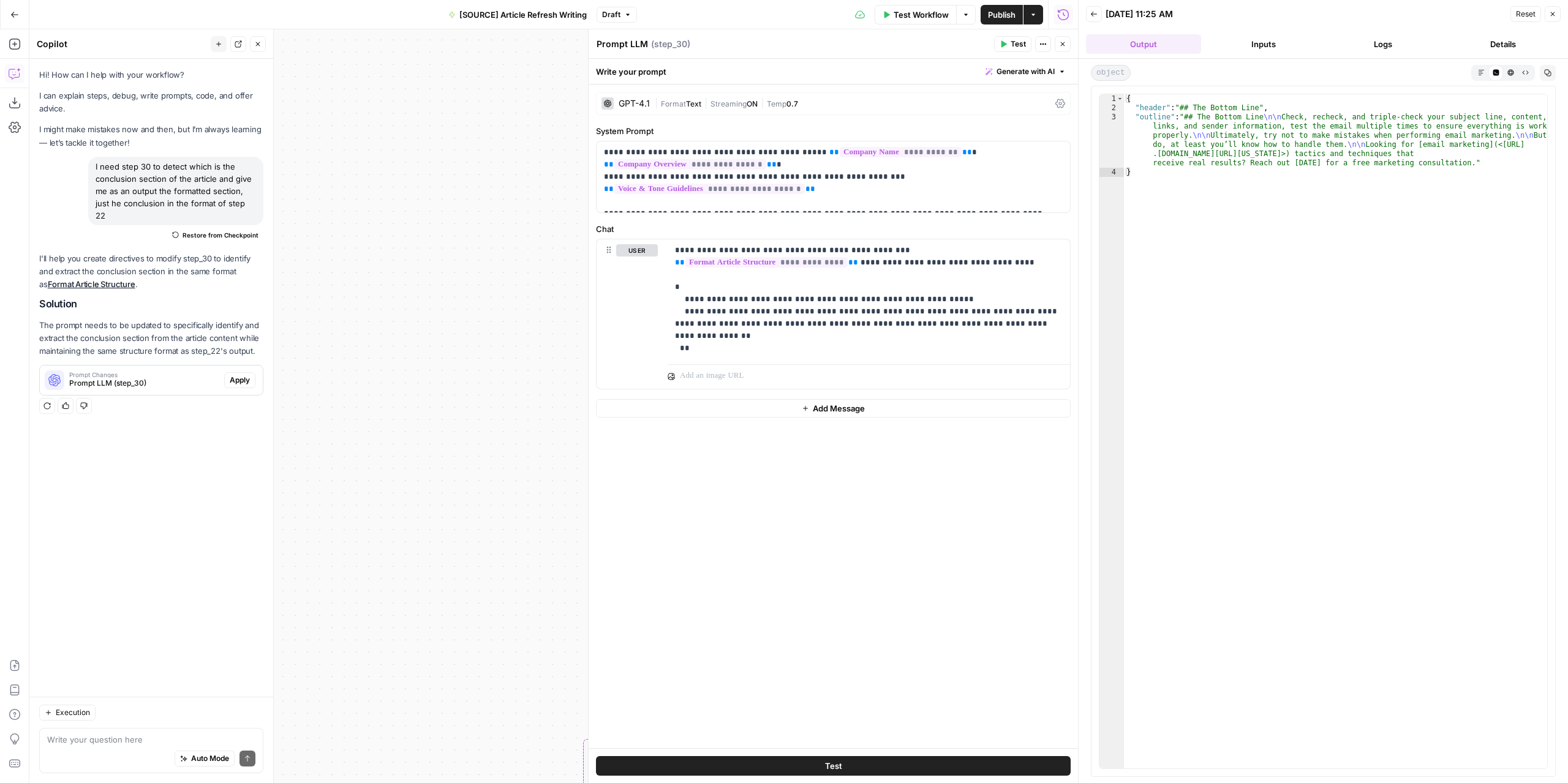
drag, startPoint x: 1066, startPoint y: 47, endPoint x: 1059, endPoint y: 561, distance: 514.0
click at [1106, 520] on body "**********" at bounding box center [784, 391] width 1568 height 783
click at [135, 738] on textarea at bounding box center [151, 740] width 208 height 12
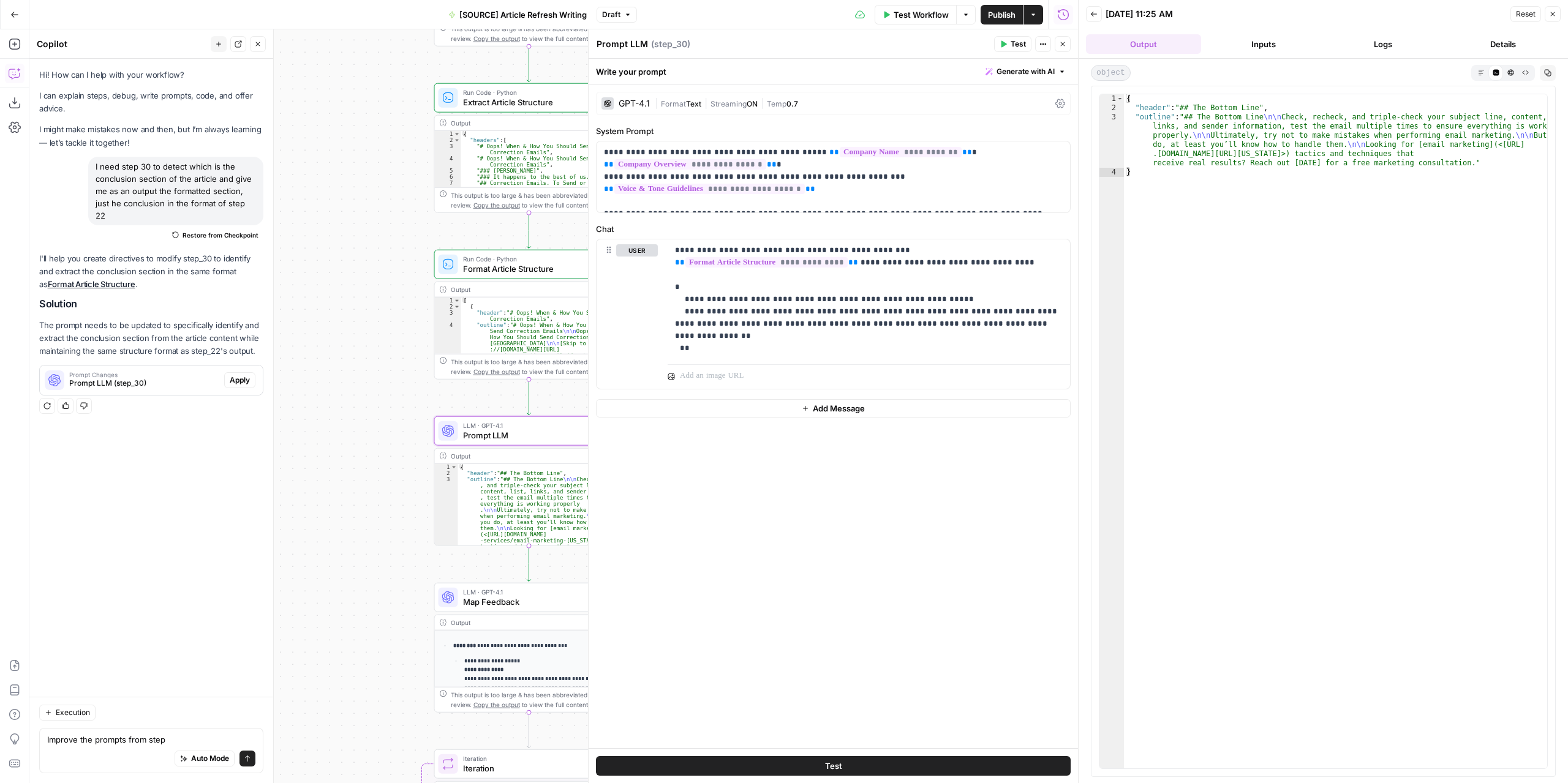
drag, startPoint x: 480, startPoint y: 444, endPoint x: 328, endPoint y: 467, distance: 153.7
click at [328, 467] on div "**********" at bounding box center [553, 406] width 1048 height 753
click at [180, 738] on textarea "Improve the prompts from step" at bounding box center [151, 740] width 208 height 12
type textarea "Improve the prompts from step 30"
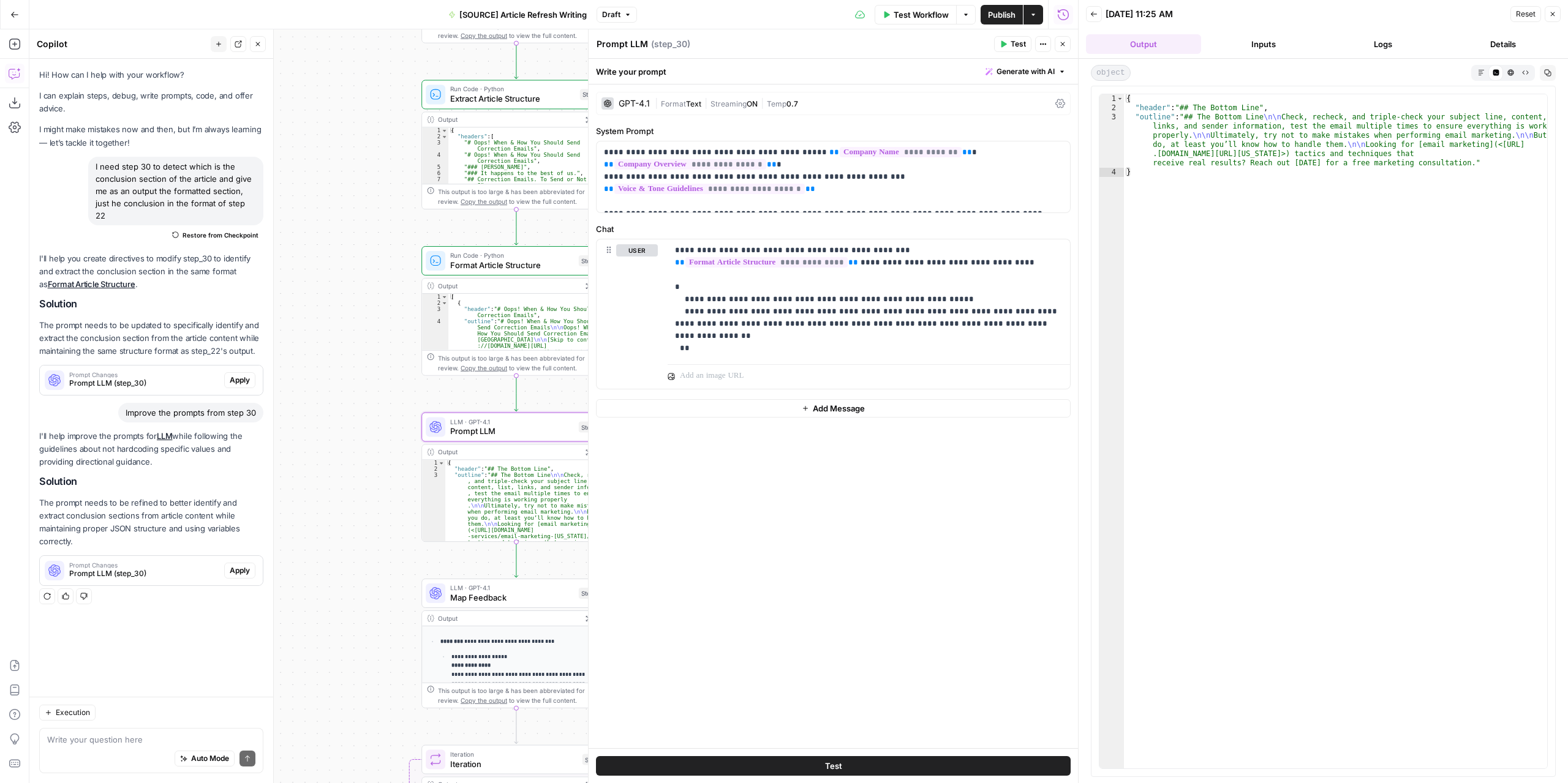
click at [247, 565] on span "Apply" at bounding box center [240, 570] width 20 height 11
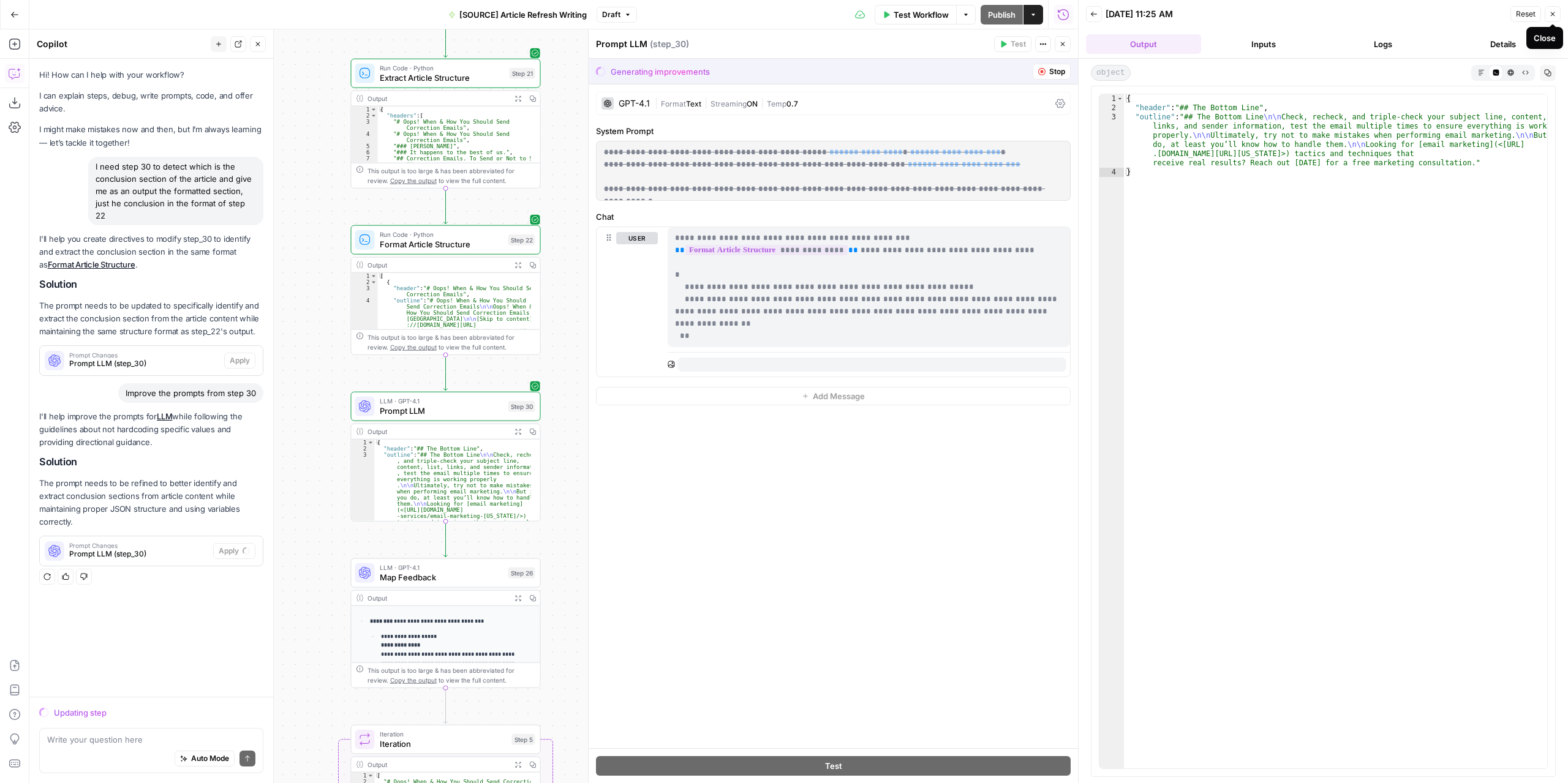
click at [1553, 10] on icon "button" at bounding box center [1552, 14] width 8 height 8
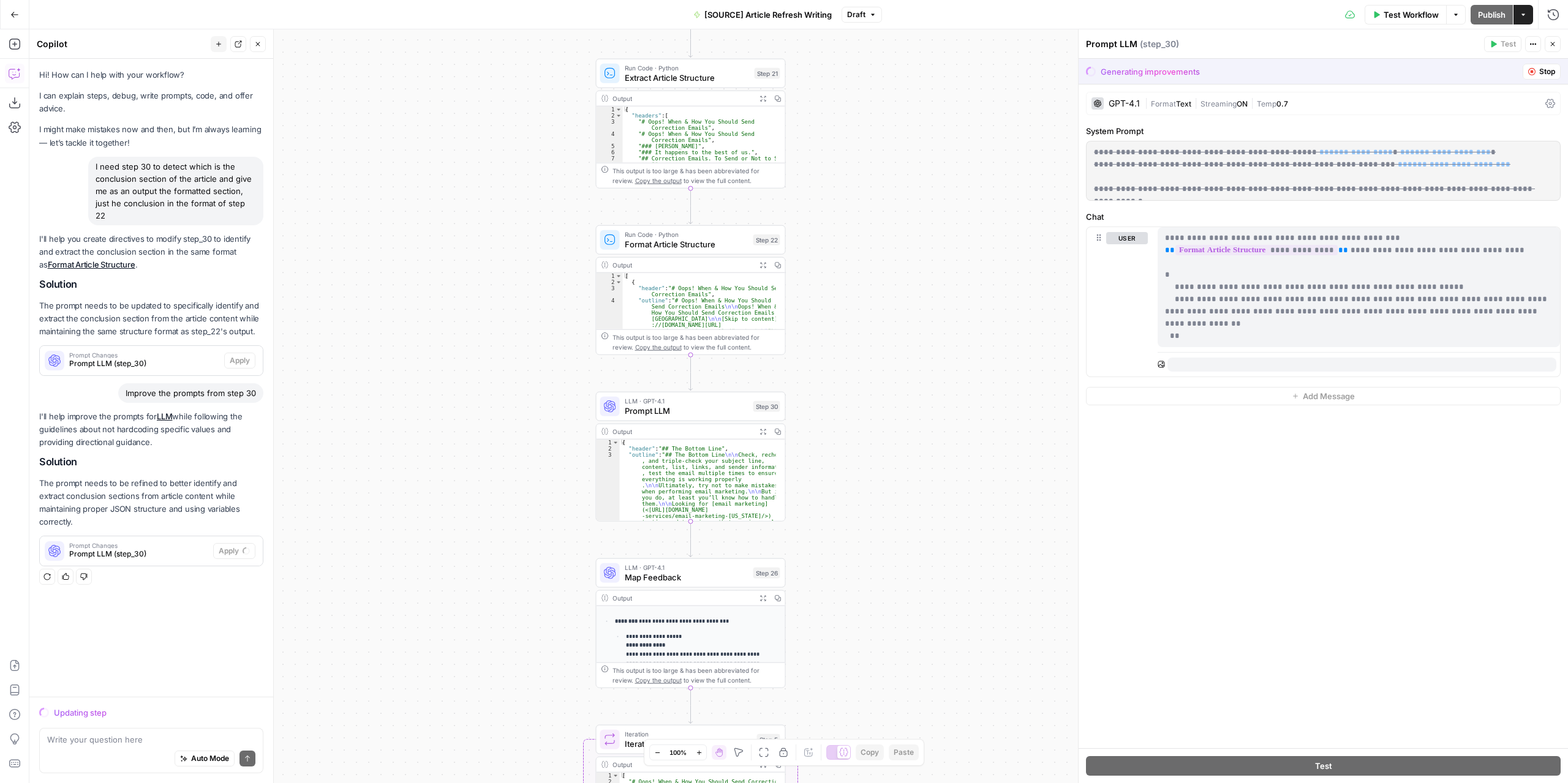
click at [1536, 71] on button "Stop" at bounding box center [1541, 71] width 38 height 16
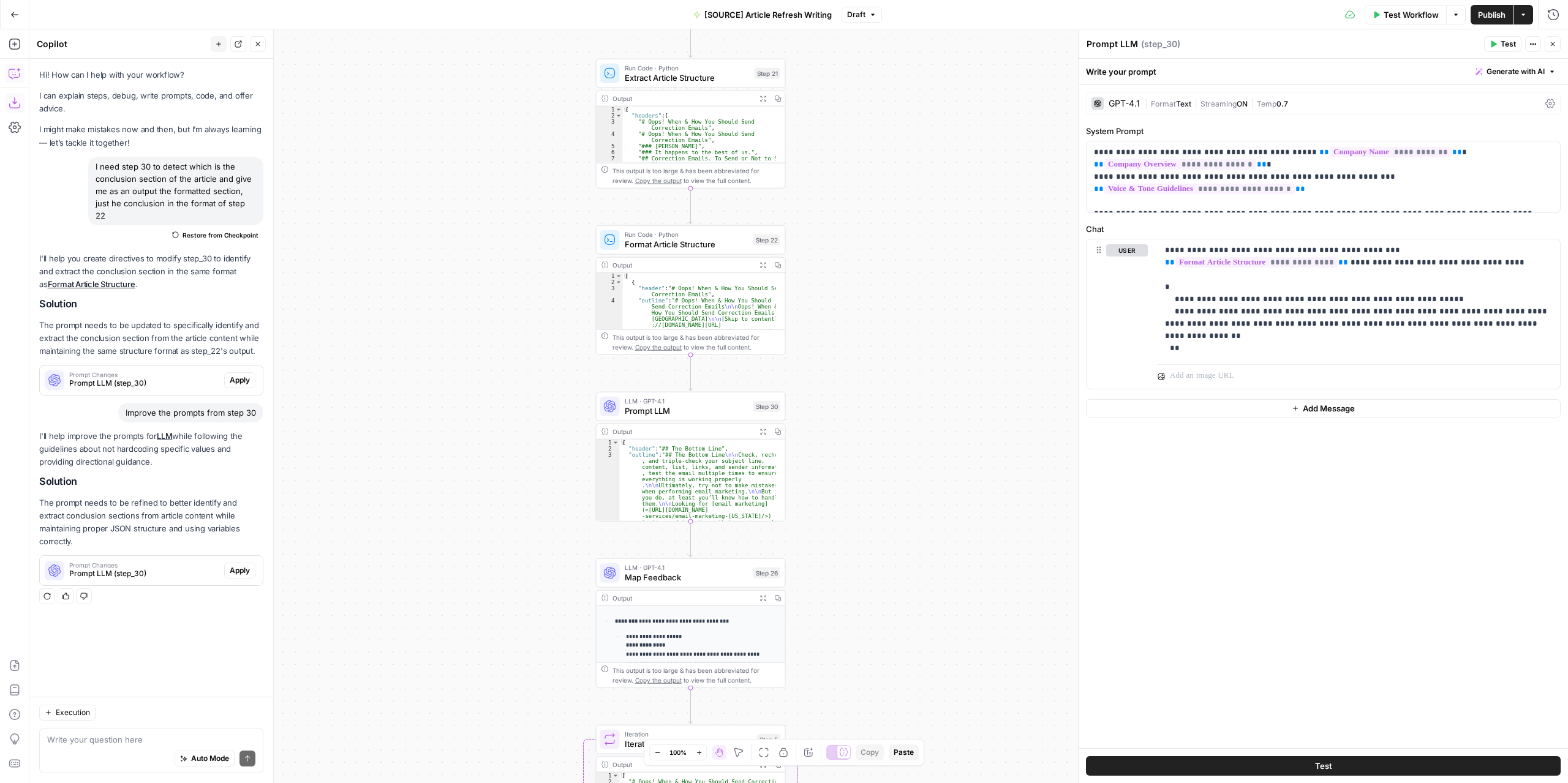
click at [17, 105] on icon "button" at bounding box center [14, 103] width 12 height 12
drag, startPoint x: 1208, startPoint y: 354, endPoint x: 1162, endPoint y: 252, distance: 111.9
click at [1162, 252] on div "**********" at bounding box center [1359, 299] width 402 height 120
click at [1231, 320] on p "**********" at bounding box center [1359, 299] width 389 height 110
drag, startPoint x: 1209, startPoint y: 296, endPoint x: 1434, endPoint y: 301, distance: 225.1
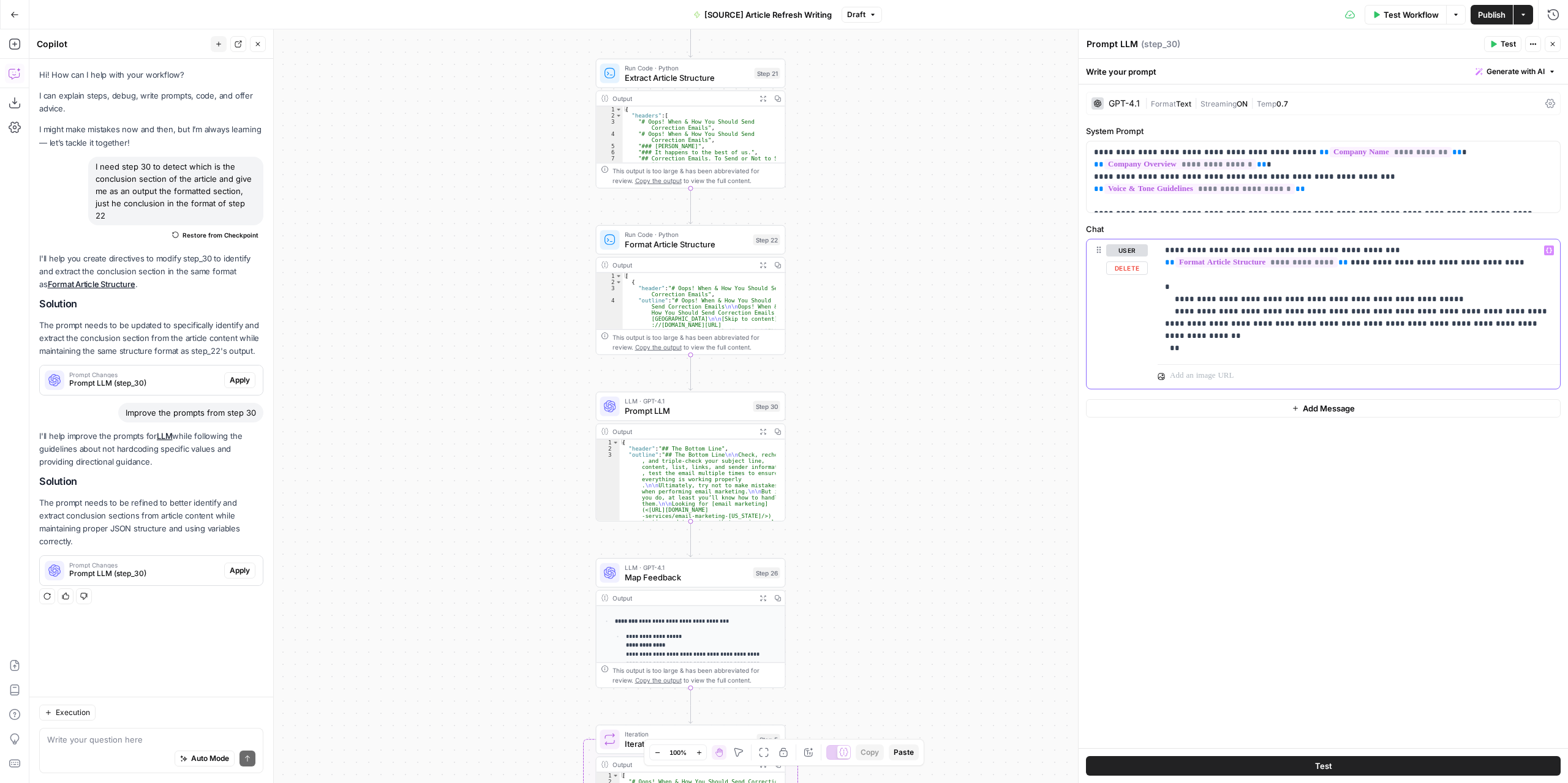
click at [1434, 301] on p "**********" at bounding box center [1359, 299] width 389 height 110
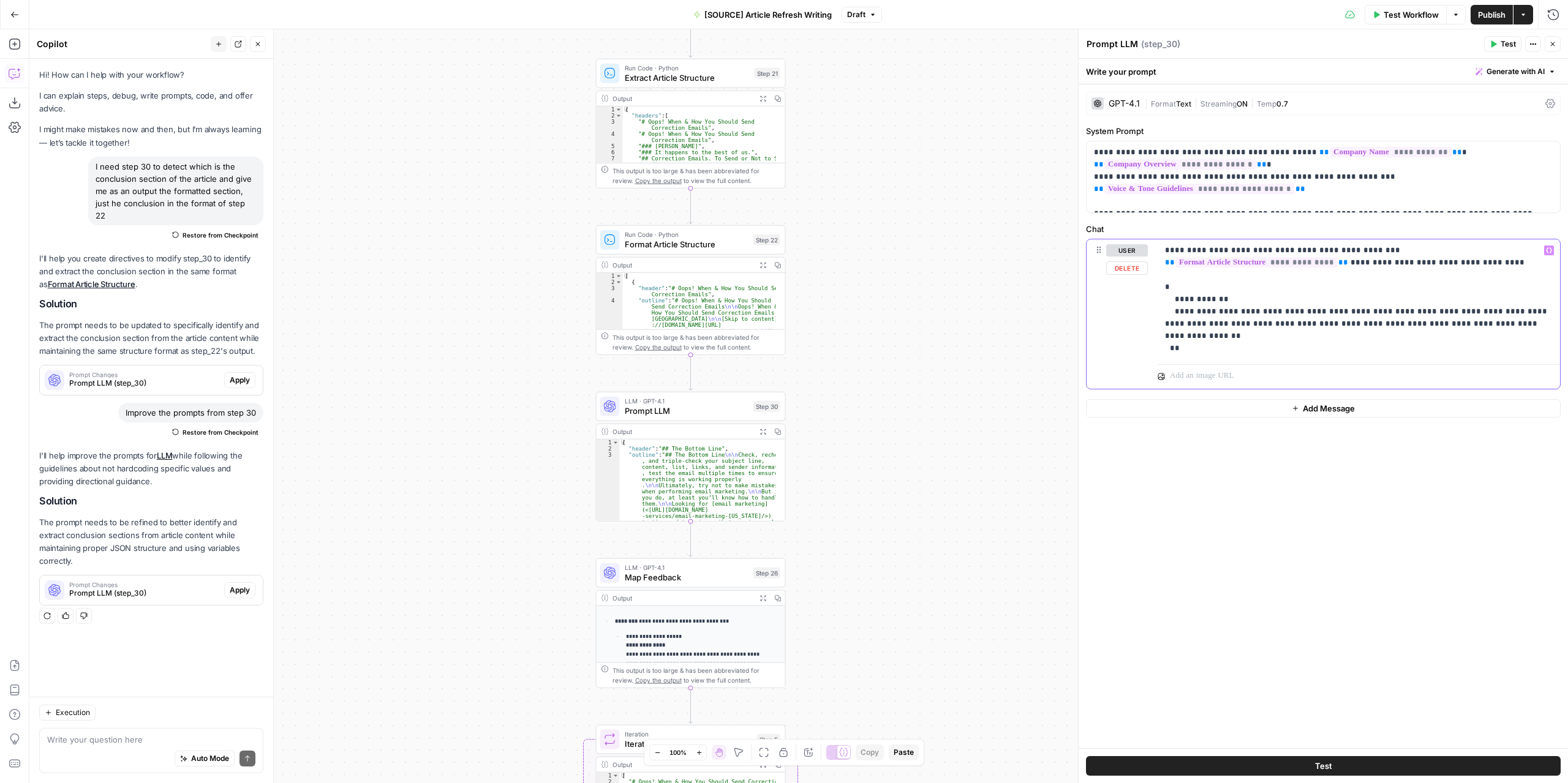
drag, startPoint x: 1206, startPoint y: 314, endPoint x: 1482, endPoint y: 331, distance: 276.5
click at [1482, 331] on p "**********" at bounding box center [1359, 299] width 389 height 110
click at [1495, 38] on button "Test" at bounding box center [1502, 44] width 37 height 16
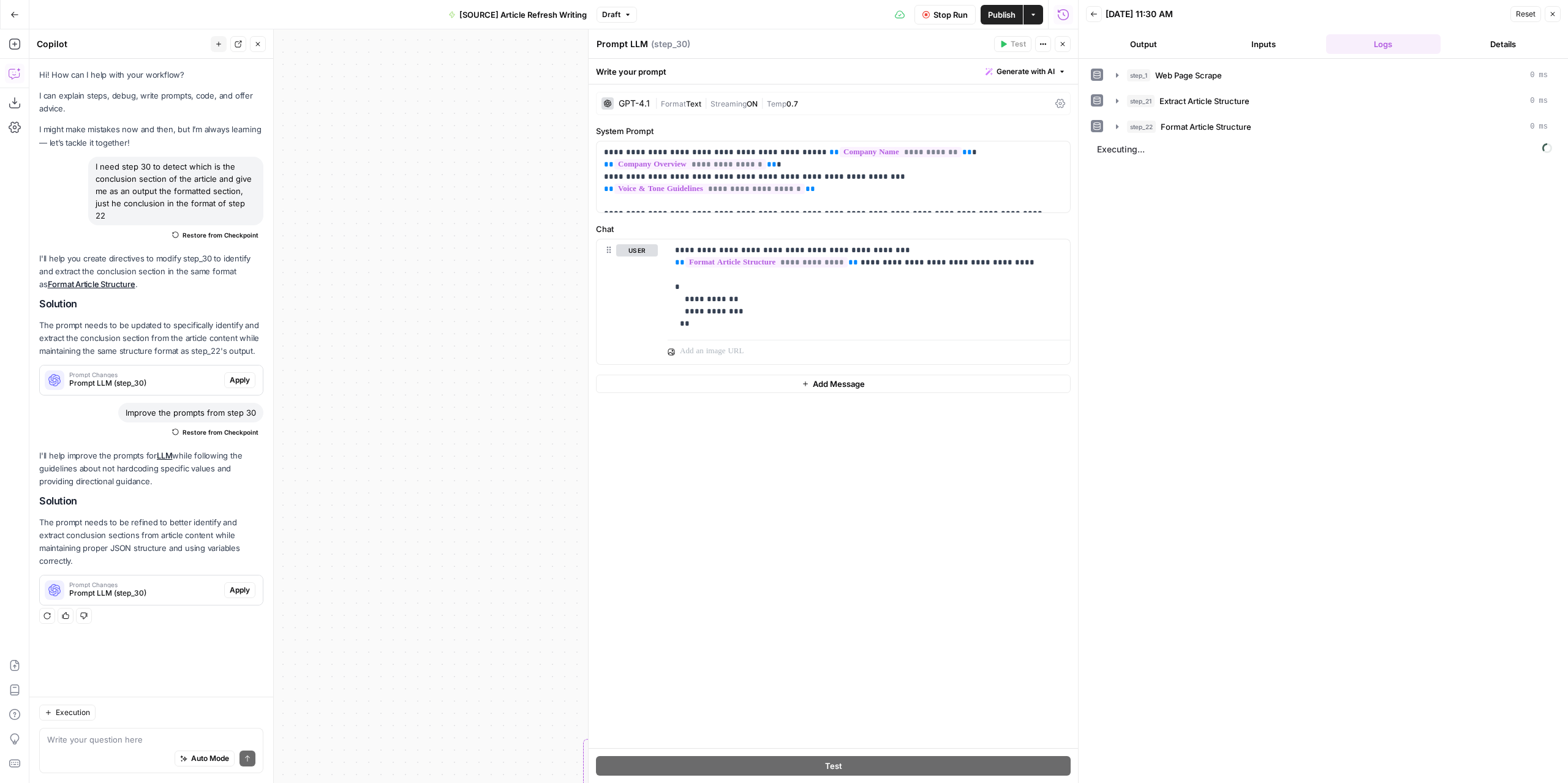
click at [1157, 40] on button "Output" at bounding box center [1144, 44] width 115 height 20
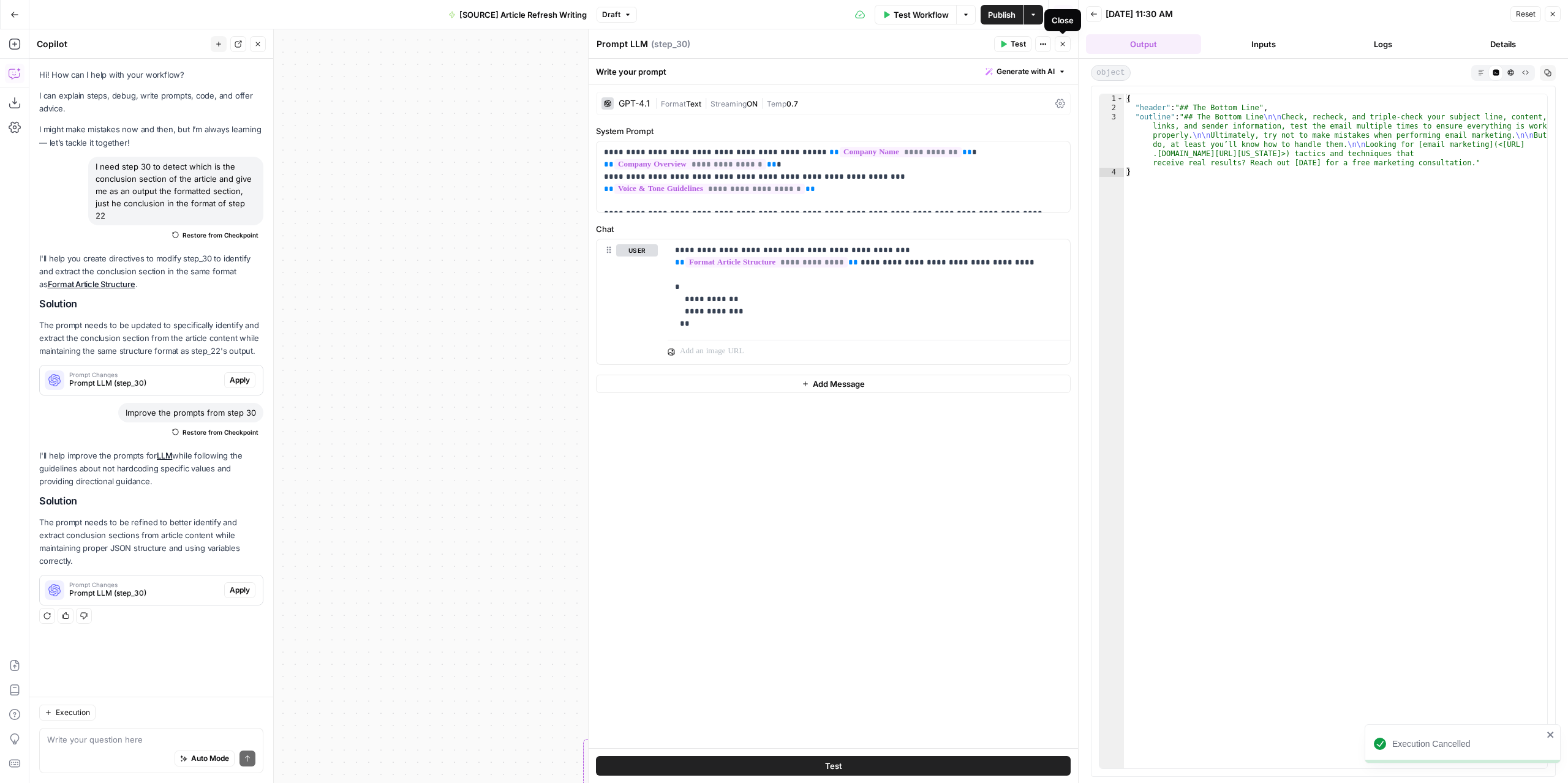
click at [1065, 49] on button "Close" at bounding box center [1062, 44] width 16 height 16
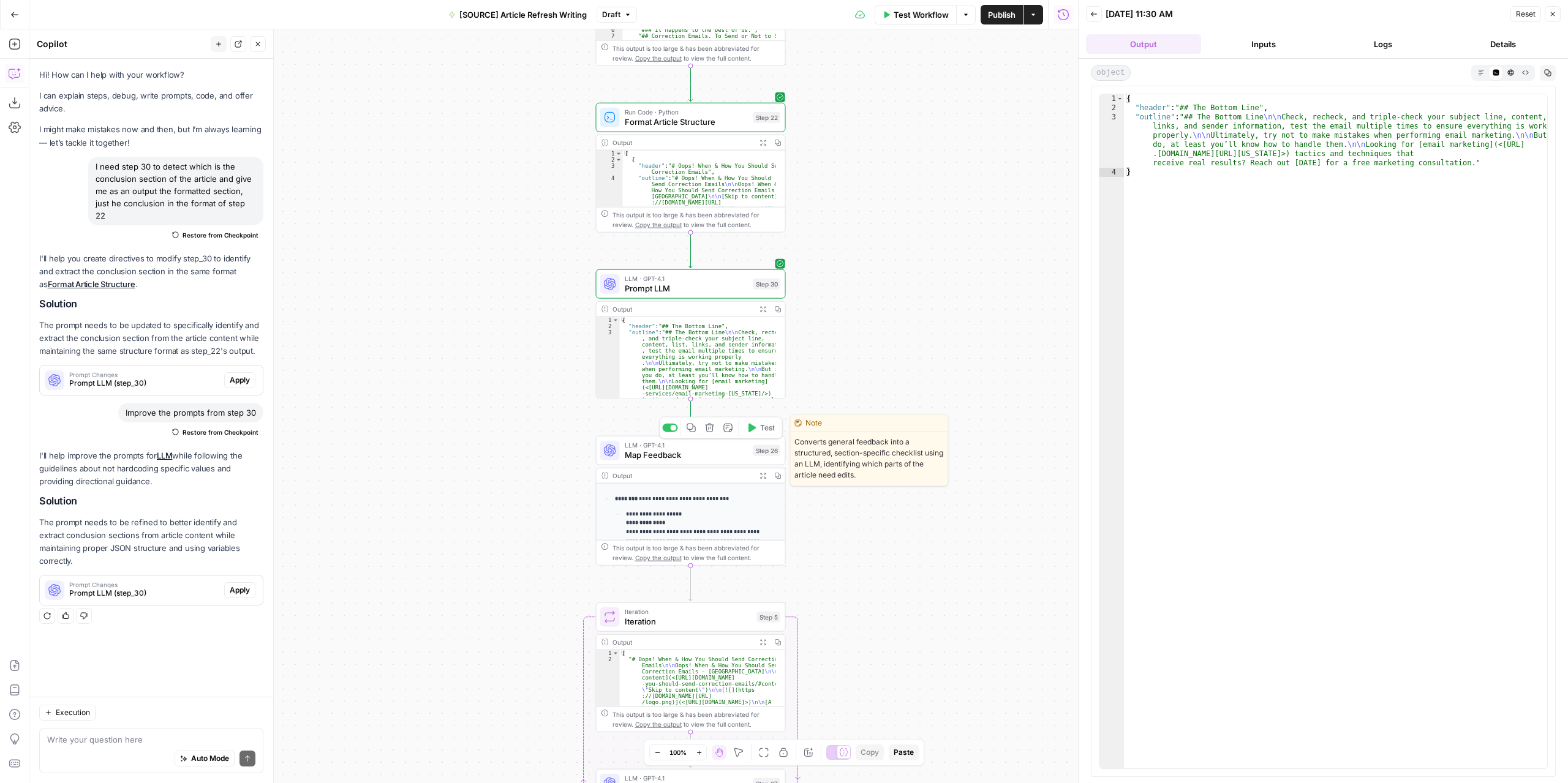
click at [728, 452] on span "Map Feedback" at bounding box center [687, 455] width 124 height 12
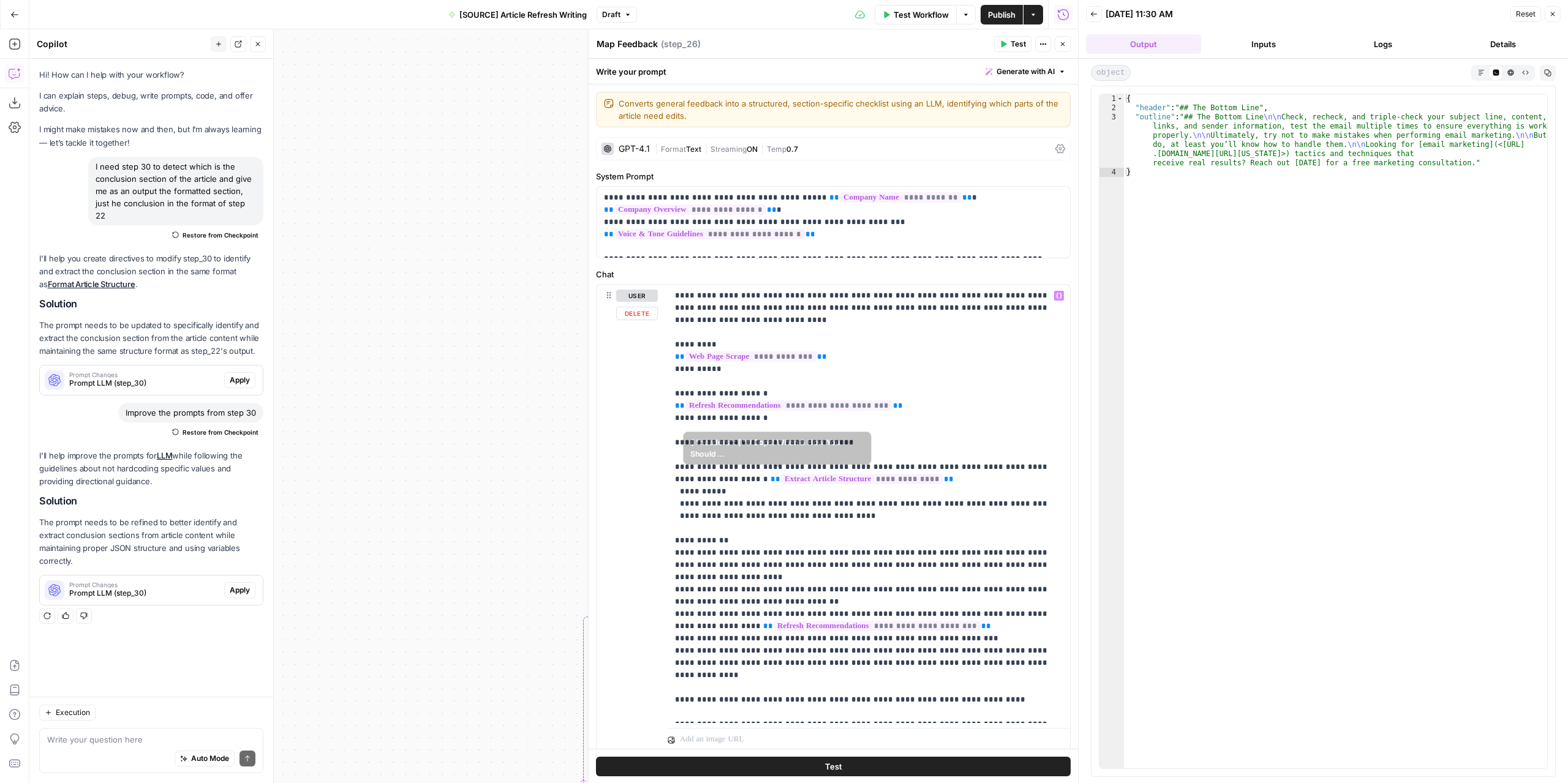
scroll to position [38, 0]
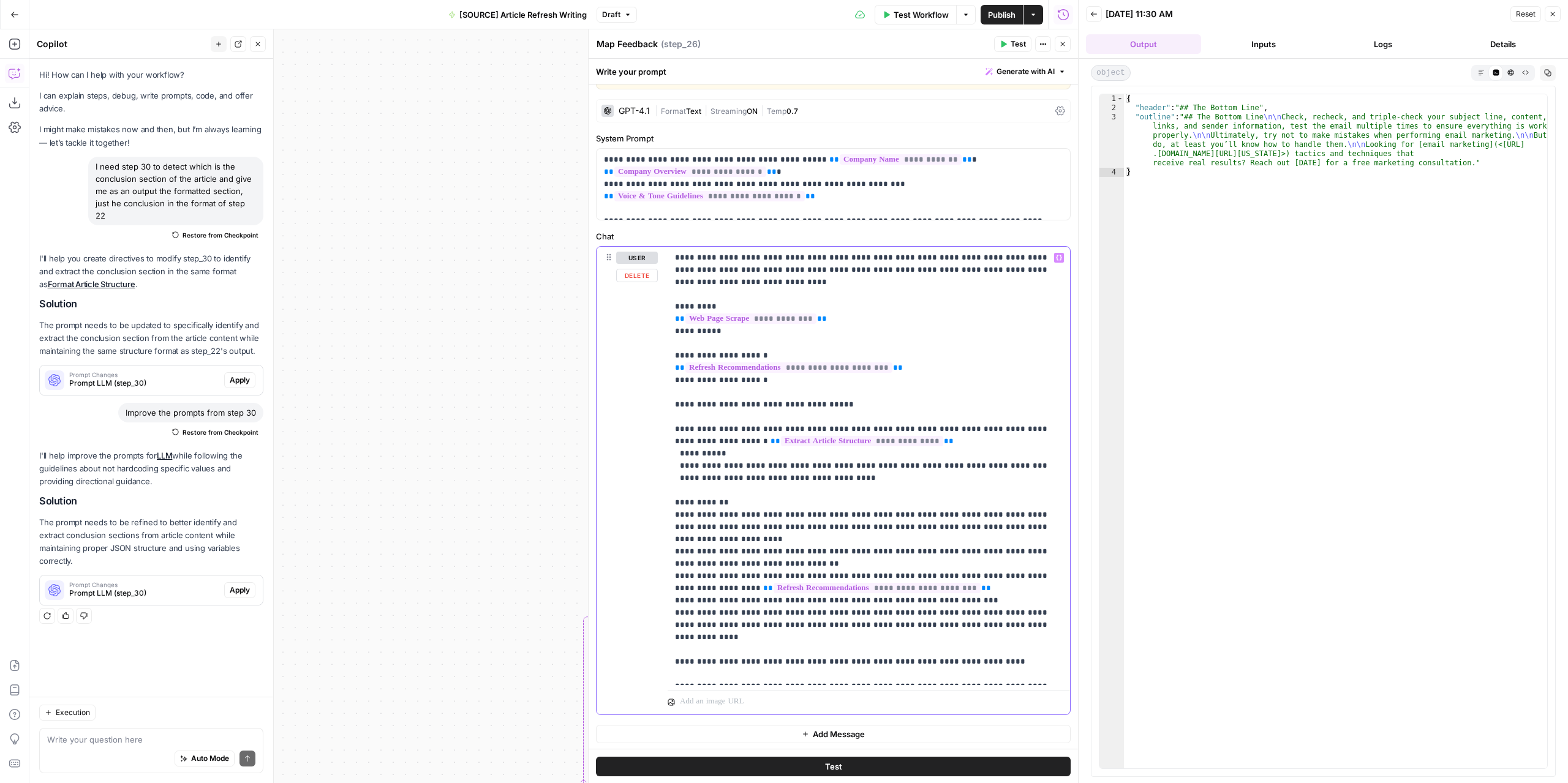
click at [995, 613] on p "**********" at bounding box center [864, 466] width 379 height 428
click at [1054, 260] on button "Variables Menu" at bounding box center [1059, 257] width 10 height 10
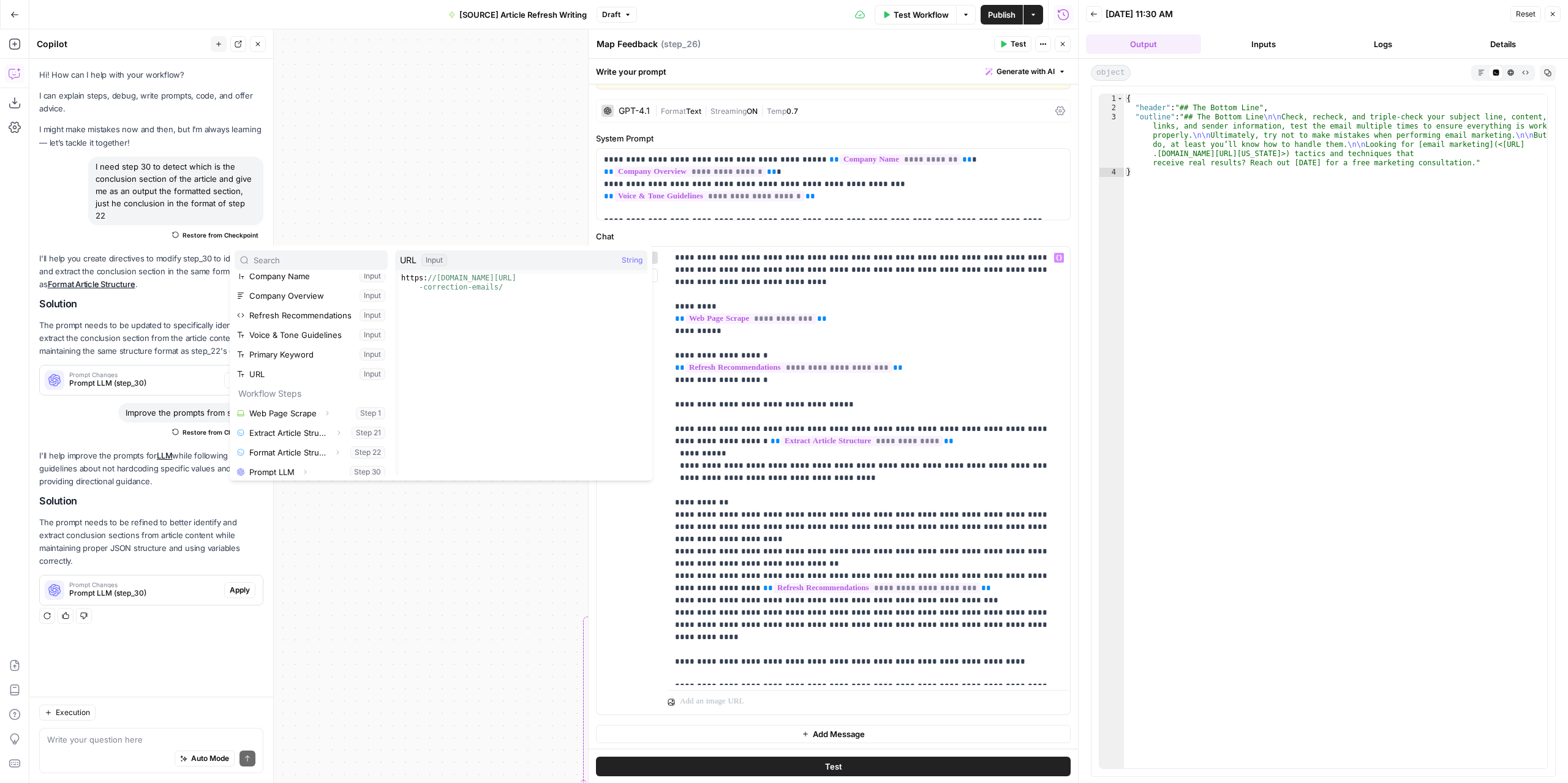
scroll to position [32, 0]
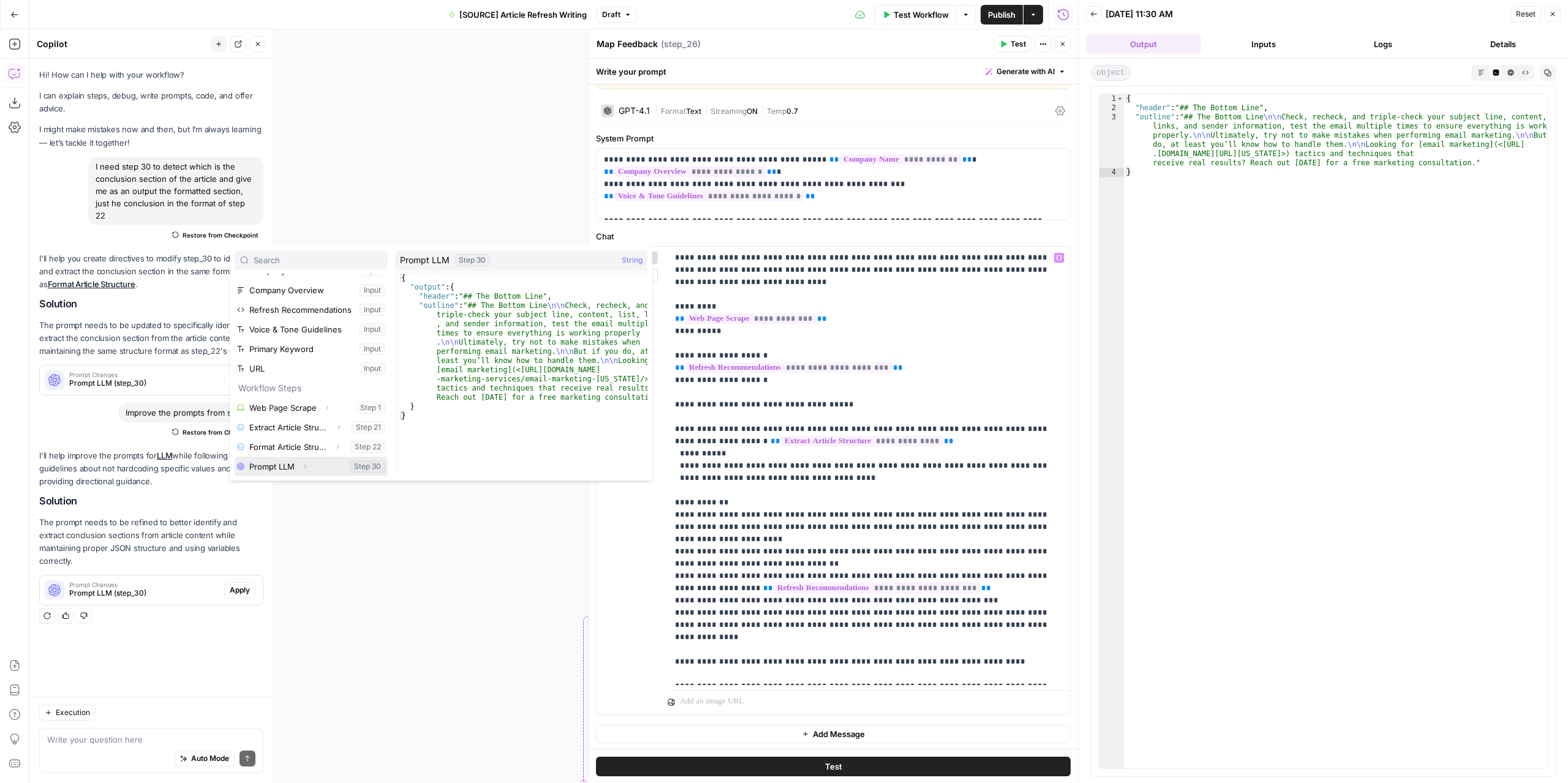
click at [280, 461] on button "Select variable Prompt LLM" at bounding box center [311, 466] width 153 height 20
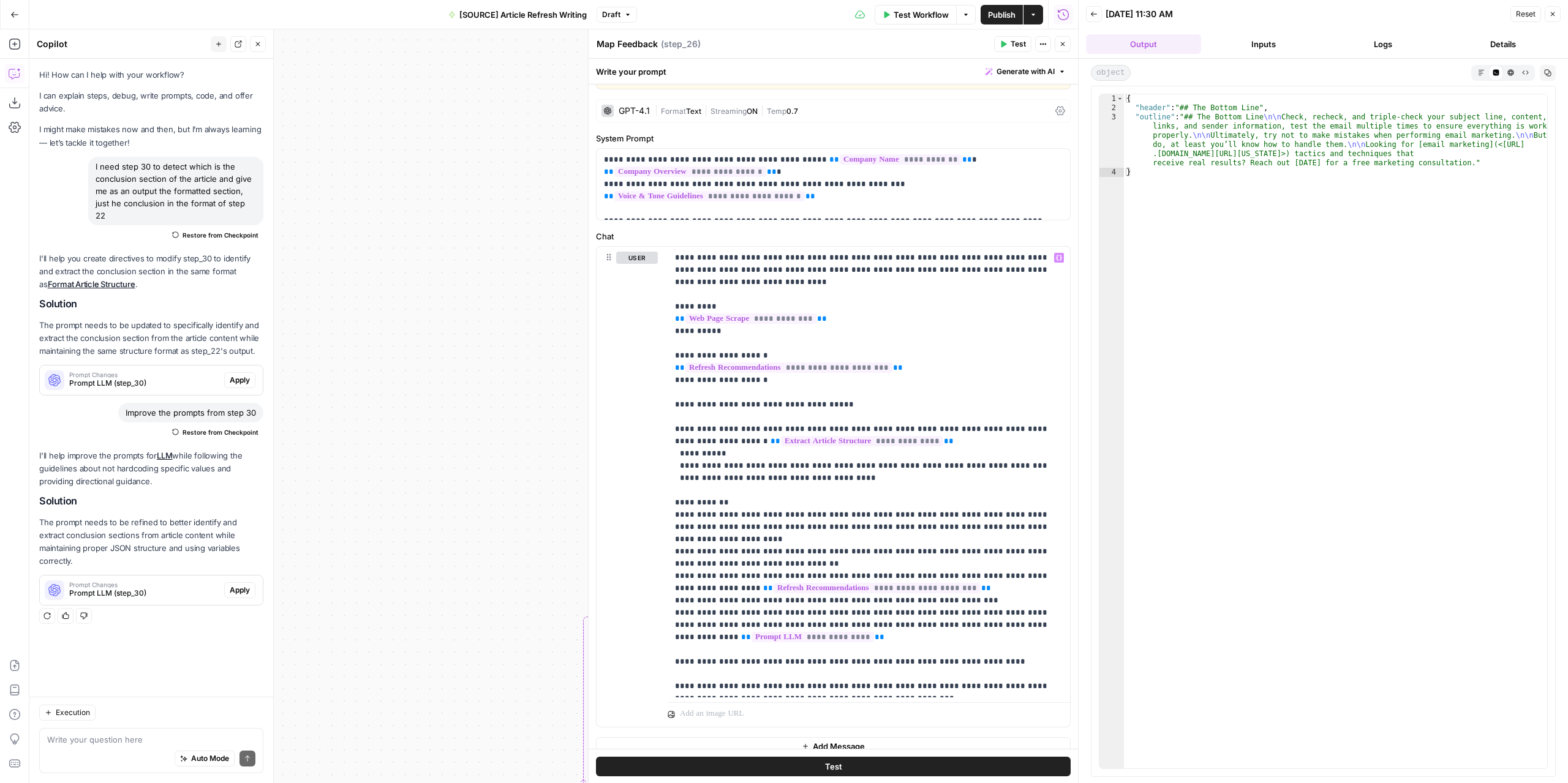
click at [1008, 40] on button "Test" at bounding box center [1013, 44] width 37 height 16
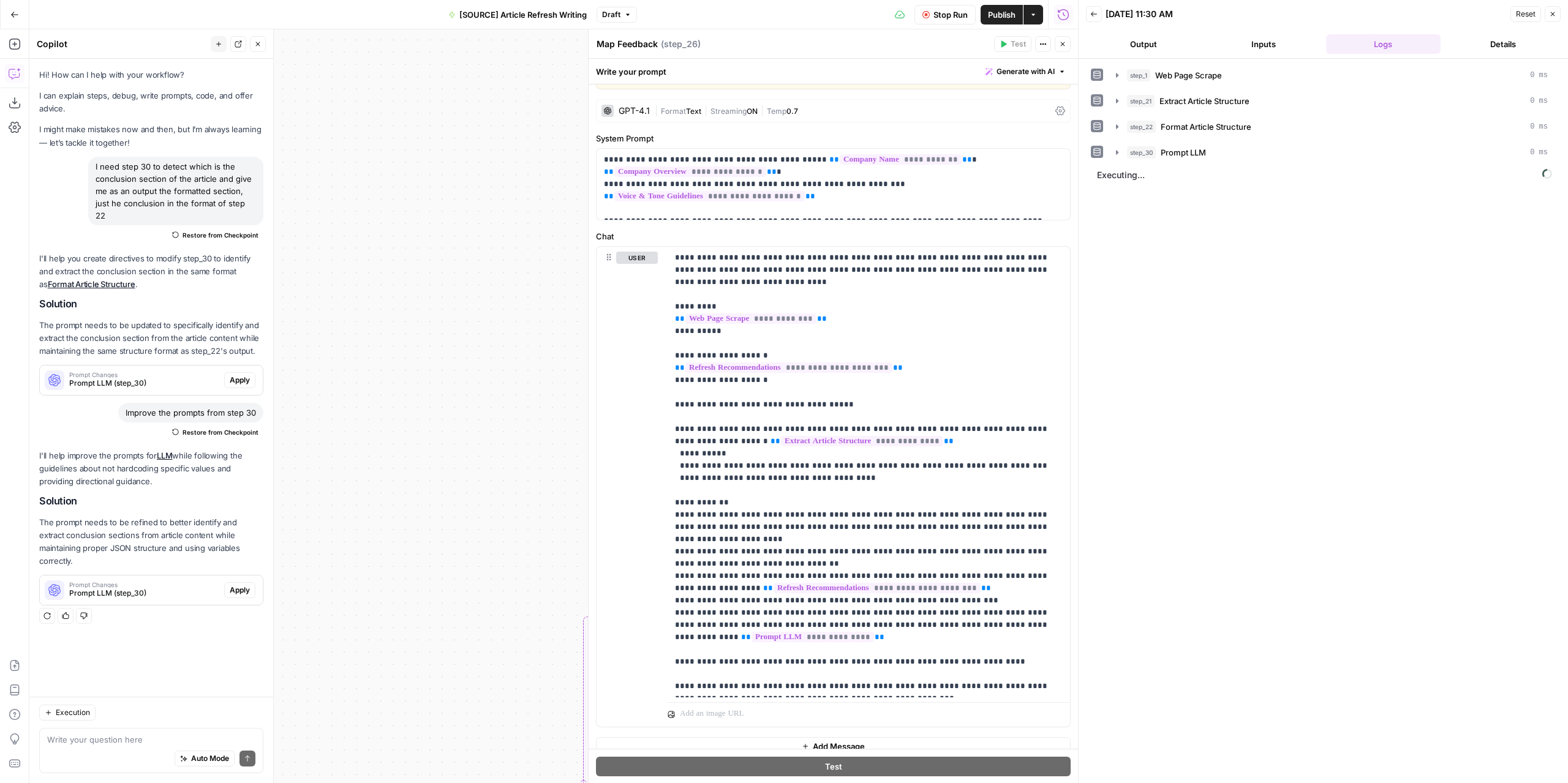
click at [1146, 43] on button "Output" at bounding box center [1144, 44] width 115 height 20
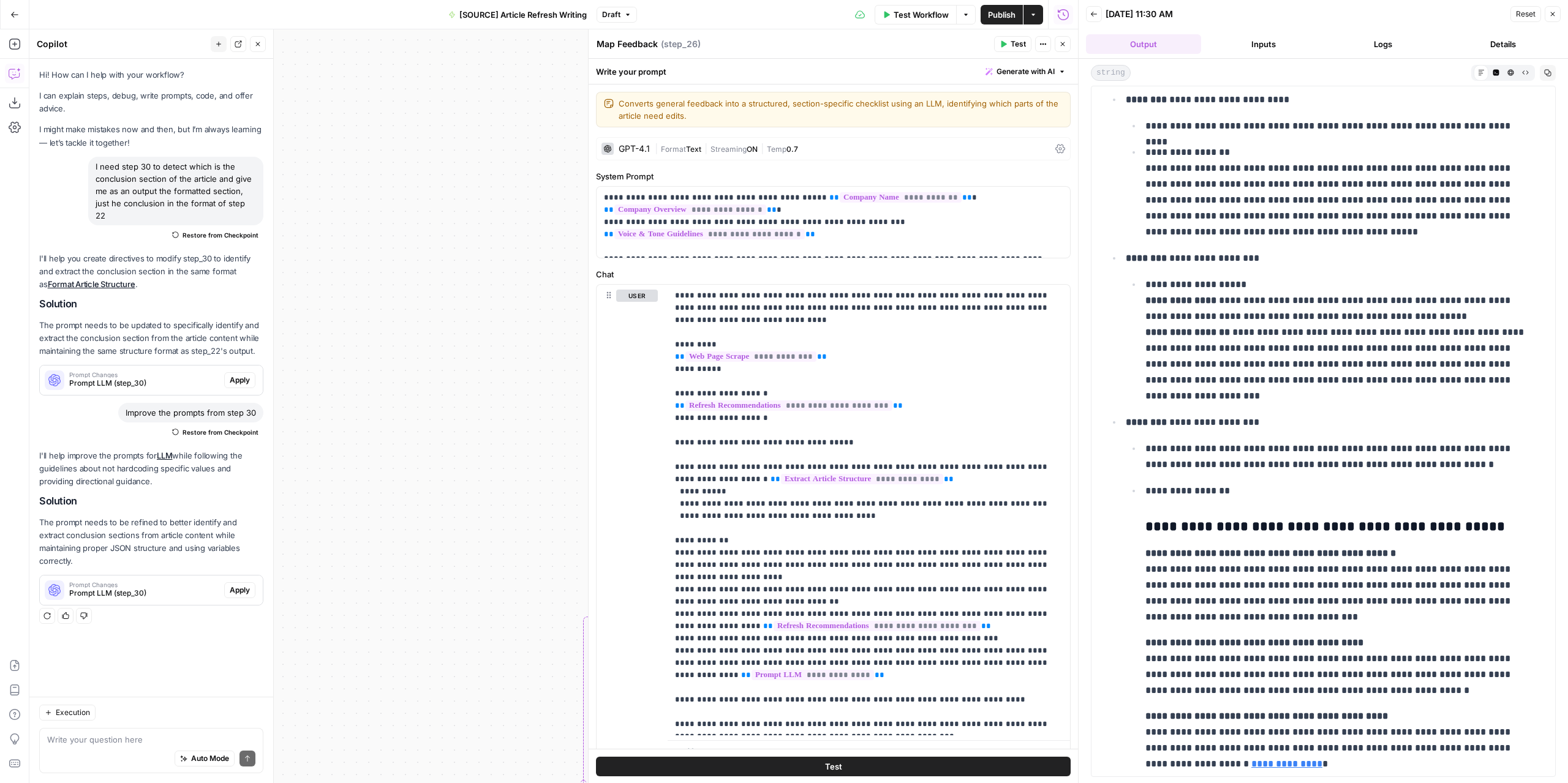
scroll to position [1517, 0]
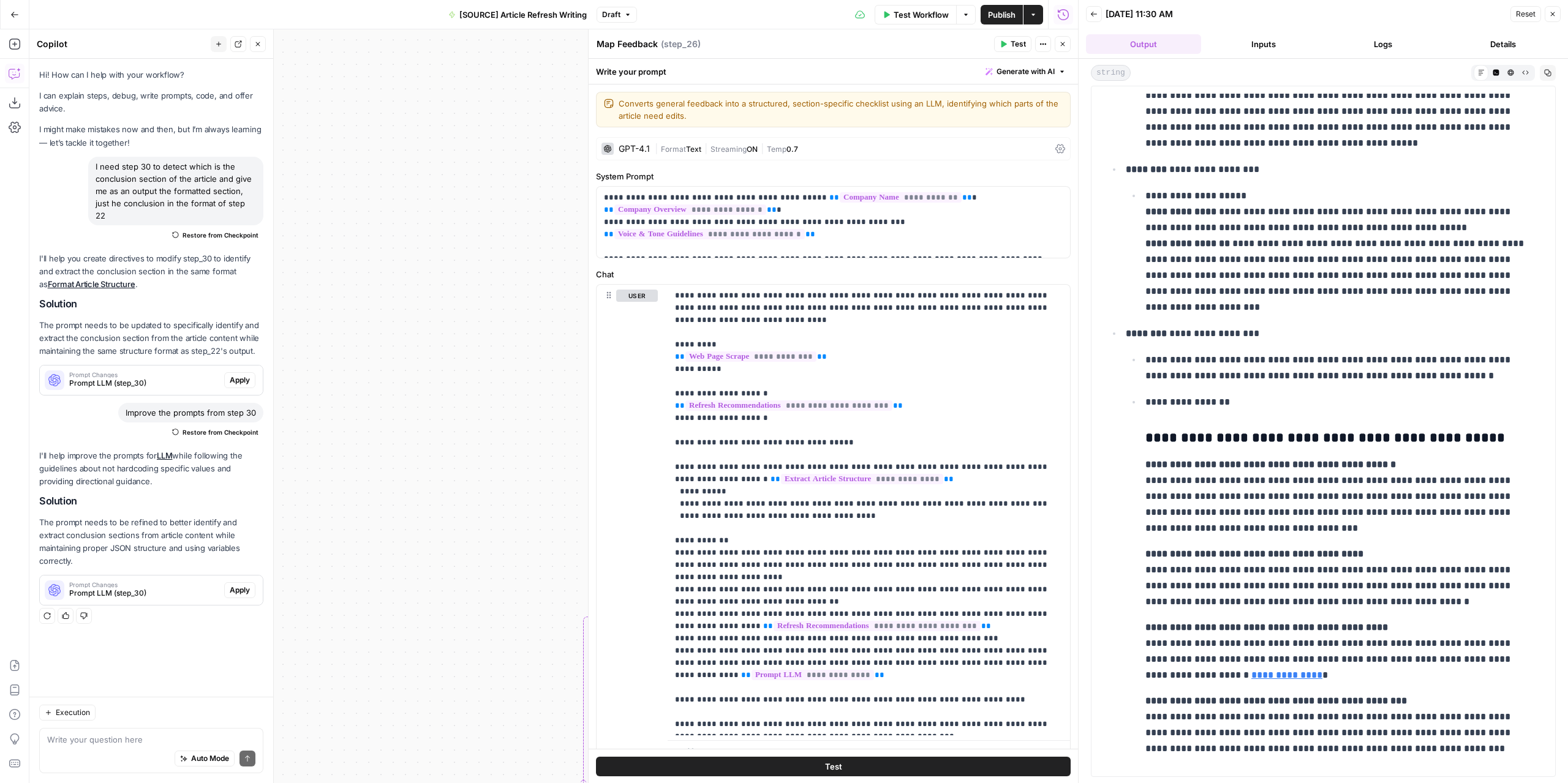
click at [1064, 45] on icon "button" at bounding box center [1062, 44] width 8 height 8
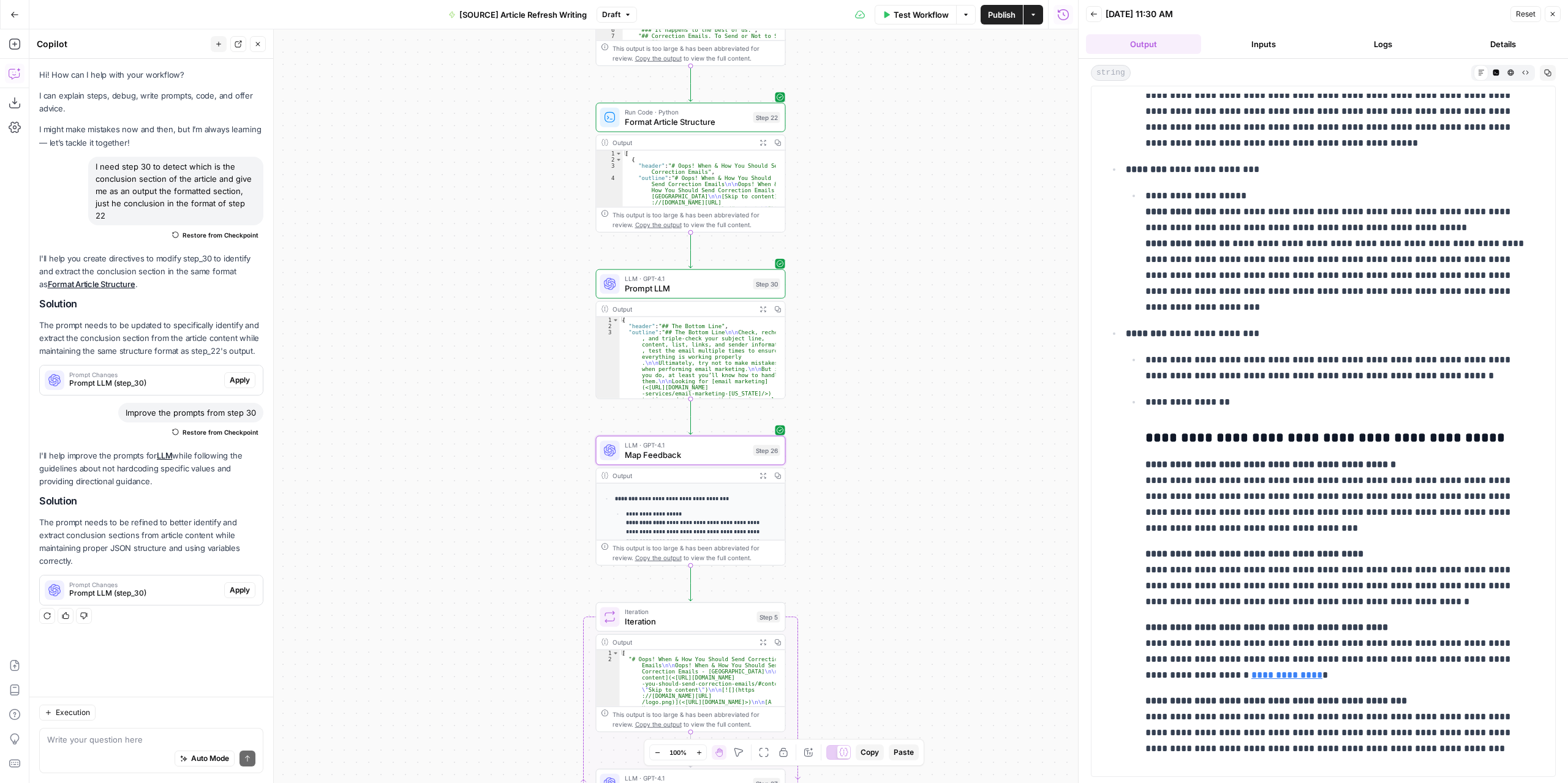
click at [996, 21] on button "Publish" at bounding box center [1002, 14] width 43 height 20
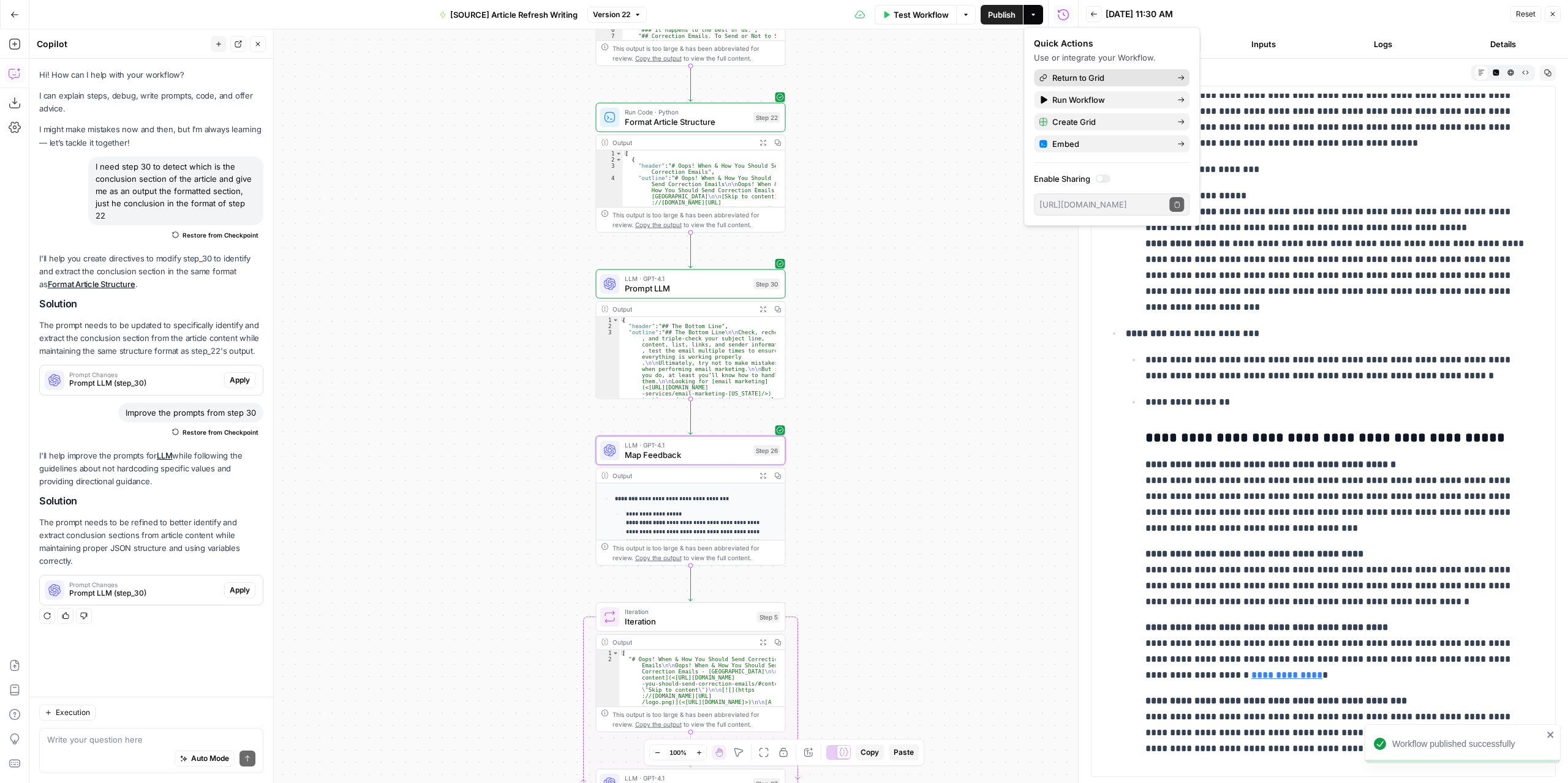
click at [1111, 75] on span "Return to Grid" at bounding box center [1109, 78] width 115 height 12
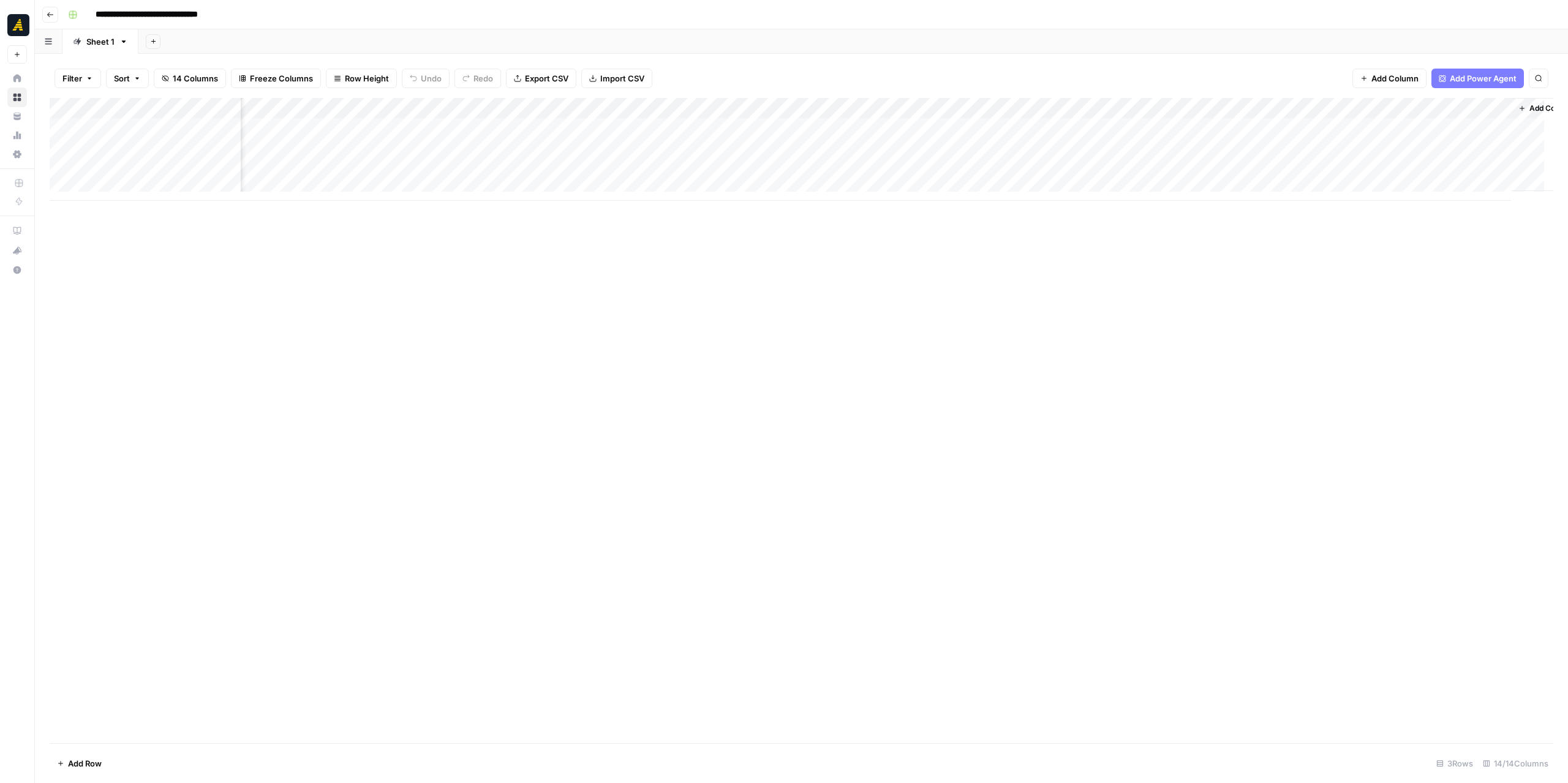
scroll to position [0, 407]
click at [1037, 128] on div "Add Column" at bounding box center [801, 150] width 1503 height 103
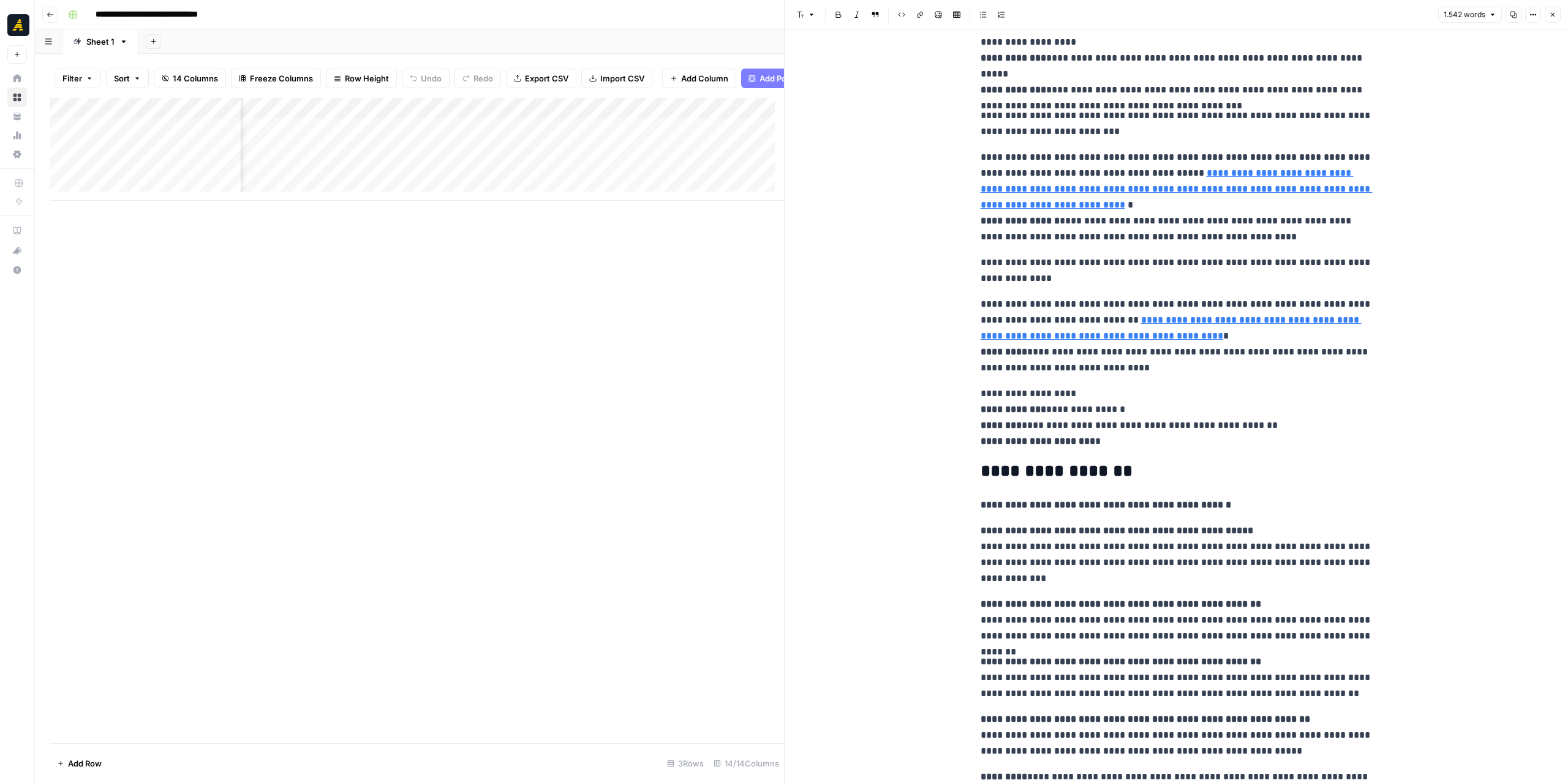
scroll to position [0, 1047]
click at [406, 158] on div "Add Column" at bounding box center [417, 150] width 735 height 103
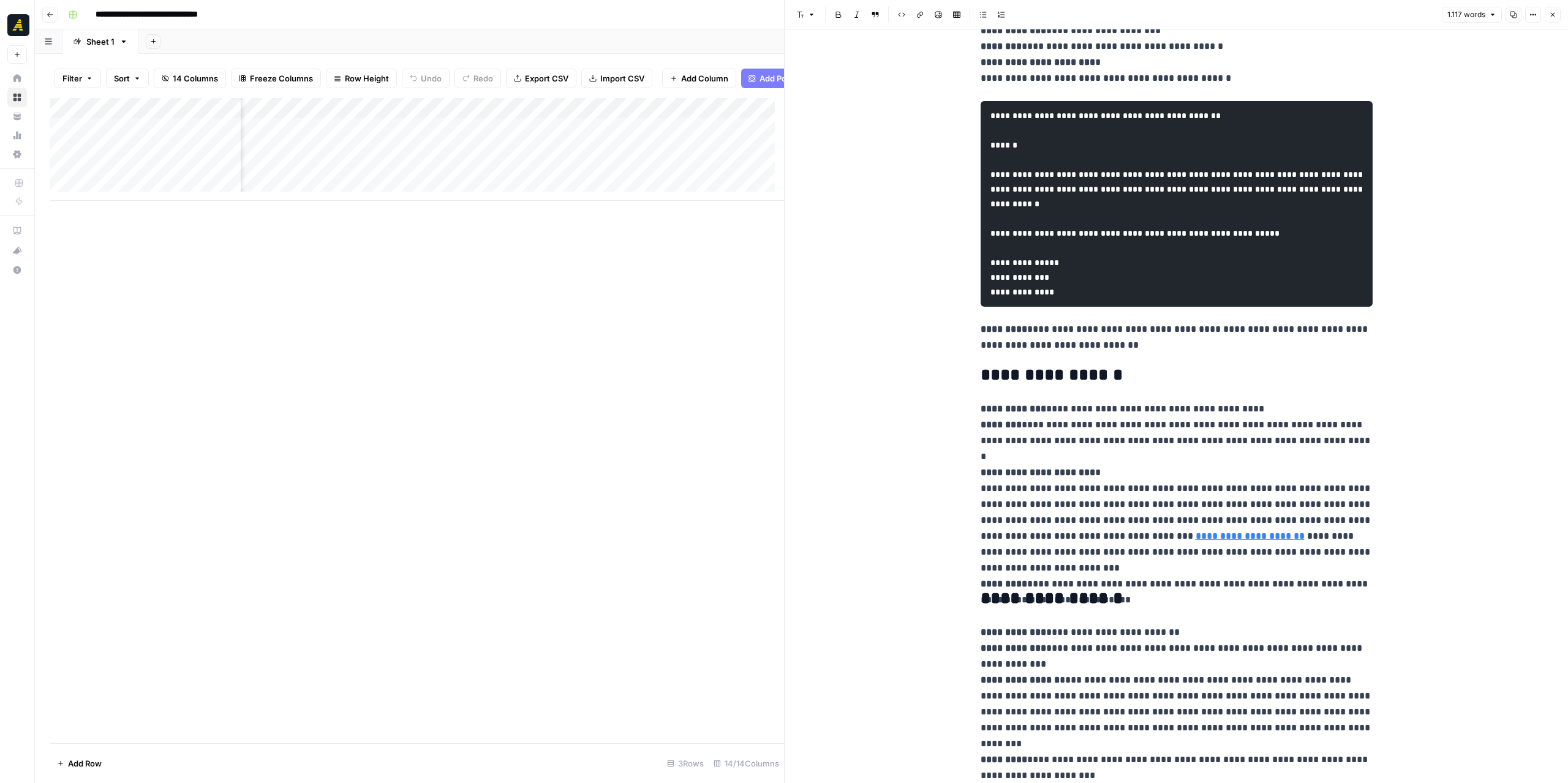
scroll to position [2011, 0]
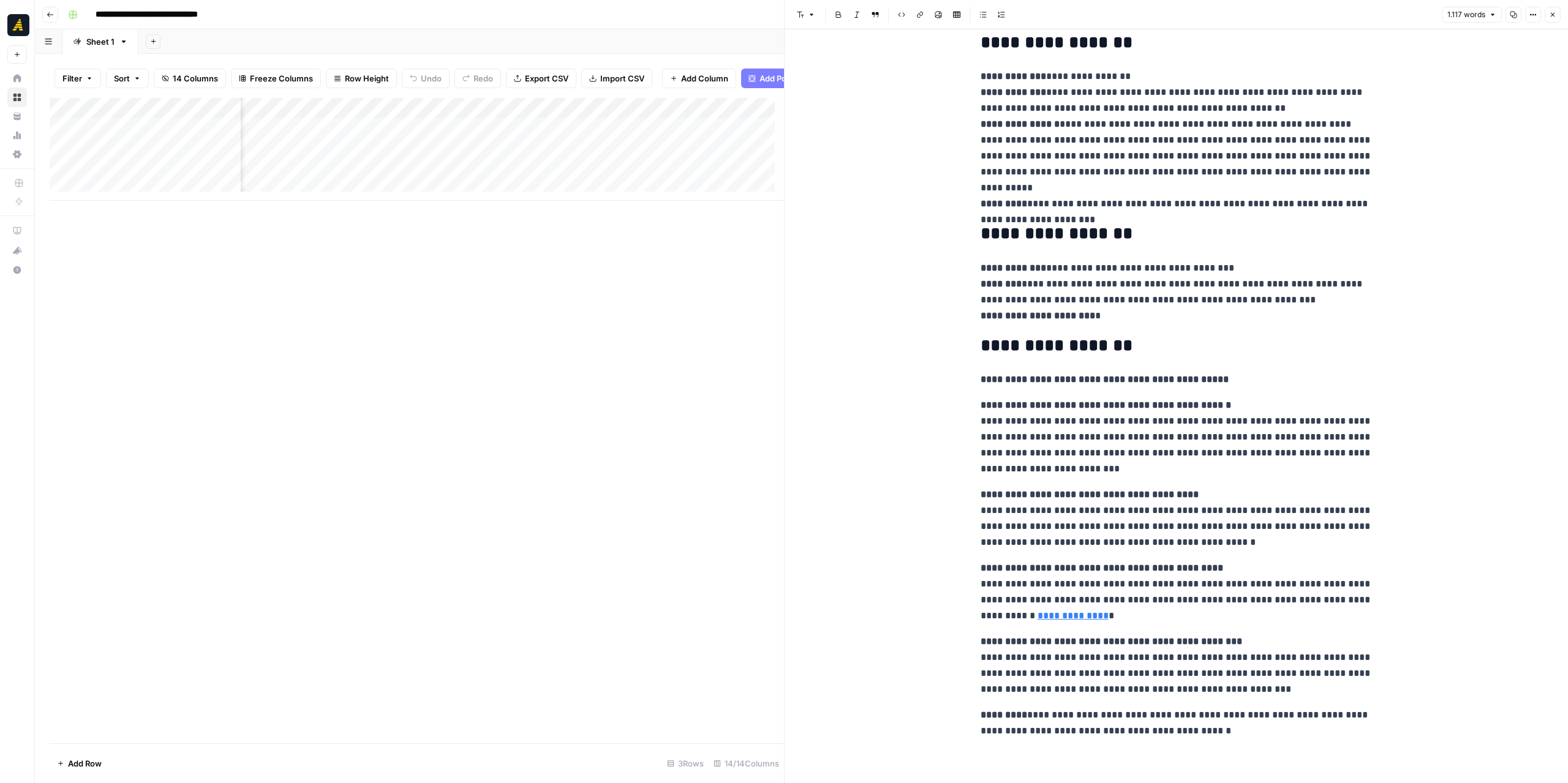
click at [384, 133] on div "Add Column" at bounding box center [417, 150] width 735 height 103
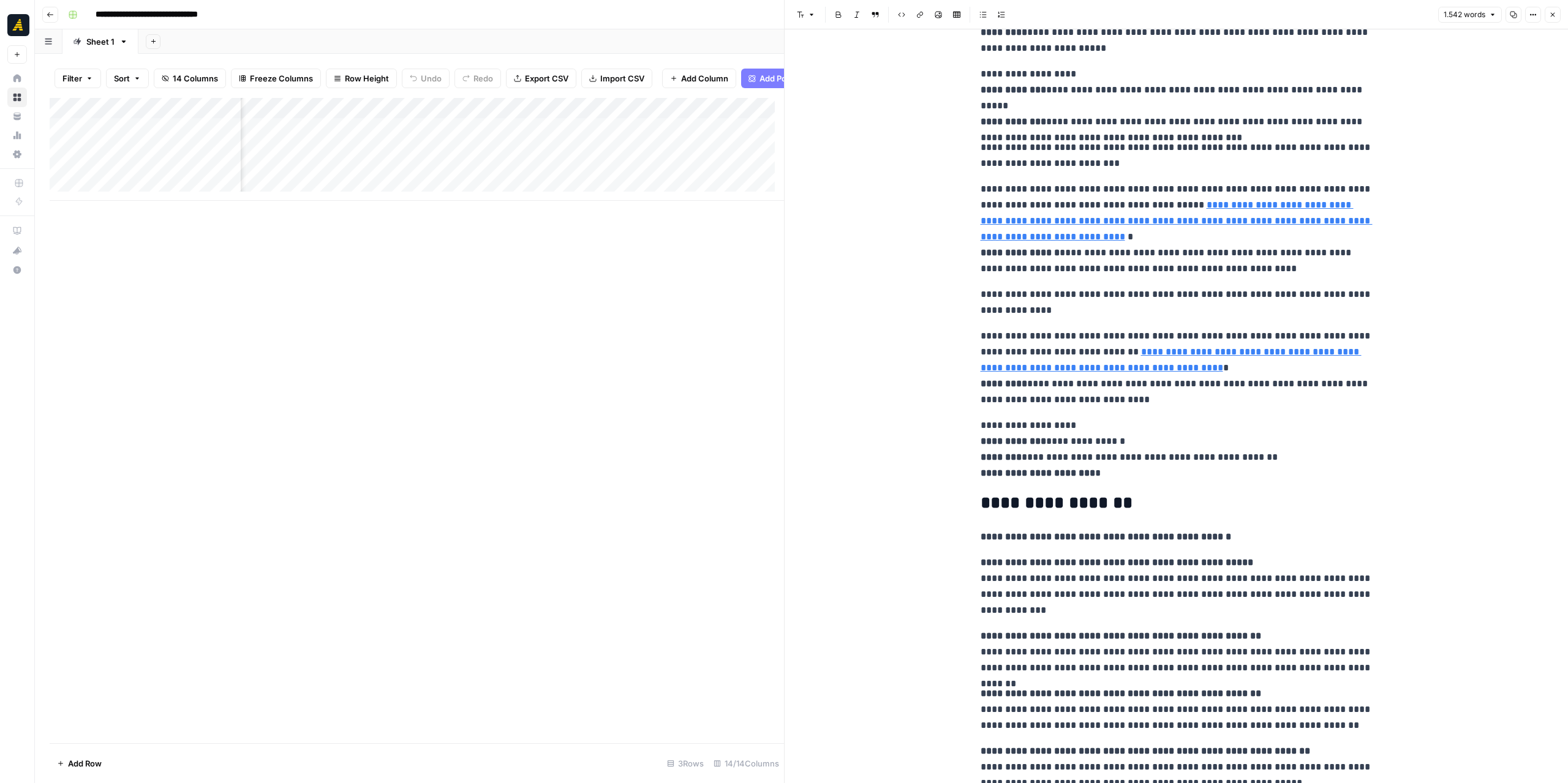
scroll to position [2580, 0]
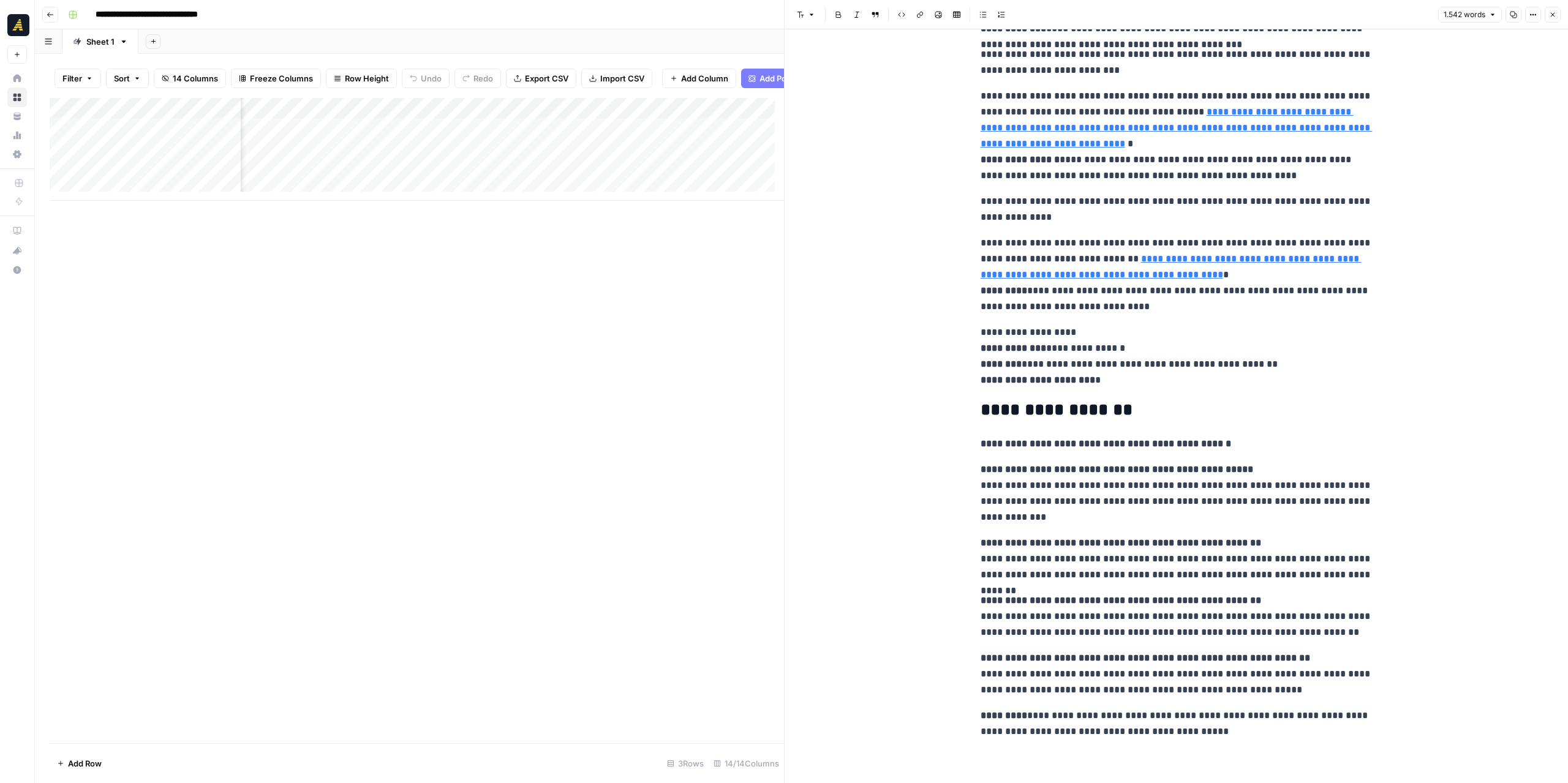
click at [612, 138] on div "Add Column" at bounding box center [417, 150] width 735 height 103
click at [474, 157] on div "Add Column" at bounding box center [417, 150] width 735 height 103
click at [529, 142] on div "Add Column" at bounding box center [417, 150] width 735 height 103
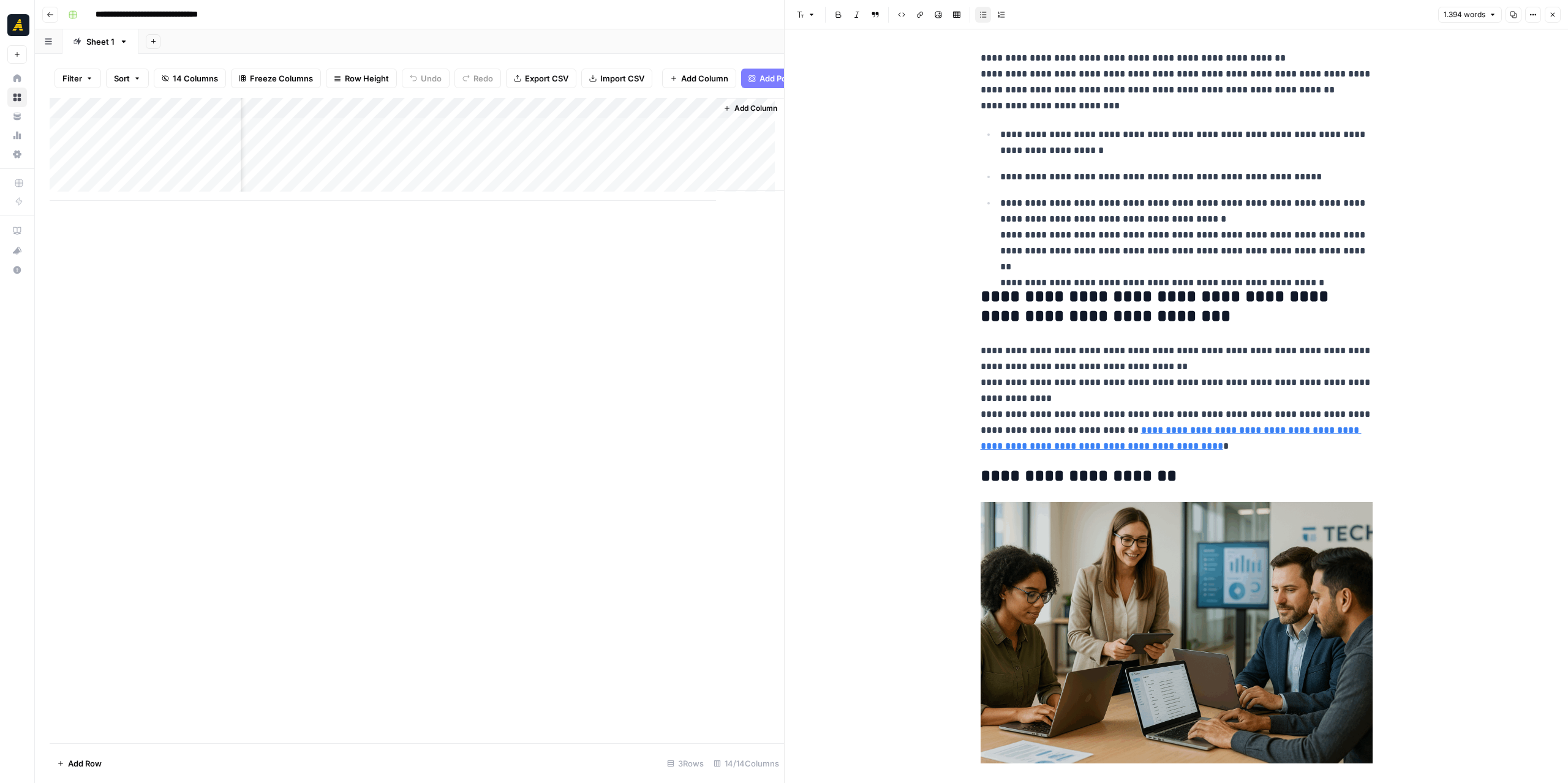
scroll to position [3228, 0]
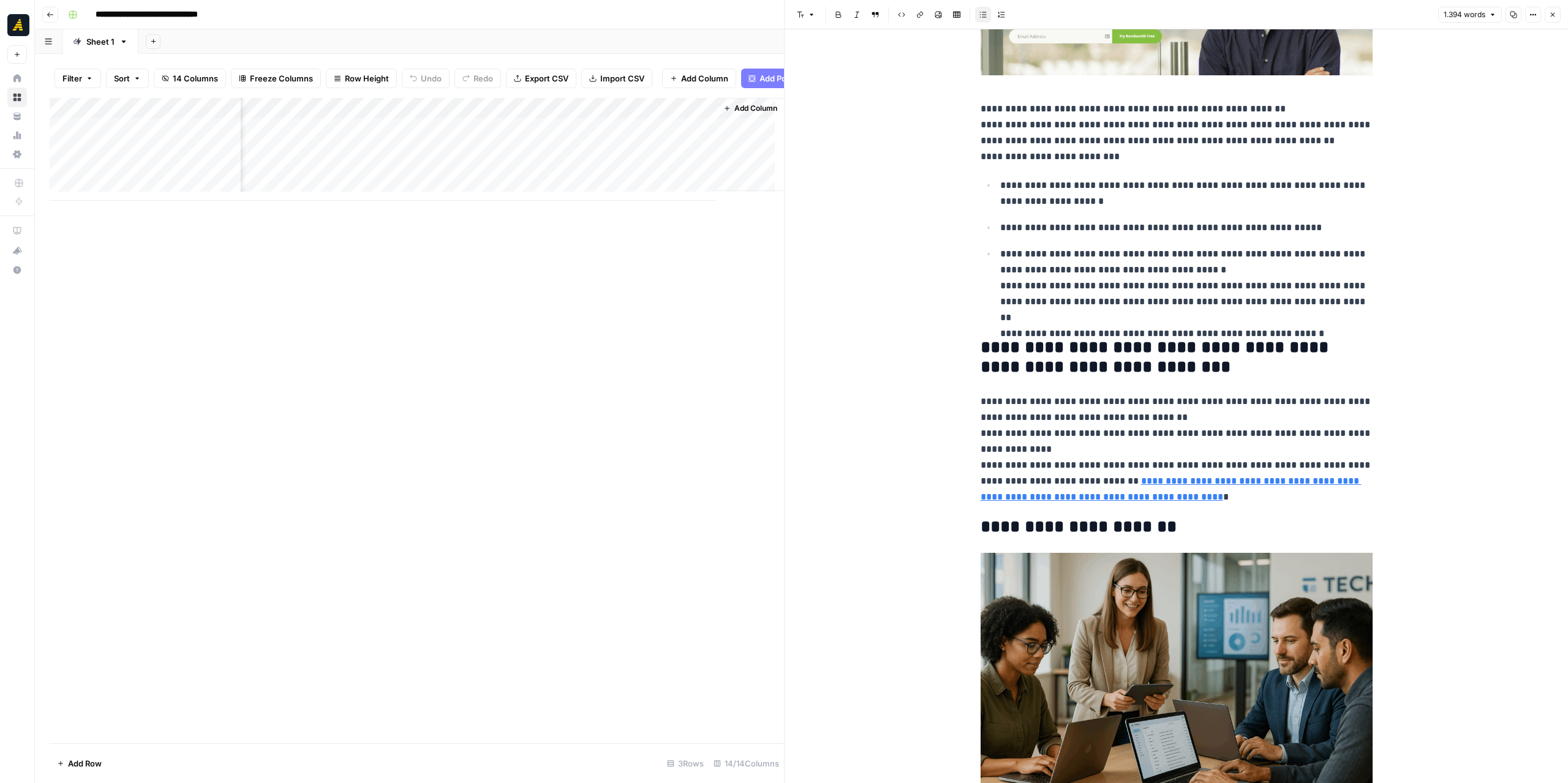
click at [545, 159] on div "Add Column" at bounding box center [417, 150] width 735 height 103
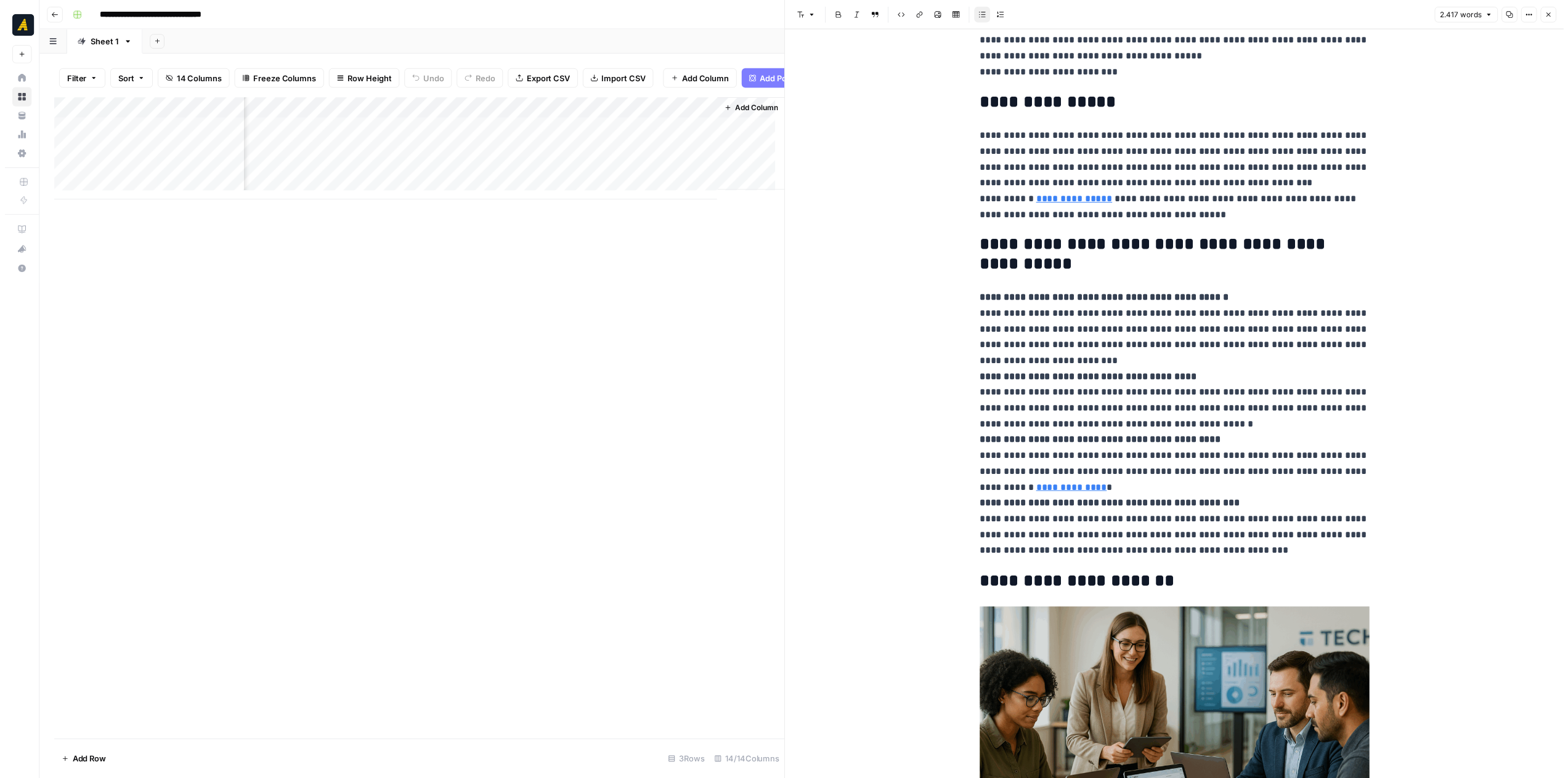
scroll to position [4667, 0]
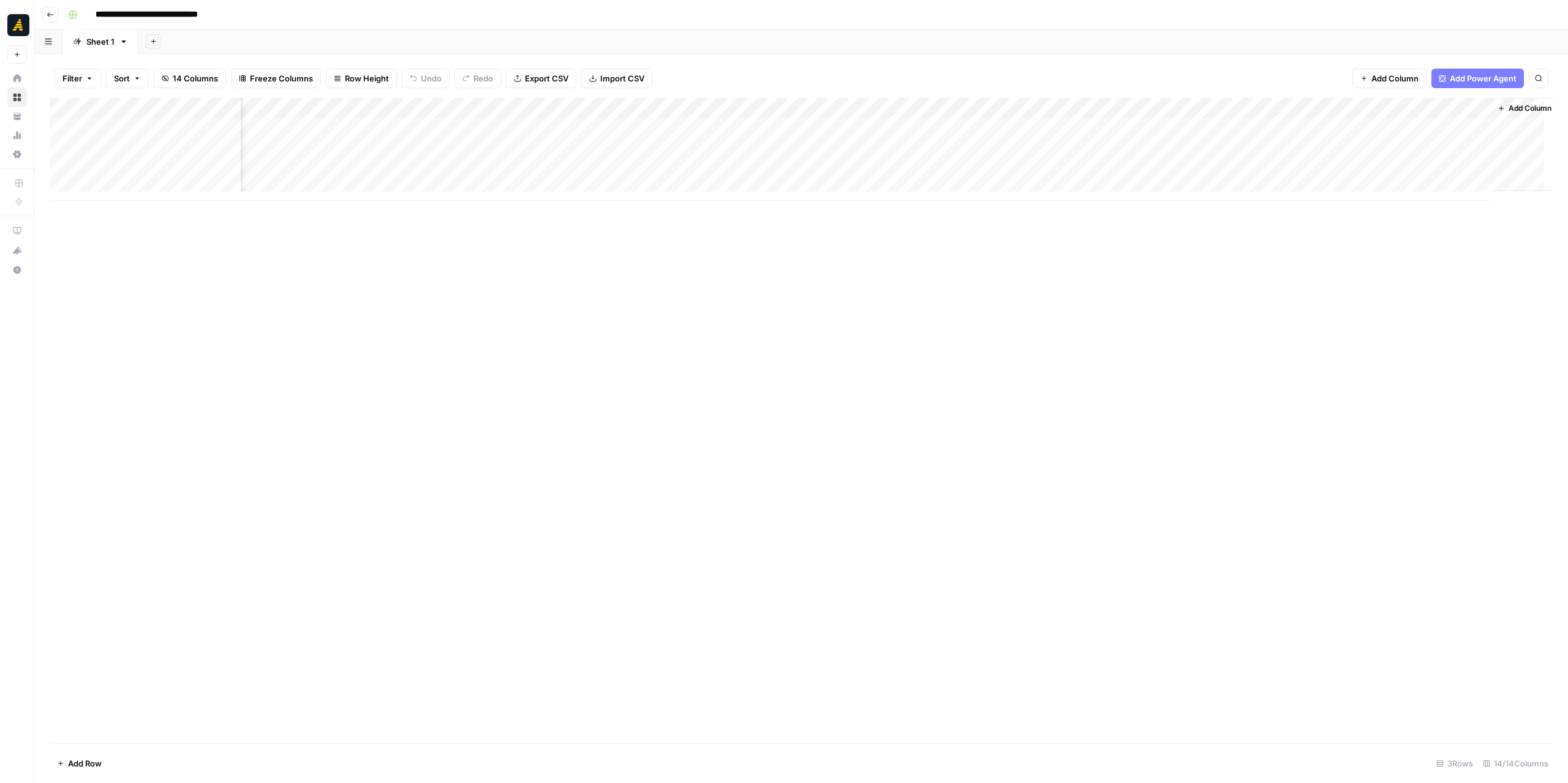
scroll to position [0, 418]
click at [1028, 127] on div "Add Column" at bounding box center [801, 150] width 1503 height 103
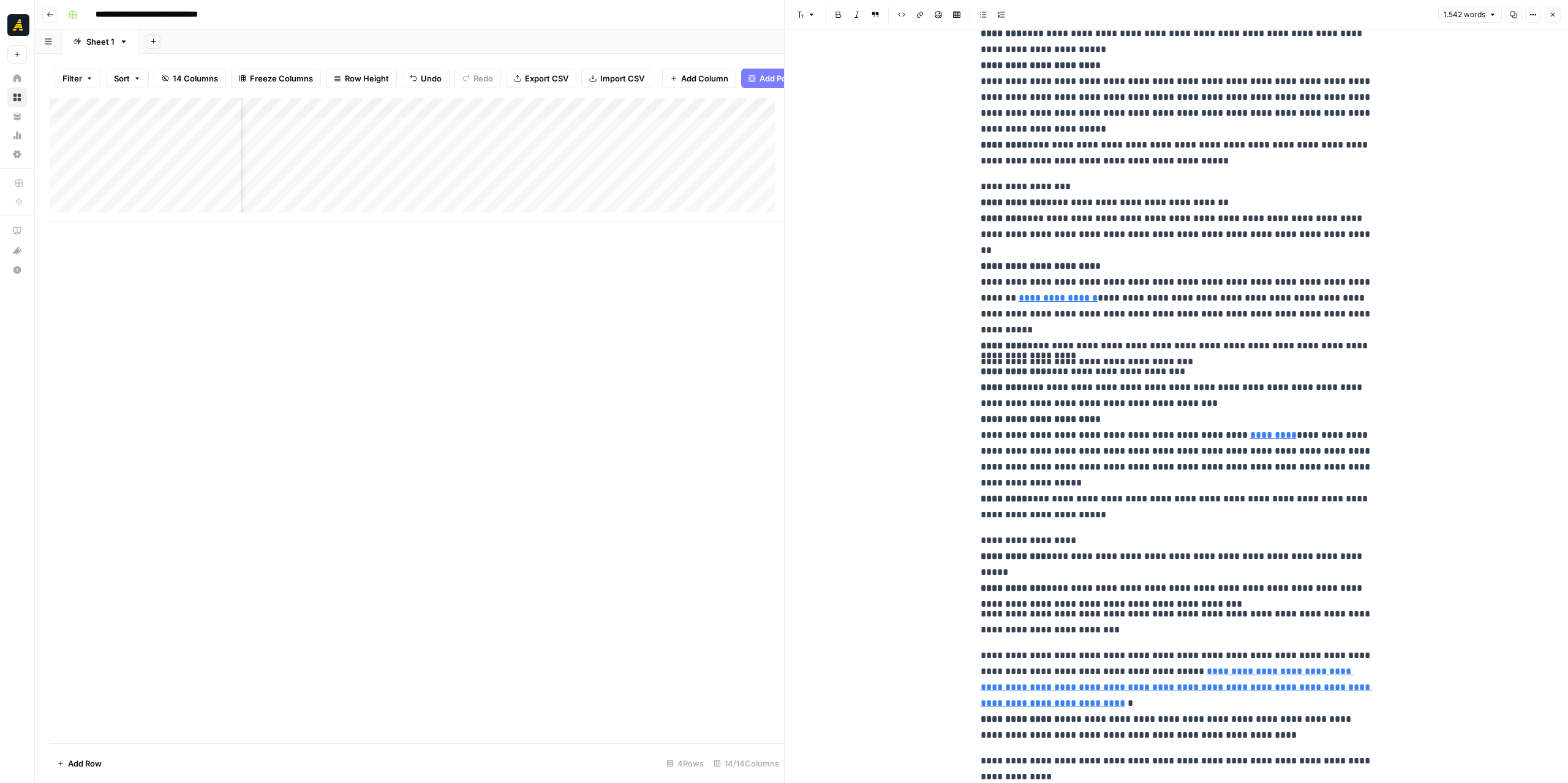
scroll to position [0, 897]
click at [547, 156] on div "Add Column" at bounding box center [417, 160] width 735 height 124
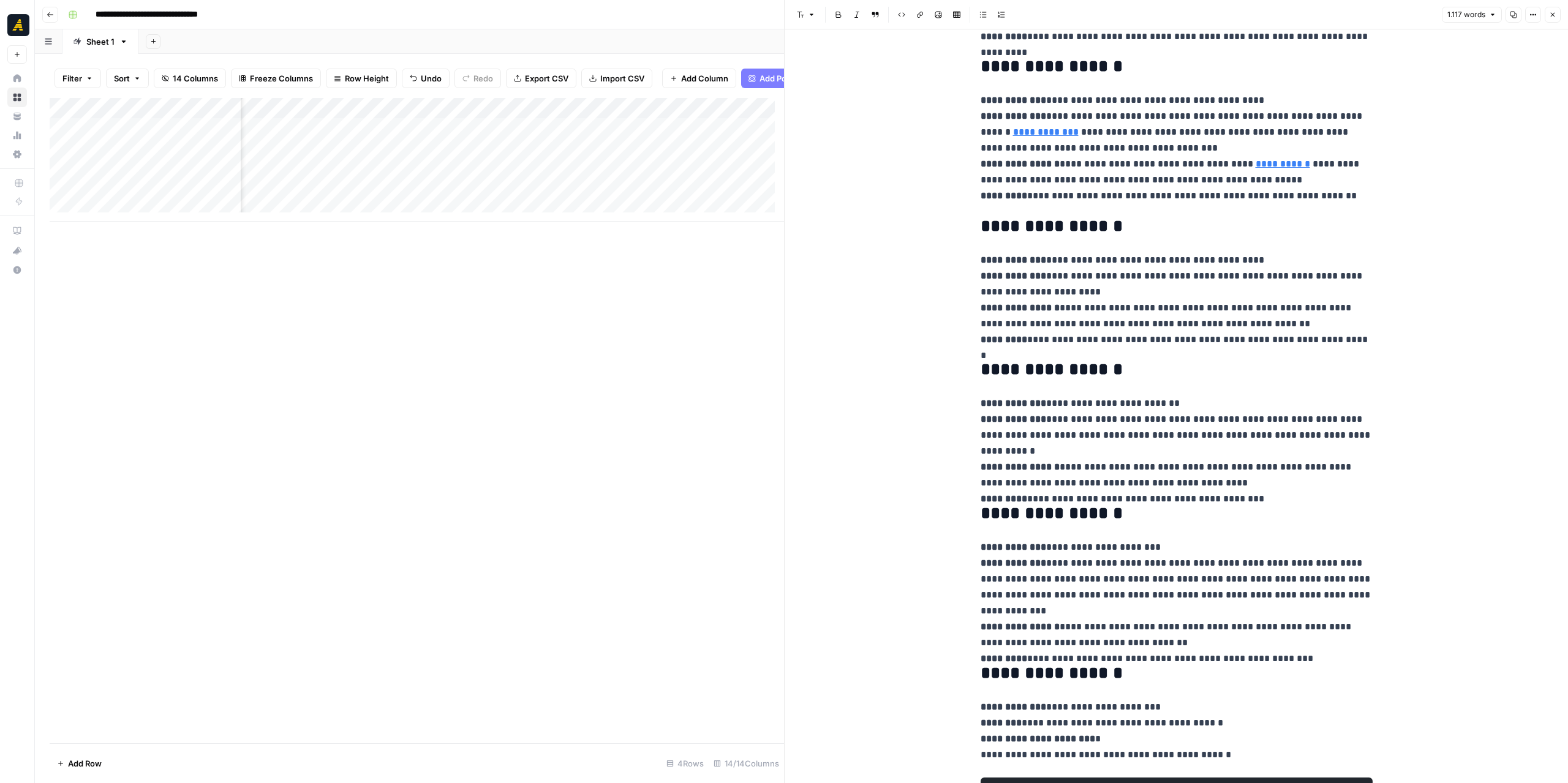
scroll to position [367, 0]
click at [559, 137] on div "Add Column" at bounding box center [417, 160] width 735 height 124
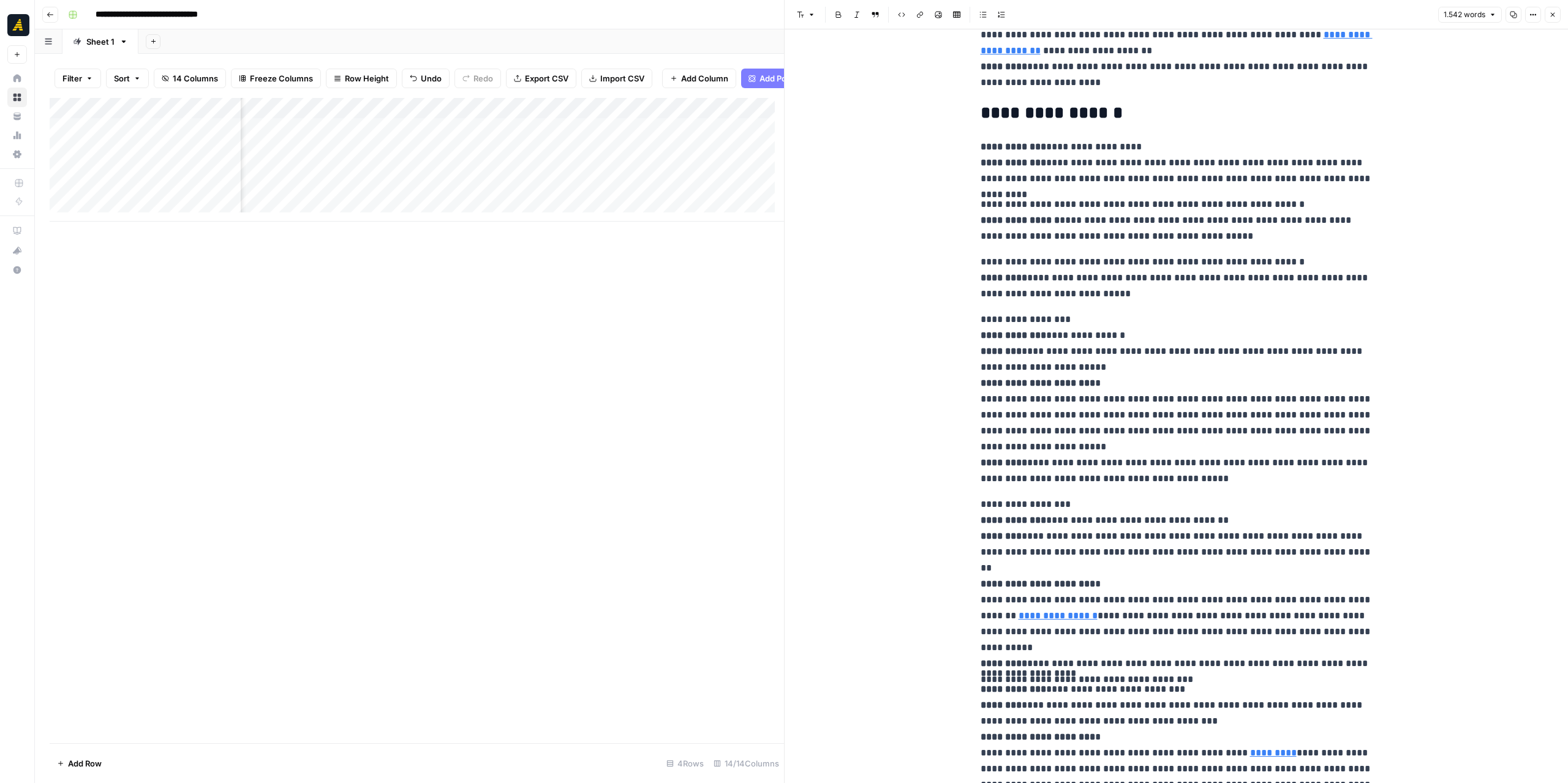
scroll to position [1775, 0]
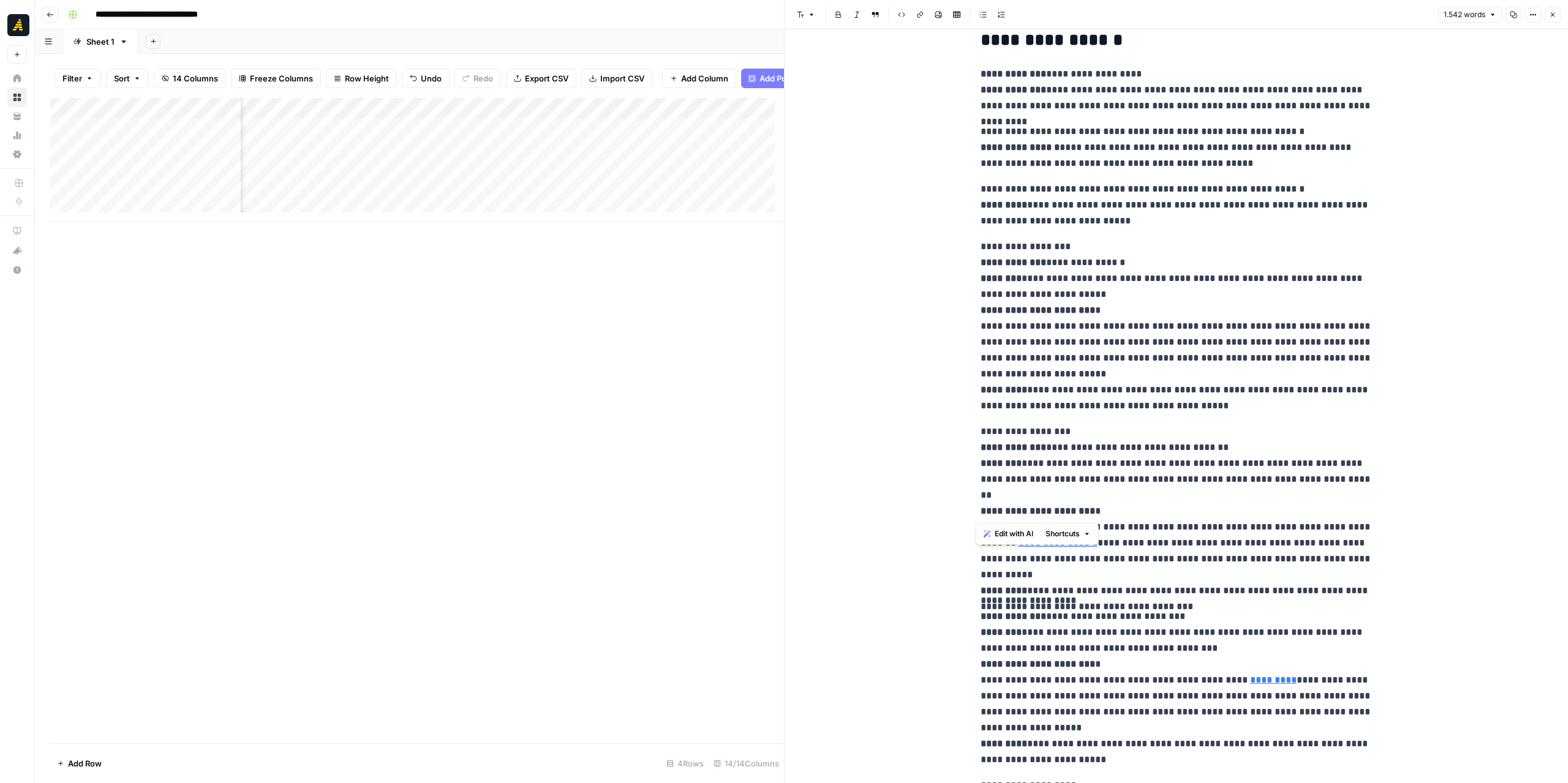
drag, startPoint x: 971, startPoint y: 511, endPoint x: 1140, endPoint y: 517, distance: 169.1
copy p "**********"
click at [546, 135] on div "Add Column" at bounding box center [417, 160] width 735 height 124
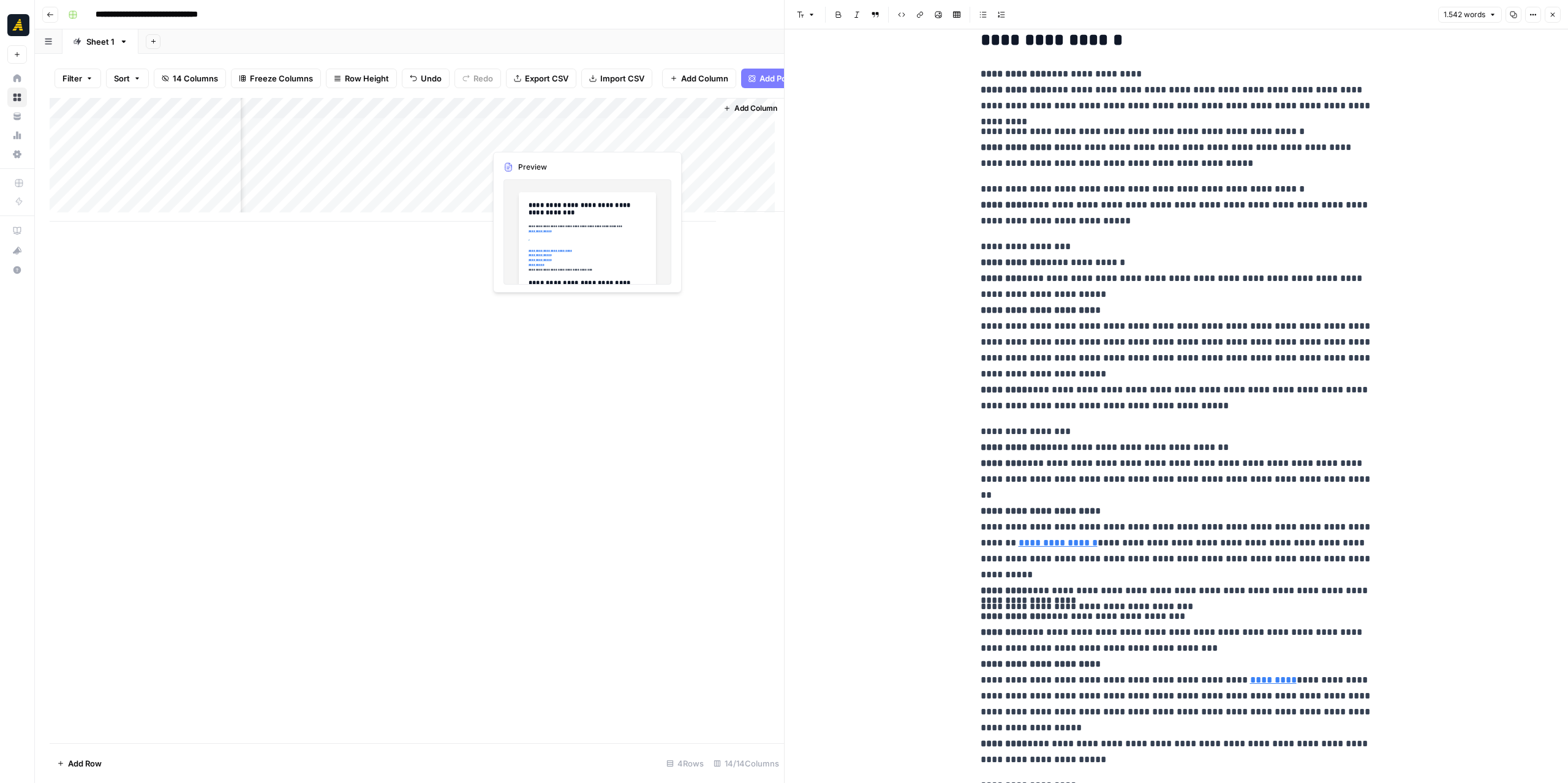
click at [546, 135] on div "Add Column" at bounding box center [417, 160] width 735 height 124
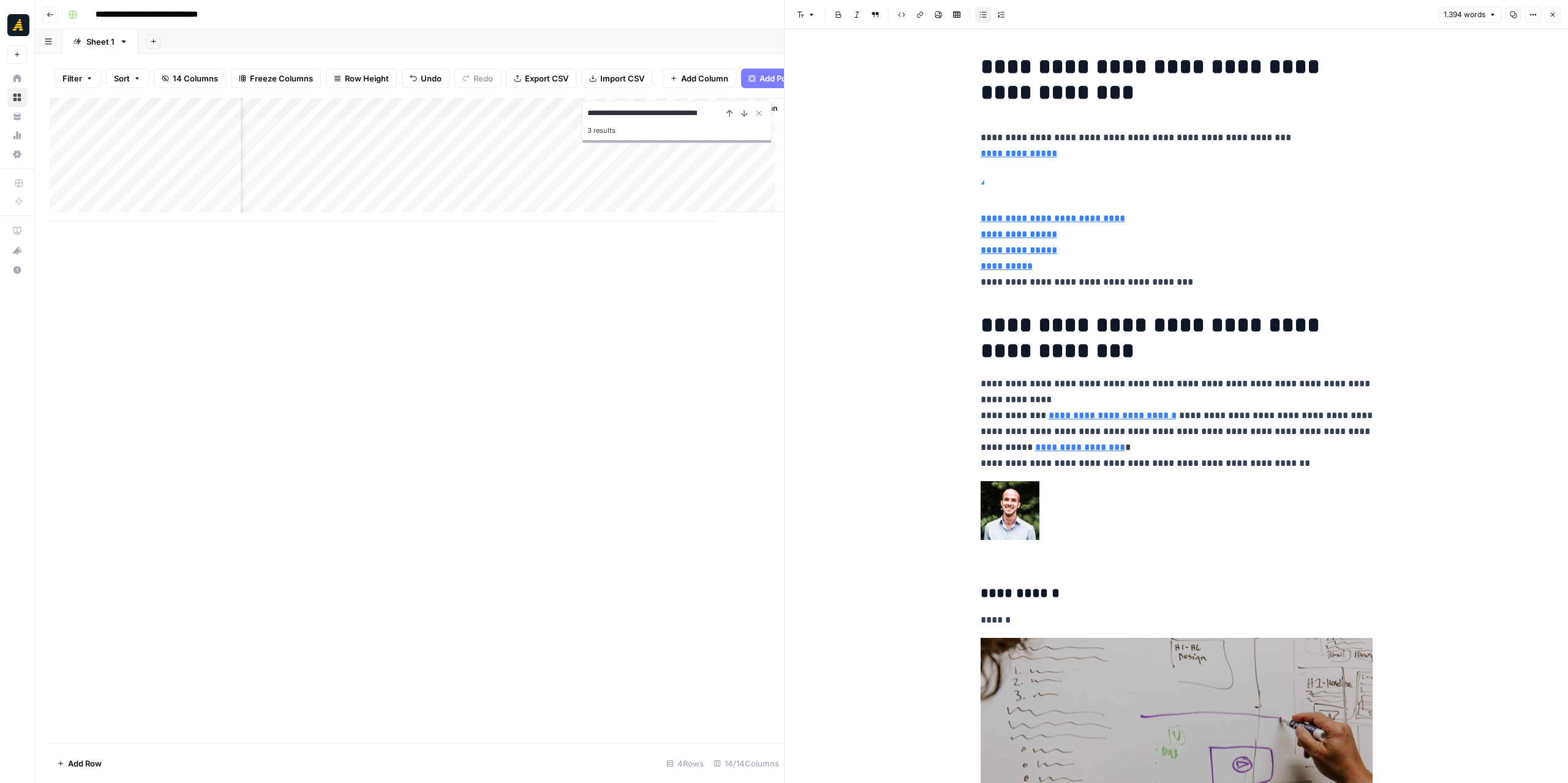
scroll to position [0, 5]
type input "**********"
click at [757, 118] on icon "Close Search" at bounding box center [759, 113] width 10 height 10
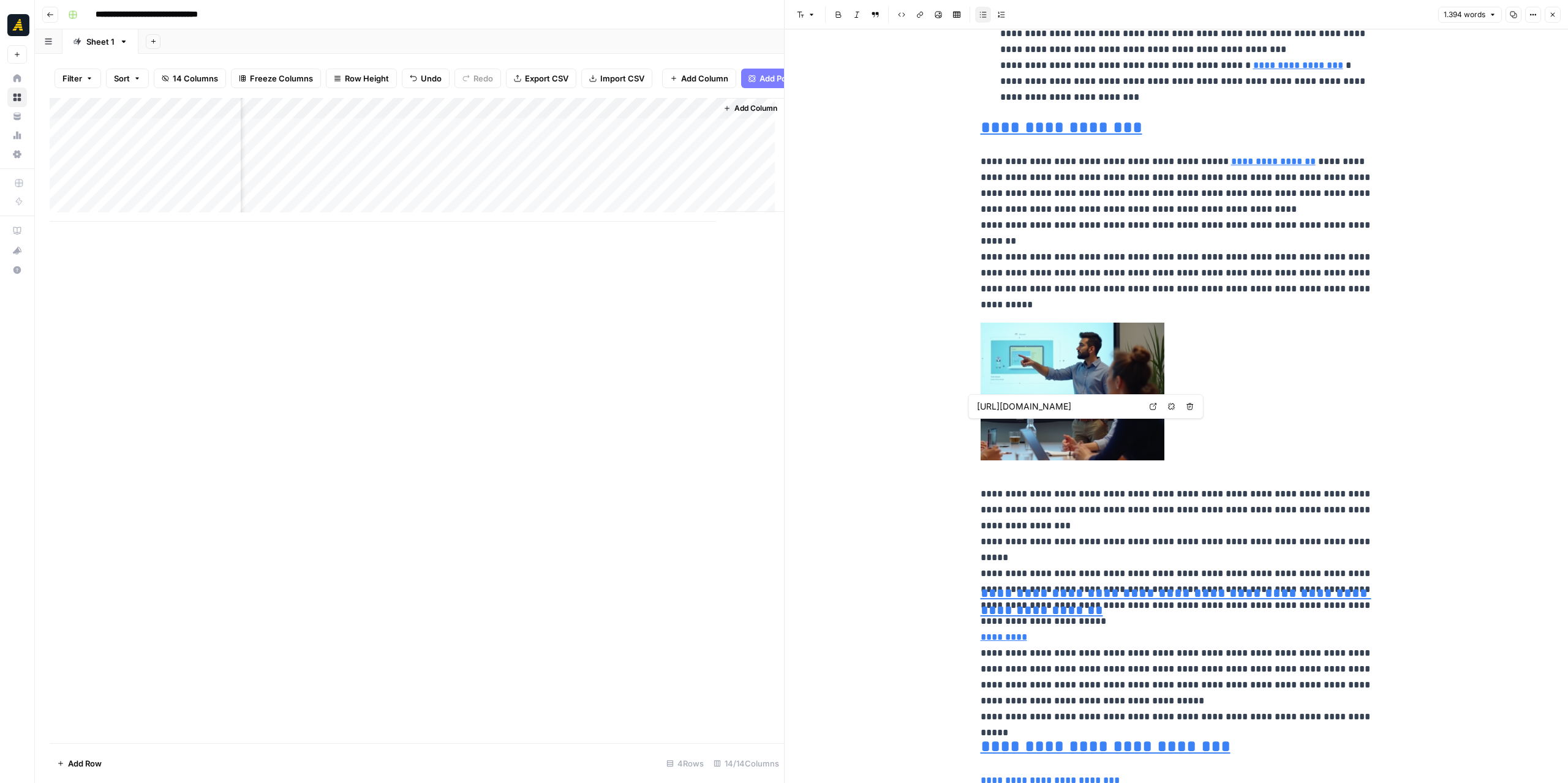
scroll to position [1346, 0]
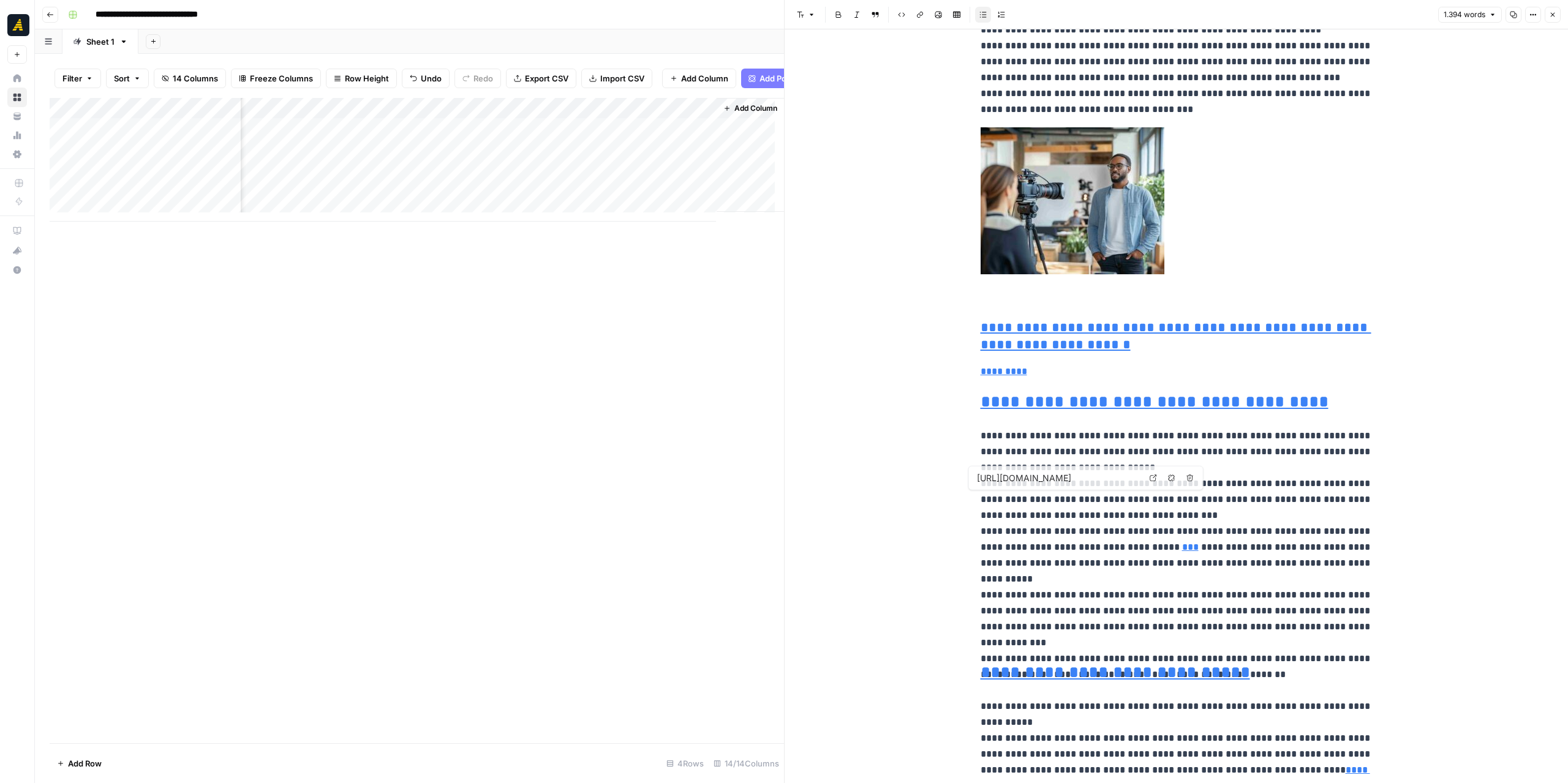
type input "https://buffer.com/state-of-social-2019"
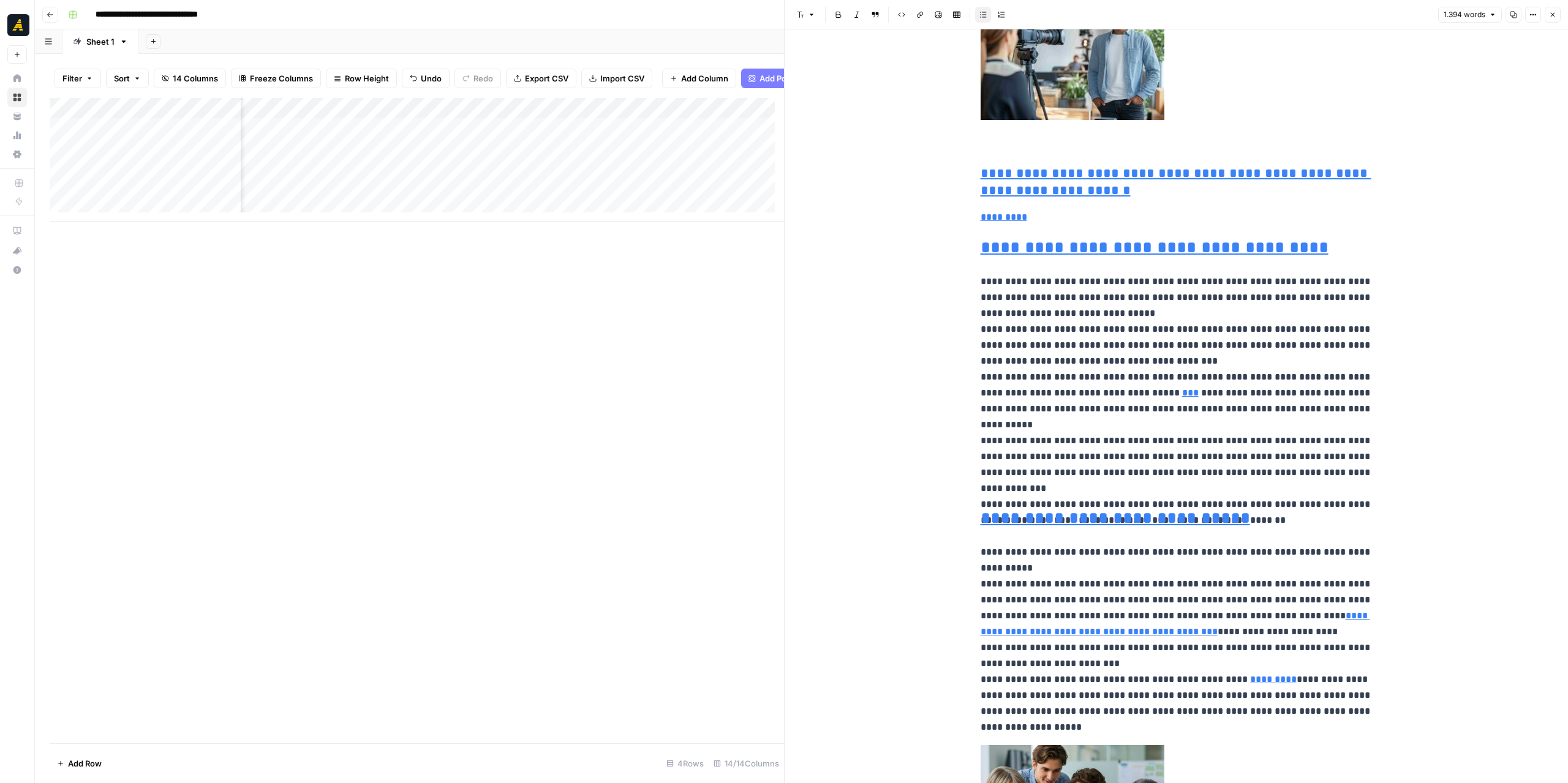
scroll to position [0, 1069]
click at [332, 139] on div "Add Column" at bounding box center [417, 160] width 735 height 124
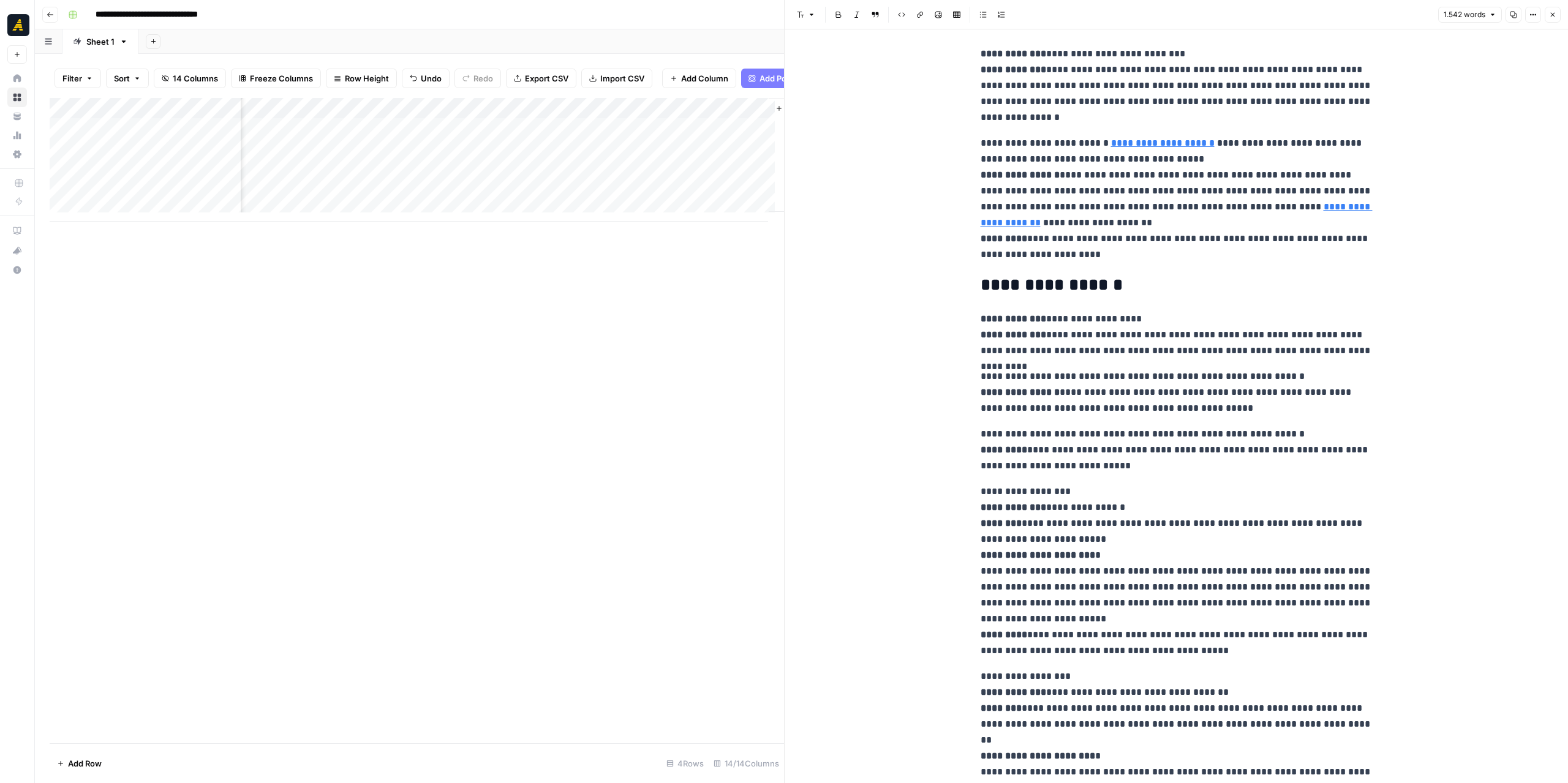
scroll to position [0, 1126]
drag, startPoint x: 976, startPoint y: 568, endPoint x: 1046, endPoint y: 575, distance: 70.3
click at [1046, 575] on p "**********" at bounding box center [1176, 571] width 392 height 175
click at [1070, 573] on p "**********" at bounding box center [1176, 571] width 392 height 175
drag, startPoint x: 1093, startPoint y: 572, endPoint x: 984, endPoint y: 570, distance: 109.0
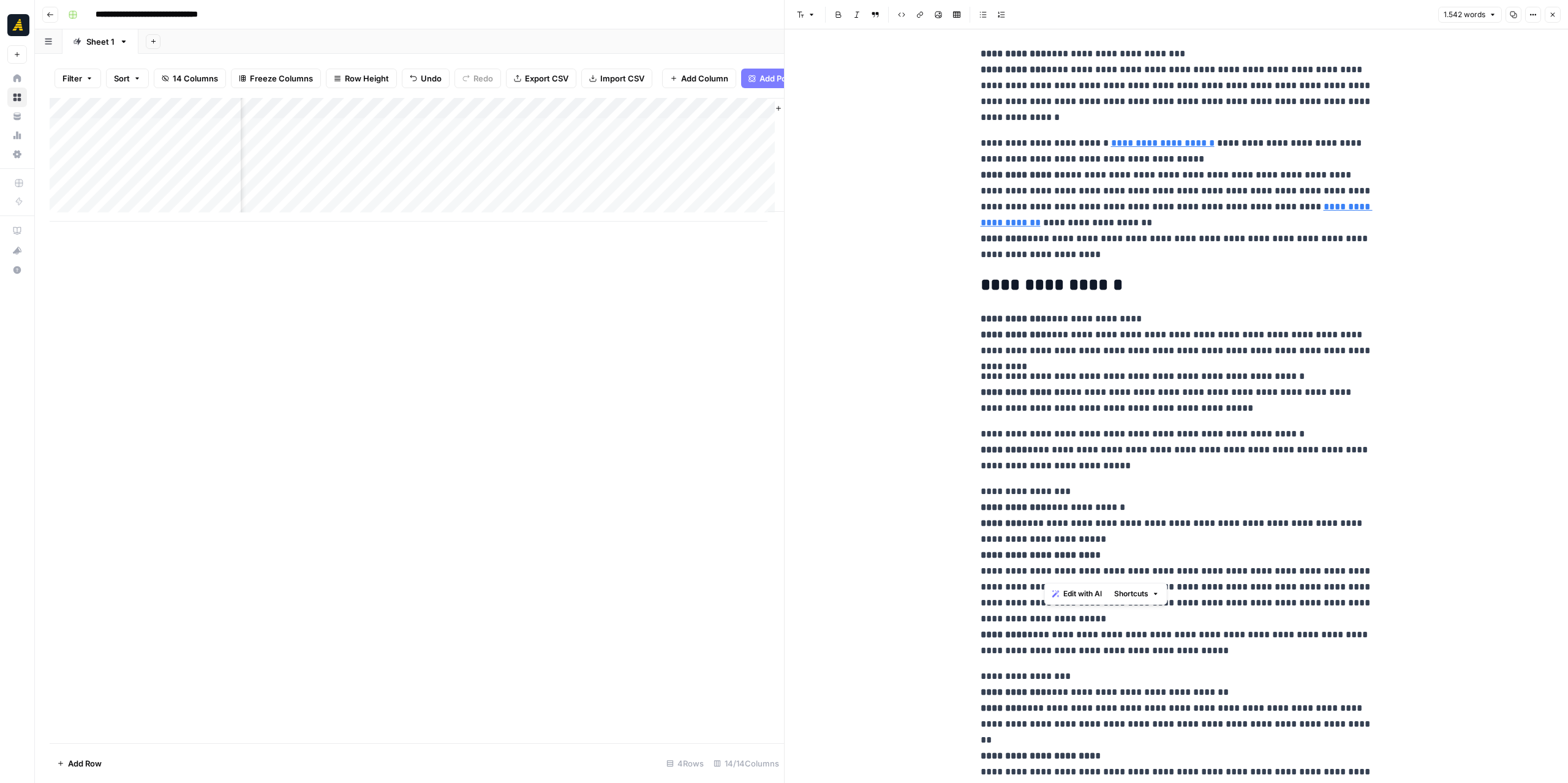
click at [984, 570] on p "**********" at bounding box center [1176, 571] width 392 height 175
copy p "**********"
click at [614, 133] on div "Add Column" at bounding box center [417, 160] width 735 height 124
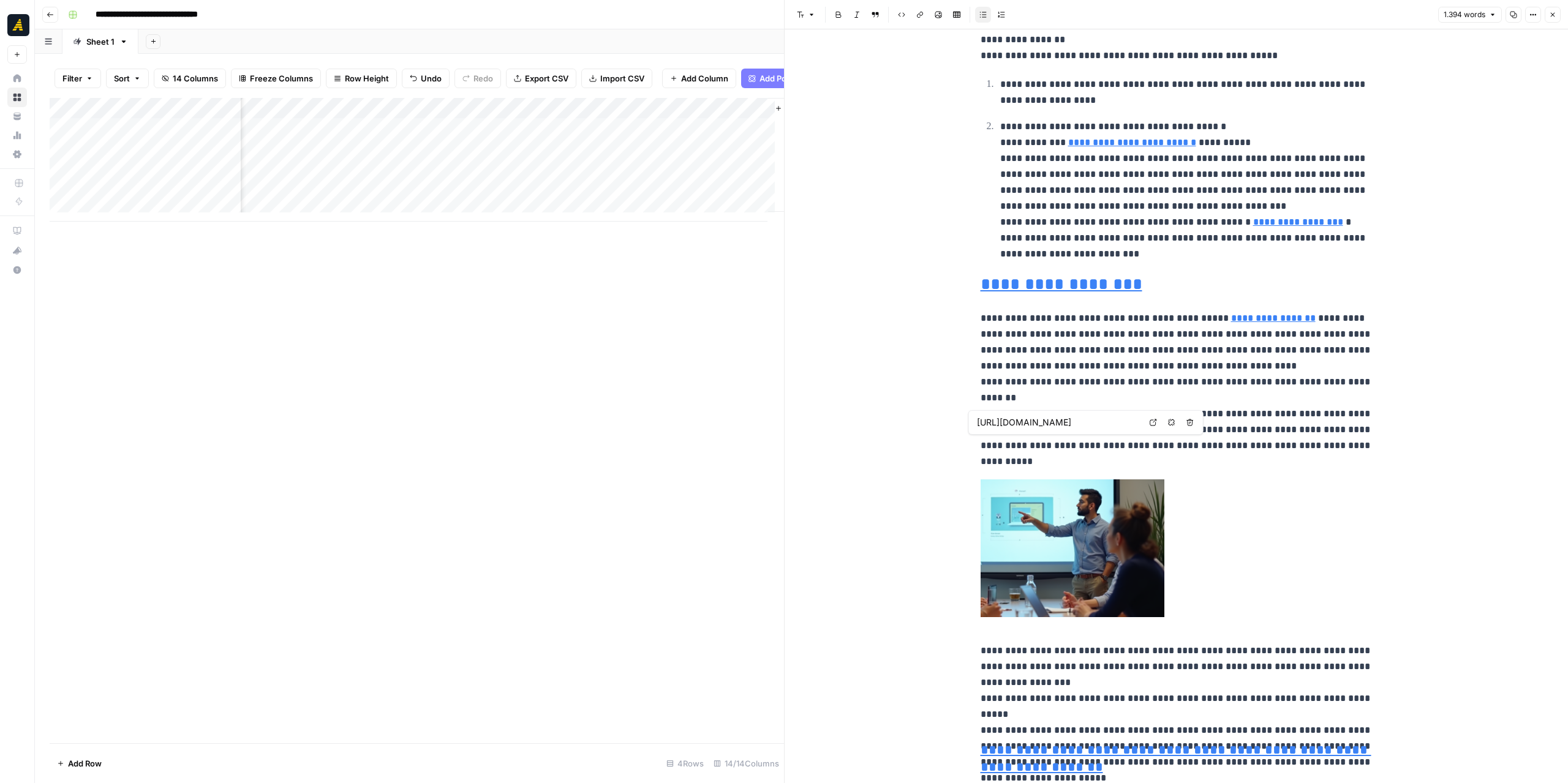
scroll to position [979, 0]
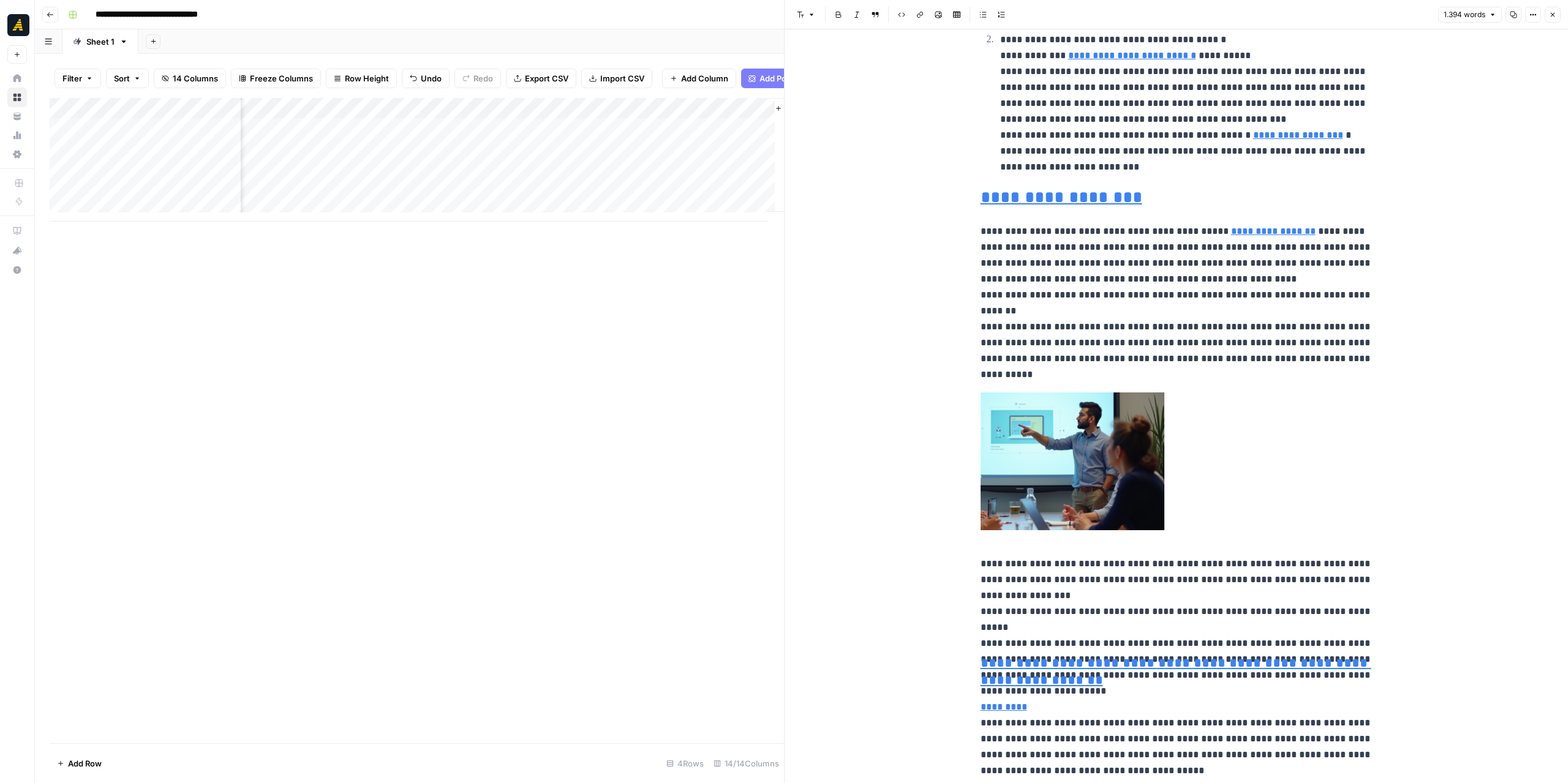
click at [1161, 633] on p "**********" at bounding box center [1176, 430] width 392 height 412
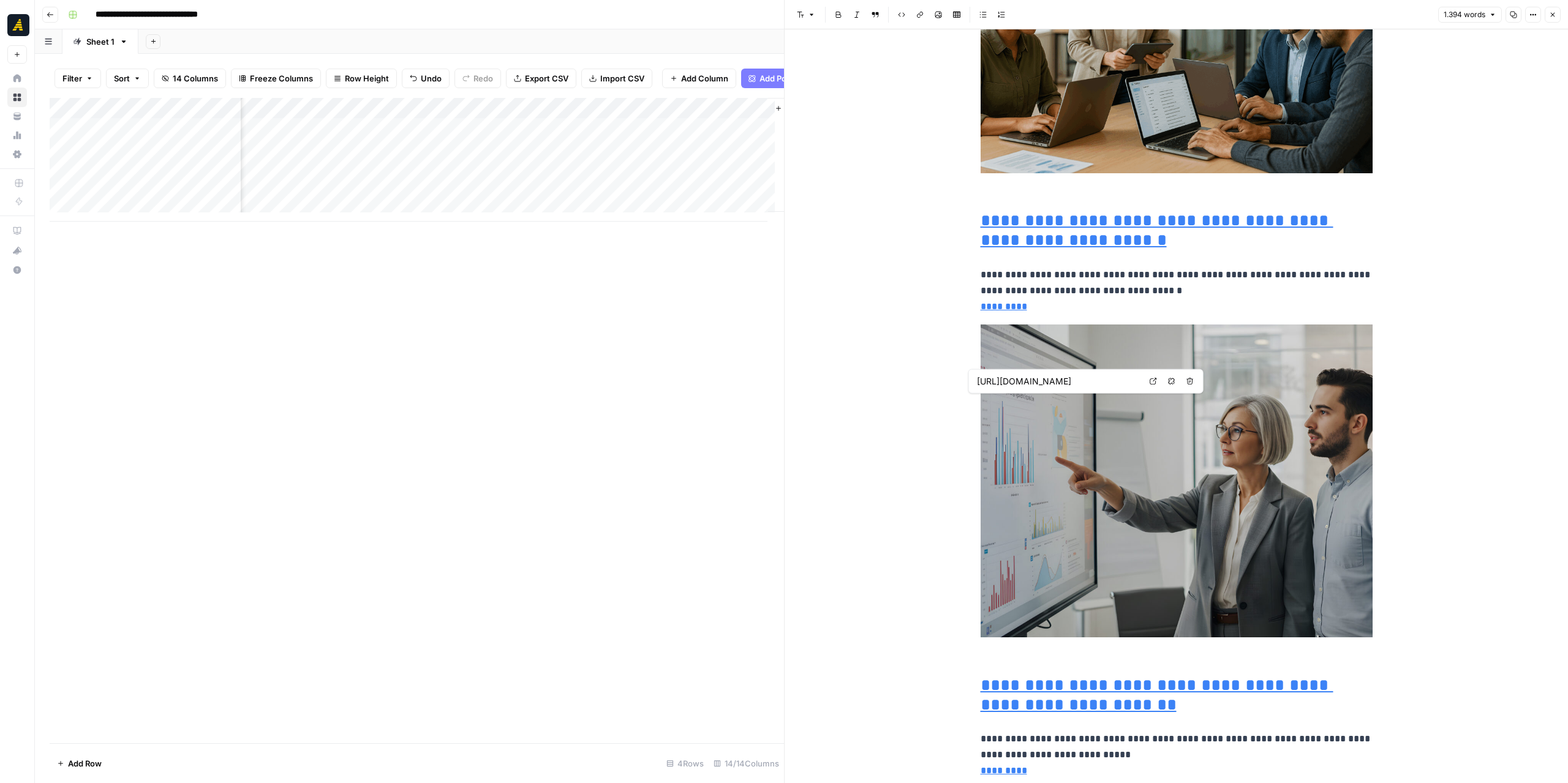
type input "https://newnorth.com/when-campaigns-fail/"
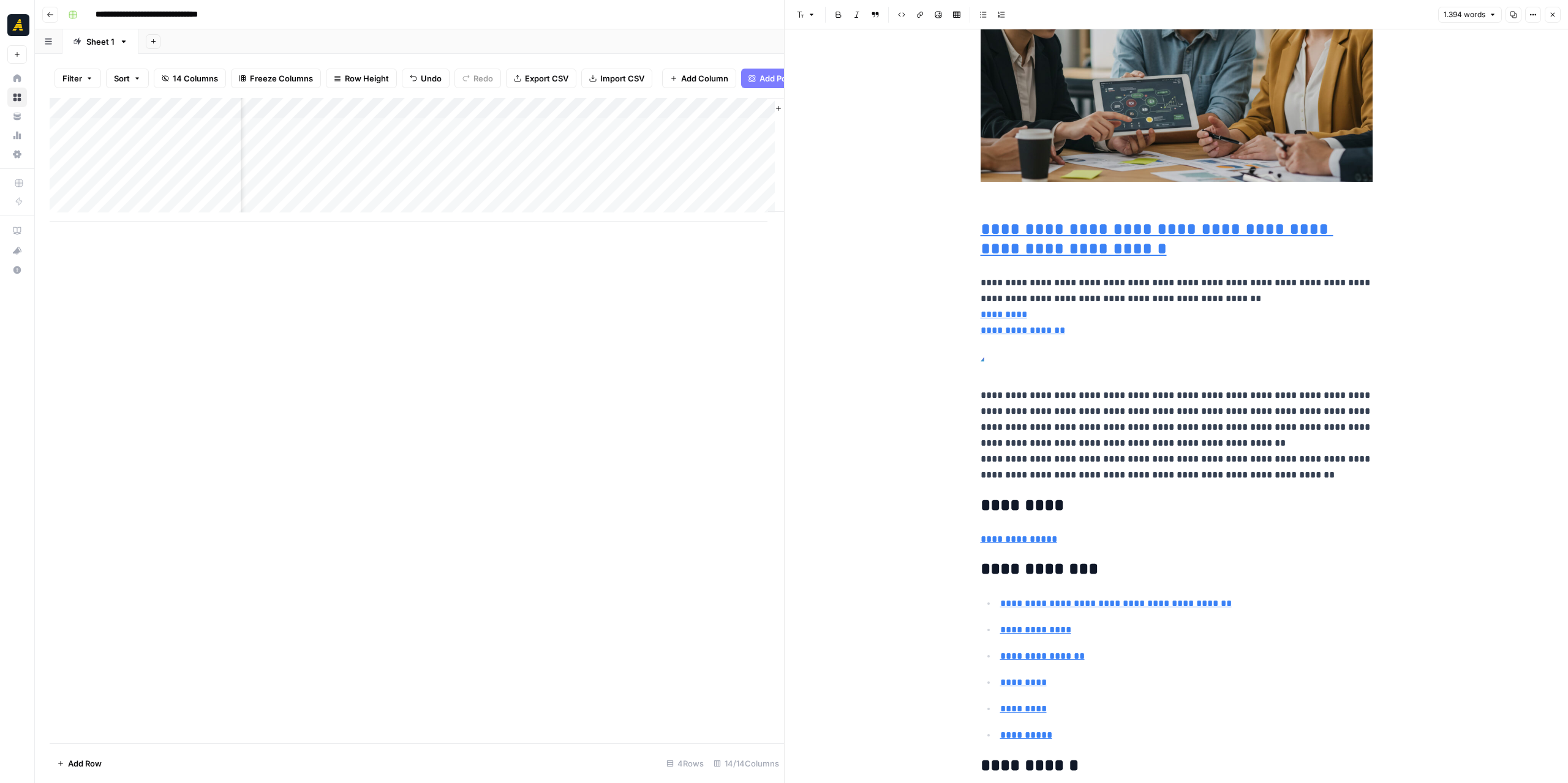
scroll to position [4930, 0]
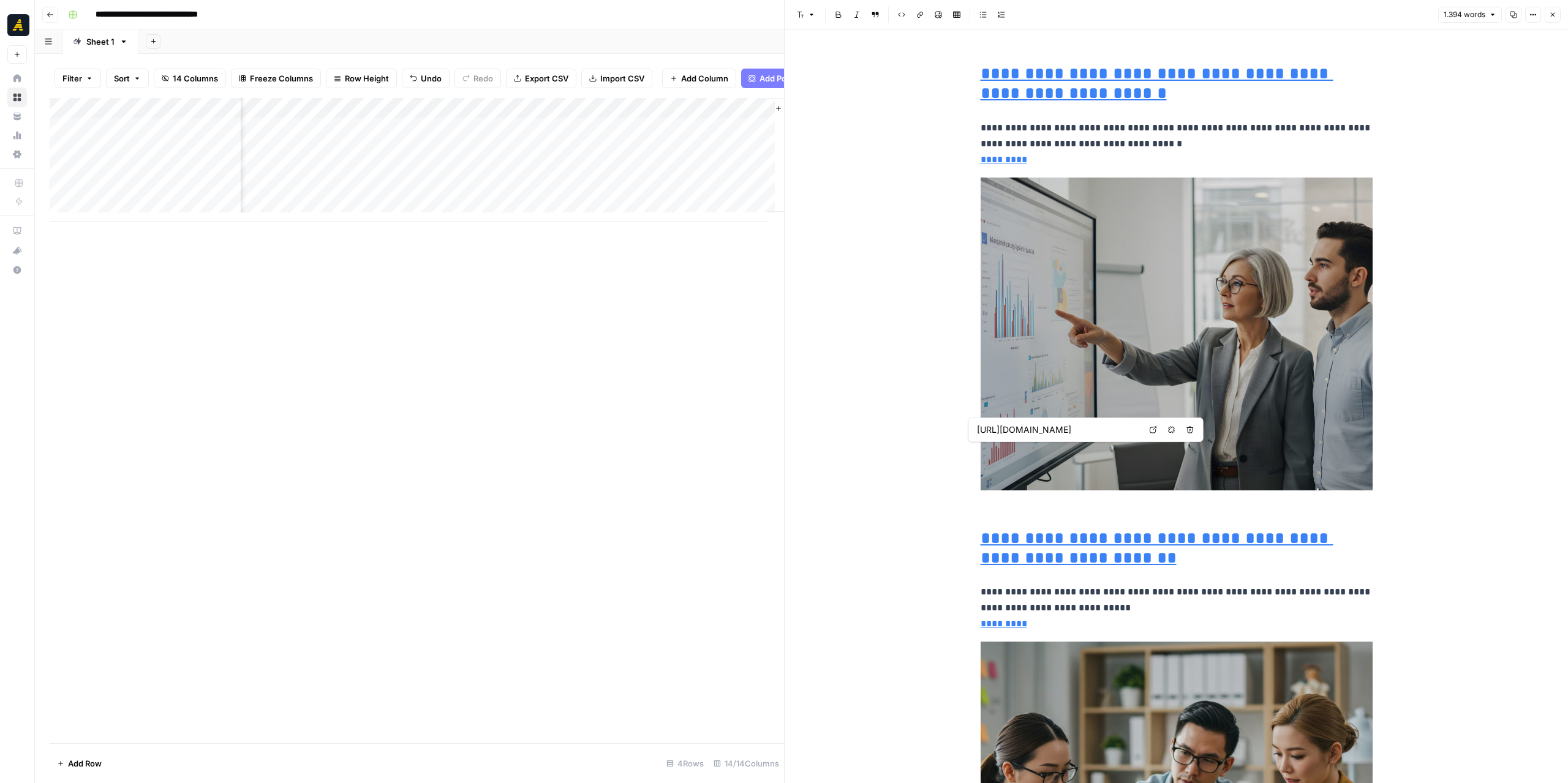
type input "https://newnorth.com/how-to-build-a-customer-centric-b2b-tech-website-that-conv…"
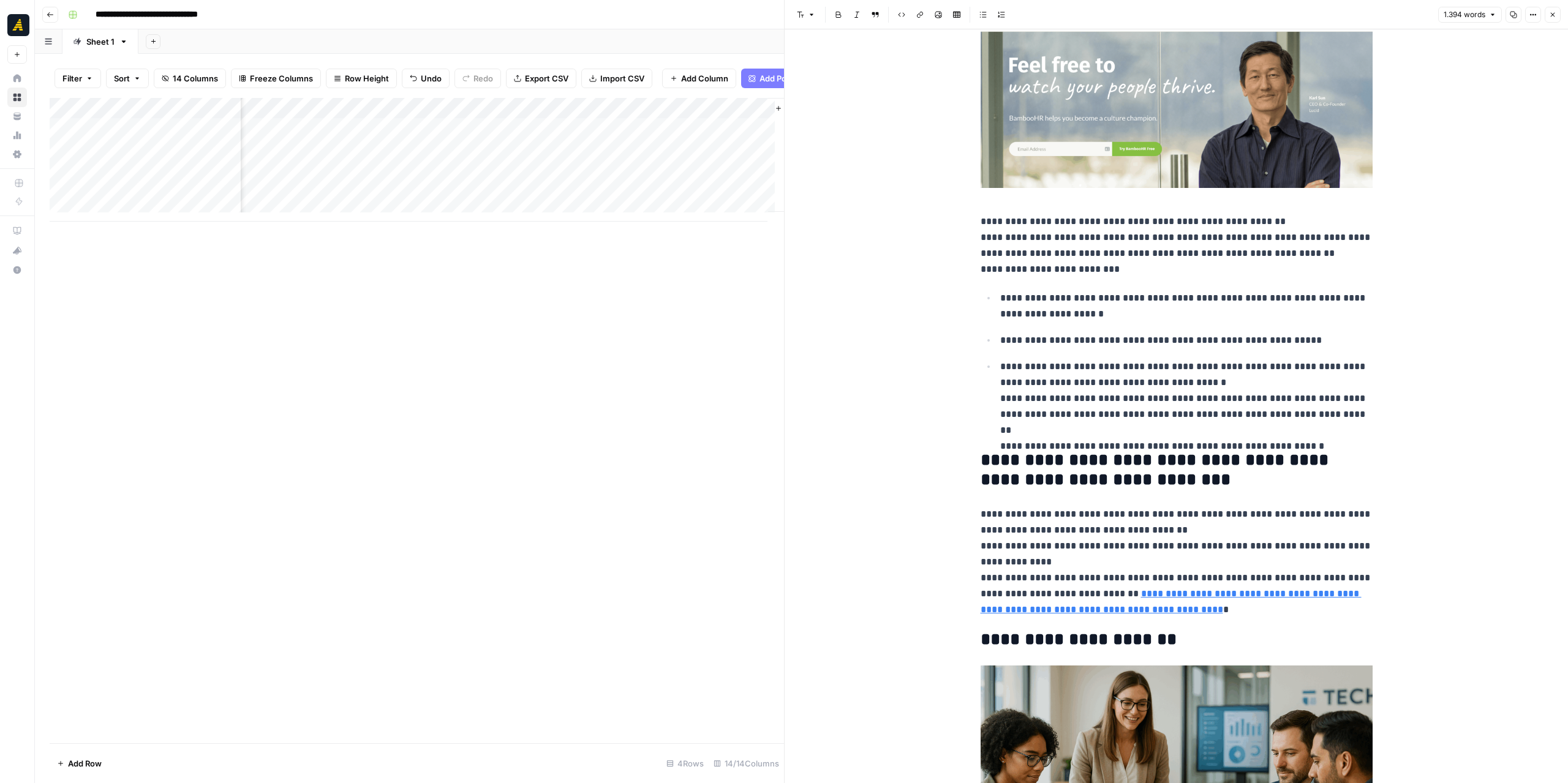
scroll to position [2971, 0]
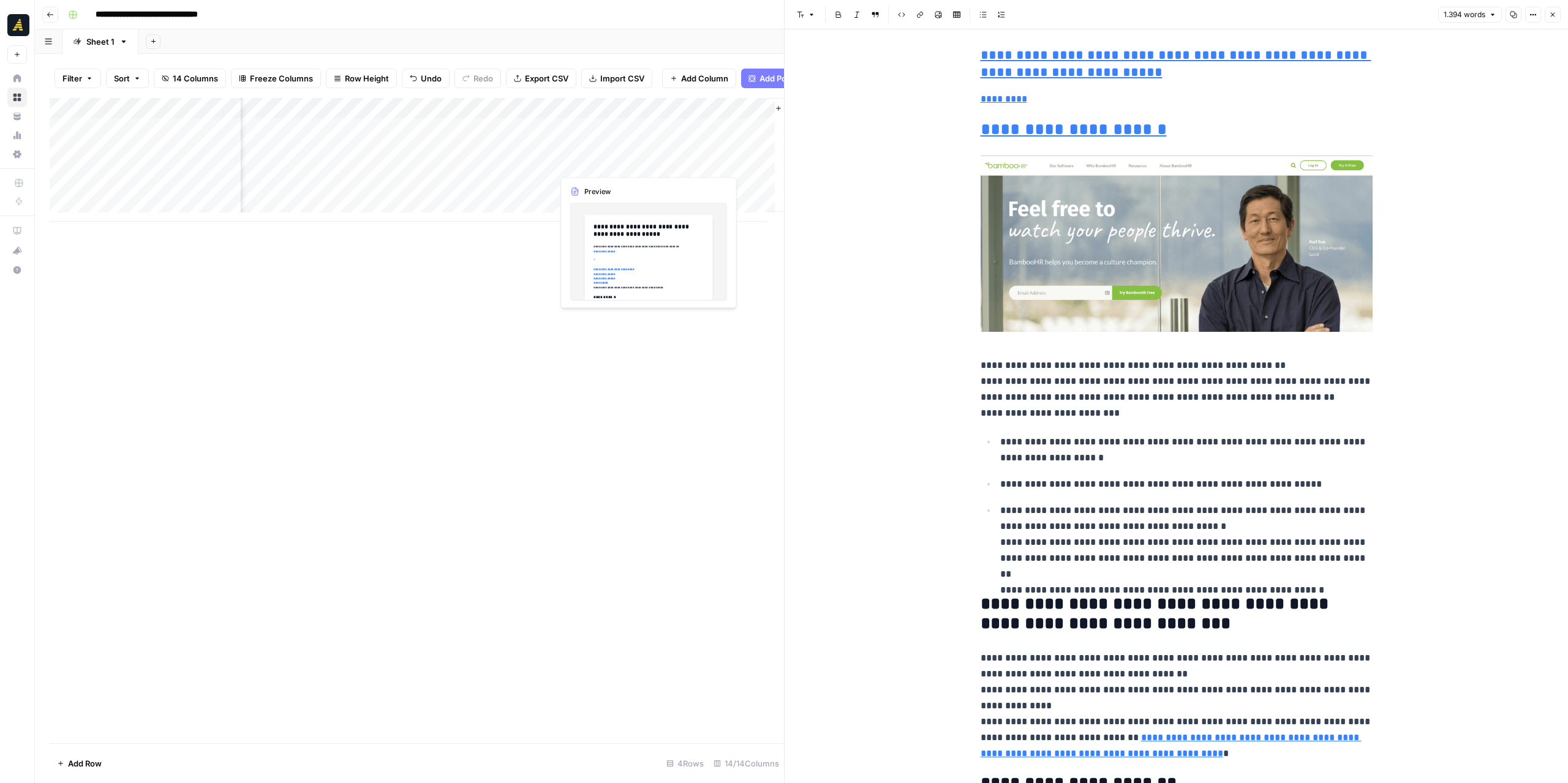
click at [599, 160] on div "Add Column" at bounding box center [417, 160] width 735 height 124
click at [599, 161] on div "Add Column" at bounding box center [417, 160] width 735 height 124
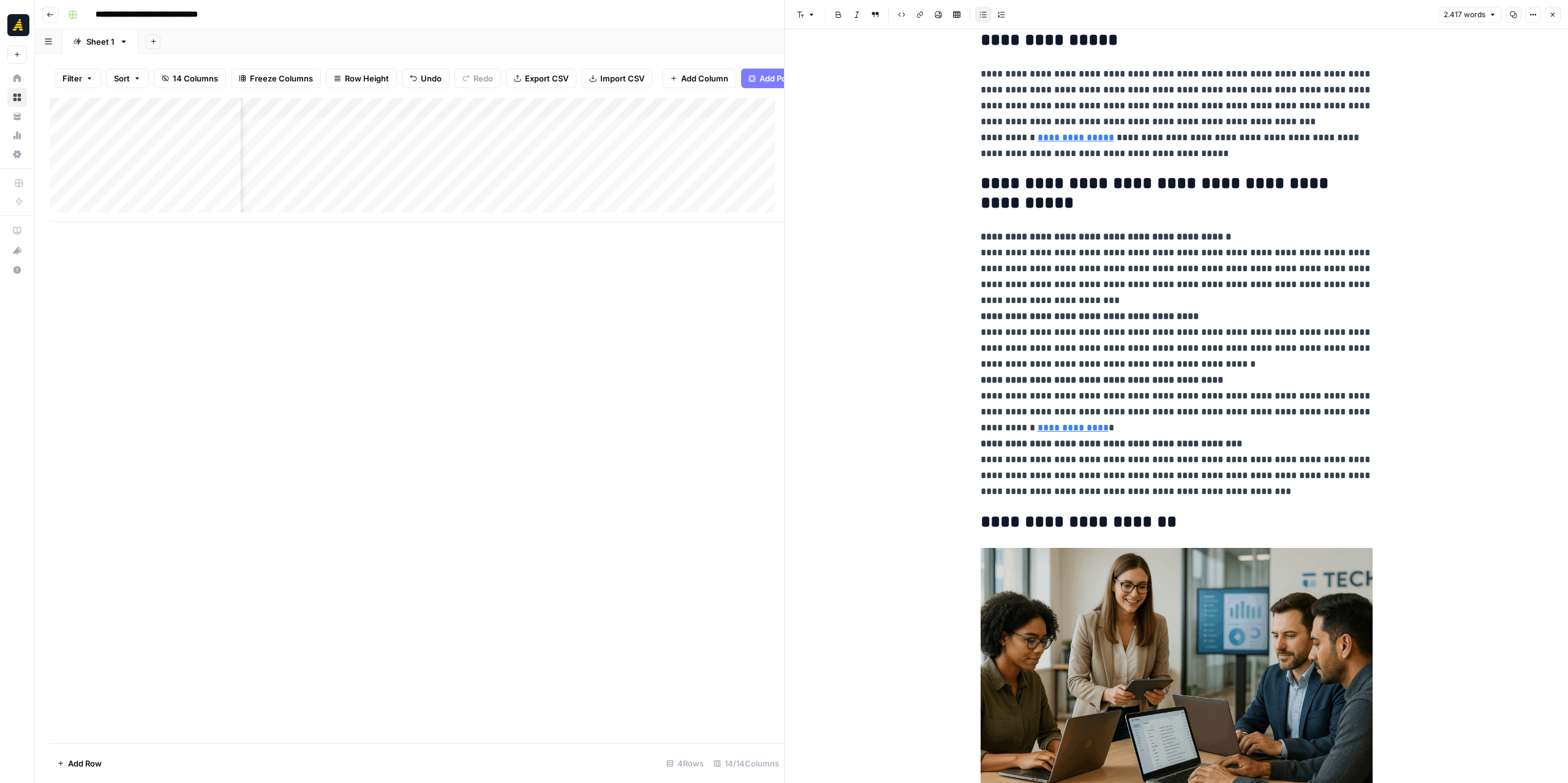
scroll to position [0, 1029]
click at [615, 137] on div "Add Column" at bounding box center [417, 160] width 735 height 124
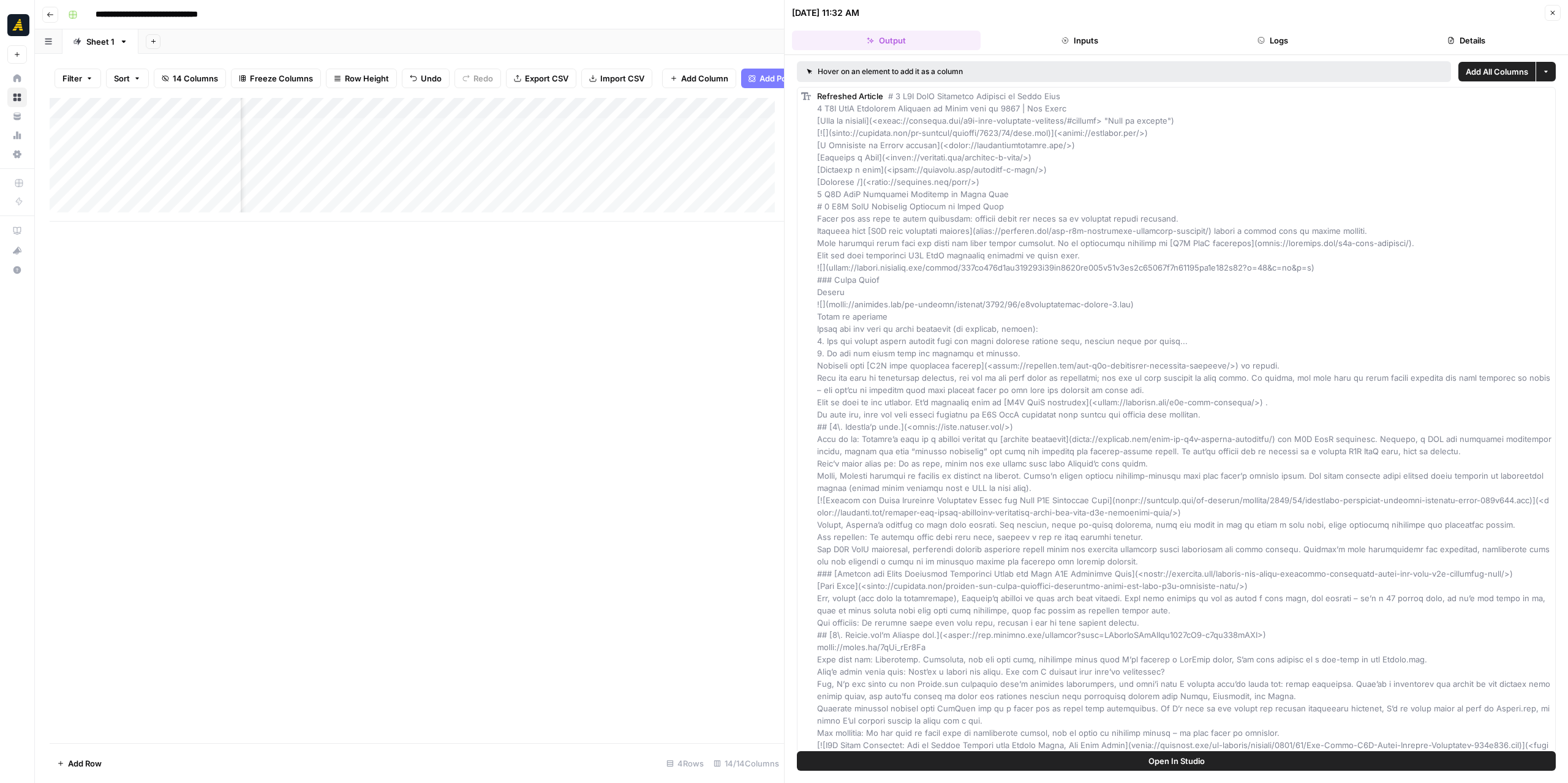
click at [1263, 31] on button "Logs" at bounding box center [1273, 40] width 189 height 20
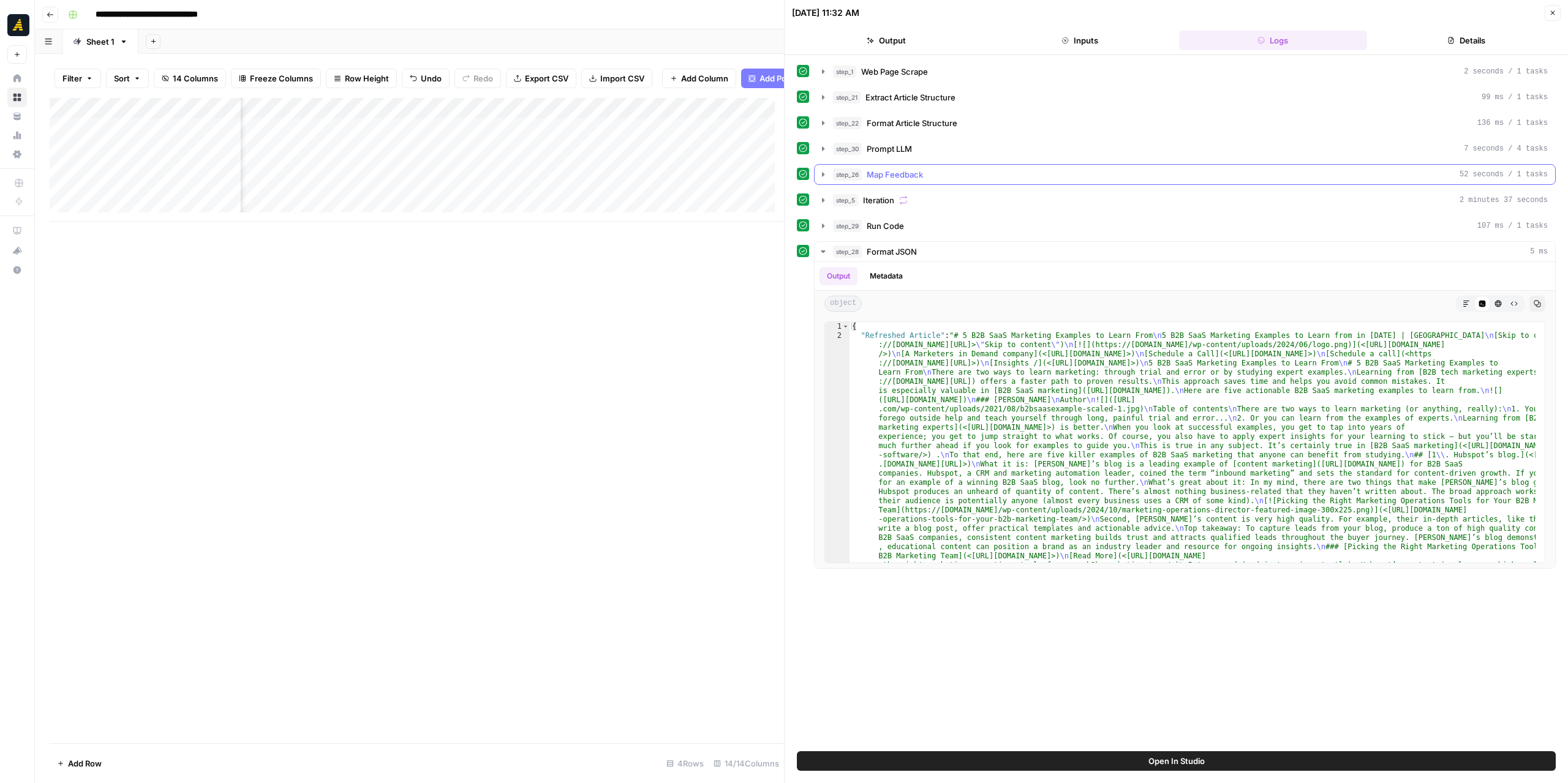
click at [824, 170] on icon "button" at bounding box center [823, 174] width 10 height 10
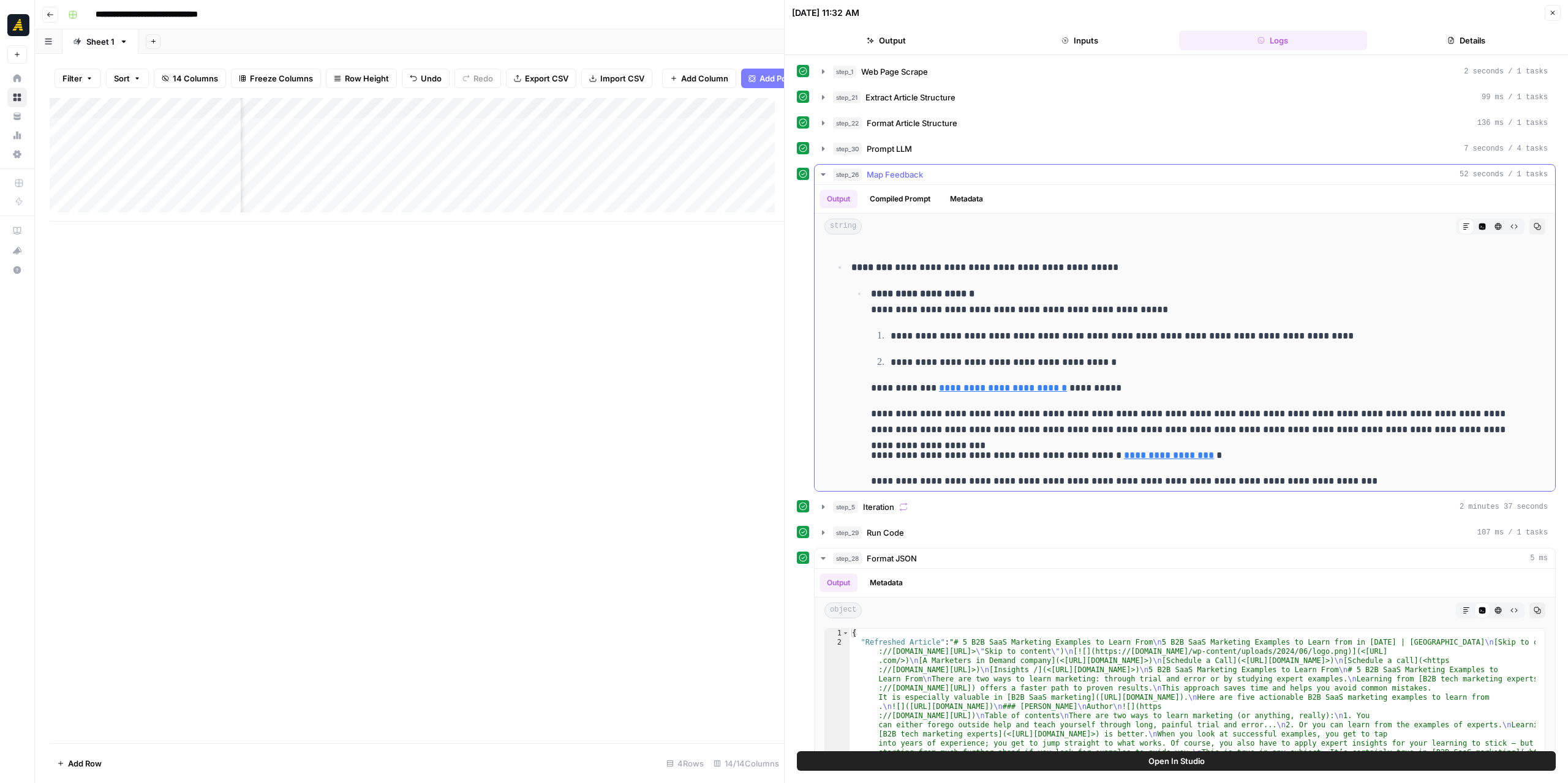
drag, startPoint x: 1517, startPoint y: 224, endPoint x: 1517, endPoint y: 235, distance: 11.0
click at [1514, 257] on div "**********" at bounding box center [1184, 338] width 740 height 306
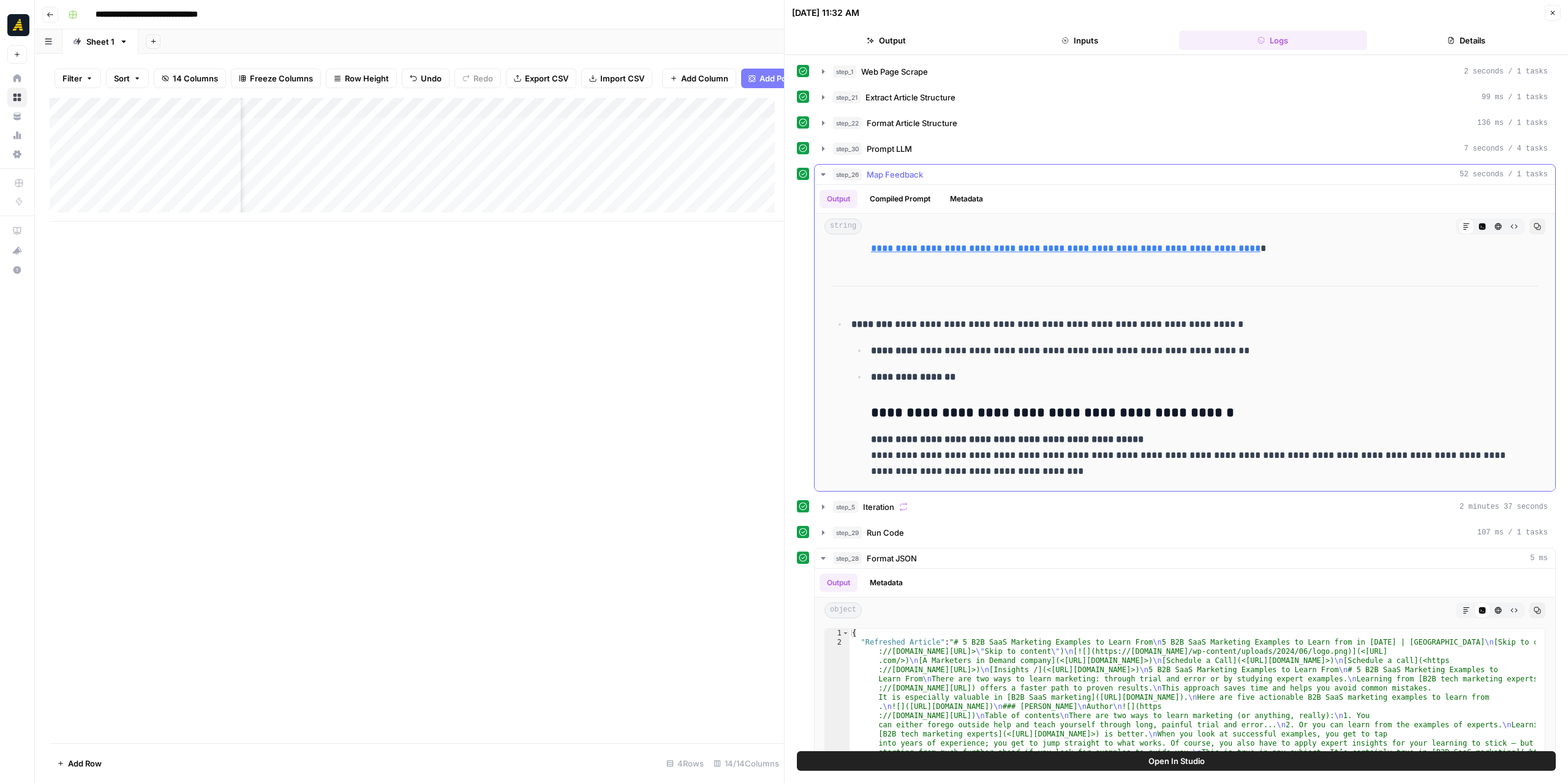
scroll to position [2448, 0]
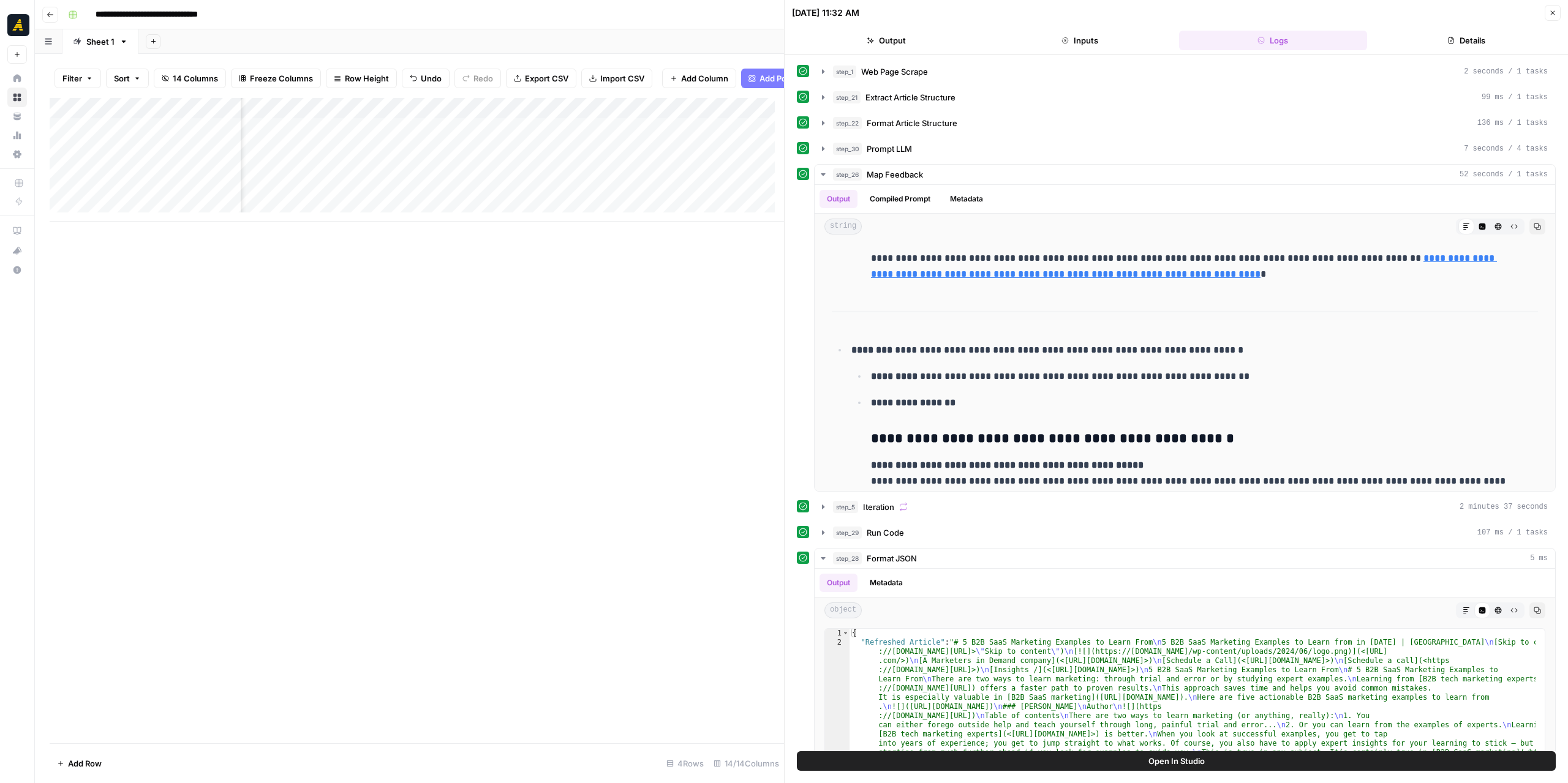
click at [617, 161] on div "Add Column" at bounding box center [417, 160] width 735 height 124
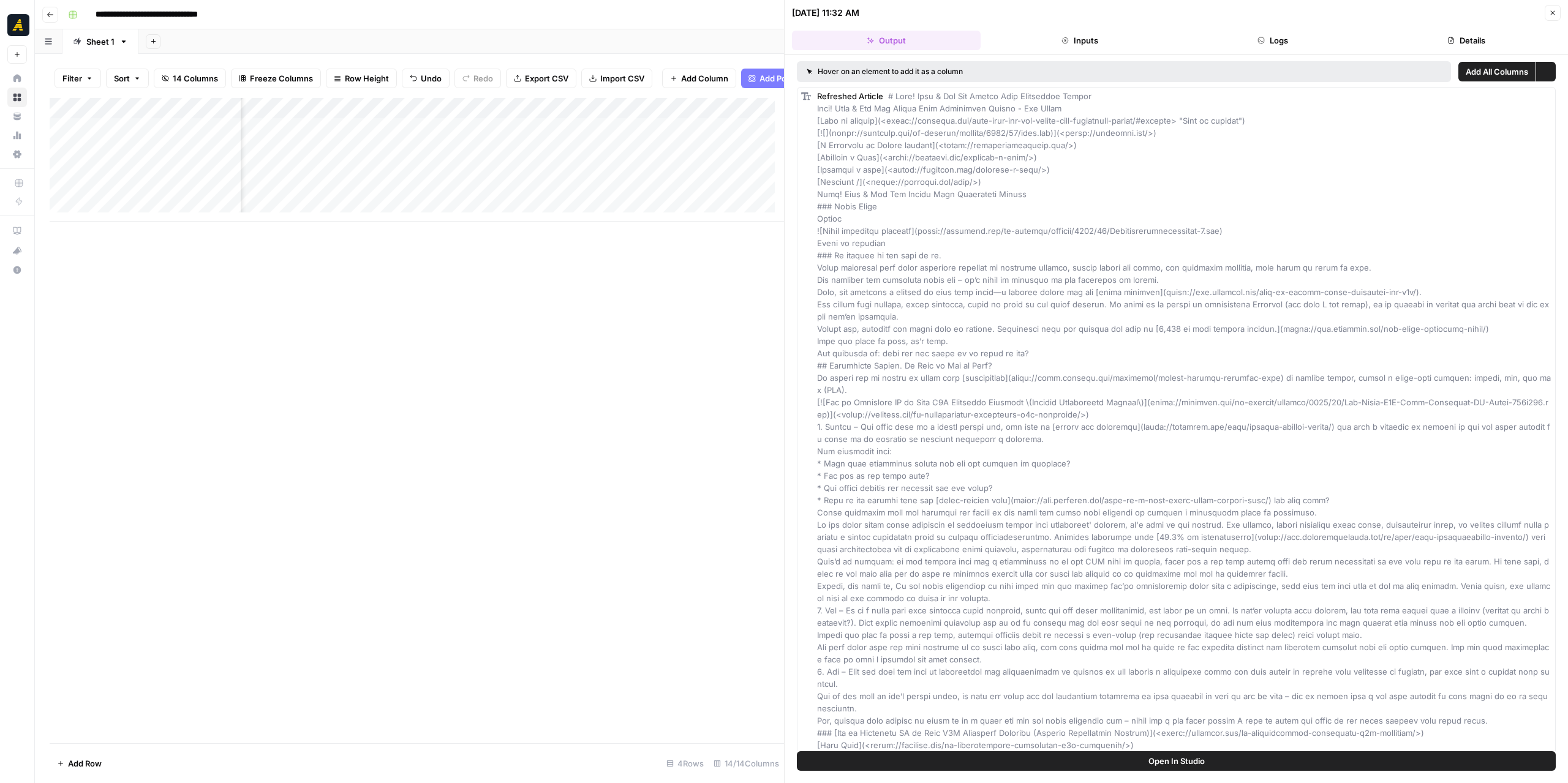
click at [1245, 42] on button "Logs" at bounding box center [1273, 40] width 189 height 20
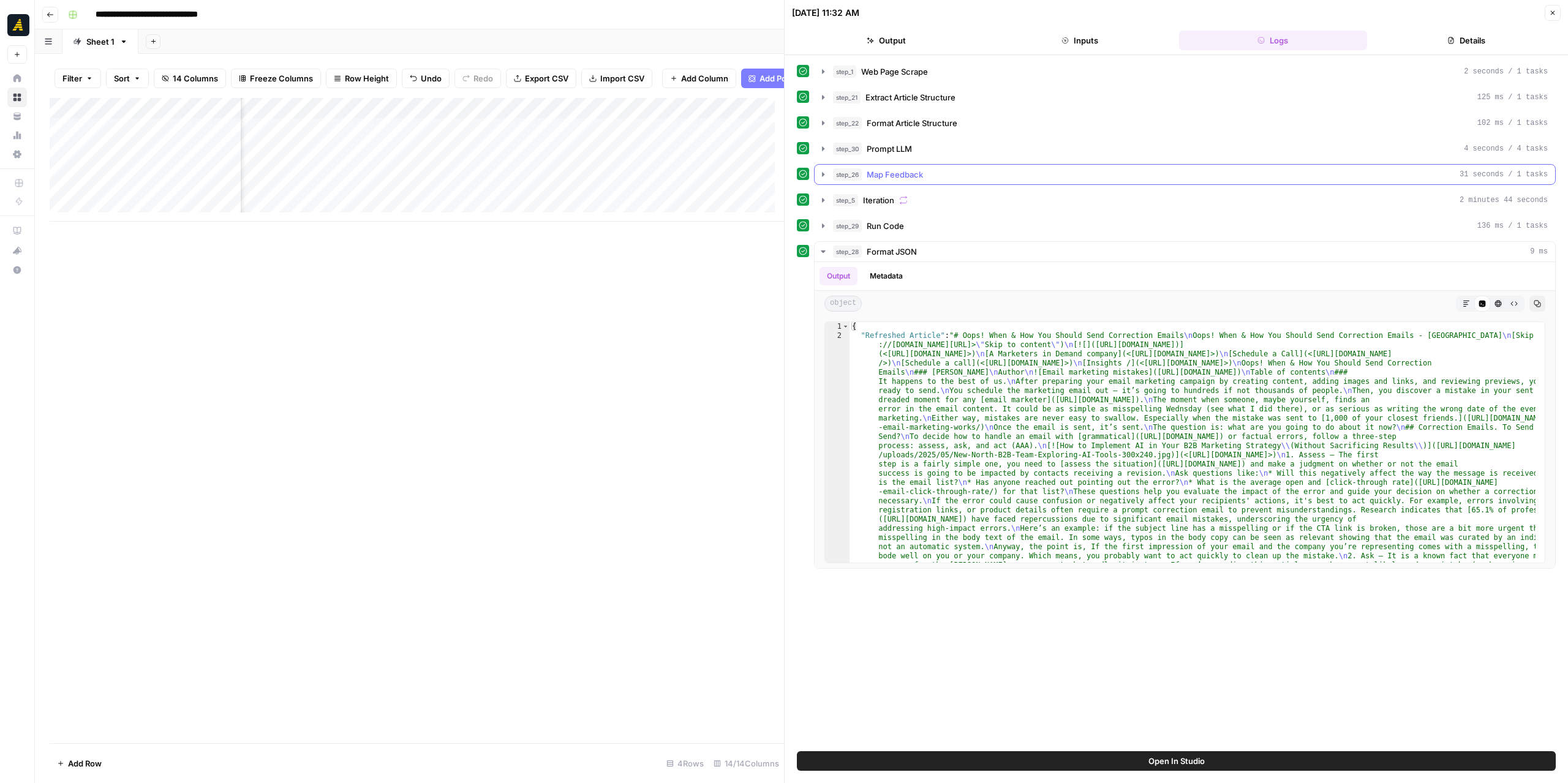
click at [825, 172] on icon "button" at bounding box center [823, 174] width 10 height 10
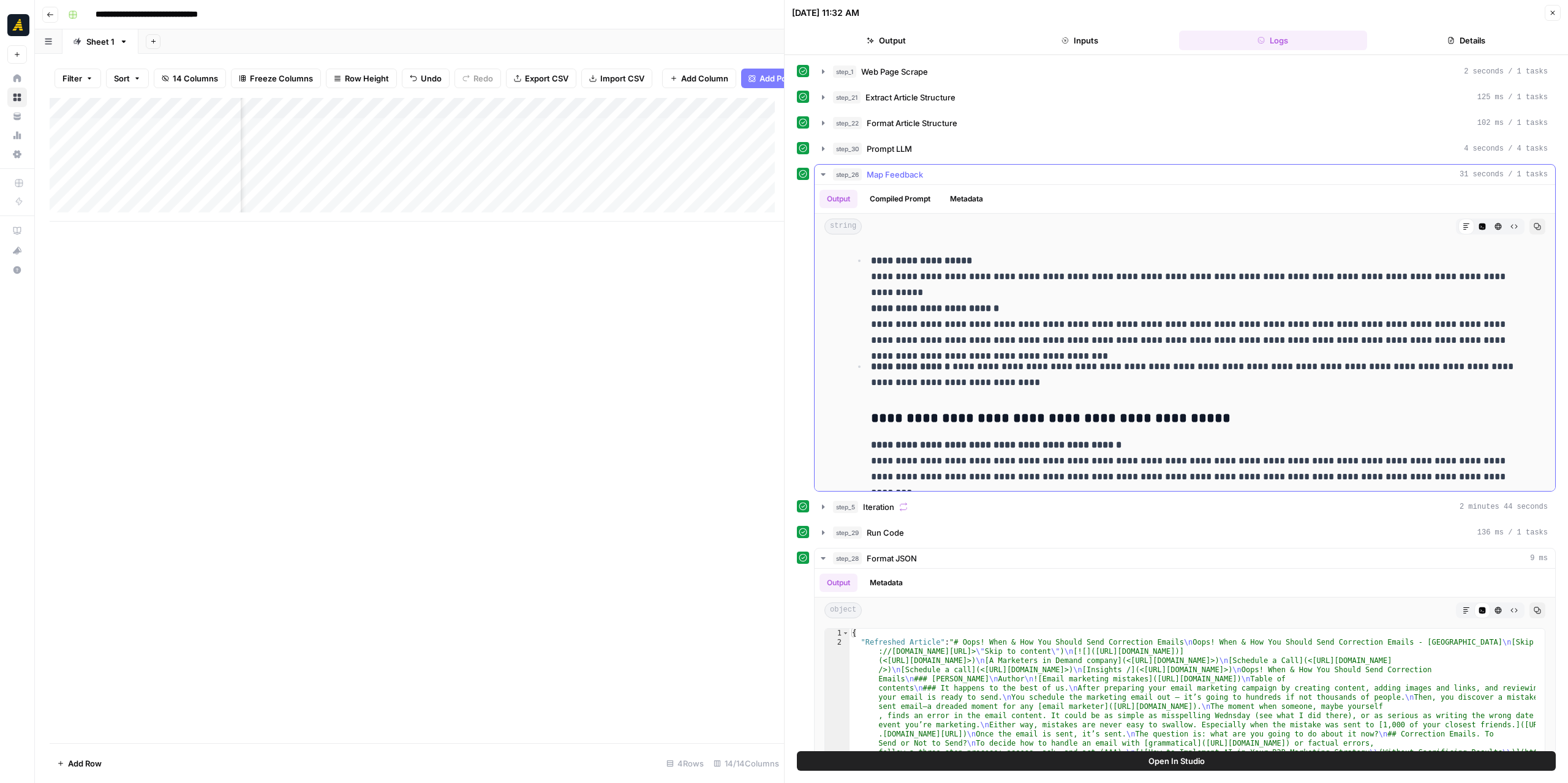
scroll to position [1291, 0]
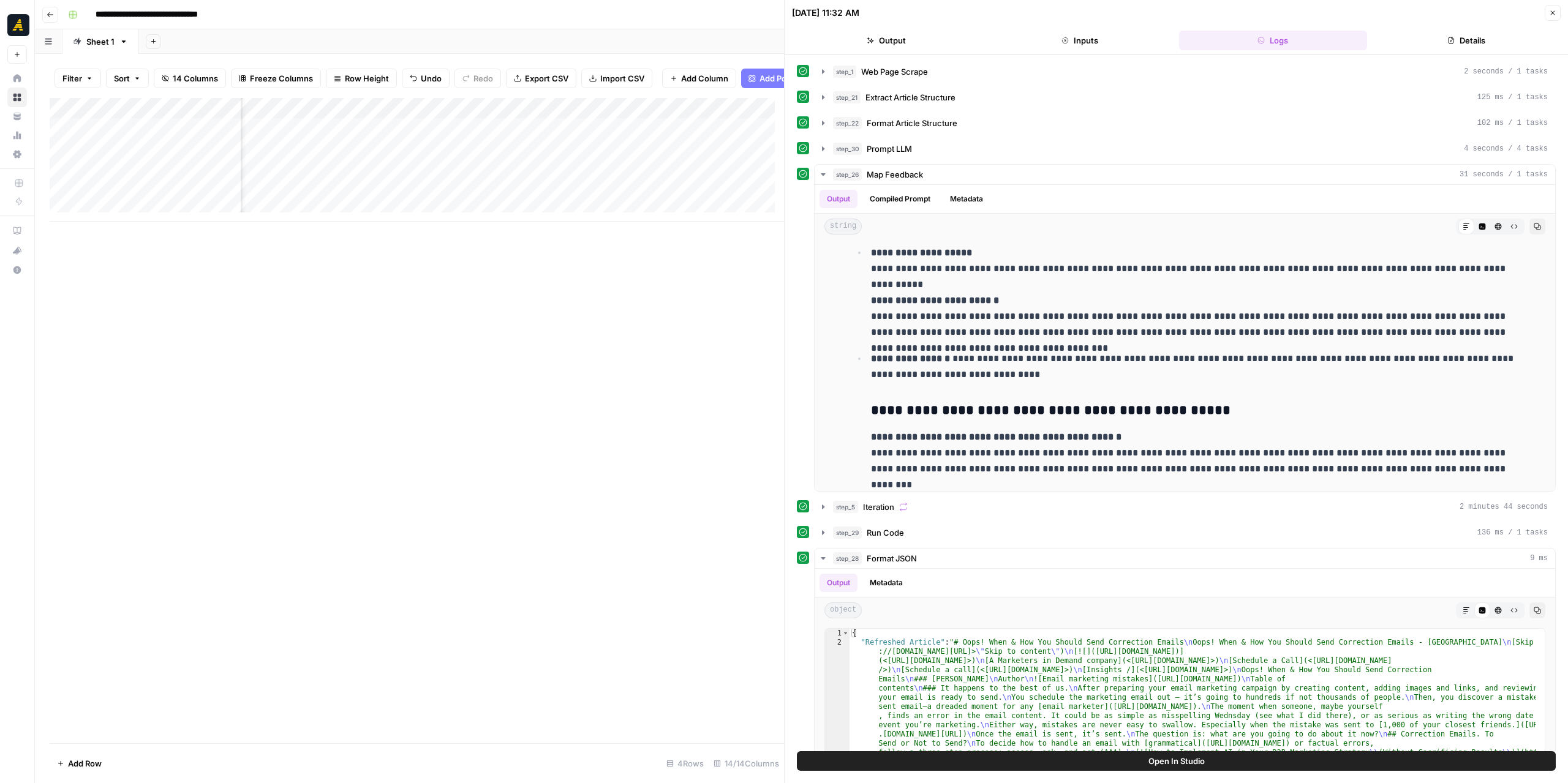
click at [572, 117] on div "Add Column" at bounding box center [417, 160] width 735 height 124
click at [543, 231] on span "Edit Workflow" at bounding box center [538, 237] width 107 height 12
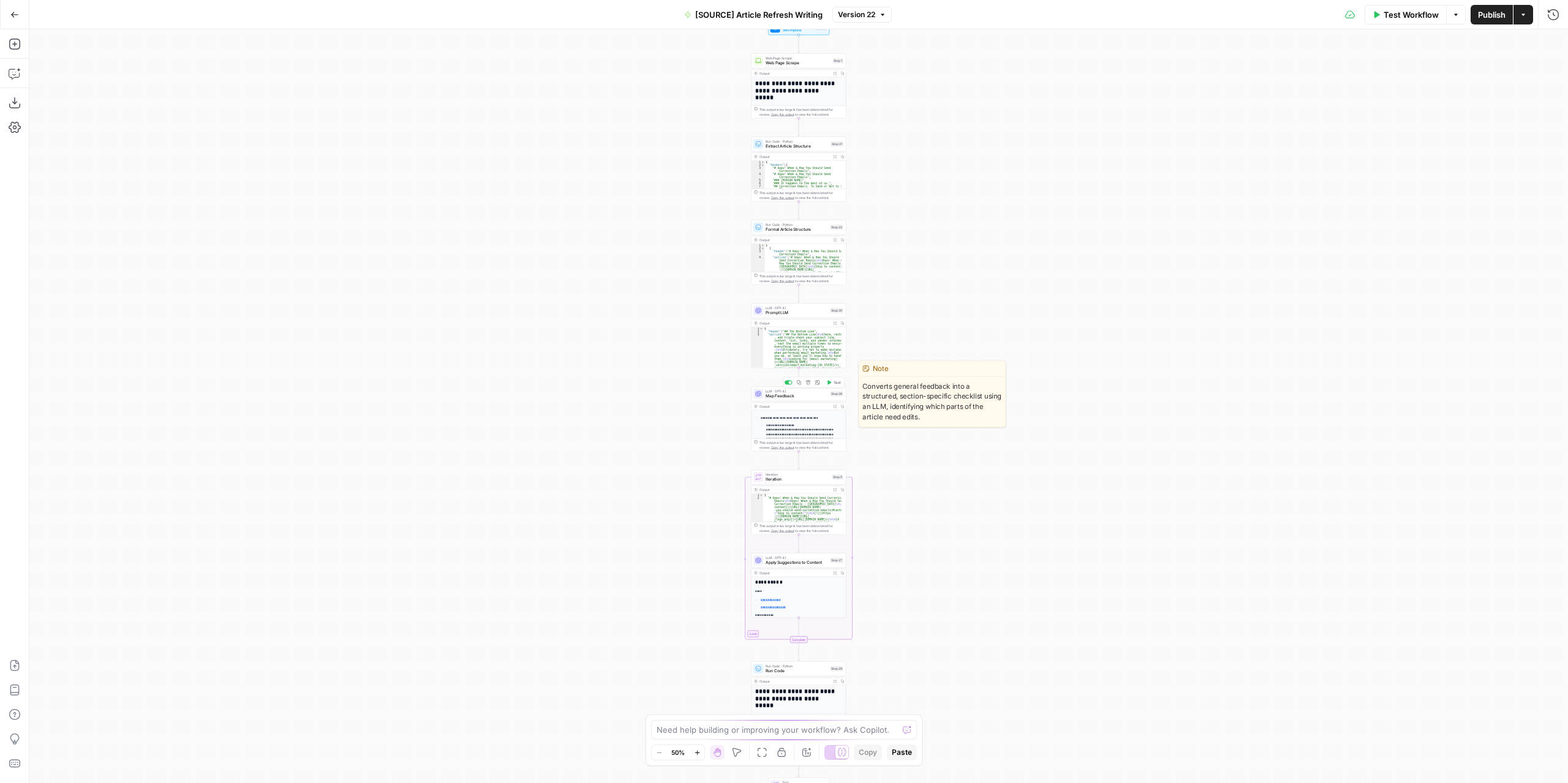
click at [808, 398] on span "Map Feedback" at bounding box center [796, 396] width 62 height 6
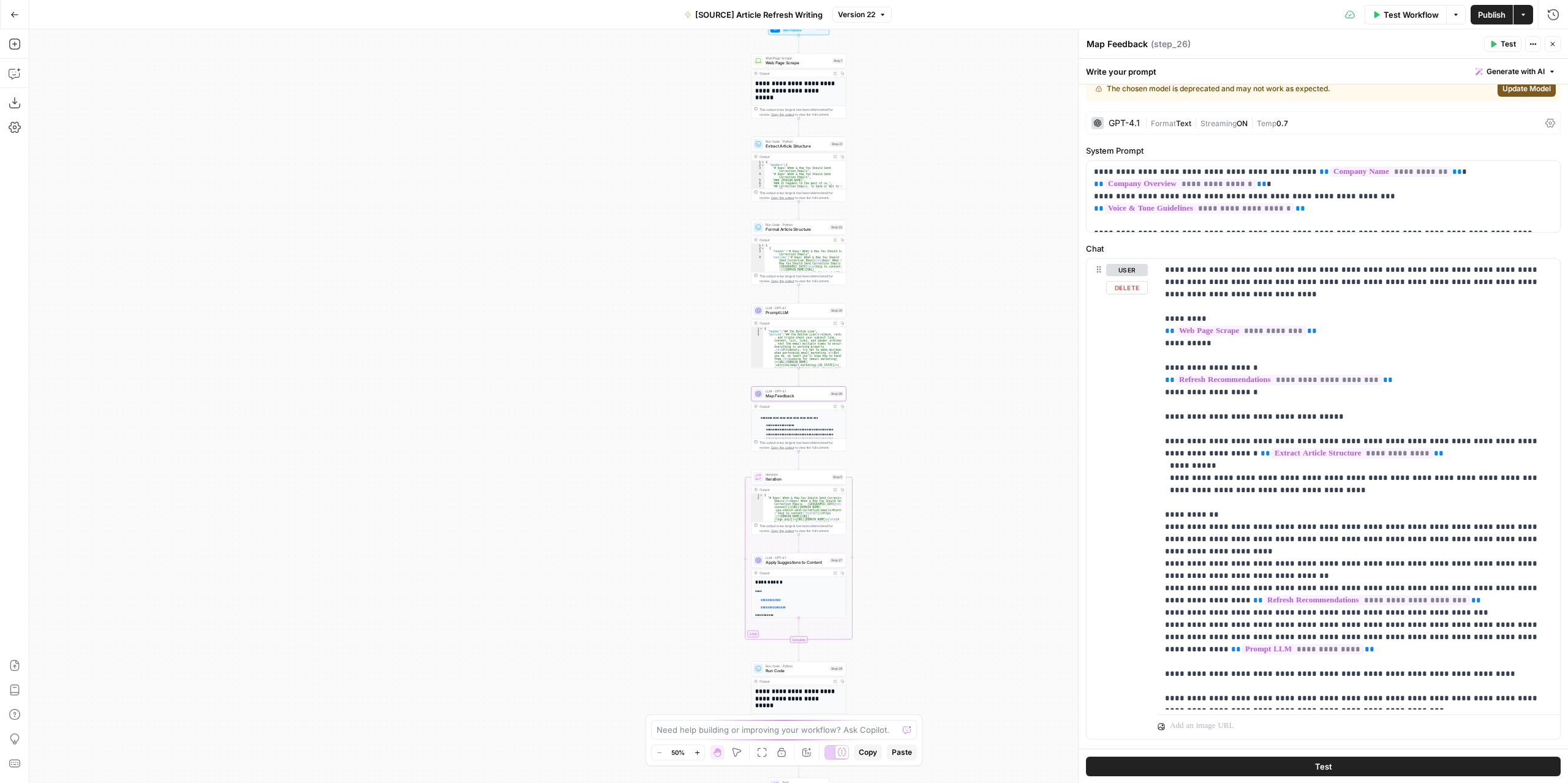
scroll to position [50, 0]
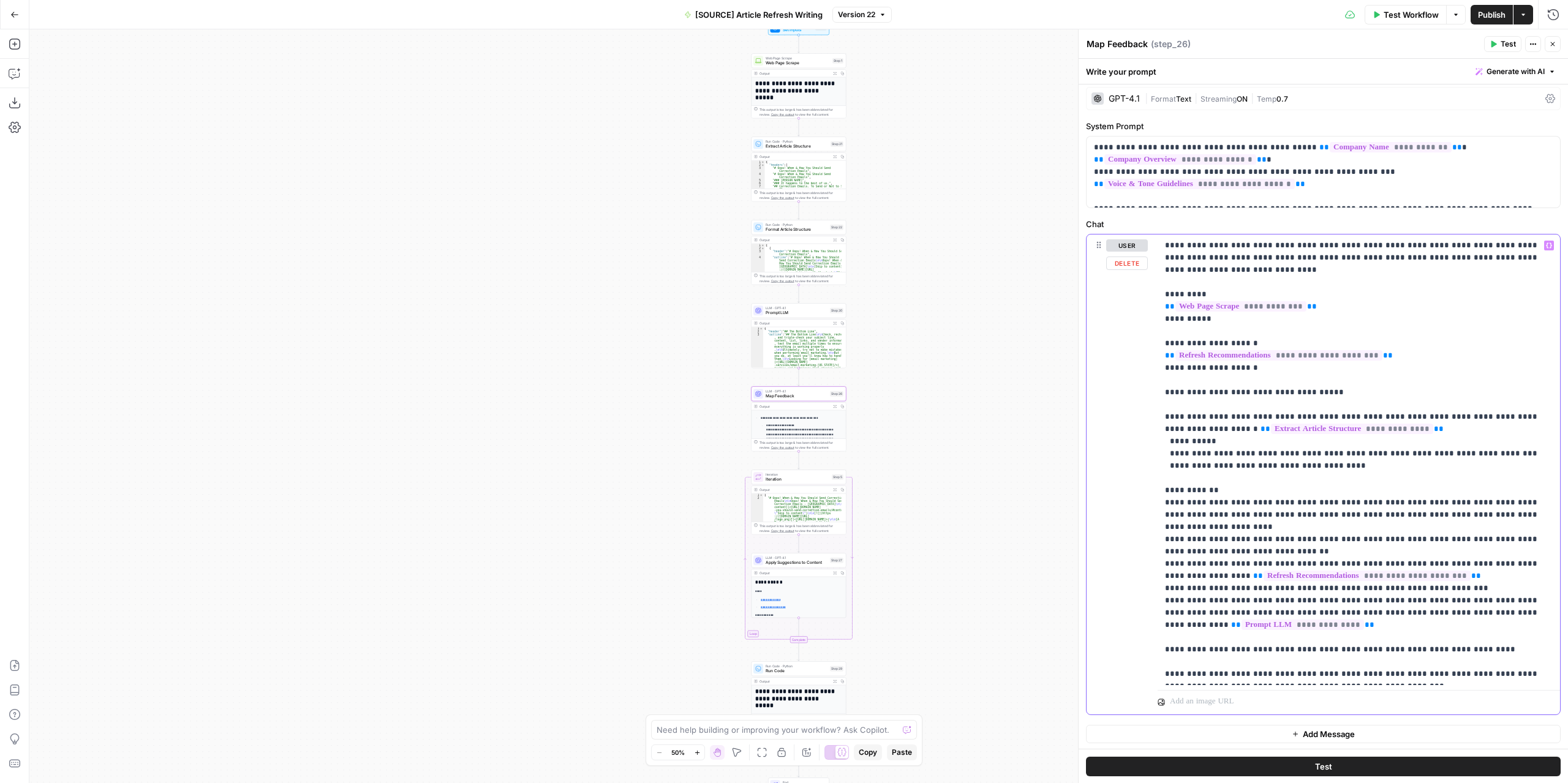
click at [1373, 599] on p "**********" at bounding box center [1354, 460] width 379 height 441
click at [1383, 598] on p "**********" at bounding box center [1354, 460] width 379 height 441
drag, startPoint x: 1376, startPoint y: 599, endPoint x: 1433, endPoint y: 599, distance: 57.0
click at [1433, 599] on p "**********" at bounding box center [1354, 460] width 379 height 441
click at [1193, 598] on p "**********" at bounding box center [1354, 460] width 379 height 441
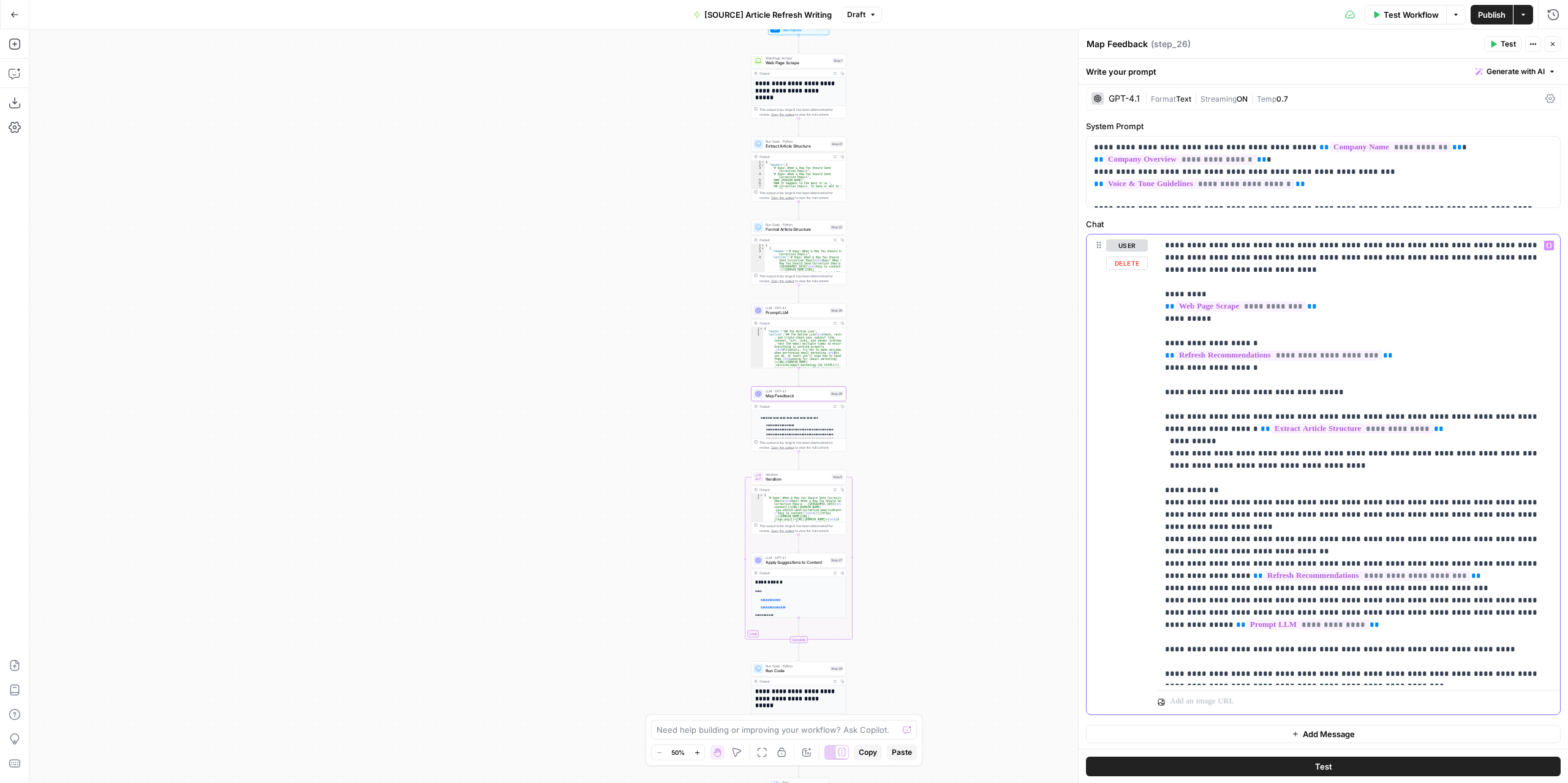
click at [1374, 599] on p "**********" at bounding box center [1354, 460] width 379 height 441
click at [1484, 8] on button "Publish" at bounding box center [1492, 14] width 43 height 20
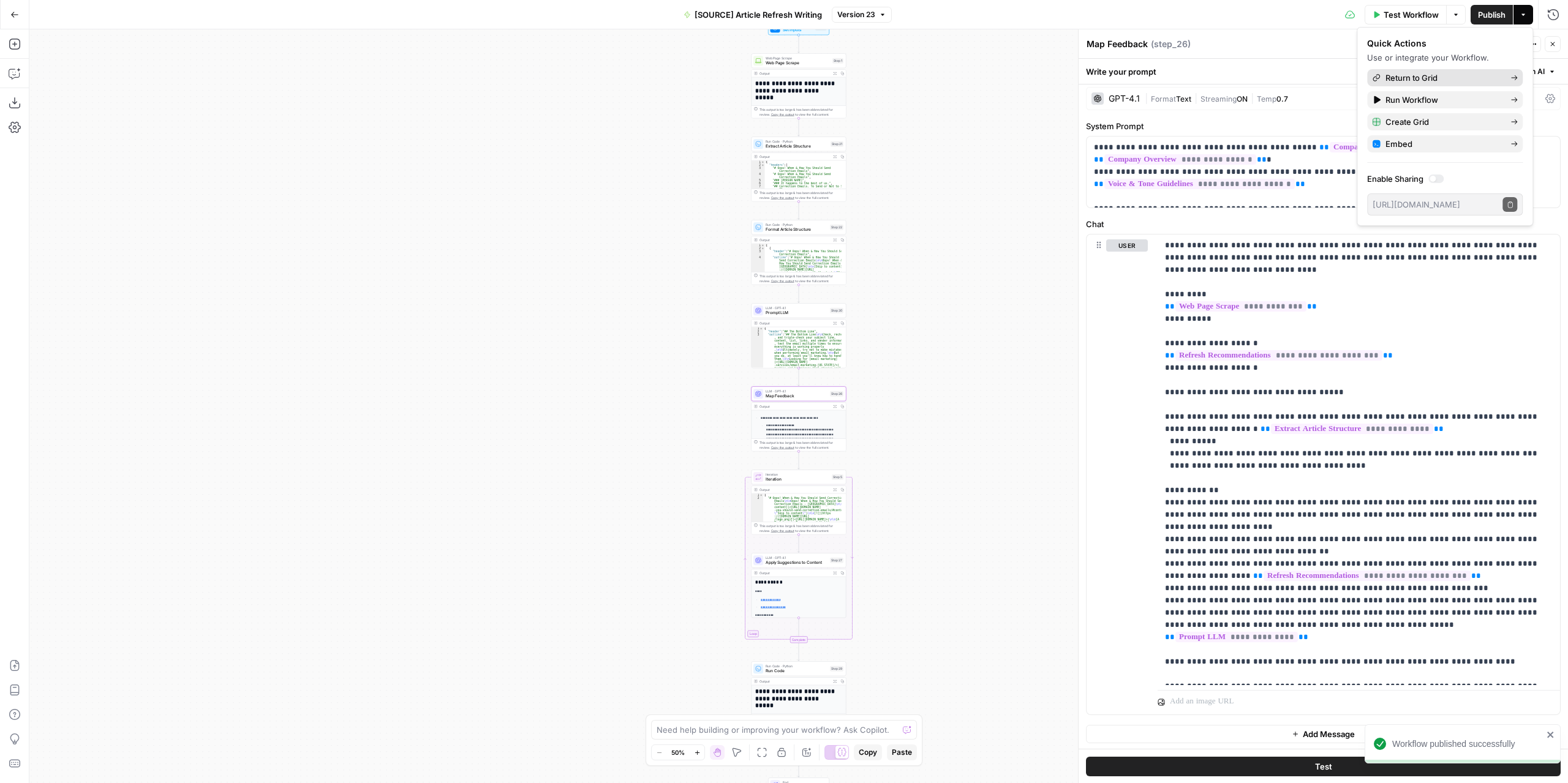
click at [1466, 82] on span "Return to Grid" at bounding box center [1443, 78] width 115 height 12
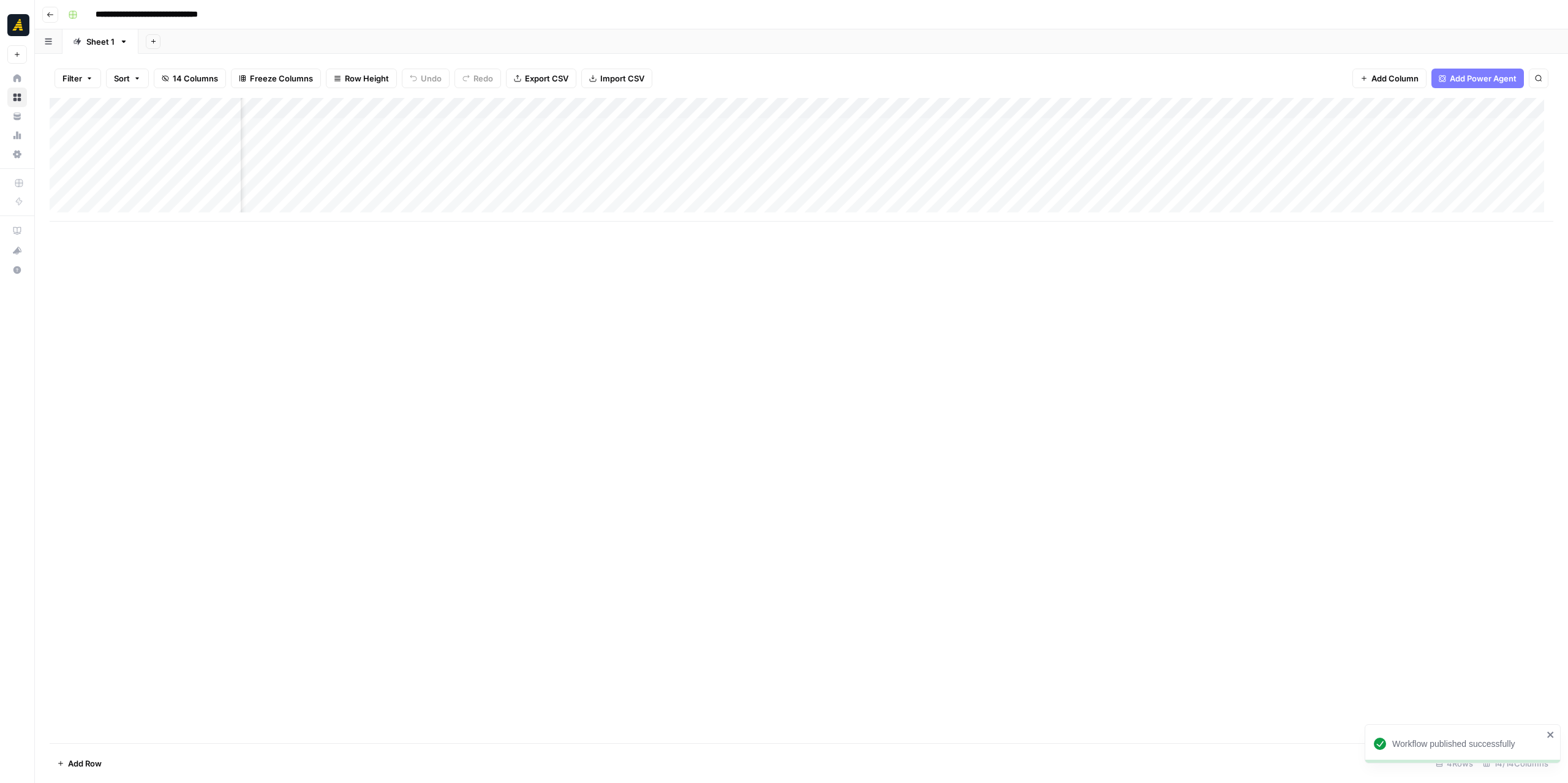
scroll to position [0, 418]
click at [1245, 126] on div "Add Column" at bounding box center [801, 160] width 1503 height 124
click at [1225, 128] on div "Add Column" at bounding box center [801, 160] width 1503 height 124
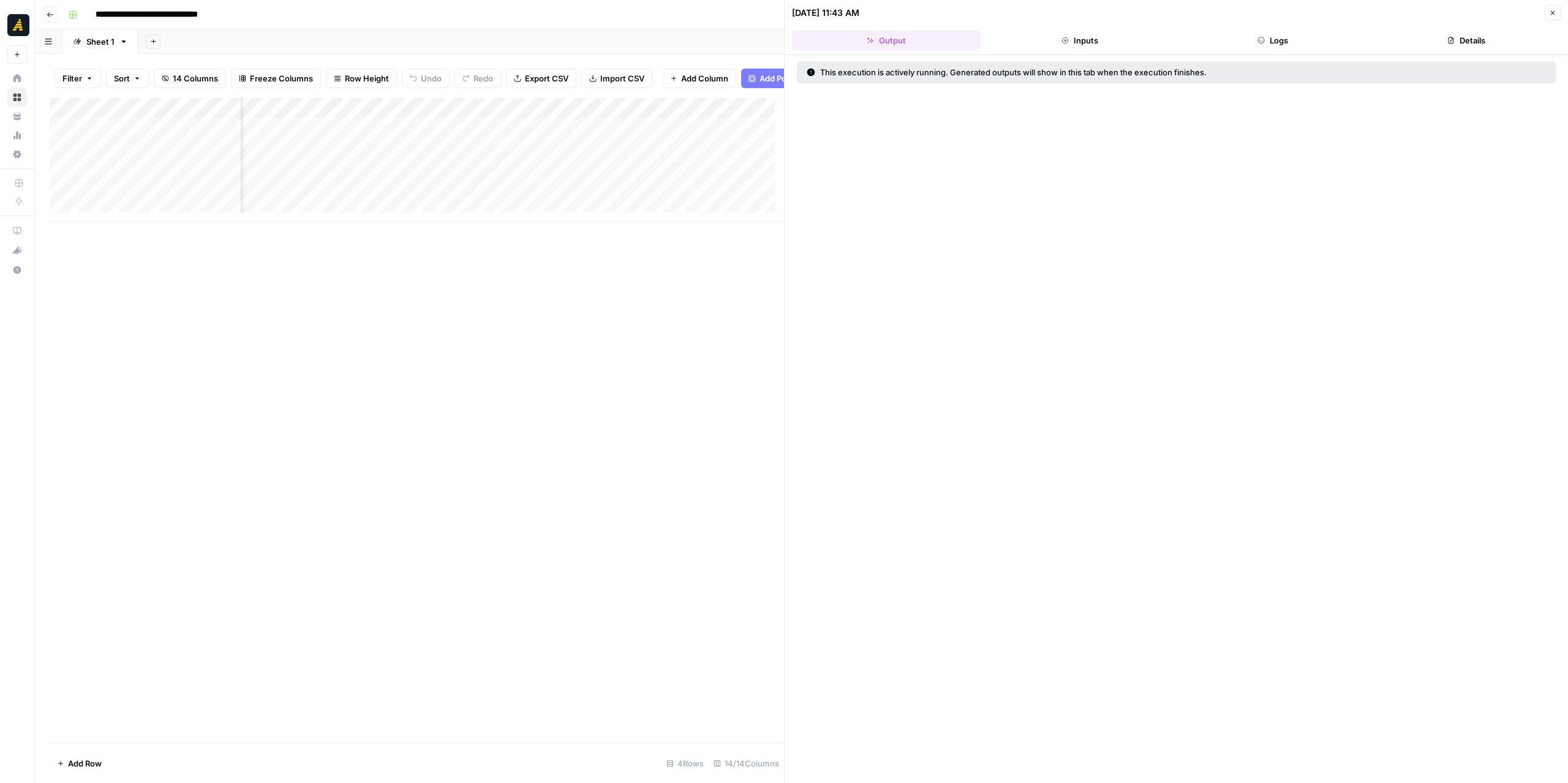
click at [1297, 43] on button "Logs" at bounding box center [1273, 40] width 189 height 20
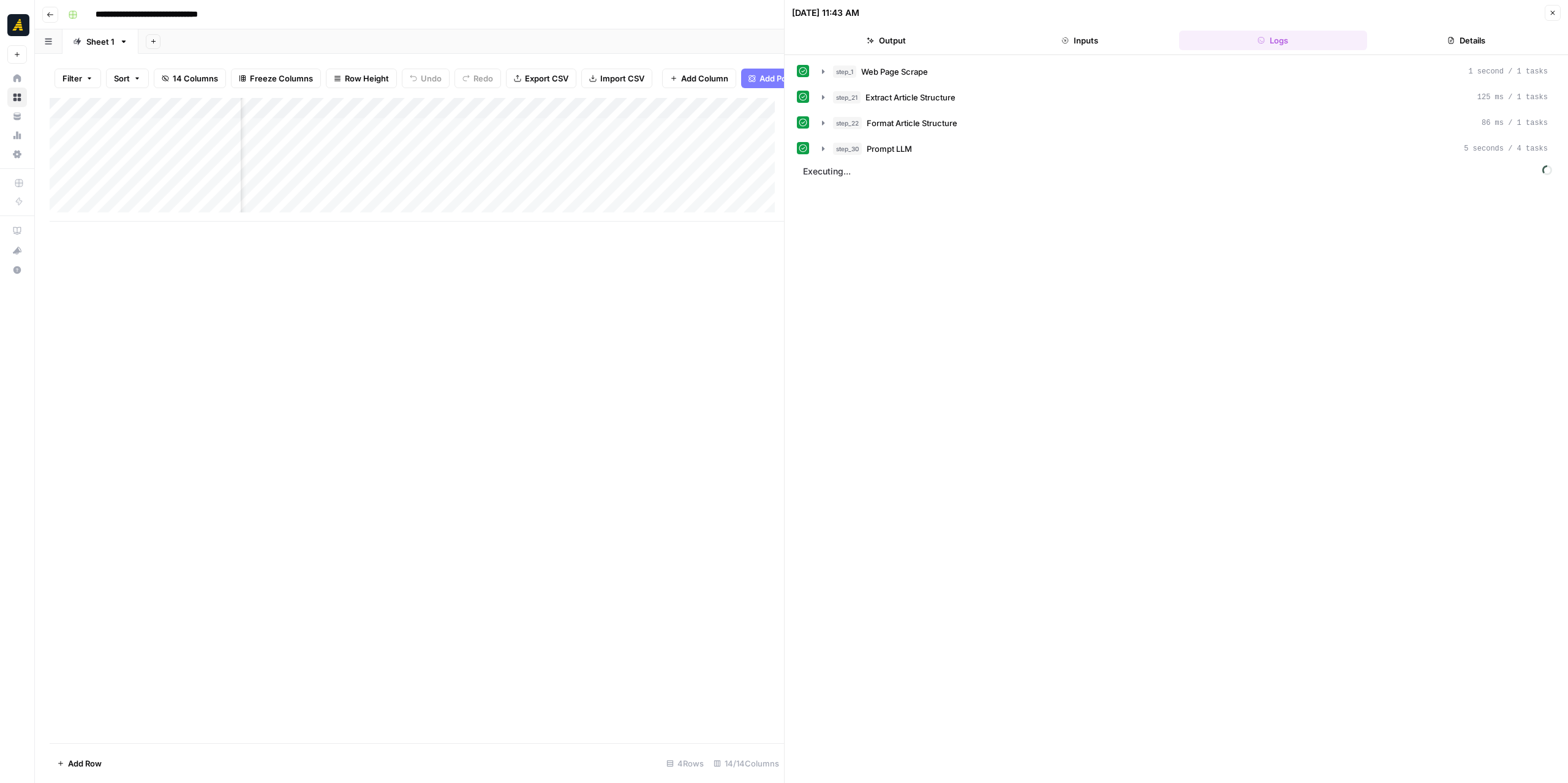
scroll to position [0, 1057]
click at [823, 144] on icon "button" at bounding box center [823, 149] width 10 height 10
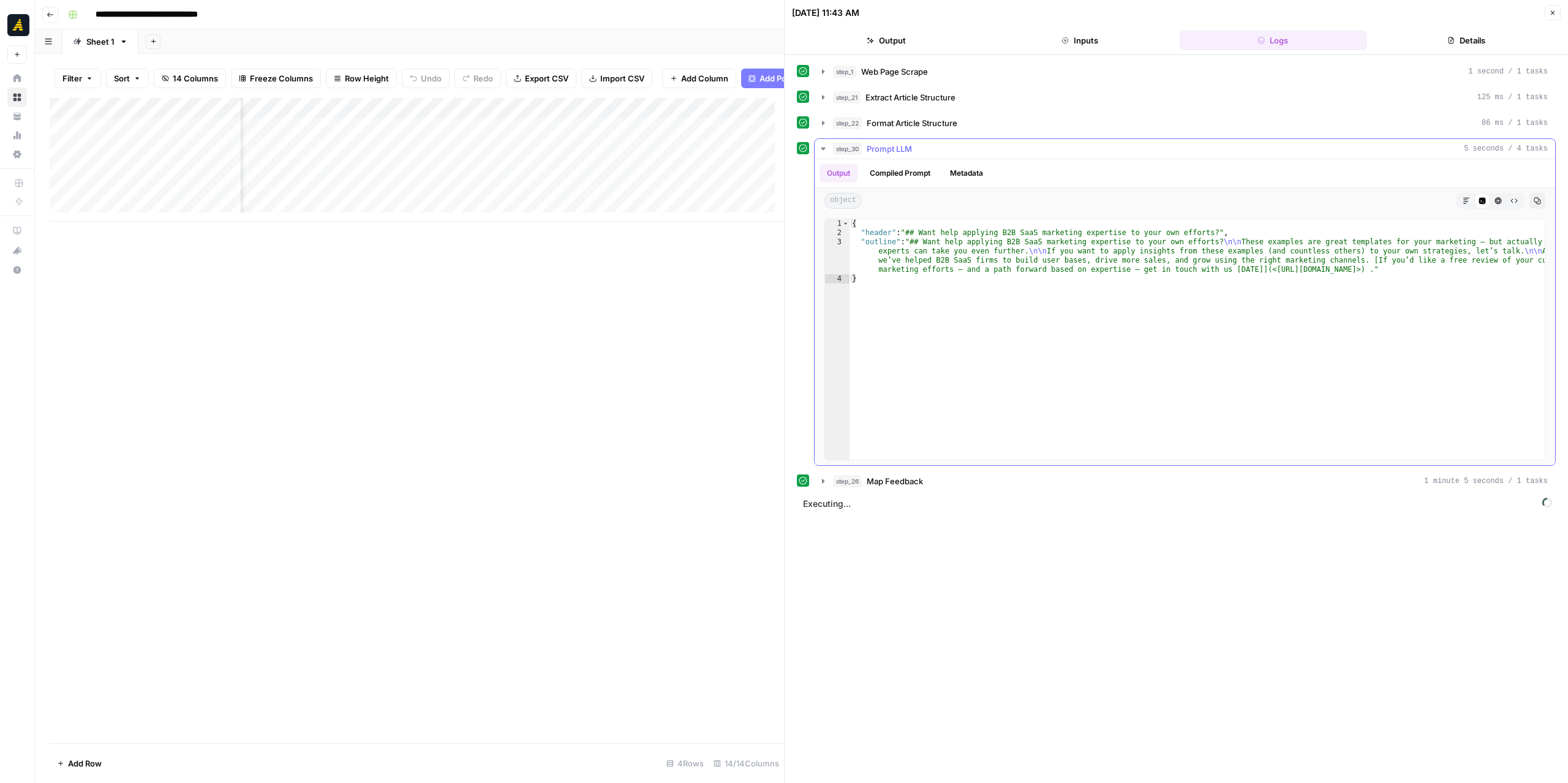
click at [823, 144] on icon "button" at bounding box center [823, 149] width 10 height 10
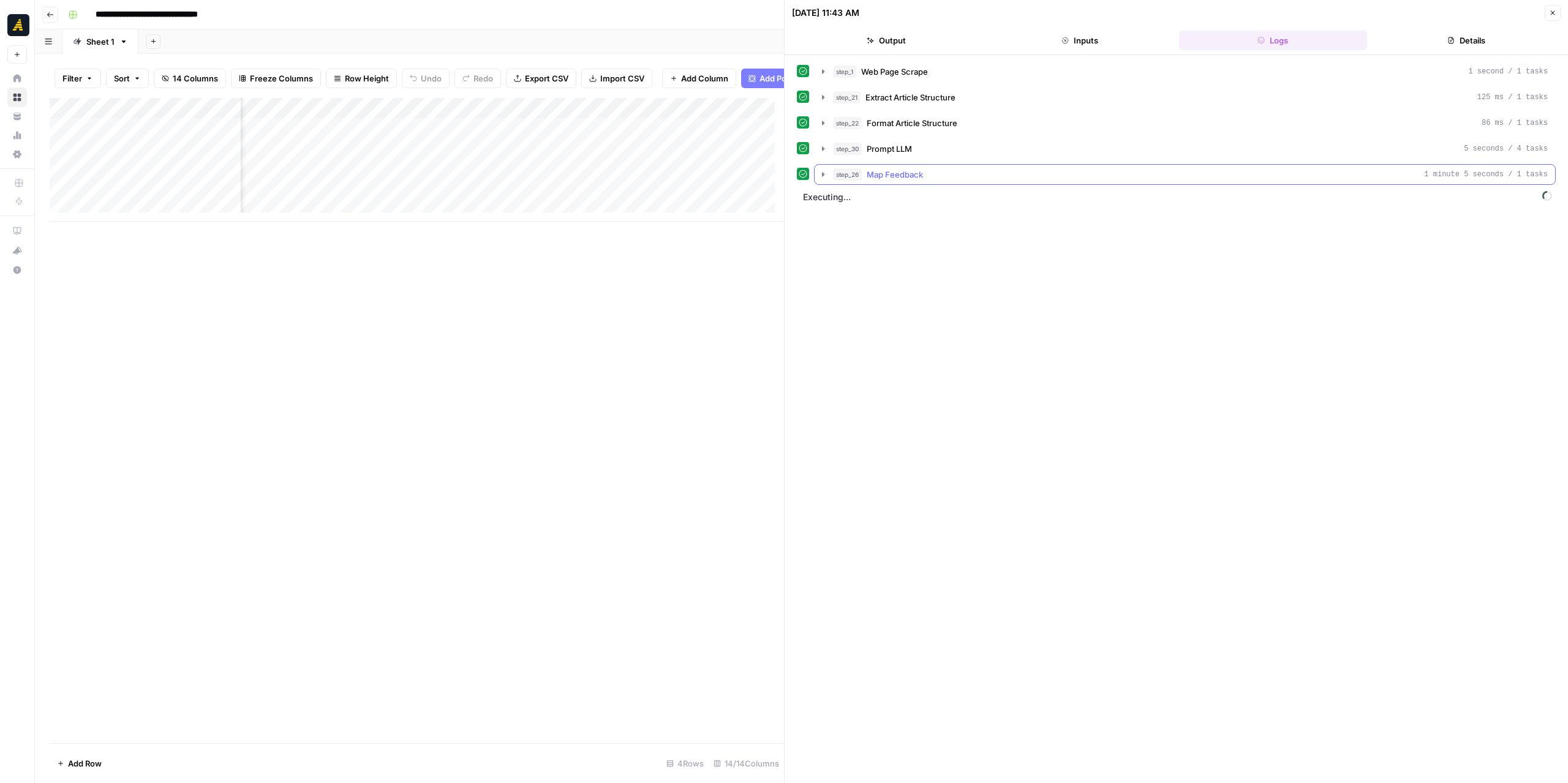
click at [820, 171] on icon "button" at bounding box center [823, 174] width 10 height 10
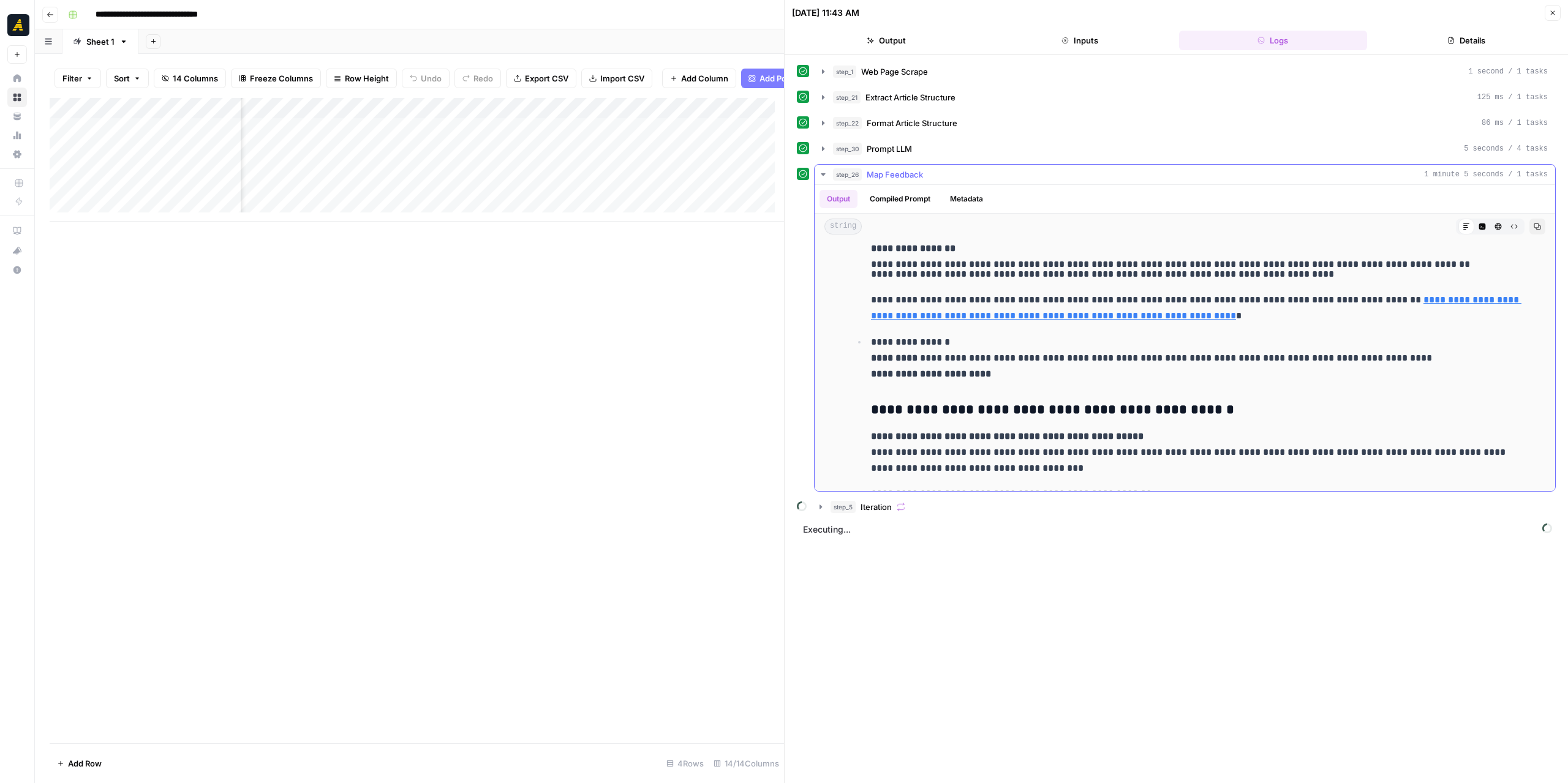
scroll to position [2171, 0]
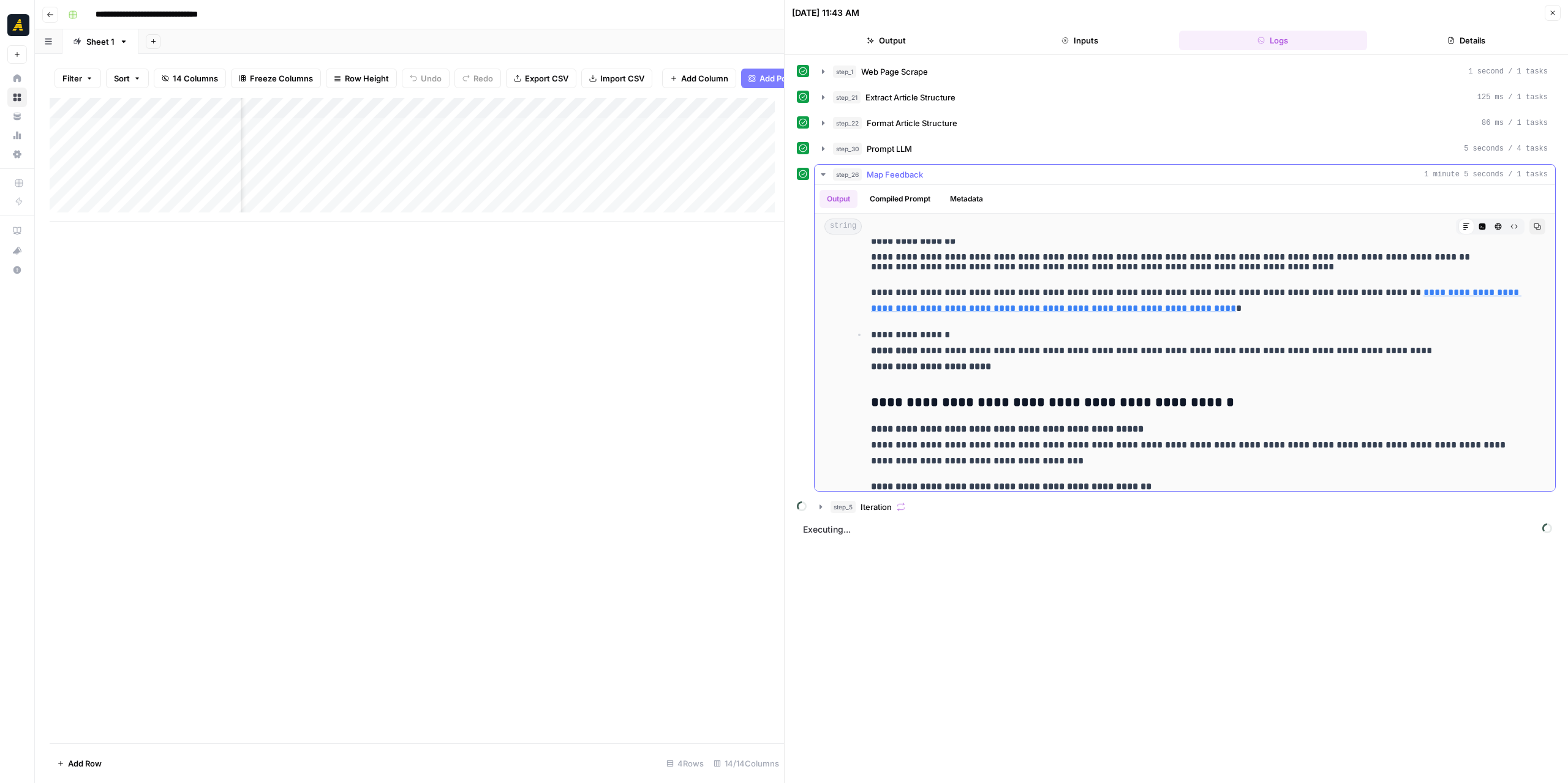
click at [823, 173] on icon "button" at bounding box center [822, 174] width 4 height 3
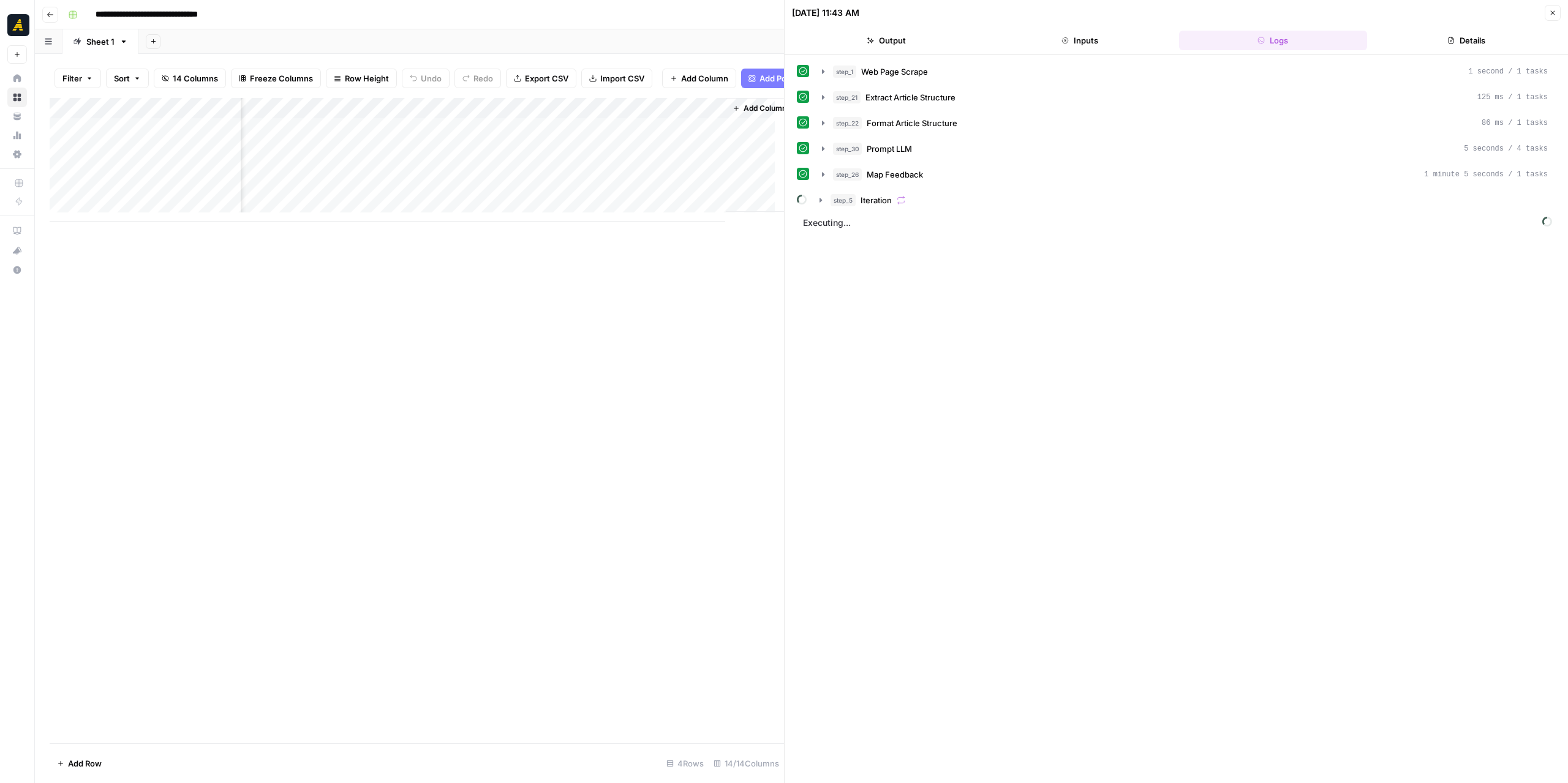
scroll to position [0, 1188]
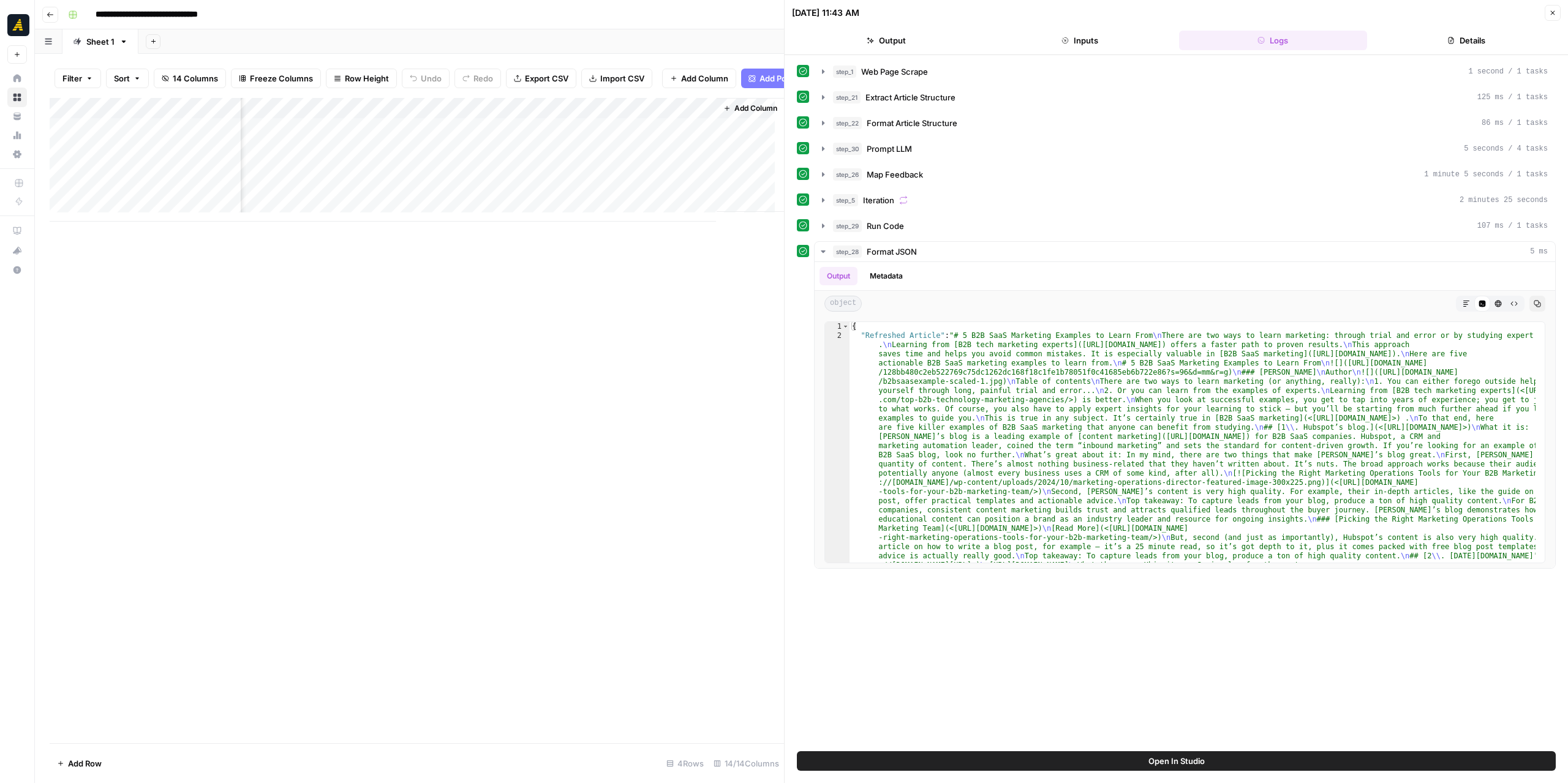
click at [536, 139] on div "Add Column" at bounding box center [417, 160] width 735 height 124
click at [519, 139] on div "Add Column" at bounding box center [417, 160] width 735 height 124
click at [519, 139] on body "**********" at bounding box center [784, 391] width 1568 height 783
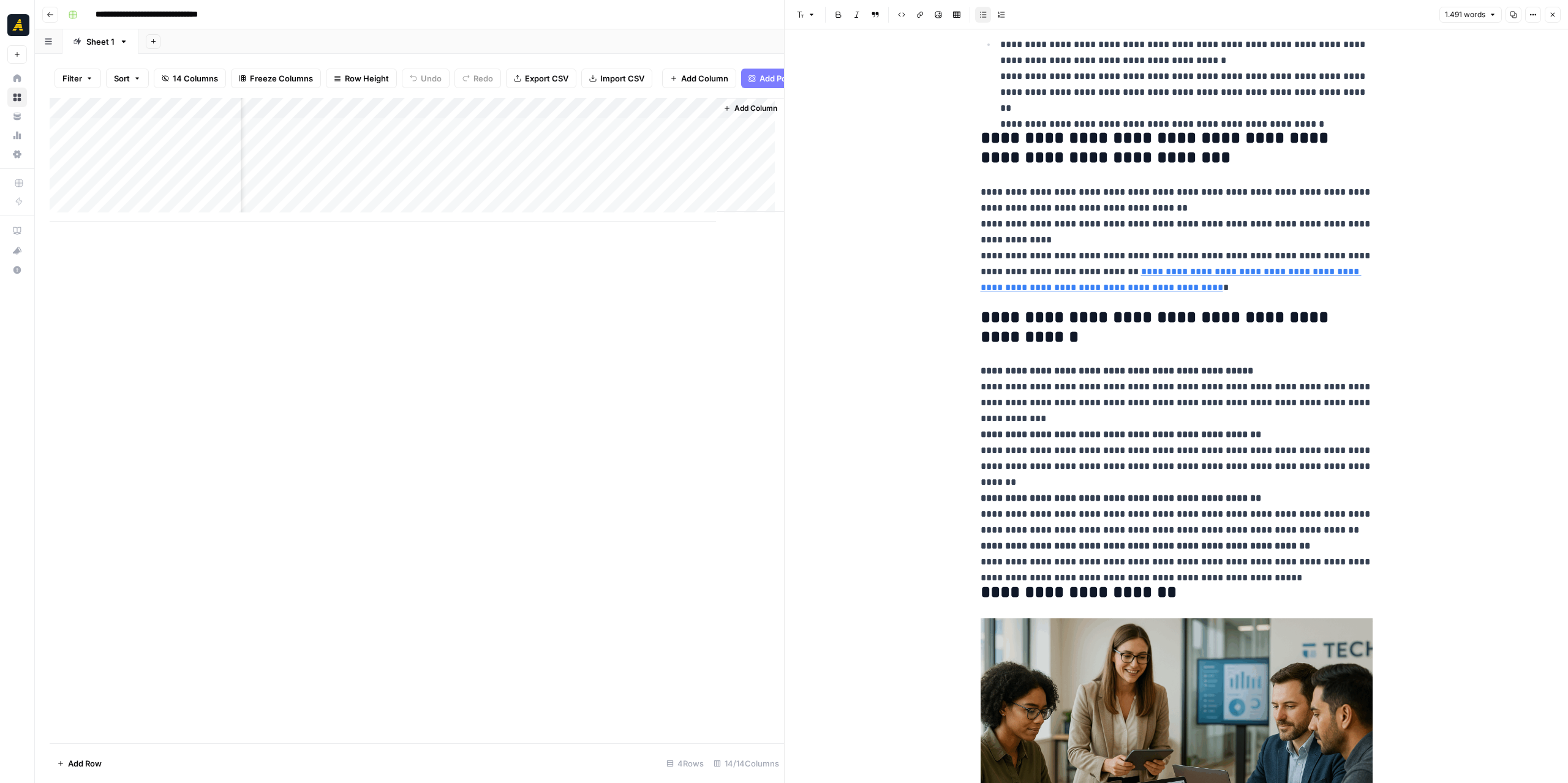
scroll to position [3276, 0]
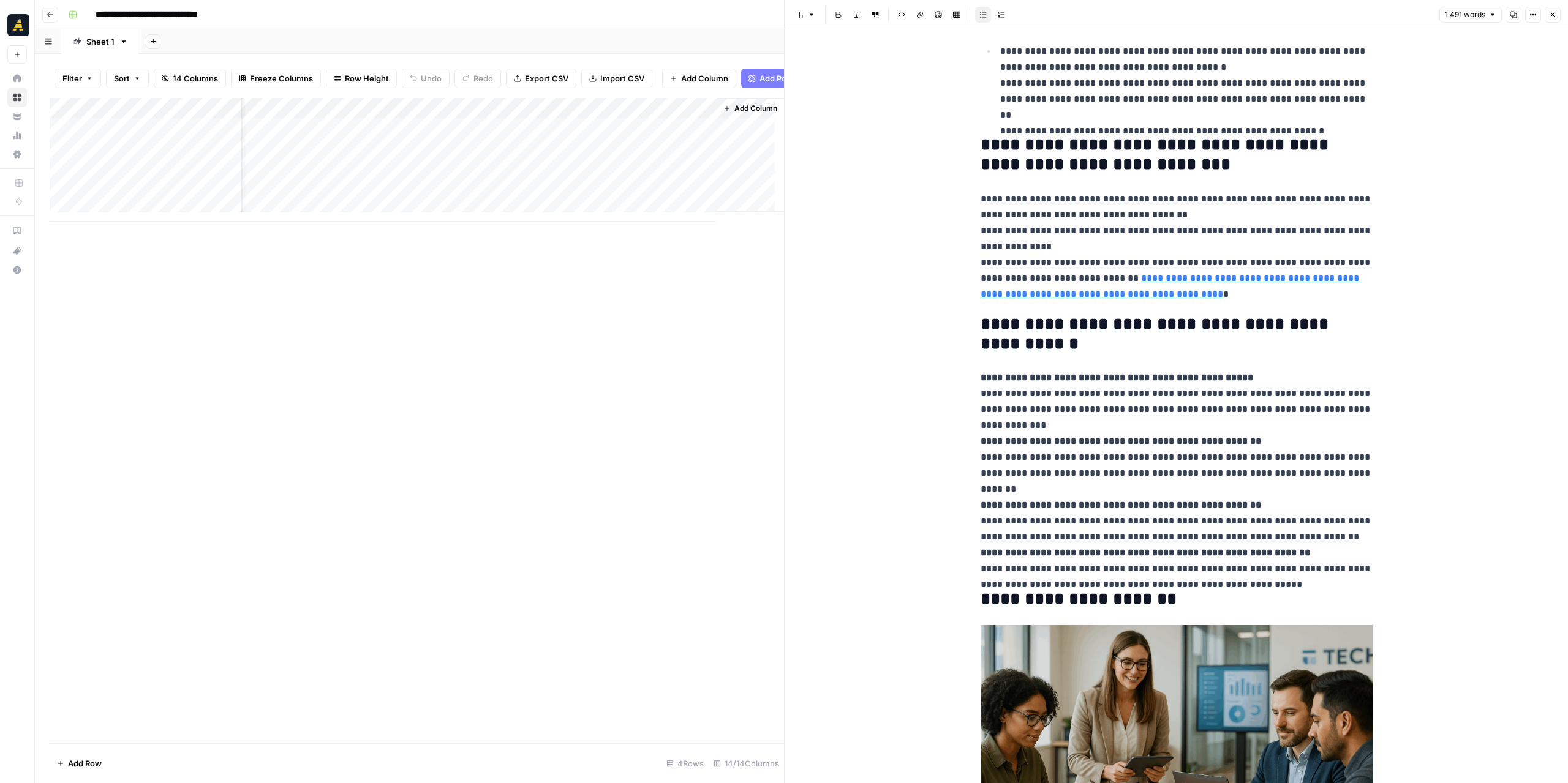
click at [474, 159] on div "Add Column" at bounding box center [417, 160] width 735 height 124
click at [542, 152] on div "Add Column" at bounding box center [417, 160] width 735 height 124
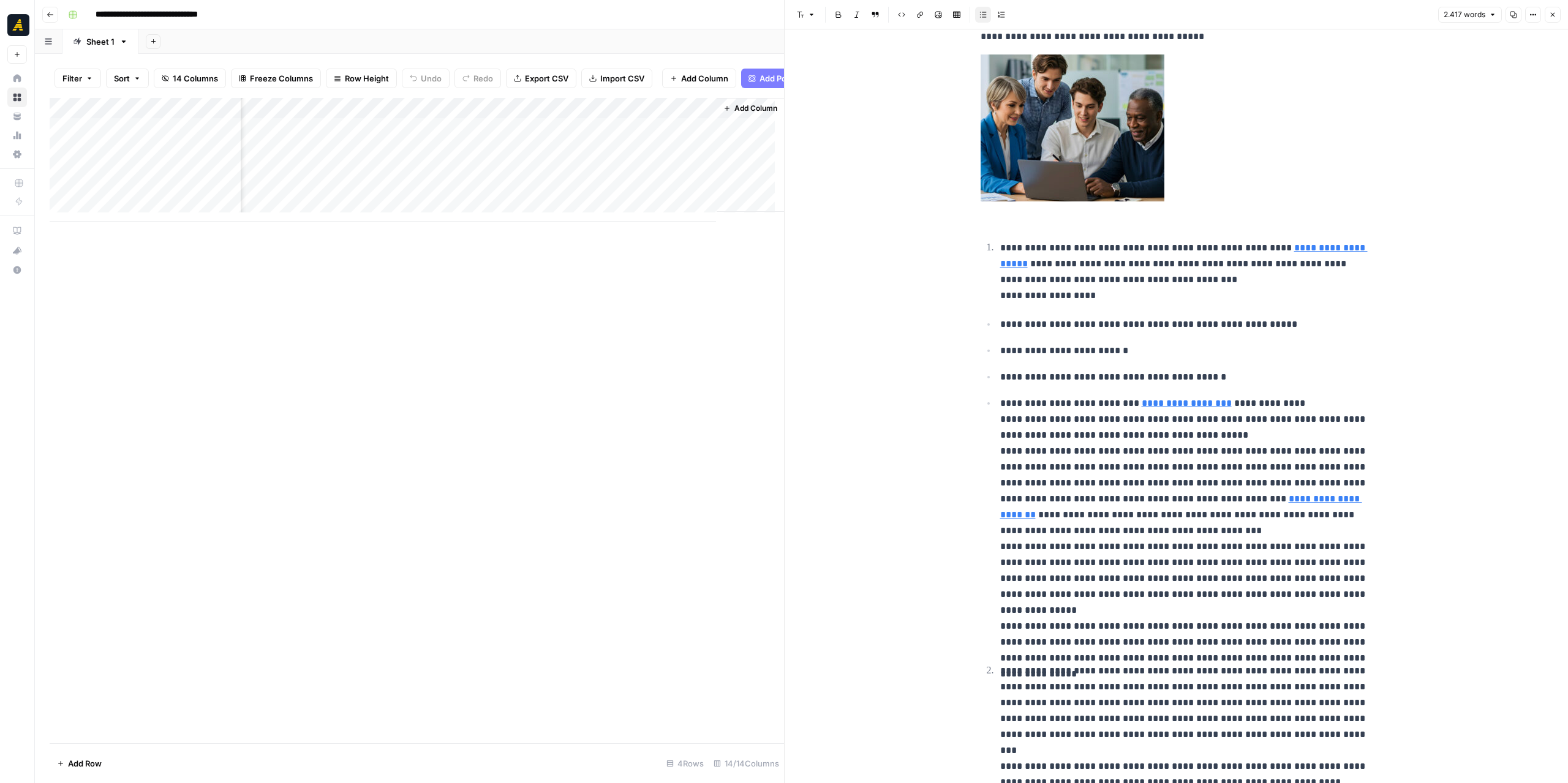
scroll to position [3, 0]
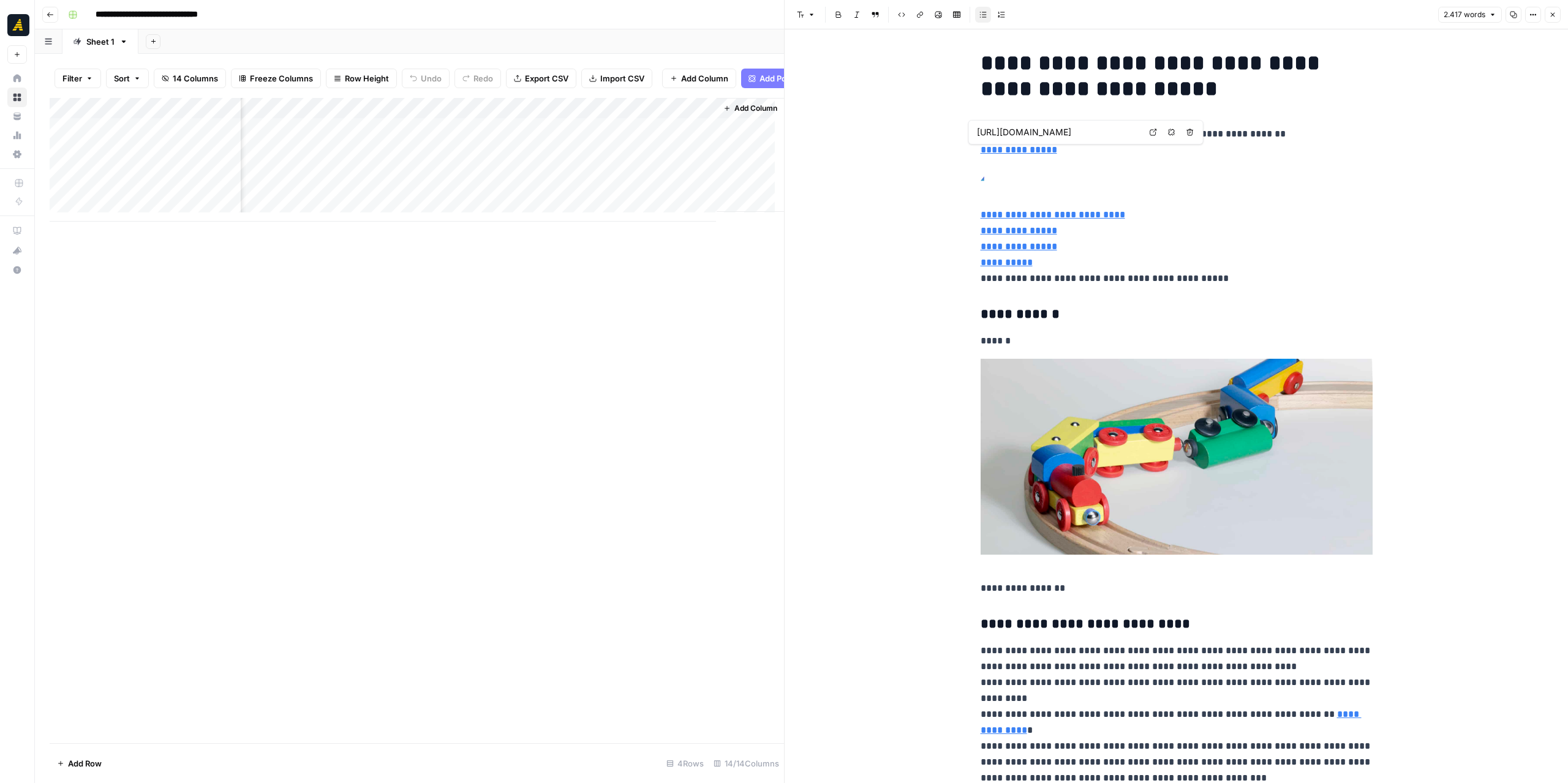
click at [670, 159] on div "Add Column" at bounding box center [417, 160] width 735 height 124
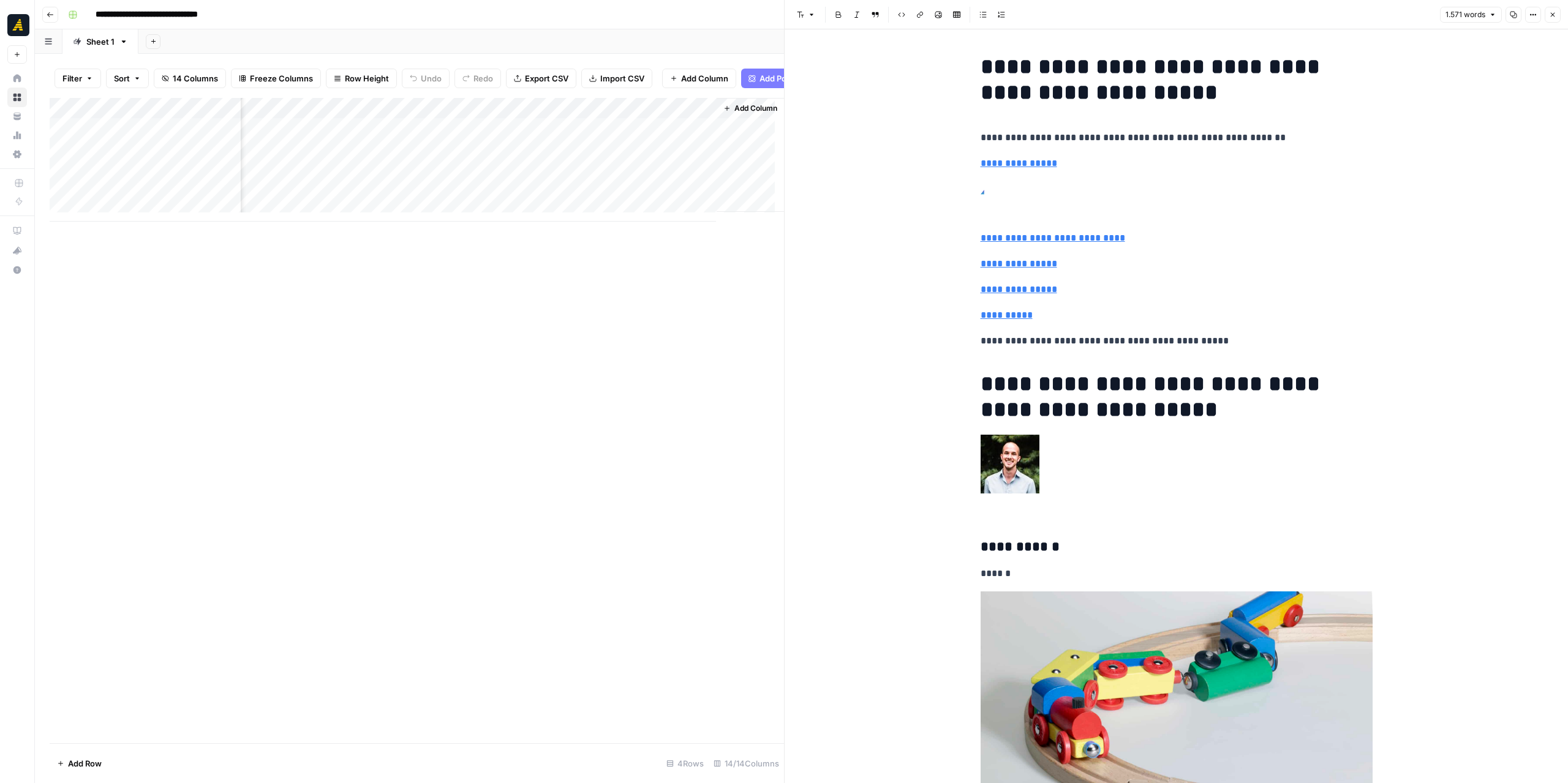
click at [546, 163] on div "Add Column" at bounding box center [417, 160] width 735 height 124
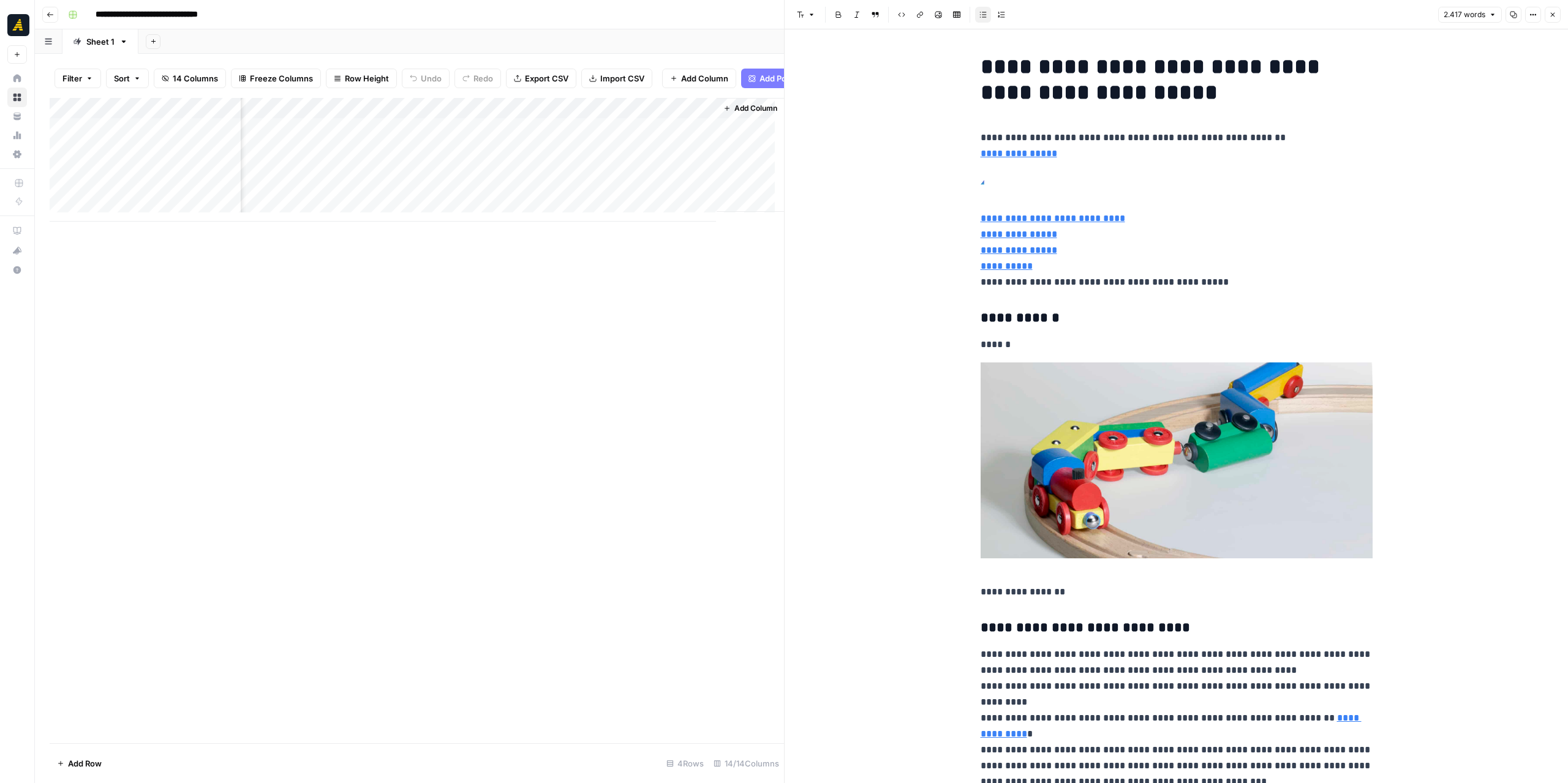
click at [622, 158] on div "Add Column" at bounding box center [417, 160] width 735 height 124
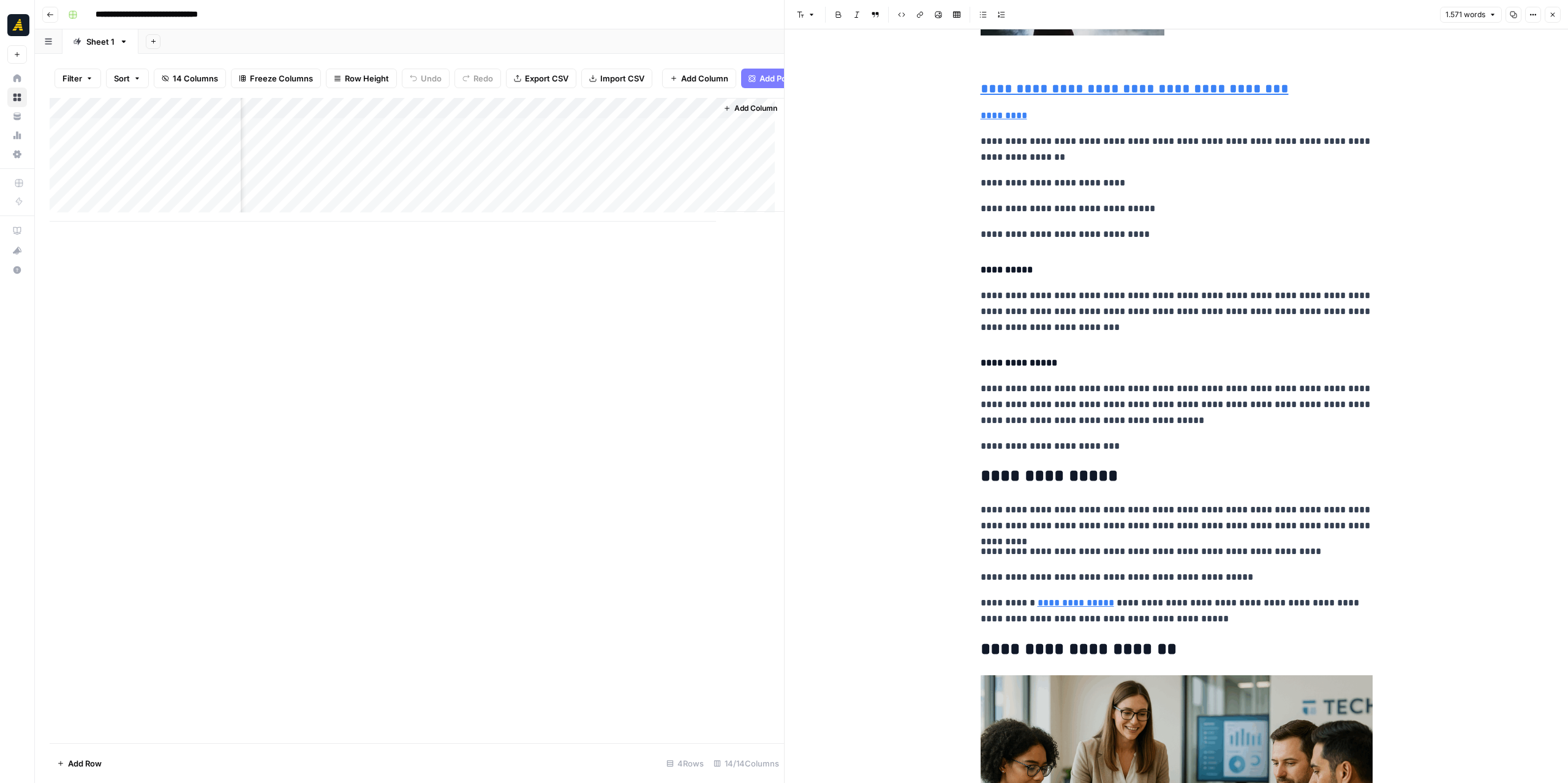
scroll to position [3522, 0]
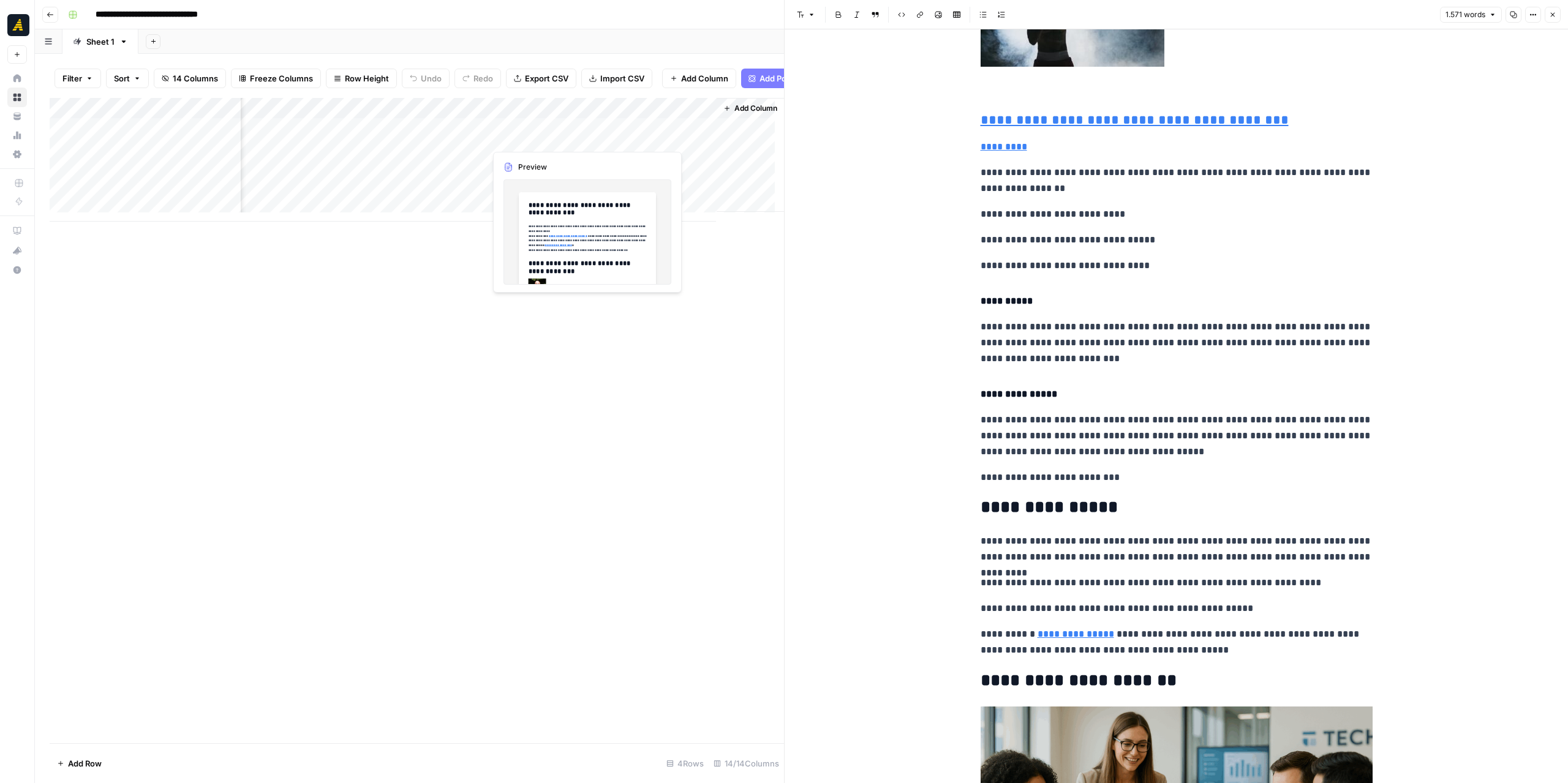
click at [542, 141] on div "Add Column" at bounding box center [417, 160] width 735 height 124
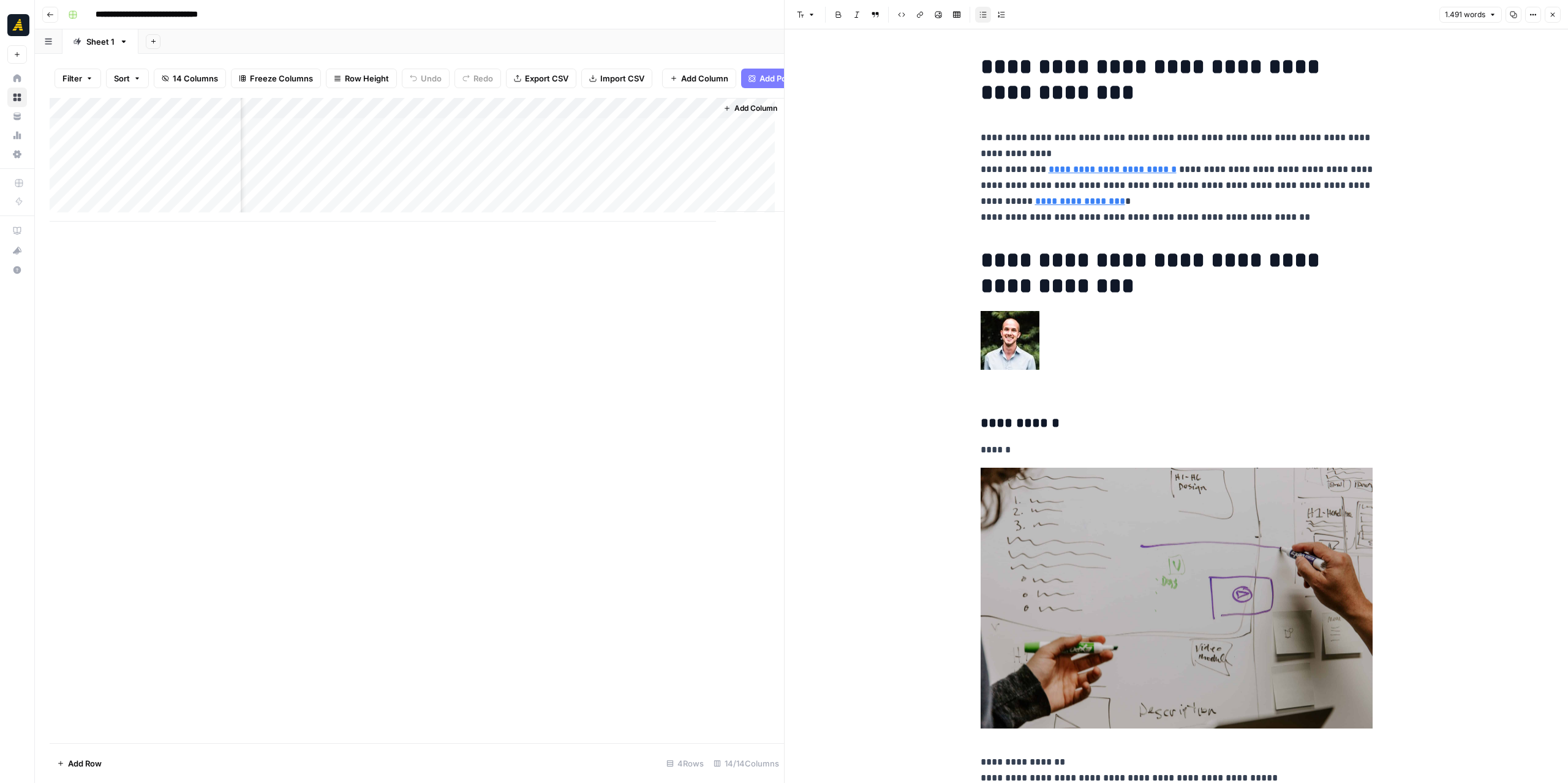
click at [621, 137] on div "Add Column" at bounding box center [417, 160] width 735 height 124
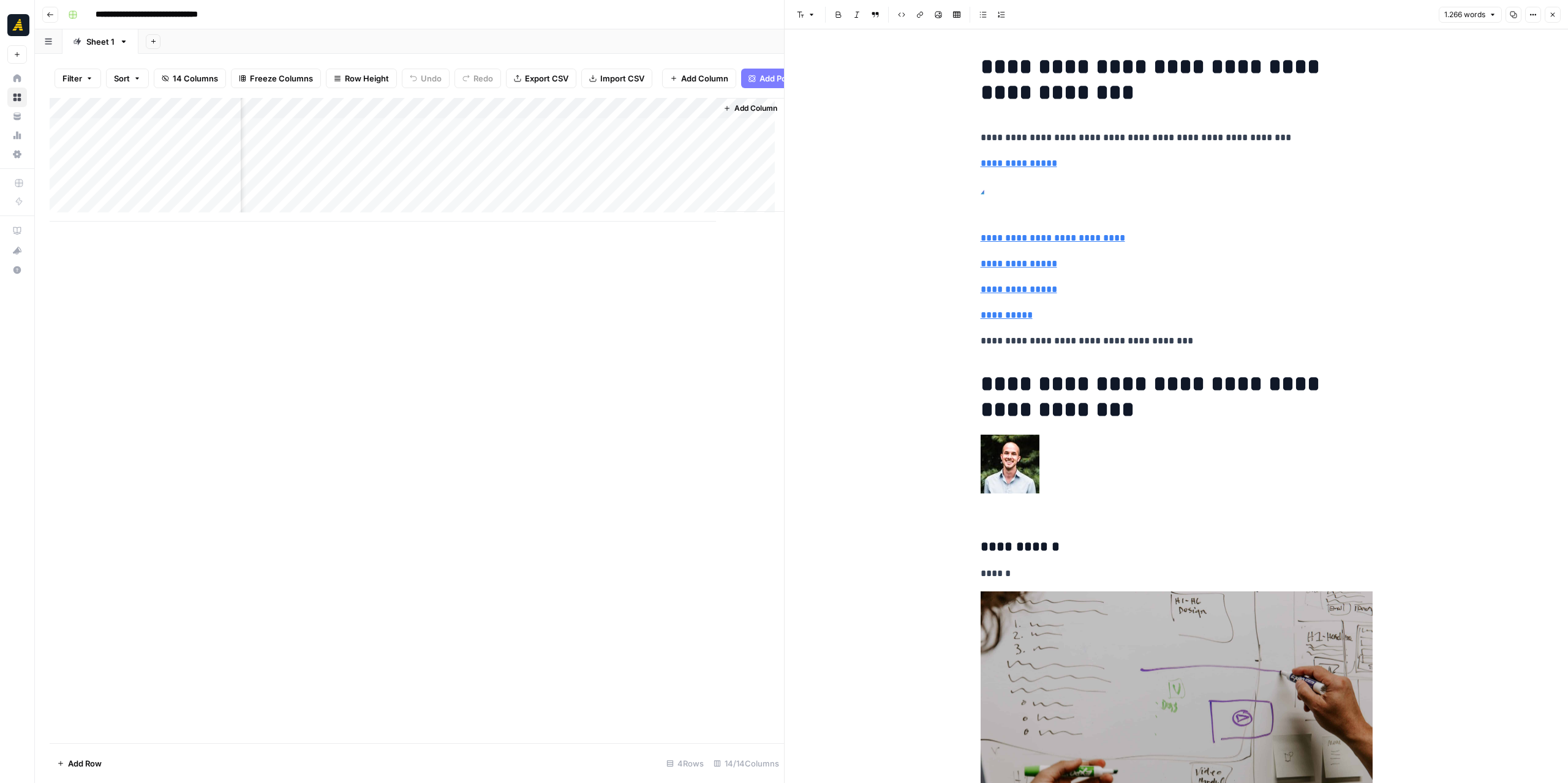
click at [539, 156] on div "Add Column" at bounding box center [417, 160] width 735 height 124
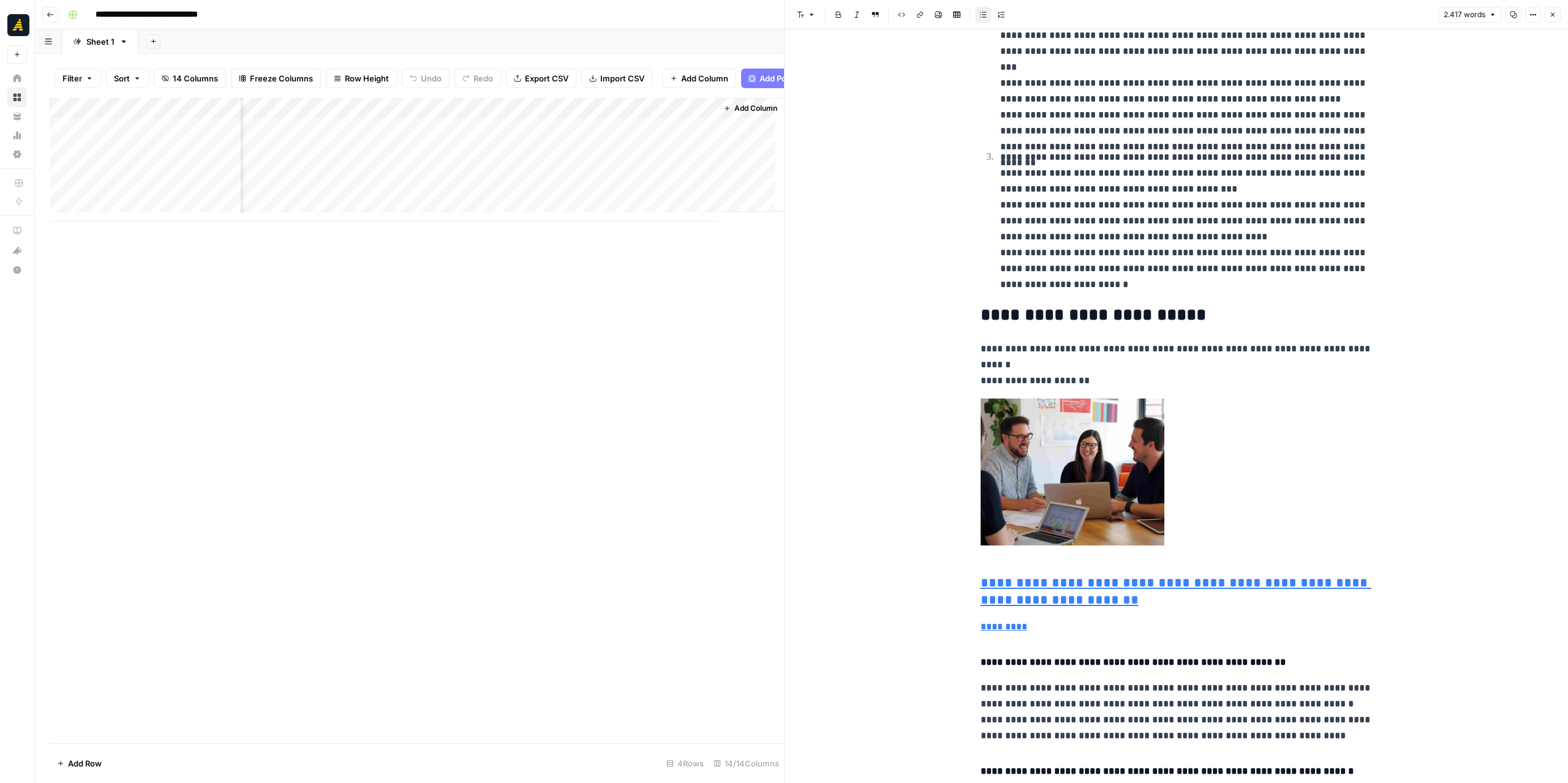
scroll to position [2449, 0]
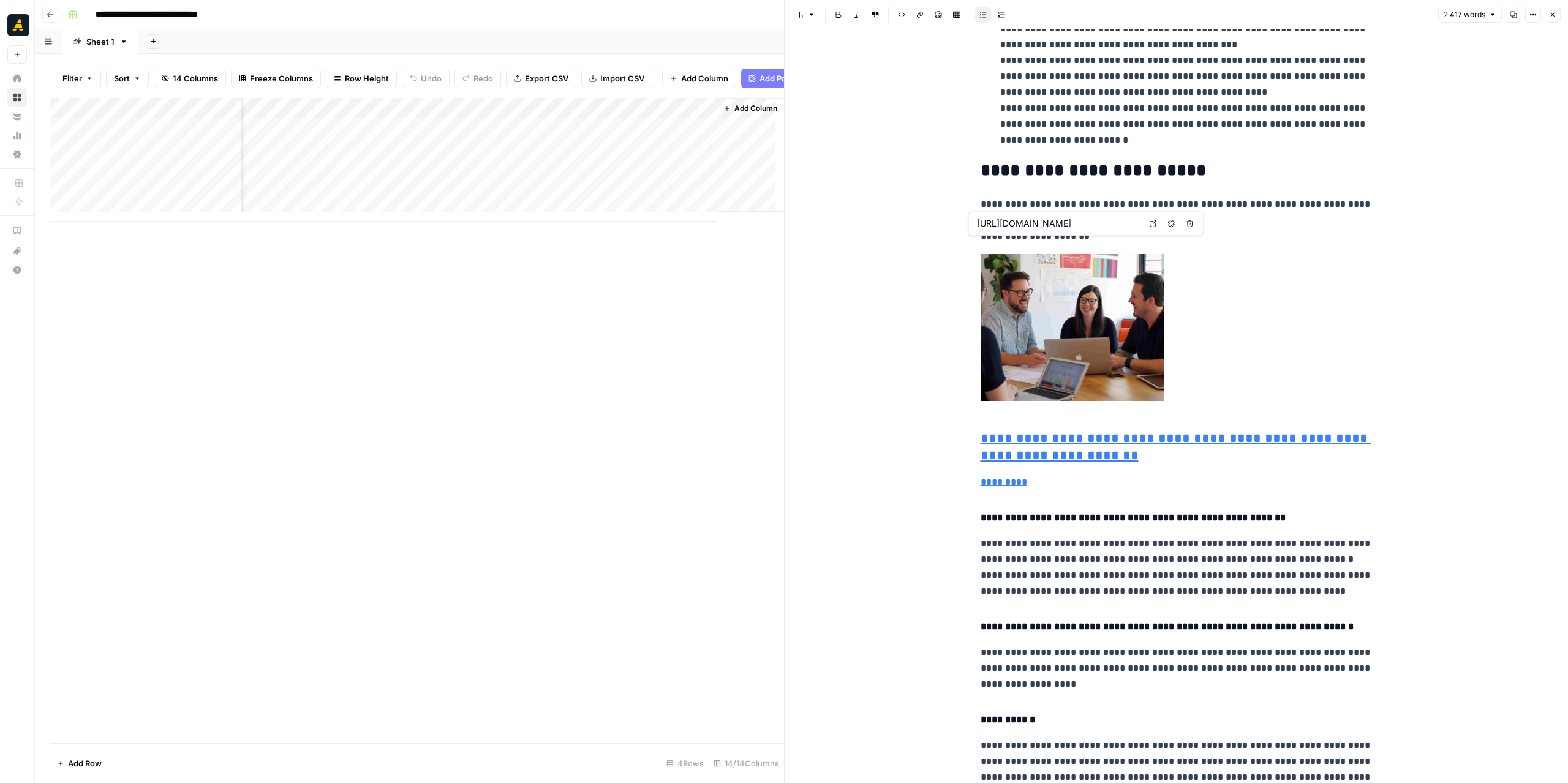
click at [472, 159] on div "Add Column" at bounding box center [417, 160] width 735 height 124
click at [622, 156] on div "Add Column" at bounding box center [417, 160] width 735 height 124
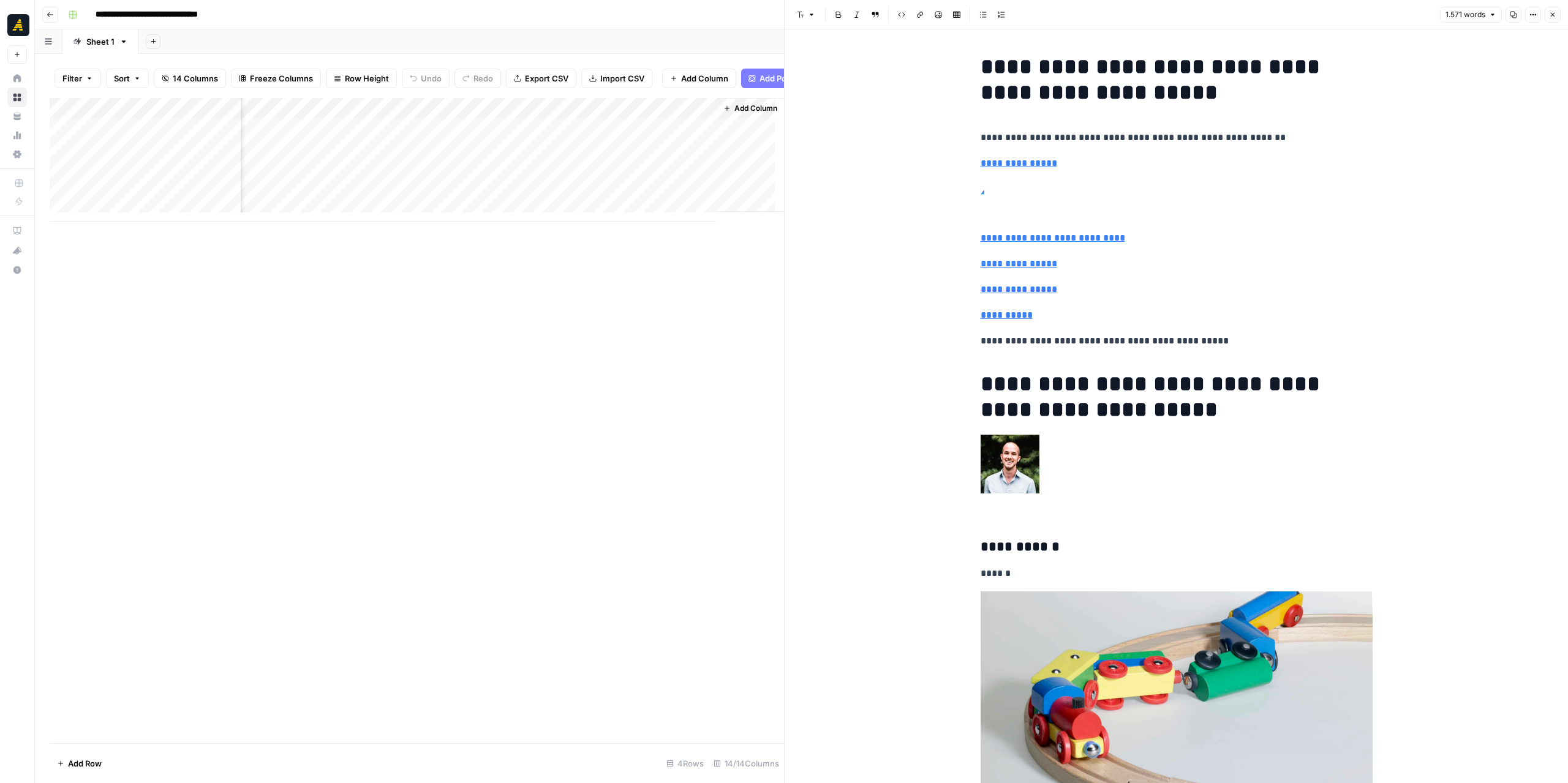
click at [549, 157] on div "Add Column" at bounding box center [417, 160] width 735 height 124
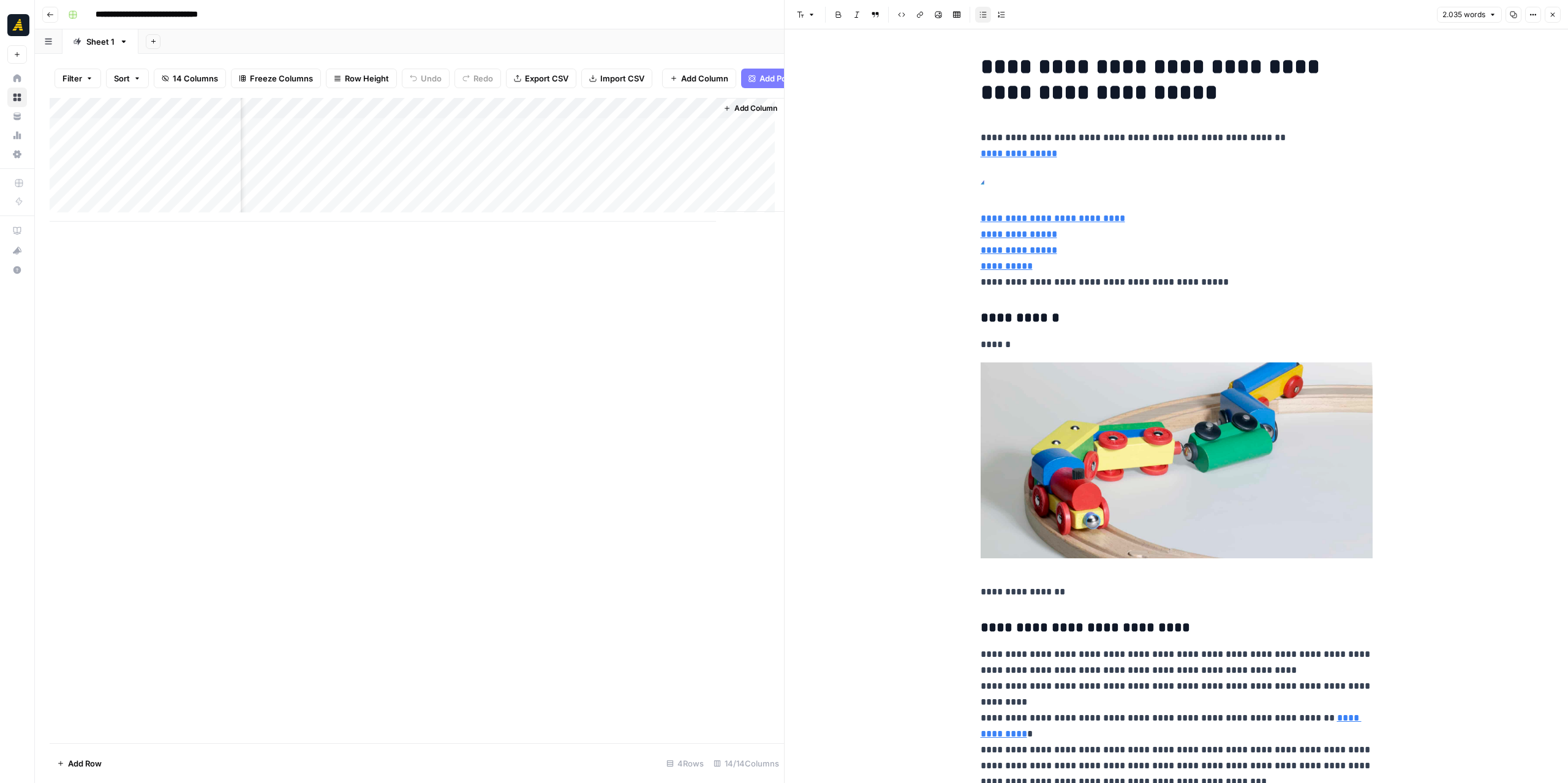
drag, startPoint x: 549, startPoint y: 157, endPoint x: 619, endPoint y: 154, distance: 70.1
click at [619, 154] on div "Add Column" at bounding box center [417, 160] width 735 height 124
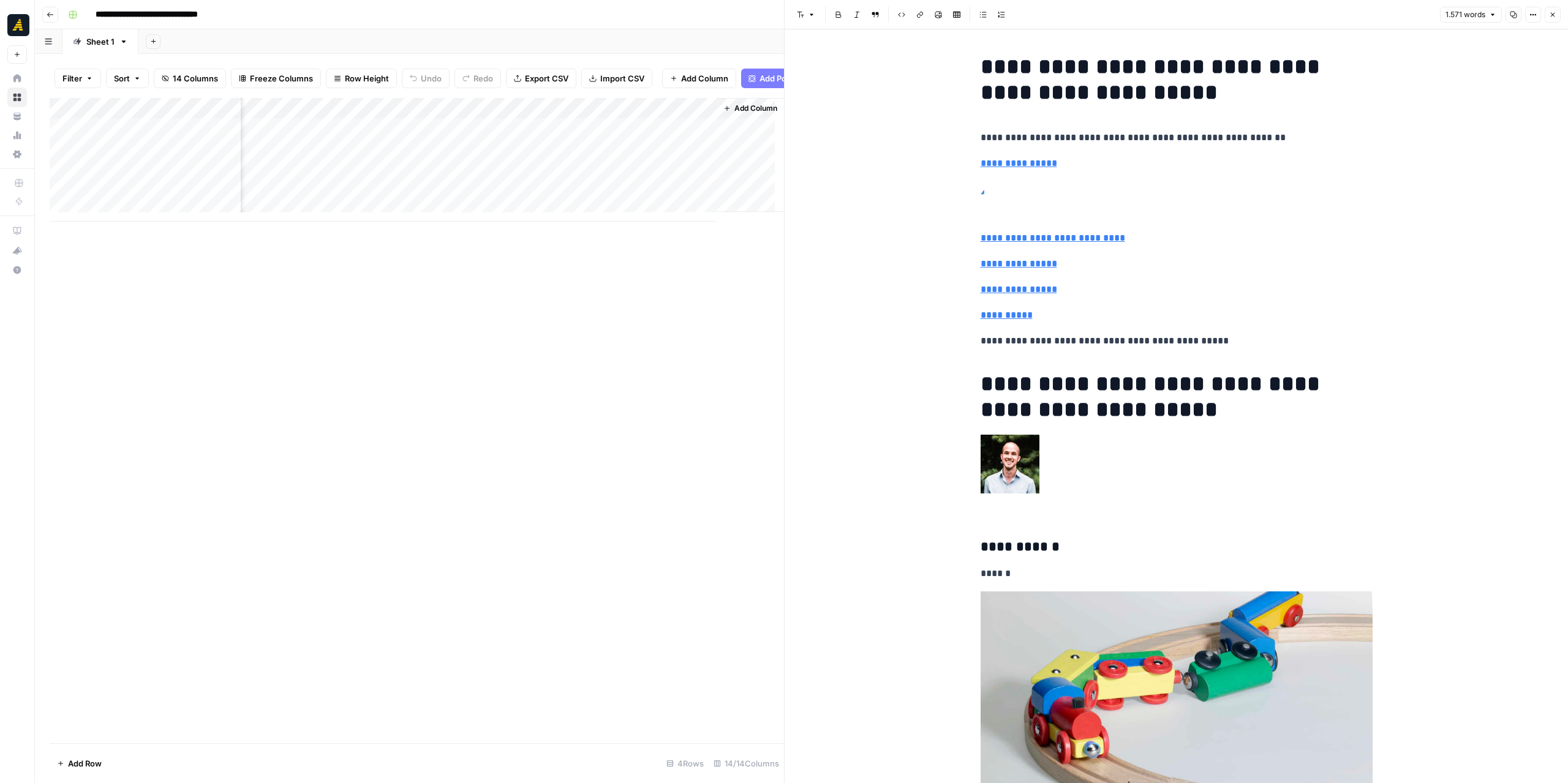
click at [547, 158] on div "Add Column" at bounding box center [417, 160] width 735 height 124
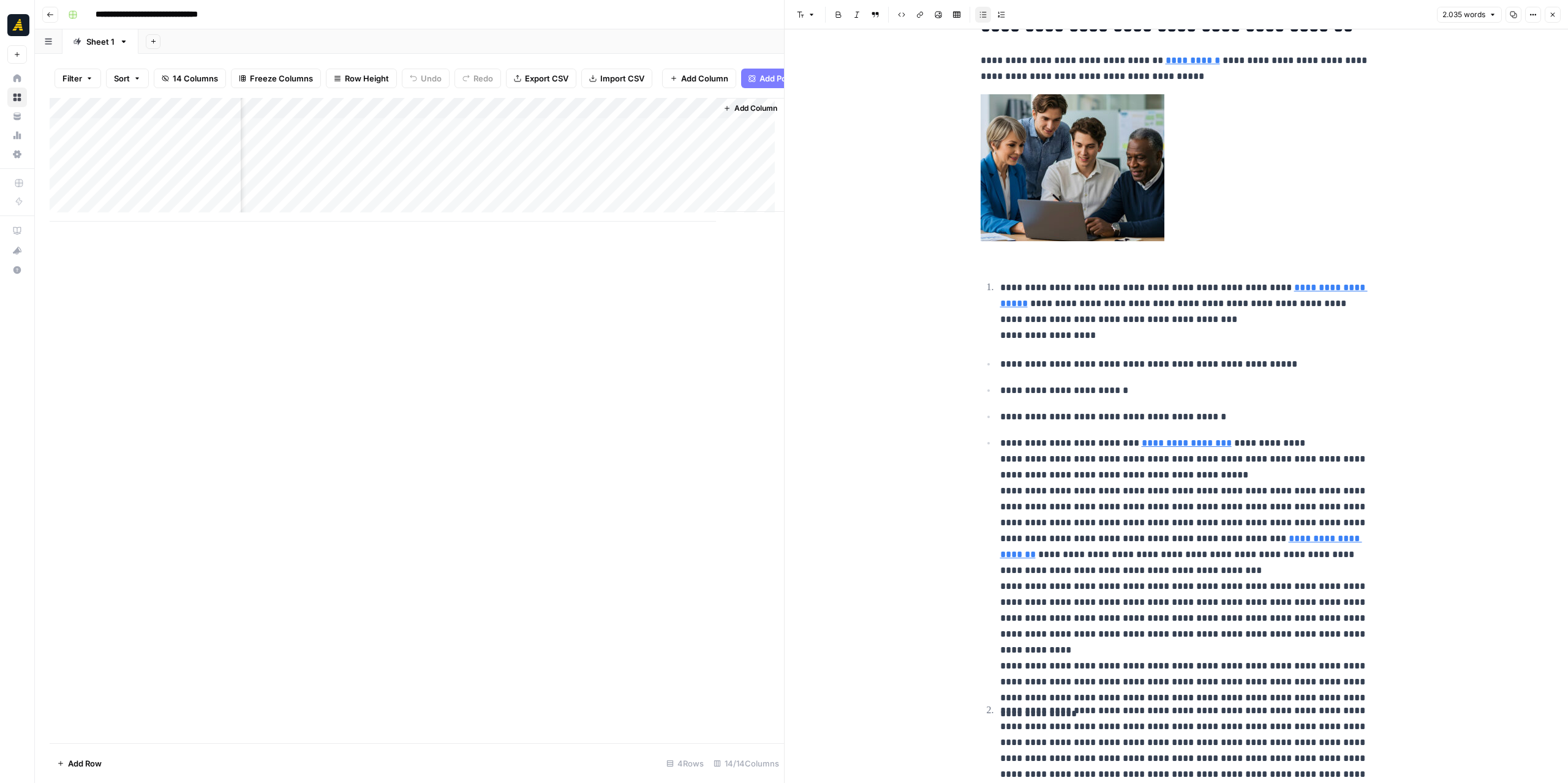
scroll to position [673, 0]
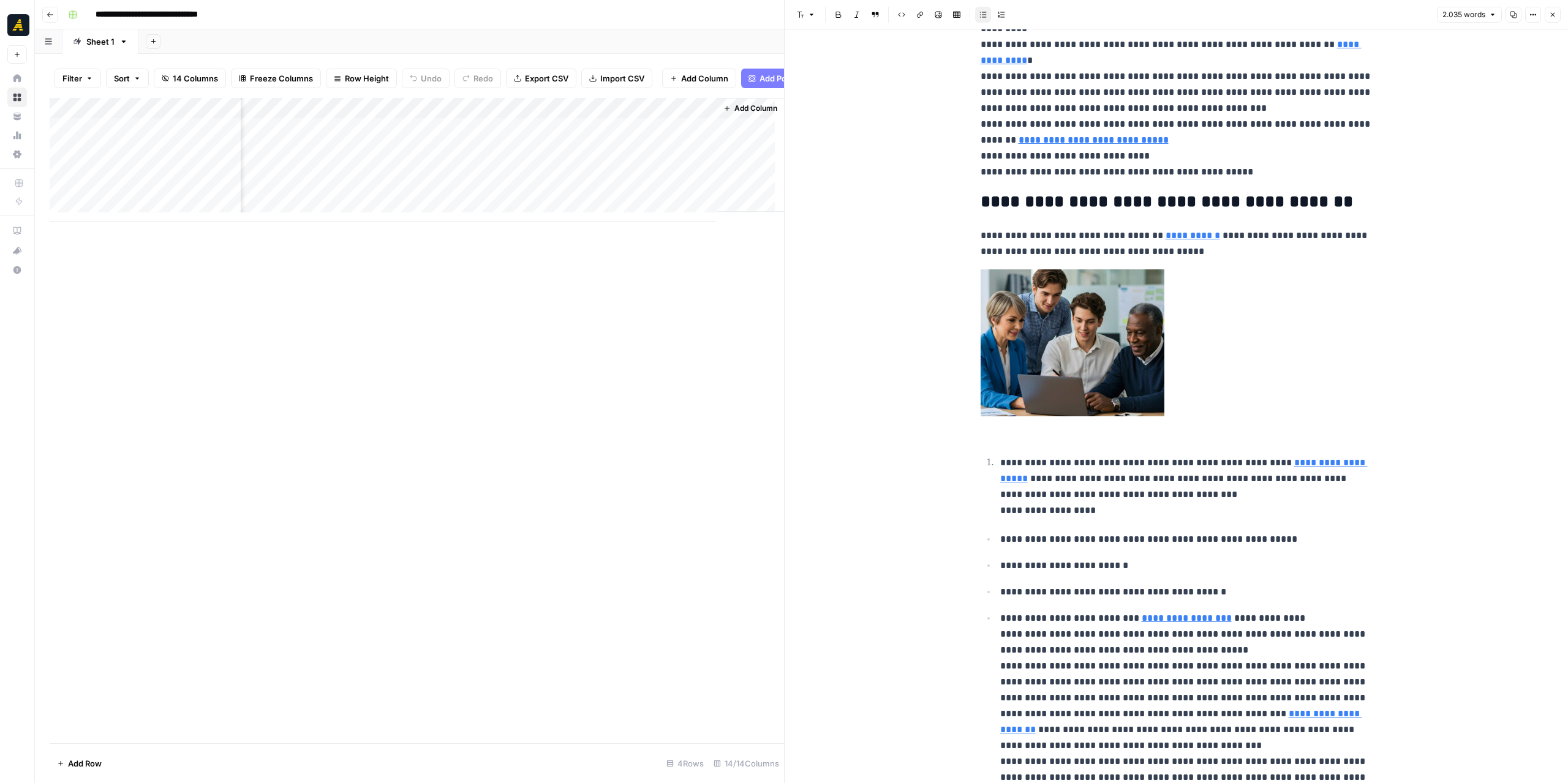
click at [657, 153] on div "Add Column" at bounding box center [417, 160] width 735 height 124
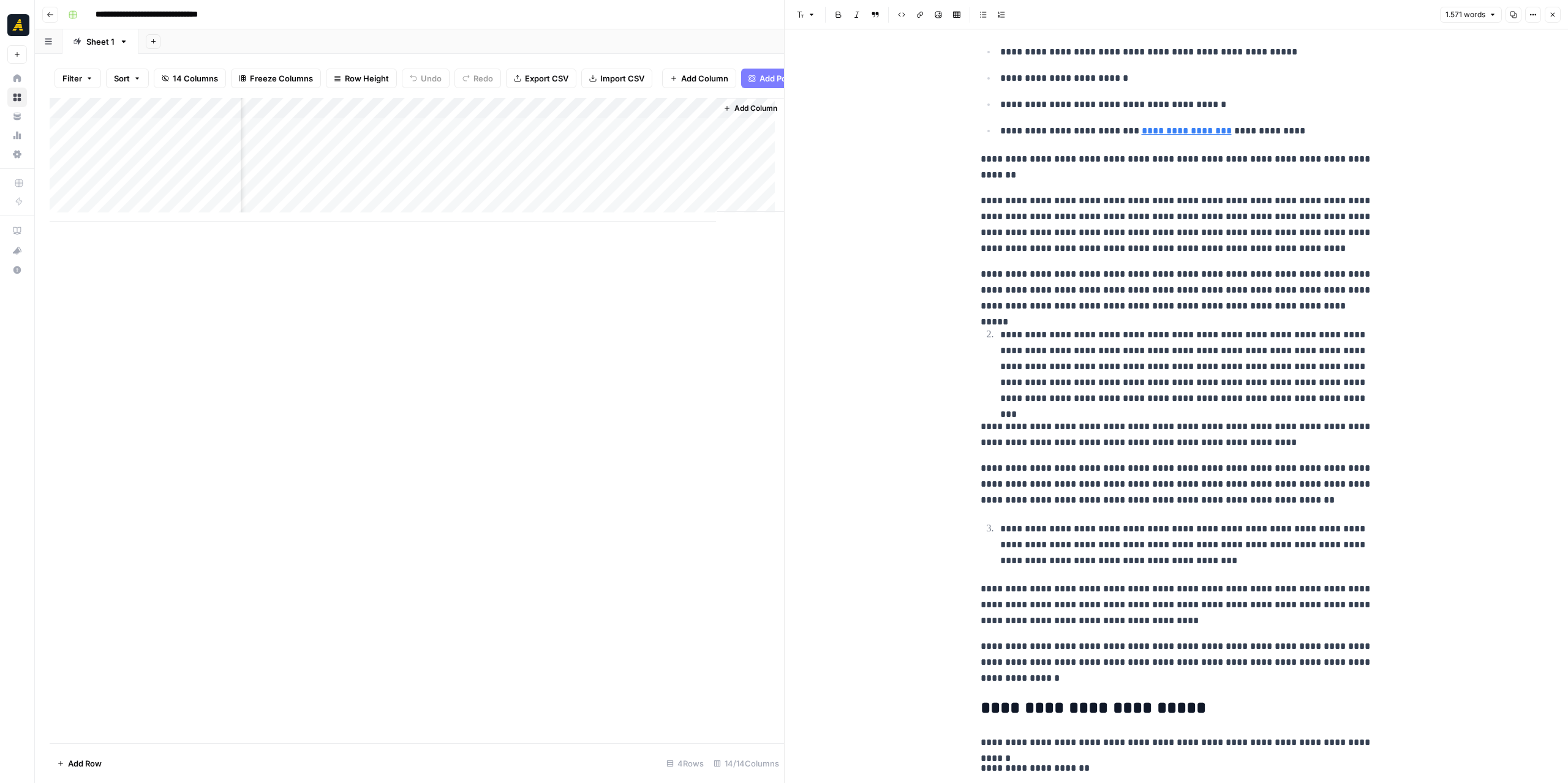
scroll to position [1656, 0]
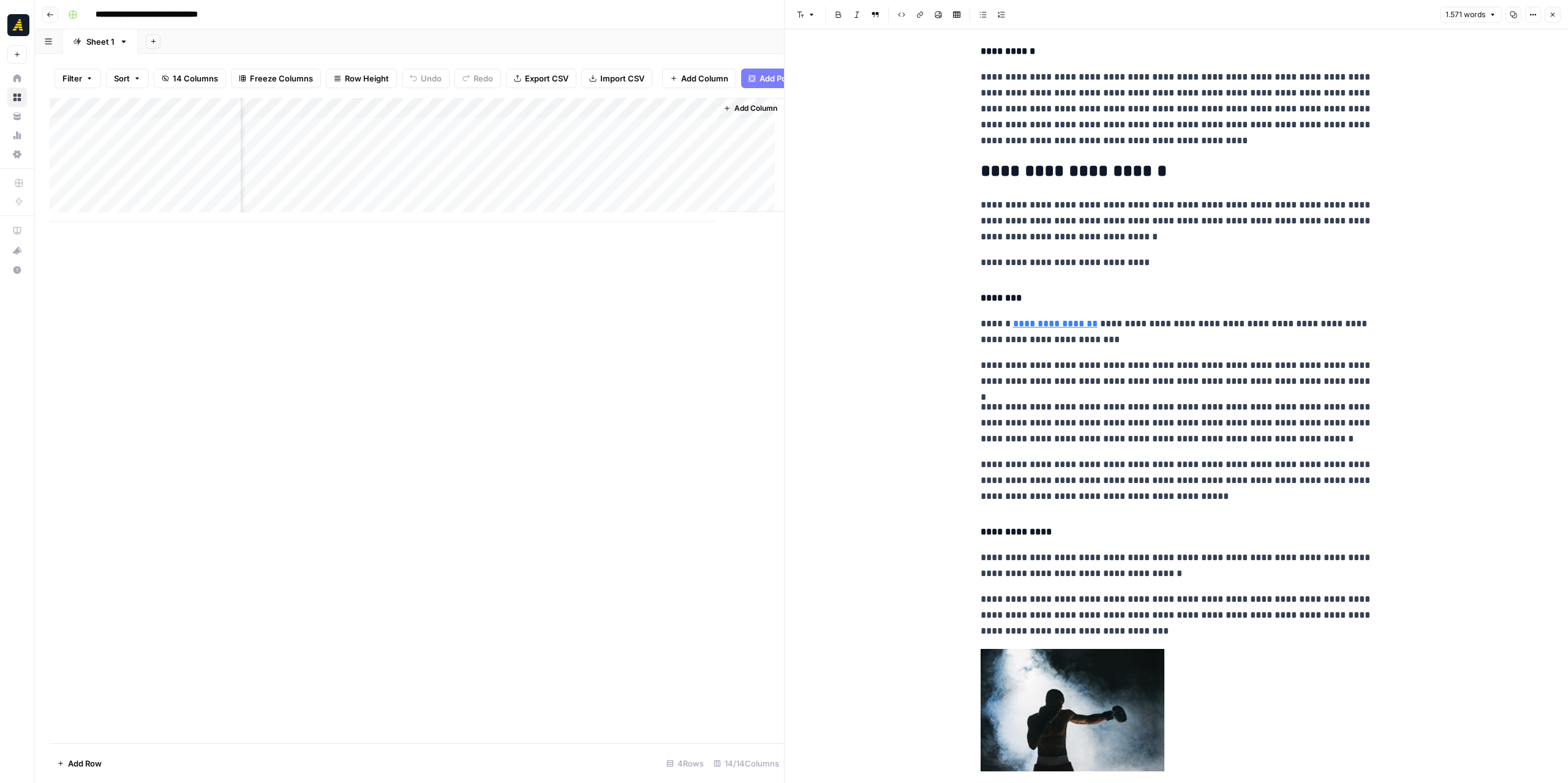
scroll to position [3000, 0]
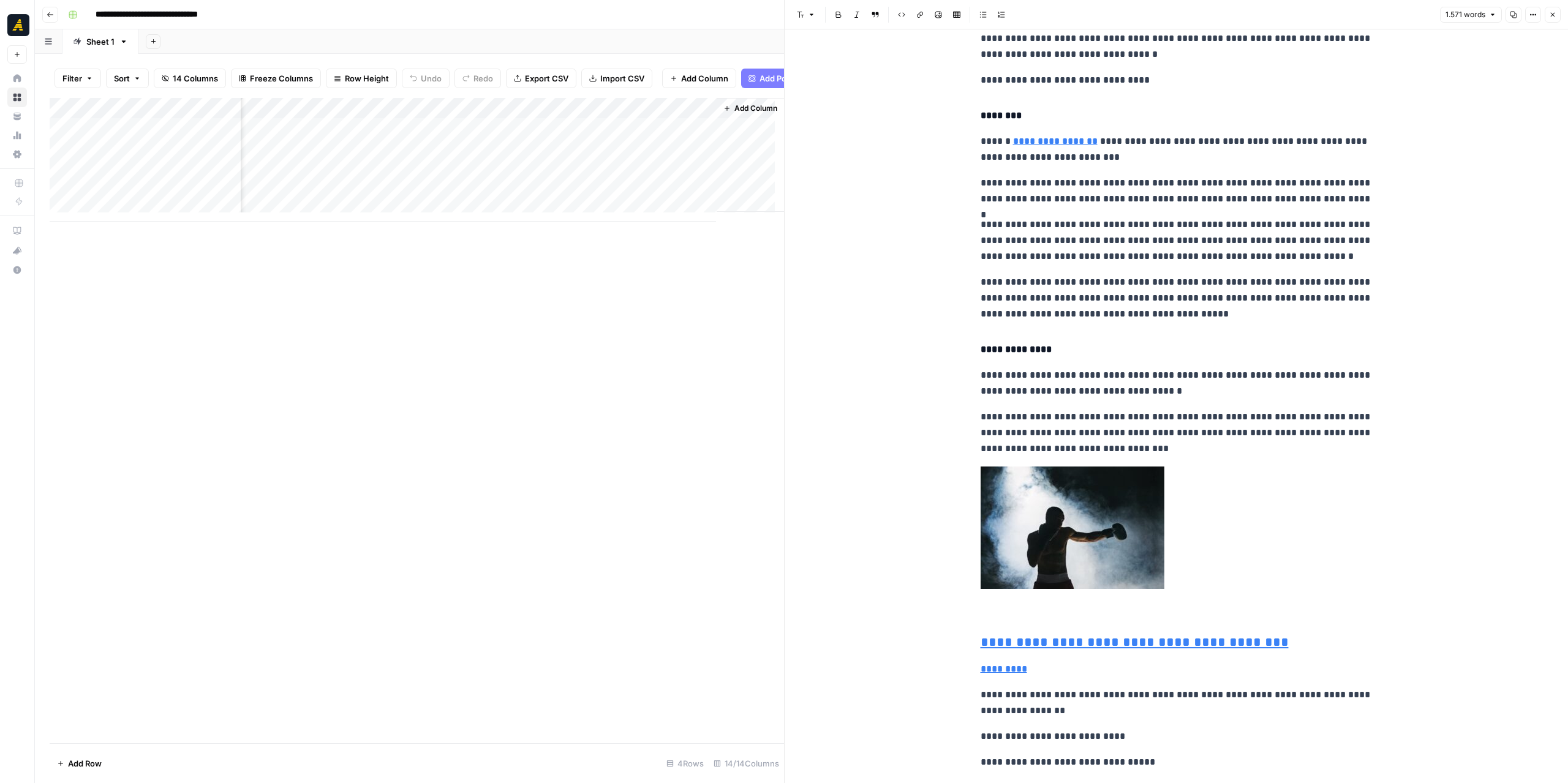
click at [635, 135] on div "Add Column" at bounding box center [417, 160] width 735 height 124
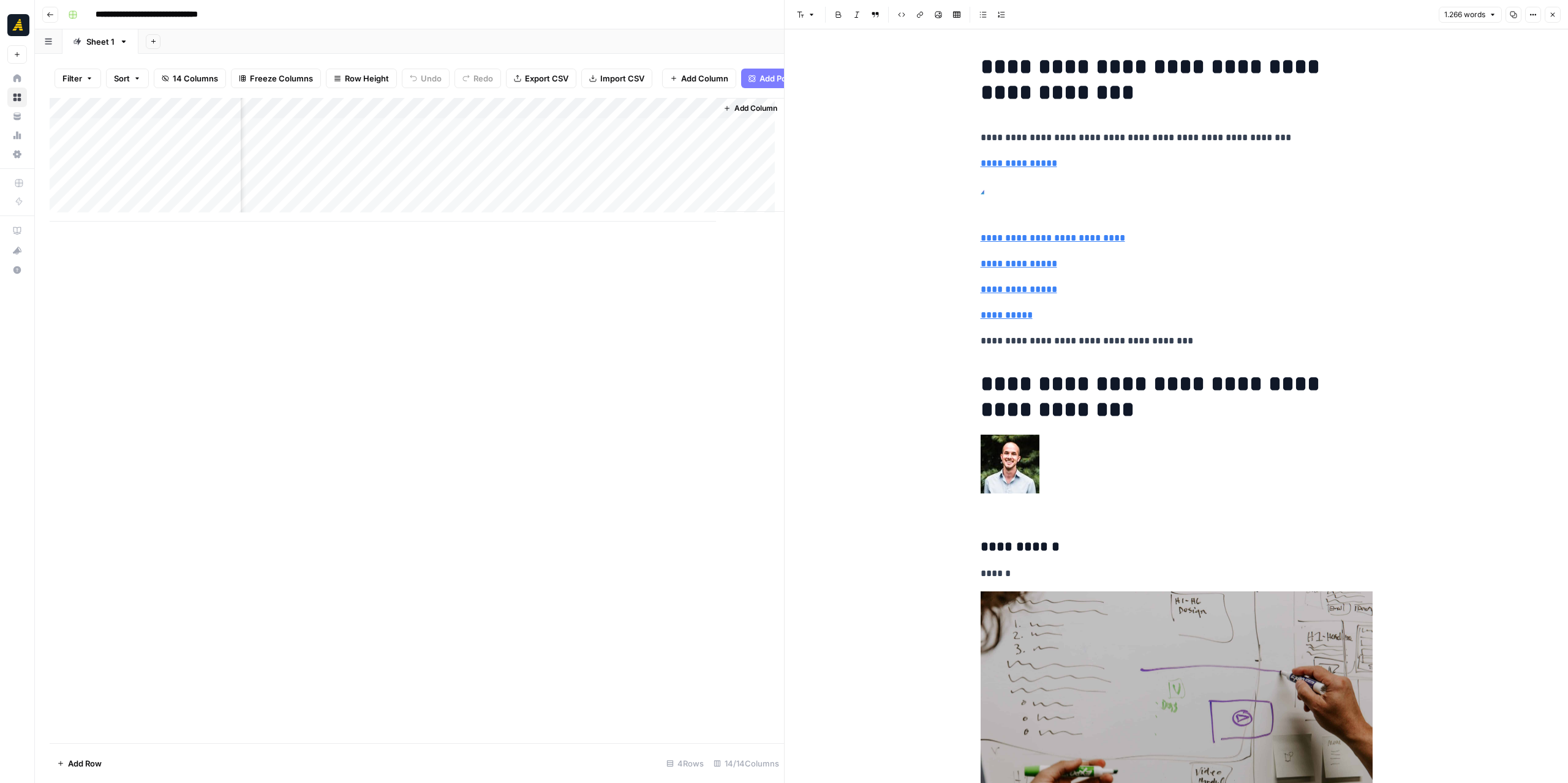
click at [542, 135] on div "Add Column" at bounding box center [417, 160] width 735 height 124
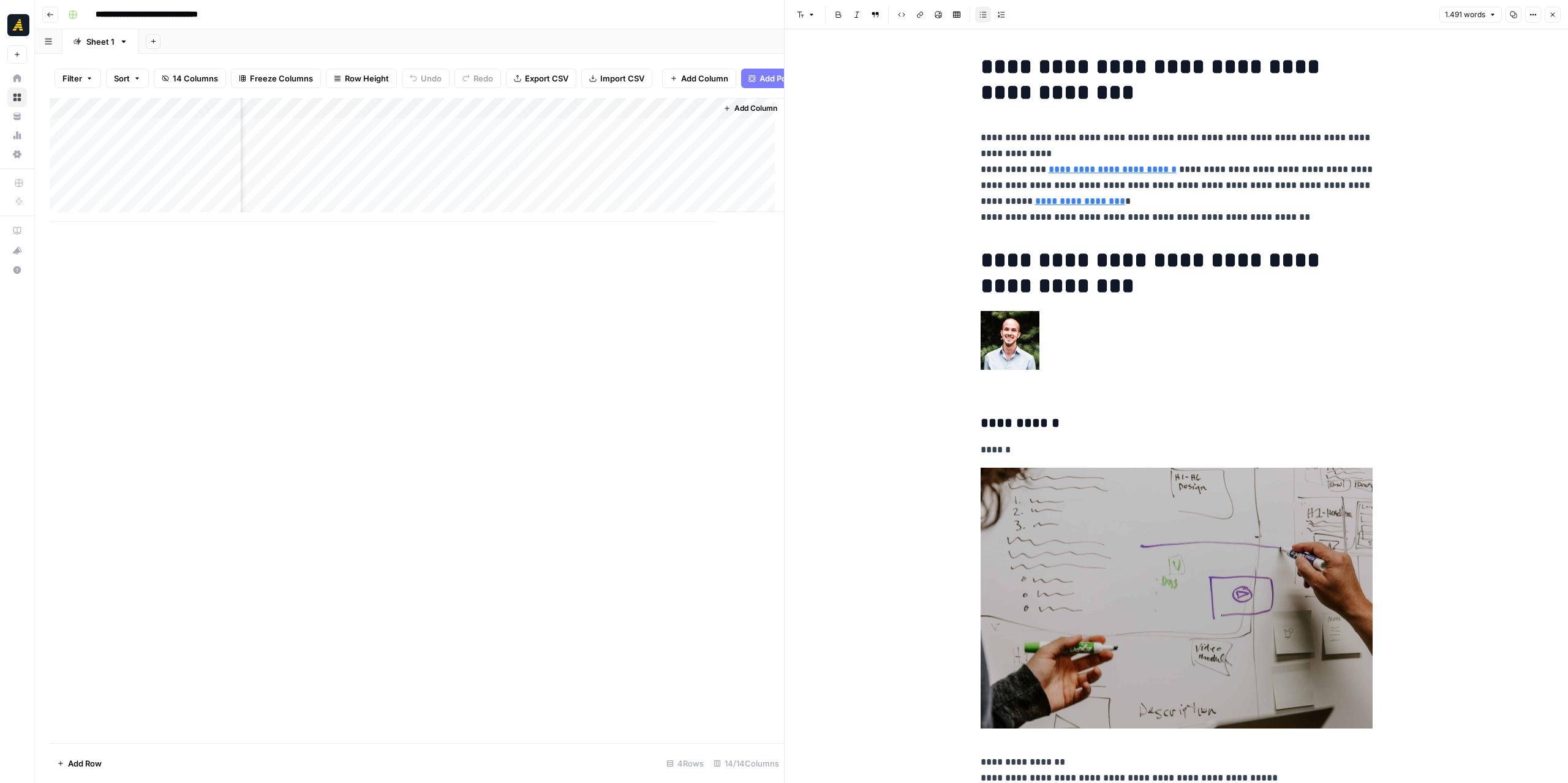
click at [545, 156] on div "Add Column" at bounding box center [417, 160] width 735 height 124
click at [406, 110] on div "Add Column" at bounding box center [417, 160] width 735 height 124
click at [369, 233] on span "Edit Workflow" at bounding box center [380, 237] width 107 height 12
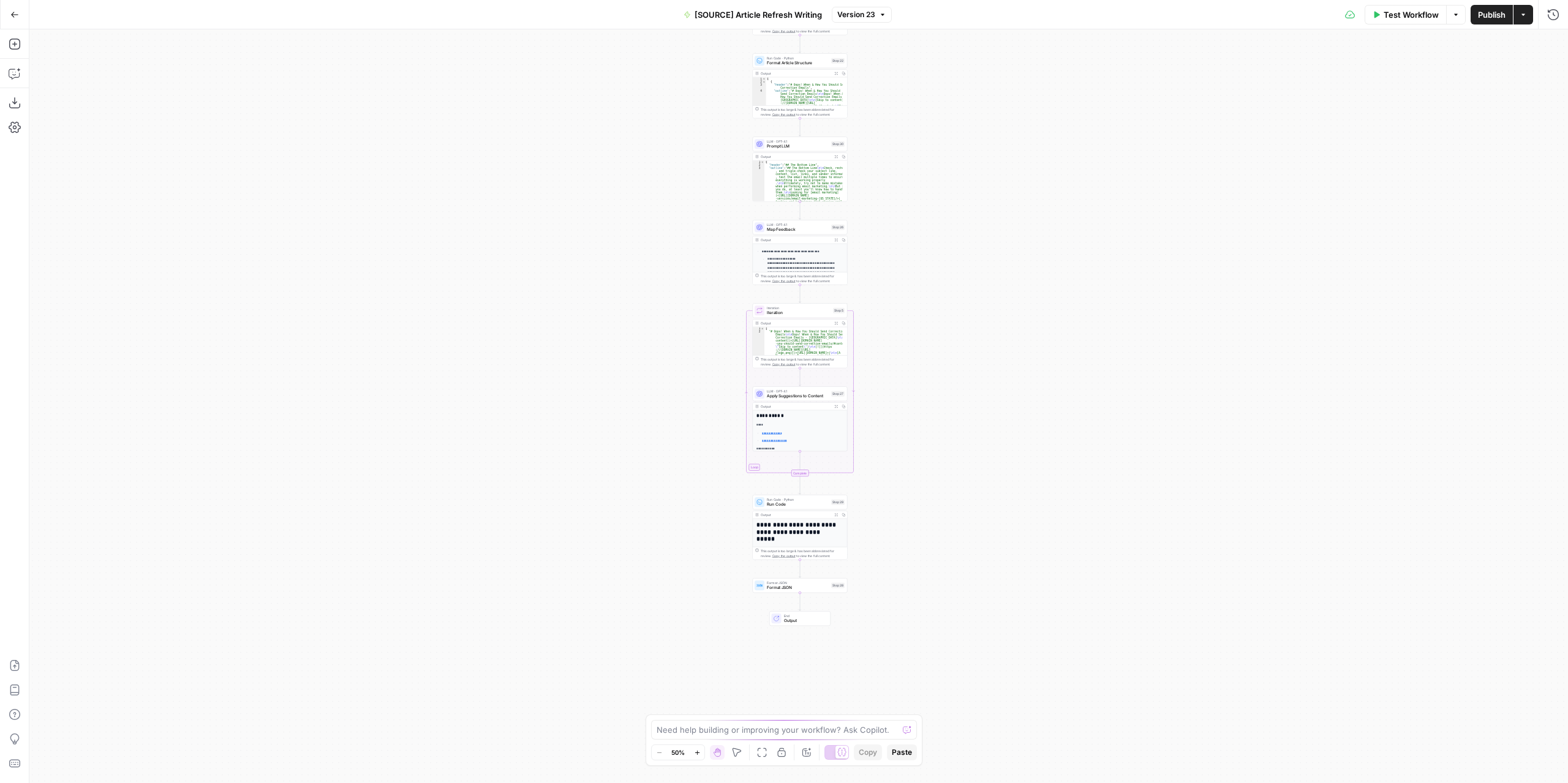
drag, startPoint x: 1012, startPoint y: 422, endPoint x: 1012, endPoint y: 207, distance: 215.0
click at [1012, 207] on div "**********" at bounding box center [798, 406] width 1538 height 753
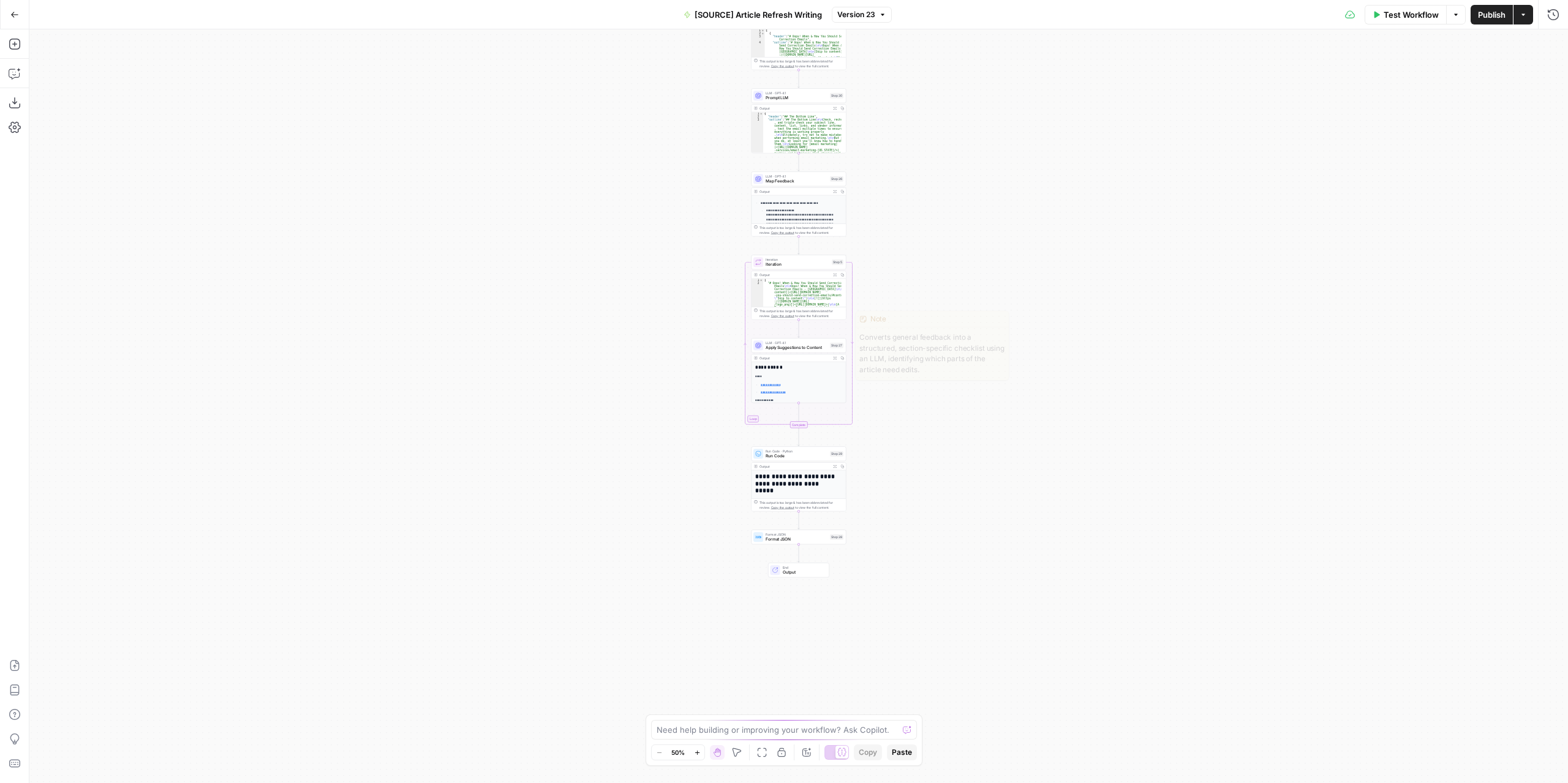
click at [712, 399] on div "**********" at bounding box center [798, 406] width 1538 height 753
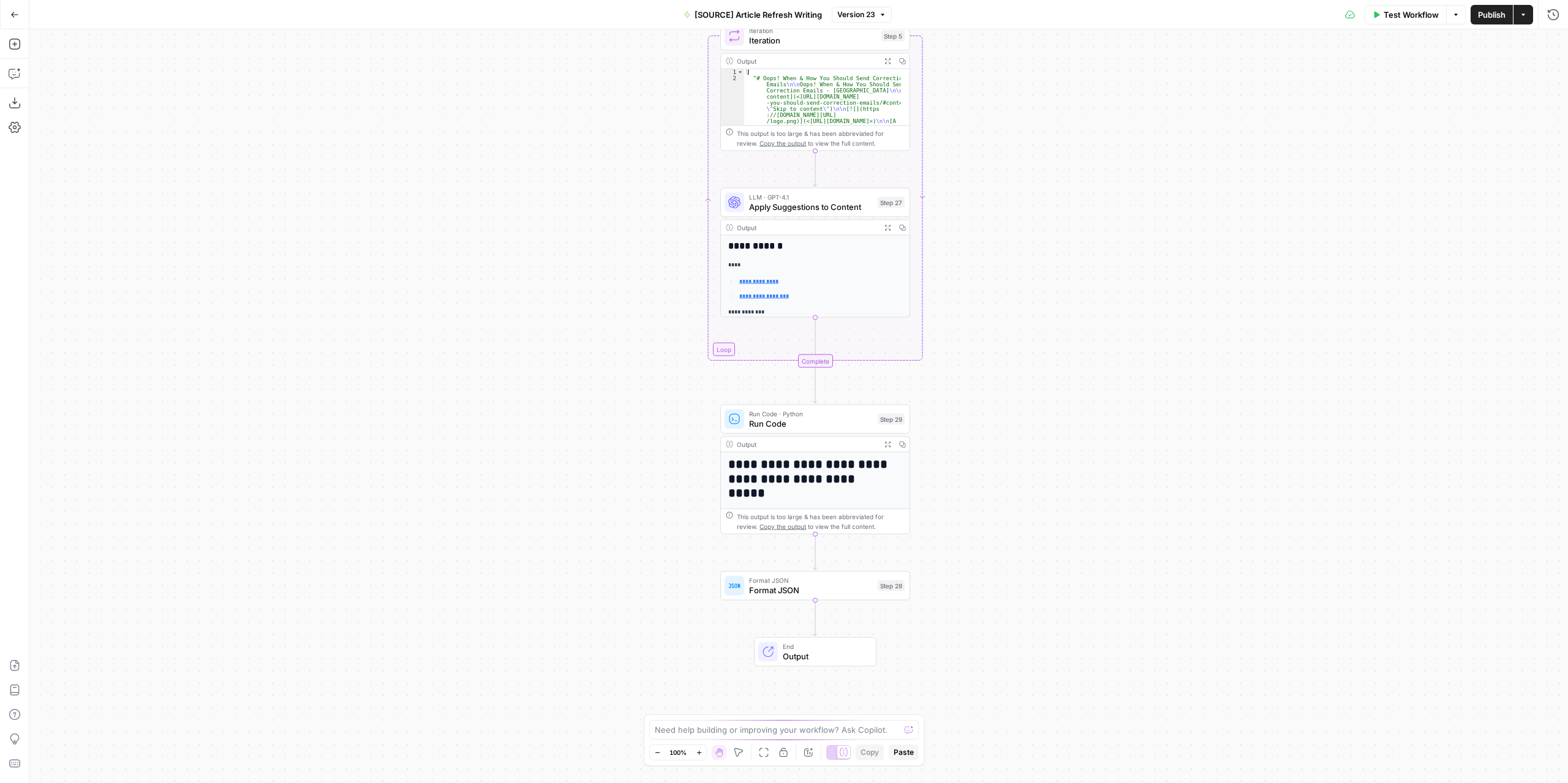
drag, startPoint x: 728, startPoint y: 519, endPoint x: 657, endPoint y: 430, distance: 113.9
click at [657, 430] on div "**********" at bounding box center [798, 406] width 1538 height 753
click at [21, 45] on button "Add Steps" at bounding box center [14, 44] width 20 height 20
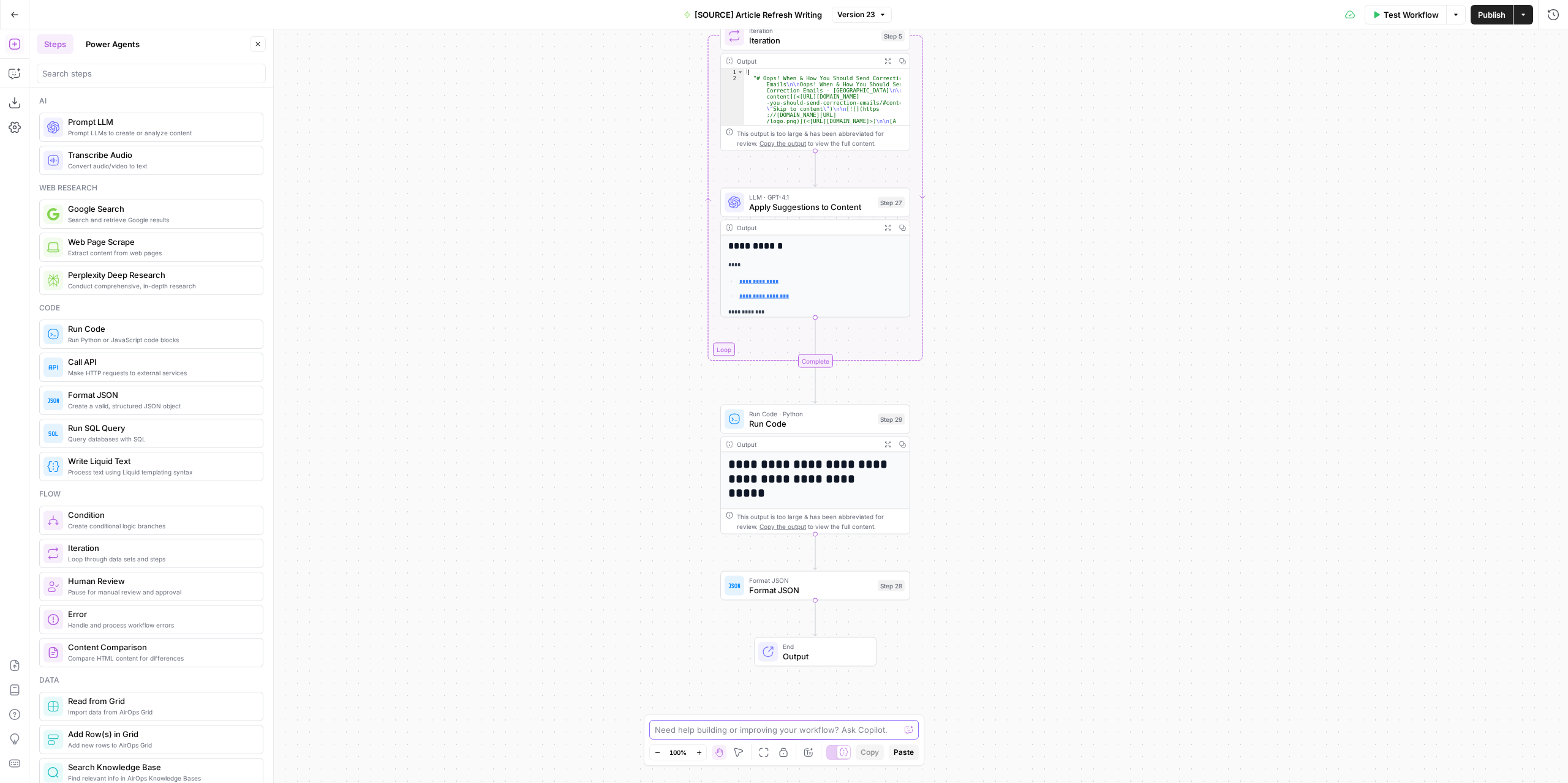
click at [675, 735] on textarea at bounding box center [777, 729] width 245 height 12
click at [846, 721] on textarea "Make step 29 to validate for duplicated content andremove any duplicated conten…" at bounding box center [772, 724] width 235 height 25
type textarea "Make step 29 to validate for duplicated content and remove any duplicated conte…"
click at [919, 717] on div "Make step 29 to validate for duplicated content and remove any duplicated conte…" at bounding box center [784, 723] width 270 height 32
click at [912, 716] on icon "submit" at bounding box center [909, 717] width 8 height 8
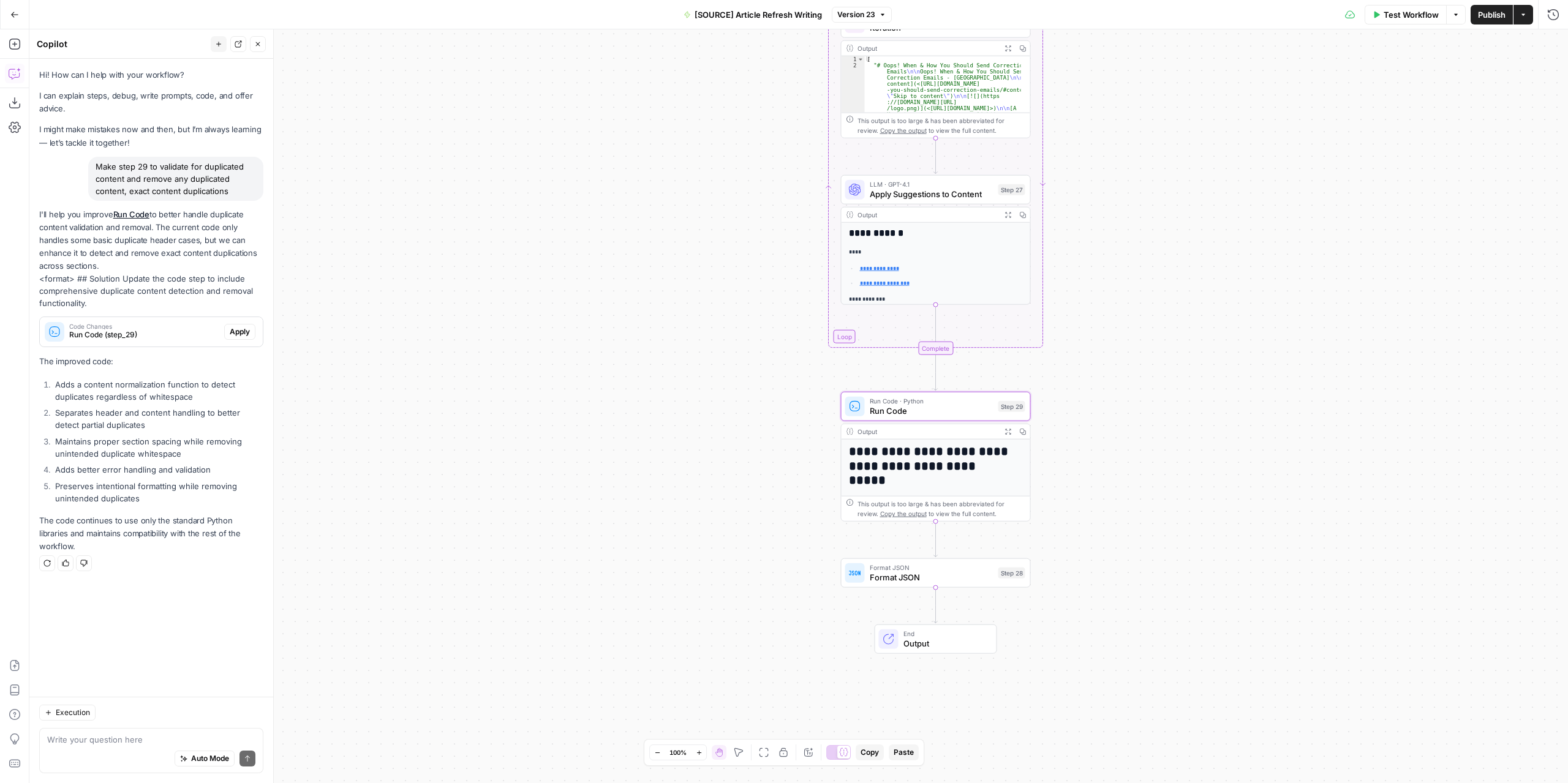
click at [242, 333] on span "Apply" at bounding box center [240, 331] width 20 height 11
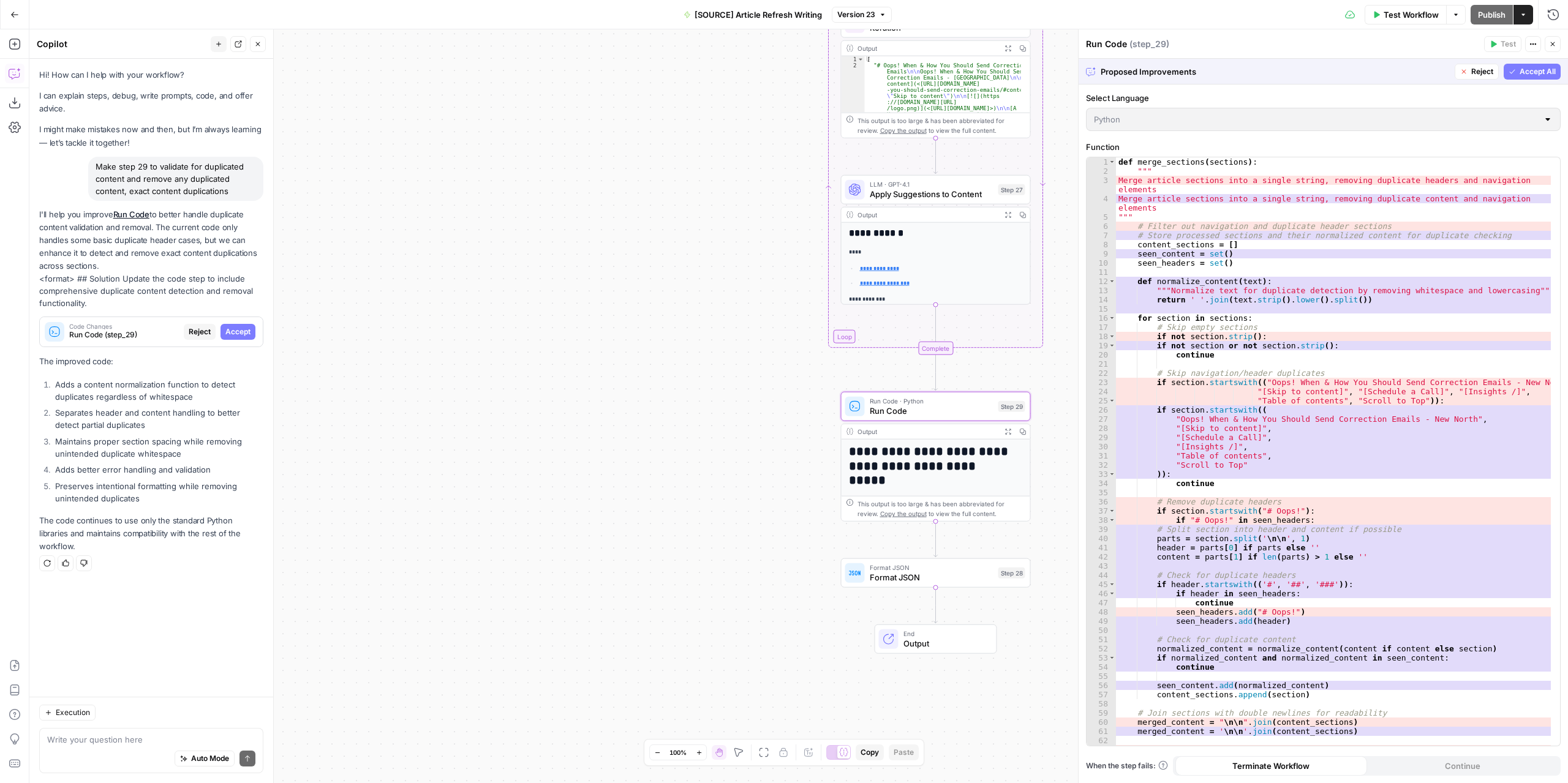
click at [242, 332] on span "Accept" at bounding box center [238, 331] width 25 height 11
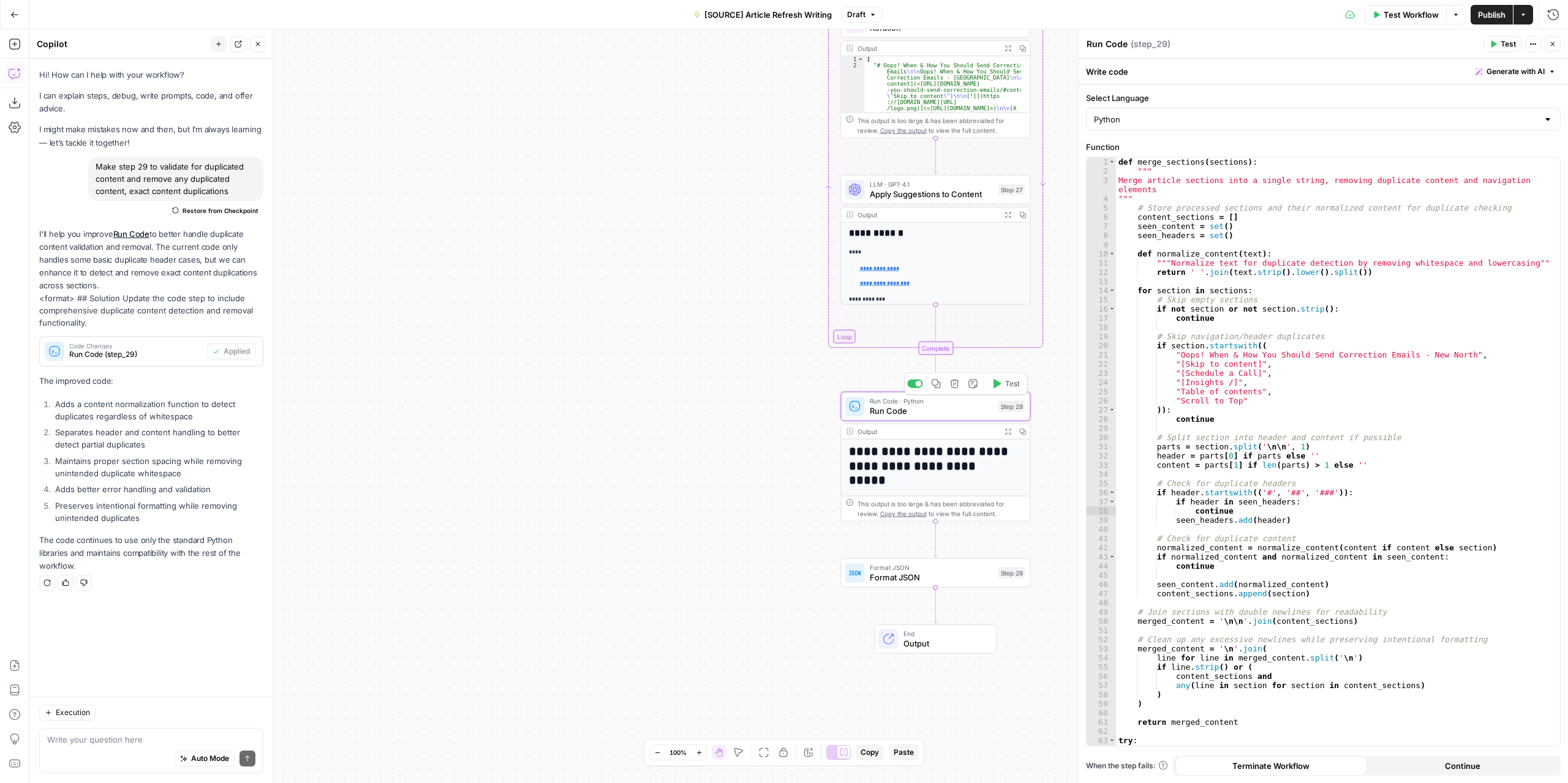
click at [1006, 388] on span "Test" at bounding box center [1012, 384] width 14 height 11
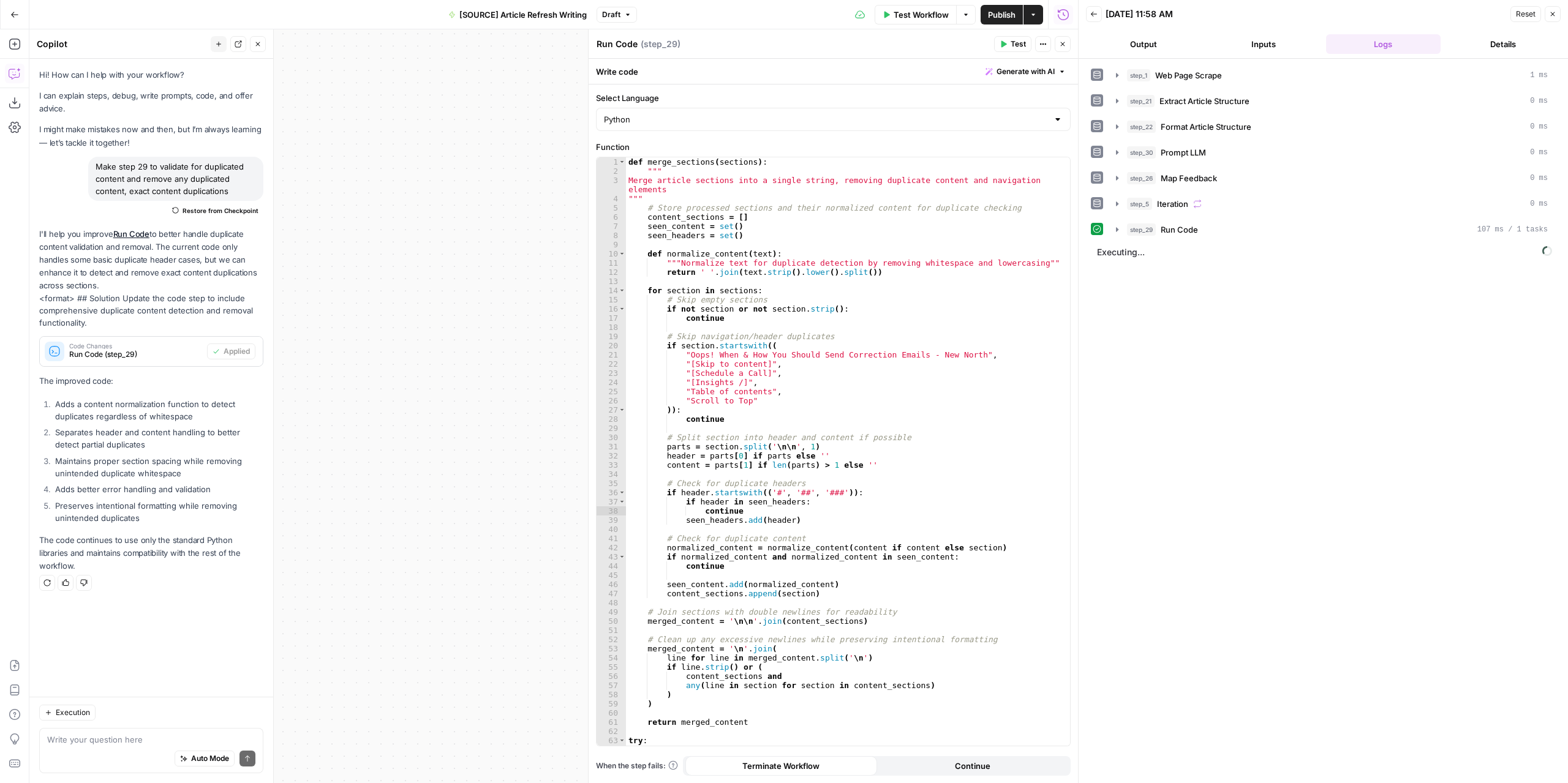
click at [1154, 46] on button "Output" at bounding box center [1144, 44] width 115 height 20
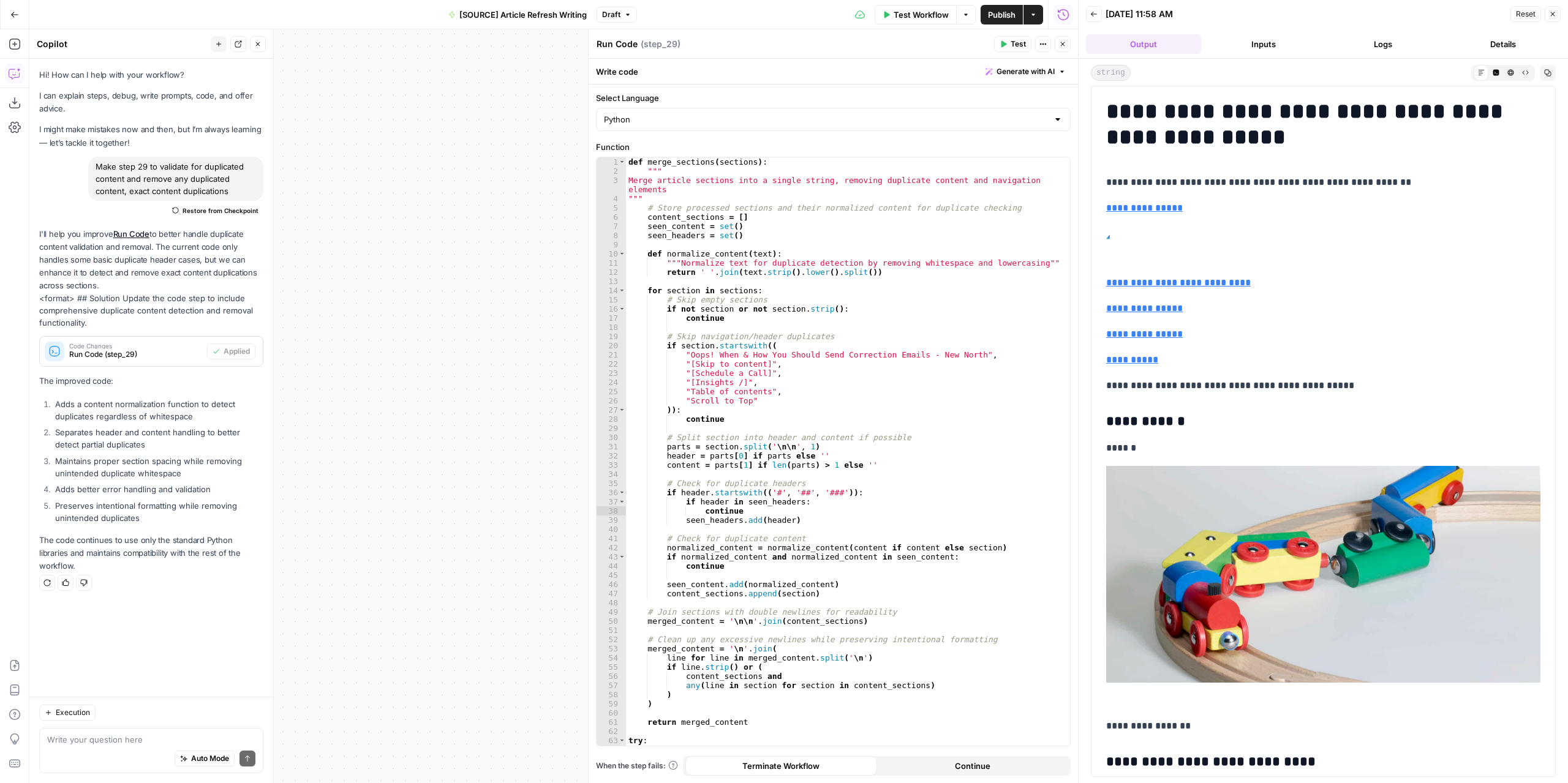
click at [627, 8] on button "Draft" at bounding box center [616, 14] width 41 height 16
click at [1009, 13] on span "Publish" at bounding box center [1002, 14] width 27 height 12
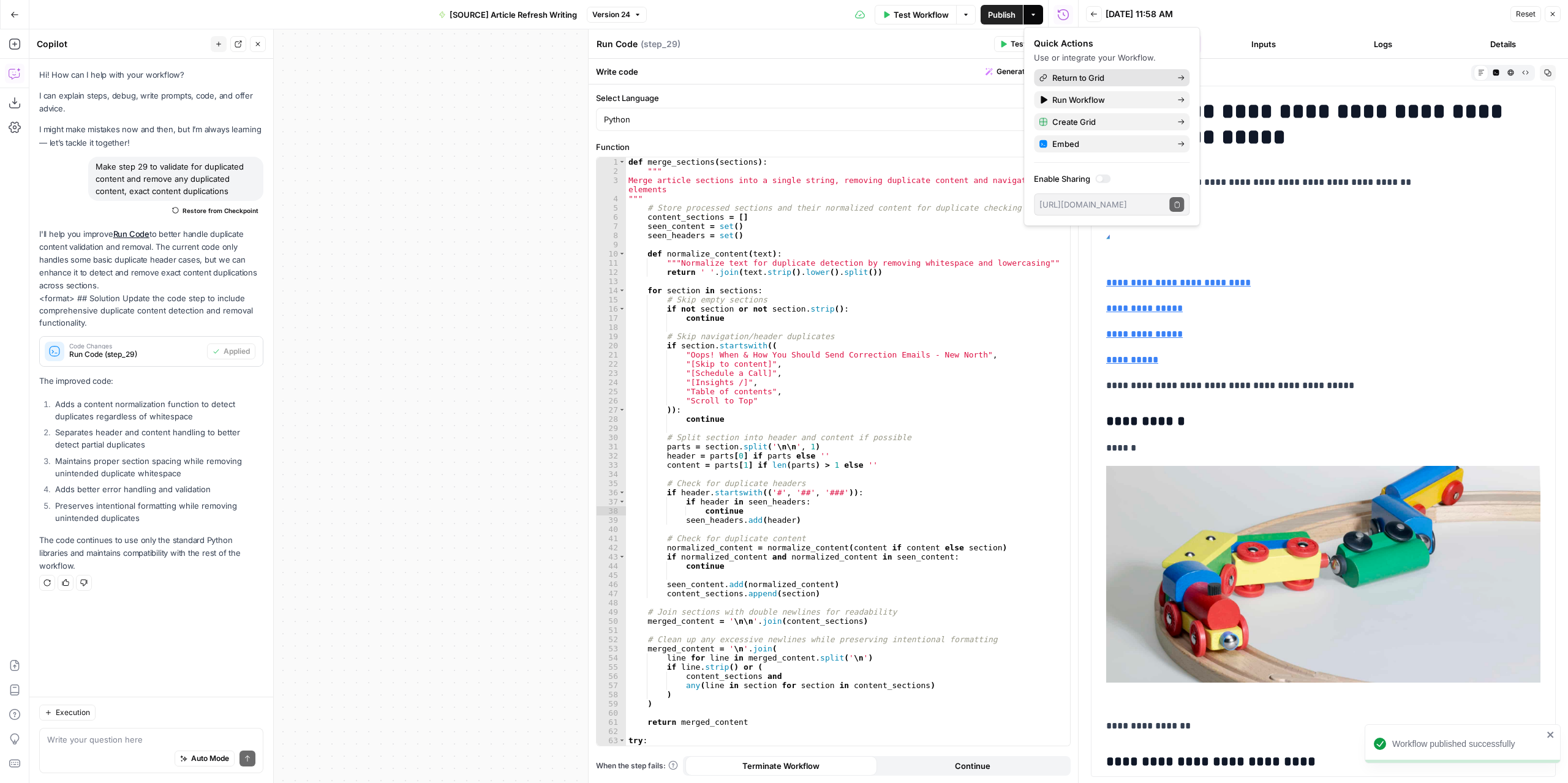
click at [1084, 77] on span "Return to Grid" at bounding box center [1109, 78] width 115 height 12
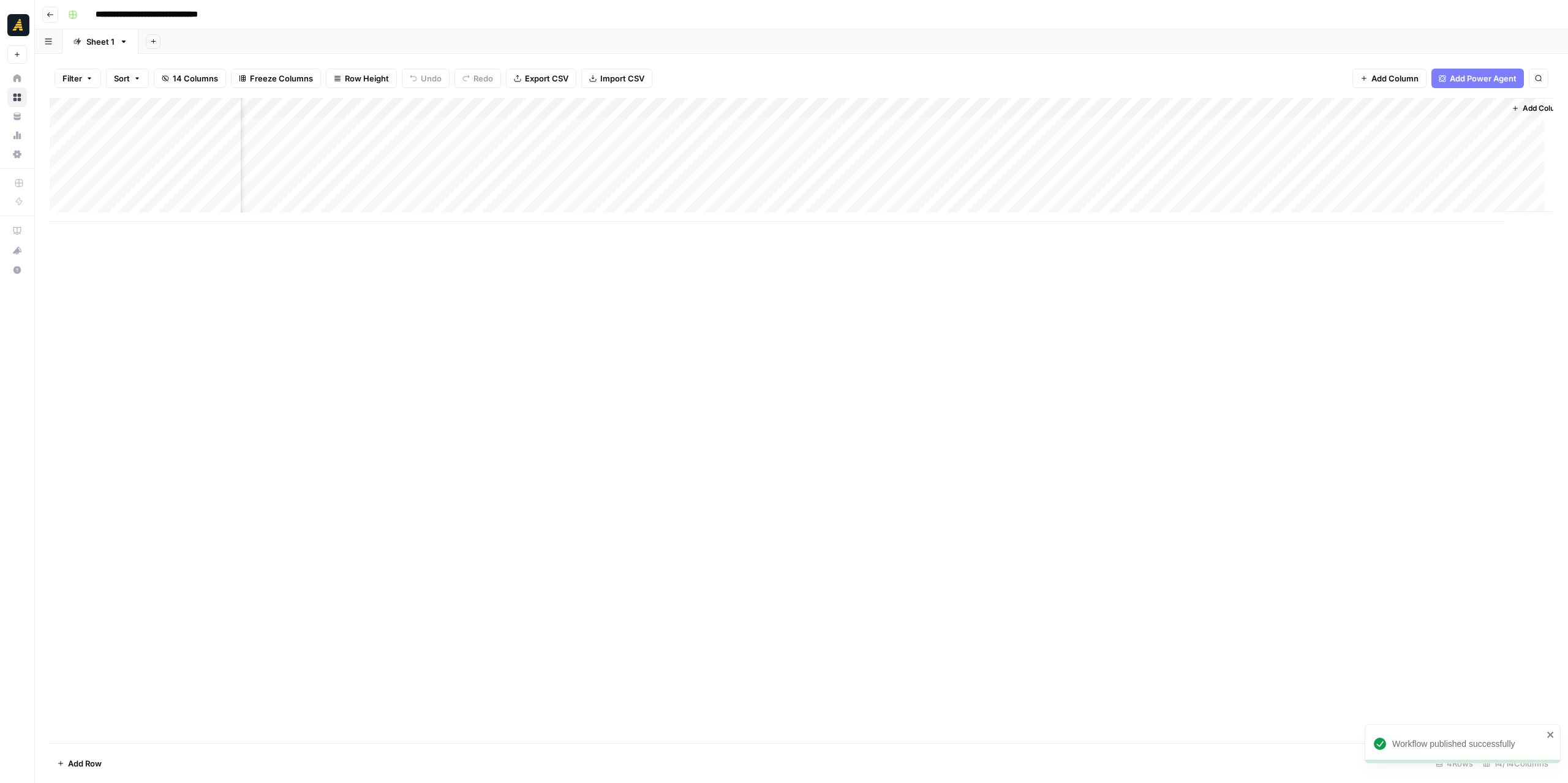
scroll to position [0, 418]
click at [1243, 149] on div "Add Column" at bounding box center [801, 160] width 1503 height 124
click at [1390, 148] on div "Add Column" at bounding box center [801, 160] width 1503 height 124
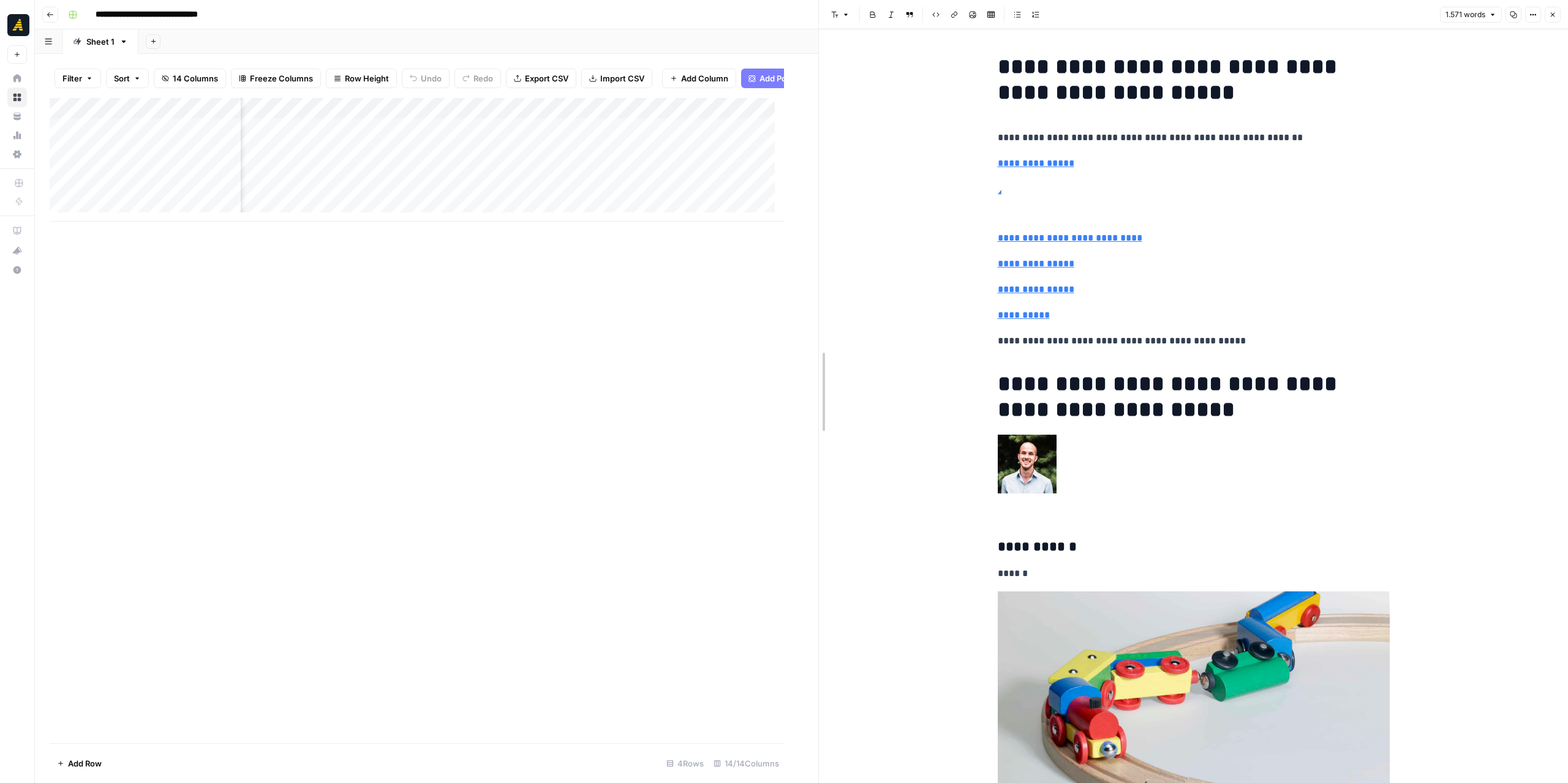
drag, startPoint x: 783, startPoint y: 282, endPoint x: 885, endPoint y: 280, distance: 102.0
click at [825, 281] on div at bounding box center [819, 391] width 12 height 783
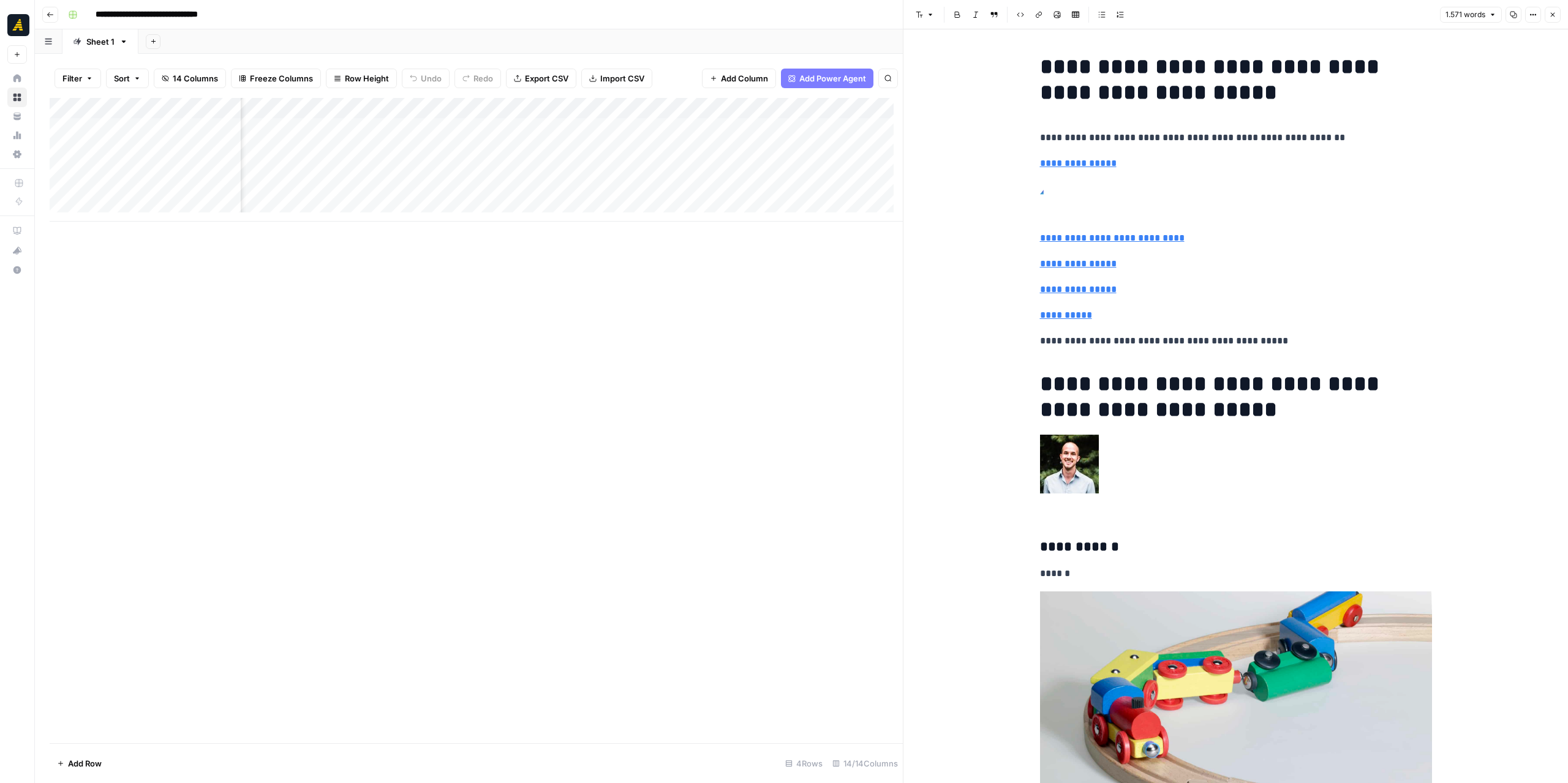
scroll to position [0, 1069]
click at [664, 156] on div "Add Column" at bounding box center [476, 160] width 853 height 124
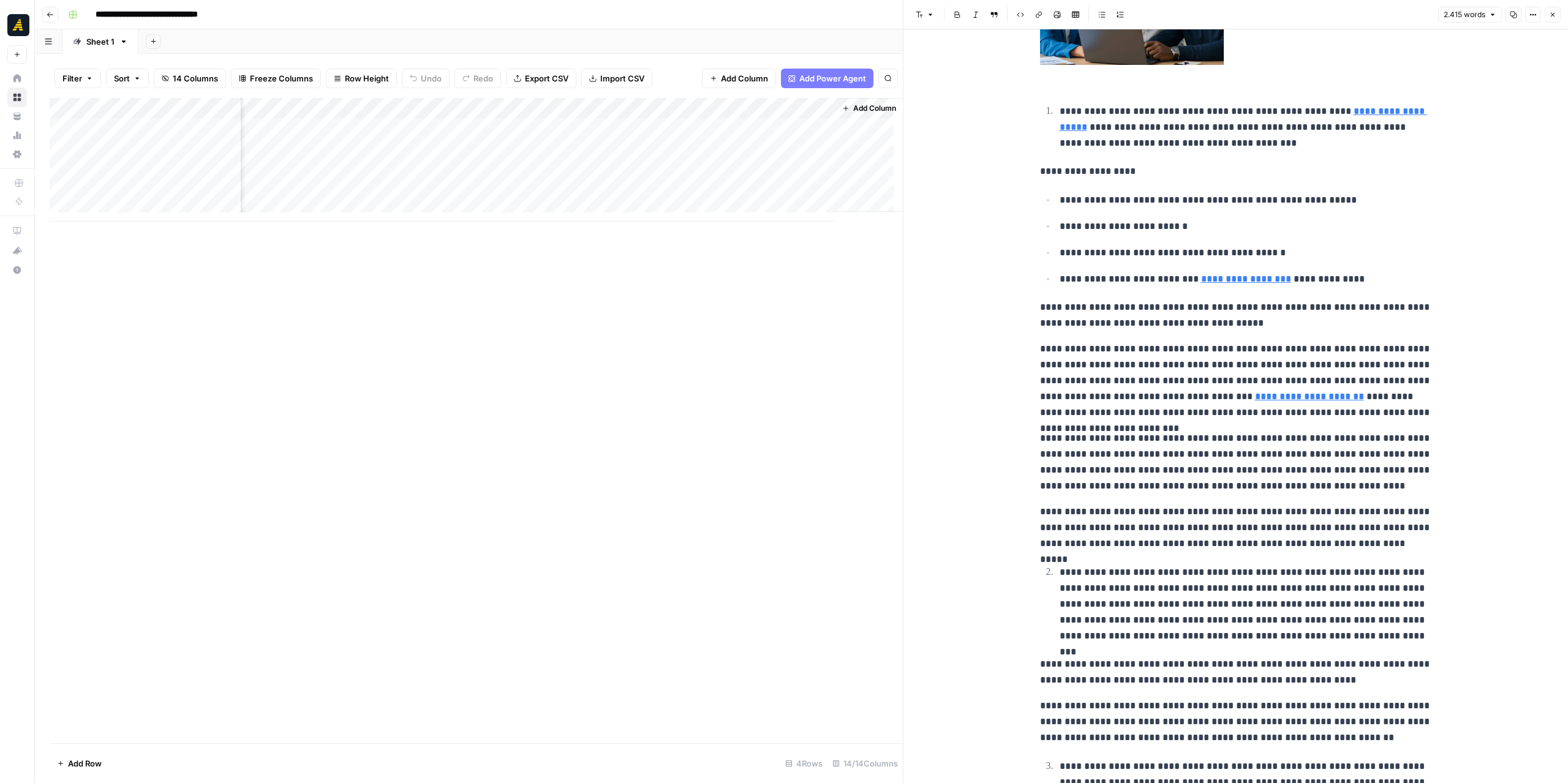
scroll to position [1224, 0]
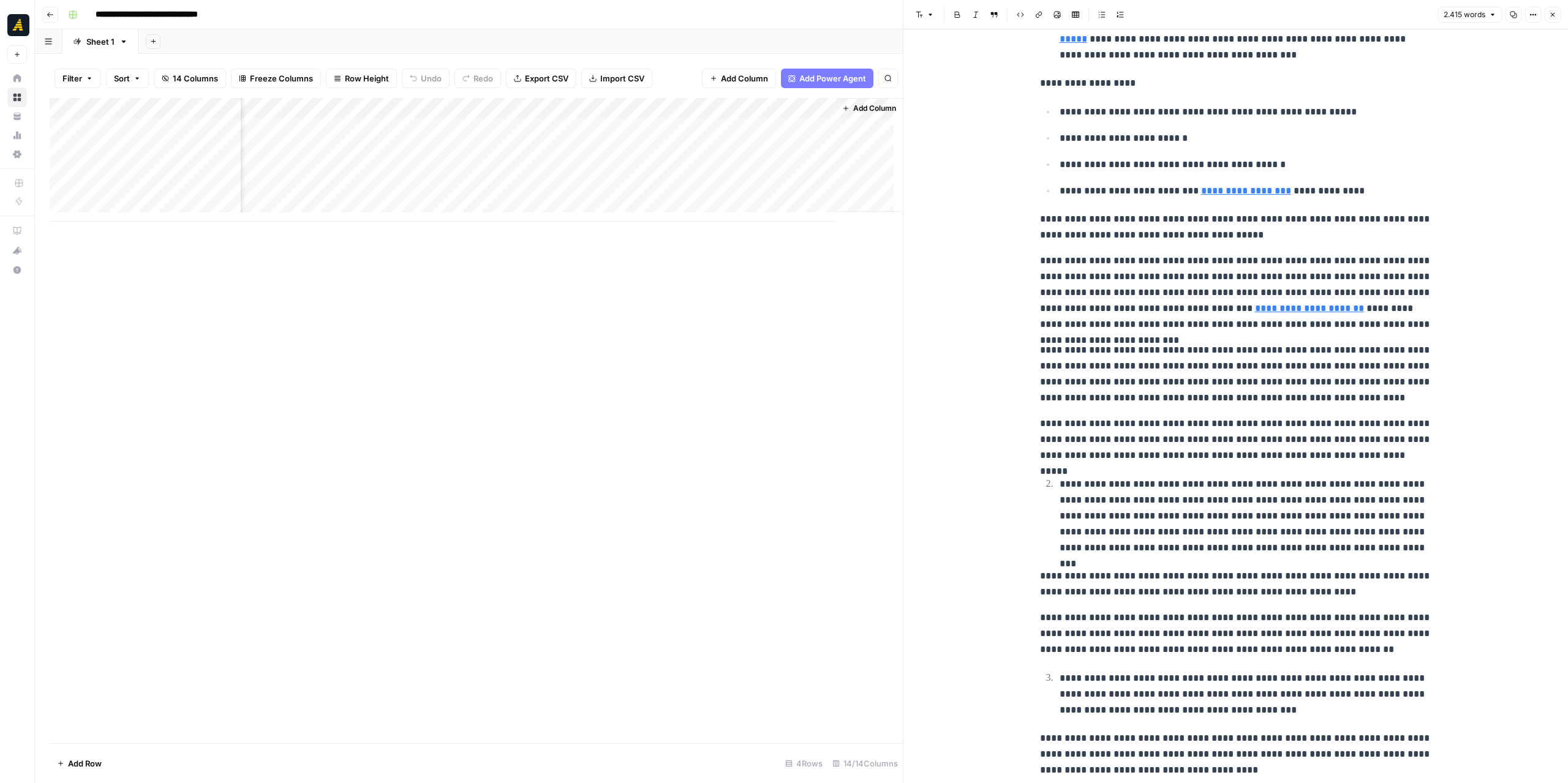
click at [498, 106] on div "Add Column" at bounding box center [476, 160] width 853 height 124
click at [485, 227] on span "Edit Workflow" at bounding box center [498, 229] width 107 height 12
click at [594, 150] on div "Add Column" at bounding box center [476, 160] width 853 height 124
click at [774, 129] on div "Add Column" at bounding box center [476, 160] width 853 height 124
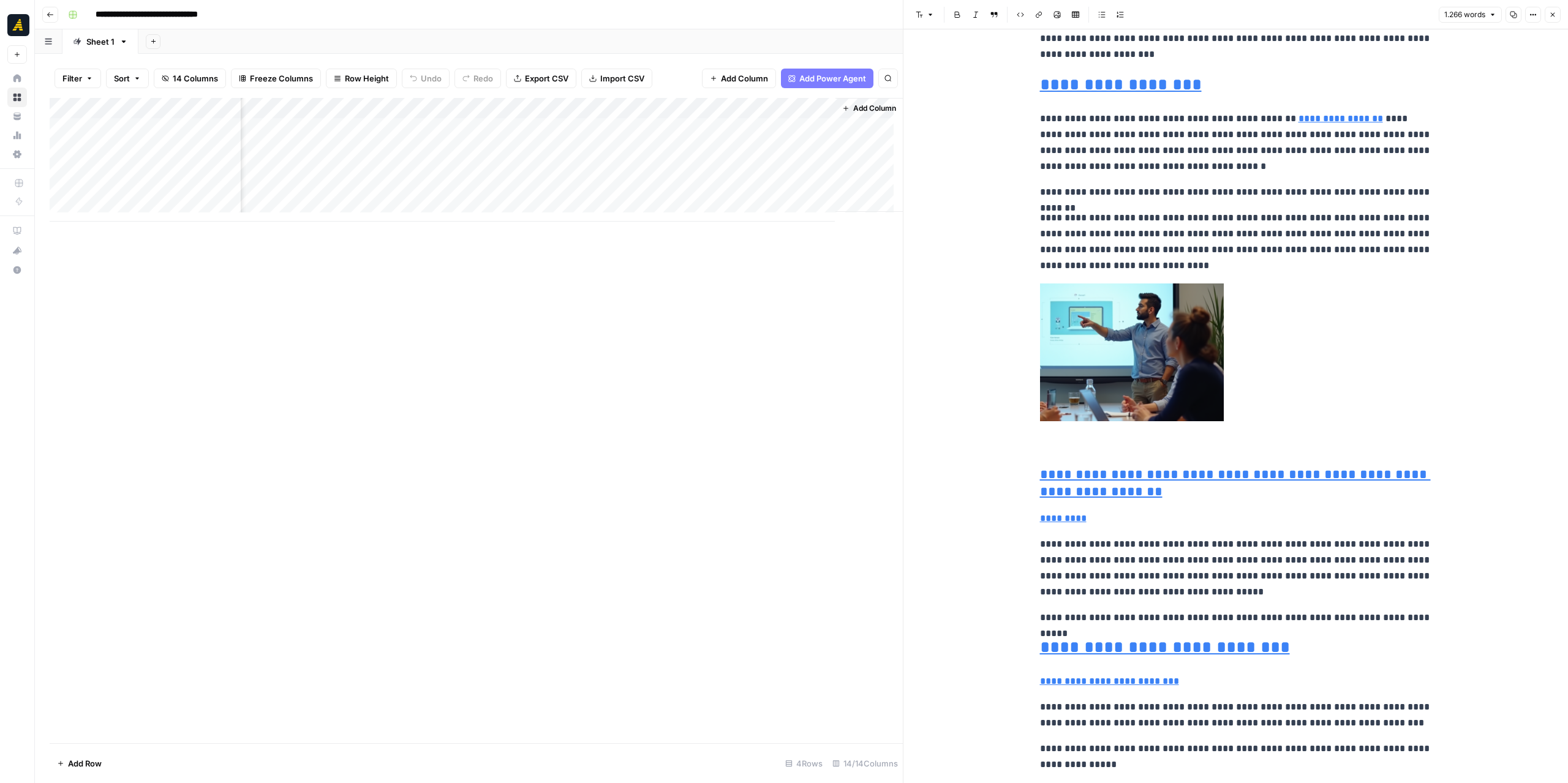
scroll to position [1346, 0]
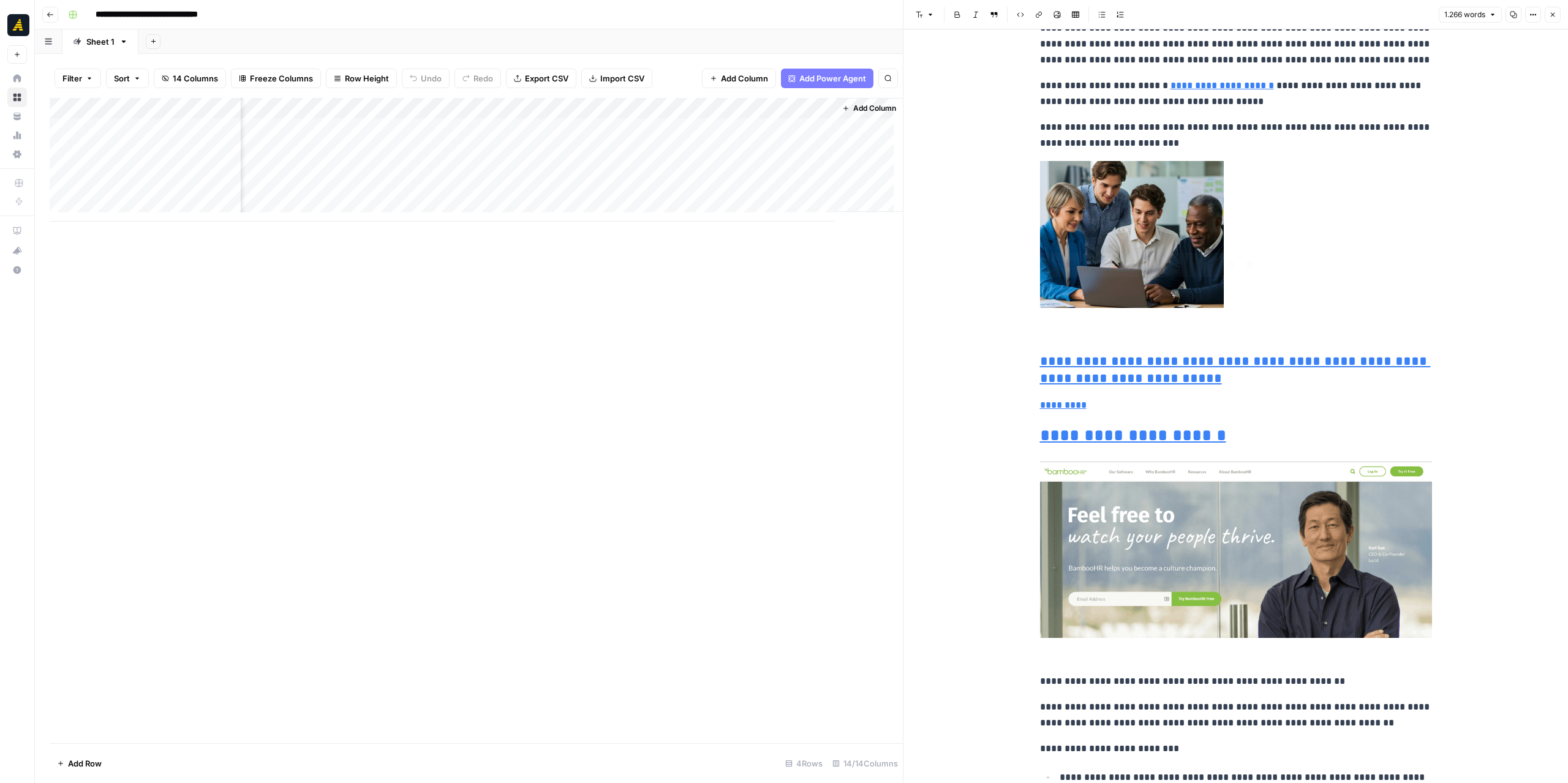
type input "[URL][DOMAIN_NAME]"
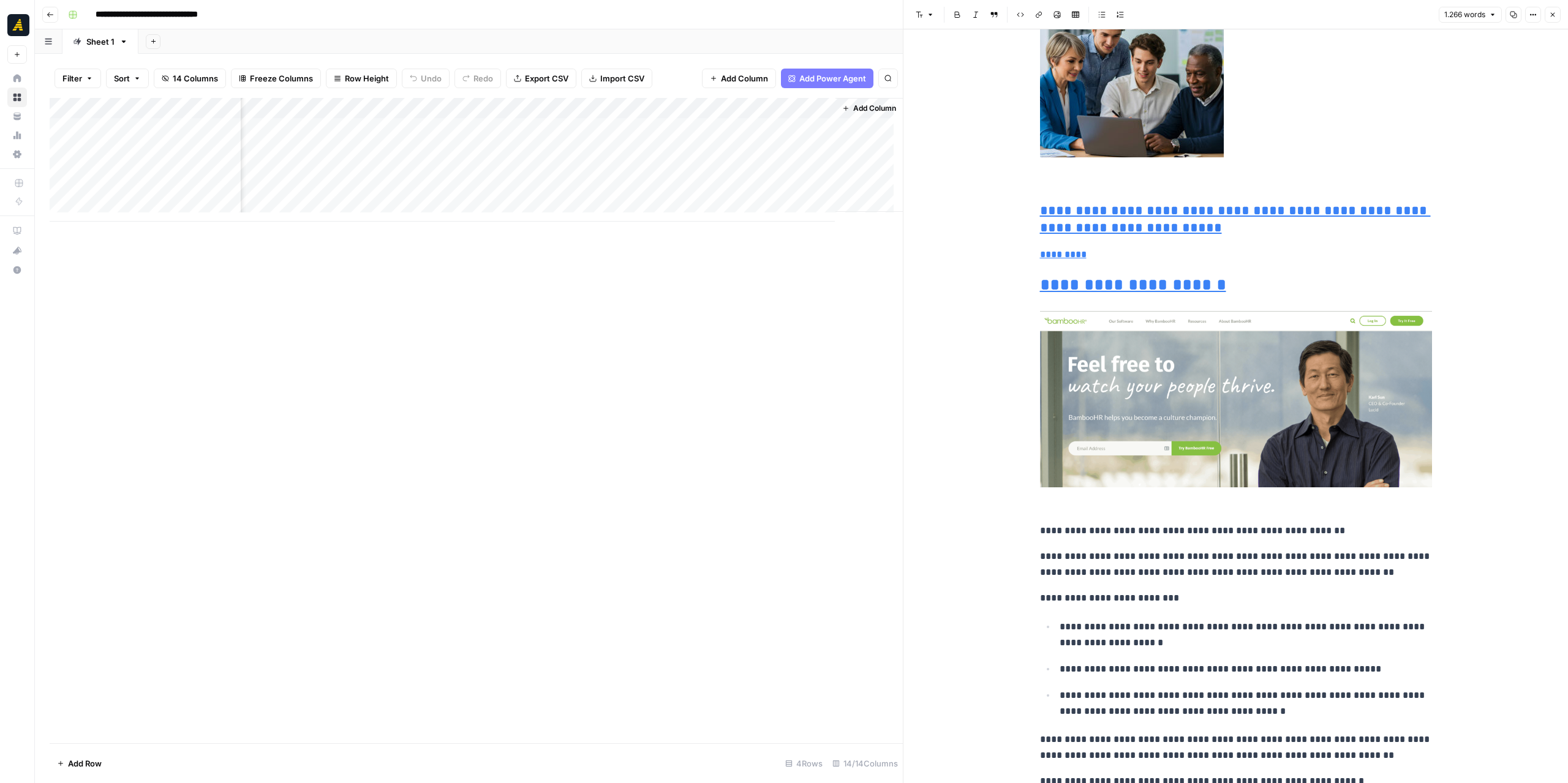
scroll to position [3061, 0]
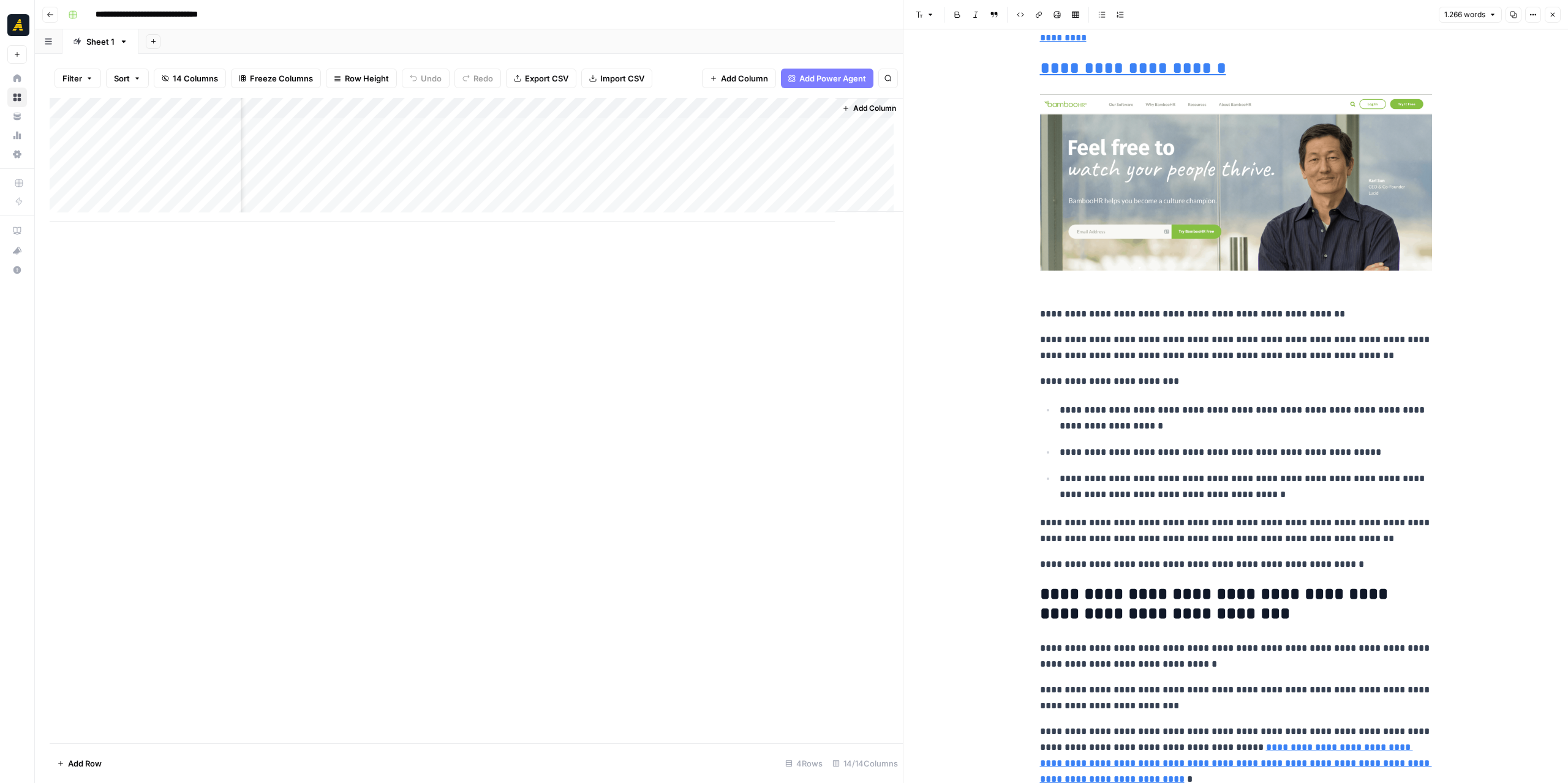
click at [669, 130] on div "Add Column" at bounding box center [476, 160] width 853 height 124
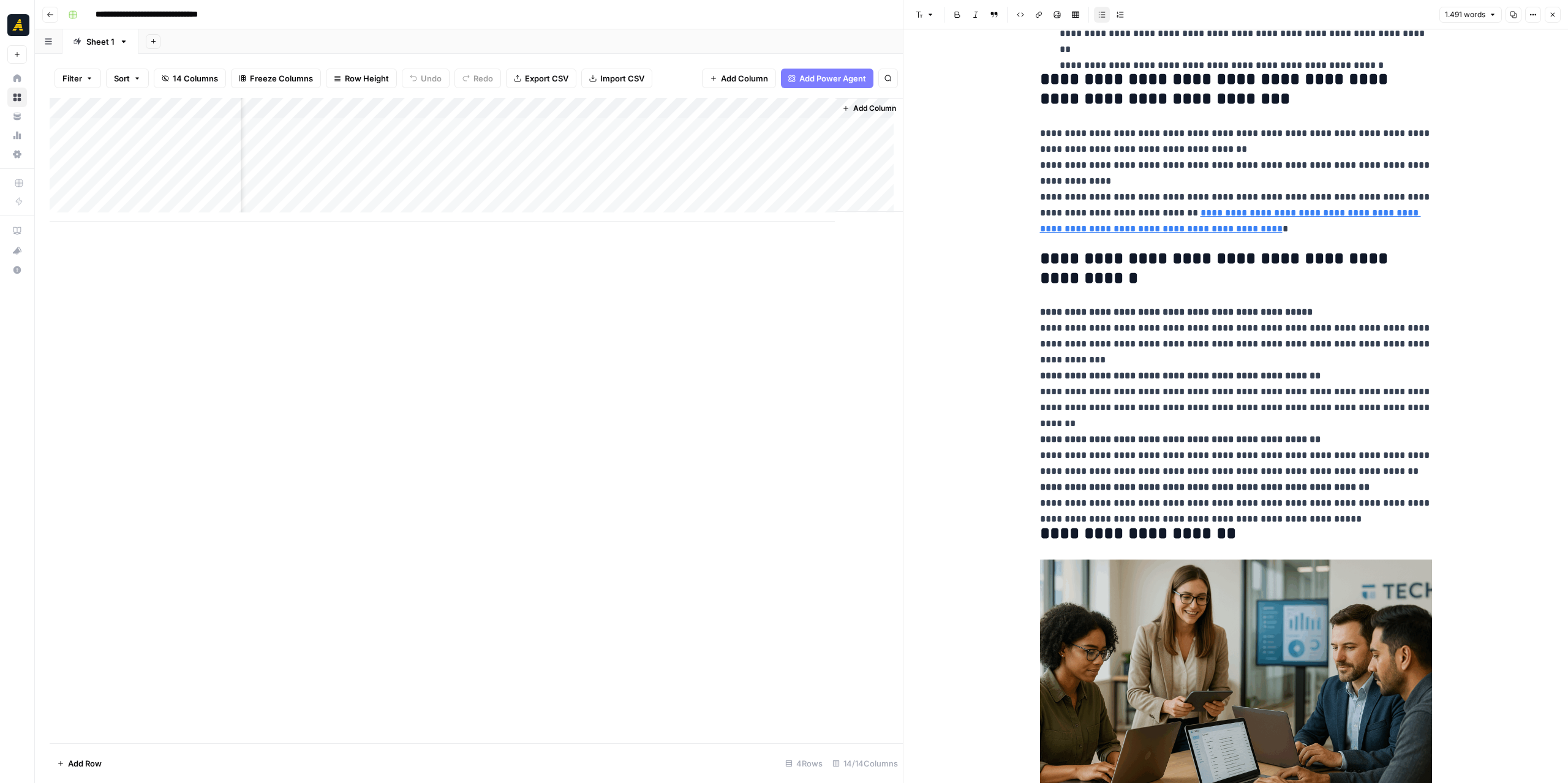
scroll to position [3367, 0]
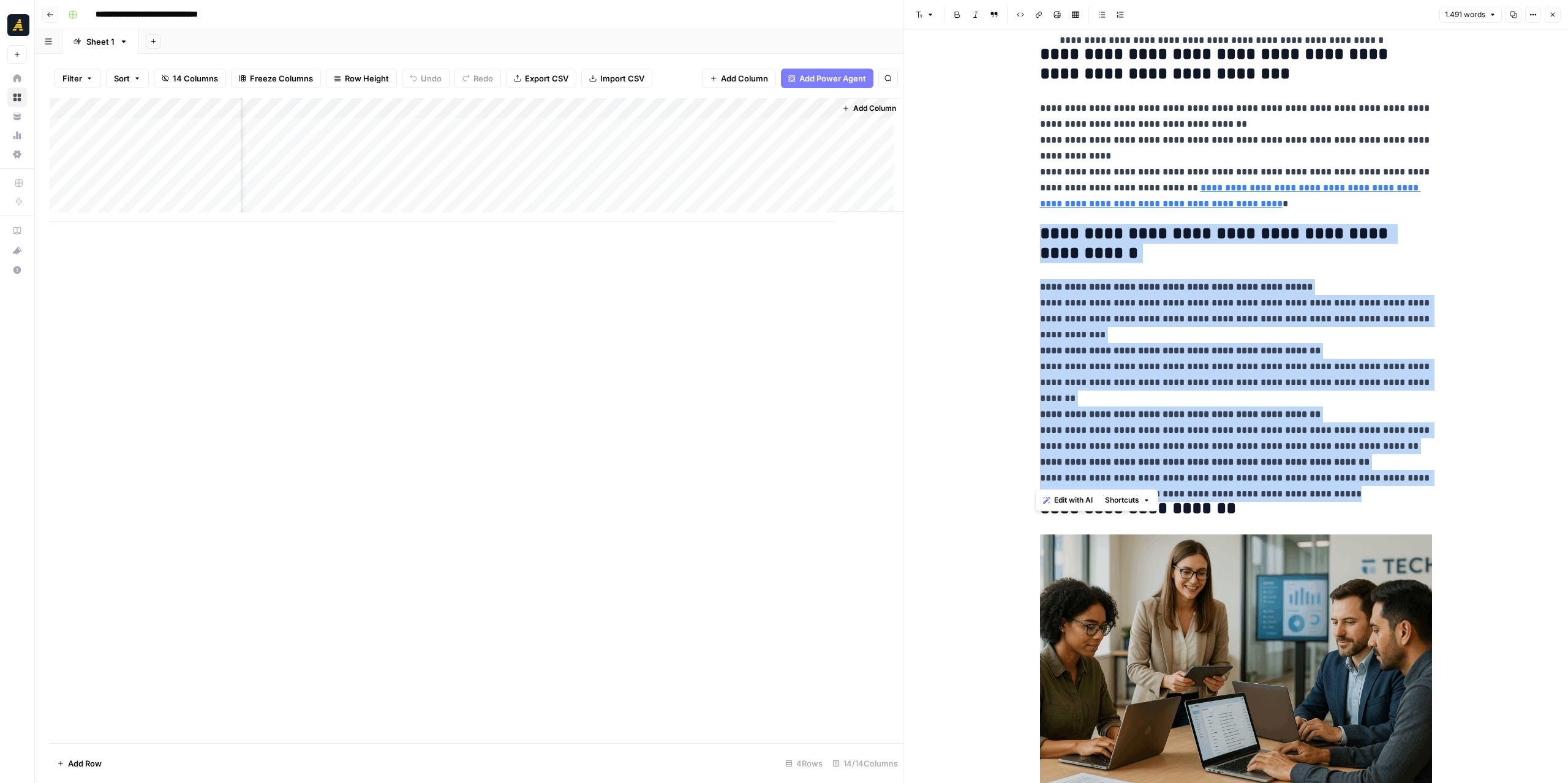
drag, startPoint x: 1392, startPoint y: 483, endPoint x: 1036, endPoint y: 230, distance: 436.7
copy div "**********"
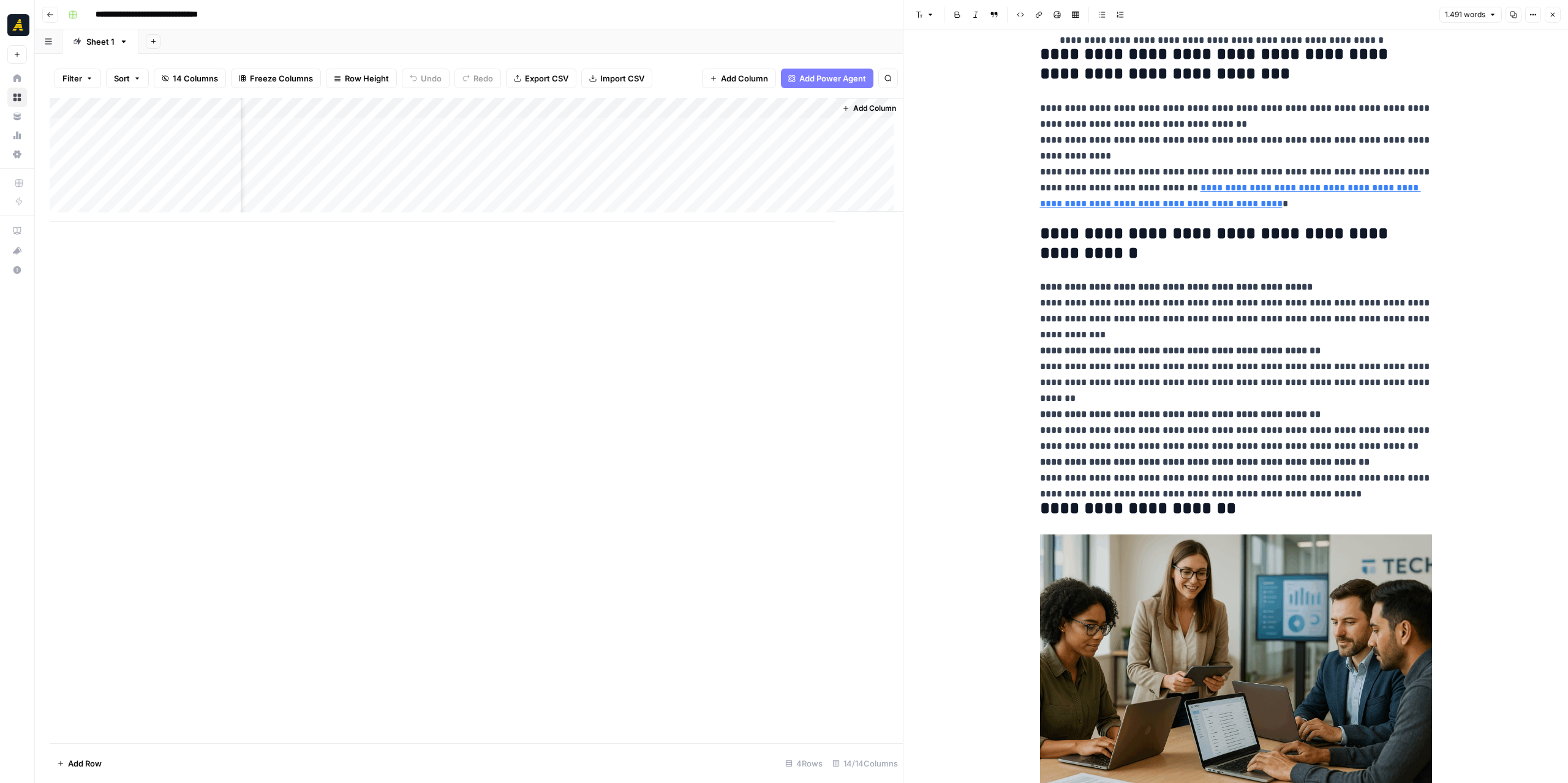
click at [595, 129] on div "Add Column" at bounding box center [476, 160] width 853 height 124
click at [173, 480] on div "Add Column" at bounding box center [476, 421] width 853 height 645
click at [754, 145] on div "Add Column" at bounding box center [476, 160] width 853 height 124
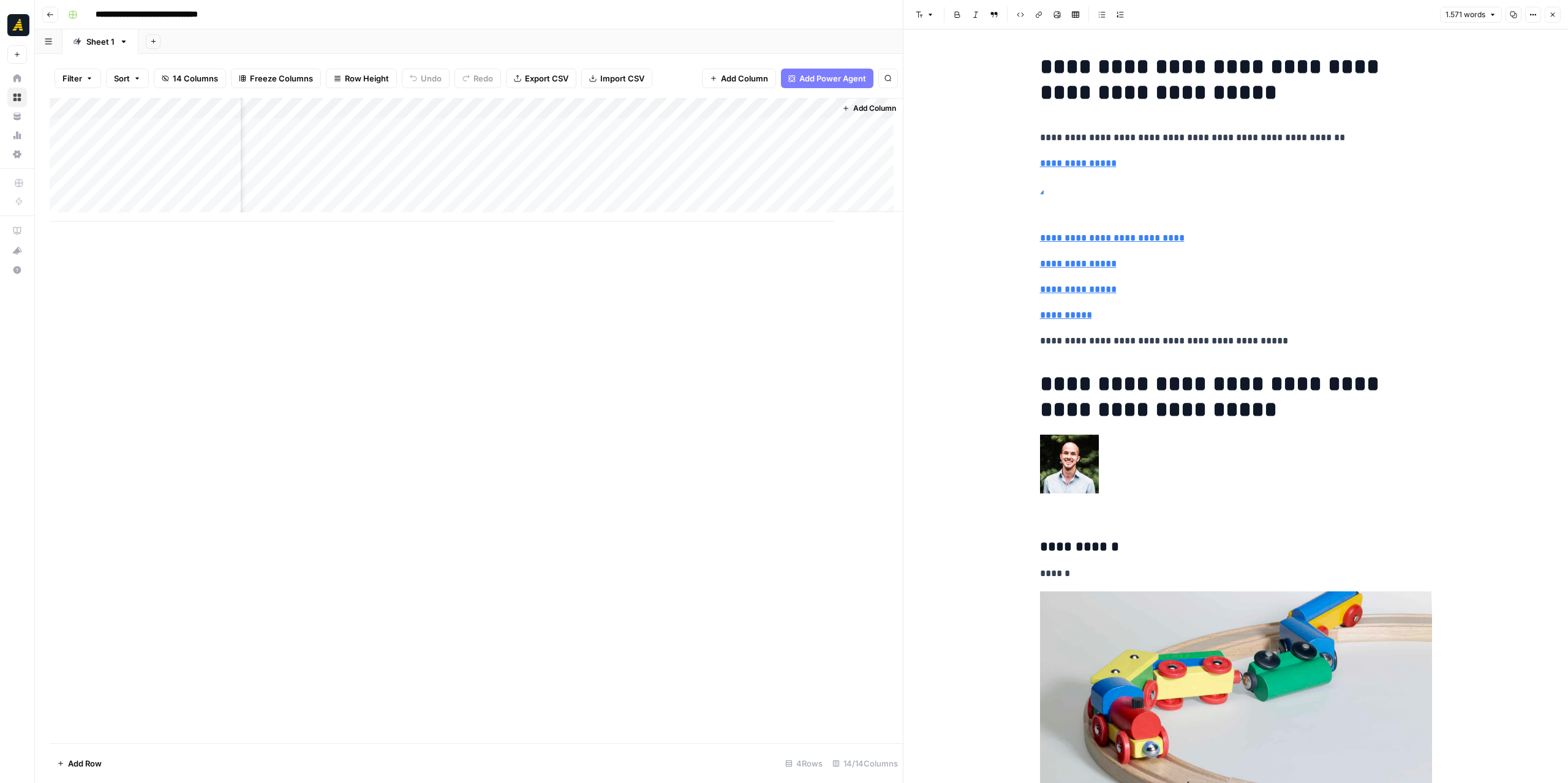
click at [655, 148] on div "Add Column" at bounding box center [476, 160] width 853 height 124
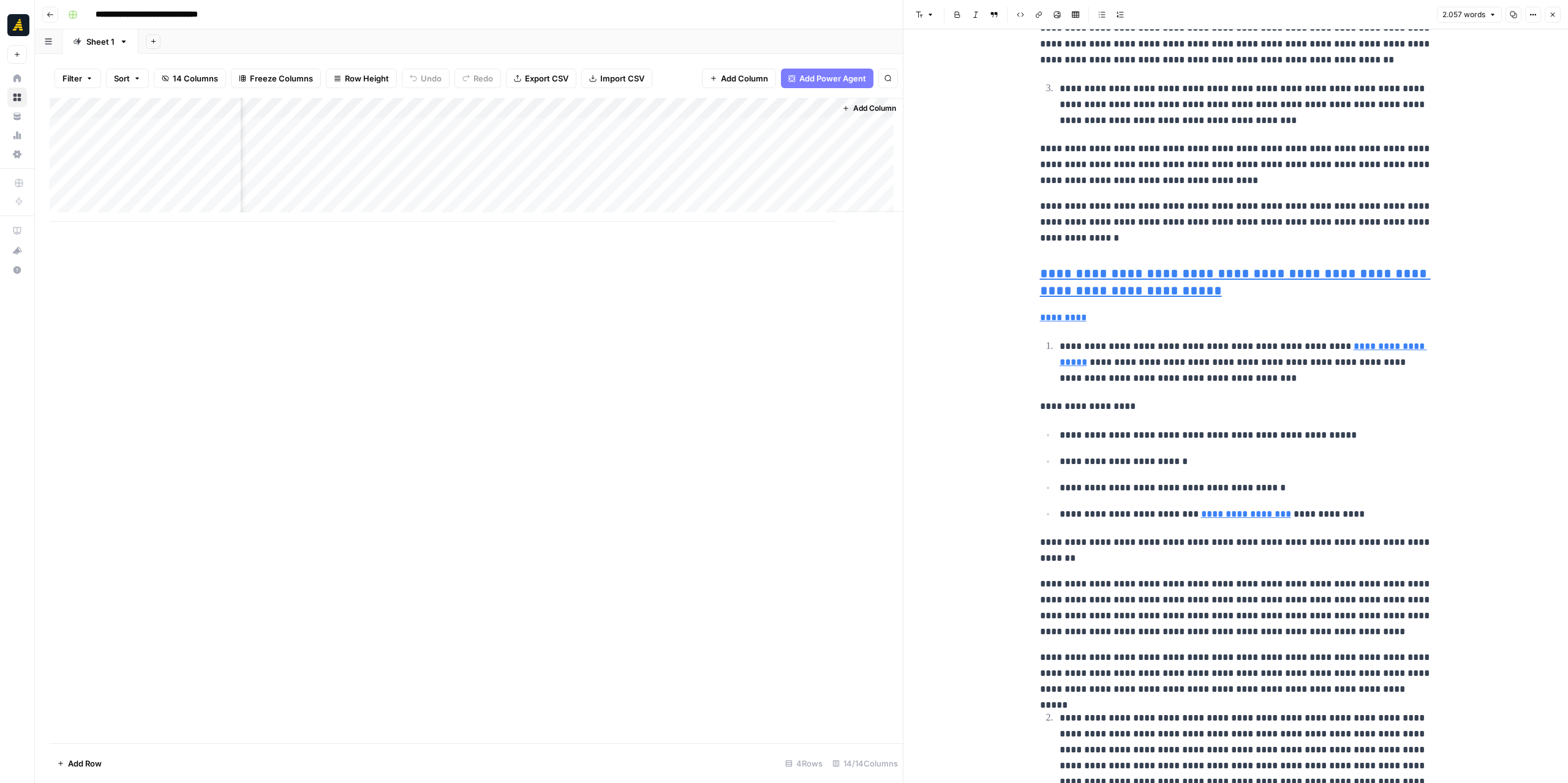
scroll to position [1836, 0]
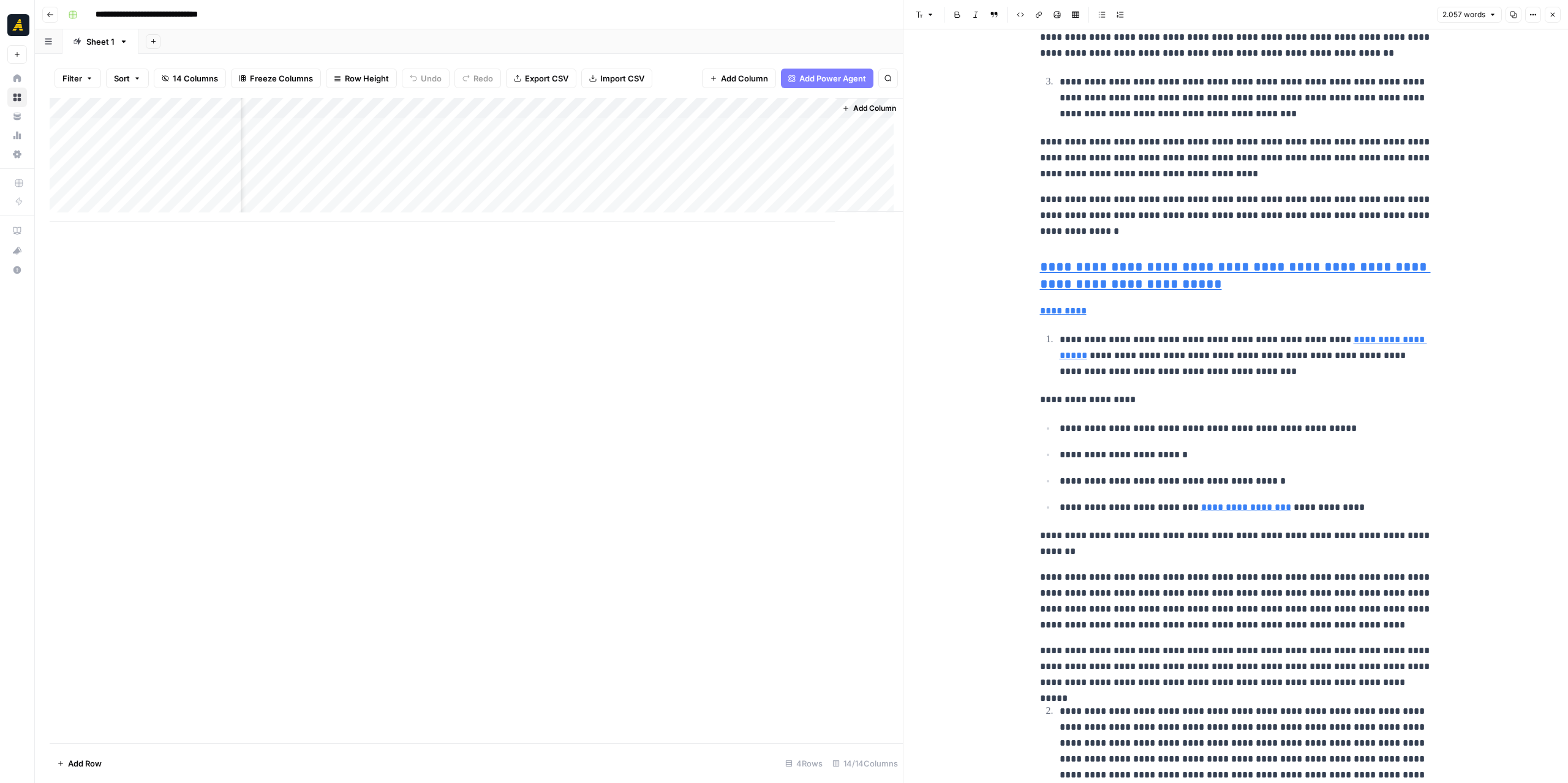
click at [768, 154] on div "Add Column" at bounding box center [476, 160] width 853 height 124
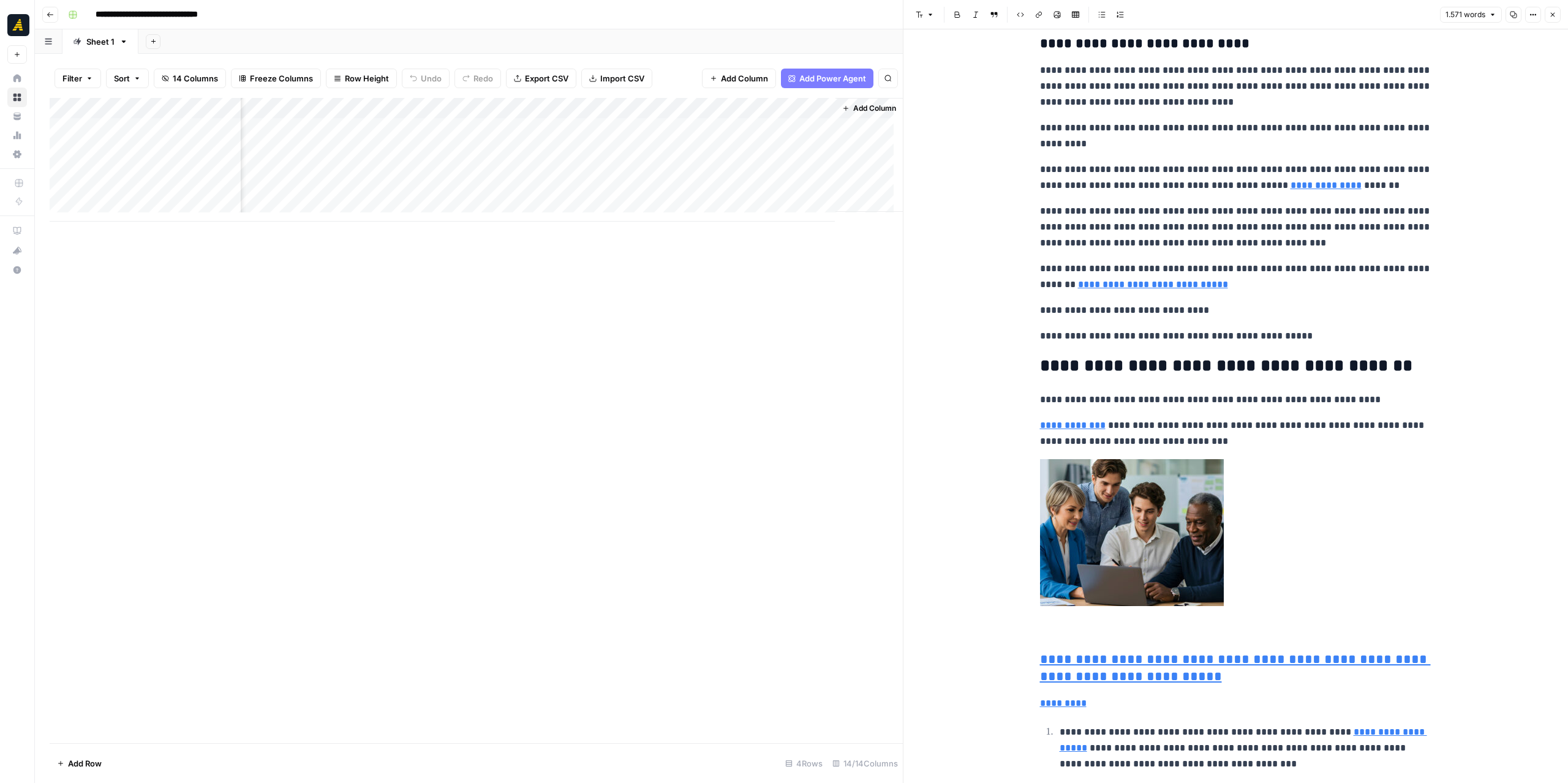
scroll to position [979, 0]
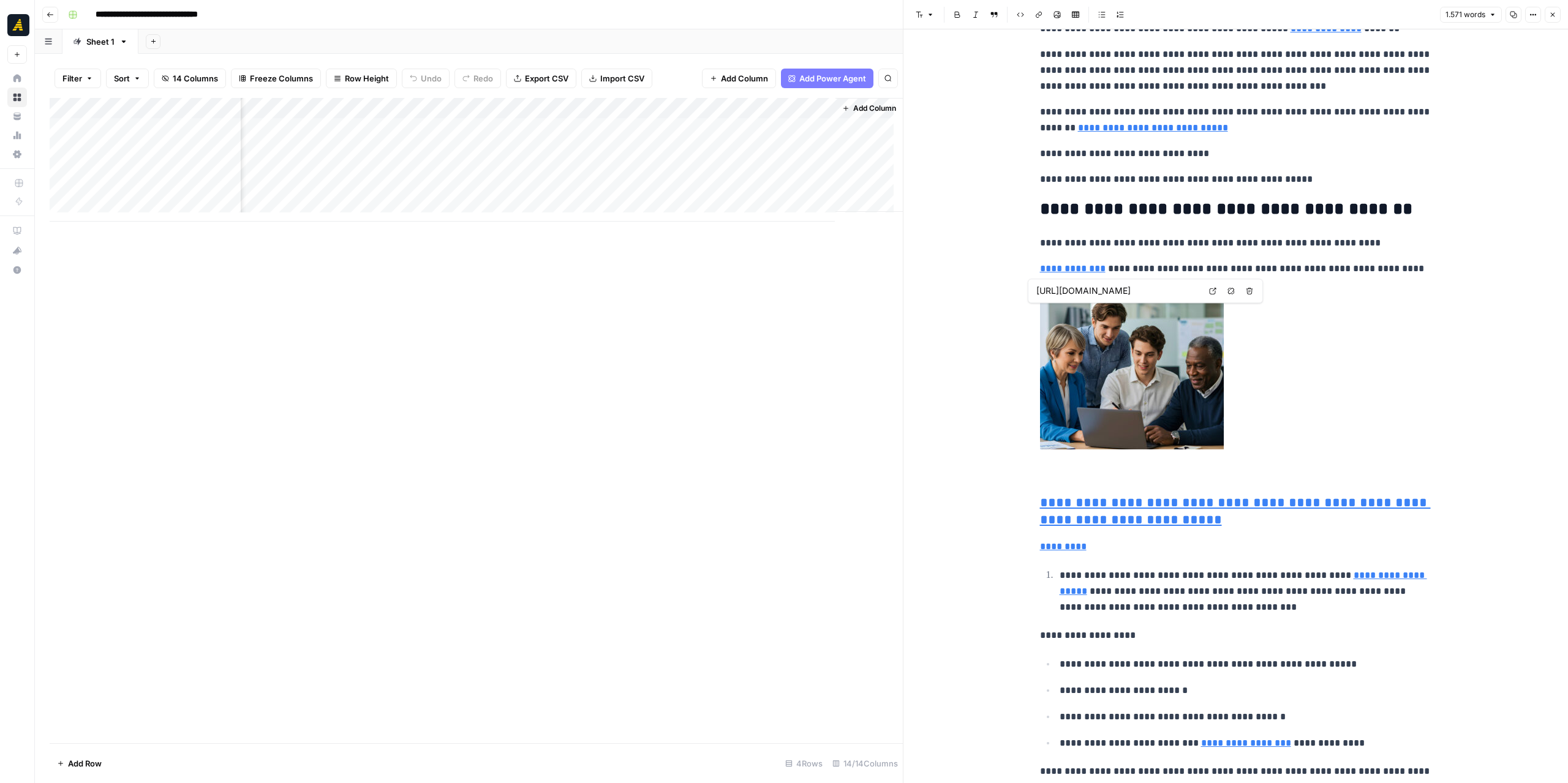
click at [1346, 432] on link at bounding box center [1236, 376] width 392 height 147
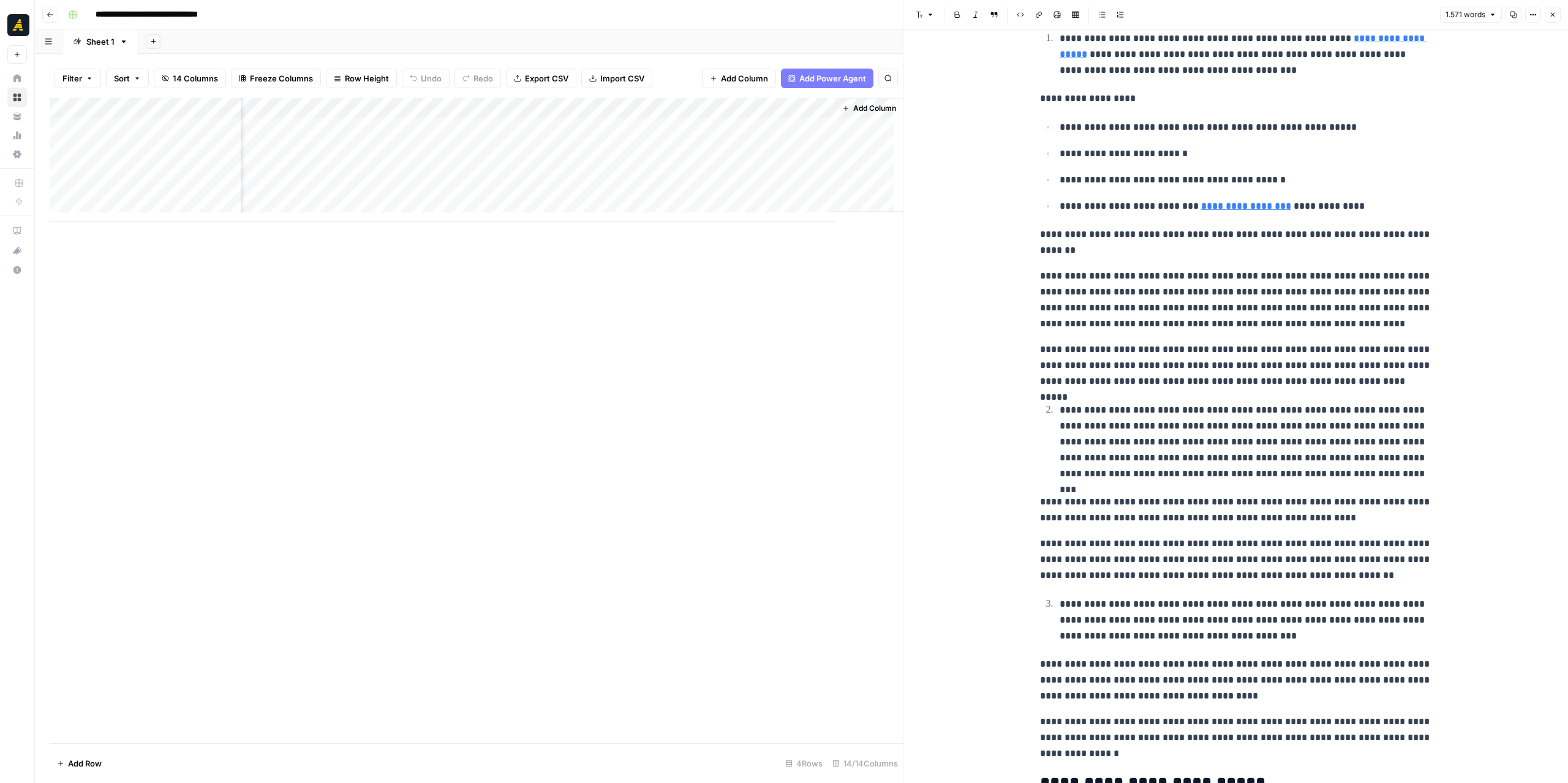
scroll to position [1652, 0]
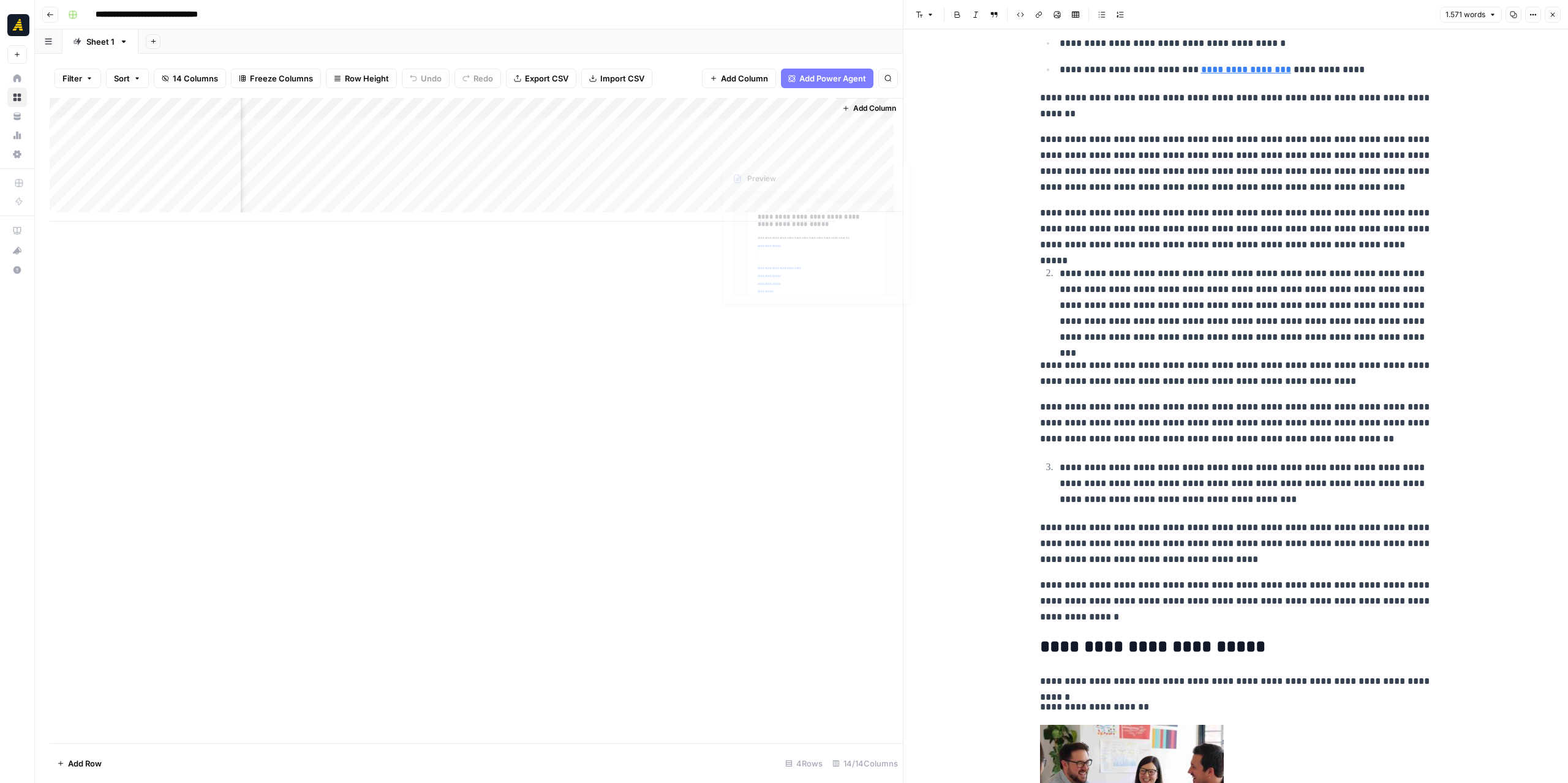
click at [661, 150] on div "Add Column" at bounding box center [476, 160] width 853 height 124
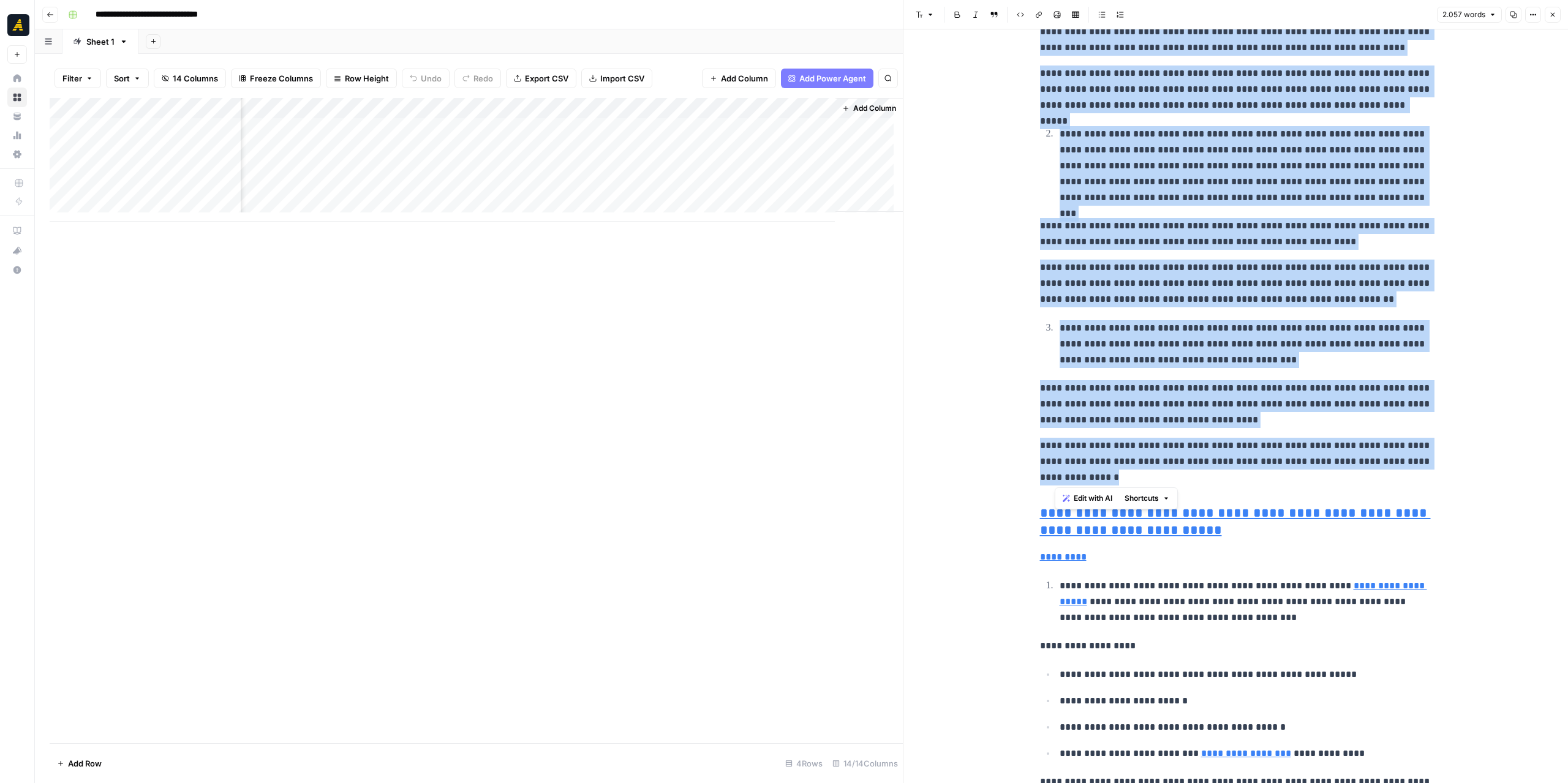
scroll to position [1591, 0]
drag, startPoint x: 1048, startPoint y: 407, endPoint x: 1262, endPoint y: 485, distance: 227.8
click at [1222, 465] on p "**********" at bounding box center [1236, 460] width 392 height 48
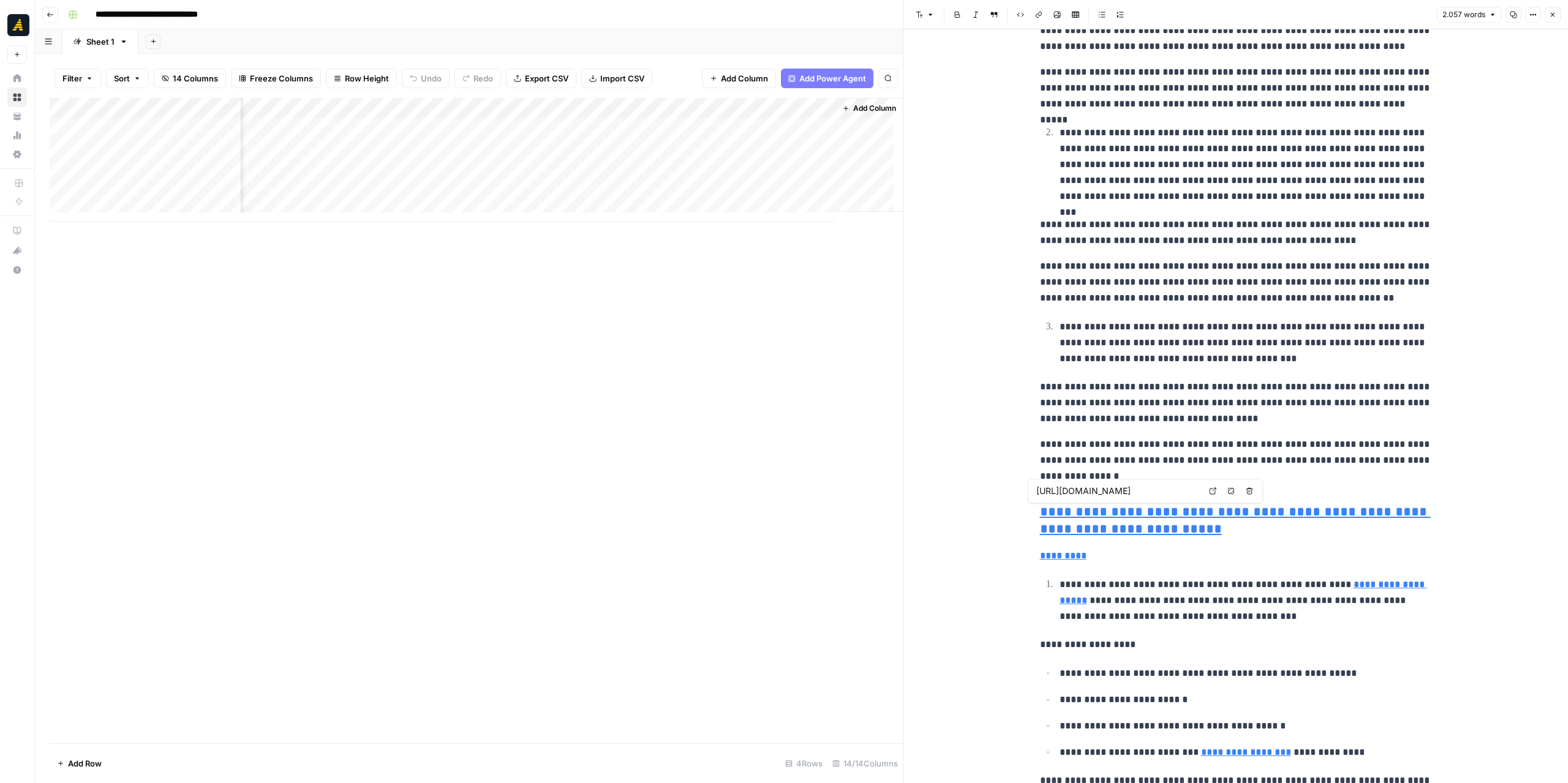
click at [1040, 515] on link "**********" at bounding box center [1235, 520] width 391 height 31
click at [916, 12] on icon "button" at bounding box center [919, 14] width 8 height 8
click at [371, 149] on div "Add Column" at bounding box center [476, 160] width 853 height 124
click at [371, 148] on div "Add Column" at bounding box center [476, 160] width 853 height 124
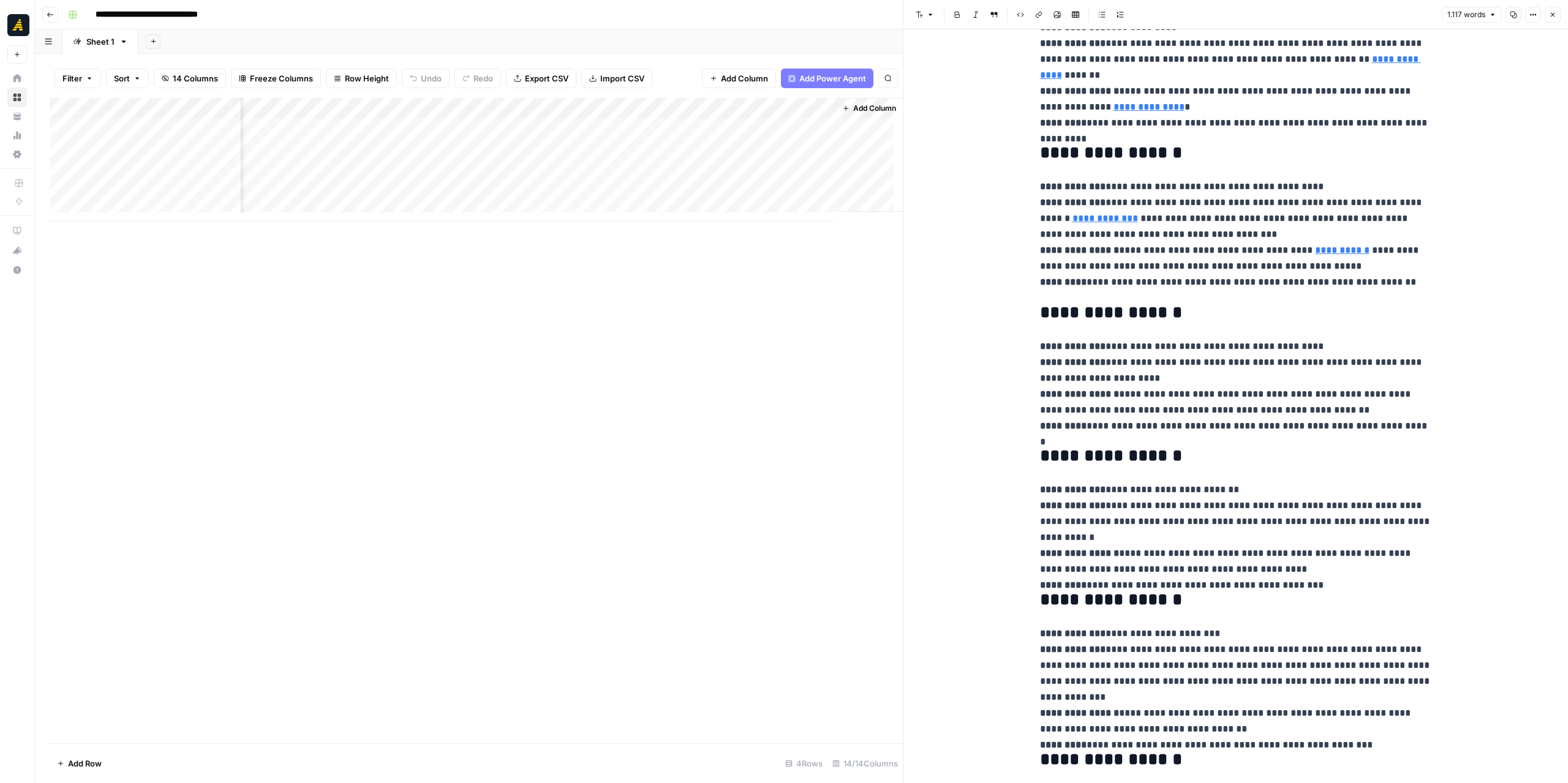
scroll to position [236, 0]
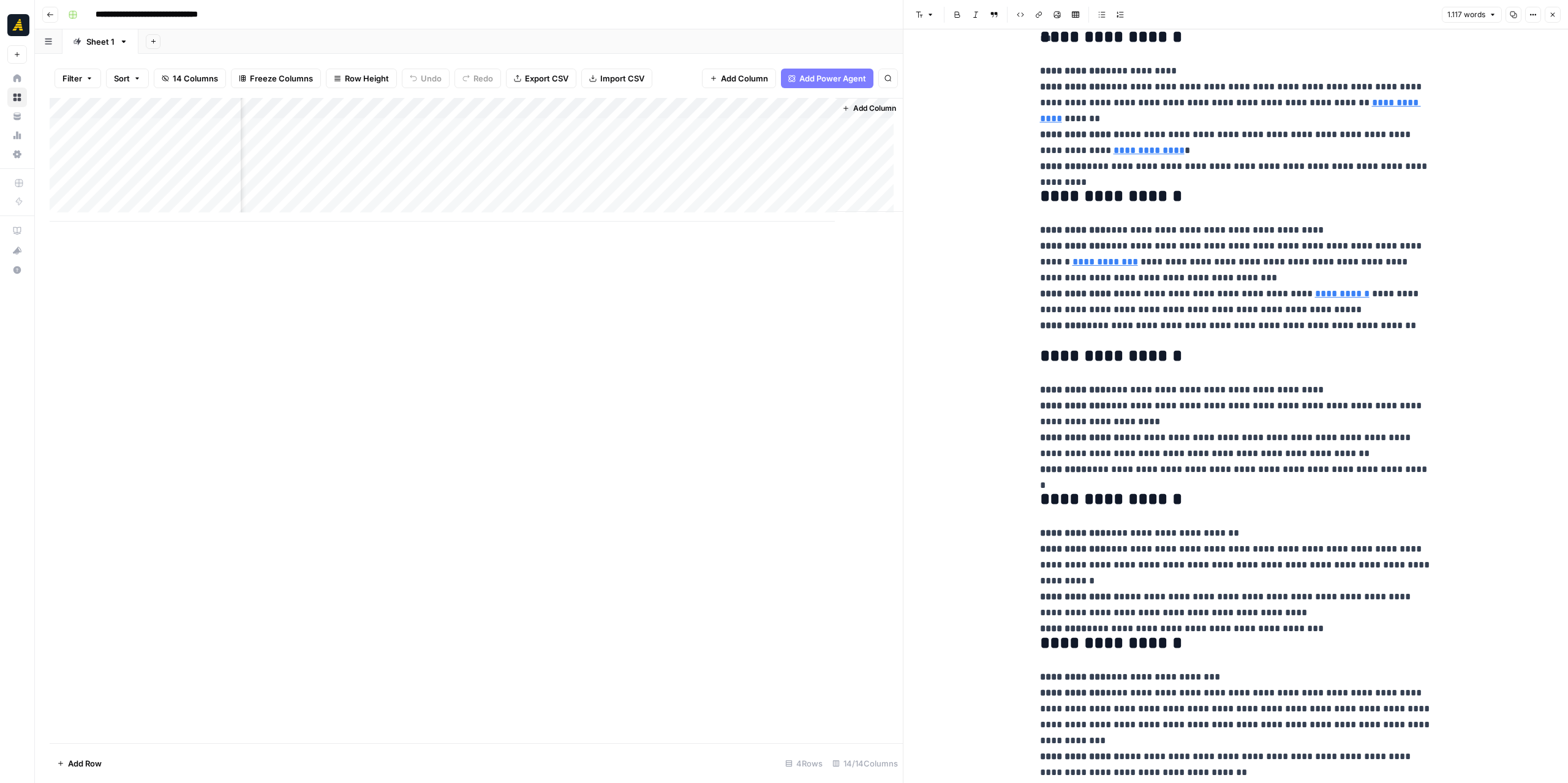
click at [744, 131] on div "Add Column" at bounding box center [476, 160] width 853 height 124
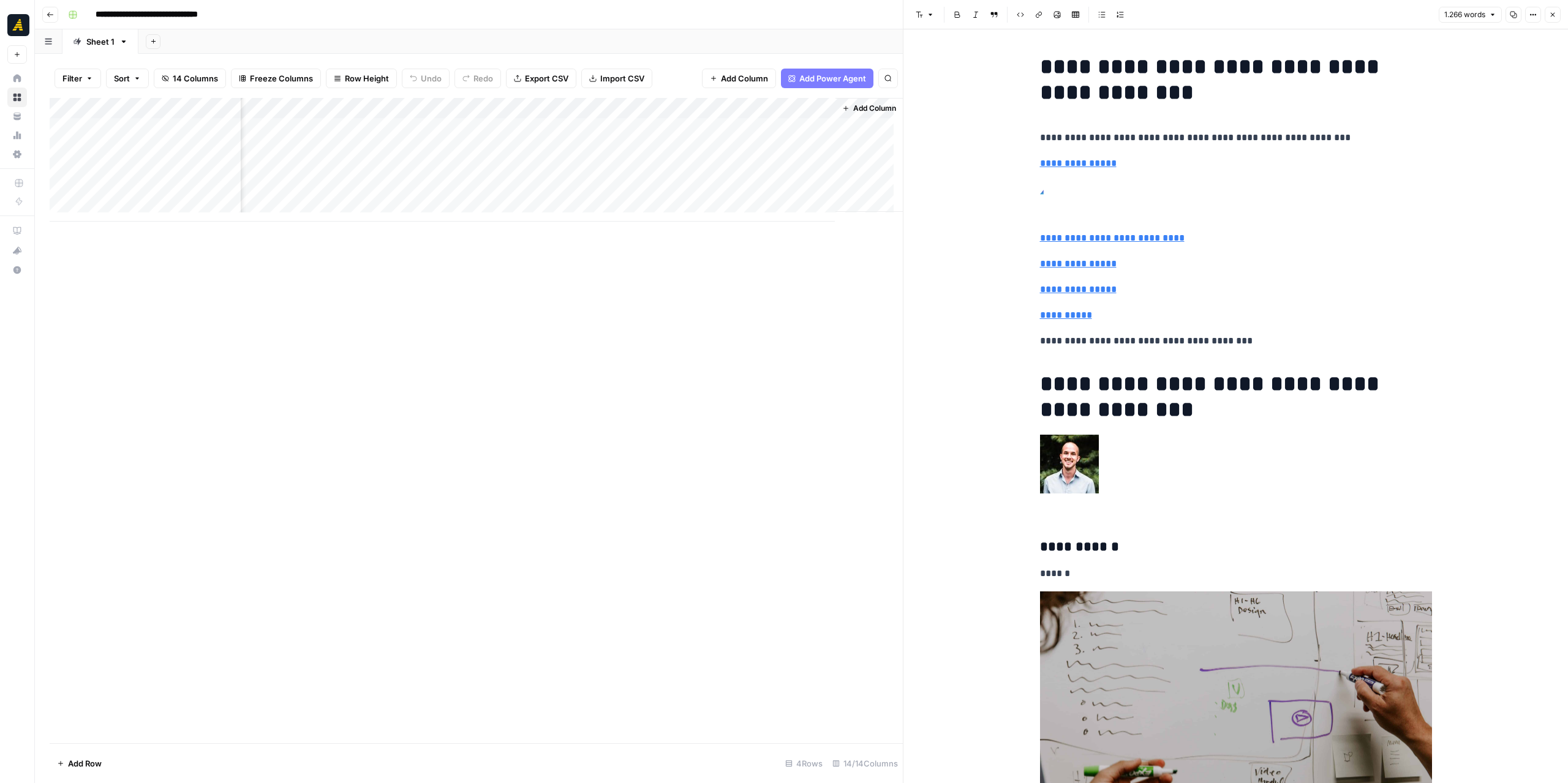
click at [671, 127] on div "Add Column" at bounding box center [476, 160] width 853 height 124
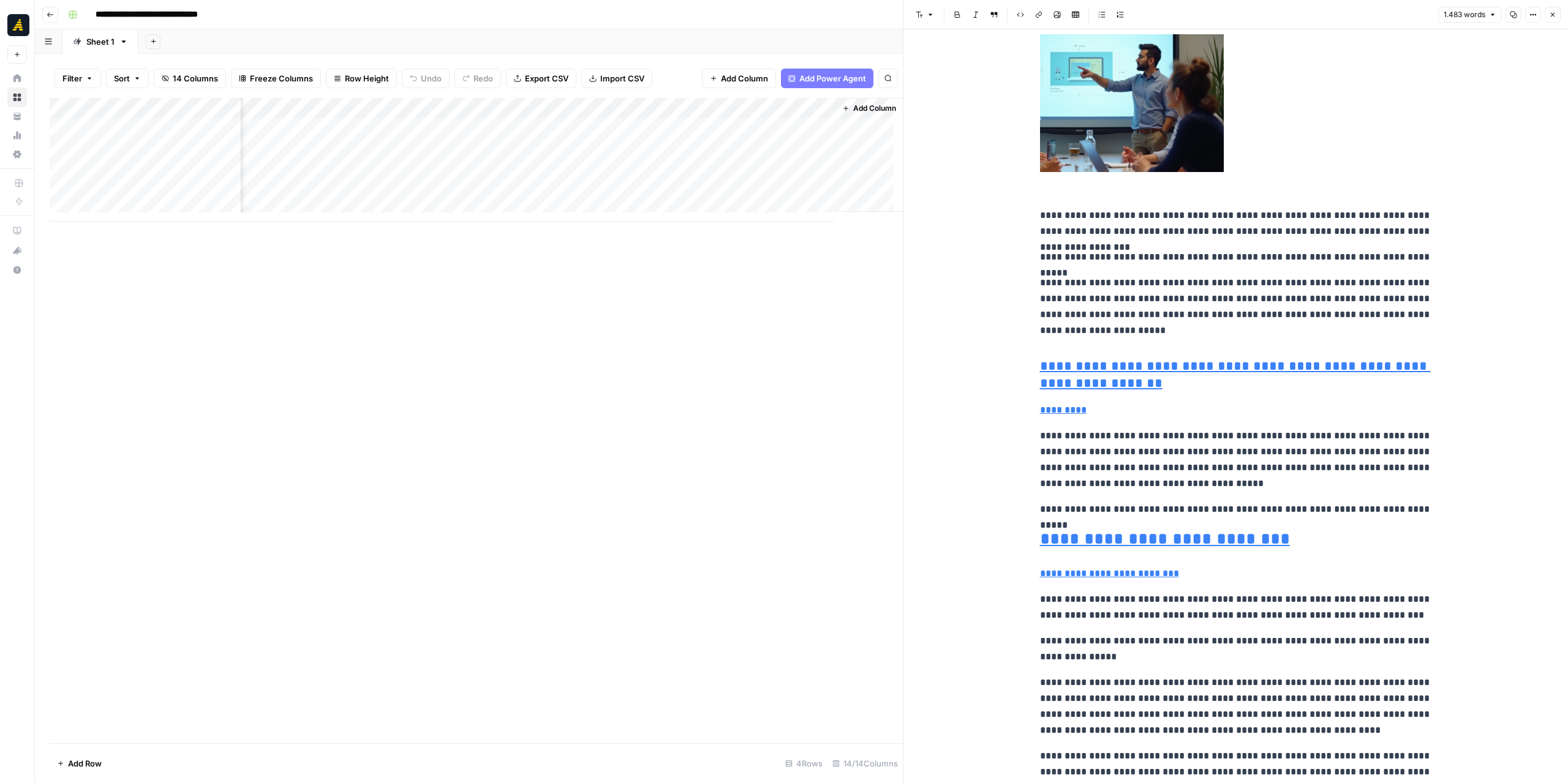
type input "https://www.youtube.com/playlist?list=PLutcJfNEwNkTrn8024aA5-g8sx894xUTW"
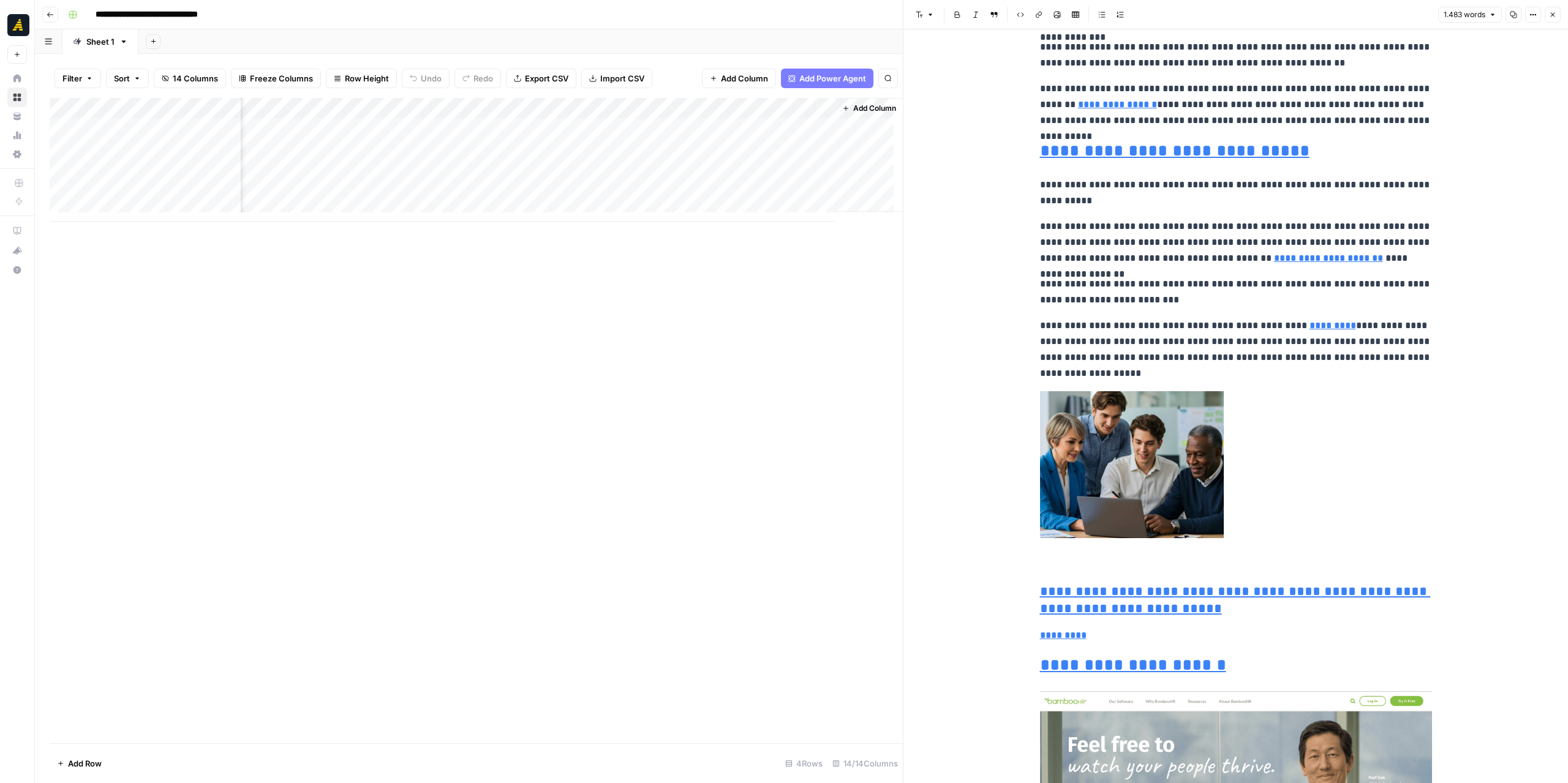
type input "https://newnorth.com/ai-effectiveness-efficiency-b2b-marketing/"
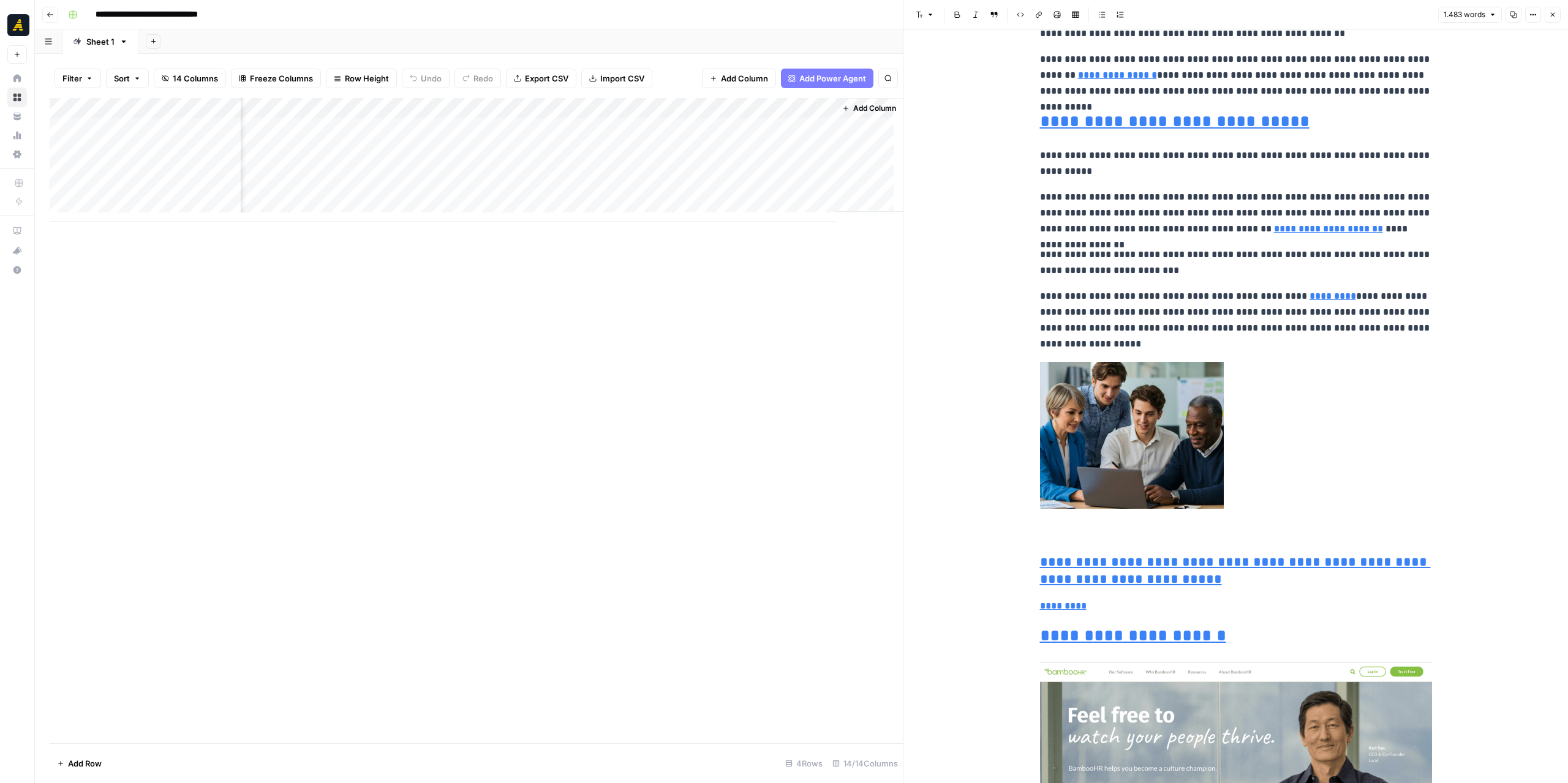
scroll to position [2326, 0]
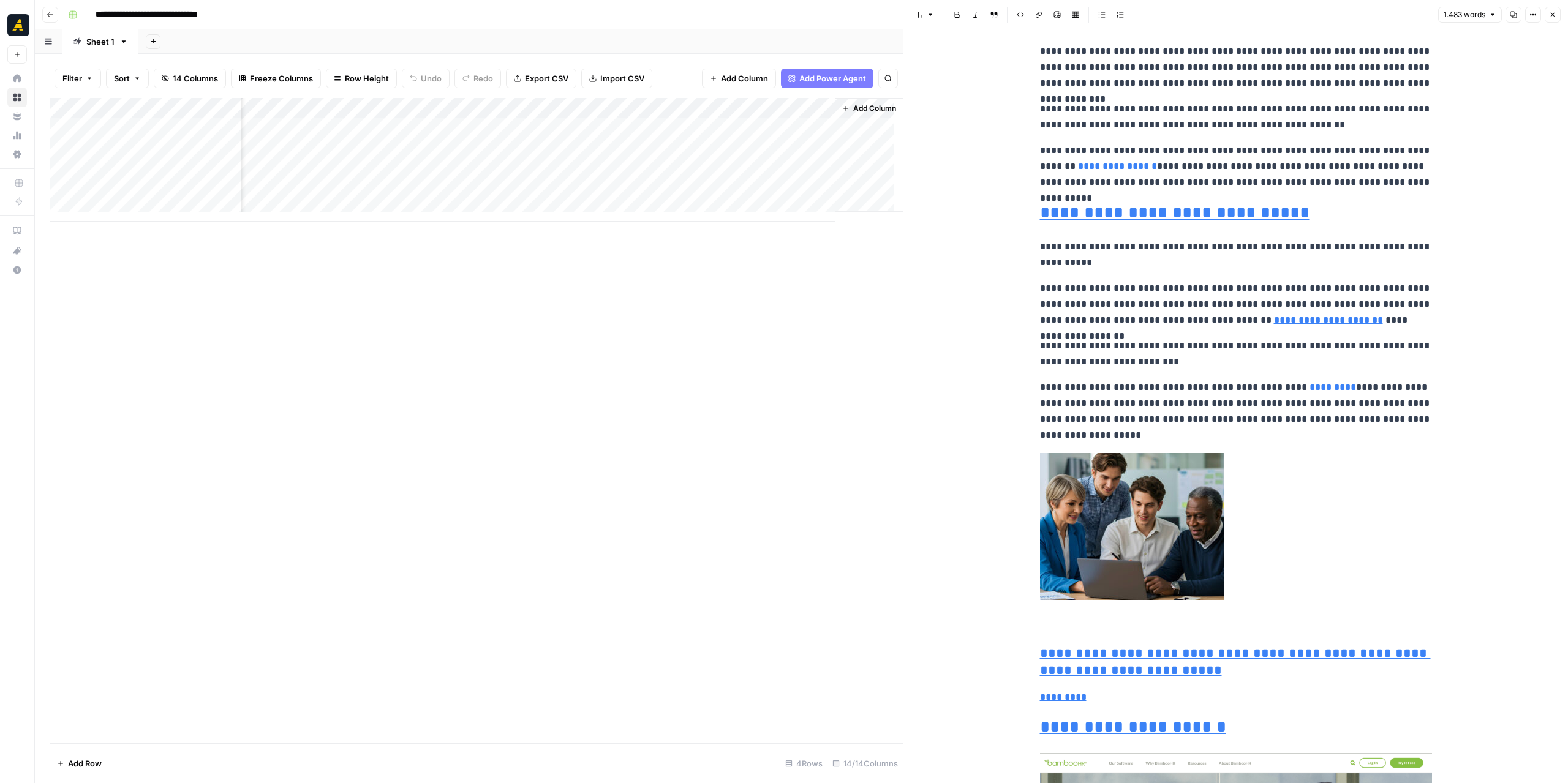
click at [748, 147] on div "Add Column" at bounding box center [476, 160] width 853 height 124
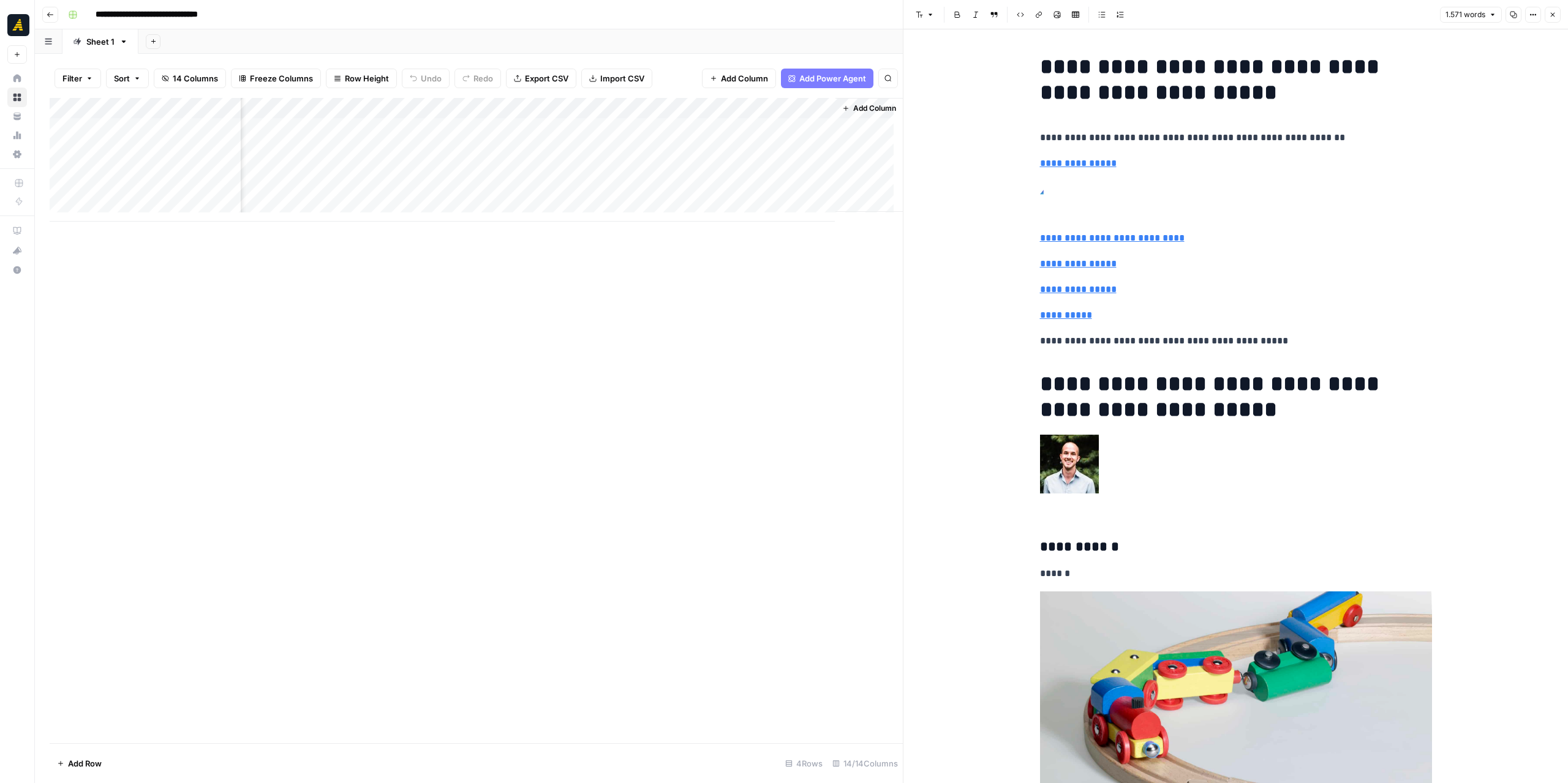
click at [644, 144] on div "Add Column" at bounding box center [476, 160] width 853 height 124
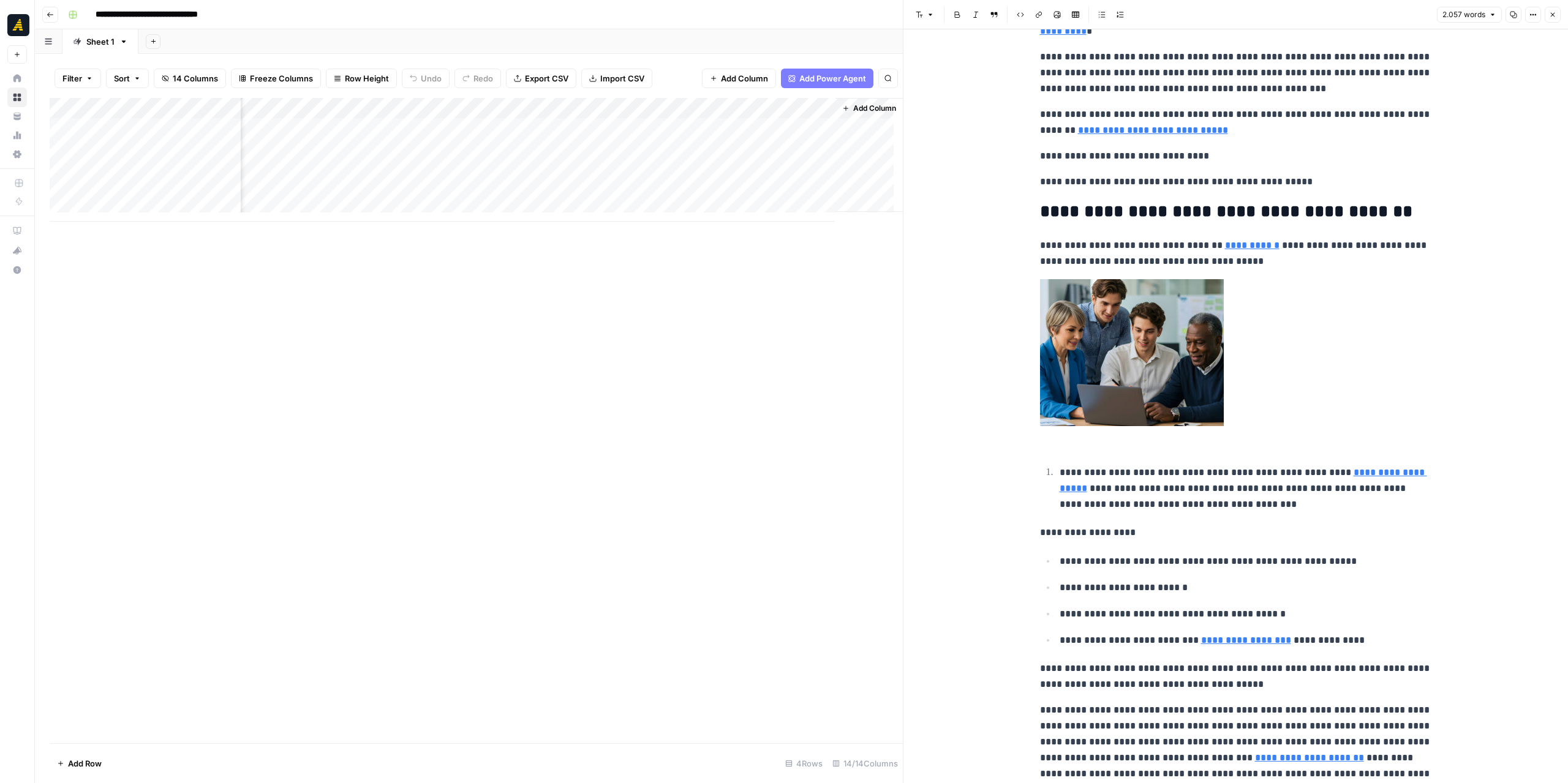
scroll to position [857, 0]
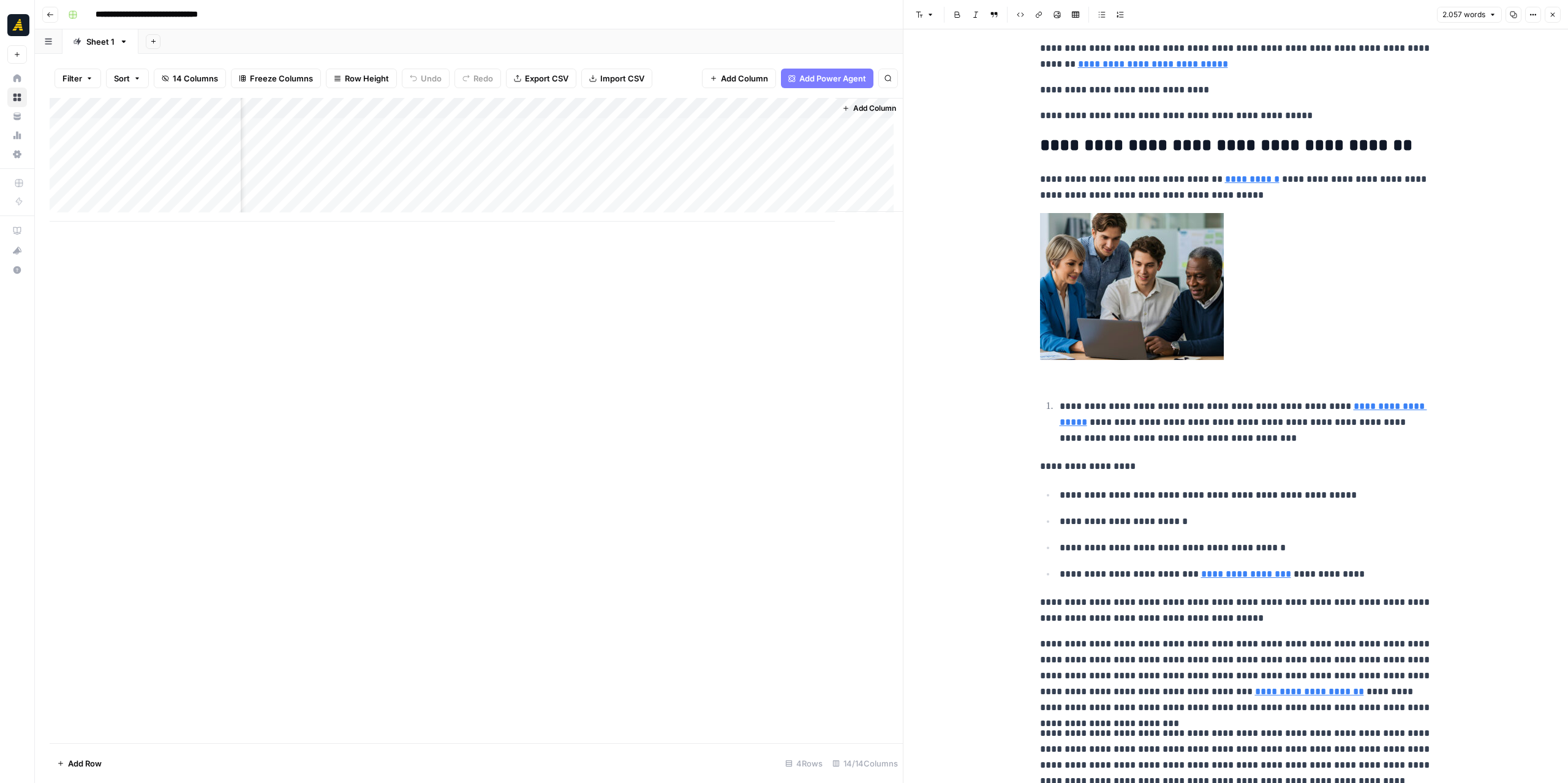
click at [763, 150] on div "Add Column" at bounding box center [476, 160] width 853 height 124
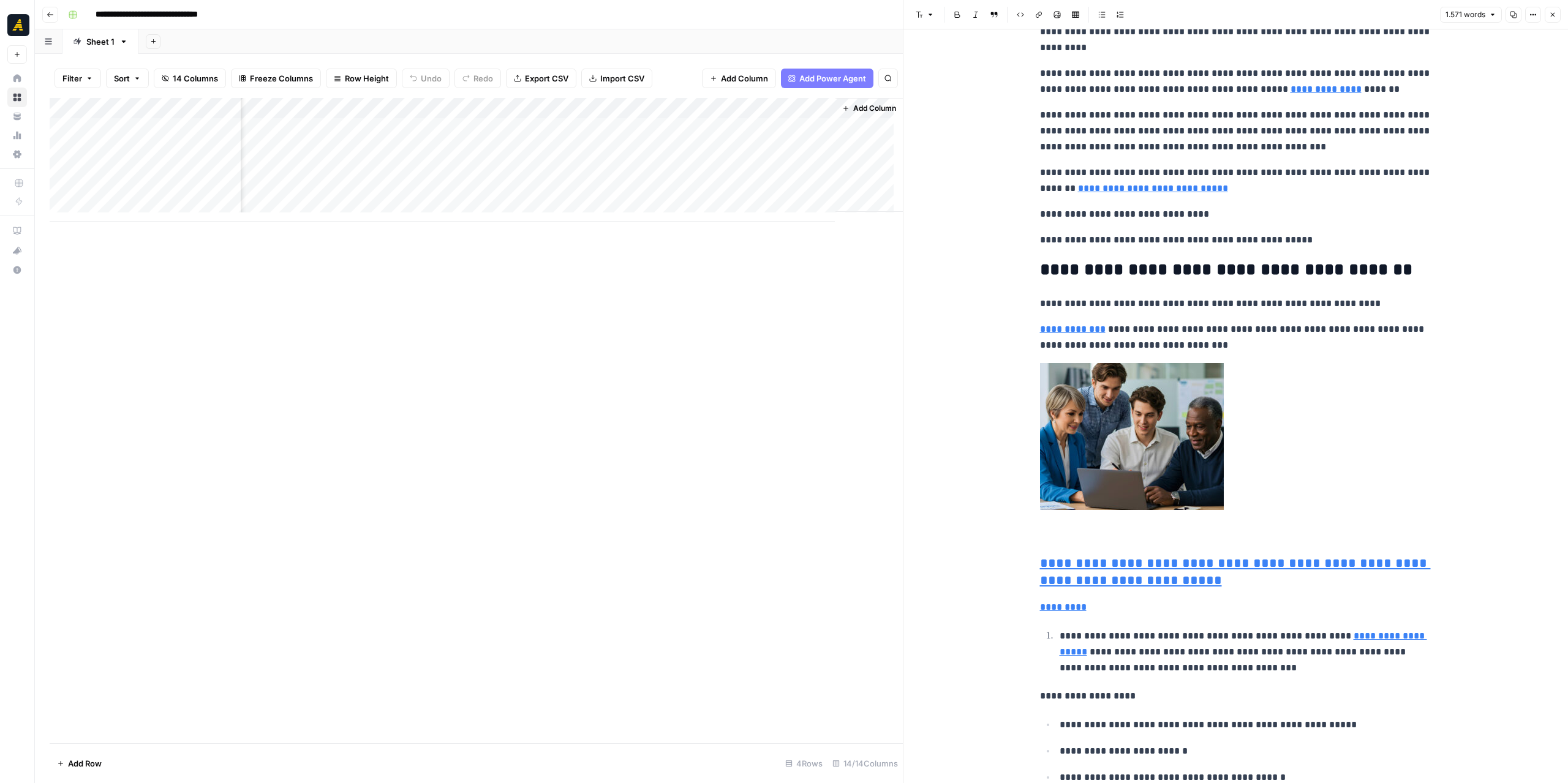
scroll to position [918, 0]
click at [644, 144] on div "Add Column" at bounding box center [476, 160] width 853 height 124
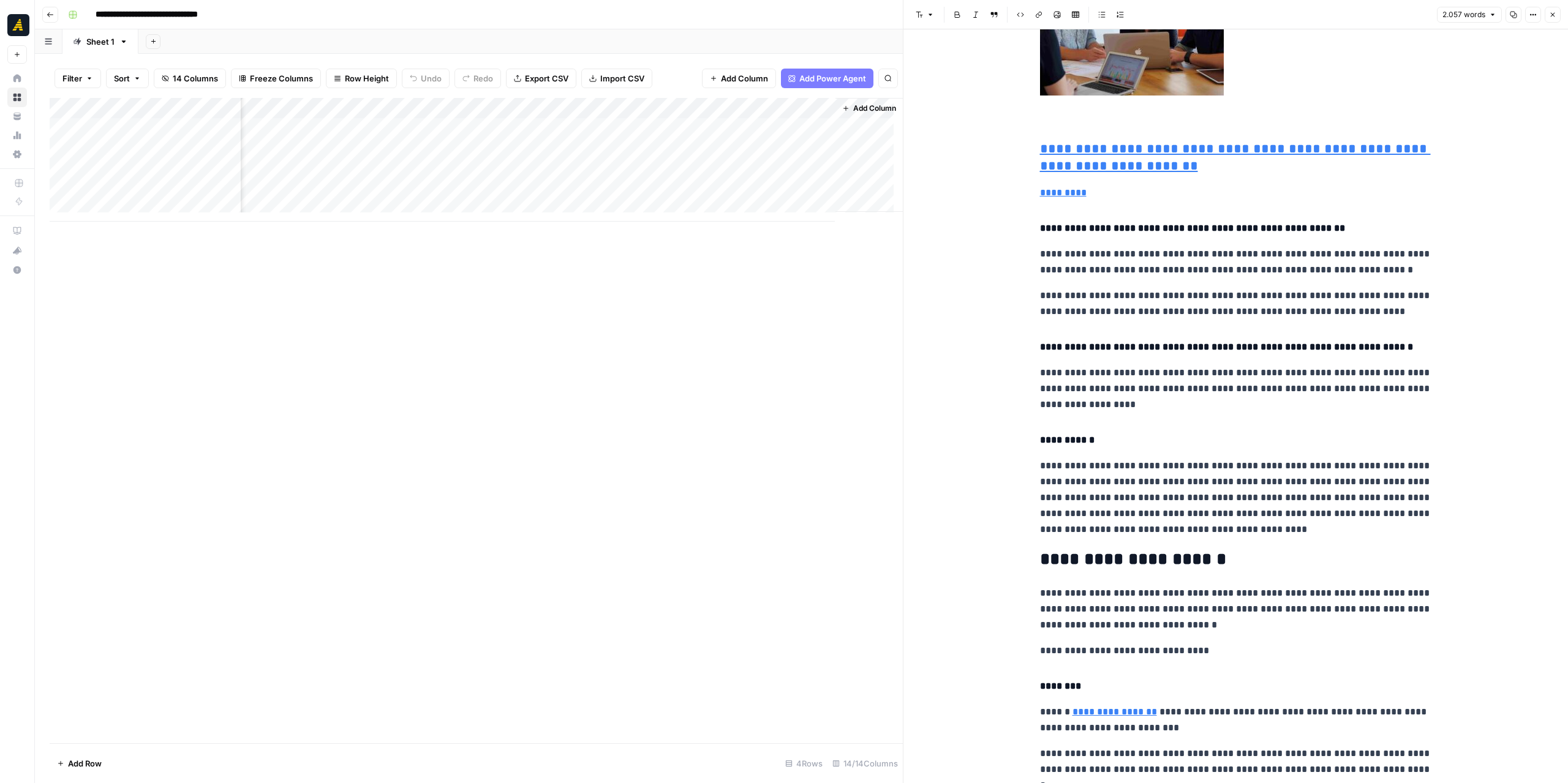
scroll to position [3122, 0]
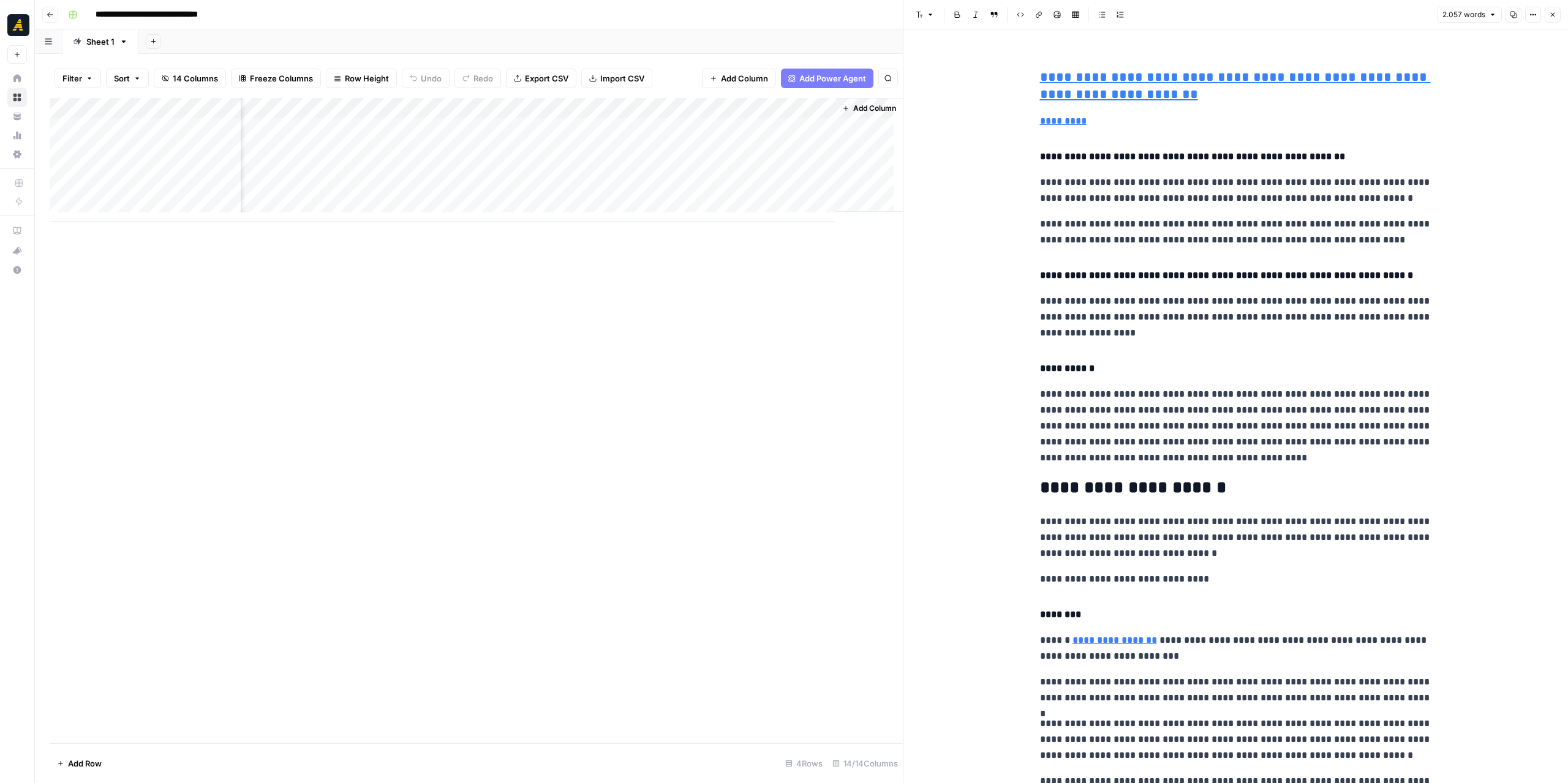
drag, startPoint x: 759, startPoint y: 106, endPoint x: 706, endPoint y: 115, distance: 53.8
click at [682, 105] on div "Add Column" at bounding box center [476, 160] width 853 height 124
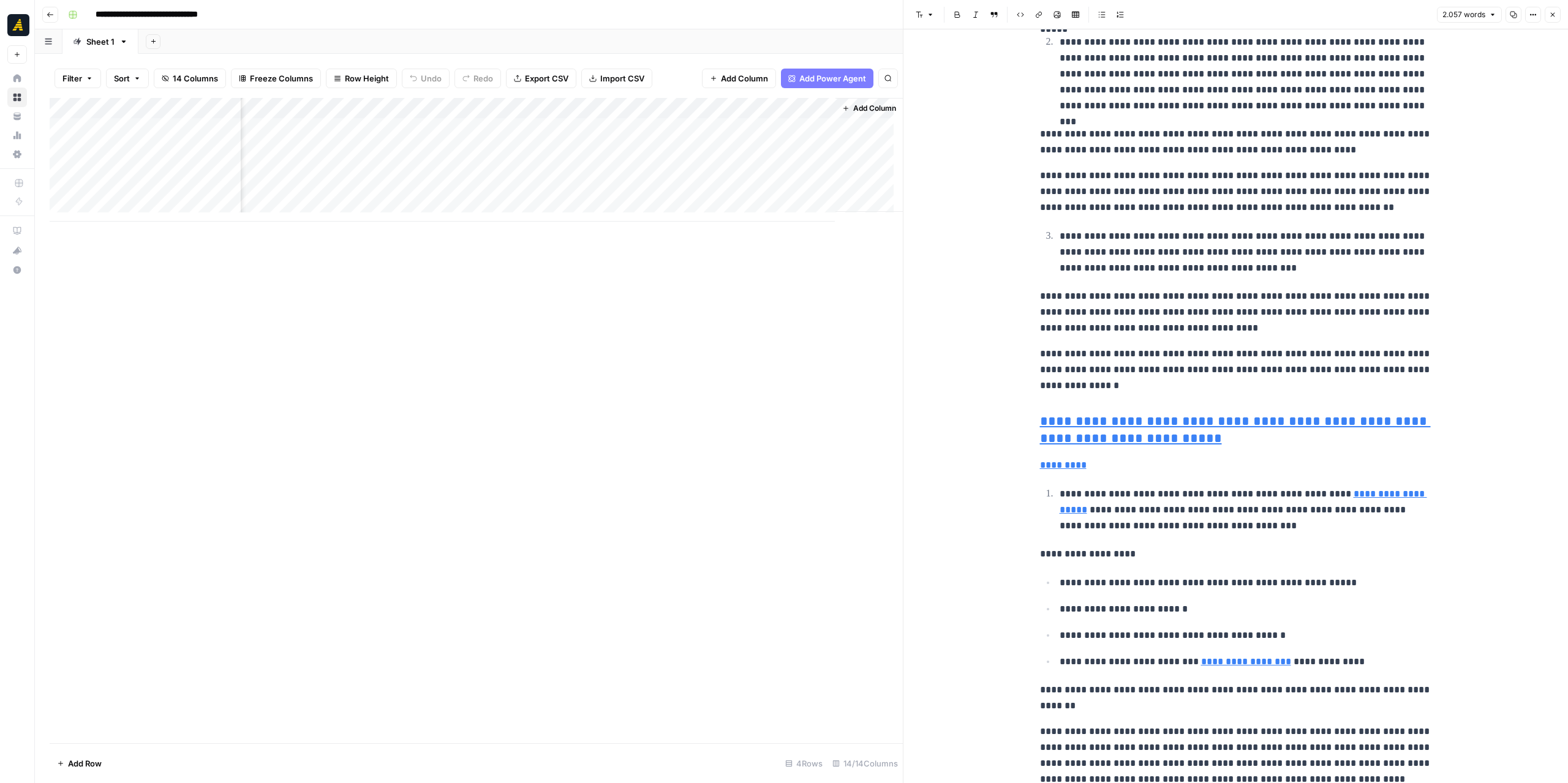
scroll to position [1591, 0]
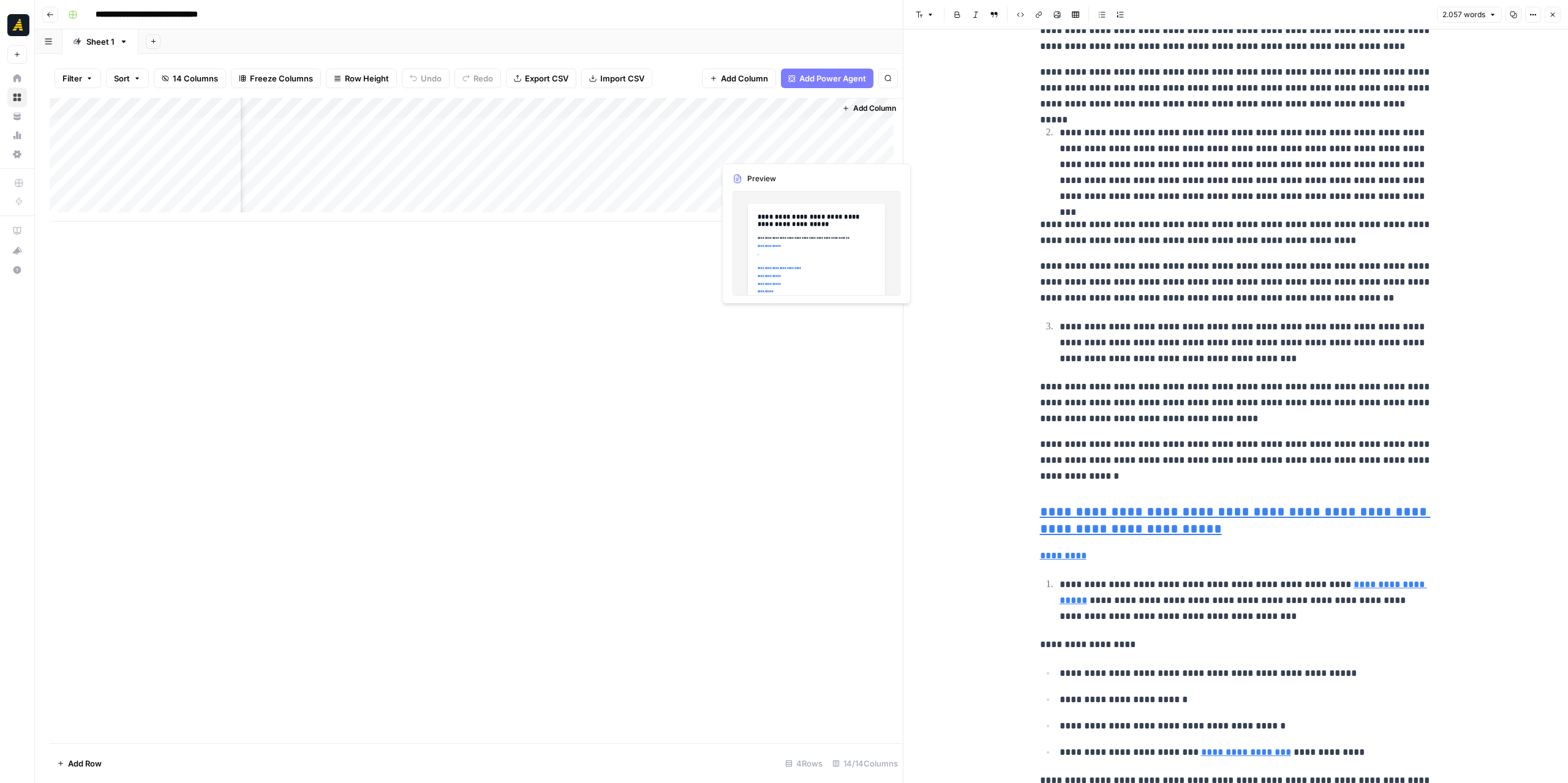
click at [768, 150] on div "Add Column" at bounding box center [476, 160] width 853 height 124
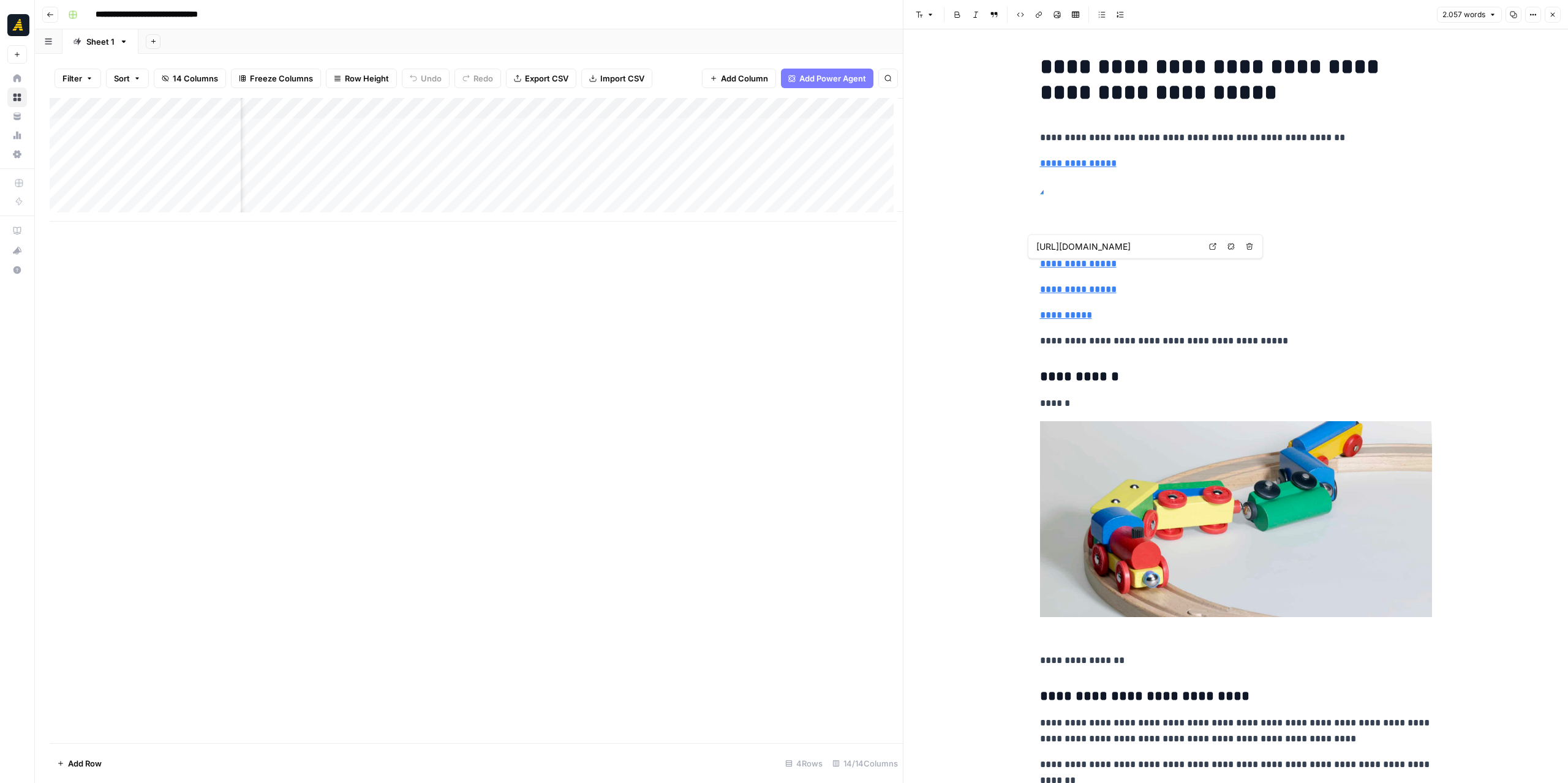
scroll to position [0, 995]
click at [649, 150] on div "Add Column" at bounding box center [476, 160] width 853 height 124
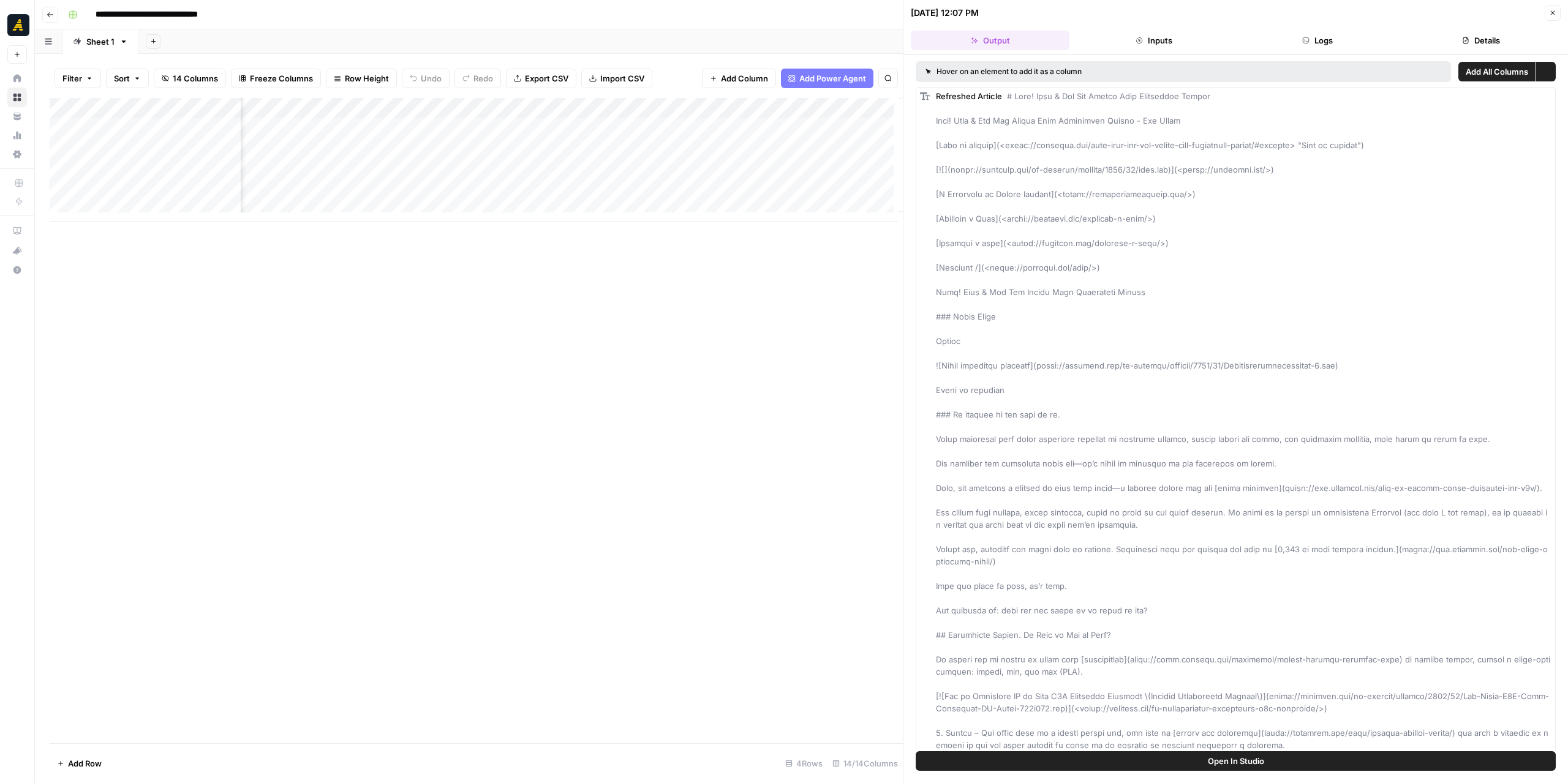
click at [1309, 37] on button "Logs" at bounding box center [1317, 40] width 159 height 20
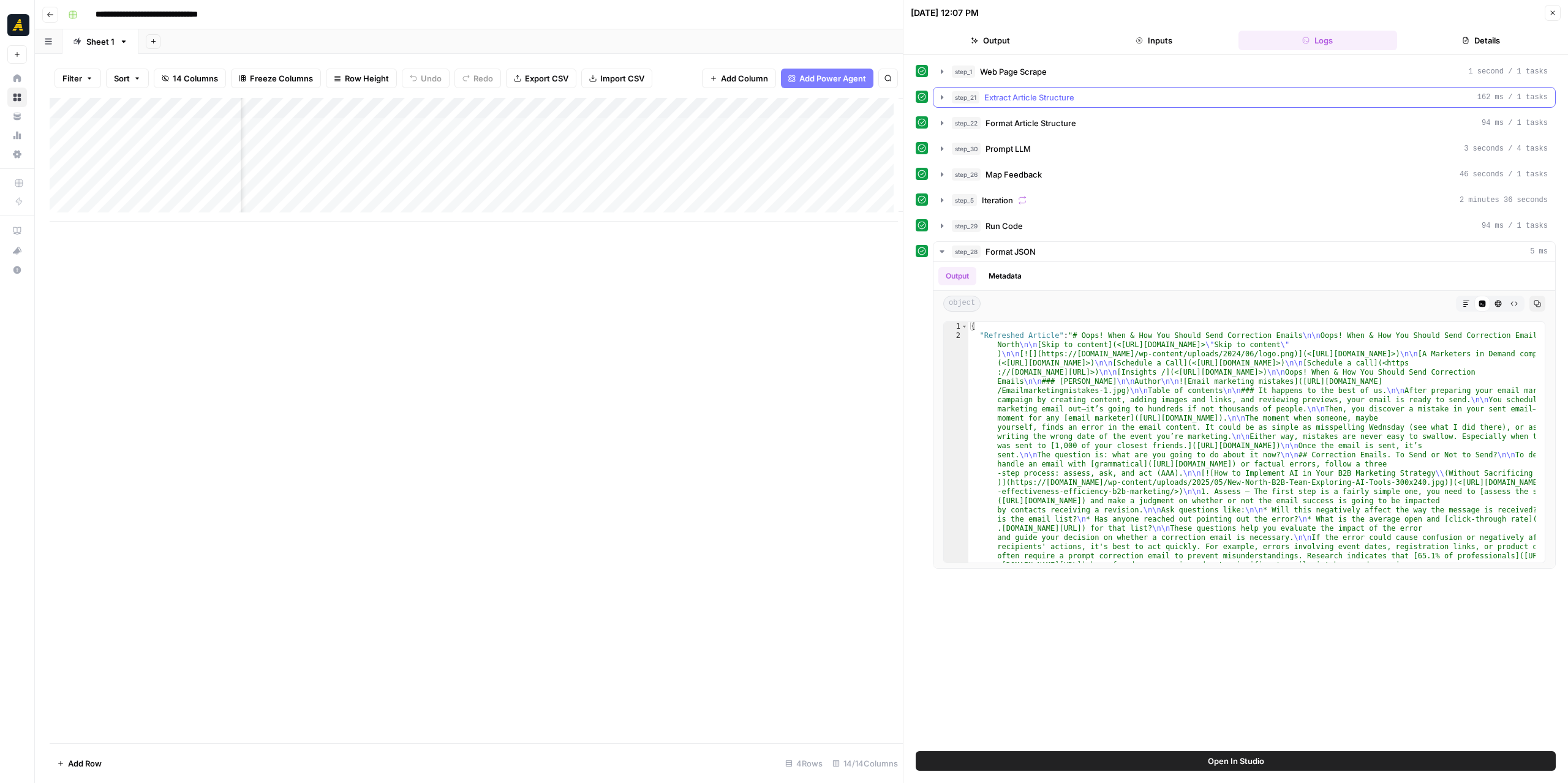
click at [941, 97] on icon "button" at bounding box center [942, 97] width 3 height 4
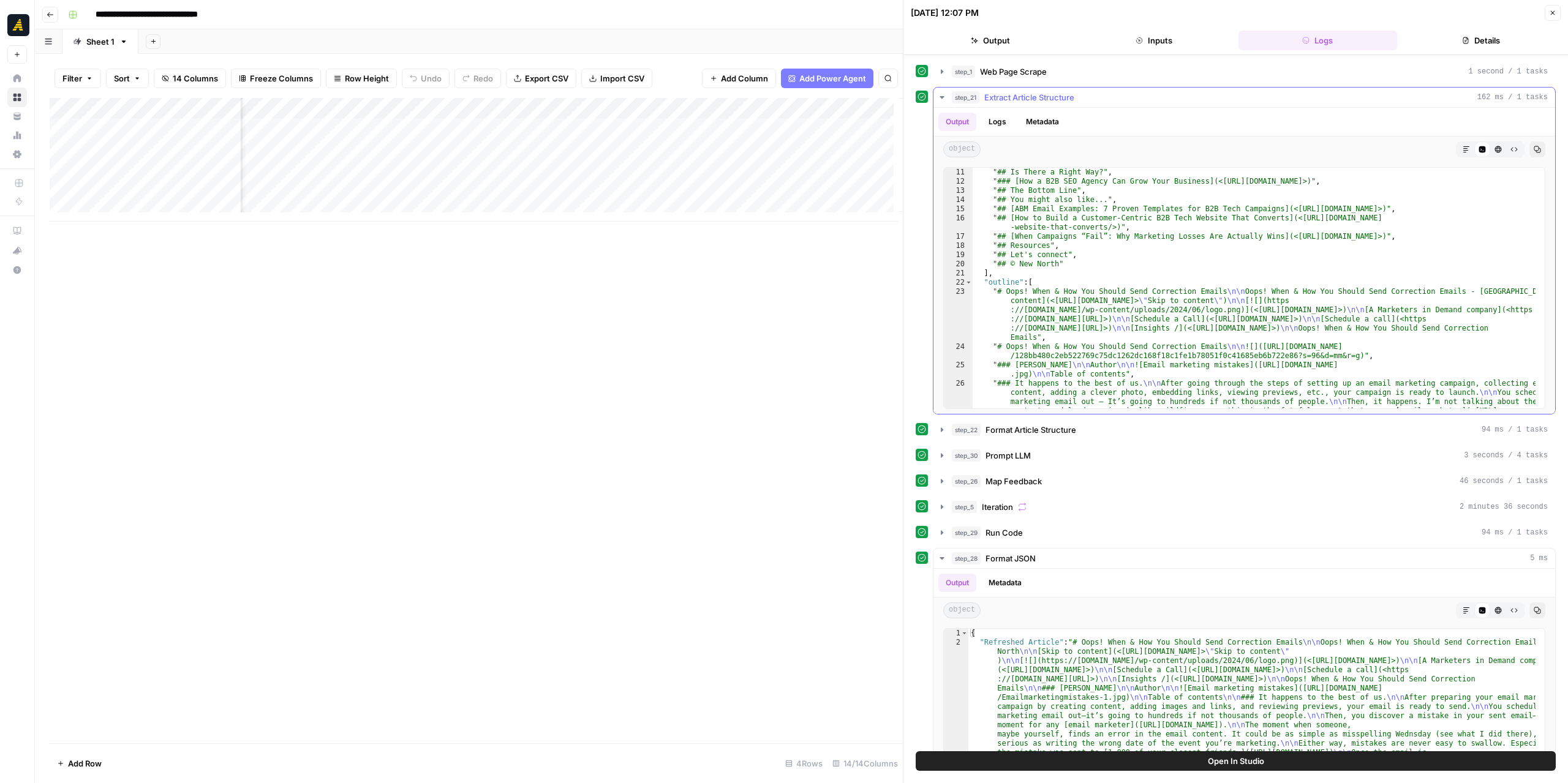
scroll to position [110, 0]
click at [941, 97] on icon "button" at bounding box center [941, 97] width 4 height 3
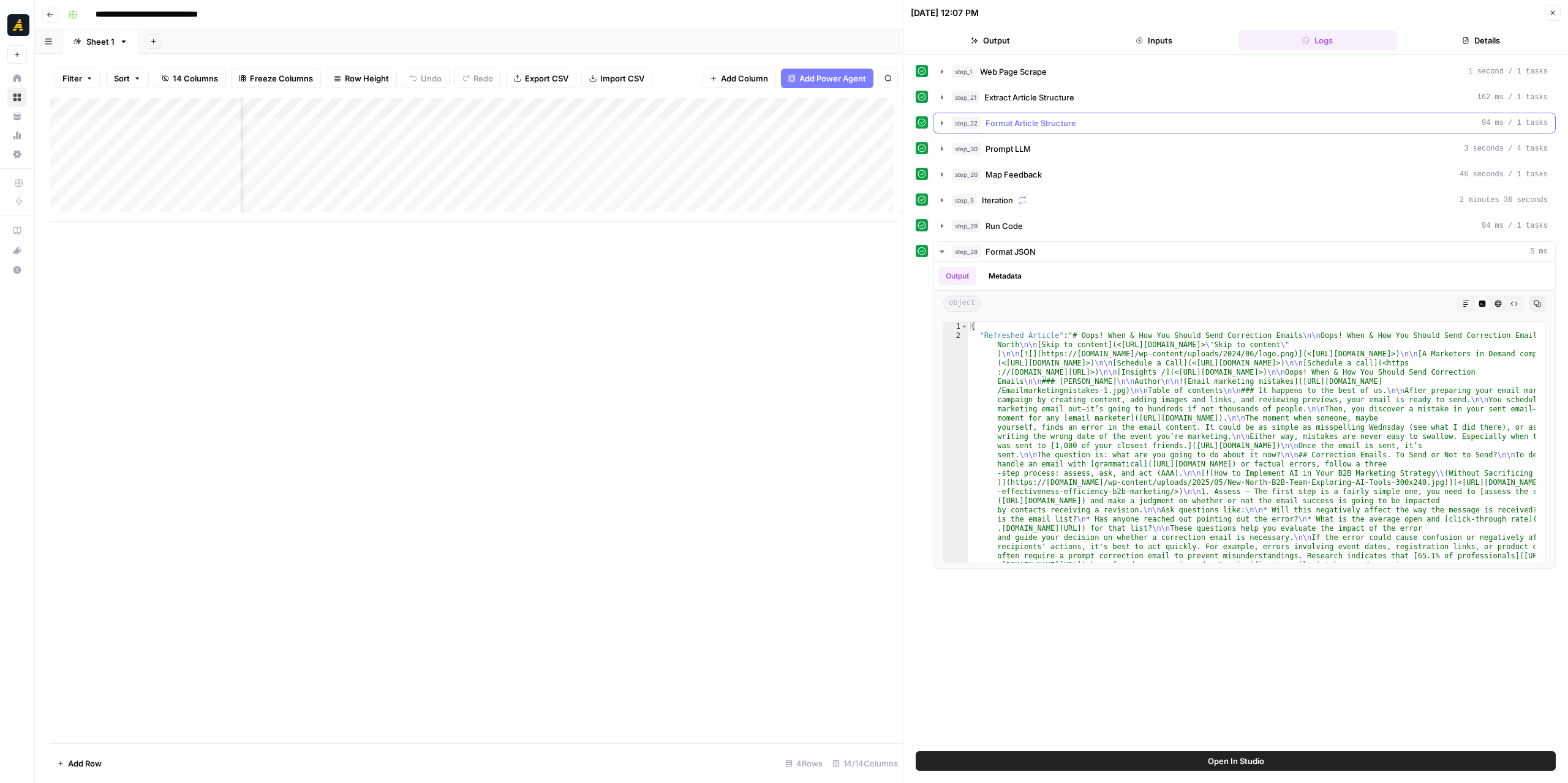
click at [942, 120] on icon "button" at bounding box center [942, 123] width 10 height 10
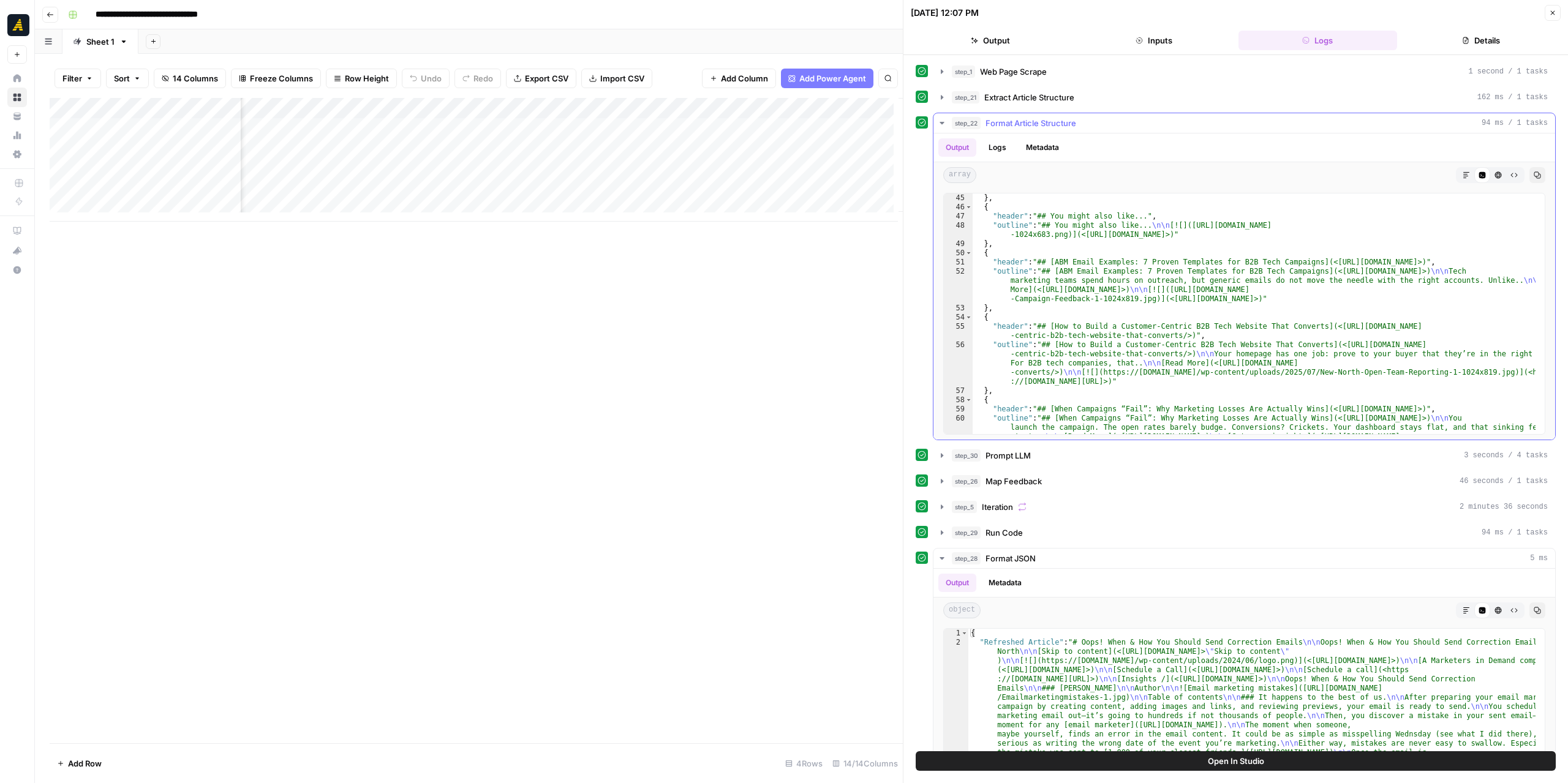
scroll to position [1176, 0]
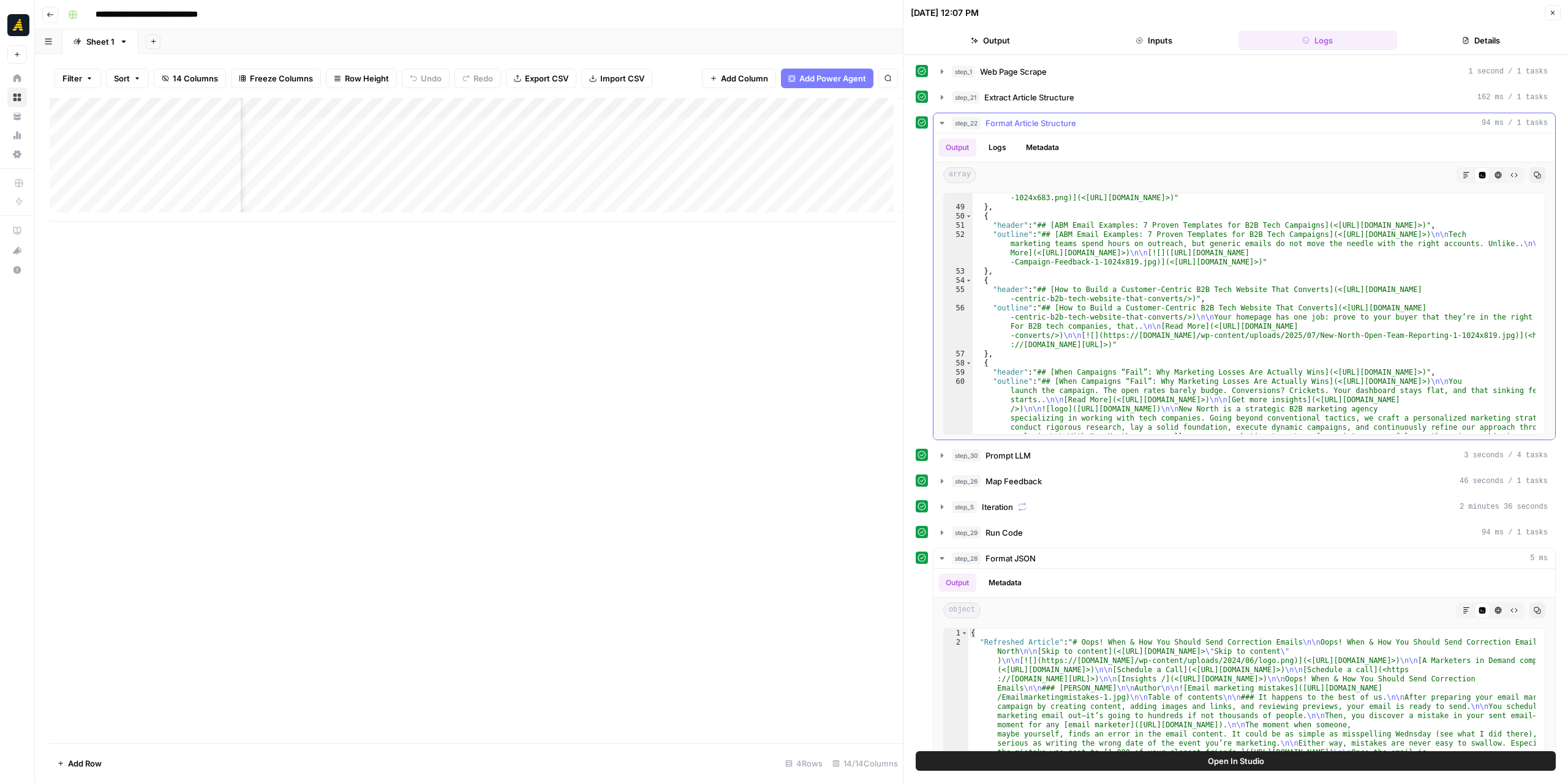
click at [943, 123] on icon "button" at bounding box center [942, 123] width 10 height 10
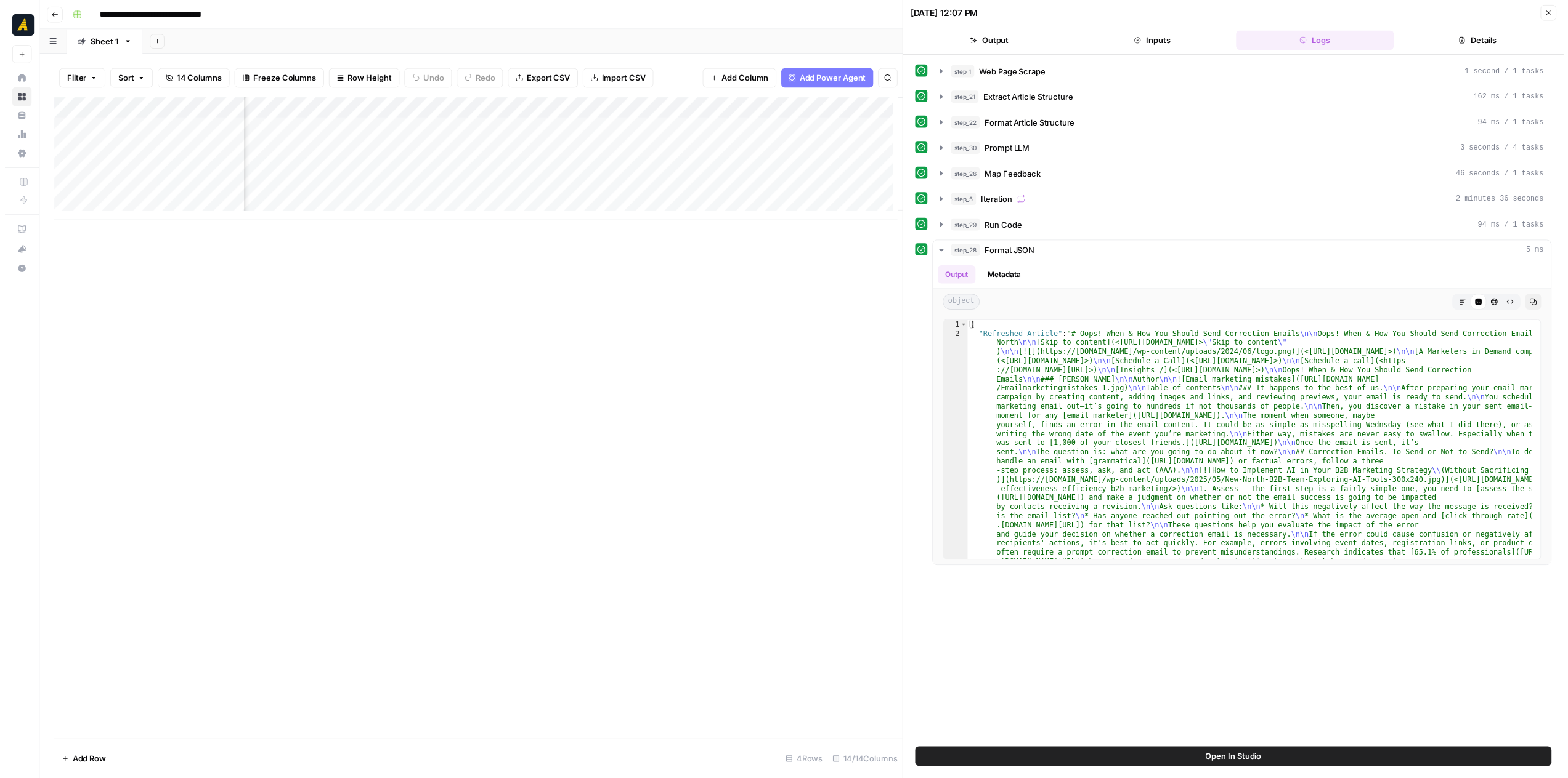
scroll to position [0, 1075]
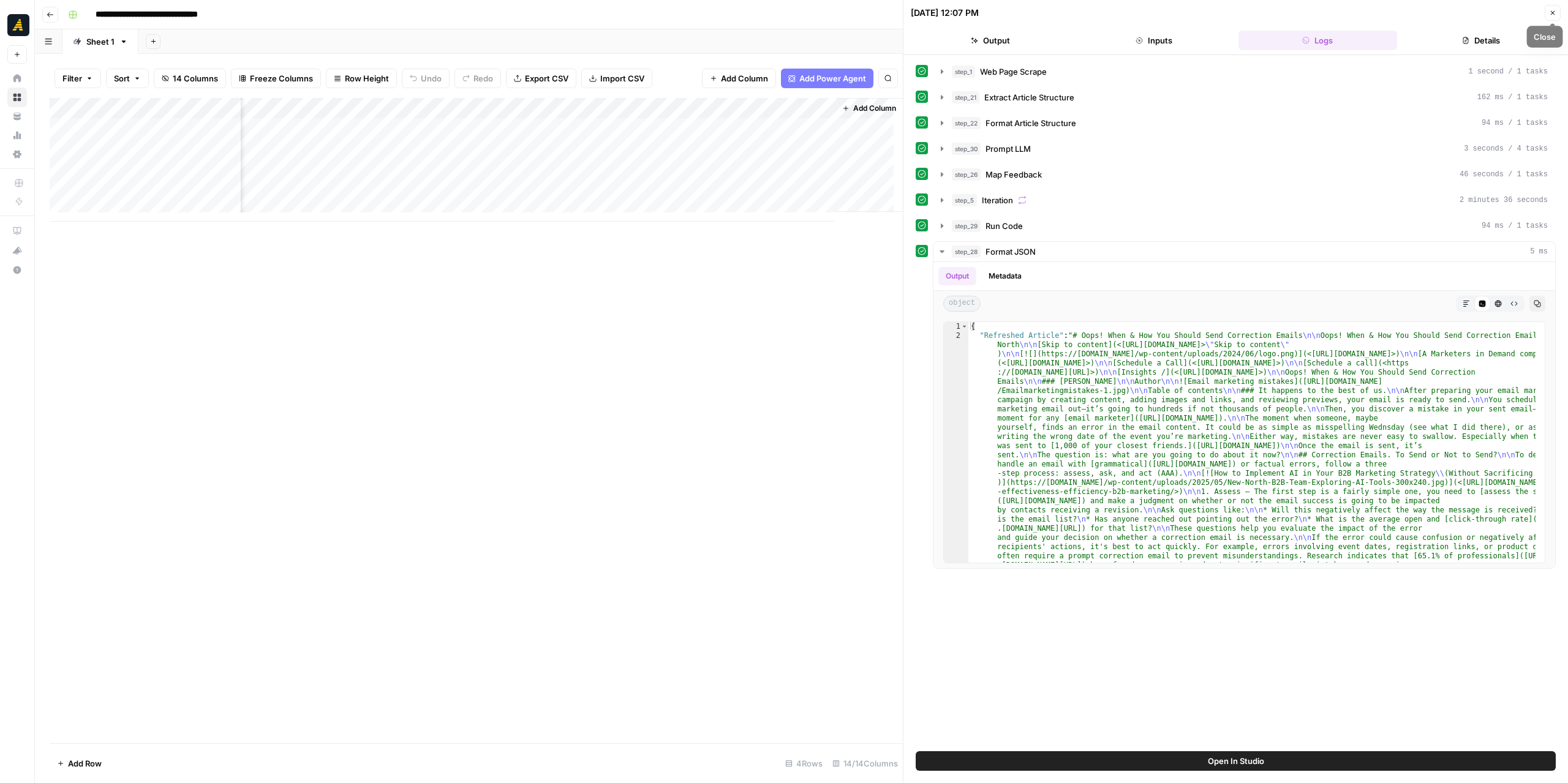
click at [1551, 13] on icon "button" at bounding box center [1552, 12] width 8 height 8
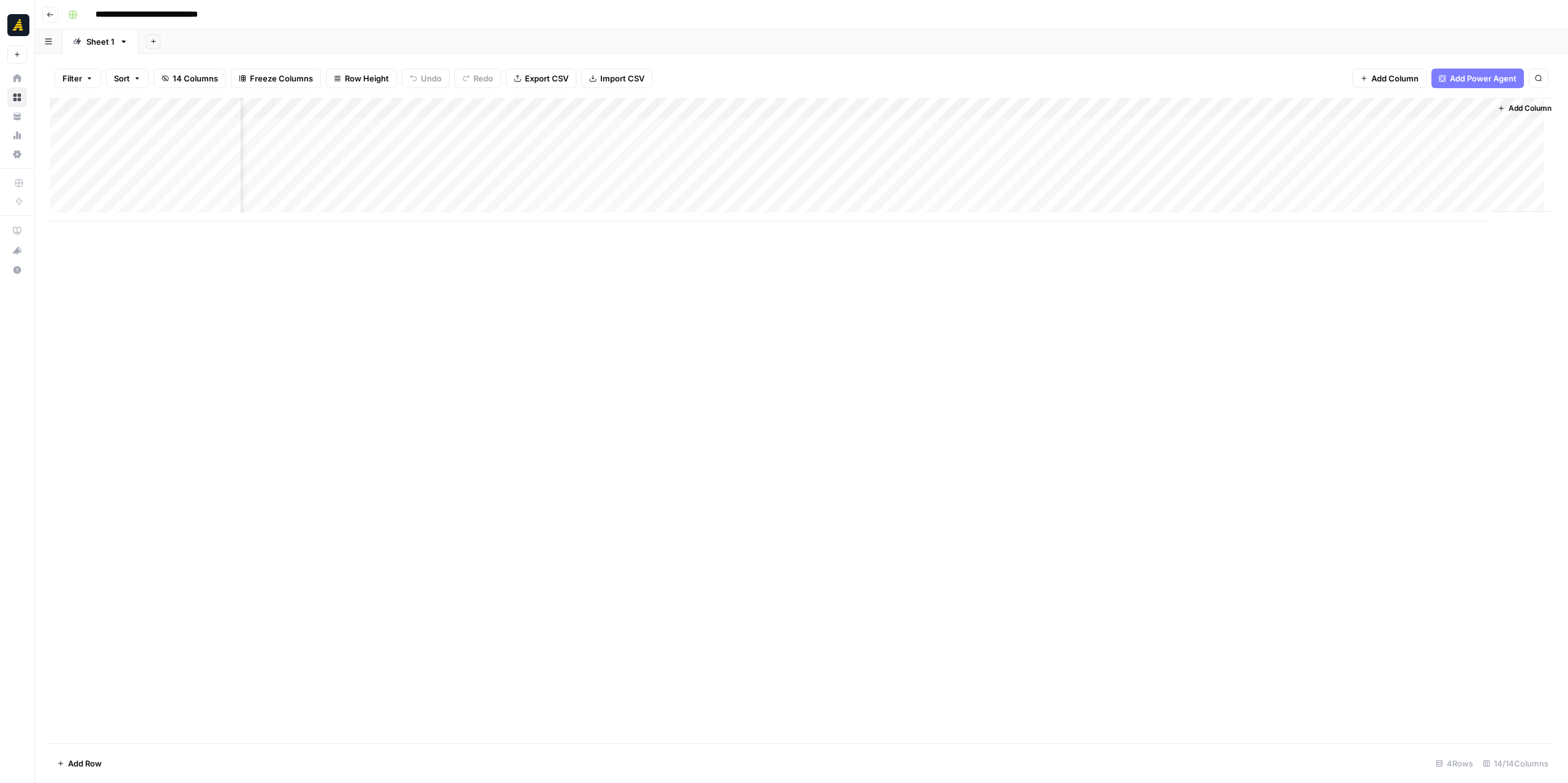
scroll to position [0, 418]
click at [1273, 150] on div "Add Column" at bounding box center [801, 160] width 1503 height 124
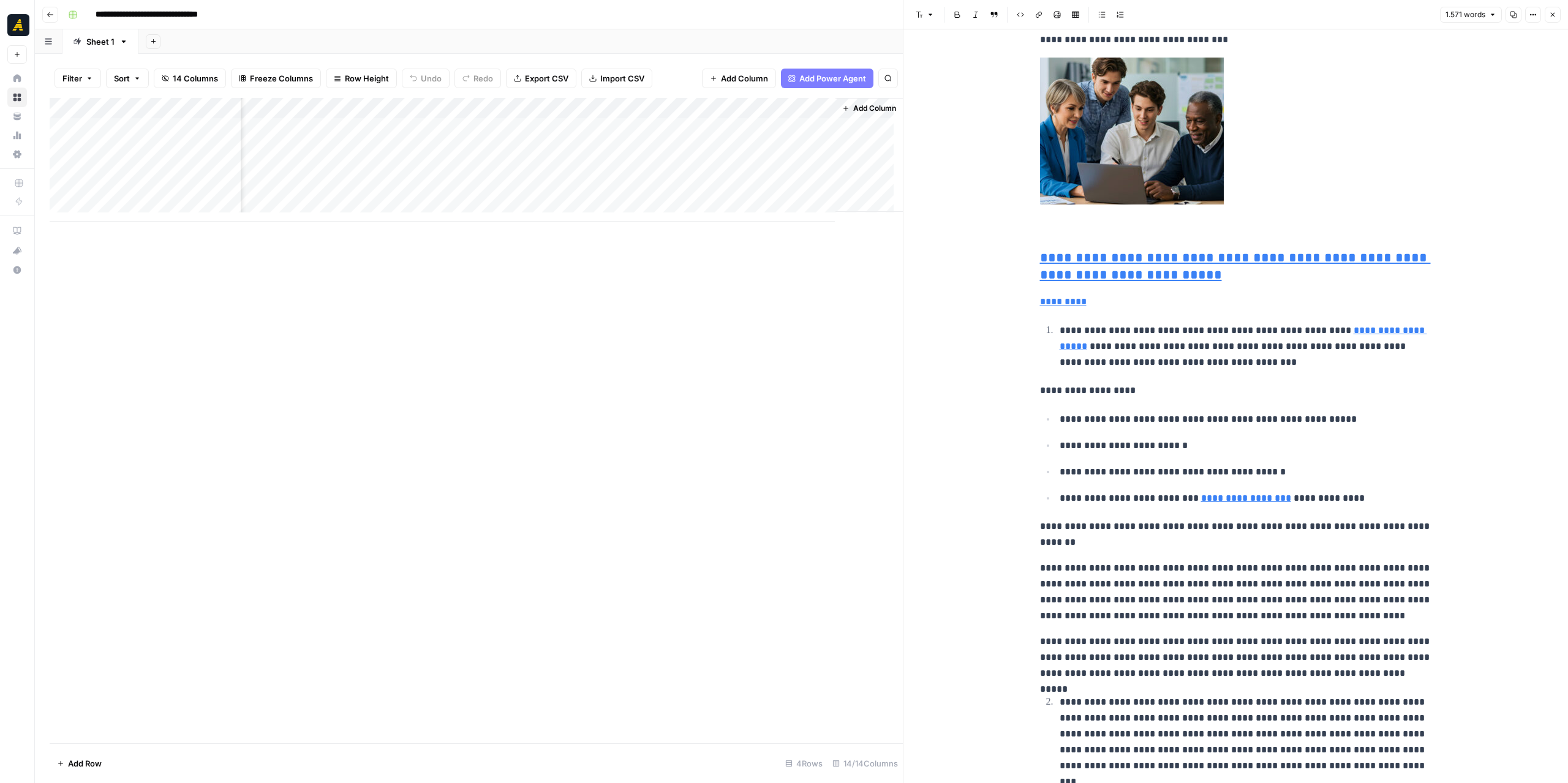
scroll to position [0, 1069]
click at [748, 152] on div "Add Column" at bounding box center [476, 160] width 853 height 124
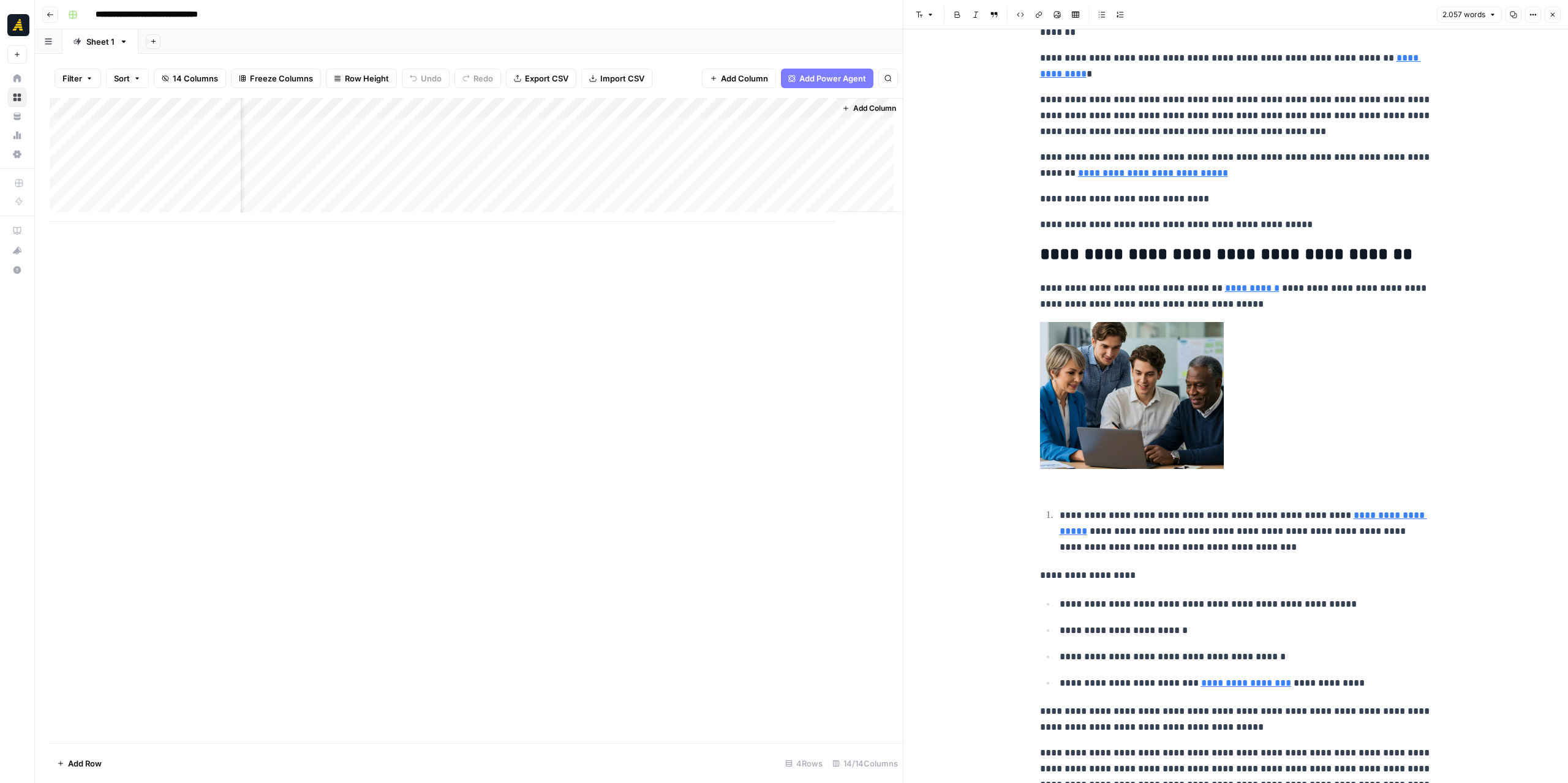
scroll to position [796, 0]
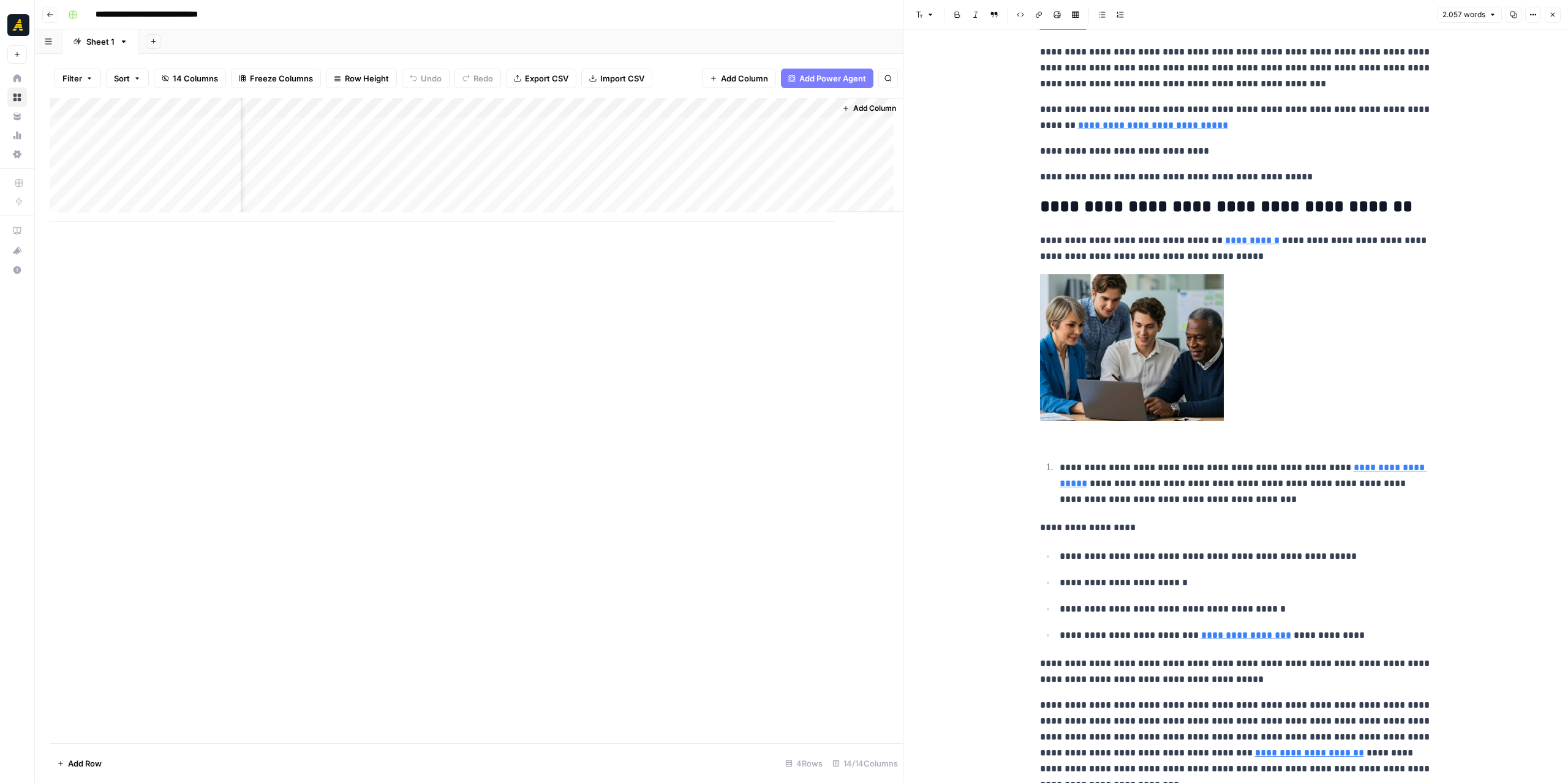
click at [364, 150] on div "Add Column" at bounding box center [476, 160] width 853 height 124
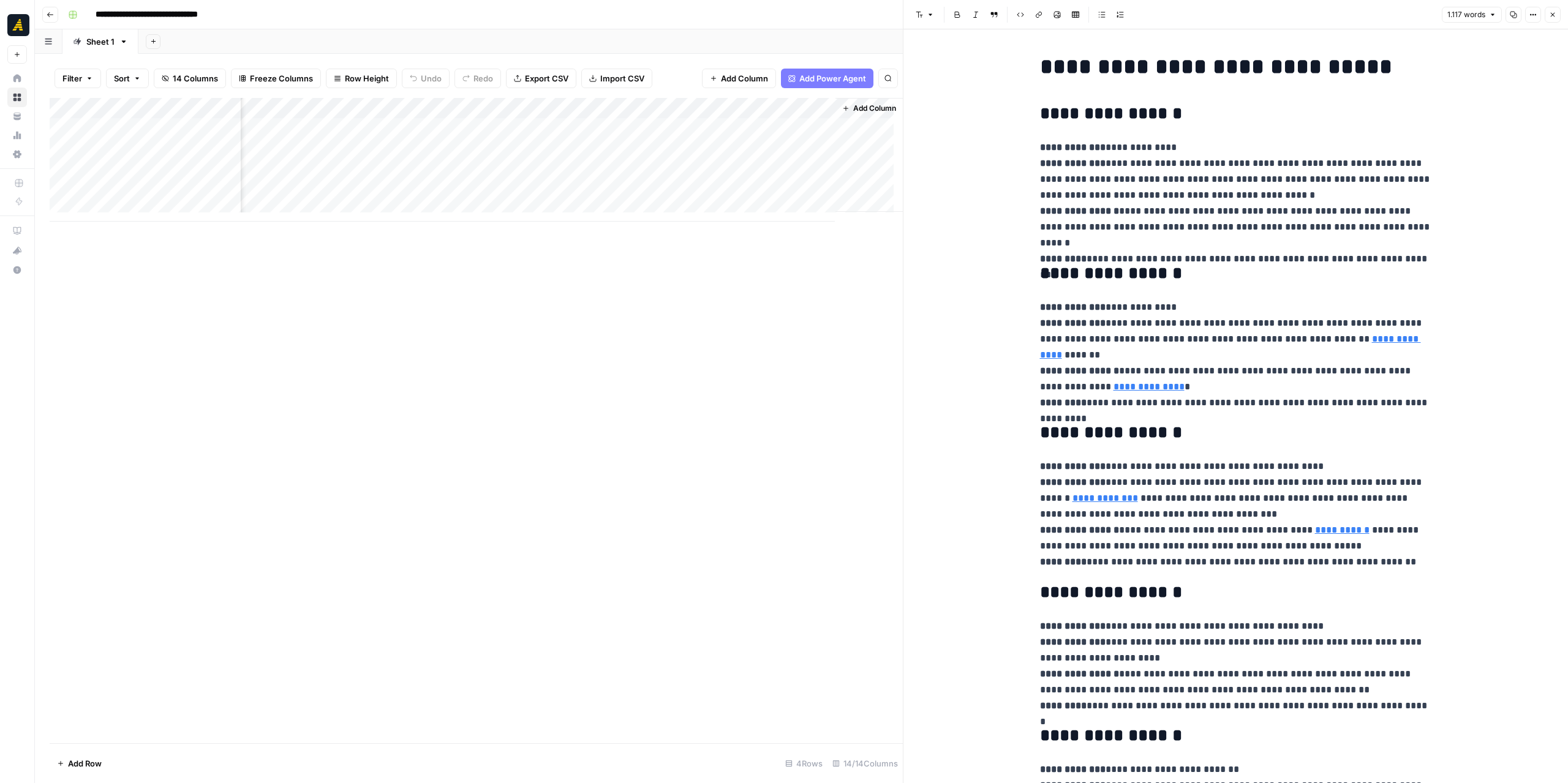
click at [753, 154] on div "Add Column" at bounding box center [476, 160] width 853 height 124
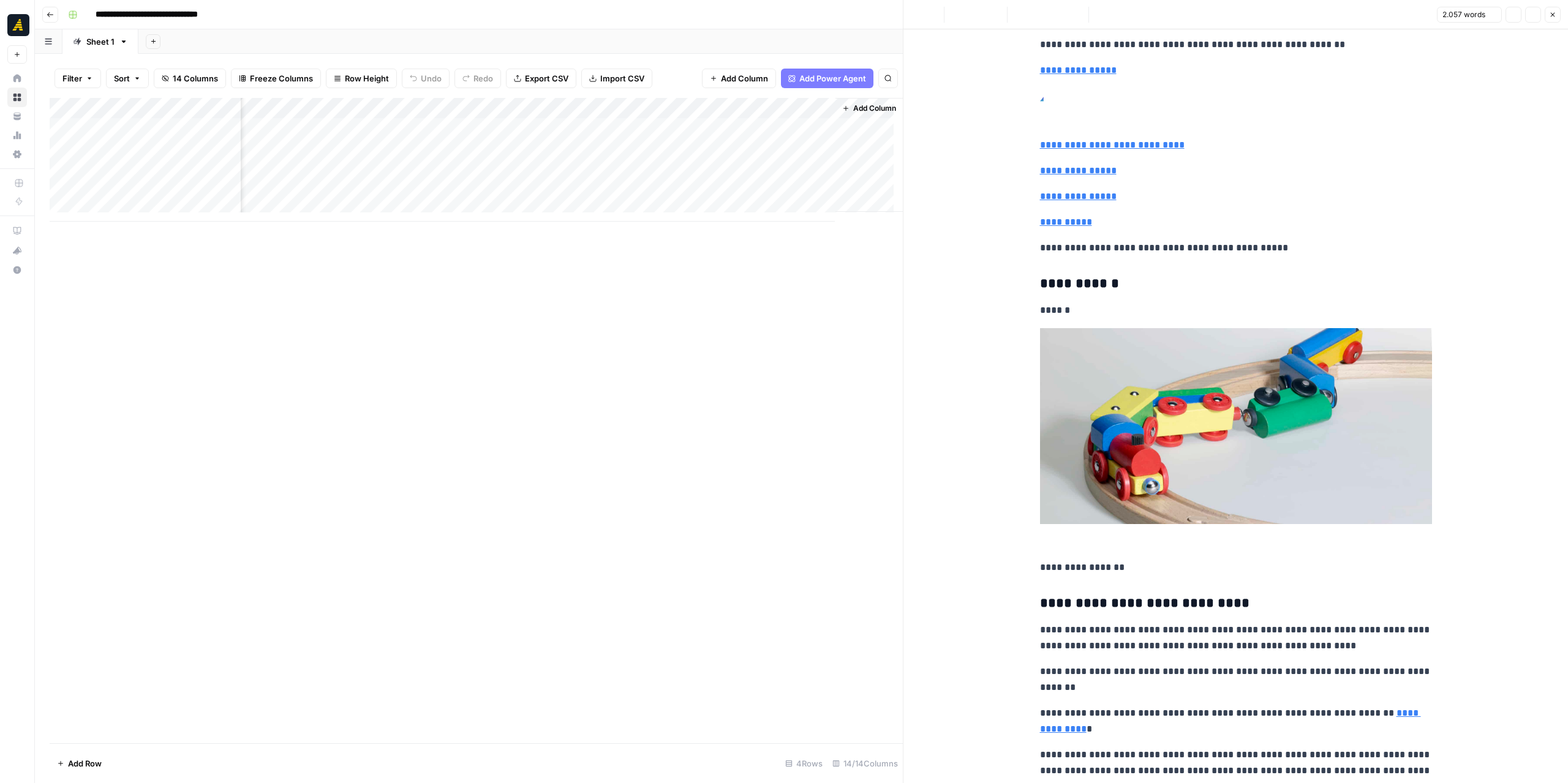
scroll to position [306, 0]
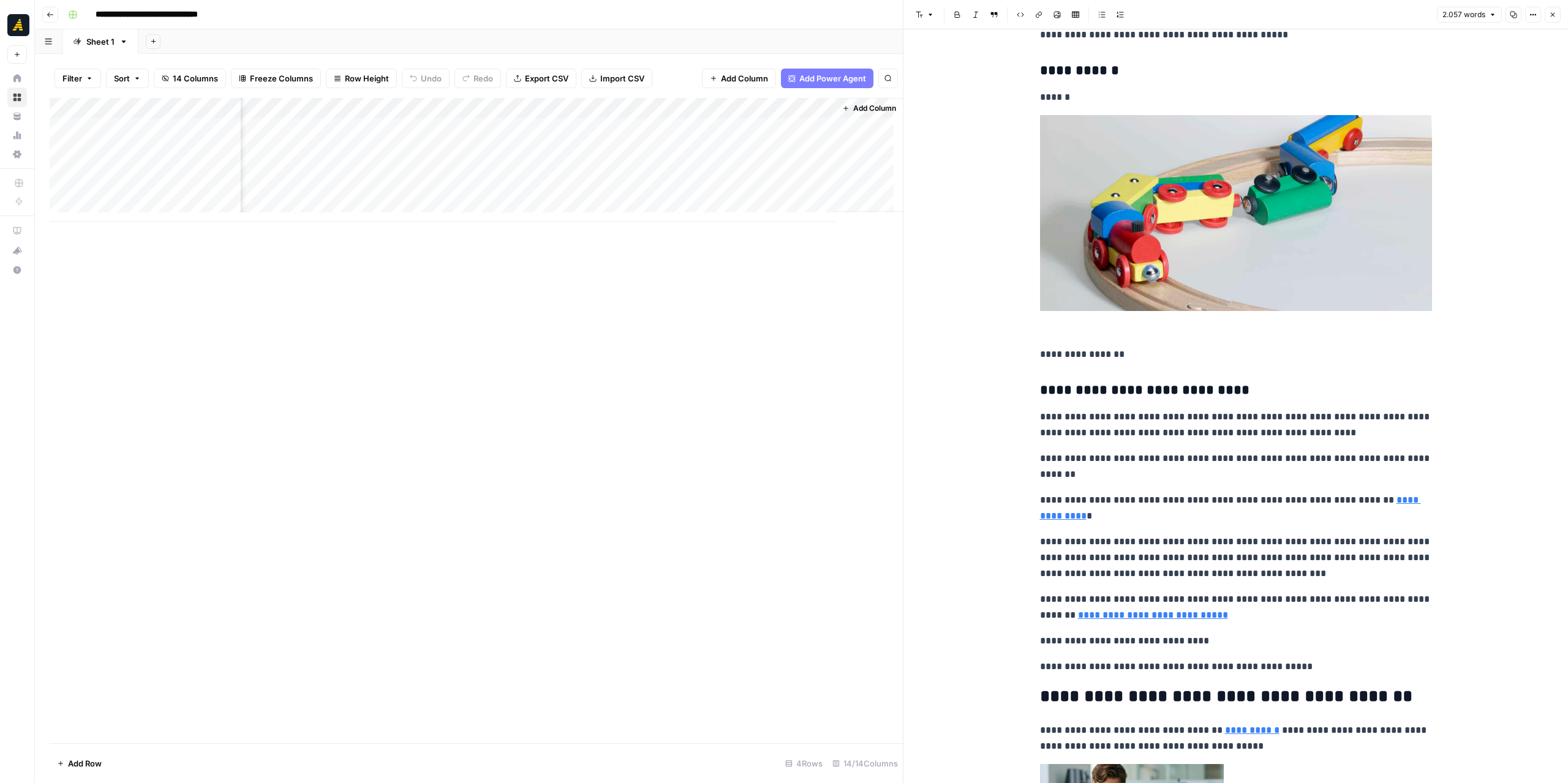
click at [390, 146] on div "Add Column" at bounding box center [476, 160] width 853 height 124
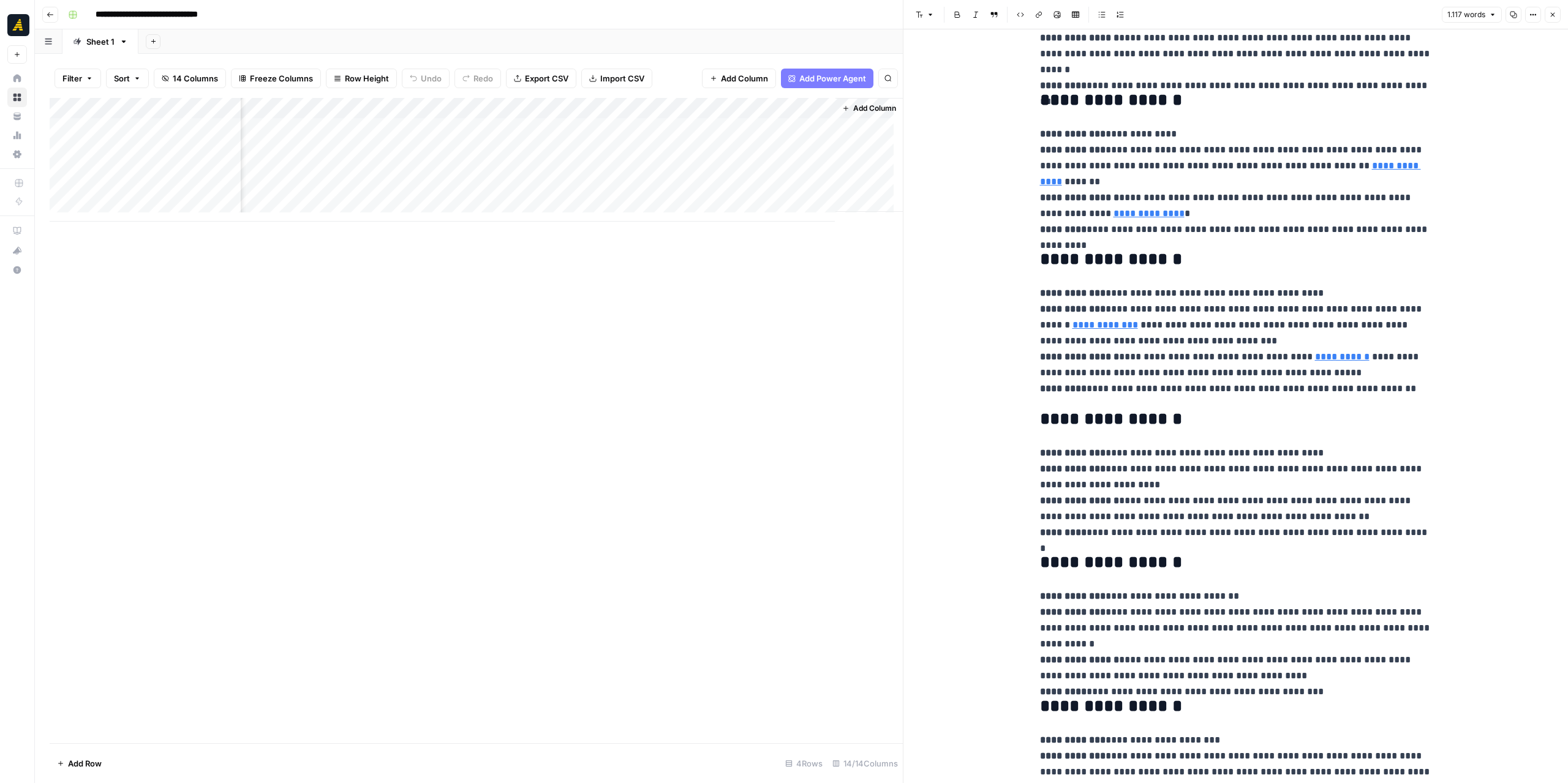
scroll to position [245, 0]
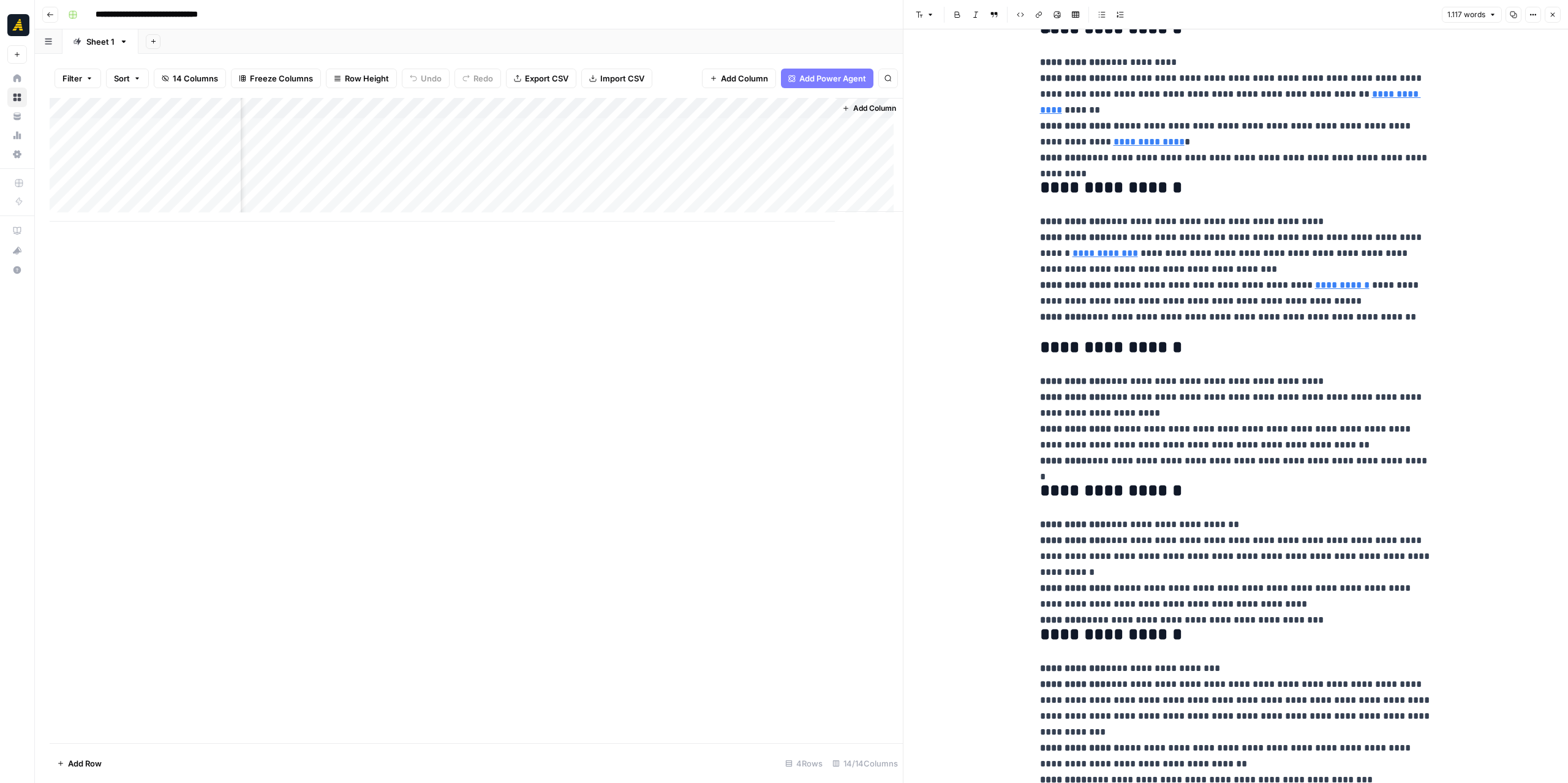
click at [759, 152] on div "Add Column" at bounding box center [476, 160] width 853 height 124
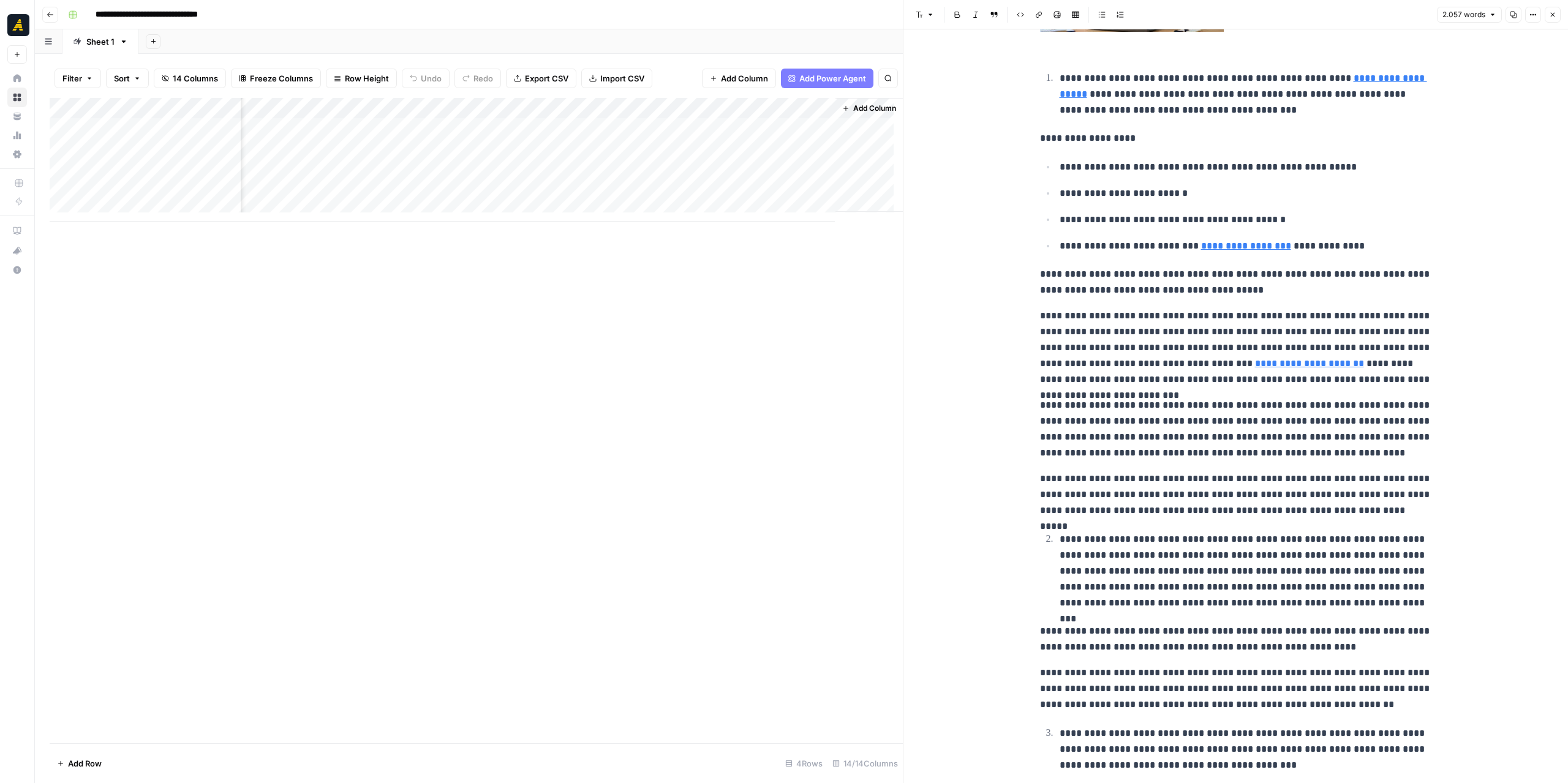
scroll to position [918, 0]
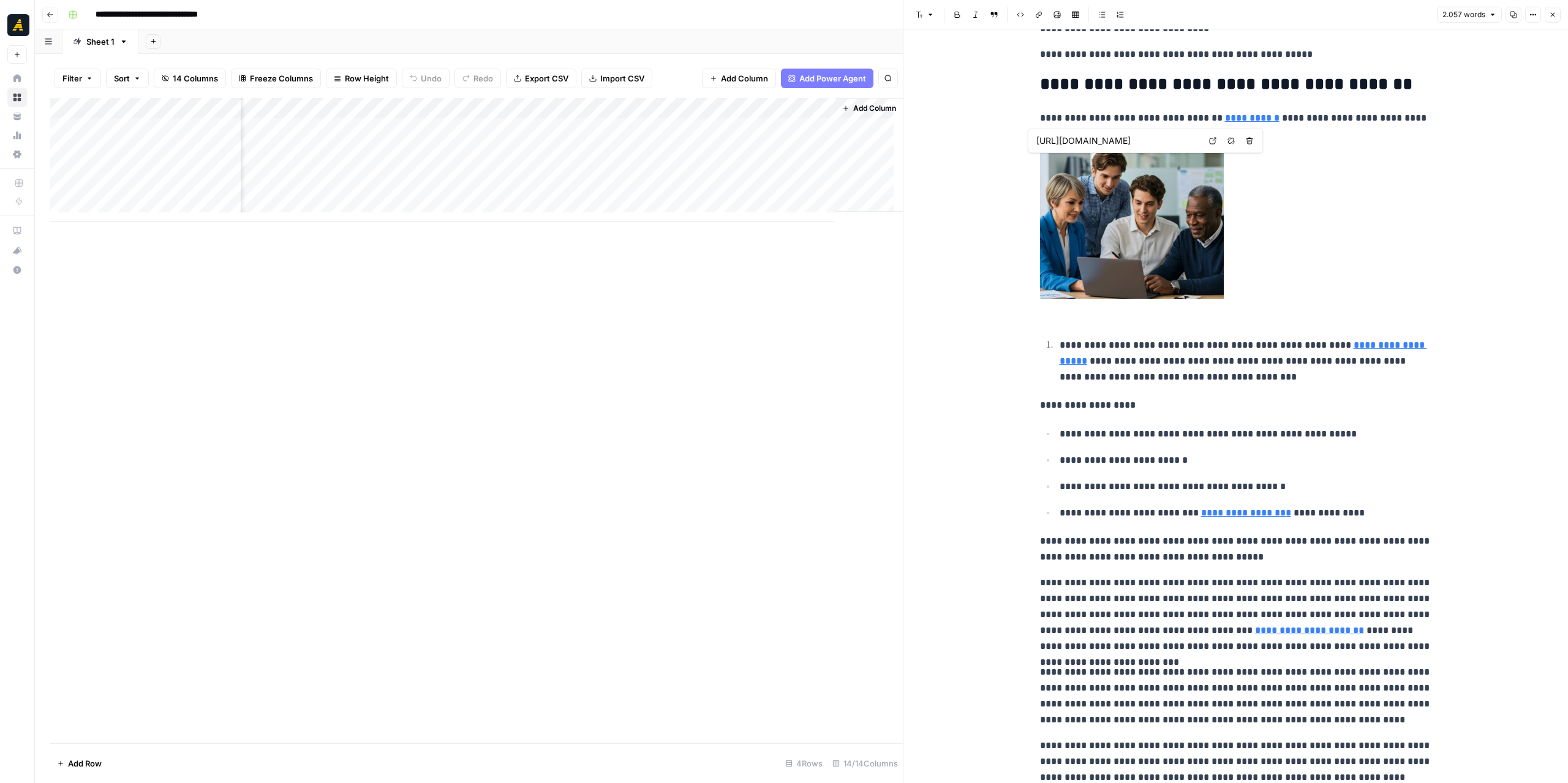
click at [381, 150] on div "Add Column" at bounding box center [476, 160] width 853 height 124
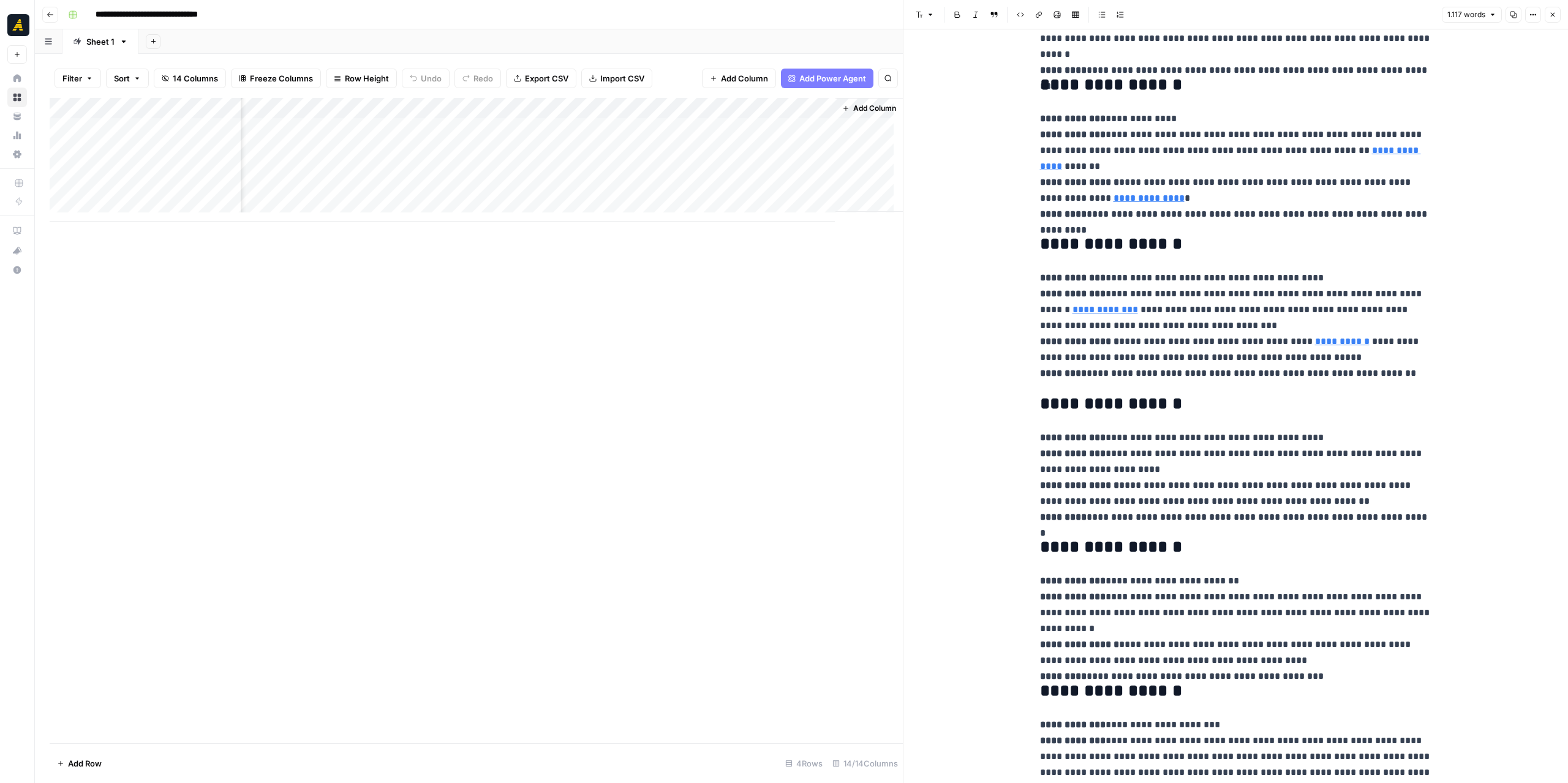
scroll to position [184, 0]
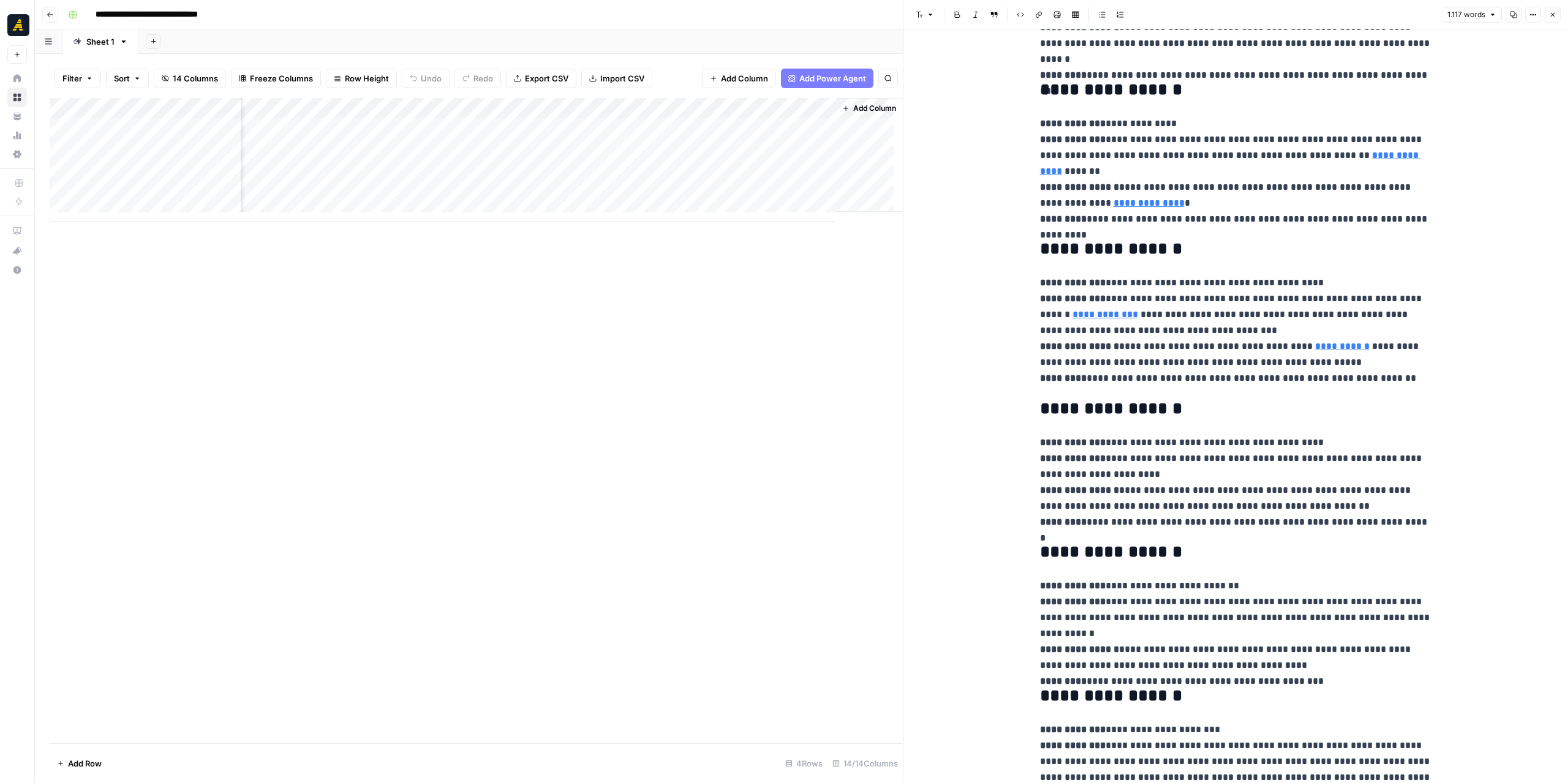
click at [736, 149] on div "Add Column" at bounding box center [476, 160] width 853 height 124
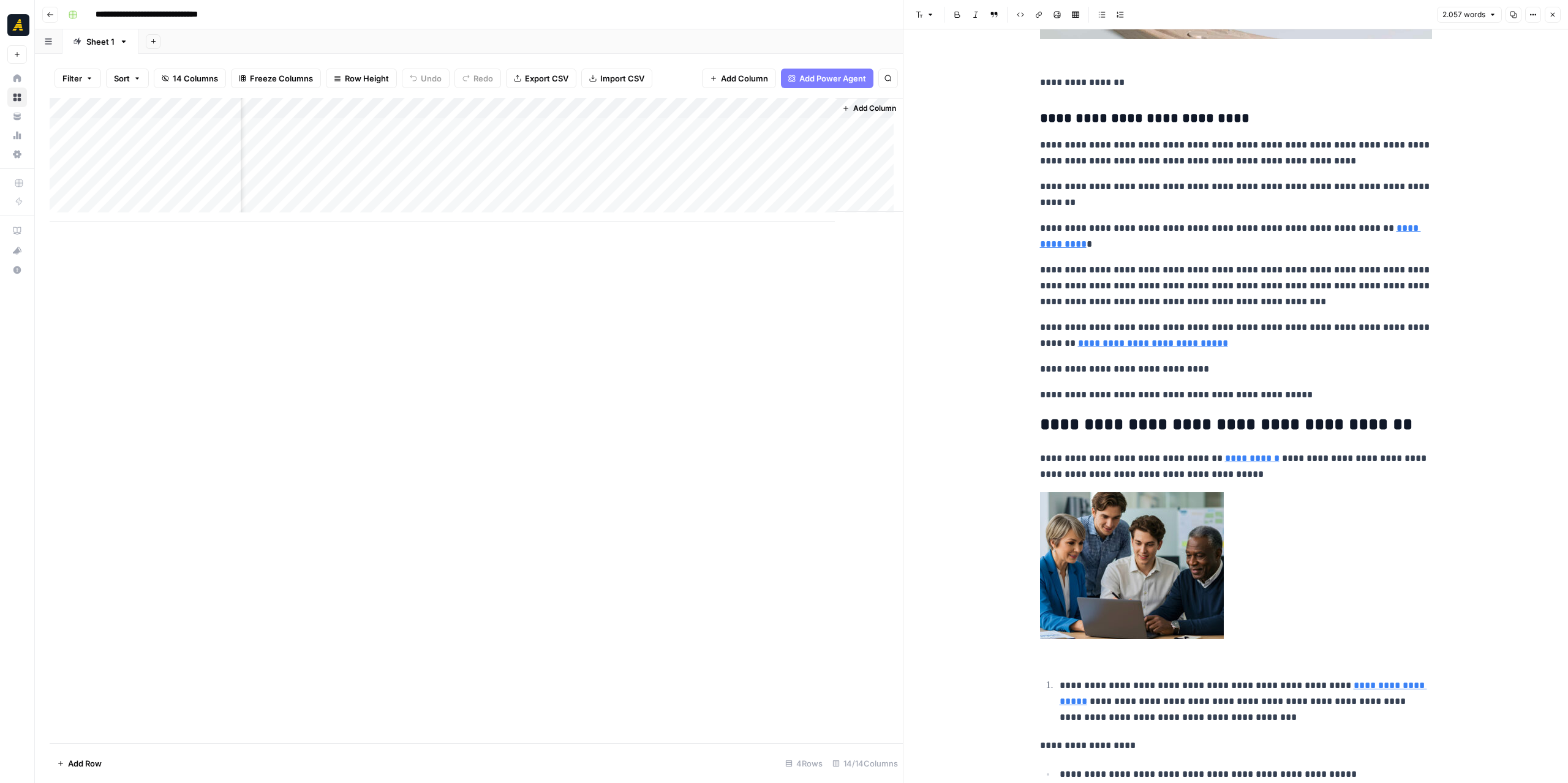
scroll to position [734, 0]
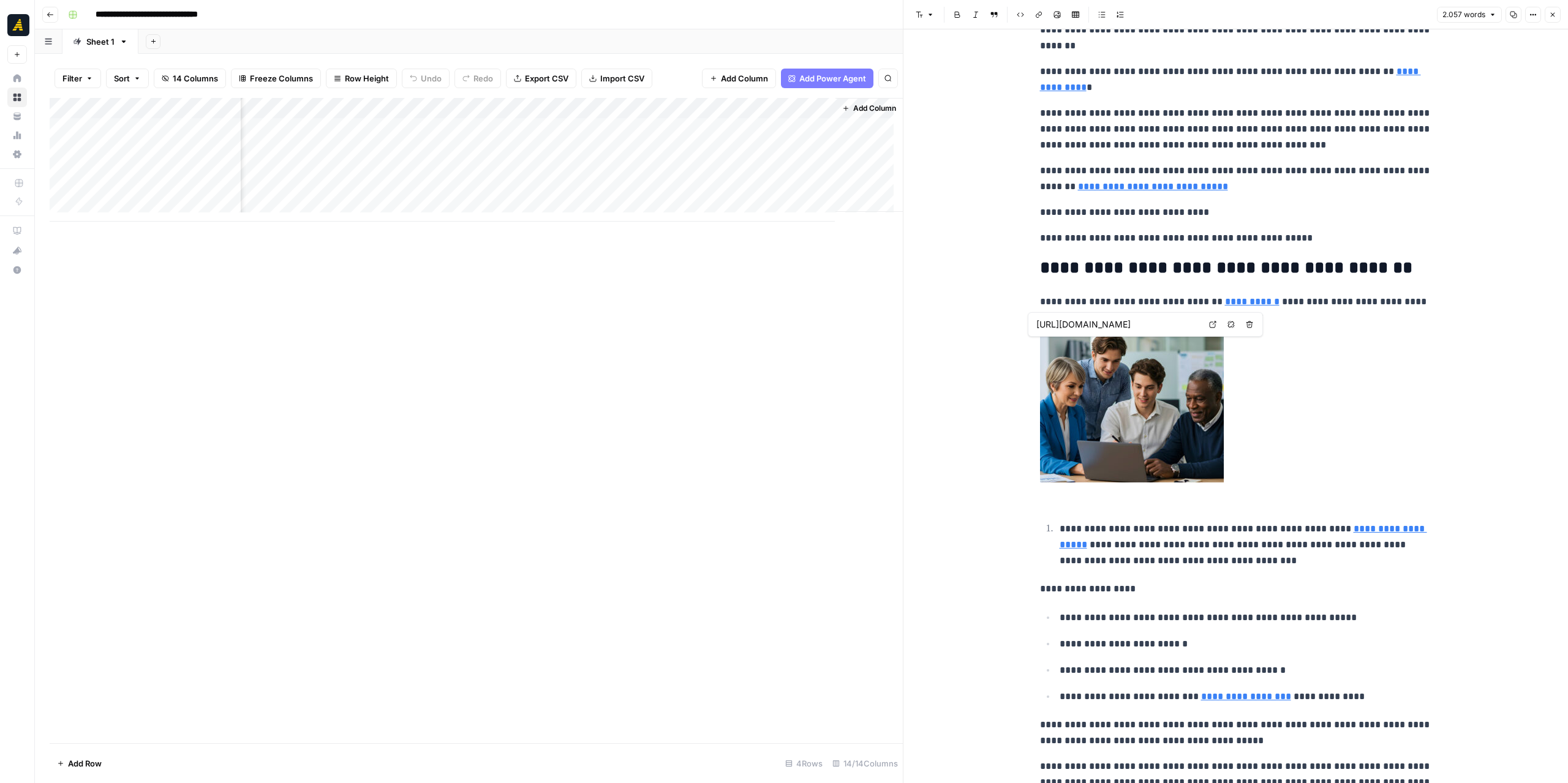
click at [1346, 407] on link at bounding box center [1236, 409] width 392 height 147
click at [1337, 343] on link at bounding box center [1236, 409] width 392 height 147
click at [1312, 318] on p "**********" at bounding box center [1236, 309] width 392 height 32
click at [370, 143] on div "Add Column" at bounding box center [476, 160] width 853 height 124
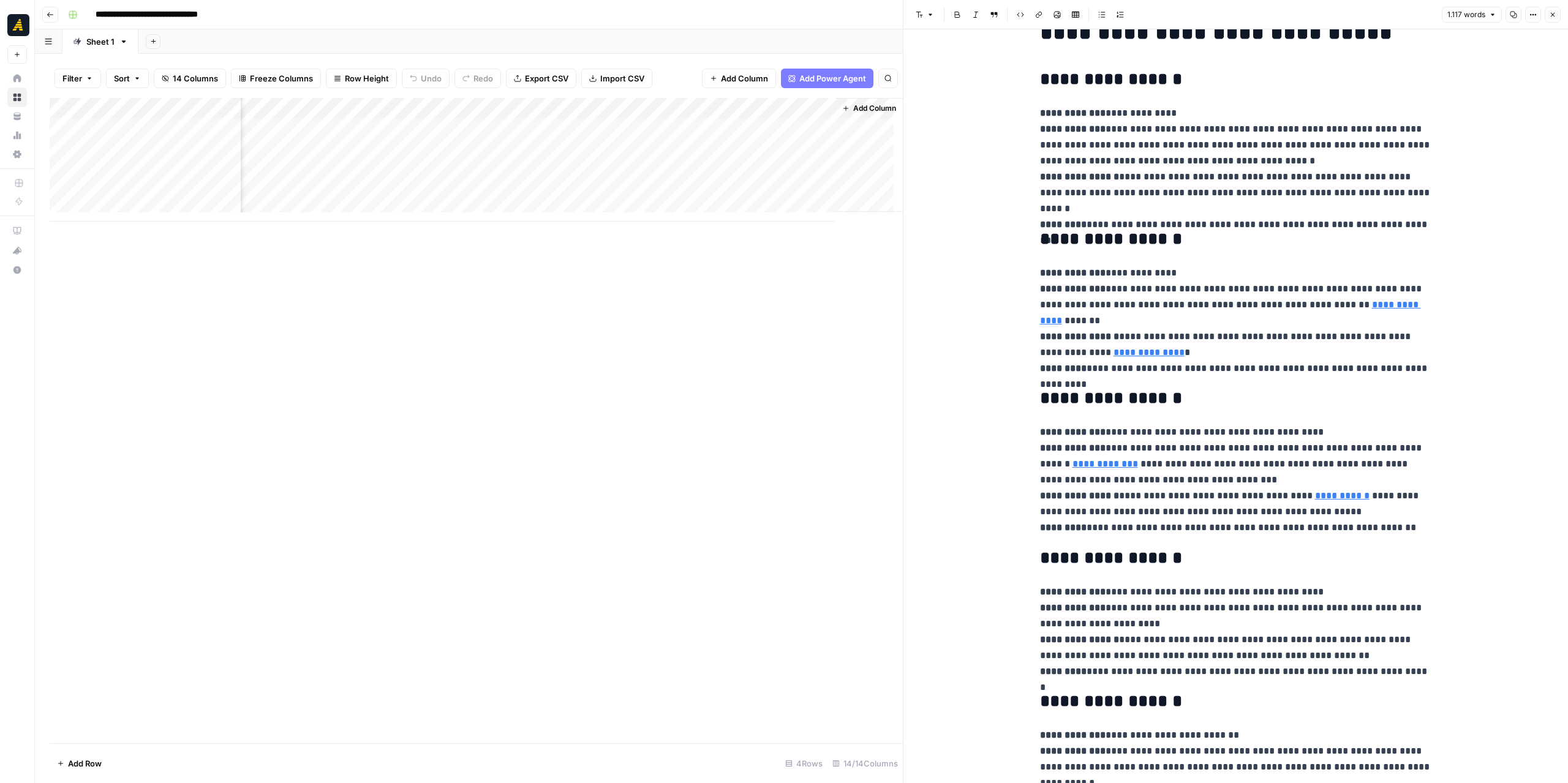
scroll to position [184, 0]
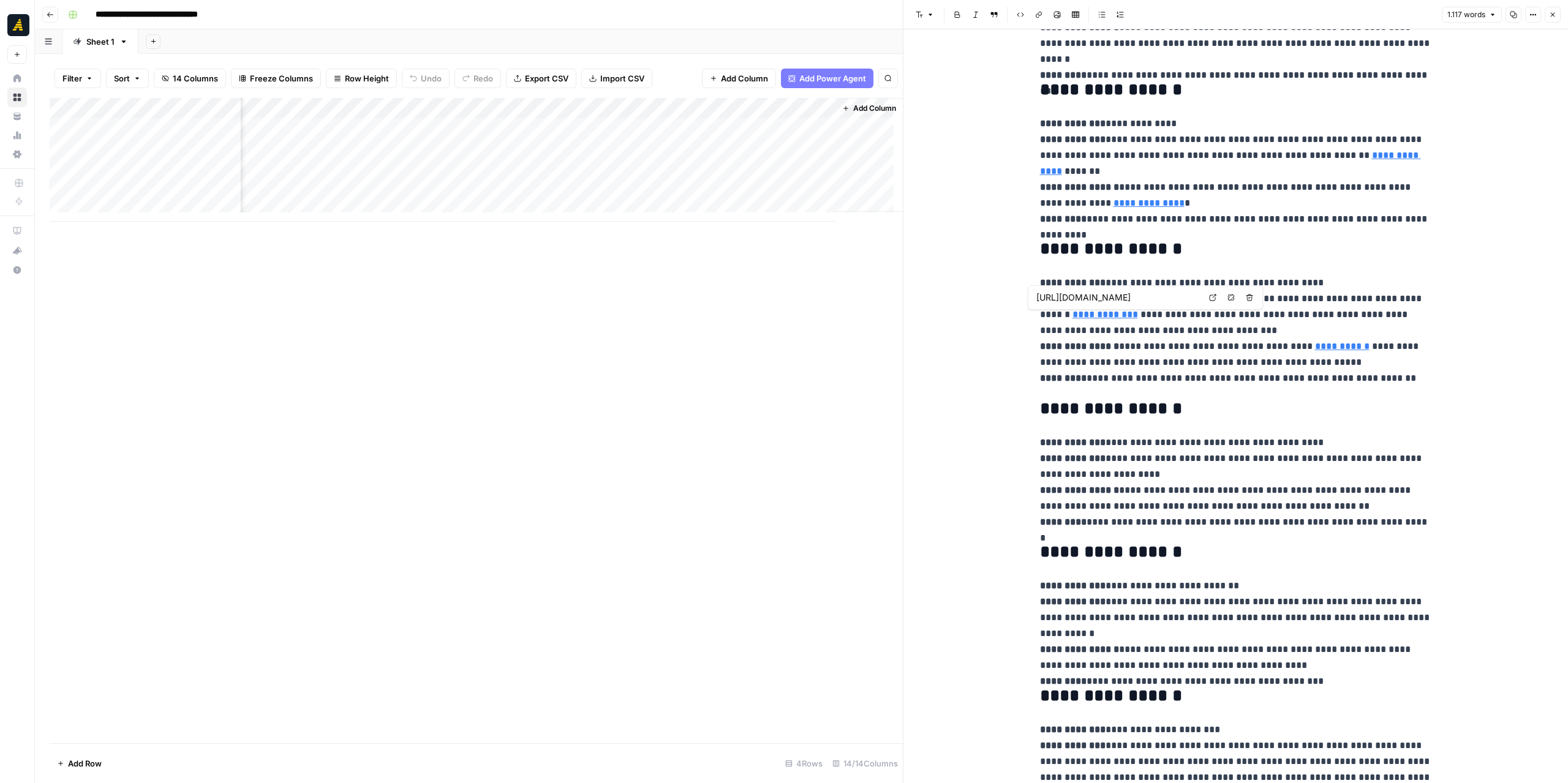
click at [718, 149] on div "Add Column" at bounding box center [476, 160] width 853 height 124
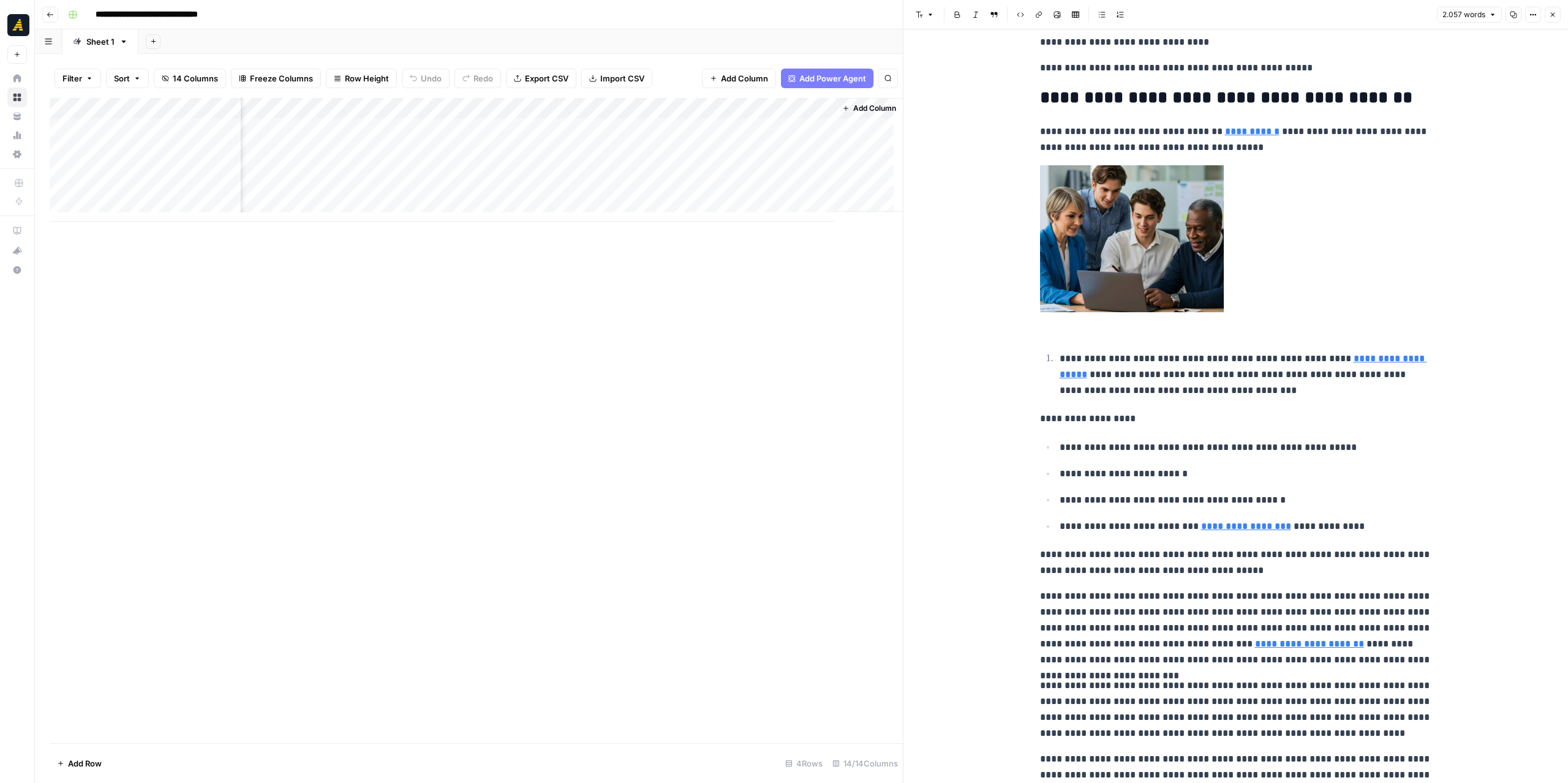
scroll to position [979, 0]
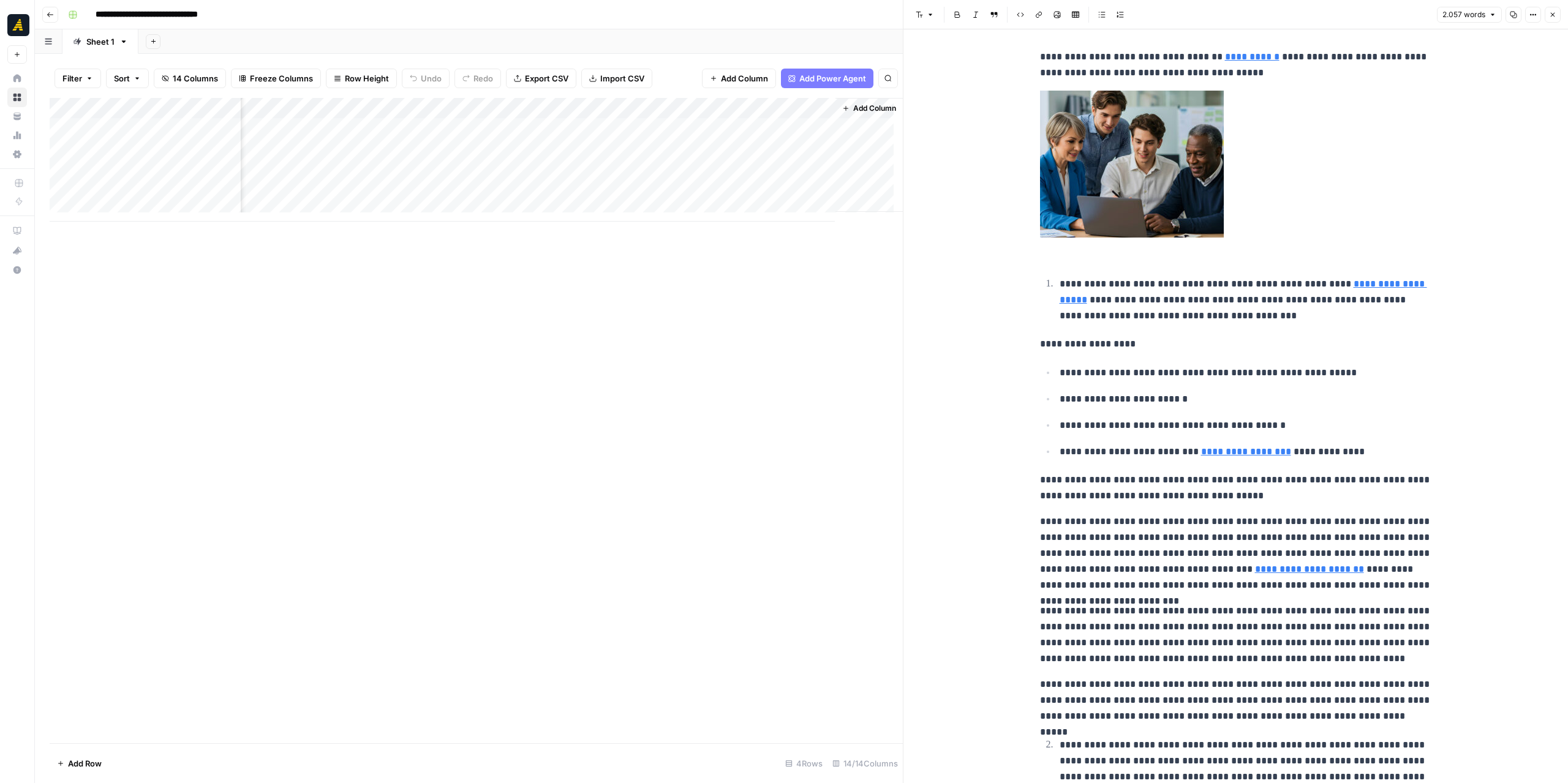
click at [373, 143] on div "Add Column" at bounding box center [476, 160] width 853 height 124
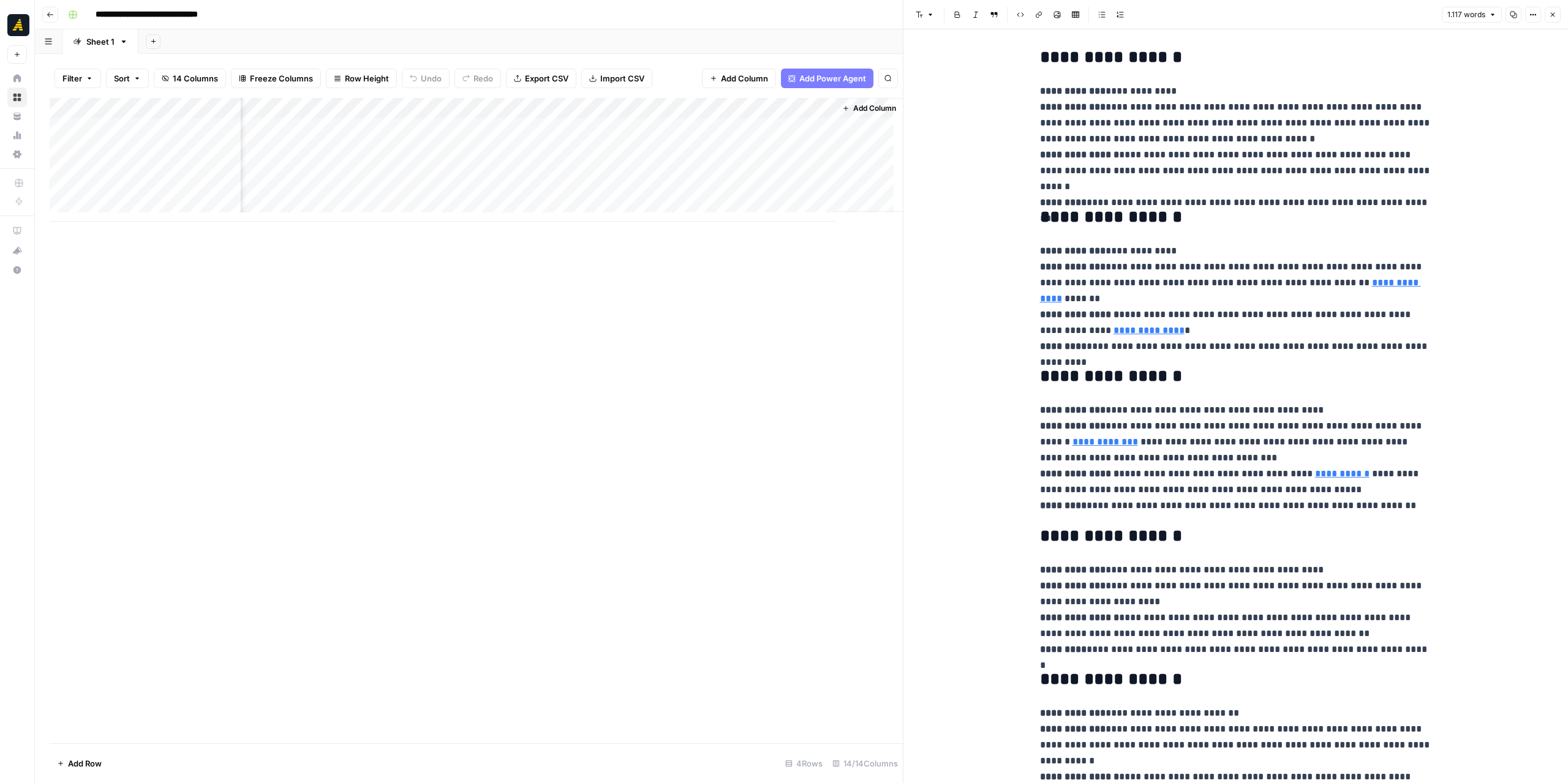
scroll to position [184, 0]
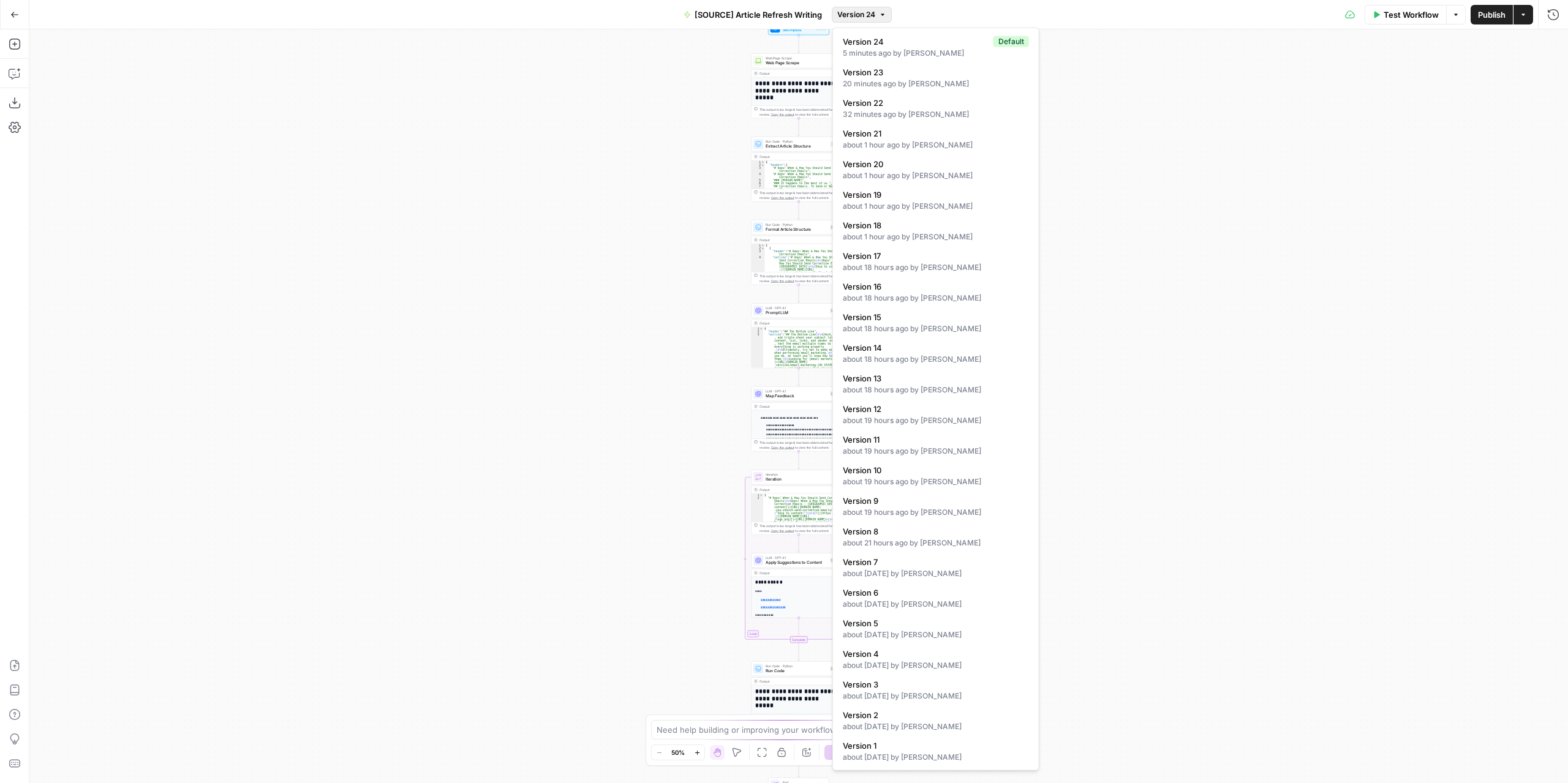
click at [874, 20] on button "Version 24" at bounding box center [861, 14] width 60 height 16
click at [895, 75] on span "Version 23" at bounding box center [933, 72] width 181 height 12
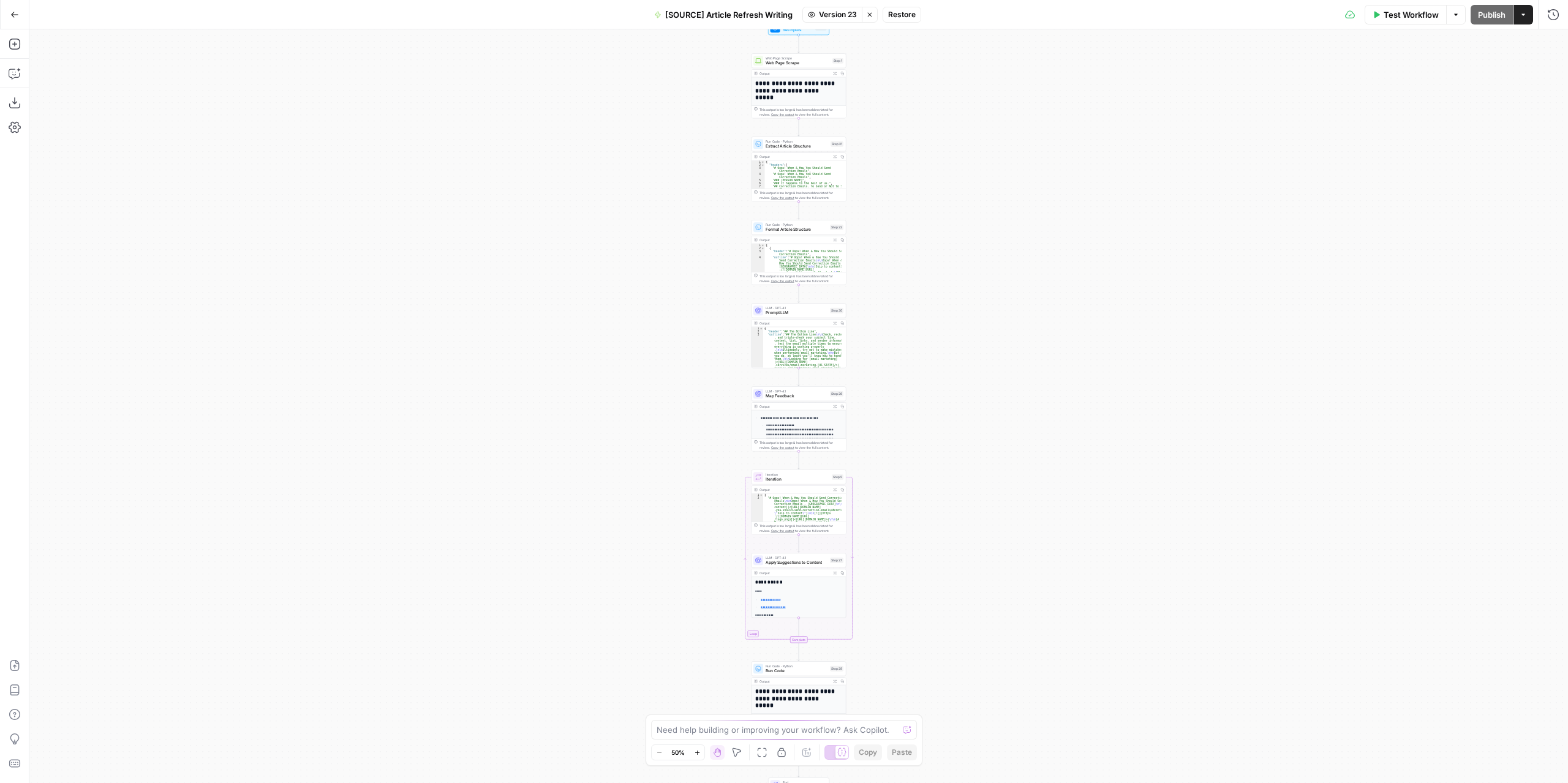
click at [898, 19] on span "Restore" at bounding box center [901, 14] width 27 height 11
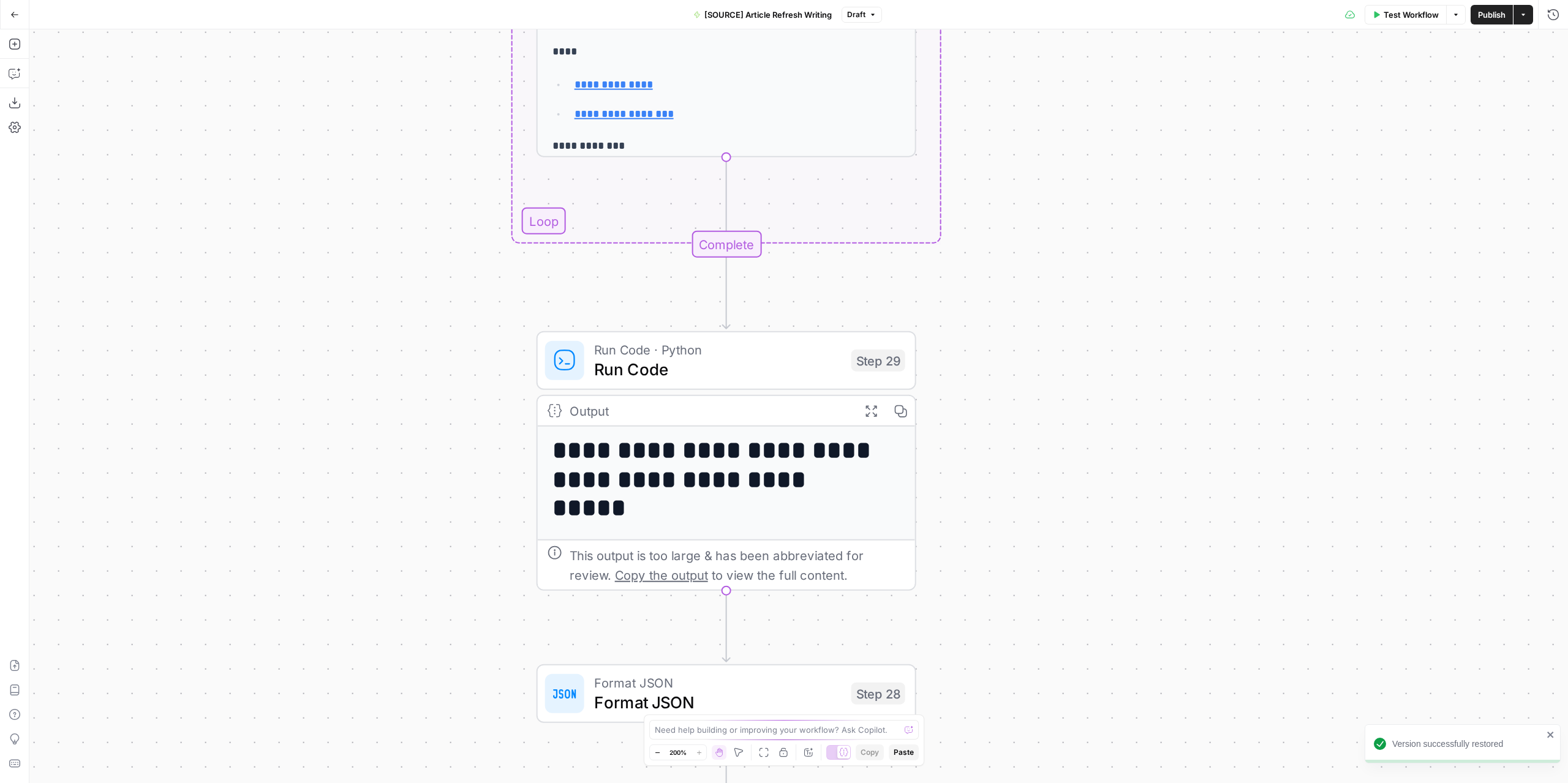
drag, startPoint x: 385, startPoint y: 427, endPoint x: 443, endPoint y: 311, distance: 129.7
click at [445, 314] on div "**********" at bounding box center [798, 406] width 1538 height 753
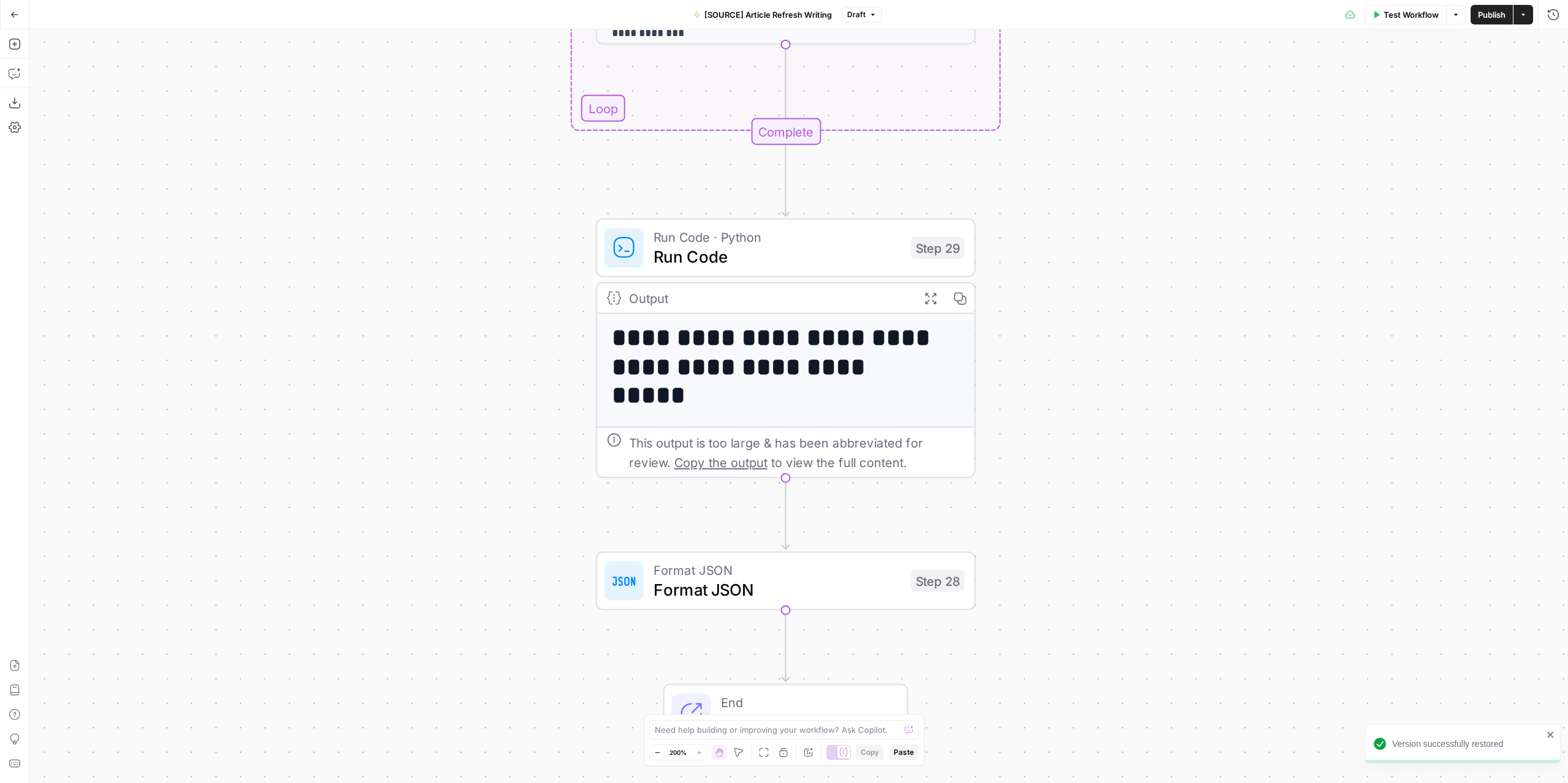
click at [929, 296] on icon "button" at bounding box center [930, 299] width 14 height 14
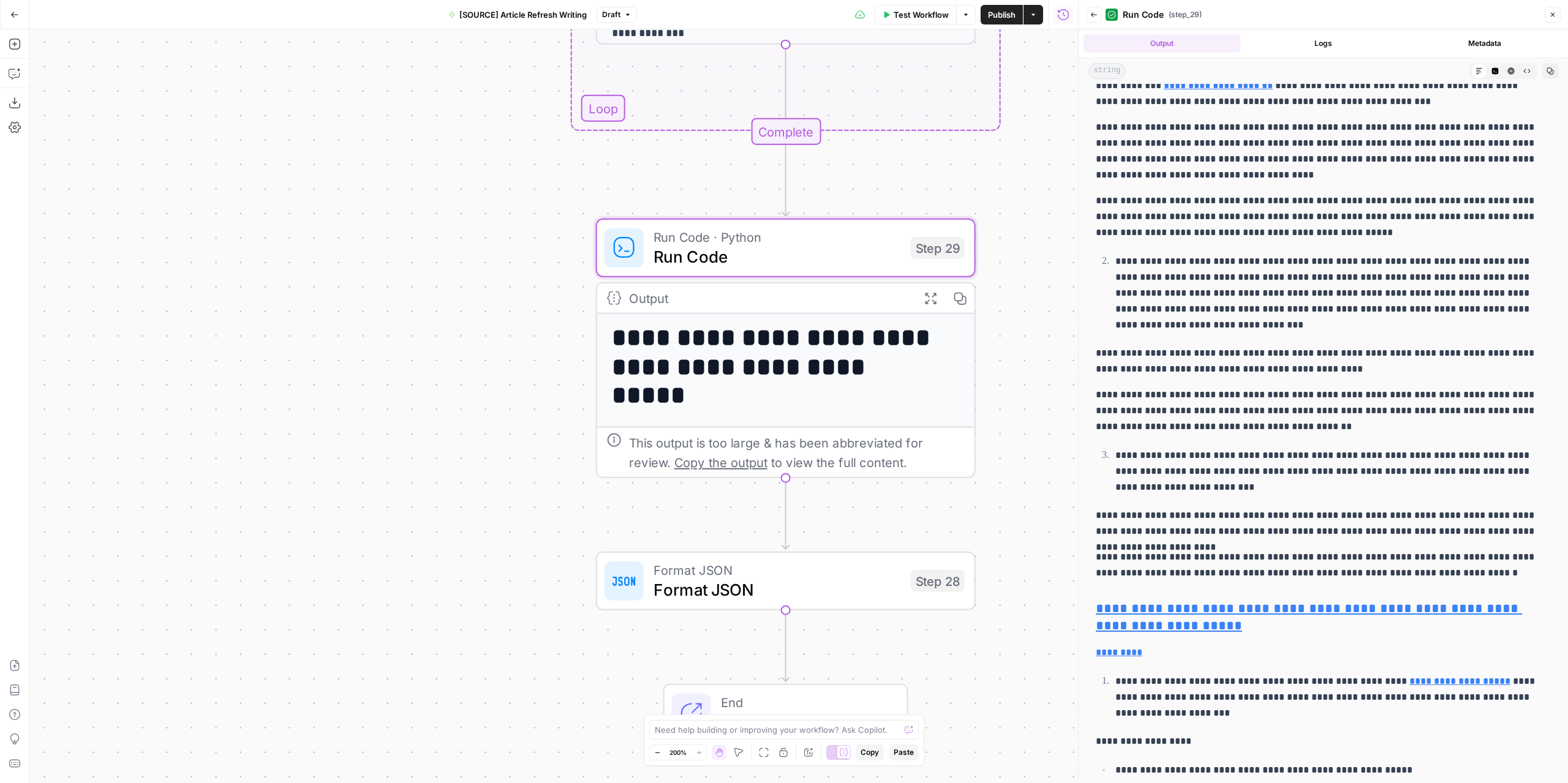
scroll to position [1530, 0]
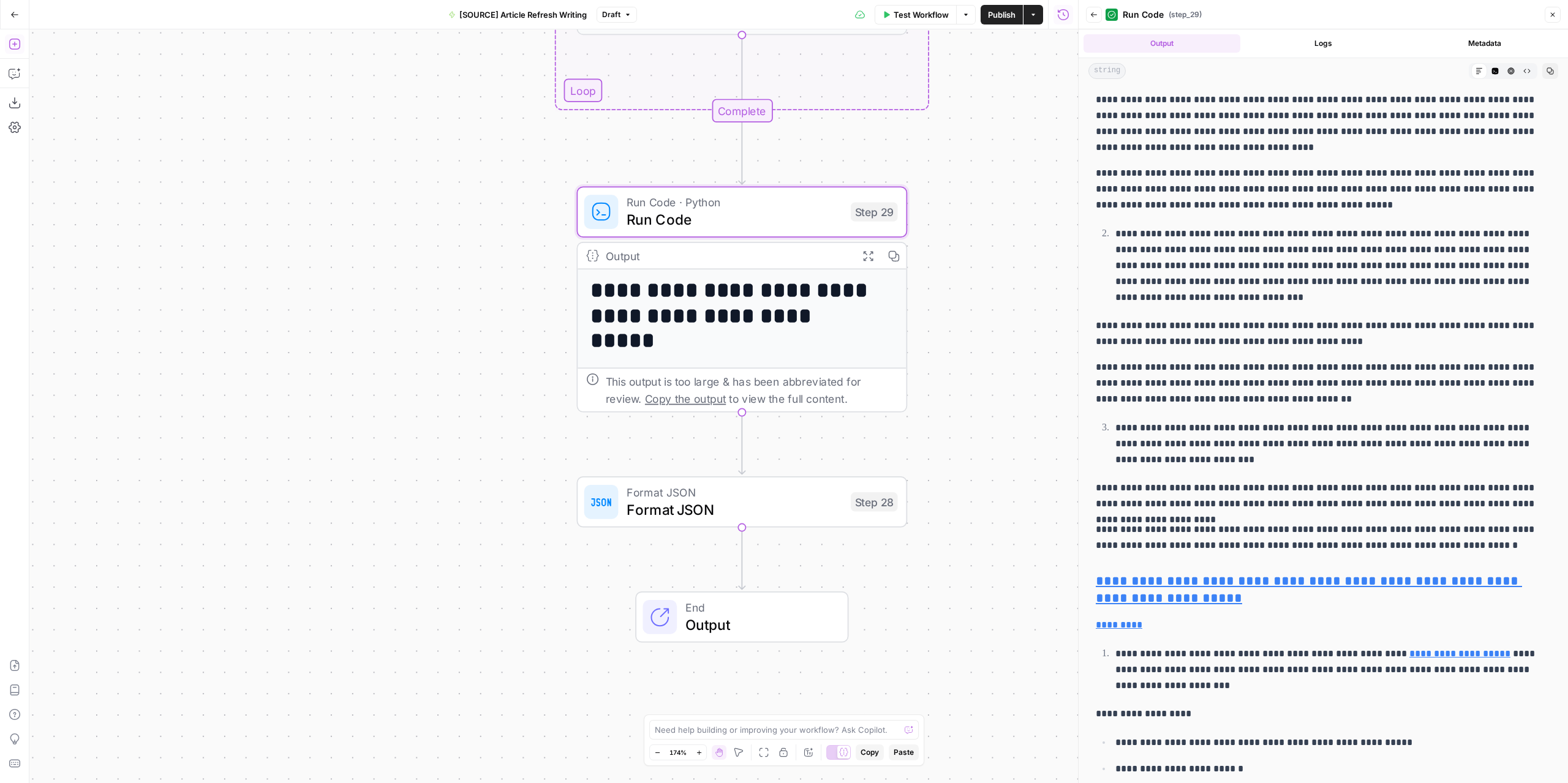
click at [17, 42] on icon "button" at bounding box center [14, 44] width 12 height 12
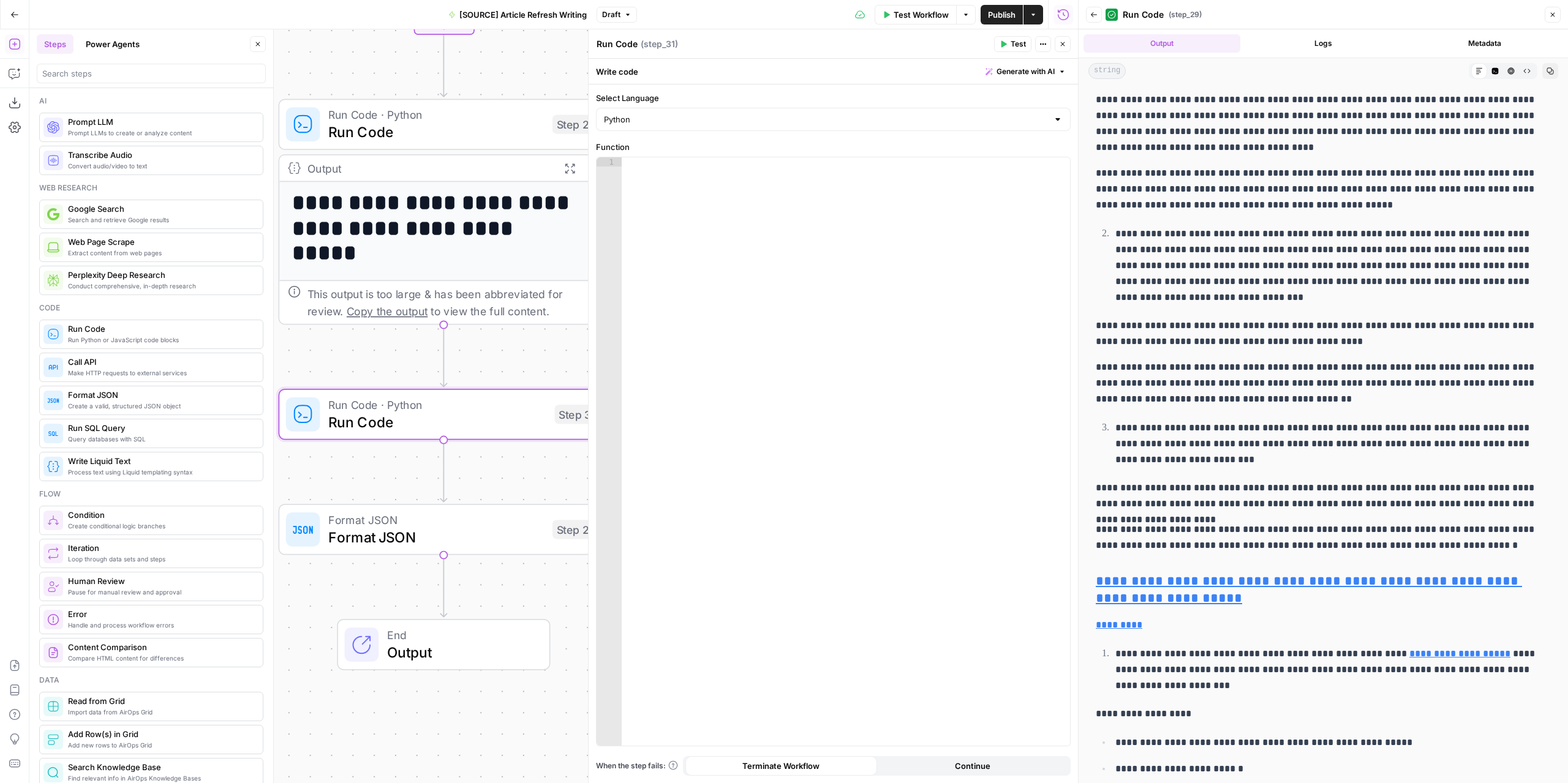
drag, startPoint x: 518, startPoint y: 622, endPoint x: 226, endPoint y: 539, distance: 303.6
click at [226, 539] on body "**********" at bounding box center [784, 391] width 1568 height 783
click at [262, 47] on icon "button" at bounding box center [257, 44] width 8 height 8
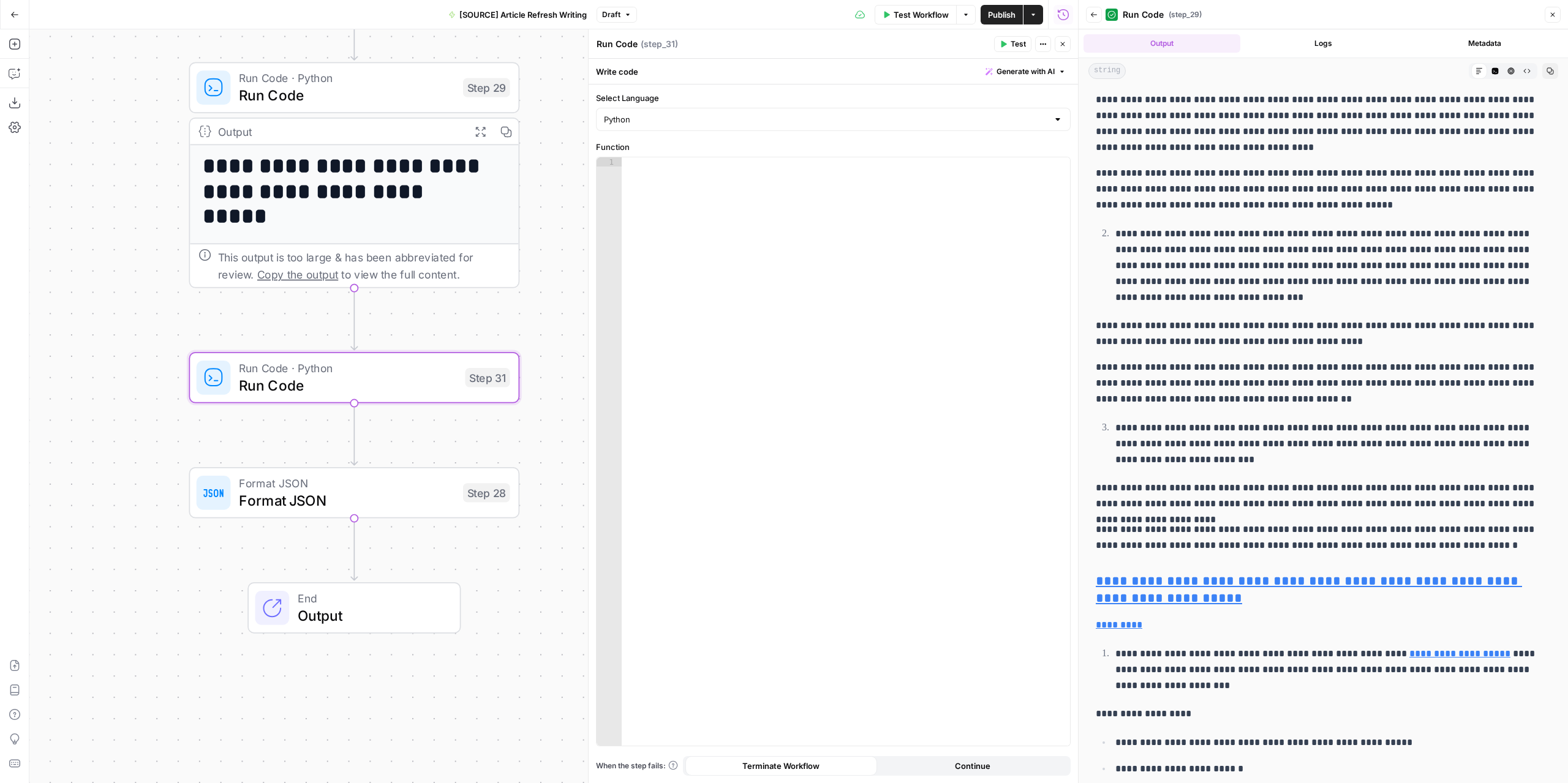
drag, startPoint x: 377, startPoint y: 467, endPoint x: 307, endPoint y: 439, distance: 75.4
click at [307, 439] on div "**********" at bounding box center [553, 406] width 1048 height 753
click at [1551, 17] on icon "button" at bounding box center [1552, 14] width 8 height 8
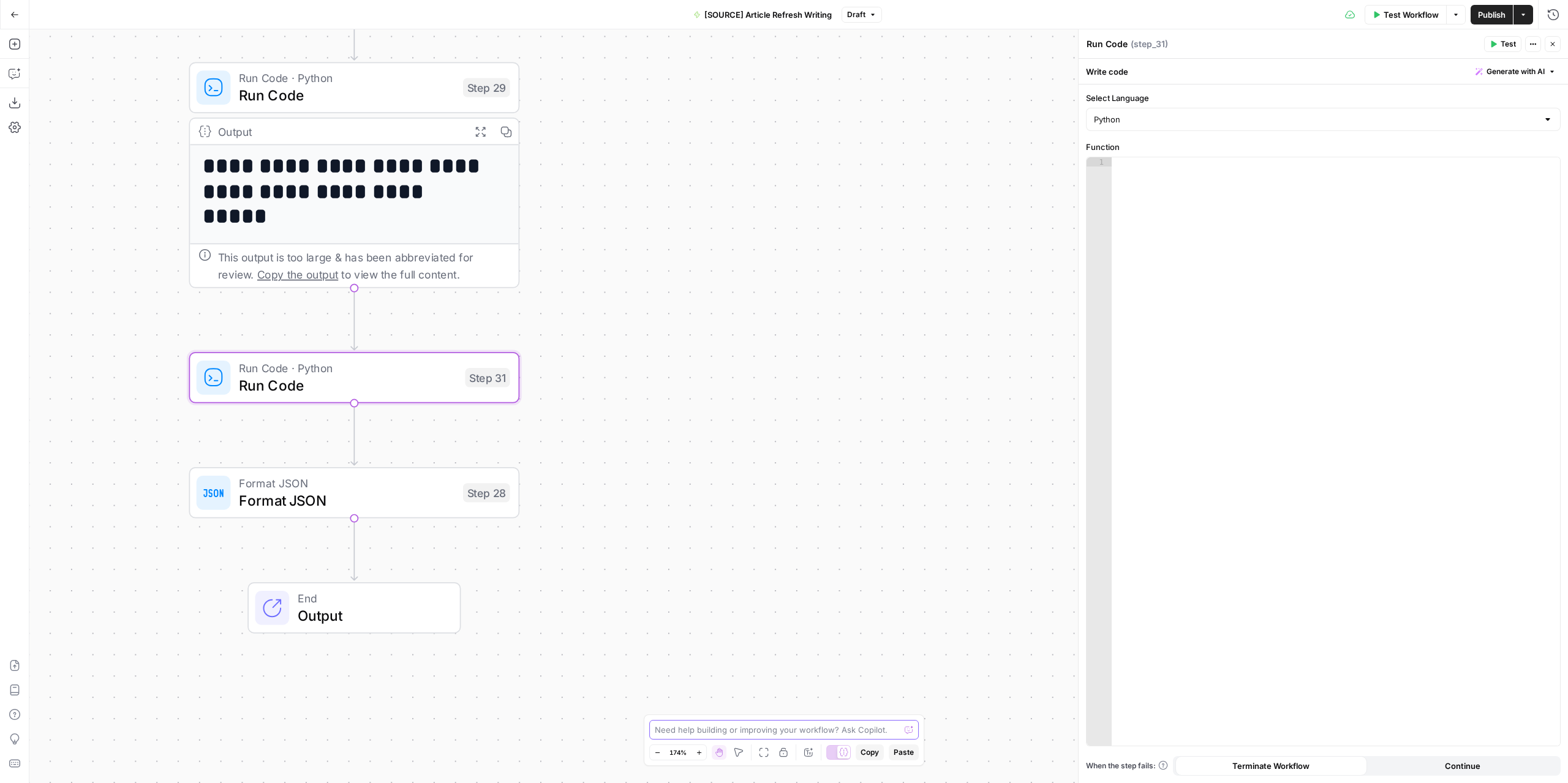
click at [739, 732] on textarea at bounding box center [777, 729] width 245 height 12
type textarea "Make step 31 to check for duplicated content at the step 29 and remove it."
click at [910, 716] on icon "submit" at bounding box center [909, 717] width 5 height 6
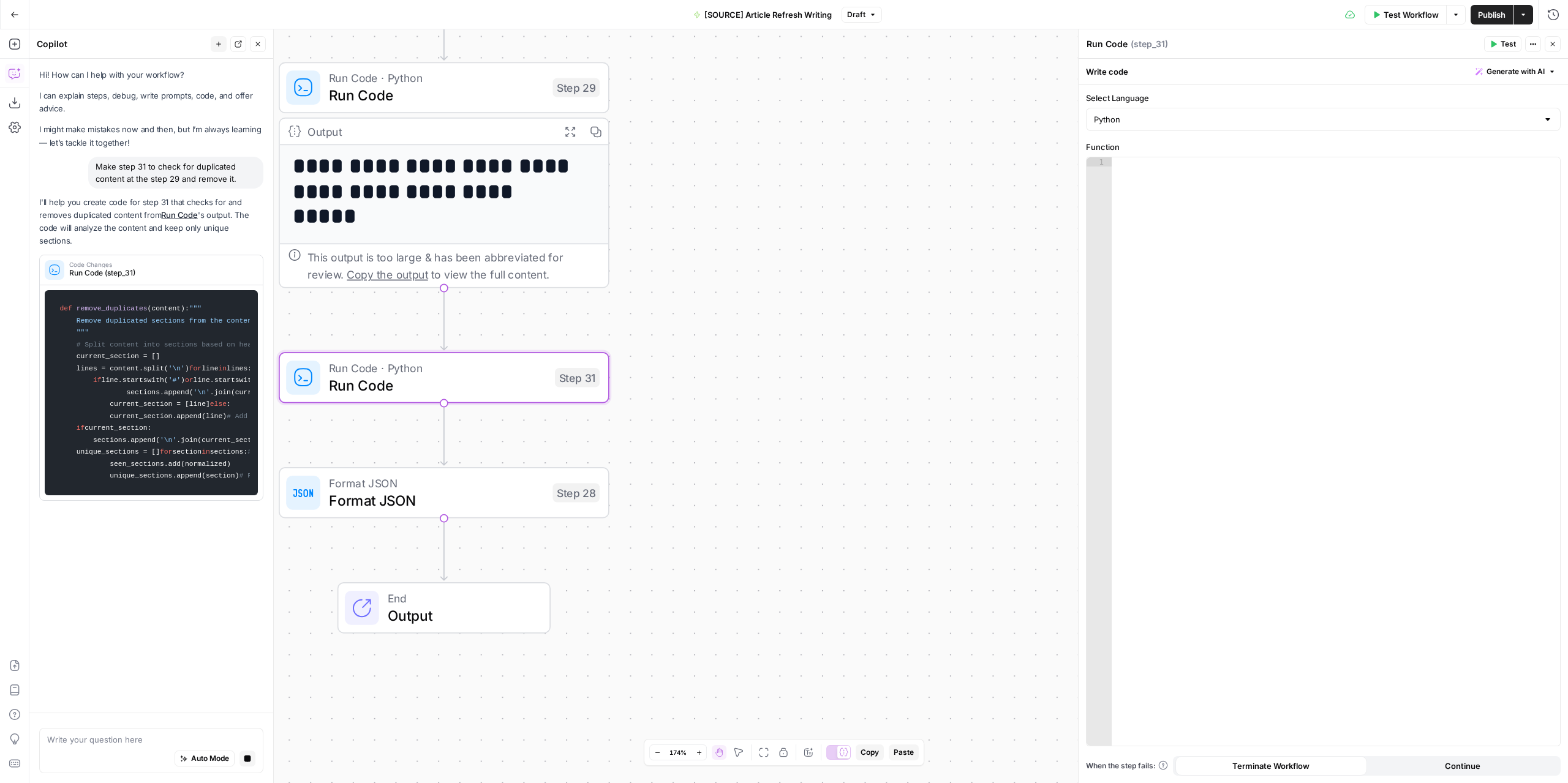
scroll to position [0, 0]
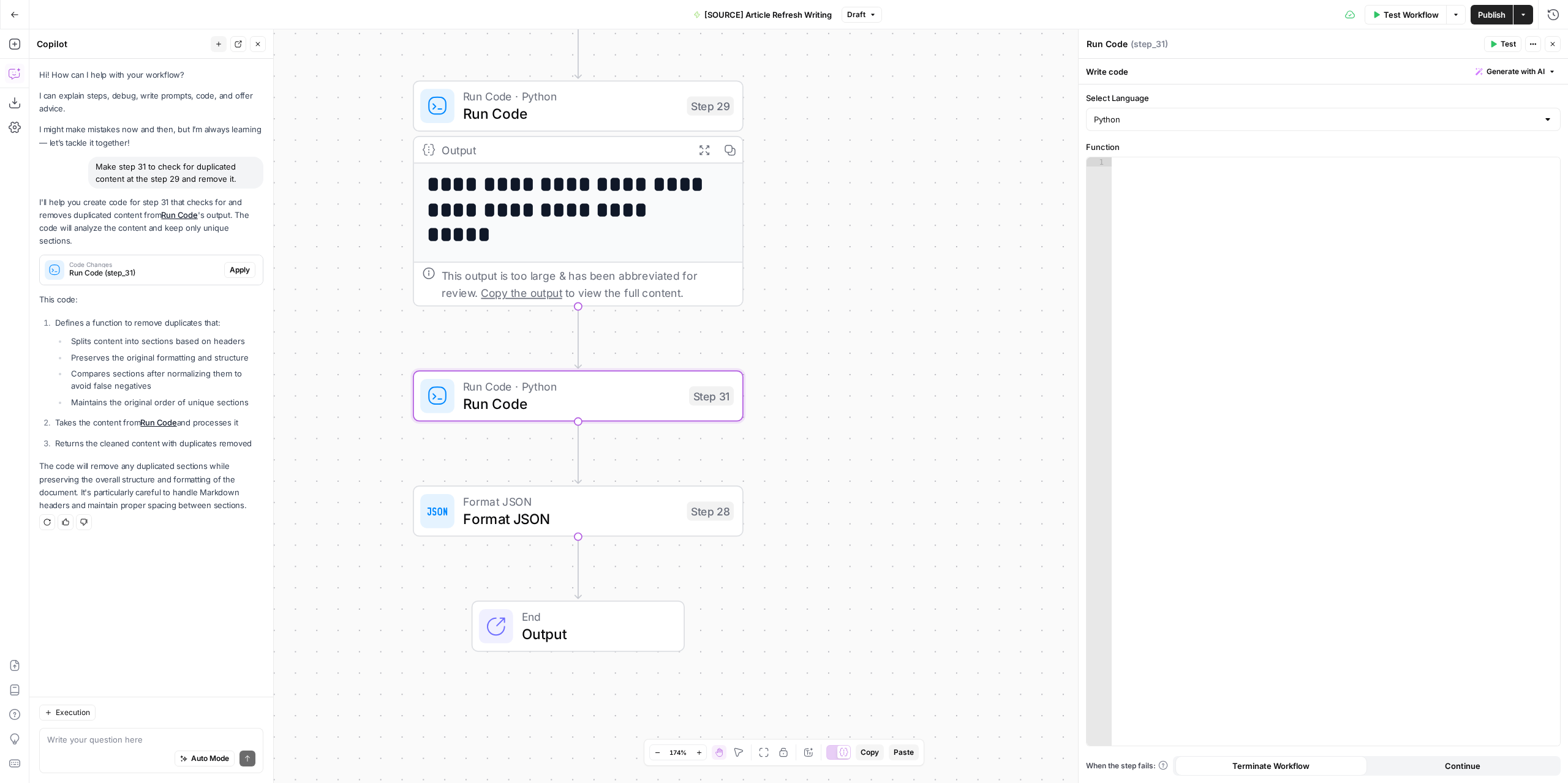
drag, startPoint x: 817, startPoint y: 415, endPoint x: 855, endPoint y: 418, distance: 38.1
click at [855, 418] on div "**********" at bounding box center [798, 406] width 1538 height 753
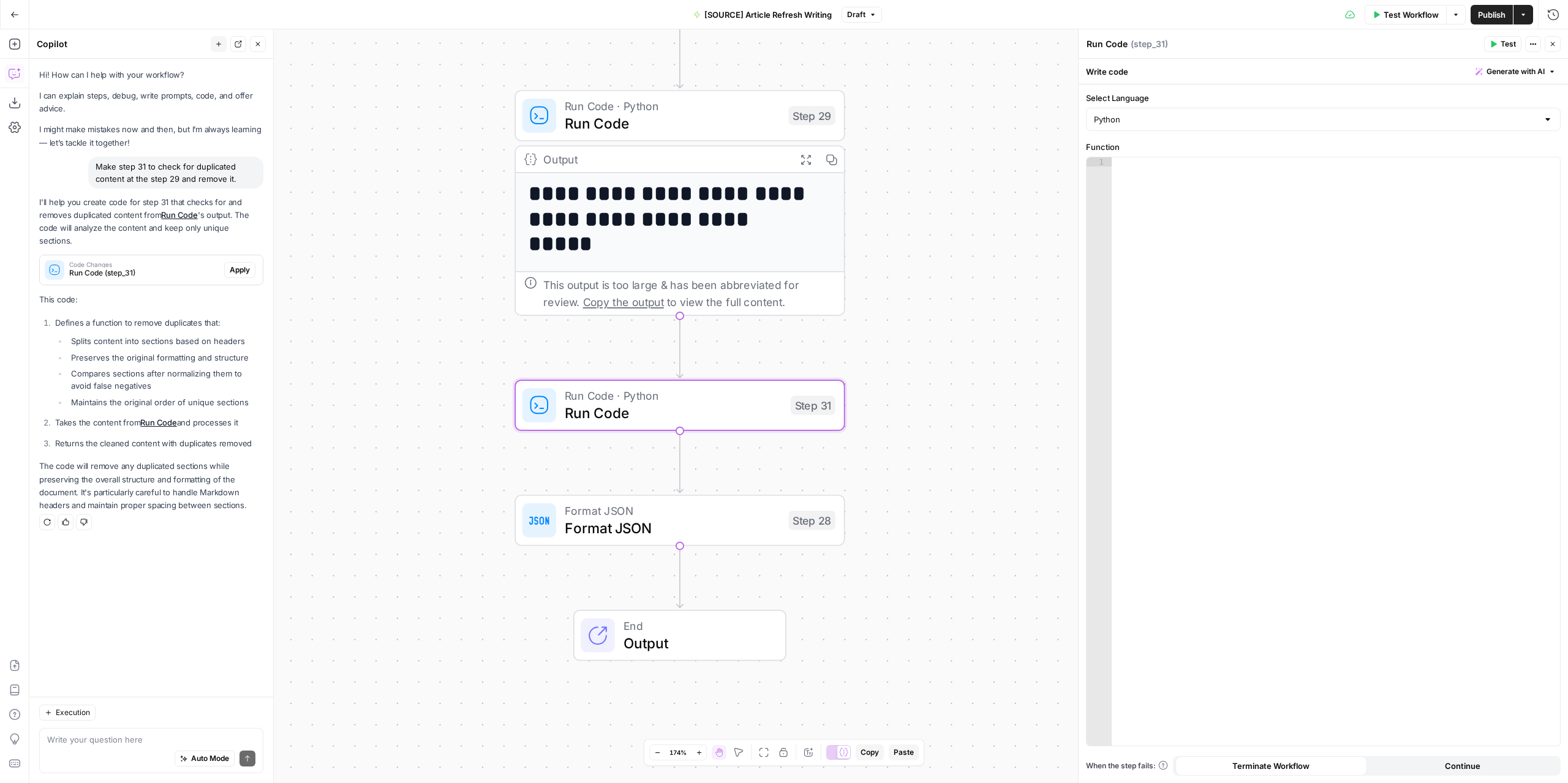
click at [237, 264] on span "Apply" at bounding box center [240, 270] width 20 height 11
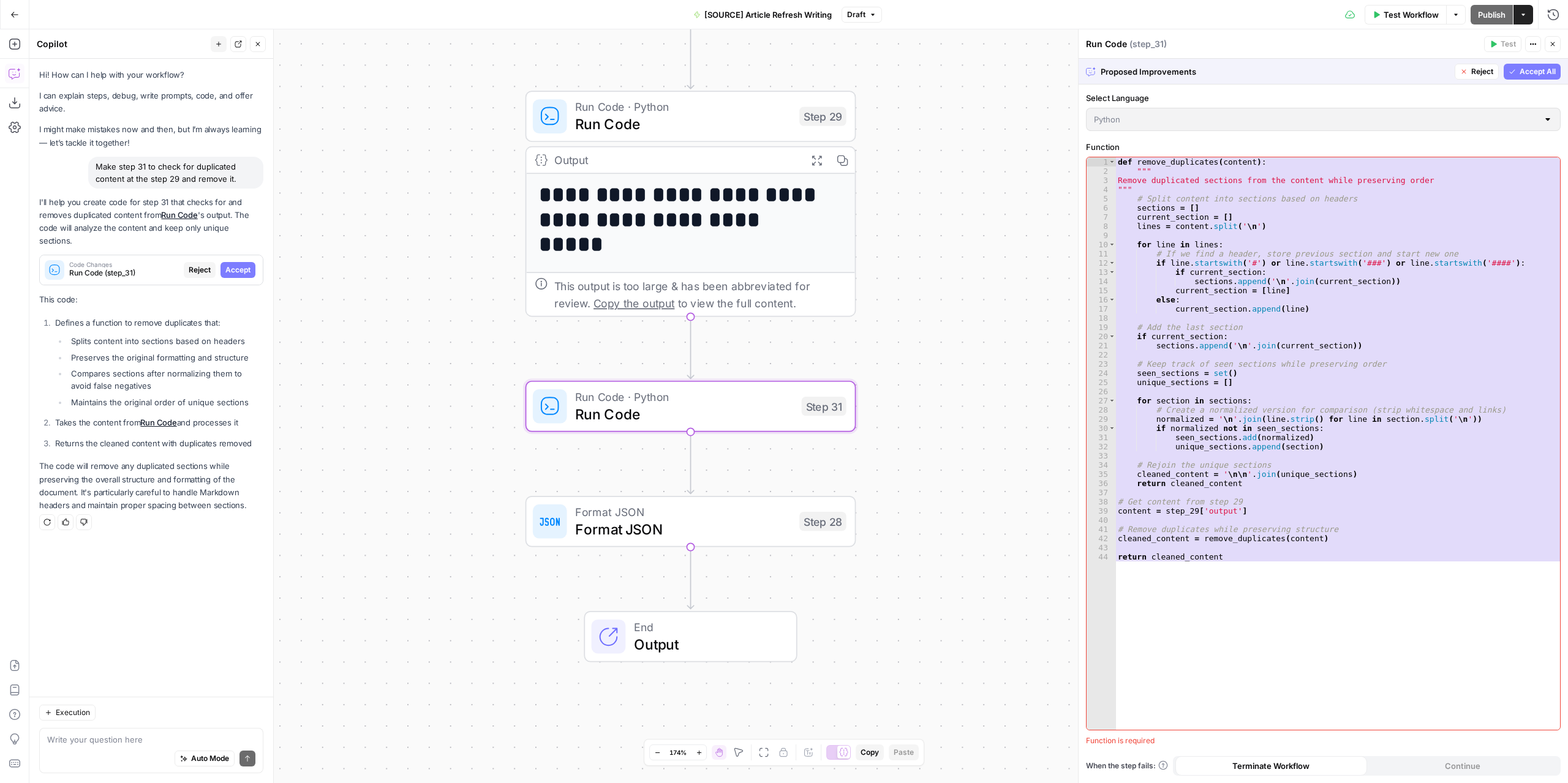
click at [237, 264] on span "Accept" at bounding box center [238, 270] width 25 height 11
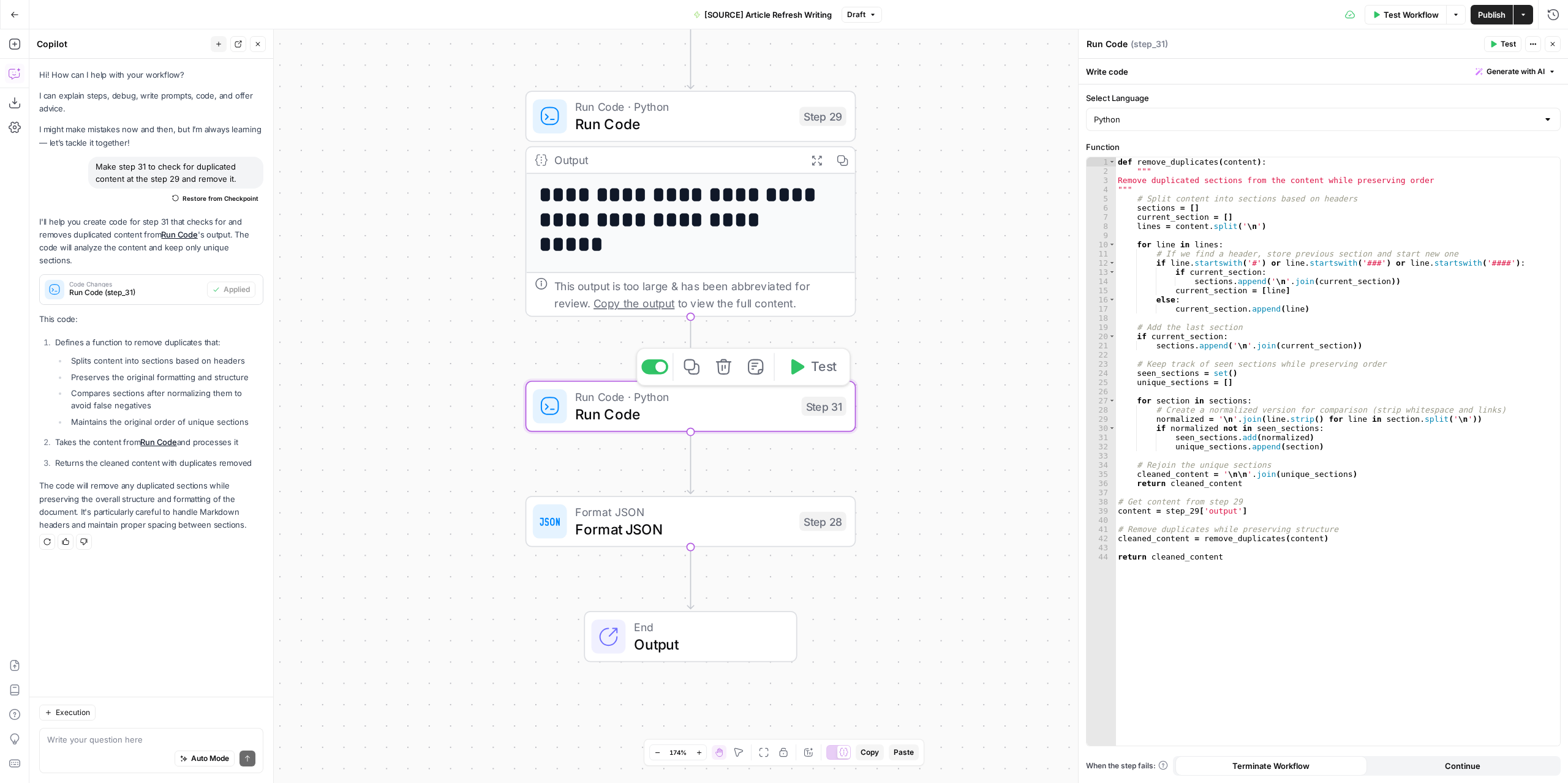
click at [814, 373] on span "Test" at bounding box center [823, 367] width 25 height 19
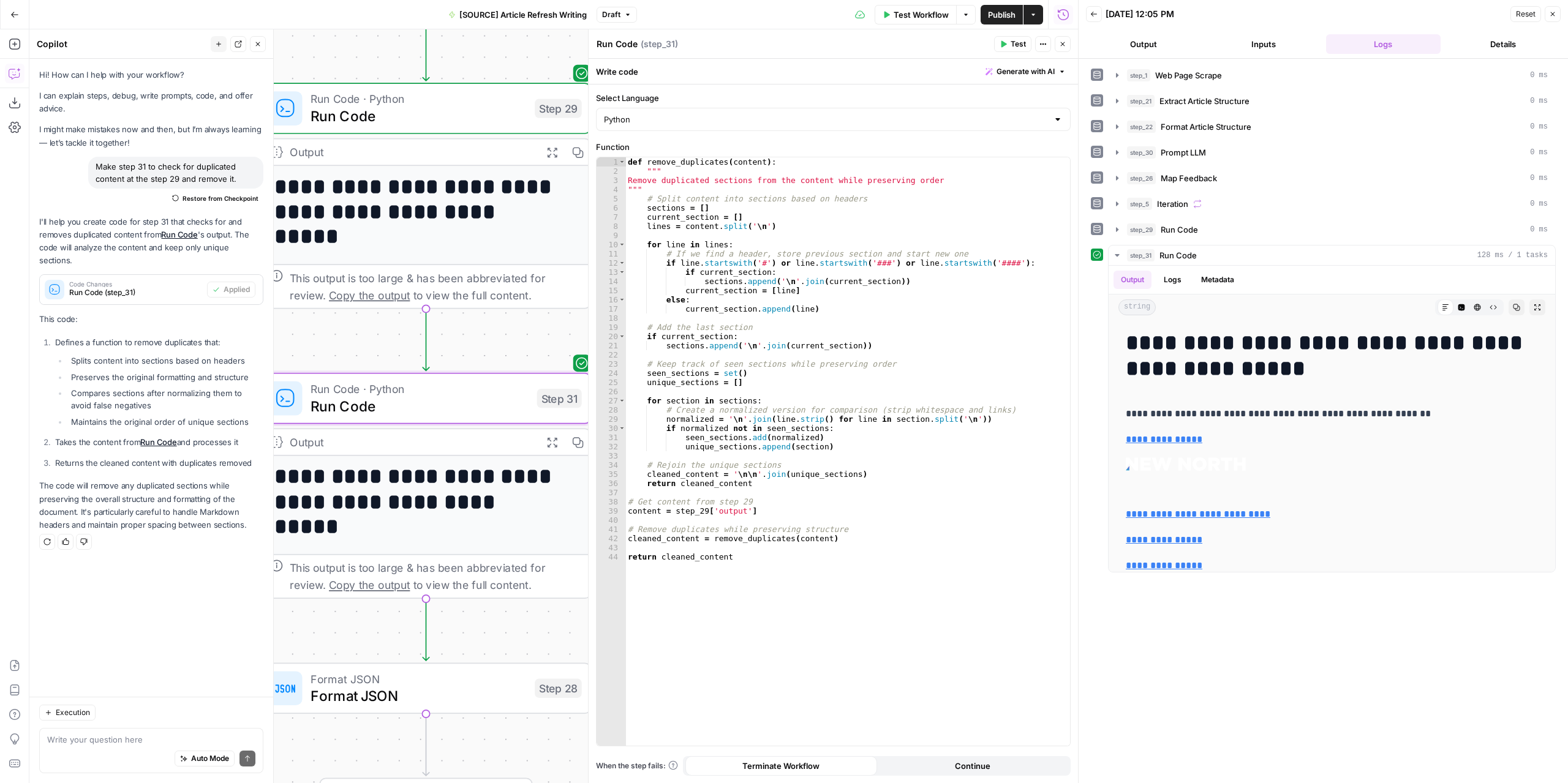
drag, startPoint x: 452, startPoint y: 312, endPoint x: 190, endPoint y: 271, distance: 265.2
click at [190, 271] on body "**********" at bounding box center [784, 391] width 1568 height 783
click at [1532, 301] on button "Expand Output" at bounding box center [1536, 307] width 16 height 16
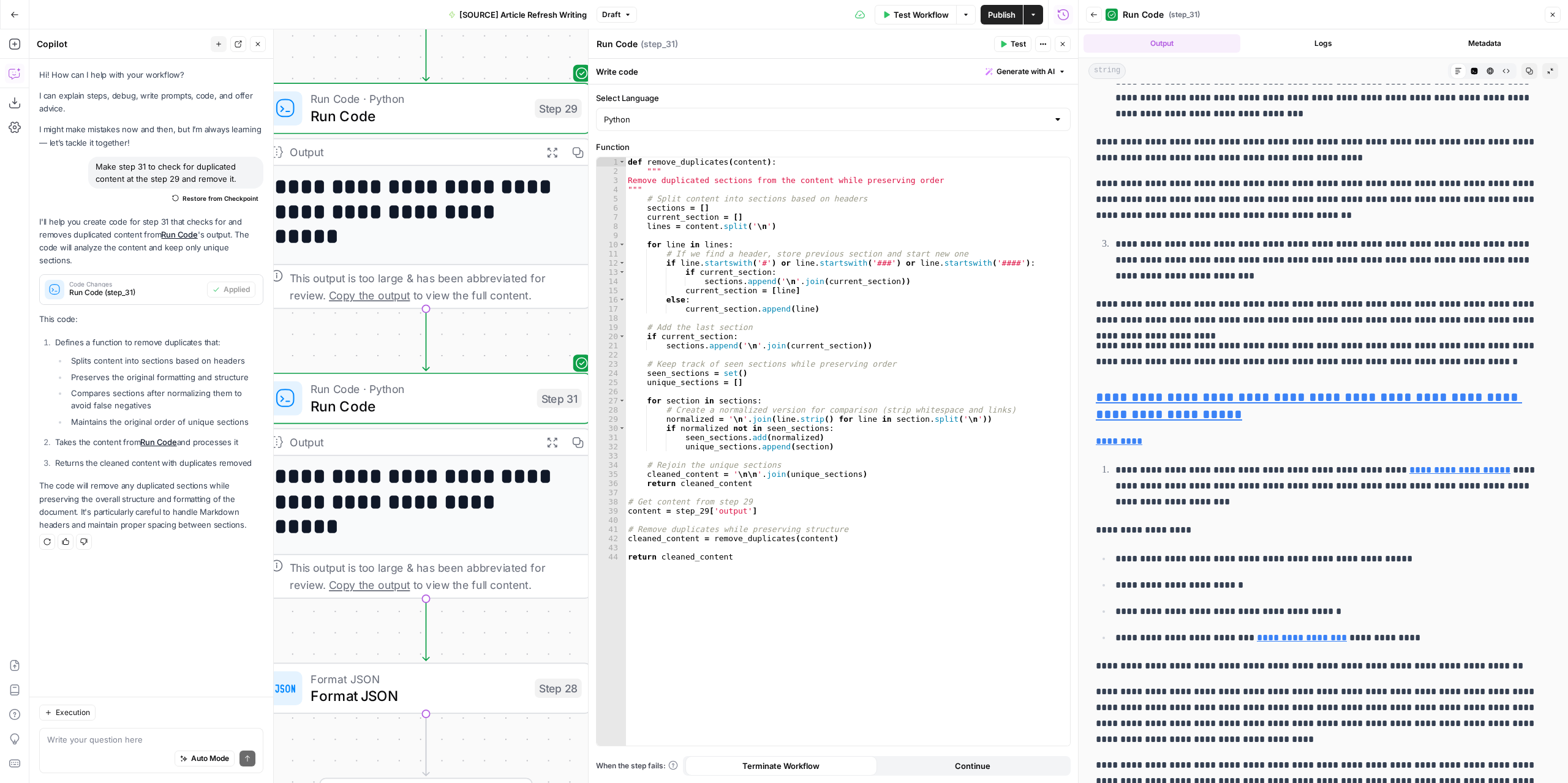
scroll to position [1530, 0]
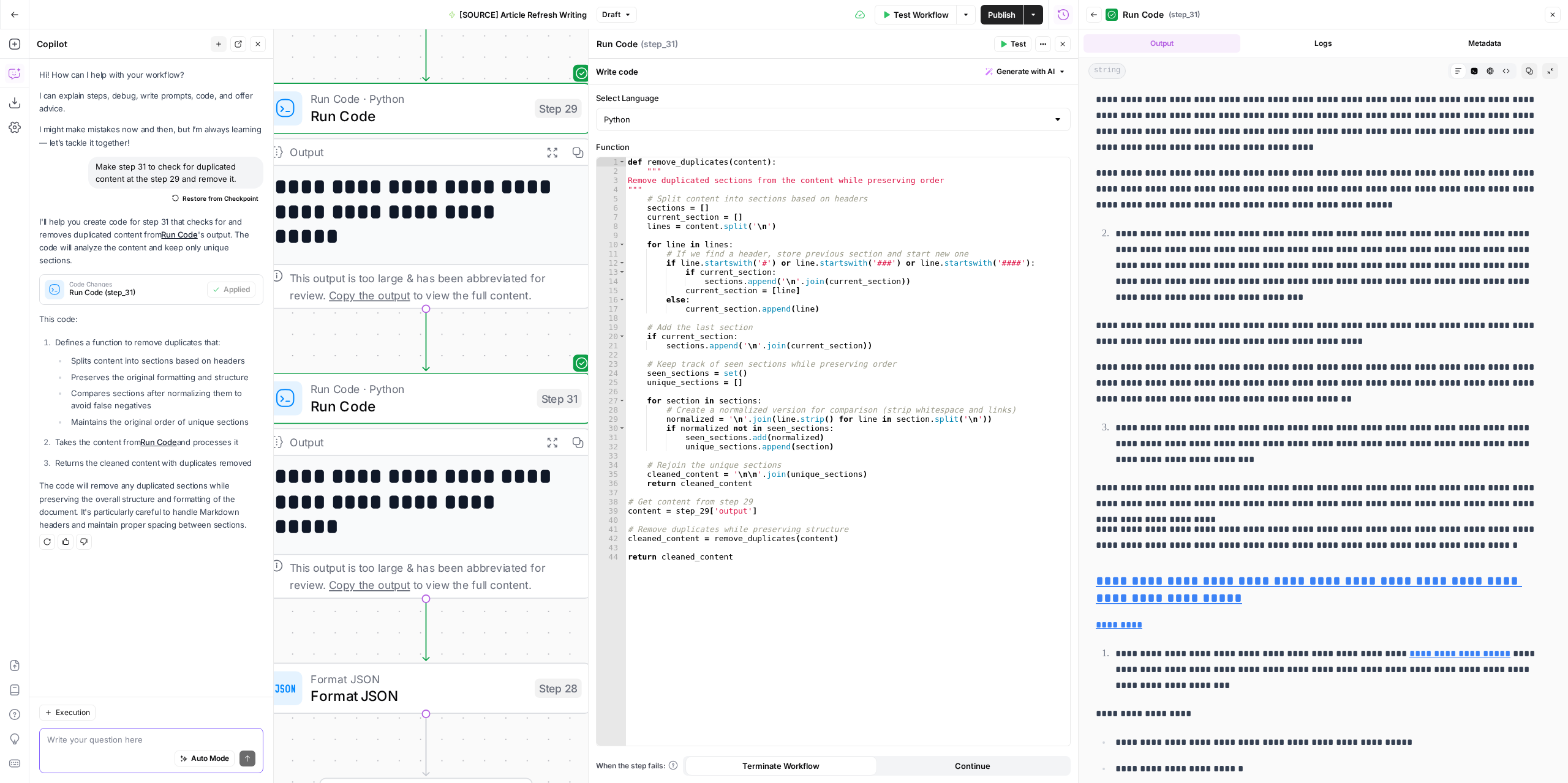
click at [124, 740] on textarea at bounding box center [151, 740] width 208 height 12
type textarea "theres still duplicated content"
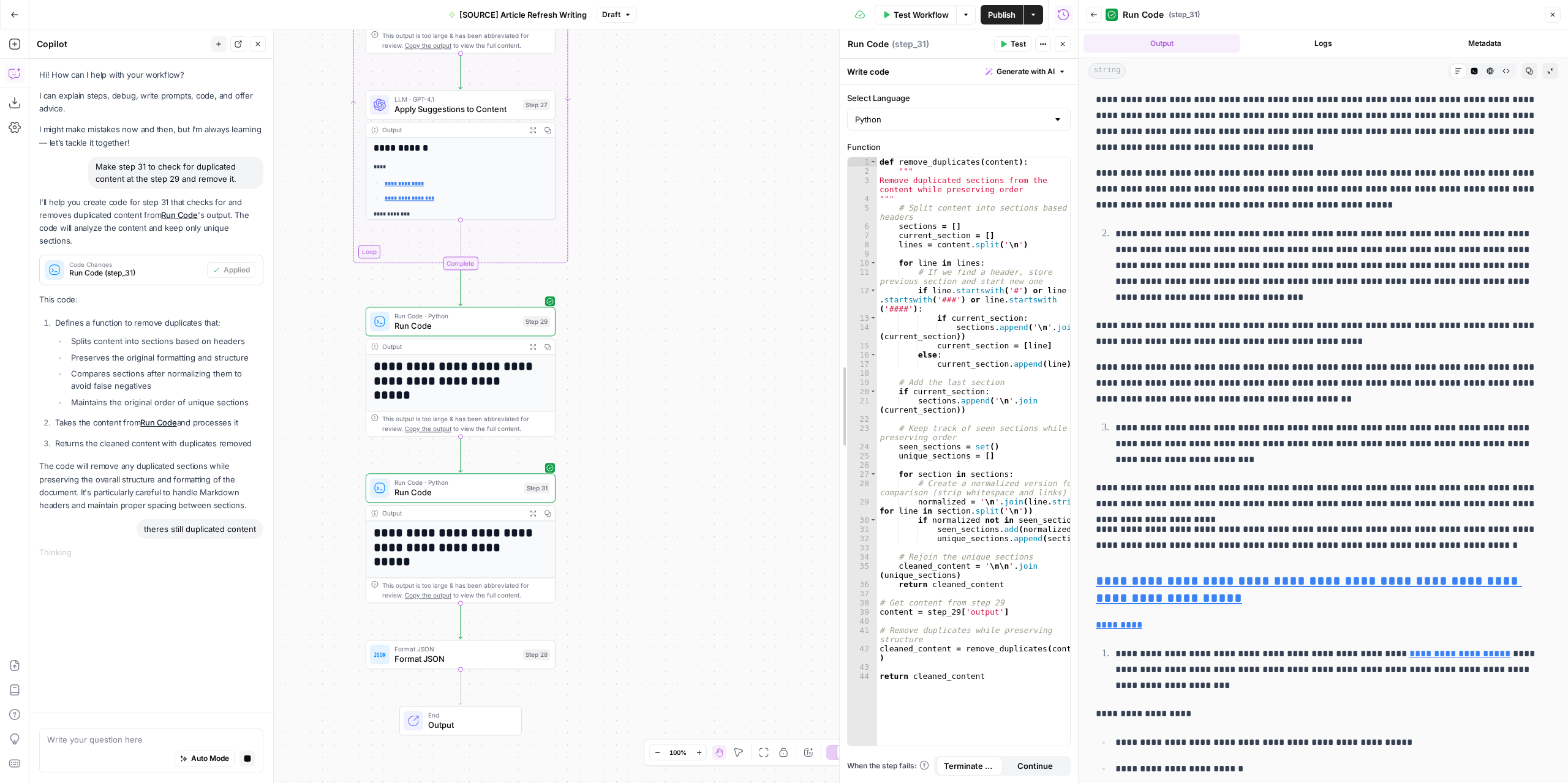
drag, startPoint x: 592, startPoint y: 605, endPoint x: 842, endPoint y: 605, distance: 250.0
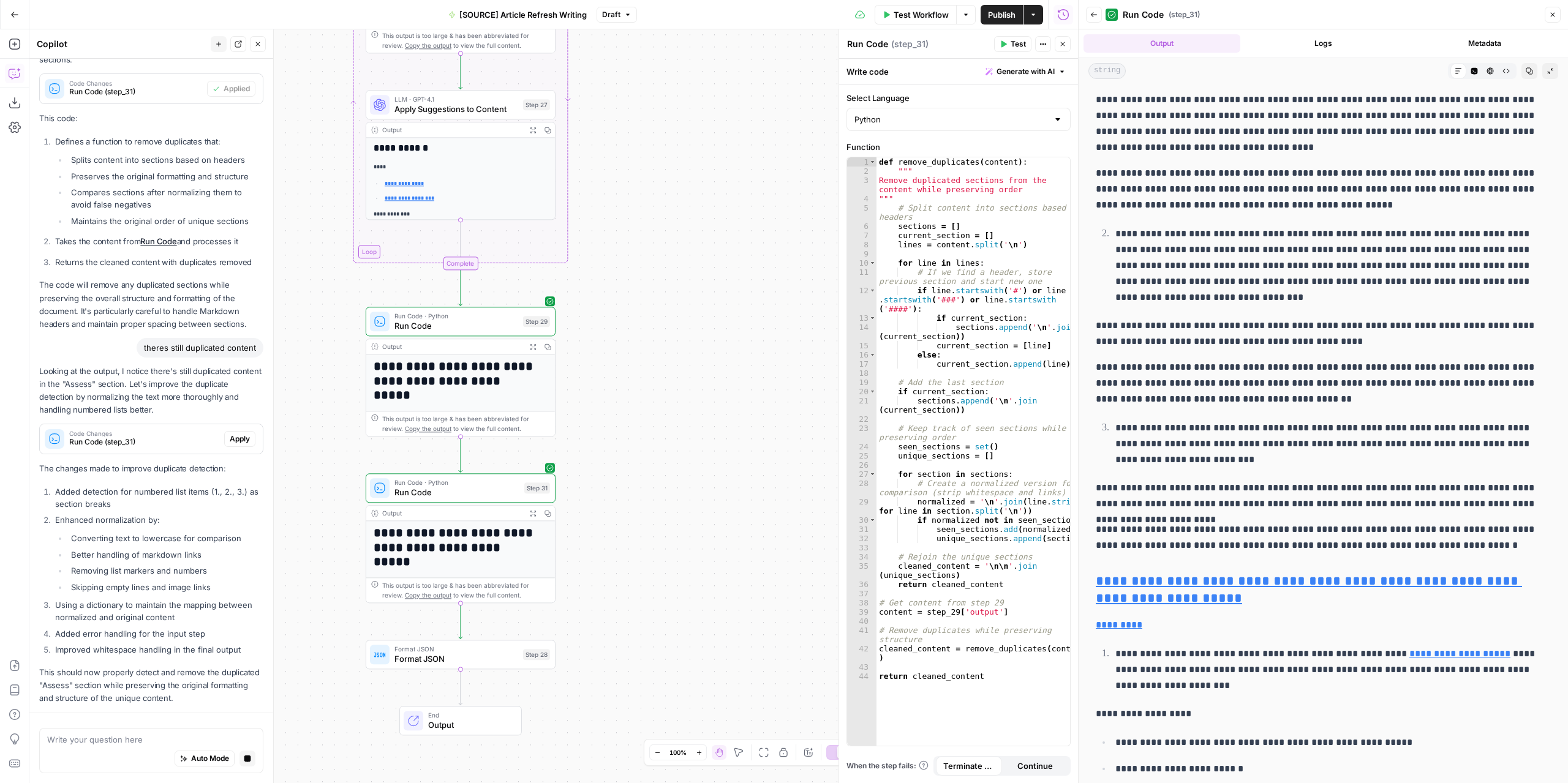
scroll to position [235, 0]
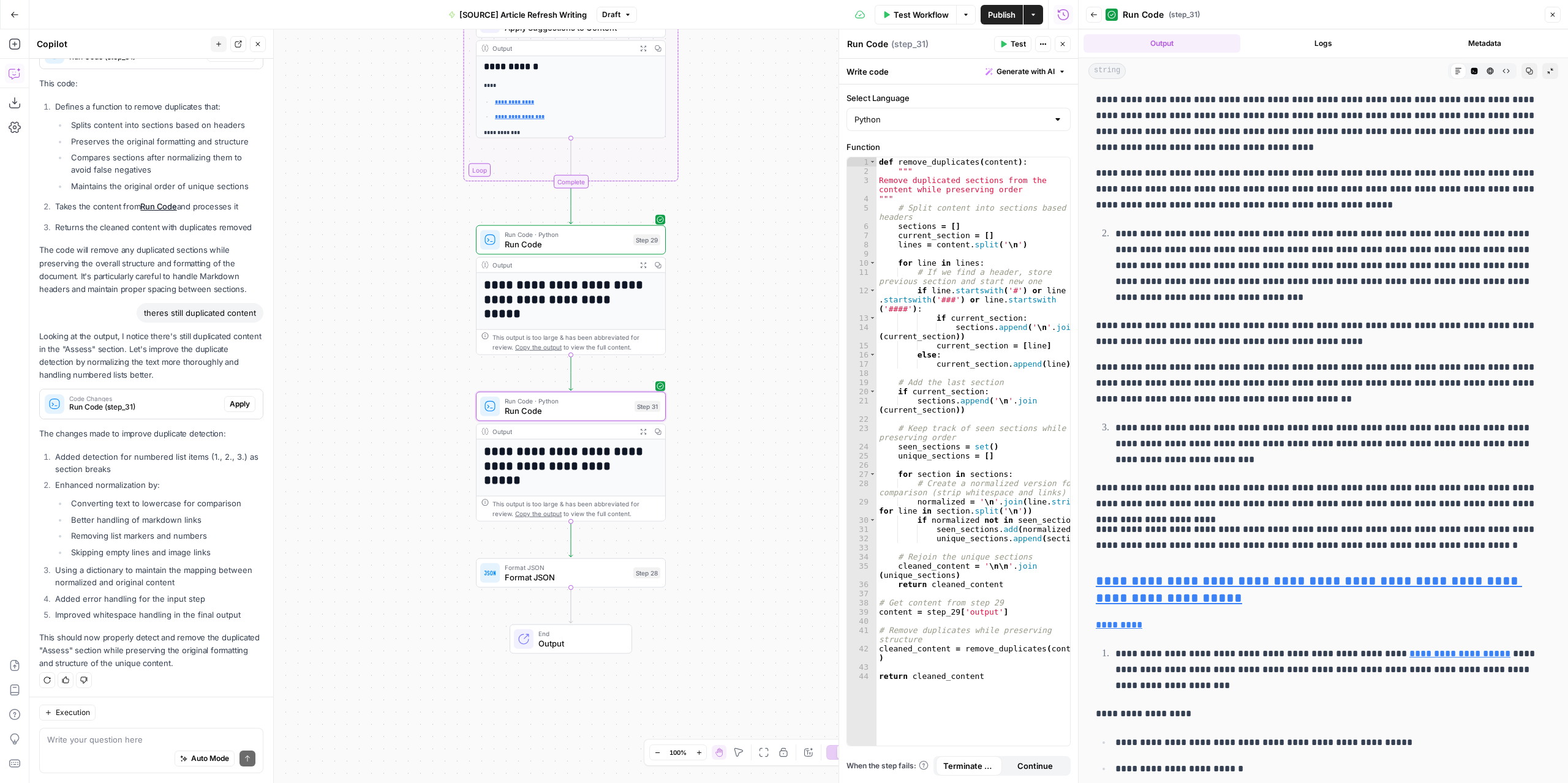
click at [232, 402] on span "Apply" at bounding box center [240, 404] width 20 height 11
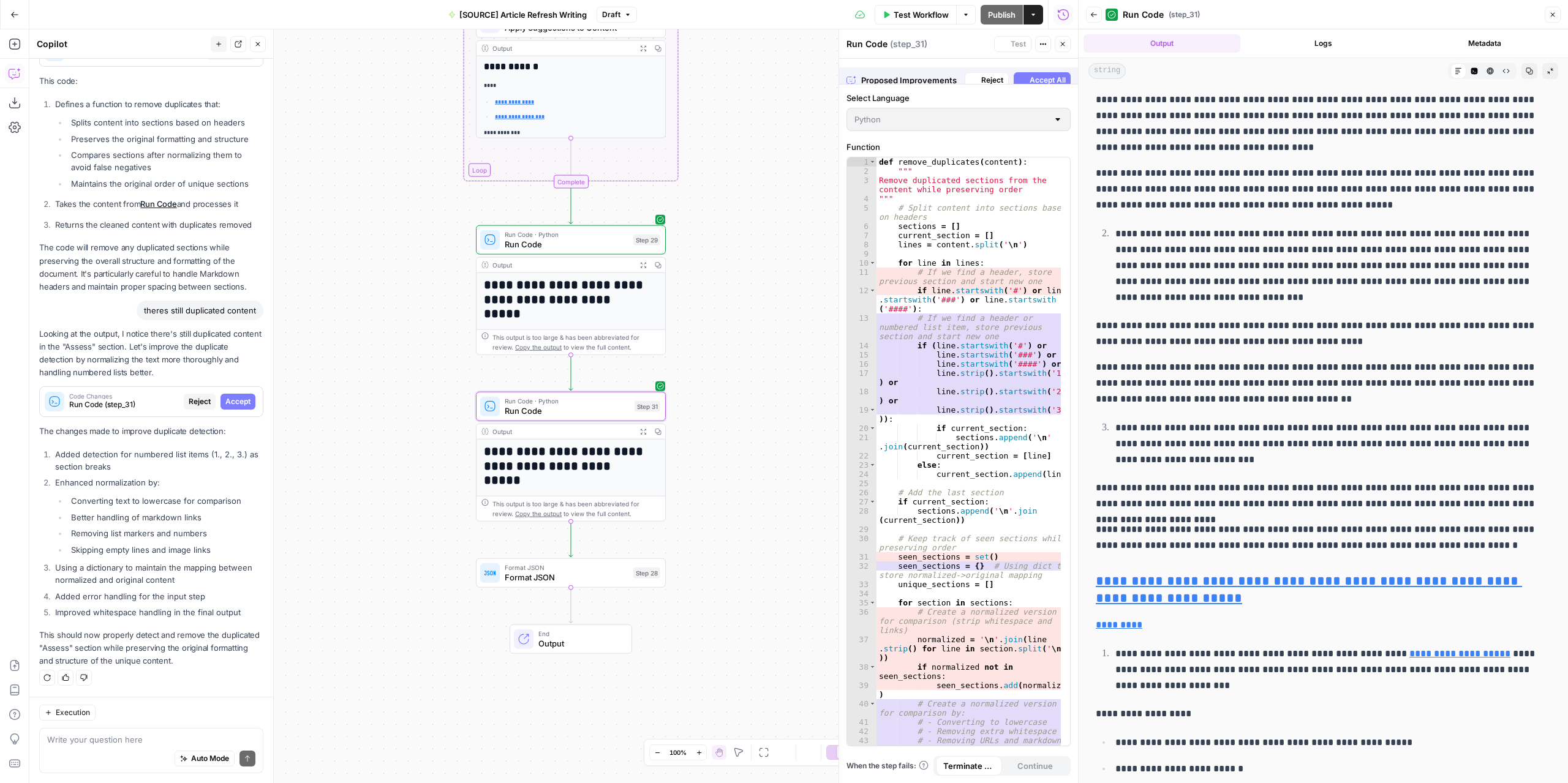
scroll to position [216, 0]
click at [232, 402] on span "Accept" at bounding box center [238, 404] width 25 height 11
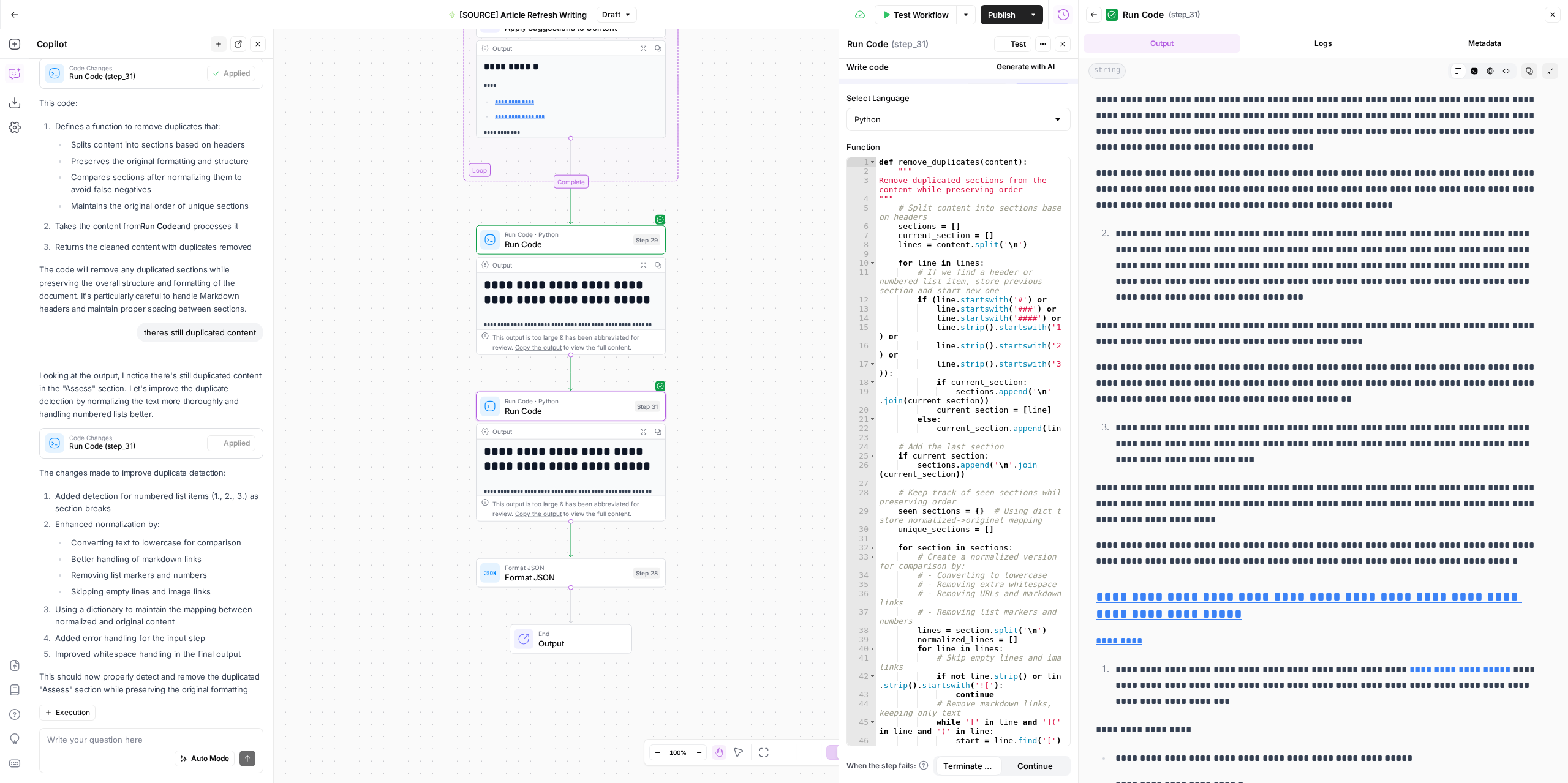
scroll to position [0, 0]
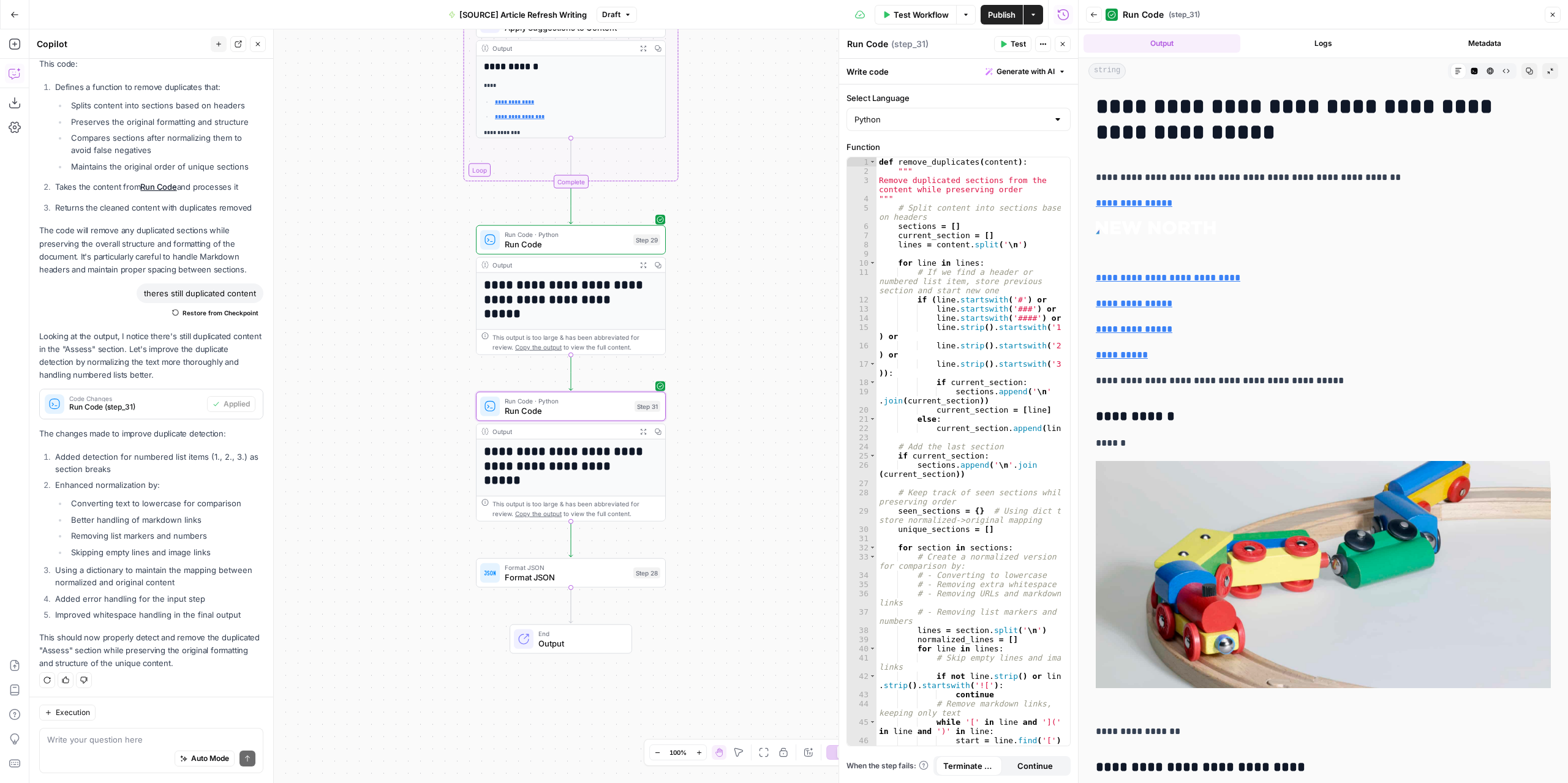
click at [1006, 38] on button "Test" at bounding box center [1013, 44] width 37 height 16
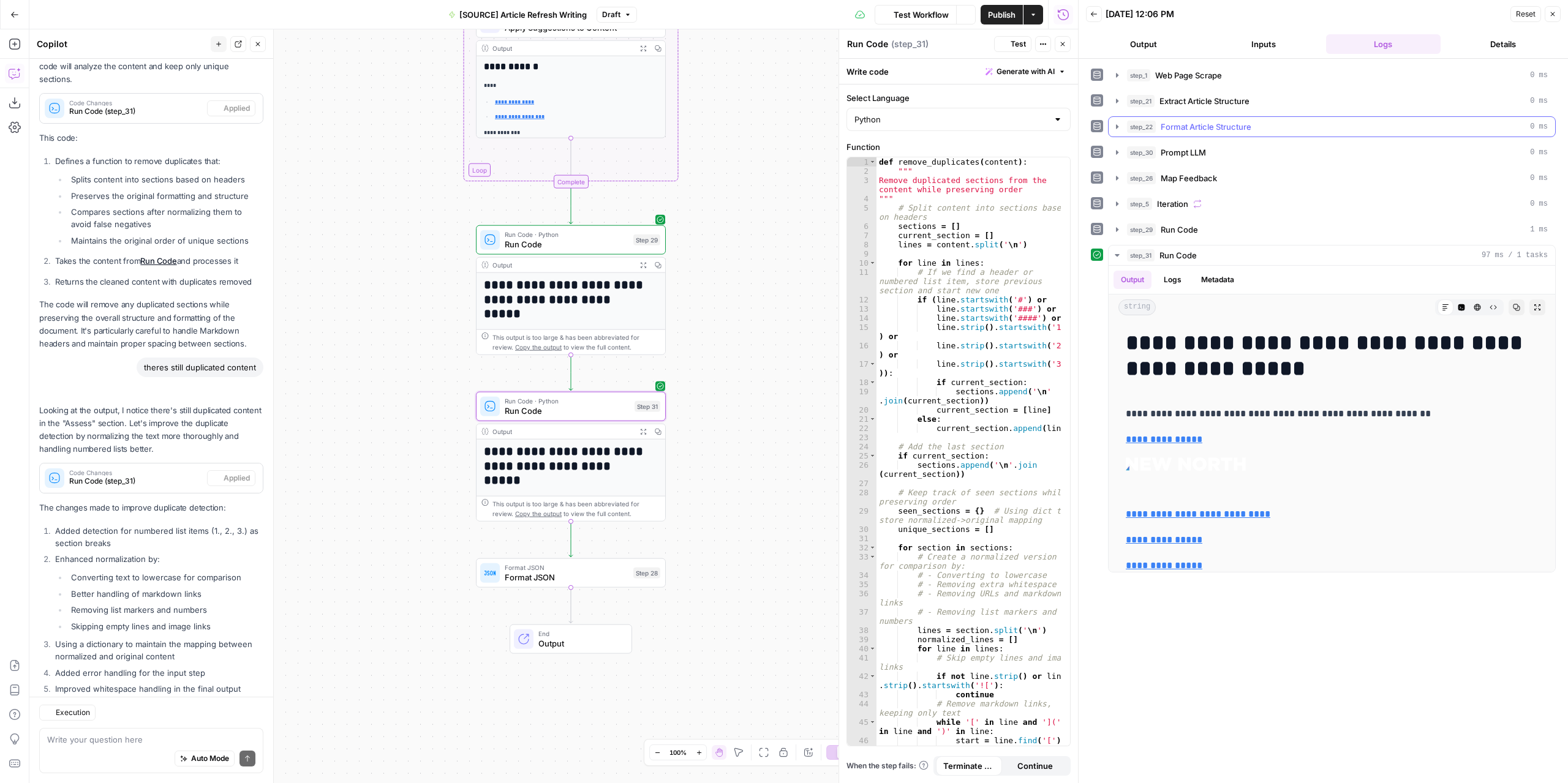
scroll to position [255, 0]
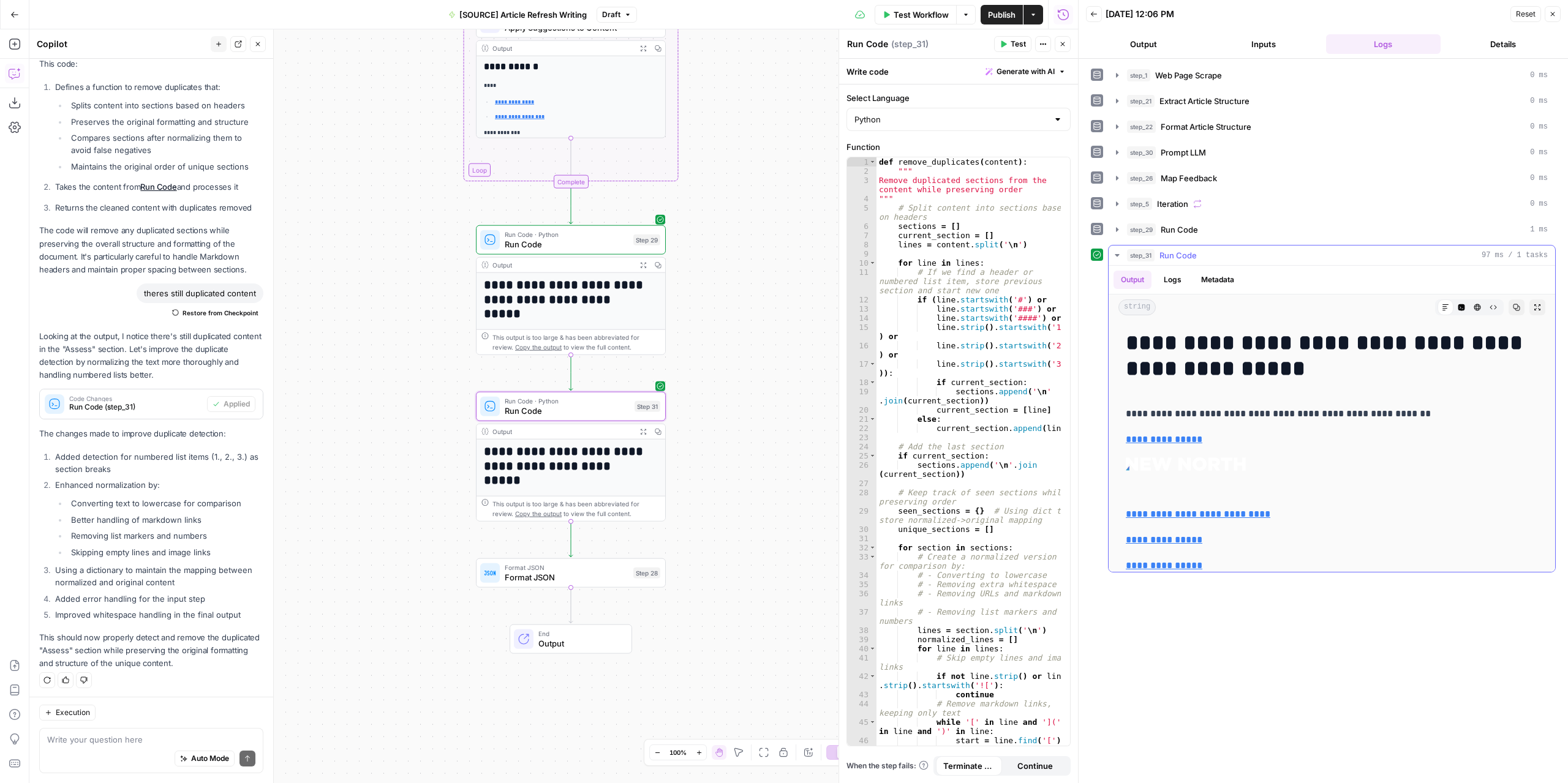
click at [1529, 307] on button "Expand Output" at bounding box center [1536, 307] width 16 height 16
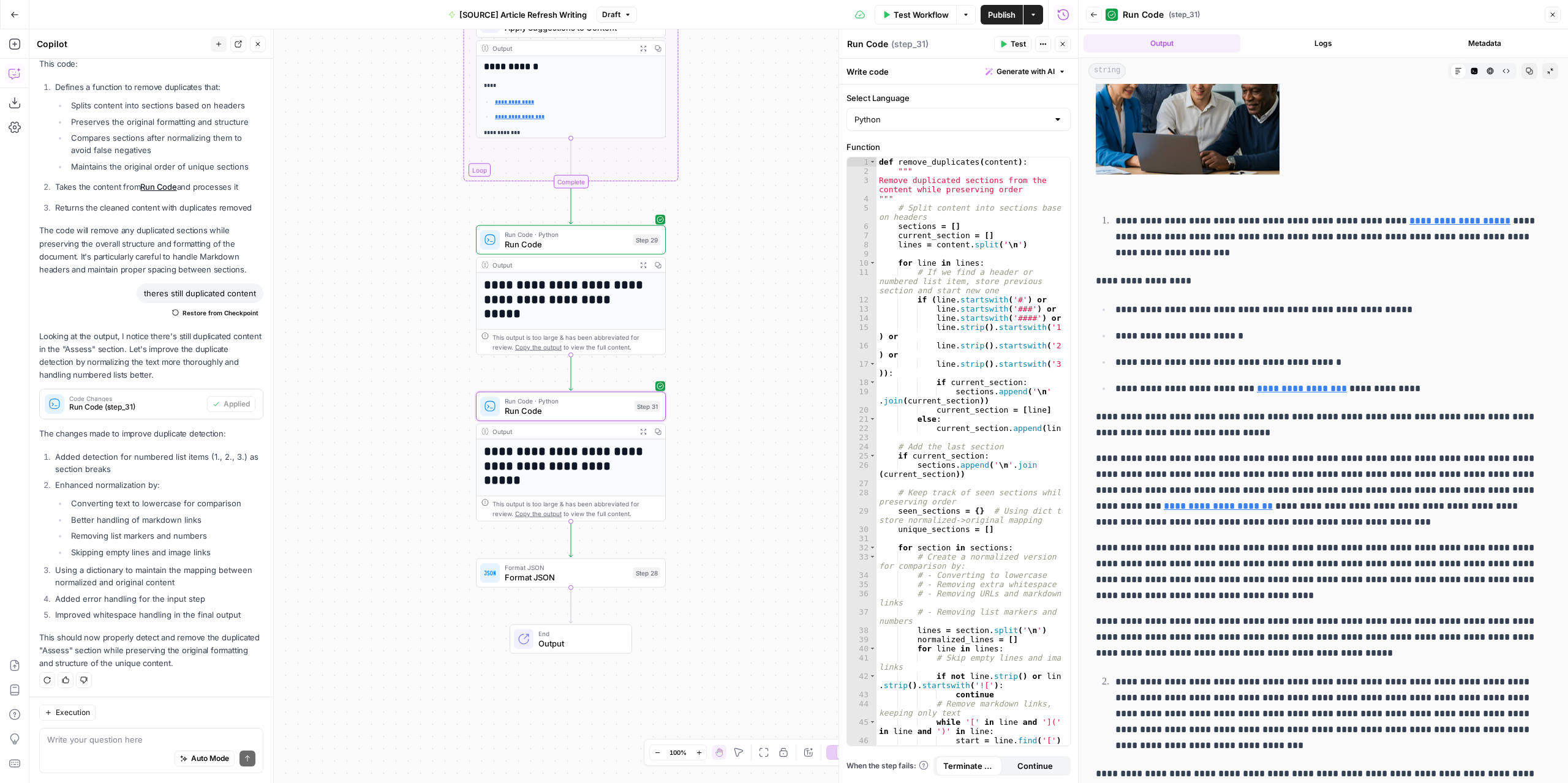
scroll to position [979, 0]
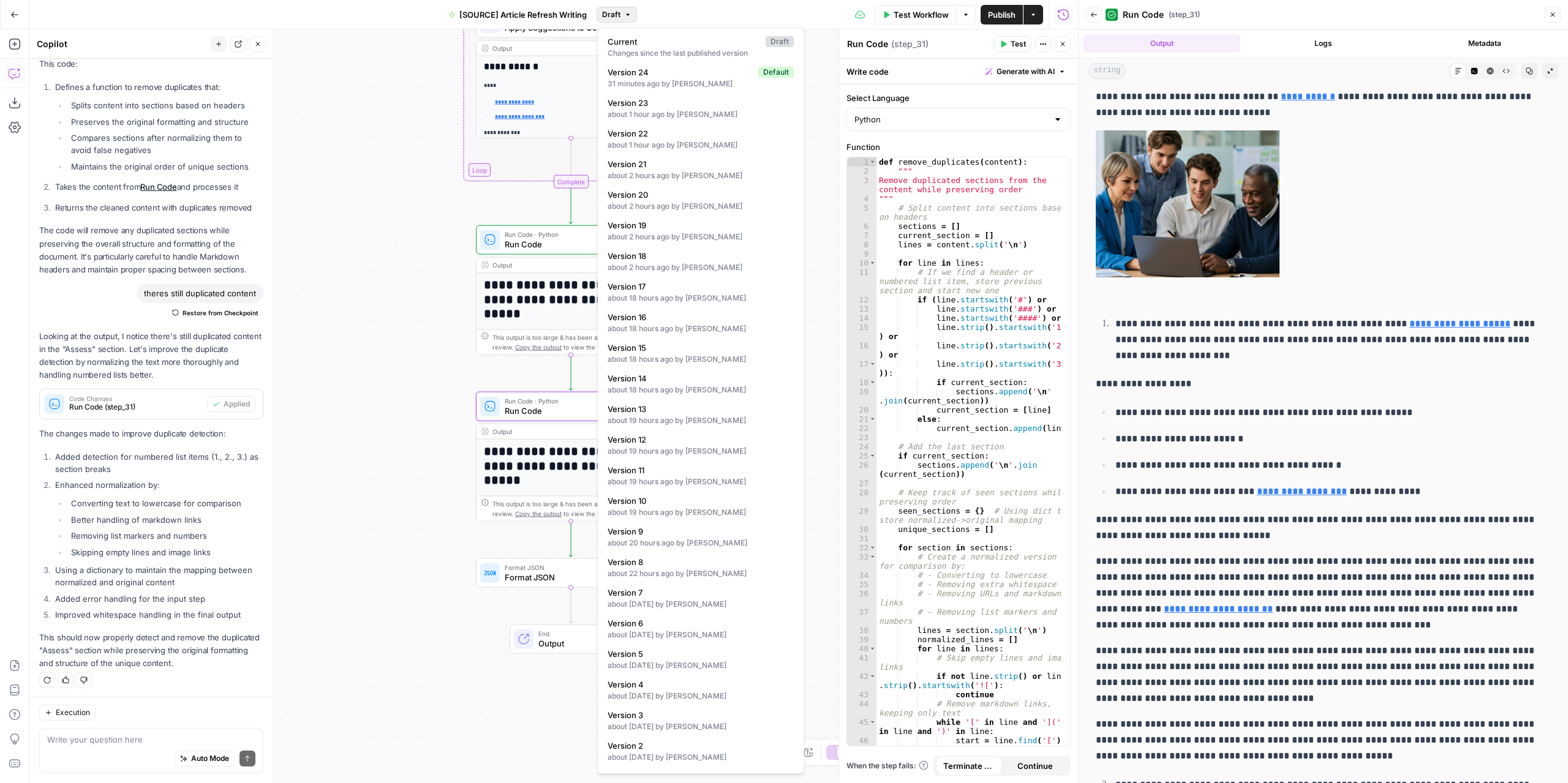
click at [626, 12] on icon "button" at bounding box center [627, 14] width 8 height 8
click at [700, 53] on div "Changes since the last published version" at bounding box center [700, 54] width 186 height 11
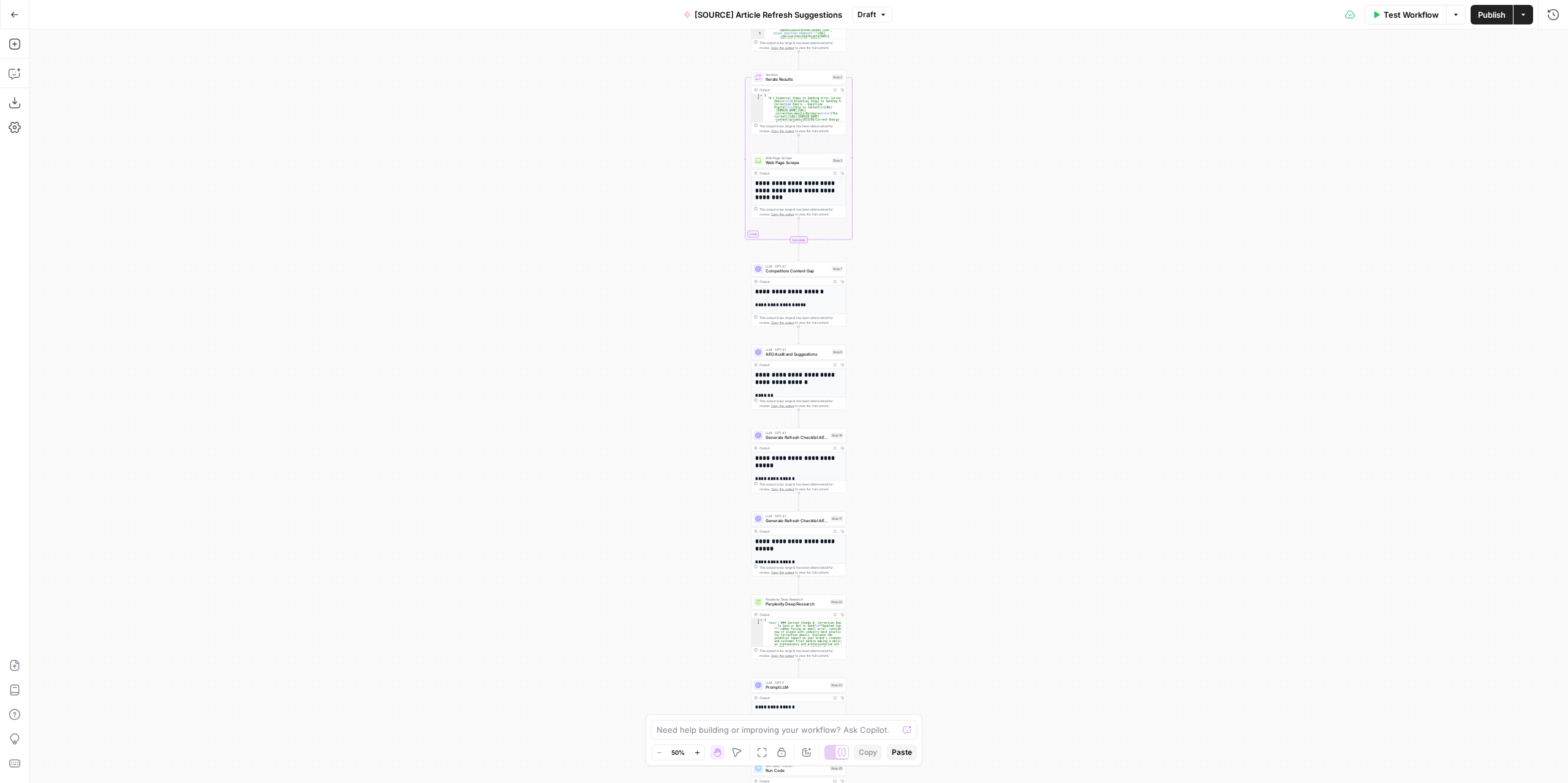
click at [881, 523] on div "**********" at bounding box center [798, 406] width 1538 height 753
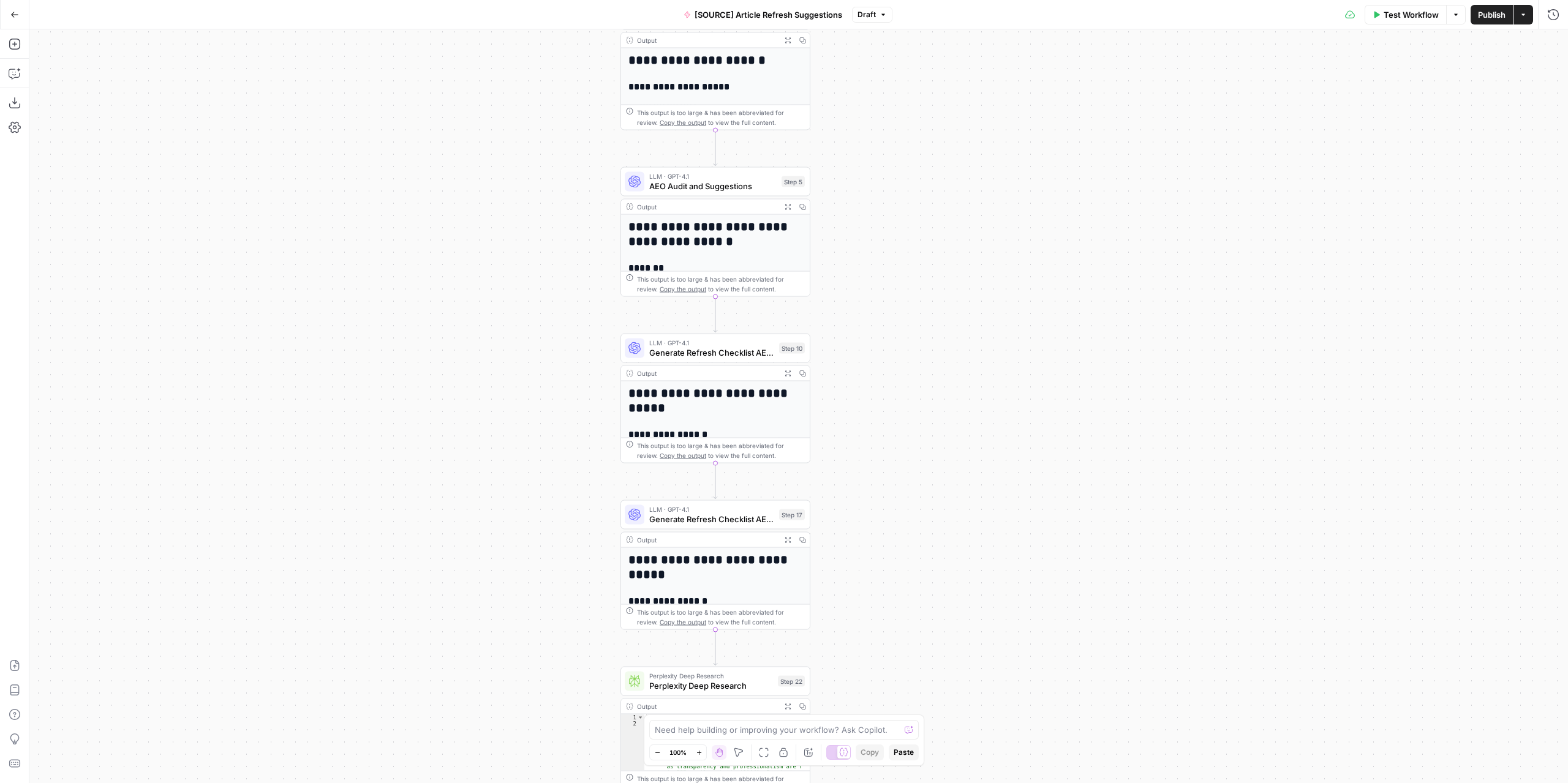
click at [17, 23] on button "Go Back" at bounding box center [14, 14] width 22 height 22
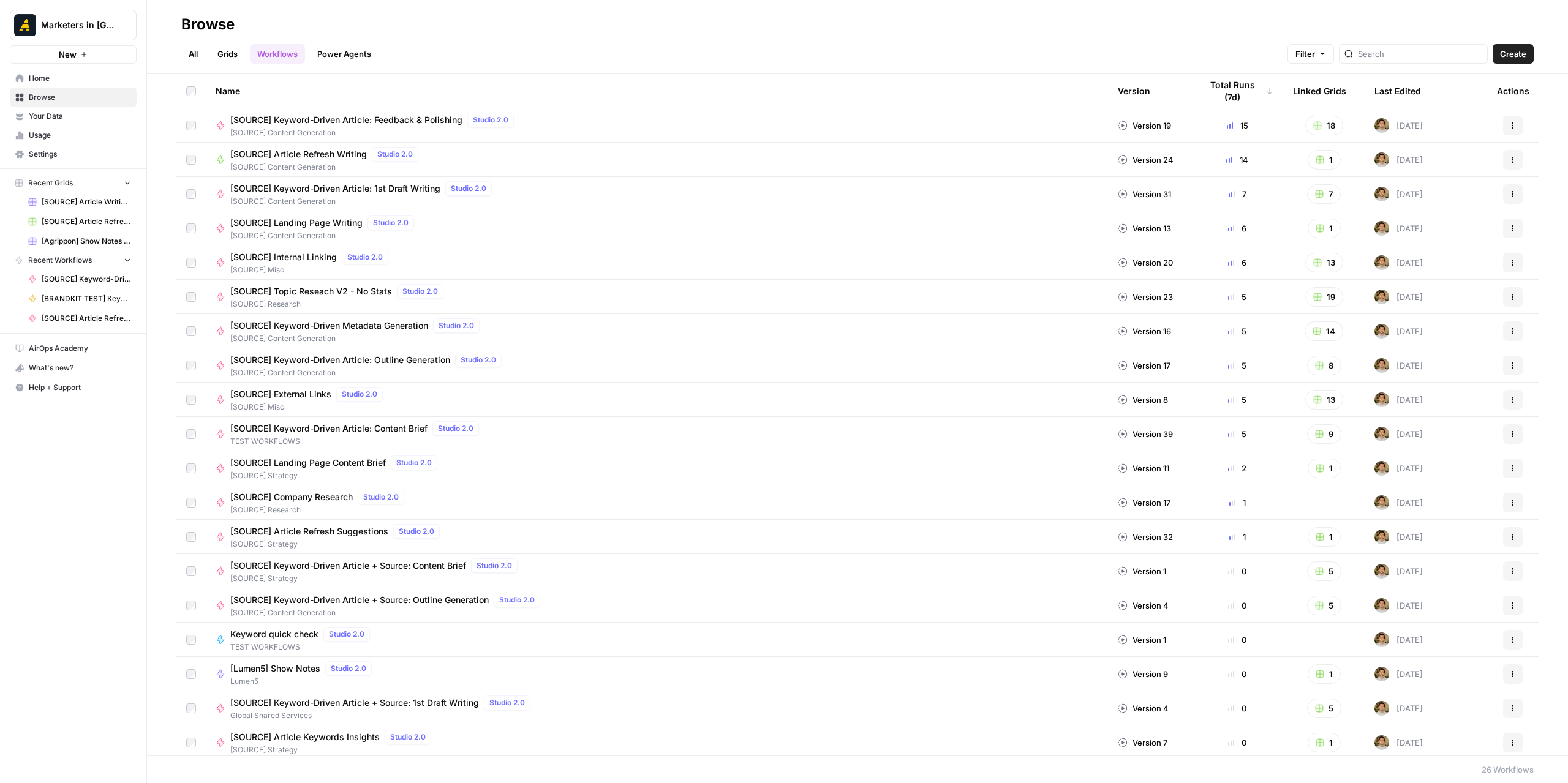
click at [66, 101] on span "Browse" at bounding box center [80, 97] width 102 height 11
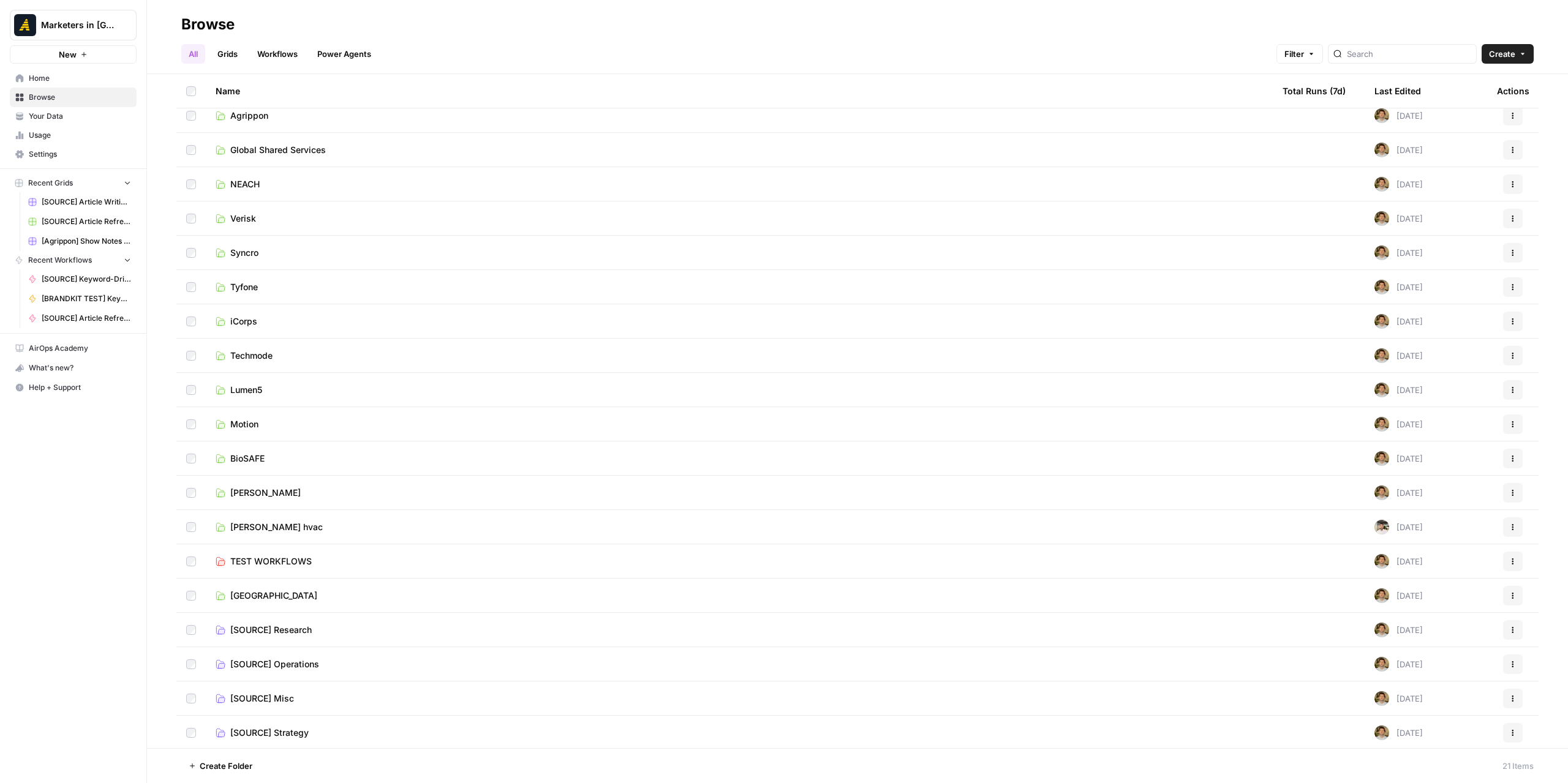
scroll to position [80, 0]
click at [286, 732] on span "[SOURCE] Content Generation" at bounding box center [291, 732] width 122 height 12
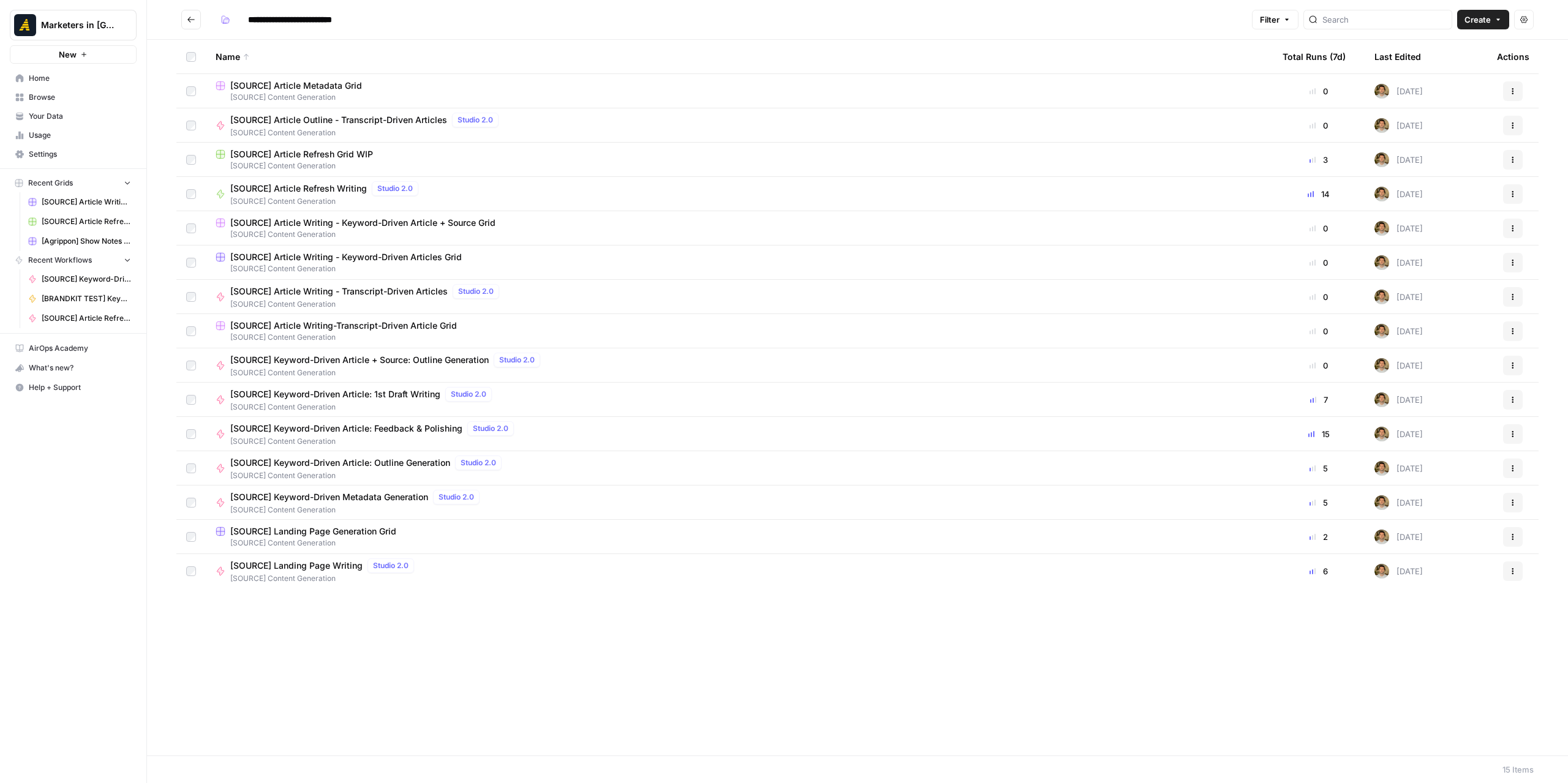
click at [394, 429] on span "[SOURCE] Keyword-Driven Article: Feedback & Polishing" at bounding box center [346, 428] width 232 height 12
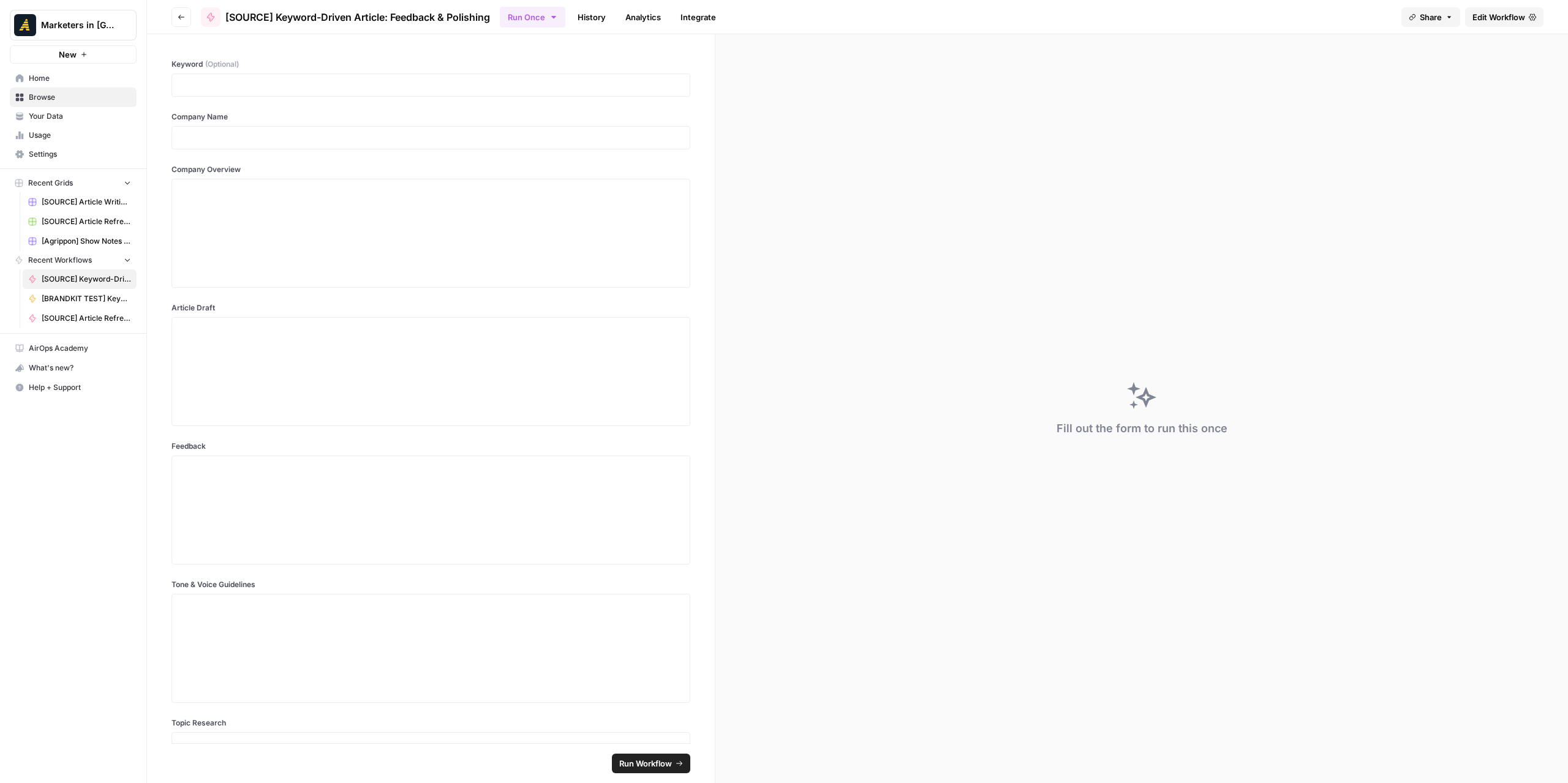
click at [1493, 13] on span "Edit Workflow" at bounding box center [1498, 17] width 53 height 12
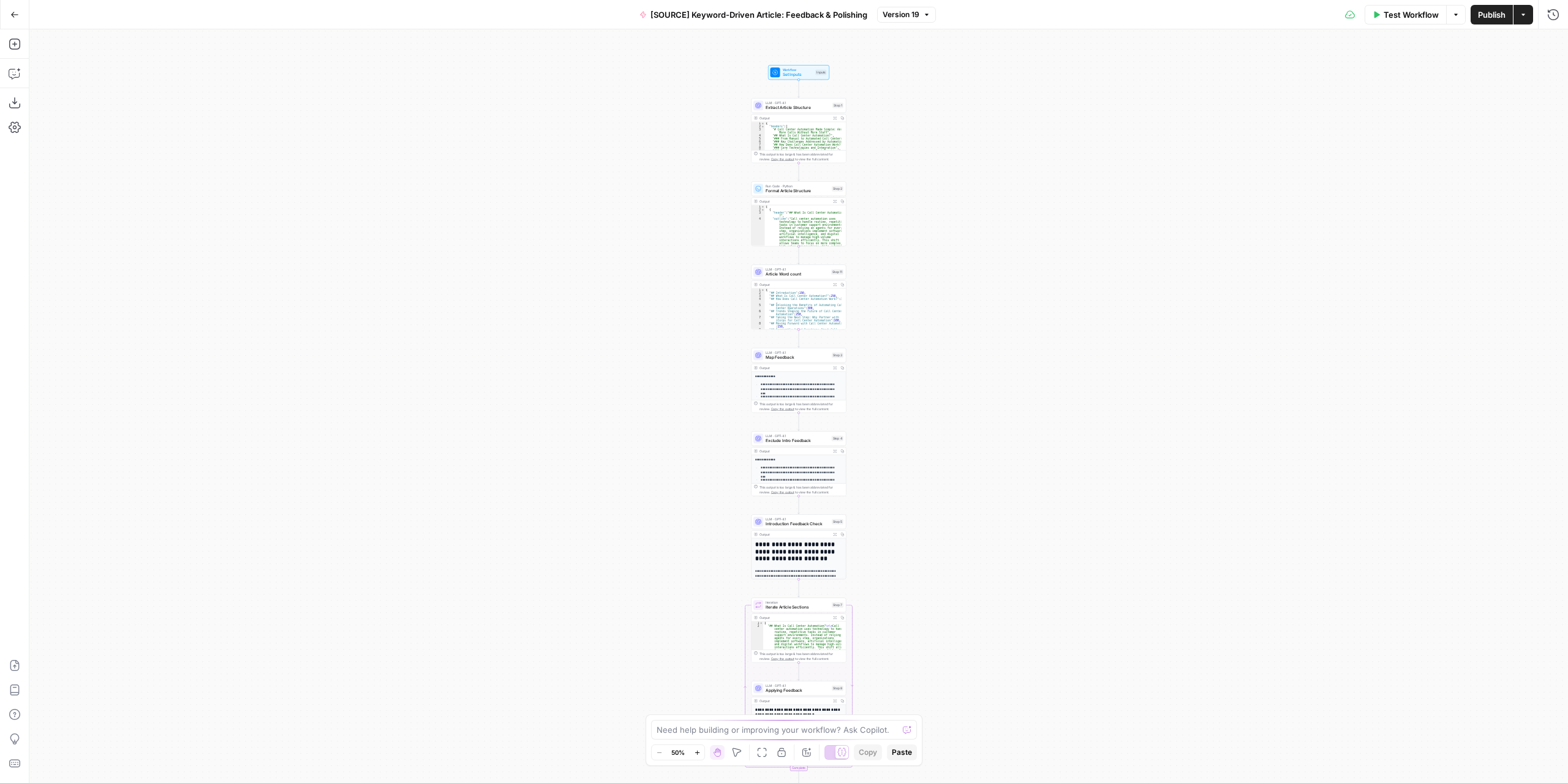
click at [908, 513] on div "Workflow Set Inputs Inputs LLM · GPT-4.1 Extract Article Structure Step 1 Outpu…" at bounding box center [798, 406] width 1538 height 753
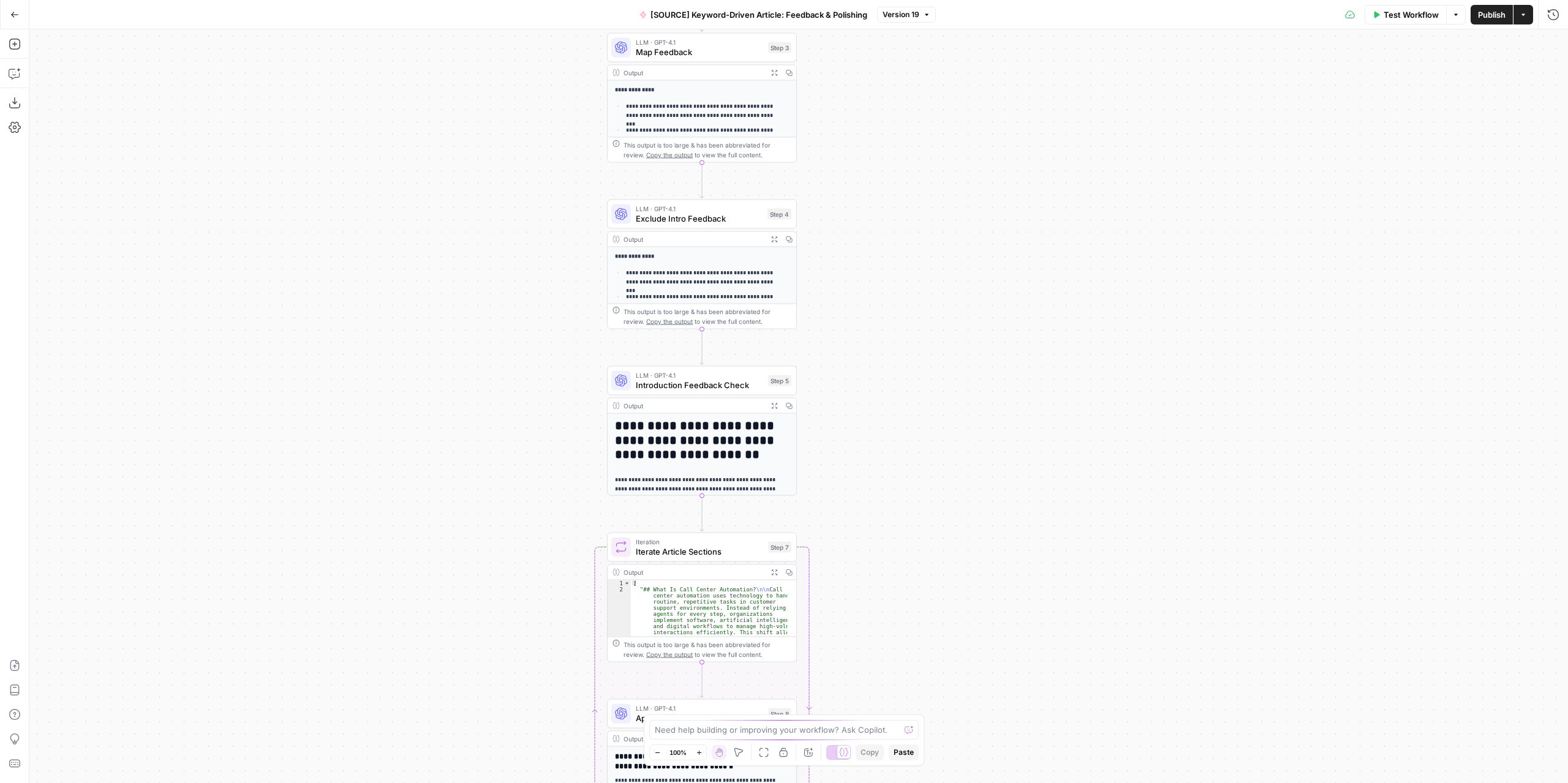
drag, startPoint x: 910, startPoint y: 599, endPoint x: 923, endPoint y: 374, distance: 225.4
click at [923, 375] on div "Workflow Set Inputs Inputs LLM · GPT-4.1 Extract Article Structure Step 1 Outpu…" at bounding box center [798, 406] width 1538 height 753
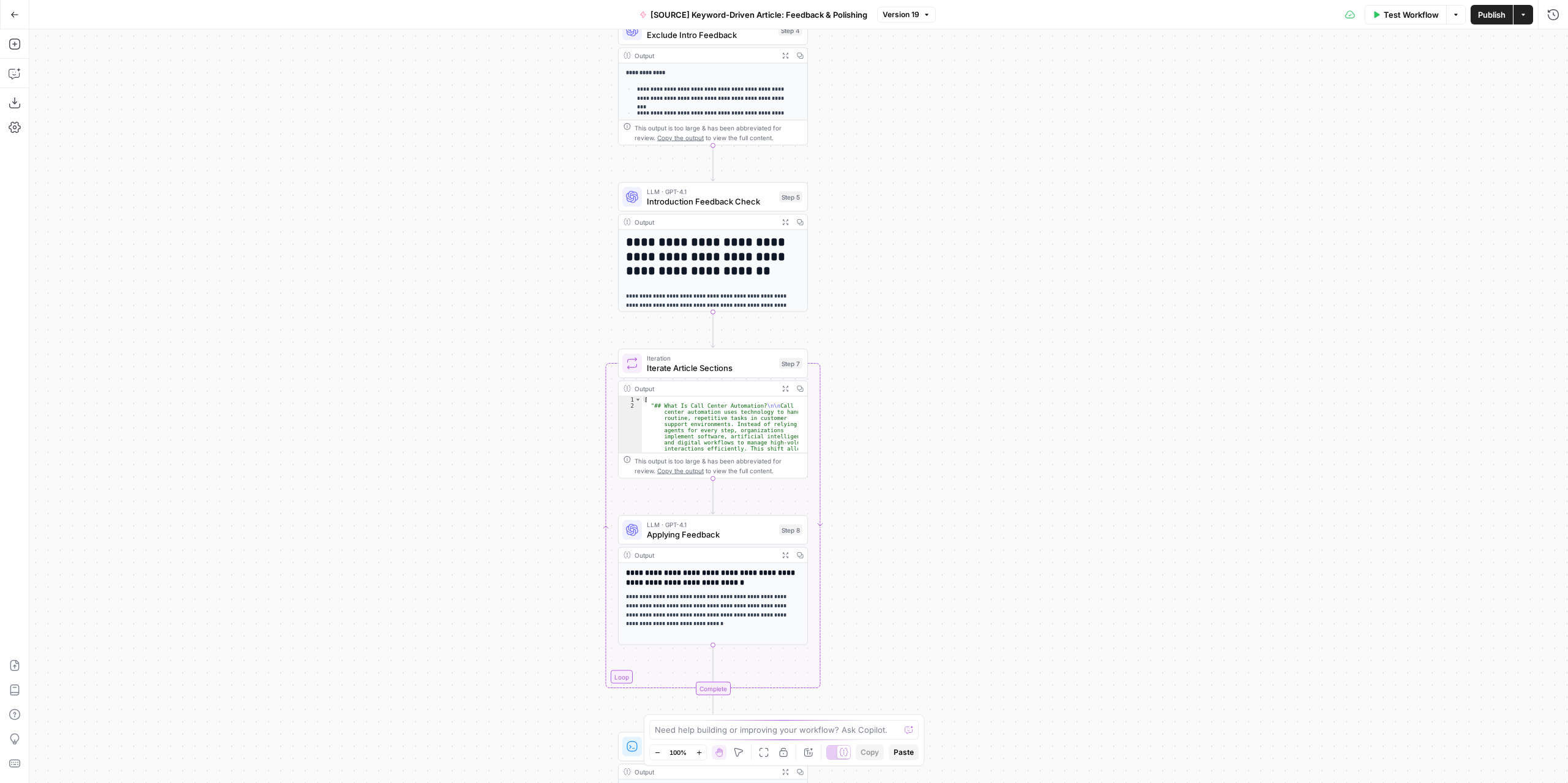
drag, startPoint x: 919, startPoint y: 596, endPoint x: 943, endPoint y: 386, distance: 211.4
click at [943, 386] on div "Workflow Set Inputs Inputs LLM · GPT-4.1 Extract Article Structure Step 1 Outpu…" at bounding box center [798, 406] width 1538 height 753
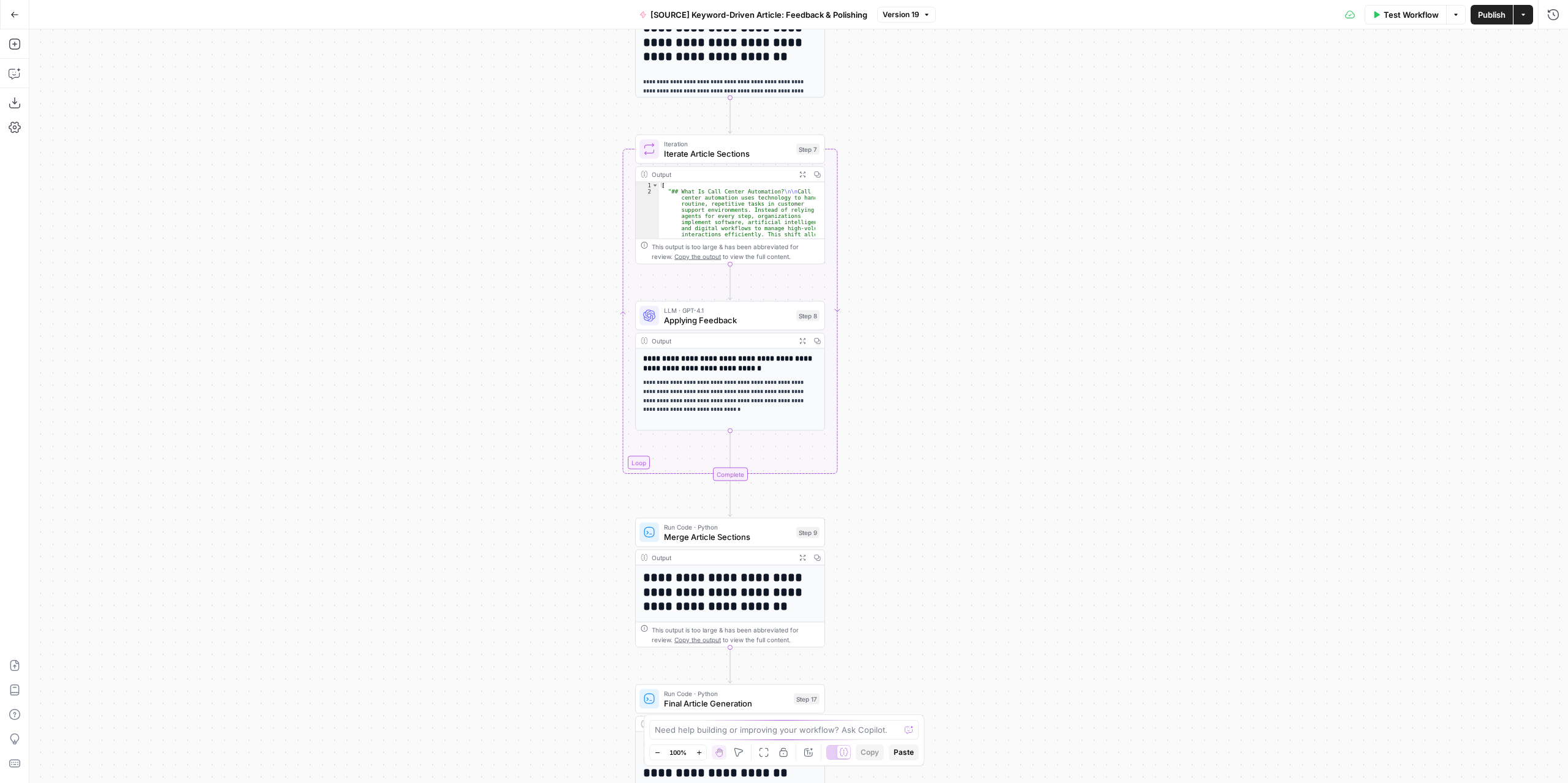
drag, startPoint x: 917, startPoint y: 555, endPoint x: 927, endPoint y: 379, distance: 176.3
click at [927, 379] on div "Workflow Set Inputs Inputs LLM · GPT-4.1 Extract Article Structure Step 1 Outpu…" at bounding box center [798, 406] width 1538 height 753
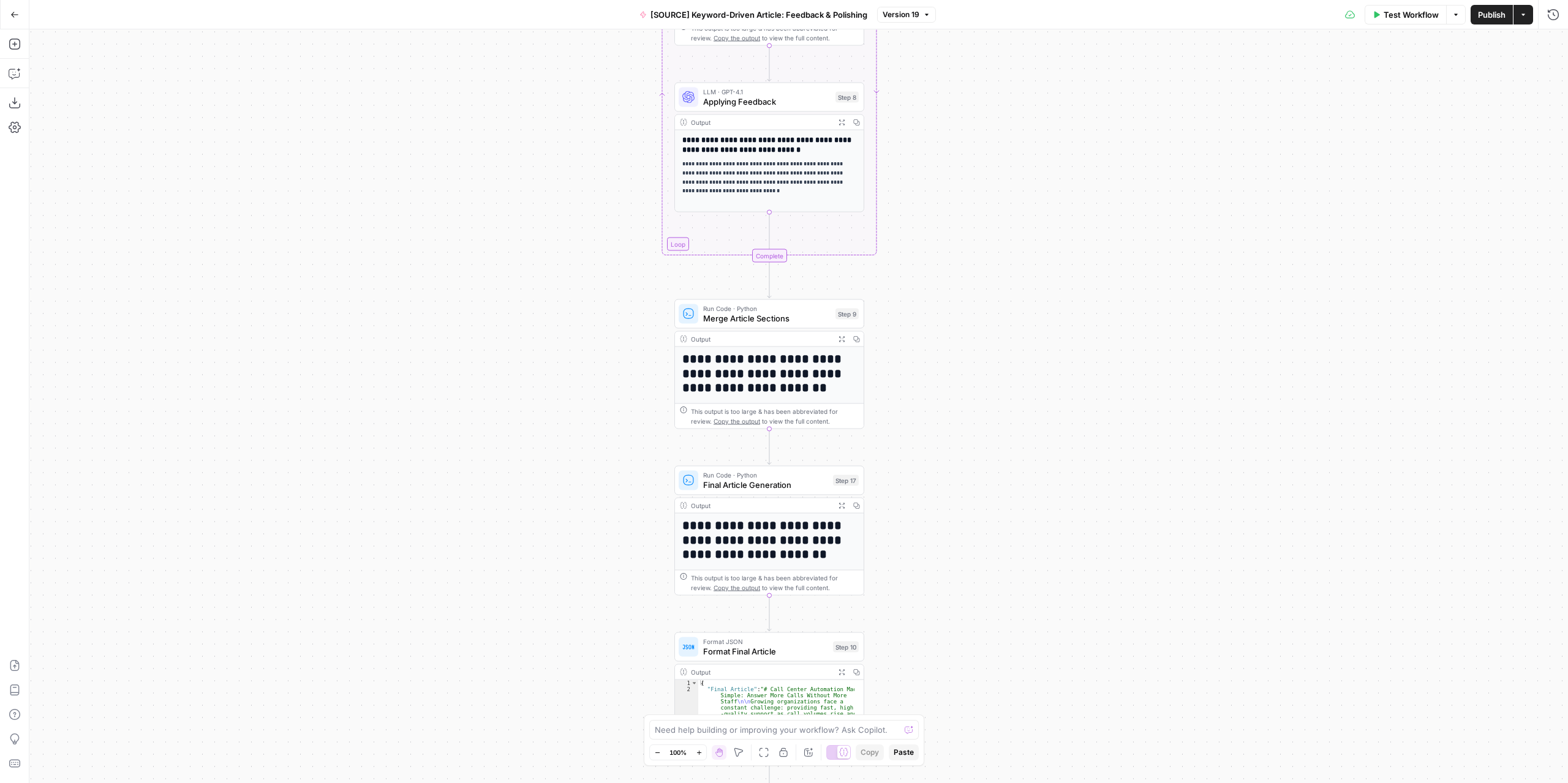
drag, startPoint x: 935, startPoint y: 554, endPoint x: 967, endPoint y: 418, distance: 139.7
click at [967, 418] on div "Workflow Set Inputs Inputs LLM · GPT-4.1 Extract Article Structure Step 1 Outpu…" at bounding box center [798, 406] width 1538 height 753
click at [801, 483] on span "Final Article Generation" at bounding box center [765, 485] width 125 height 12
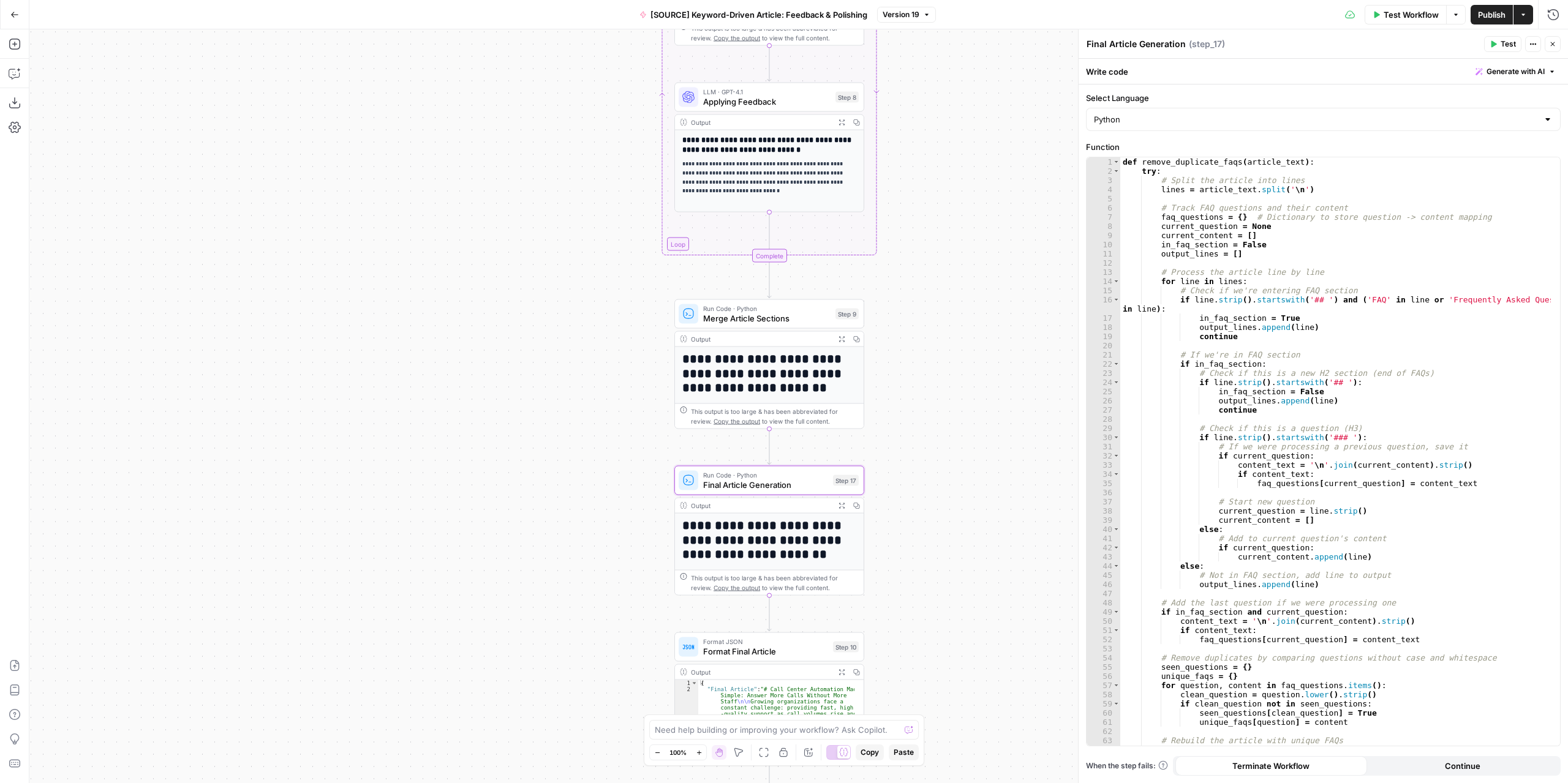
click at [1552, 43] on icon "button" at bounding box center [1553, 45] width 4 height 4
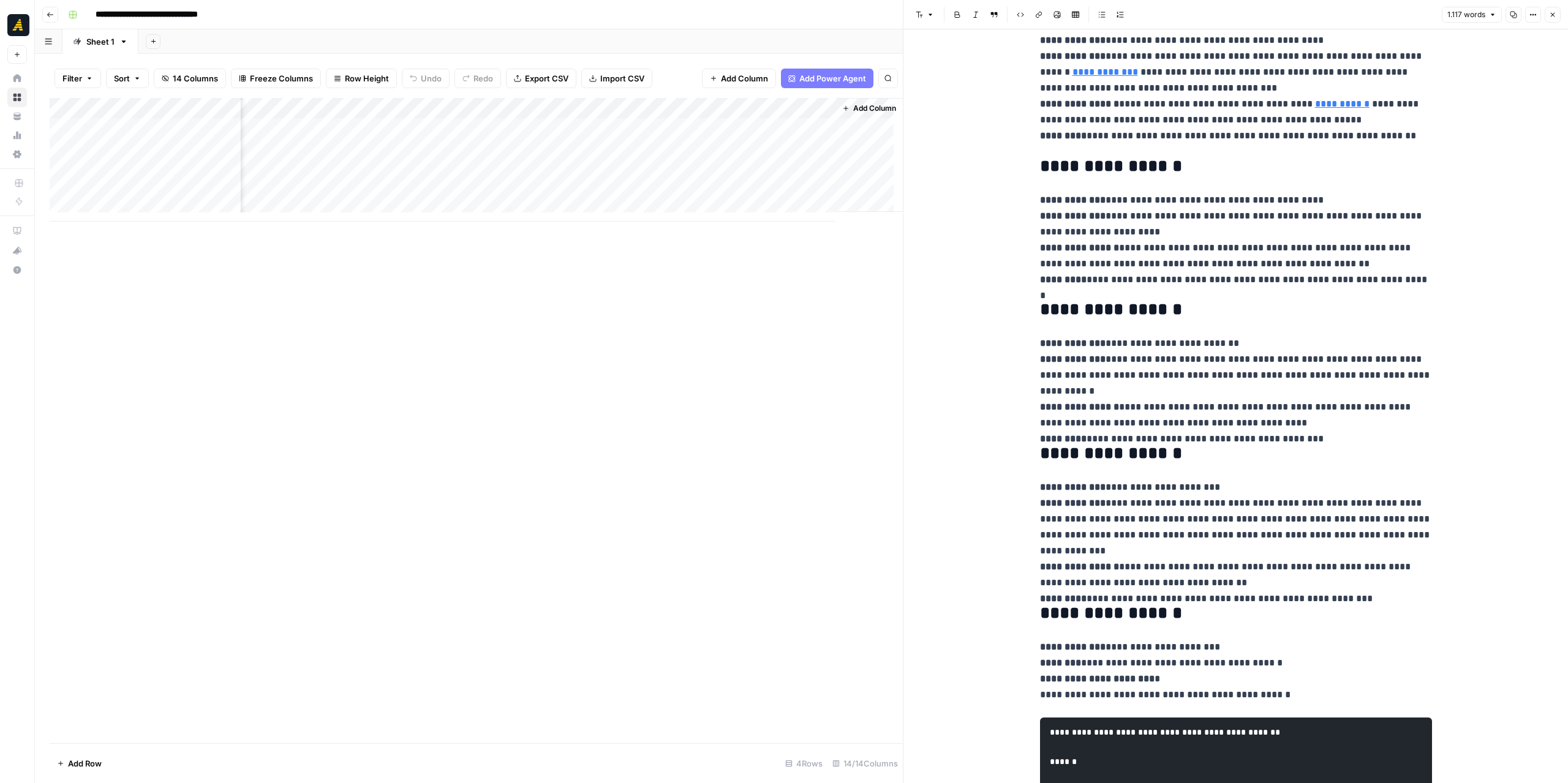
scroll to position [428, 0]
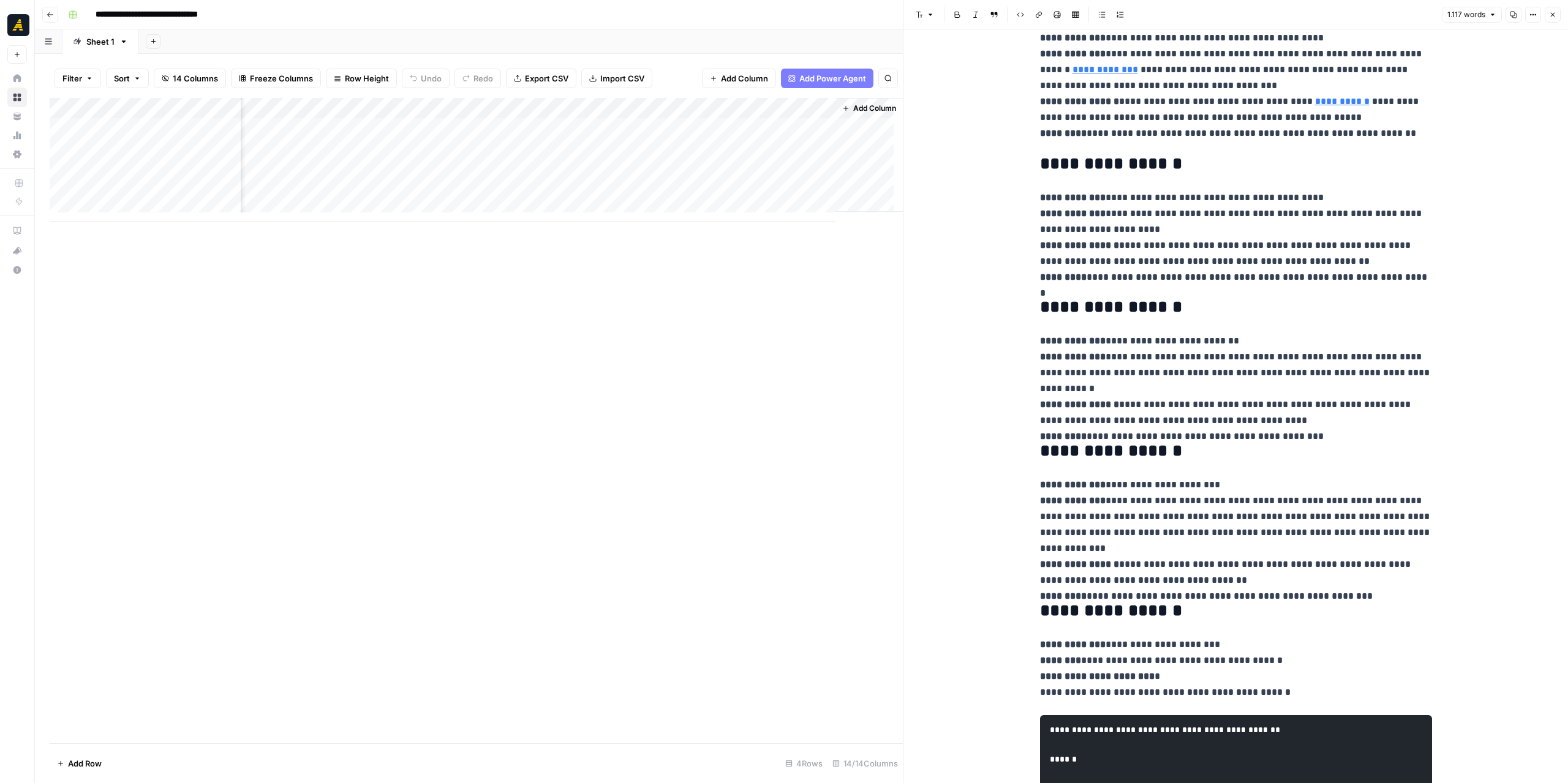
click at [742, 147] on div "Add Column" at bounding box center [476, 160] width 853 height 124
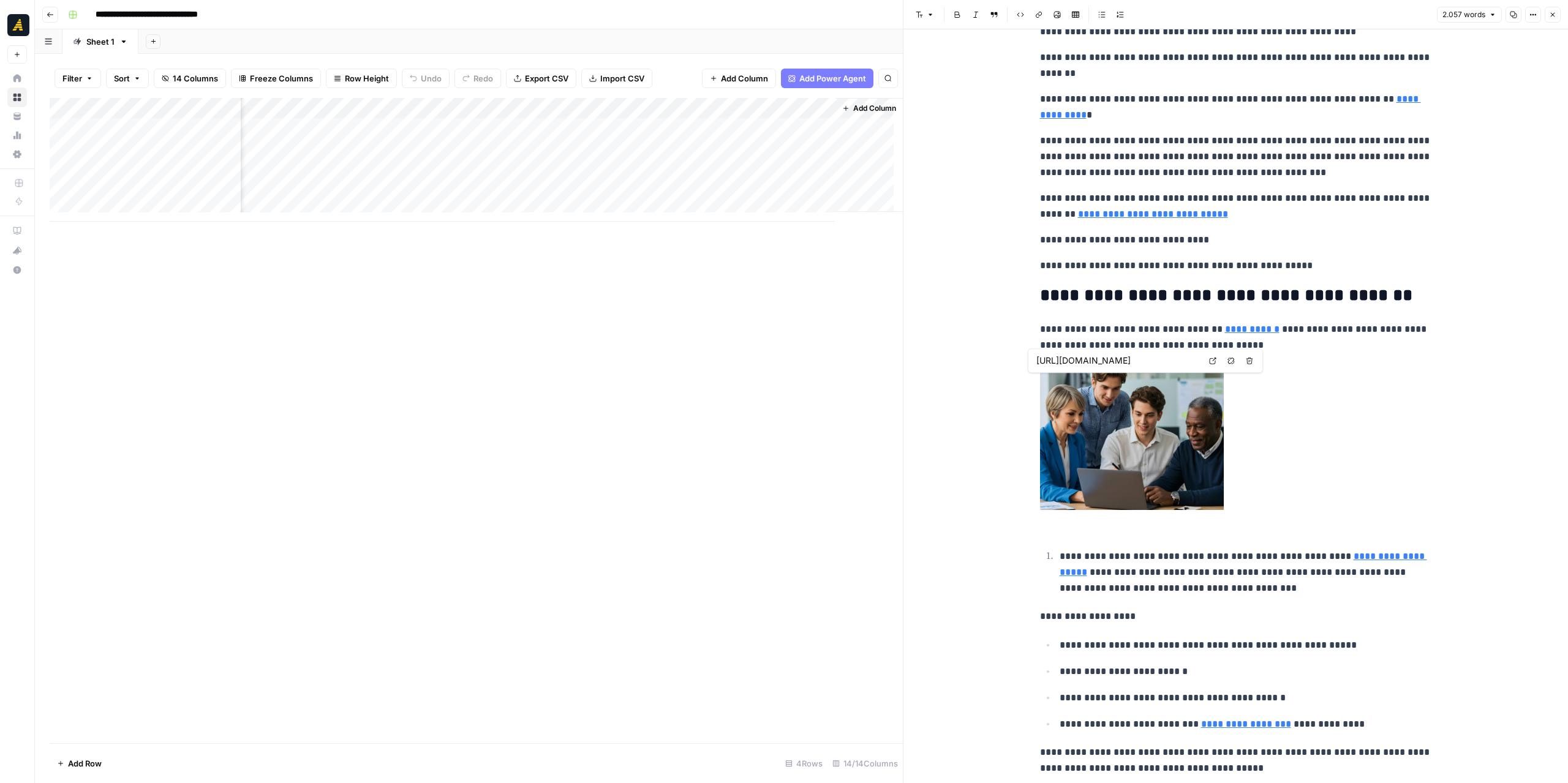
scroll to position [734, 0]
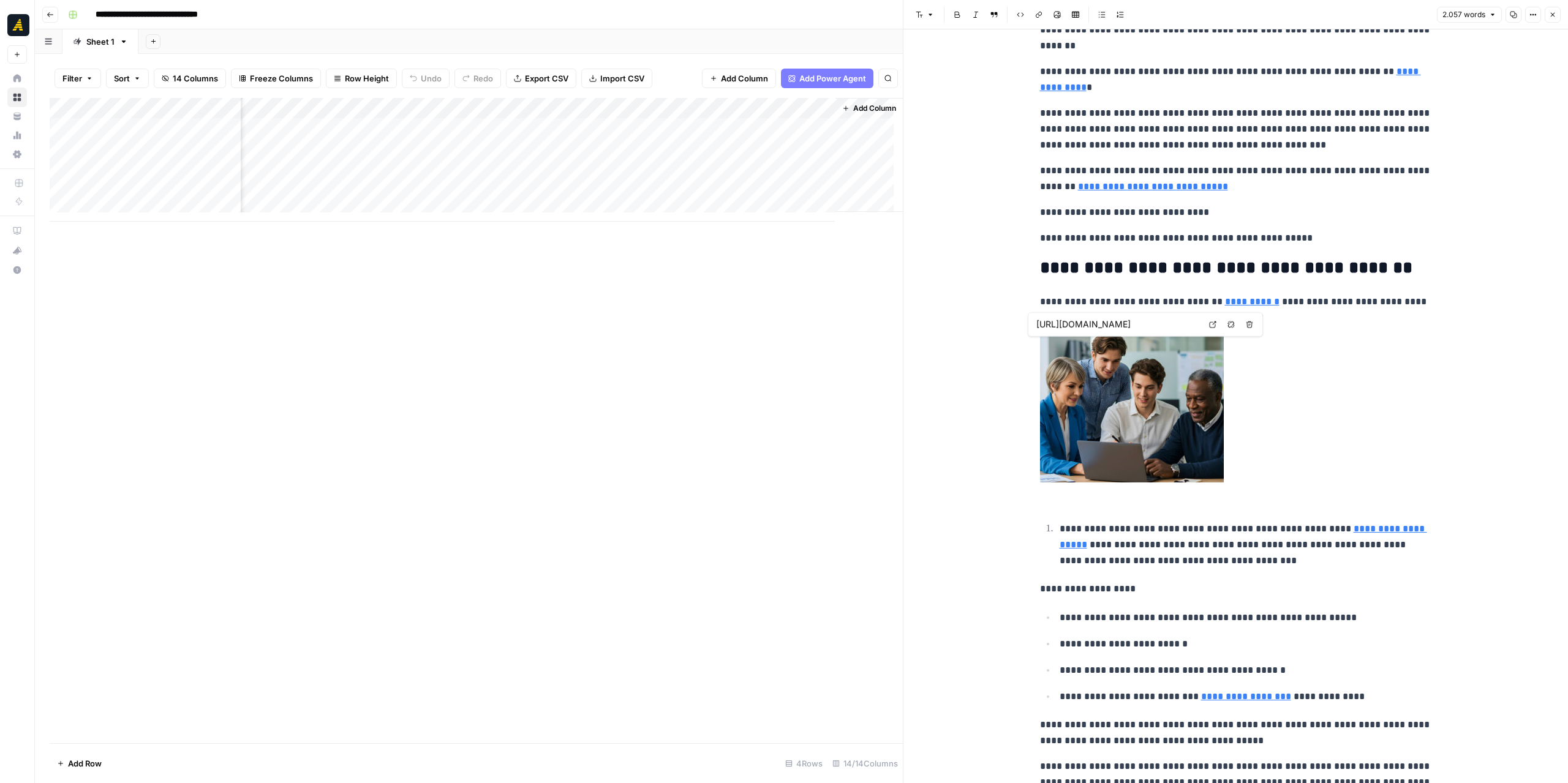
click at [1315, 456] on link at bounding box center [1236, 409] width 392 height 147
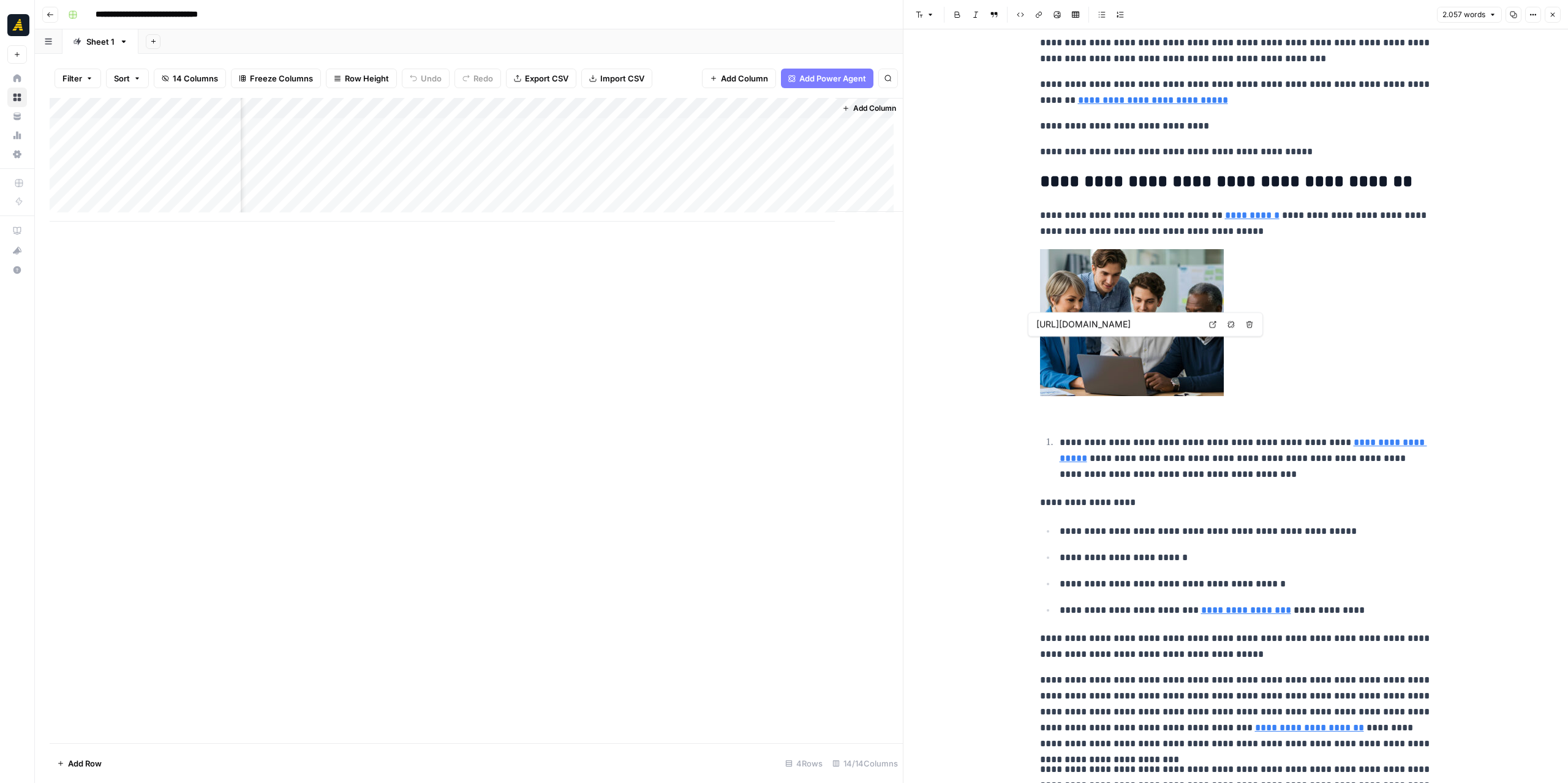
type input "[URL][DOMAIN_NAME]"
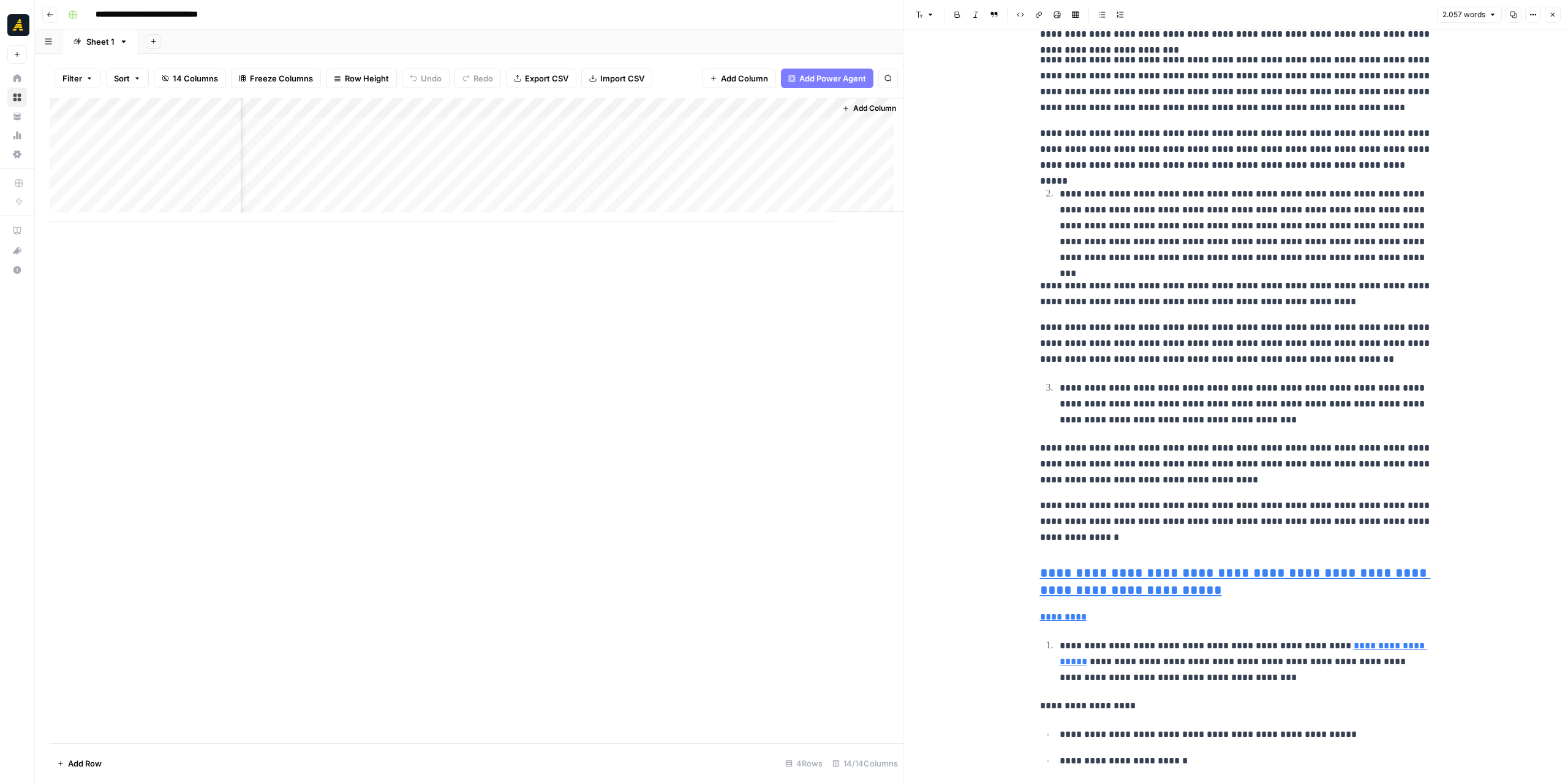
scroll to position [1652, 0]
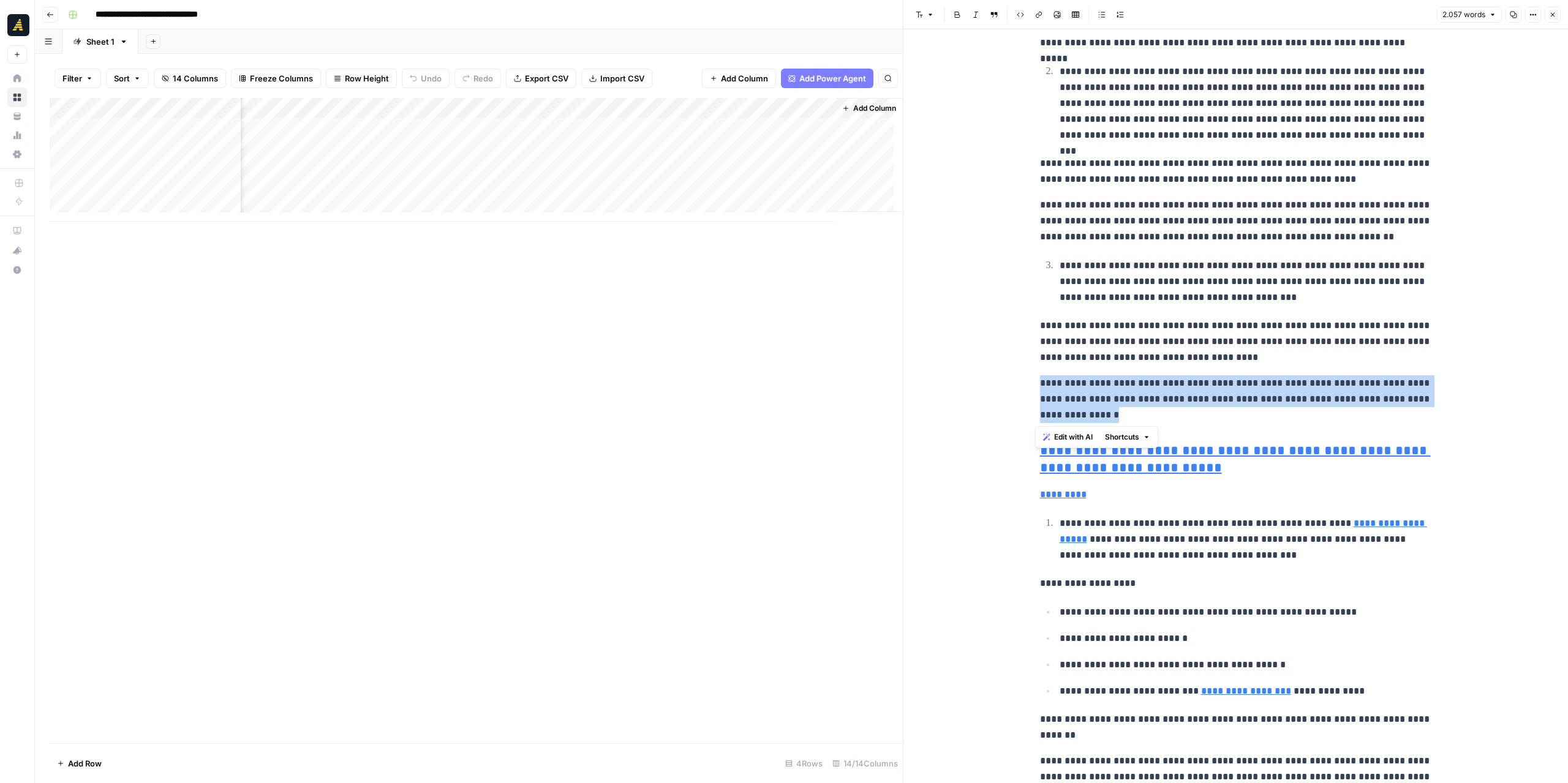
drag, startPoint x: 1103, startPoint y: 406, endPoint x: 1025, endPoint y: 382, distance: 81.6
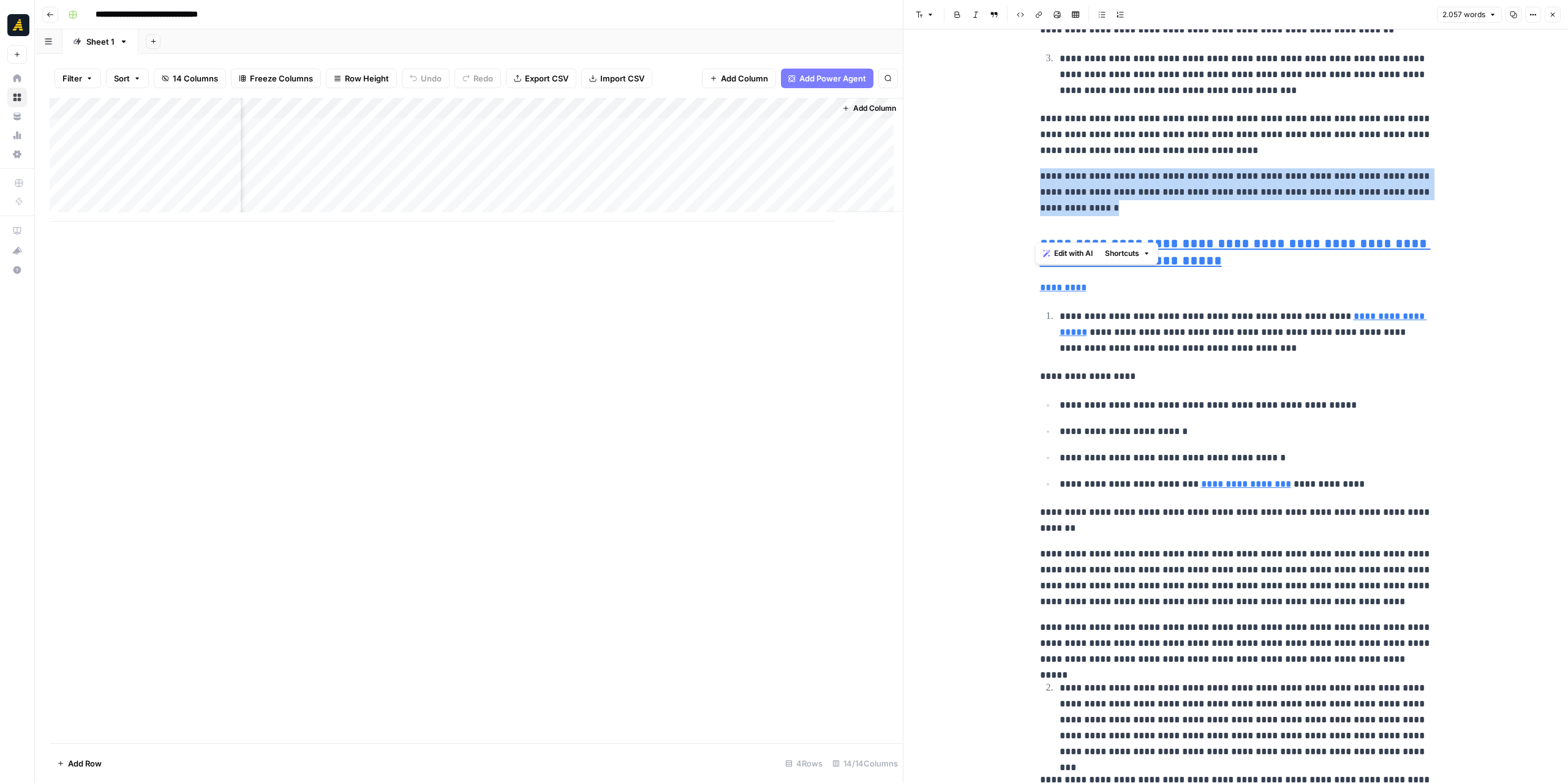
scroll to position [1836, 0]
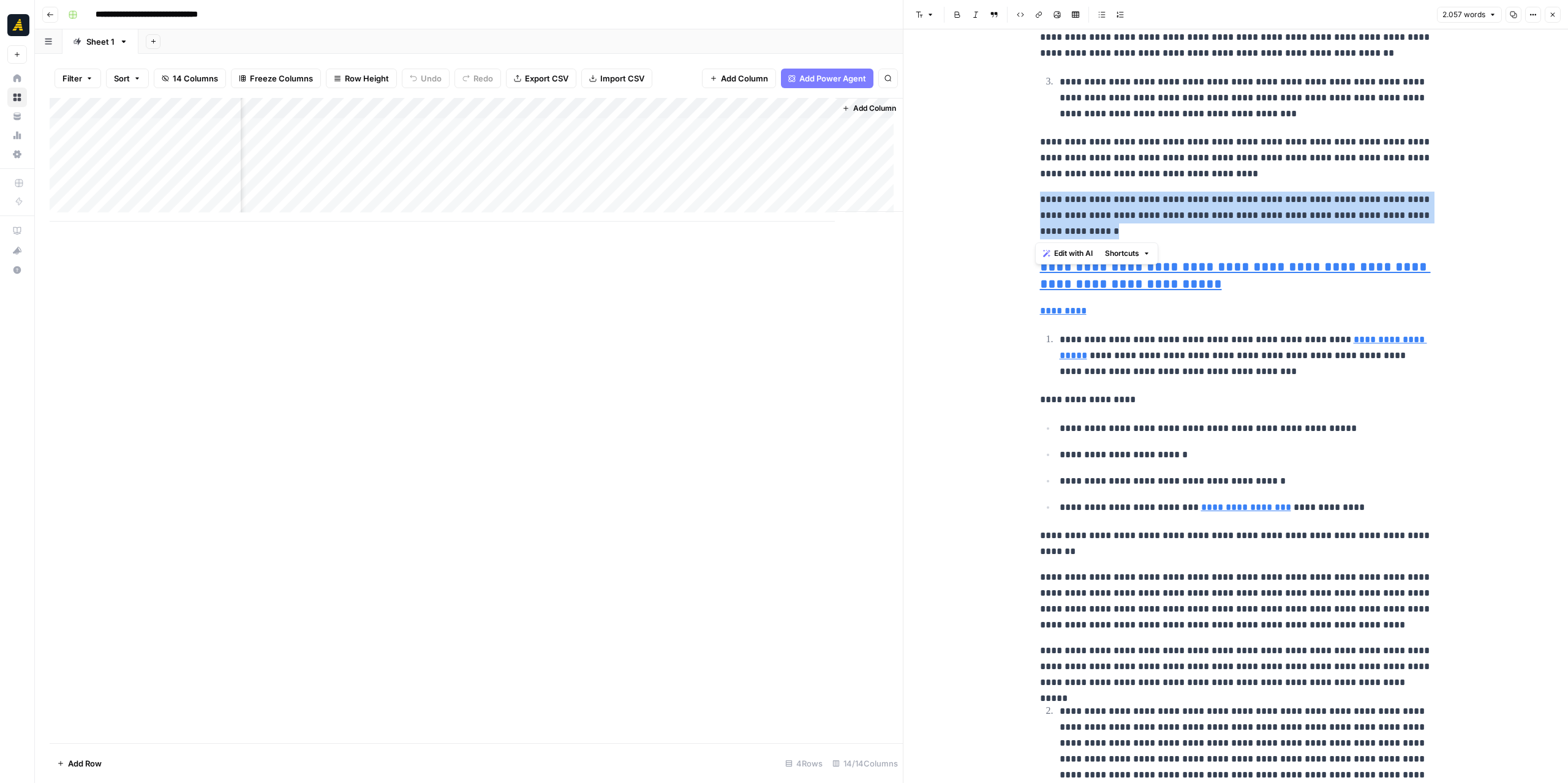
click at [373, 150] on div "Add Column" at bounding box center [476, 160] width 853 height 124
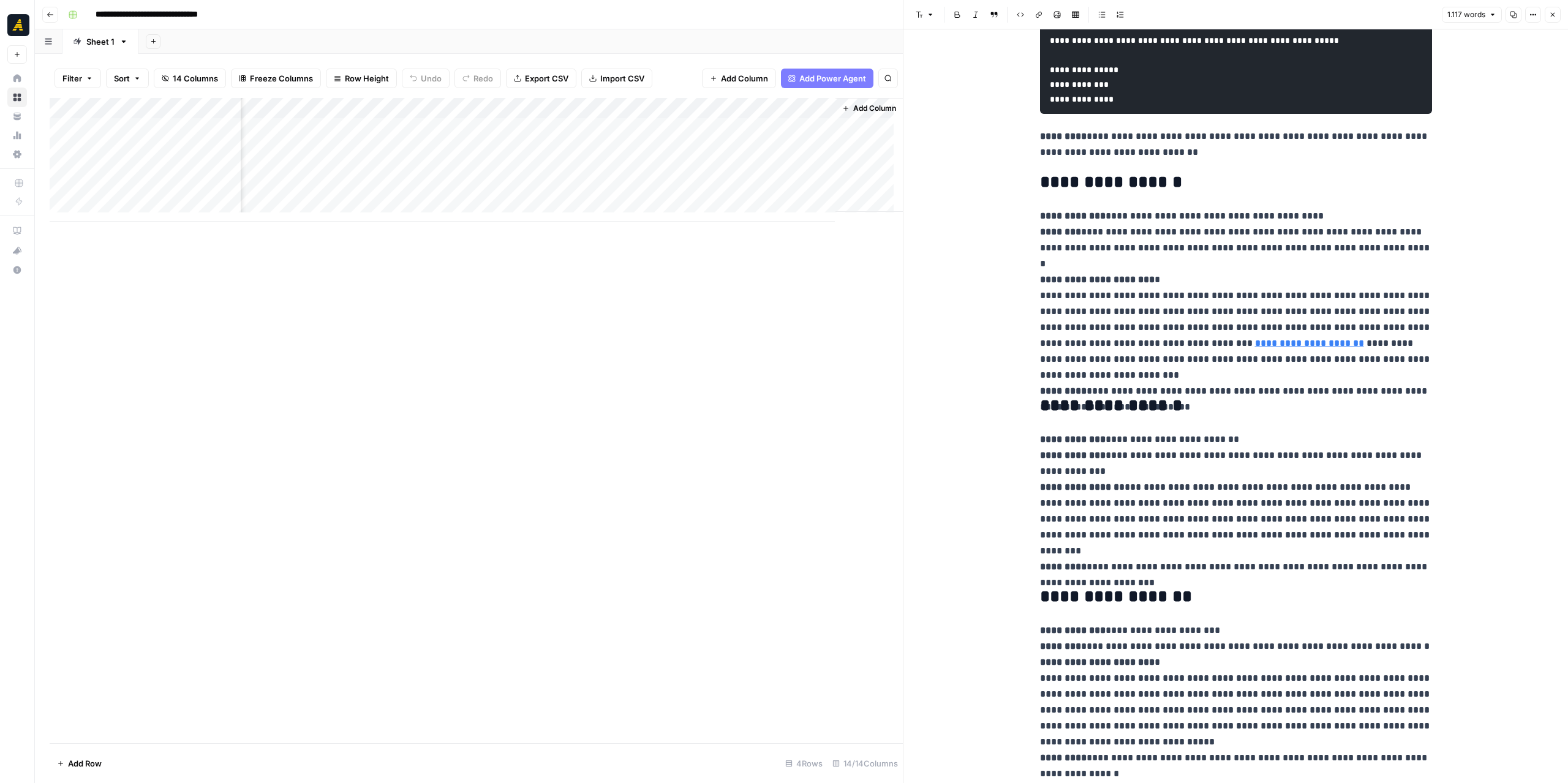
scroll to position [1285, 0]
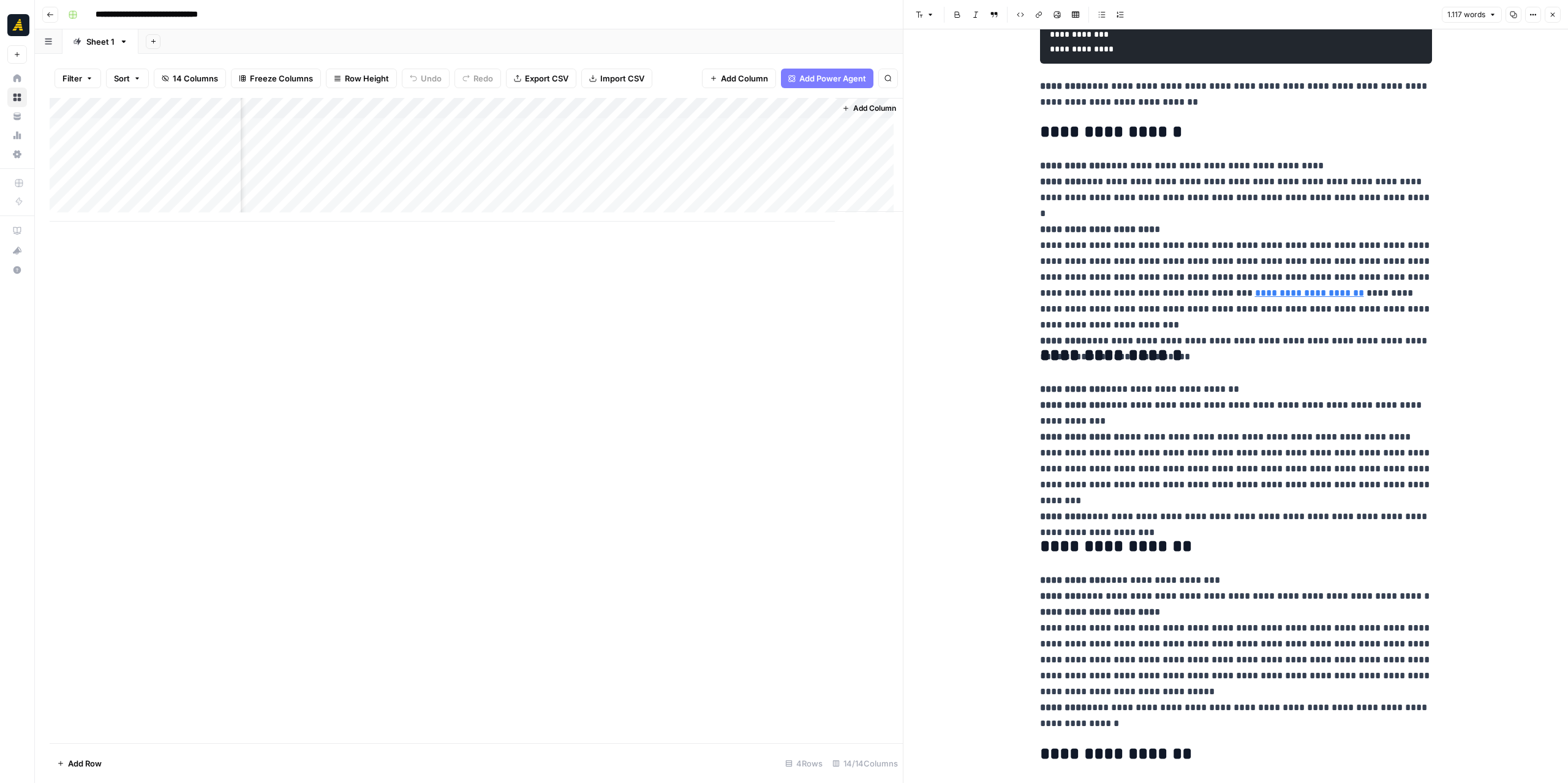
click at [556, 107] on div "Add Column" at bounding box center [476, 160] width 853 height 124
click at [570, 133] on div "Add Column" at bounding box center [476, 160] width 853 height 124
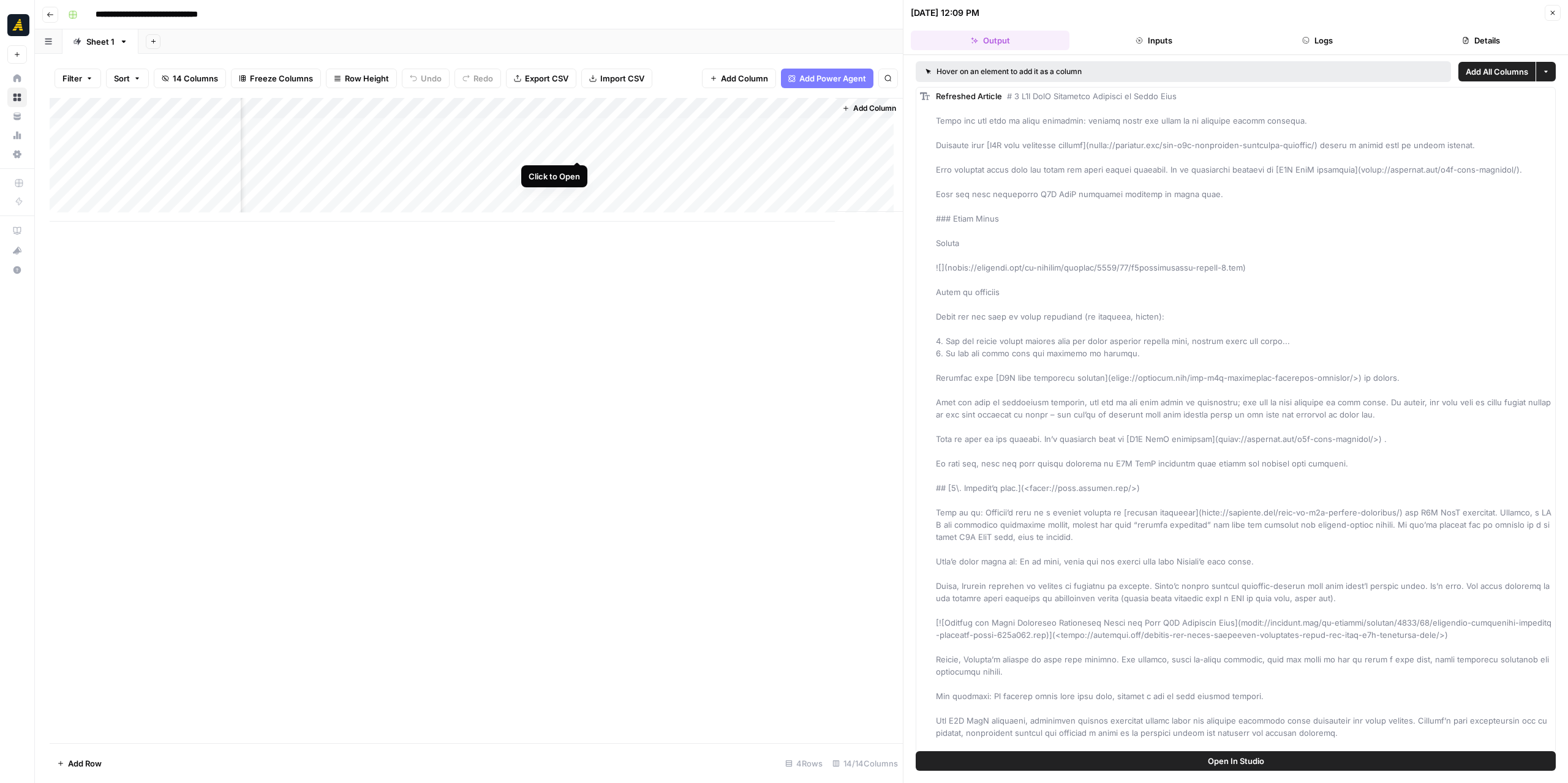
click at [577, 150] on div "Add Column" at bounding box center [476, 160] width 853 height 124
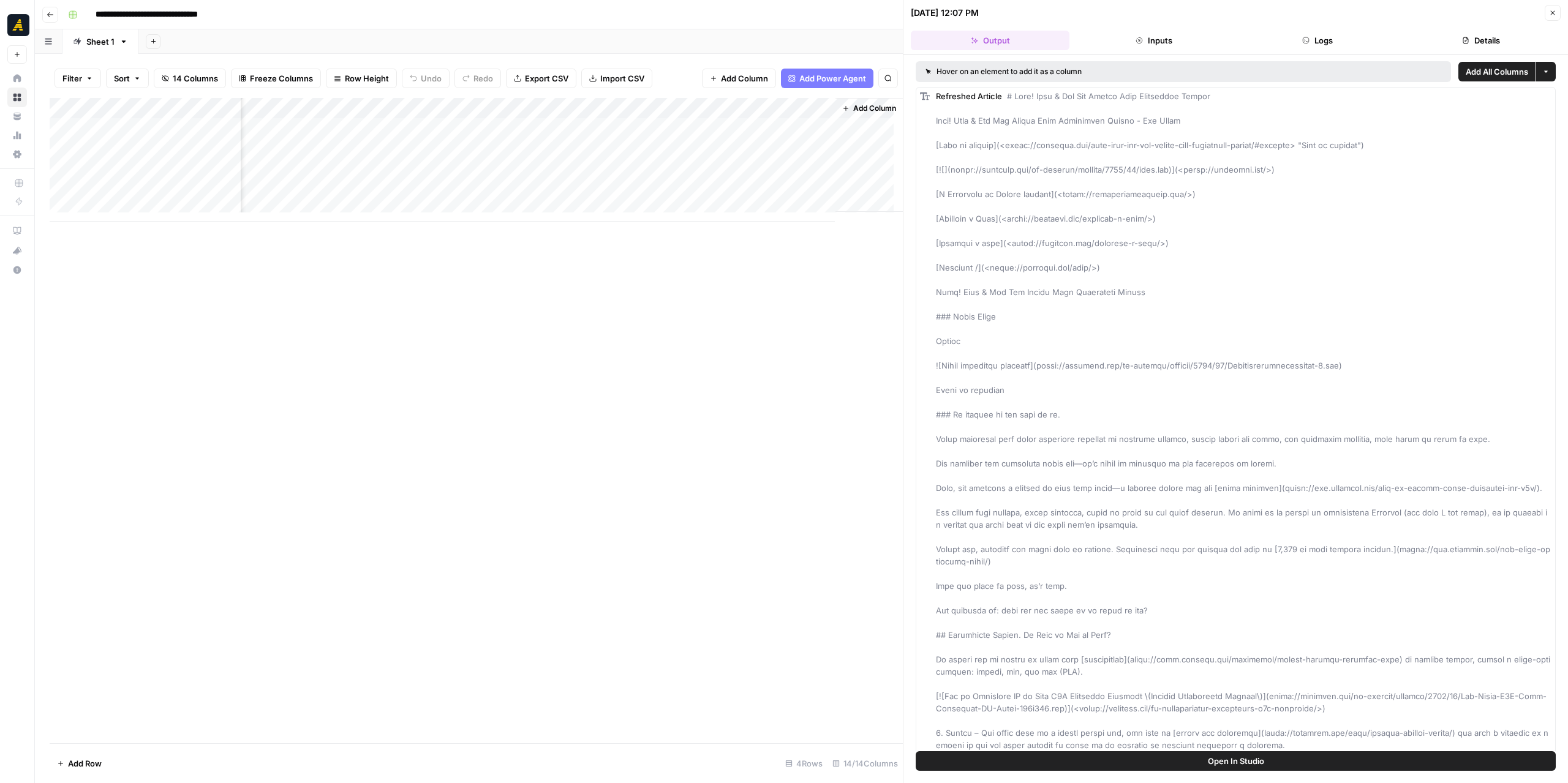
click at [1325, 40] on button "Logs" at bounding box center [1317, 40] width 159 height 20
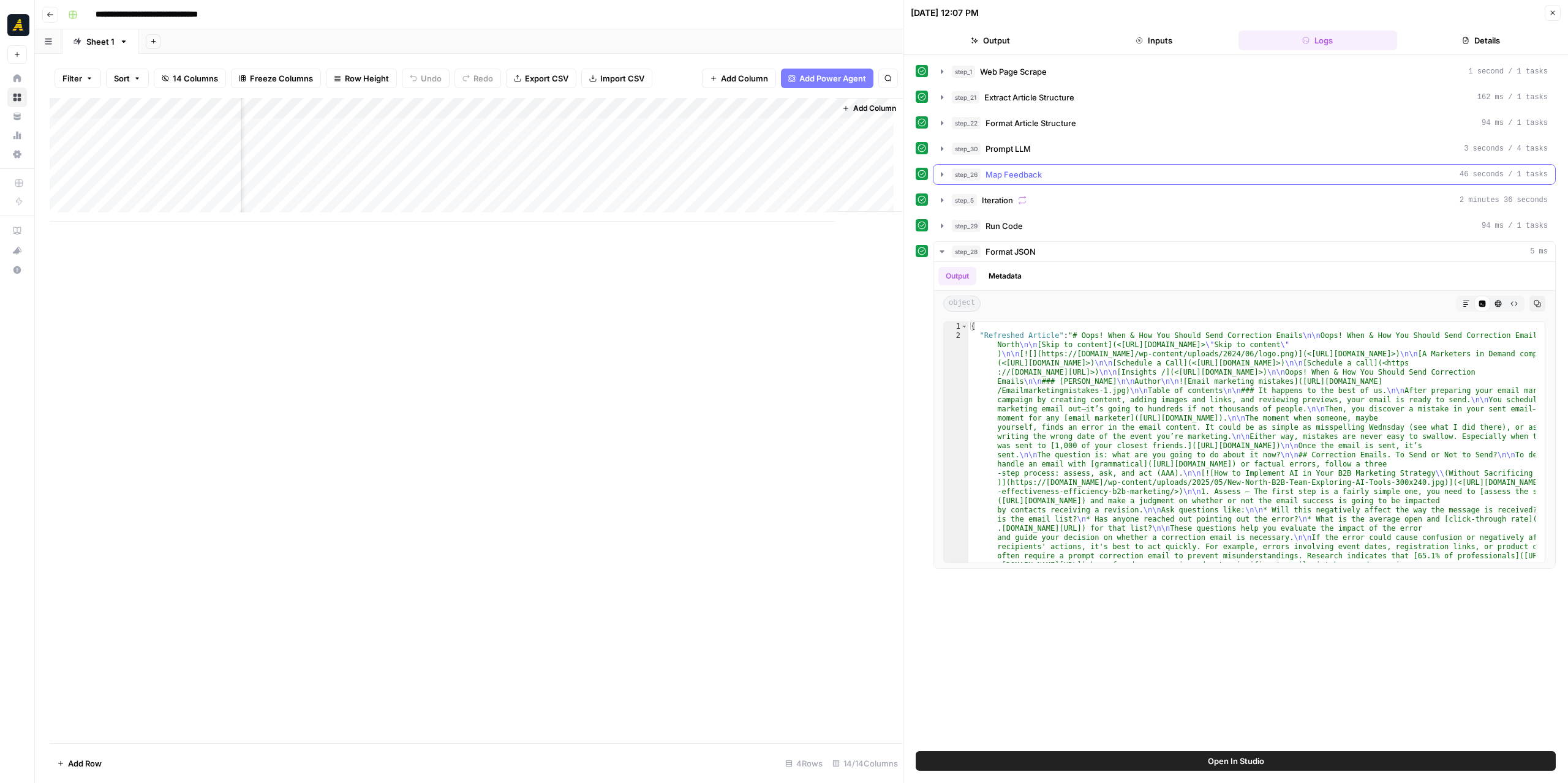
click at [941, 172] on icon "button" at bounding box center [942, 174] width 3 height 4
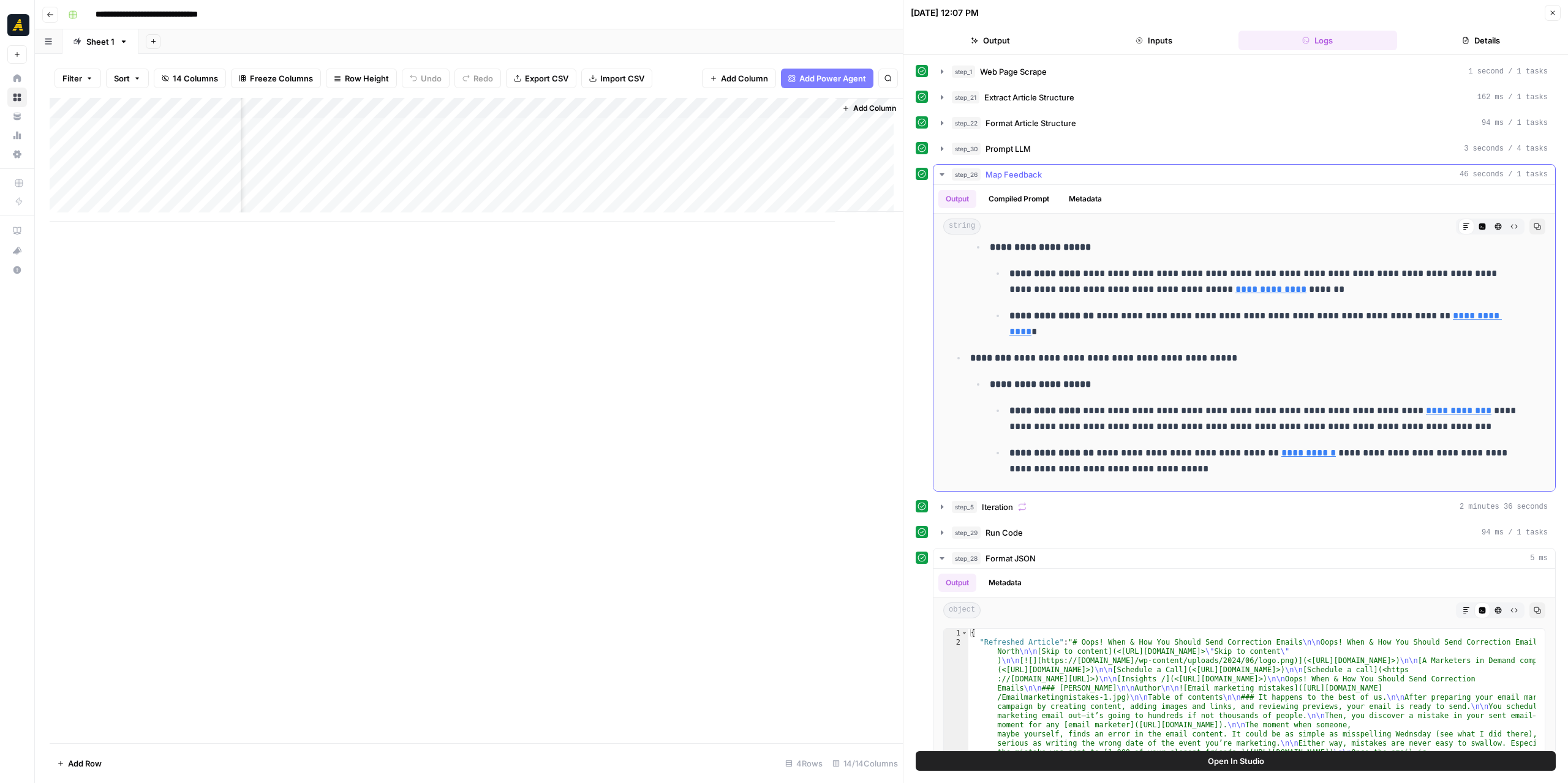
scroll to position [245, 0]
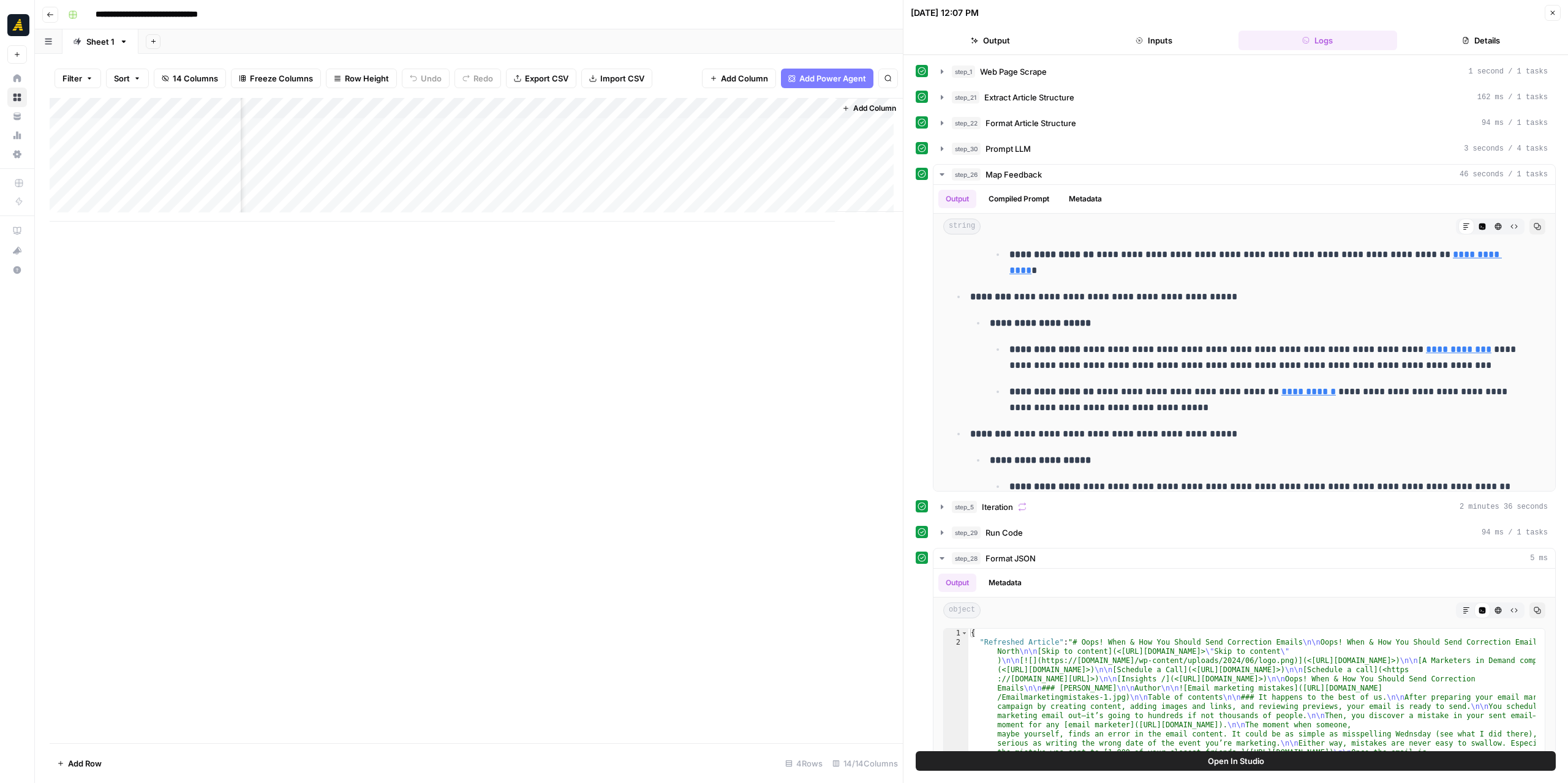
click at [529, 103] on div "Add Column" at bounding box center [476, 160] width 853 height 124
click at [481, 222] on span "Edit Workflow" at bounding box center [498, 229] width 107 height 12
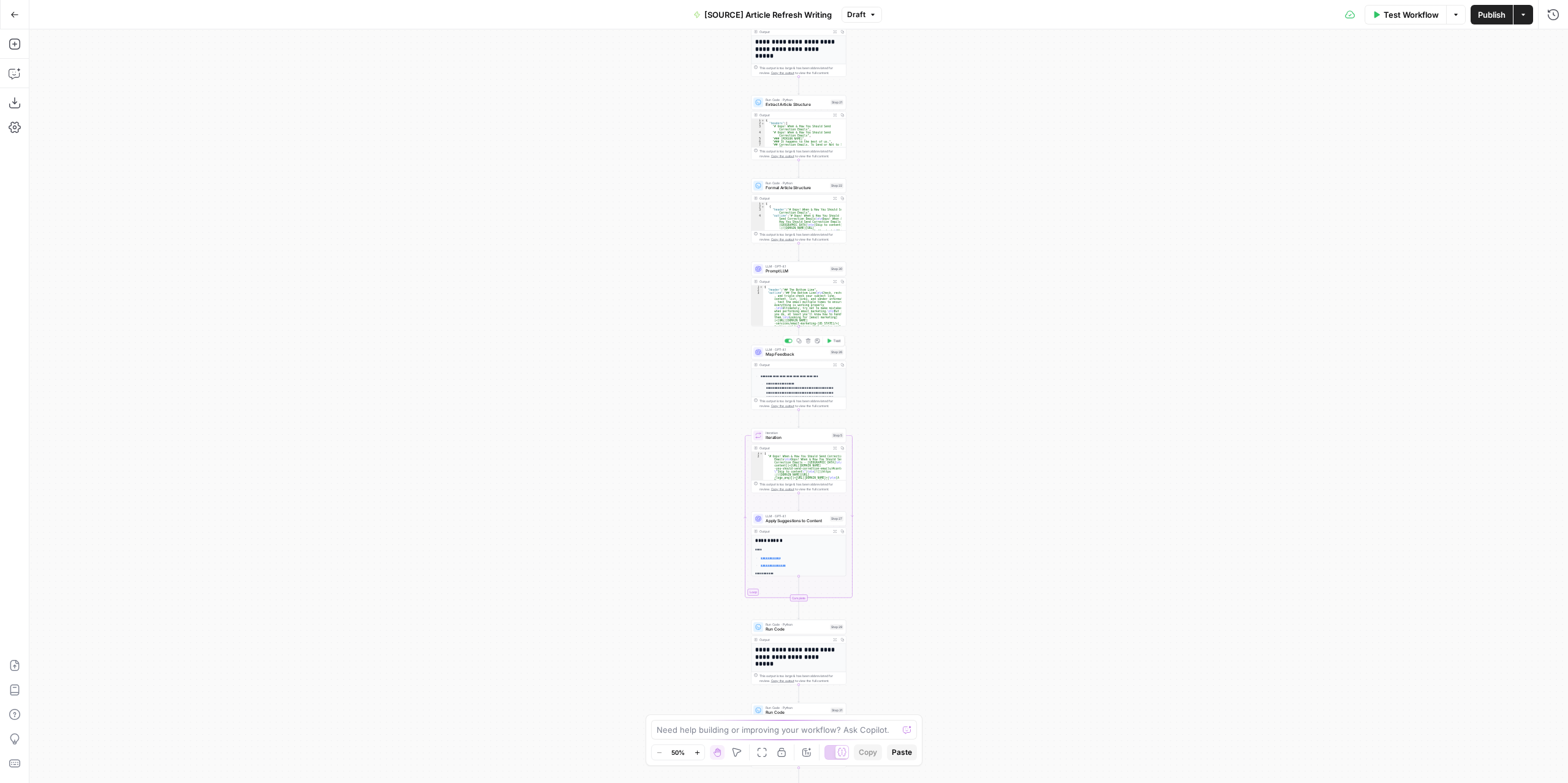
click at [805, 353] on span "Map Feedback" at bounding box center [796, 354] width 62 height 6
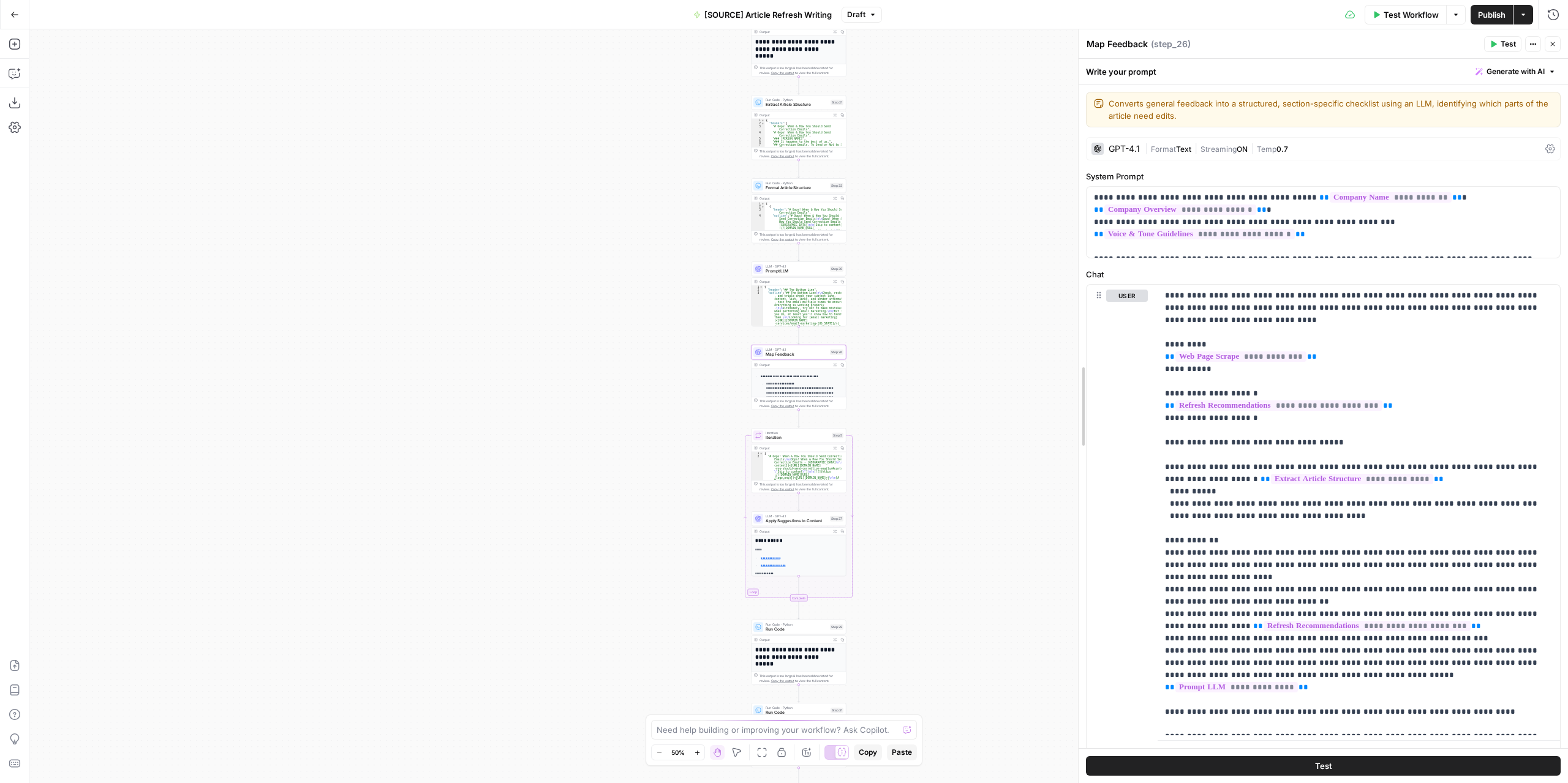
drag, startPoint x: 1081, startPoint y: 407, endPoint x: 803, endPoint y: 399, distance: 278.1
click at [803, 399] on body "**********" at bounding box center [784, 391] width 1568 height 783
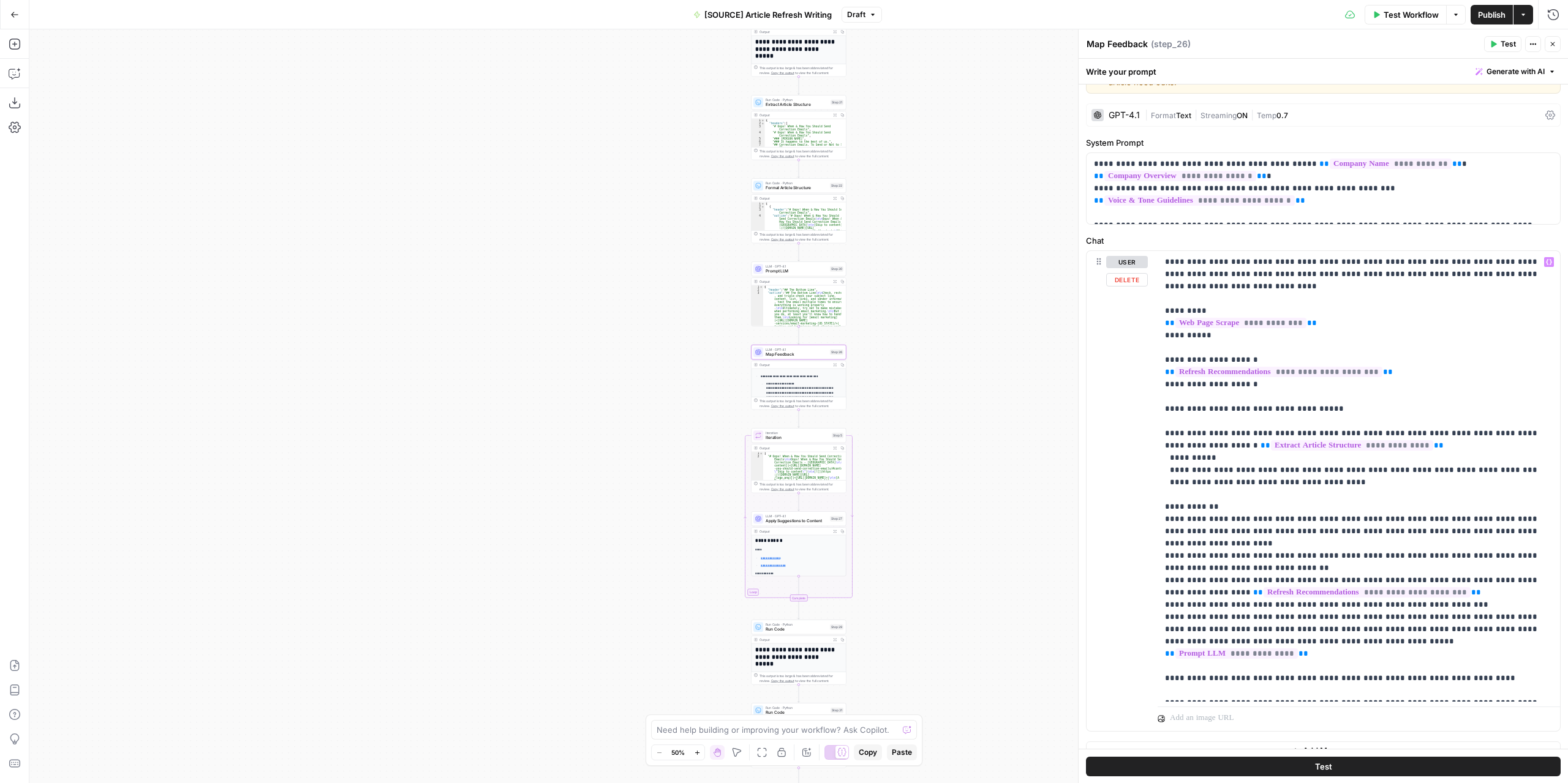
scroll to position [50, 0]
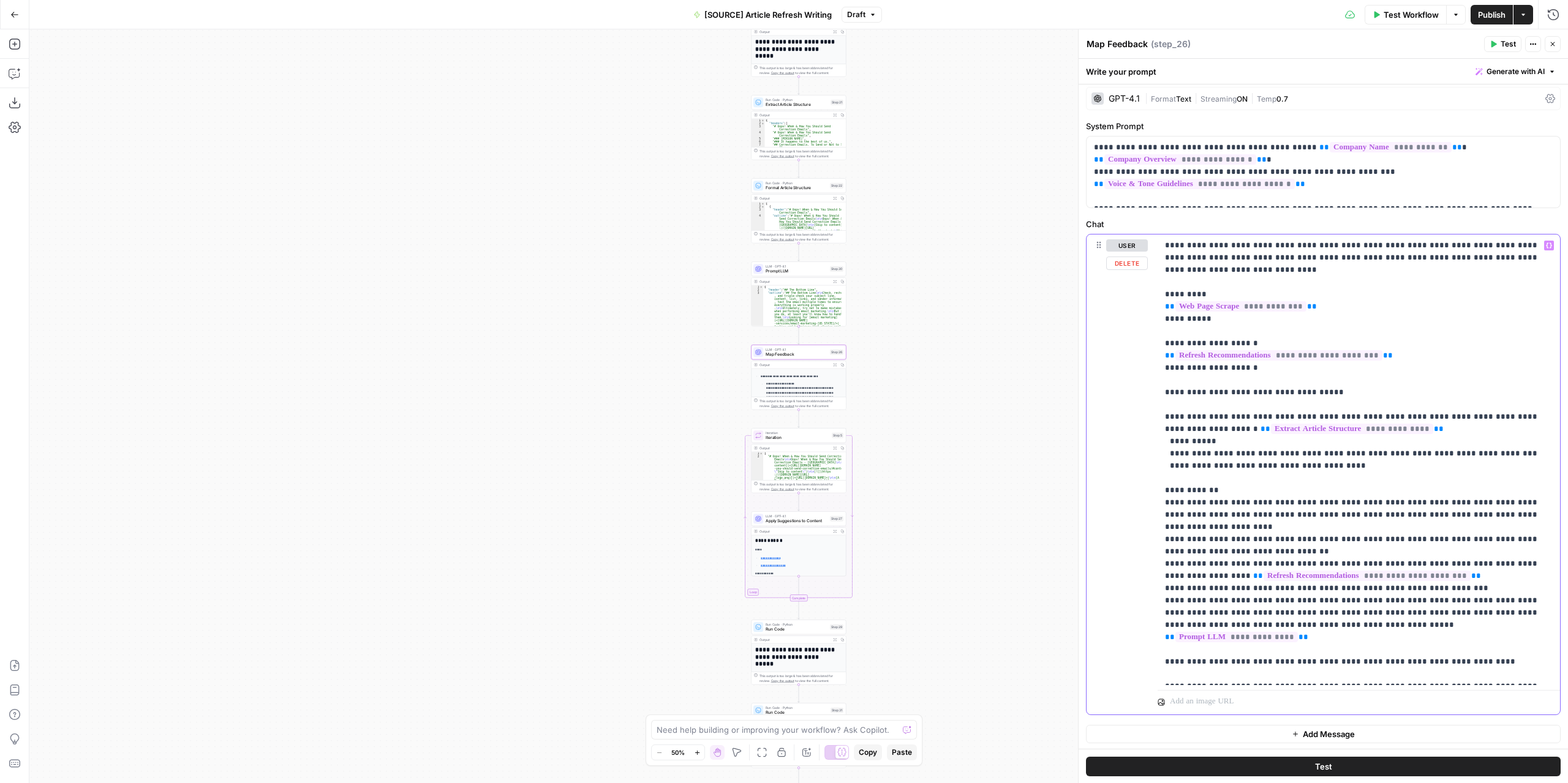
click at [1461, 614] on p "**********" at bounding box center [1354, 460] width 379 height 441
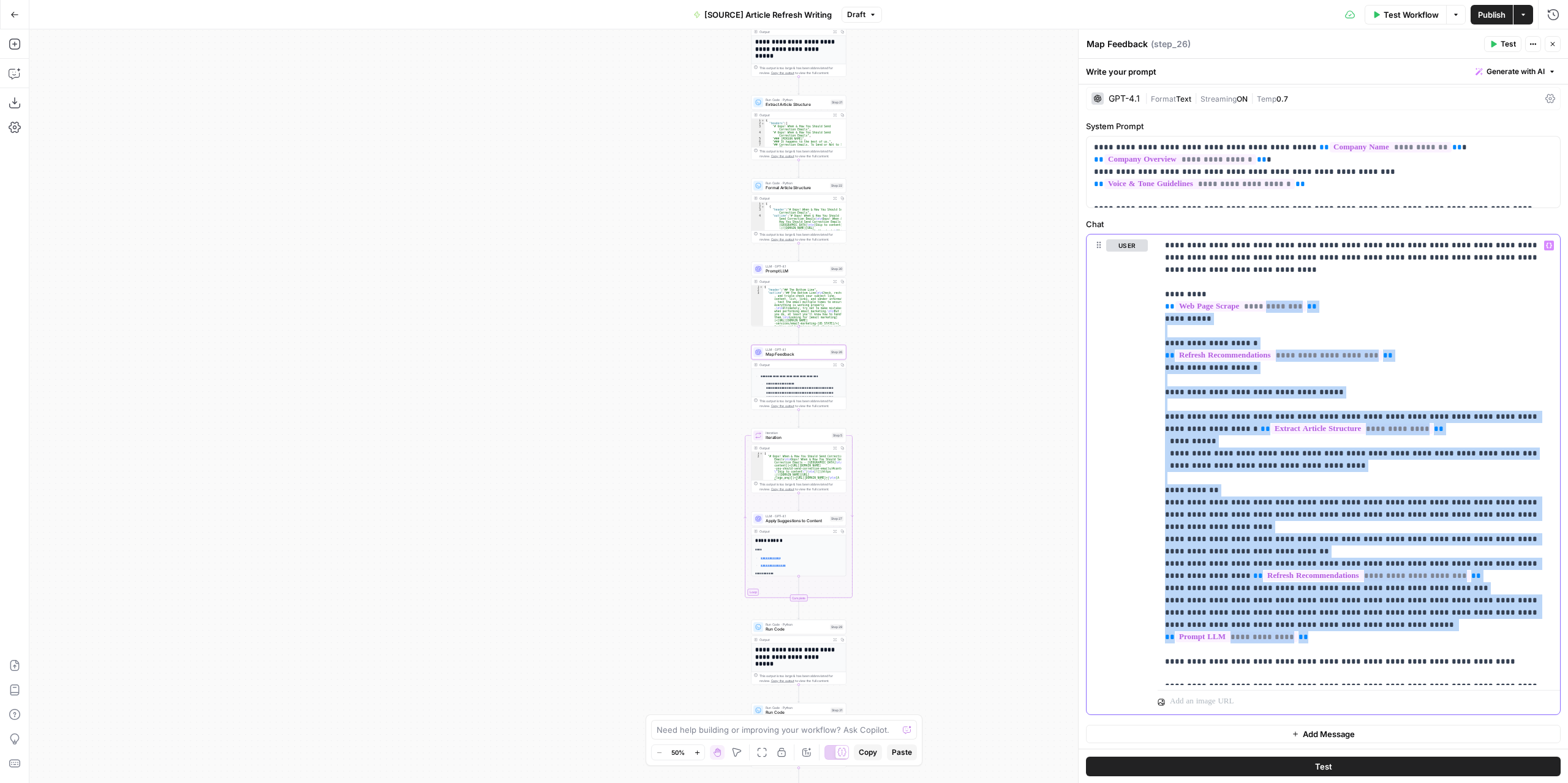
scroll to position [0, 0]
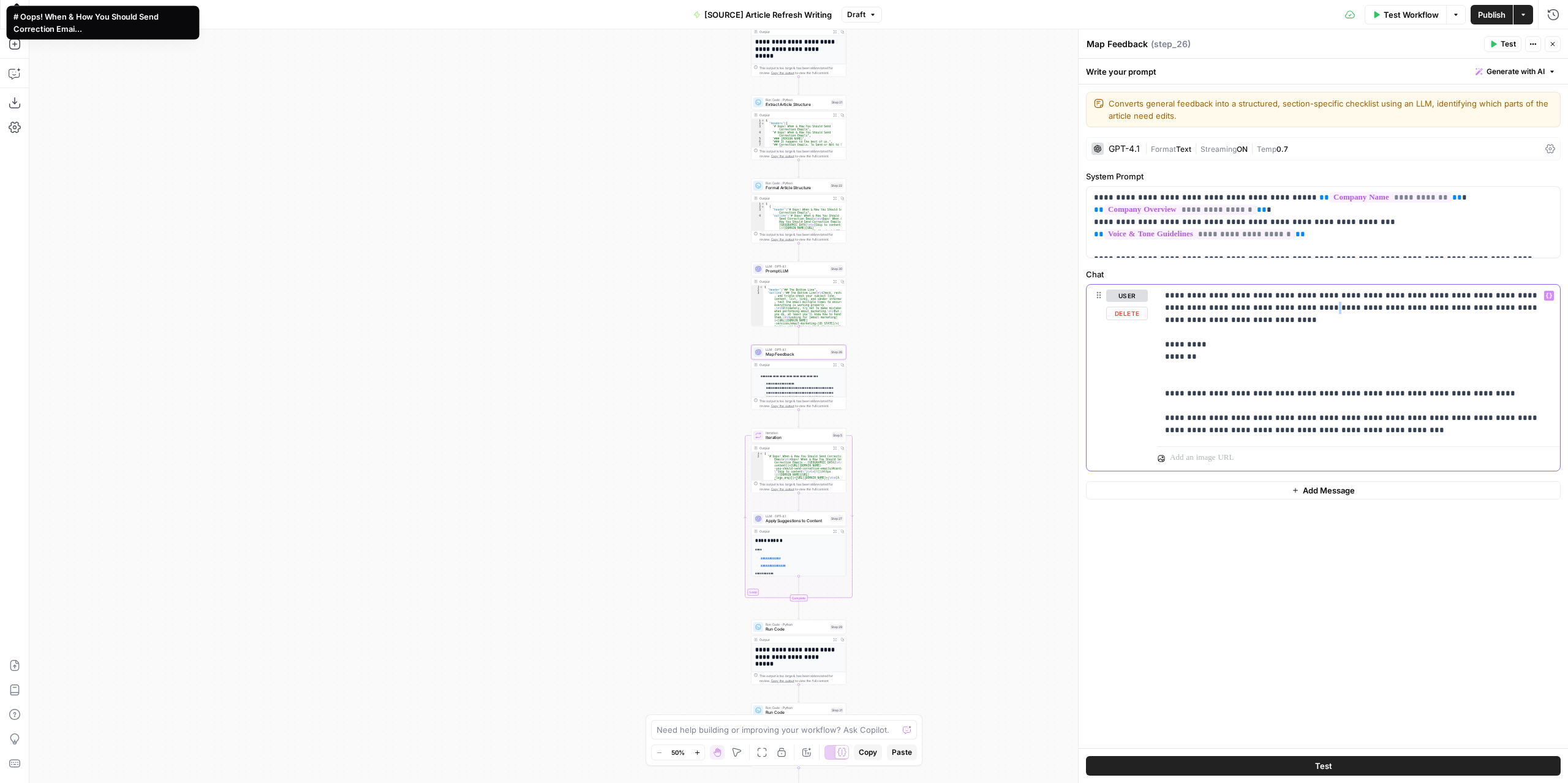
click at [1263, 307] on p "**********" at bounding box center [1359, 363] width 389 height 147
click at [1009, 334] on div "**********" at bounding box center [798, 406] width 1538 height 753
click at [858, 8] on button "Draft" at bounding box center [862, 14] width 41 height 16
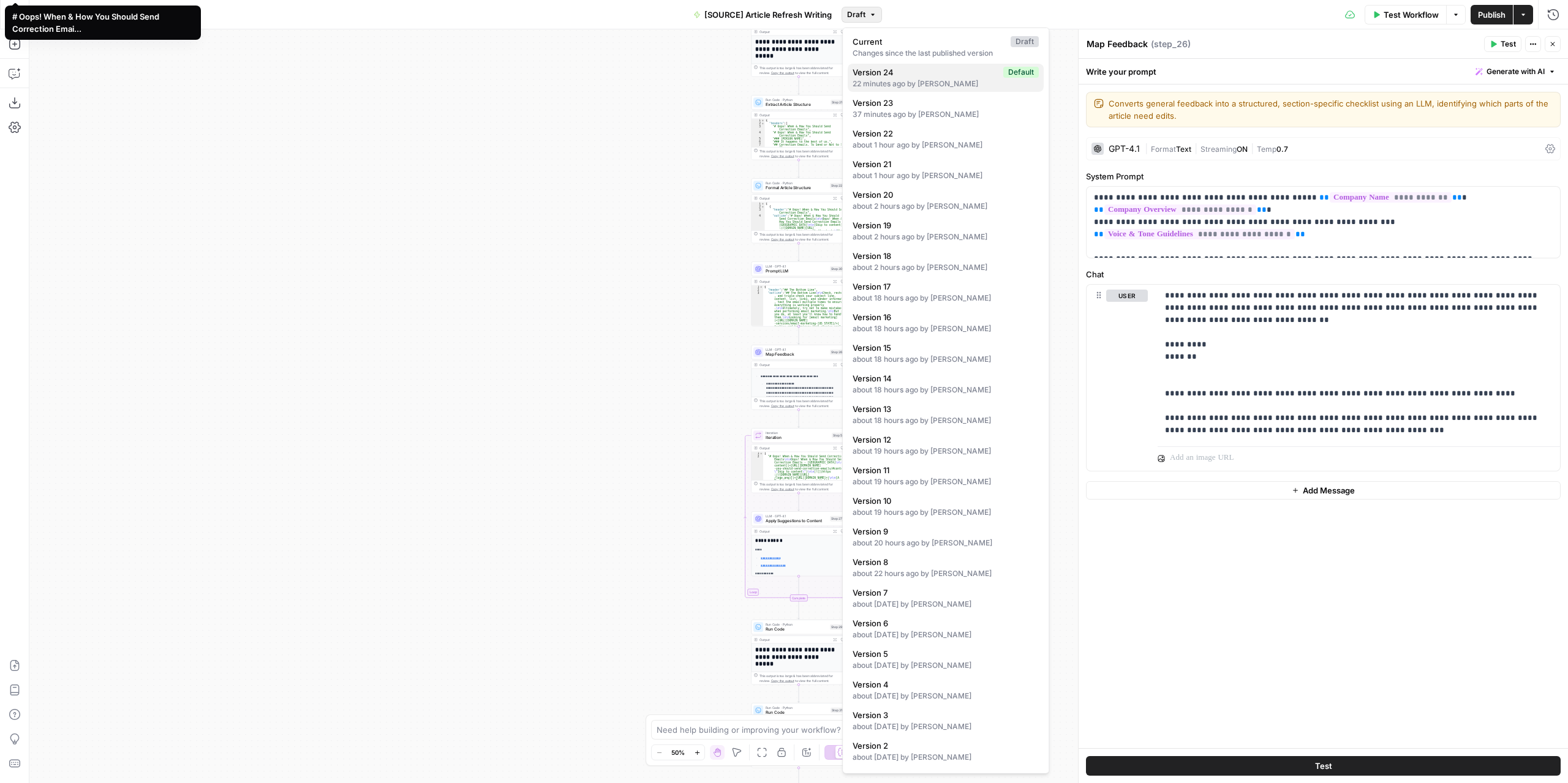
click at [881, 75] on span "Version 24" at bounding box center [925, 72] width 146 height 12
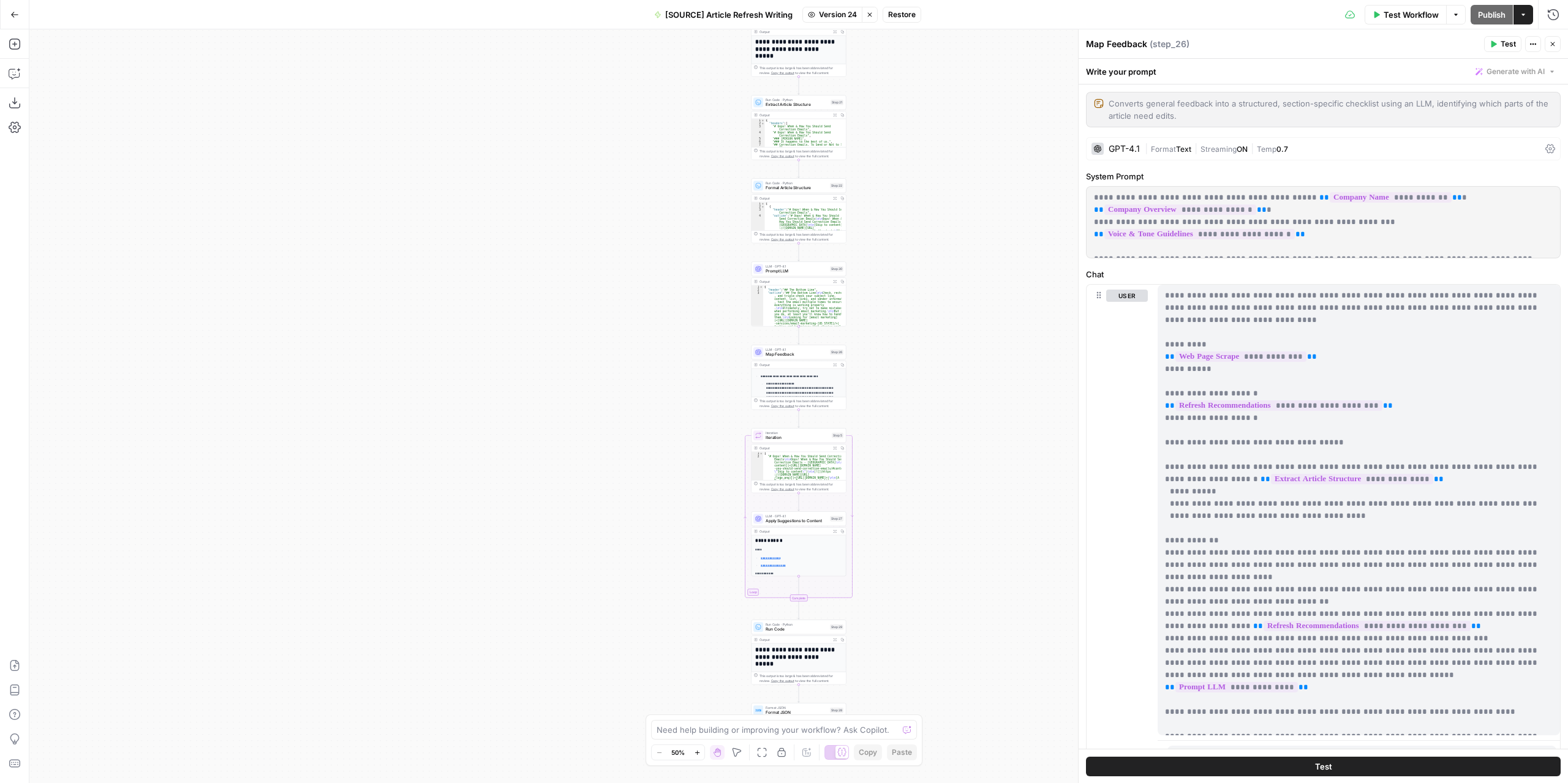
click at [895, 16] on span "Restore" at bounding box center [901, 14] width 27 height 11
click at [748, 140] on span "Restore" at bounding box center [743, 141] width 32 height 12
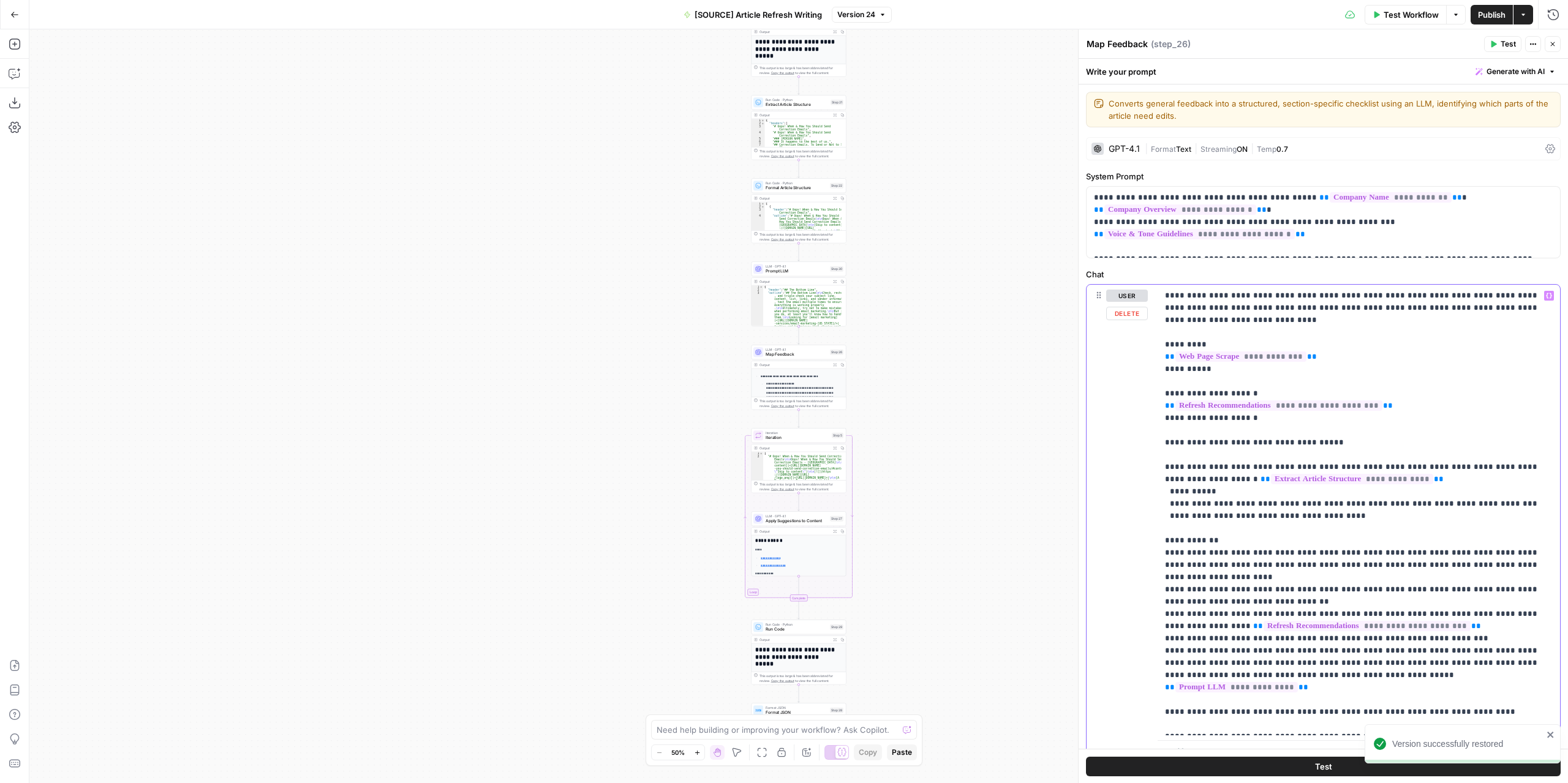
click at [1460, 668] on p "**********" at bounding box center [1354, 510] width 379 height 441
click at [1449, 657] on p "**********" at bounding box center [1354, 510] width 379 height 441
drag, startPoint x: 1432, startPoint y: 663, endPoint x: 1448, endPoint y: 666, distance: 16.3
click at [1433, 663] on p "**********" at bounding box center [1354, 510] width 379 height 441
click at [1448, 666] on p "**********" at bounding box center [1354, 510] width 379 height 441
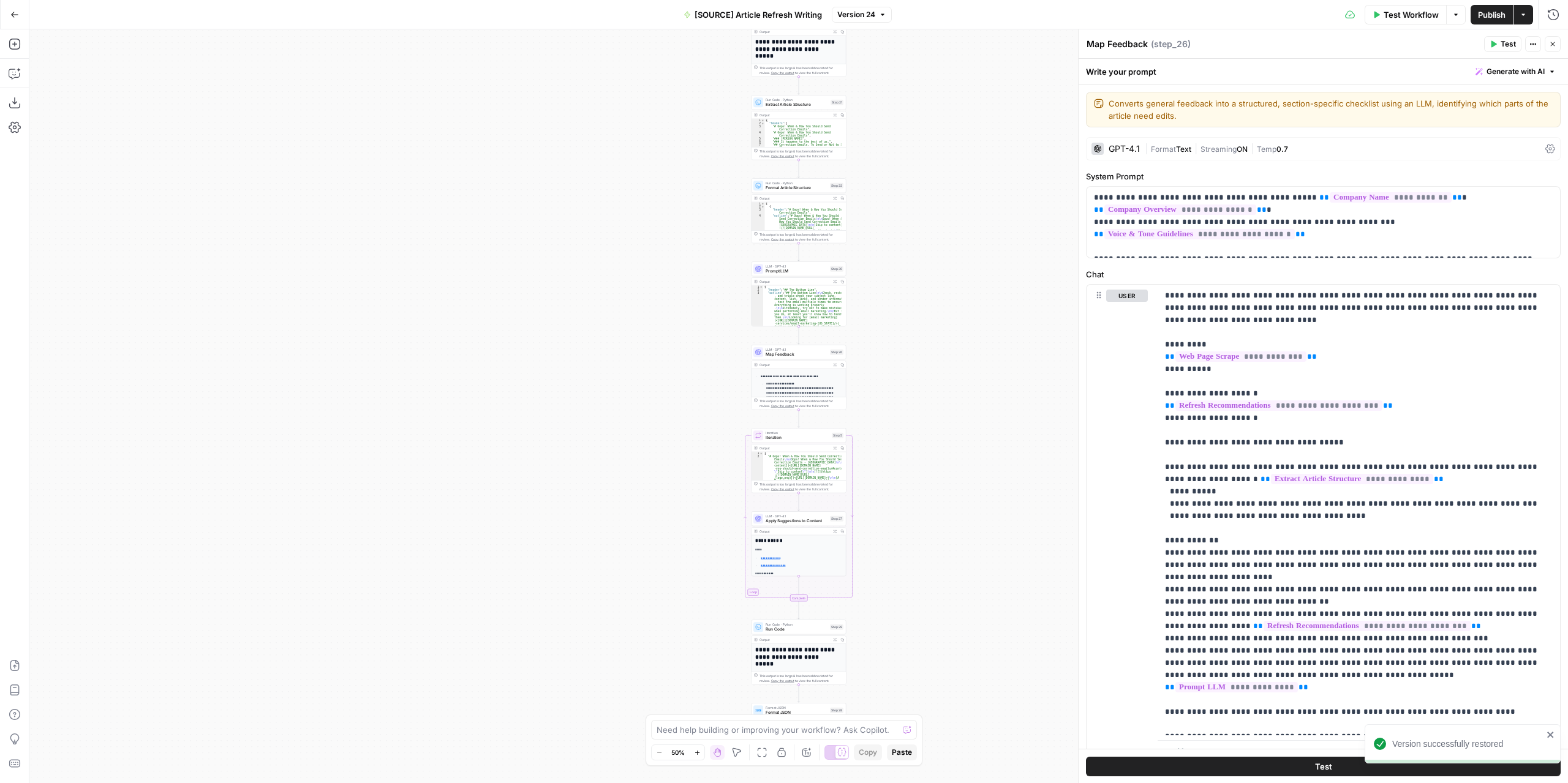
click at [1548, 732] on icon "close" at bounding box center [1549, 734] width 6 height 6
click at [1464, 670] on p "**********" at bounding box center [1354, 510] width 379 height 441
click at [1433, 655] on p "**********" at bounding box center [1354, 510] width 379 height 441
click at [867, 13] on button "Draft" at bounding box center [862, 14] width 41 height 16
click at [873, 79] on div "**********" at bounding box center [798, 406] width 1538 height 753
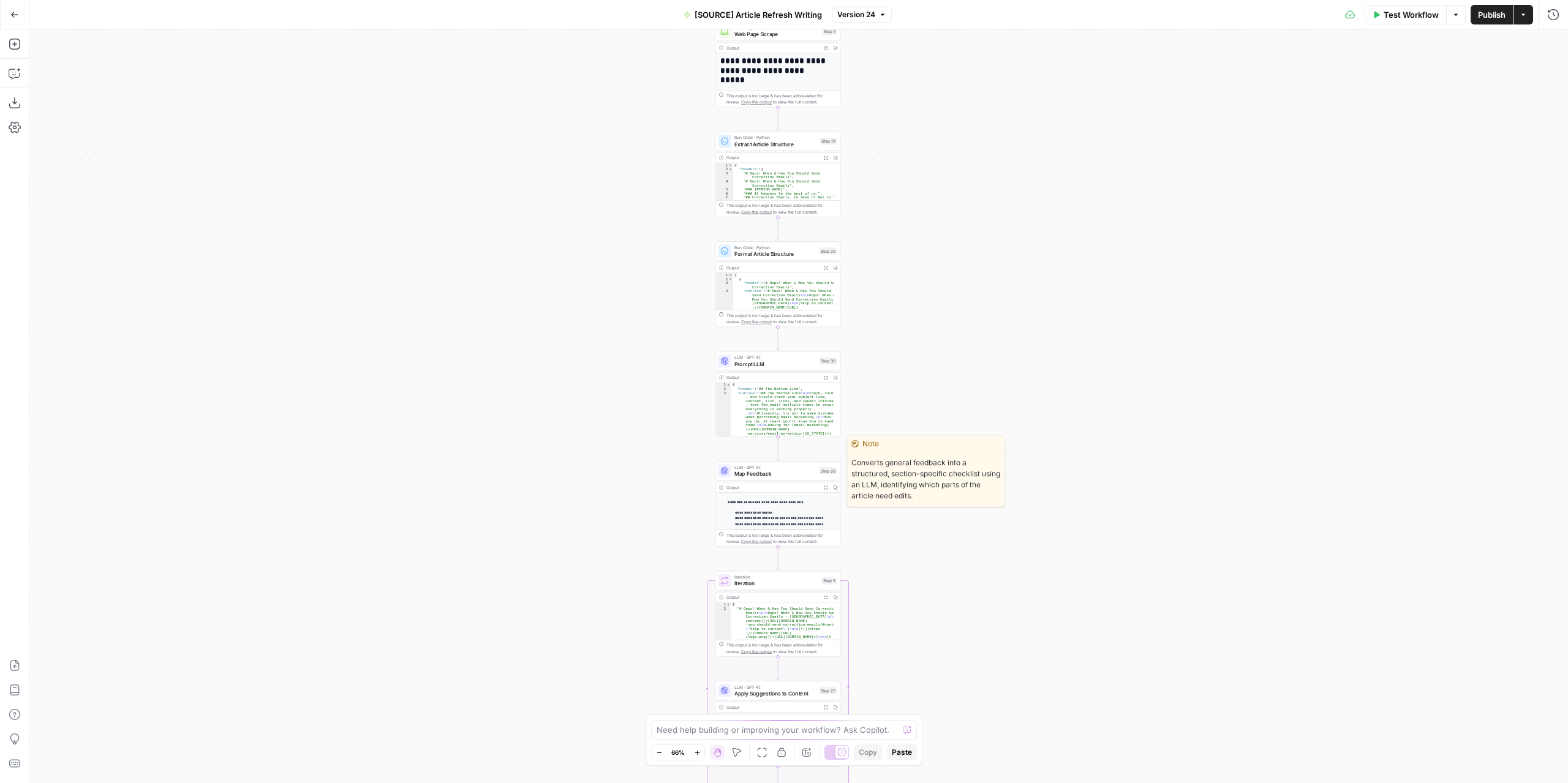
click at [784, 478] on div "LLM · GPT-4.1 Map Feedback Step 26 Copy step Delete step Edit Note Test" at bounding box center [778, 471] width 126 height 20
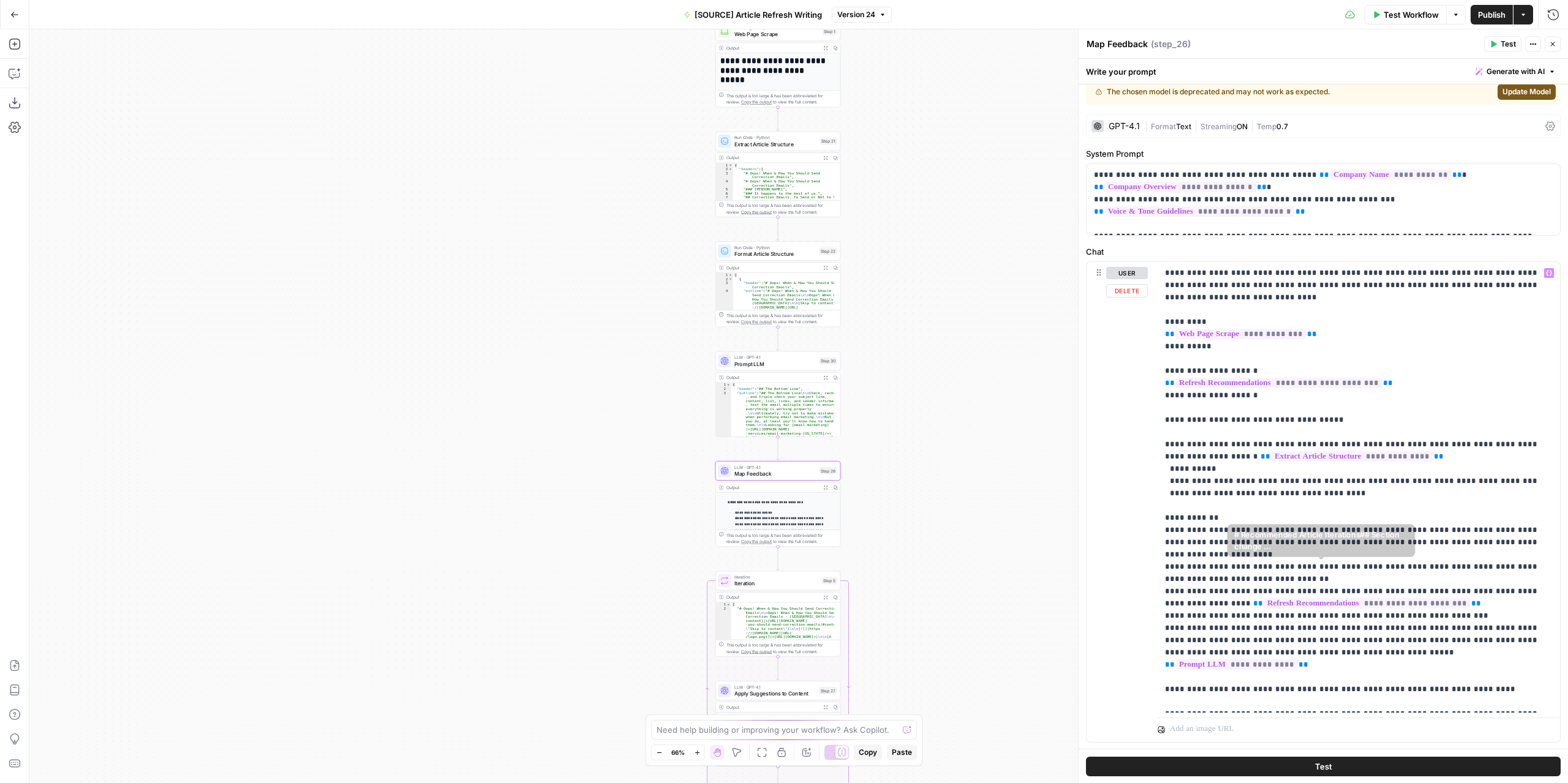
scroll to position [86, 0]
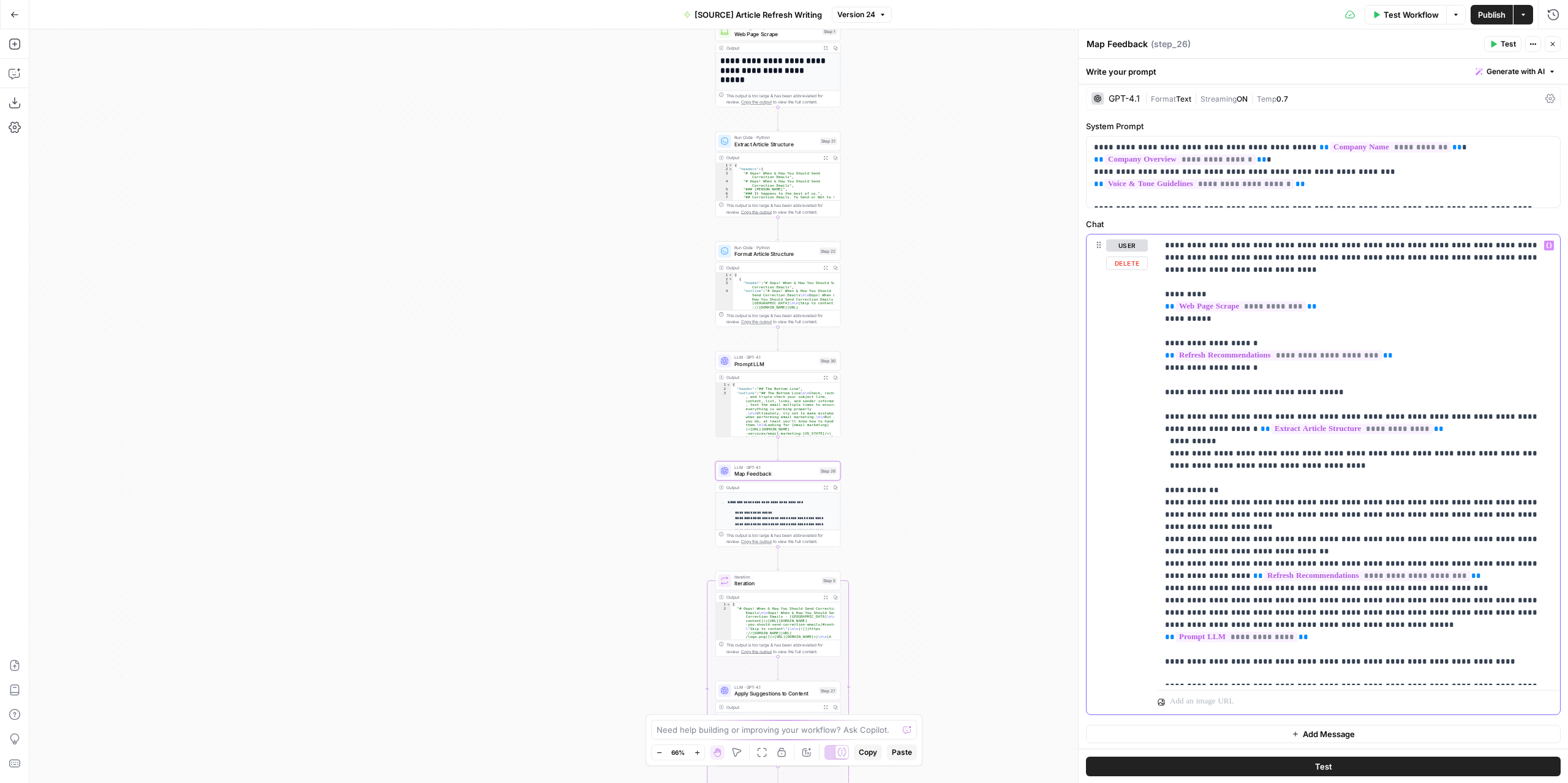
click at [1456, 609] on p "**********" at bounding box center [1354, 460] width 379 height 441
click at [858, 24] on div "[SOURCE] Article Refresh Writing Version 24" at bounding box center [784, 14] width 216 height 20
click at [859, 20] on button "Version 24" at bounding box center [861, 14] width 60 height 16
click at [1443, 615] on p "**********" at bounding box center [1354, 460] width 379 height 441
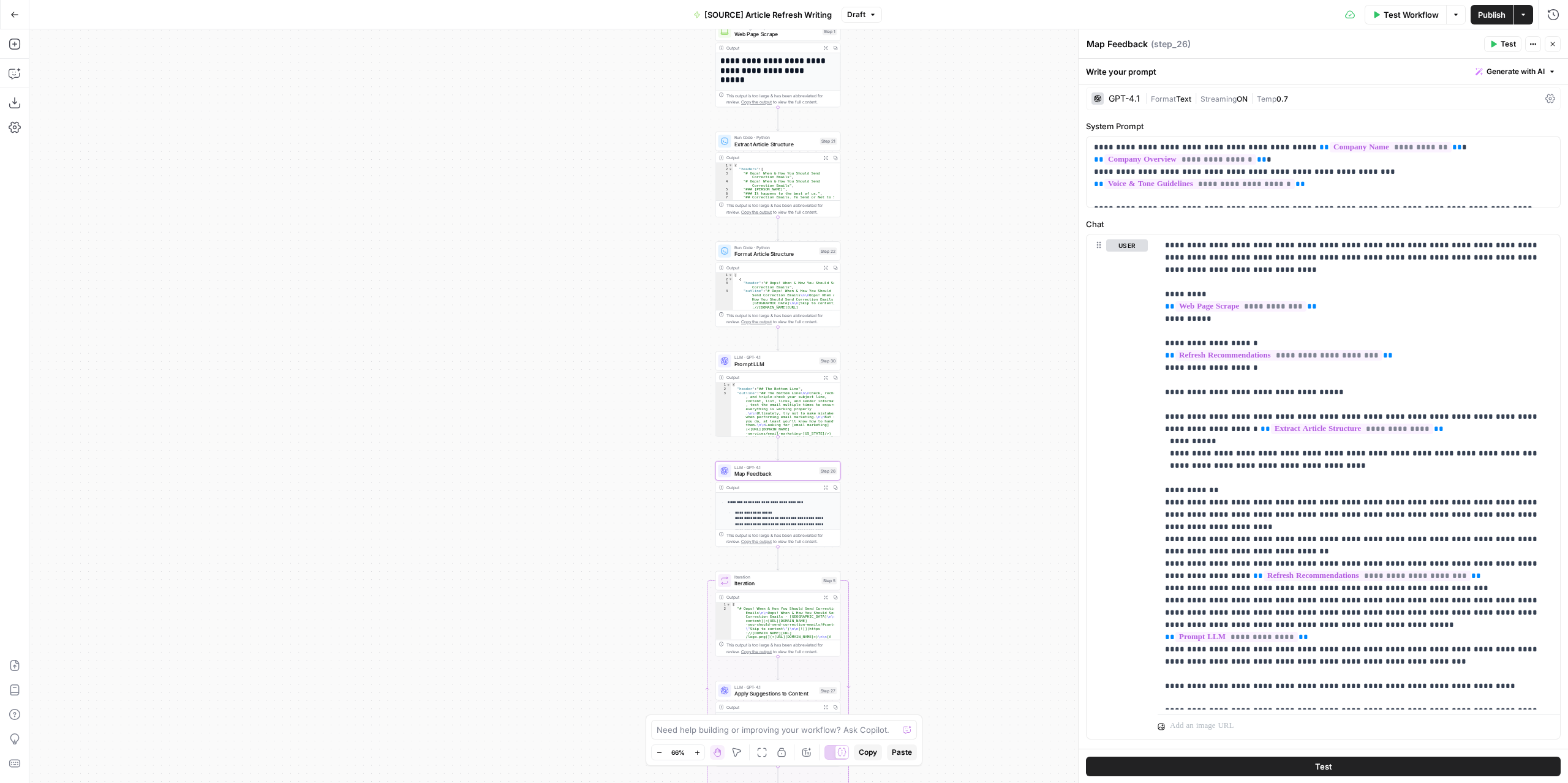
click at [1511, 46] on span "Test" at bounding box center [1508, 44] width 15 height 11
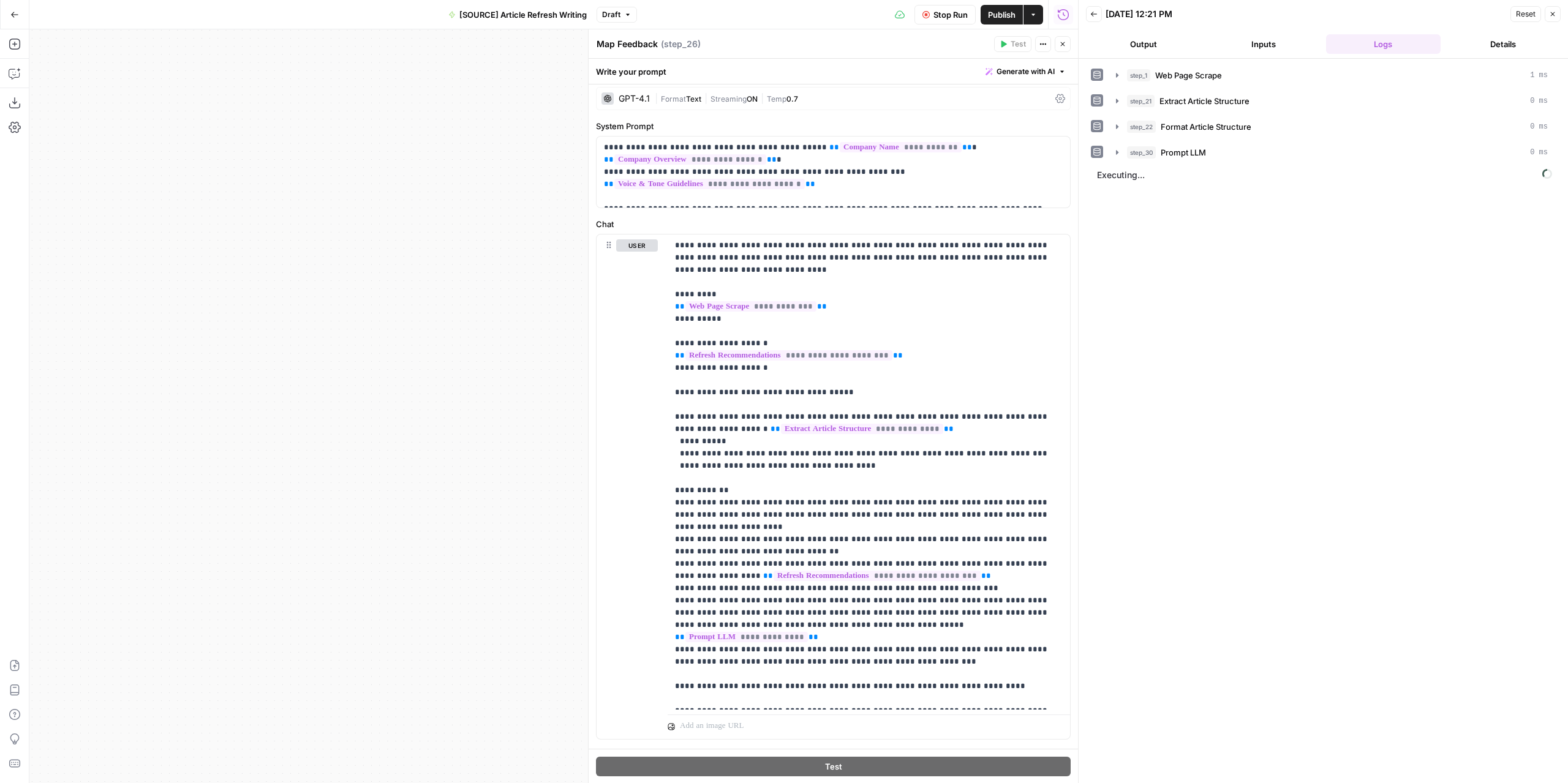
click at [1142, 43] on button "Output" at bounding box center [1144, 44] width 115 height 20
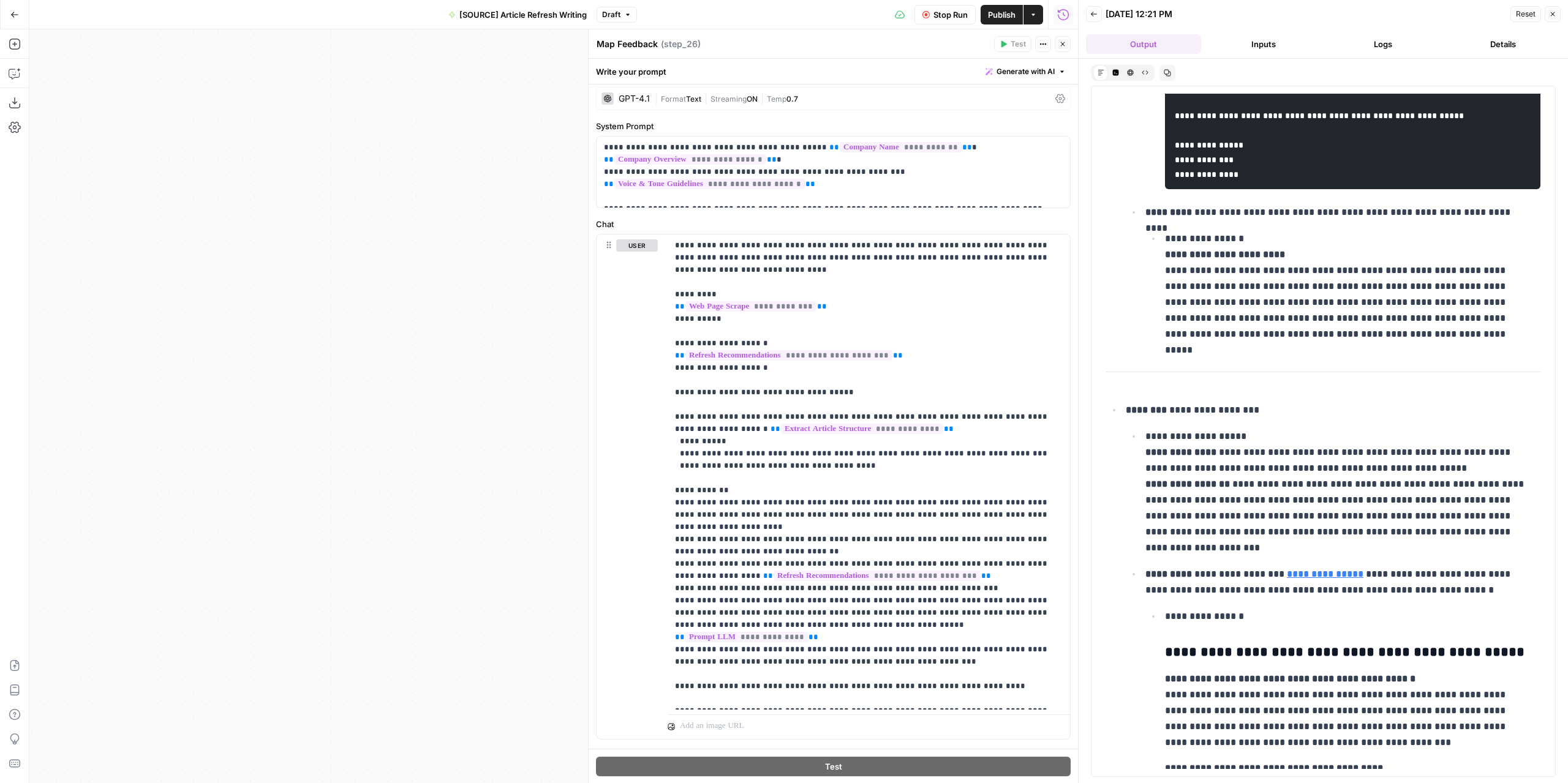
scroll to position [1393, 0]
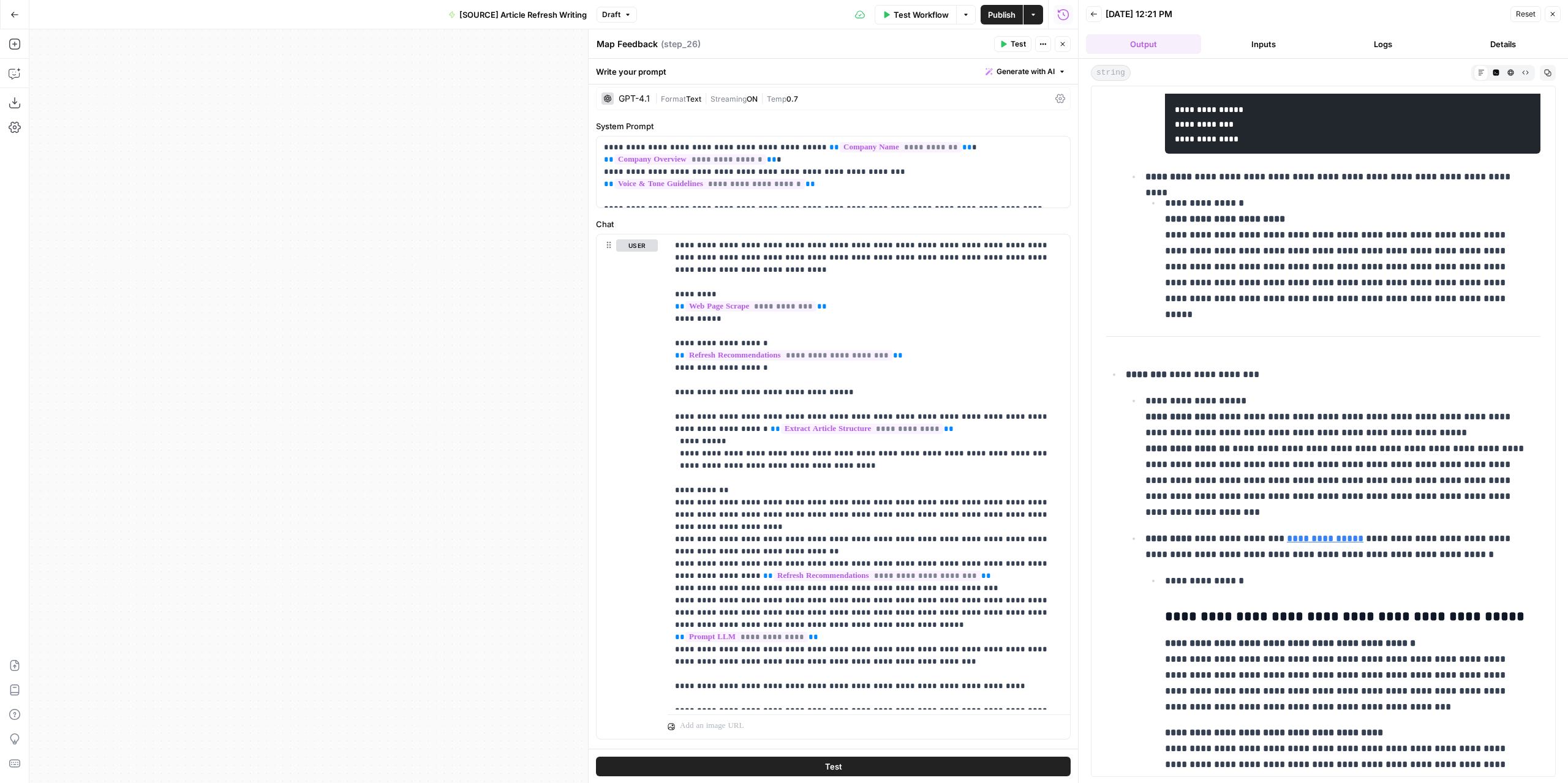
click at [1058, 45] on button "Close" at bounding box center [1062, 44] width 16 height 16
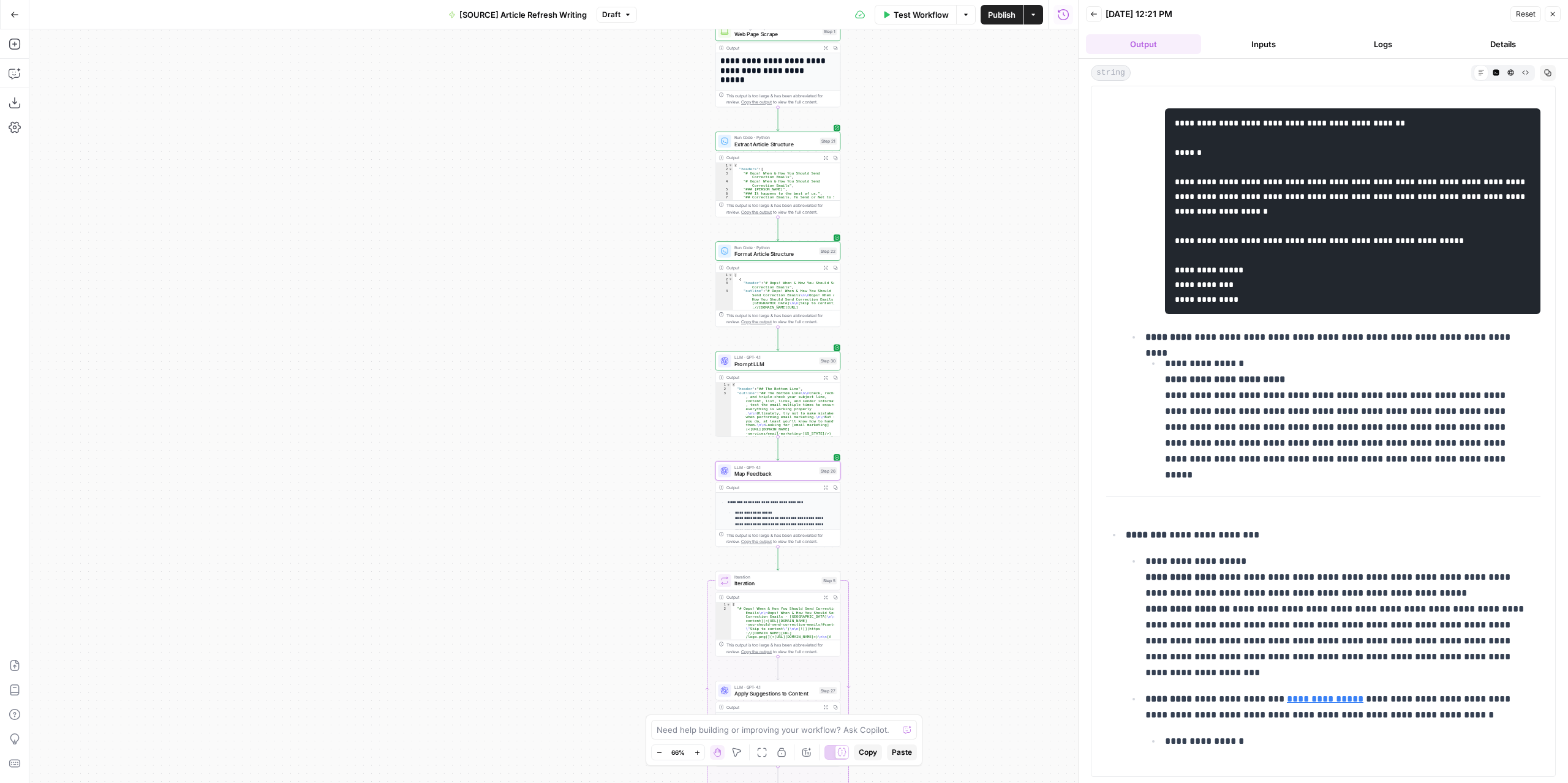
scroll to position [1026, 0]
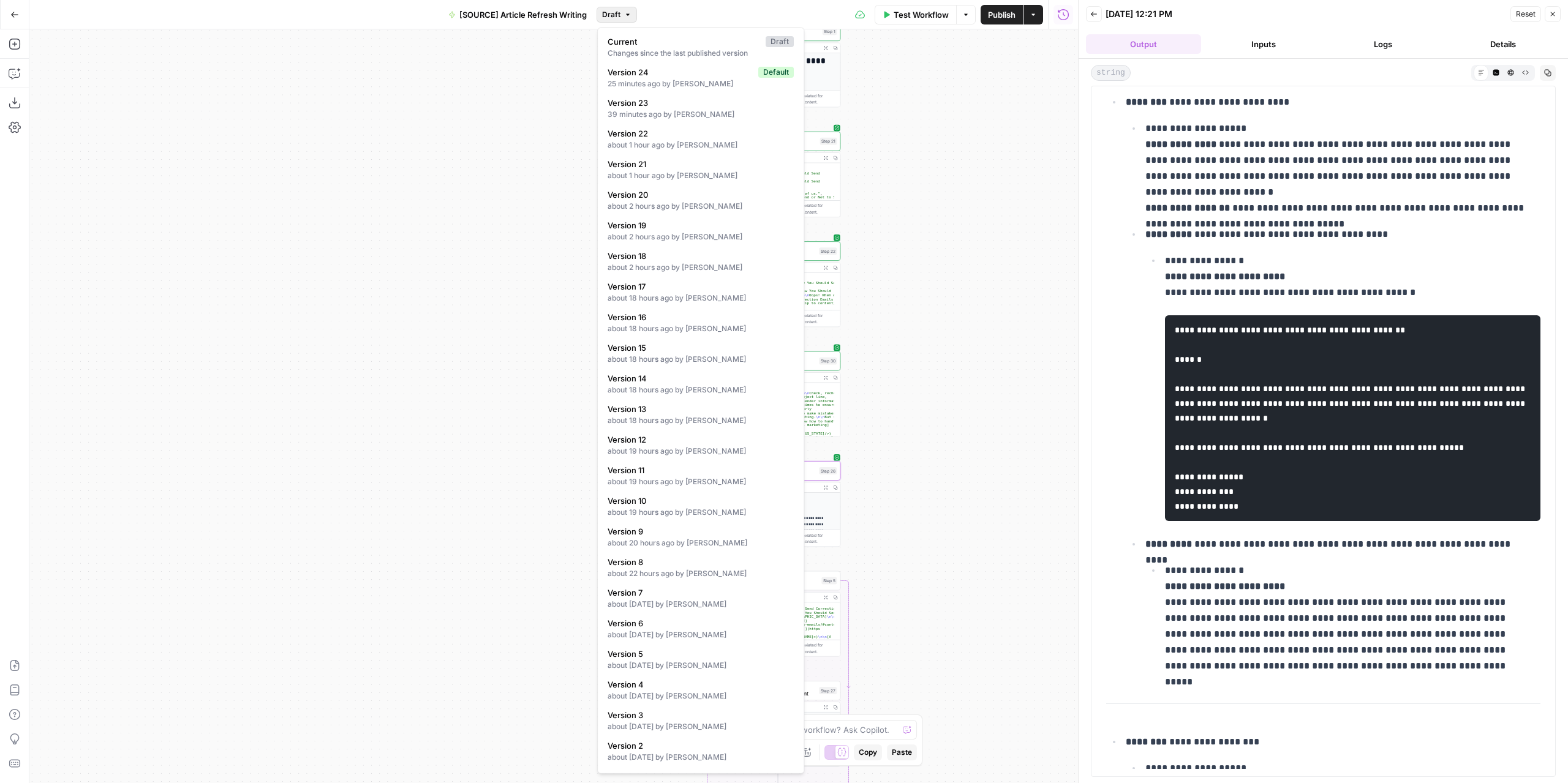
click at [614, 14] on span "Draft" at bounding box center [611, 14] width 19 height 11
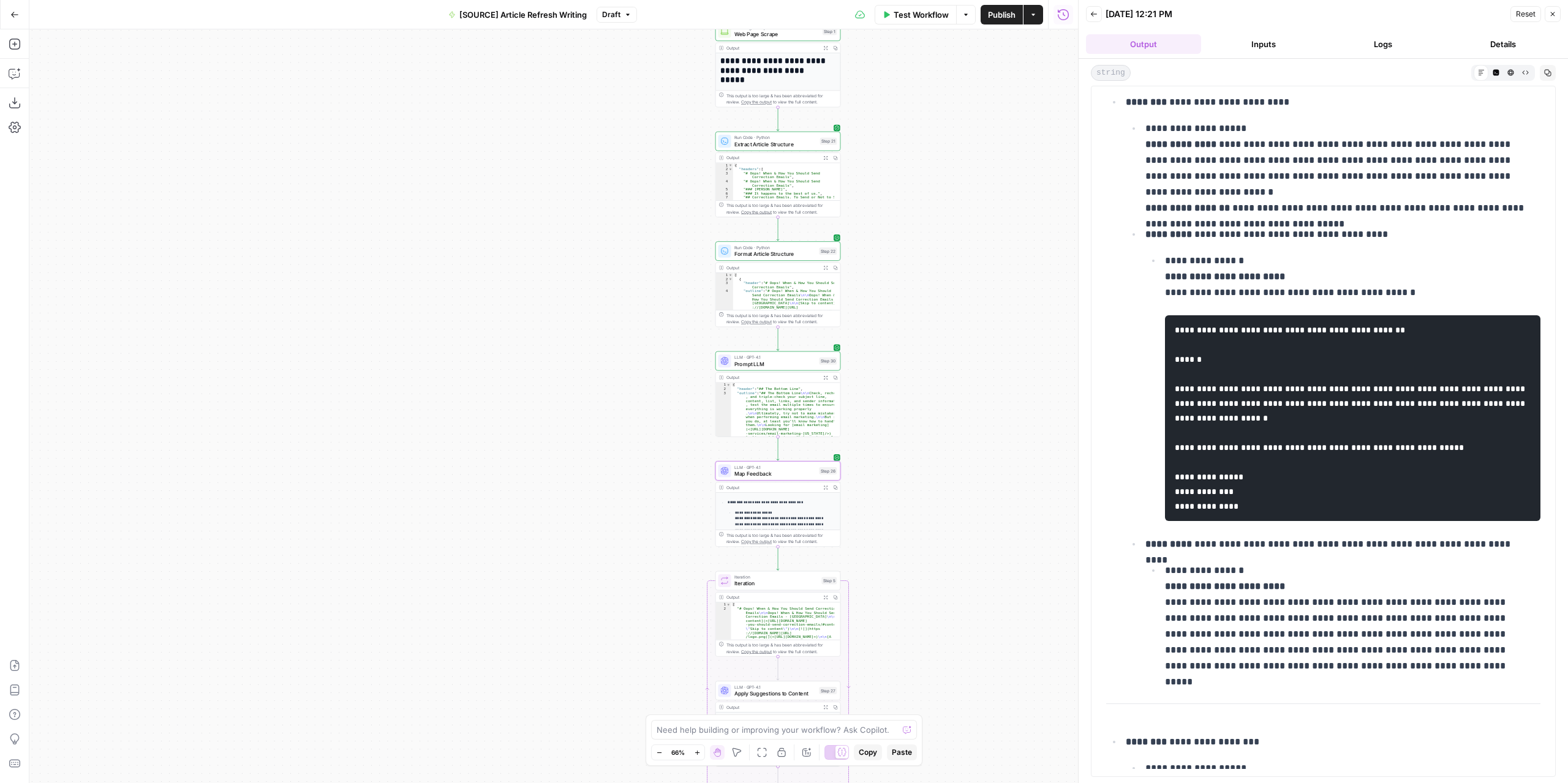
click at [614, 14] on span "Draft" at bounding box center [611, 14] width 19 height 11
click at [985, 19] on button "Publish" at bounding box center [1002, 14] width 43 height 20
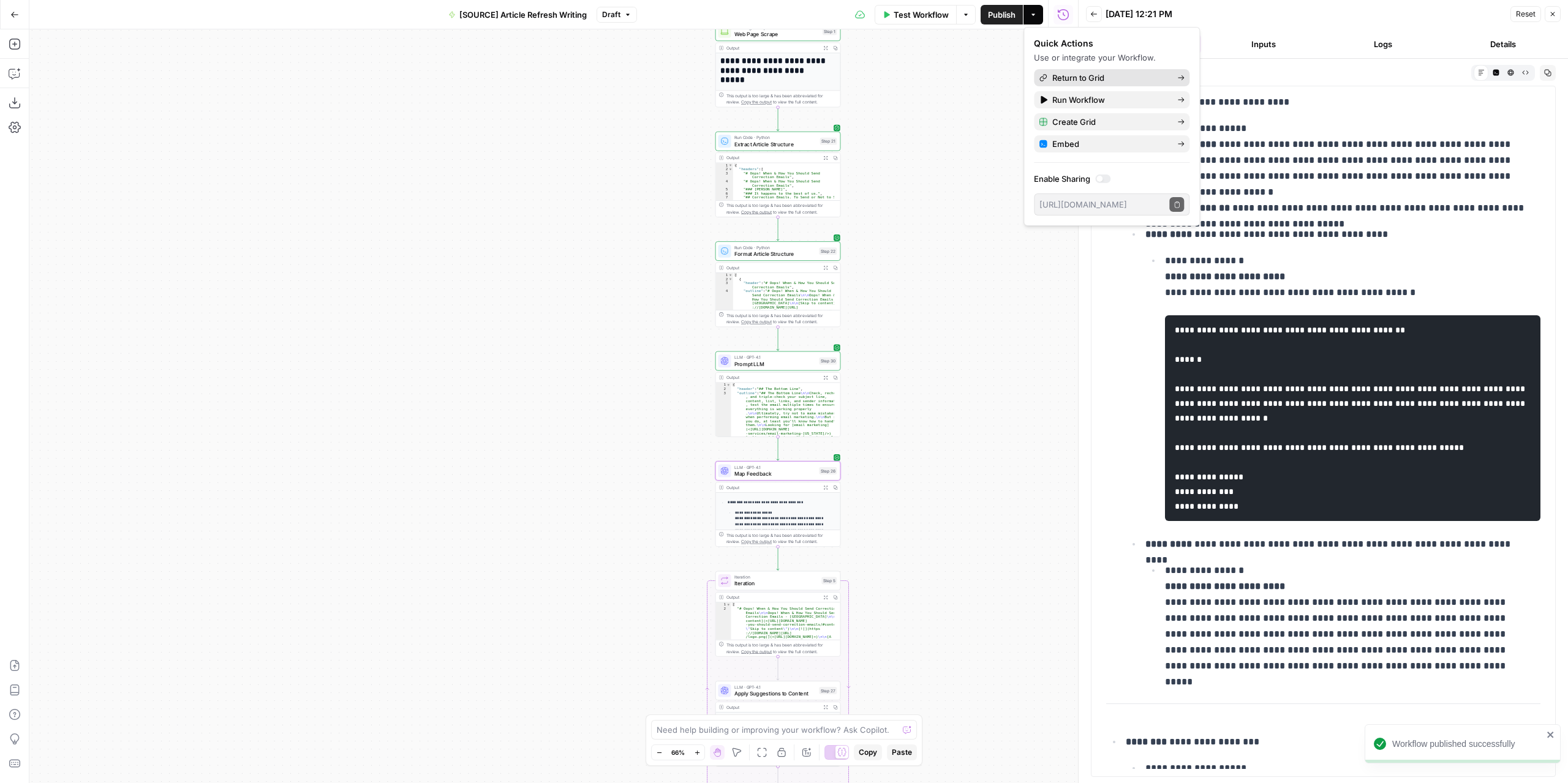
click at [1060, 76] on span "Return to Grid" at bounding box center [1109, 78] width 115 height 12
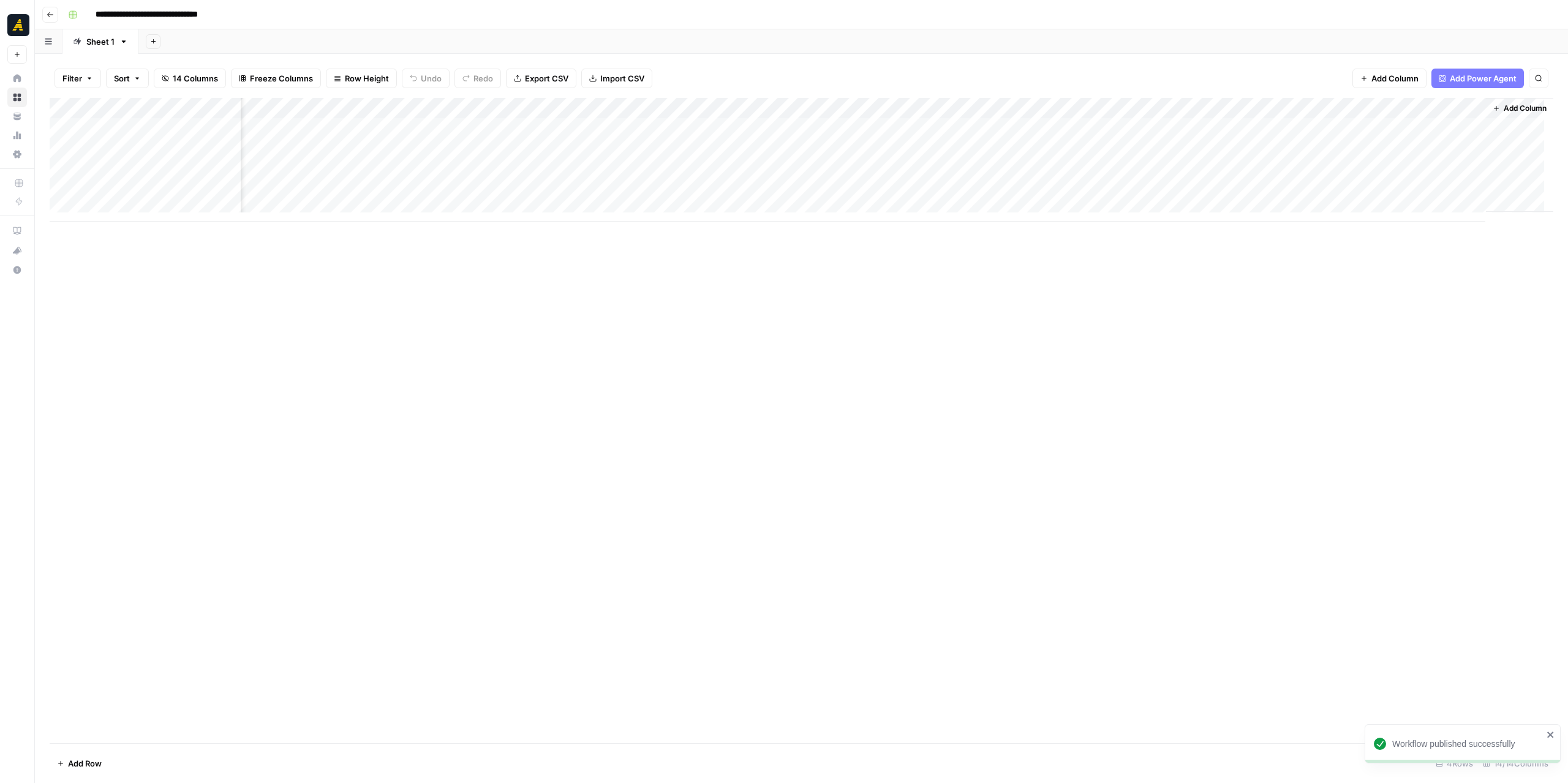
scroll to position [0, 418]
click at [1241, 127] on div "Add Column" at bounding box center [801, 160] width 1503 height 124
click at [1245, 148] on div "Add Column" at bounding box center [801, 160] width 1503 height 124
click at [1387, 149] on div "Add Column" at bounding box center [801, 160] width 1503 height 124
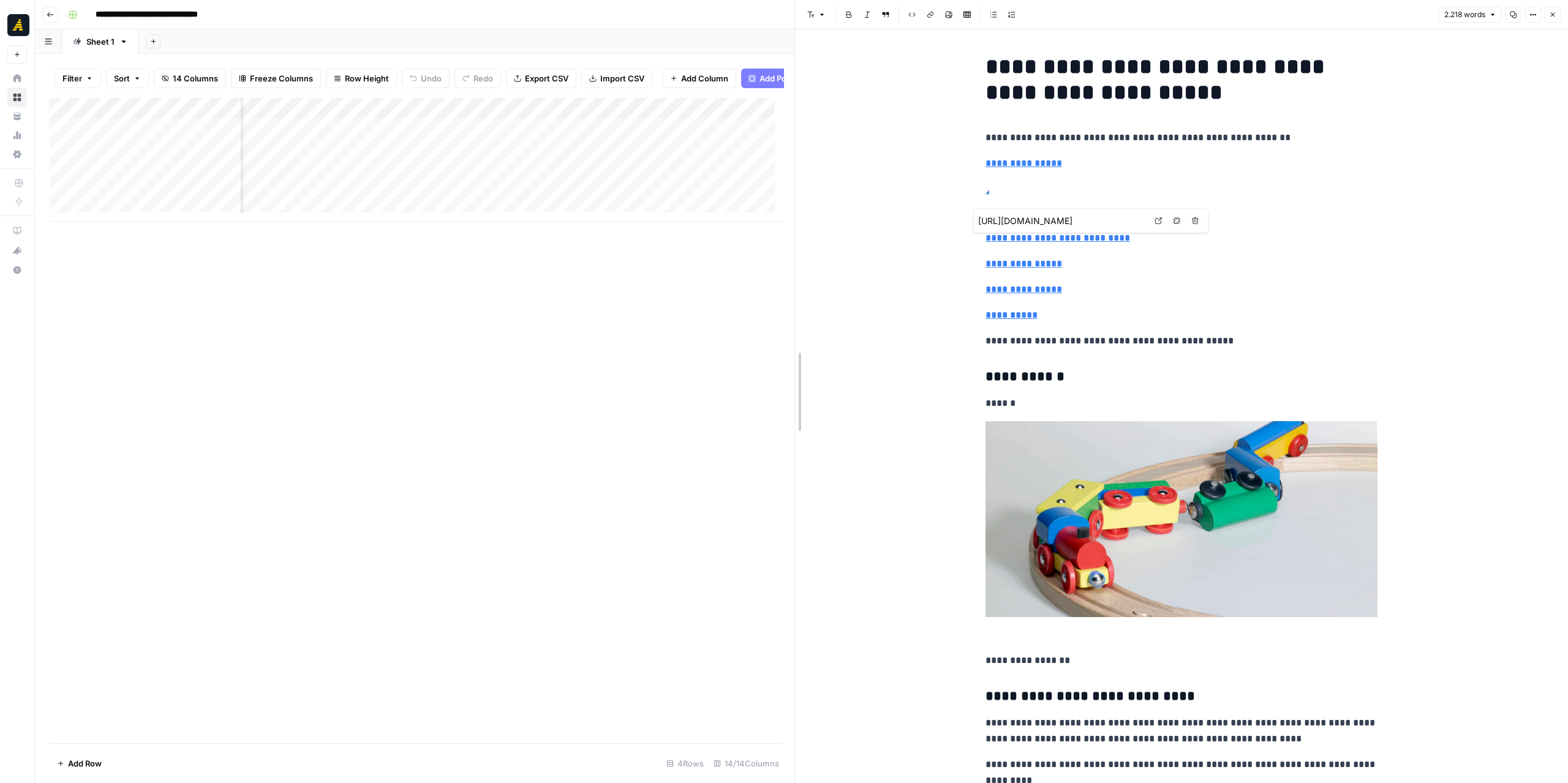
drag, startPoint x: 783, startPoint y: 287, endPoint x: 886, endPoint y: 288, distance: 103.0
click at [801, 288] on div at bounding box center [795, 391] width 12 height 783
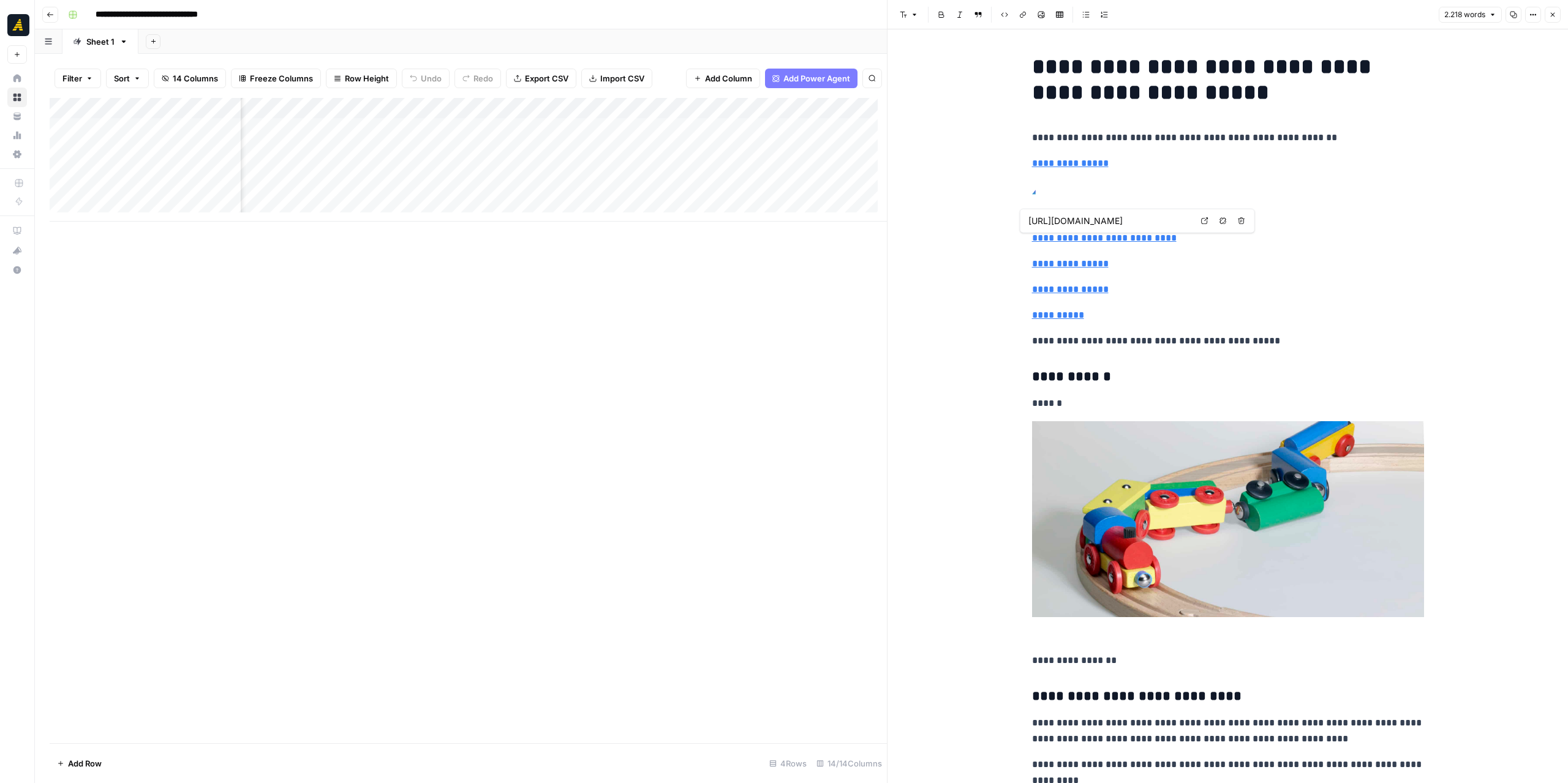
scroll to position [0, 1085]
click at [654, 152] on div "Add Column" at bounding box center [468, 160] width 837 height 124
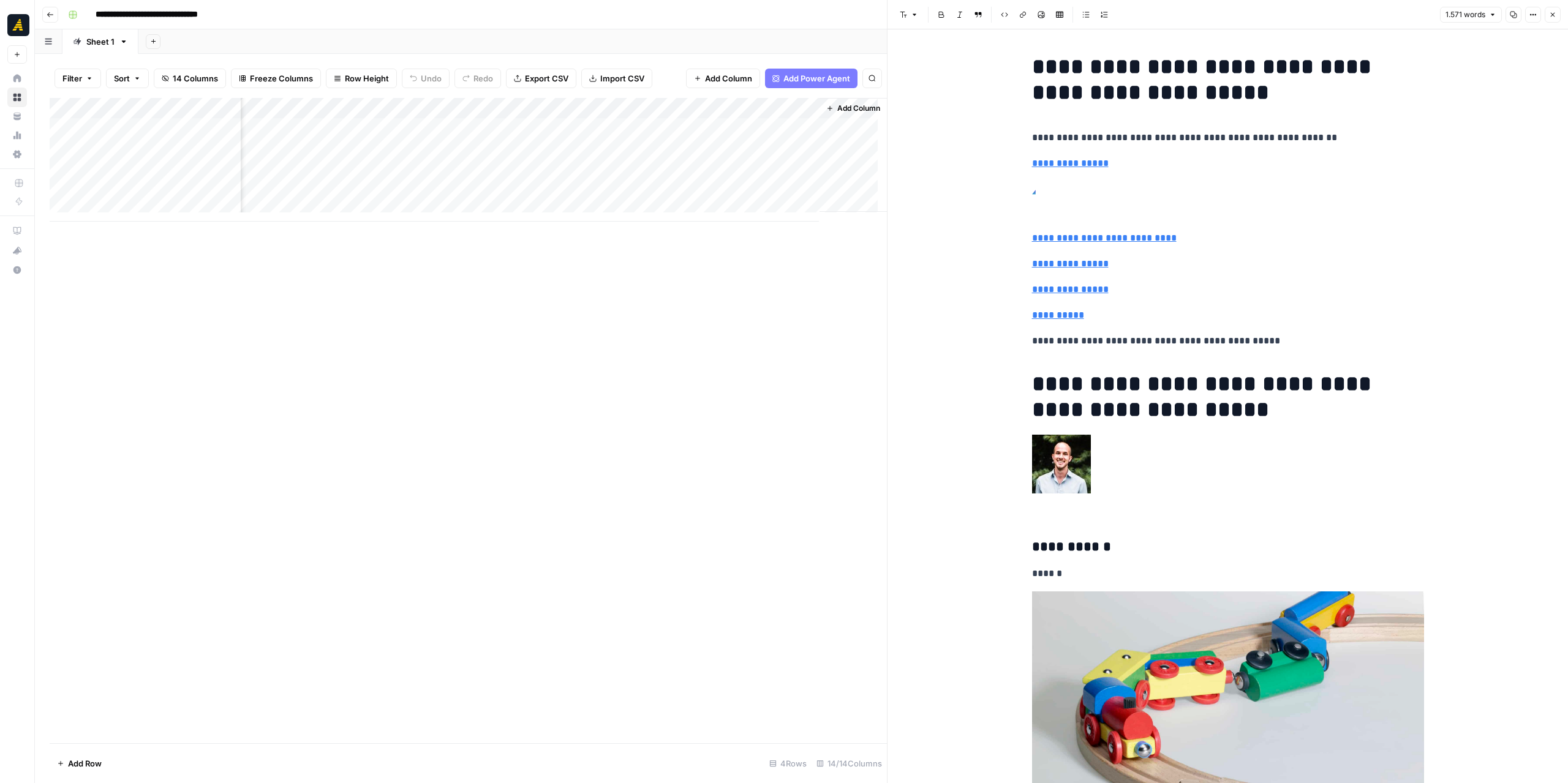
click at [737, 152] on div "Add Column" at bounding box center [468, 160] width 837 height 124
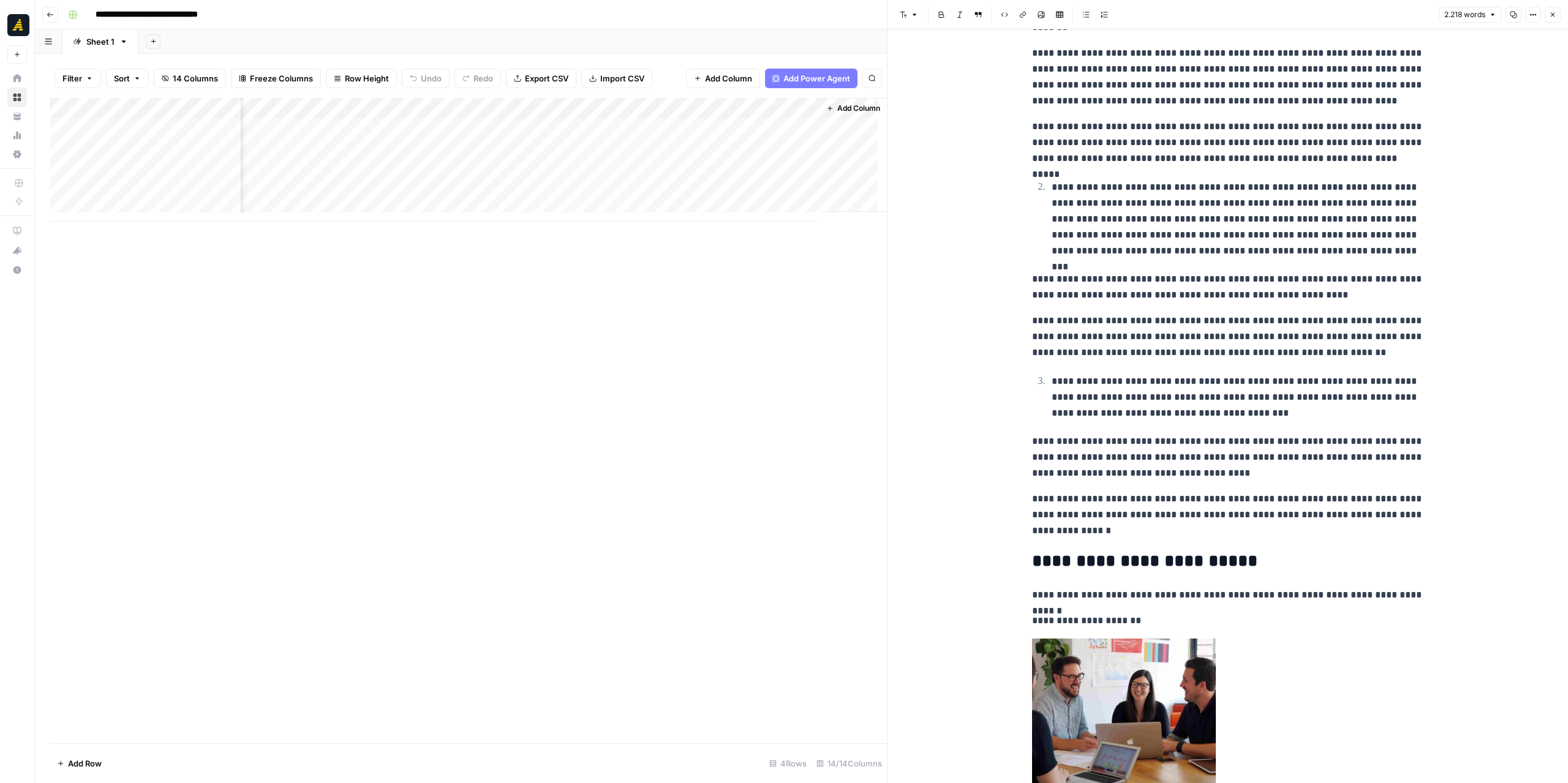
scroll to position [2387, 0]
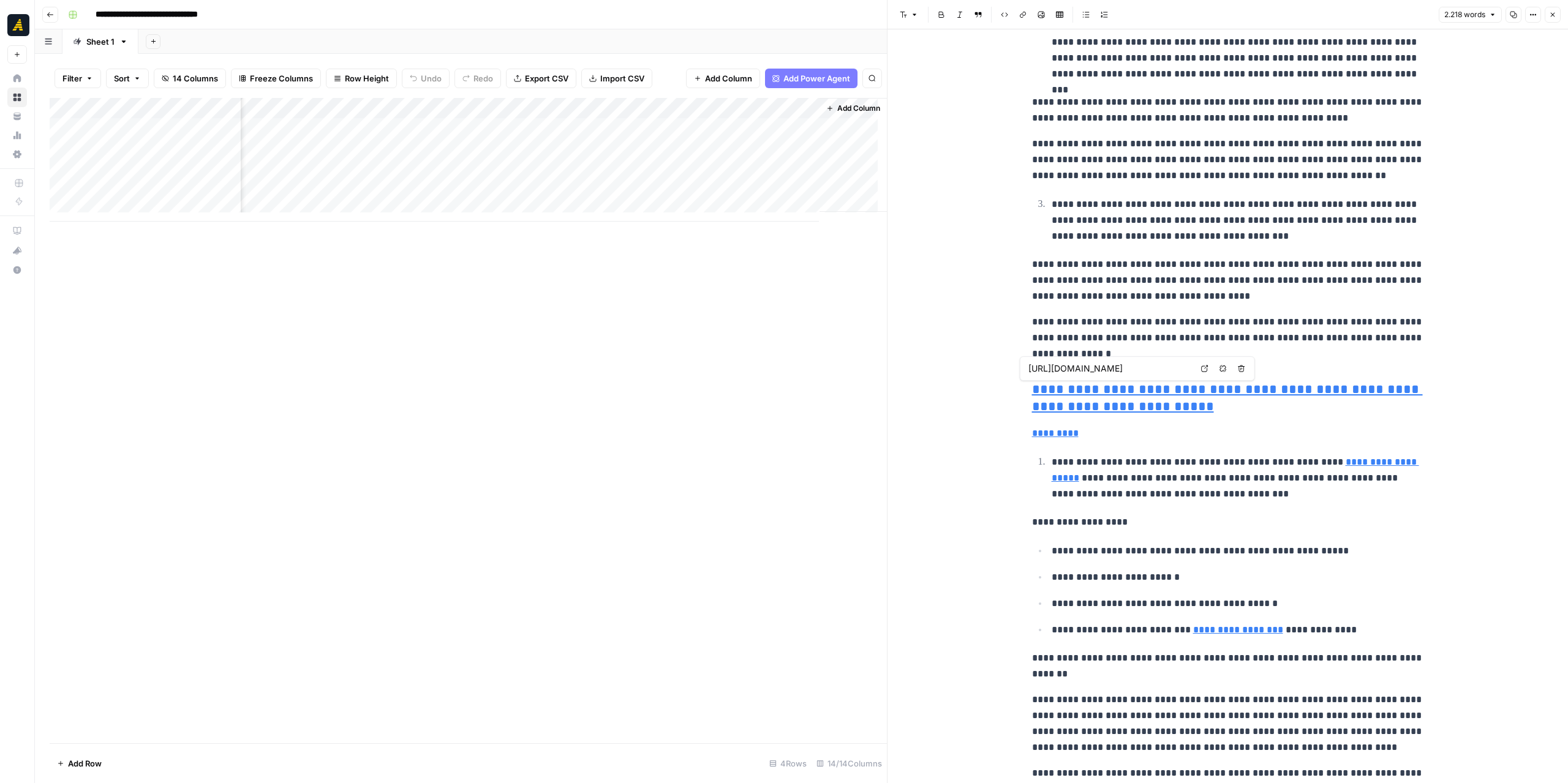
type input "https://automizy.com/blog/sending-apology-emails/"
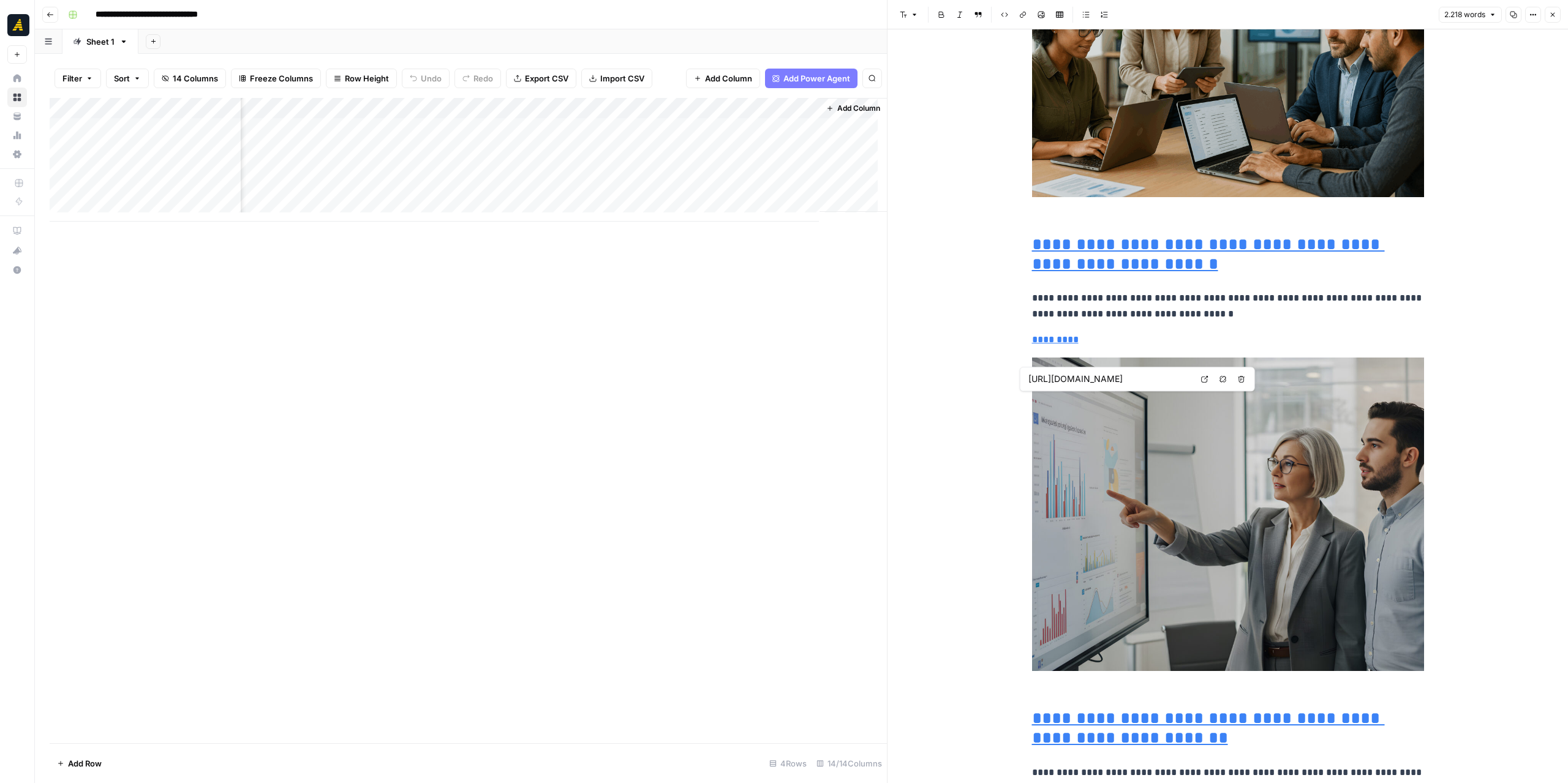
type input "https://newnorth.com/how-to-build-a-customer-centric-b2b-tech-website-that-conv…"
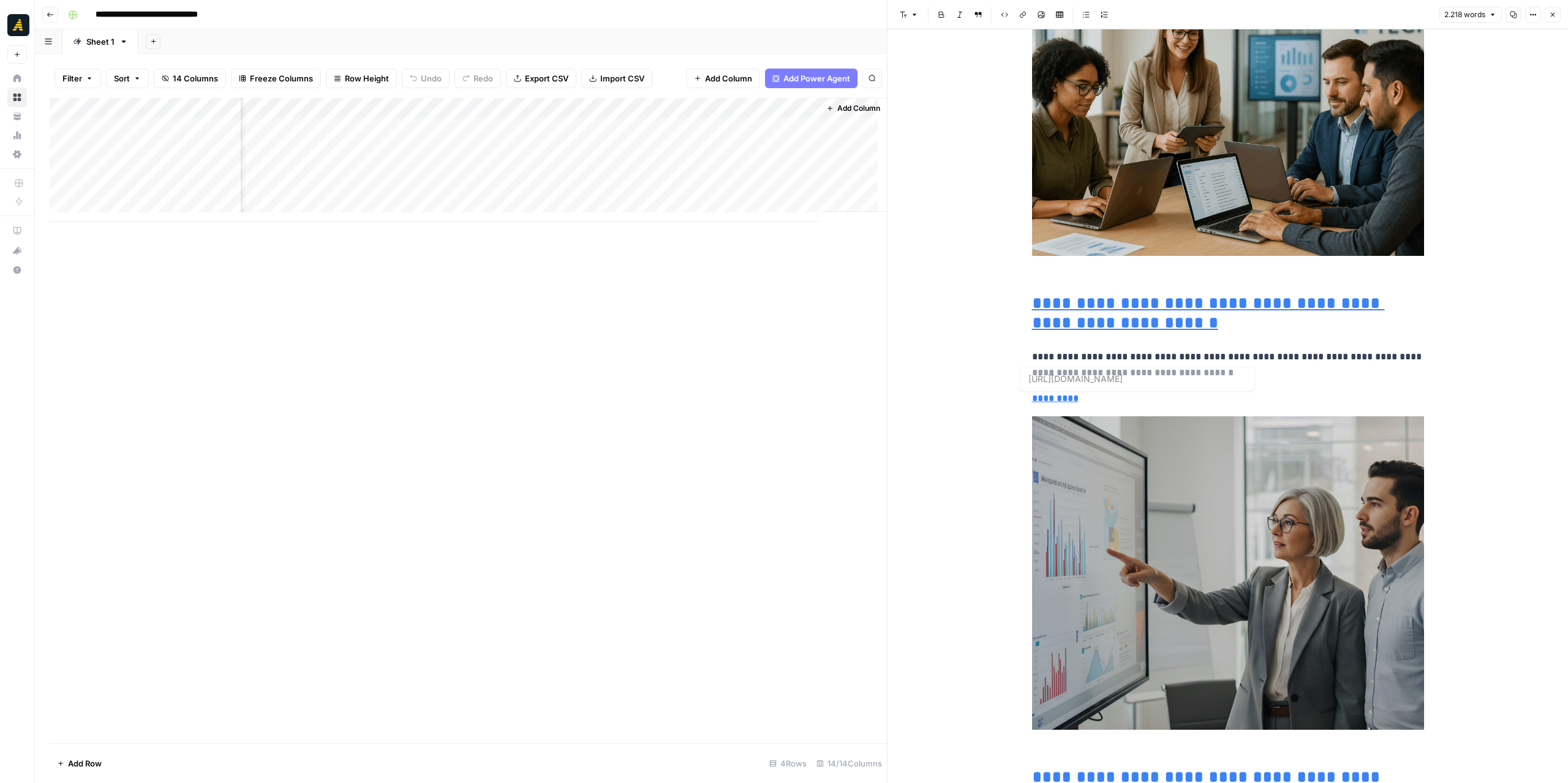
type input "https://newnorth.com/abm-email-examples/"
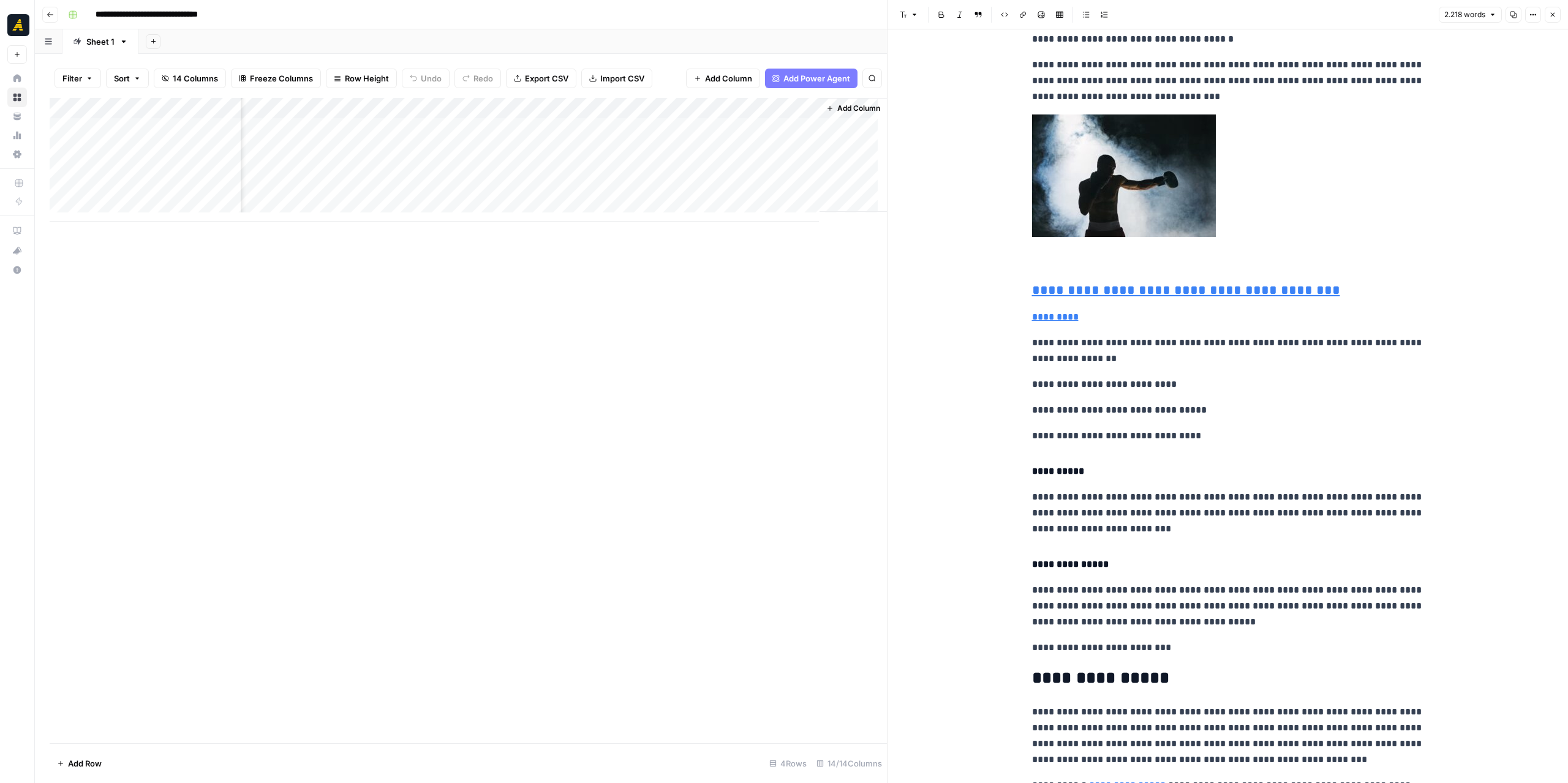
scroll to position [3918, 0]
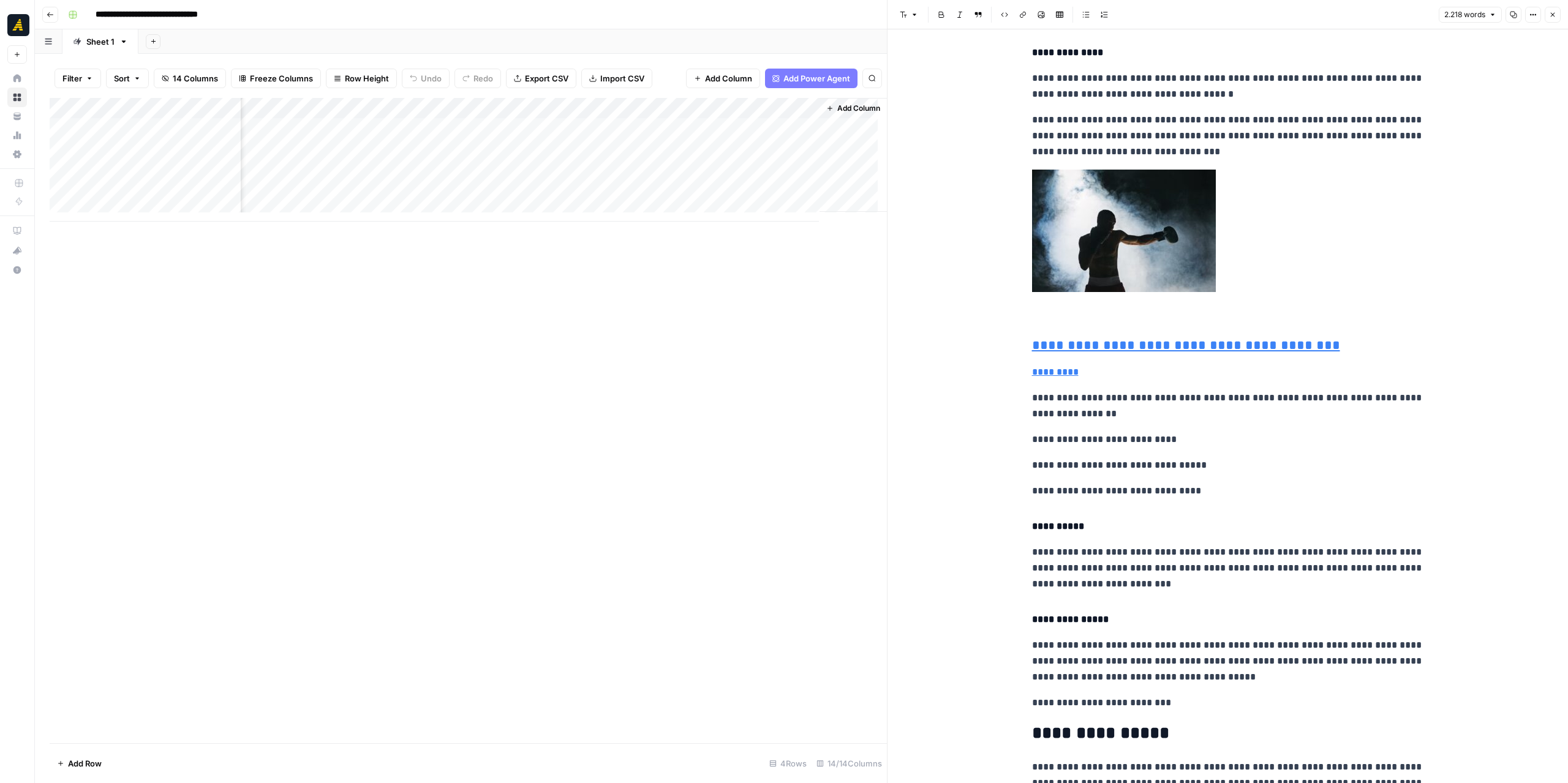
click at [656, 145] on div "Add Column" at bounding box center [468, 160] width 837 height 124
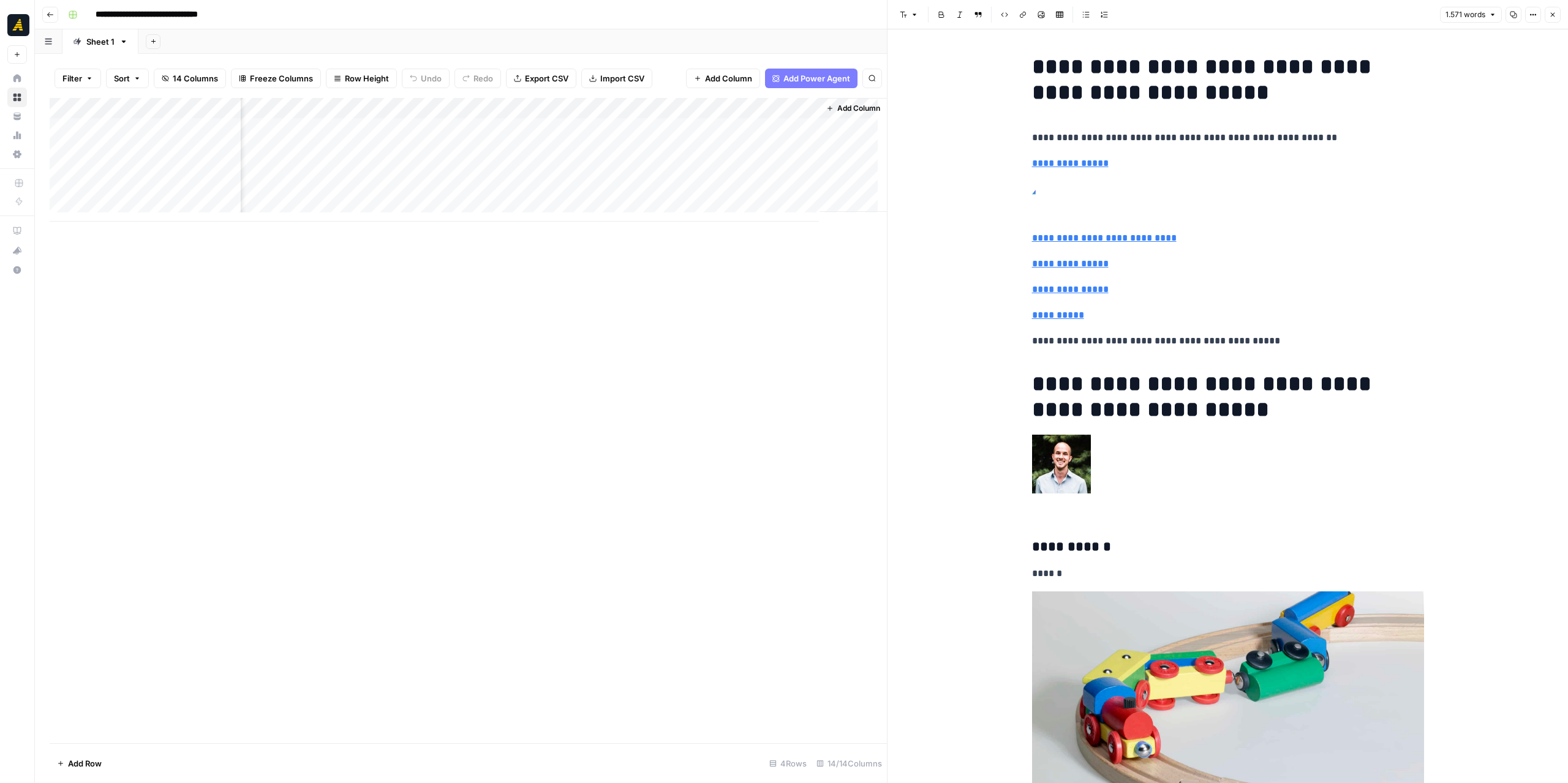
click at [731, 151] on div "Add Column" at bounding box center [468, 160] width 837 height 124
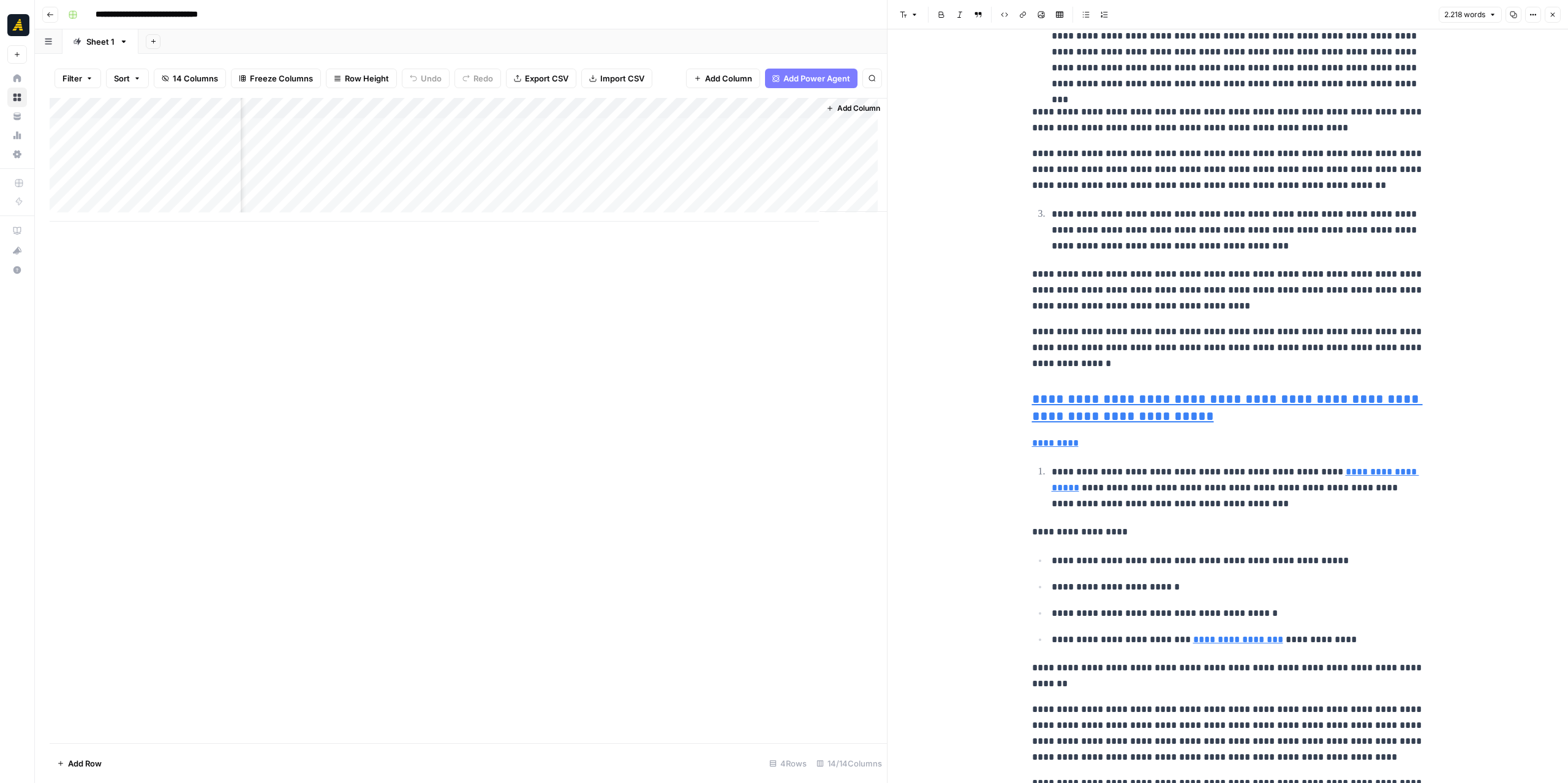
scroll to position [1836, 0]
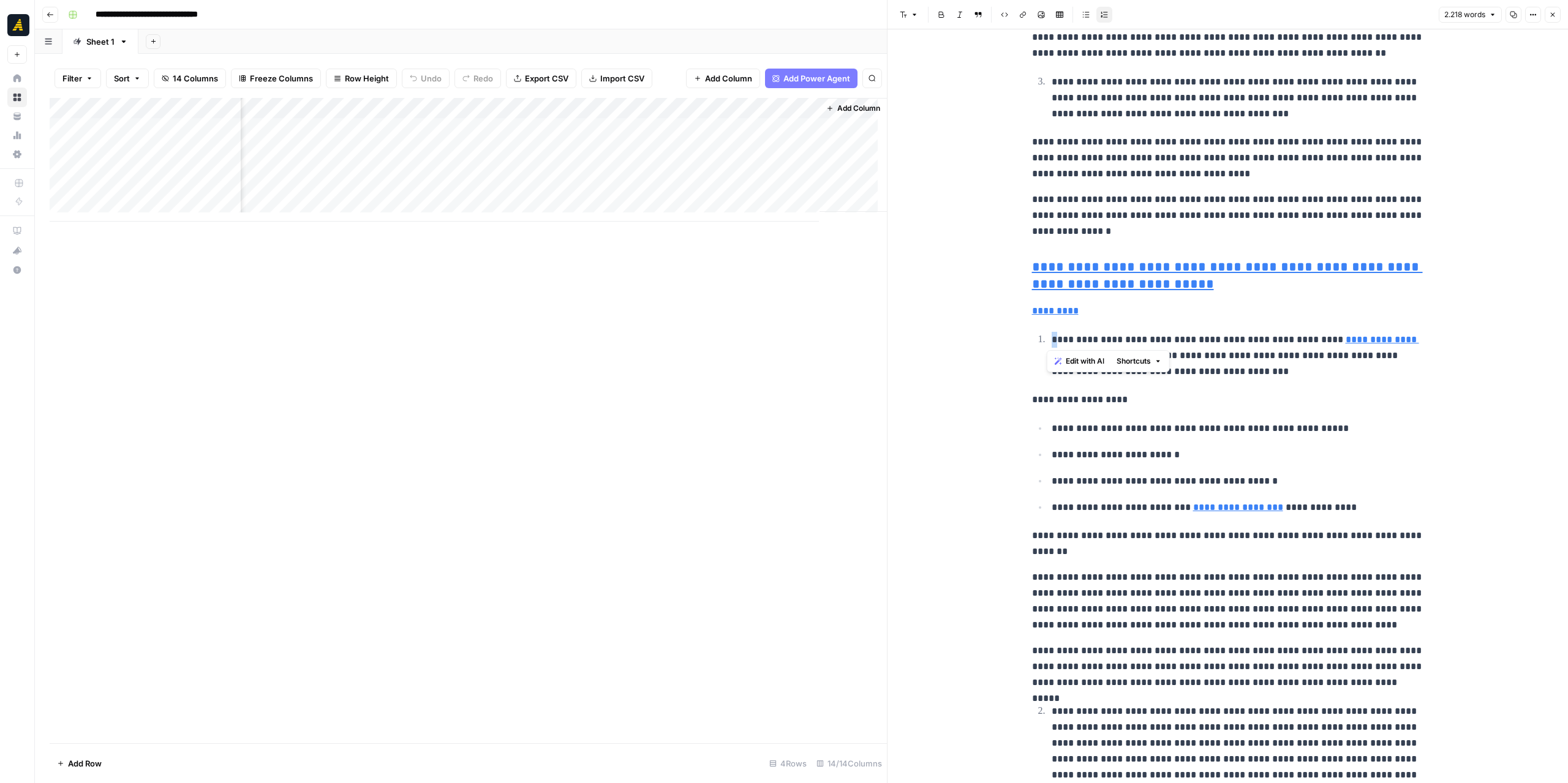
drag, startPoint x: 1031, startPoint y: 341, endPoint x: 1052, endPoint y: 340, distance: 21.0
click at [1052, 340] on li "**********" at bounding box center [1236, 355] width 376 height 48
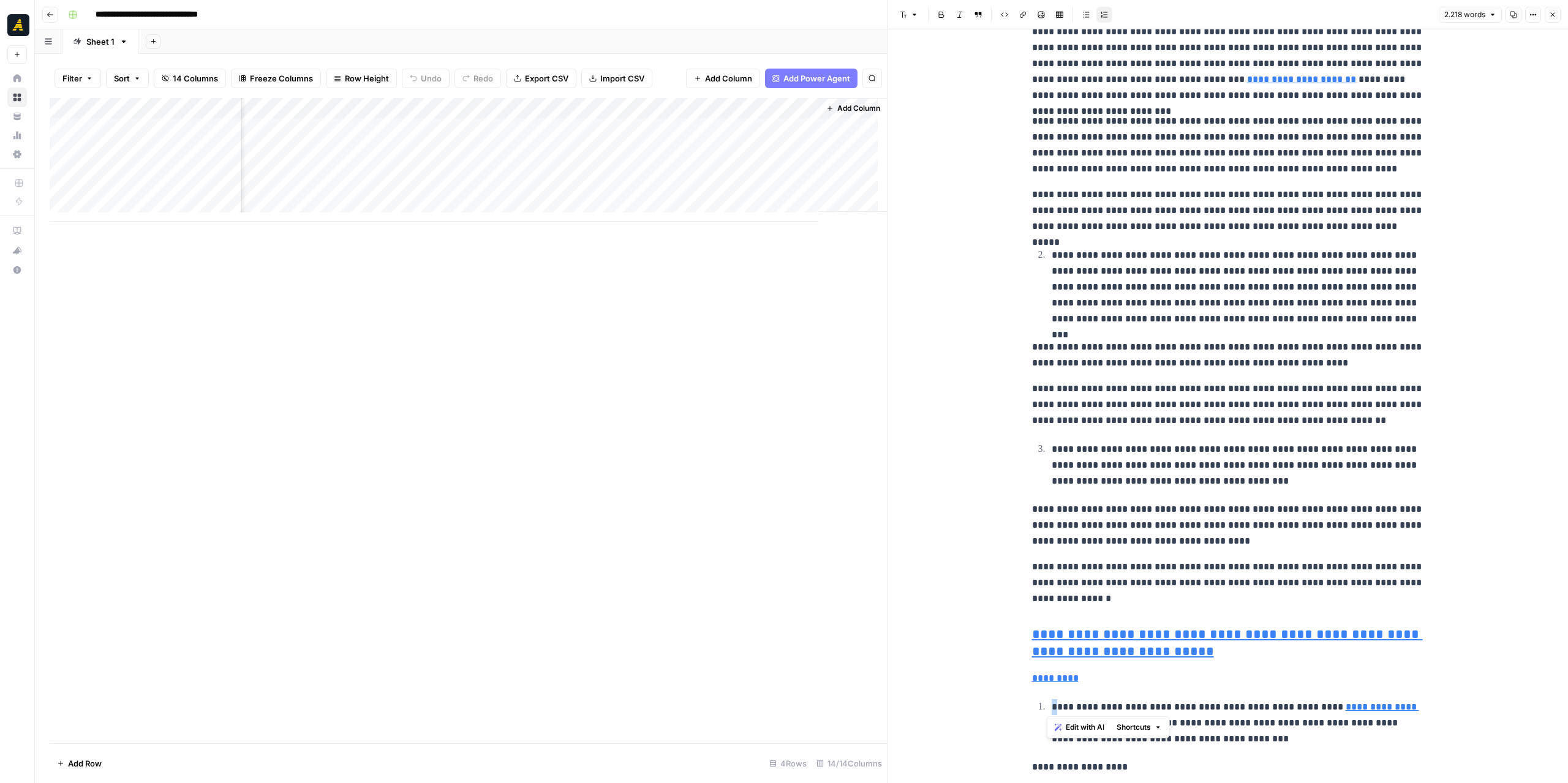
scroll to position [1714, 0]
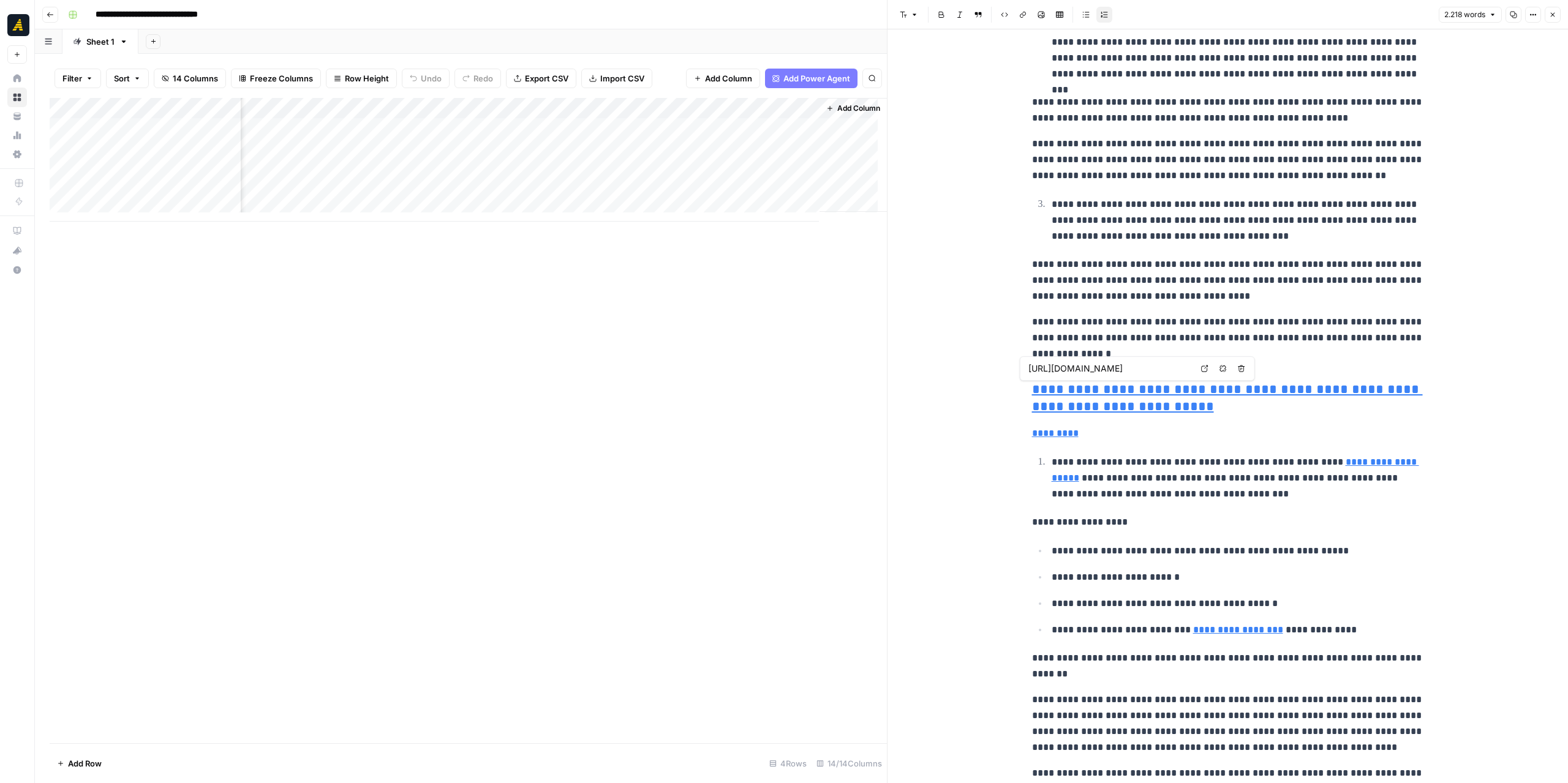
drag, startPoint x: 1004, startPoint y: 377, endPoint x: 1065, endPoint y: 402, distance: 65.9
click at [1035, 372] on input "https://newnorth.com/ai-effectiveness-efficiency-b2b-marketing/" at bounding box center [1109, 369] width 163 height 12
drag, startPoint x: 1032, startPoint y: 366, endPoint x: 1079, endPoint y: 404, distance: 60.4
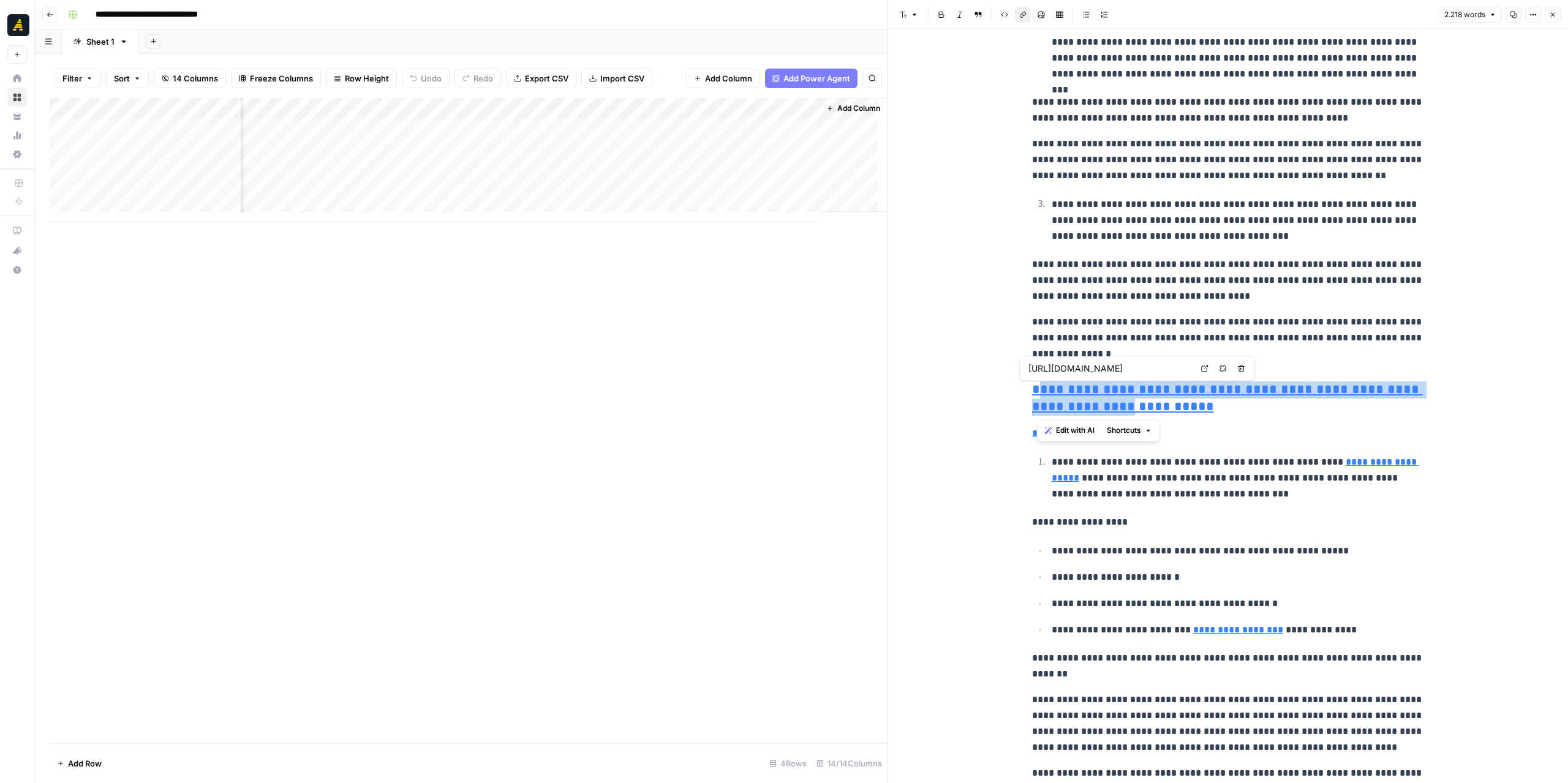
click at [1183, 412] on h3 "**********" at bounding box center [1227, 399] width 392 height 34
drag, startPoint x: 1159, startPoint y: 437, endPoint x: 1006, endPoint y: 383, distance: 162.2
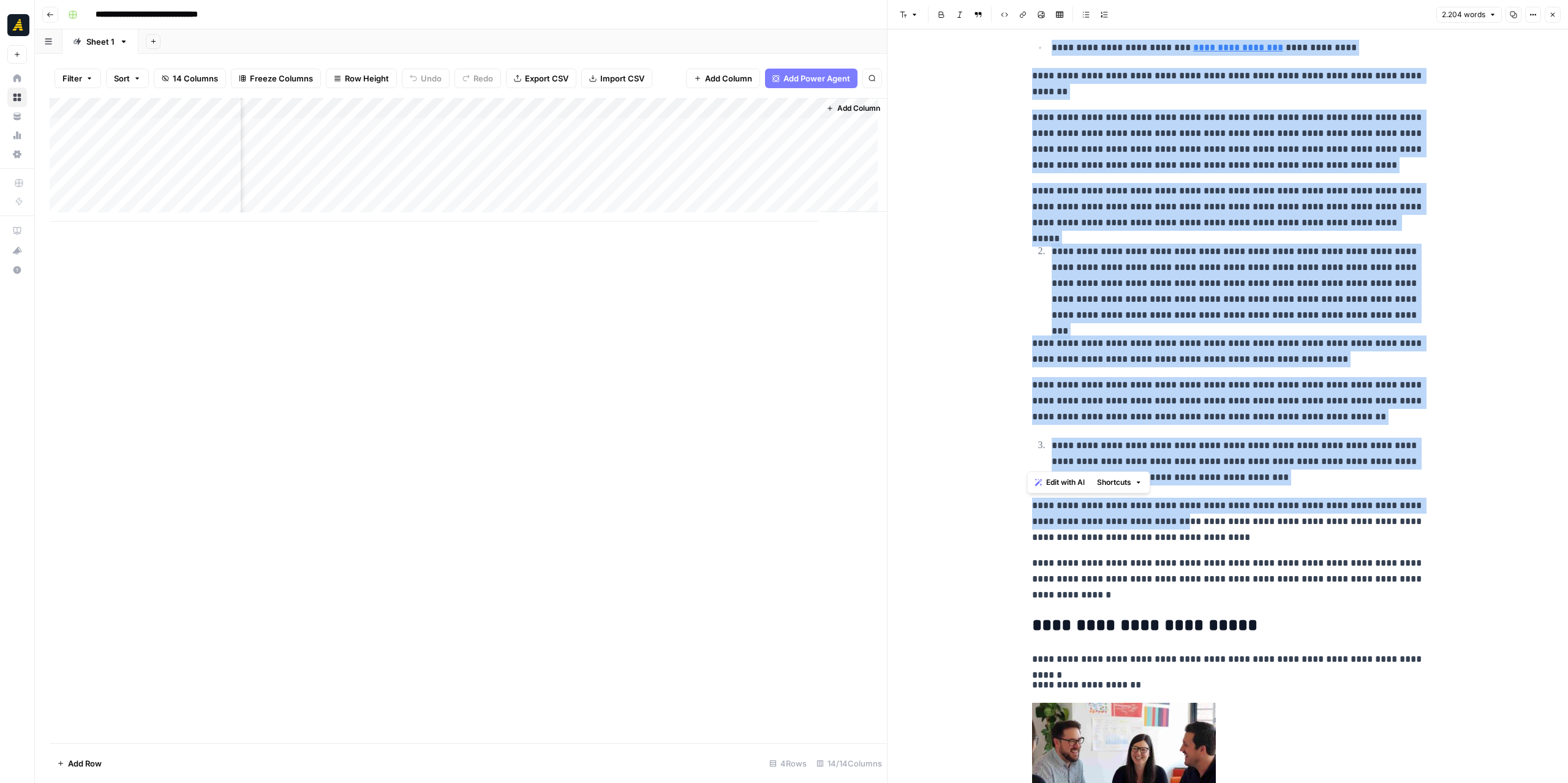
scroll to position [2326, 0]
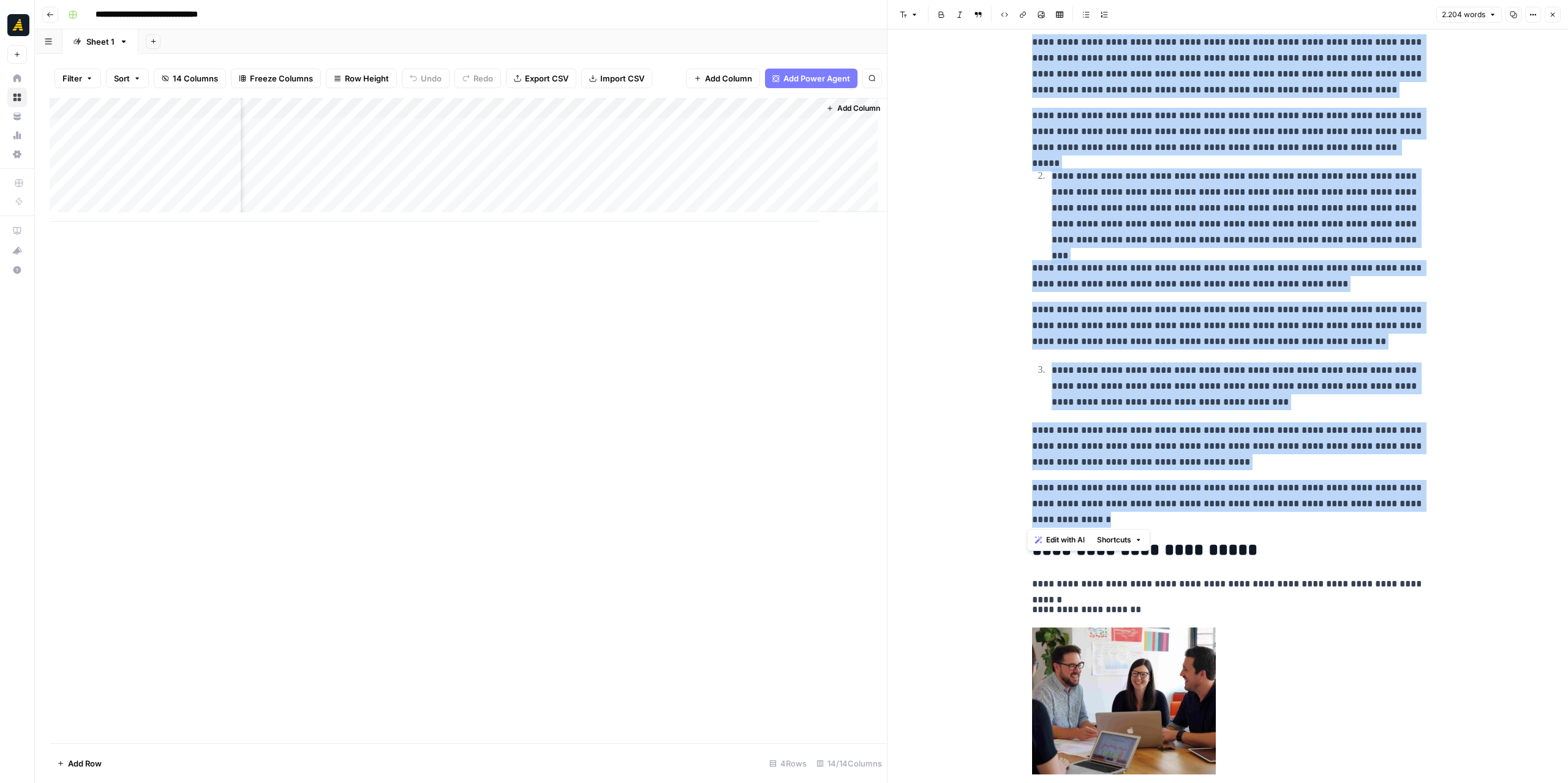
drag, startPoint x: 1024, startPoint y: 384, endPoint x: 1217, endPoint y: 522, distance: 237.3
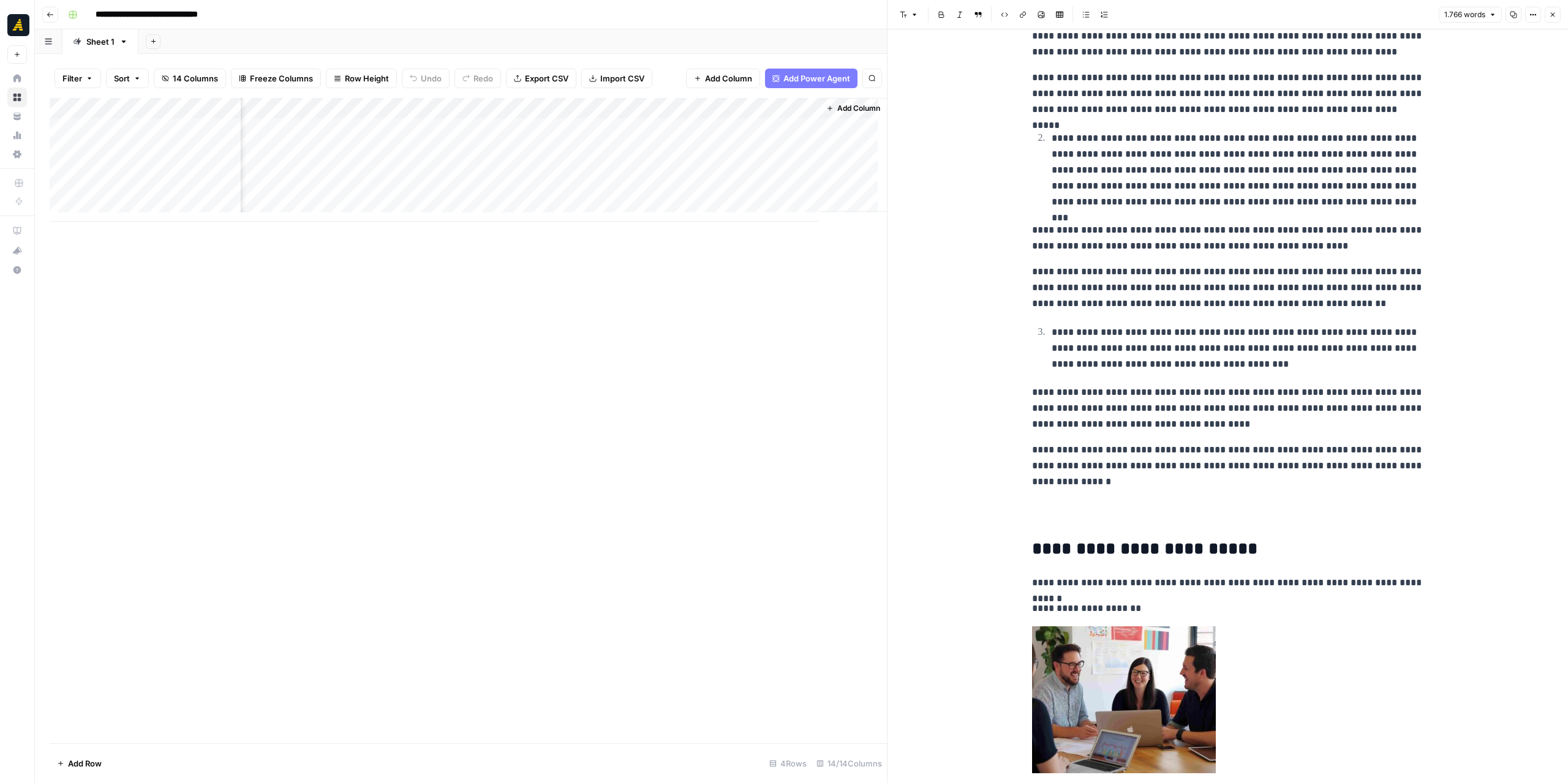
scroll to position [1550, 0]
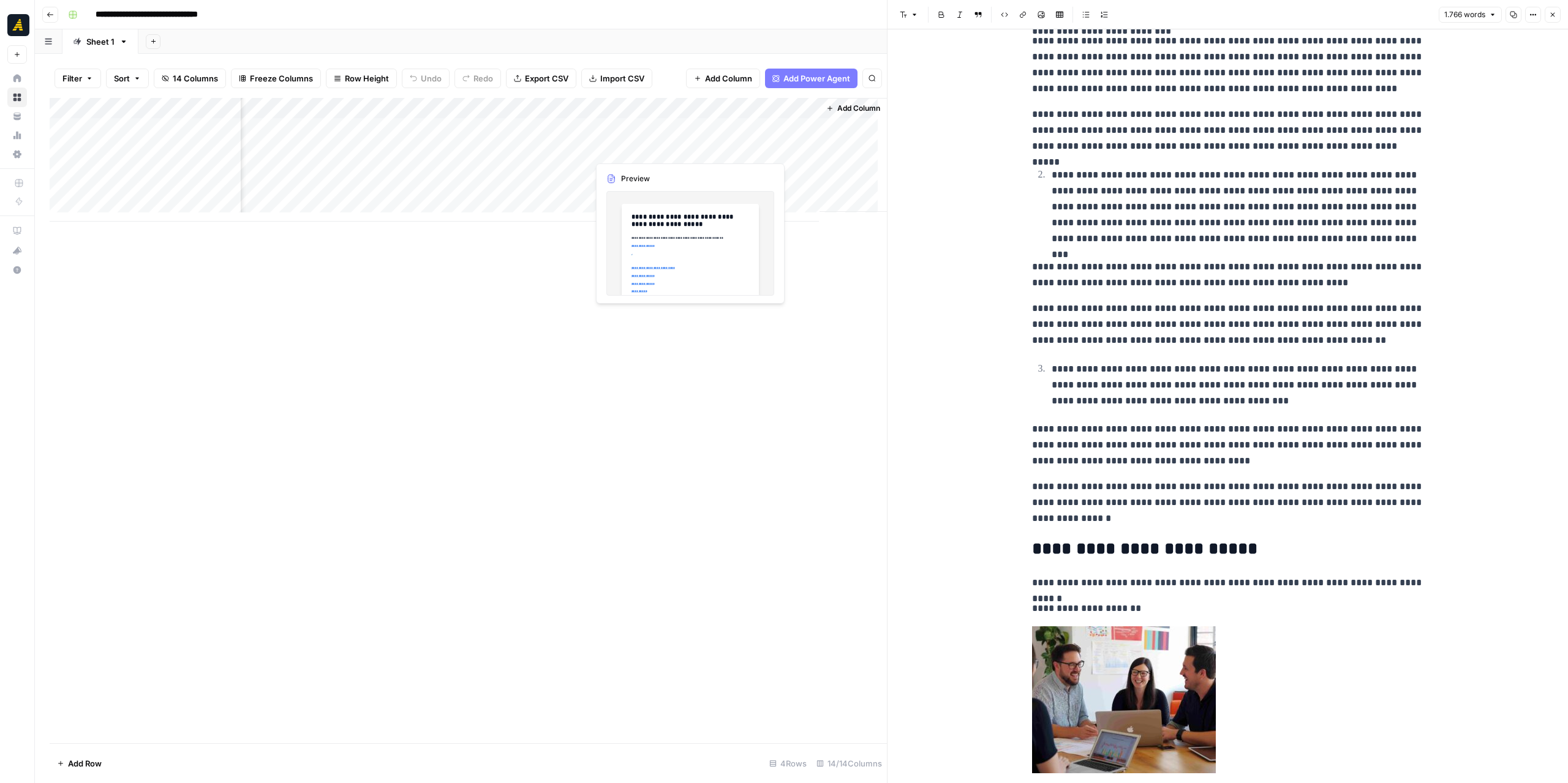
click at [649, 145] on div "Add Column" at bounding box center [468, 160] width 837 height 124
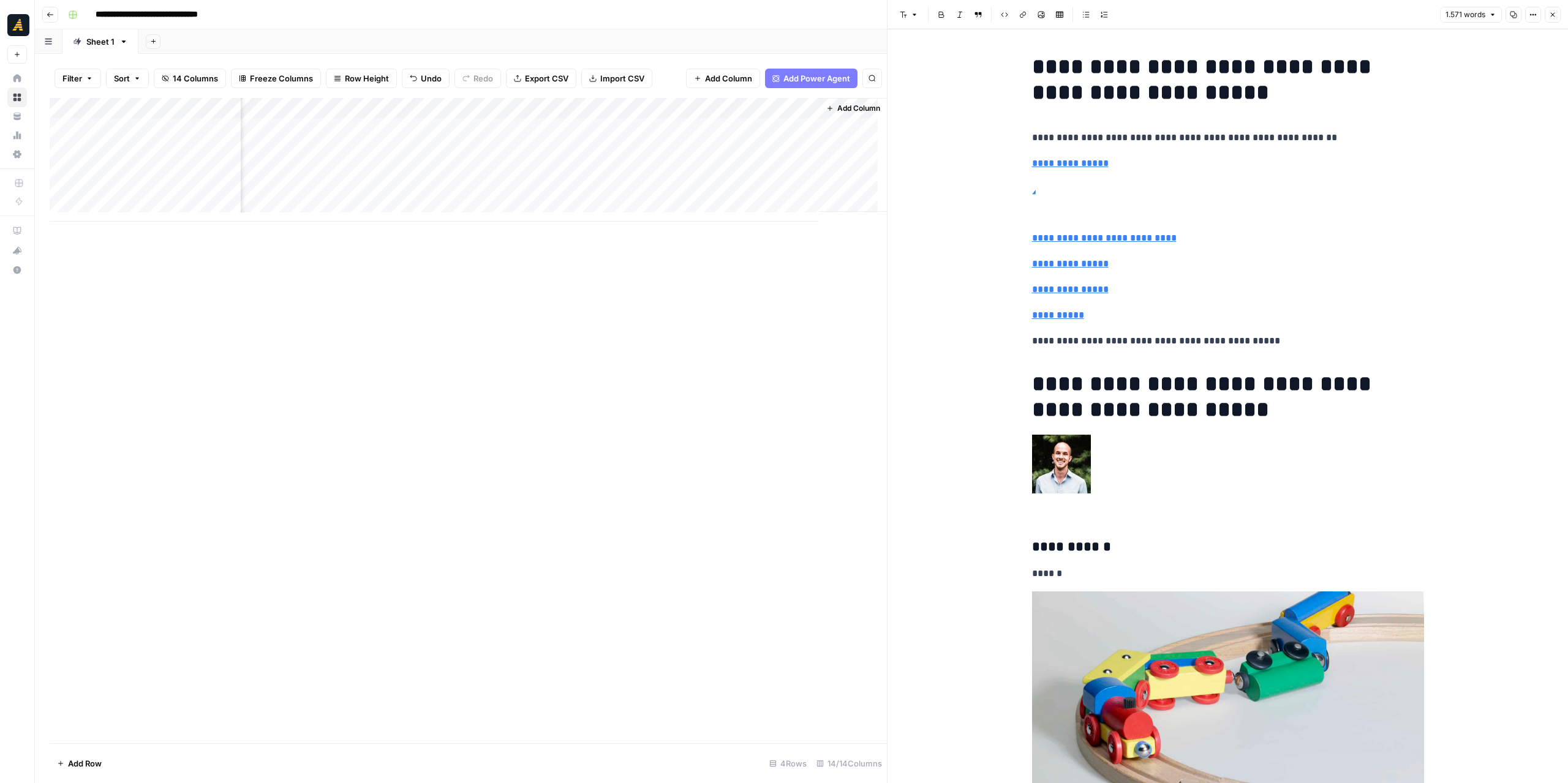
click at [717, 146] on div "Add Column" at bounding box center [468, 160] width 837 height 124
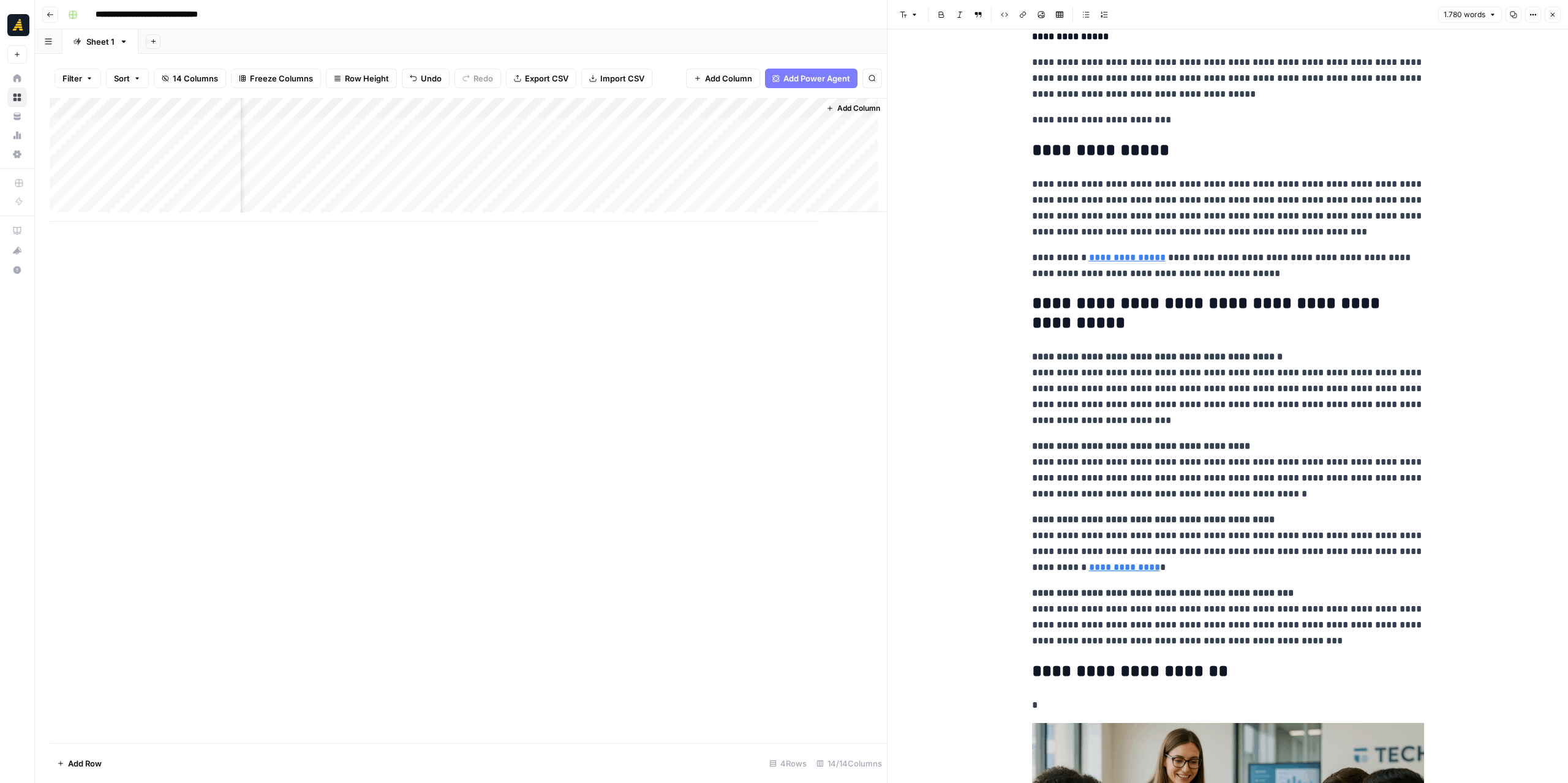
scroll to position [3857, 0]
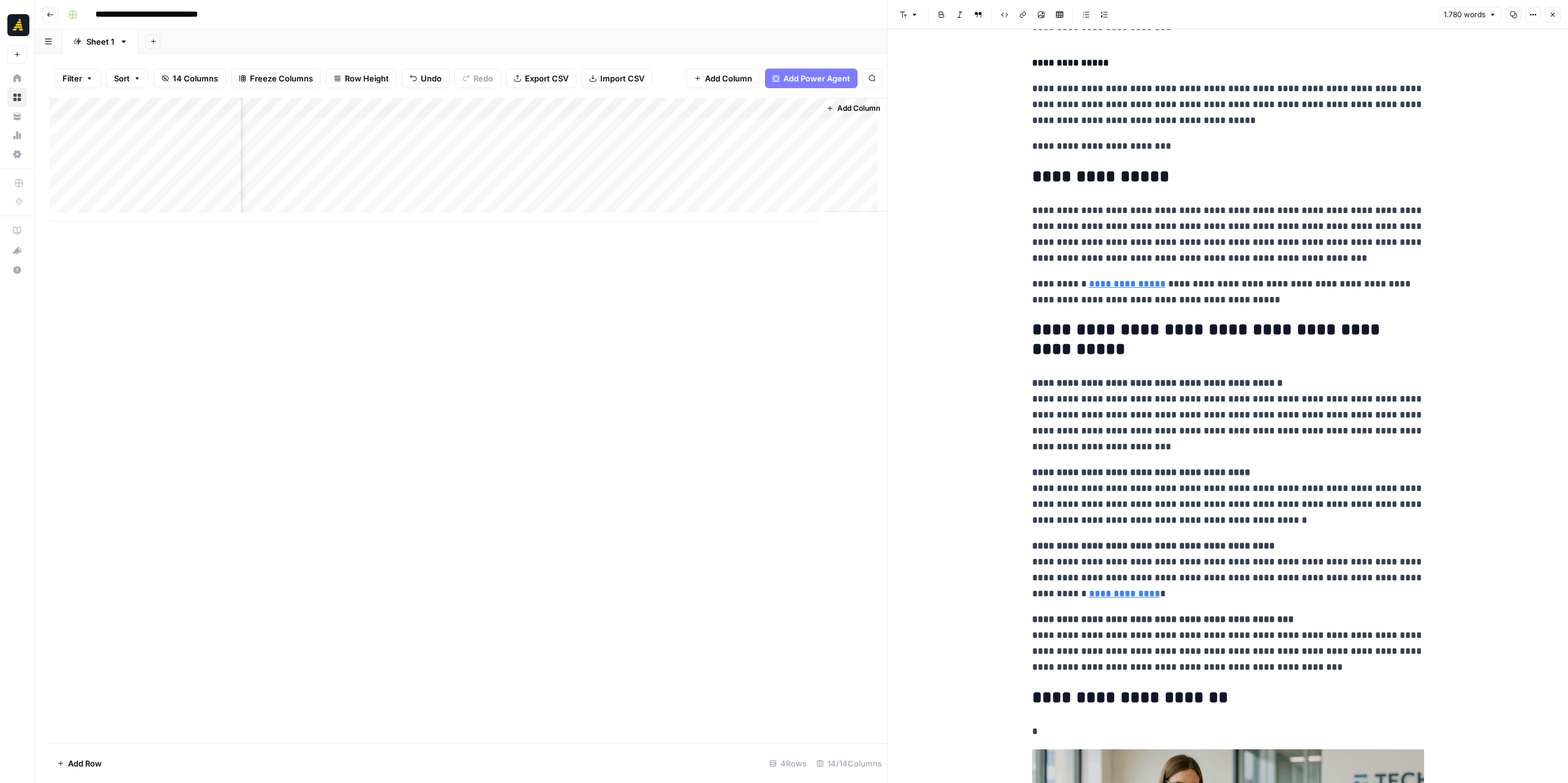
click at [767, 131] on div "Add Column" at bounding box center [468, 160] width 837 height 124
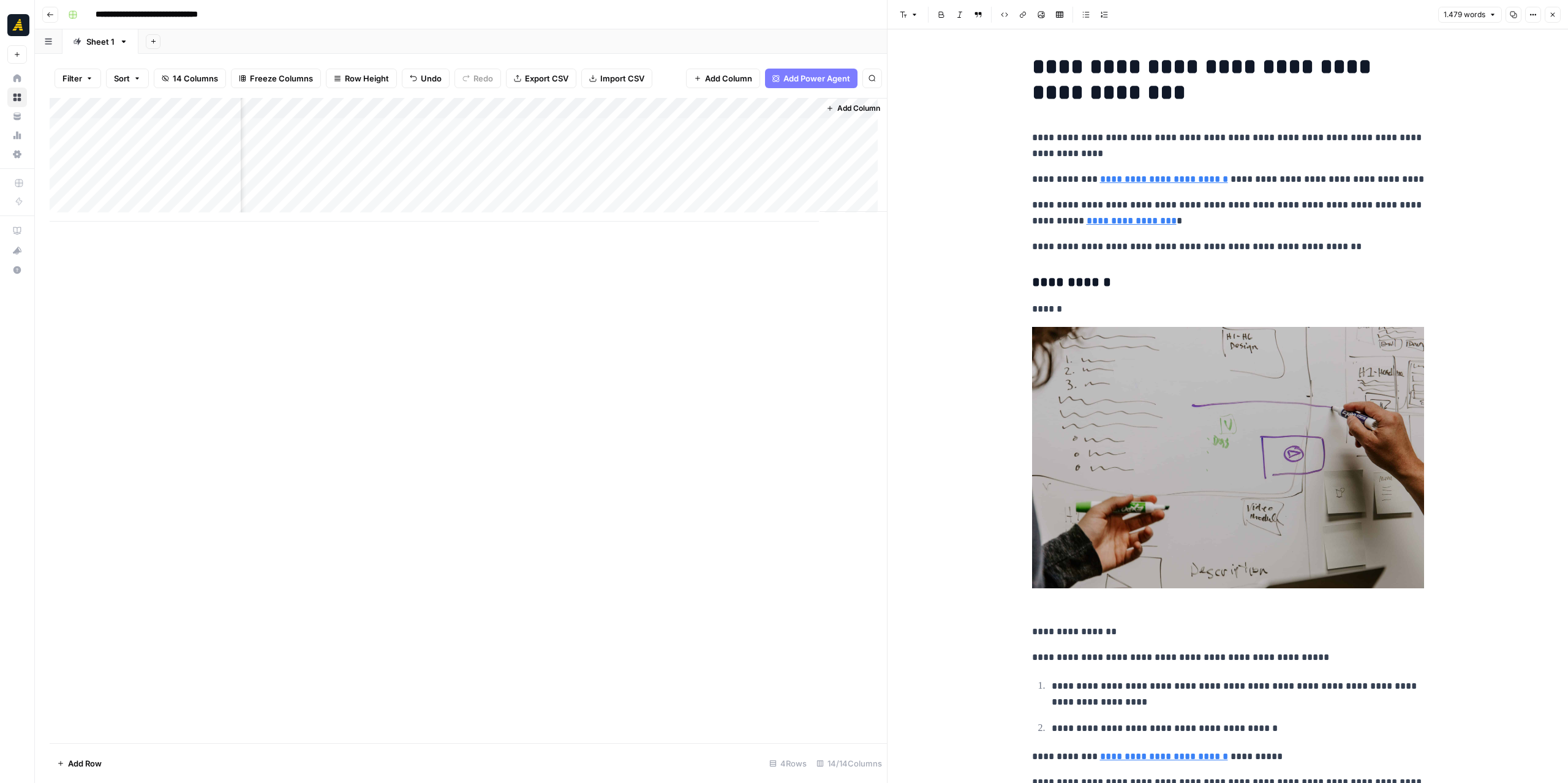
click at [662, 124] on div "Add Column" at bounding box center [468, 160] width 837 height 124
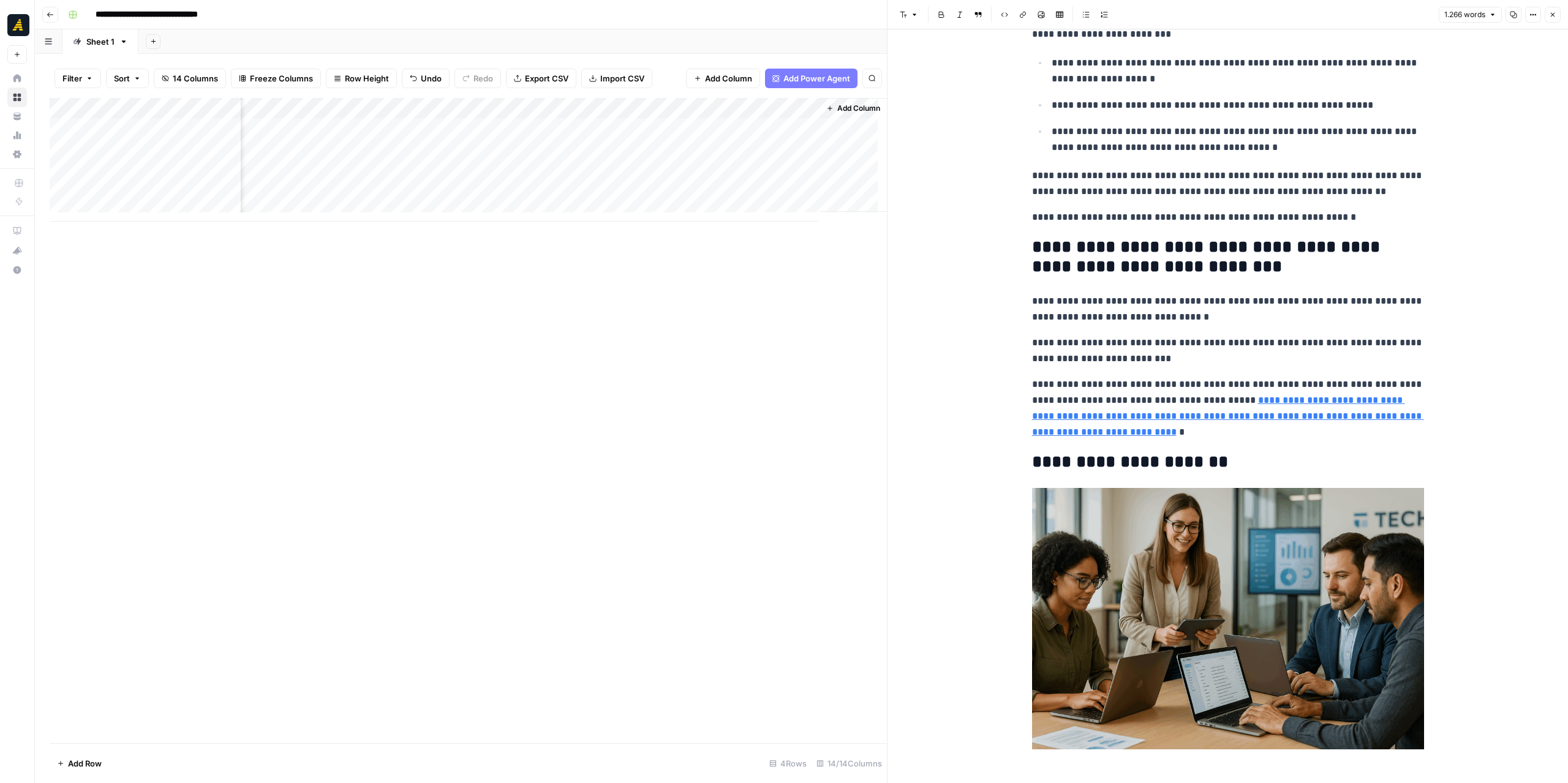
scroll to position [3329, 0]
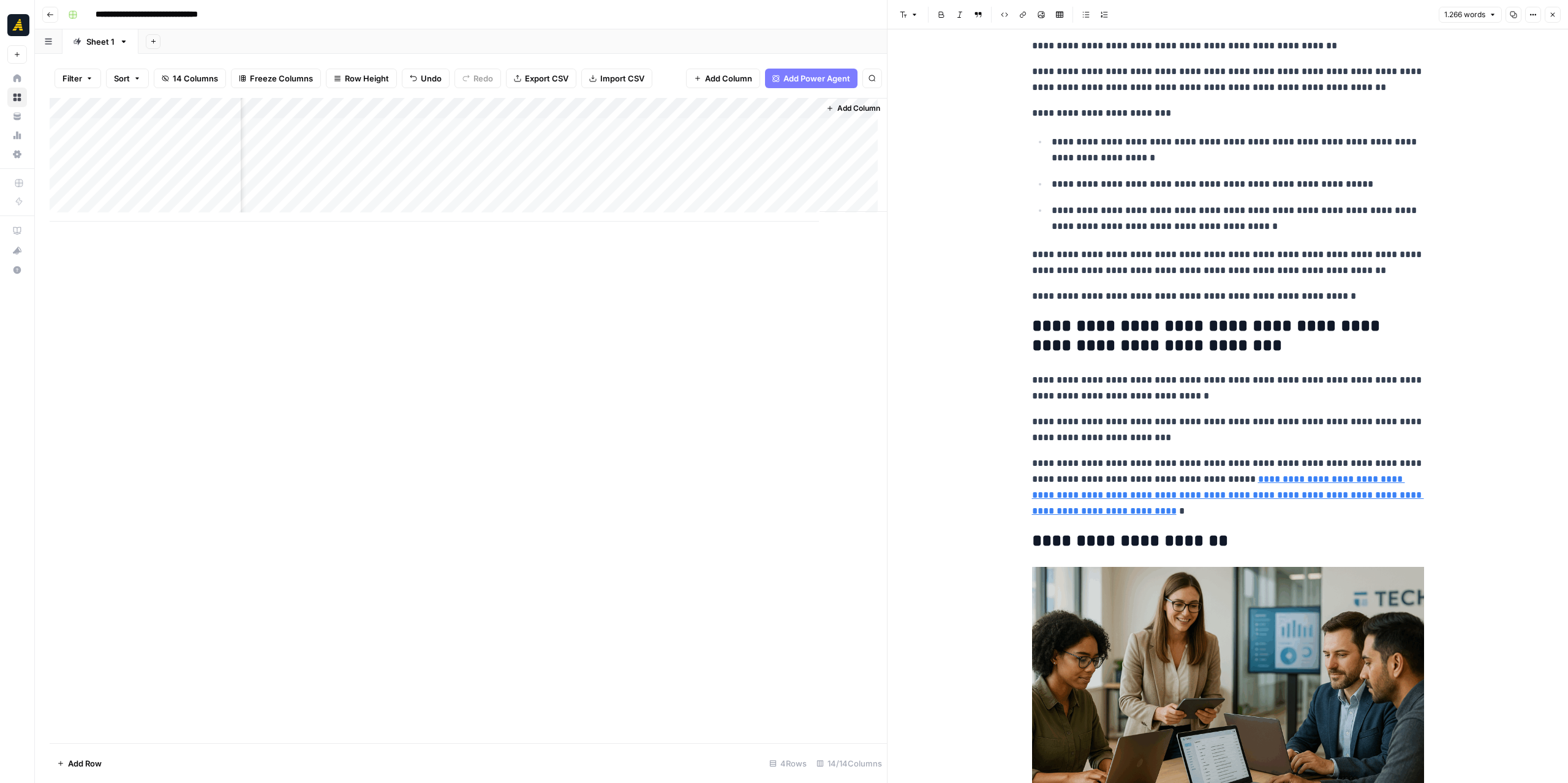
click at [486, 107] on div "Add Column" at bounding box center [468, 160] width 837 height 124
click at [476, 226] on span "Edit Workflow" at bounding box center [482, 229] width 107 height 12
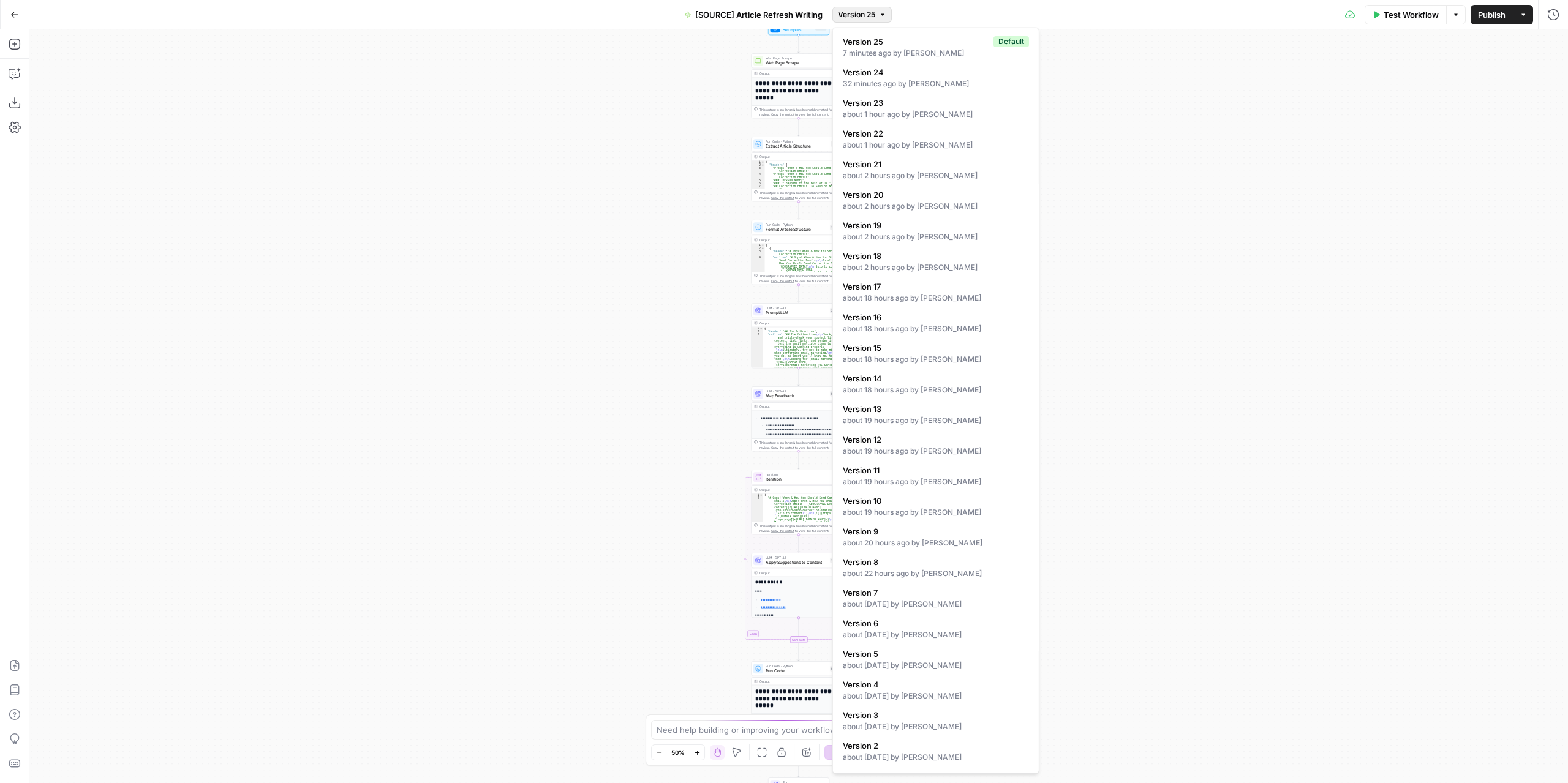
click at [877, 15] on button "Version 25" at bounding box center [862, 14] width 60 height 16
click at [879, 82] on div "32 minutes ago by [PERSON_NAME]" at bounding box center [935, 84] width 186 height 11
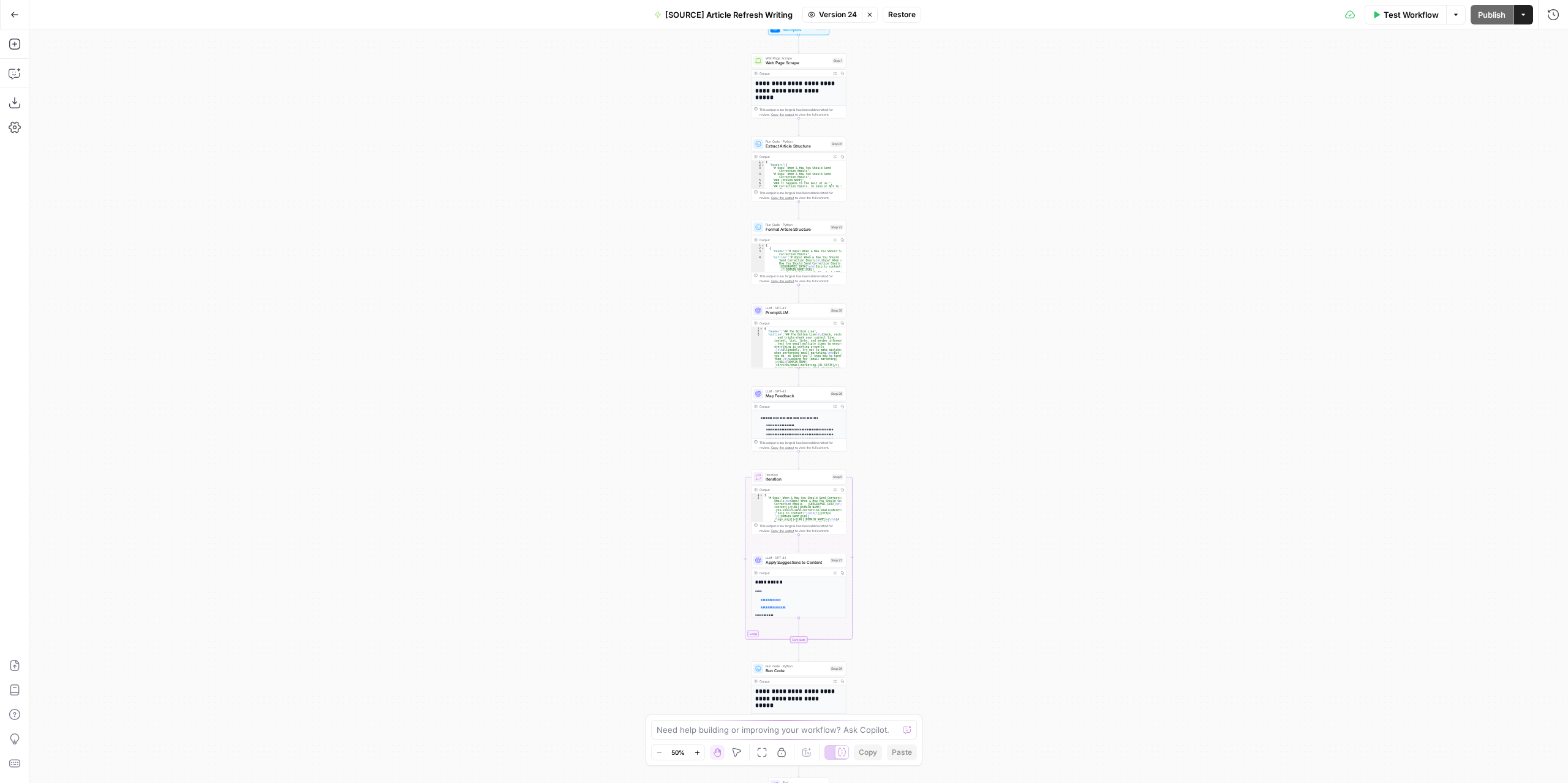
click at [897, 14] on span "Restore" at bounding box center [901, 14] width 27 height 11
click at [1486, 21] on button "Publish" at bounding box center [1492, 14] width 43 height 20
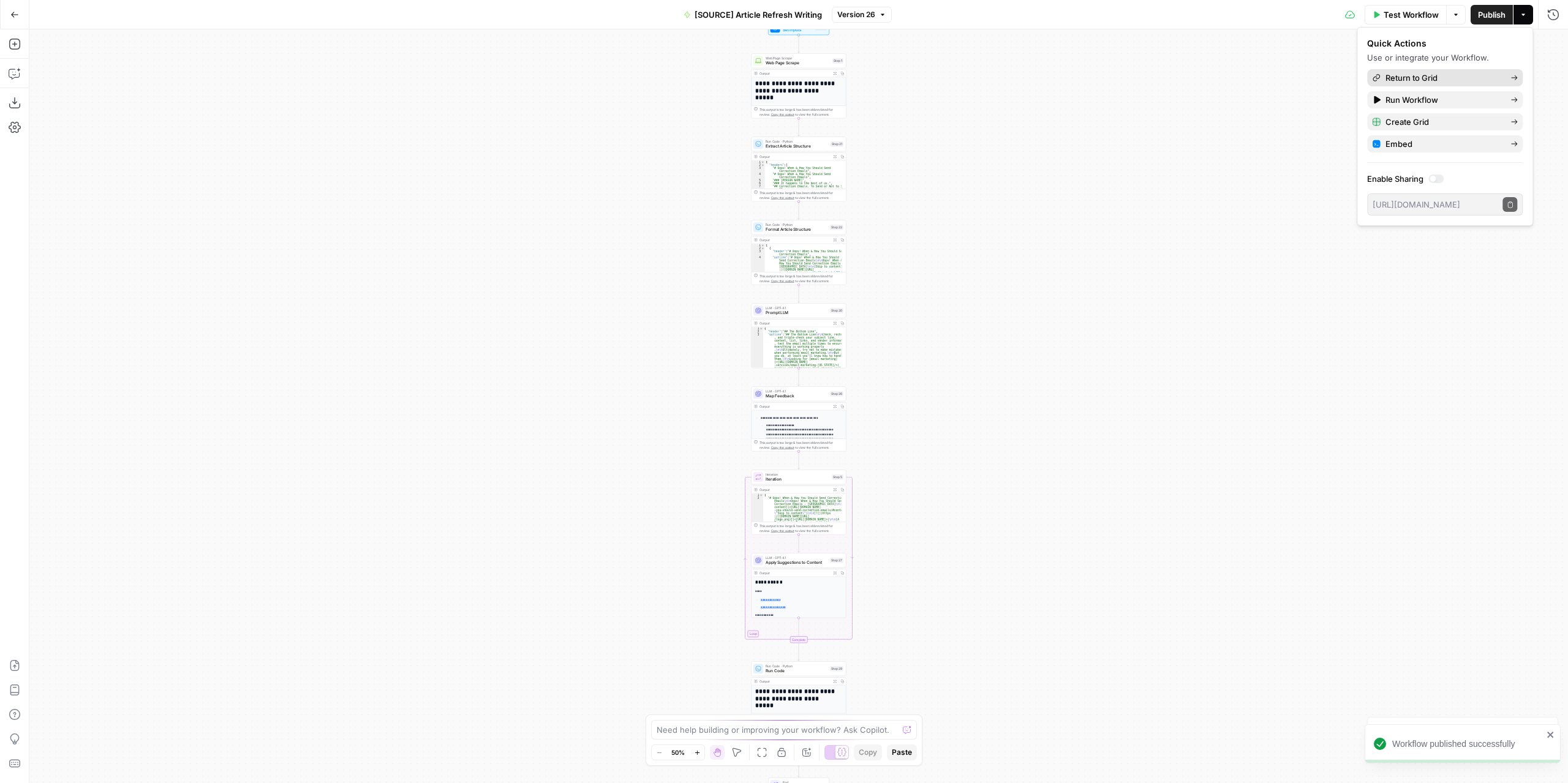
click at [1423, 82] on span "Return to Grid" at bounding box center [1443, 78] width 115 height 12
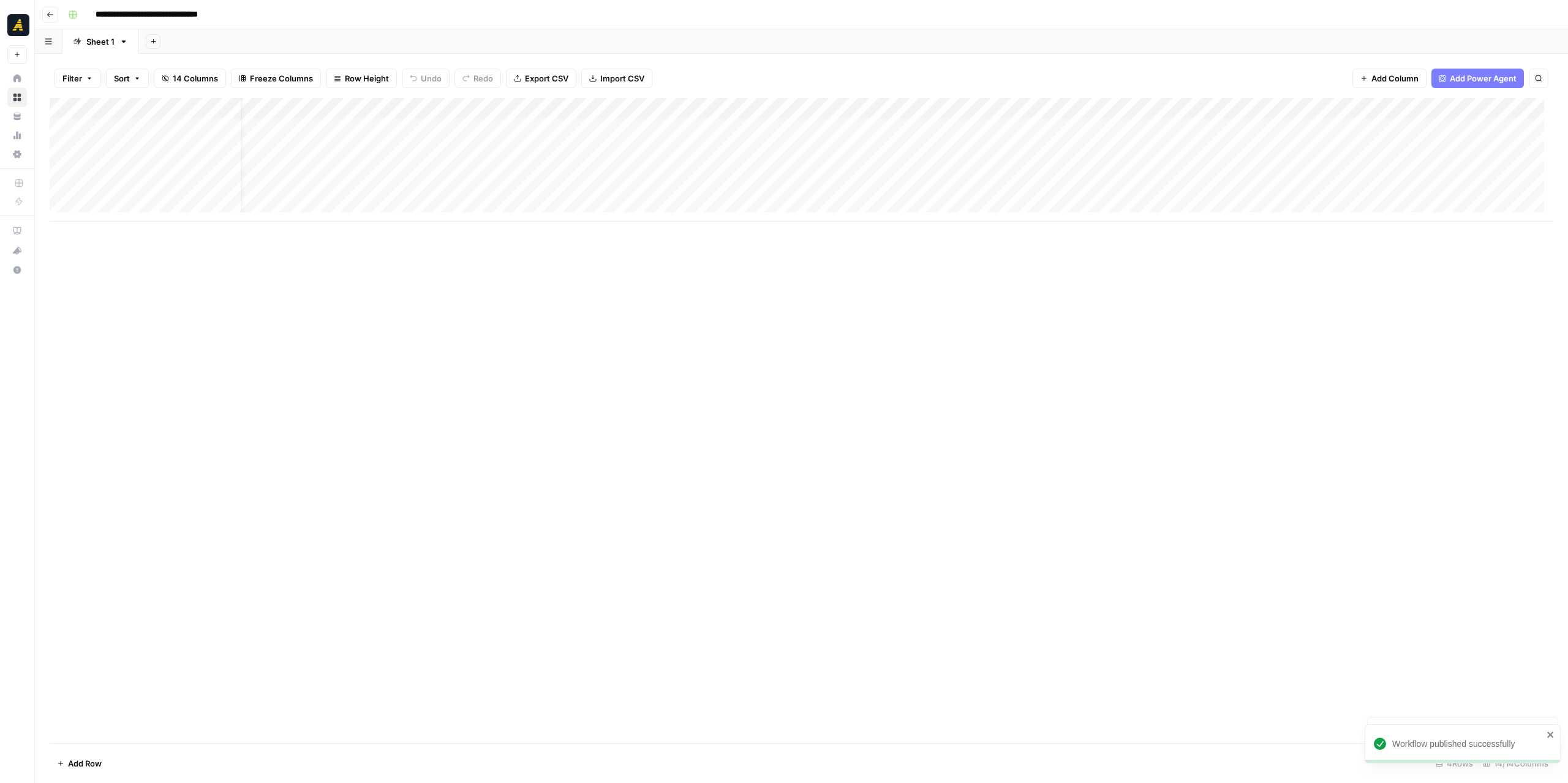
scroll to position [0, 418]
click at [1248, 128] on div "Add Column" at bounding box center [801, 160] width 1503 height 124
click at [1241, 150] on div "Add Column" at bounding box center [801, 160] width 1503 height 124
click at [308, 148] on div "Add Column" at bounding box center [801, 160] width 1503 height 124
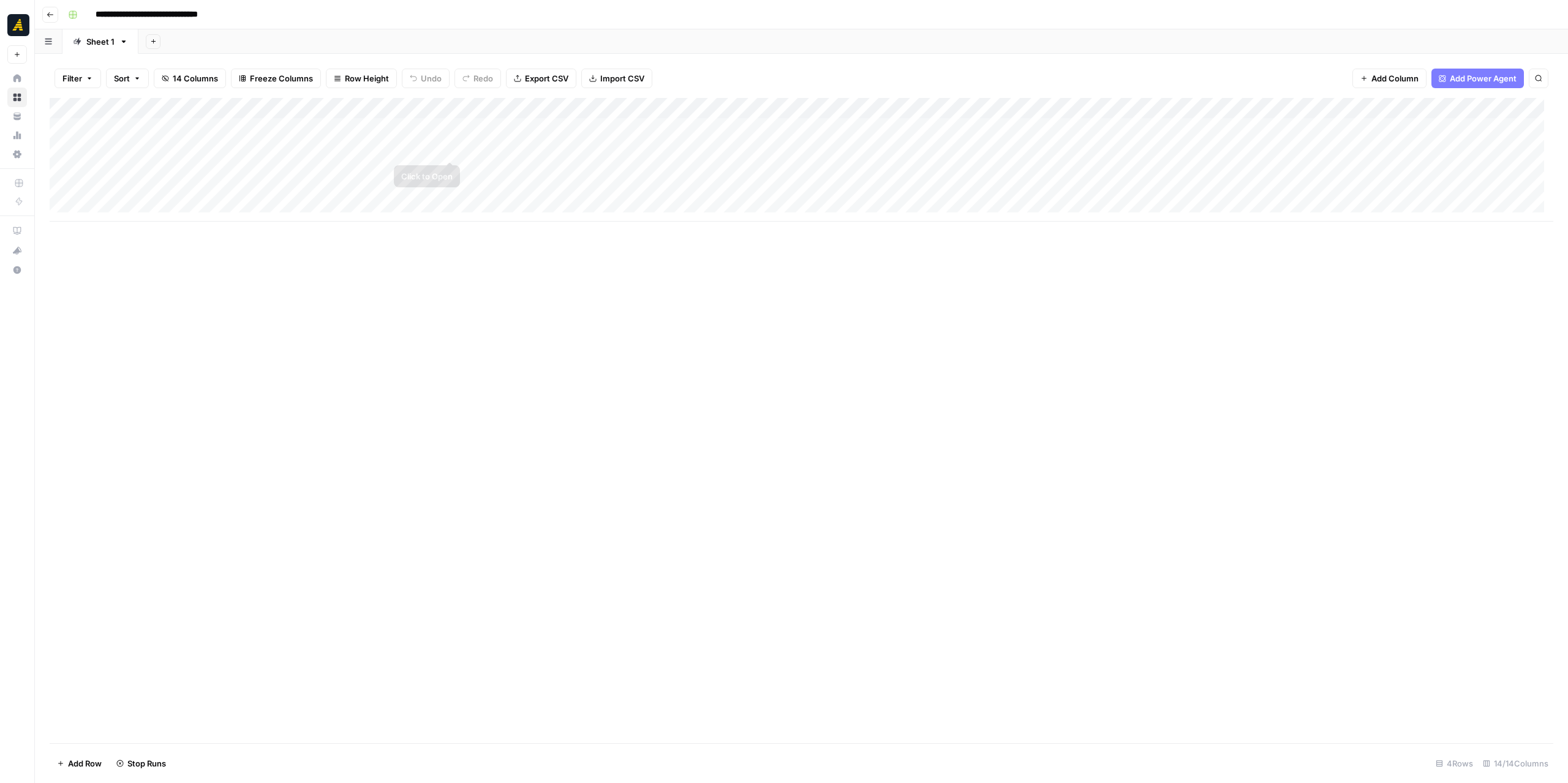
click at [496, 144] on div "Add Column" at bounding box center [801, 160] width 1503 height 124
click at [314, 171] on div "Add Column" at bounding box center [801, 160] width 1503 height 124
click at [529, 338] on div "Add Column" at bounding box center [801, 421] width 1503 height 645
click at [184, 172] on div "Add Column" at bounding box center [801, 160] width 1503 height 124
click at [671, 172] on div "Add Column" at bounding box center [801, 160] width 1503 height 124
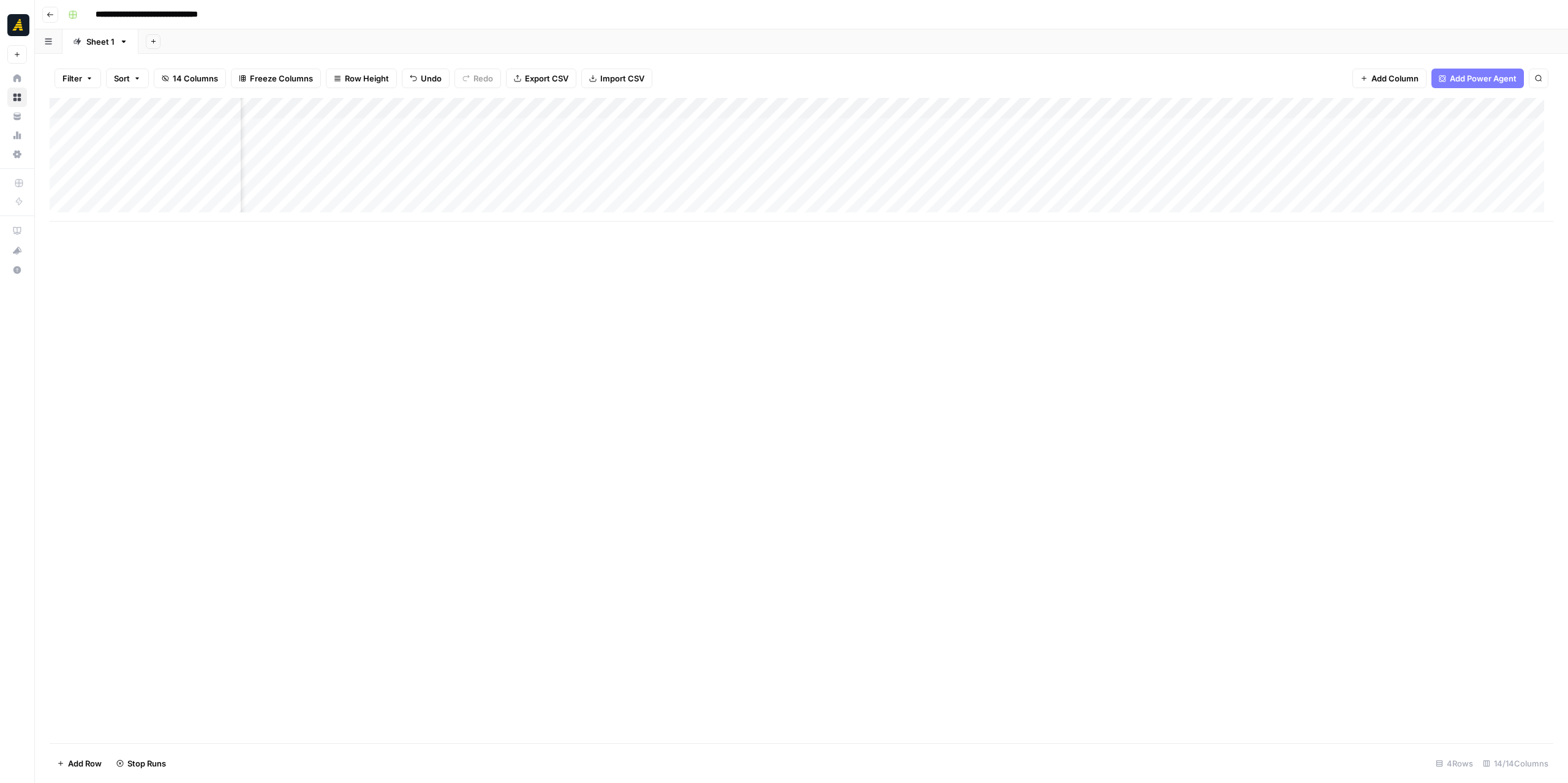
scroll to position [0, 213]
click at [872, 168] on div "Add Column" at bounding box center [801, 160] width 1503 height 124
click at [730, 167] on div "Add Column" at bounding box center [801, 160] width 1503 height 124
drag, startPoint x: 740, startPoint y: 102, endPoint x: 796, endPoint y: 104, distance: 56.0
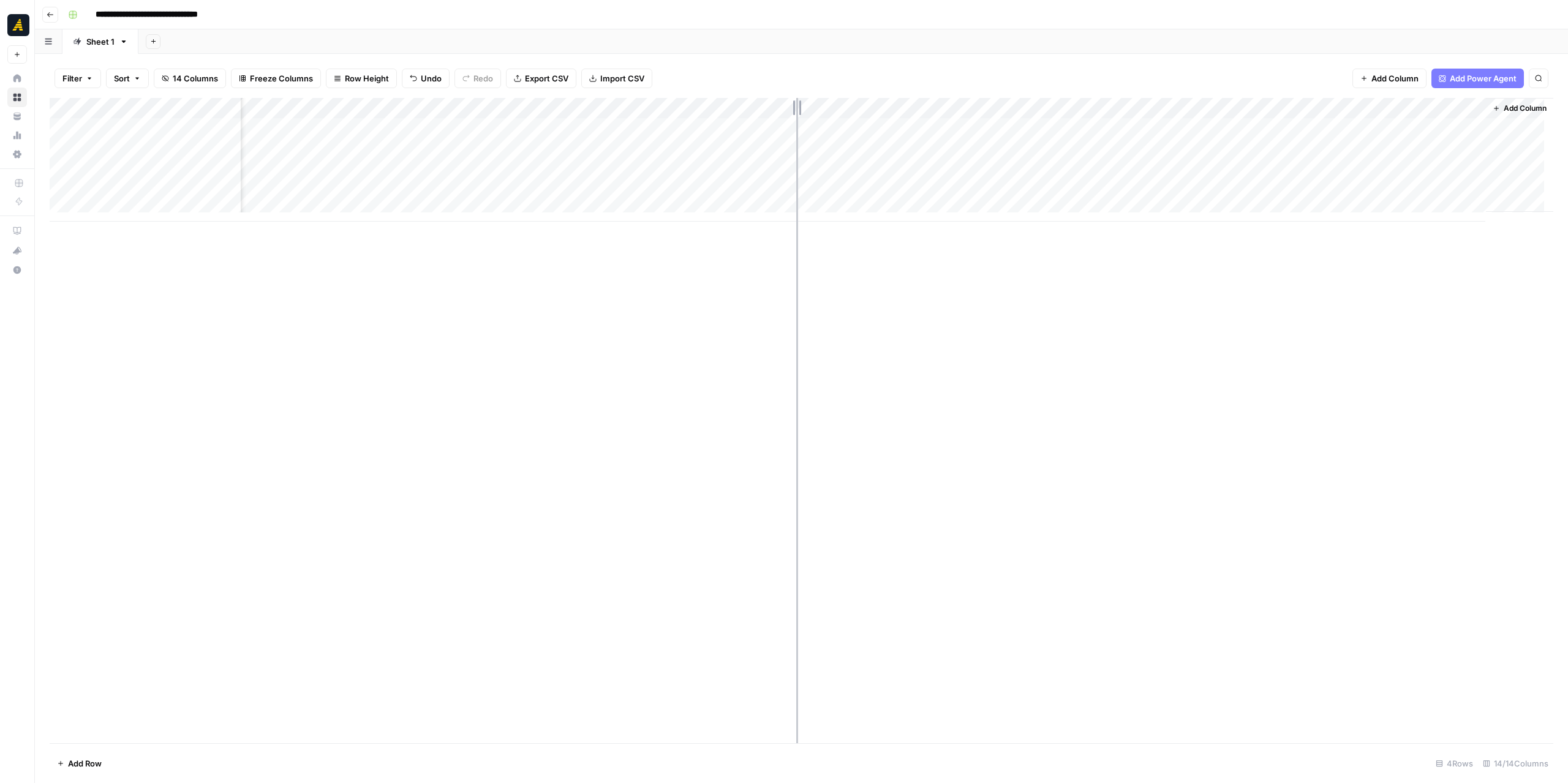
click at [796, 104] on div "Add Column" at bounding box center [801, 160] width 1503 height 124
click at [711, 170] on div "Add Column" at bounding box center [801, 160] width 1503 height 124
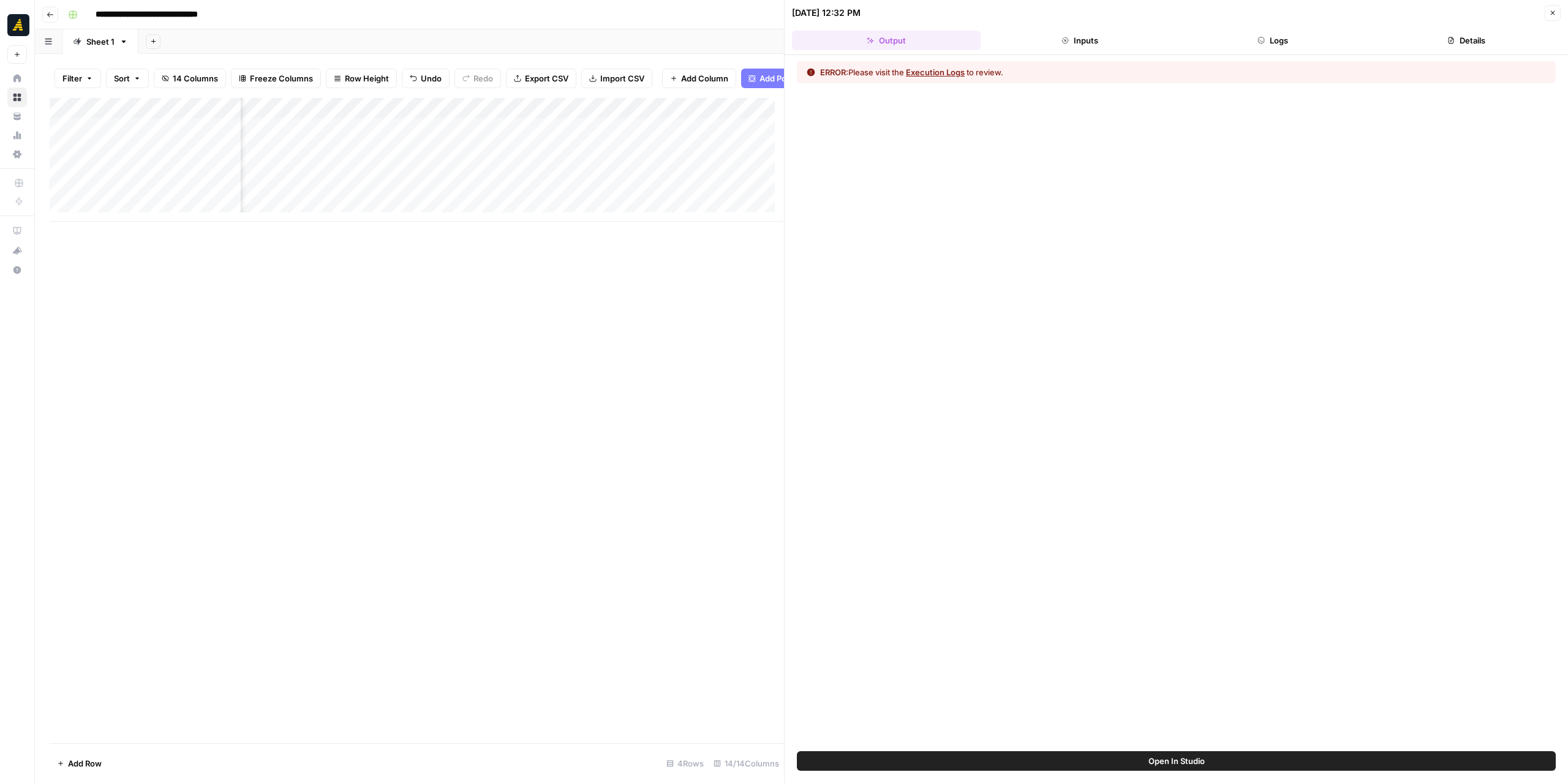
click at [1291, 43] on button "Logs" at bounding box center [1273, 40] width 189 height 20
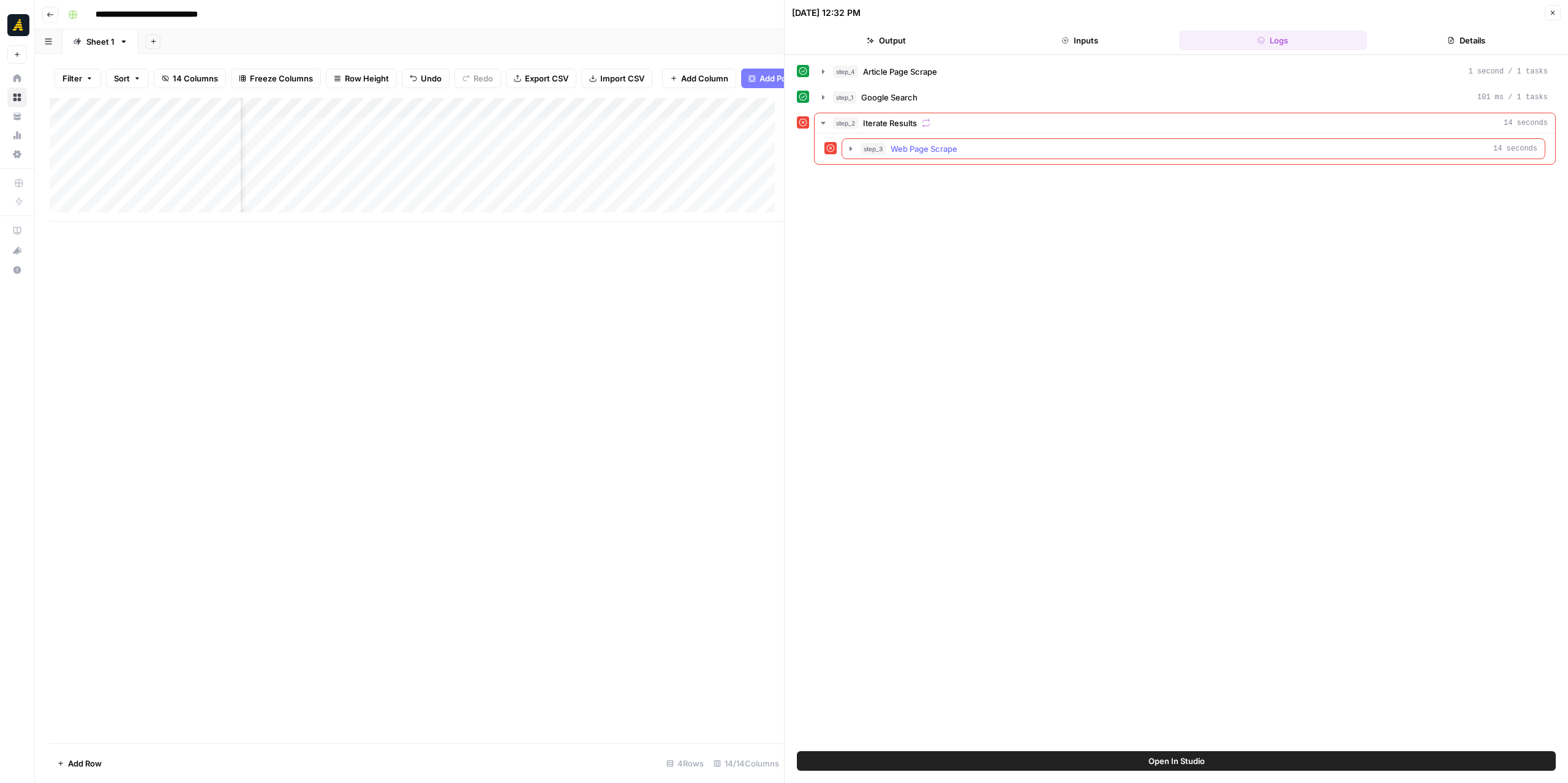
click at [848, 148] on icon "button" at bounding box center [851, 149] width 10 height 10
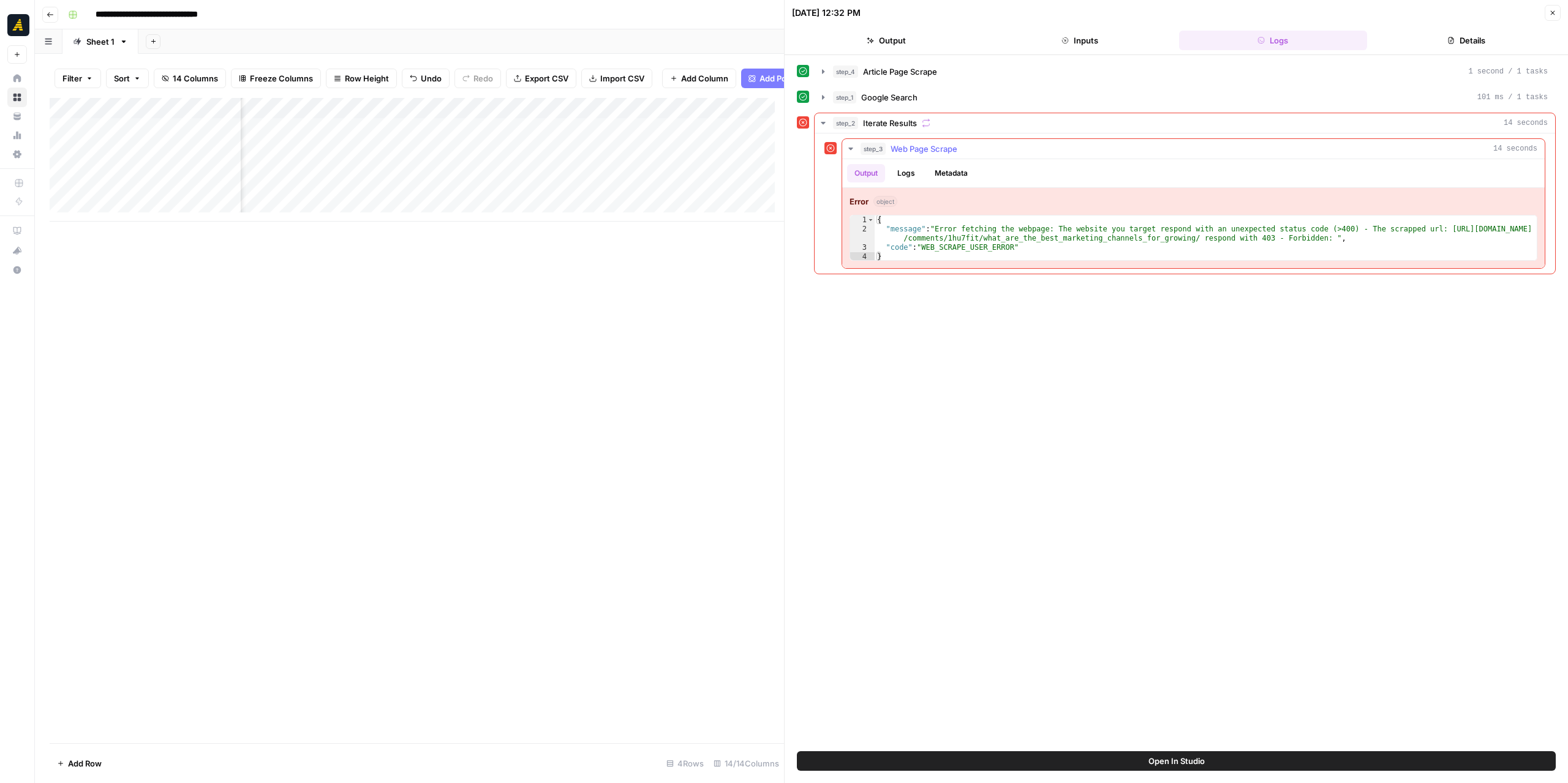
click at [849, 148] on icon "button" at bounding box center [850, 149] width 4 height 3
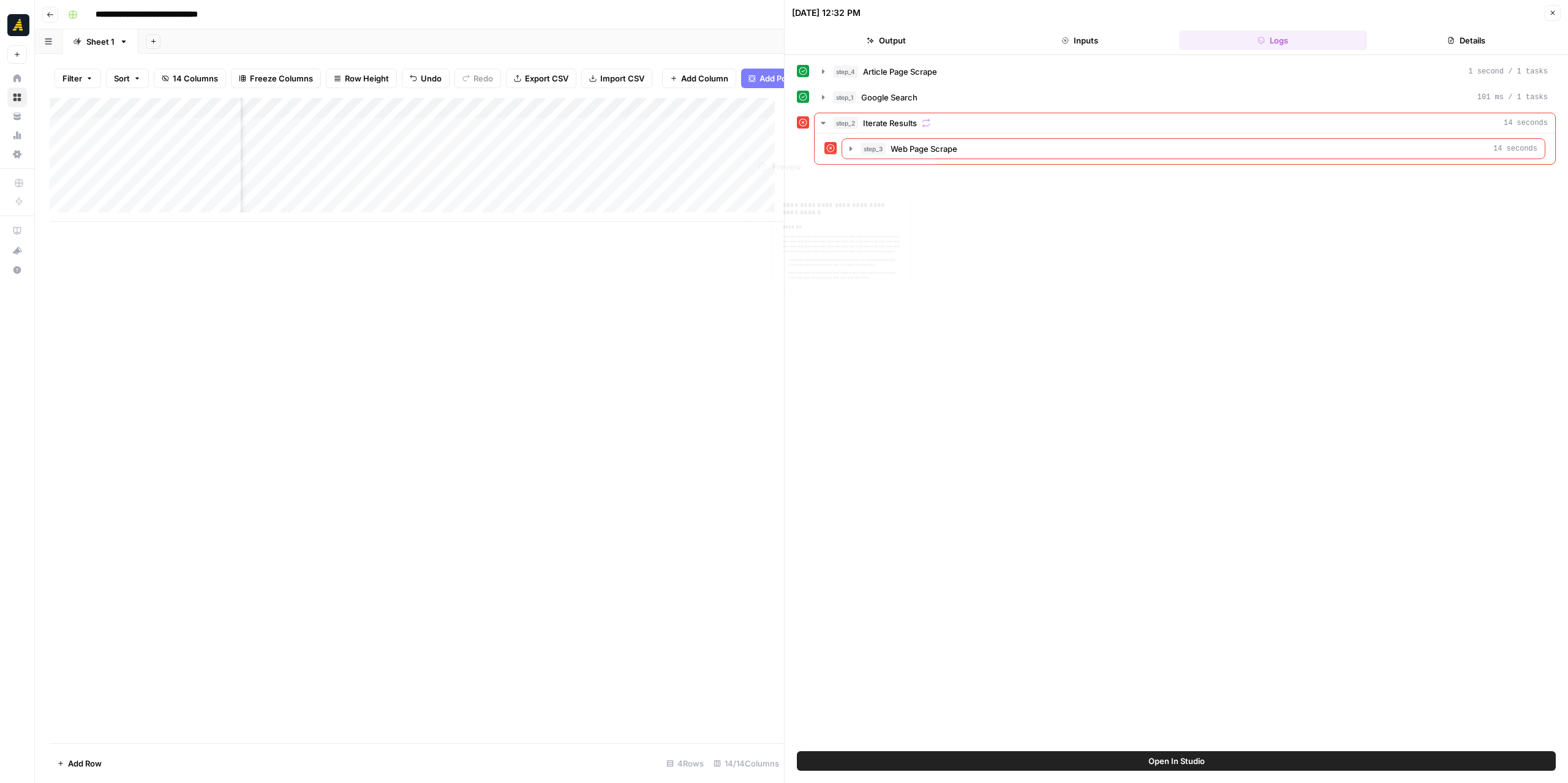
click at [672, 120] on div "Add Column" at bounding box center [417, 160] width 735 height 124
click at [634, 232] on span "Edit Workflow" at bounding box center [623, 237] width 107 height 12
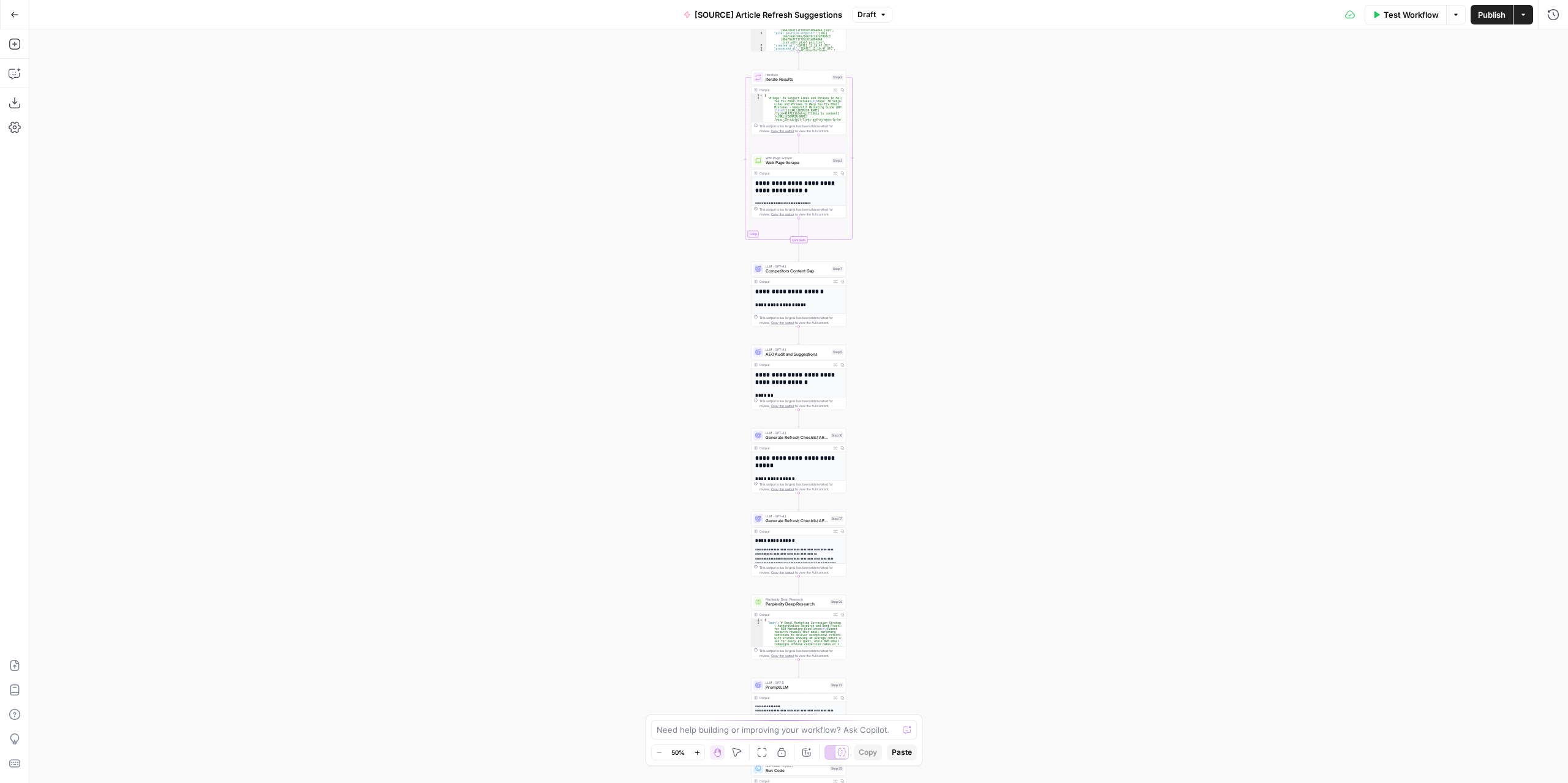
click at [910, 351] on div "**********" at bounding box center [798, 406] width 1538 height 753
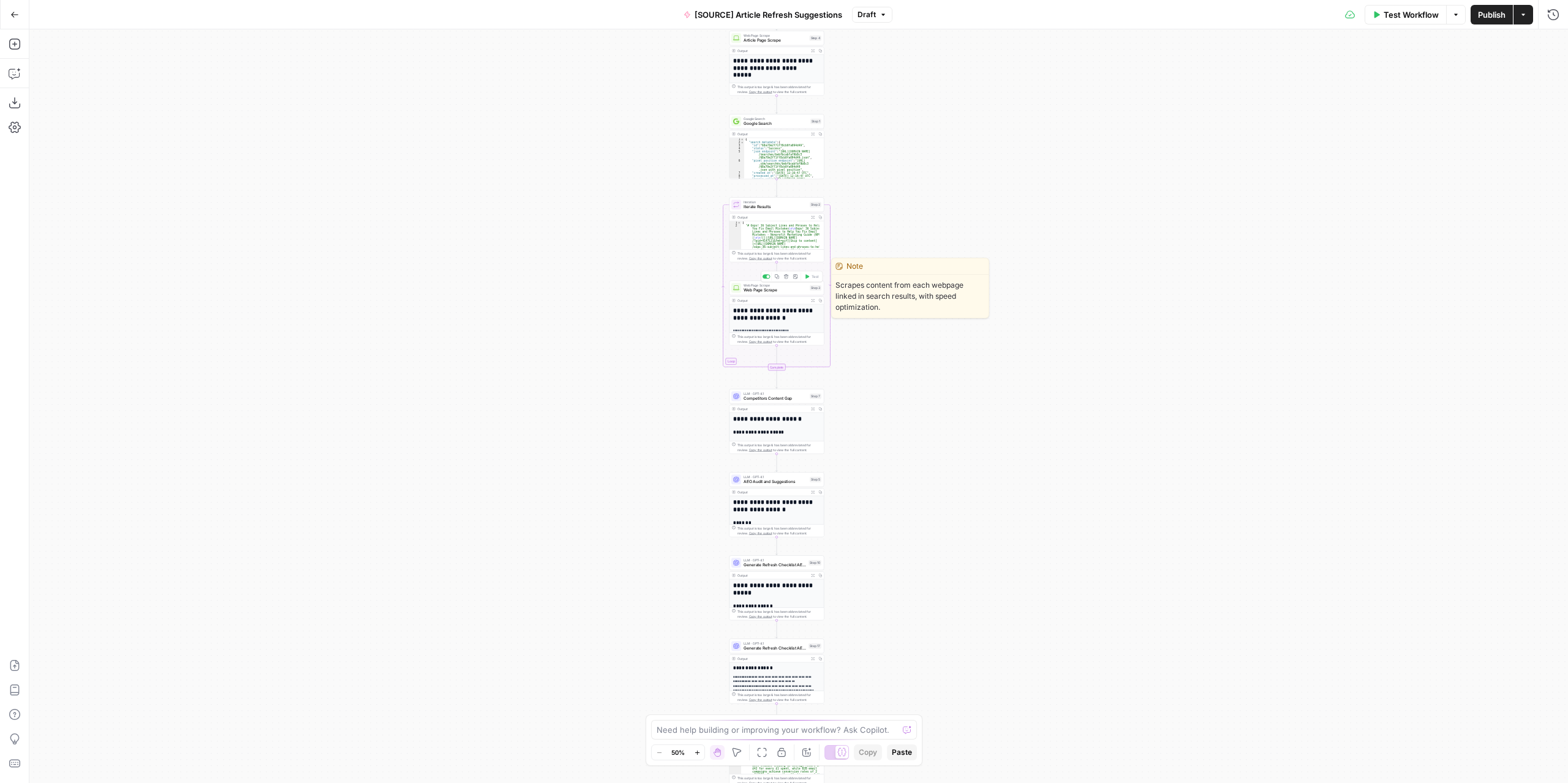
click at [775, 291] on span "Web Page Scrape" at bounding box center [775, 290] width 64 height 6
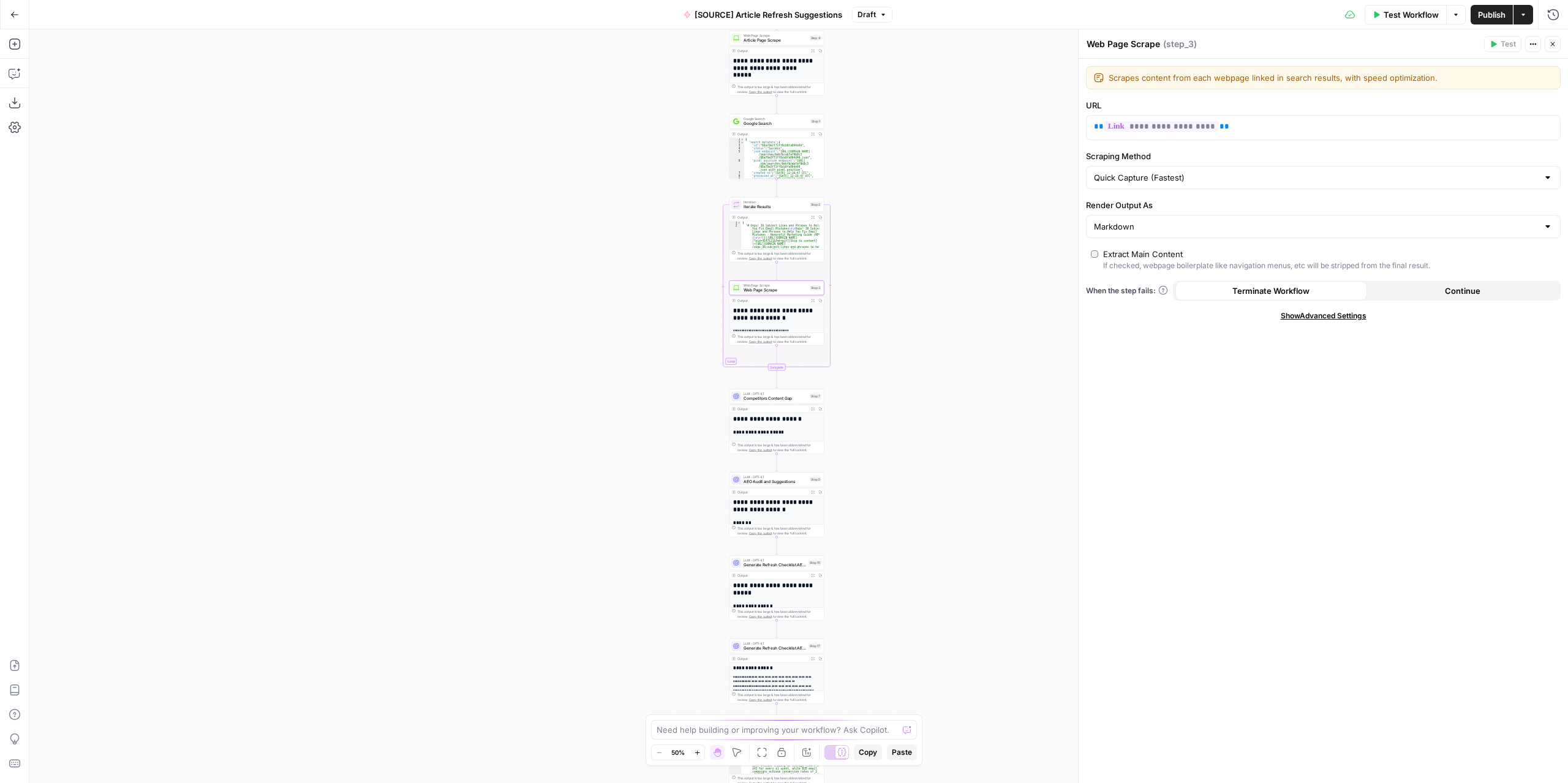
click at [1479, 286] on span "Continue" at bounding box center [1462, 291] width 36 height 12
click at [784, 292] on span "Web Page Scrape" at bounding box center [775, 290] width 64 height 6
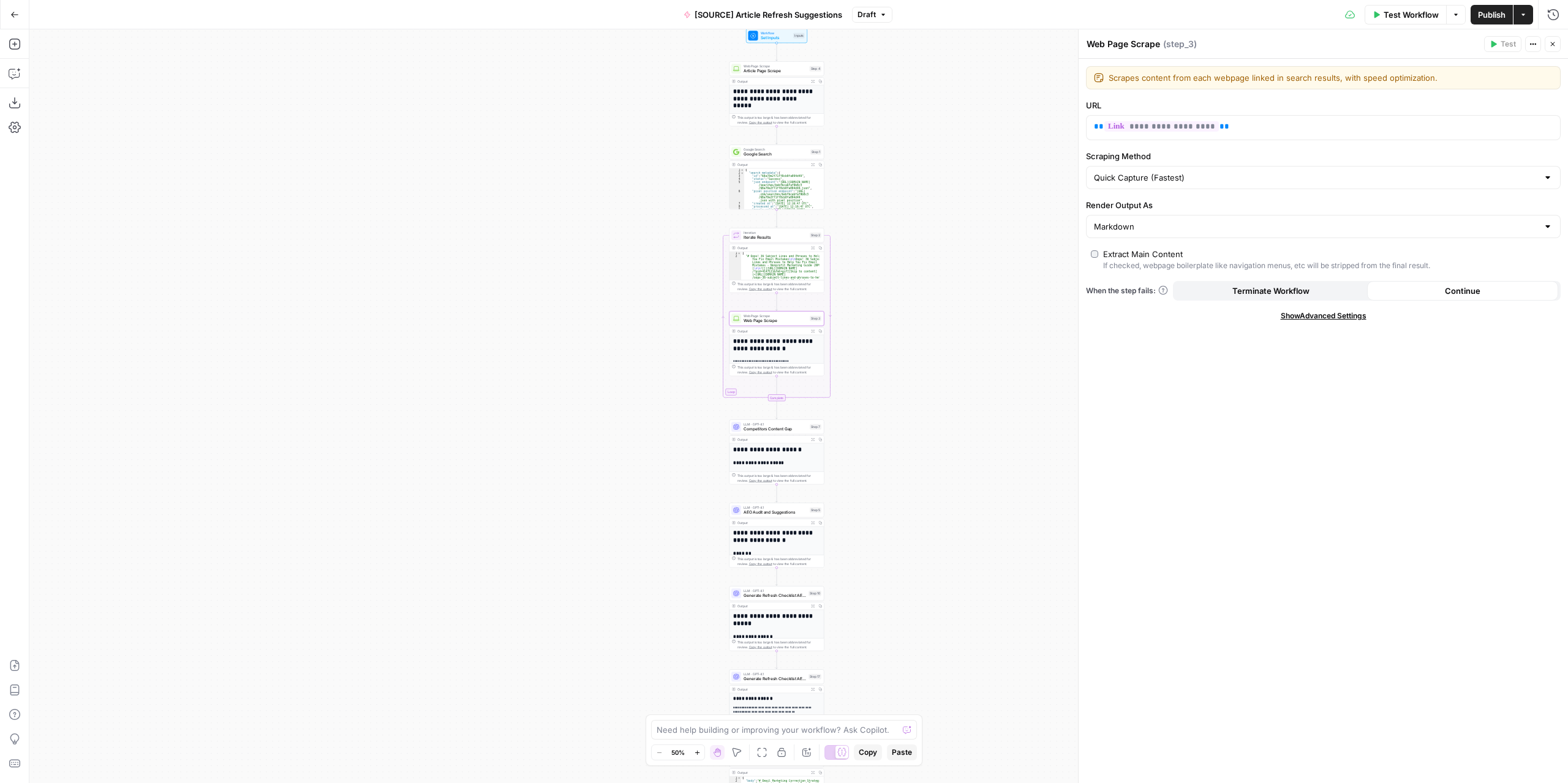
click at [900, 290] on div "**********" at bounding box center [798, 406] width 1538 height 753
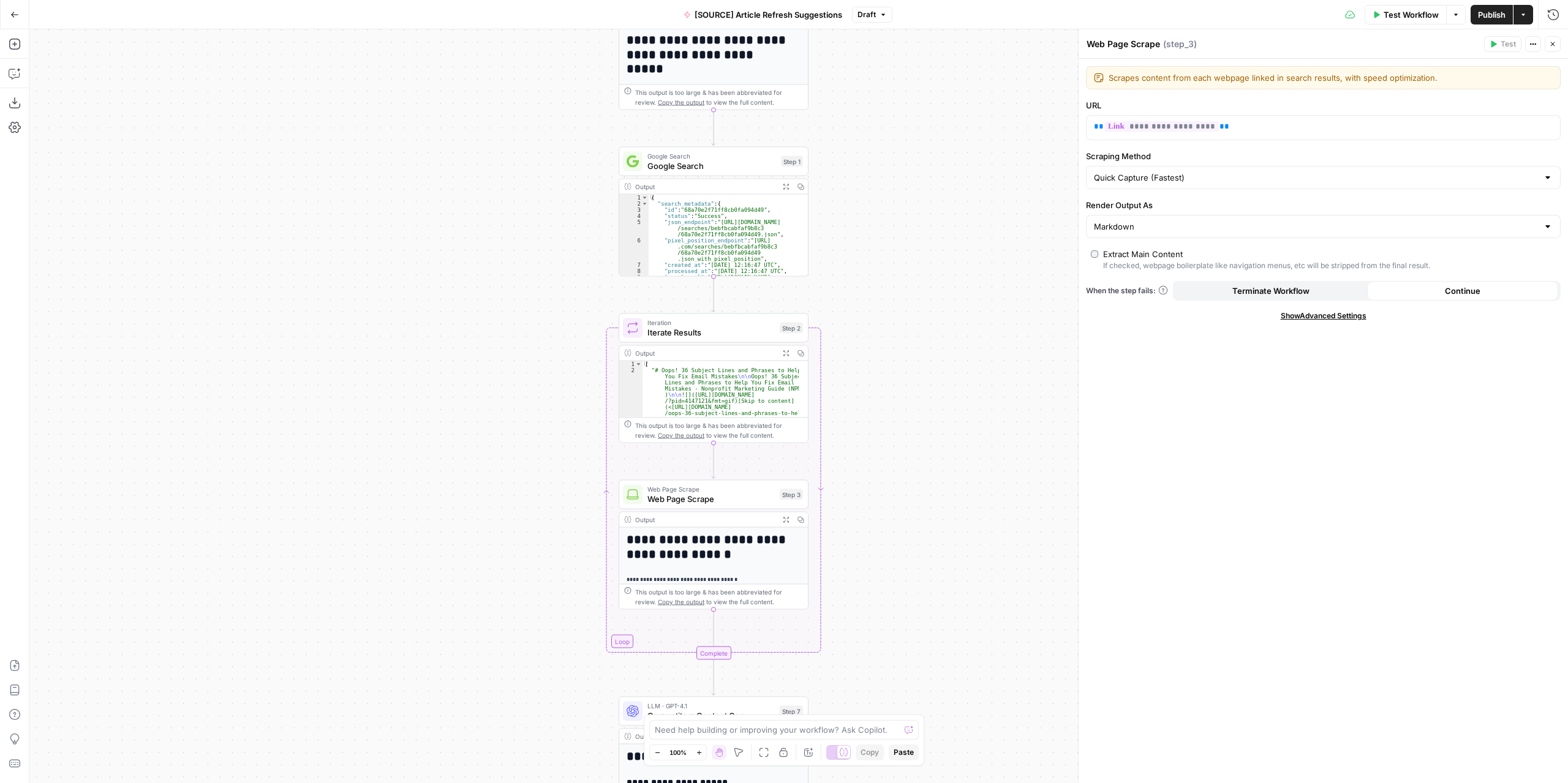
drag, startPoint x: 881, startPoint y: 337, endPoint x: 910, endPoint y: 439, distance: 106.0
click at [914, 441] on div "**********" at bounding box center [798, 406] width 1538 height 753
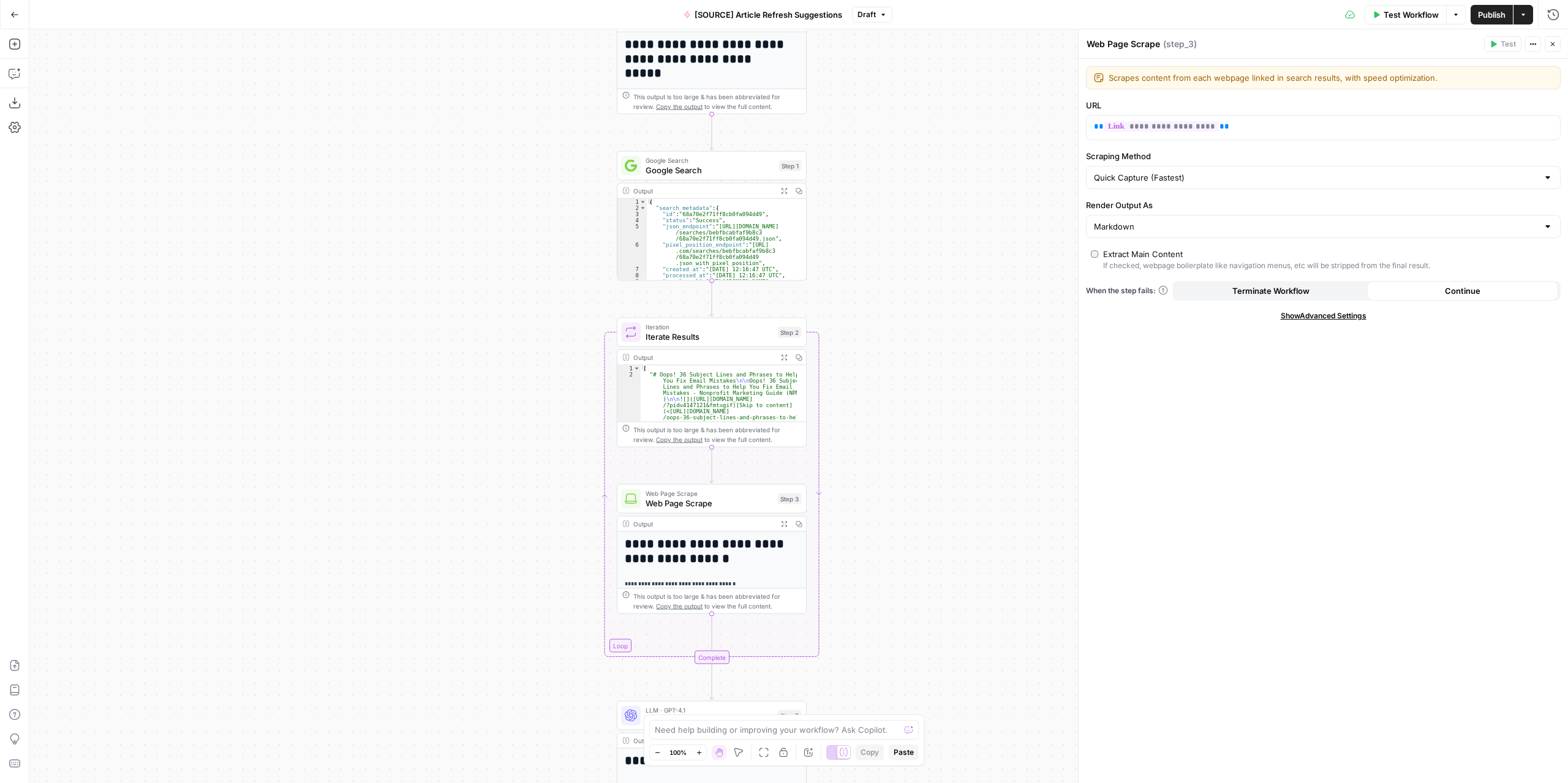
click at [735, 164] on span "Google Search" at bounding box center [709, 170] width 128 height 12
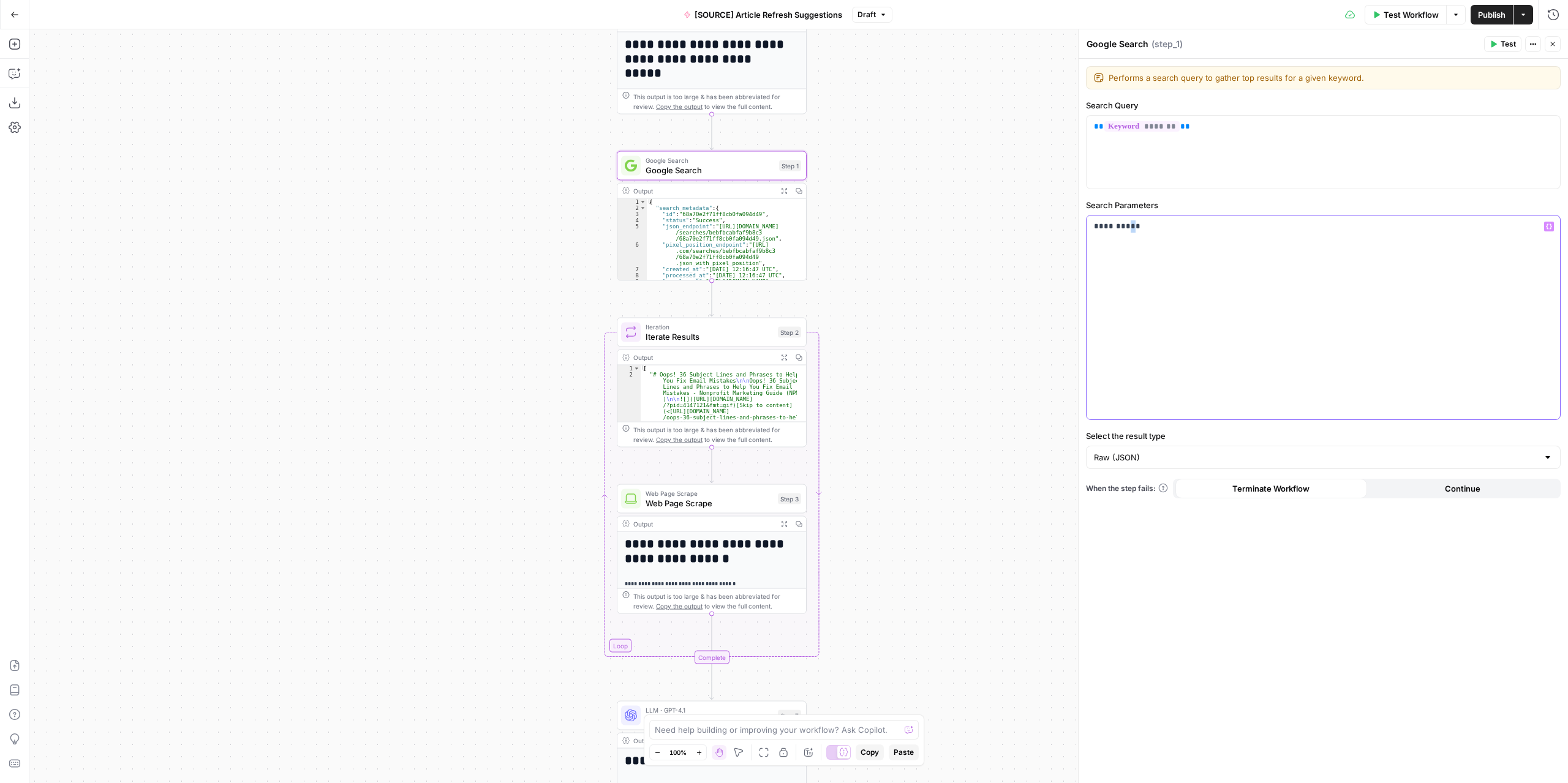
click at [1126, 226] on p "**********" at bounding box center [1323, 226] width 459 height 12
click at [1489, 14] on span "Publish" at bounding box center [1491, 14] width 27 height 12
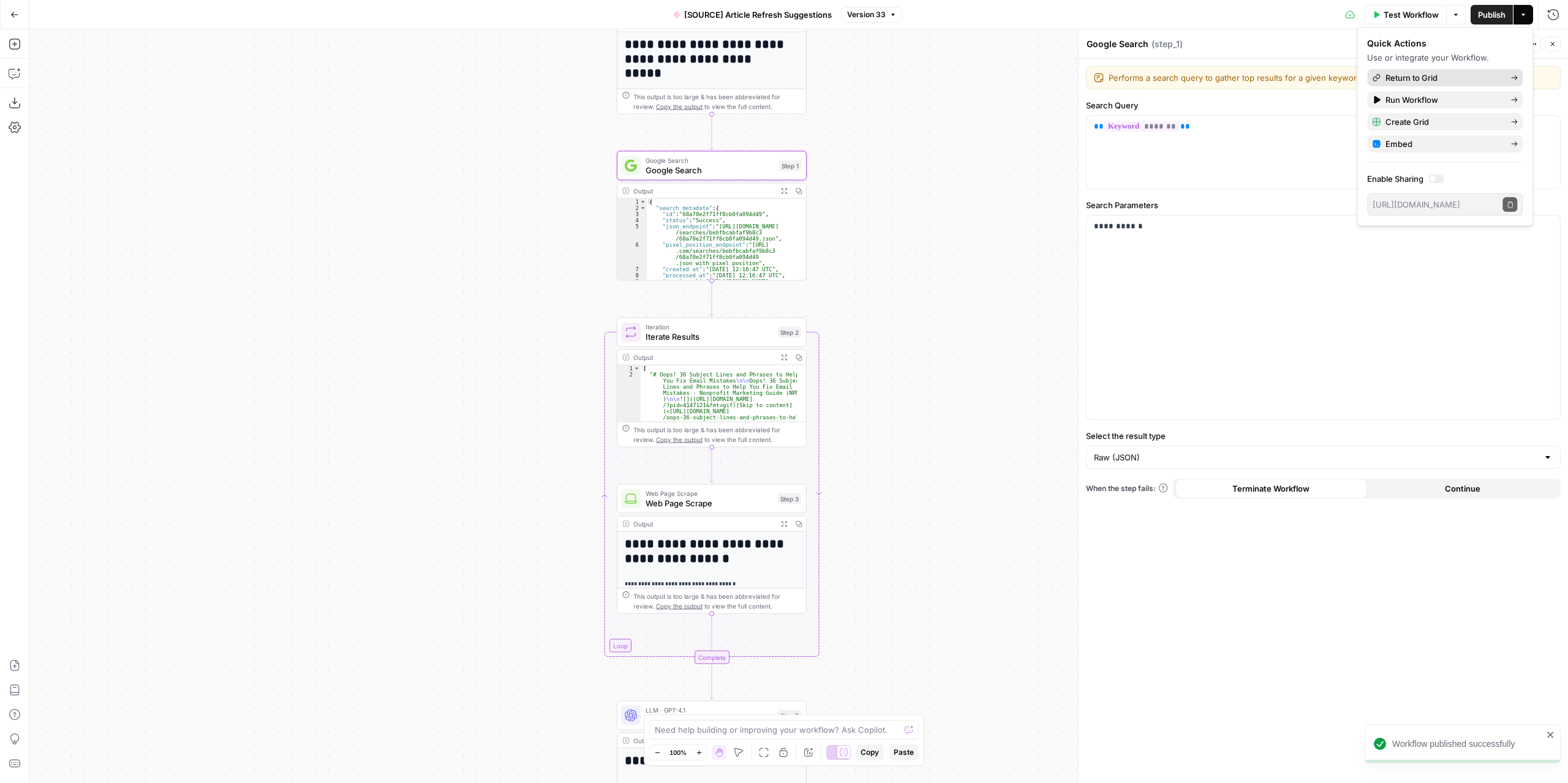
click at [1446, 78] on span "Return to Grid" at bounding box center [1443, 78] width 115 height 12
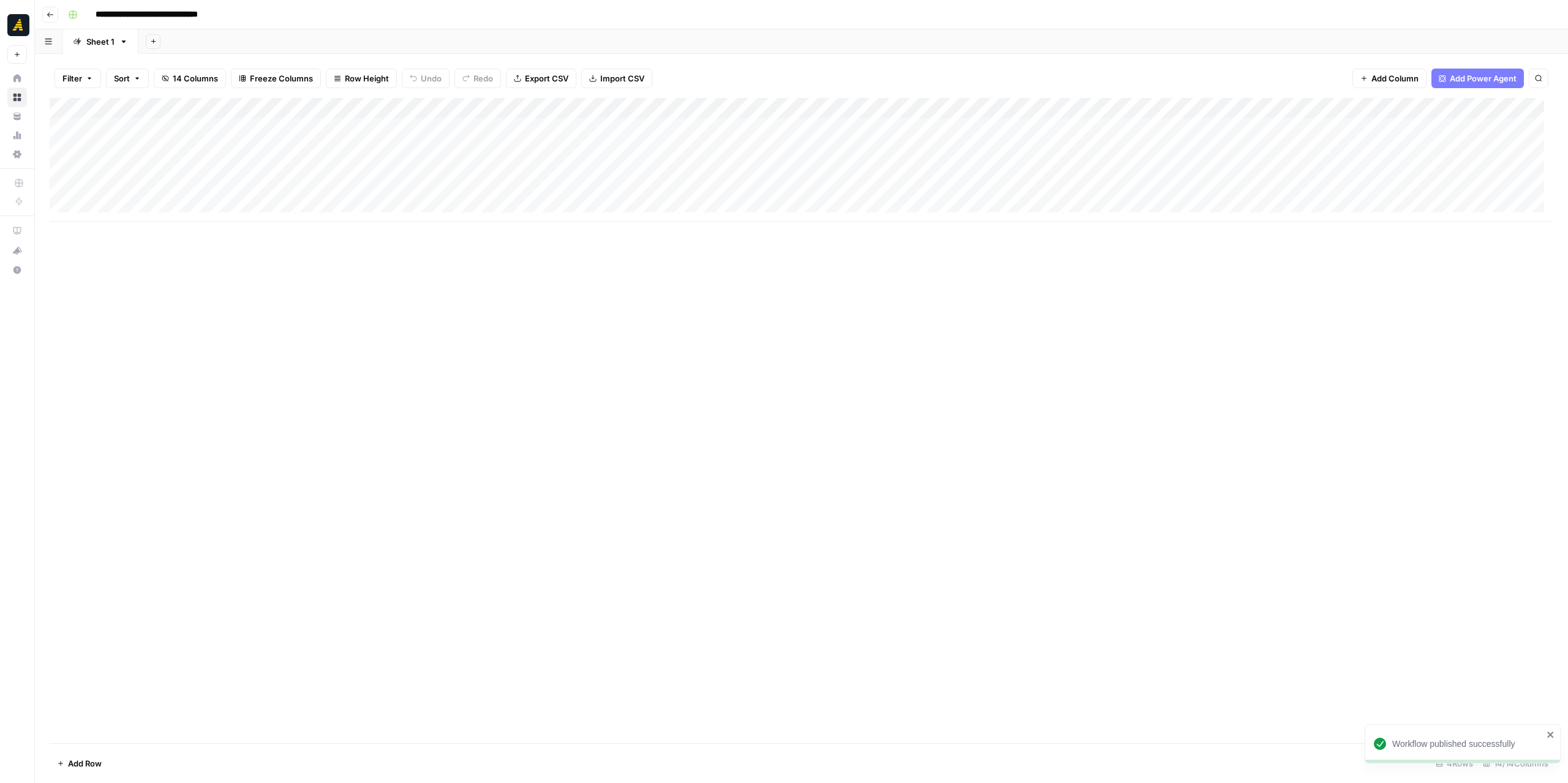
scroll to position [0, 197]
click at [1004, 170] on div "Add Column" at bounding box center [801, 160] width 1503 height 124
click at [1195, 168] on div "Add Column" at bounding box center [801, 160] width 1503 height 124
click at [1028, 167] on div "Add Column" at bounding box center [801, 160] width 1503 height 124
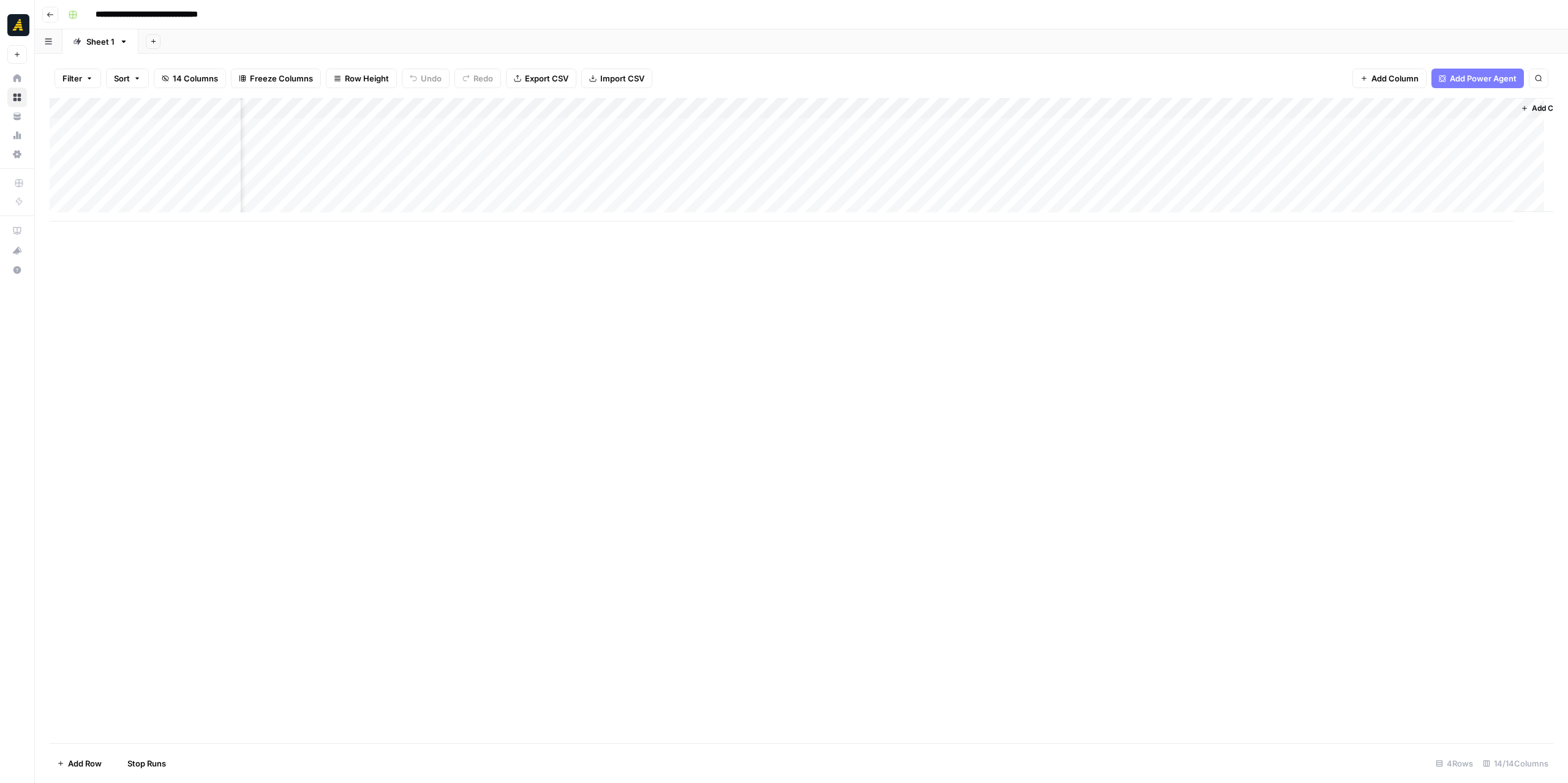
click at [1028, 167] on div "Add Column" at bounding box center [801, 160] width 1503 height 124
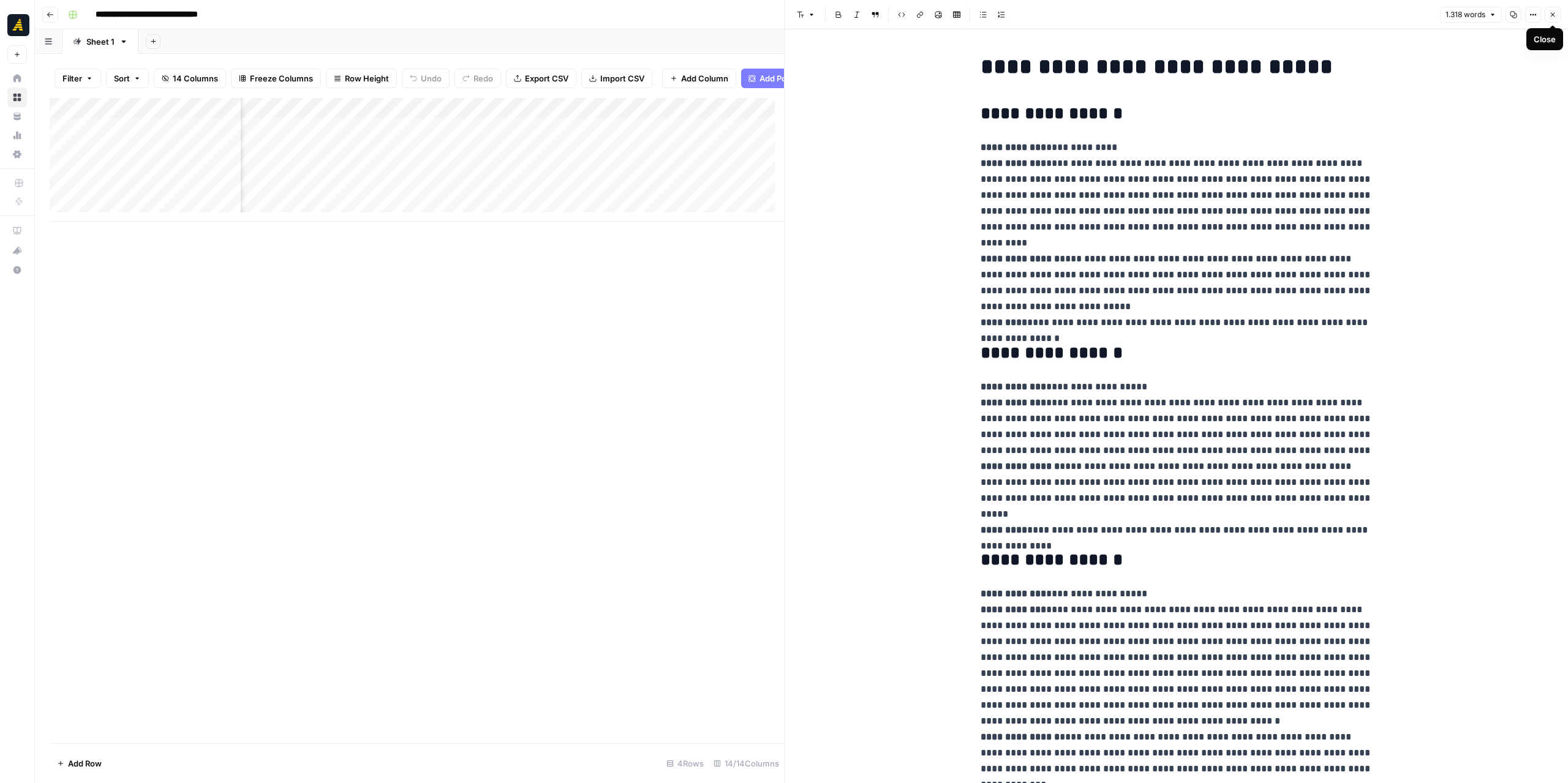
click at [1551, 19] on button "Close" at bounding box center [1552, 14] width 16 height 16
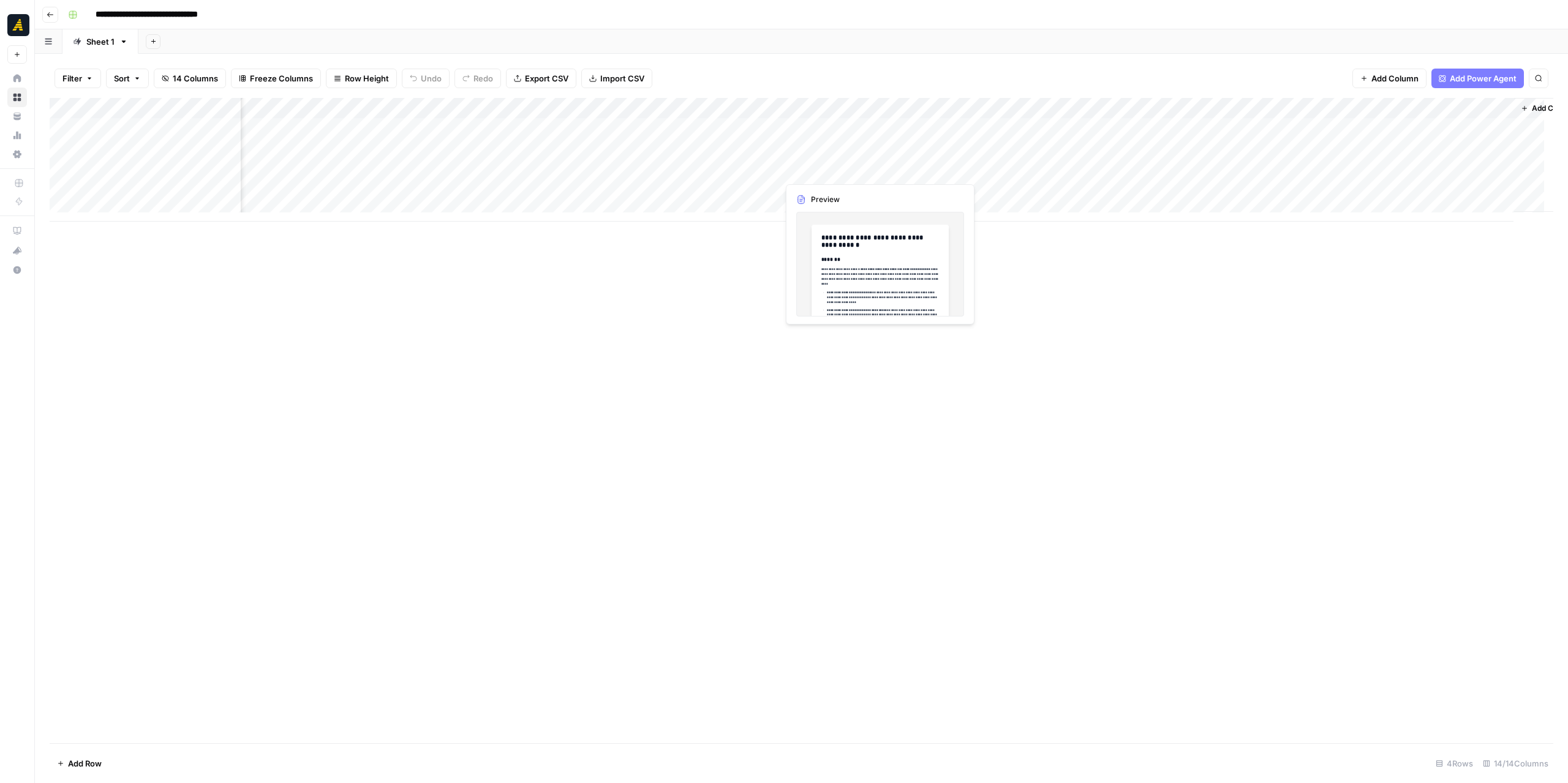
click at [808, 168] on div "Add Column" at bounding box center [801, 160] width 1503 height 124
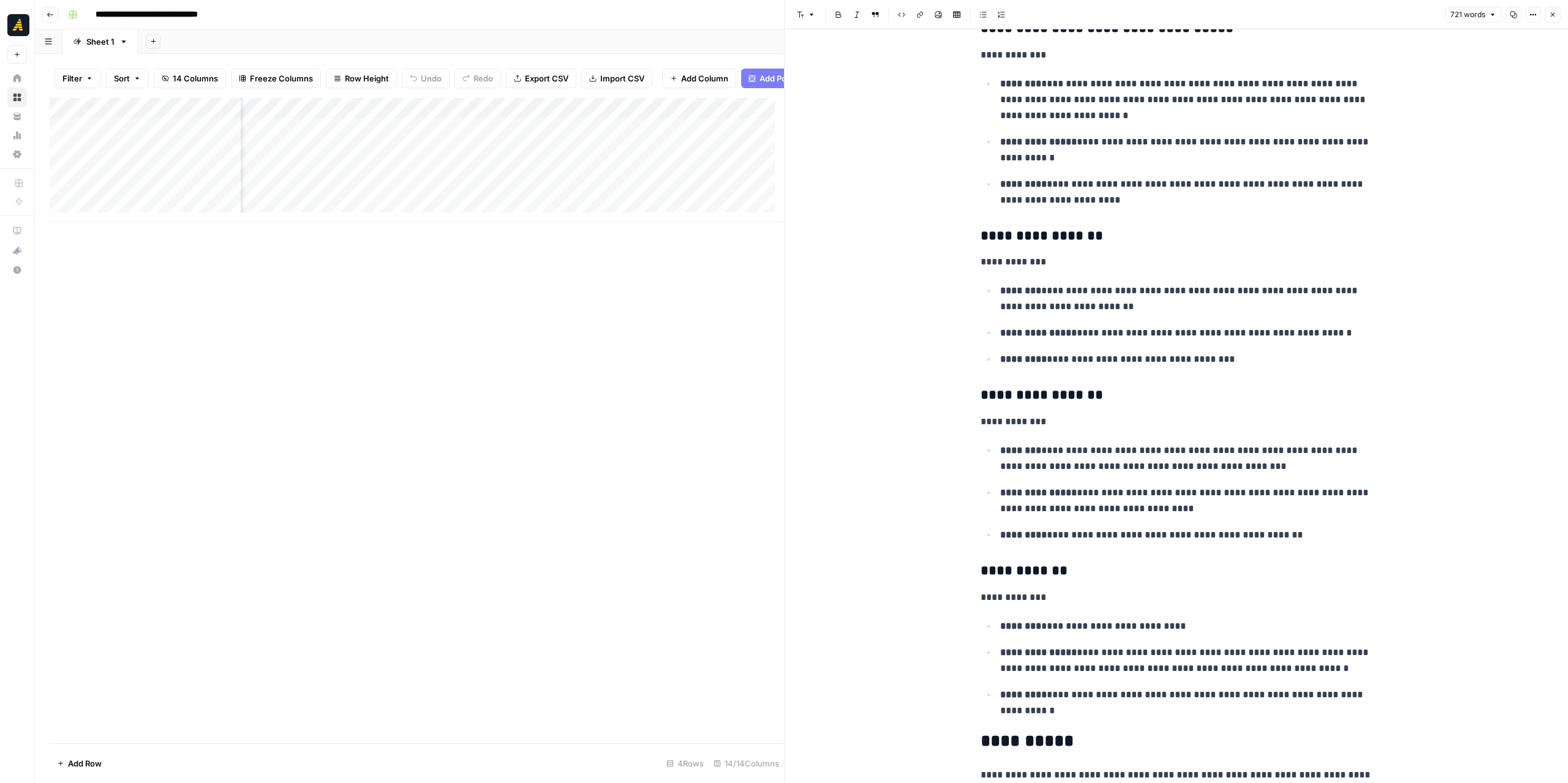
scroll to position [1615, 0]
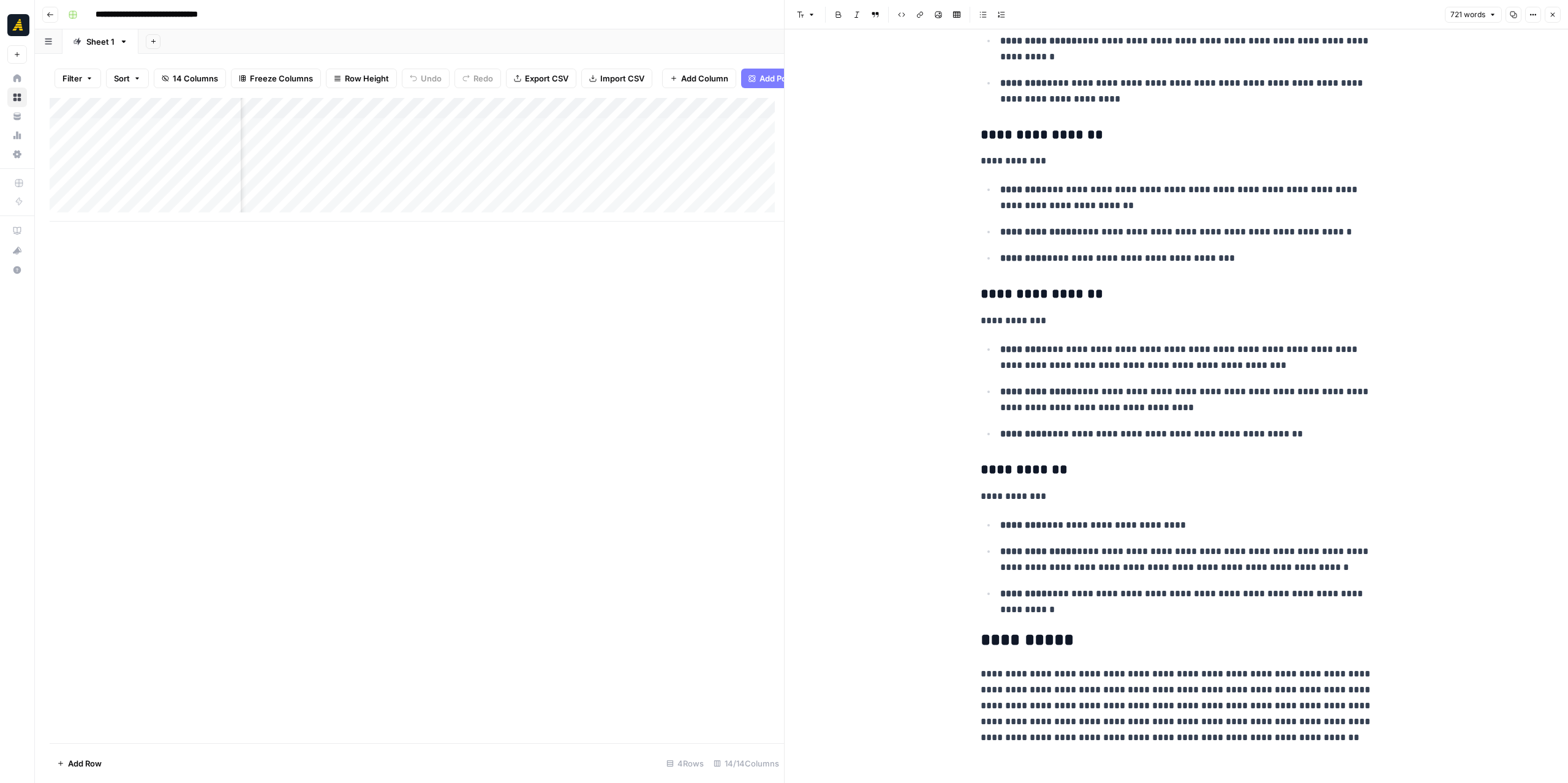
click at [1551, 16] on icon "button" at bounding box center [1552, 14] width 8 height 8
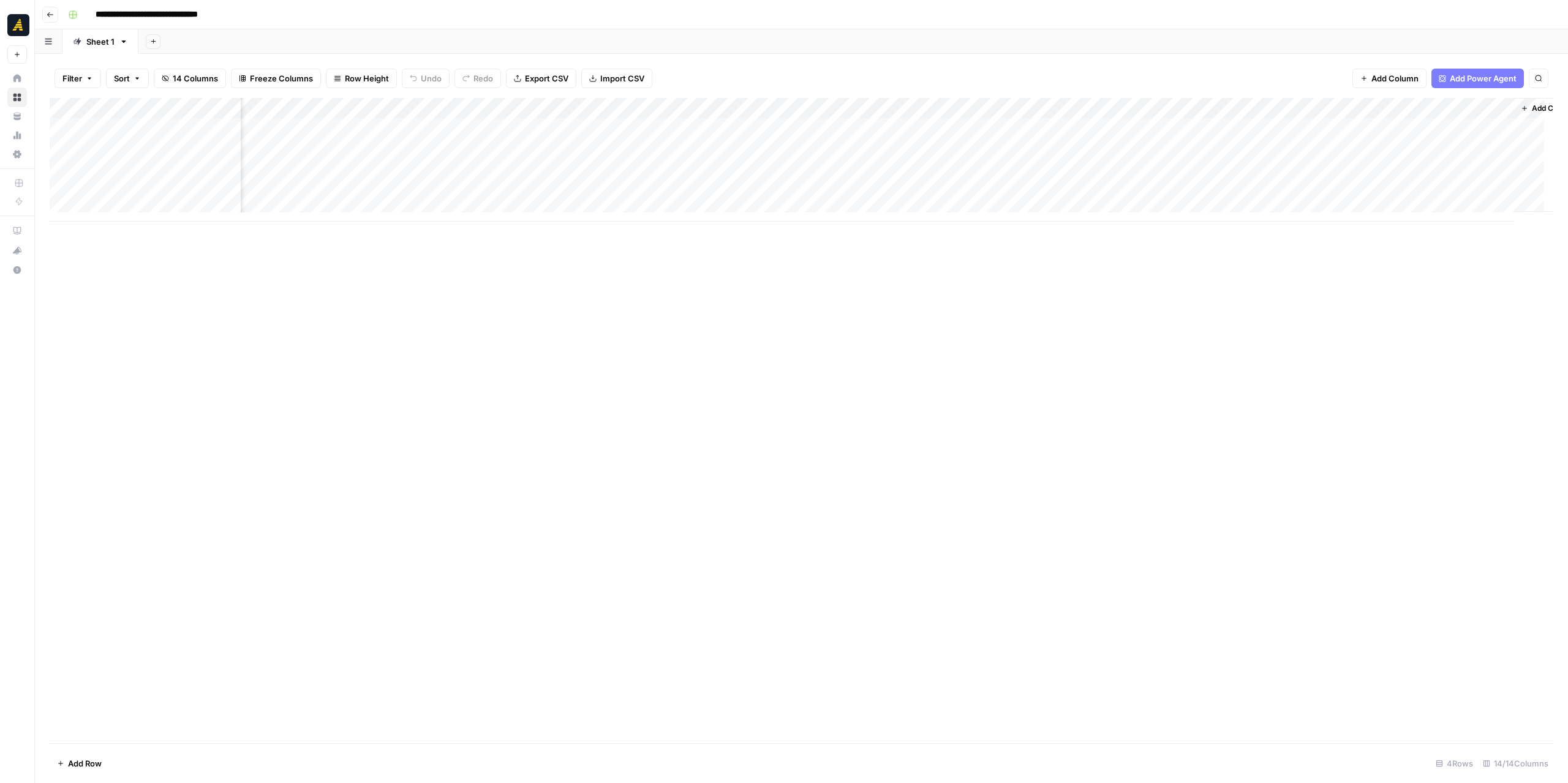
scroll to position [0, 474]
click at [1319, 178] on div "Add Column" at bounding box center [801, 160] width 1503 height 124
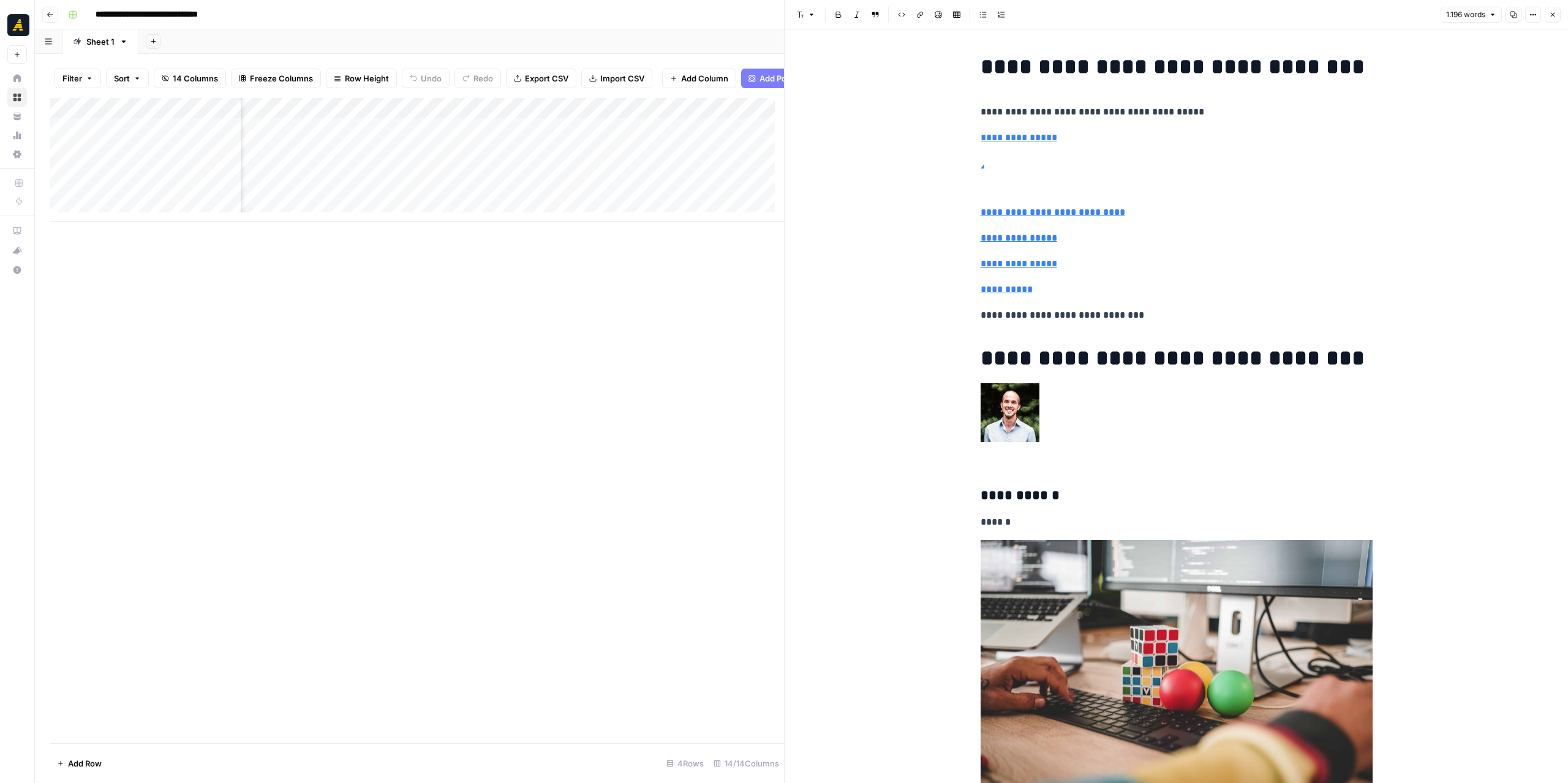
scroll to position [0, 1243]
click at [654, 181] on div "Add Column" at bounding box center [417, 160] width 735 height 124
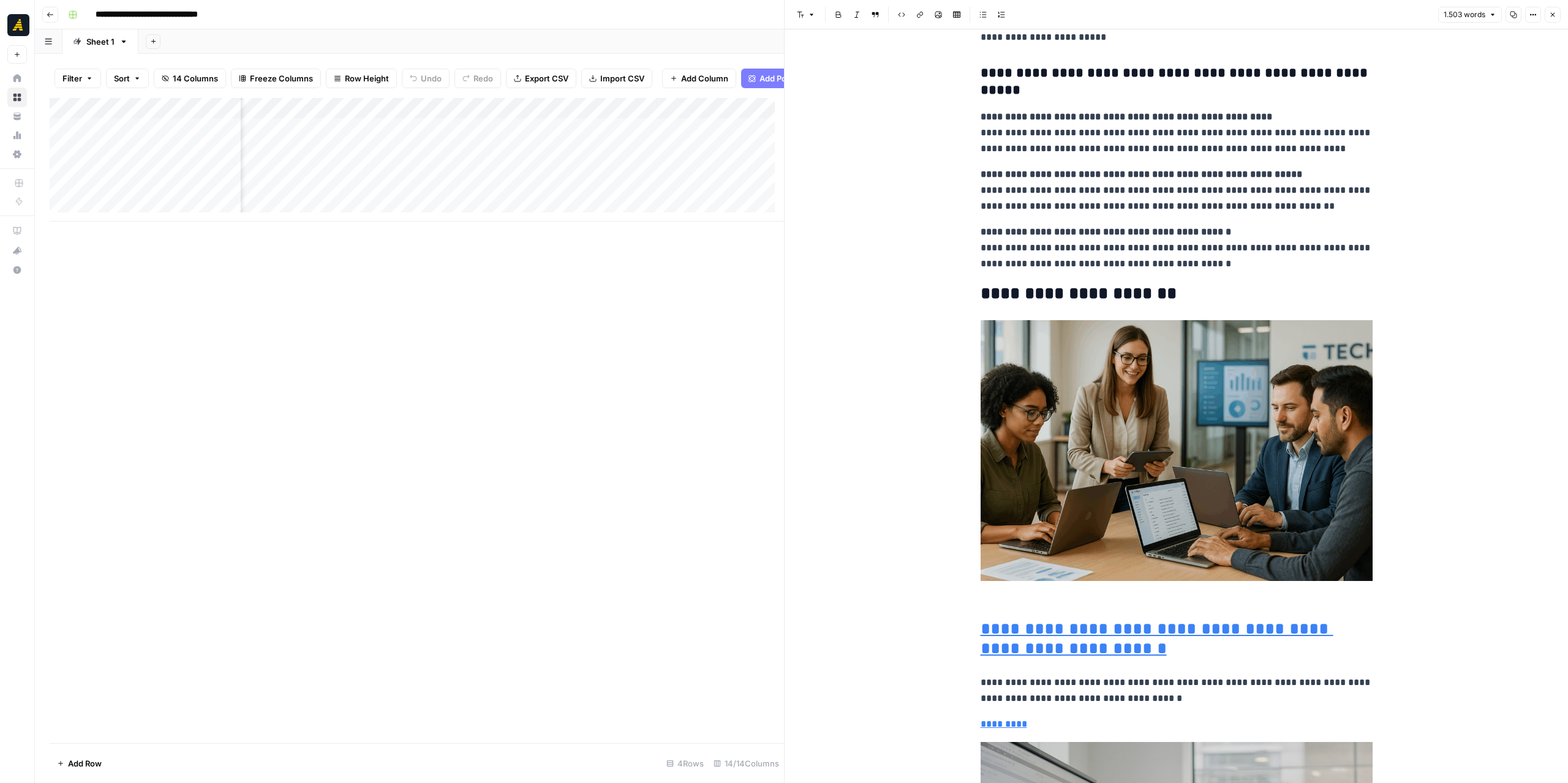
scroll to position [0, 1101]
click at [394, 180] on div "Add Column" at bounding box center [417, 160] width 735 height 124
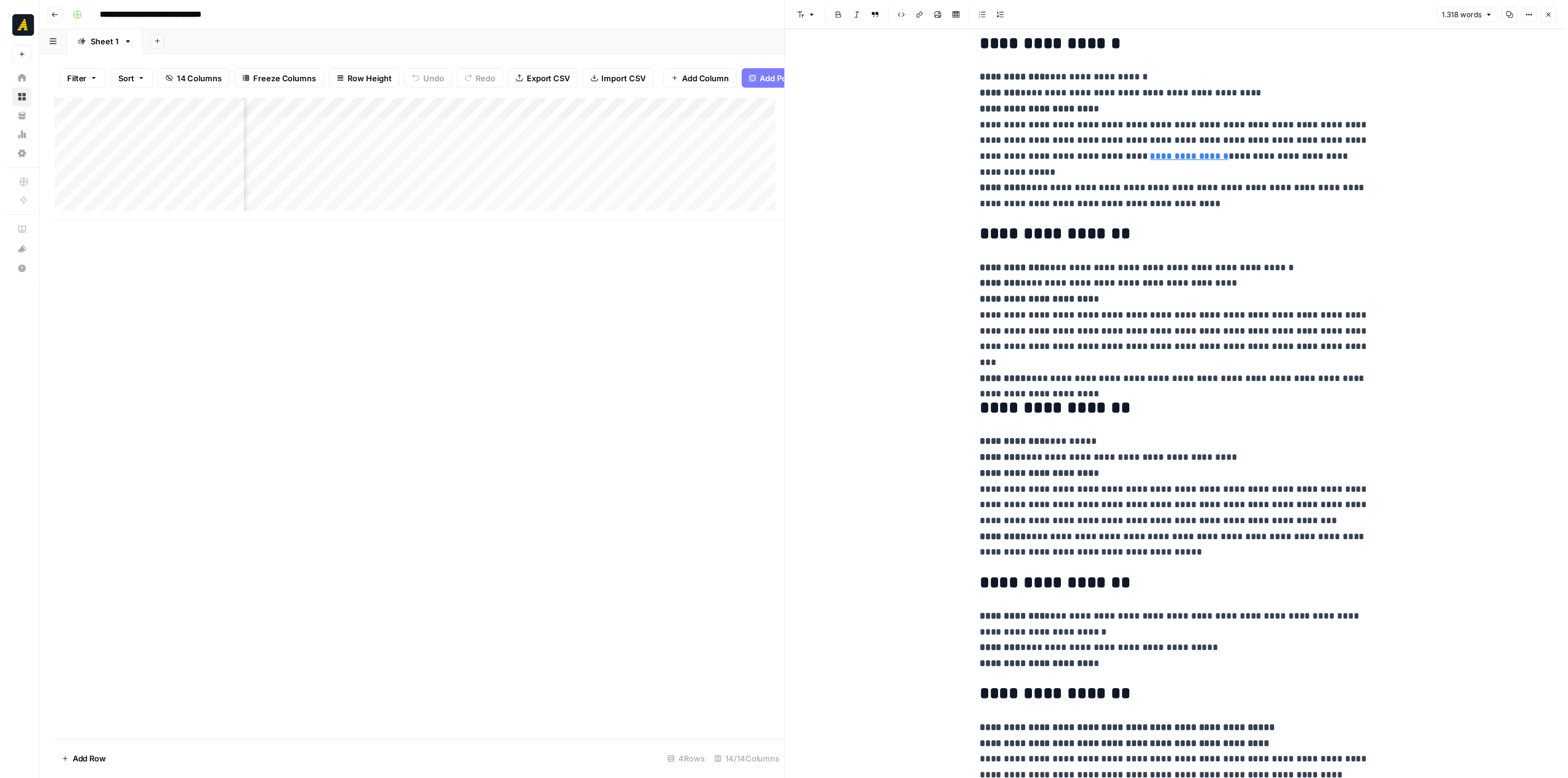
scroll to position [2084, 0]
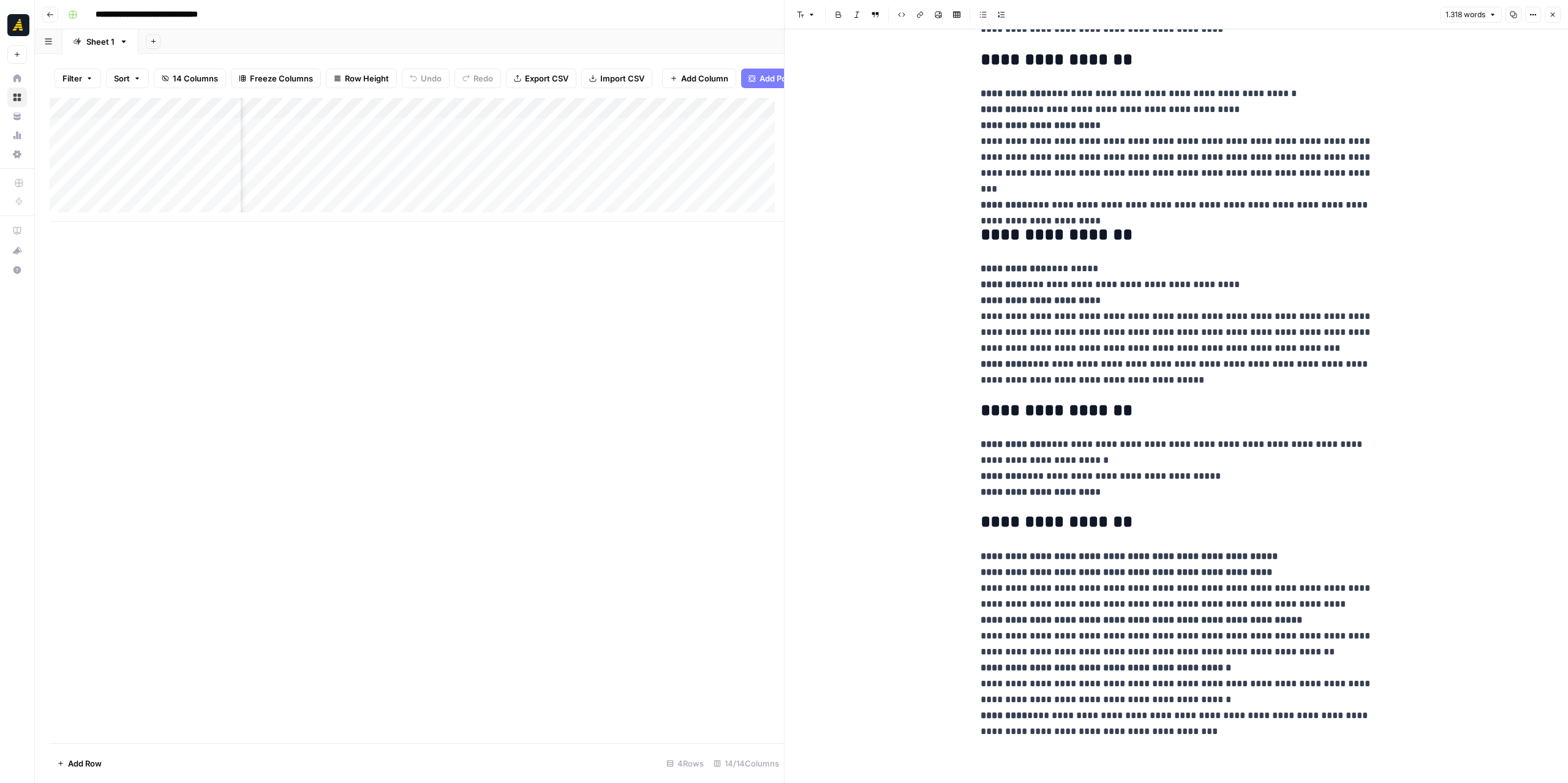
click at [1549, 14] on icon "button" at bounding box center [1552, 14] width 8 height 8
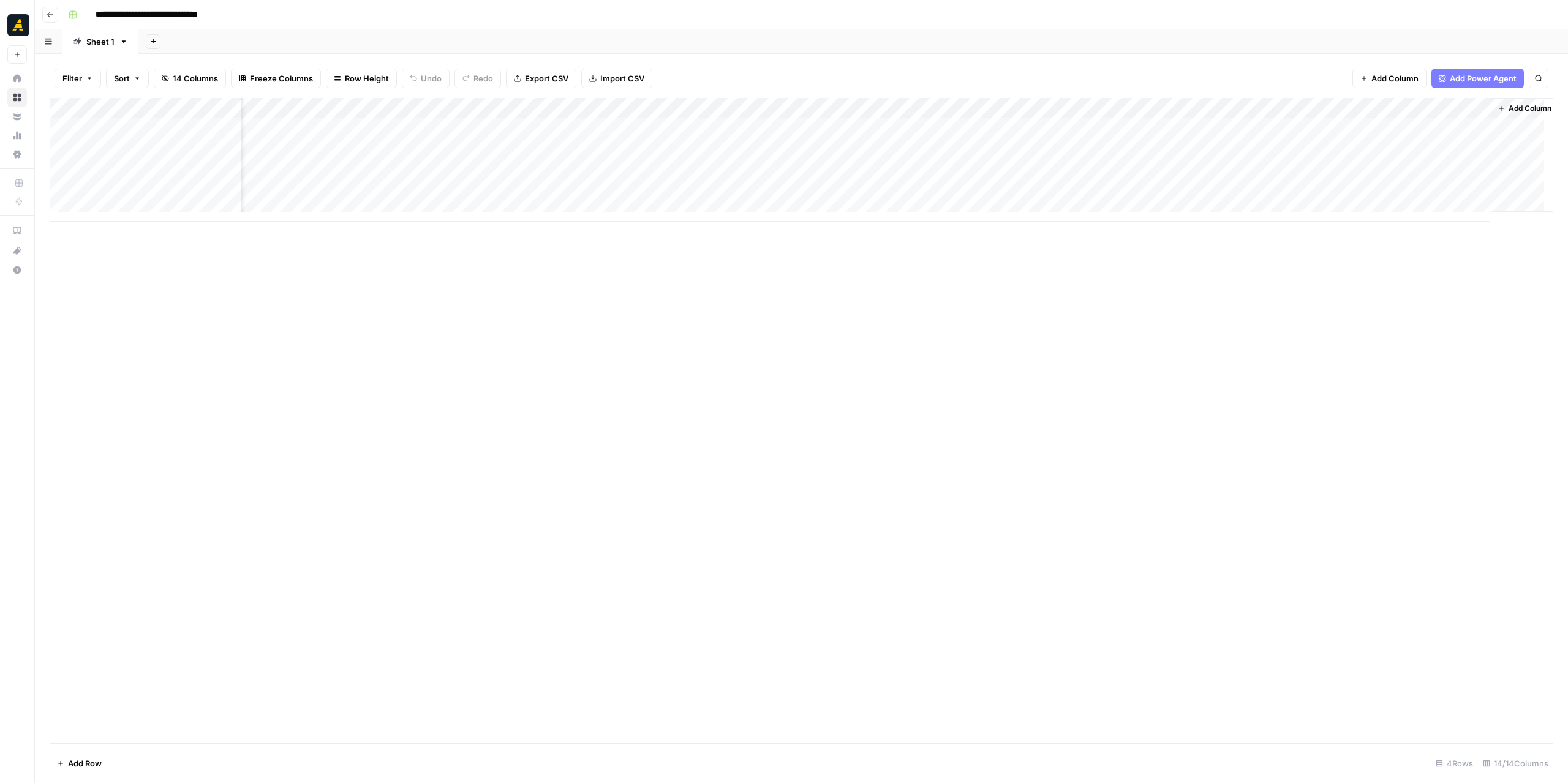
scroll to position [0, 474]
click at [1307, 172] on div "Add Column" at bounding box center [801, 160] width 1503 height 124
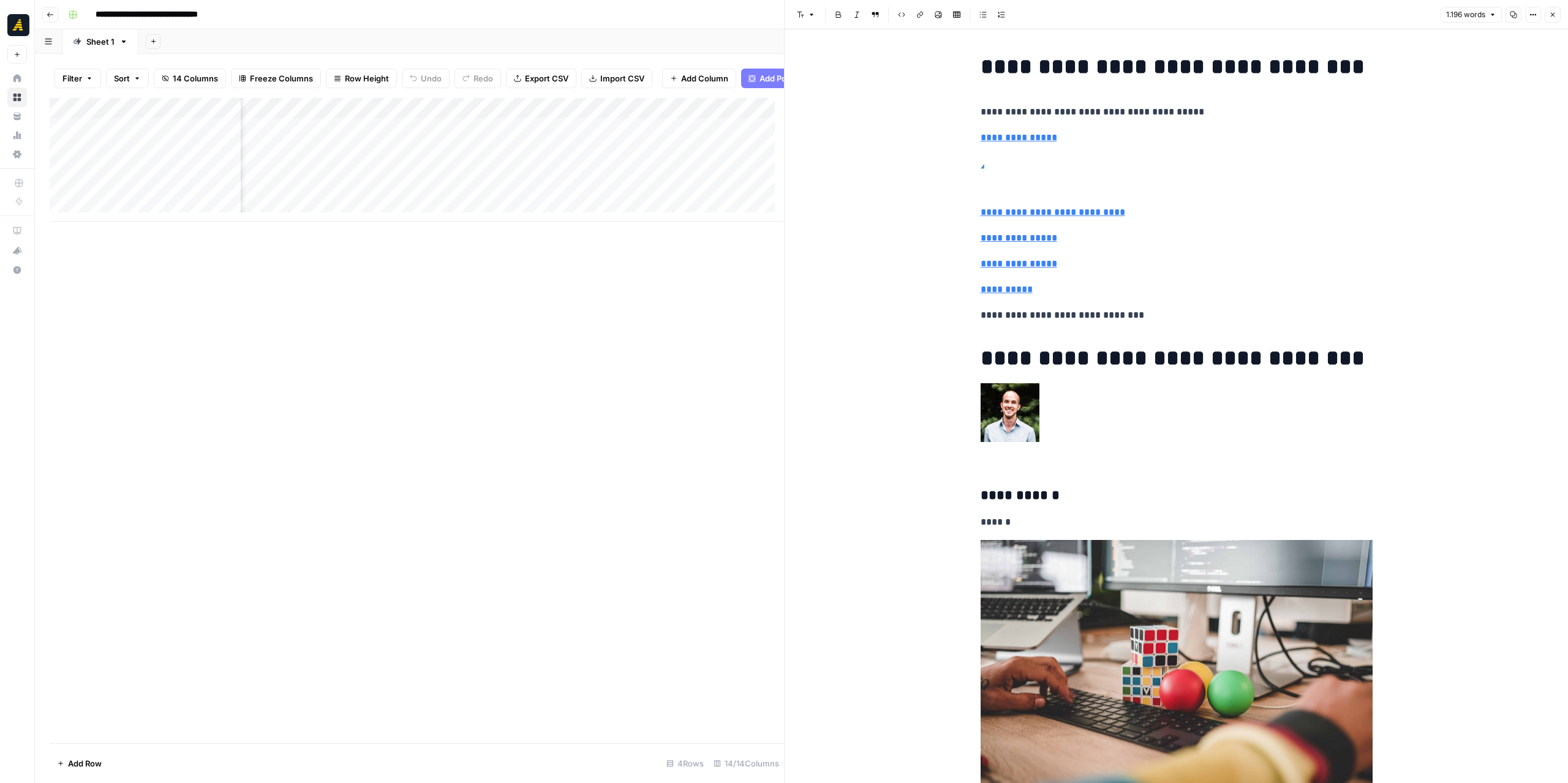
click at [1563, 9] on header "Font style Bold Italic Block quote Code block Link Image Insert Table Bulleted …" at bounding box center [1176, 14] width 783 height 30
click at [1553, 11] on icon "button" at bounding box center [1552, 14] width 8 height 8
